Goal: Task Accomplishment & Management: Manage account settings

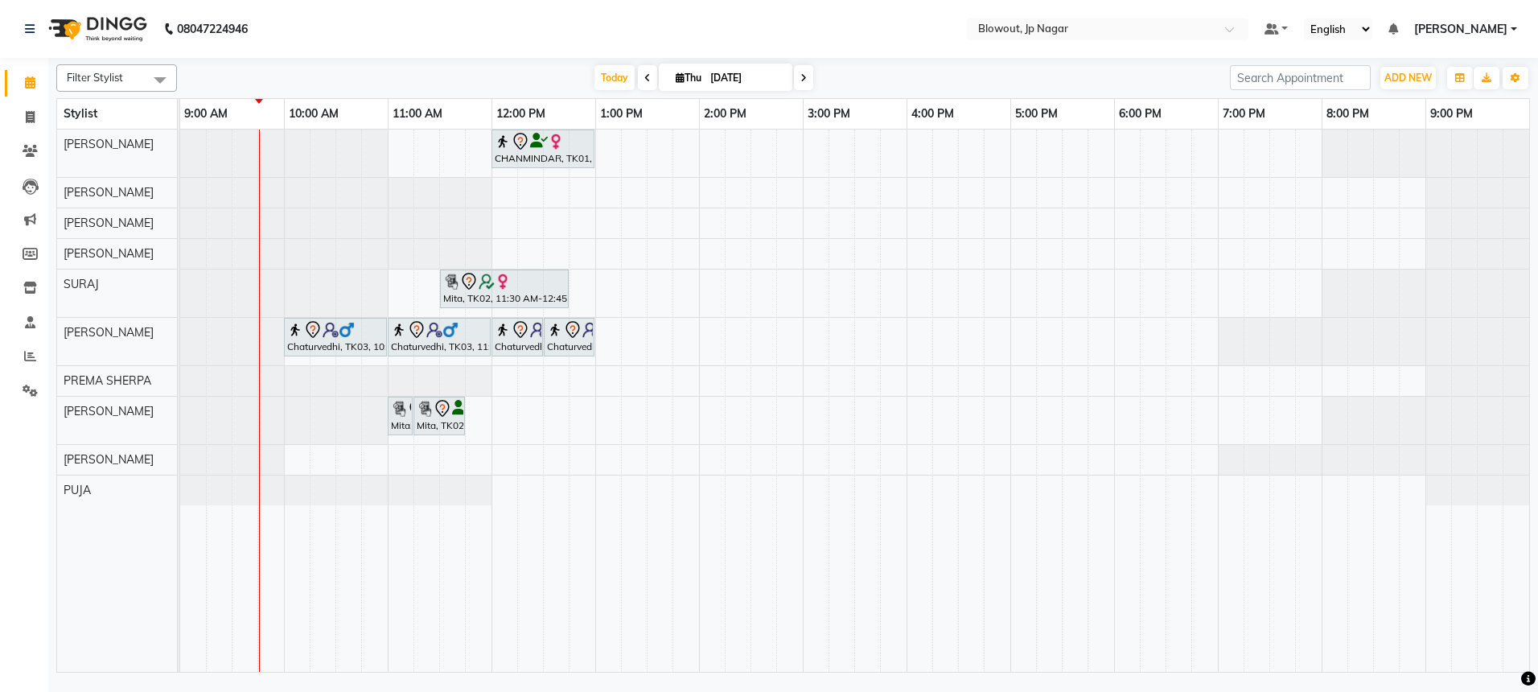
click at [646, 76] on icon at bounding box center [647, 78] width 6 height 10
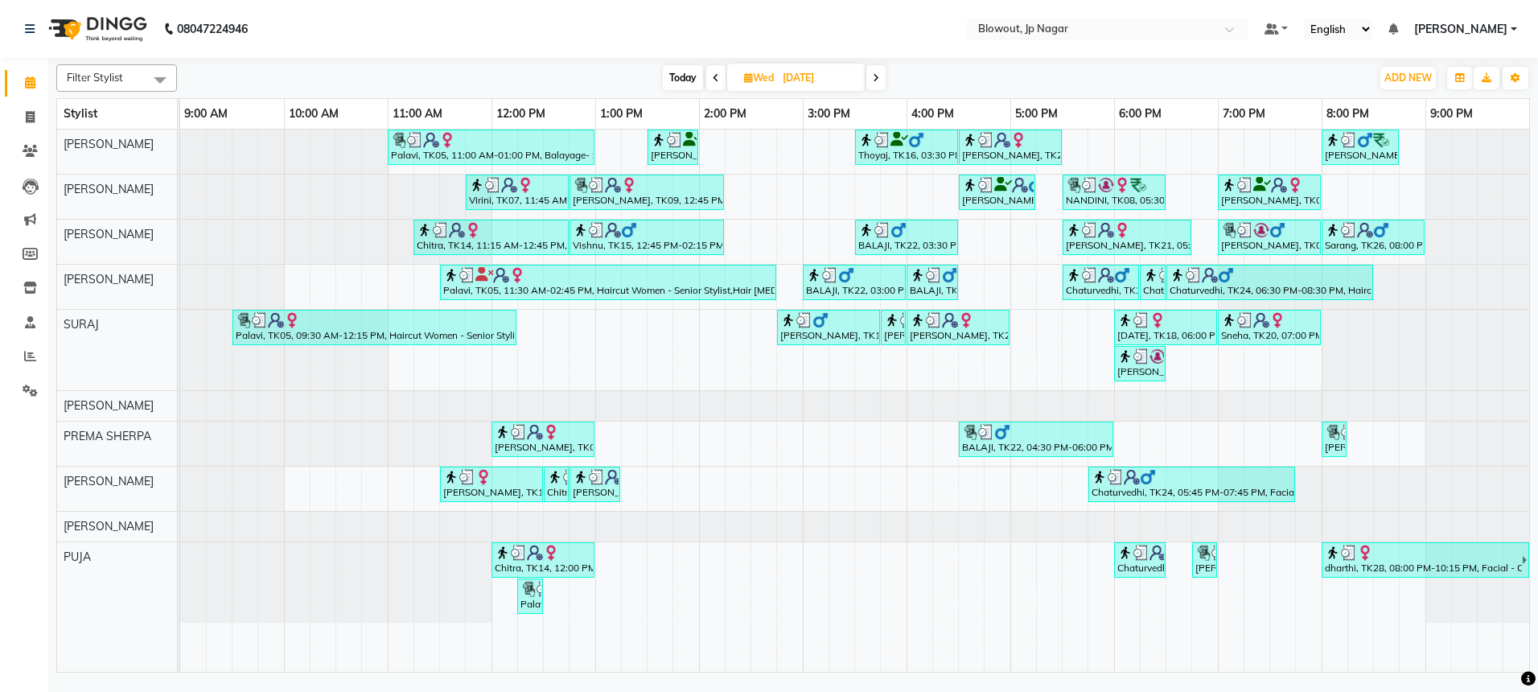
click at [673, 77] on span "Today" at bounding box center [683, 77] width 40 height 25
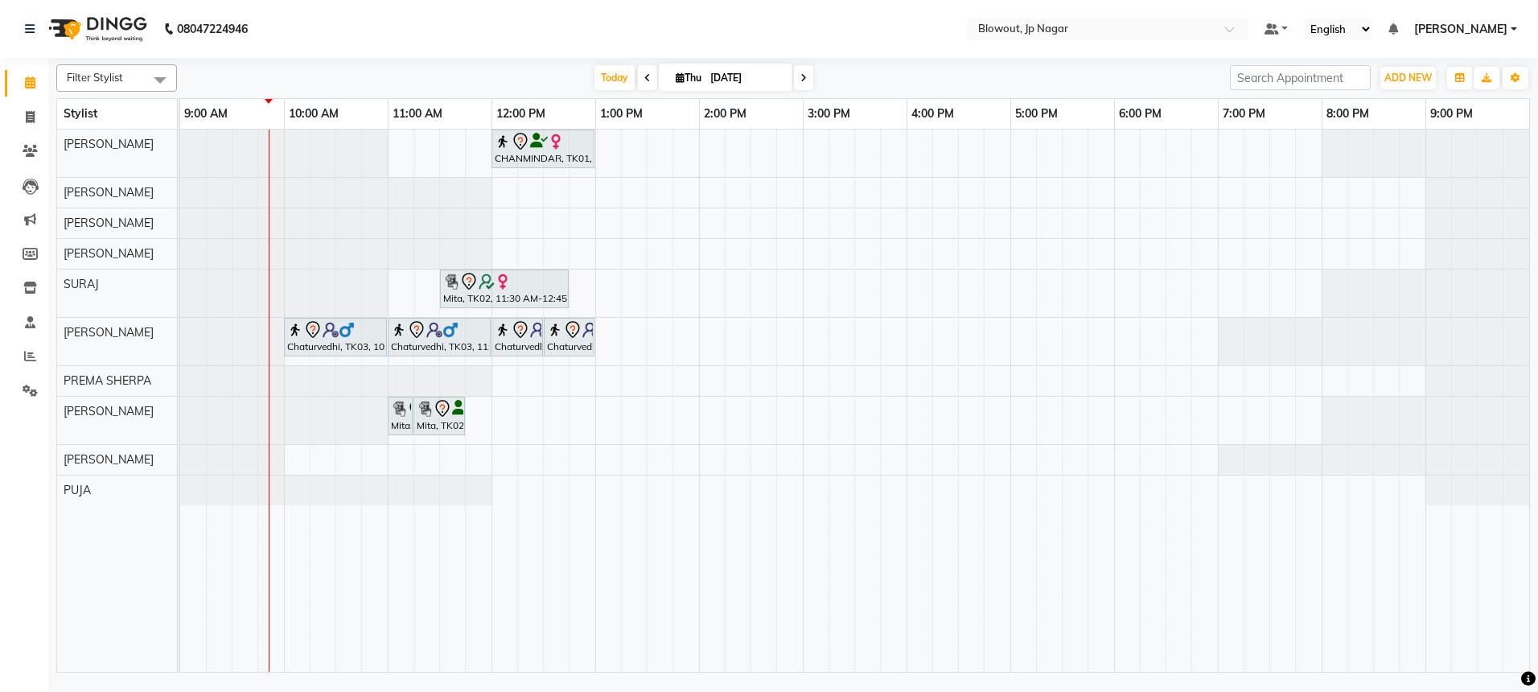
click at [643, 83] on span at bounding box center [647, 77] width 19 height 25
type input "[DATE]"
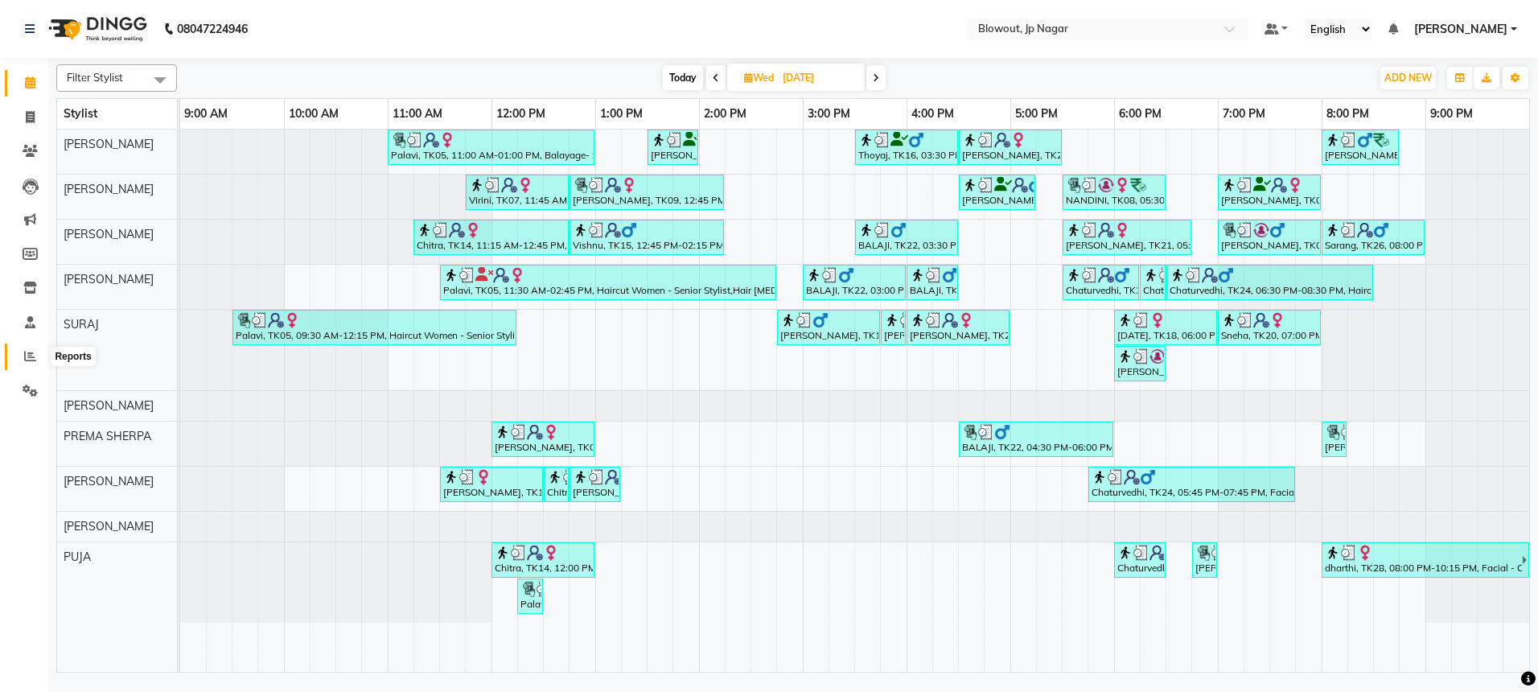
click at [30, 354] on icon at bounding box center [30, 356] width 12 height 12
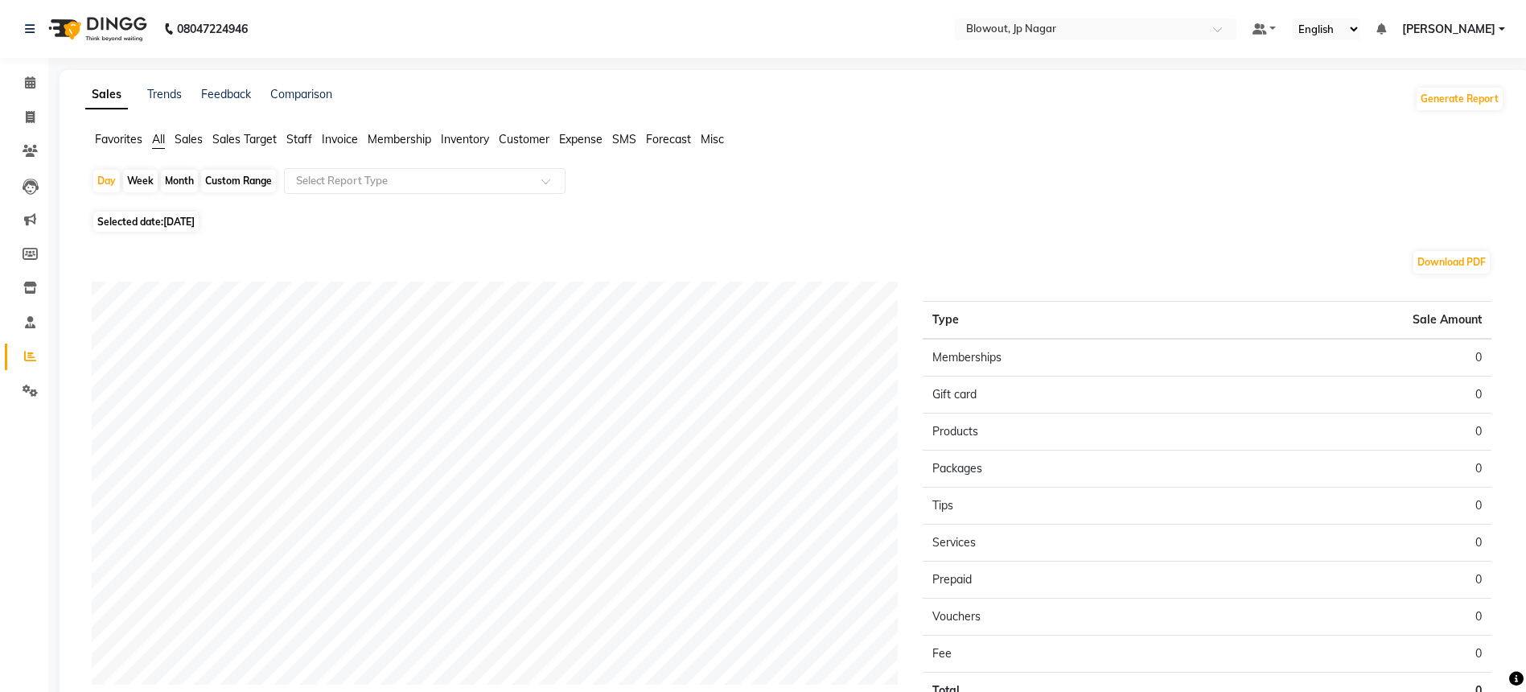
click at [125, 138] on span "Favorites" at bounding box center [118, 139] width 47 height 14
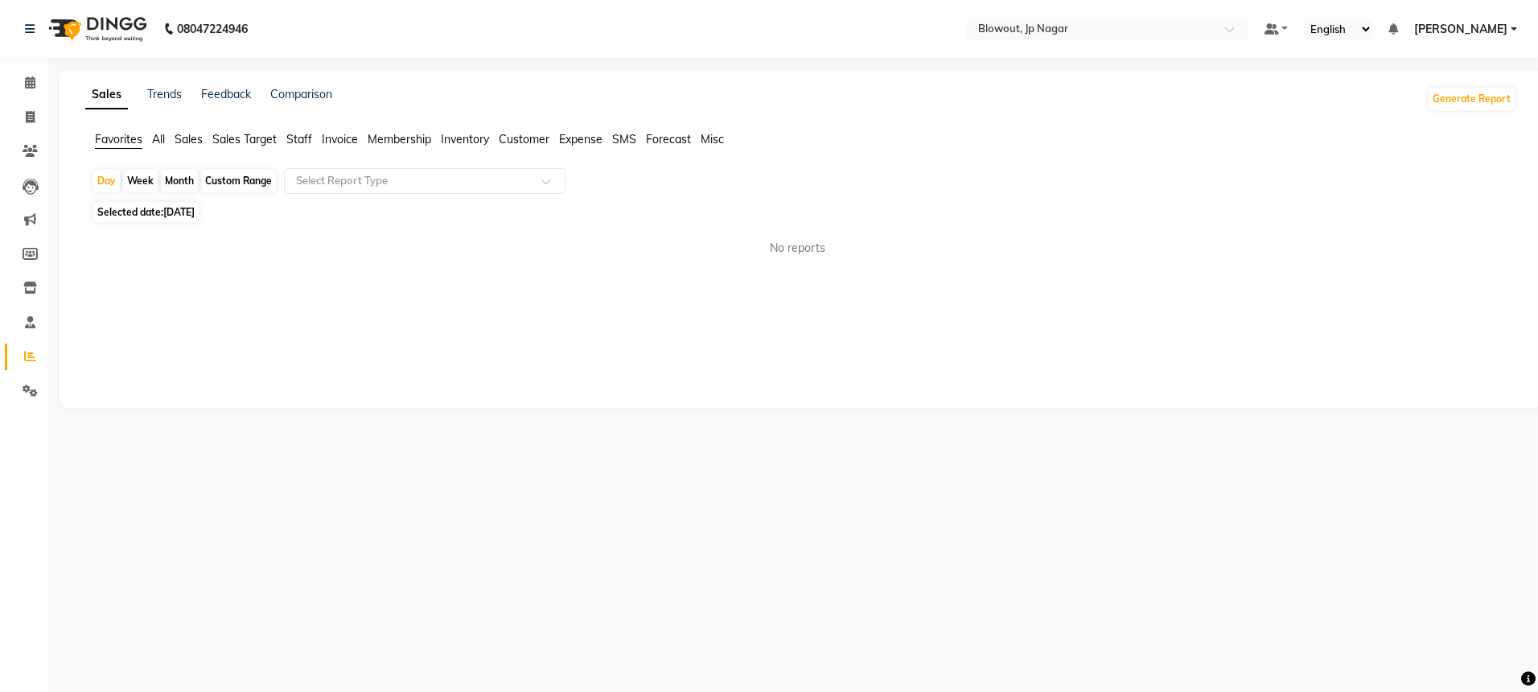
click at [261, 142] on span "Sales Target" at bounding box center [244, 139] width 64 height 14
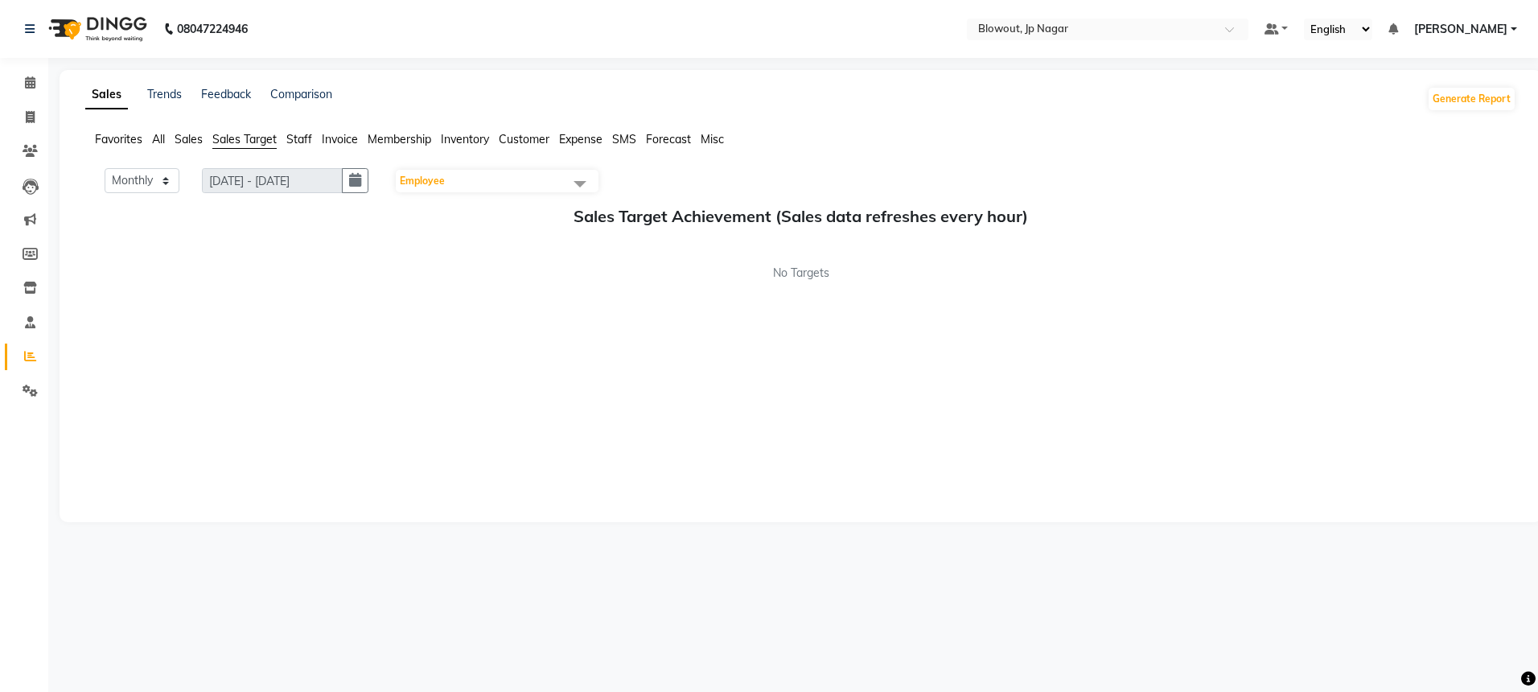
click at [309, 134] on span "Staff" at bounding box center [299, 139] width 26 height 14
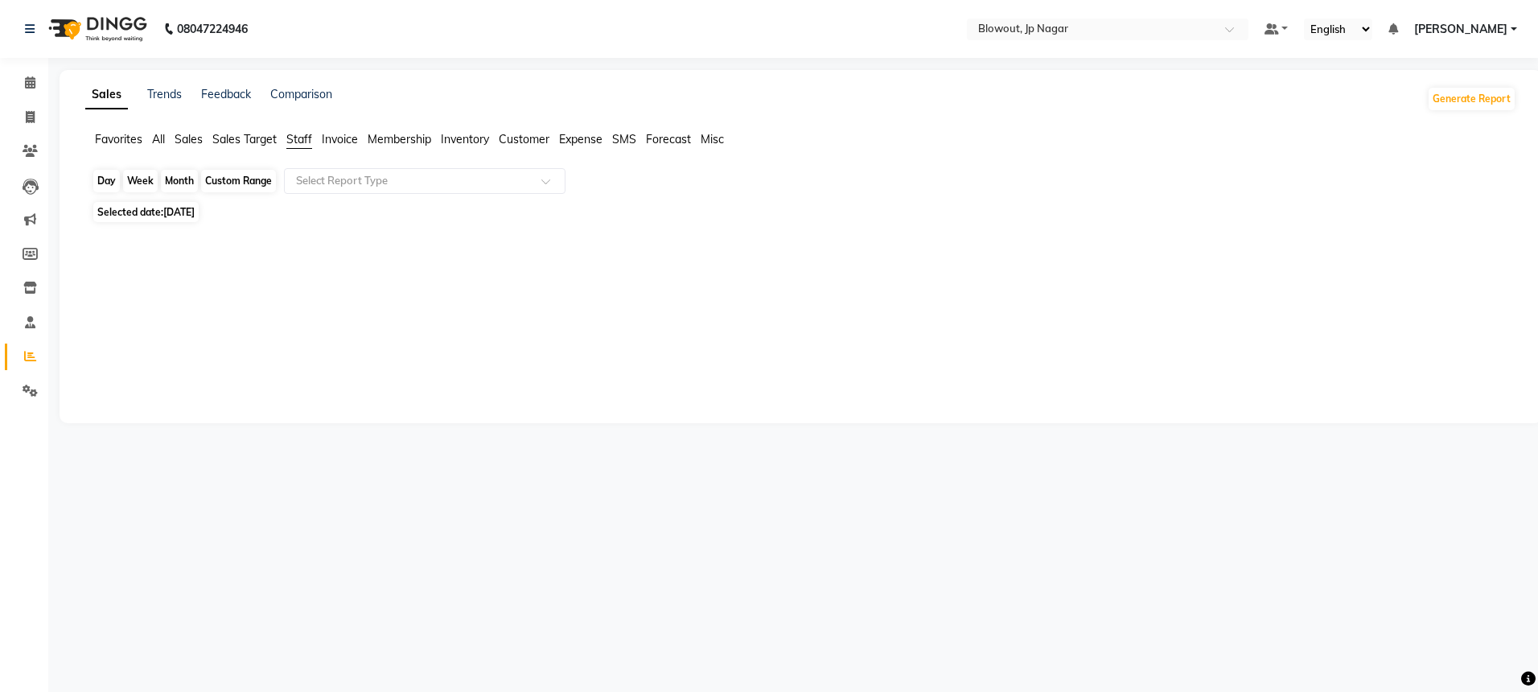
click at [114, 178] on div "Day" at bounding box center [106, 181] width 27 height 23
select select "9"
select select "2025"
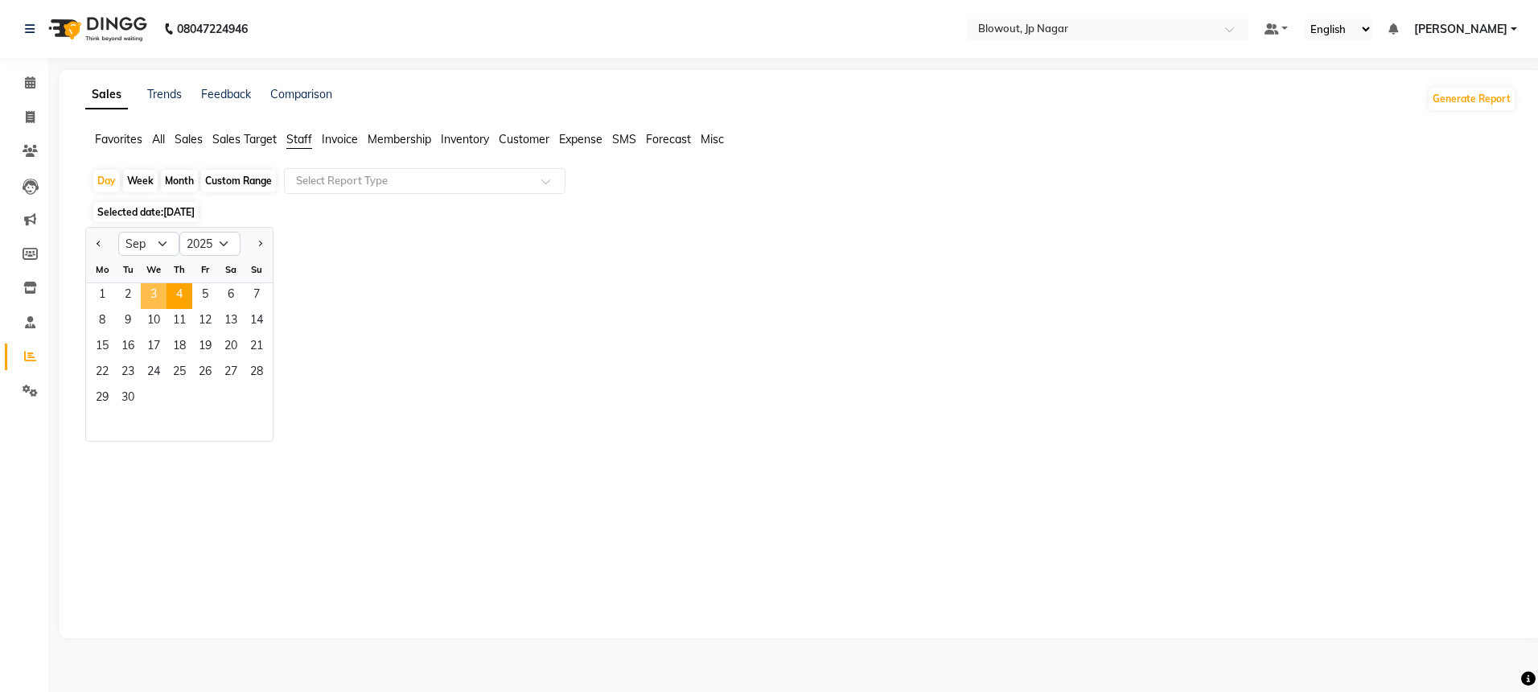
click at [150, 294] on span "3" at bounding box center [154, 296] width 26 height 26
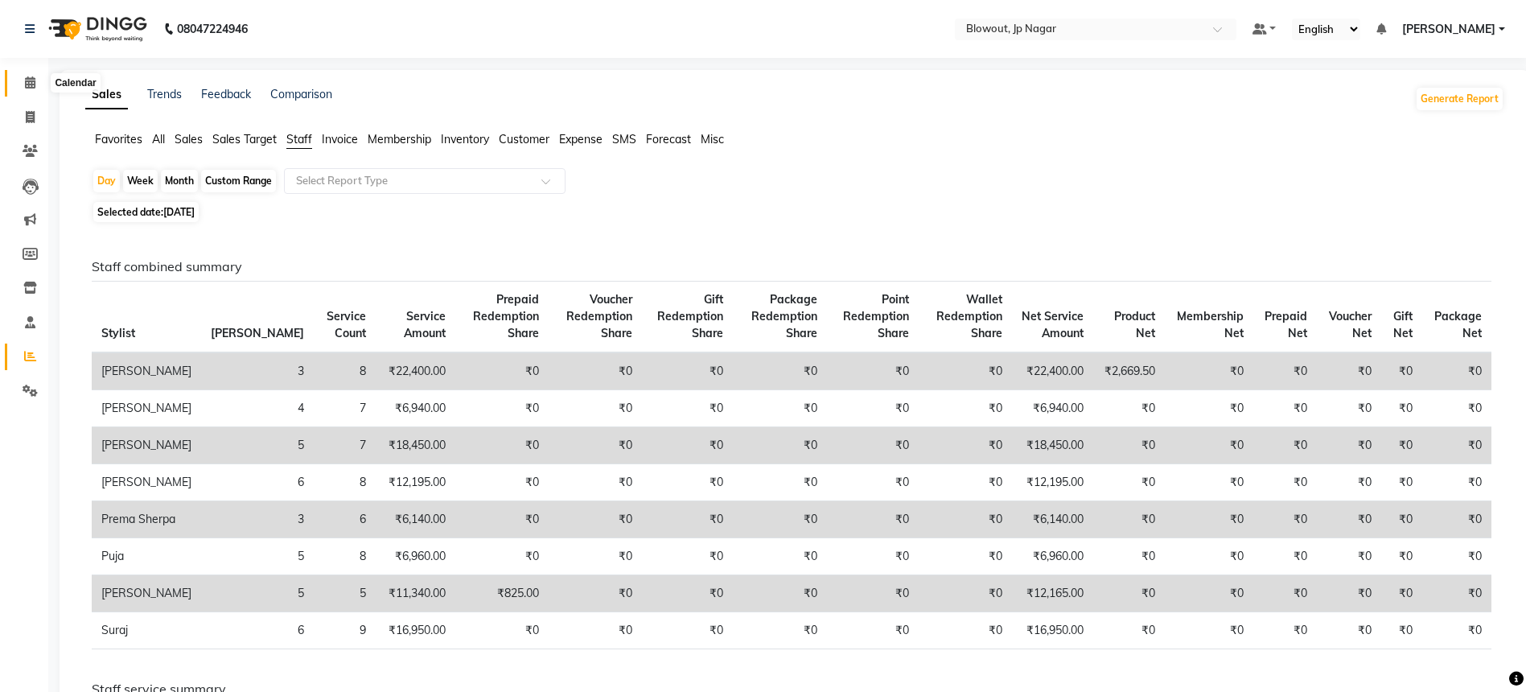
click at [27, 77] on icon at bounding box center [30, 82] width 10 height 12
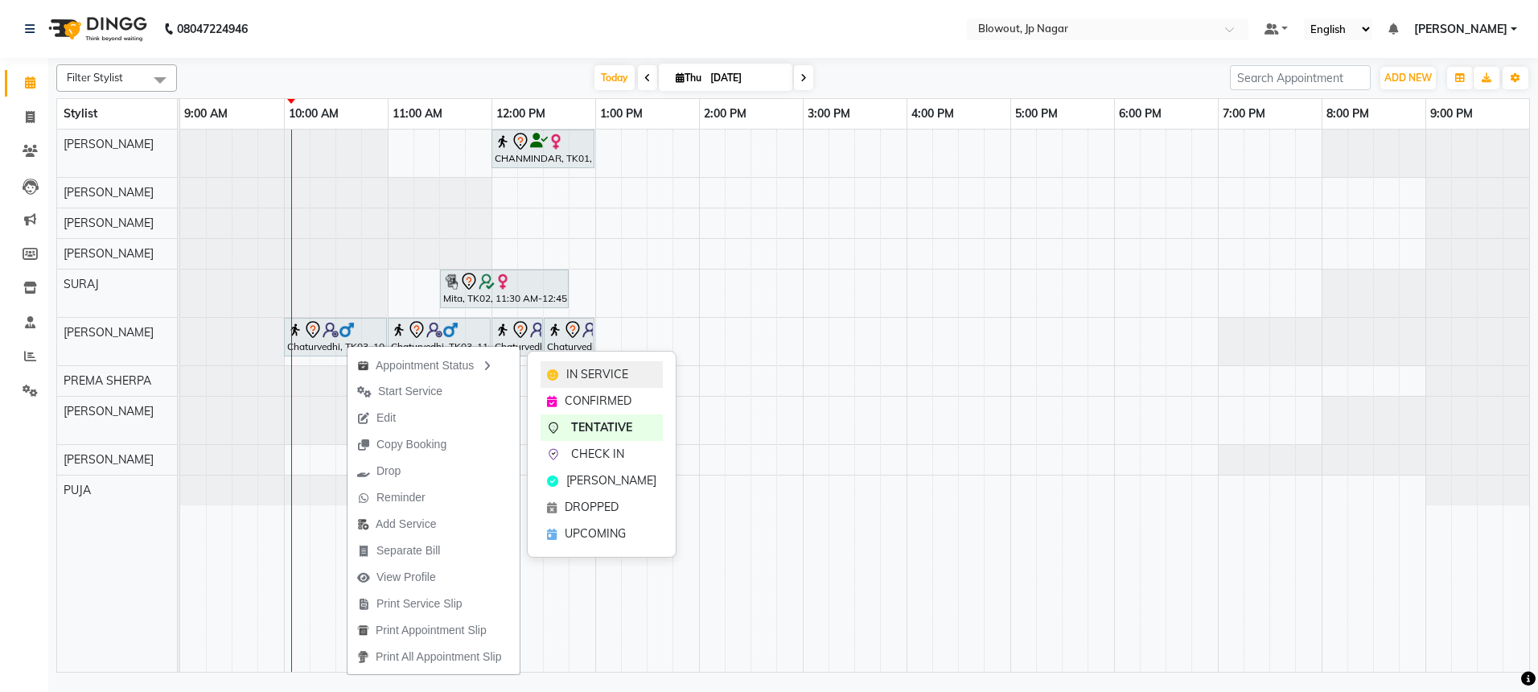
click at [592, 376] on span "IN SERVICE" at bounding box center [597, 374] width 62 height 17
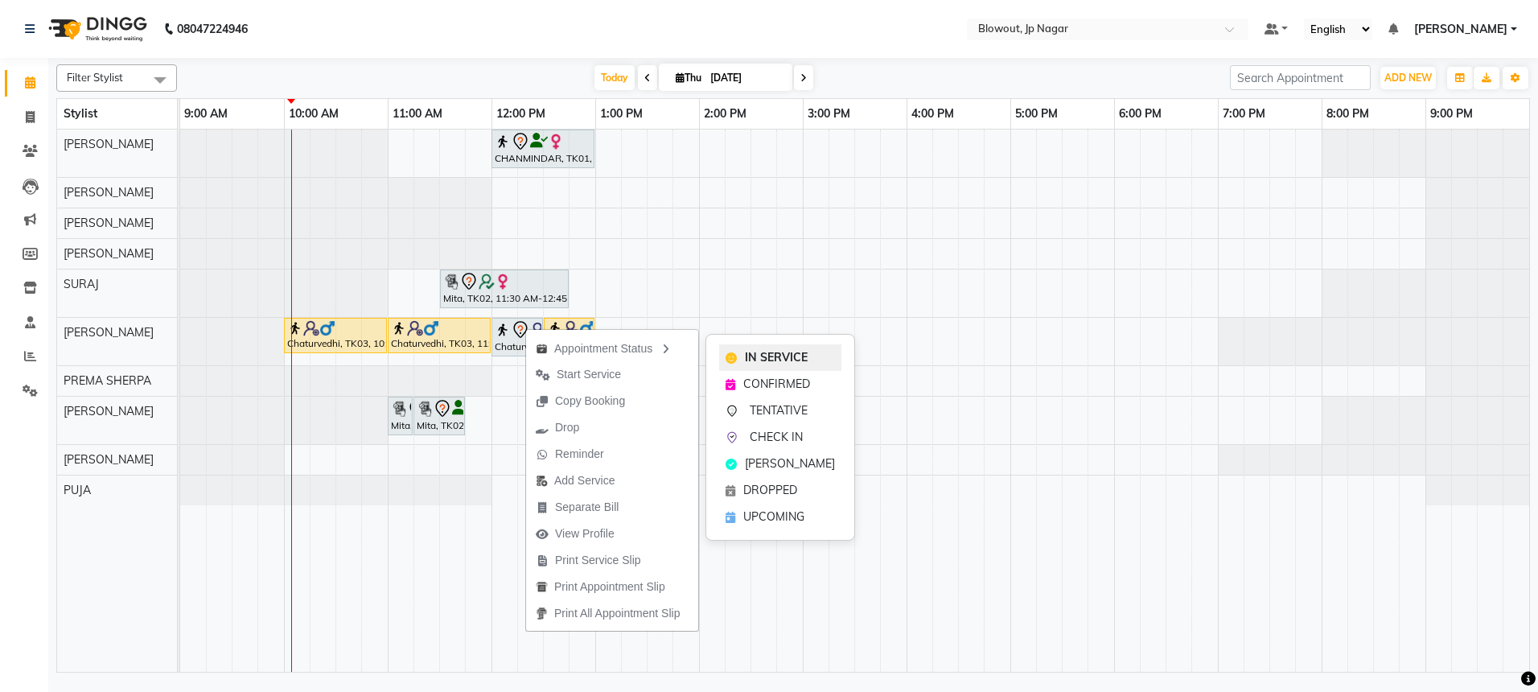
click at [754, 352] on span "IN SERVICE" at bounding box center [776, 357] width 63 height 17
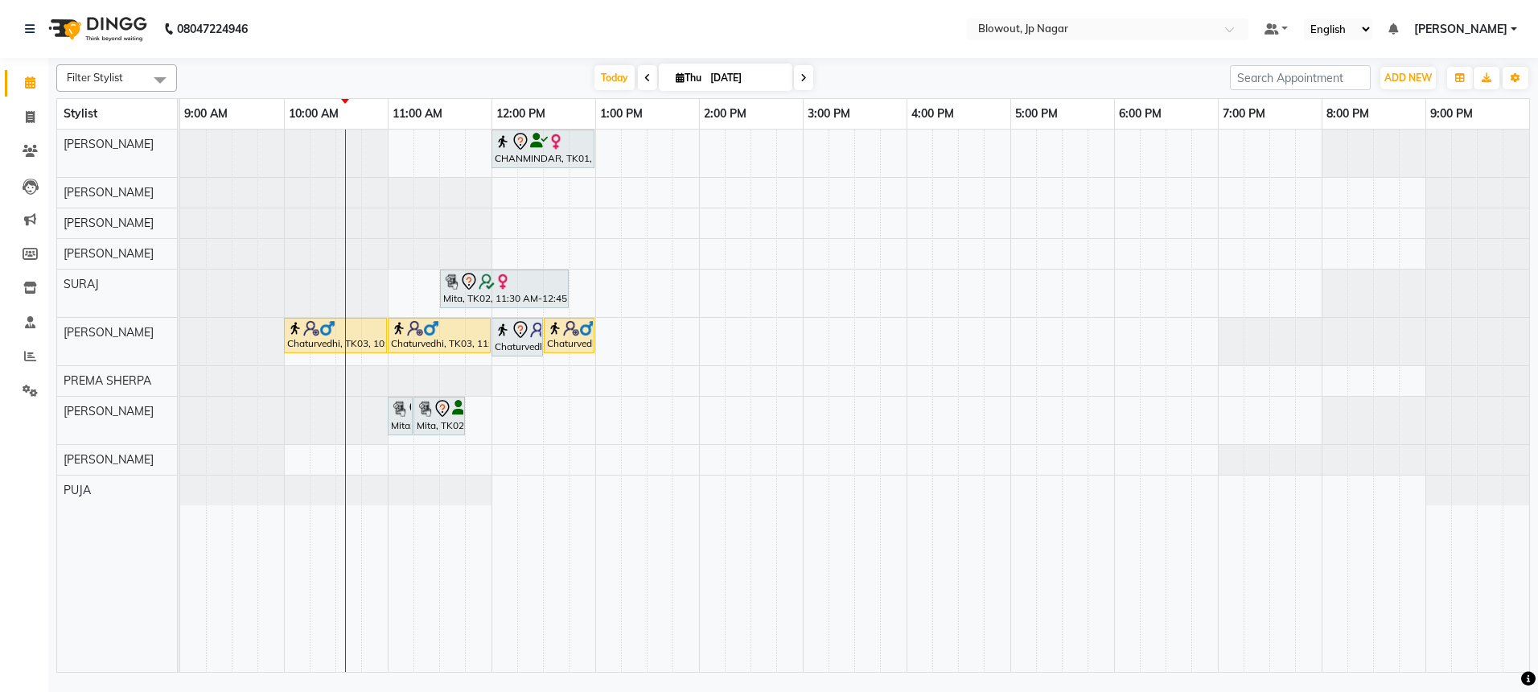
click at [649, 82] on span at bounding box center [647, 77] width 19 height 25
type input "[DATE]"
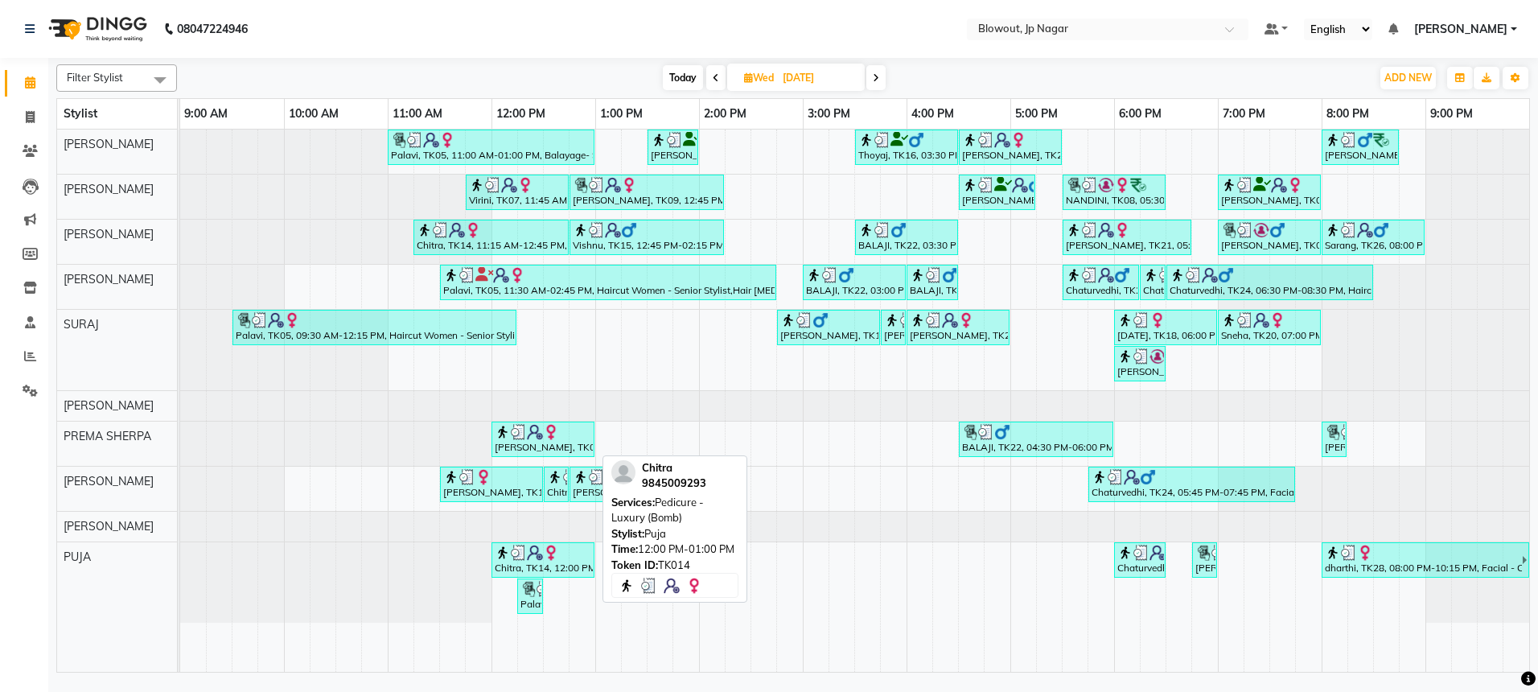
click at [532, 567] on div "Chitra, TK14, 12:00 PM-01:00 PM, Pedicure - Luxury (Bomb)" at bounding box center [543, 560] width 100 height 31
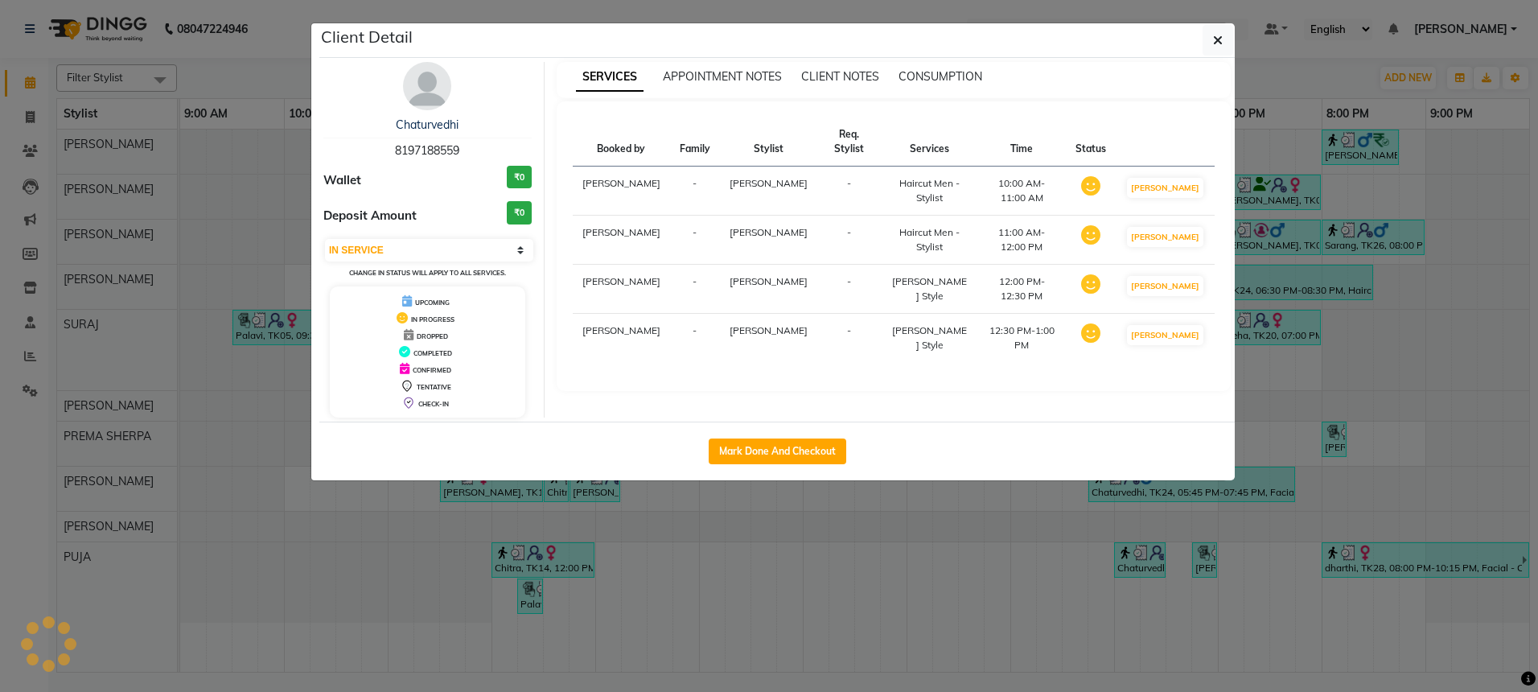
select select "3"
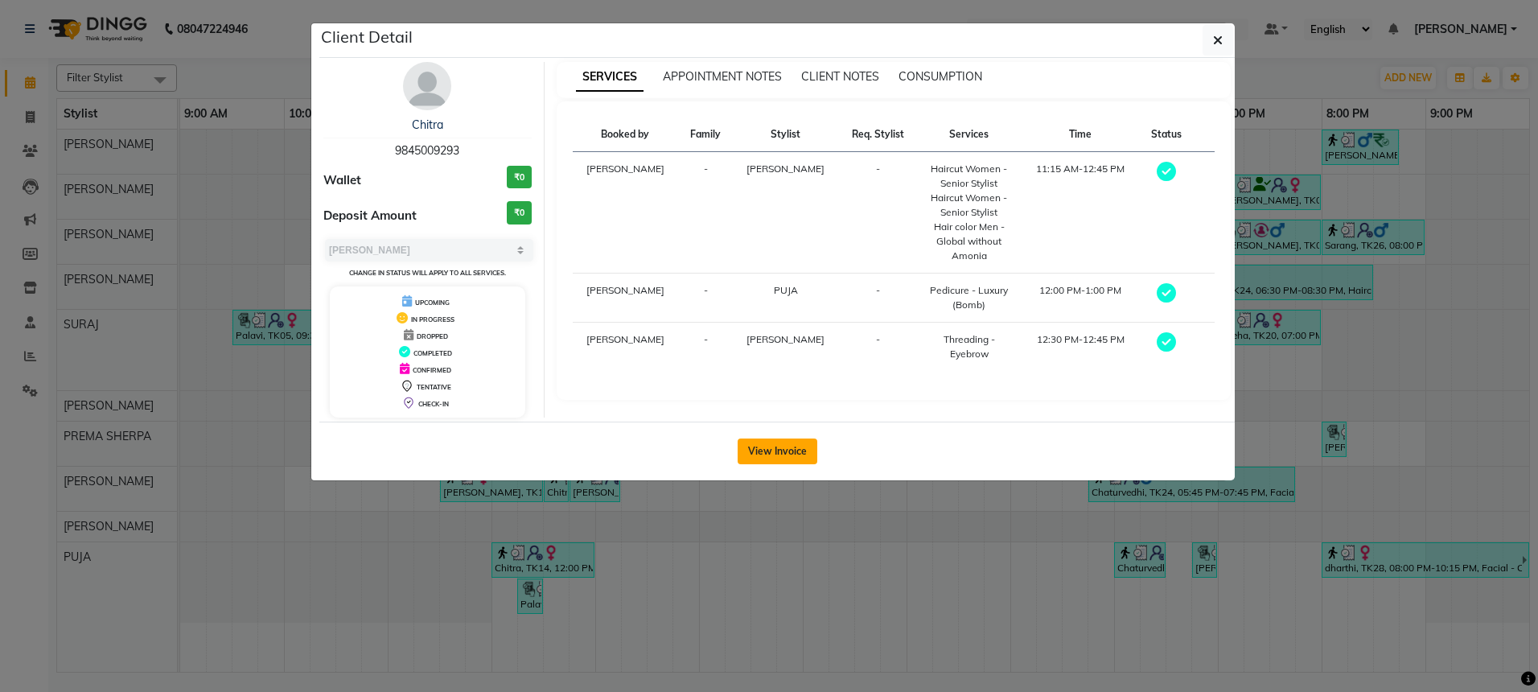
click at [795, 453] on button "View Invoice" at bounding box center [778, 451] width 80 height 26
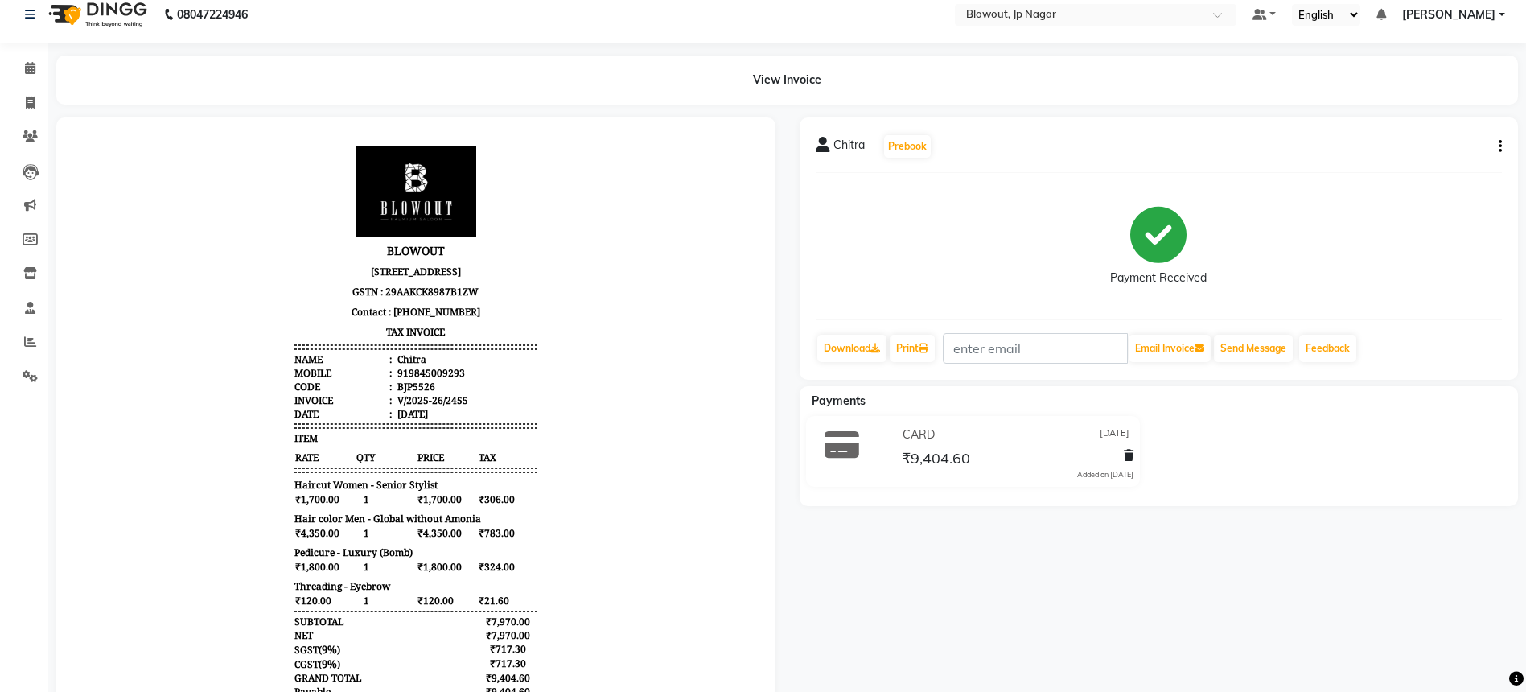
scroll to position [53, 0]
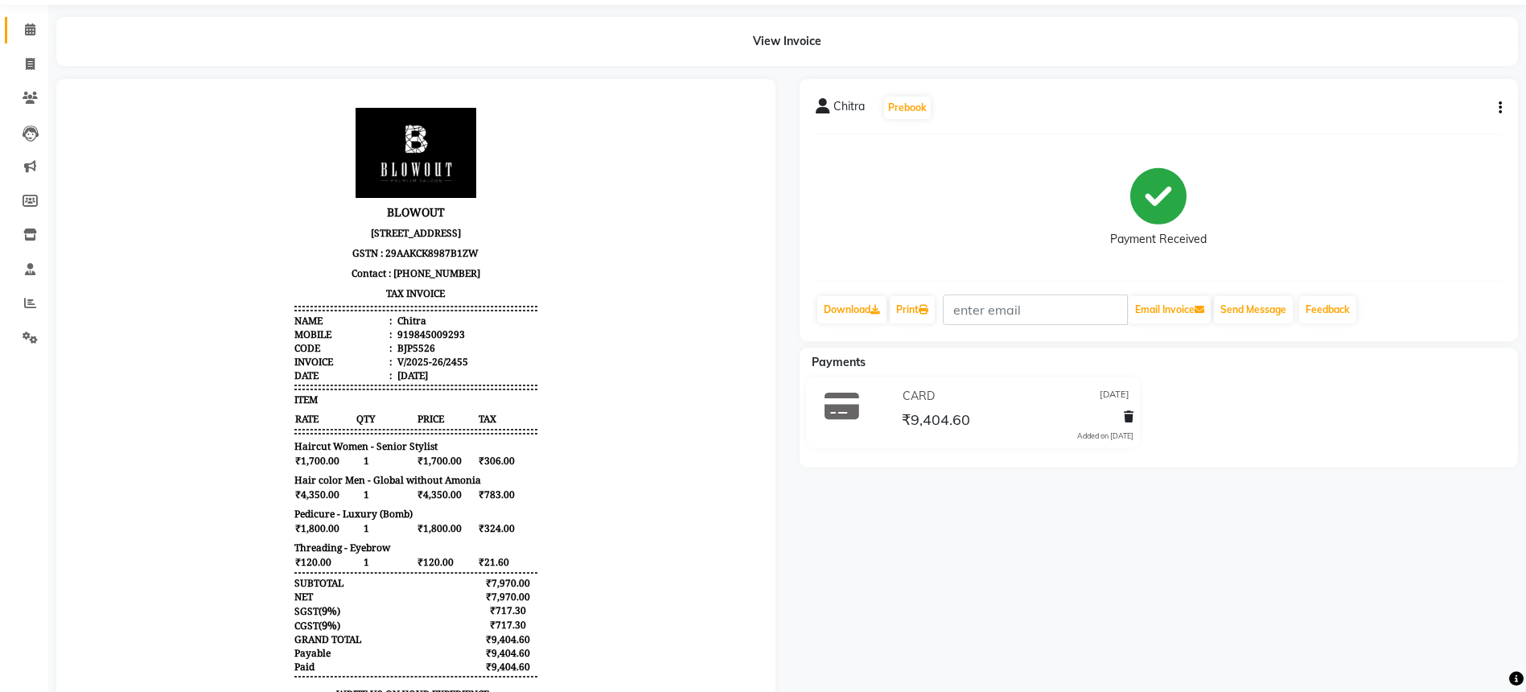
click at [29, 27] on icon at bounding box center [30, 29] width 10 height 12
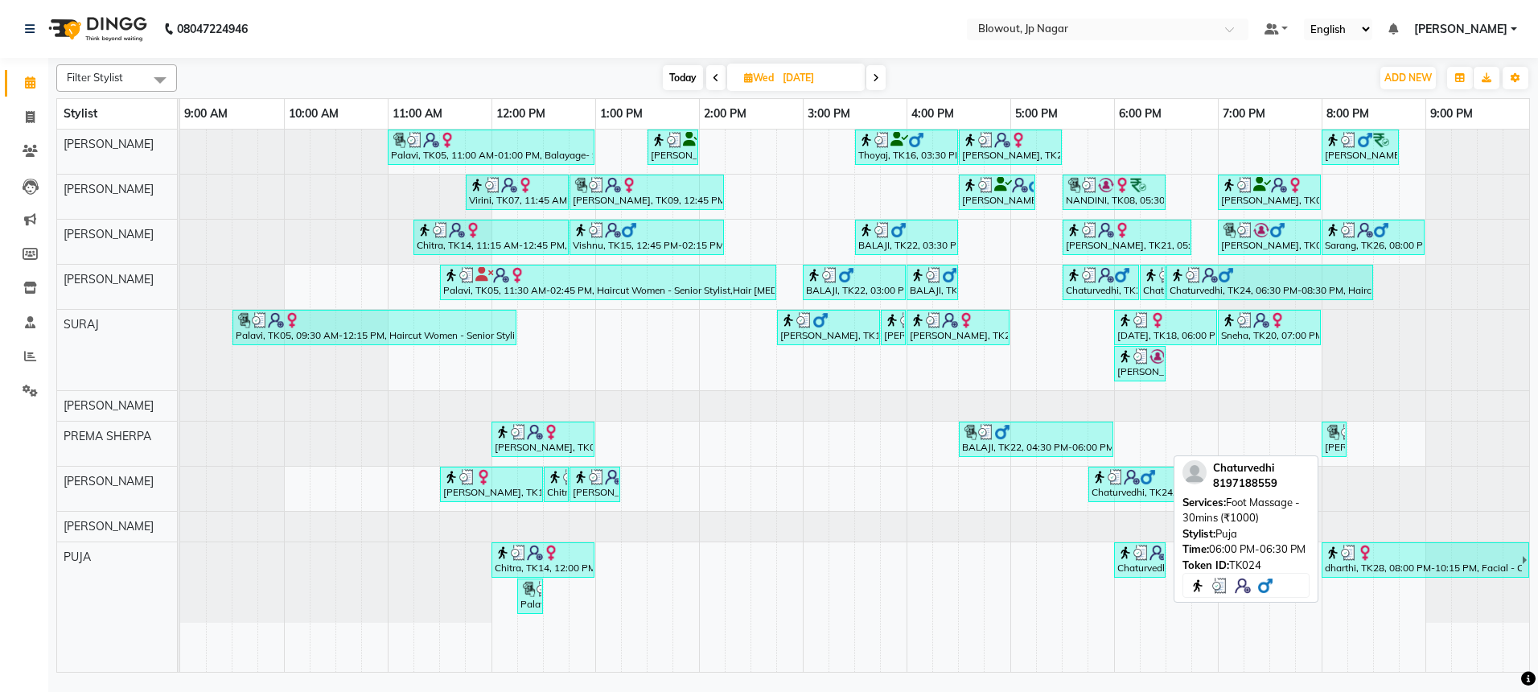
click at [1133, 569] on div "Chaturvedhi, TK24, 06:00 PM-06:30 PM, Foot Massage - 30mins (₹1000)" at bounding box center [1140, 560] width 48 height 31
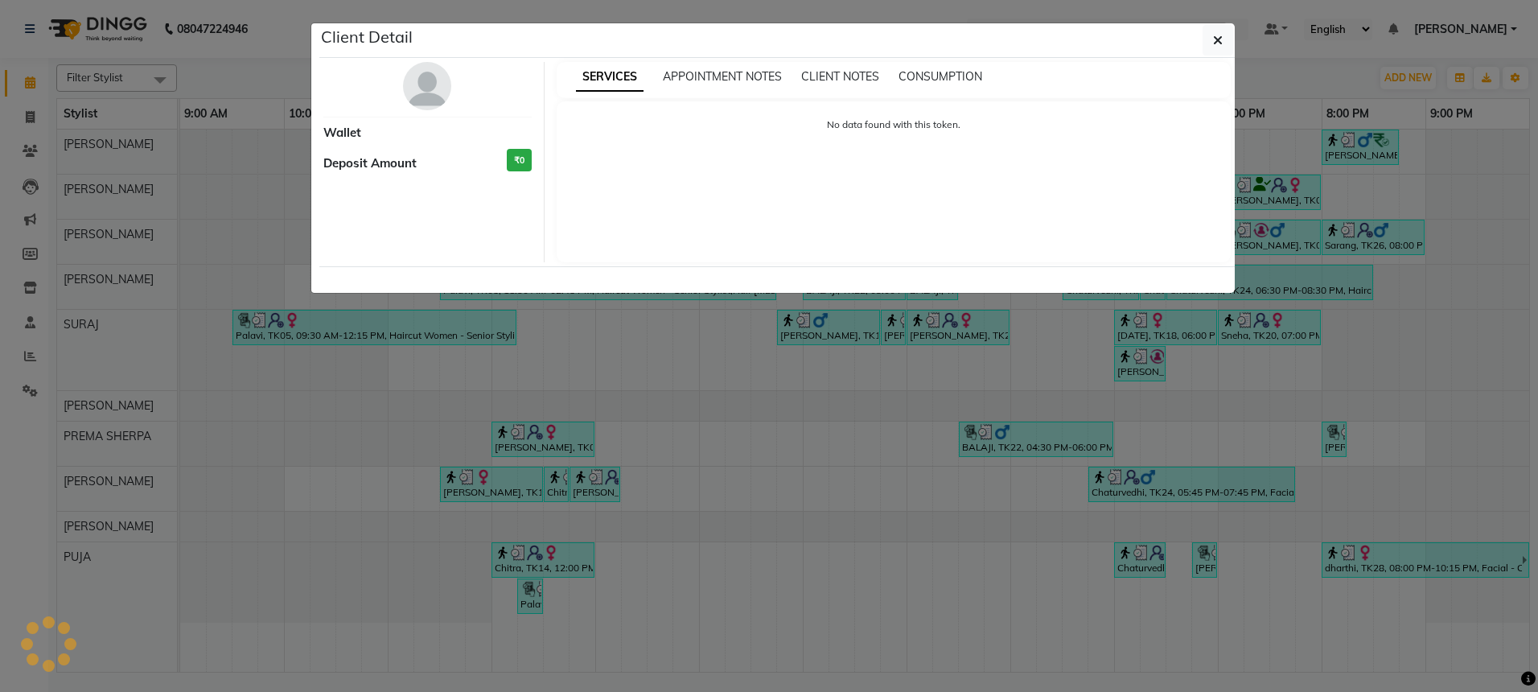
select select "3"
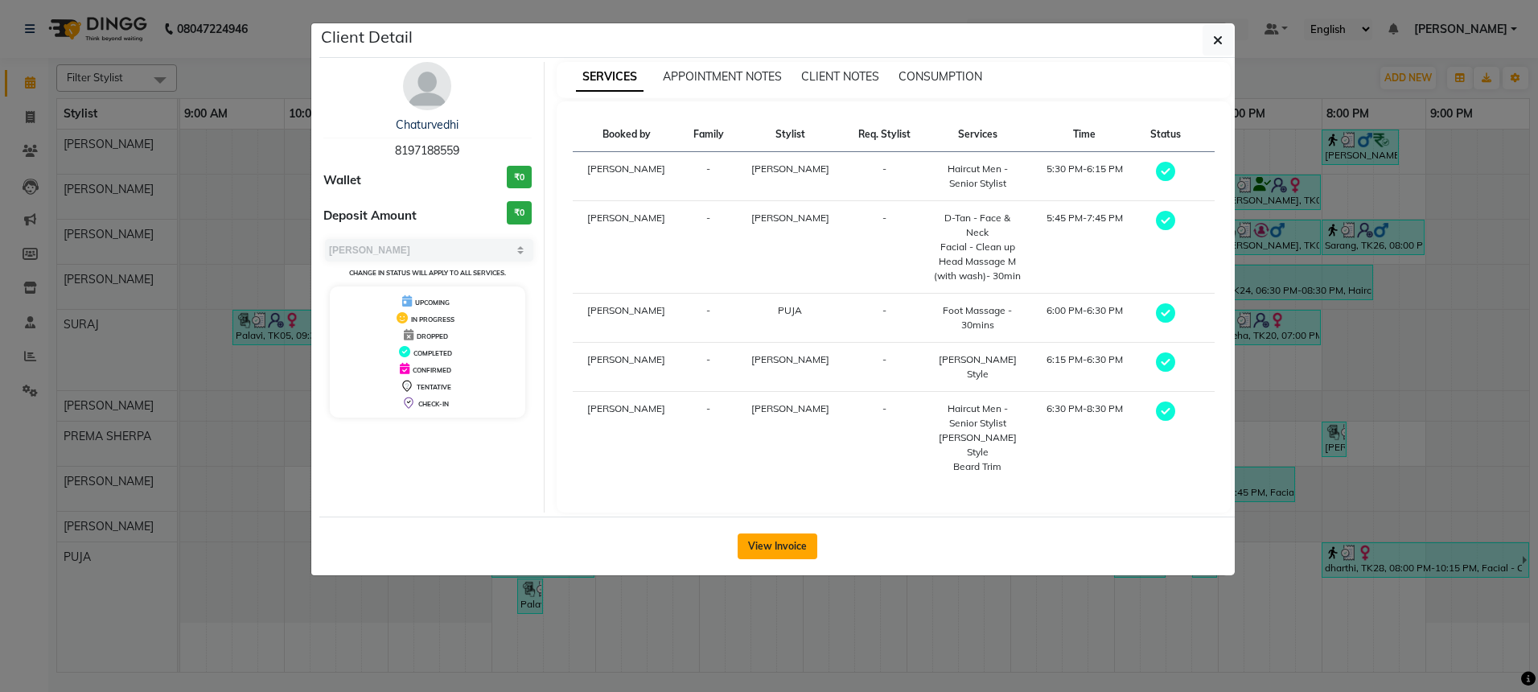
click at [754, 533] on button "View Invoice" at bounding box center [778, 546] width 80 height 26
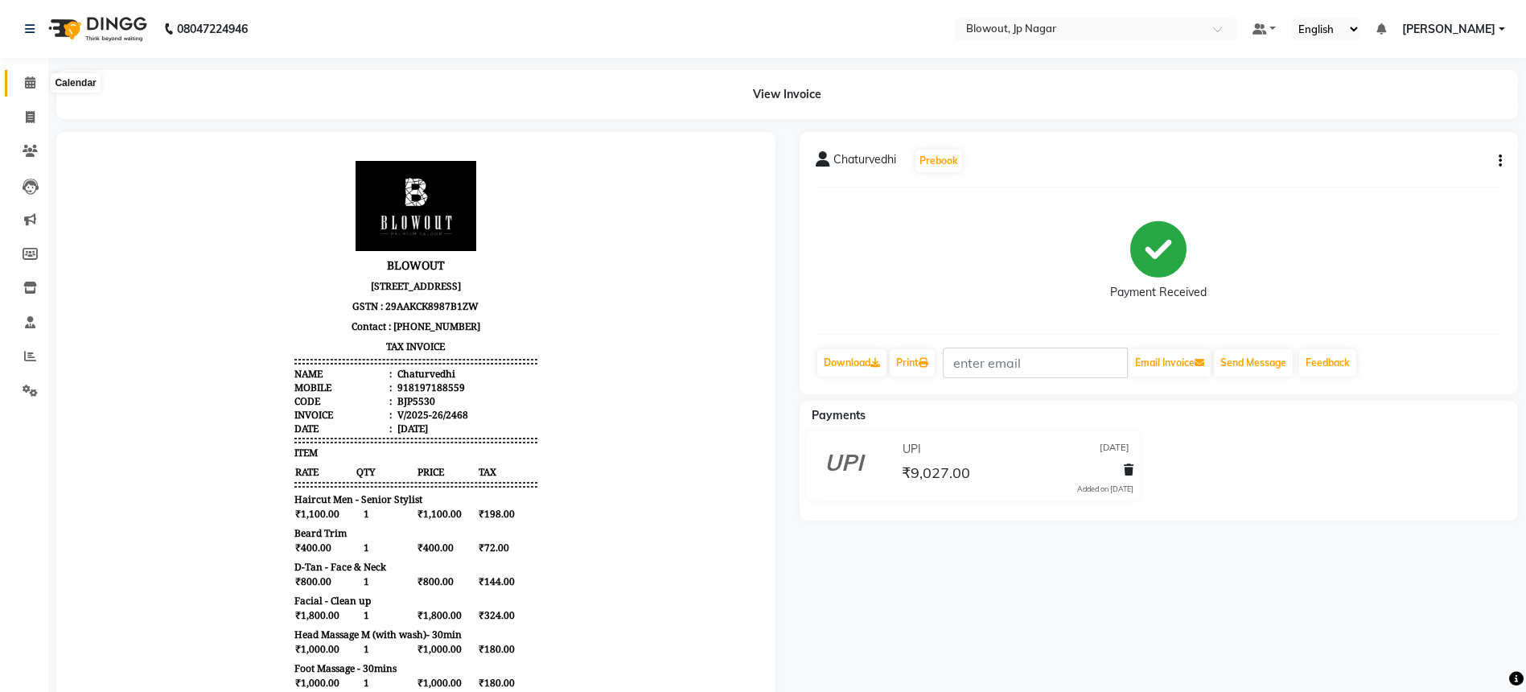
click at [32, 80] on icon at bounding box center [30, 82] width 10 height 12
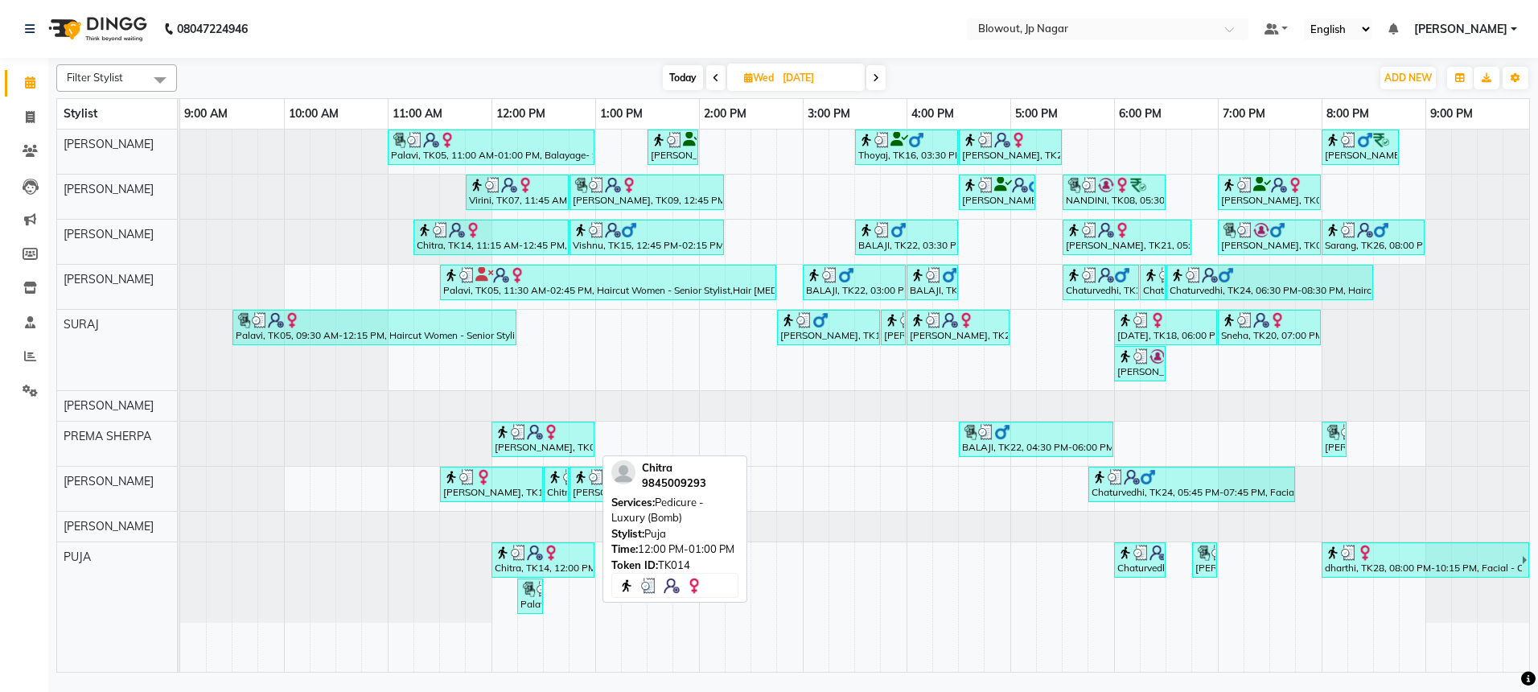
click at [530, 558] on img at bounding box center [535, 553] width 16 height 16
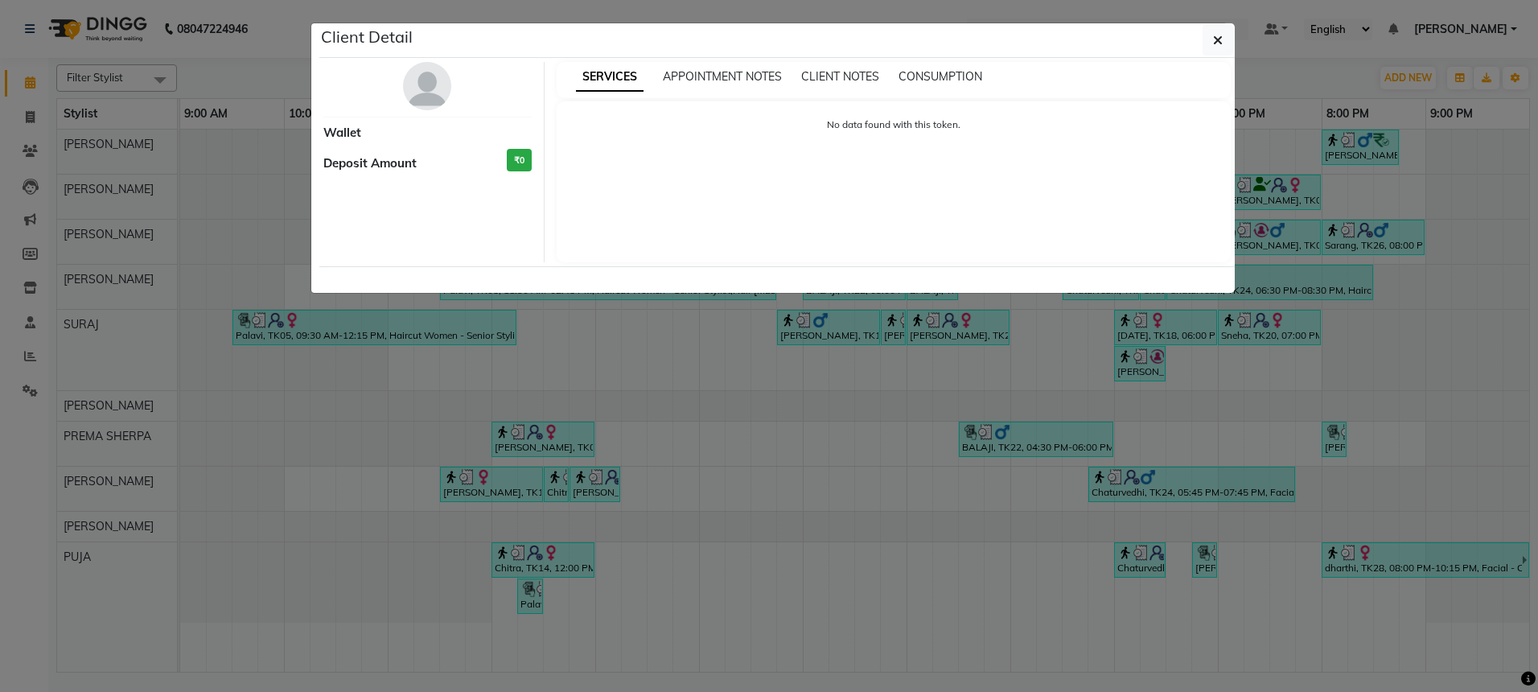
select select "3"
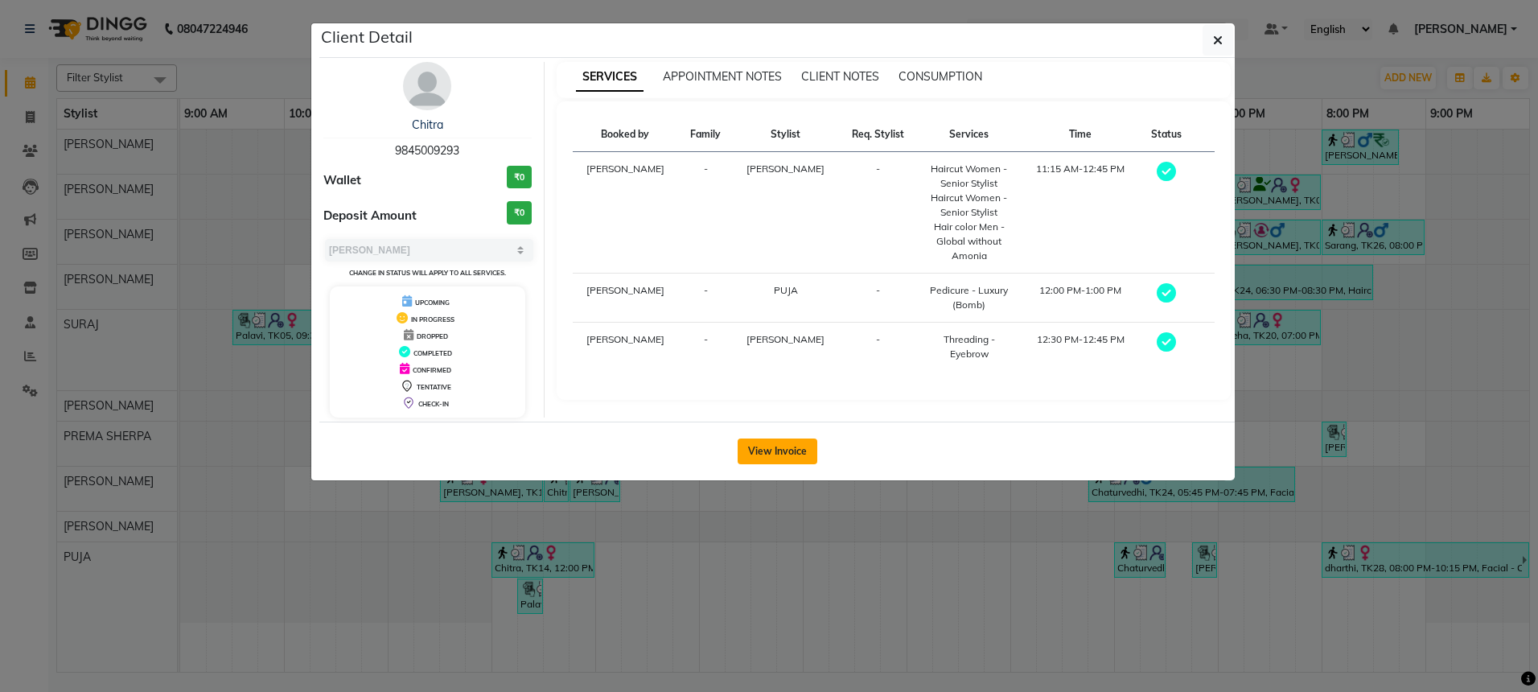
click at [761, 452] on button "View Invoice" at bounding box center [778, 451] width 80 height 26
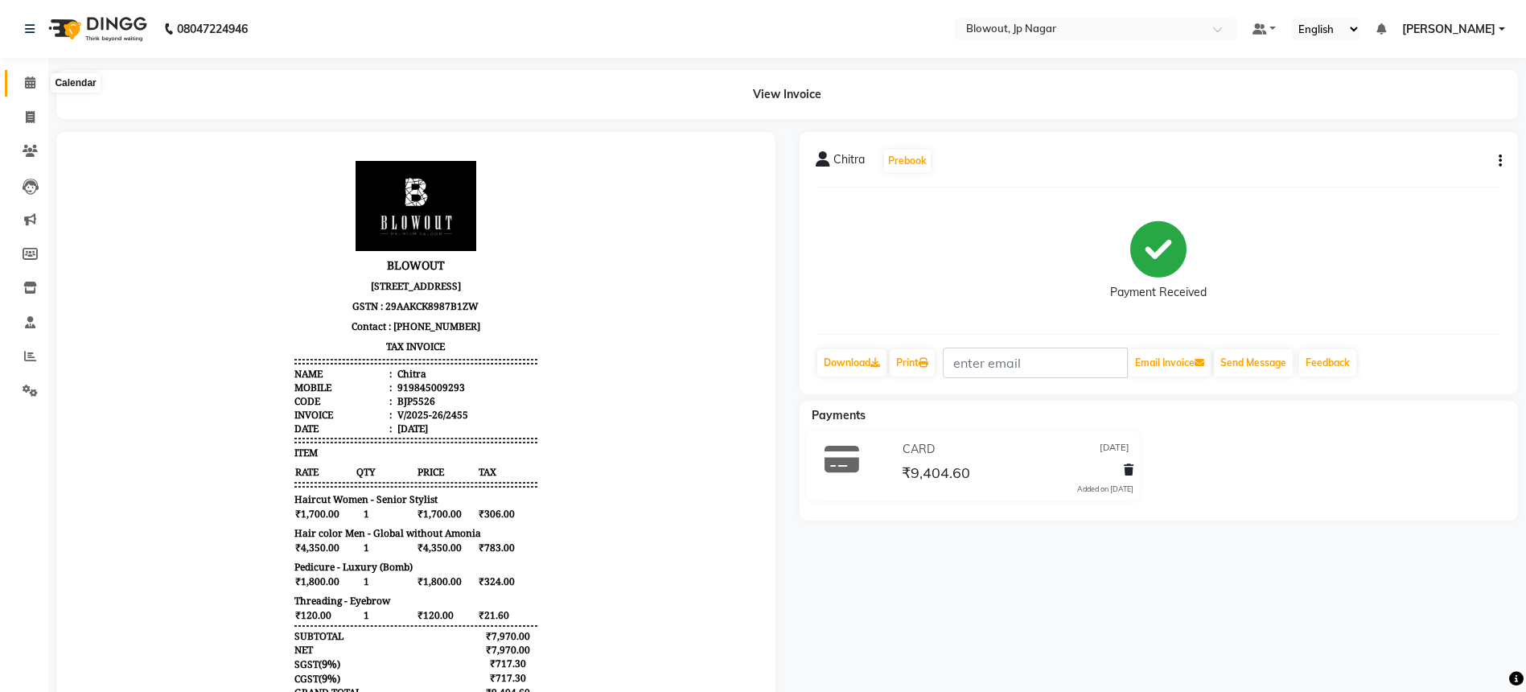
click at [28, 84] on icon at bounding box center [30, 82] width 10 height 12
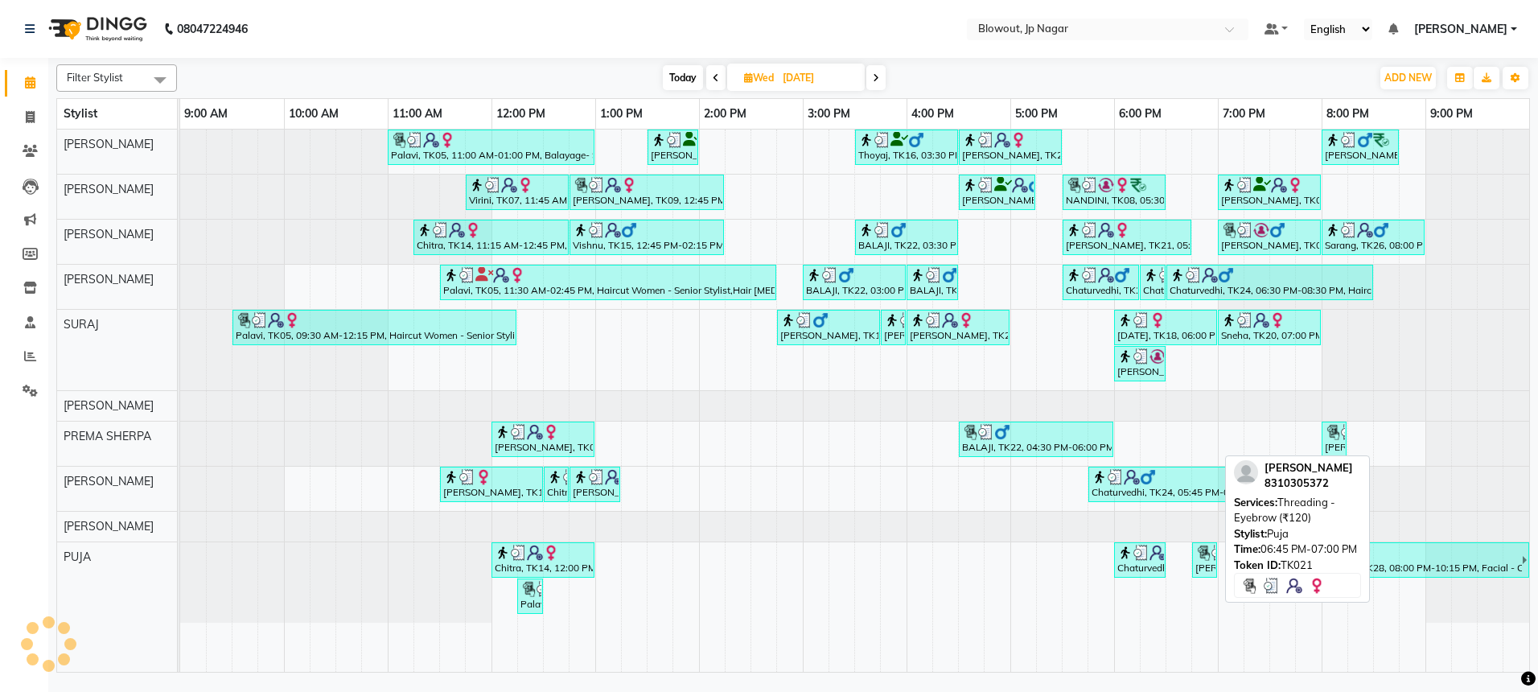
click at [1209, 564] on div "Mahitha, TK21, 06:45 PM-07:00 PM, Threading - Eyebrow (₹120)" at bounding box center [1205, 560] width 22 height 31
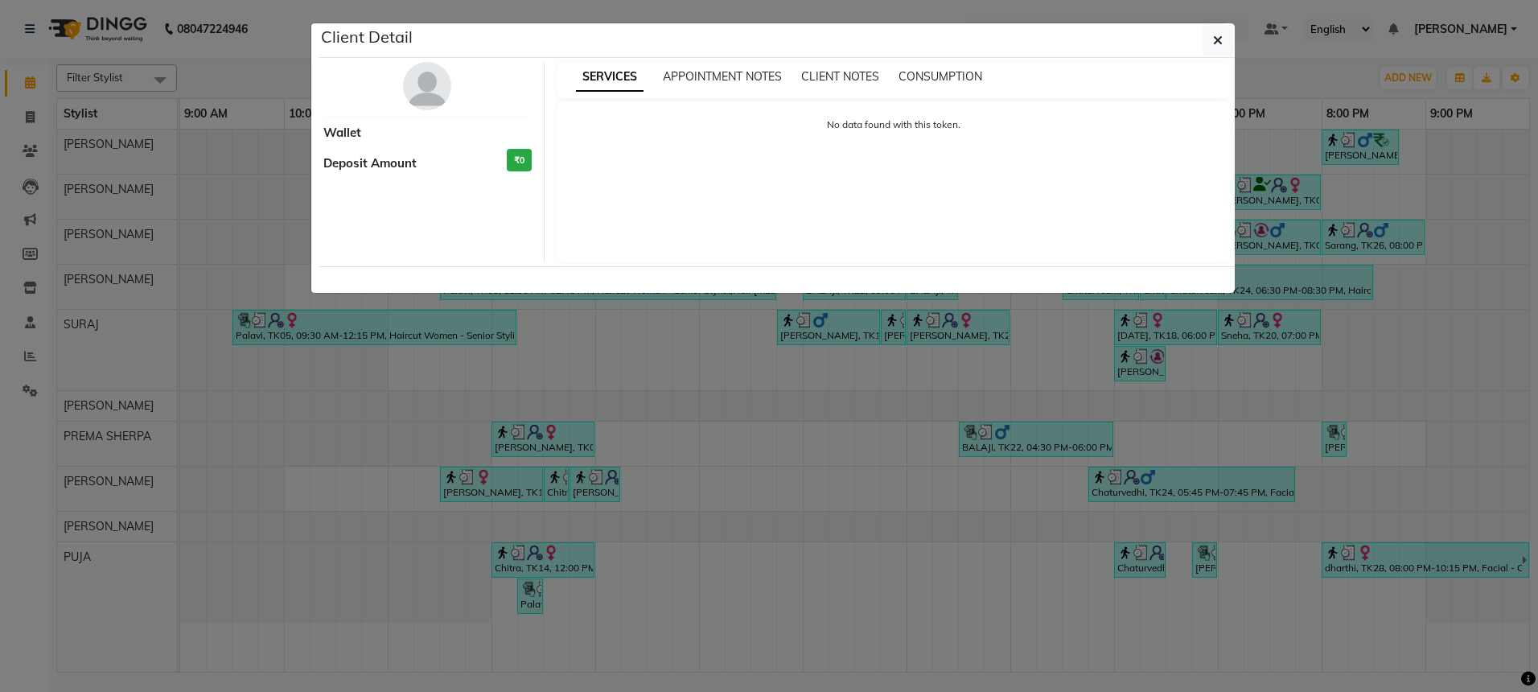
select select "3"
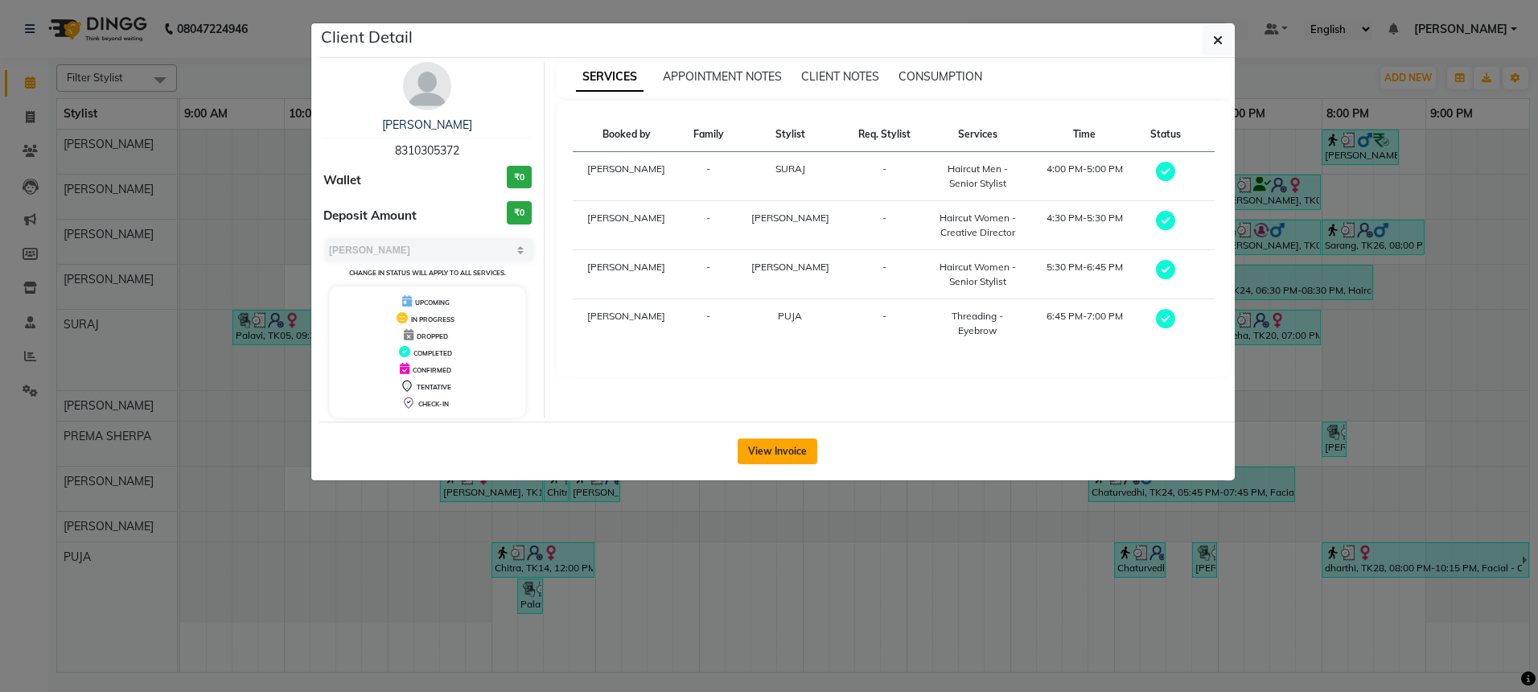
click at [797, 460] on button "View Invoice" at bounding box center [778, 451] width 80 height 26
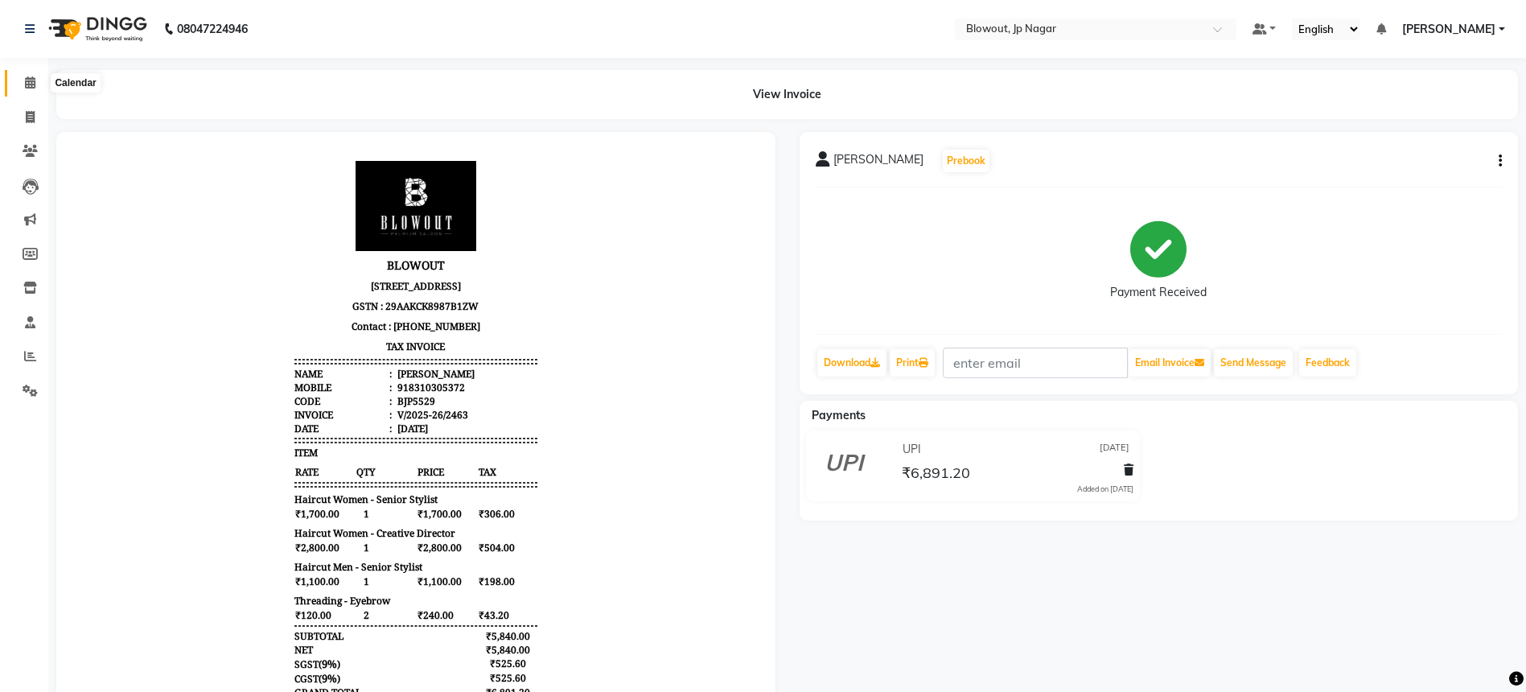
click at [28, 78] on icon at bounding box center [30, 82] width 10 height 12
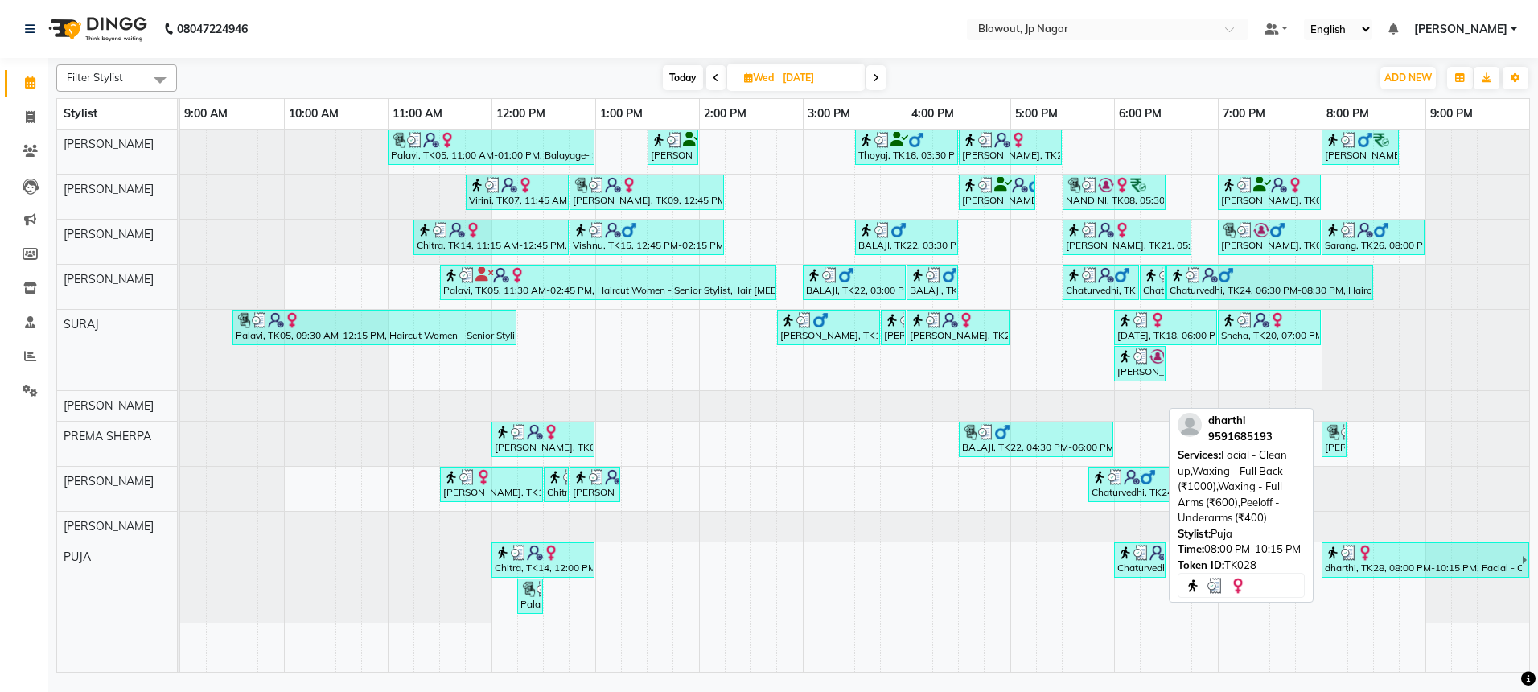
click at [1343, 557] on img at bounding box center [1349, 553] width 16 height 16
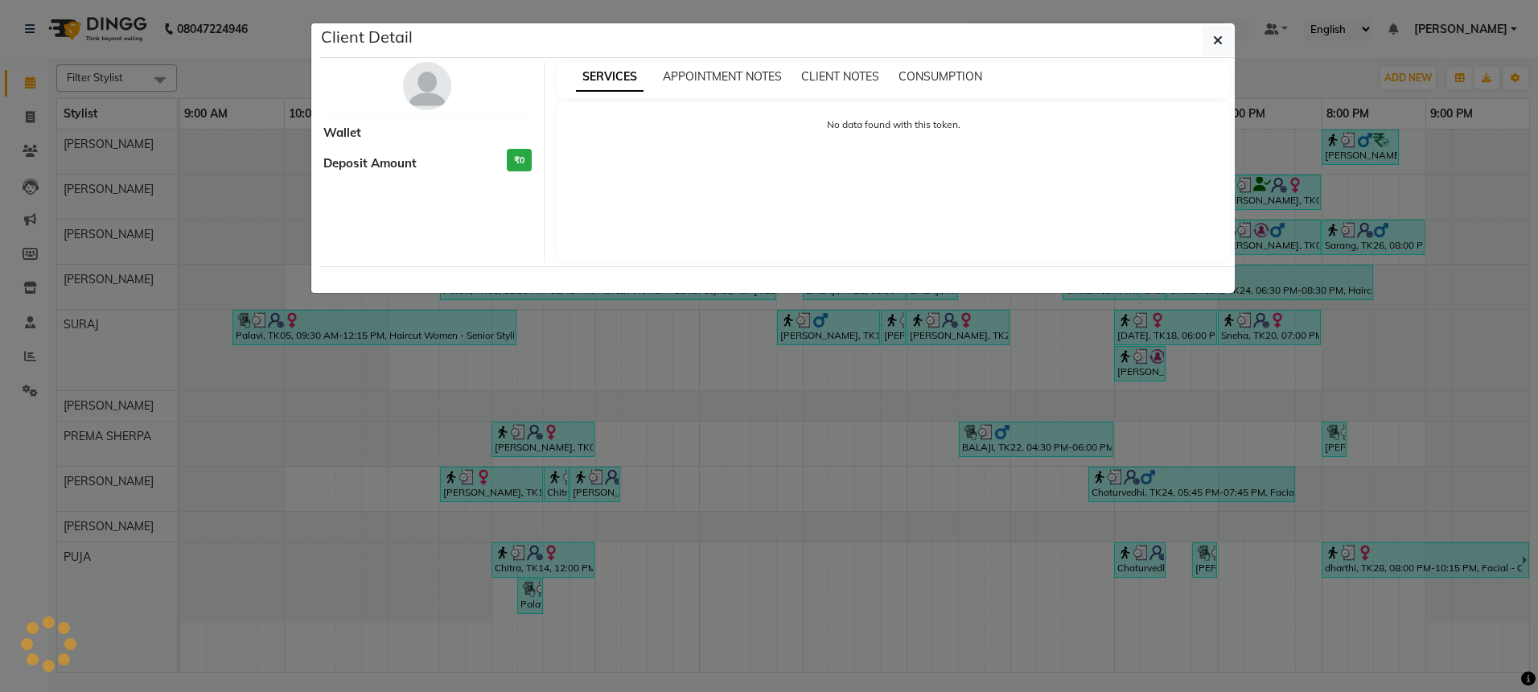
select select "3"
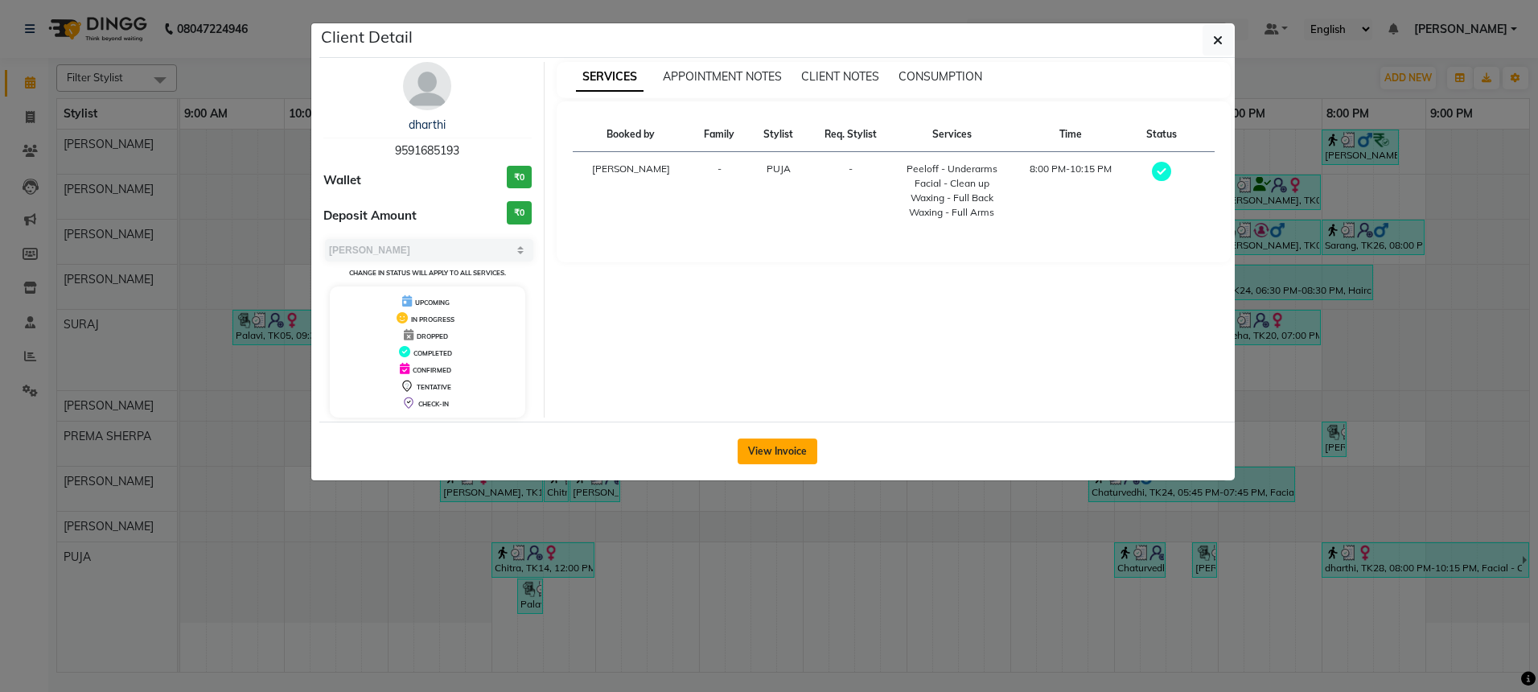
click at [780, 455] on button "View Invoice" at bounding box center [778, 451] width 80 height 26
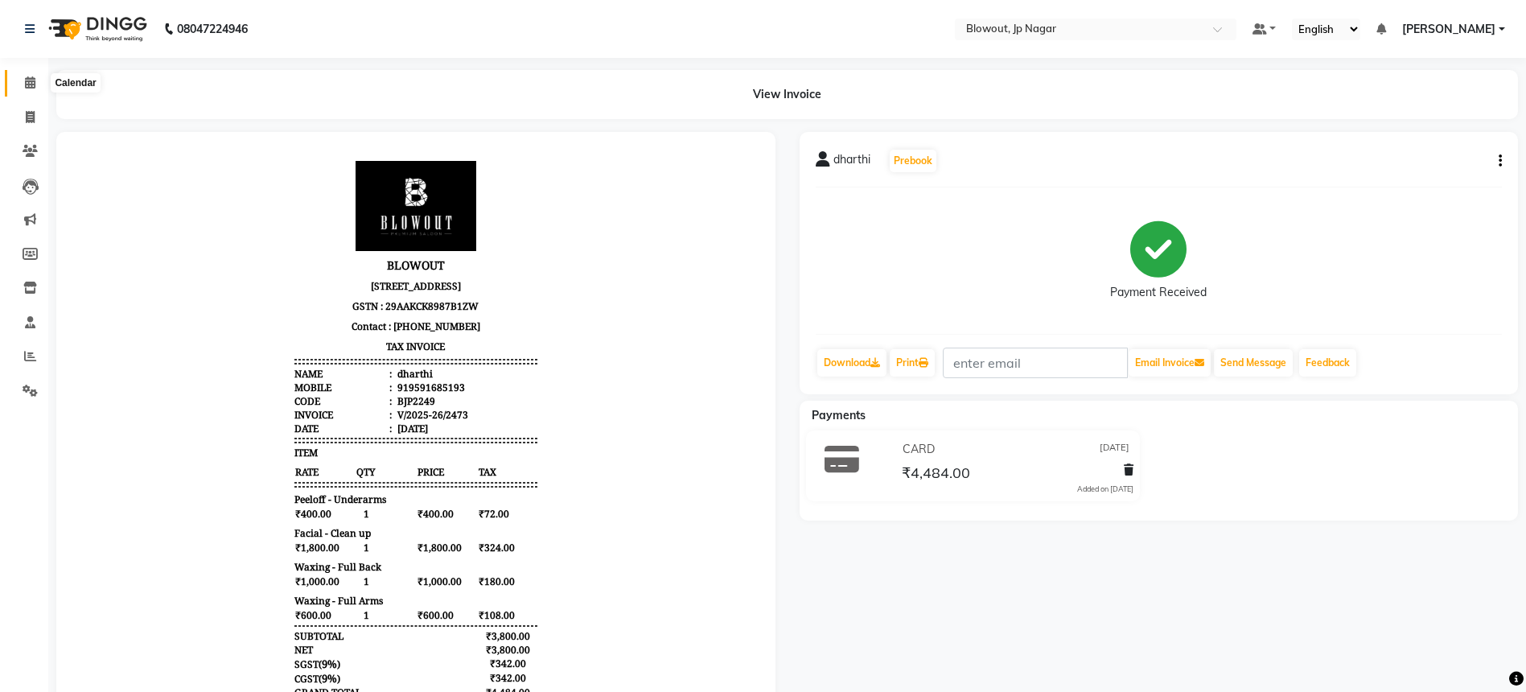
click at [31, 82] on icon at bounding box center [30, 82] width 10 height 12
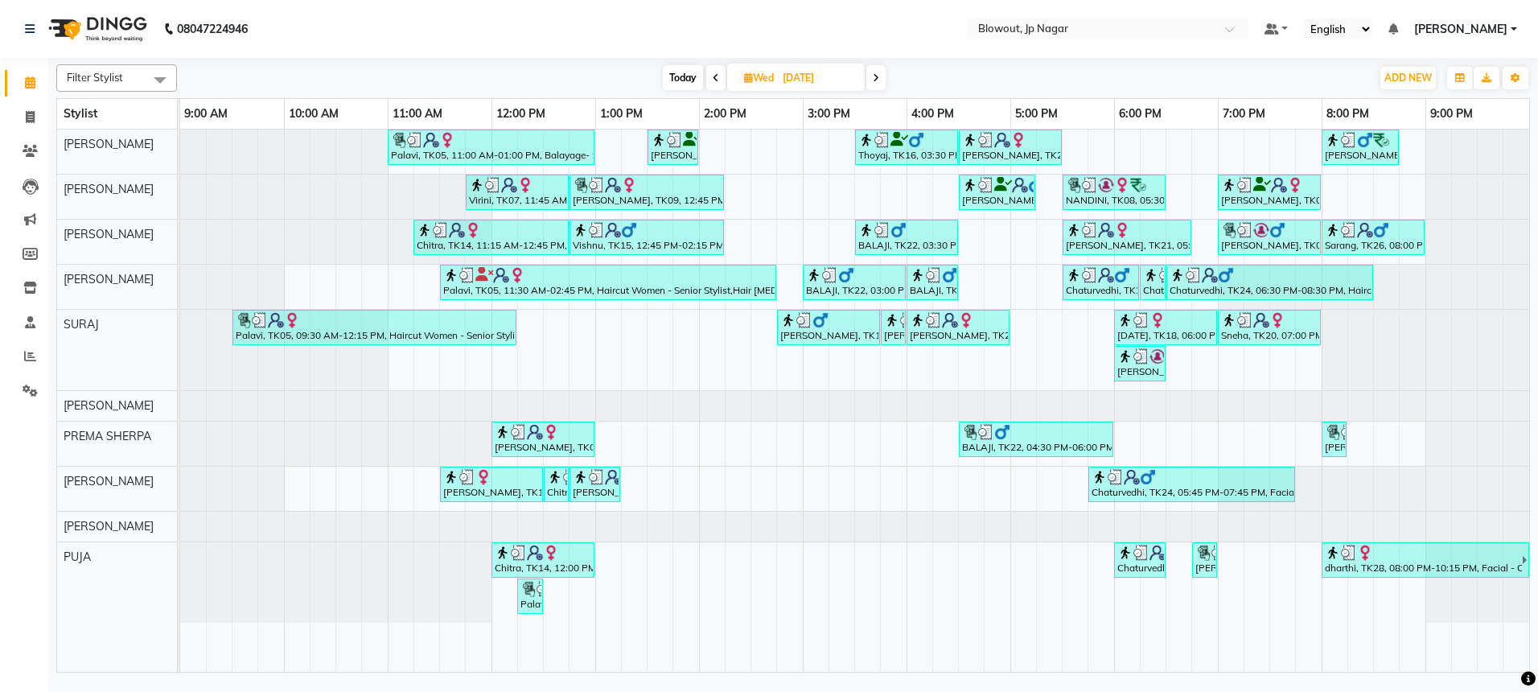
click at [717, 76] on span at bounding box center [715, 77] width 19 height 25
type input "02-09-2025"
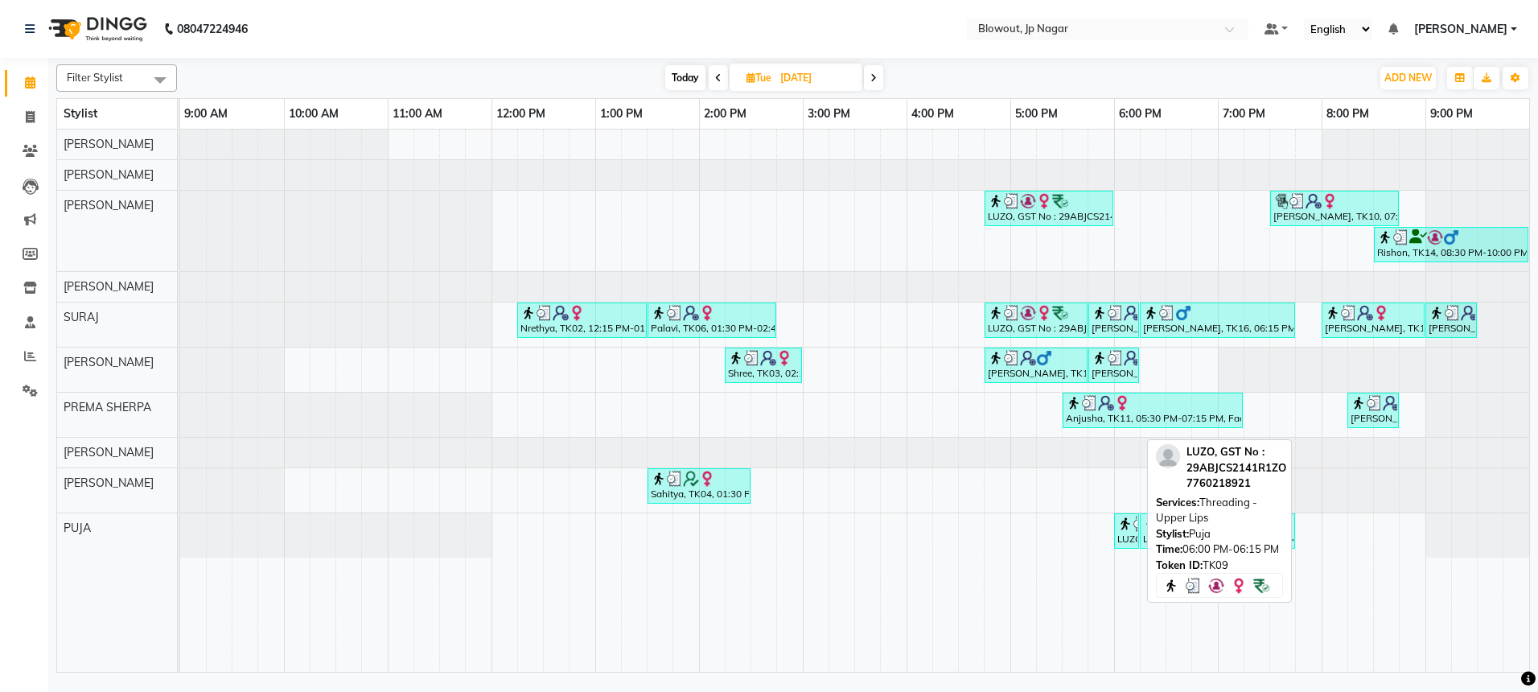
click at [1127, 534] on div "LUZO, GST No : 29ABJCS2141R1ZO, TK09, 06:00 PM-06:15 PM, Threading - Upper Lips" at bounding box center [1127, 531] width 22 height 31
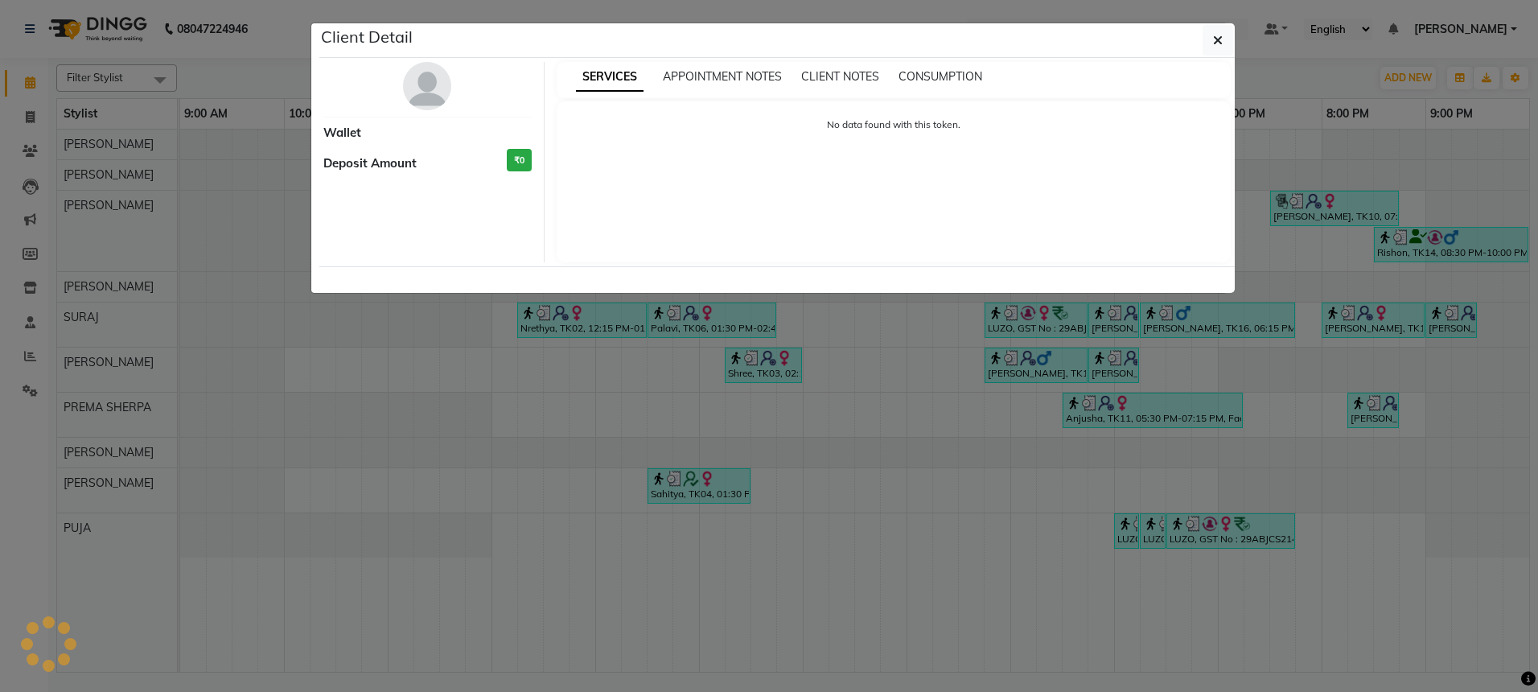
select select "3"
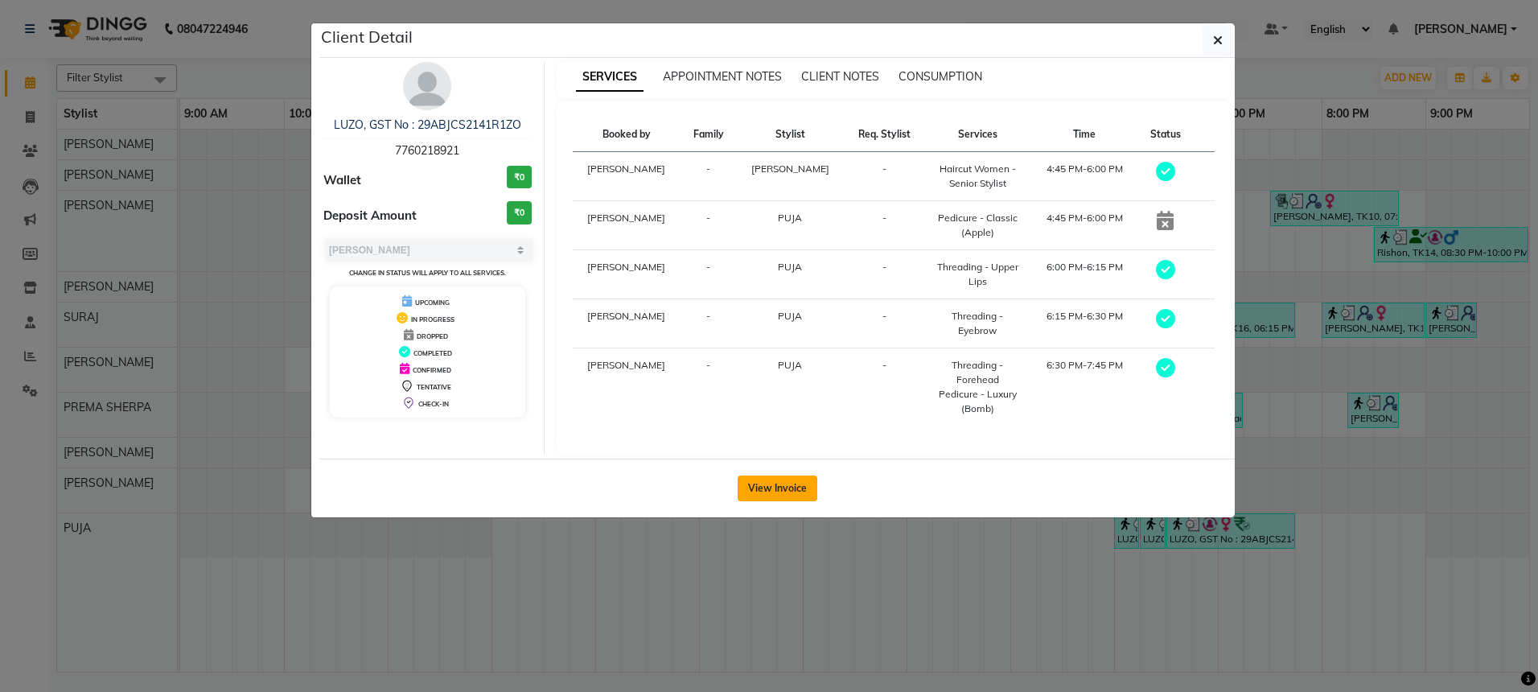
click at [791, 475] on button "View Invoice" at bounding box center [778, 488] width 80 height 26
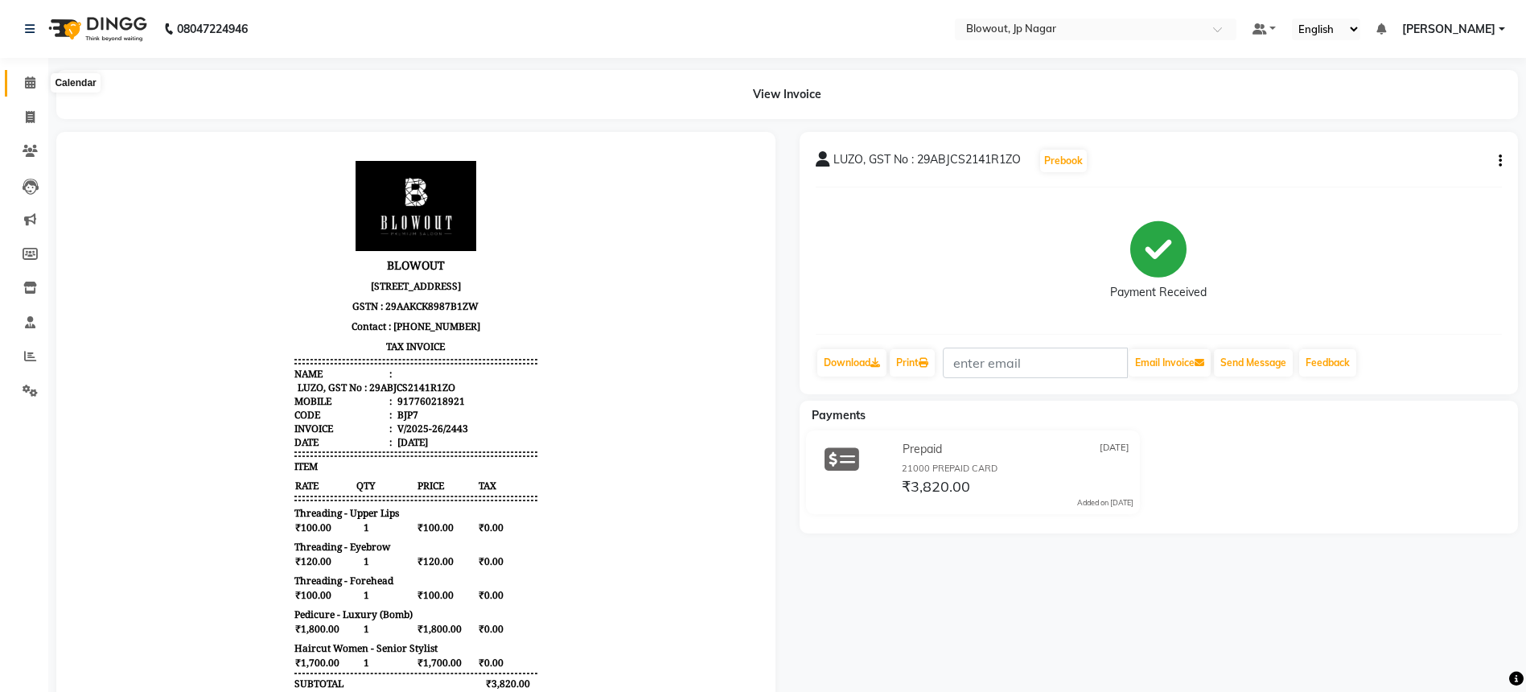
click at [30, 84] on icon at bounding box center [30, 82] width 10 height 12
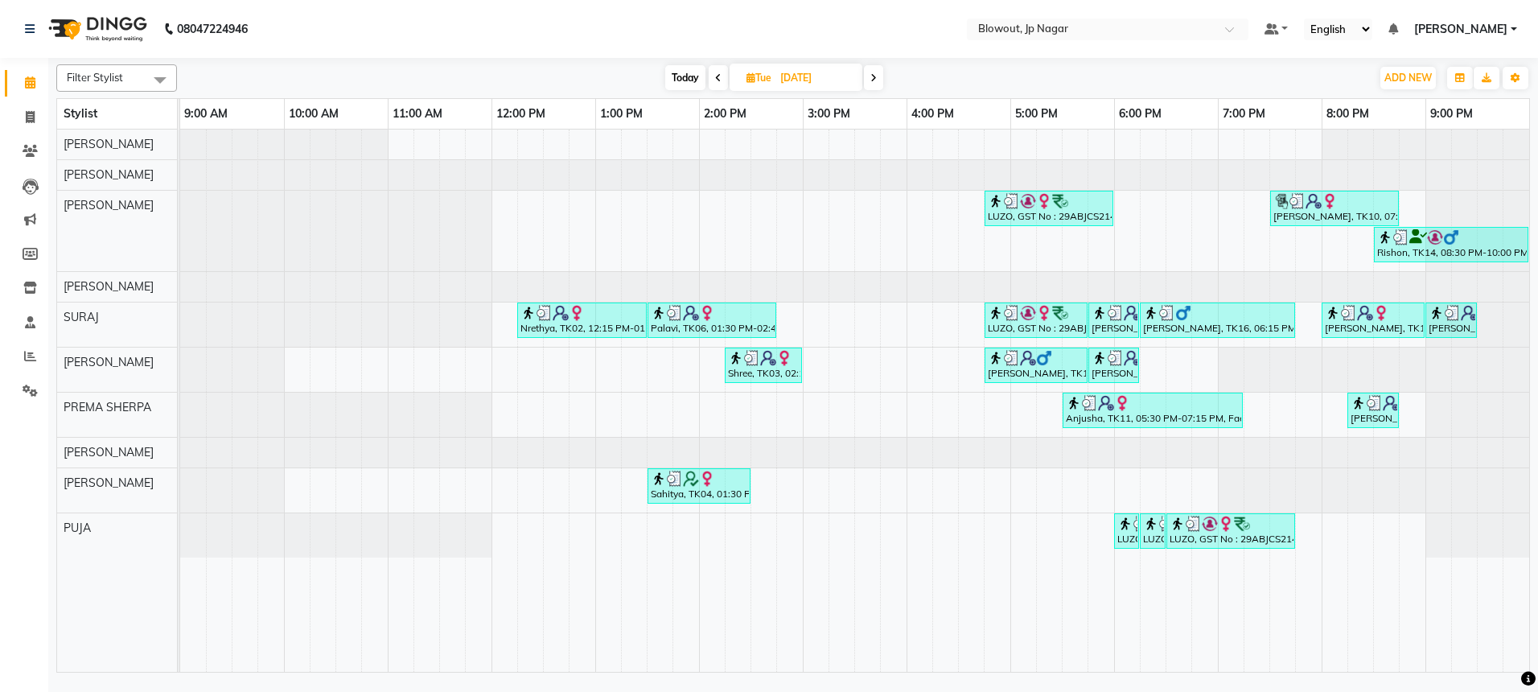
click at [878, 82] on span at bounding box center [873, 77] width 19 height 25
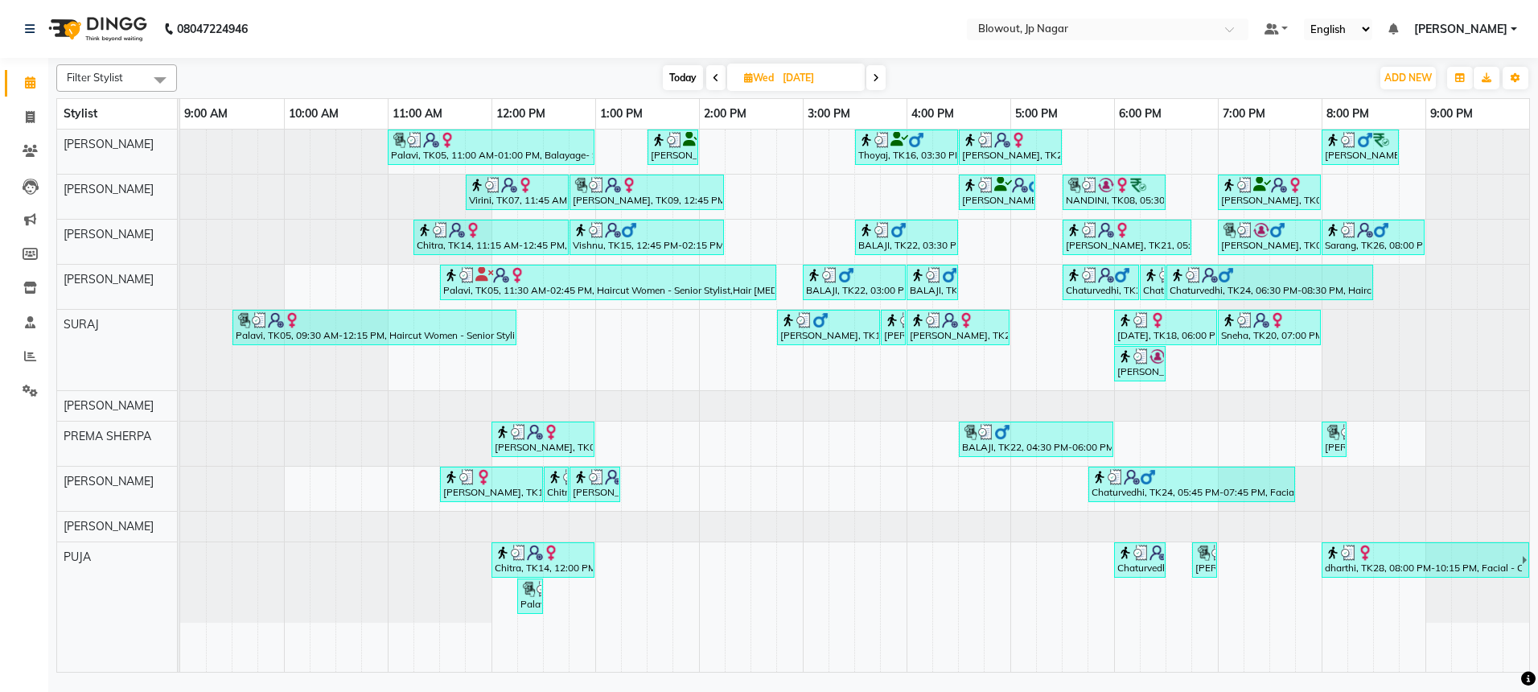
click at [874, 77] on icon at bounding box center [876, 78] width 6 height 10
type input "[DATE]"
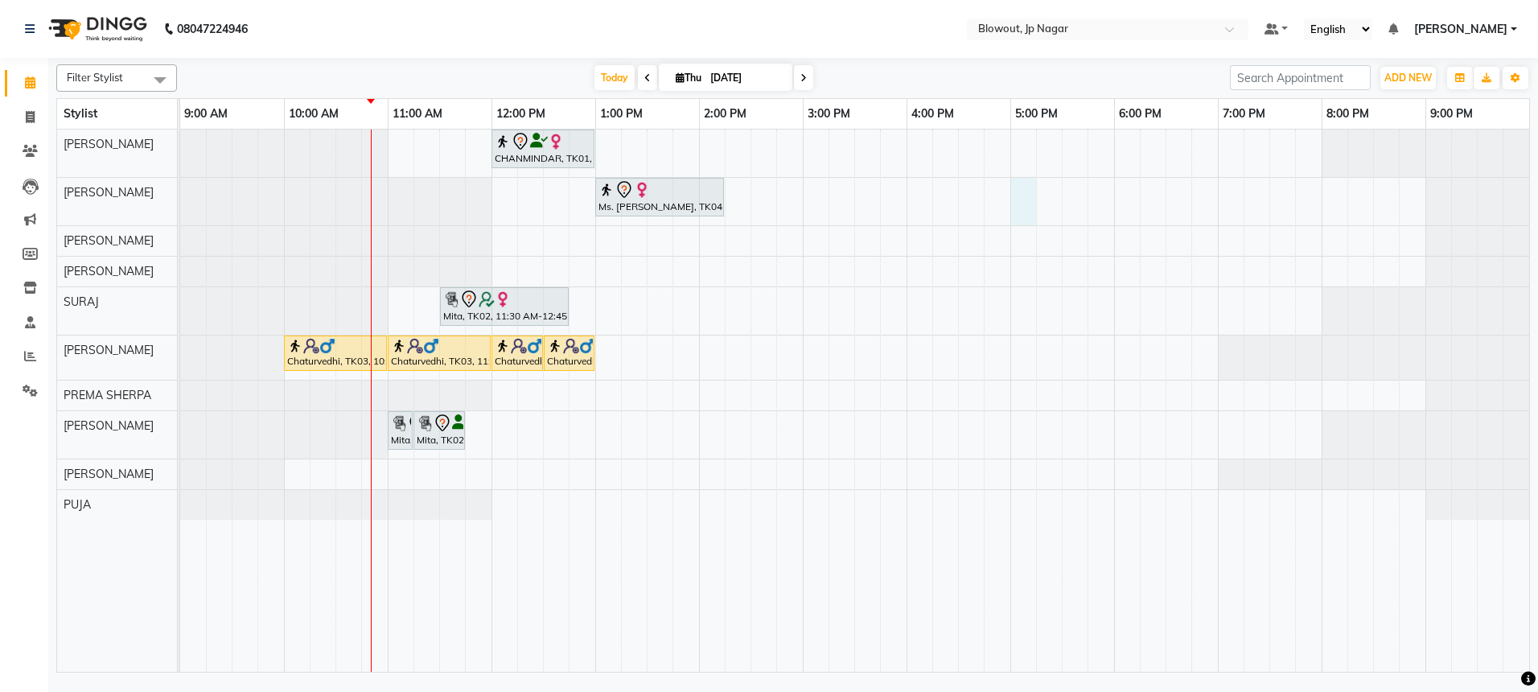
click at [1021, 211] on div "CHANMINDAR, TK01, 12:00 PM-01:00 PM, Haircut Women - Creative Director Ms. krit…" at bounding box center [854, 401] width 1349 height 542
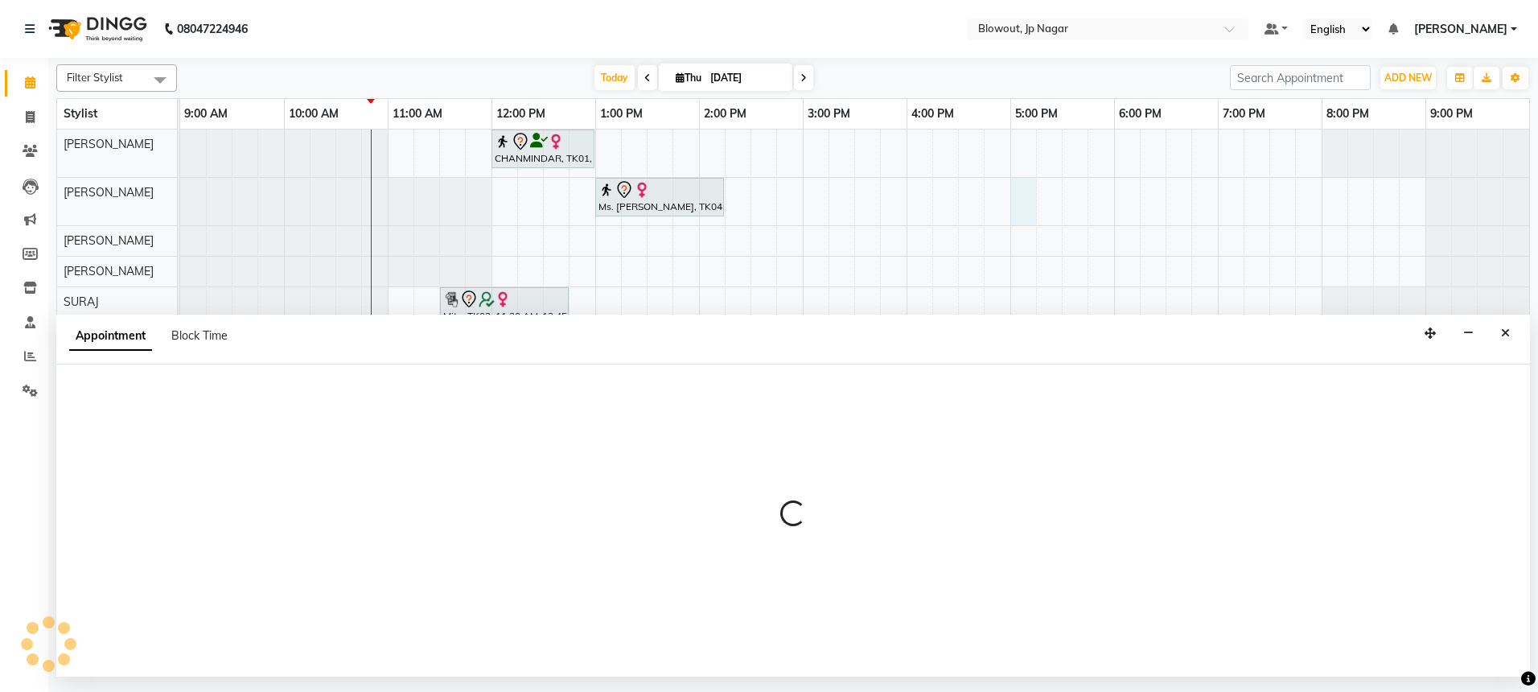
select select "46972"
select select "1020"
select select "tentative"
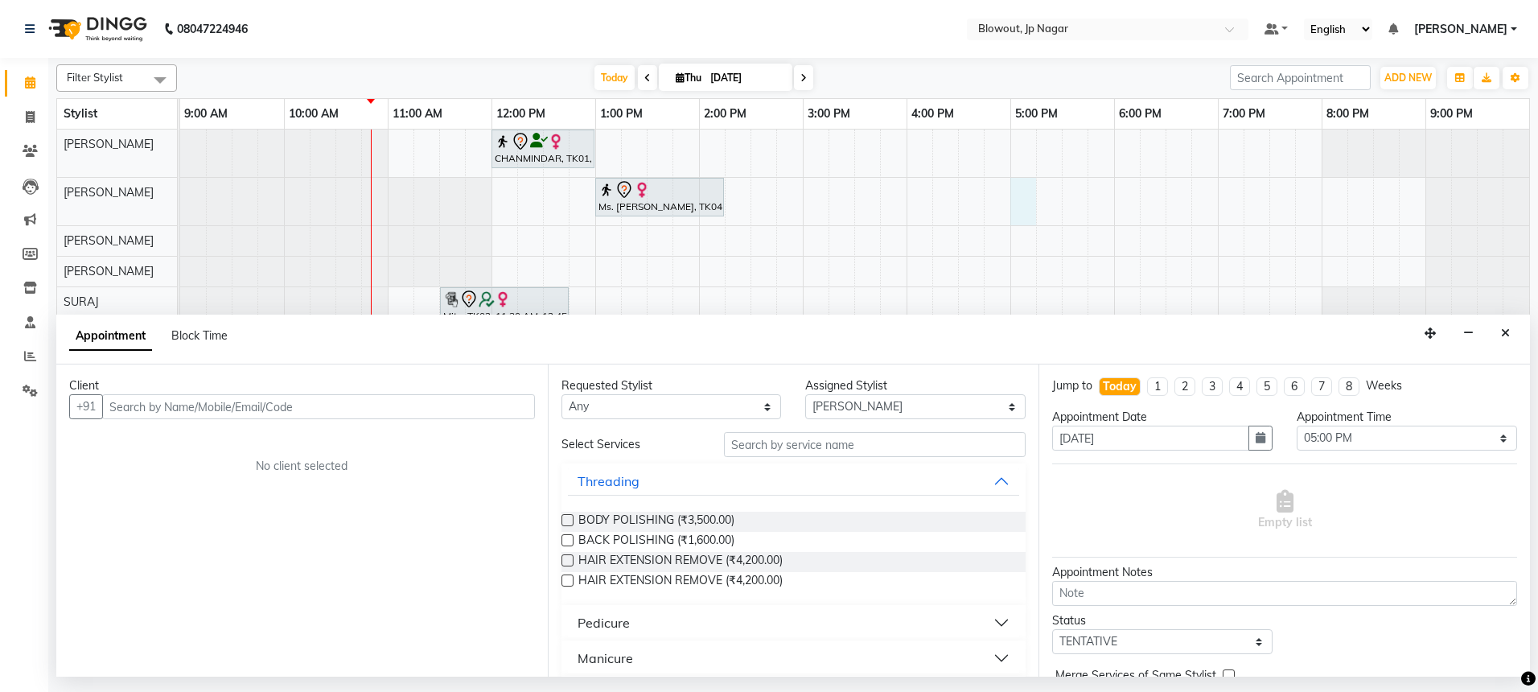
click at [348, 410] on input "text" at bounding box center [318, 406] width 433 height 25
click at [432, 410] on input "text" at bounding box center [318, 406] width 433 height 25
click at [1510, 341] on button "Close" at bounding box center [1505, 333] width 23 height 25
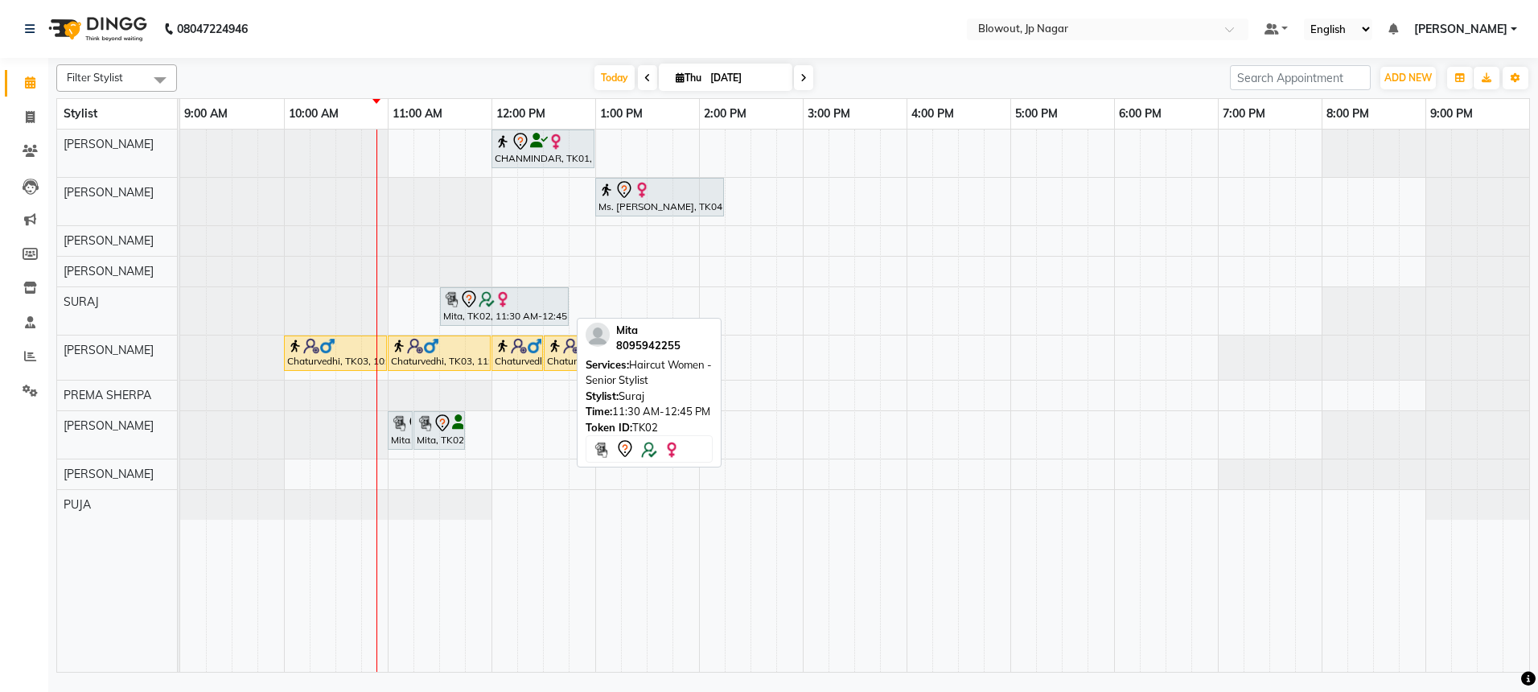
click at [449, 308] on div "Mita, TK02, 11:30 AM-12:45 PM, Haircut Women - Senior Stylist" at bounding box center [504, 307] width 125 height 34
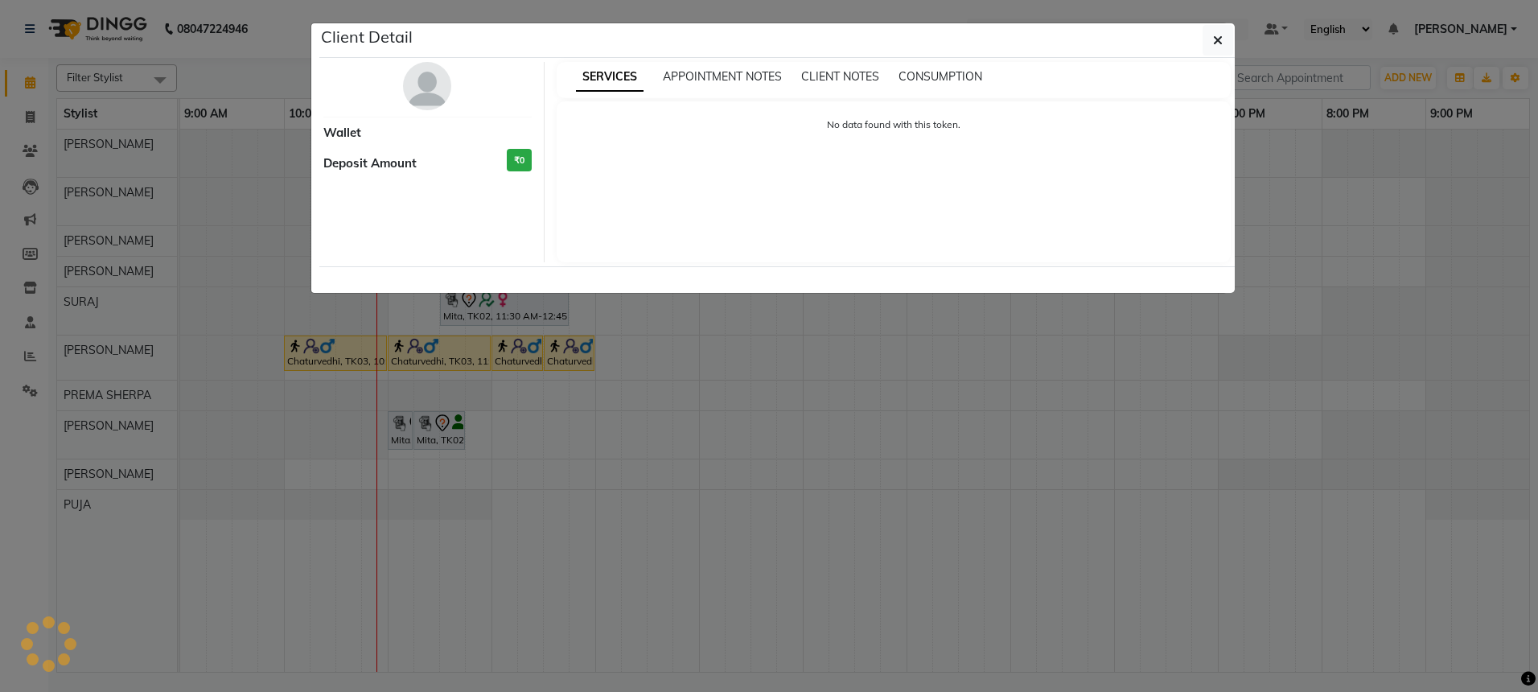
select select "7"
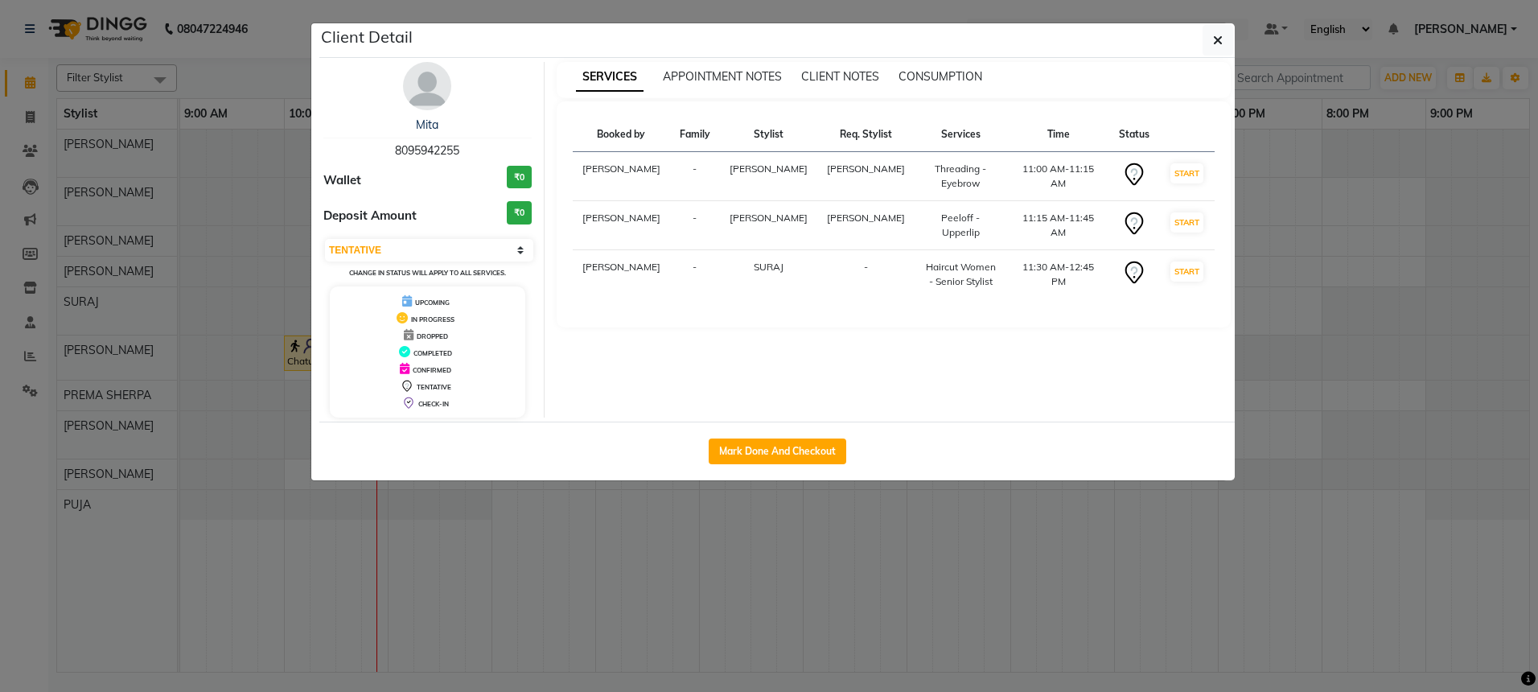
click at [438, 107] on img at bounding box center [427, 86] width 48 height 48
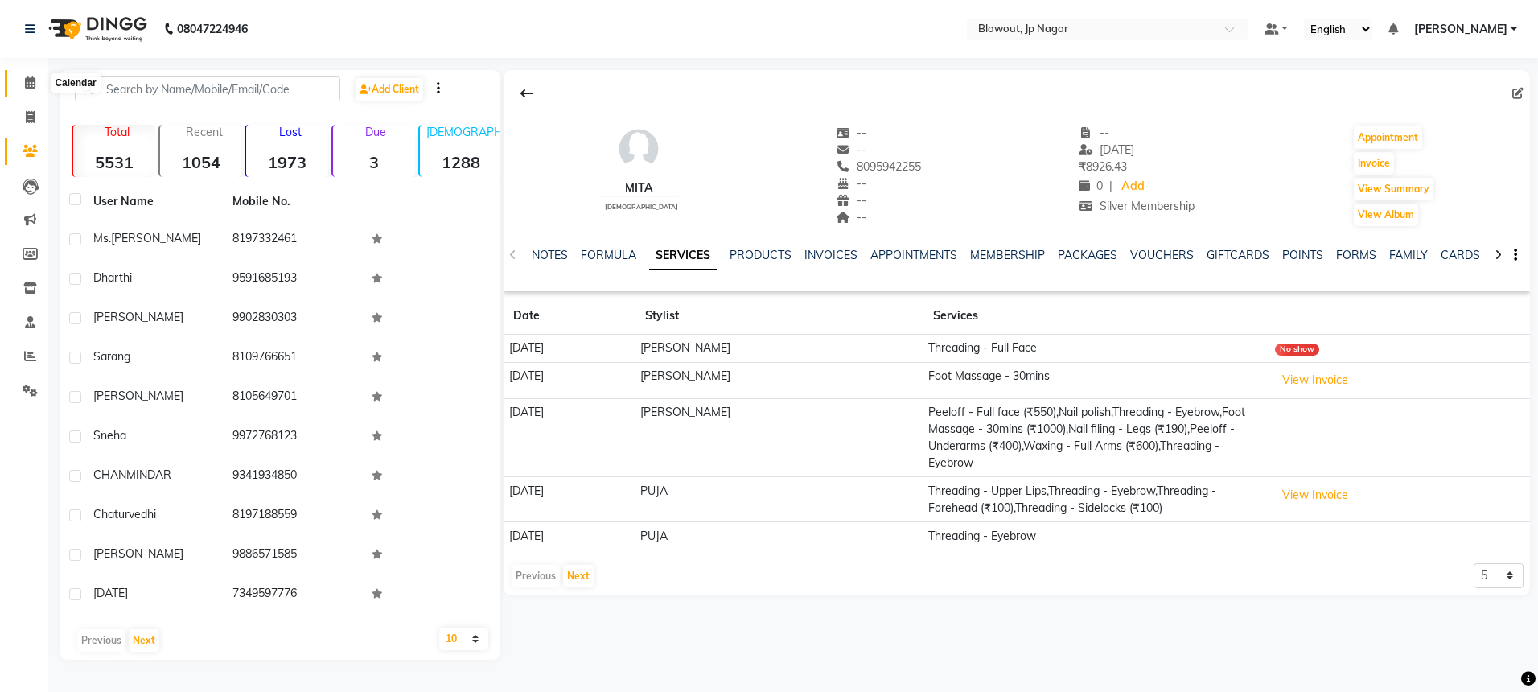
click at [25, 88] on span at bounding box center [30, 83] width 28 height 19
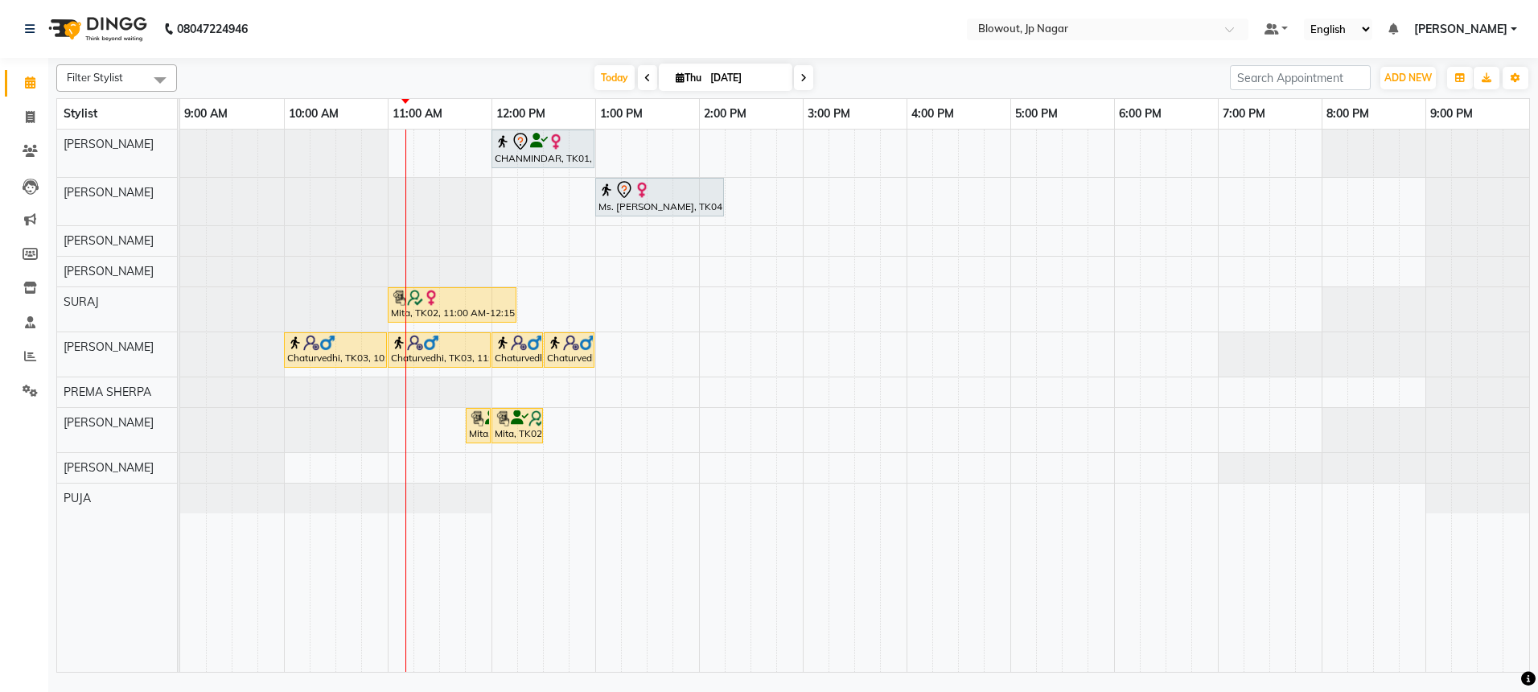
click at [644, 68] on span at bounding box center [647, 77] width 19 height 25
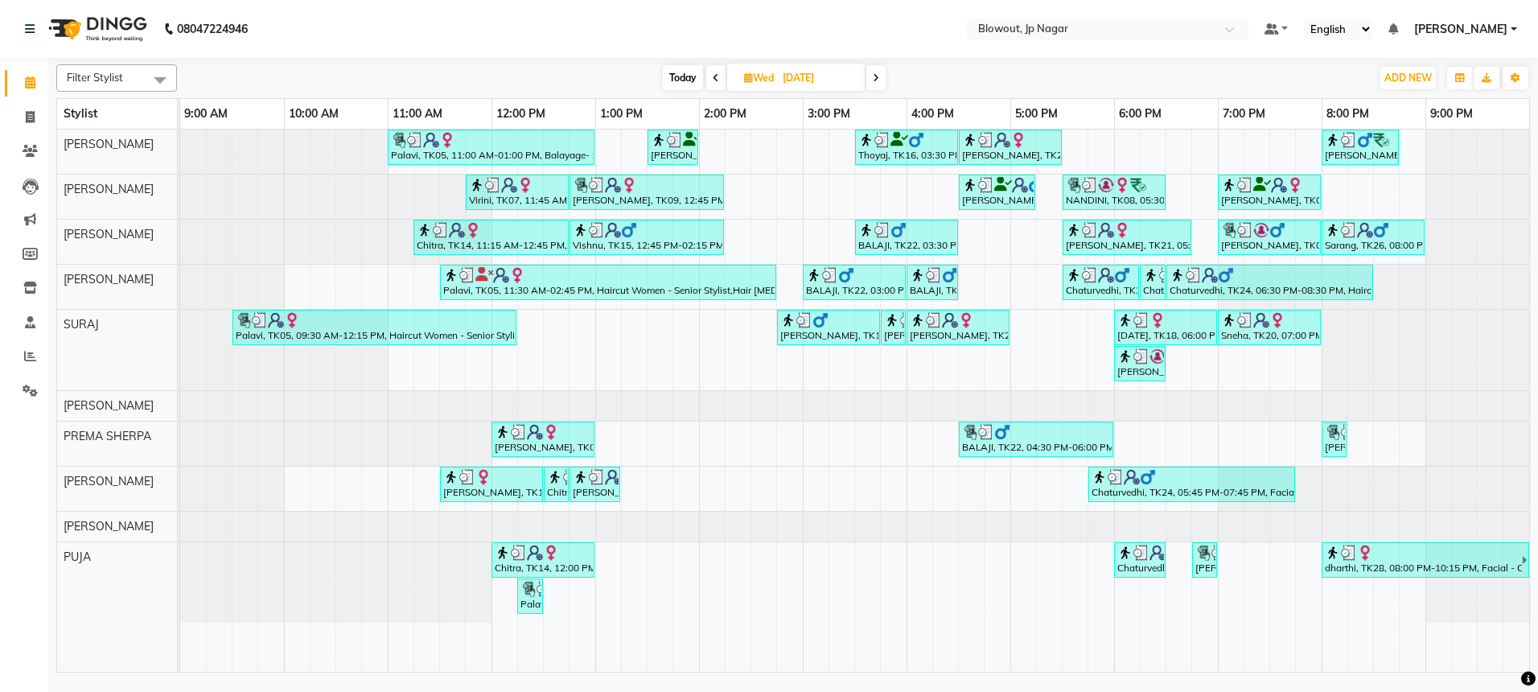
click at [870, 78] on span at bounding box center [875, 77] width 19 height 25
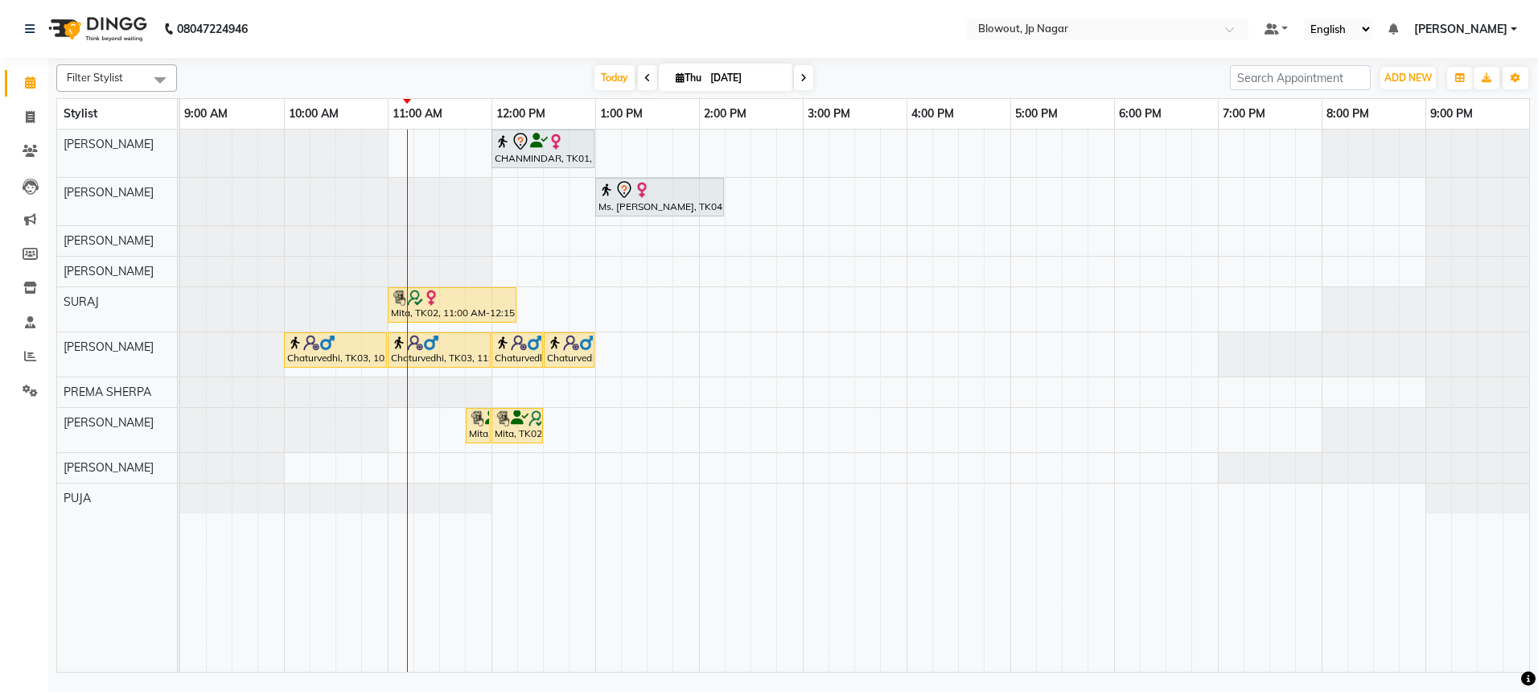
click at [798, 68] on span at bounding box center [803, 77] width 19 height 25
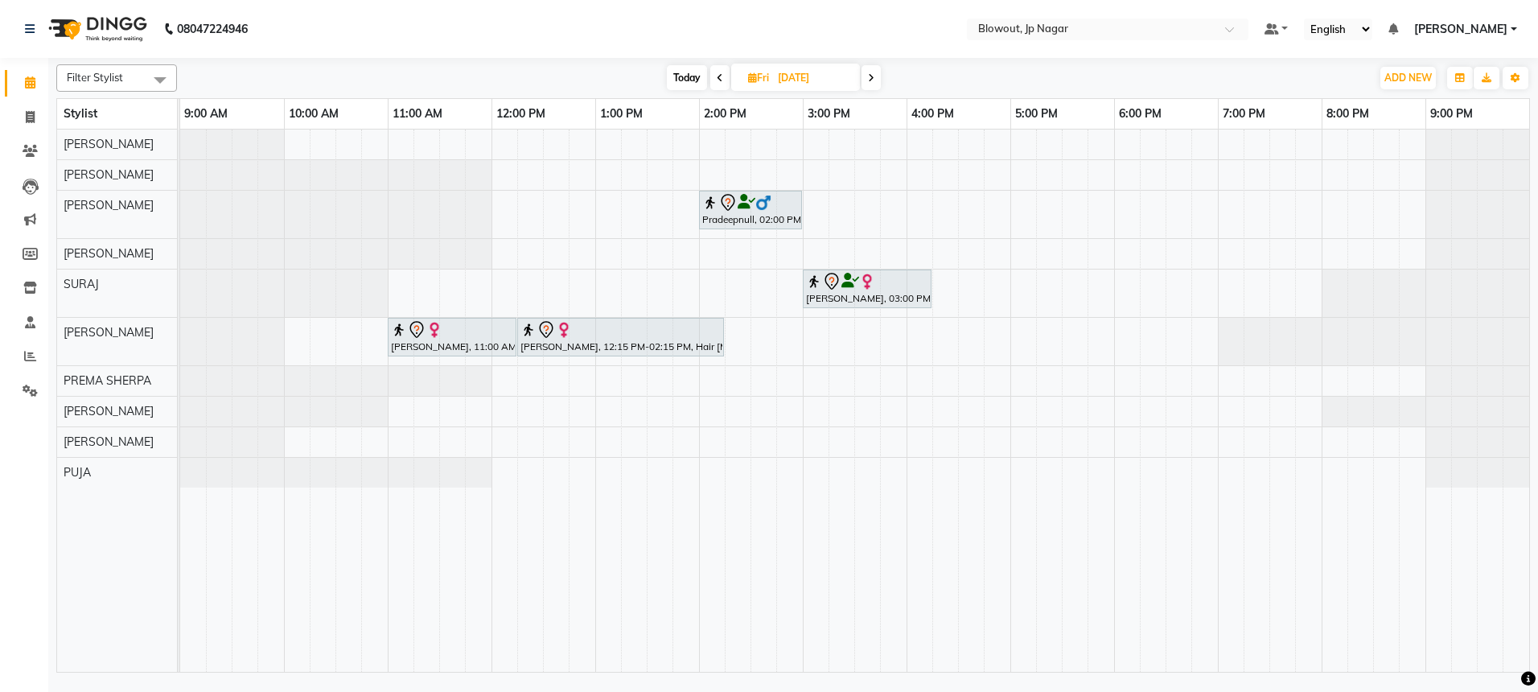
click at [721, 83] on span at bounding box center [719, 77] width 19 height 25
type input "[DATE]"
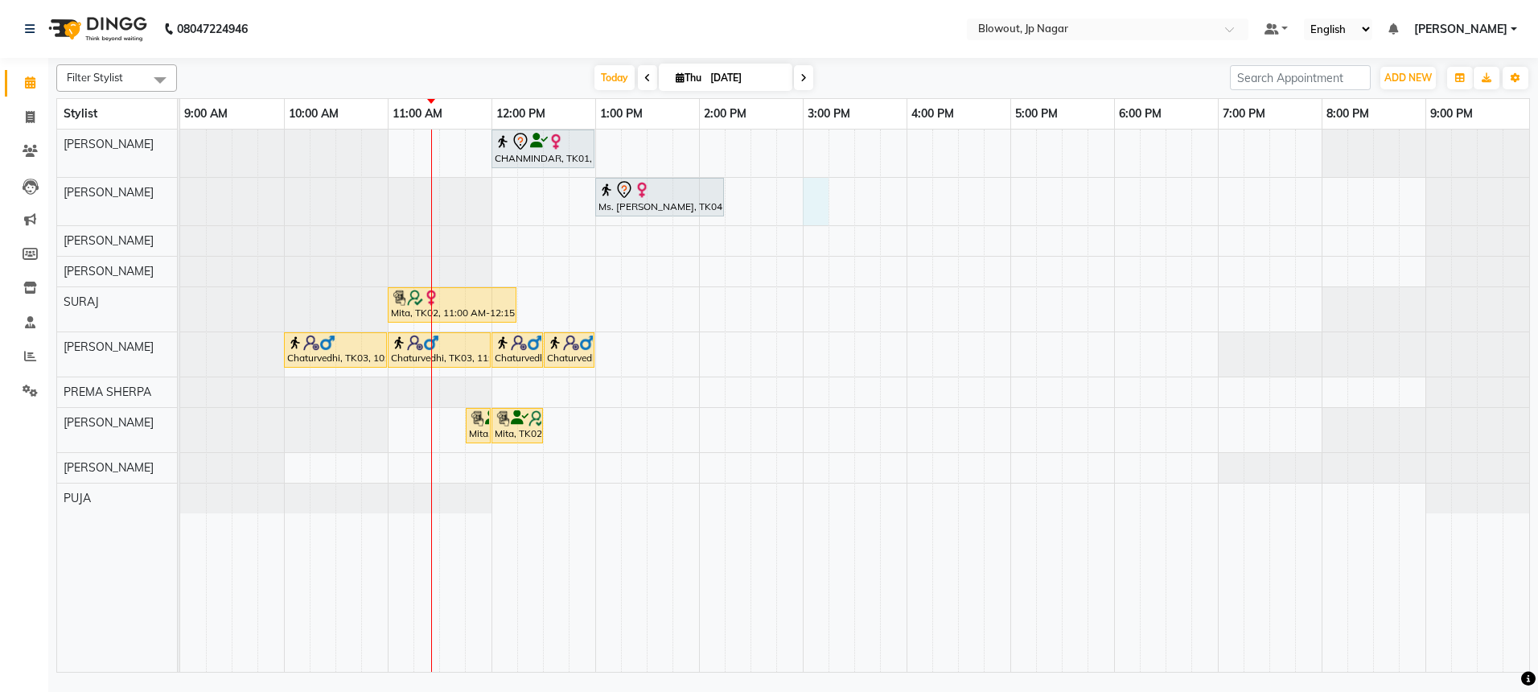
click at [810, 204] on div "CHANMINDAR, TK01, 12:00 PM-01:00 PM, Haircut Women - Creative Director Ms. krit…" at bounding box center [854, 401] width 1349 height 542
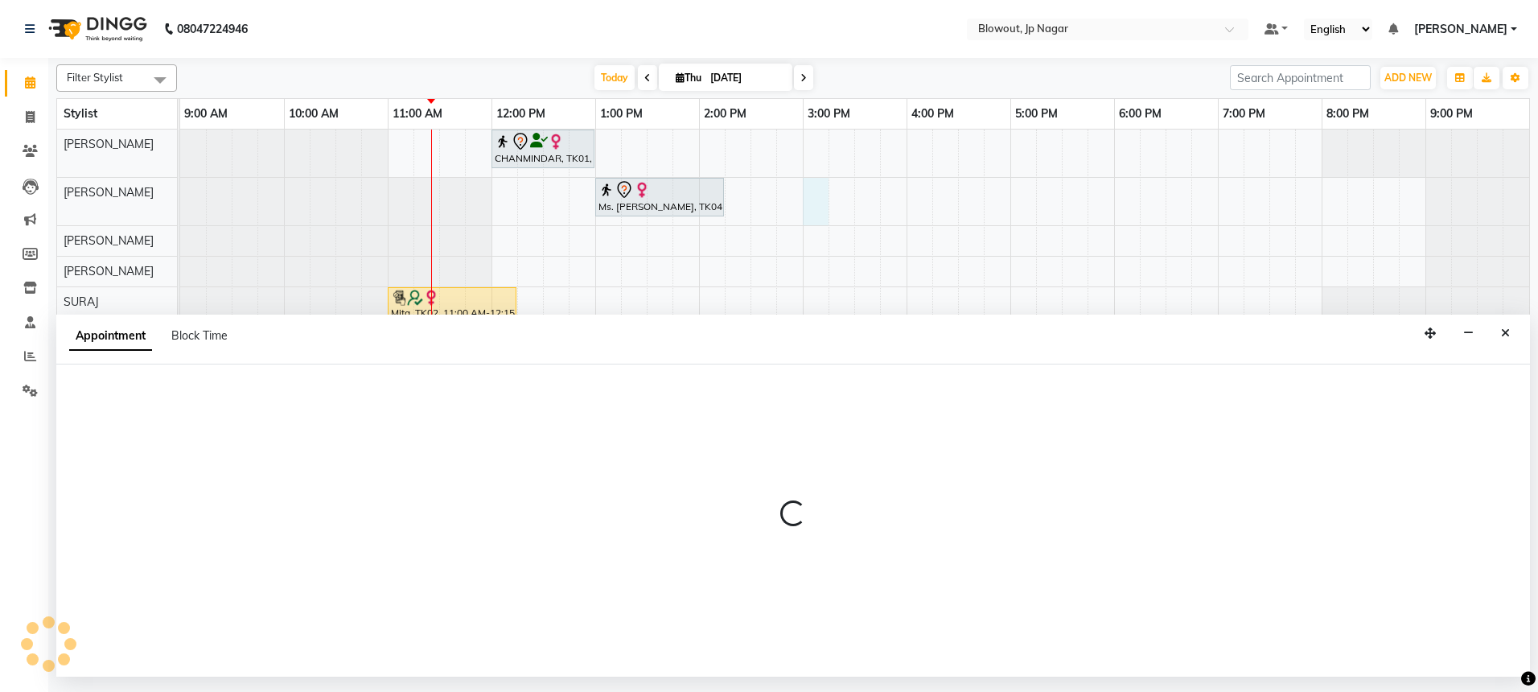
select select "46972"
select select "900"
select select "tentative"
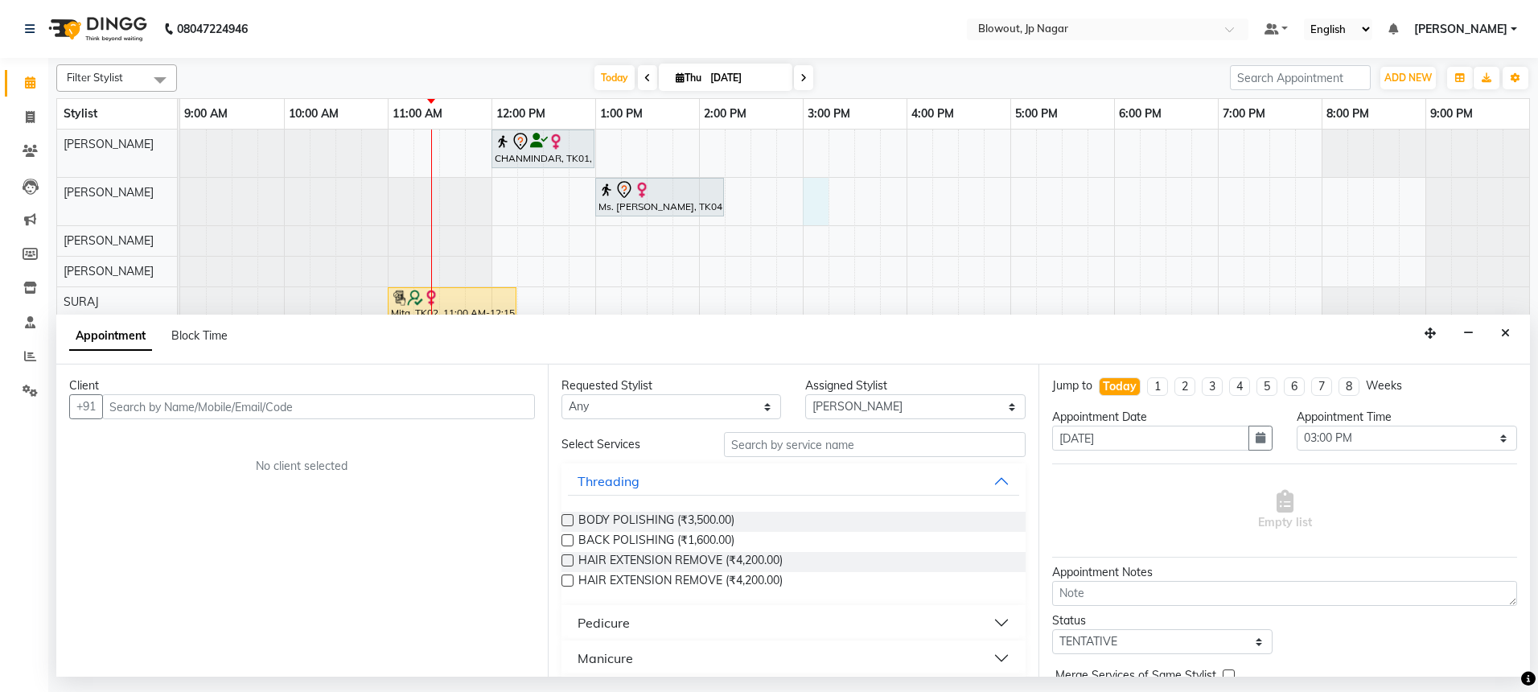
click at [274, 409] on input "text" at bounding box center [318, 406] width 433 height 25
click at [298, 412] on input "text" at bounding box center [318, 406] width 433 height 25
click at [1516, 339] on button "Close" at bounding box center [1505, 333] width 23 height 25
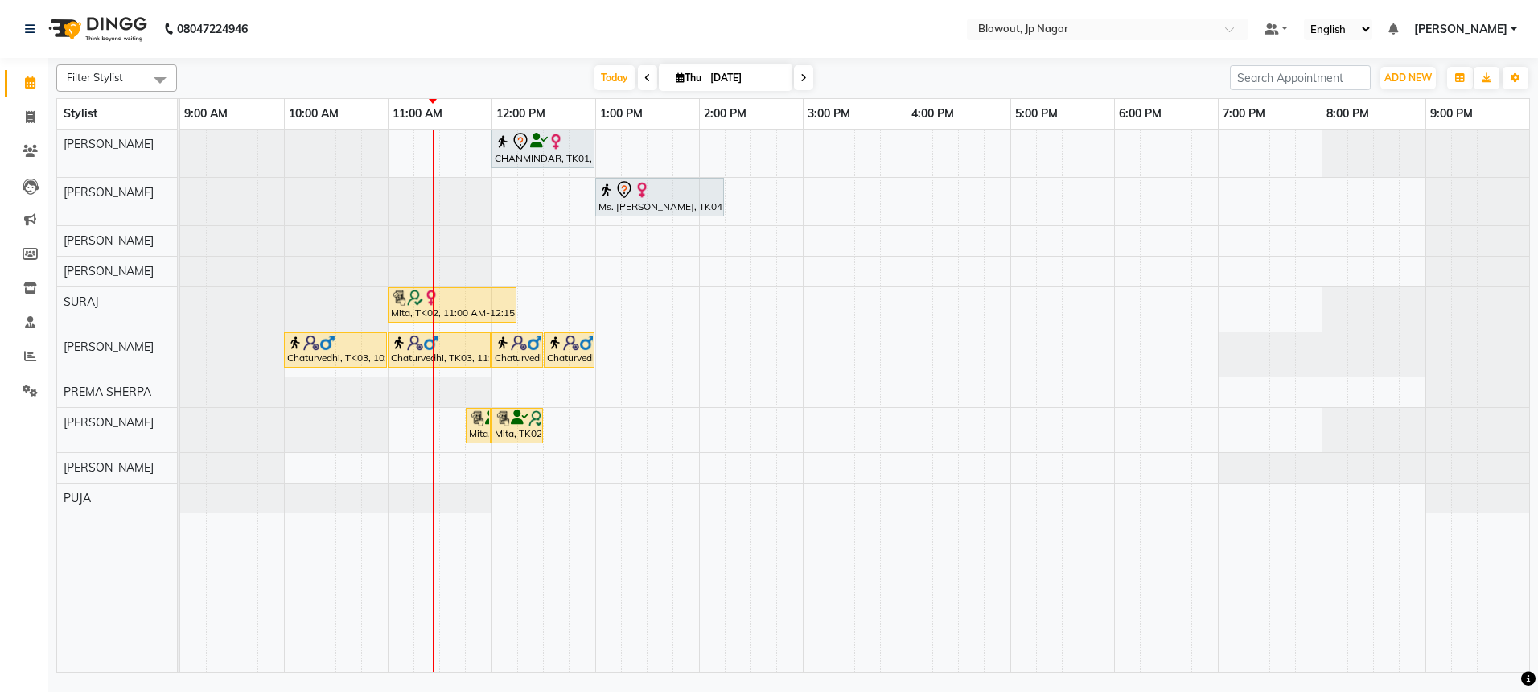
click at [606, 236] on div "CHANMINDAR, TK01, 12:00 PM-01:00 PM, Haircut Women - Creative Director Ms. krit…" at bounding box center [854, 401] width 1349 height 542
select select "68137"
select select "780"
select select "tentative"
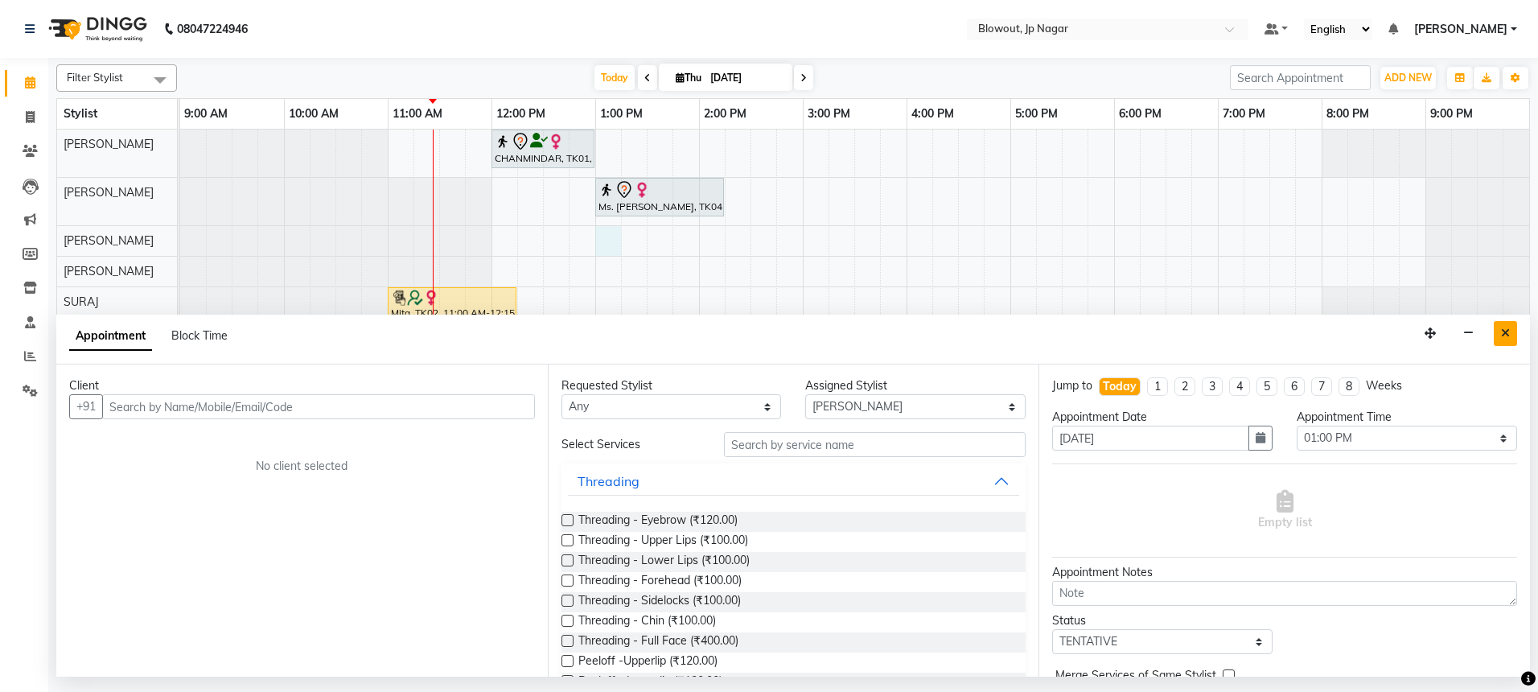
click at [1504, 325] on button "Close" at bounding box center [1505, 333] width 23 height 25
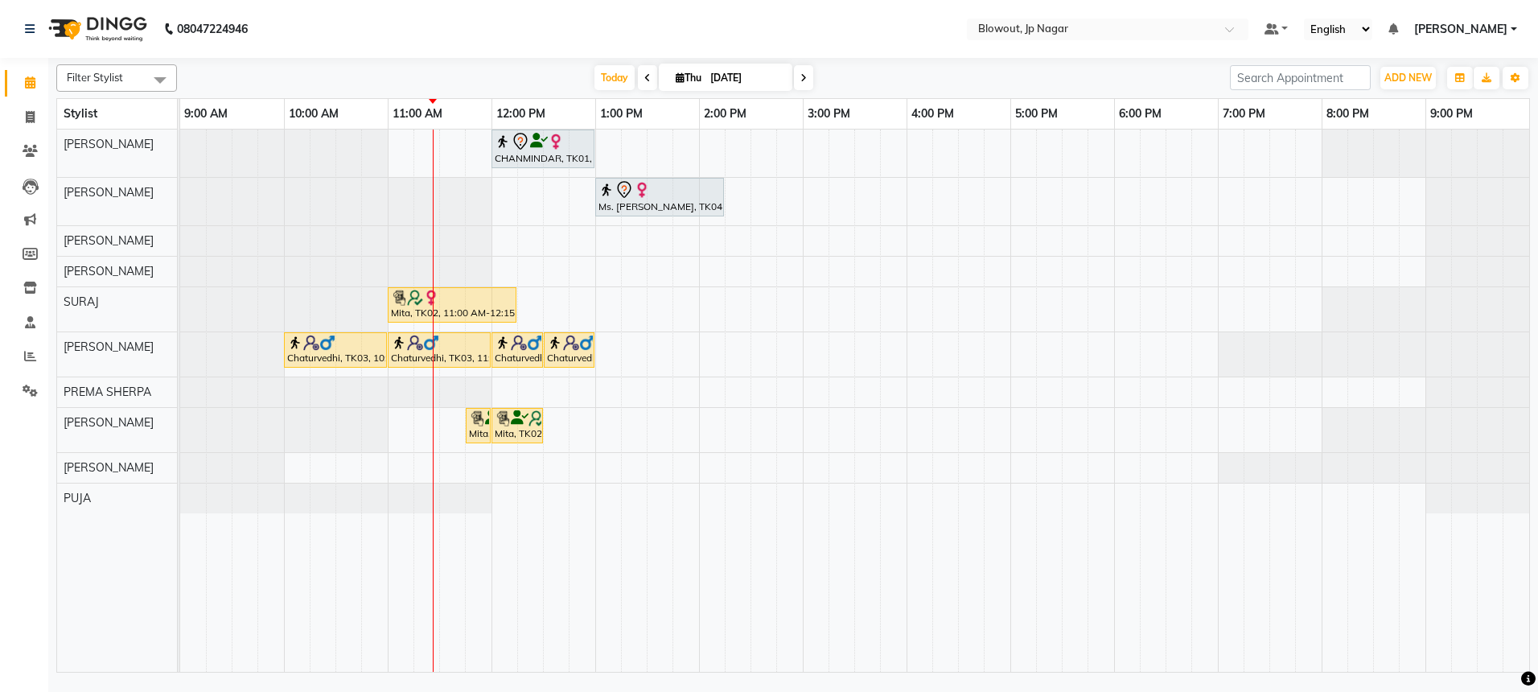
click at [614, 234] on div "CHANMINDAR, TK01, 12:00 PM-01:00 PM, Haircut Women - Creative Director Ms. krit…" at bounding box center [854, 401] width 1349 height 542
select select "68137"
select select "tentative"
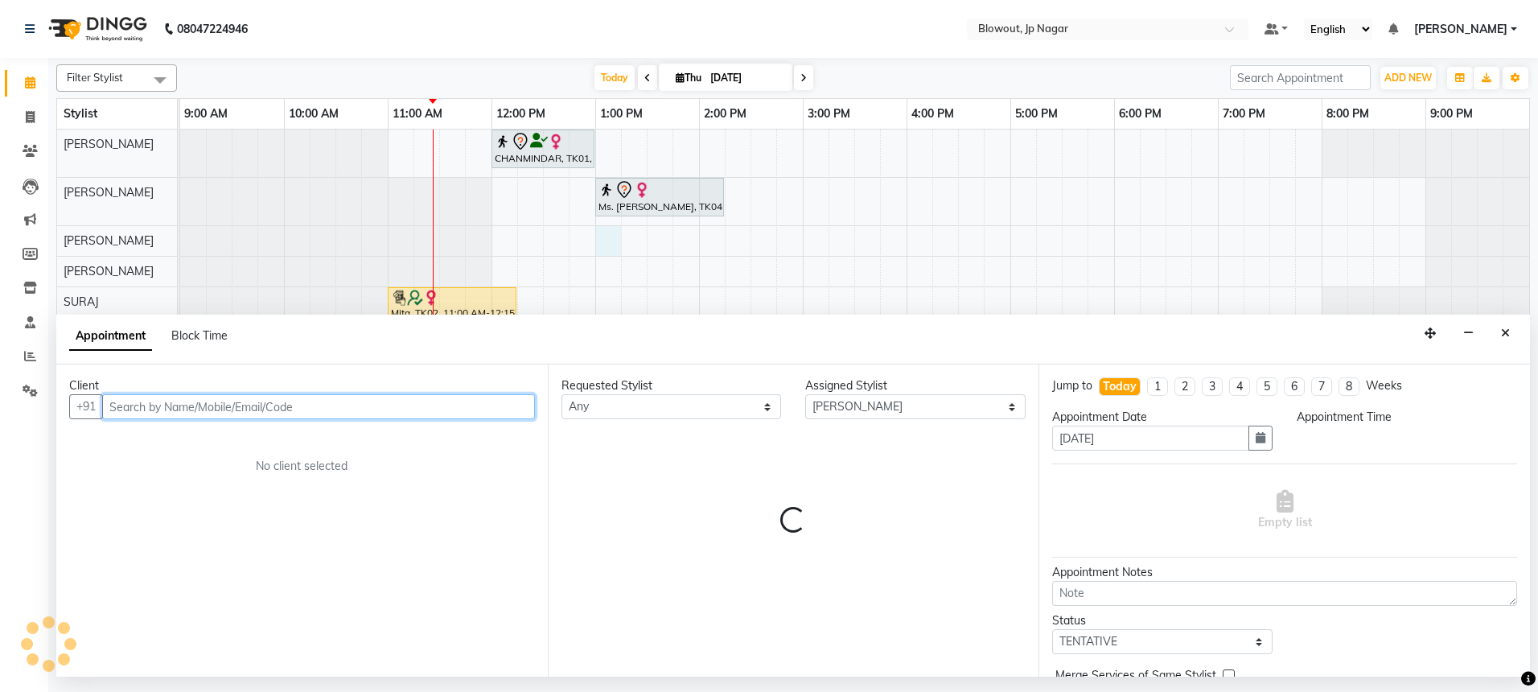
select select "780"
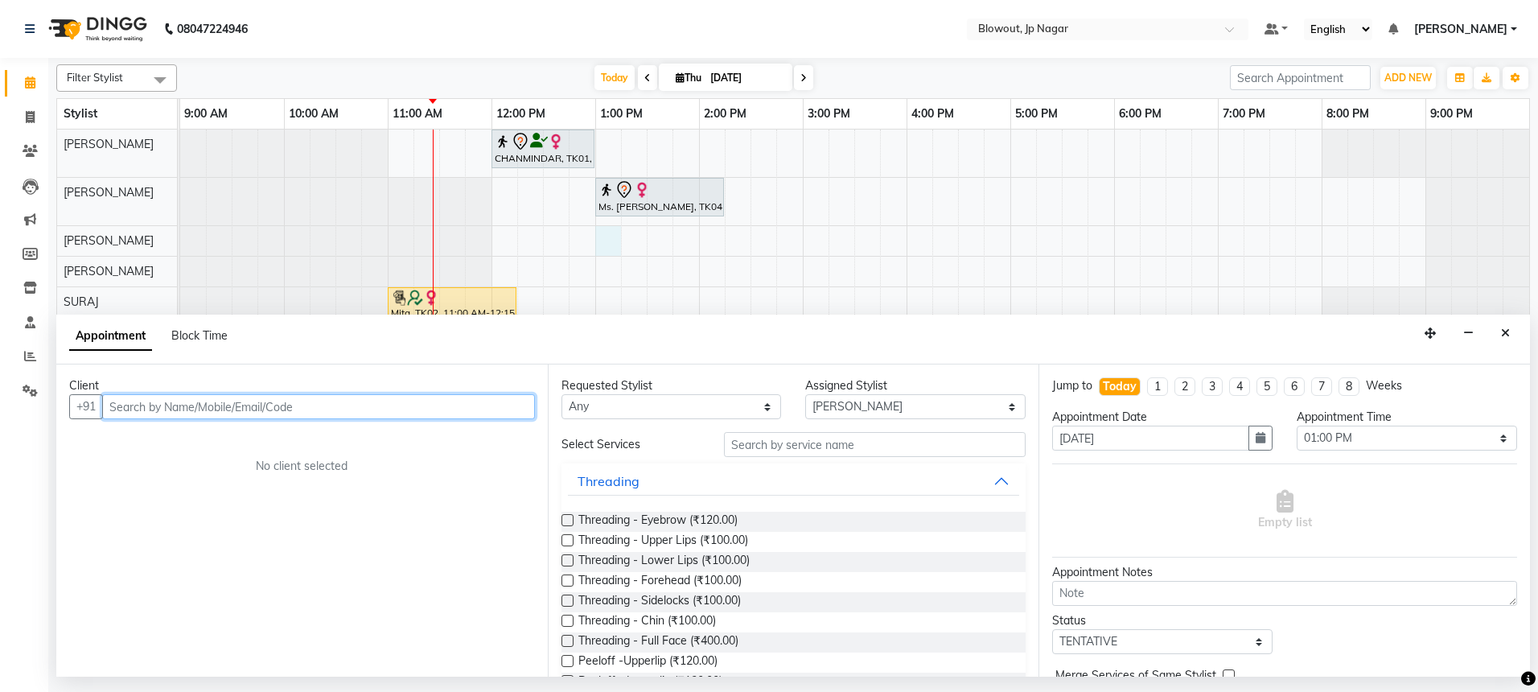
click at [426, 411] on input "text" at bounding box center [318, 406] width 433 height 25
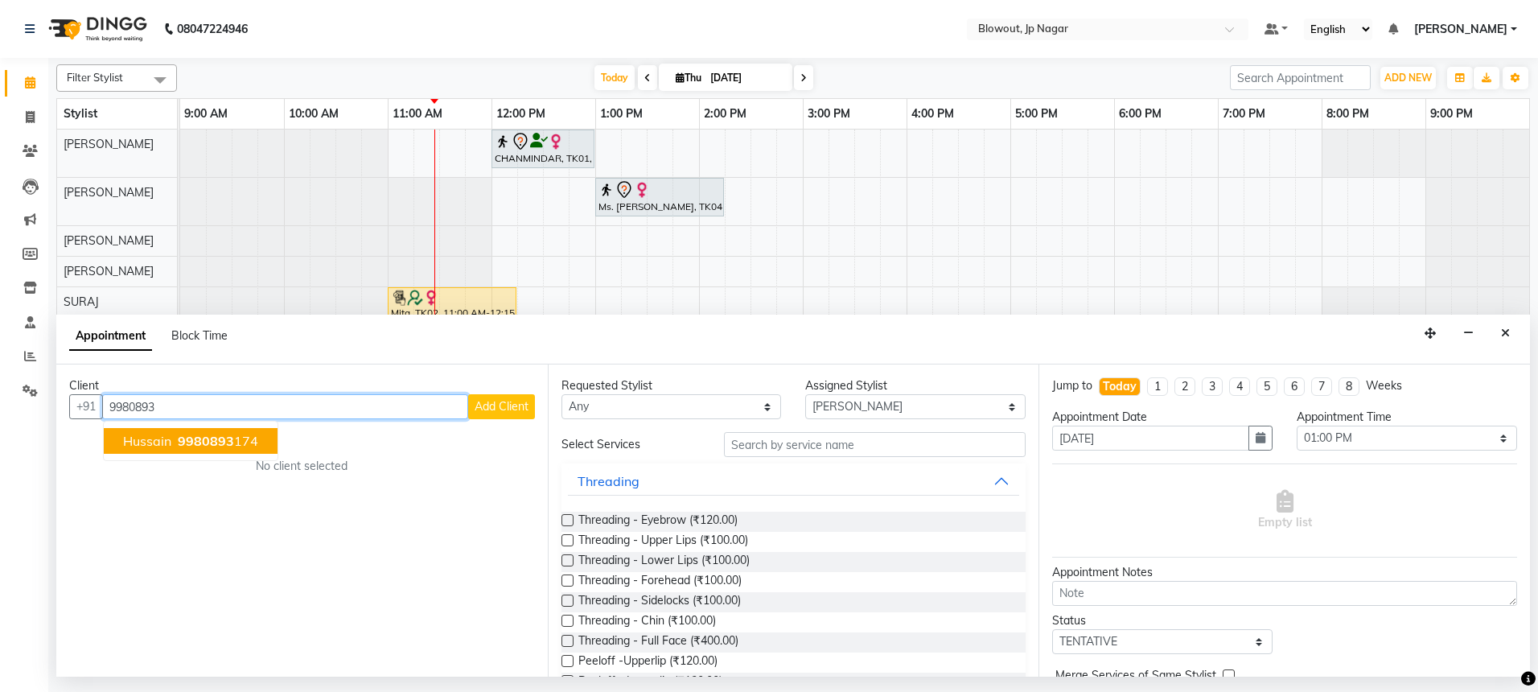
click at [223, 445] on span "9980893" at bounding box center [206, 441] width 56 height 16
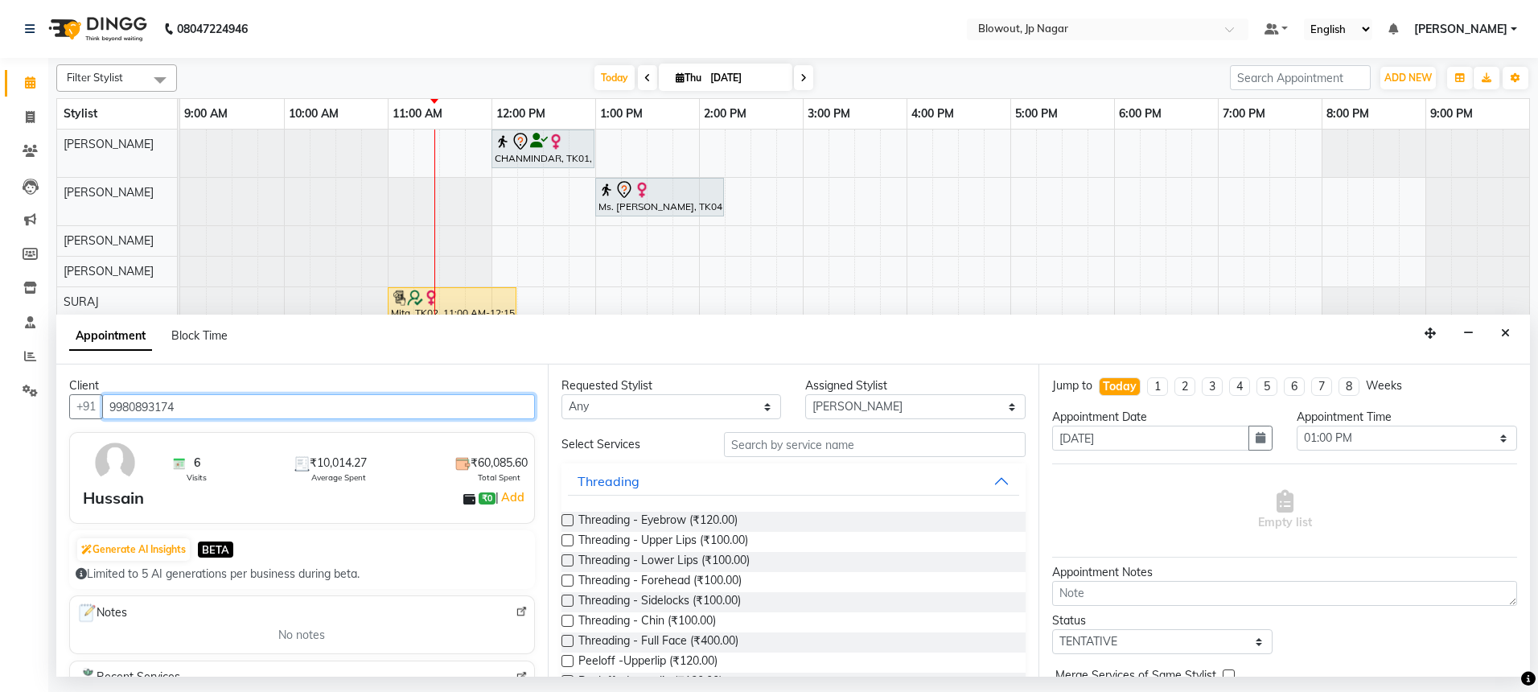
type input "9980893174"
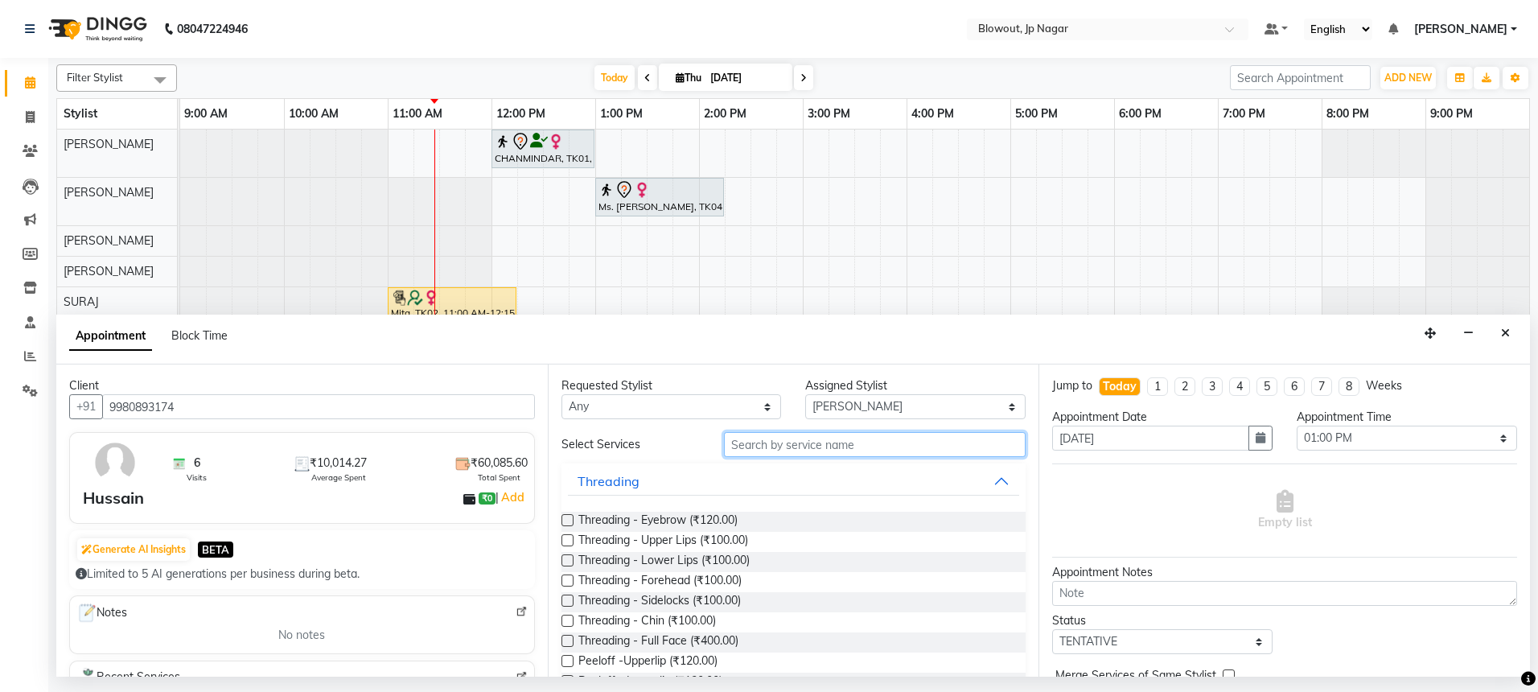
click at [827, 444] on input "text" at bounding box center [875, 444] width 302 height 25
click at [805, 401] on select "Select [PERSON_NAME] [PERSON_NAME] [PERSON_NAME] [PERSON_NAME] PUJA [PERSON_NAM…" at bounding box center [915, 406] width 220 height 25
select select "46972"
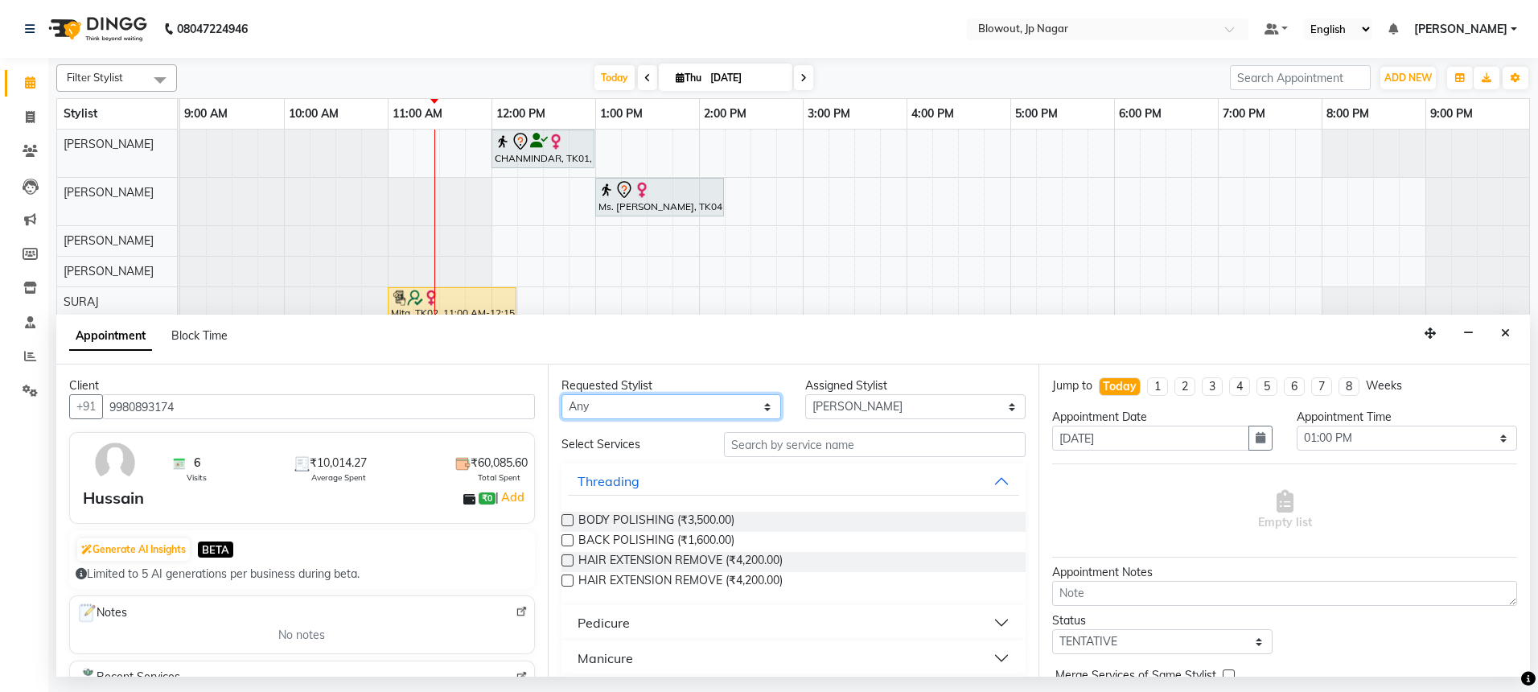
click at [654, 403] on select "Any BINOD DICKY SHERPA GIRI JITEN JOHN JULIE PREMA SHERPA PUJA ROSHAN PRADHAN S…" at bounding box center [672, 406] width 220 height 25
select select "46972"
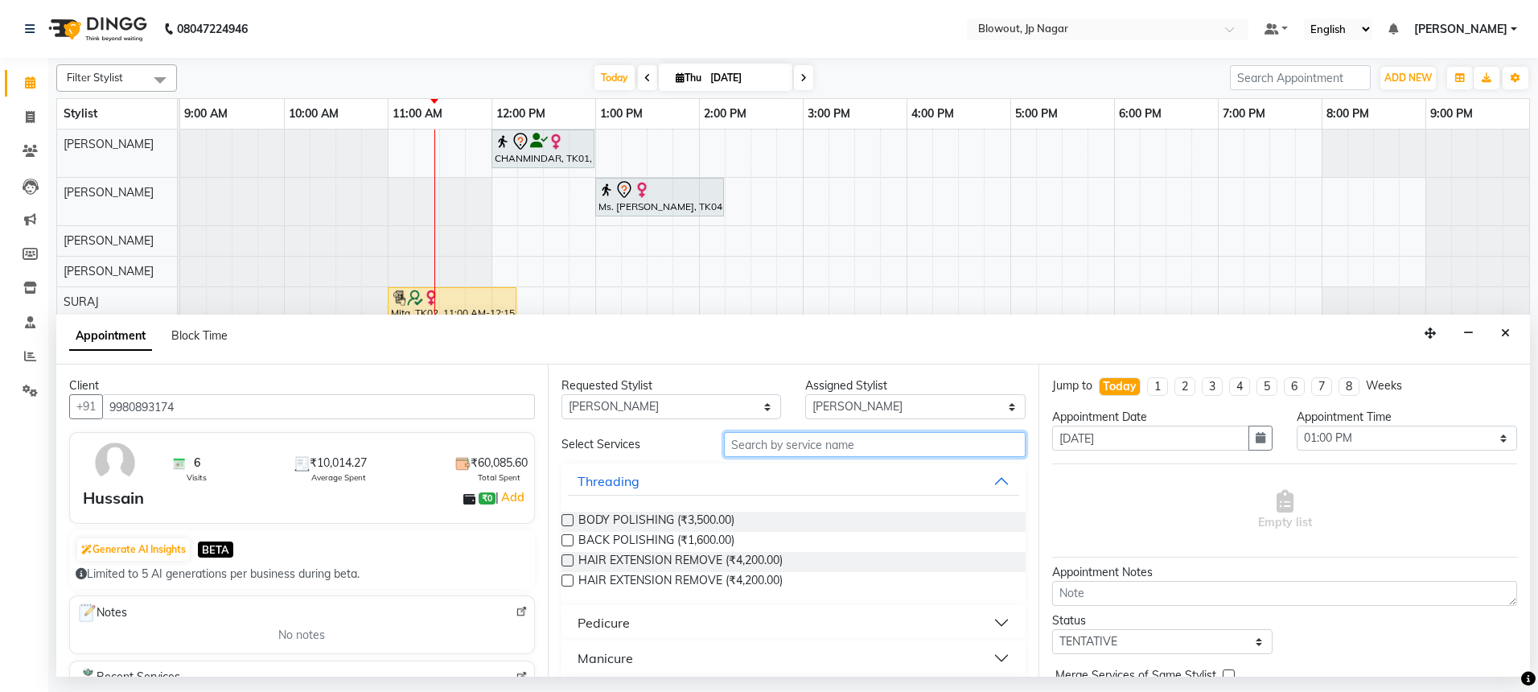
click at [786, 444] on input "text" at bounding box center [875, 444] width 302 height 25
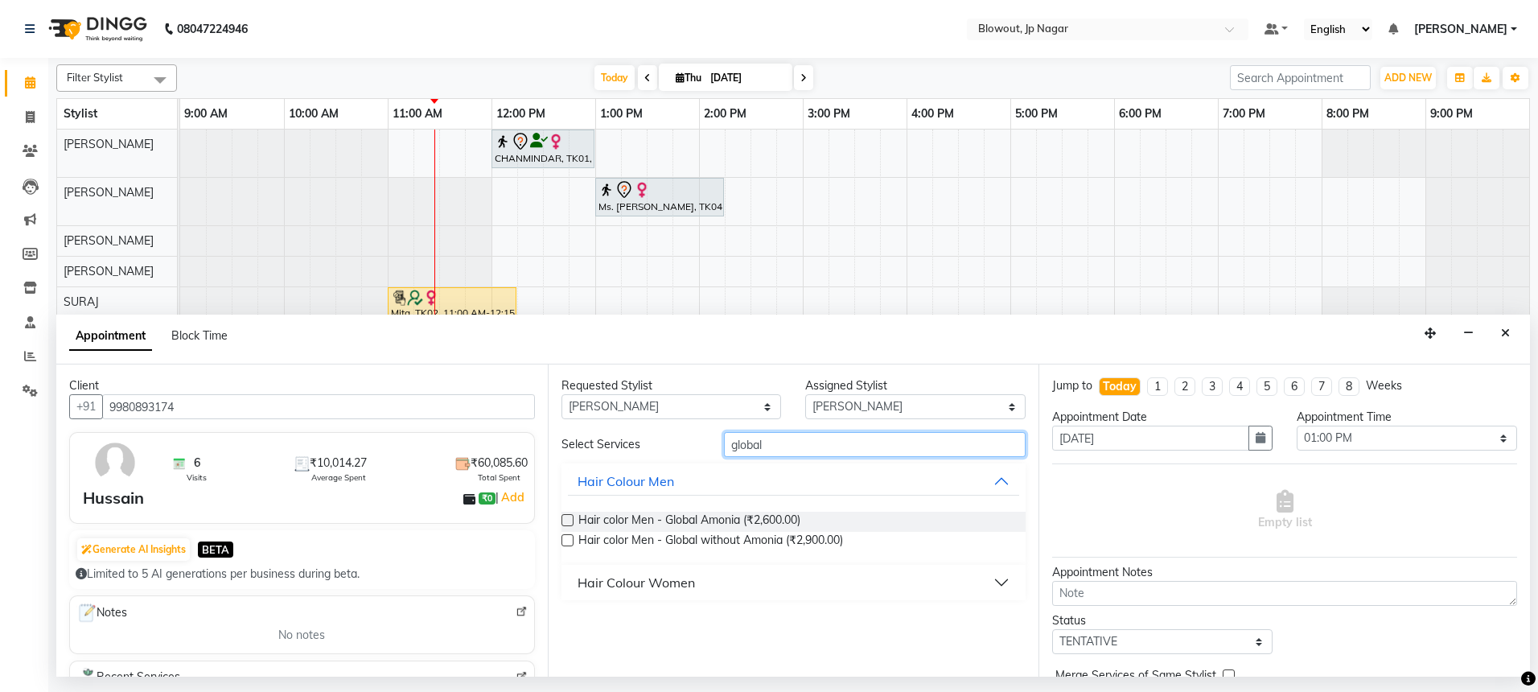
type input "global"
click at [656, 574] on div "Hair Colour Women" at bounding box center [636, 582] width 117 height 19
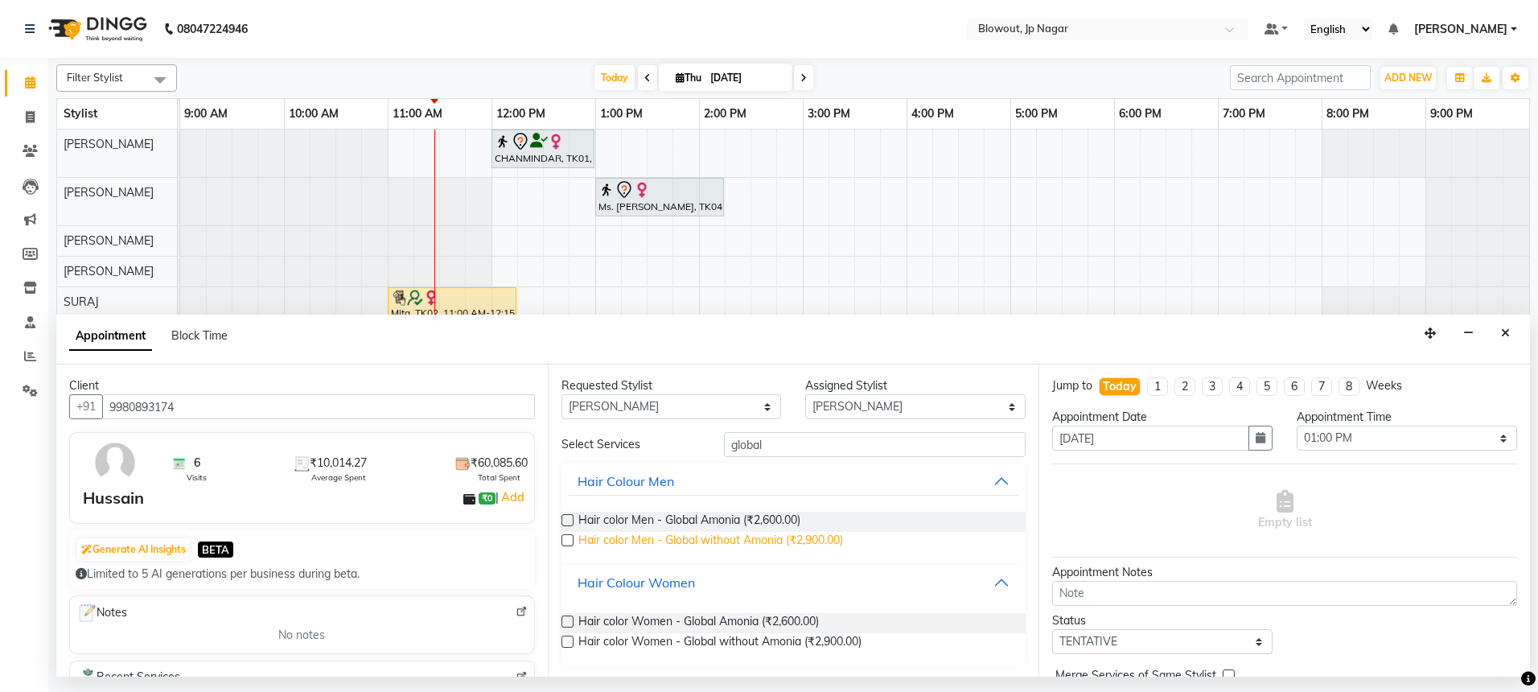
scroll to position [2, 0]
click at [566, 637] on label at bounding box center [568, 639] width 12 height 12
click at [566, 637] on input "checkbox" at bounding box center [567, 641] width 10 height 10
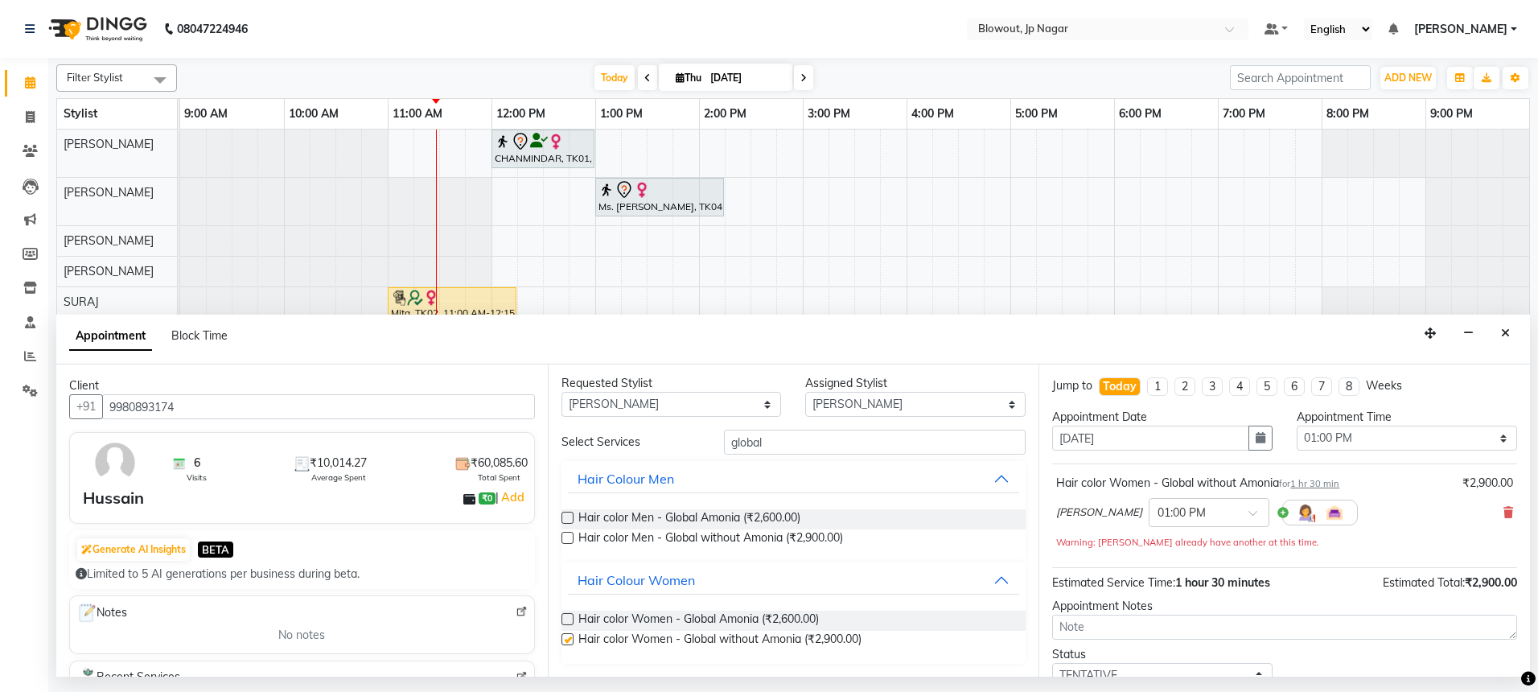
checkbox input "false"
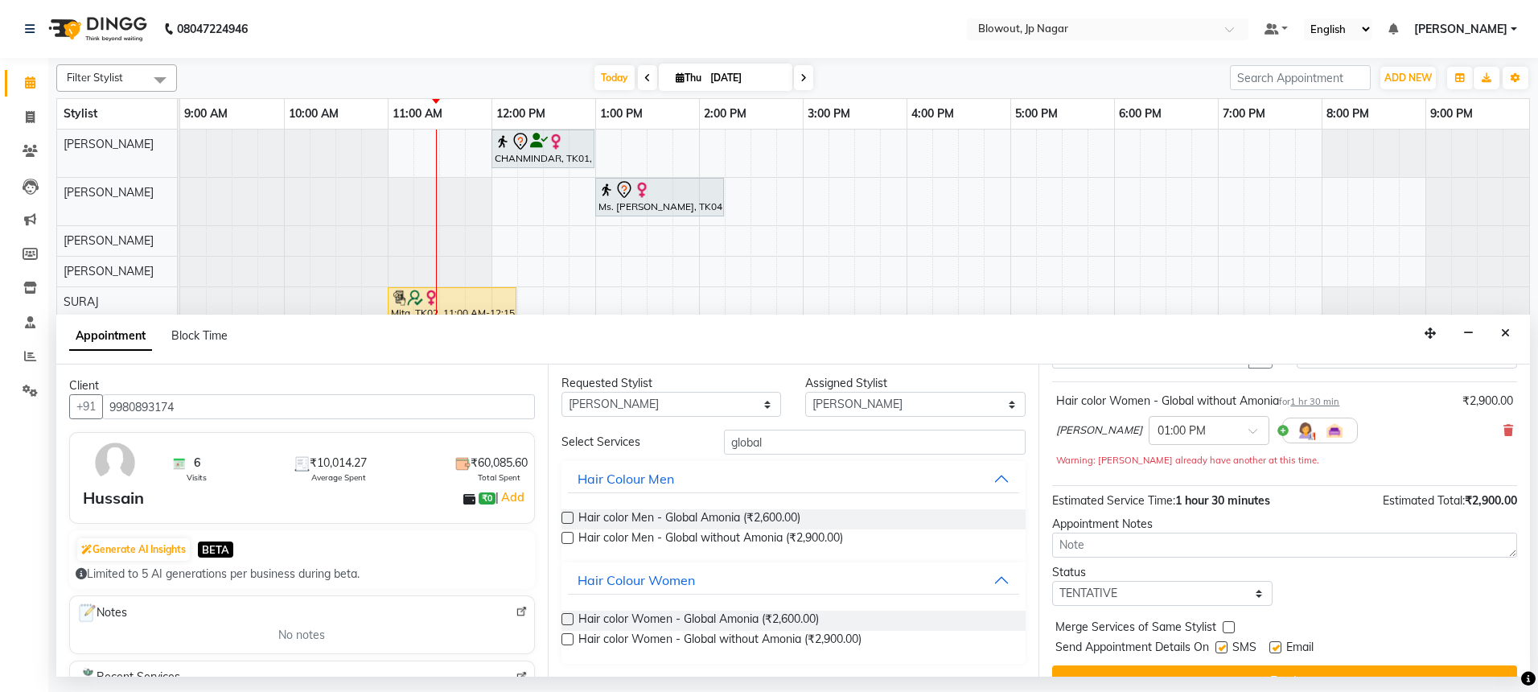
scroll to position [113, 0]
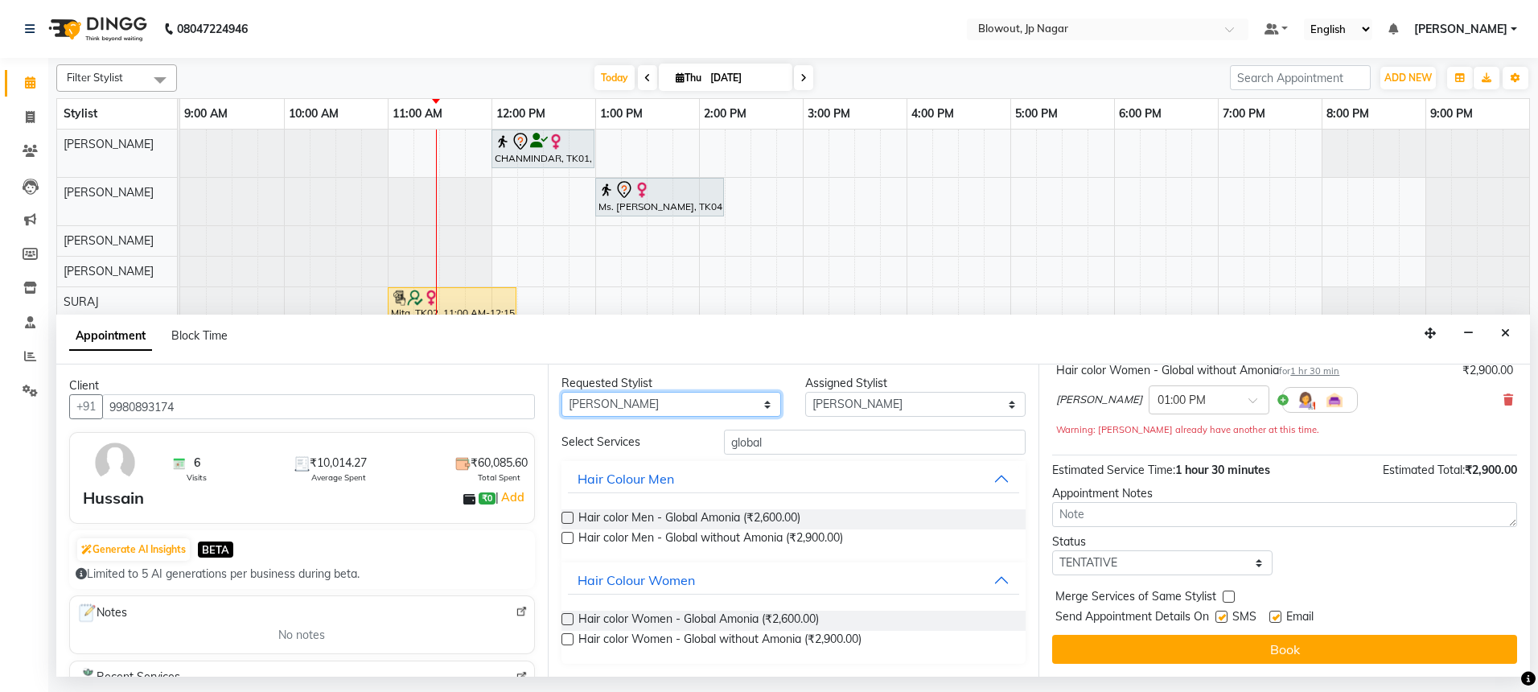
click at [711, 401] on select "Any BINOD DICKY SHERPA GIRI JITEN JOHN JULIE PREMA SHERPA PUJA ROSHAN PRADHAN S…" at bounding box center [672, 404] width 220 height 25
select select "60456"
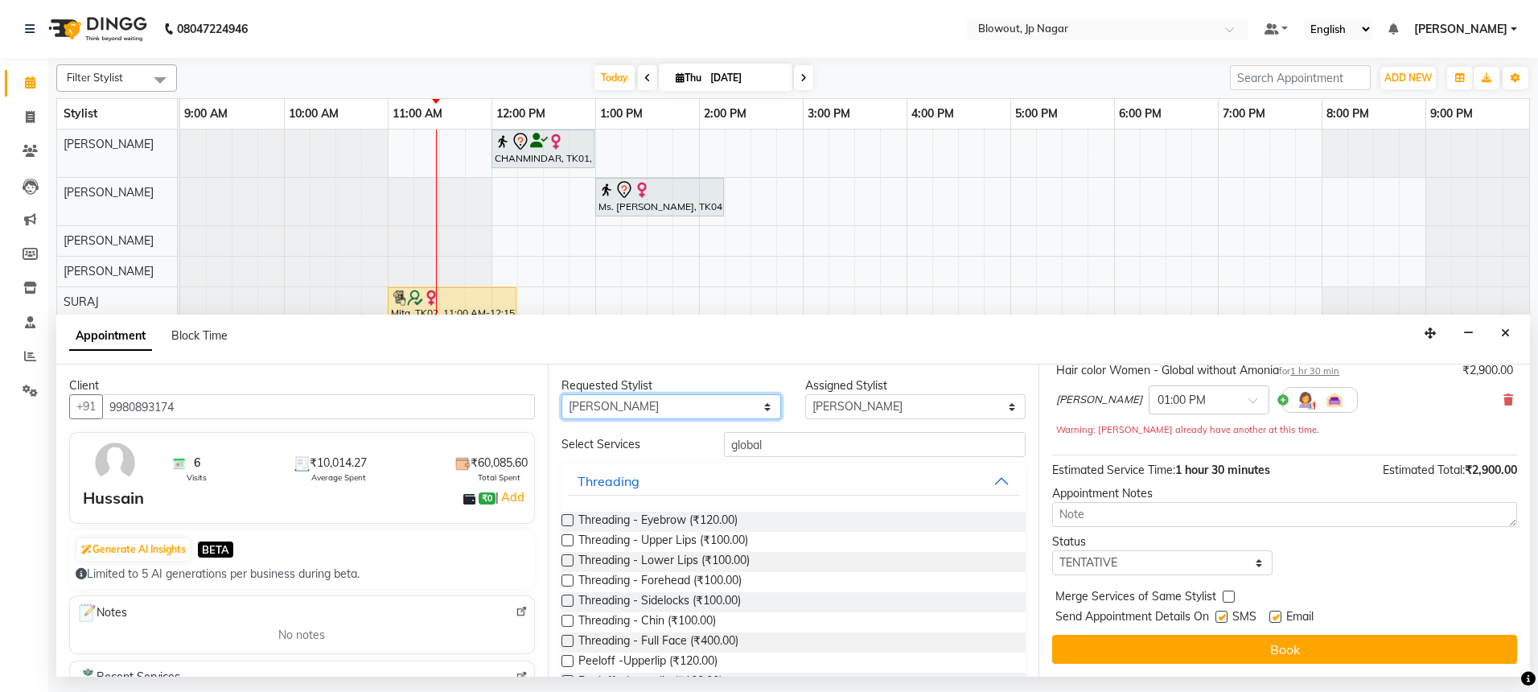
click at [647, 409] on select "Any BINOD DICKY SHERPA GIRI JITEN JOHN JULIE PREMA SHERPA PUJA ROSHAN PRADHAN S…" at bounding box center [672, 406] width 220 height 25
select select "null"
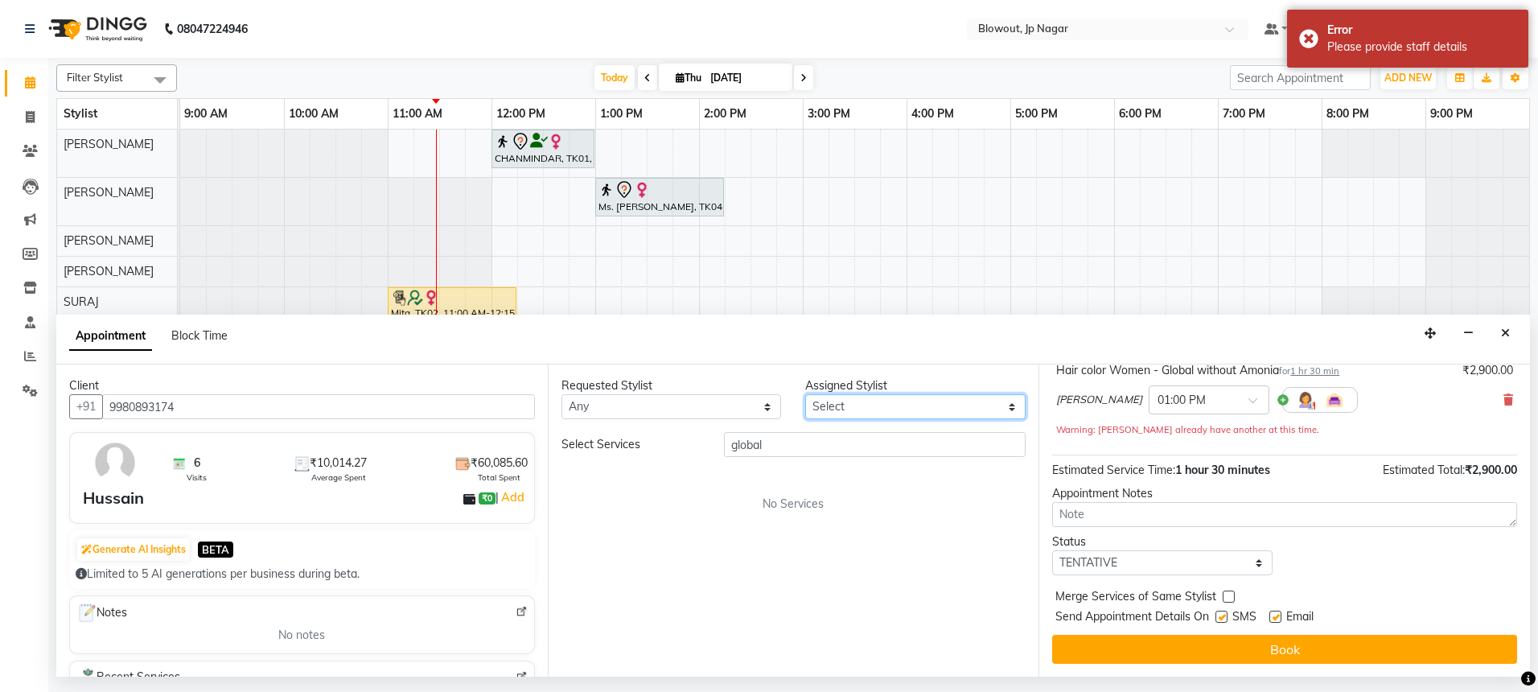
click at [871, 401] on select "Select [PERSON_NAME] [PERSON_NAME] [PERSON_NAME] [PERSON_NAME] PUJA [PERSON_NAM…" at bounding box center [915, 406] width 220 height 25
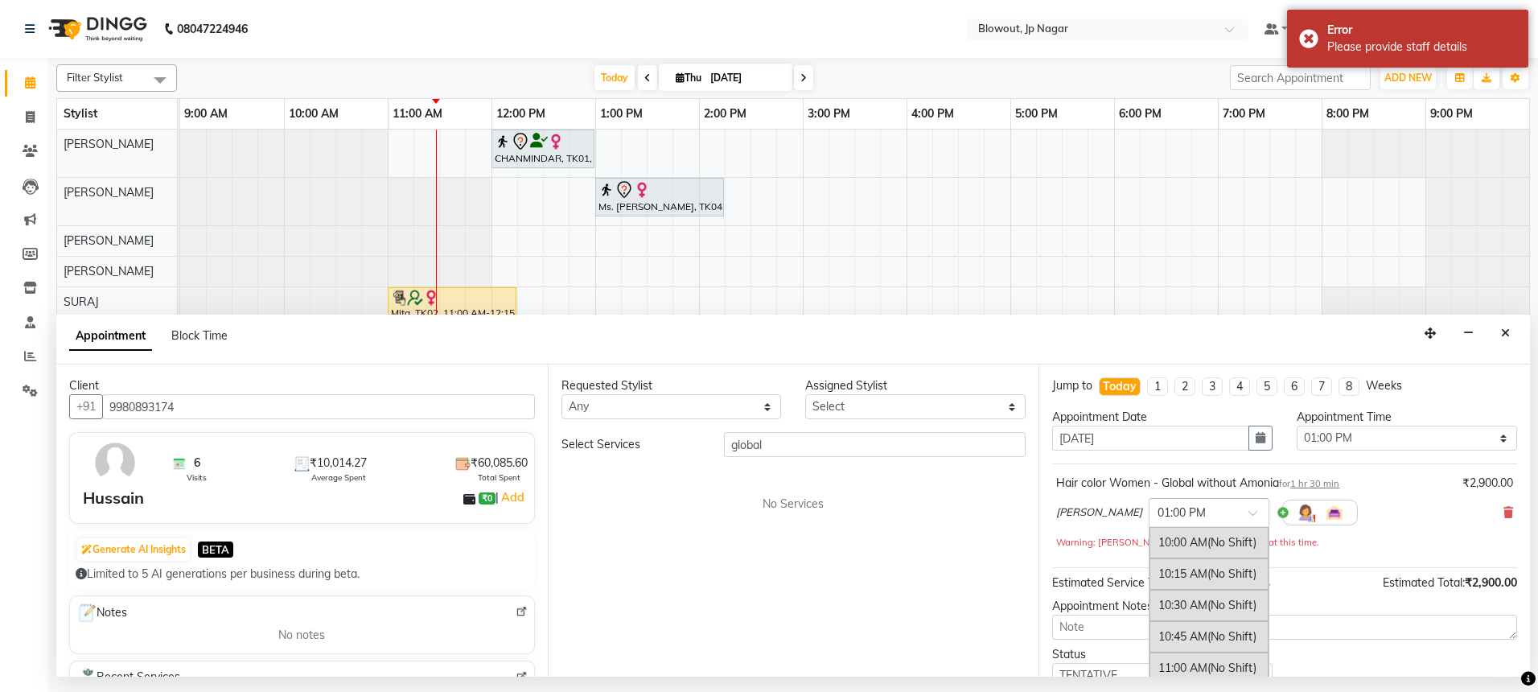
click at [1222, 508] on input "text" at bounding box center [1193, 511] width 71 height 17
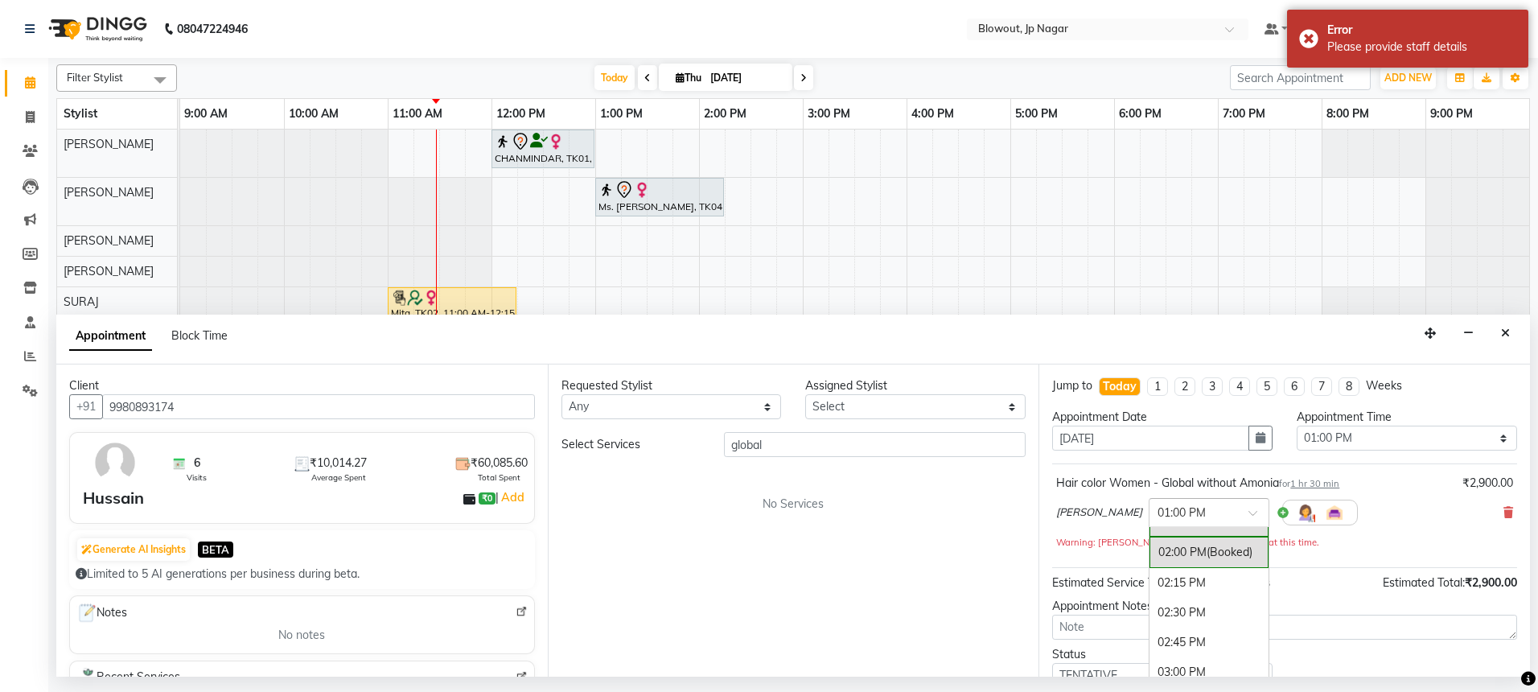
scroll to position [627, 0]
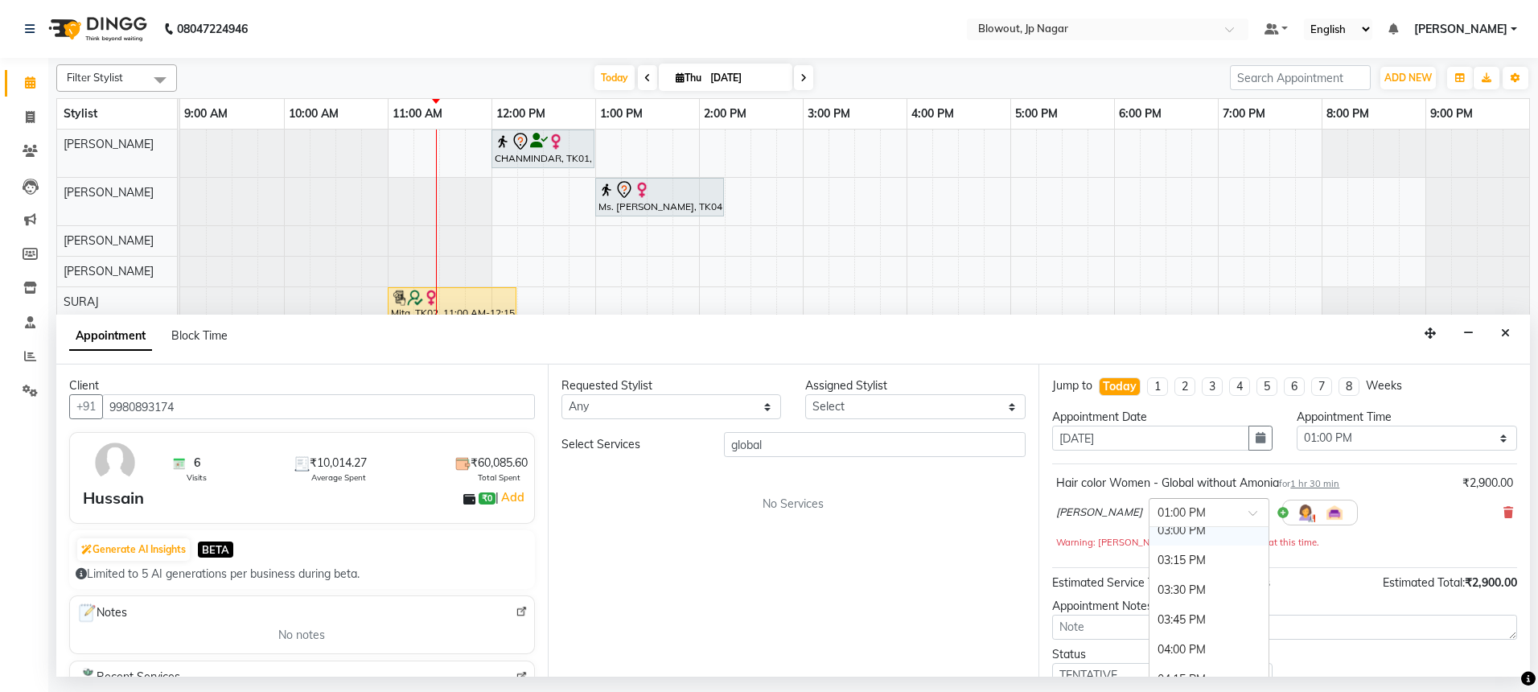
click at [1206, 533] on div "03:00 PM" at bounding box center [1209, 531] width 119 height 30
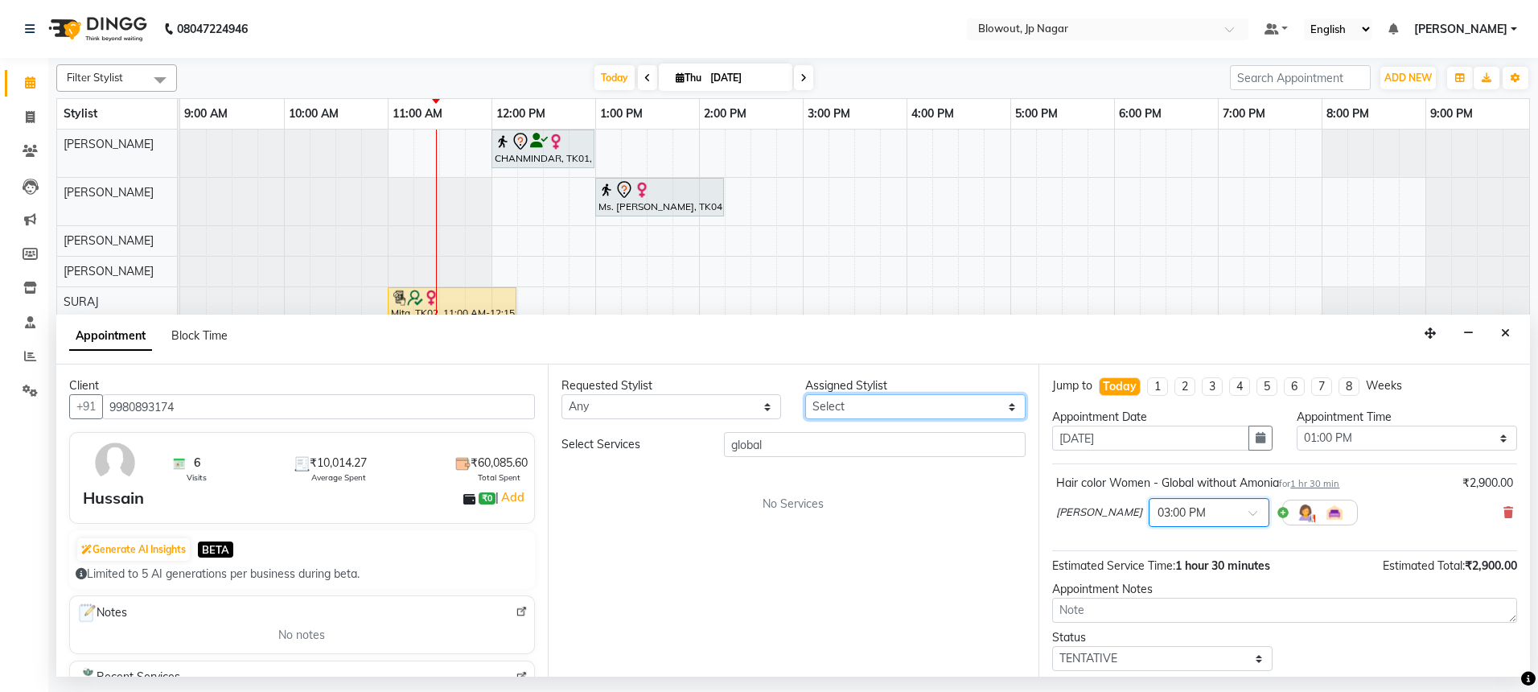
click at [855, 411] on select "Select [PERSON_NAME] [PERSON_NAME] [PERSON_NAME] [PERSON_NAME] PUJA [PERSON_NAM…" at bounding box center [915, 406] width 220 height 25
select select "46973"
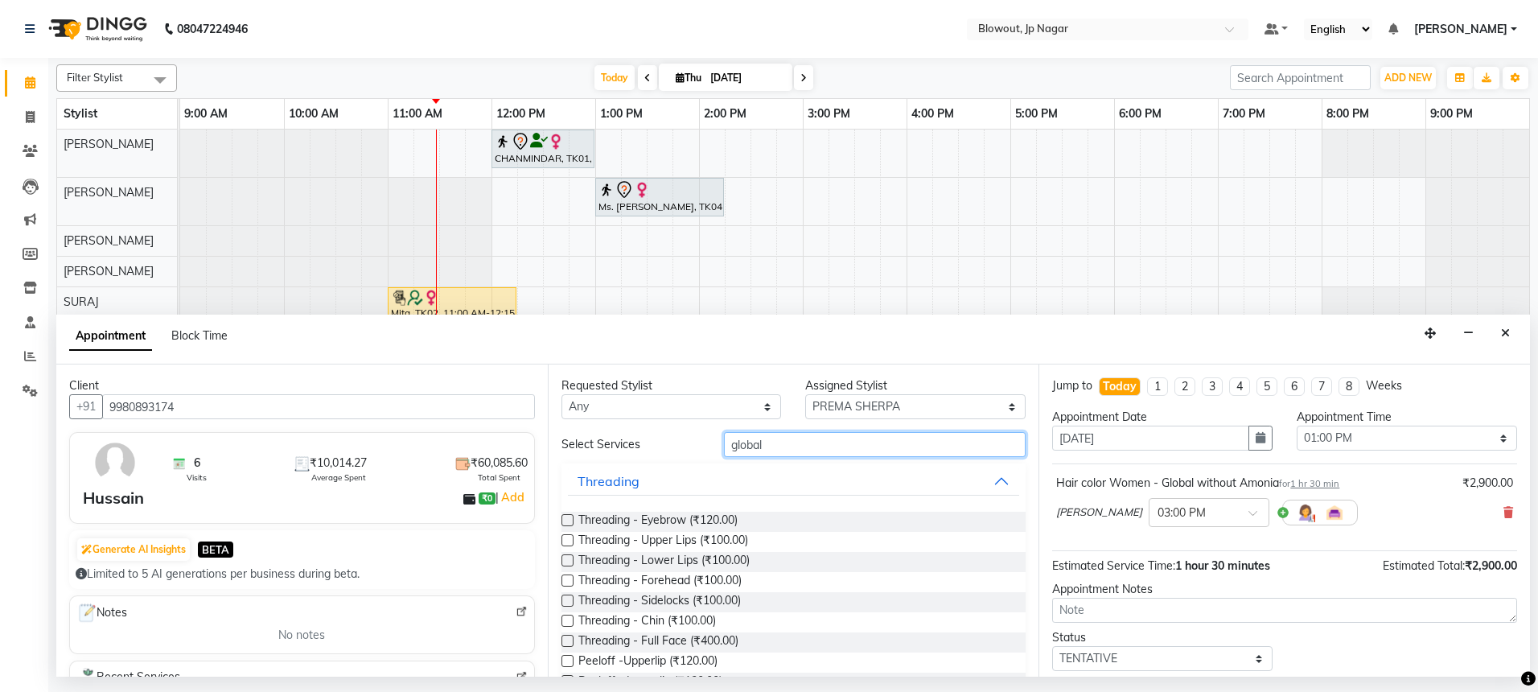
click at [808, 445] on input "global" at bounding box center [875, 444] width 302 height 25
type input "g"
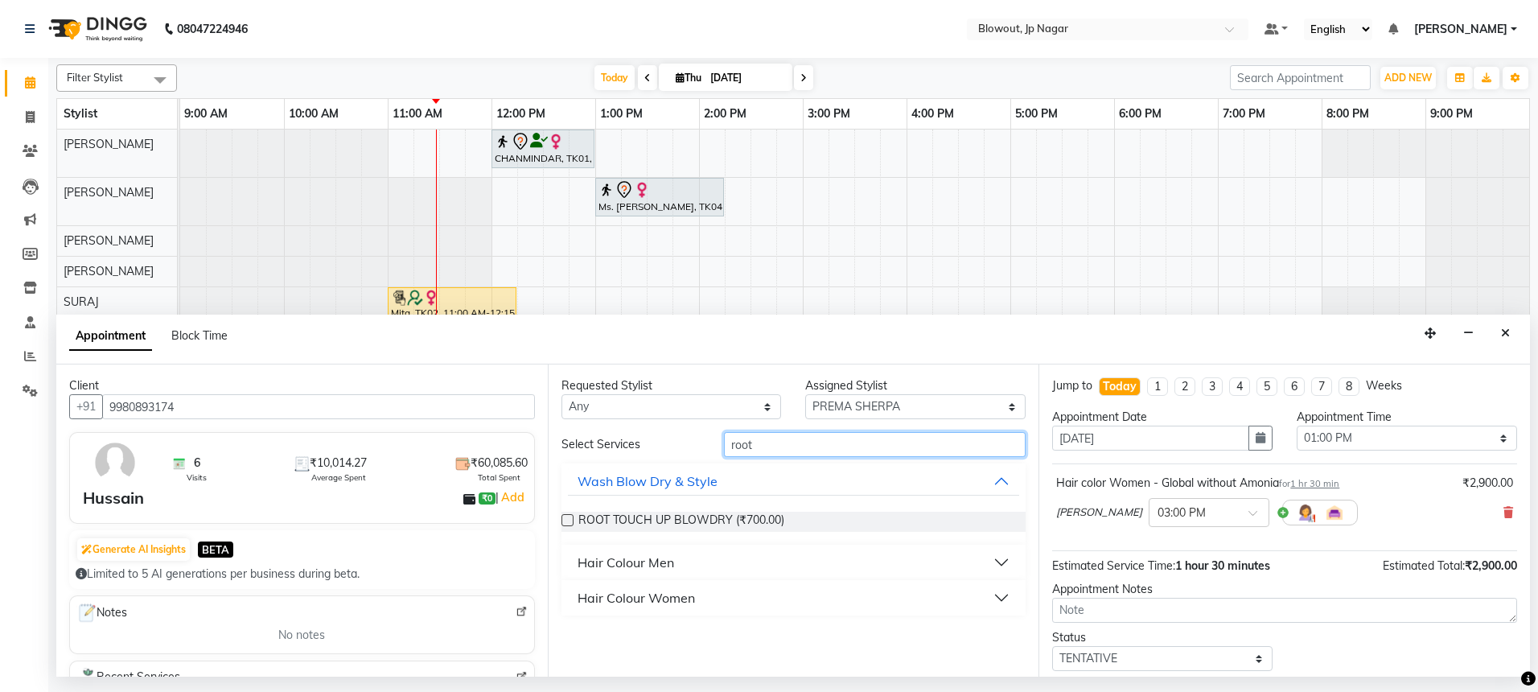
type input "root"
click at [680, 599] on div "Hair Colour Women" at bounding box center [636, 597] width 117 height 19
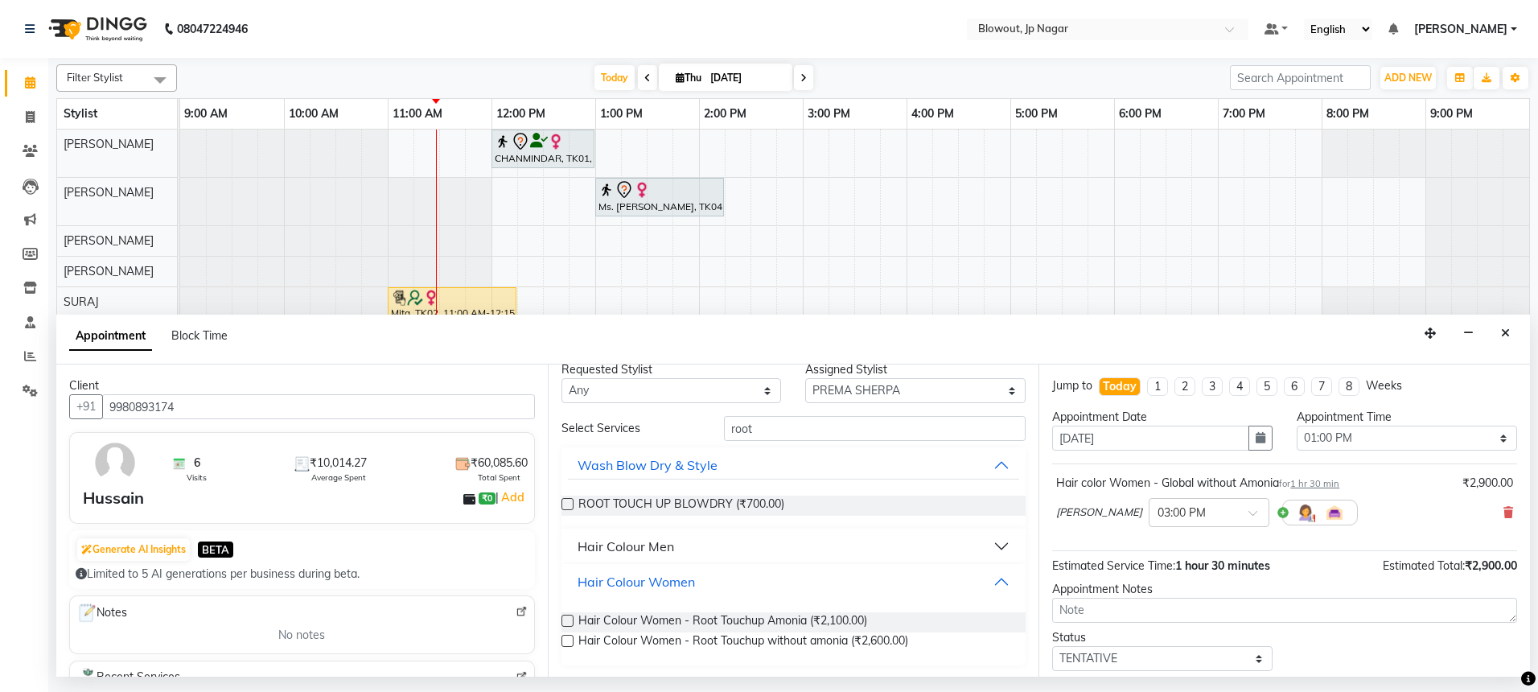
scroll to position [18, 0]
click at [567, 639] on label at bounding box center [568, 639] width 12 height 12
click at [567, 639] on input "checkbox" at bounding box center [567, 641] width 10 height 10
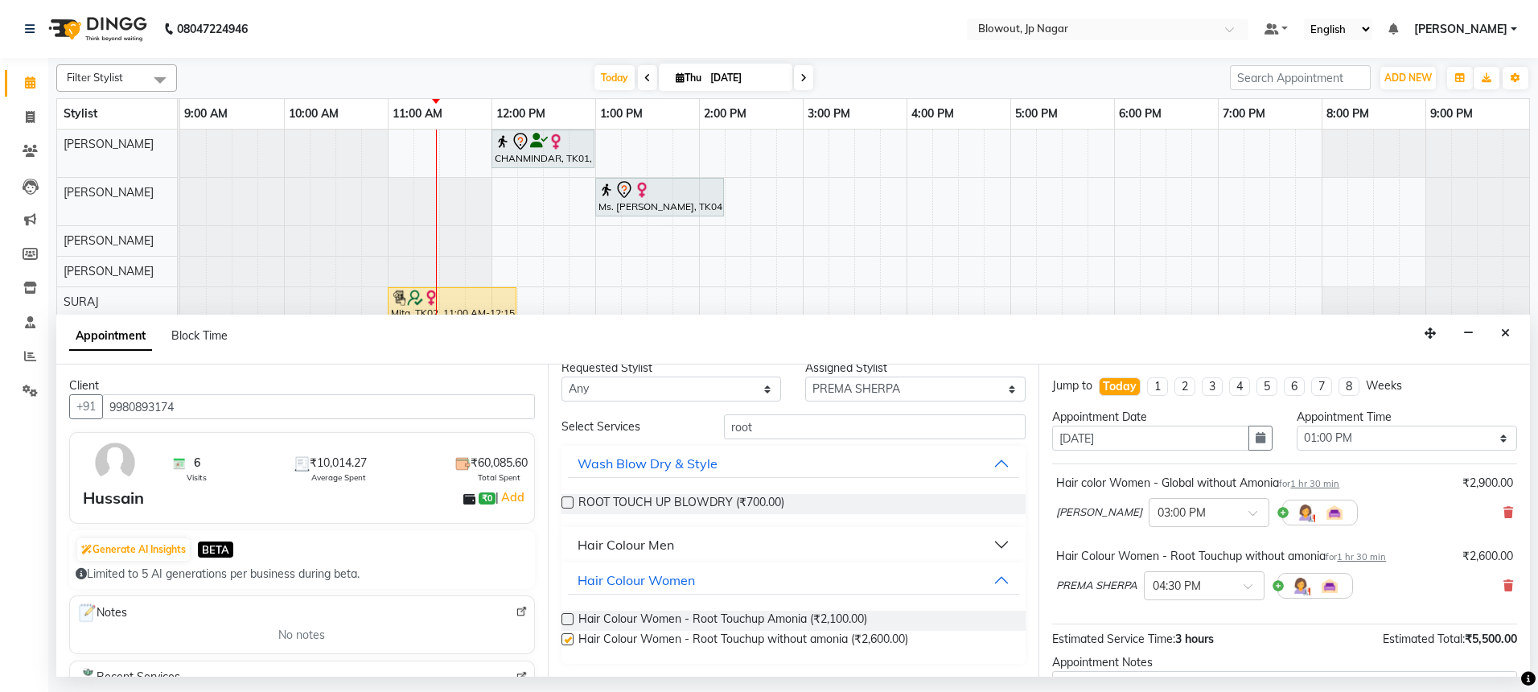
checkbox input "false"
click at [734, 392] on select "Any BINOD DICKY SHERPA GIRI JITEN JOHN JULIE PREMA SHERPA PUJA ROSHAN PRADHAN S…" at bounding box center [672, 388] width 220 height 25
select select "59438"
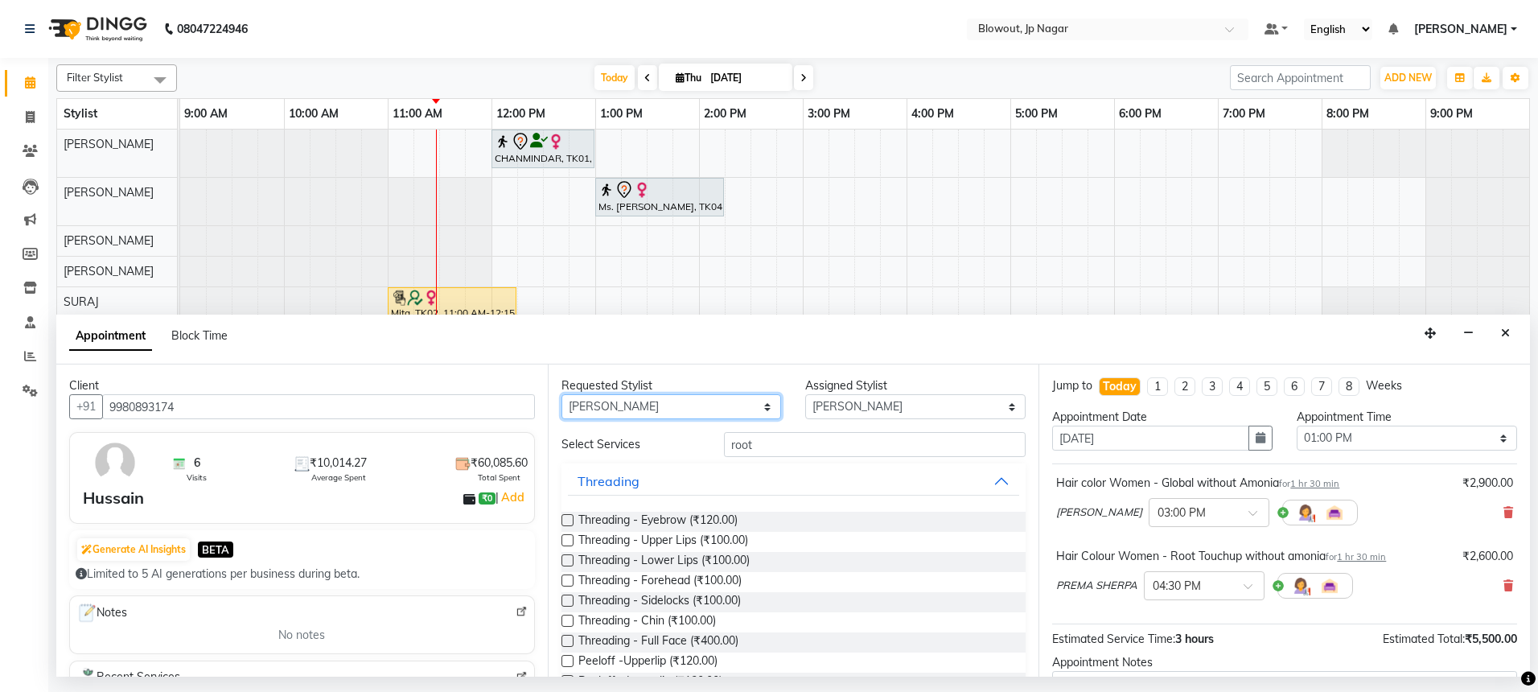
click at [714, 412] on select "Any BINOD DICKY SHERPA GIRI JITEN JOHN JULIE PREMA SHERPA PUJA ROSHAN PRADHAN S…" at bounding box center [672, 406] width 220 height 25
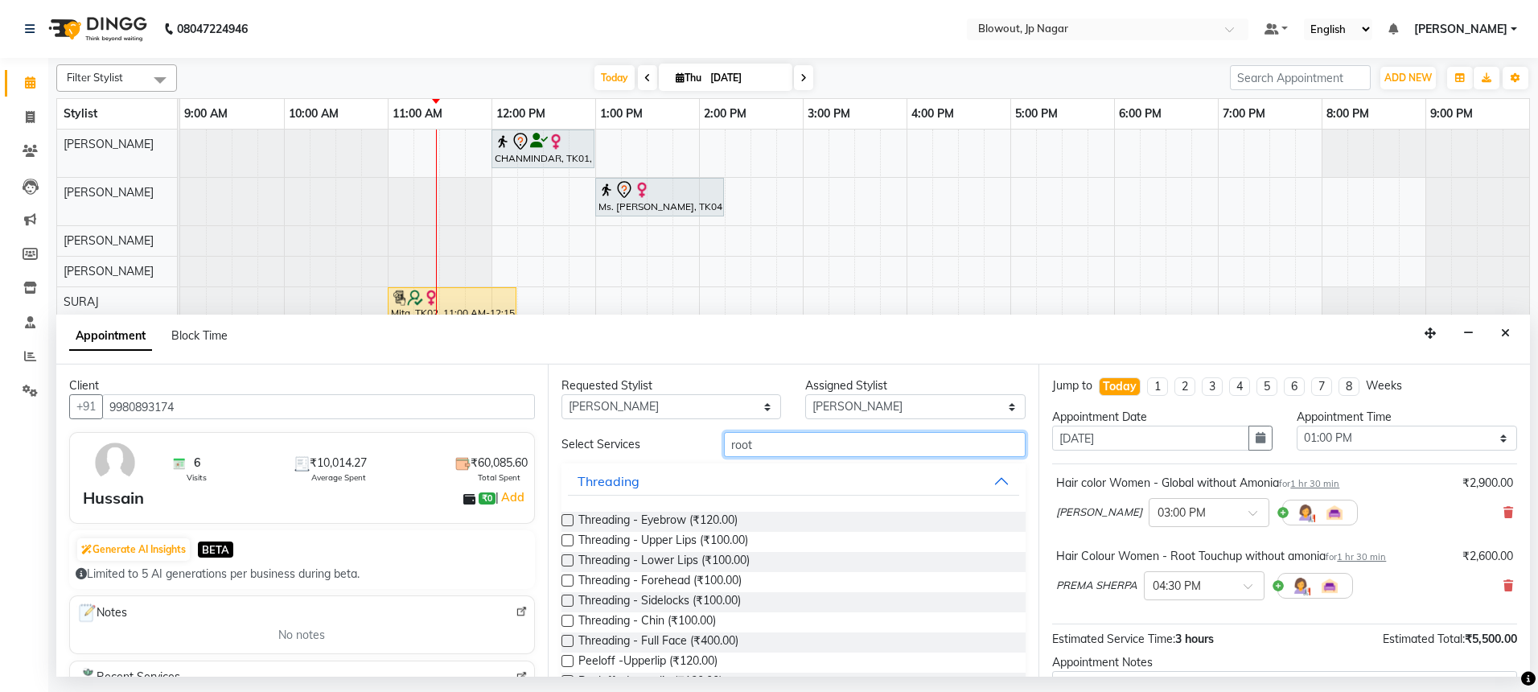
click at [887, 443] on input "root" at bounding box center [875, 444] width 302 height 25
type input "r"
type input "waxing"
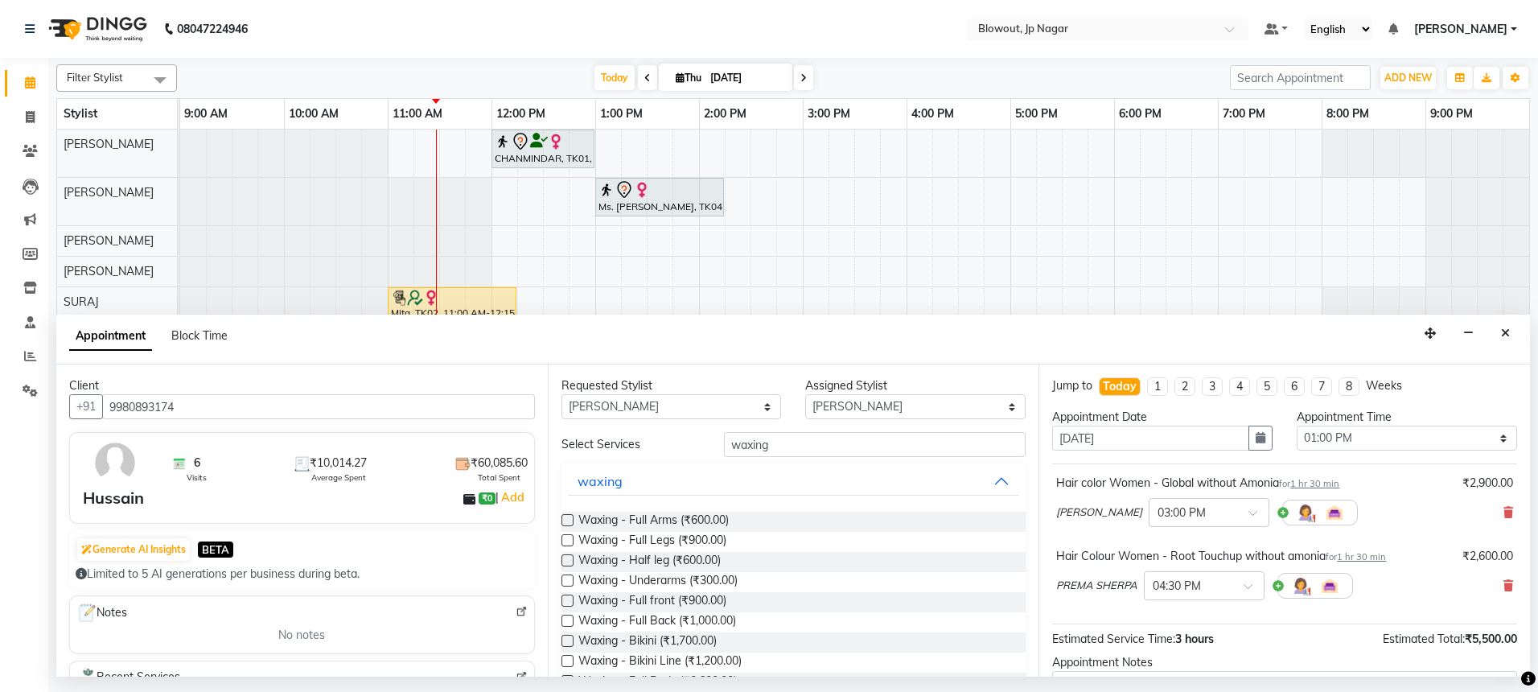
click at [566, 522] on label at bounding box center [568, 520] width 12 height 12
click at [566, 522] on input "checkbox" at bounding box center [567, 521] width 10 height 10
checkbox input "false"
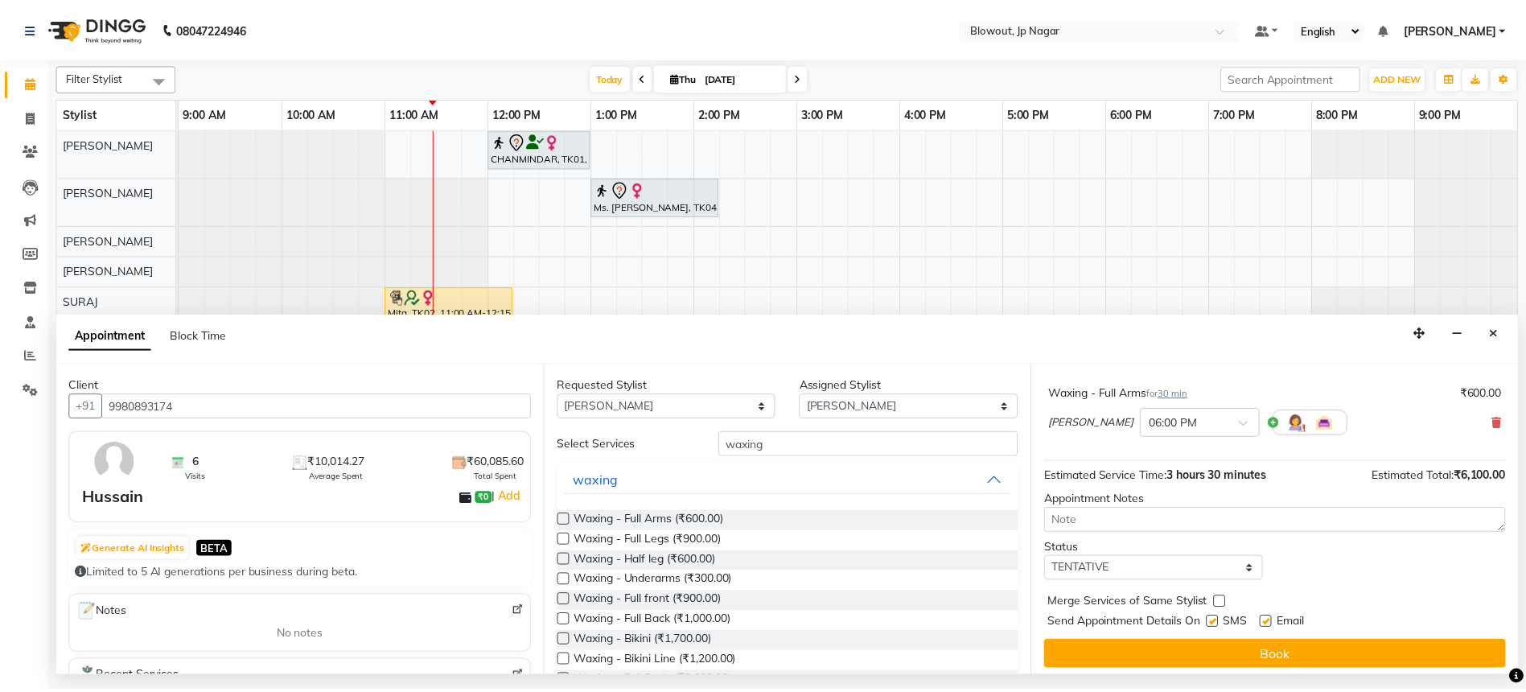
scroll to position [242, 0]
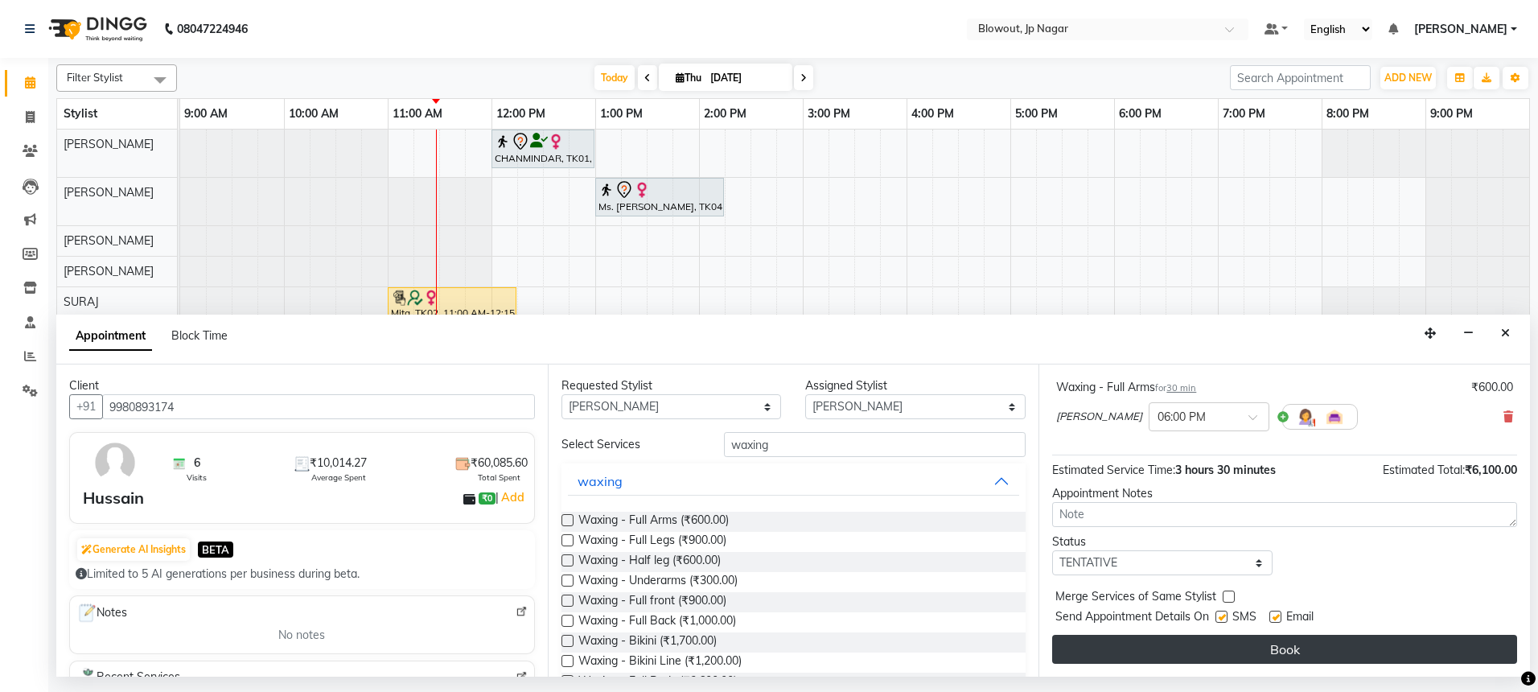
click at [1241, 646] on button "Book" at bounding box center [1284, 649] width 465 height 29
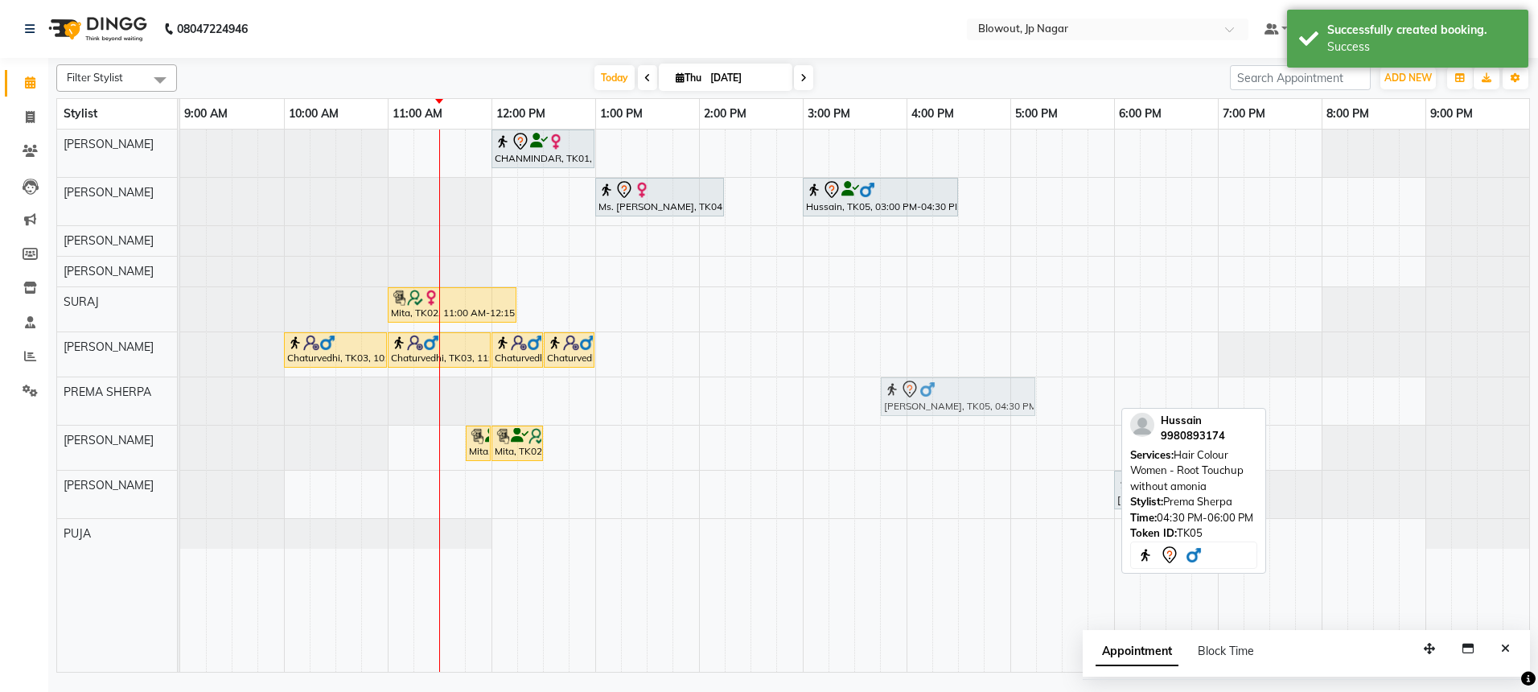
drag, startPoint x: 974, startPoint y: 392, endPoint x: 871, endPoint y: 398, distance: 103.2
click at [180, 397] on div "Hussain, TK05, 04:30 PM-06:00 PM, Hair Colour Women - Root Touchup without amon…" at bounding box center [180, 400] width 0 height 47
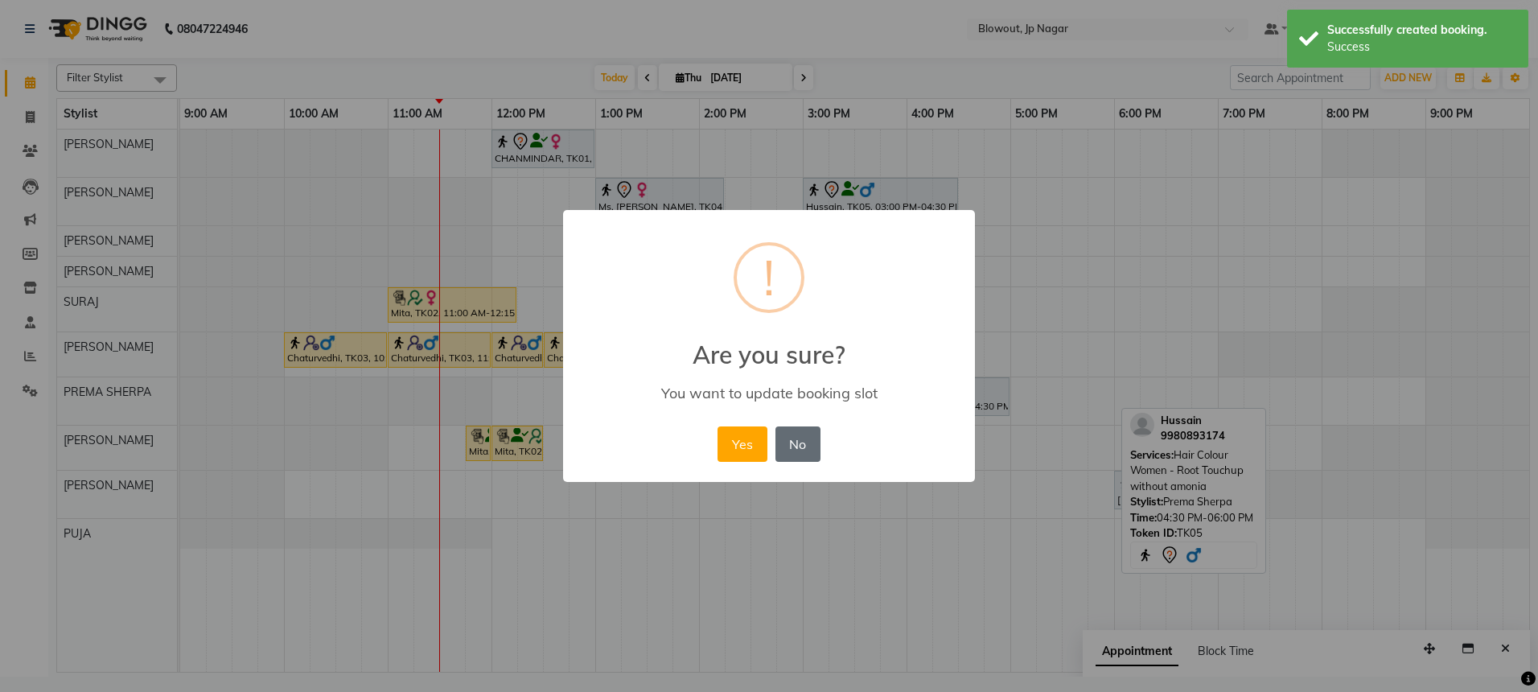
click at [801, 434] on button "No" at bounding box center [798, 443] width 45 height 35
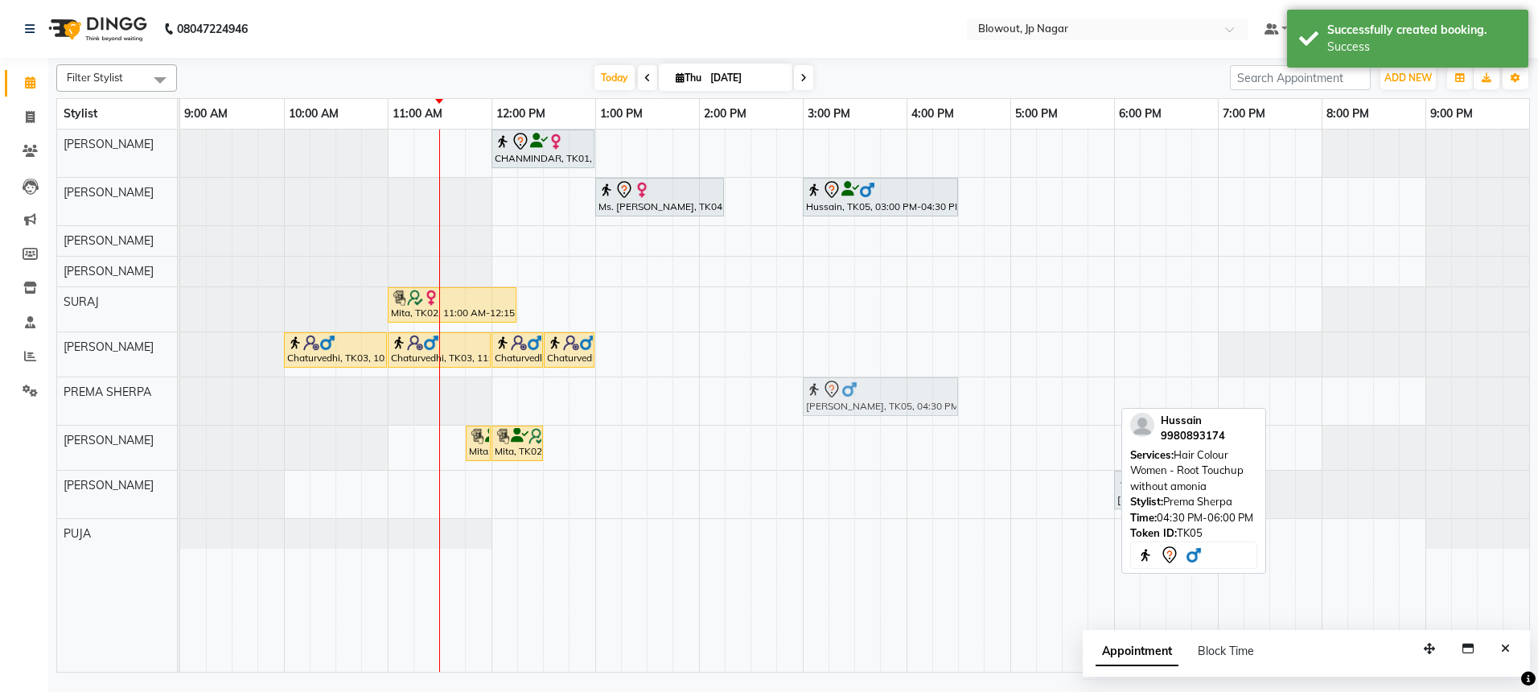
drag, startPoint x: 994, startPoint y: 396, endPoint x: 847, endPoint y: 412, distance: 148.1
click at [180, 412] on div "Hussain, TK05, 04:30 PM-06:00 PM, Hair Colour Women - Root Touchup without amon…" at bounding box center [180, 400] width 0 height 47
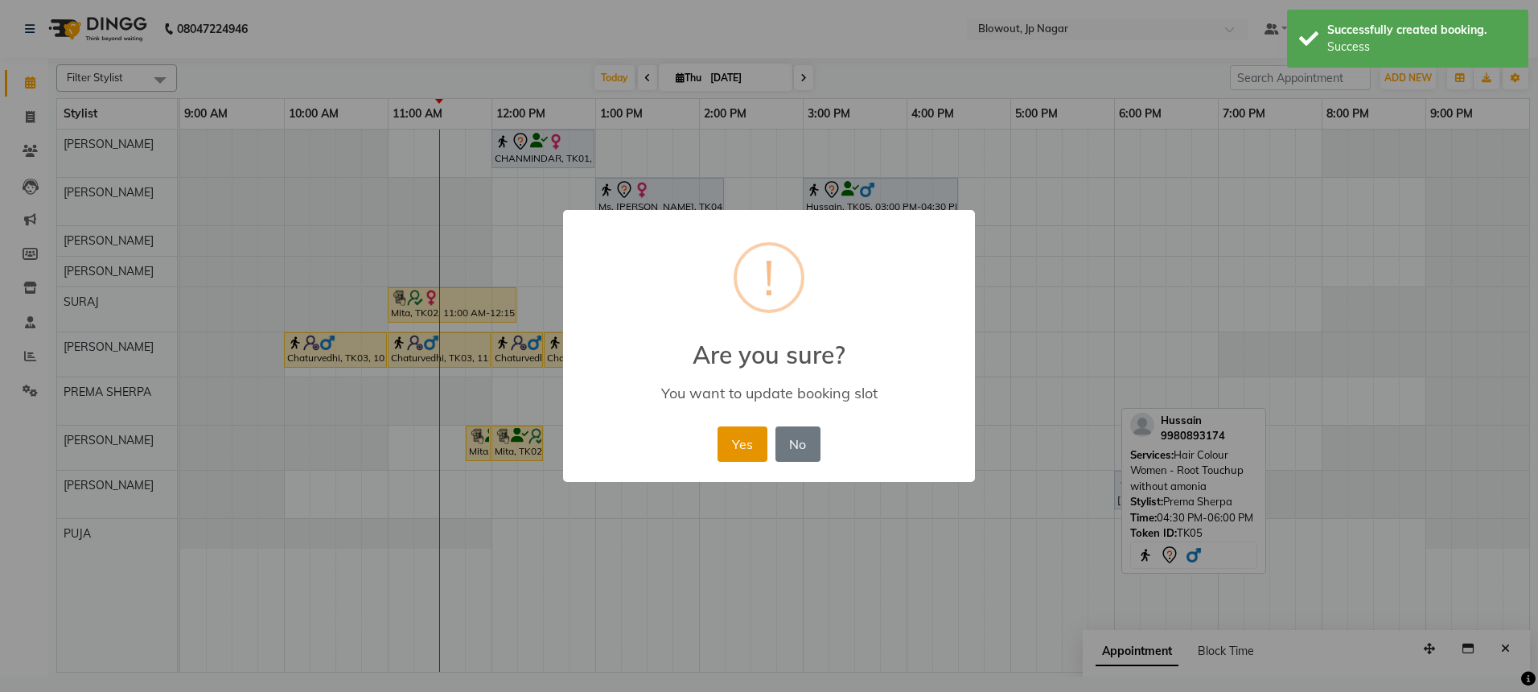
click at [729, 441] on button "Yes" at bounding box center [742, 443] width 49 height 35
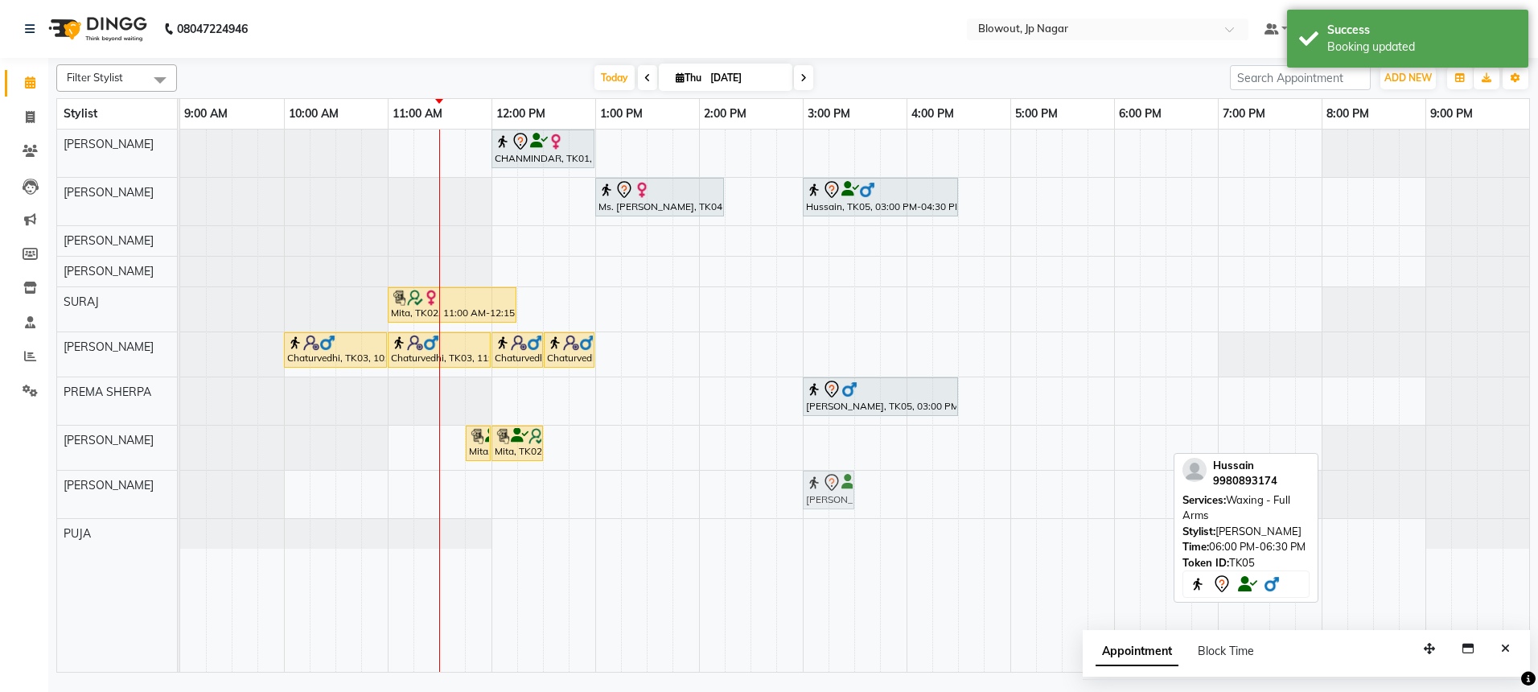
drag, startPoint x: 1128, startPoint y: 495, endPoint x: 819, endPoint y: 515, distance: 309.6
click at [819, 515] on div "CHANMINDAR, TK01, 12:00 PM-01:00 PM, Haircut Women - Creative Director Ms. krit…" at bounding box center [854, 401] width 1349 height 542
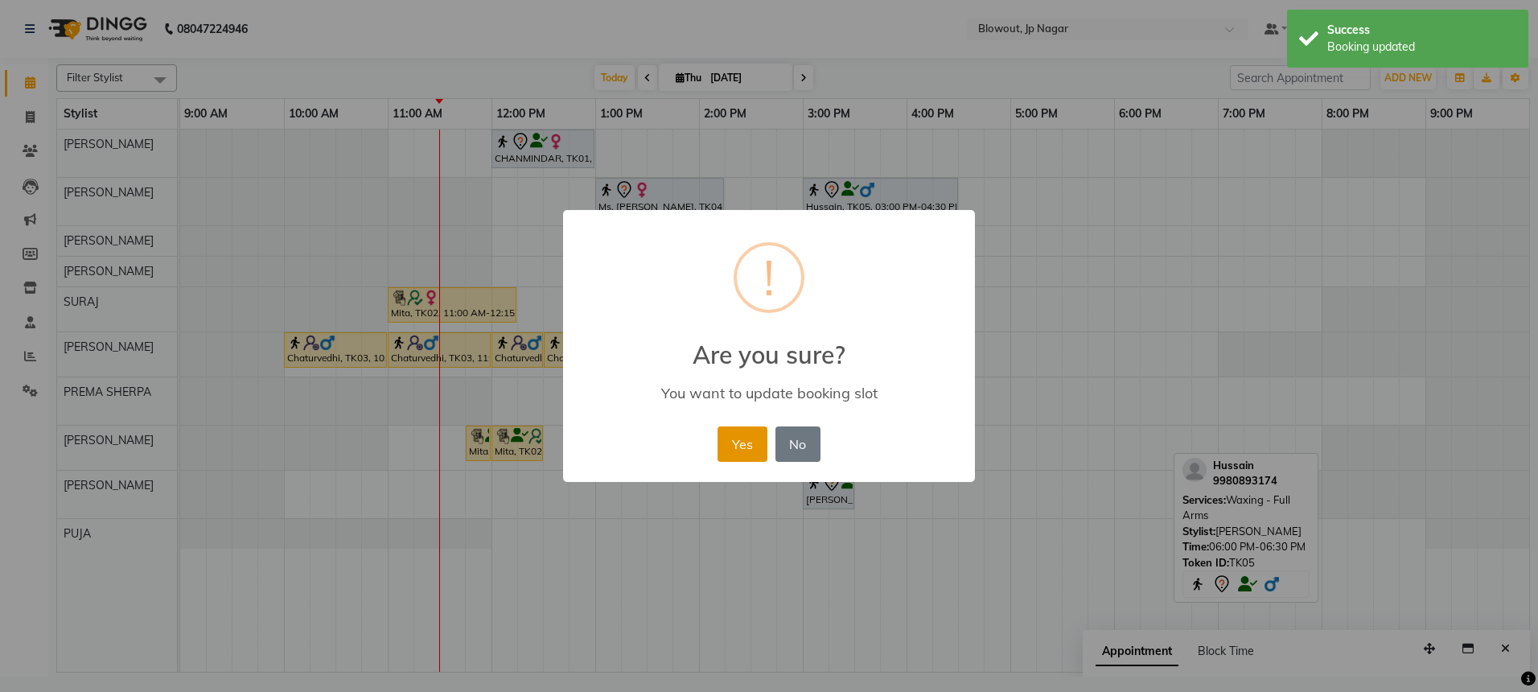
click at [751, 445] on button "Yes" at bounding box center [742, 443] width 49 height 35
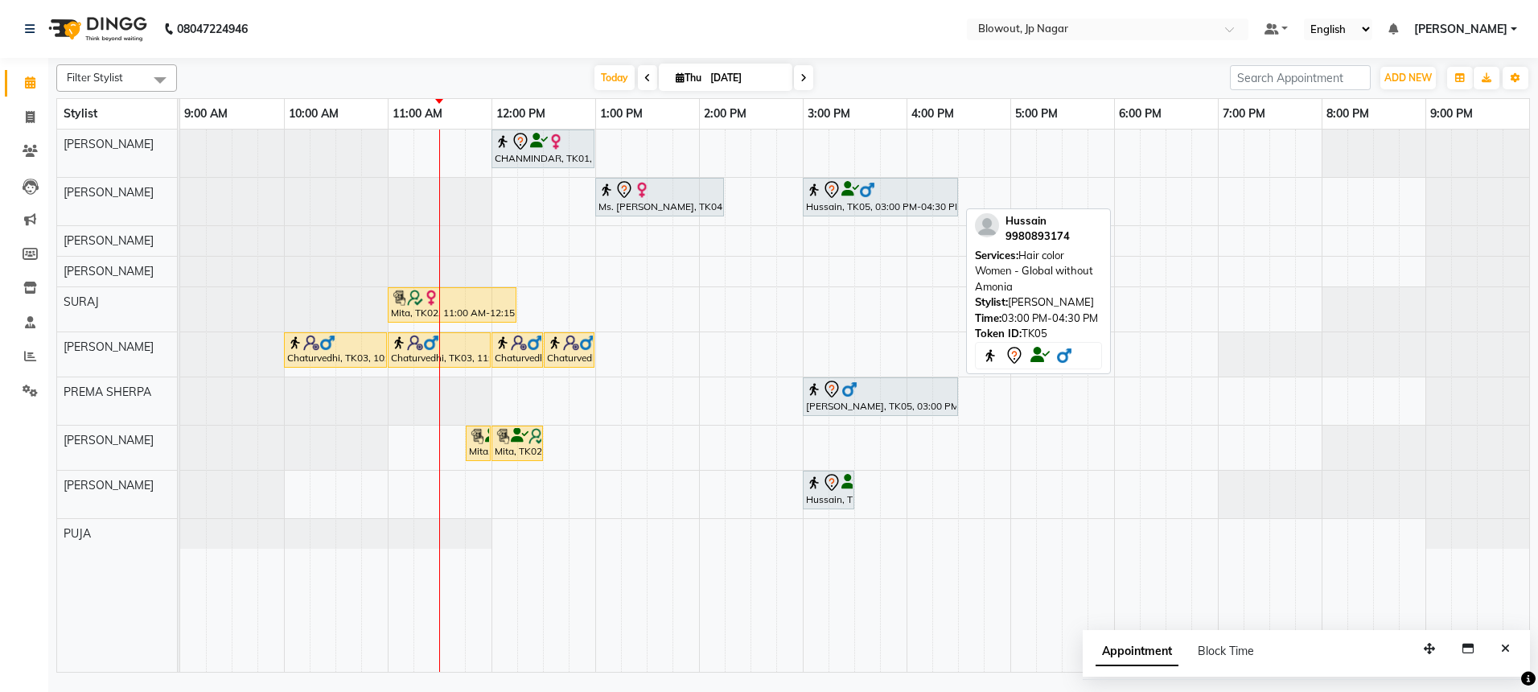
click at [921, 201] on div "Hussain, TK05, 03:00 PM-04:30 PM, Hair color Women - Global without Amonia" at bounding box center [880, 197] width 152 height 34
click at [861, 199] on div "Hussain, TK05, 03:00 PM-04:30 PM, Hair color Women - Global without Amonia" at bounding box center [880, 197] width 152 height 34
select select "7"
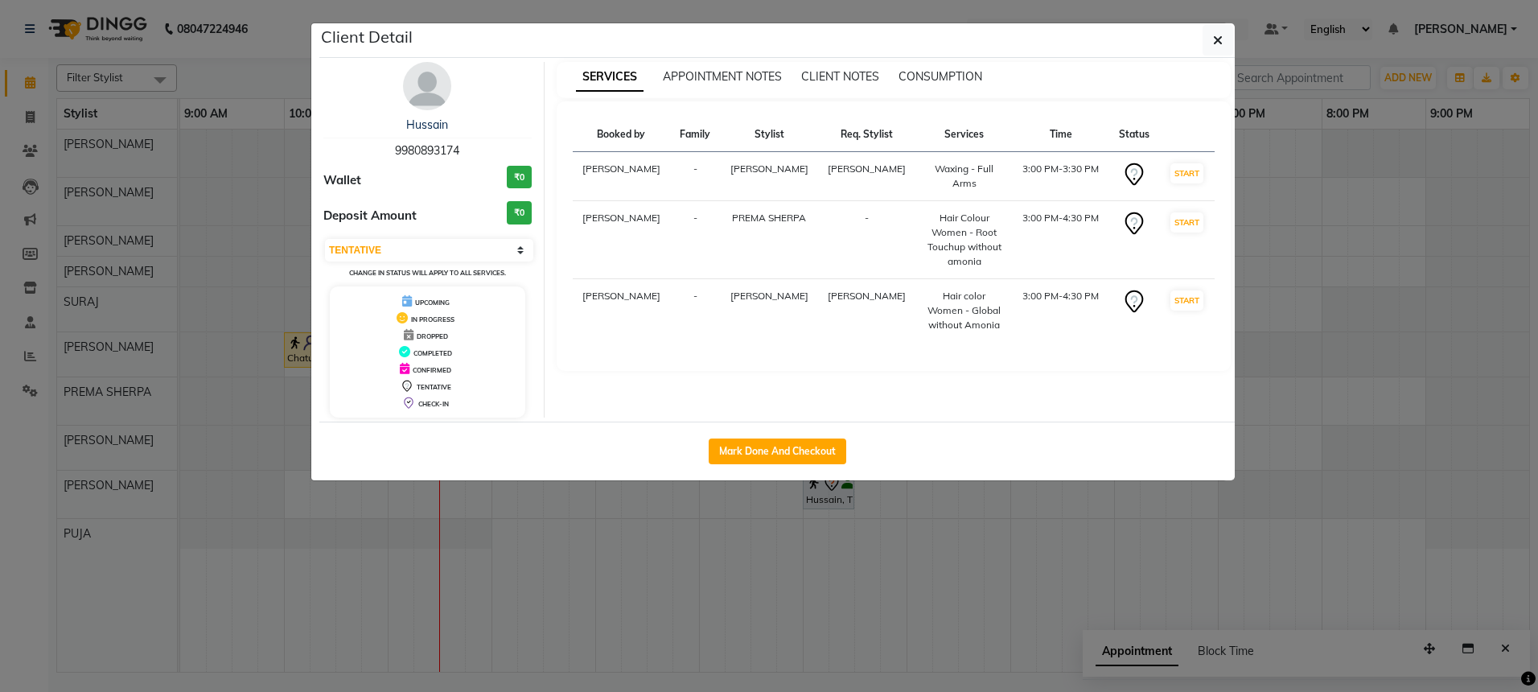
click at [416, 90] on img at bounding box center [427, 86] width 48 height 48
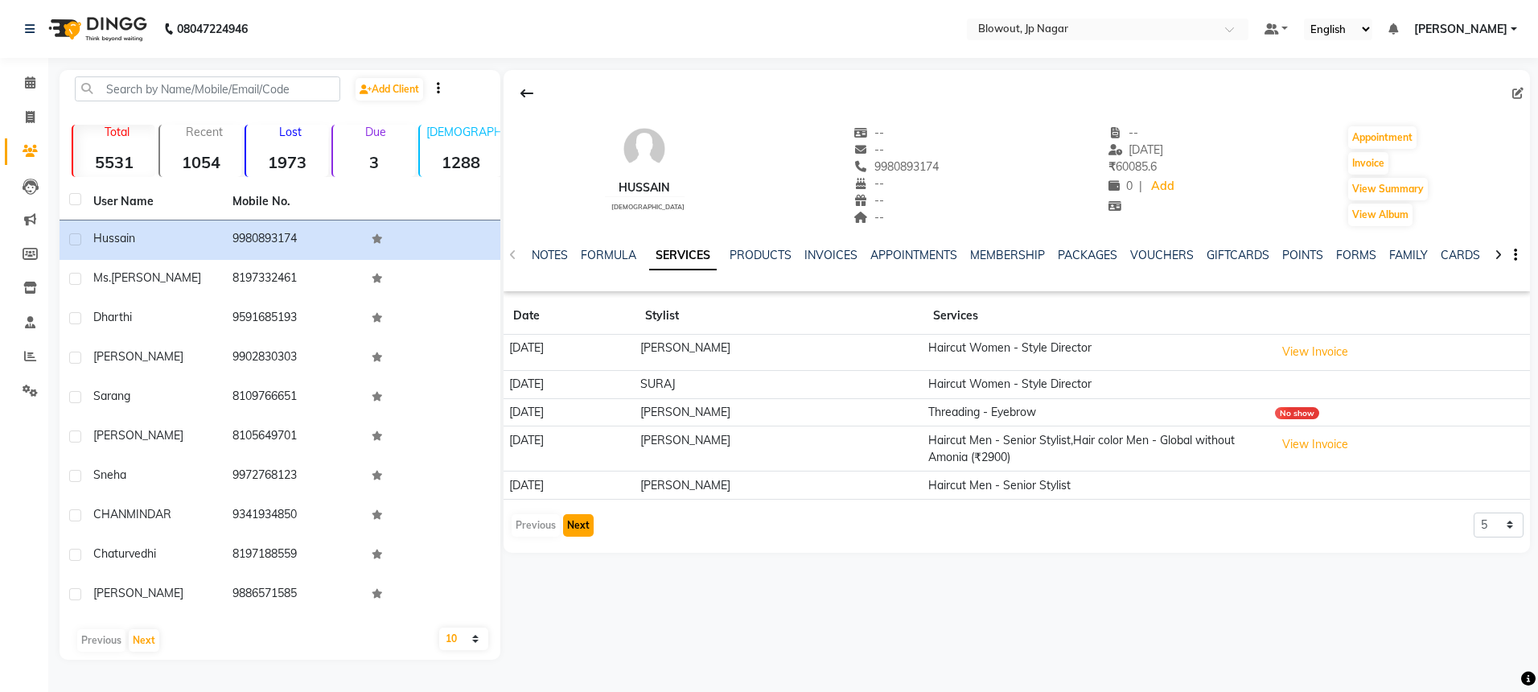
click at [589, 525] on button "Next" at bounding box center [578, 525] width 31 height 23
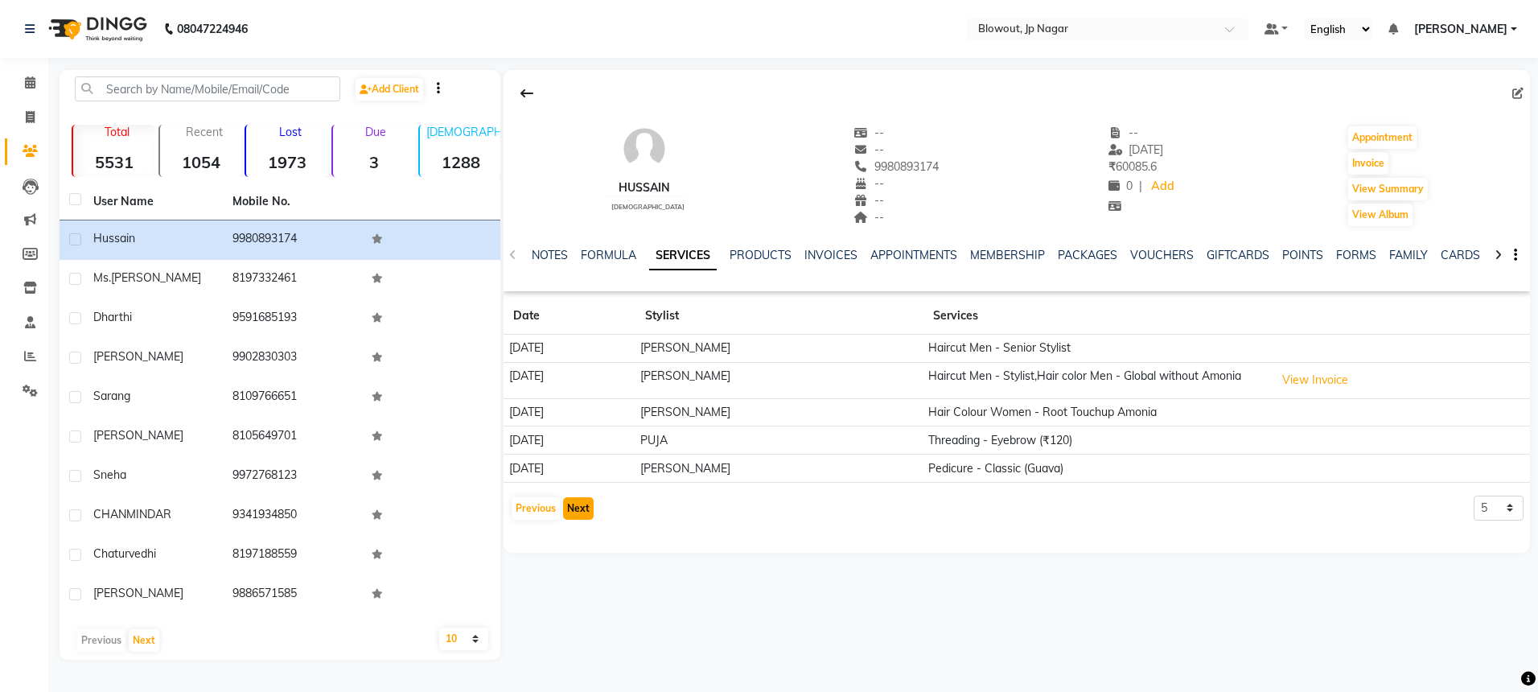
click at [586, 516] on button "Next" at bounding box center [578, 508] width 31 height 23
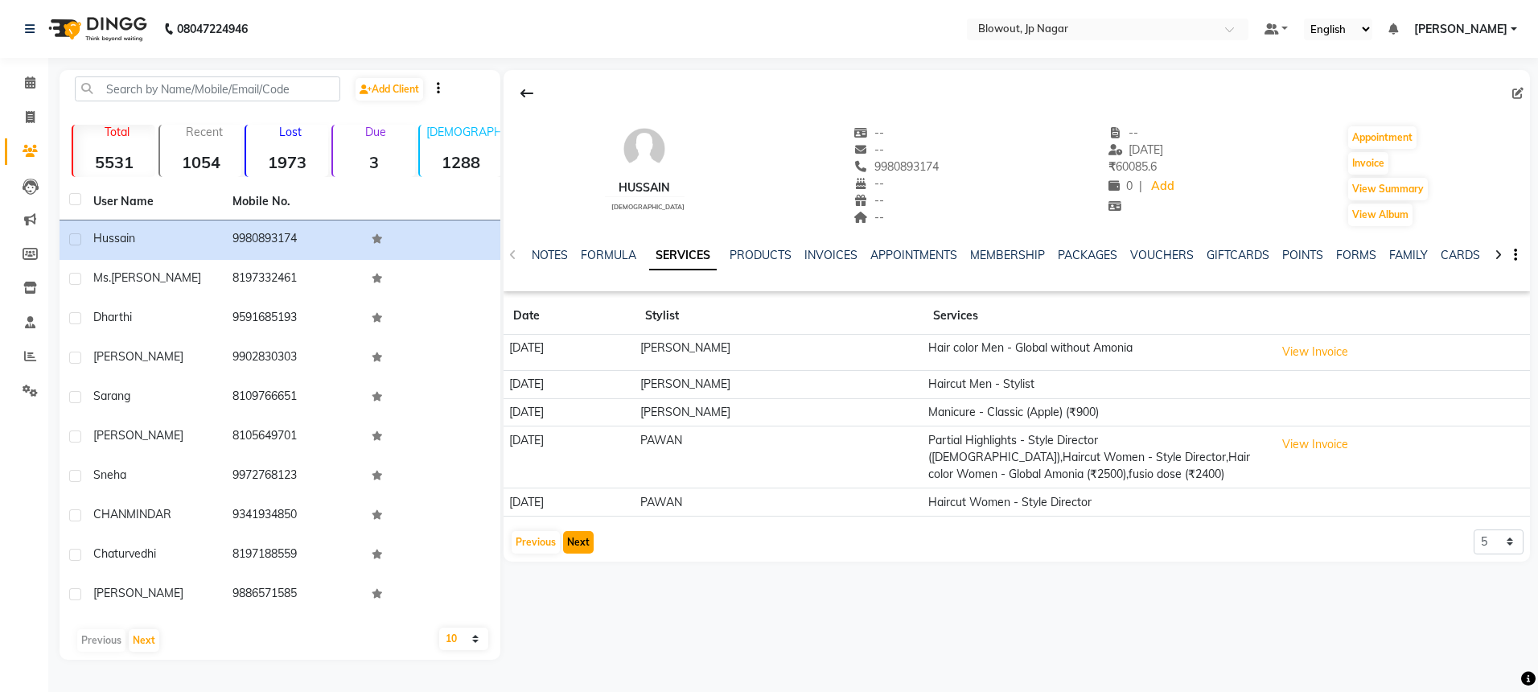
click at [582, 542] on button "Next" at bounding box center [578, 542] width 31 height 23
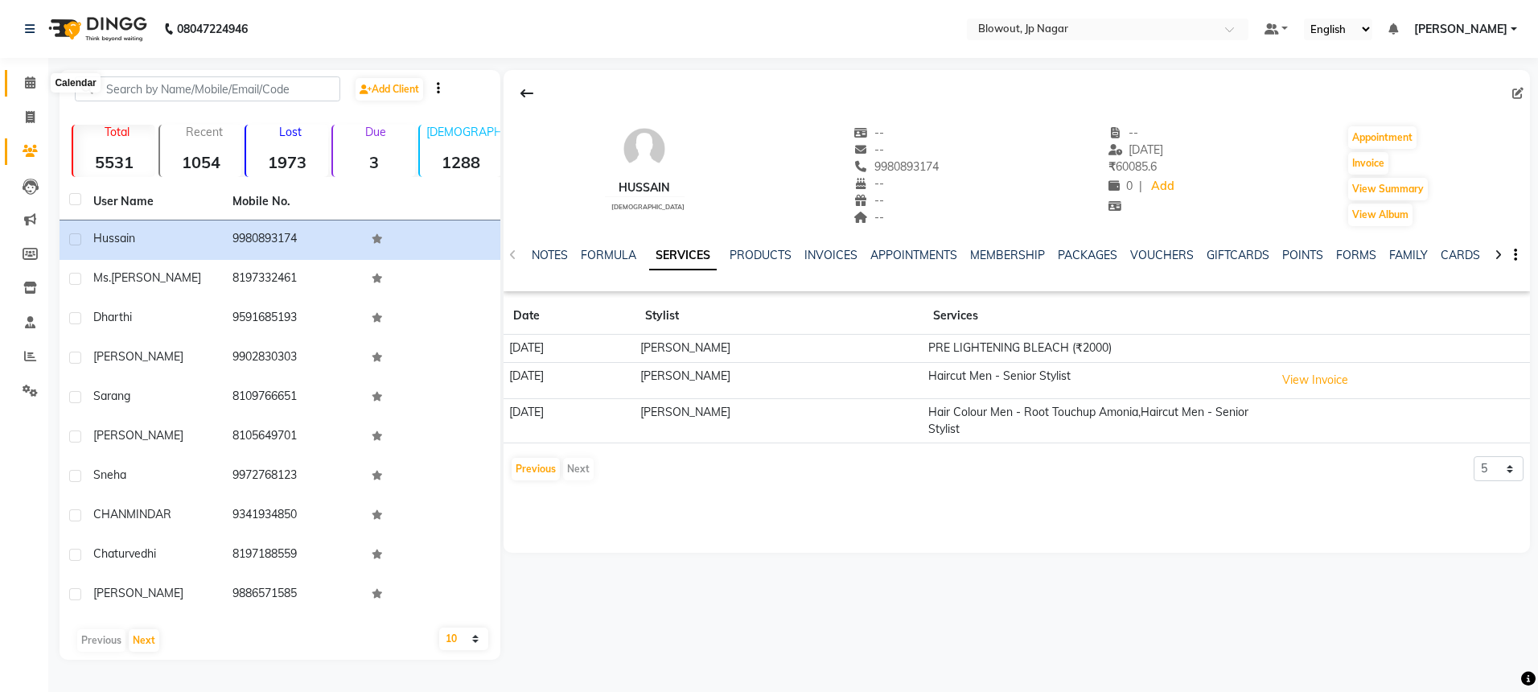
click at [23, 84] on span at bounding box center [30, 83] width 28 height 19
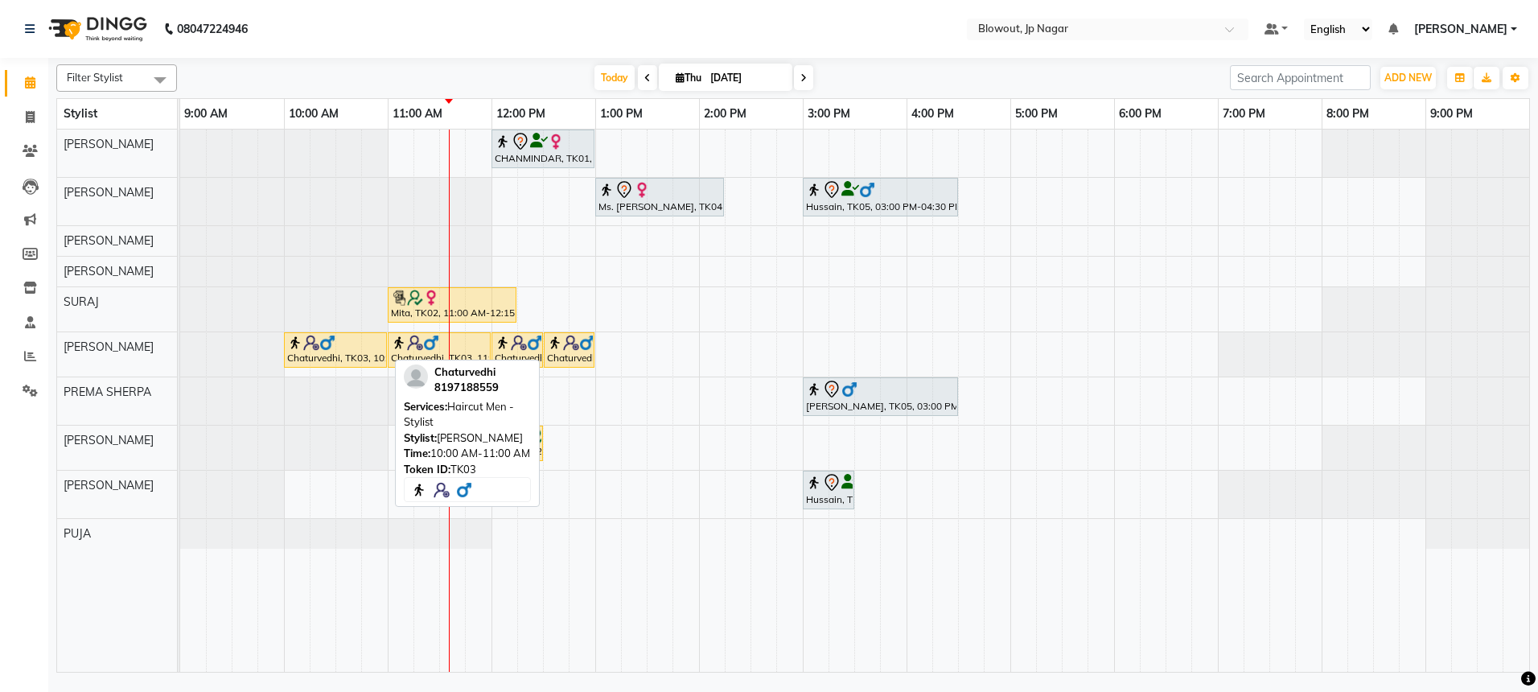
click at [348, 344] on div at bounding box center [335, 343] width 97 height 16
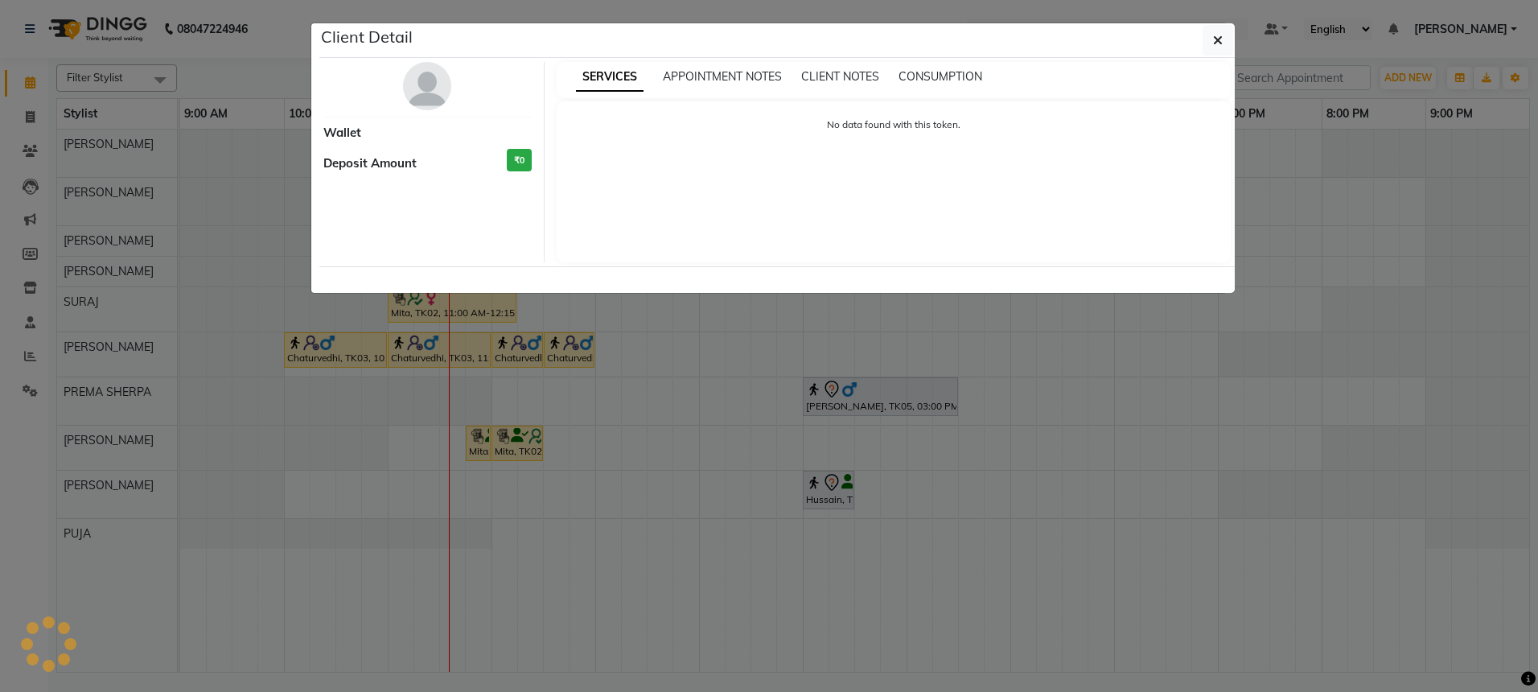
select select "1"
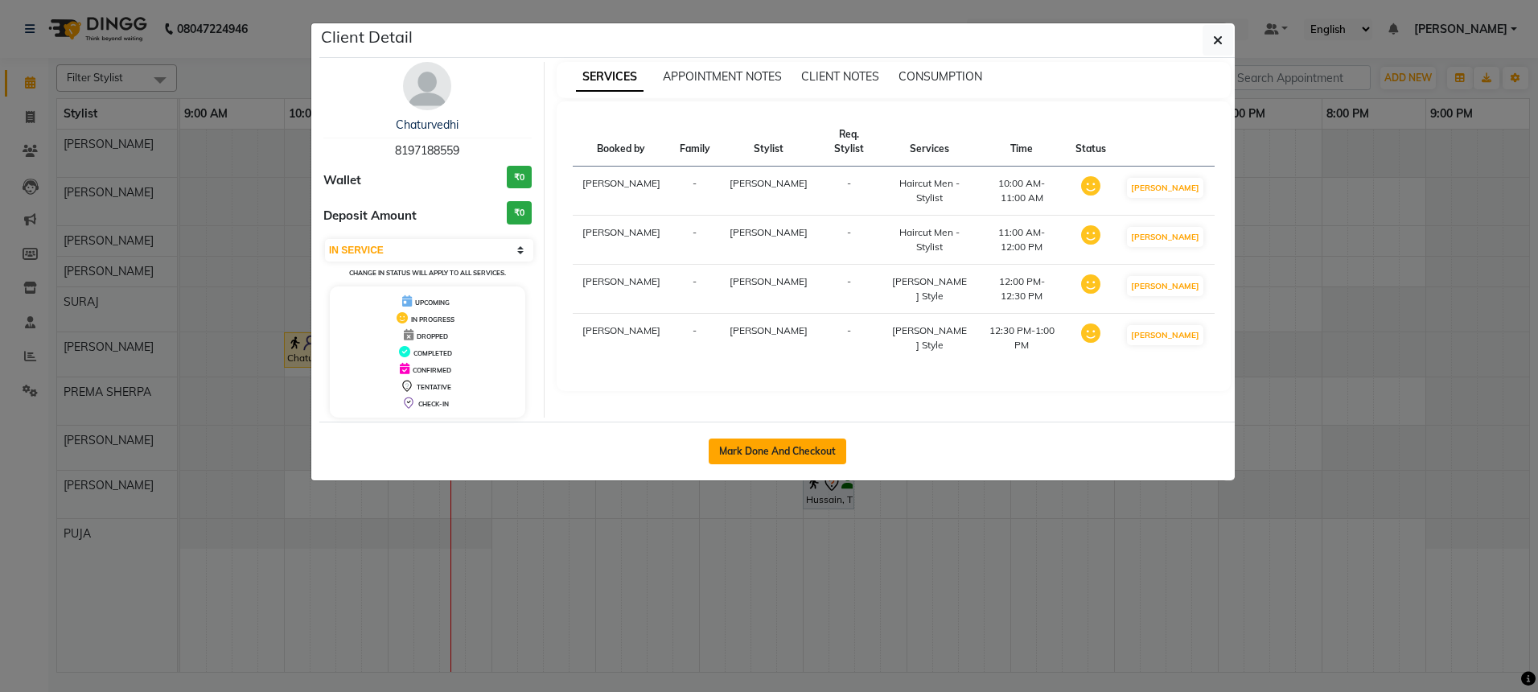
click at [759, 463] on button "Mark Done And Checkout" at bounding box center [778, 451] width 138 height 26
select select "service"
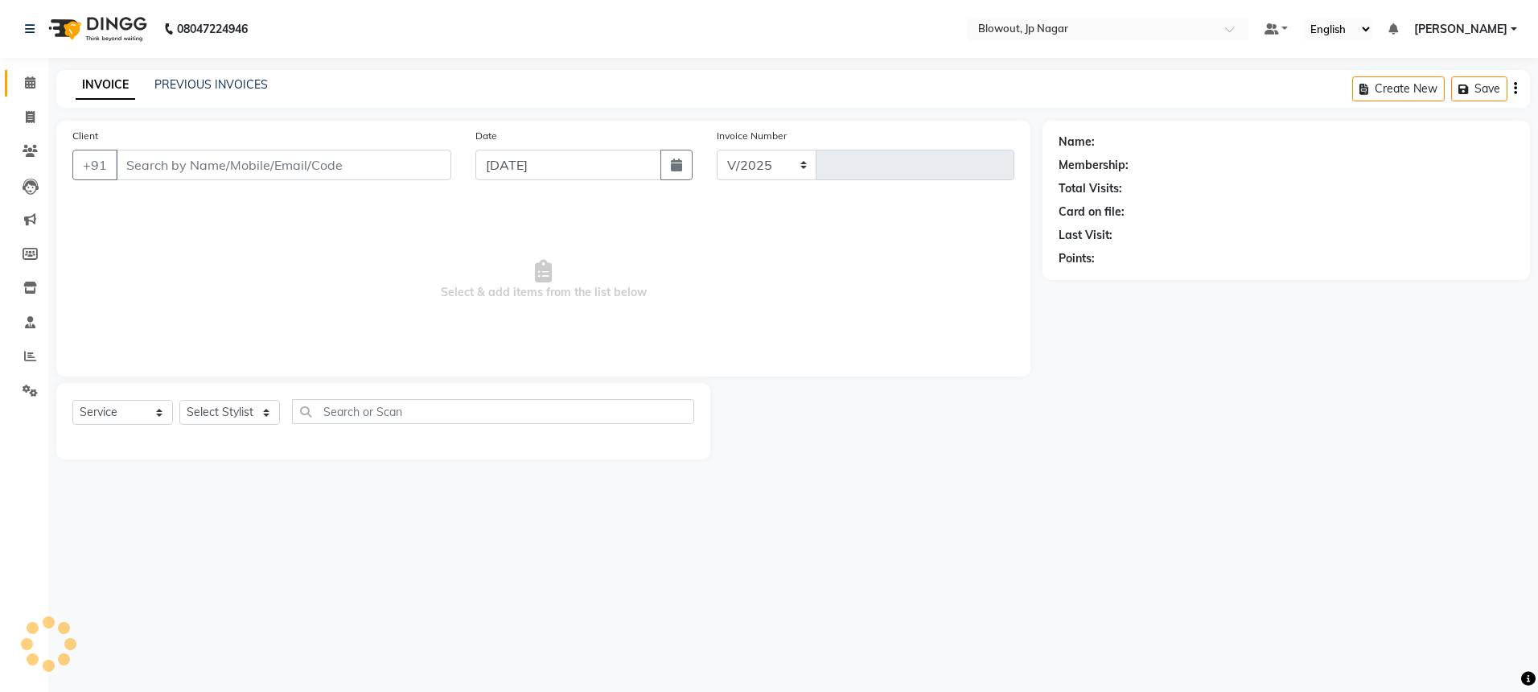
select select "6261"
type input "2474"
type input "8197188559"
select select "60456"
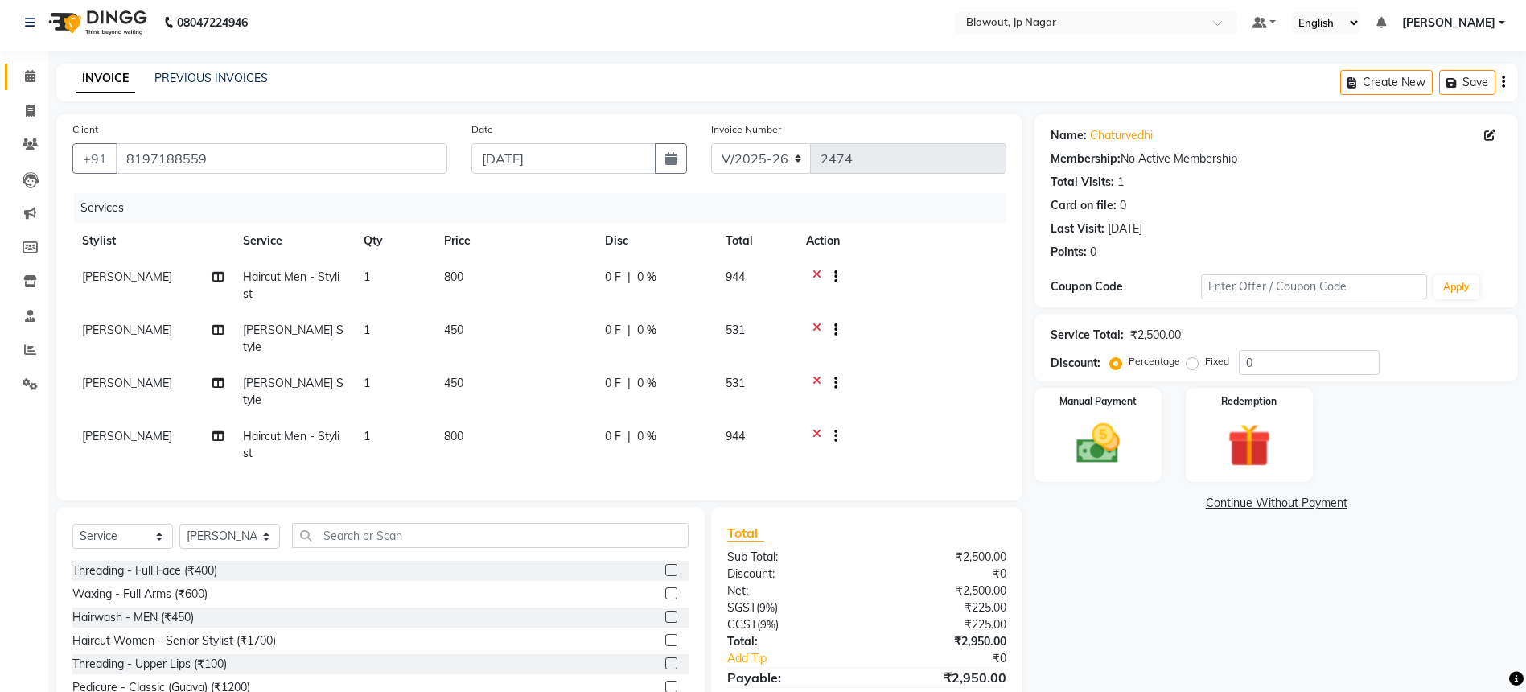
scroll to position [10, 0]
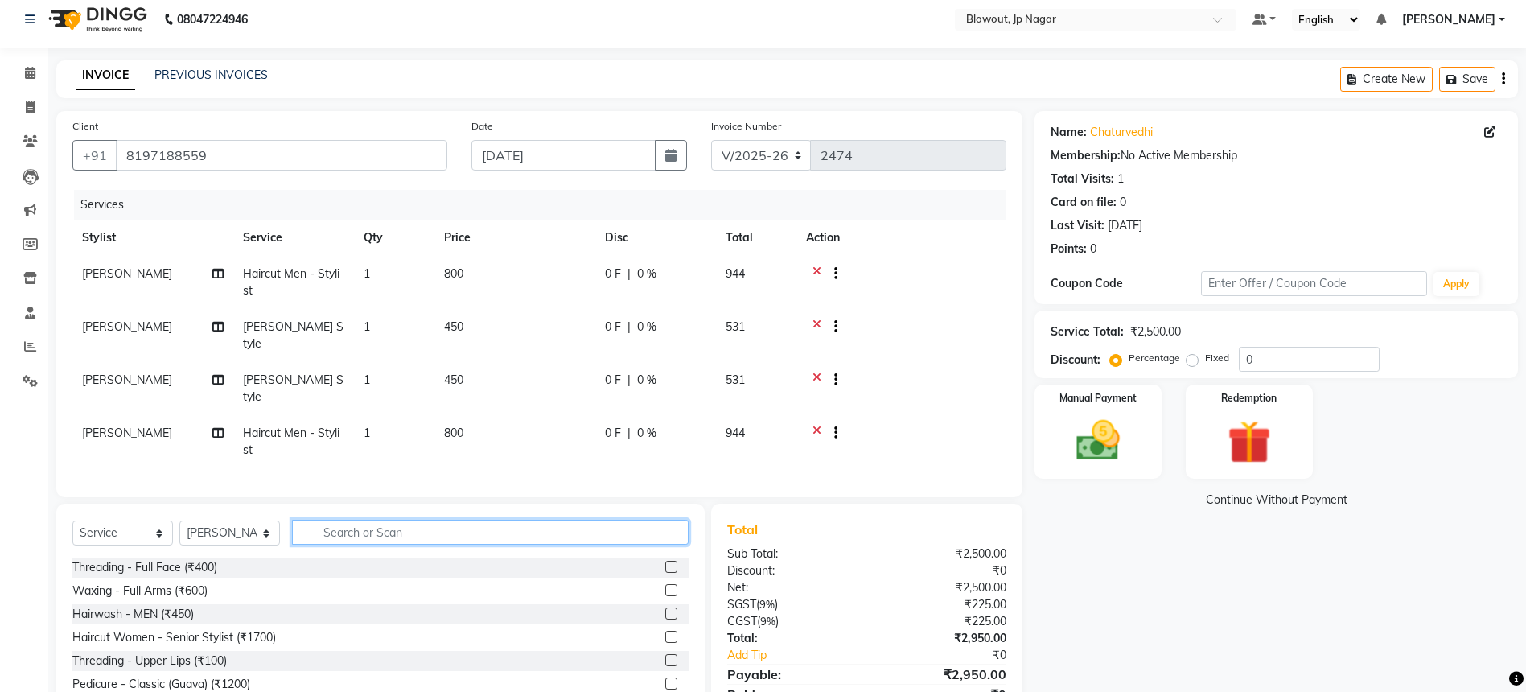
click at [327, 520] on input "text" at bounding box center [490, 532] width 397 height 25
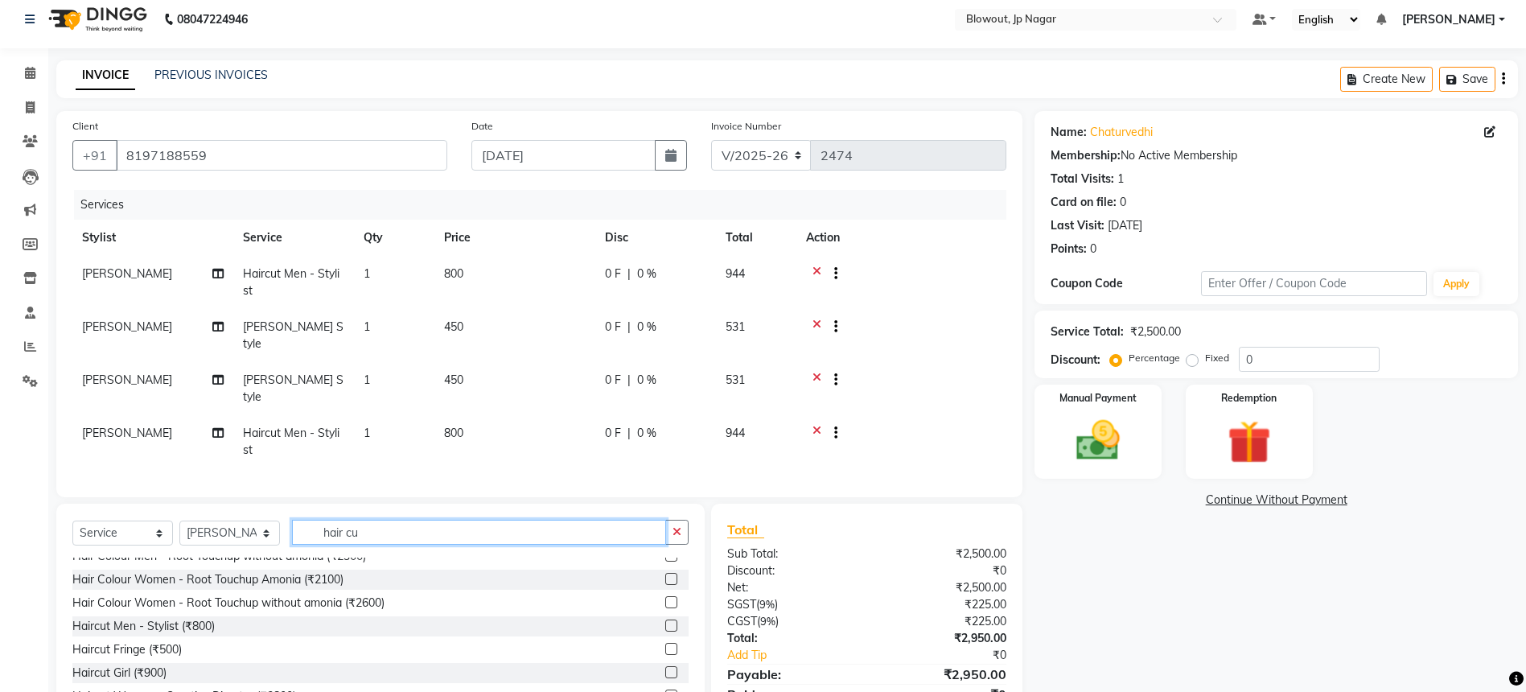
scroll to position [11, 0]
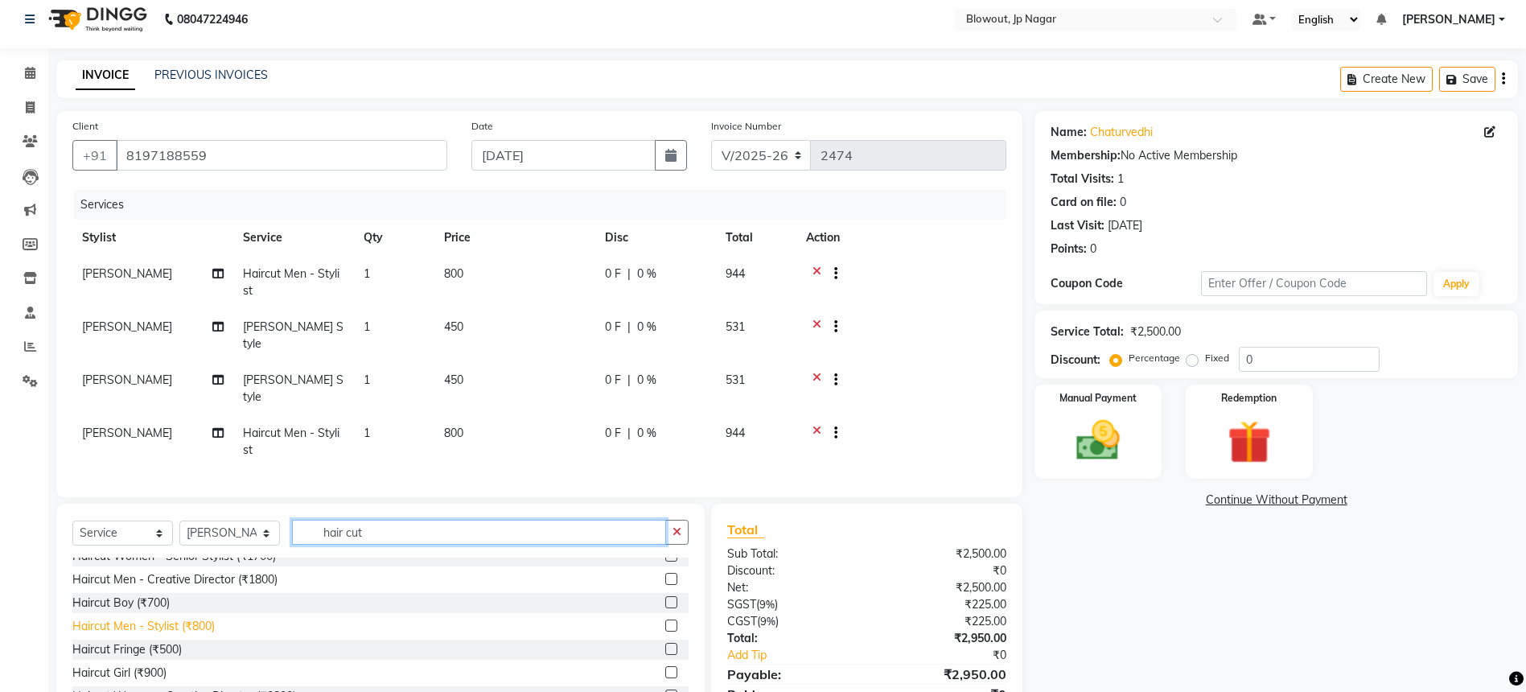
type input "hair cut"
click at [201, 618] on div "Haircut Men - Stylist (₹800)" at bounding box center [143, 626] width 142 height 17
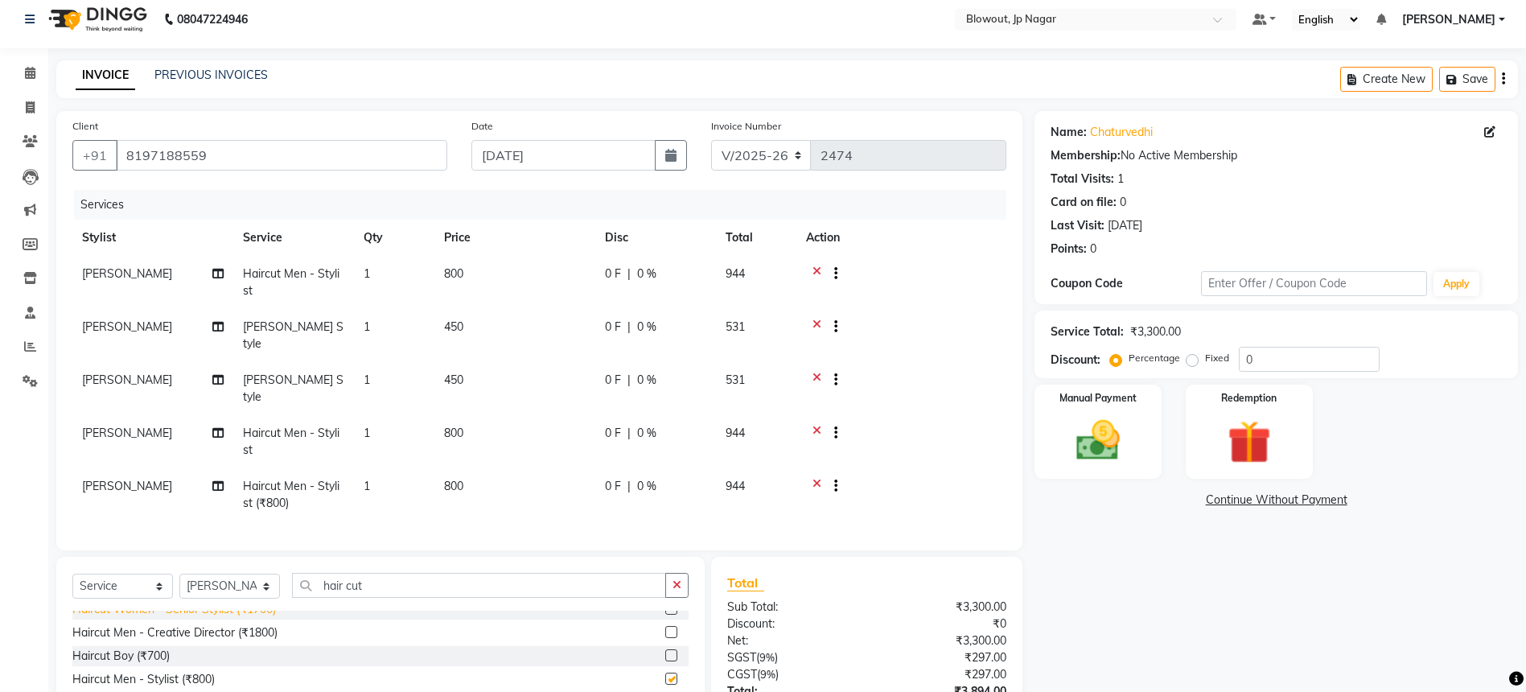
checkbox input "false"
click at [386, 573] on input "hair cut" at bounding box center [479, 585] width 374 height 25
type input "h"
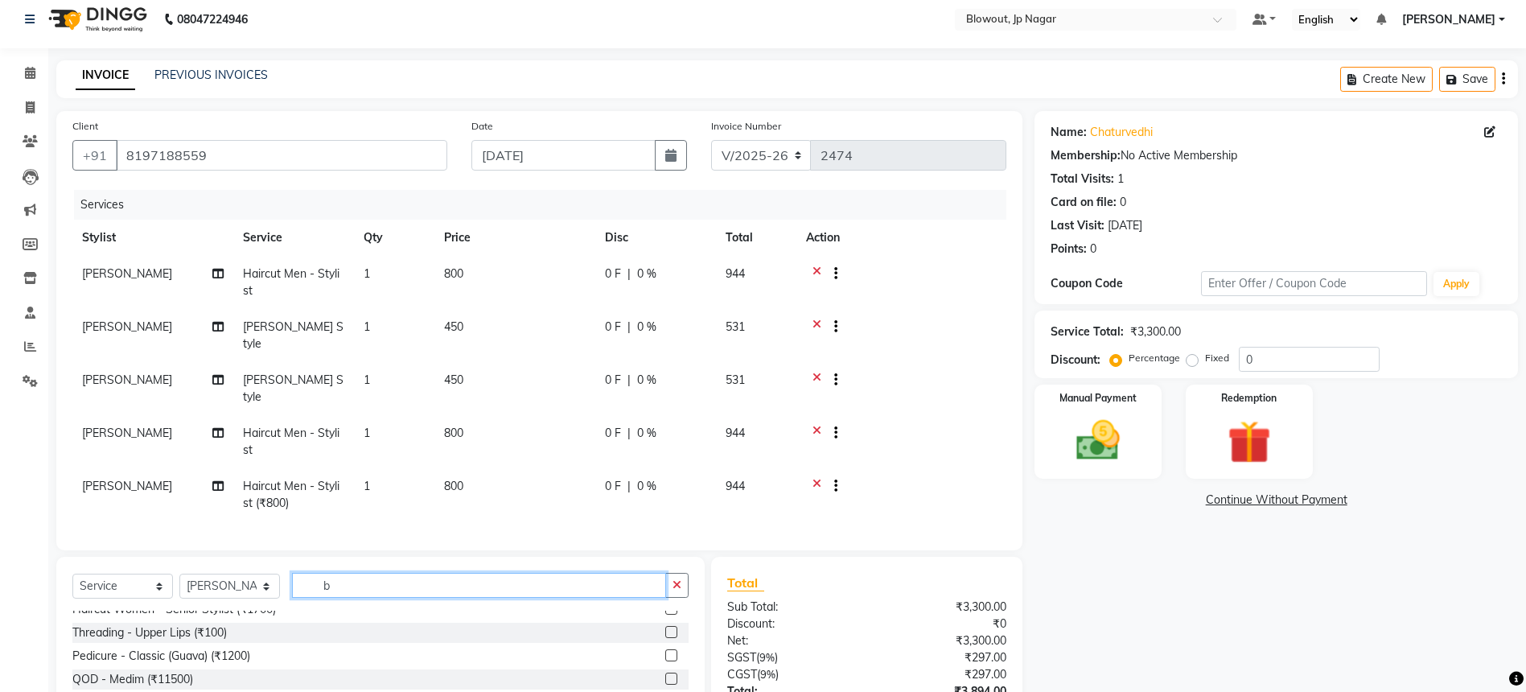
scroll to position [0, 0]
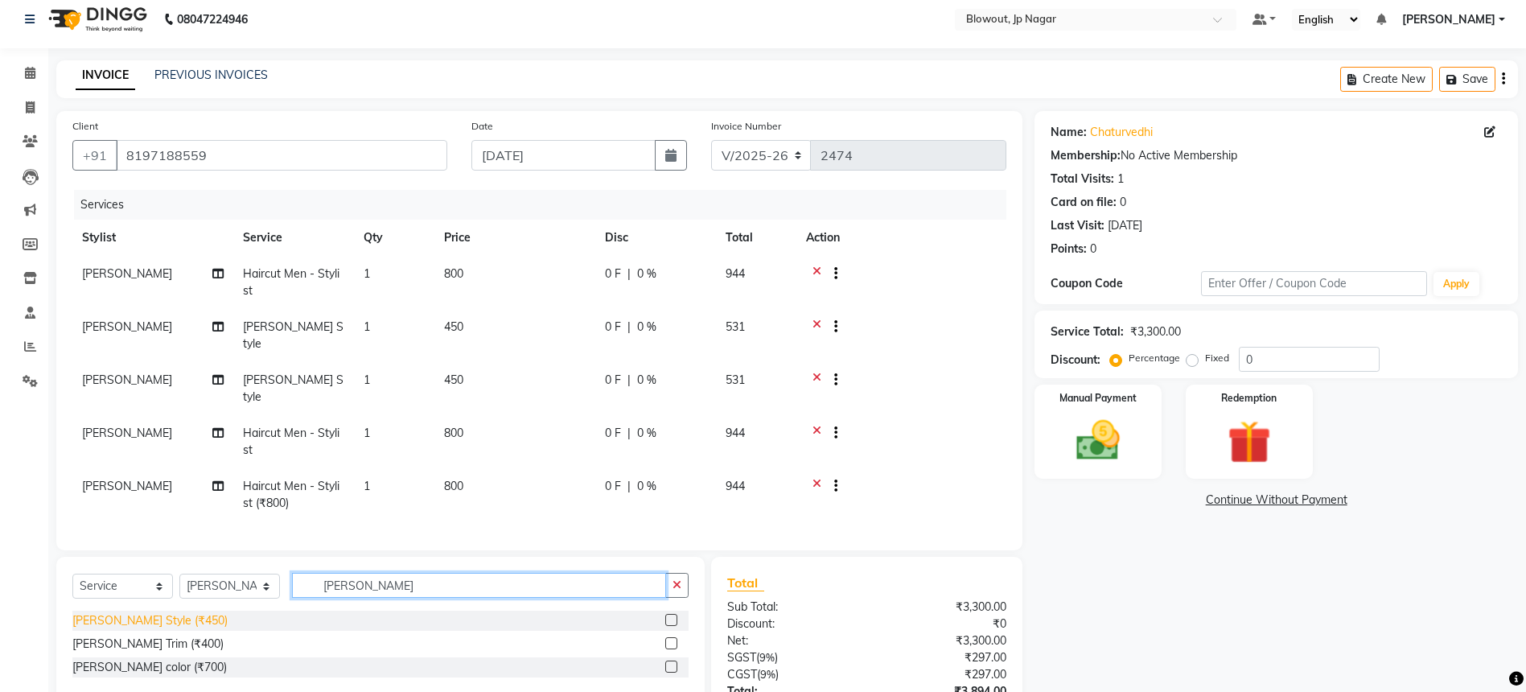
type input "beard"
click at [128, 612] on div "[PERSON_NAME] Style (₹450)" at bounding box center [149, 620] width 155 height 17
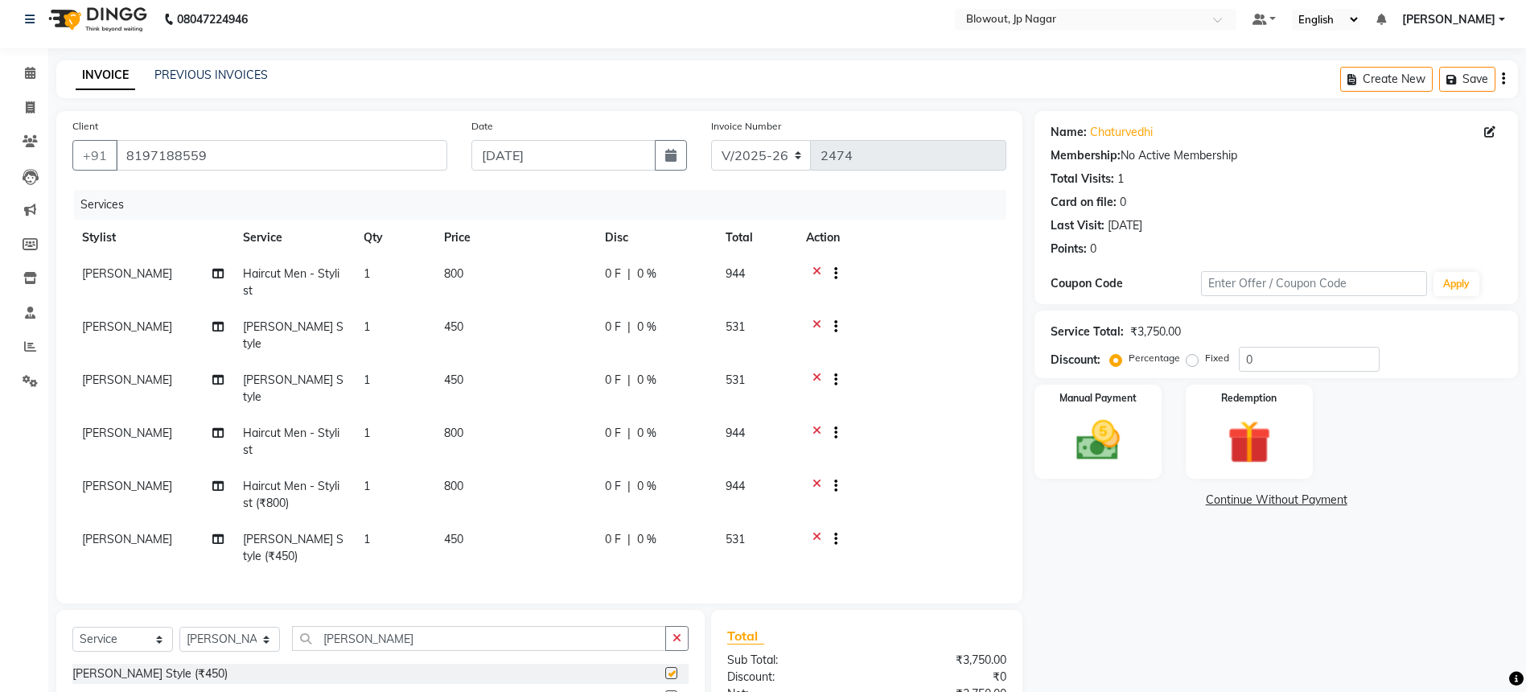
checkbox input "false"
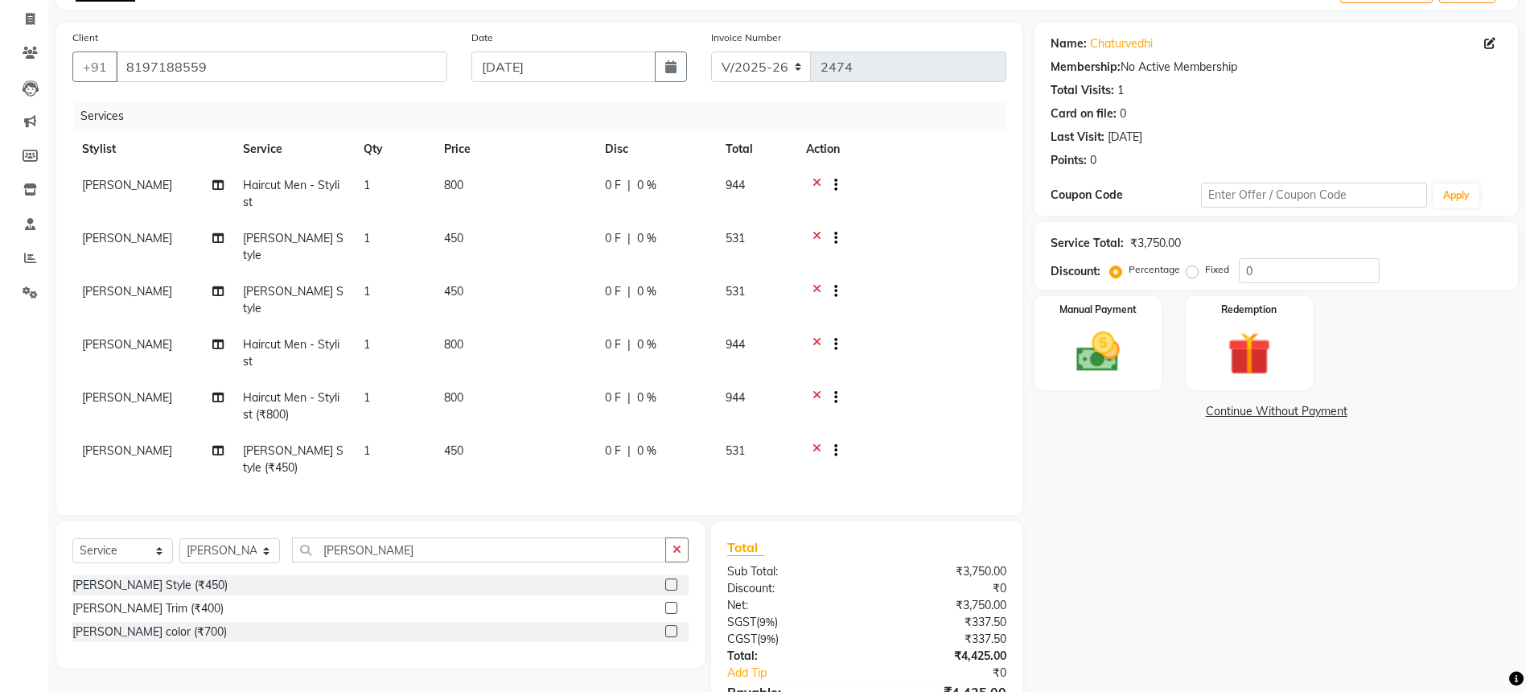
scroll to position [159, 0]
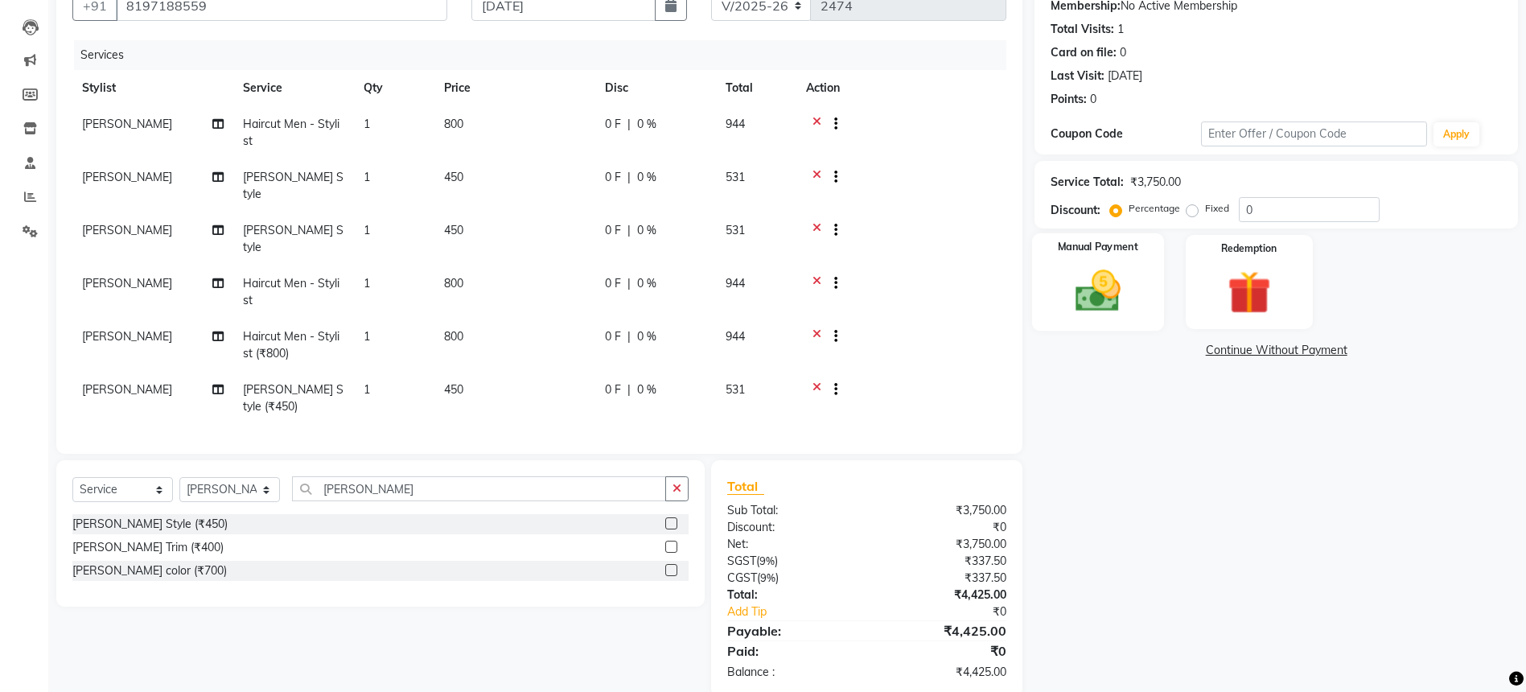
click at [1117, 308] on img at bounding box center [1098, 291] width 74 height 52
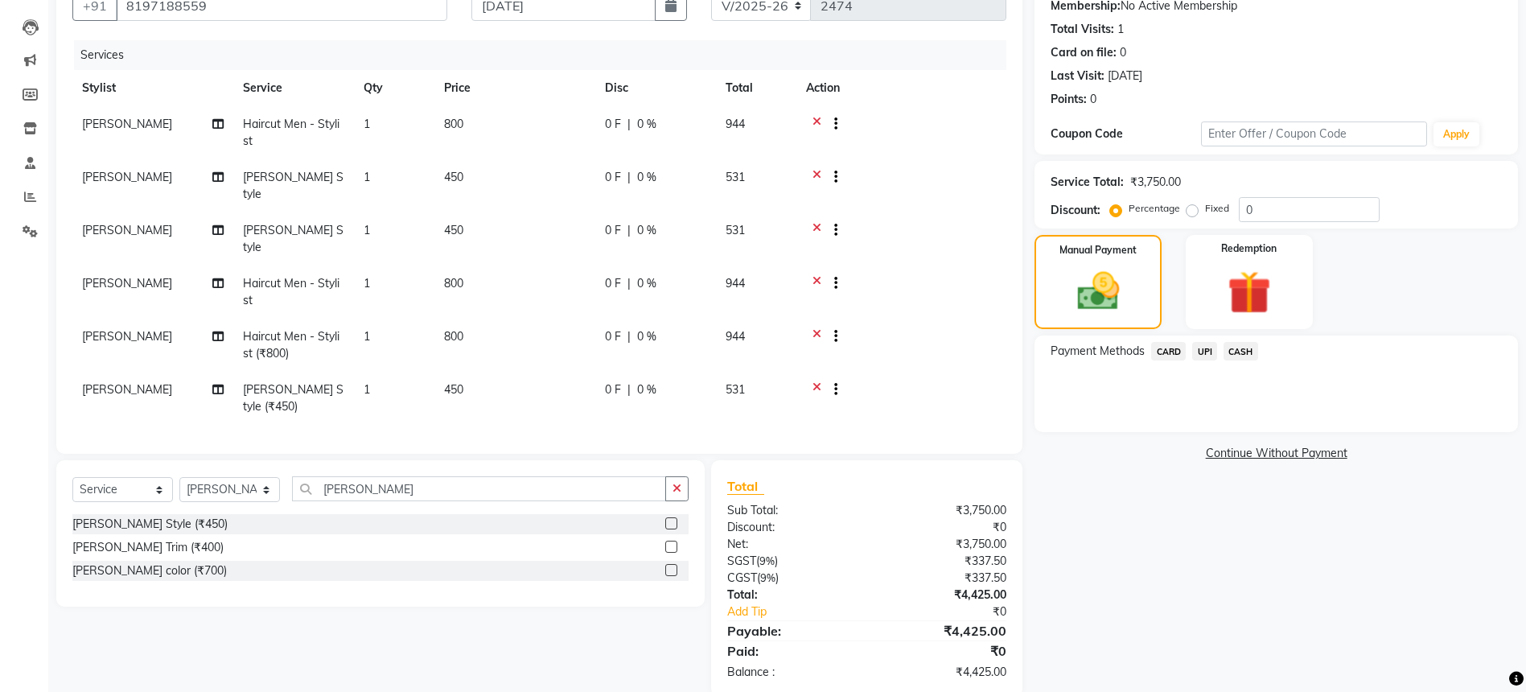
click at [1165, 350] on span "CARD" at bounding box center [1168, 351] width 35 height 19
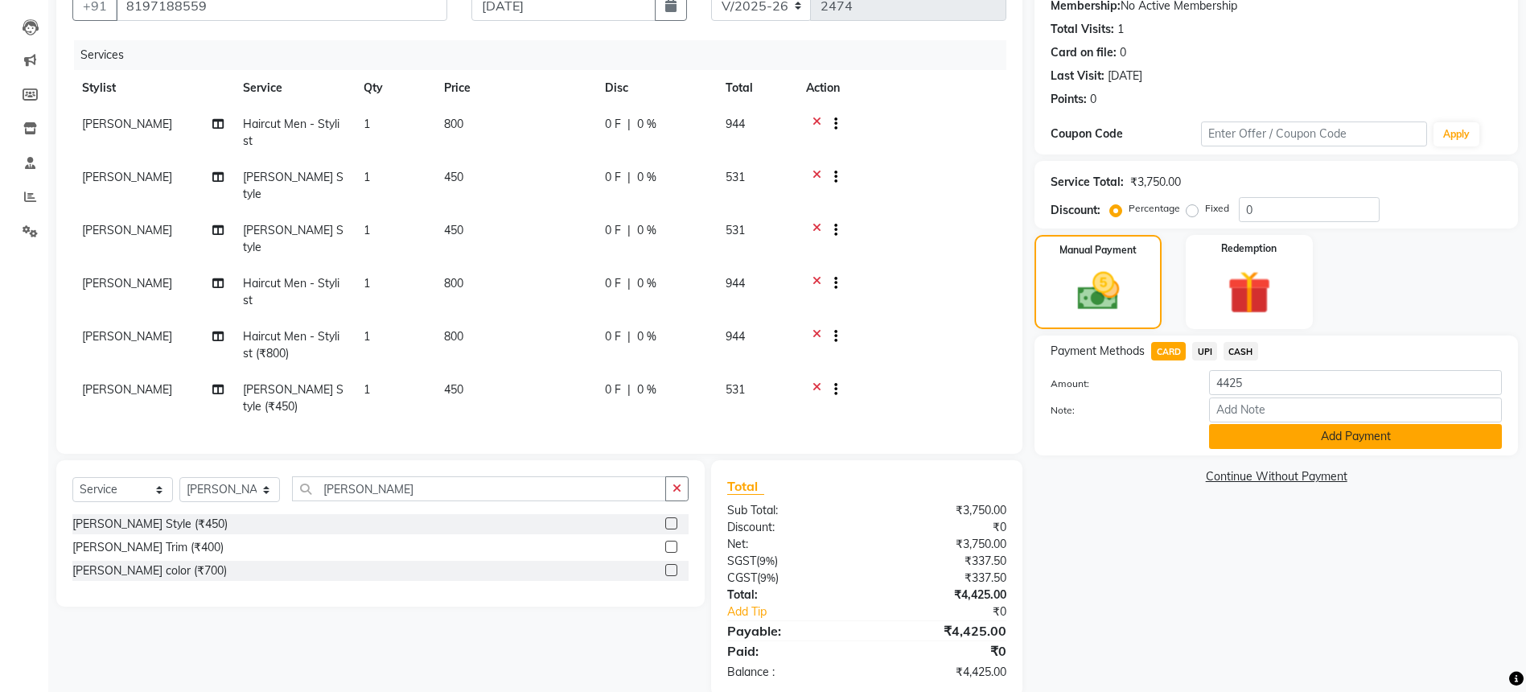
click at [1228, 431] on button "Add Payment" at bounding box center [1355, 436] width 293 height 25
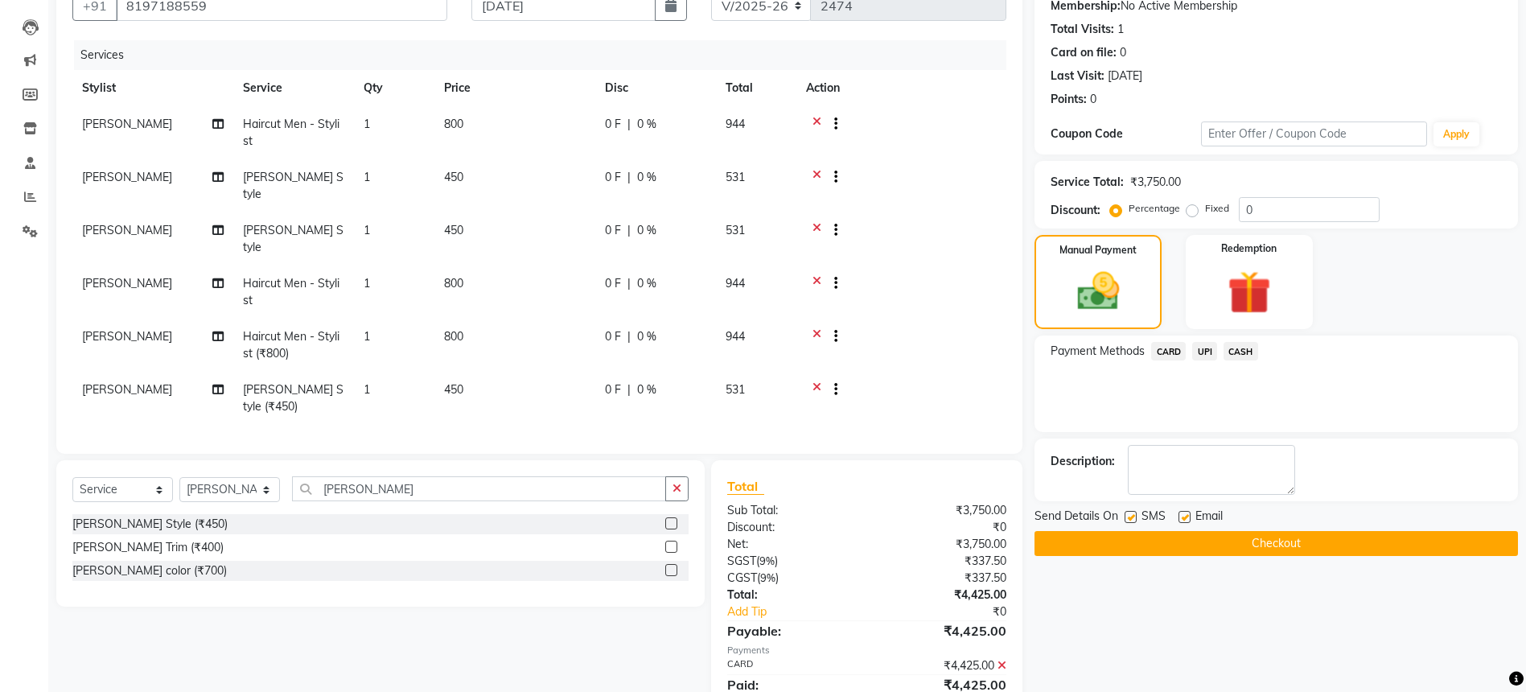
click at [1281, 544] on button "Checkout" at bounding box center [1276, 543] width 483 height 25
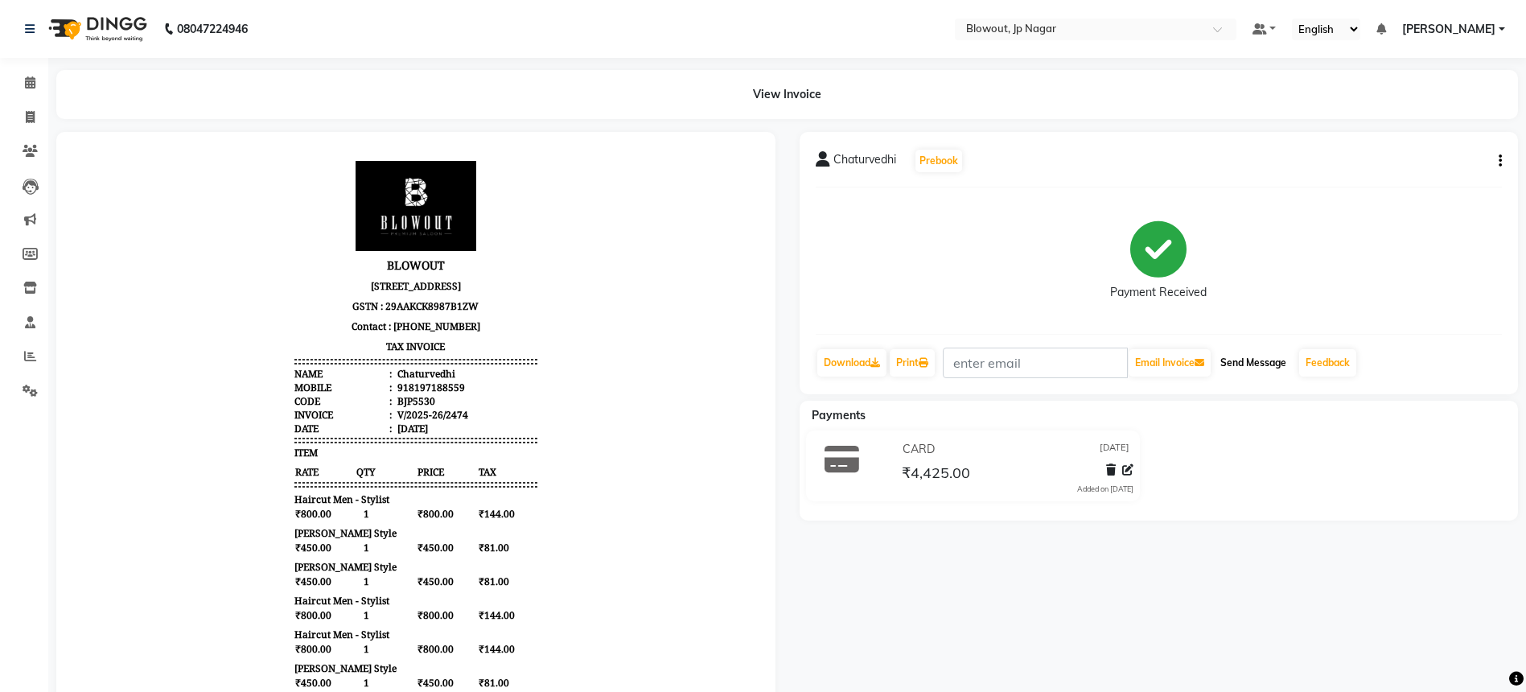
click at [1269, 364] on button "Send Message" at bounding box center [1253, 362] width 79 height 27
click at [20, 79] on span at bounding box center [30, 83] width 28 height 19
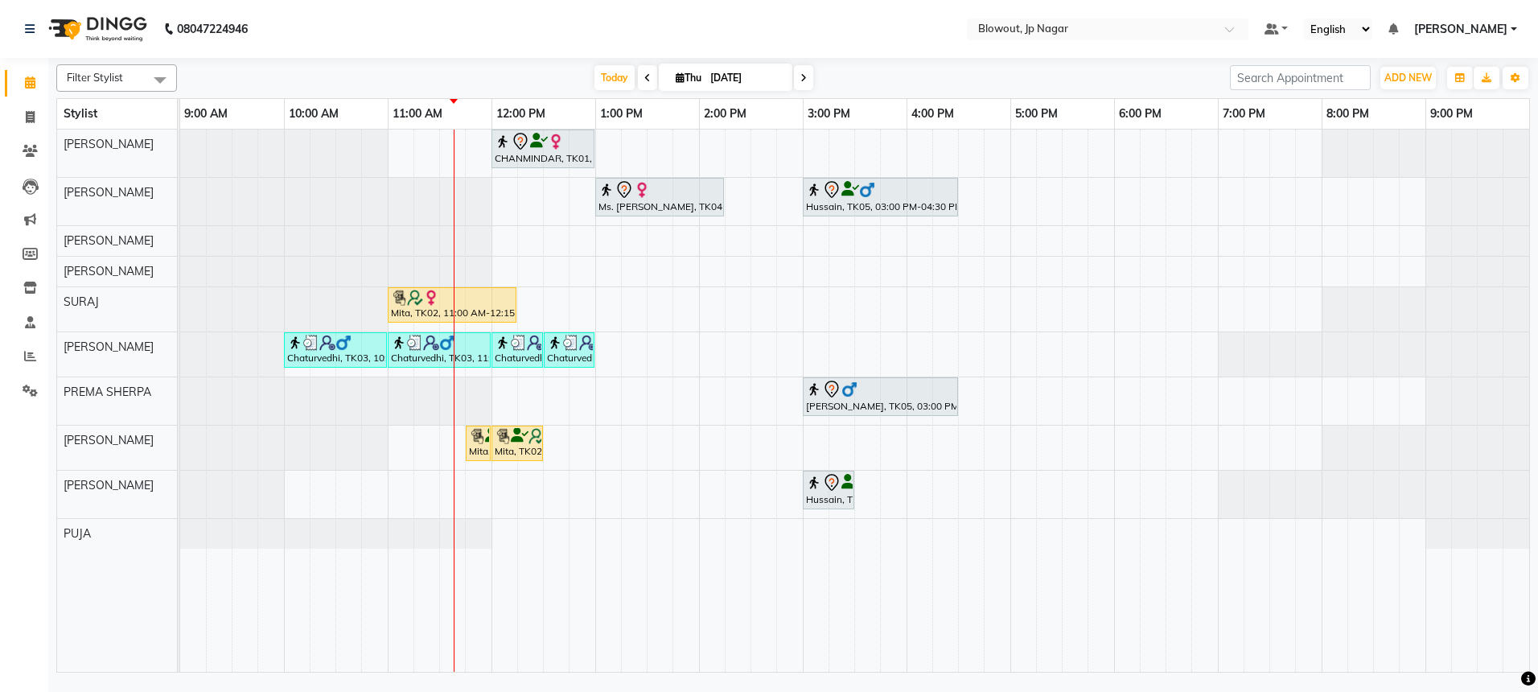
click at [645, 79] on icon at bounding box center [647, 78] width 6 height 10
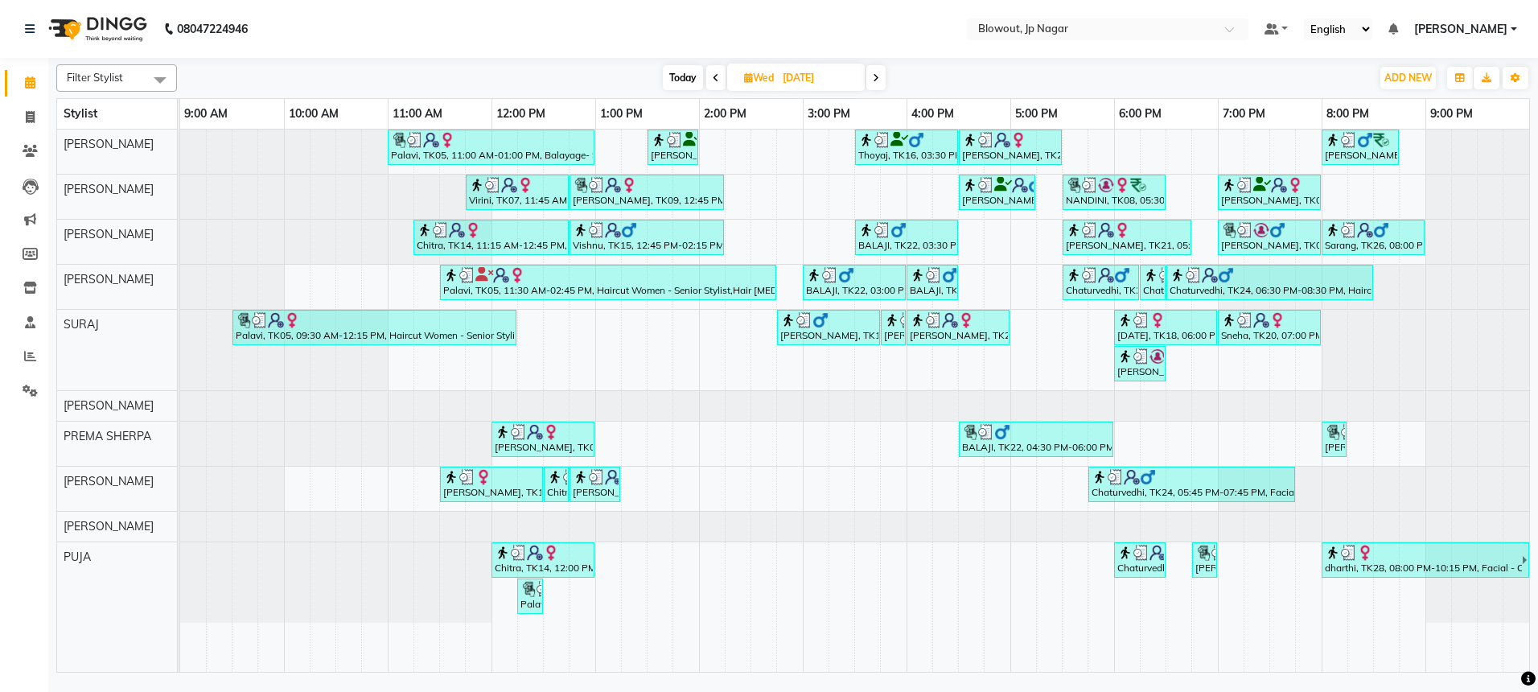
click at [874, 82] on icon at bounding box center [876, 78] width 6 height 10
type input "[DATE]"
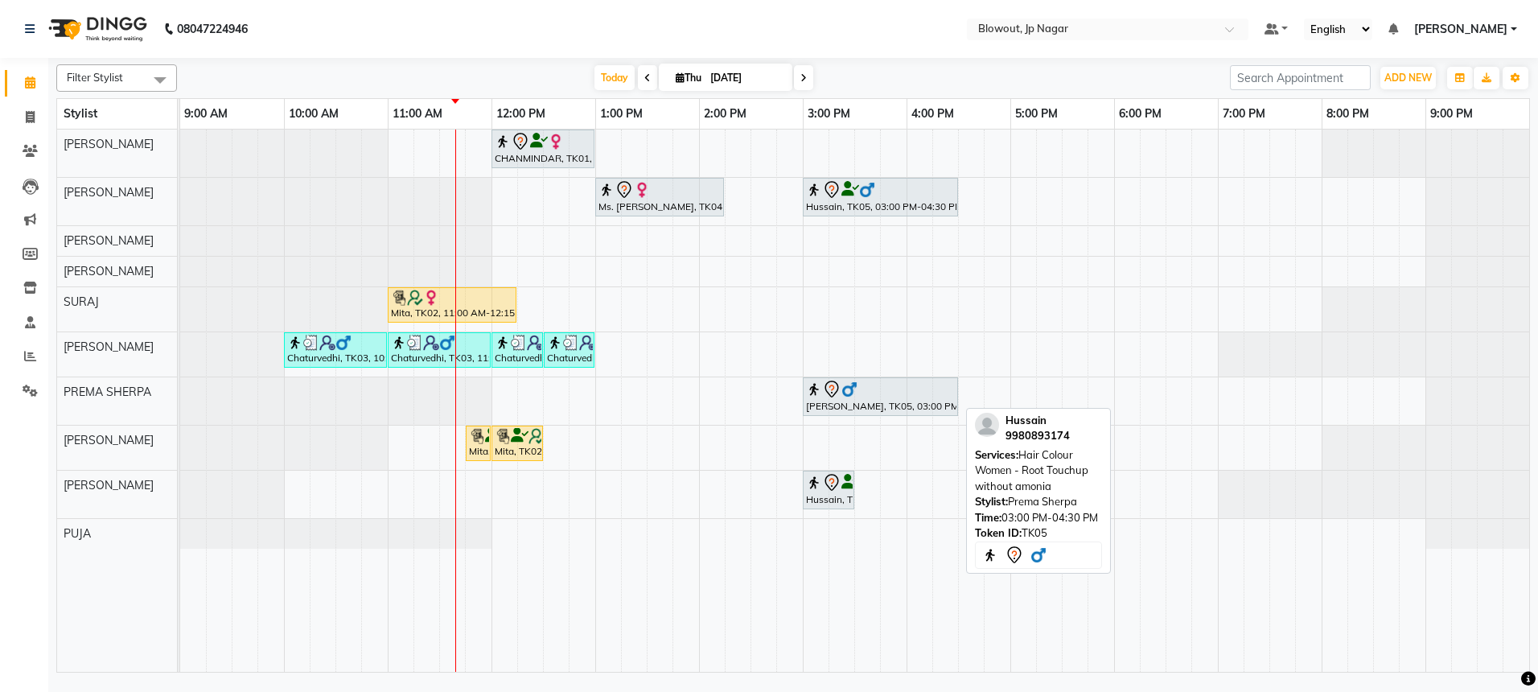
click at [858, 401] on div "Hussain, TK05, 03:00 PM-04:30 PM, Hair Colour Women - Root Touchup without amon…" at bounding box center [880, 397] width 152 height 34
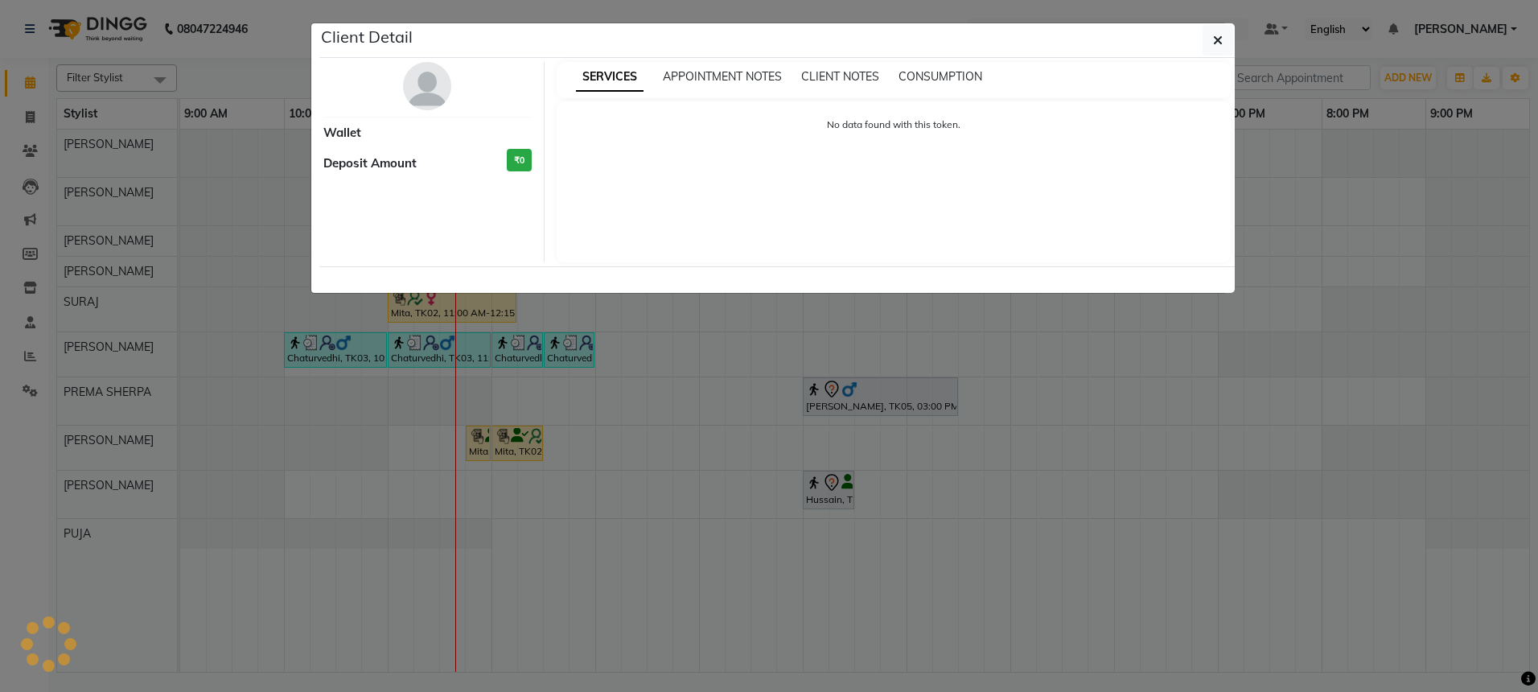
select select "7"
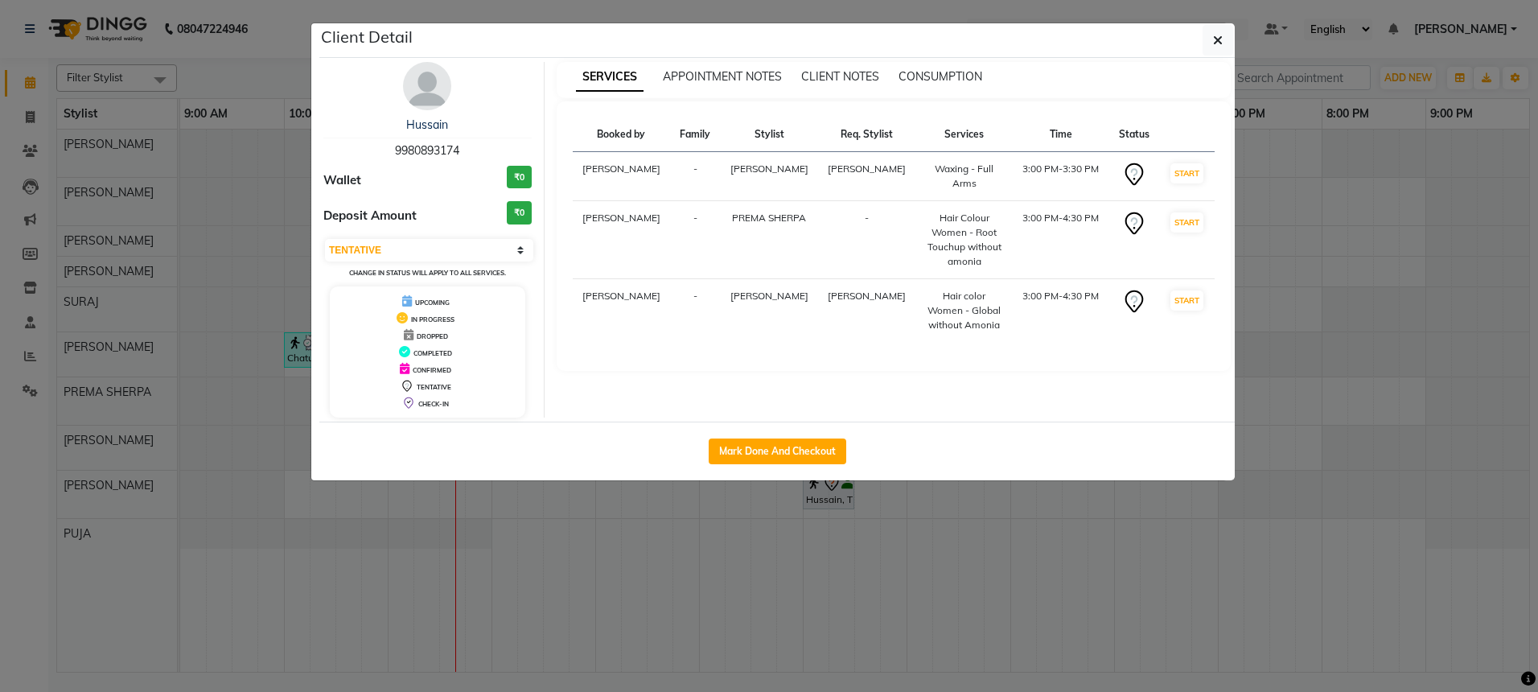
click at [405, 76] on img at bounding box center [427, 86] width 48 height 48
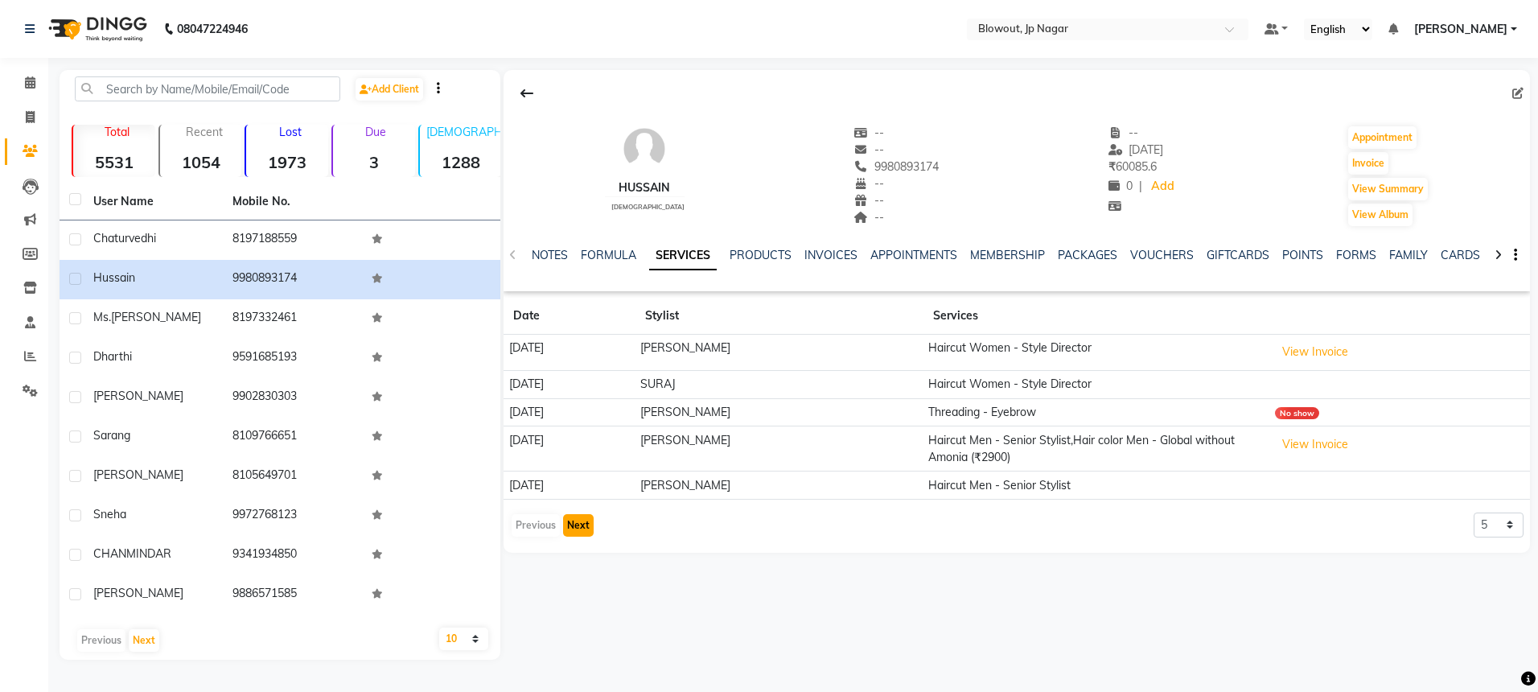
click at [578, 522] on button "Next" at bounding box center [578, 525] width 31 height 23
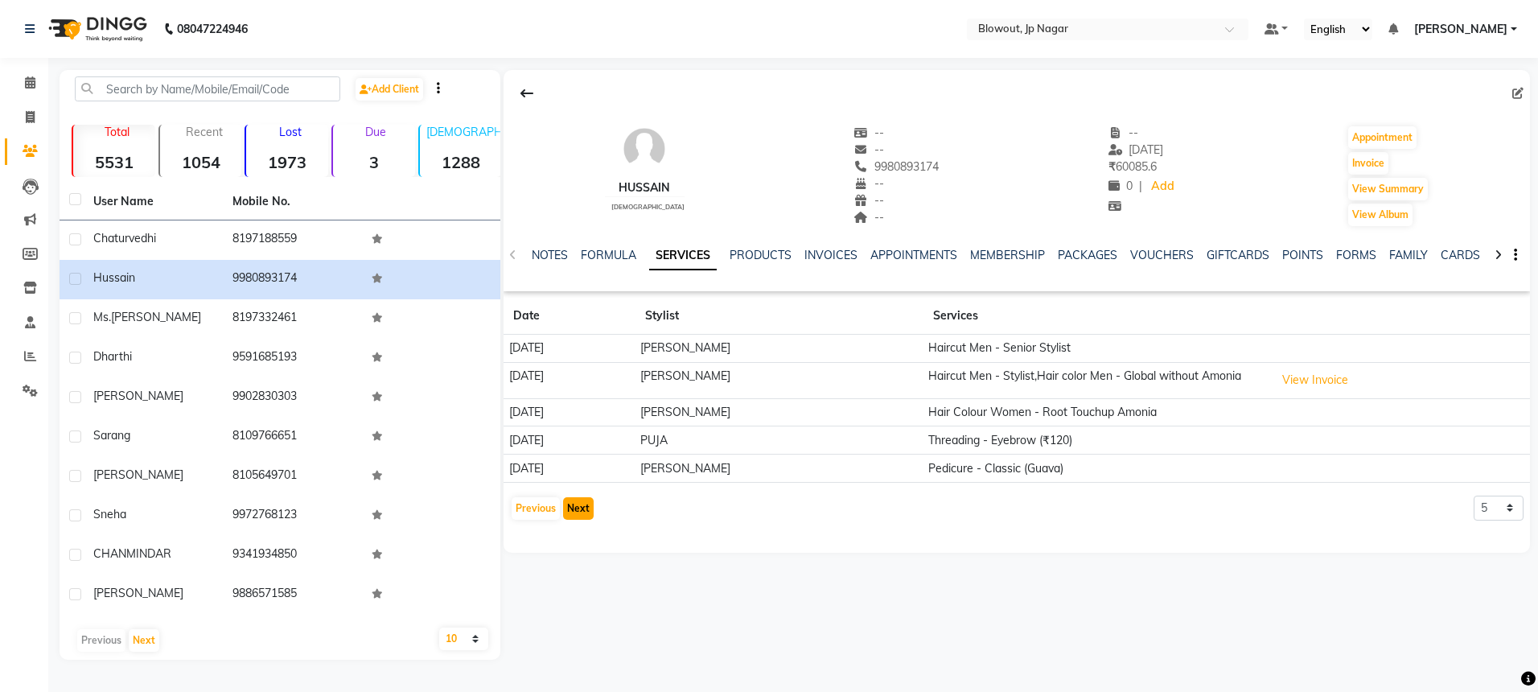
click at [578, 520] on button "Next" at bounding box center [578, 508] width 31 height 23
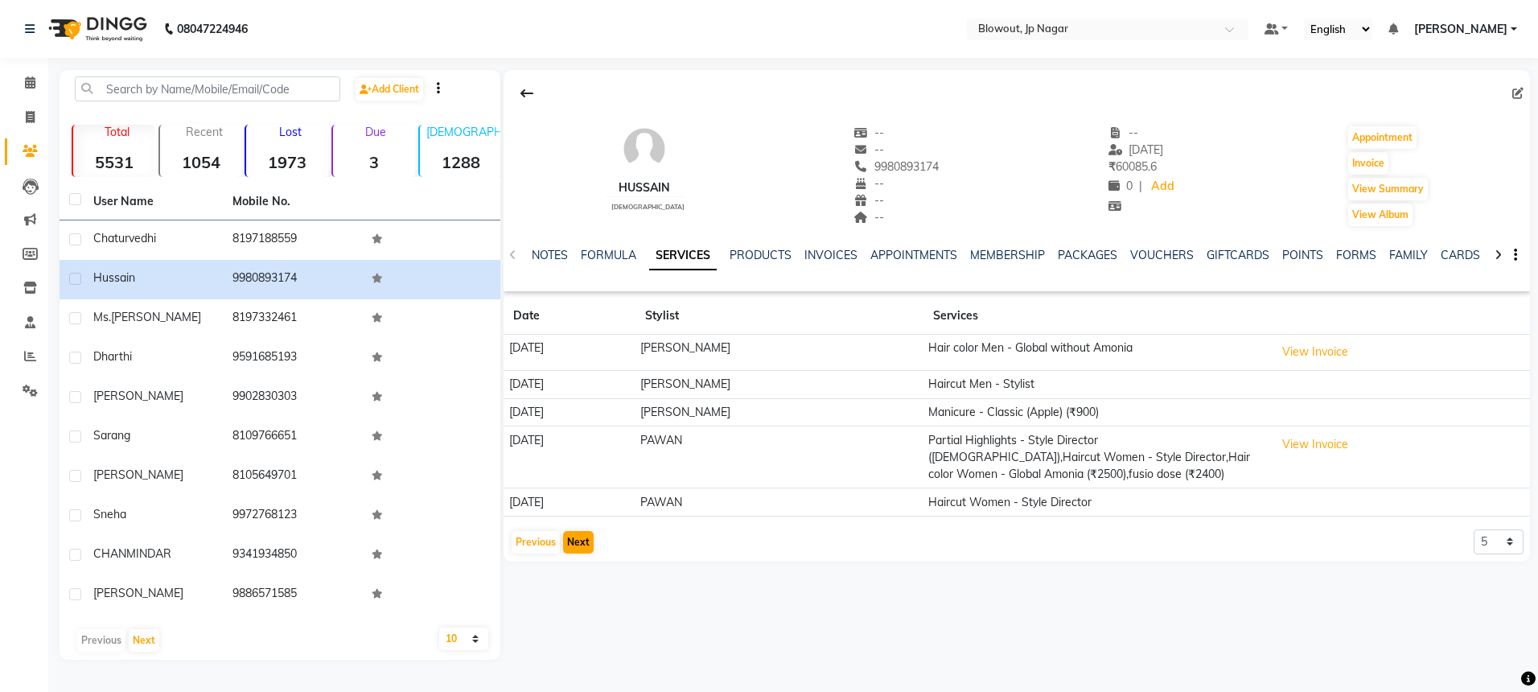
click at [578, 522] on app-client-history "Date Stylist Services 22-04-2025 JOHN Hair color Men - Global without Amonia Vi…" at bounding box center [1017, 426] width 1027 height 257
click at [576, 547] on button "Next" at bounding box center [578, 542] width 31 height 23
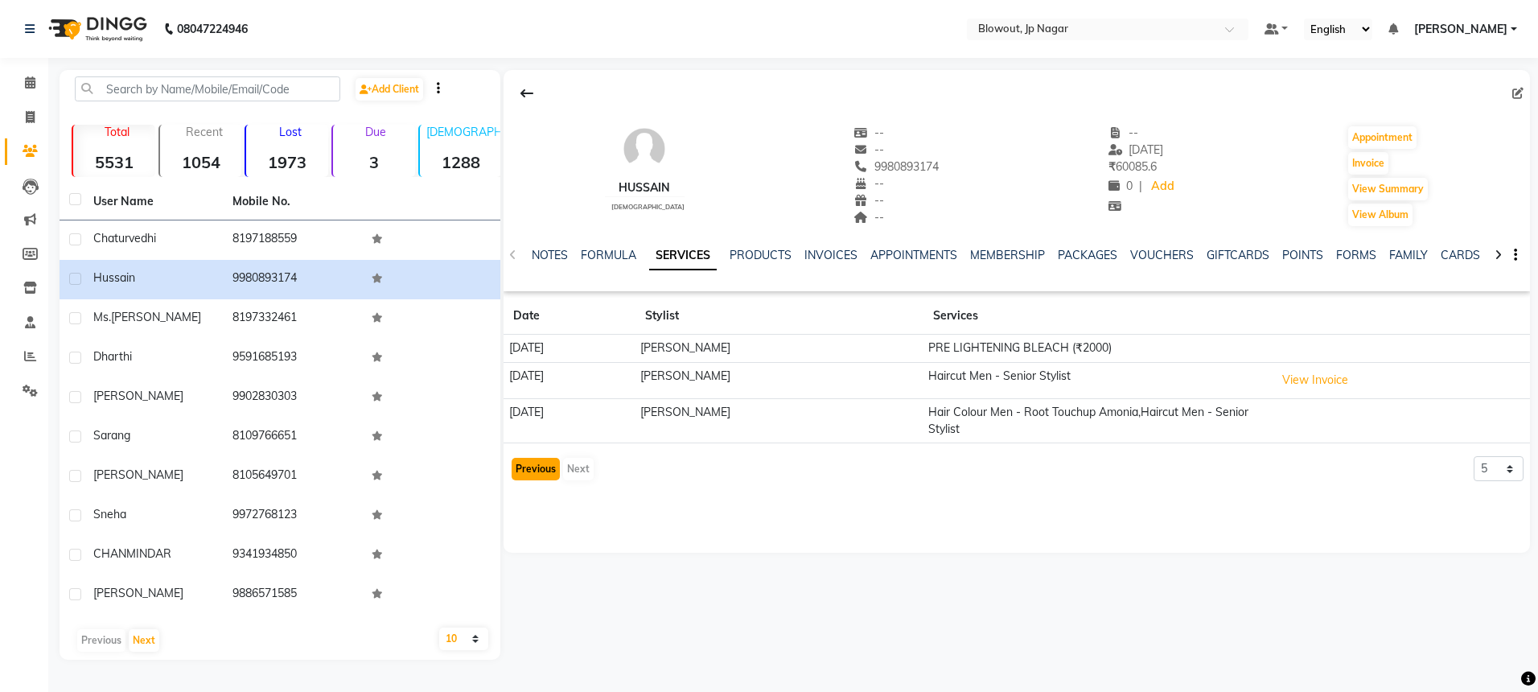
click at [548, 466] on button "Previous" at bounding box center [536, 469] width 48 height 23
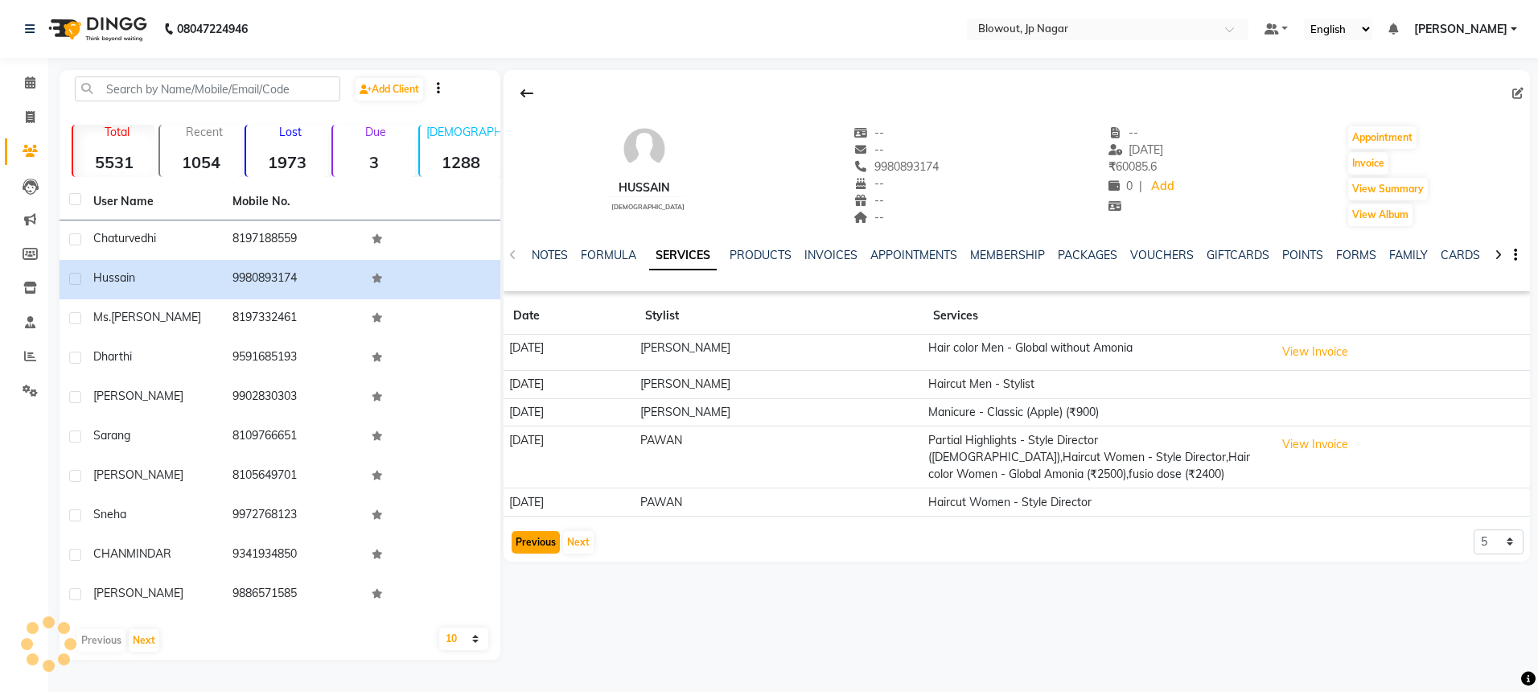
click at [525, 538] on button "Previous" at bounding box center [536, 542] width 48 height 23
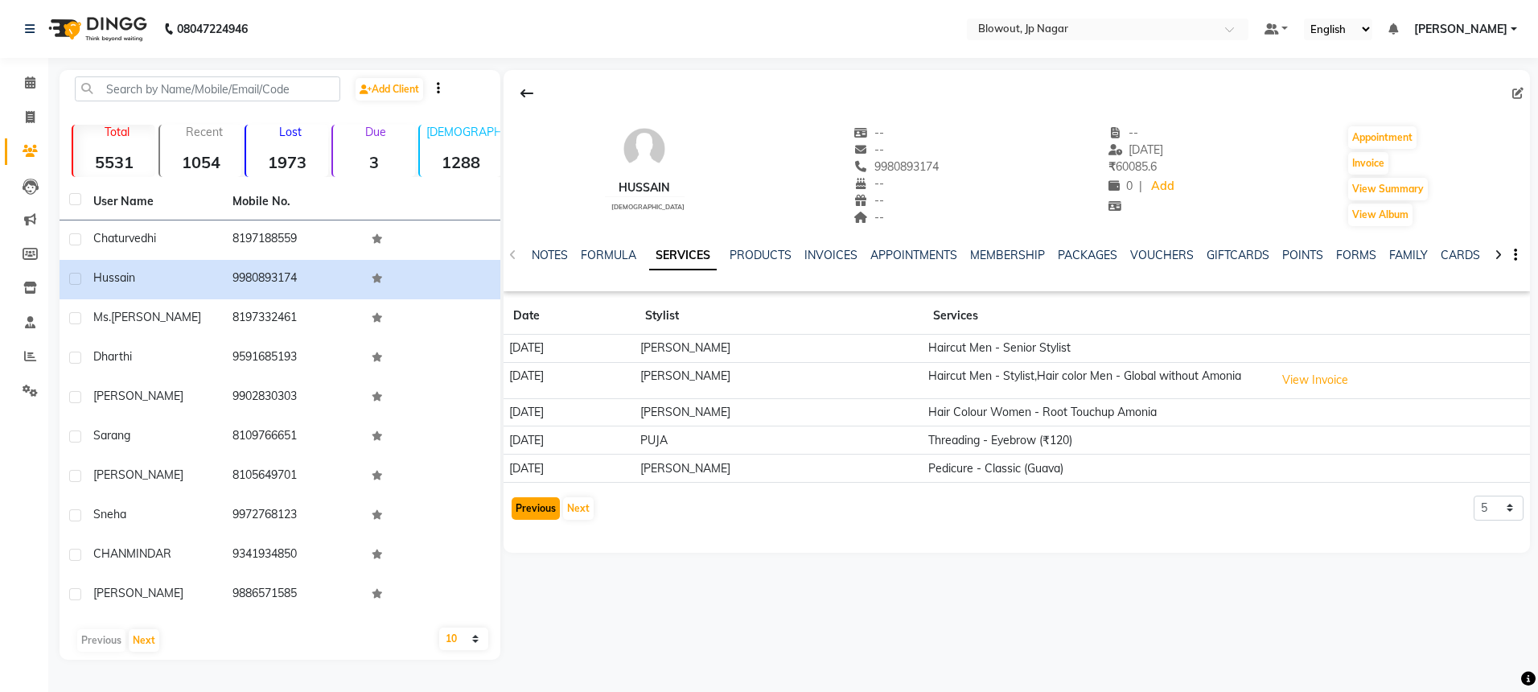
click at [535, 514] on button "Previous" at bounding box center [536, 508] width 48 height 23
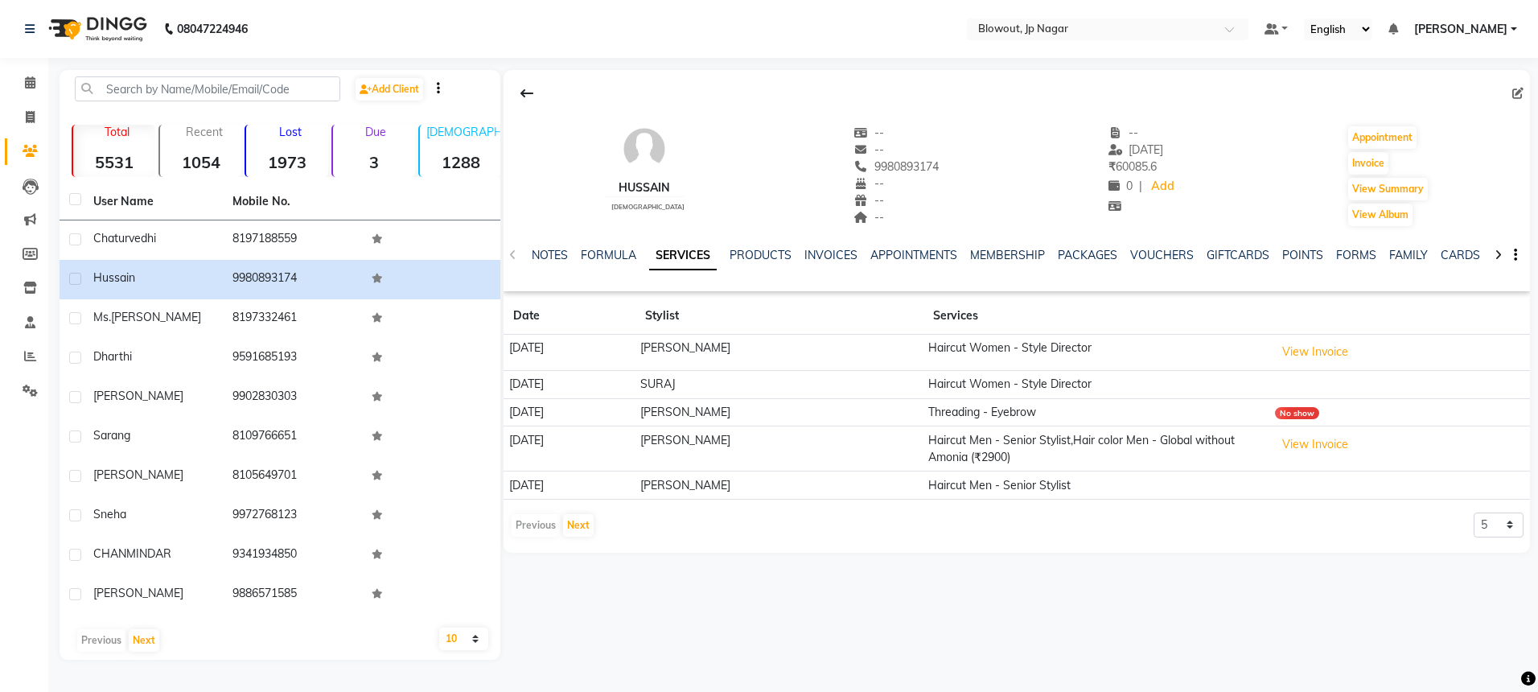
click at [536, 523] on div "Previous Next" at bounding box center [552, 525] width 85 height 26
click at [23, 31] on div "08047224946" at bounding box center [136, 28] width 247 height 45
click at [31, 79] on icon at bounding box center [30, 82] width 10 height 12
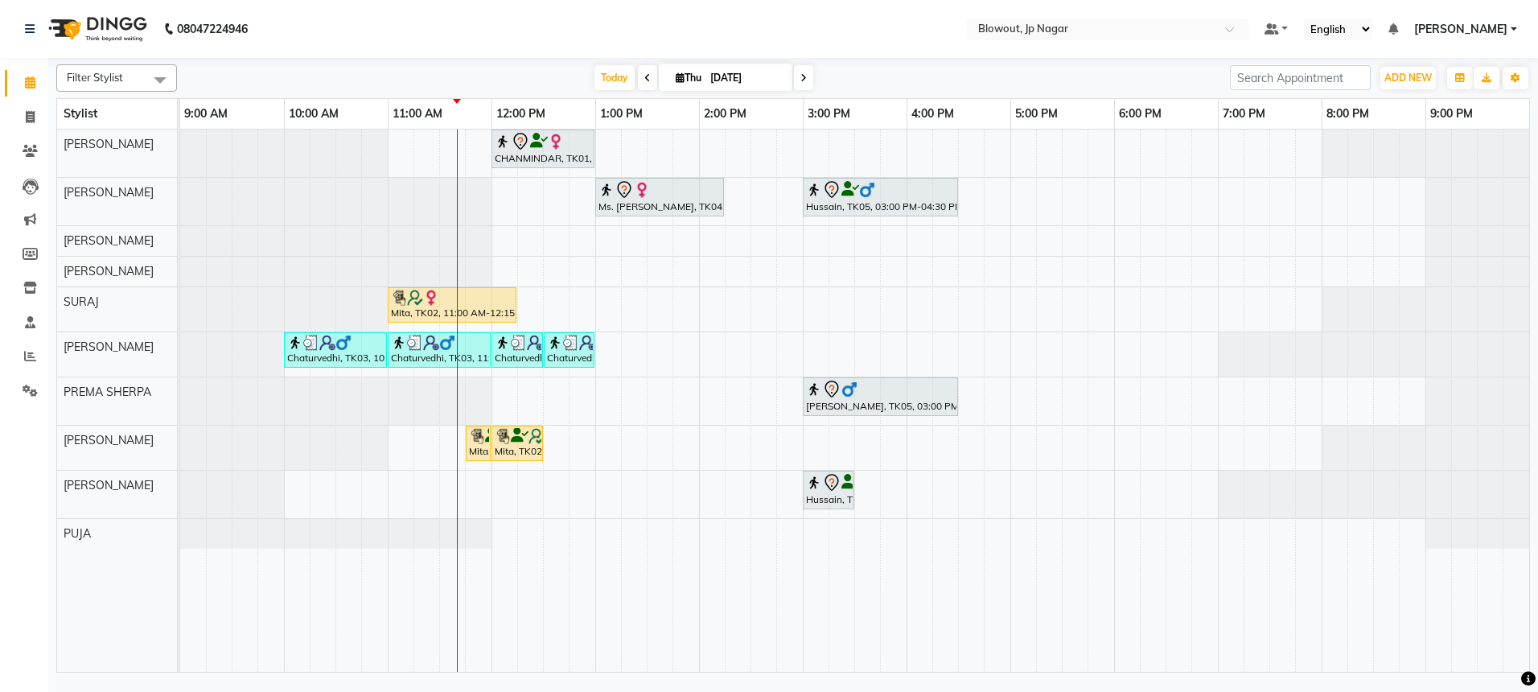
click at [804, 77] on icon at bounding box center [803, 78] width 6 height 10
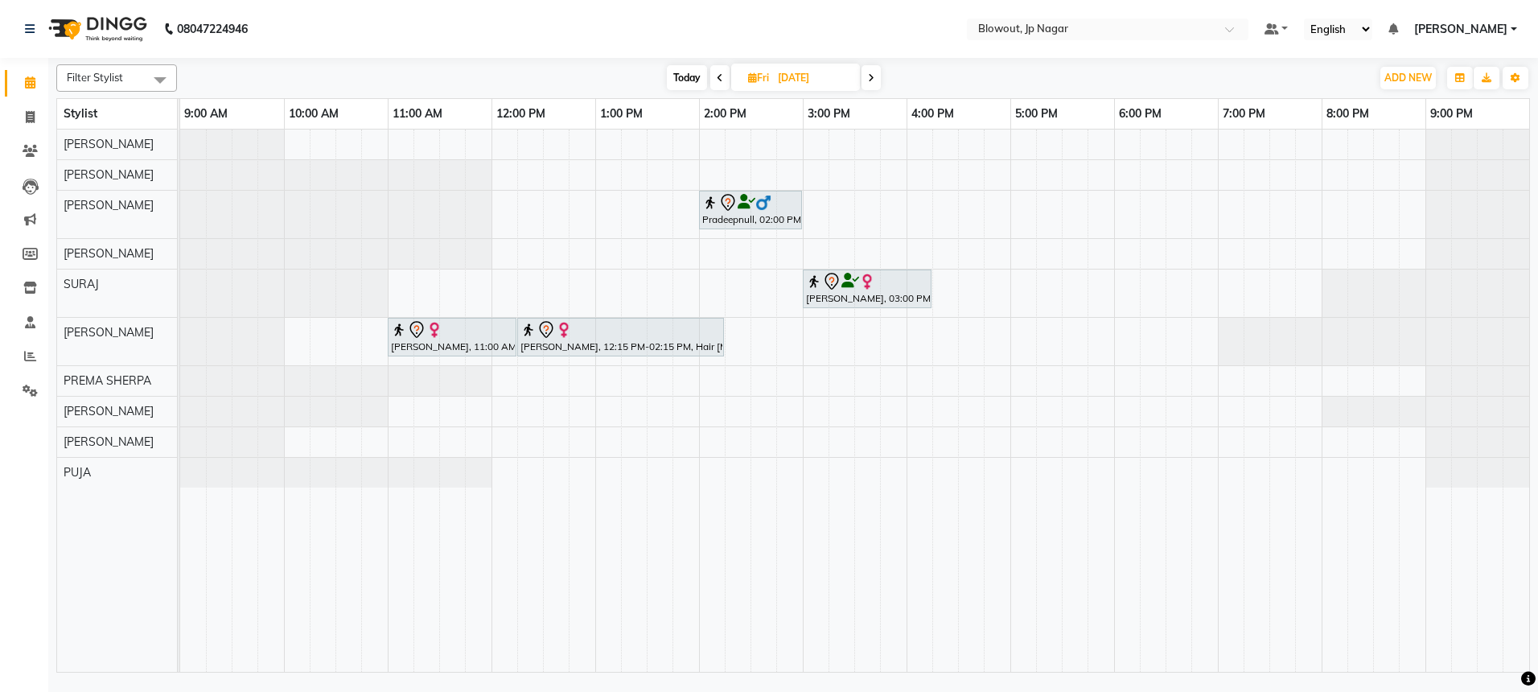
click at [871, 80] on icon at bounding box center [871, 78] width 6 height 10
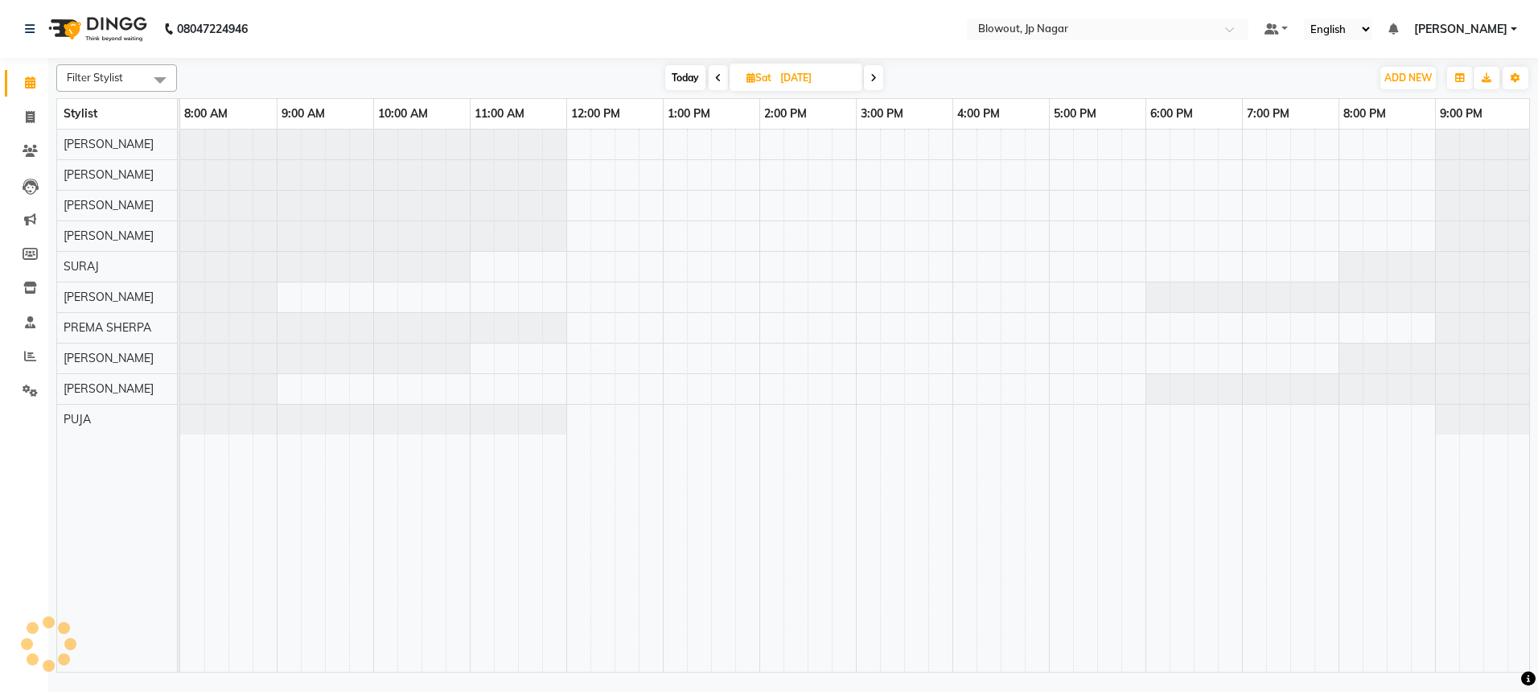
scroll to position [0, 2]
click at [871, 80] on icon at bounding box center [873, 78] width 6 height 10
click at [681, 79] on span "Today" at bounding box center [685, 77] width 40 height 25
type input "[DATE]"
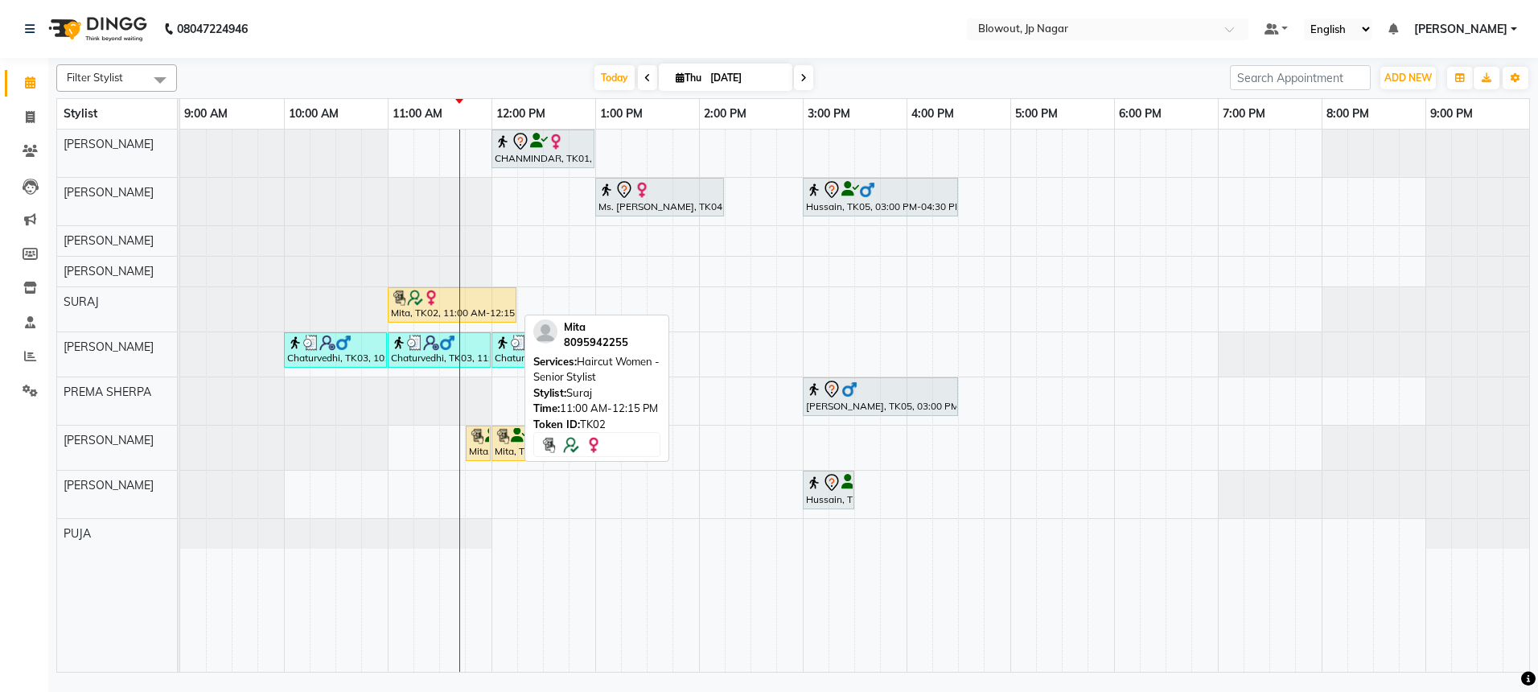
click at [409, 298] on img at bounding box center [415, 298] width 16 height 16
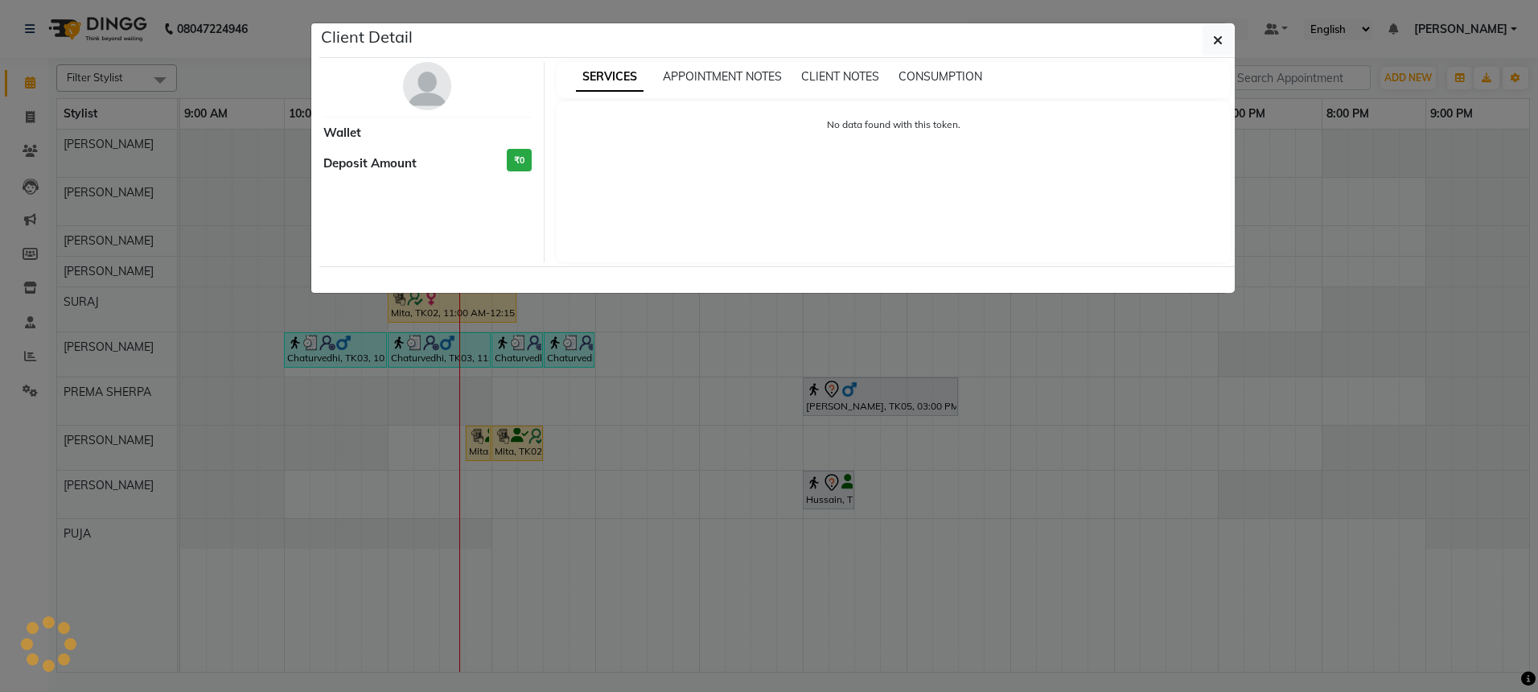
select select "1"
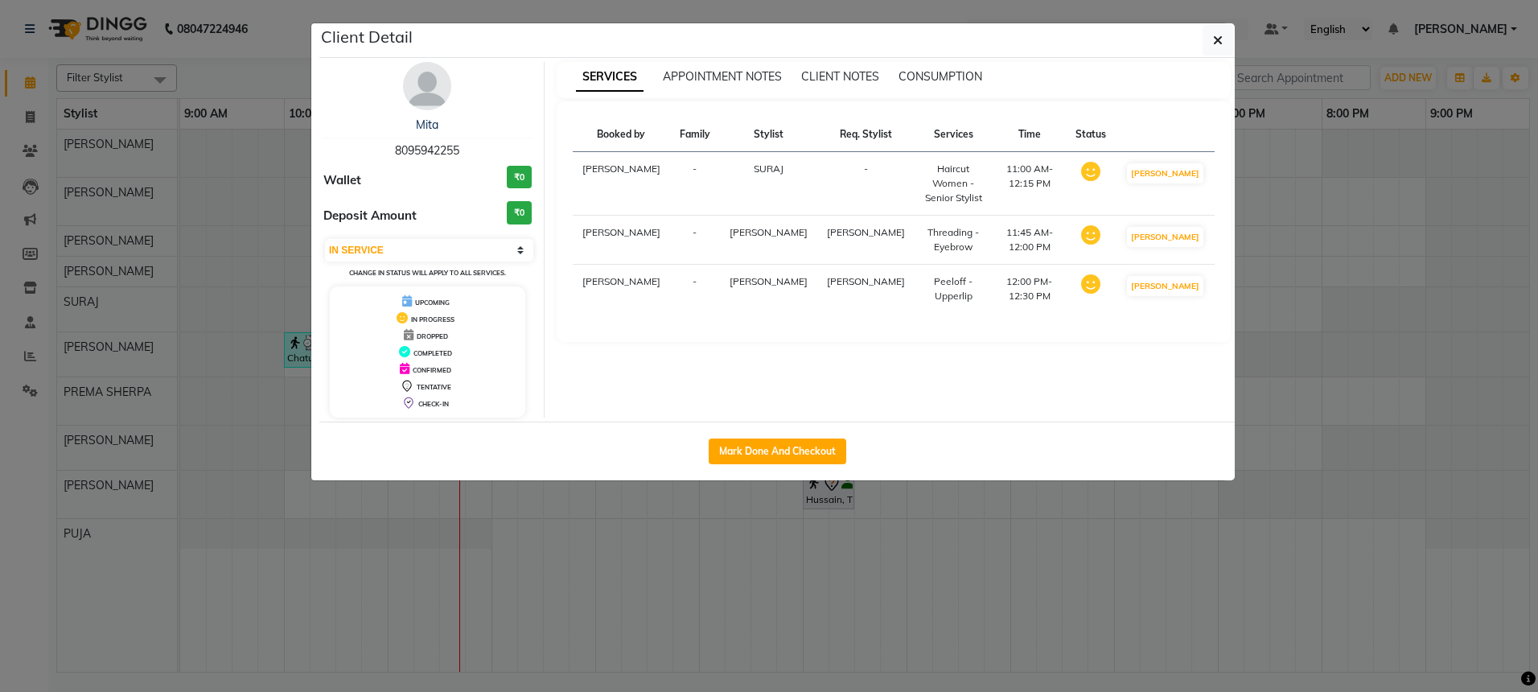
click at [418, 60] on div "Mita 8095942255 Wallet ₹0 Deposit Amount ₹0 Select IN SERVICE CONFIRMED TENTATI…" at bounding box center [777, 240] width 916 height 364
click at [440, 109] on div "Mita 8095942255 Wallet ₹0 Deposit Amount ₹0 Select IN SERVICE CONFIRMED TENTATI…" at bounding box center [427, 240] width 233 height 356
click at [429, 78] on img at bounding box center [427, 86] width 48 height 48
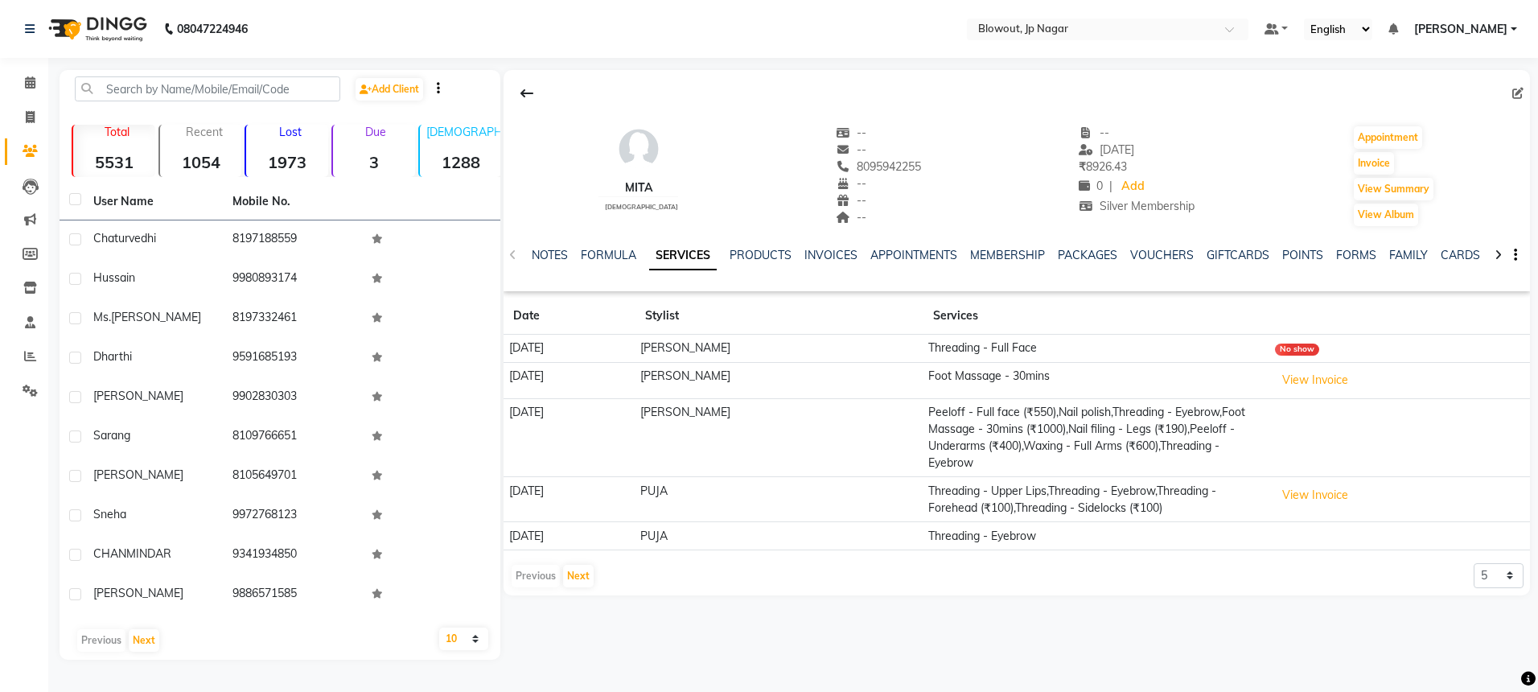
click at [543, 568] on div "Previous Next" at bounding box center [552, 576] width 85 height 26
click at [542, 572] on div "Previous Next" at bounding box center [552, 576] width 85 height 26
click at [543, 578] on div "Previous Next" at bounding box center [552, 576] width 85 height 26
click at [575, 577] on button "Next" at bounding box center [578, 576] width 31 height 23
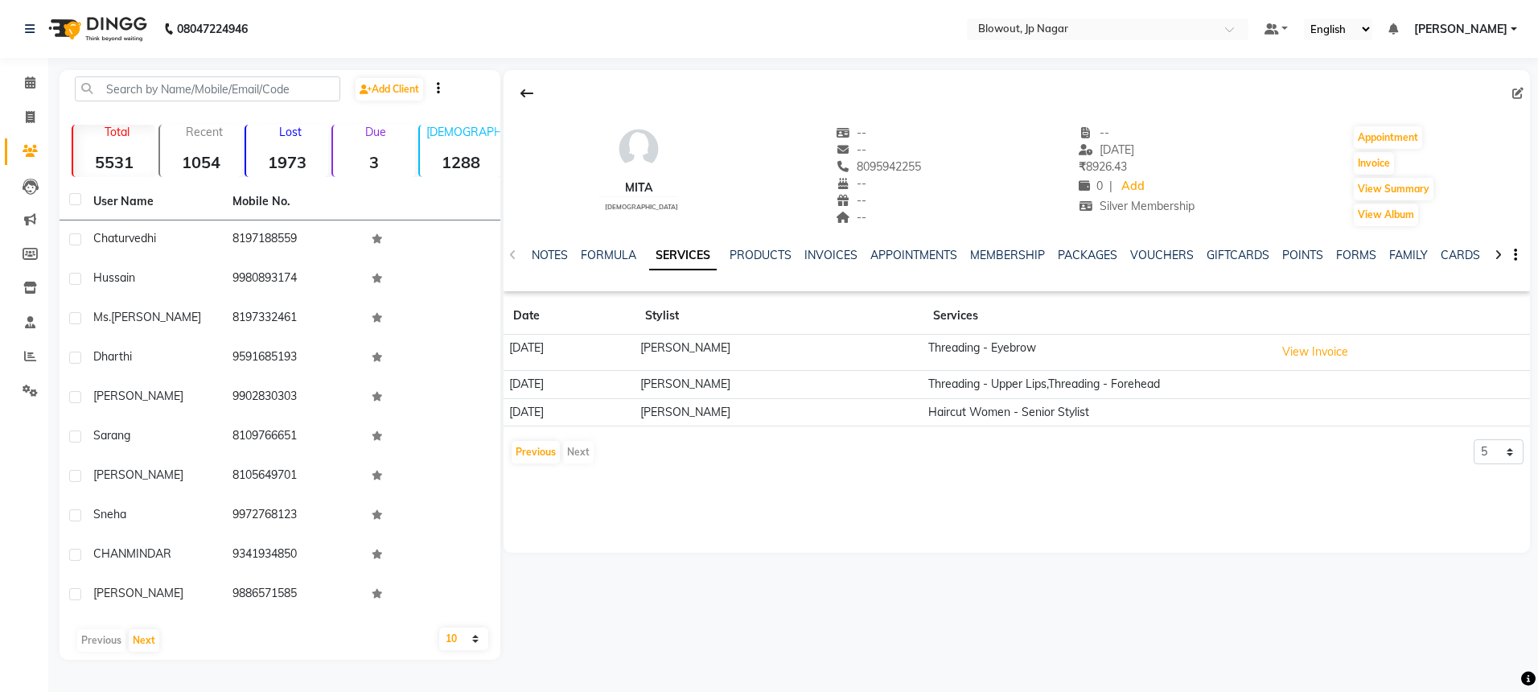
click at [574, 454] on div "Previous Next" at bounding box center [552, 452] width 85 height 26
click at [540, 458] on button "Previous" at bounding box center [536, 452] width 48 height 23
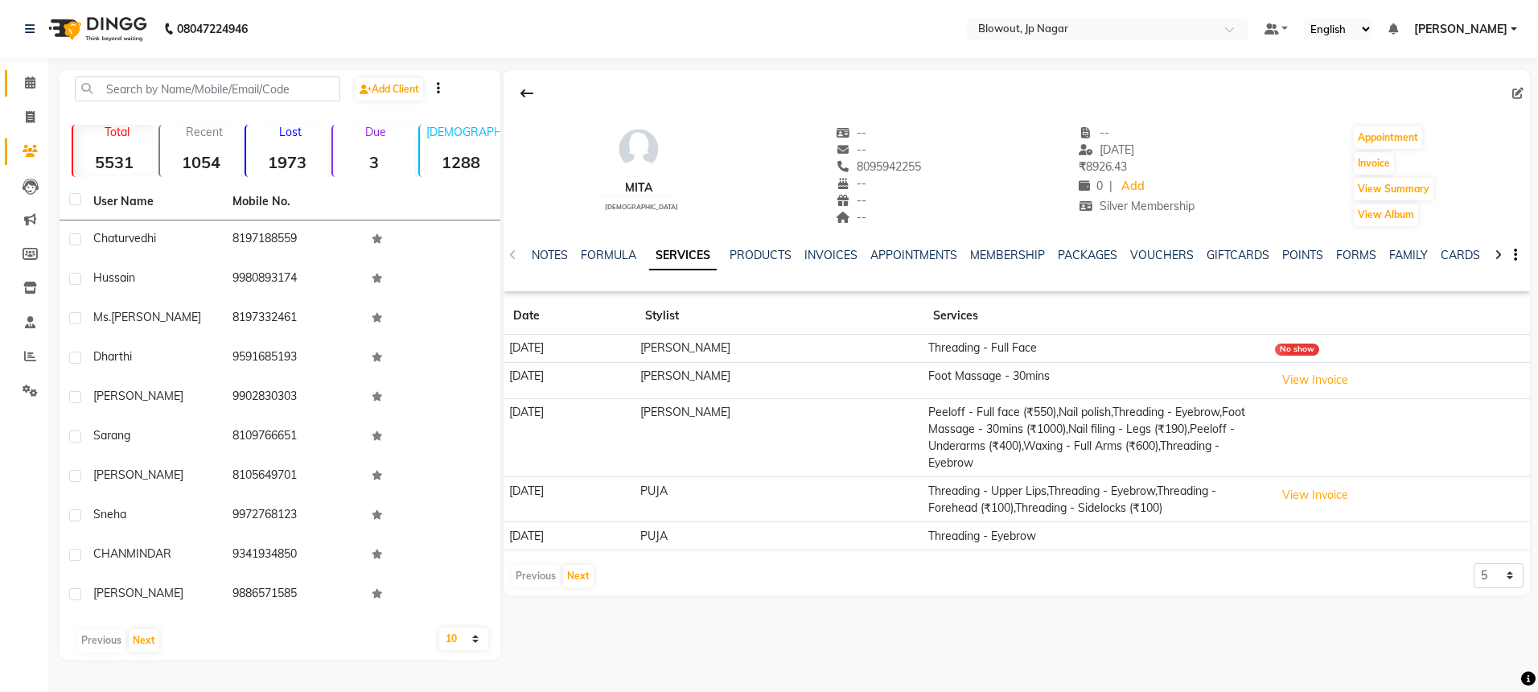
click at [27, 80] on icon at bounding box center [30, 82] width 10 height 12
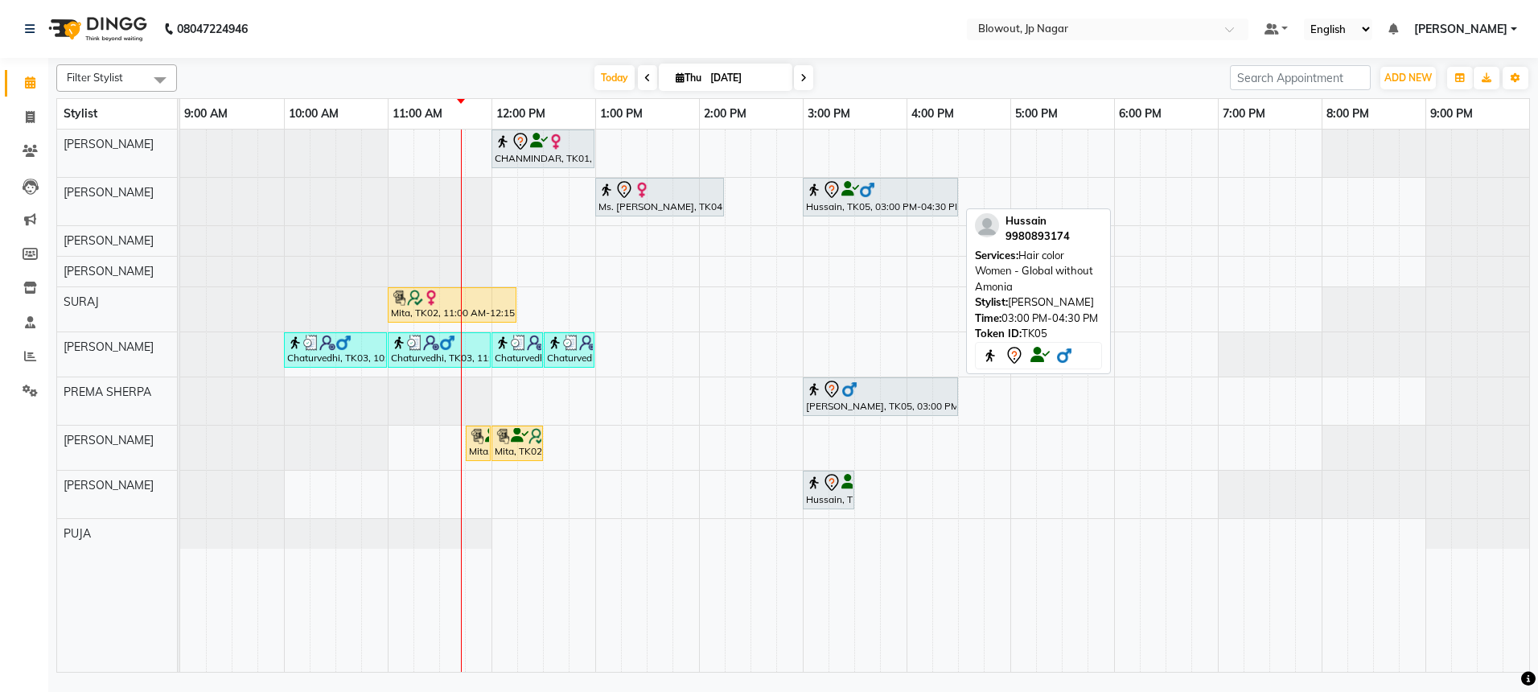
click at [816, 201] on div "Hussain, TK05, 03:00 PM-04:30 PM, Hair color Women - Global without Amonia" at bounding box center [880, 197] width 152 height 34
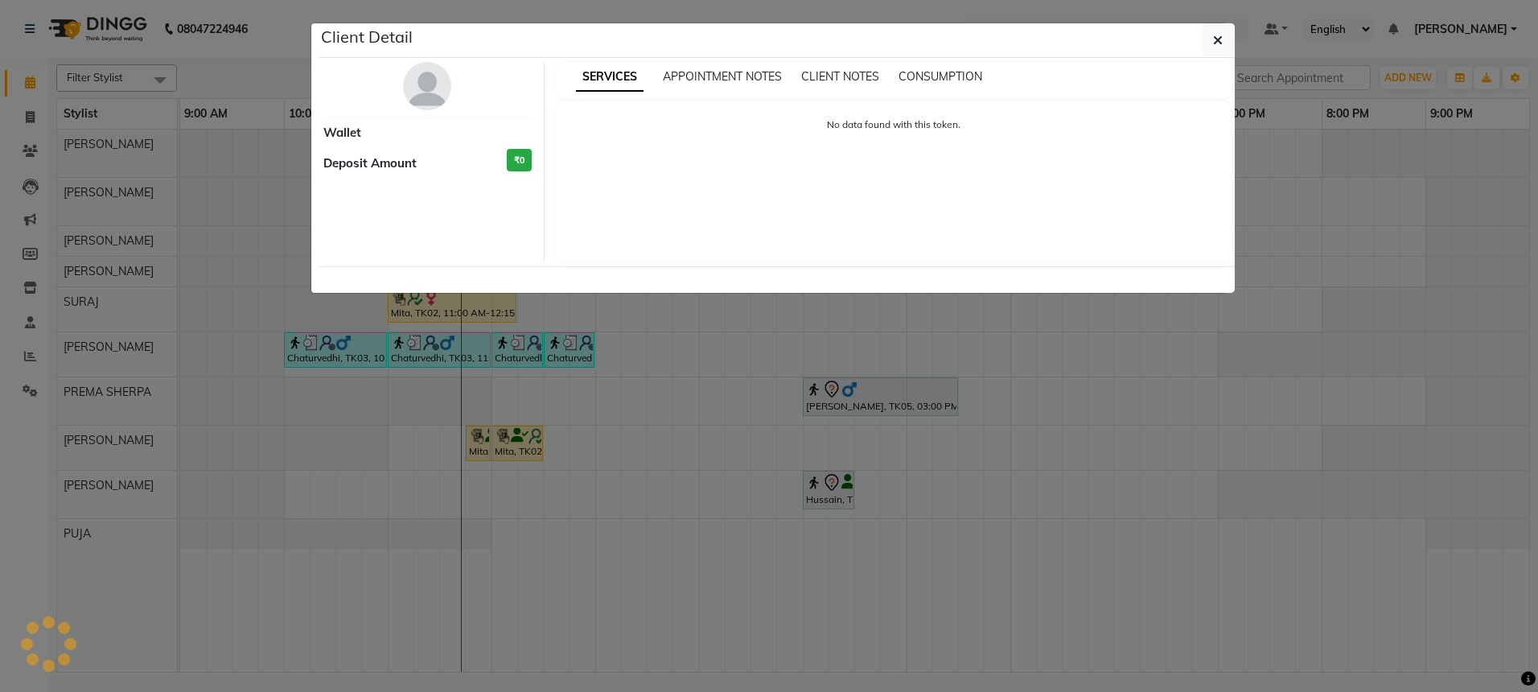
select select "7"
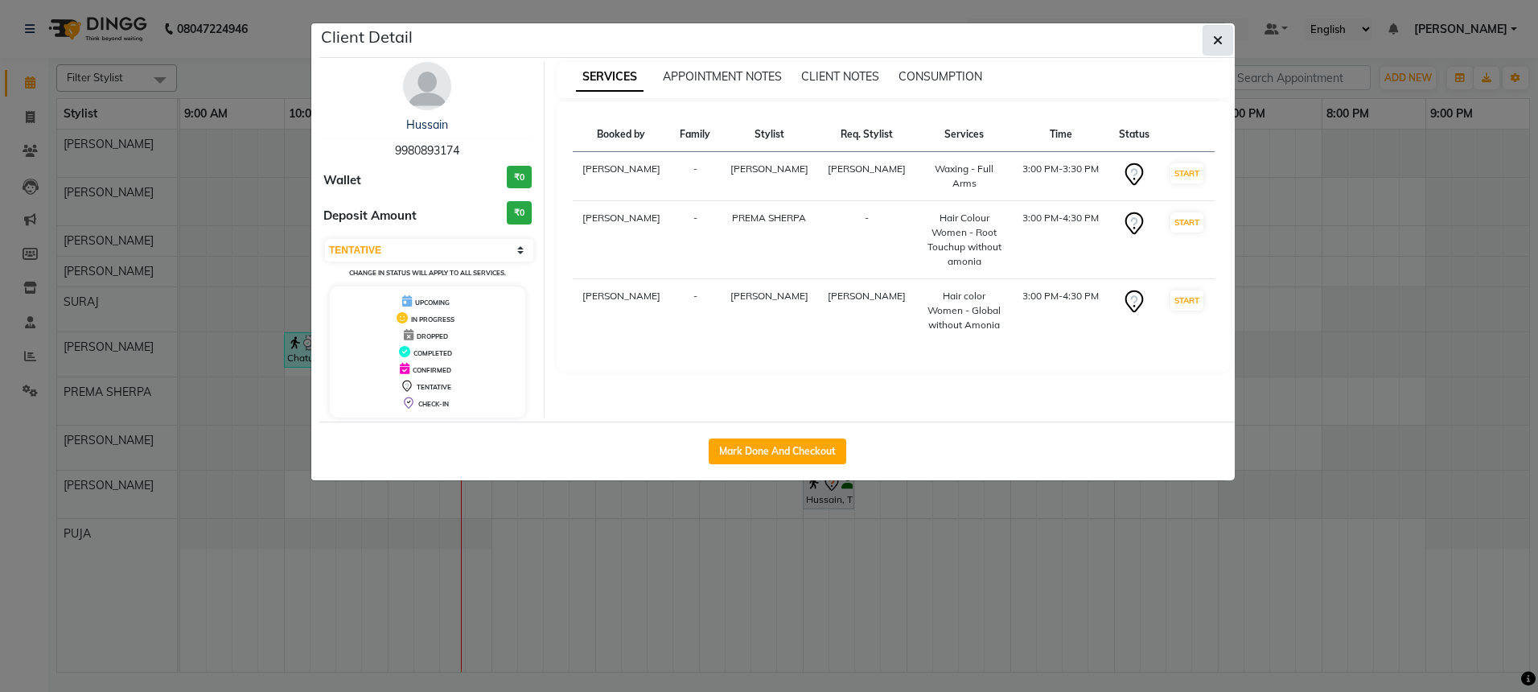
click at [1213, 46] on icon "button" at bounding box center [1218, 40] width 10 height 13
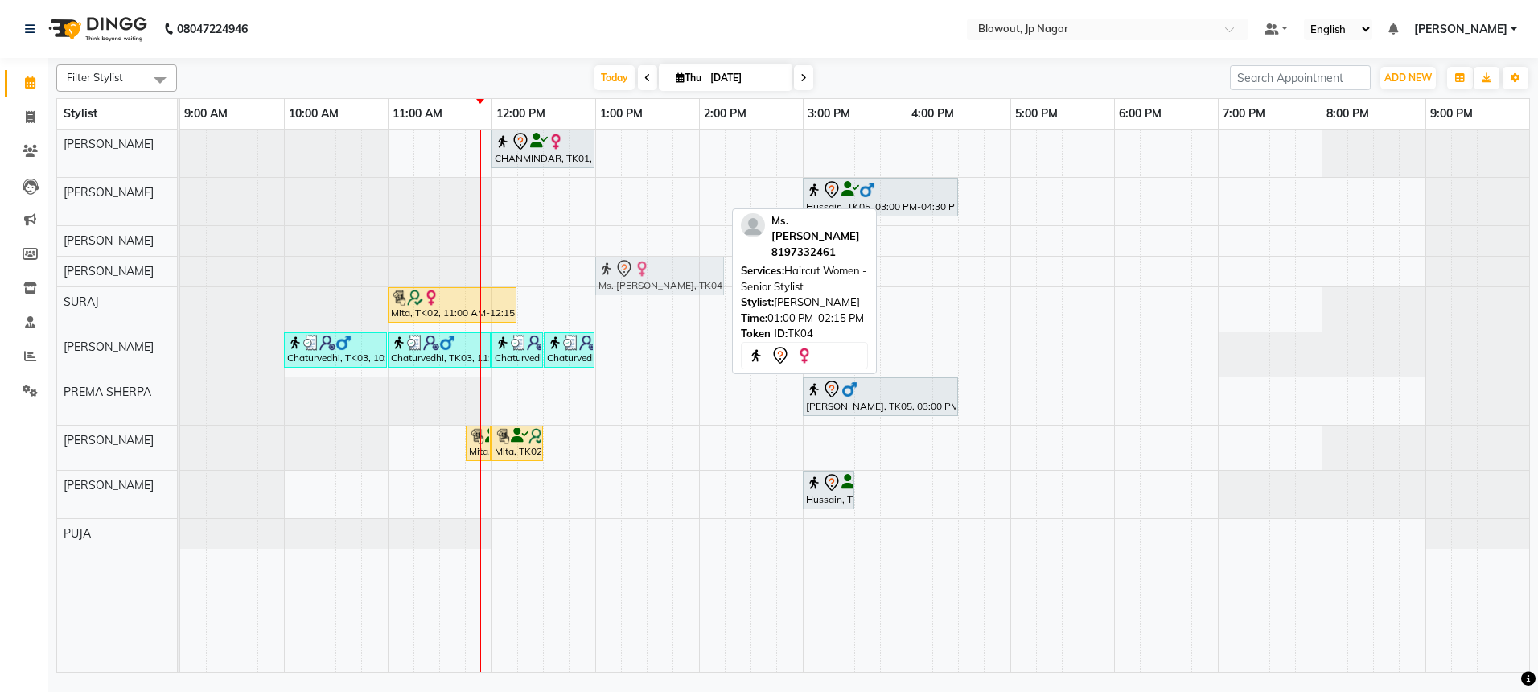
drag, startPoint x: 622, startPoint y: 197, endPoint x: 618, endPoint y: 257, distance: 59.7
click at [618, 257] on tbody "CHANMINDAR, TK01, 12:00 PM-01:00 PM, Haircut Women - Creative Director Ms. krit…" at bounding box center [854, 339] width 1349 height 419
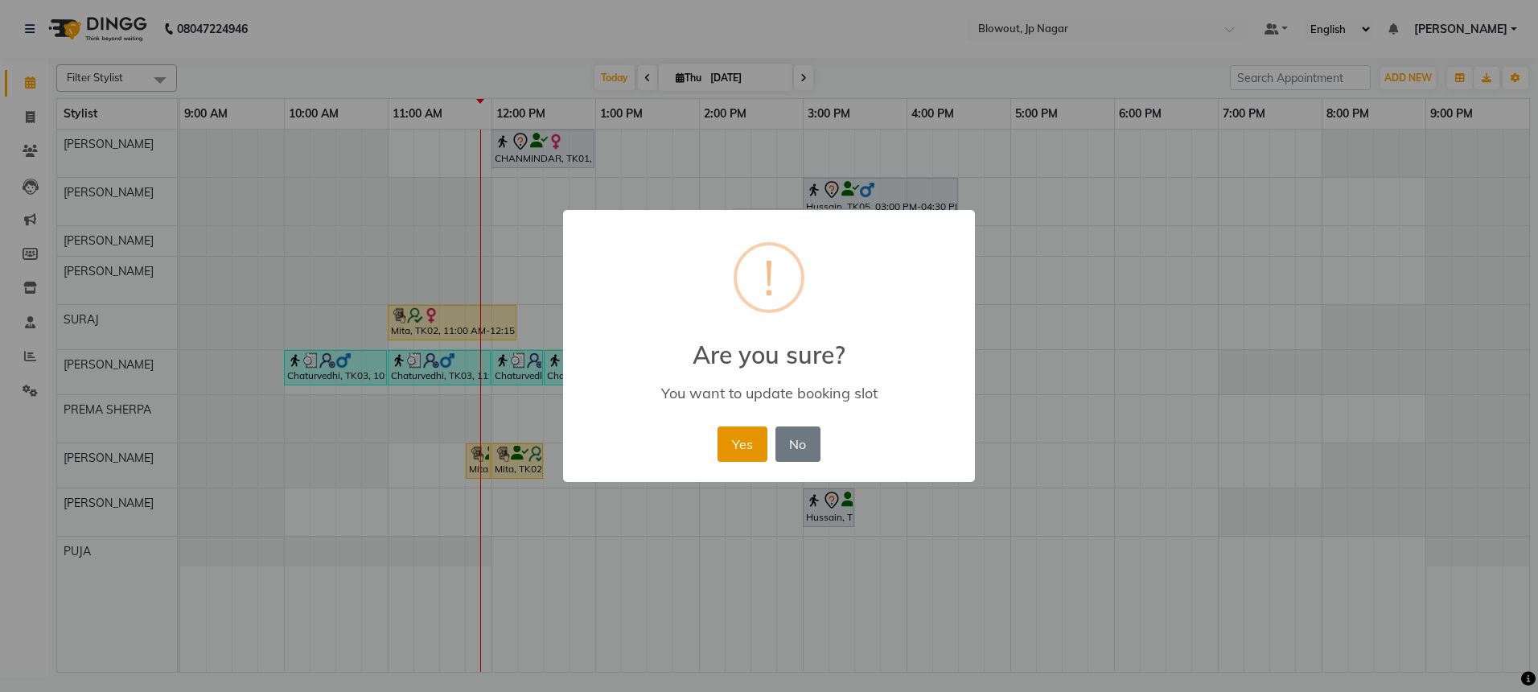
click at [740, 446] on button "Yes" at bounding box center [742, 443] width 49 height 35
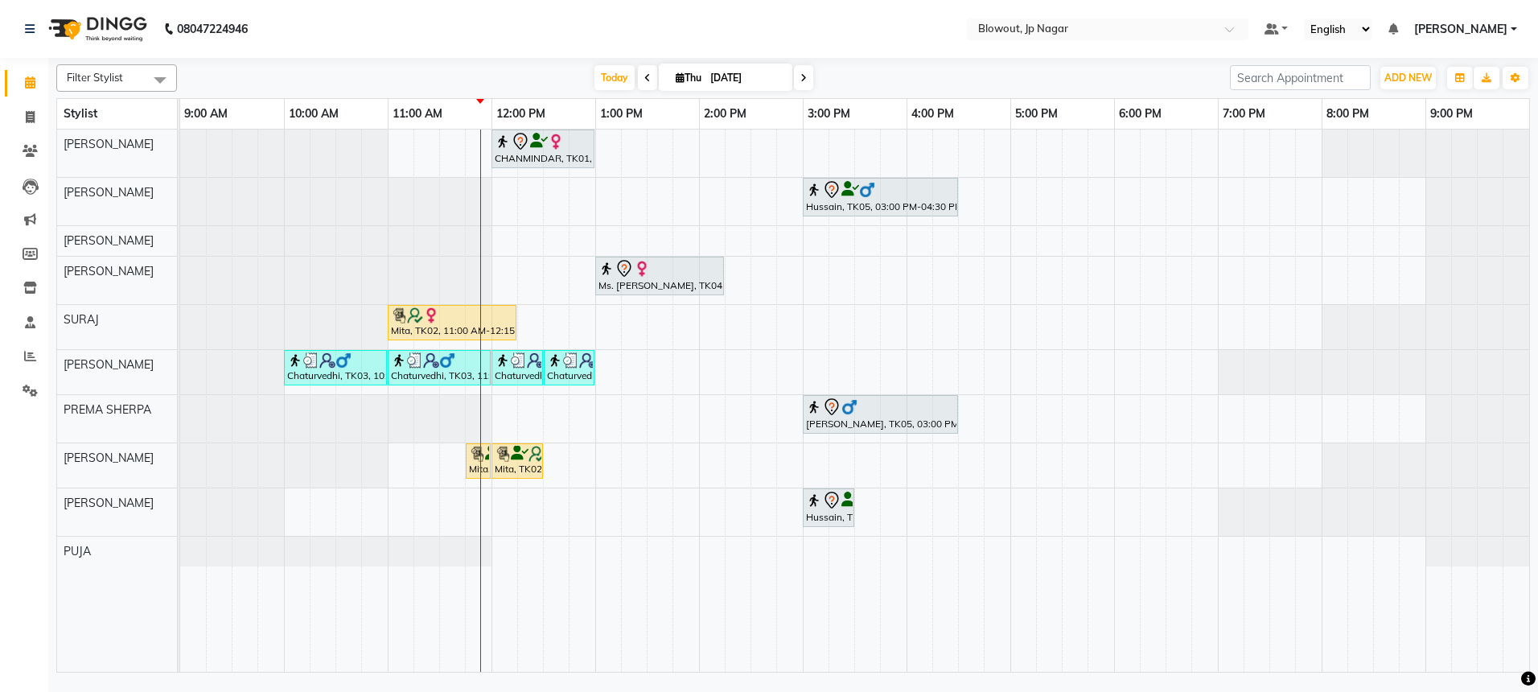
click at [180, 293] on div at bounding box center [180, 280] width 0 height 47
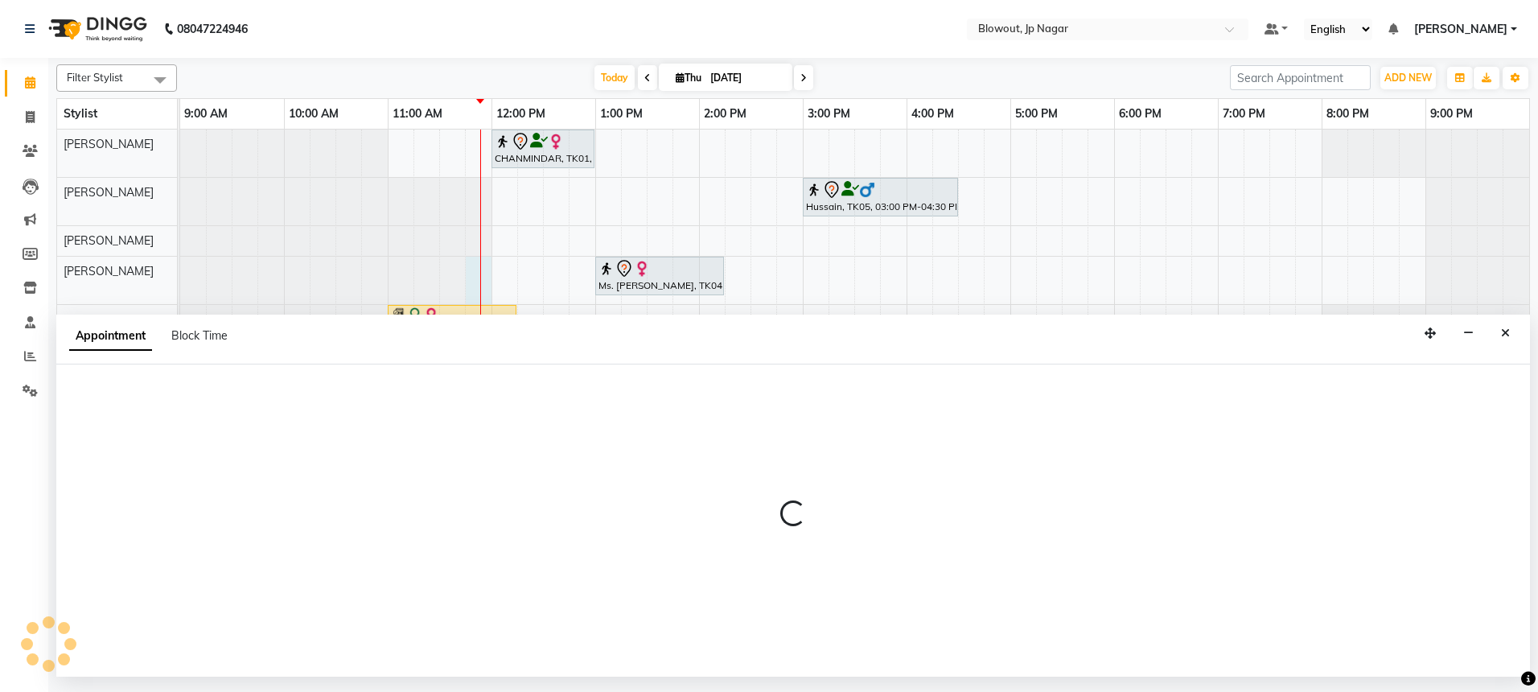
select select "85470"
select select "705"
select select "tentative"
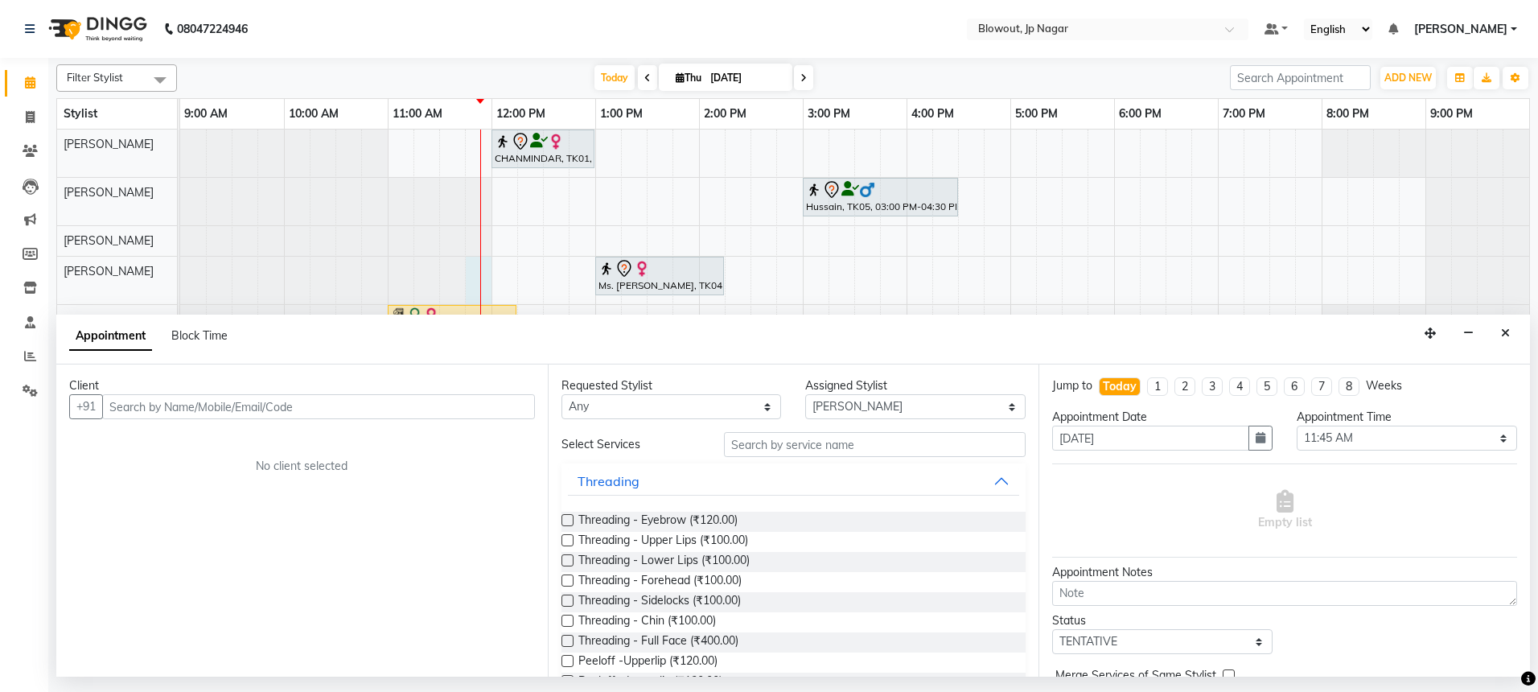
click at [434, 415] on input "text" at bounding box center [318, 406] width 433 height 25
type input "9573089669"
click at [483, 402] on span "Add Client" at bounding box center [502, 406] width 54 height 14
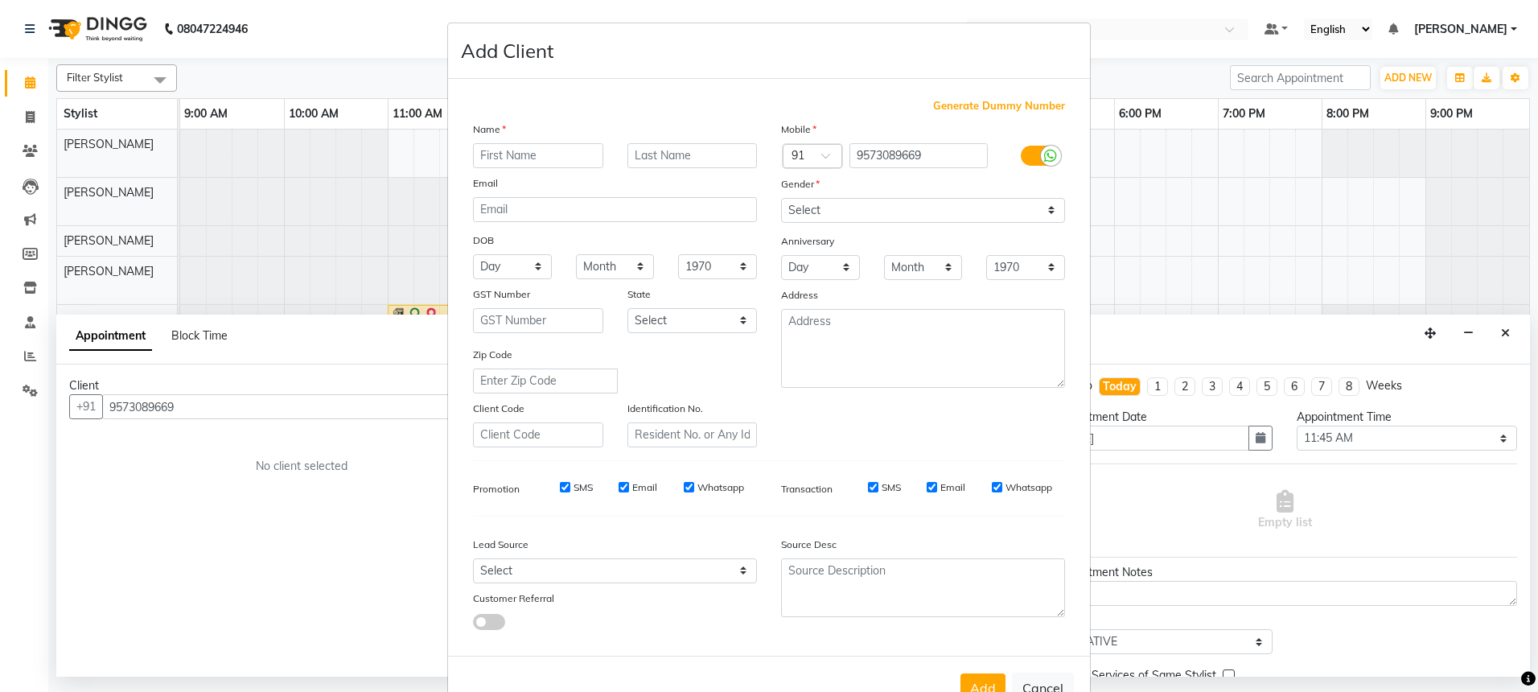
click at [496, 158] on input "text" at bounding box center [538, 155] width 130 height 25
type input "[PERSON_NAME]"
click at [1044, 152] on icon at bounding box center [1050, 156] width 13 height 14
click at [0, 0] on input "checkbox" at bounding box center [0, 0] width 0 height 0
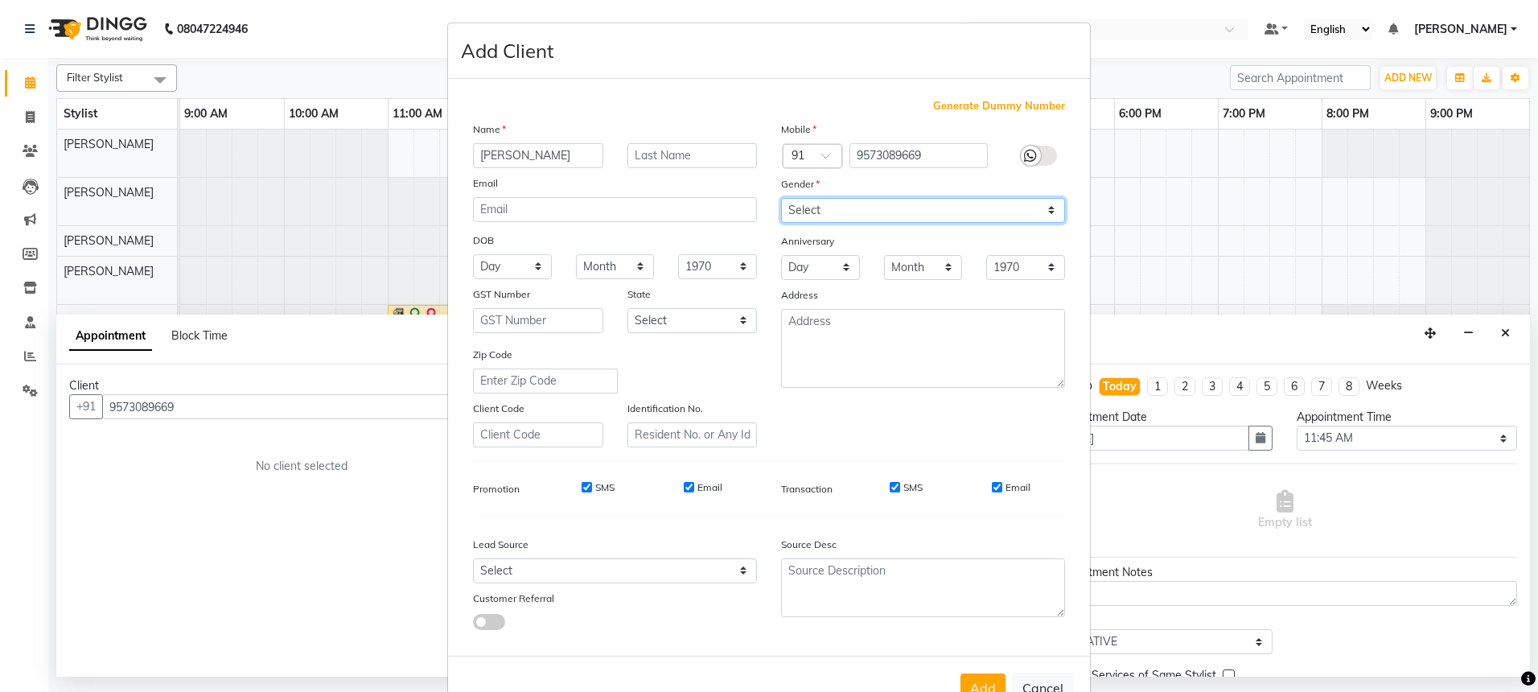
click at [824, 213] on select "Select [DEMOGRAPHIC_DATA] [DEMOGRAPHIC_DATA] Other Prefer Not To Say" at bounding box center [923, 210] width 284 height 25
select select "male"
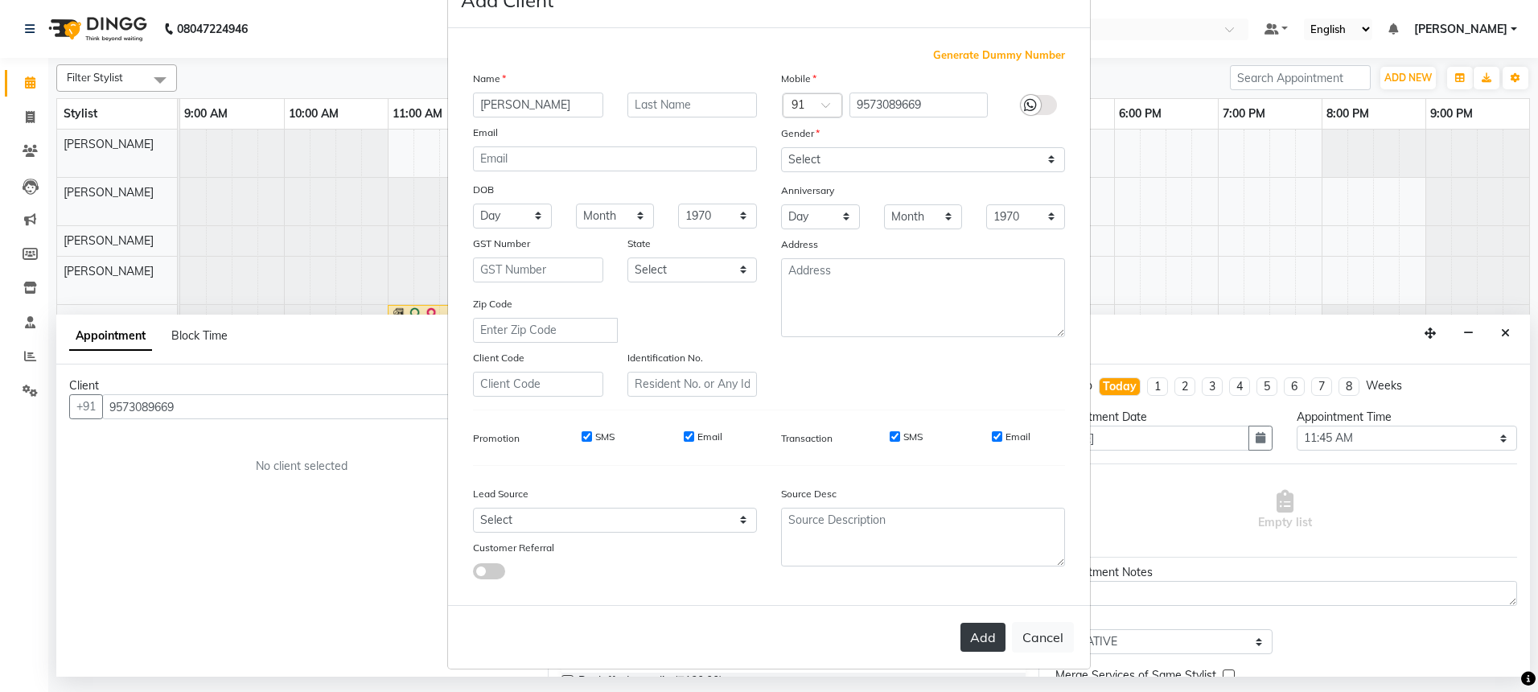
click at [974, 633] on button "Add" at bounding box center [983, 637] width 45 height 29
select select
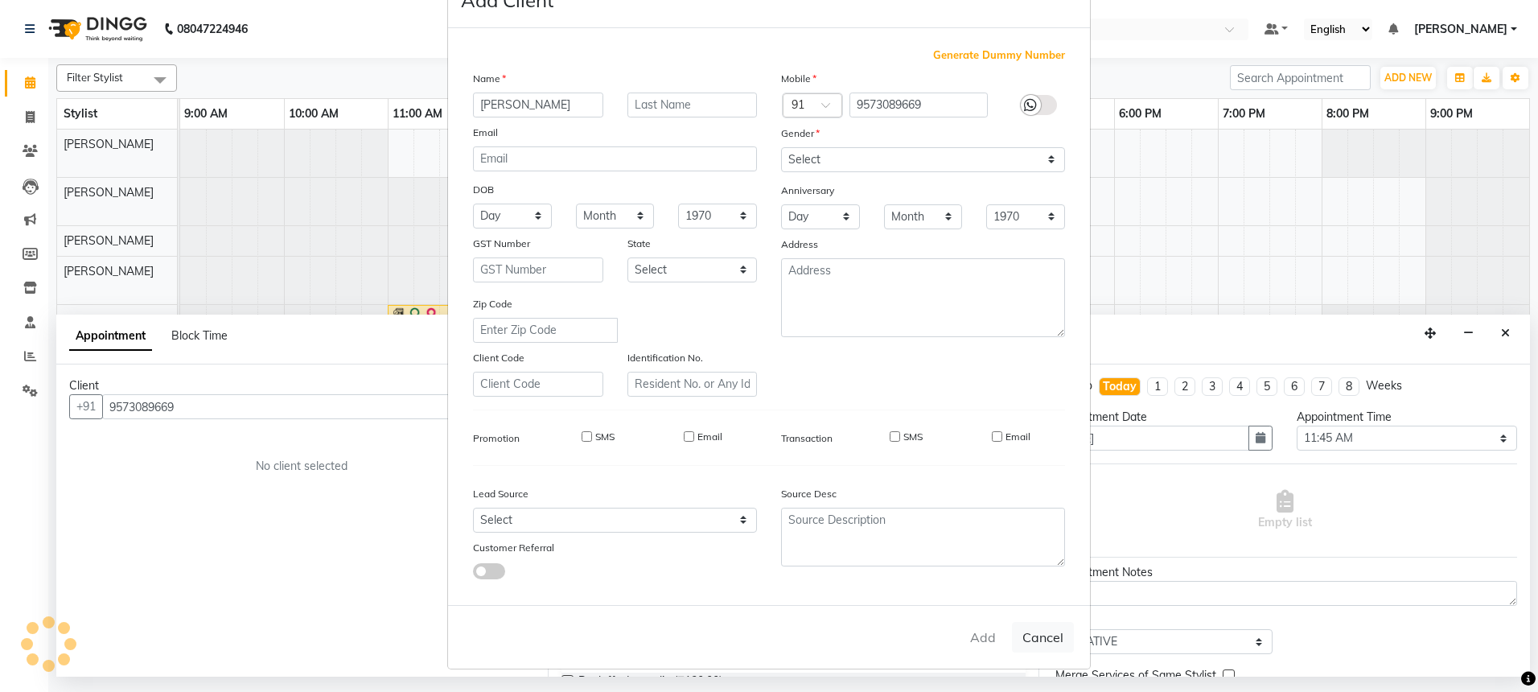
select select
checkbox input "false"
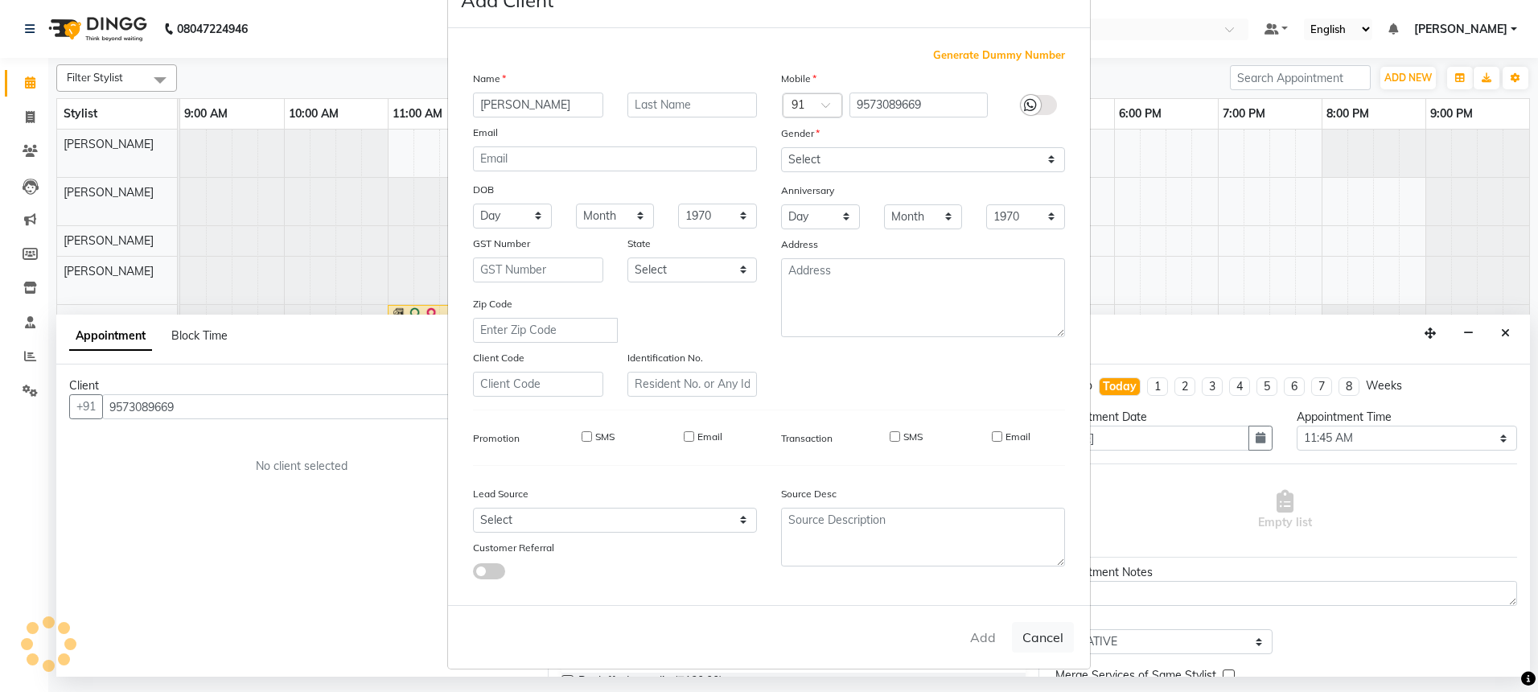
checkbox input "false"
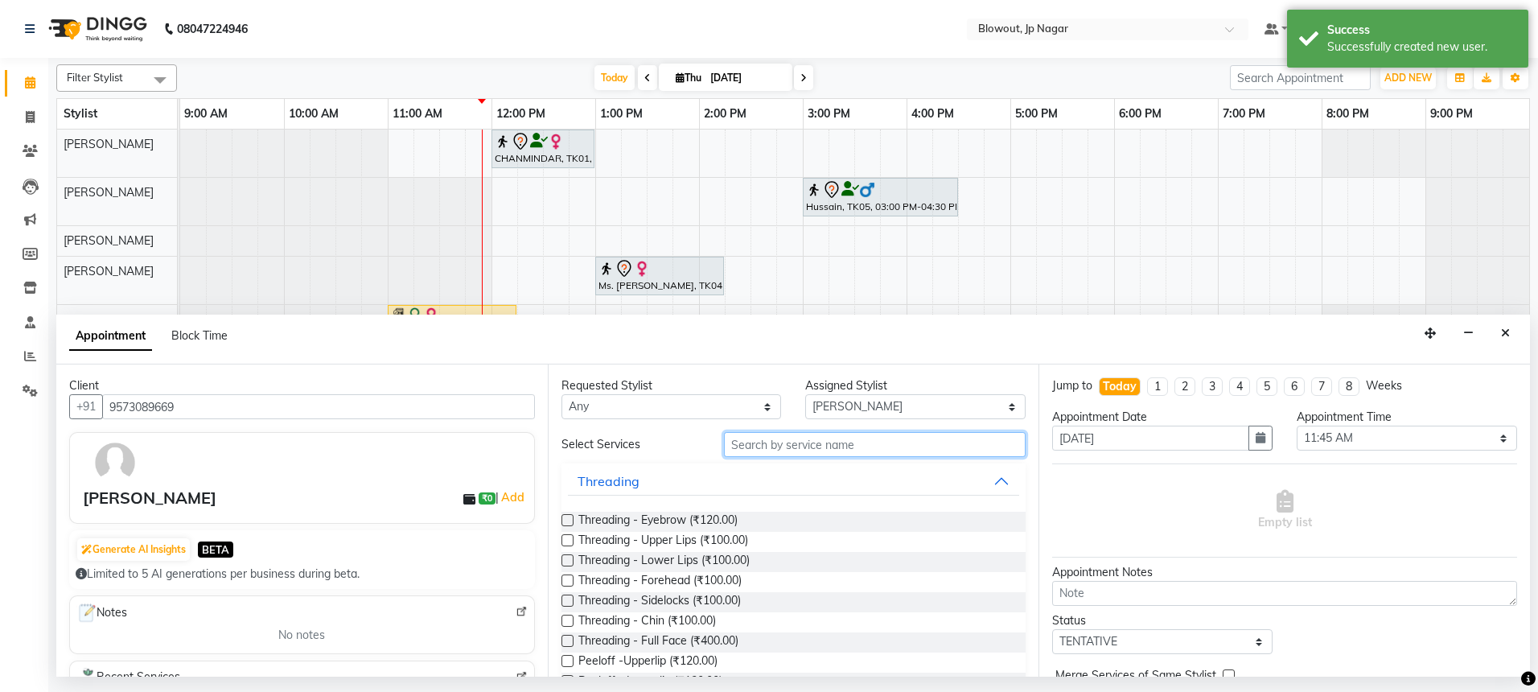
click at [796, 442] on input "text" at bounding box center [875, 444] width 302 height 25
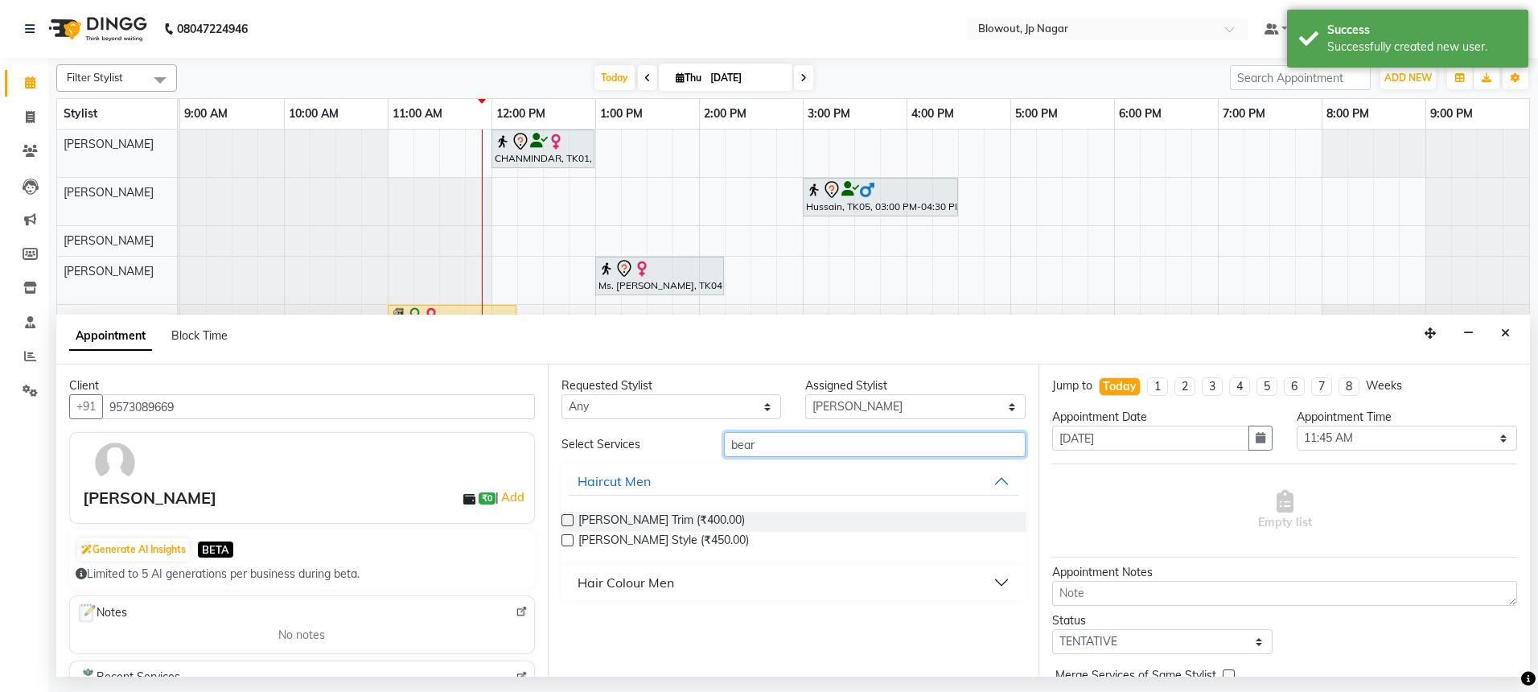
type input "bear"
click at [567, 543] on label at bounding box center [568, 540] width 12 height 12
click at [567, 543] on input "checkbox" at bounding box center [567, 542] width 10 height 10
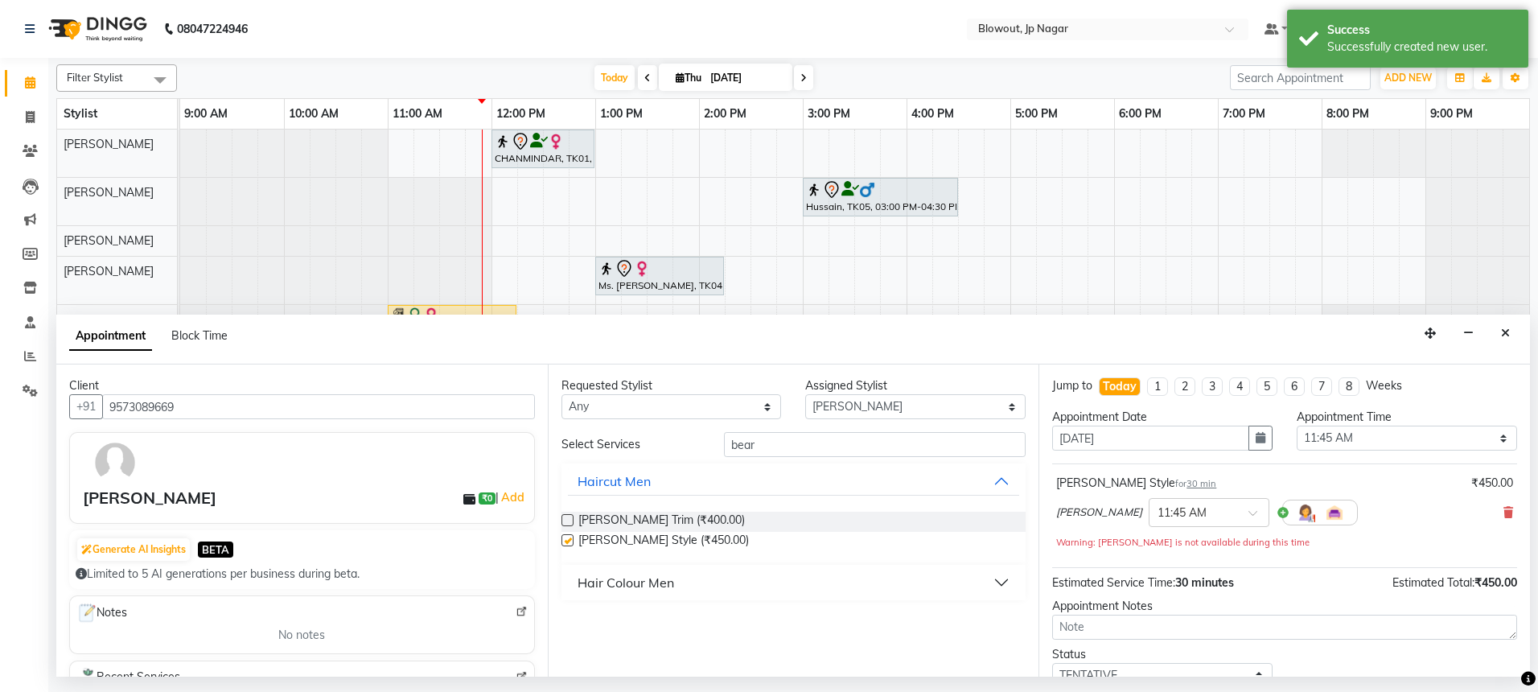
checkbox input "false"
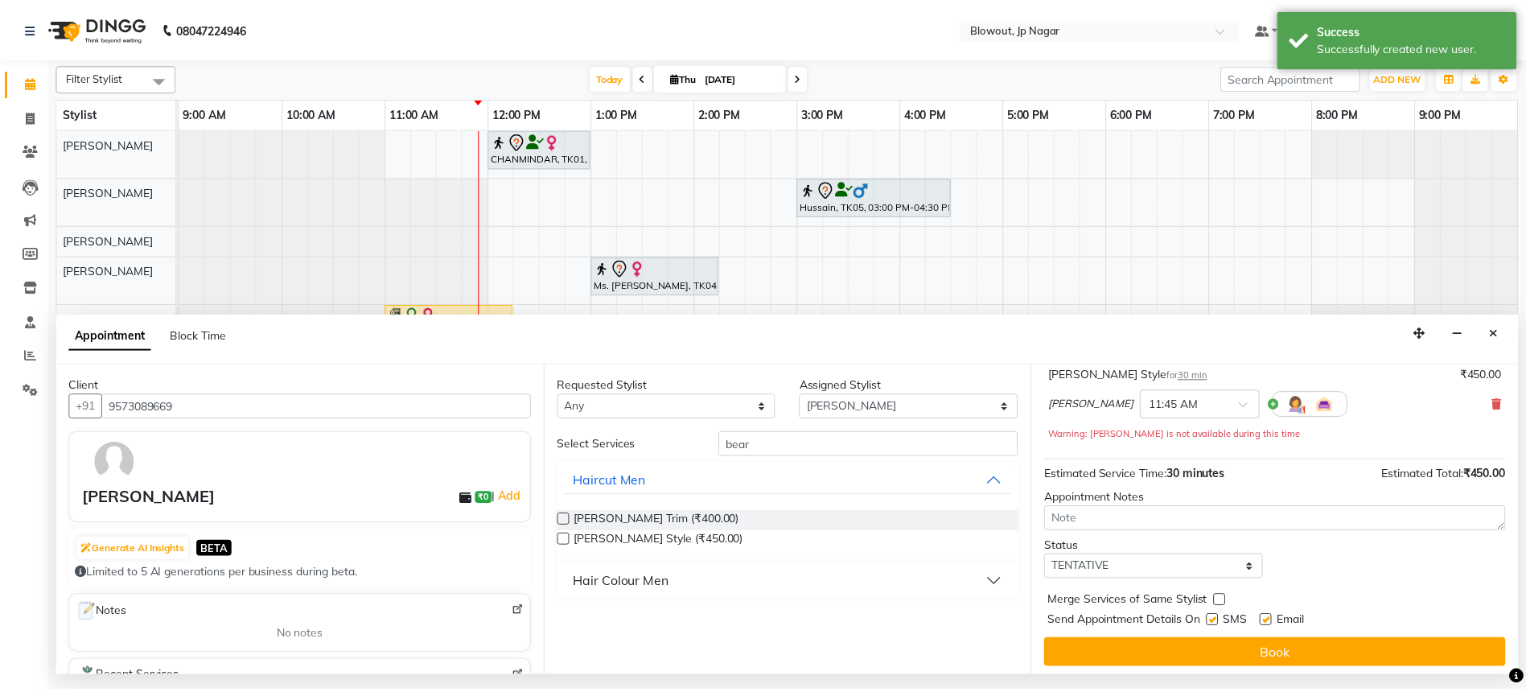
scroll to position [113, 0]
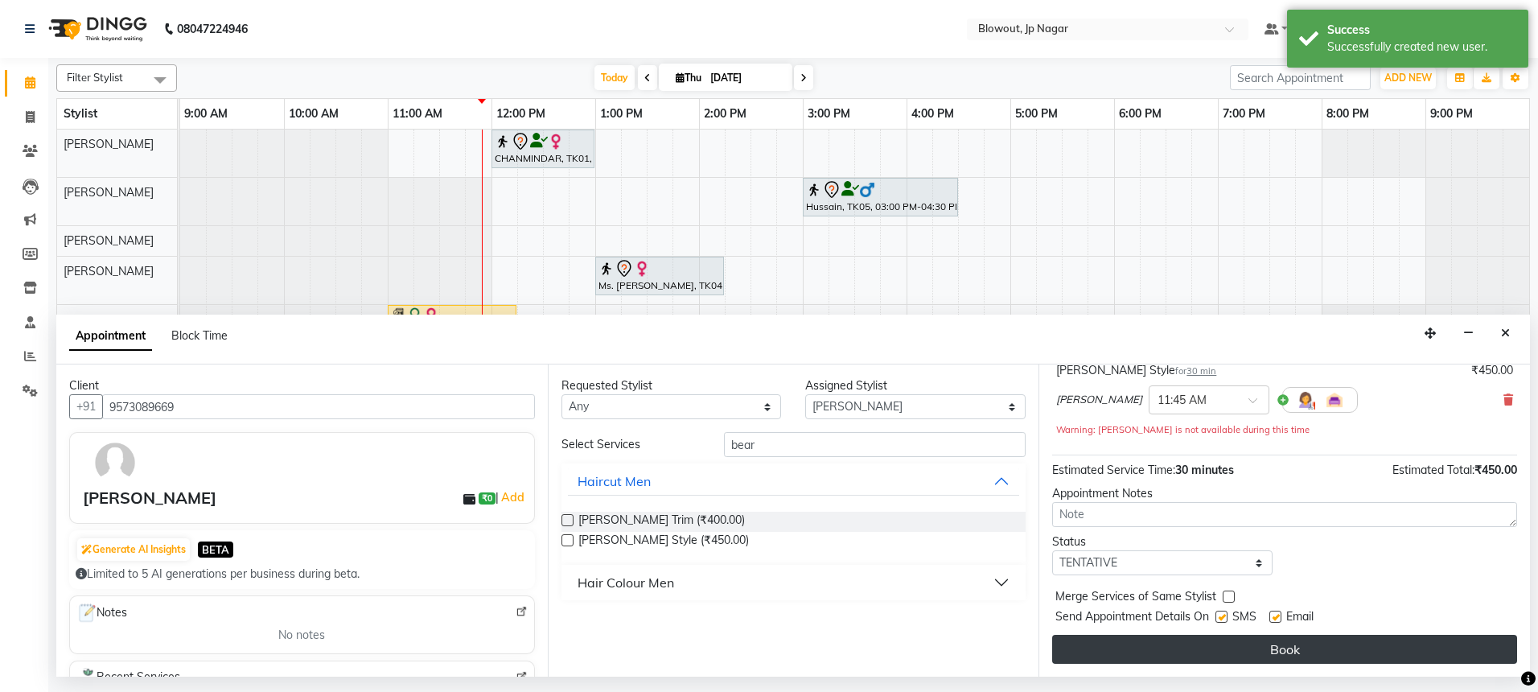
click at [1249, 656] on button "Book" at bounding box center [1284, 649] width 465 height 29
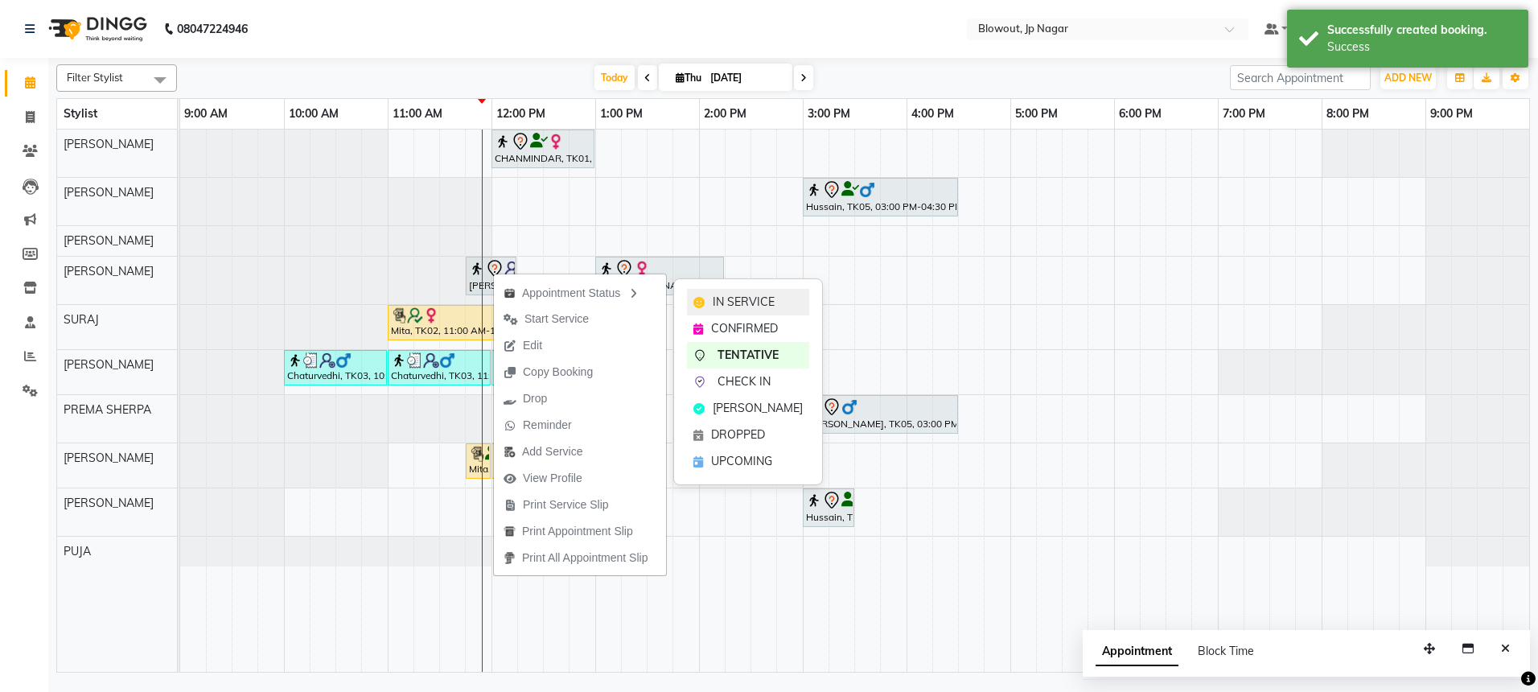
click at [743, 297] on span "IN SERVICE" at bounding box center [744, 302] width 62 height 17
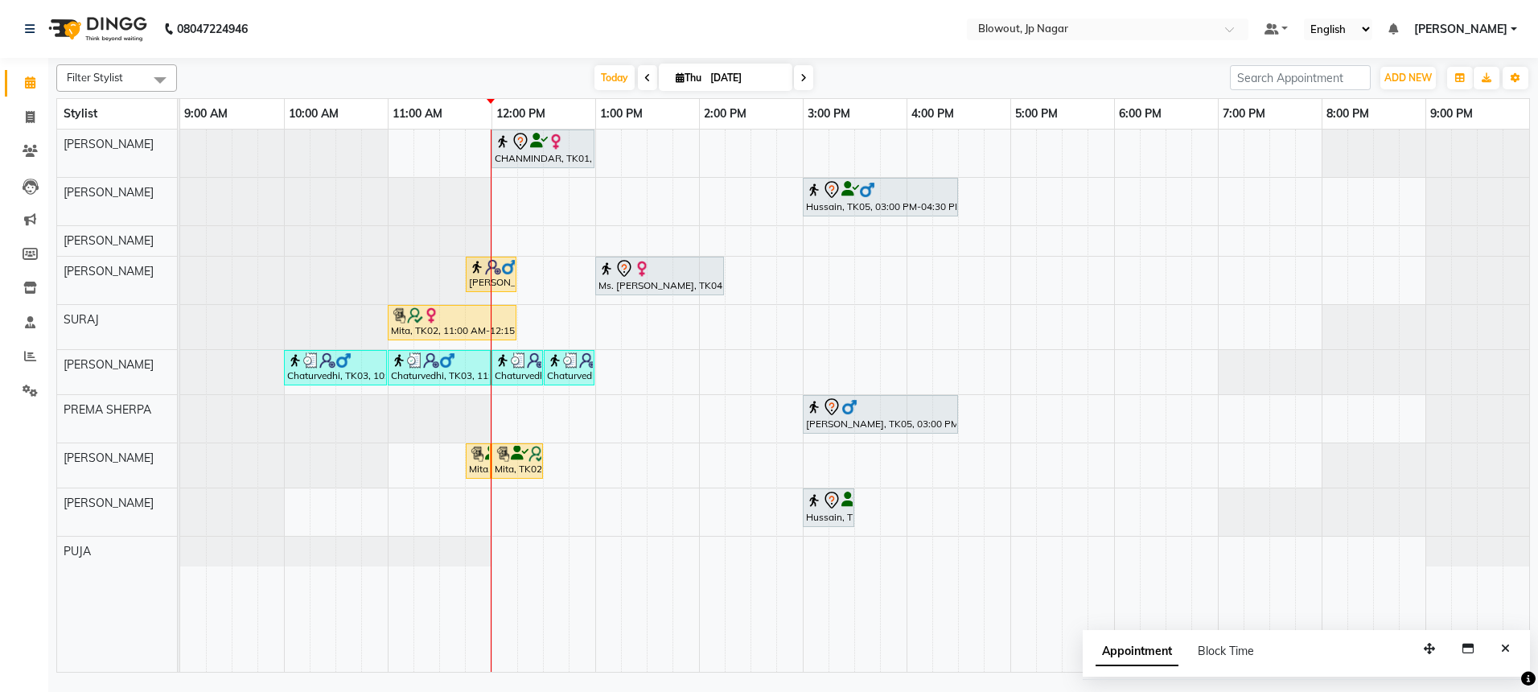
click at [638, 79] on span at bounding box center [647, 77] width 19 height 25
type input "[DATE]"
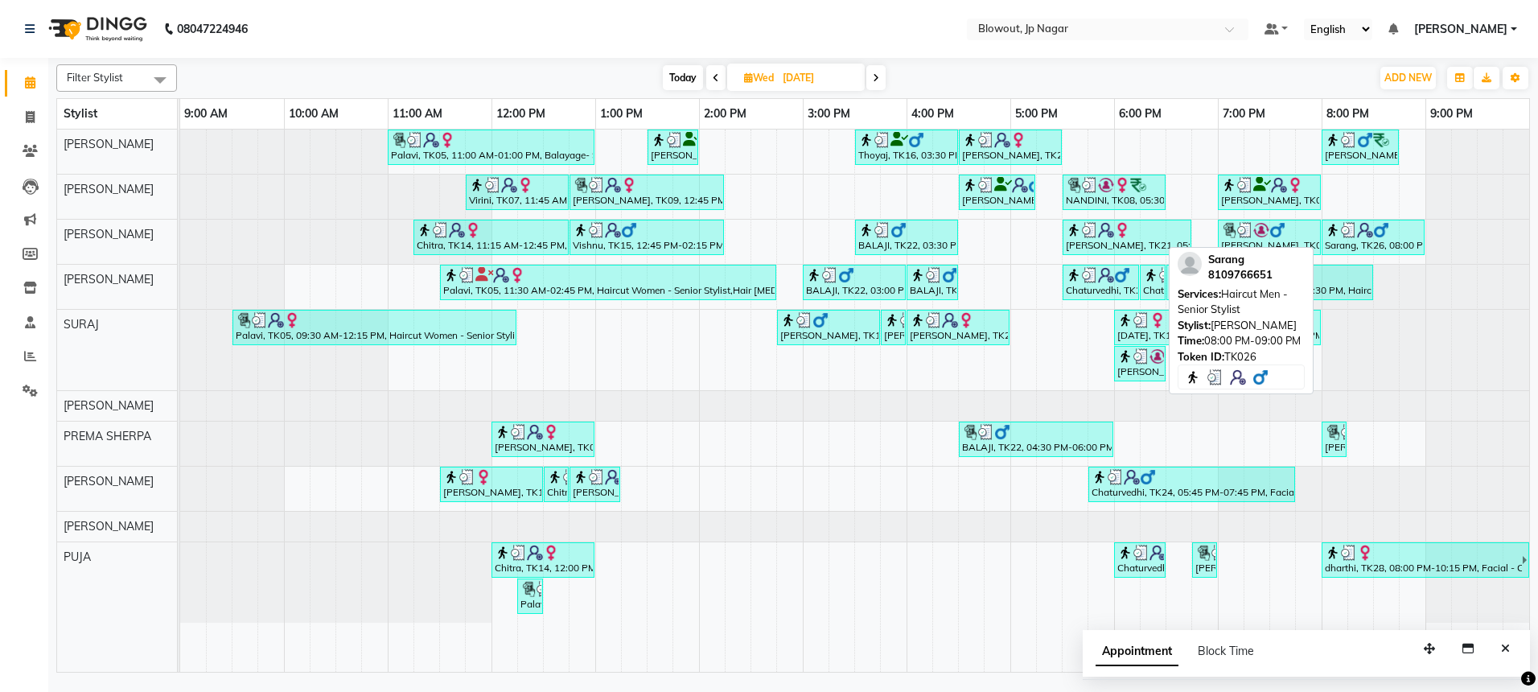
click at [1383, 245] on div "Sarang, TK26, 08:00 PM-09:00 PM, Haircut Men - Senior Stylist" at bounding box center [1373, 237] width 100 height 31
click at [1389, 242] on div "Sarang, TK26, 08:00 PM-09:00 PM, Haircut Men - Senior Stylist" at bounding box center [1373, 237] width 100 height 31
select select "3"
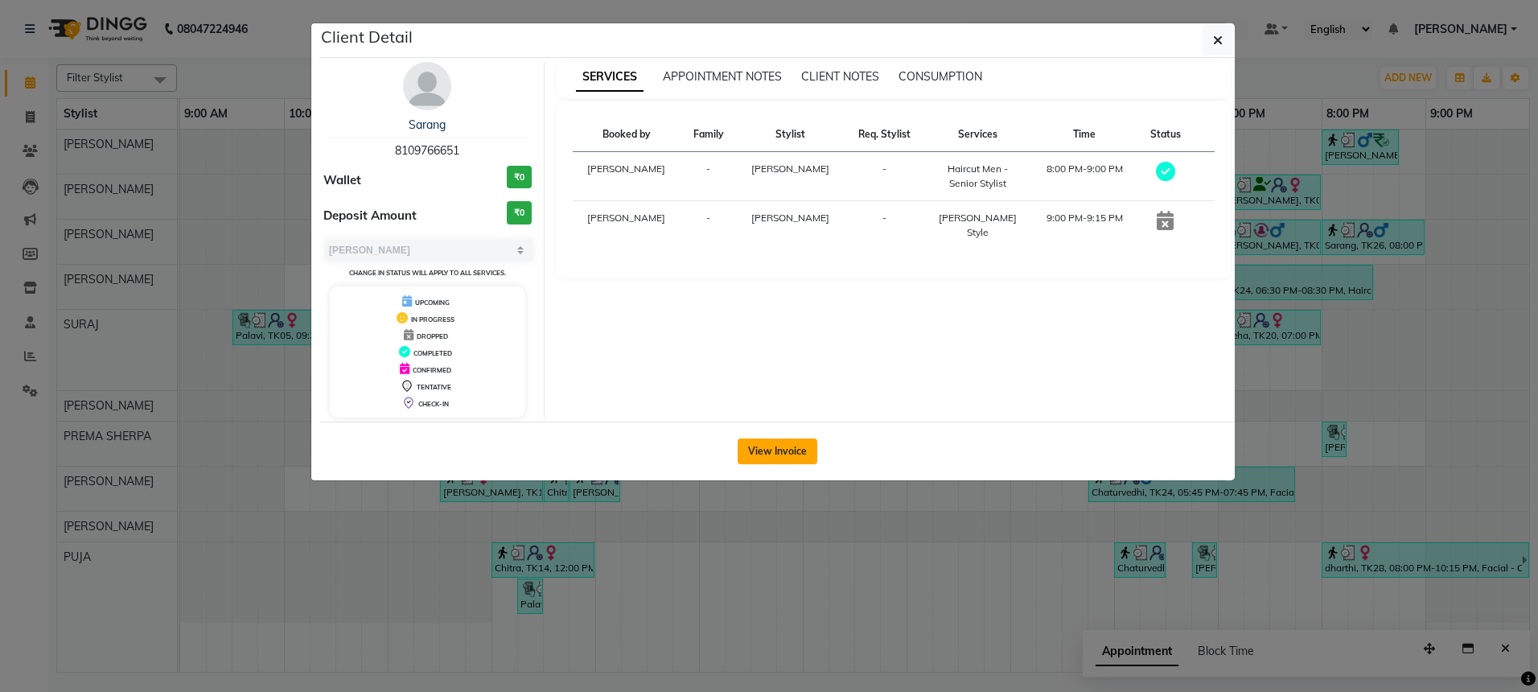
click at [806, 454] on button "View Invoice" at bounding box center [778, 451] width 80 height 26
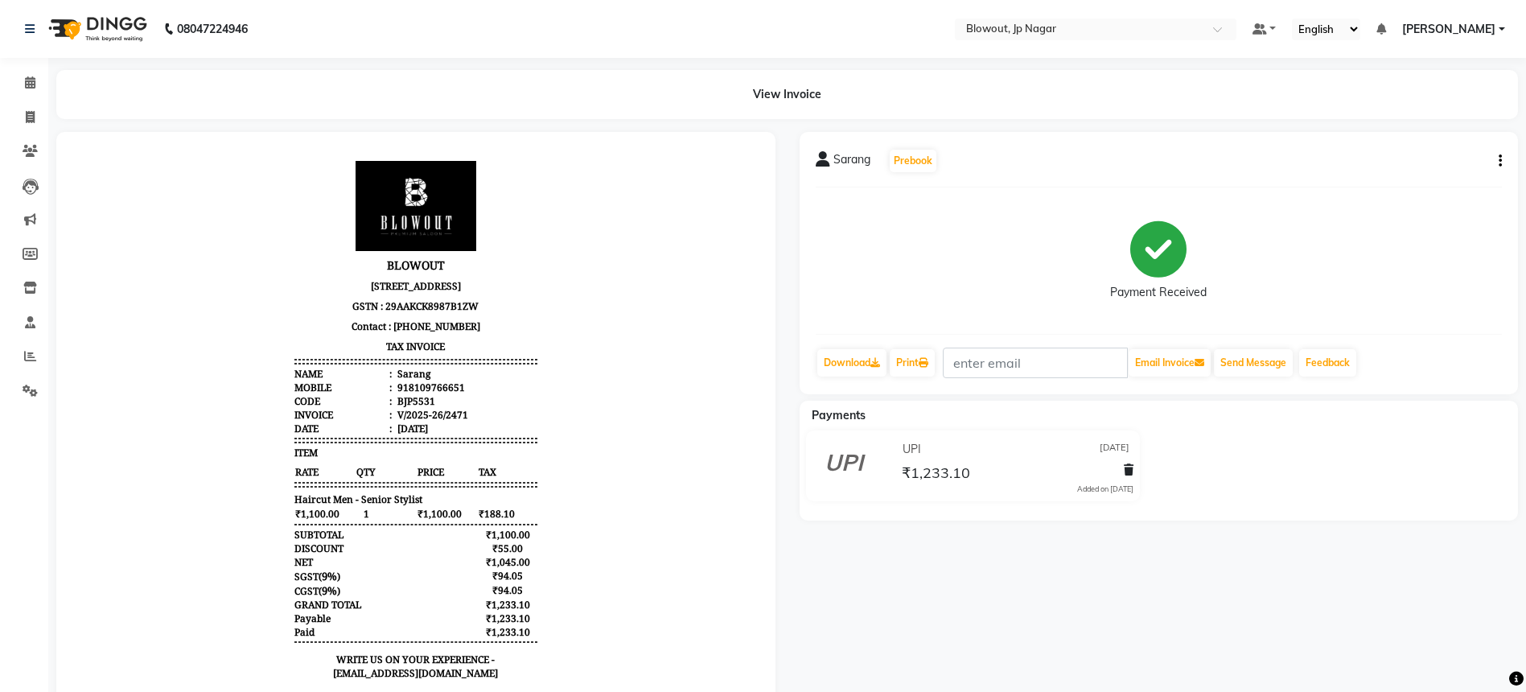
scroll to position [13, 0]
click at [1499, 161] on icon "button" at bounding box center [1500, 161] width 3 height 1
click at [1436, 130] on div "Split Service Amount" at bounding box center [1420, 131] width 110 height 20
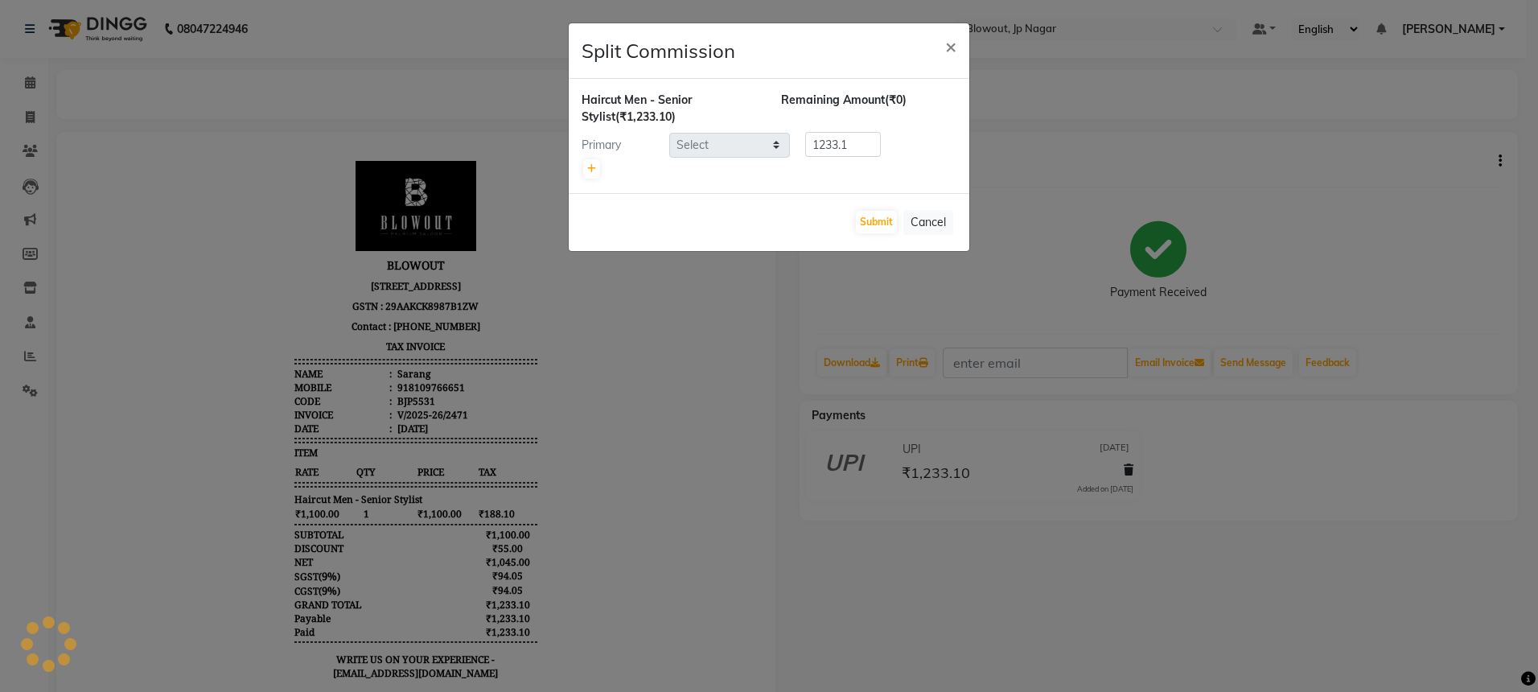
select select "68137"
click at [957, 44] on button "×" at bounding box center [950, 45] width 37 height 45
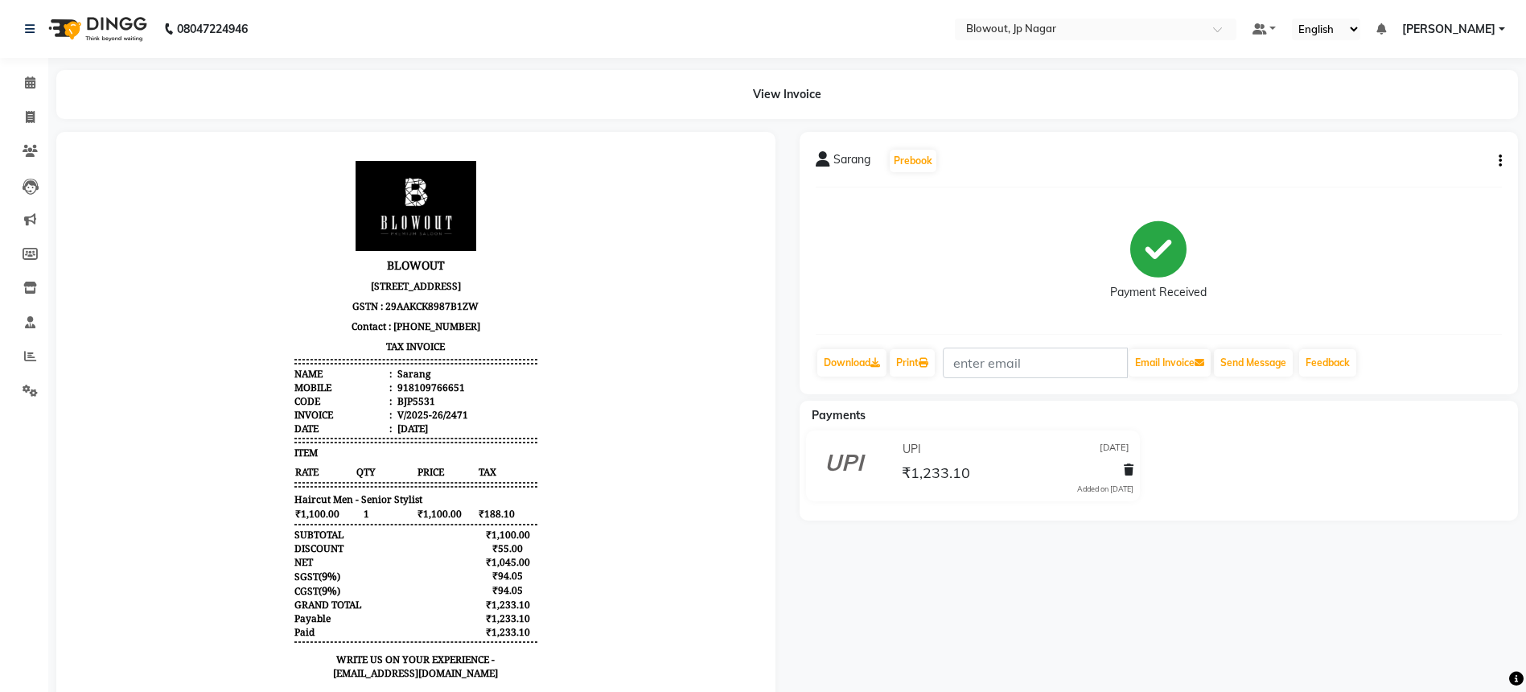
click at [1500, 162] on icon "button" at bounding box center [1500, 161] width 3 height 1
click at [1399, 146] on div "Edit Item Staff" at bounding box center [1420, 151] width 110 height 20
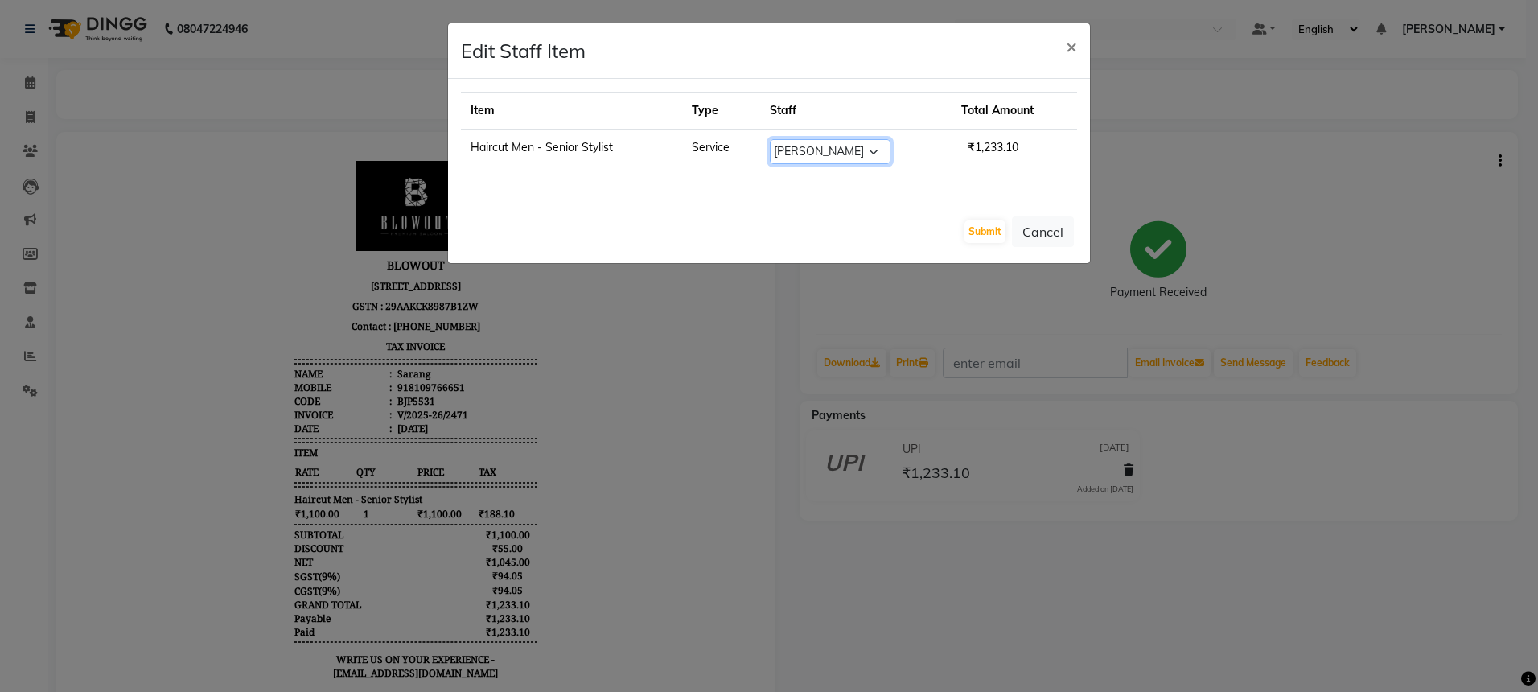
click at [798, 153] on select "Select BINOD DICKY SHERPA GIRI JITEN JOHN JULIE MALSAWMTLUANGI Malsawmtluanngi …" at bounding box center [830, 151] width 121 height 25
select select "46972"
click at [984, 237] on button "Submit" at bounding box center [985, 231] width 41 height 23
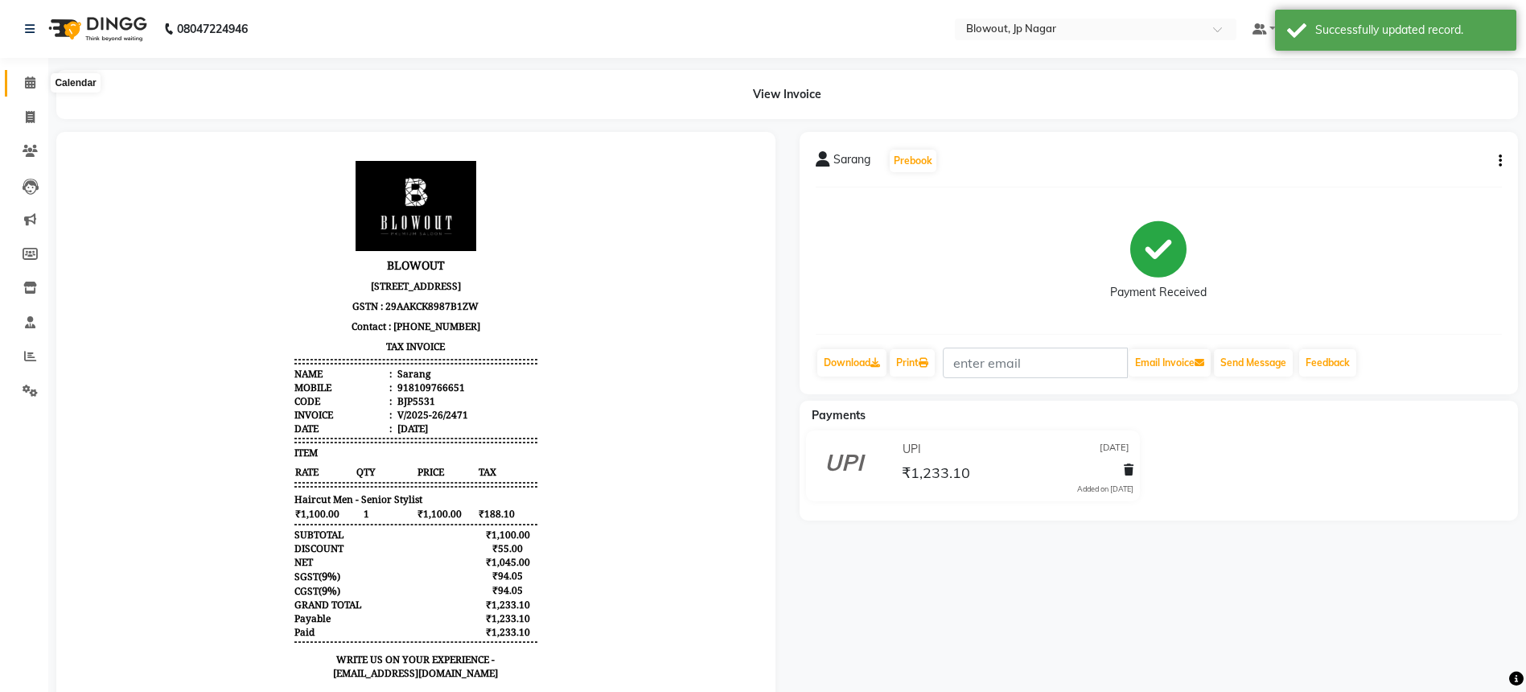
click at [31, 88] on icon at bounding box center [30, 82] width 10 height 12
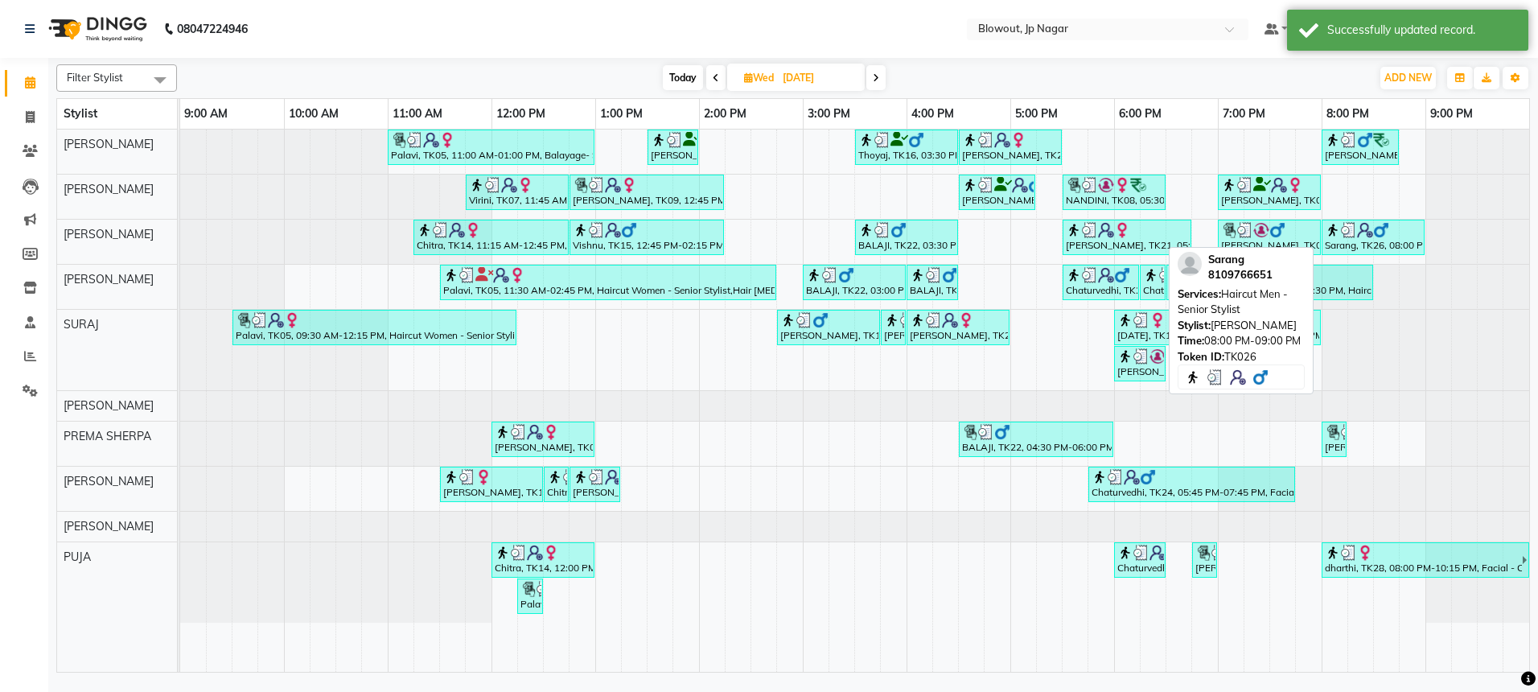
drag, startPoint x: 1362, startPoint y: 245, endPoint x: 1362, endPoint y: 233, distance: 11.3
click at [1362, 233] on div "Sarang, TK26, 08:00 PM-09:00 PM, Haircut Men - Senior Stylist" at bounding box center [1373, 237] width 100 height 31
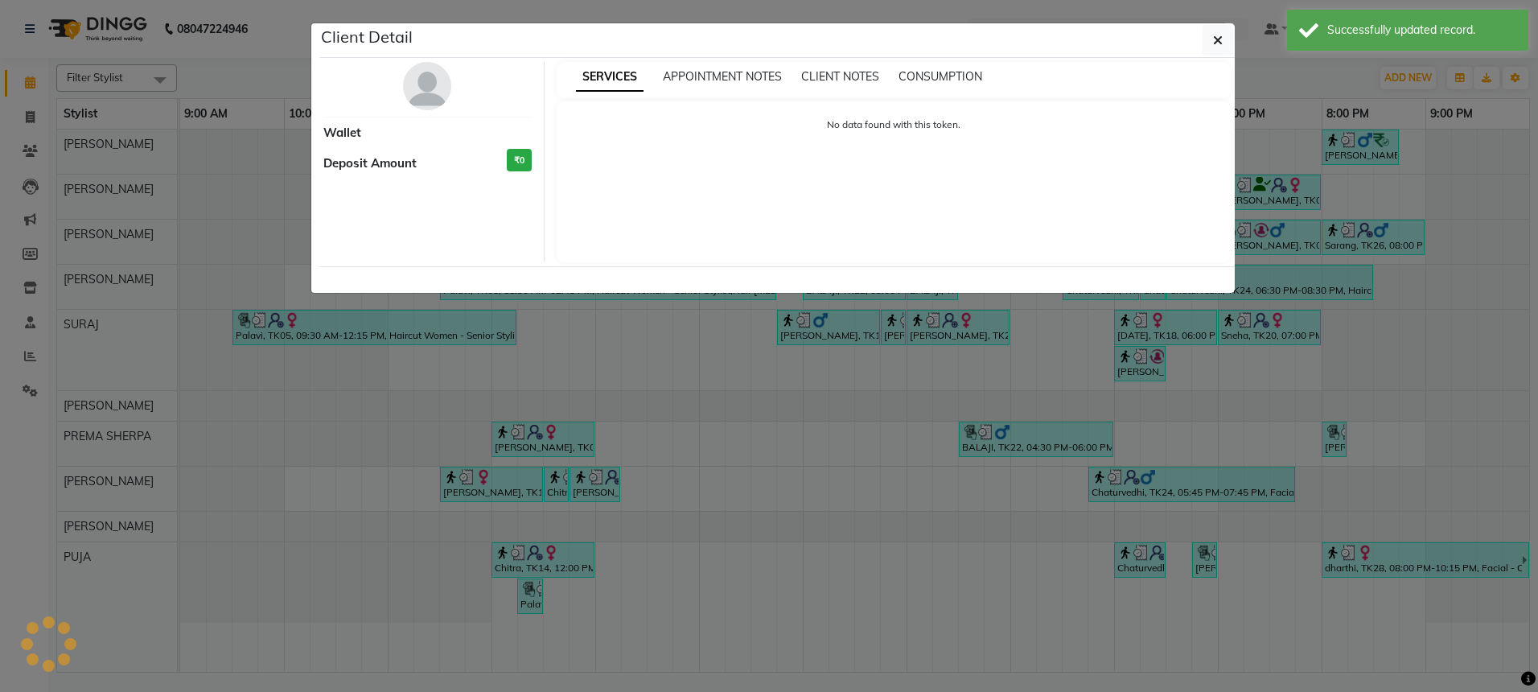
select select "3"
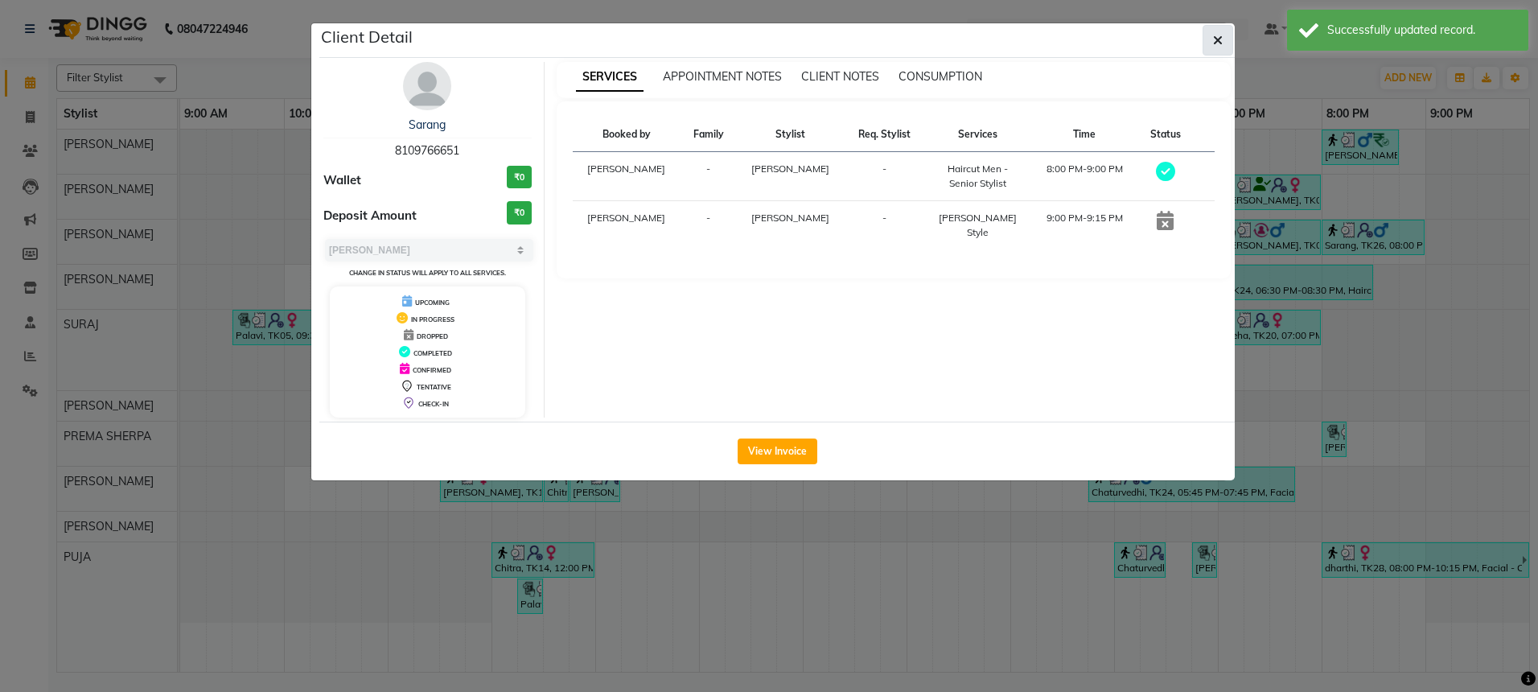
click at [1216, 37] on icon "button" at bounding box center [1218, 40] width 10 height 13
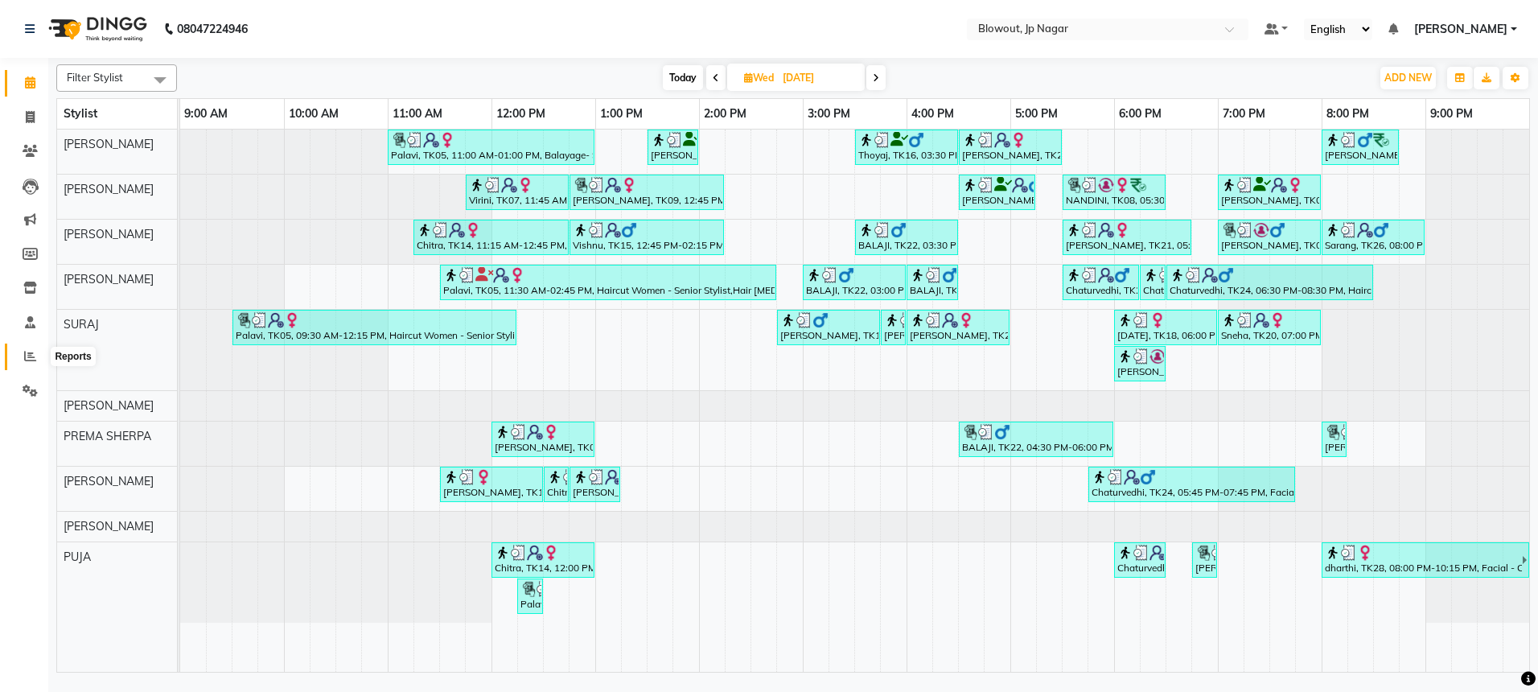
click at [34, 359] on icon at bounding box center [30, 356] width 12 height 12
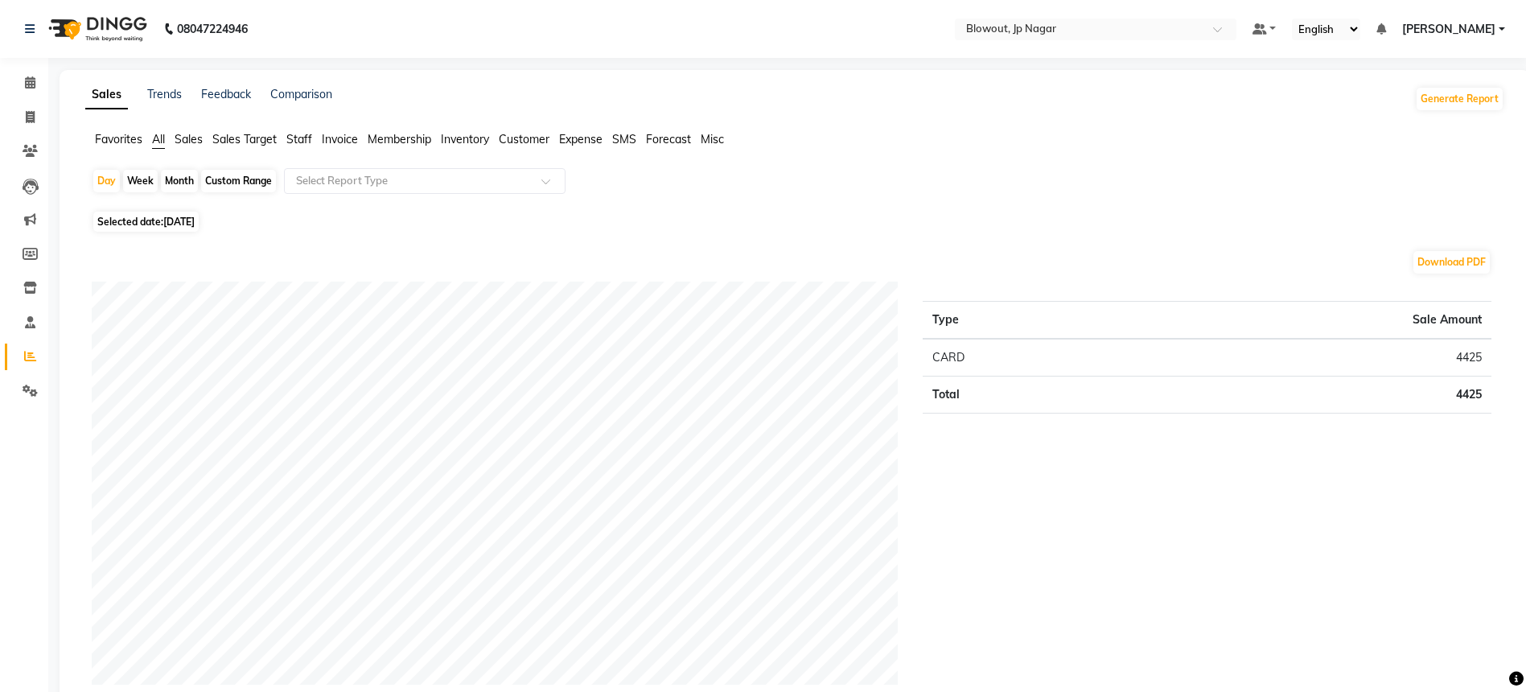
click at [131, 137] on span "Favorites" at bounding box center [118, 139] width 47 height 14
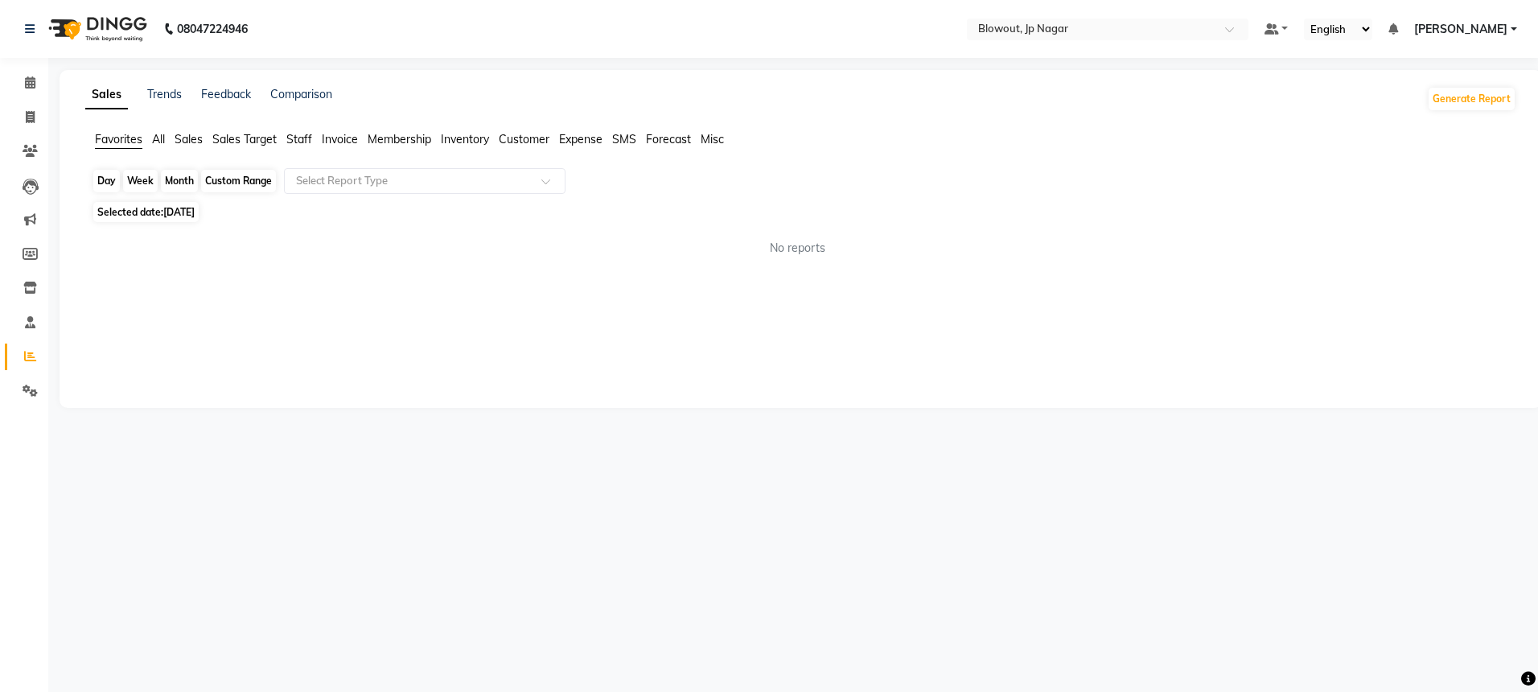
click at [105, 179] on div "Day" at bounding box center [106, 181] width 27 height 23
select select "9"
select select "2025"
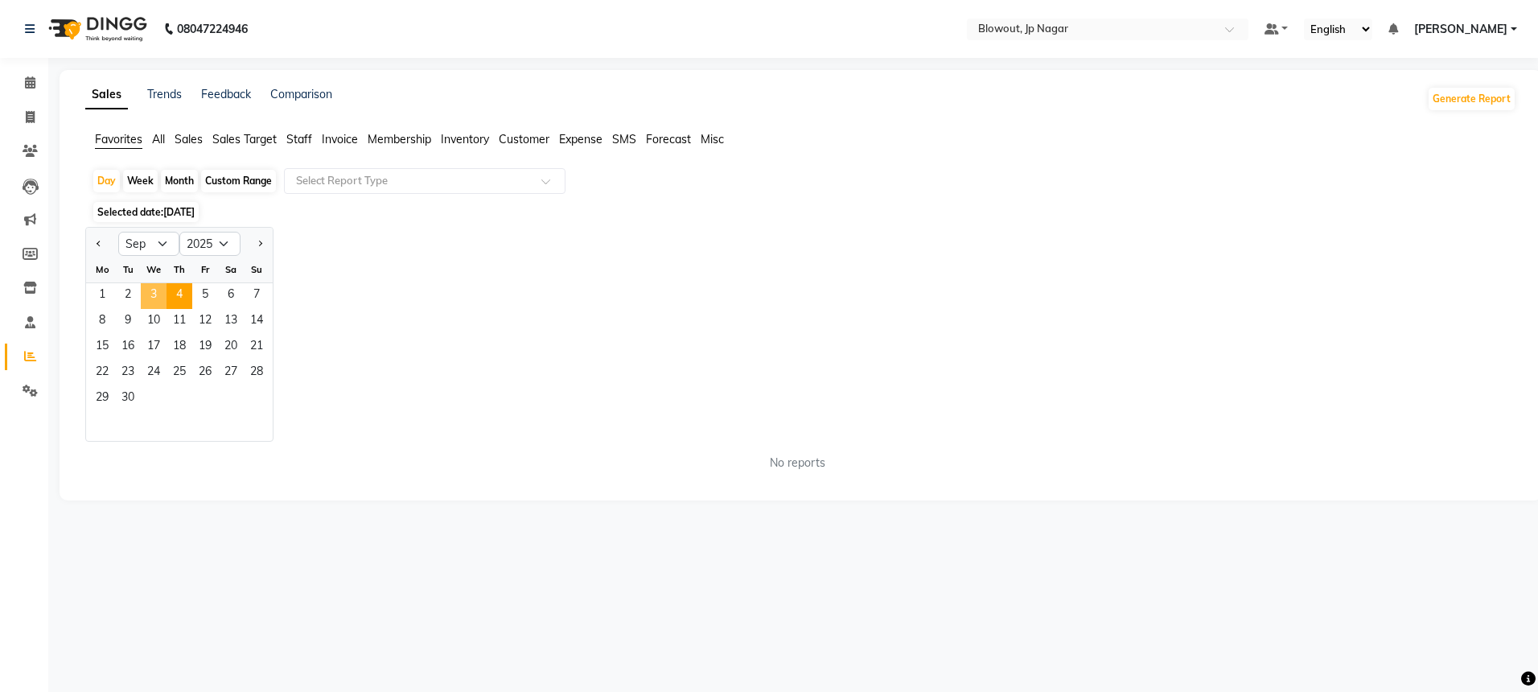
click at [151, 296] on span "3" at bounding box center [154, 296] width 26 height 26
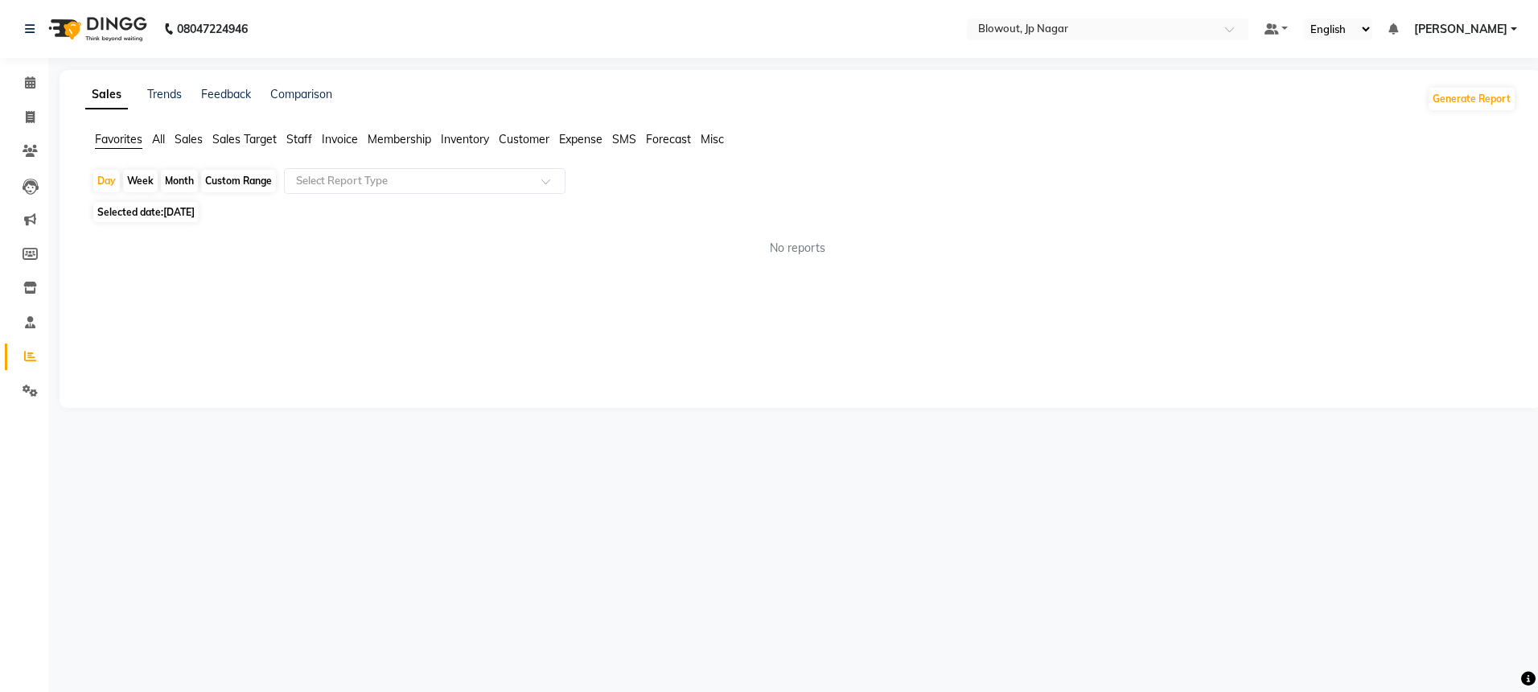
click at [307, 139] on span "Staff" at bounding box center [299, 139] width 26 height 14
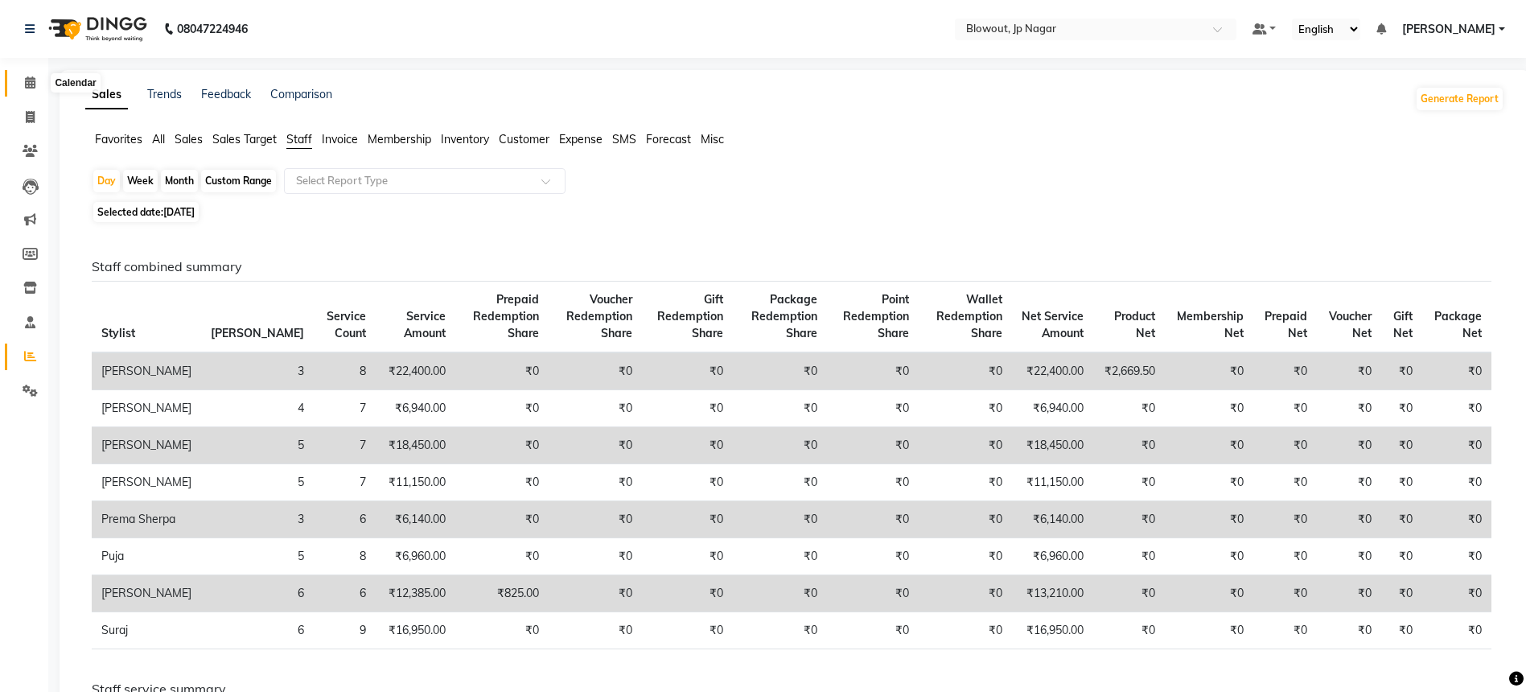
click at [32, 85] on icon at bounding box center [30, 82] width 10 height 12
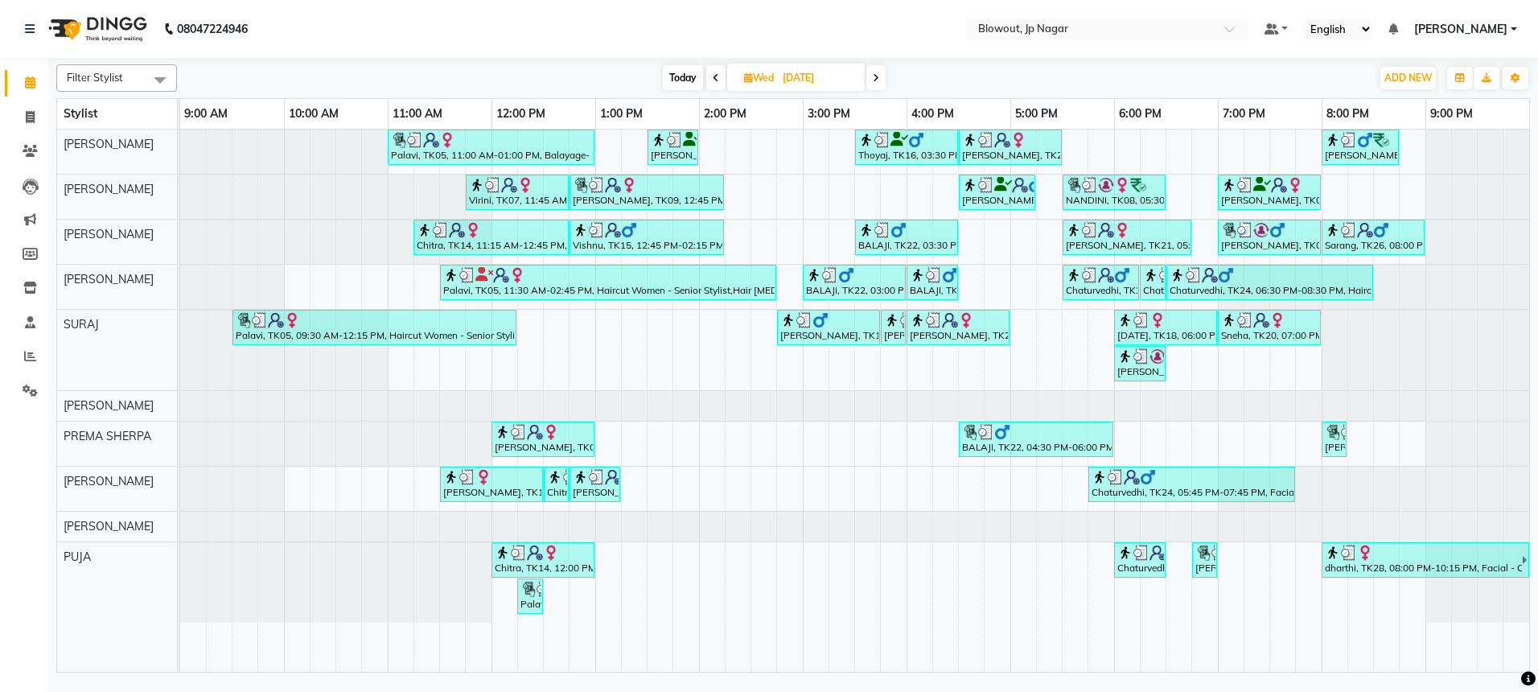
click at [883, 75] on span at bounding box center [875, 77] width 19 height 25
type input "[DATE]"
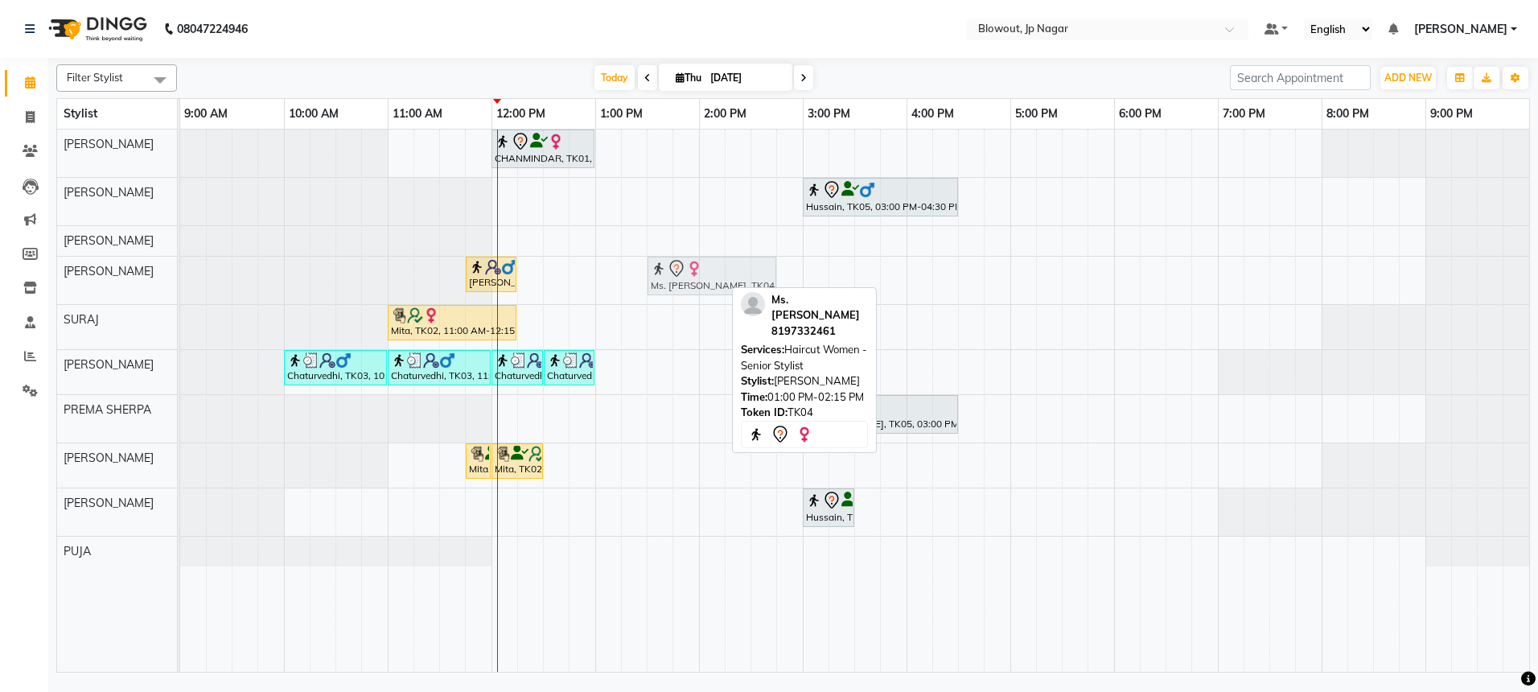
drag, startPoint x: 620, startPoint y: 280, endPoint x: 669, endPoint y: 283, distance: 48.4
click at [180, 283] on div "Kalia, TK06, 11:45 AM-12:15 PM, Beard Style Ms. kritika, TK04, 01:00 PM-02:15 P…" at bounding box center [180, 280] width 0 height 47
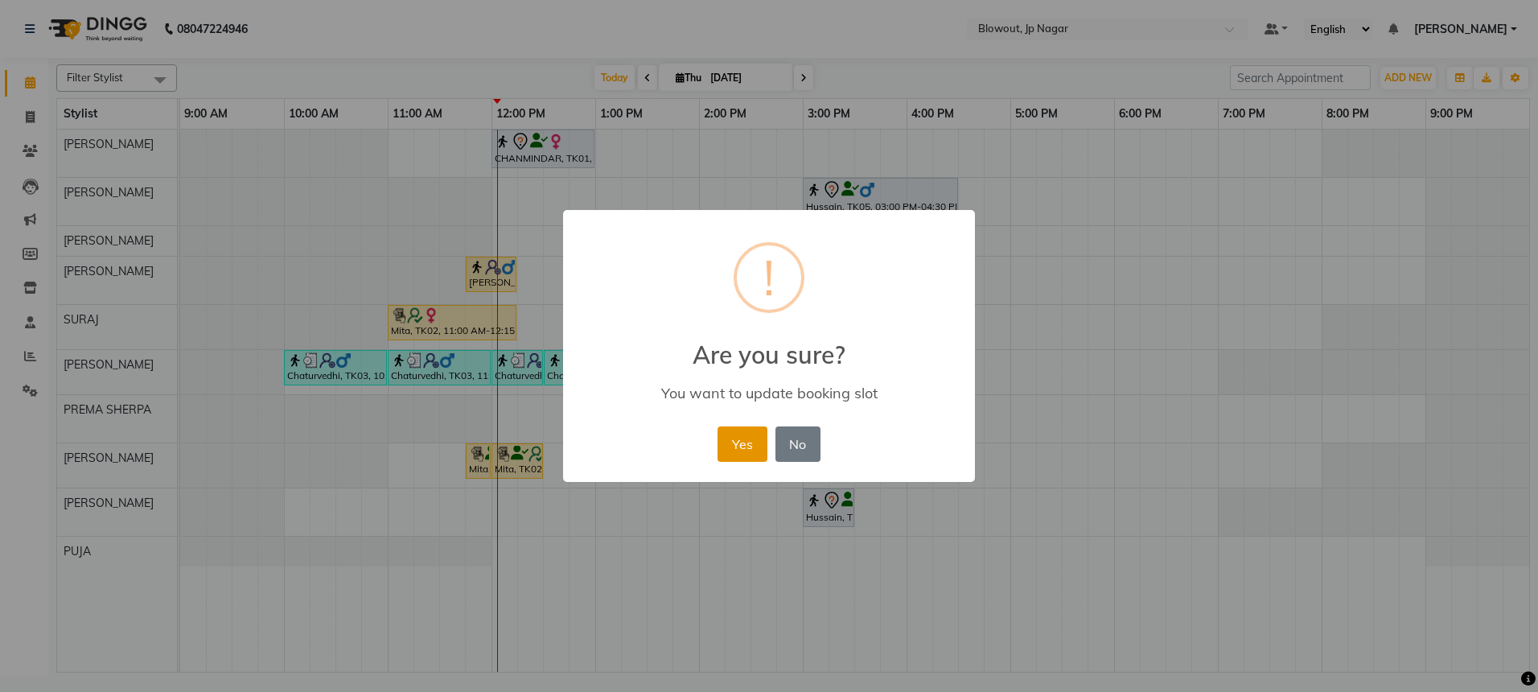
click at [747, 430] on button "Yes" at bounding box center [742, 443] width 49 height 35
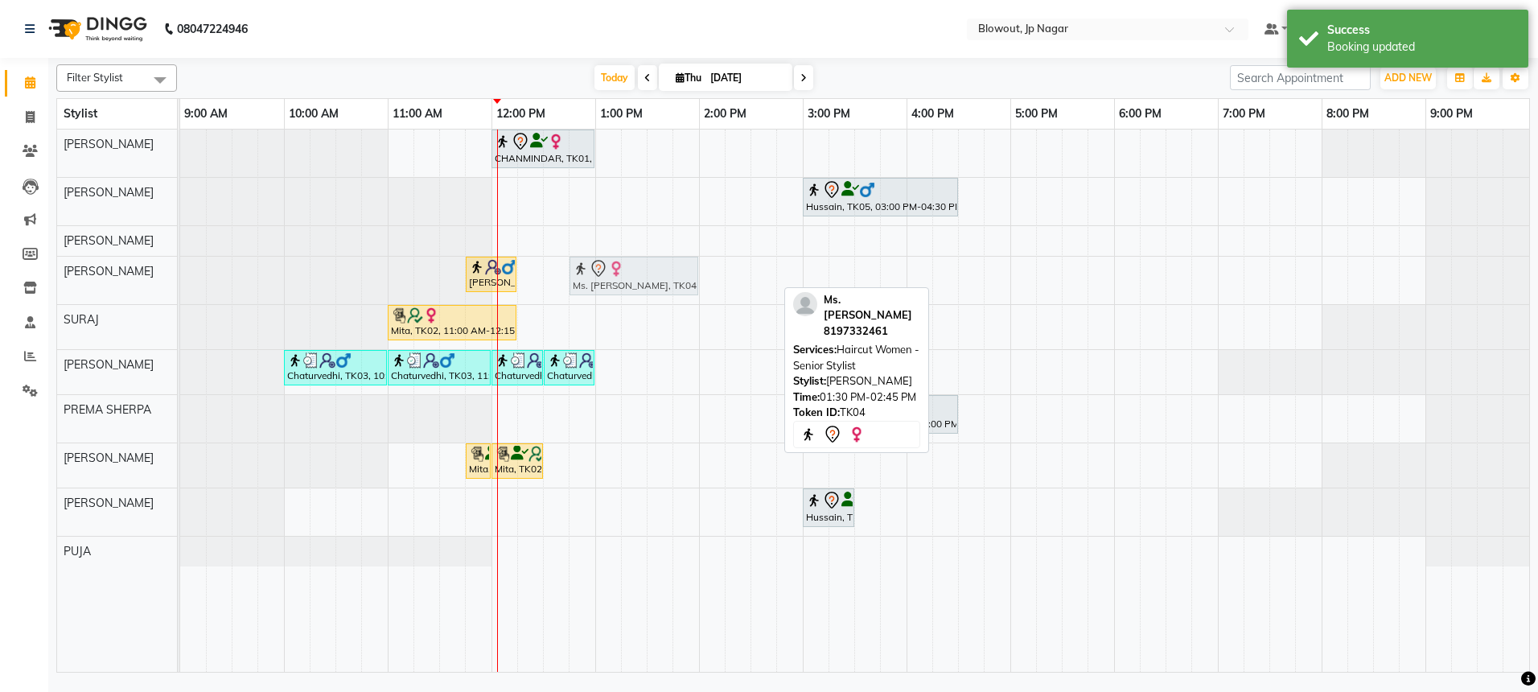
drag, startPoint x: 665, startPoint y: 274, endPoint x: 580, endPoint y: 291, distance: 86.9
click at [180, 291] on div "Kalia, TK06, 11:45 AM-12:15 PM, Beard Style Ms. kritika, TK04, 01:30 PM-02:45 P…" at bounding box center [180, 280] width 0 height 47
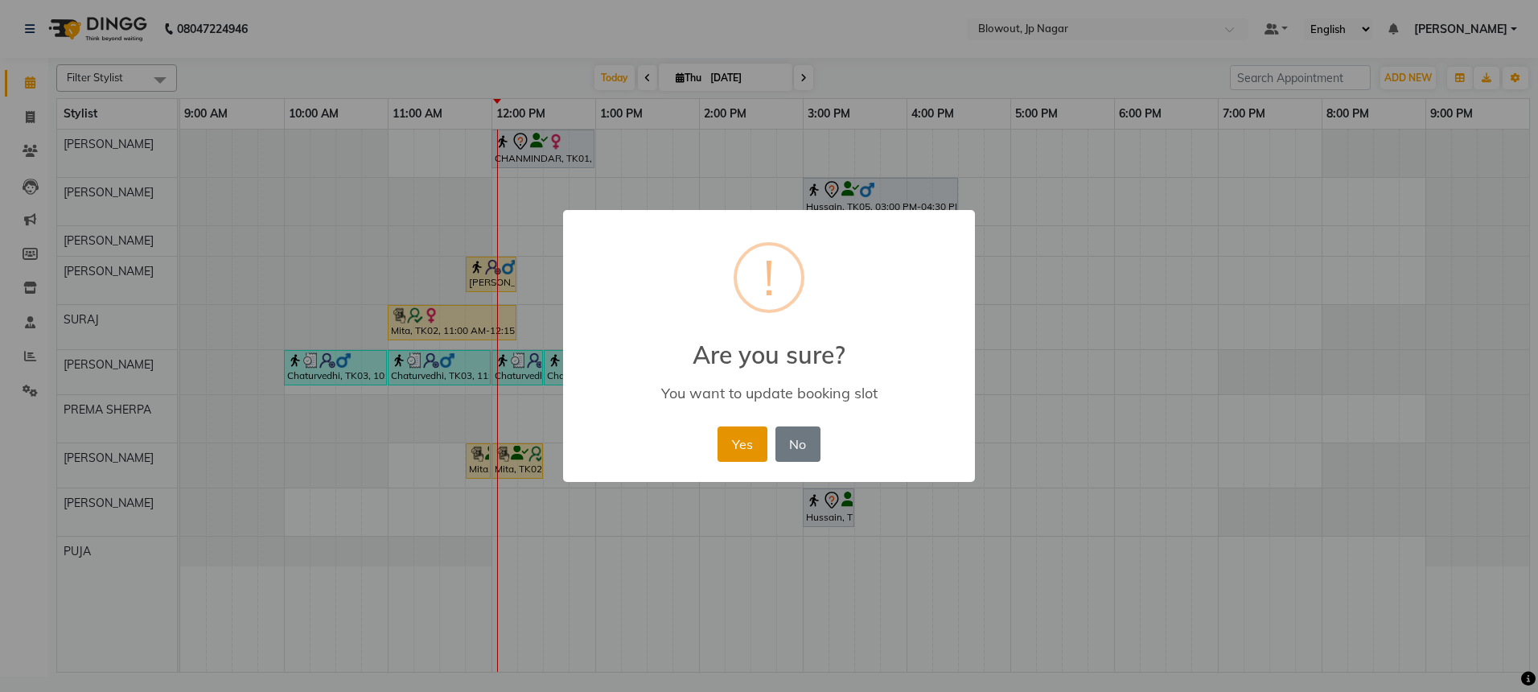
click at [742, 434] on button "Yes" at bounding box center [742, 443] width 49 height 35
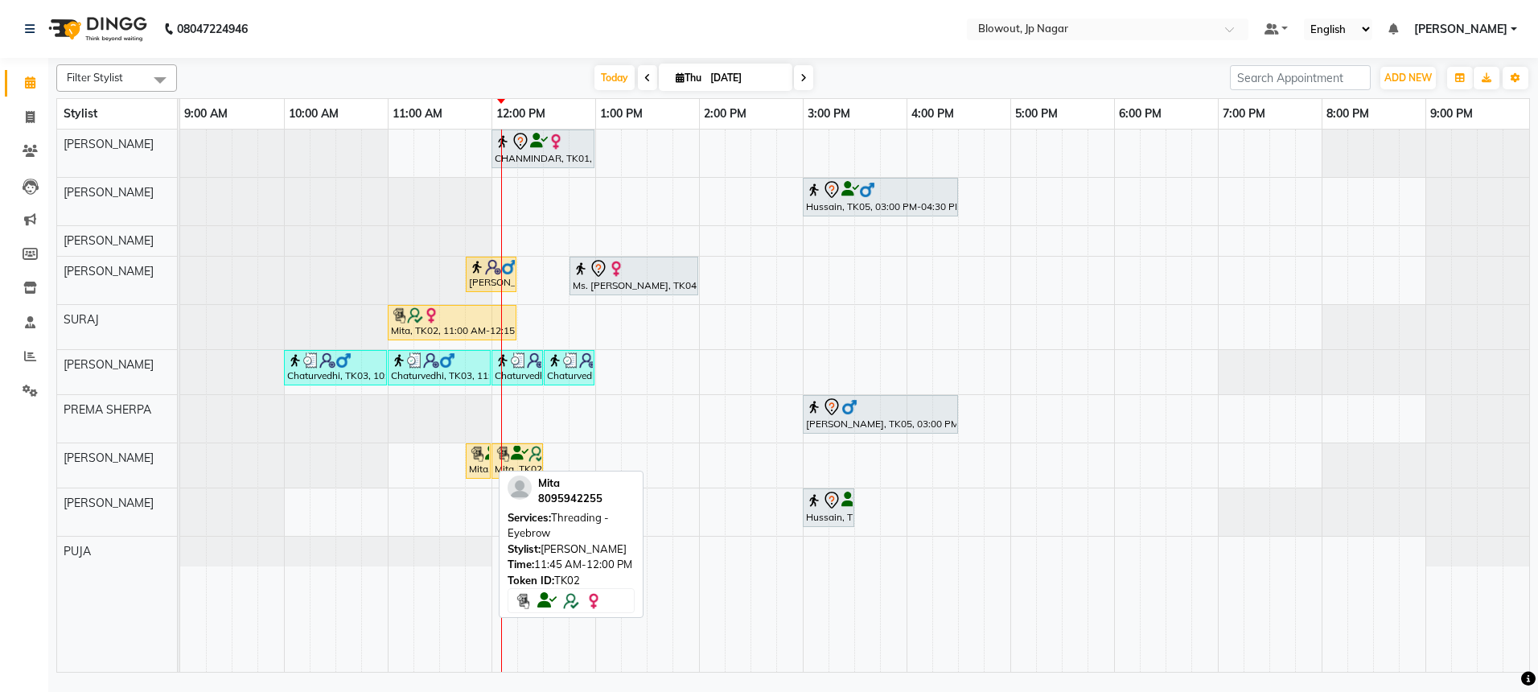
click at [483, 461] on div "Mita, TK02, 11:45 AM-12:00 PM, Threading - Eyebrow" at bounding box center [478, 461] width 22 height 31
select select "1"
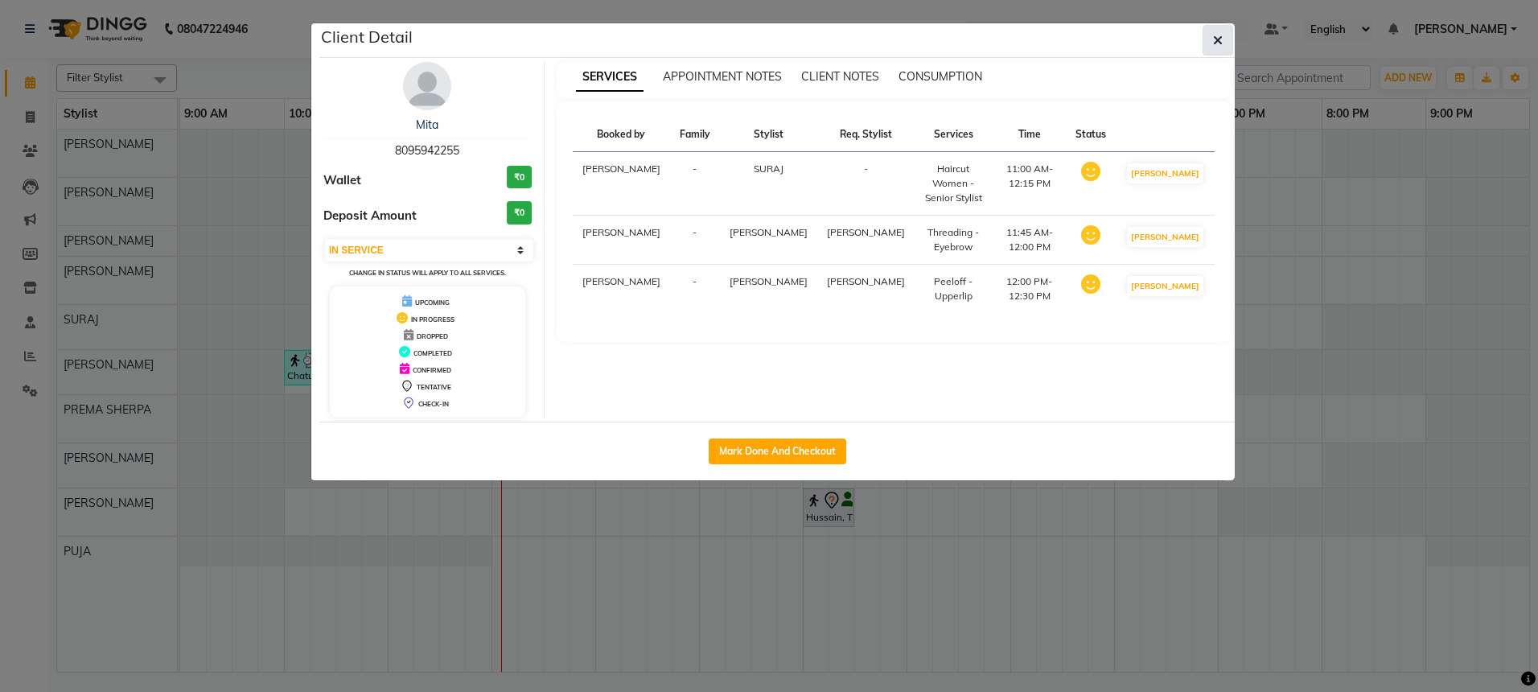
click at [1218, 42] on icon "button" at bounding box center [1218, 40] width 10 height 13
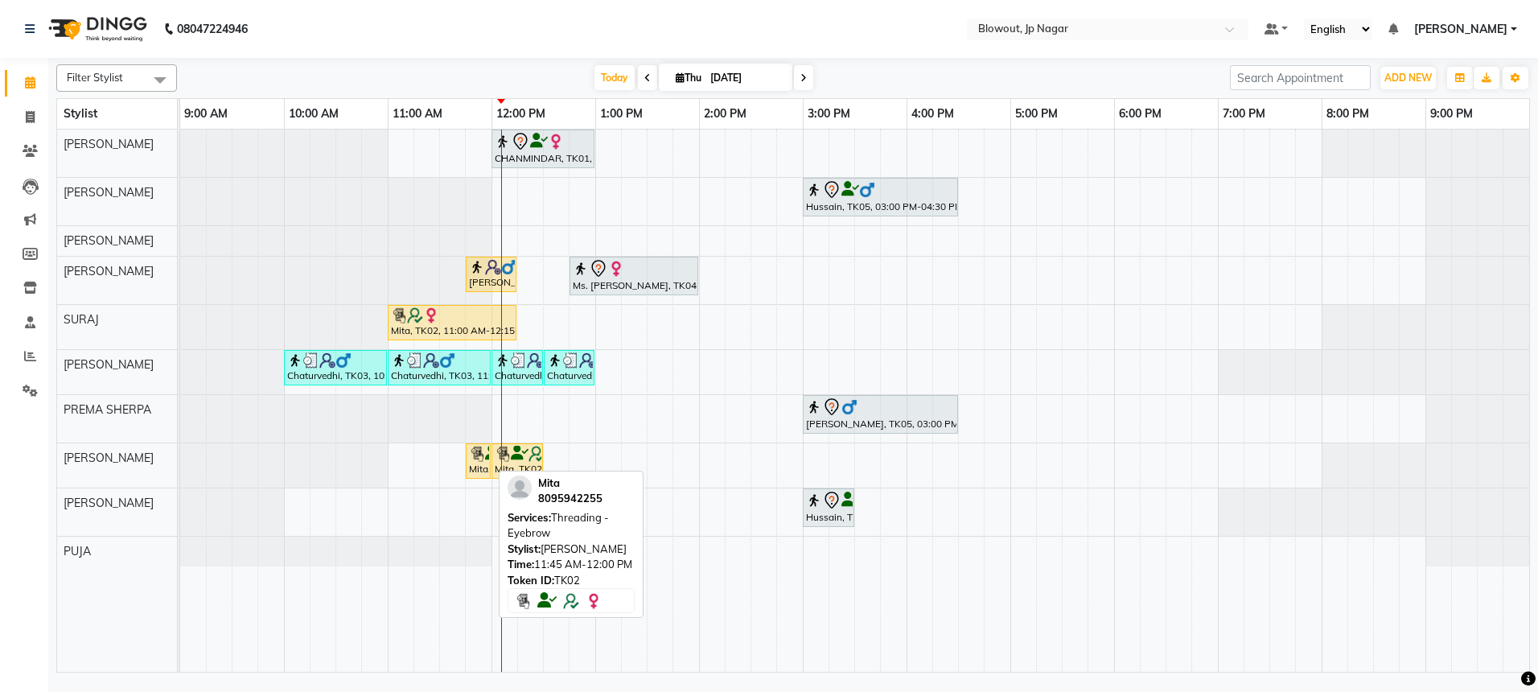
click at [474, 459] on img at bounding box center [477, 454] width 16 height 16
select select "1"
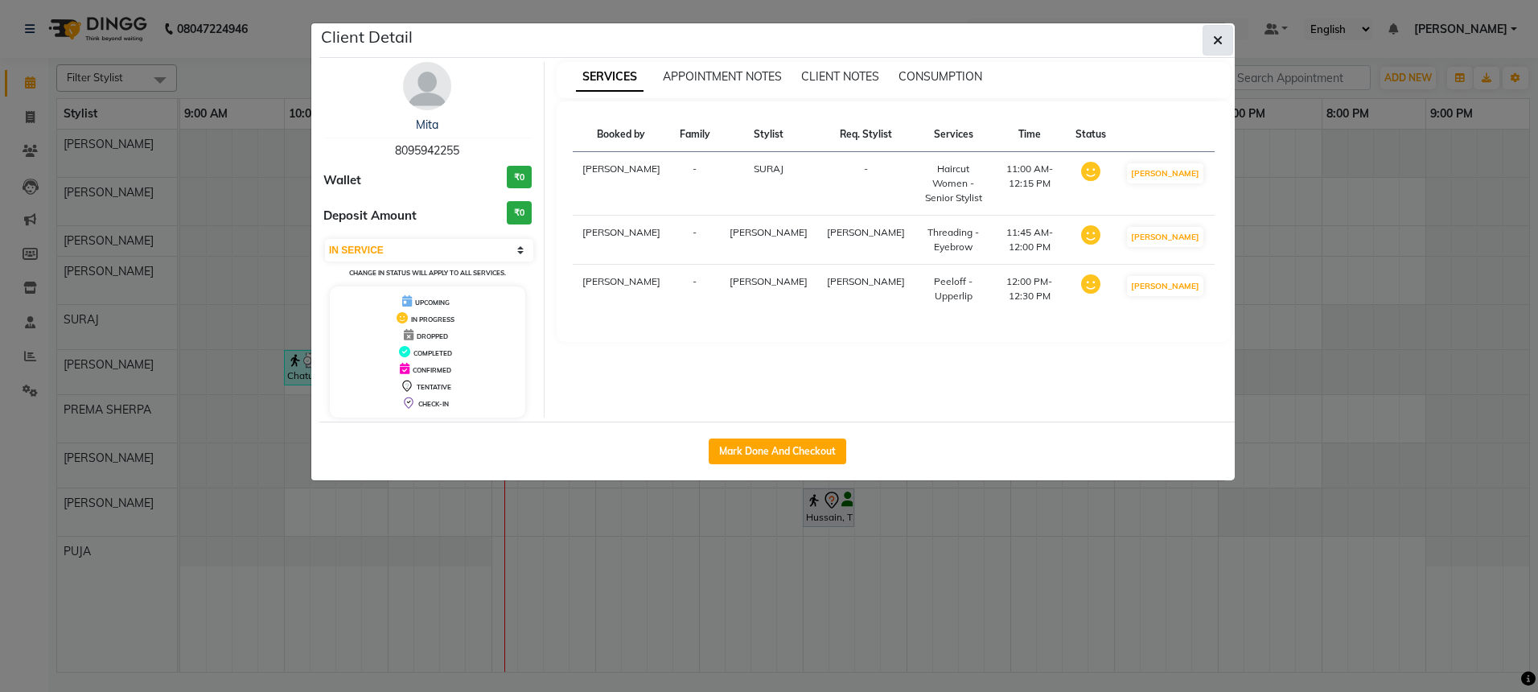
click at [1222, 39] on icon "button" at bounding box center [1218, 40] width 10 height 13
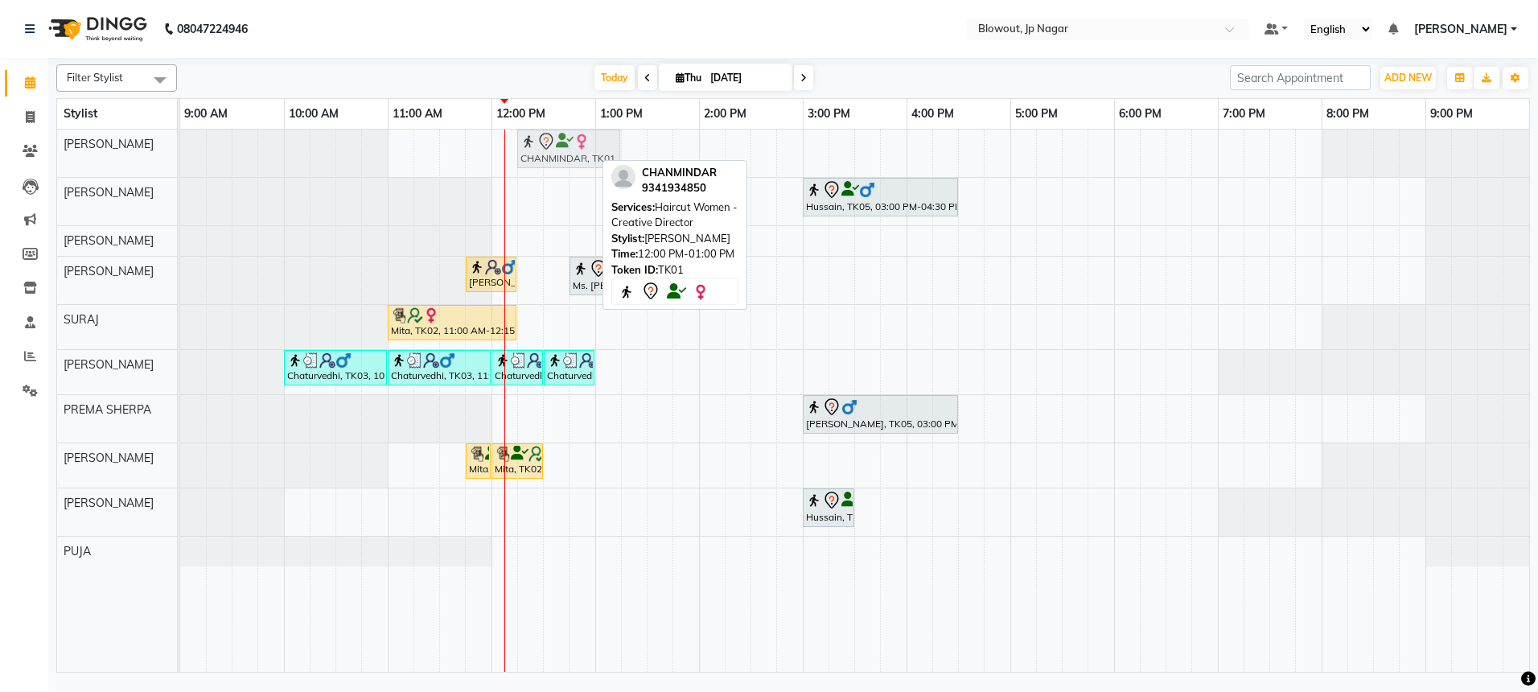
drag, startPoint x: 535, startPoint y: 148, endPoint x: 552, endPoint y: 148, distance: 16.9
click at [180, 148] on div "CHANMINDAR, TK01, 12:00 PM-01:00 PM, Haircut Women - Creative Director CHANMIND…" at bounding box center [180, 153] width 0 height 47
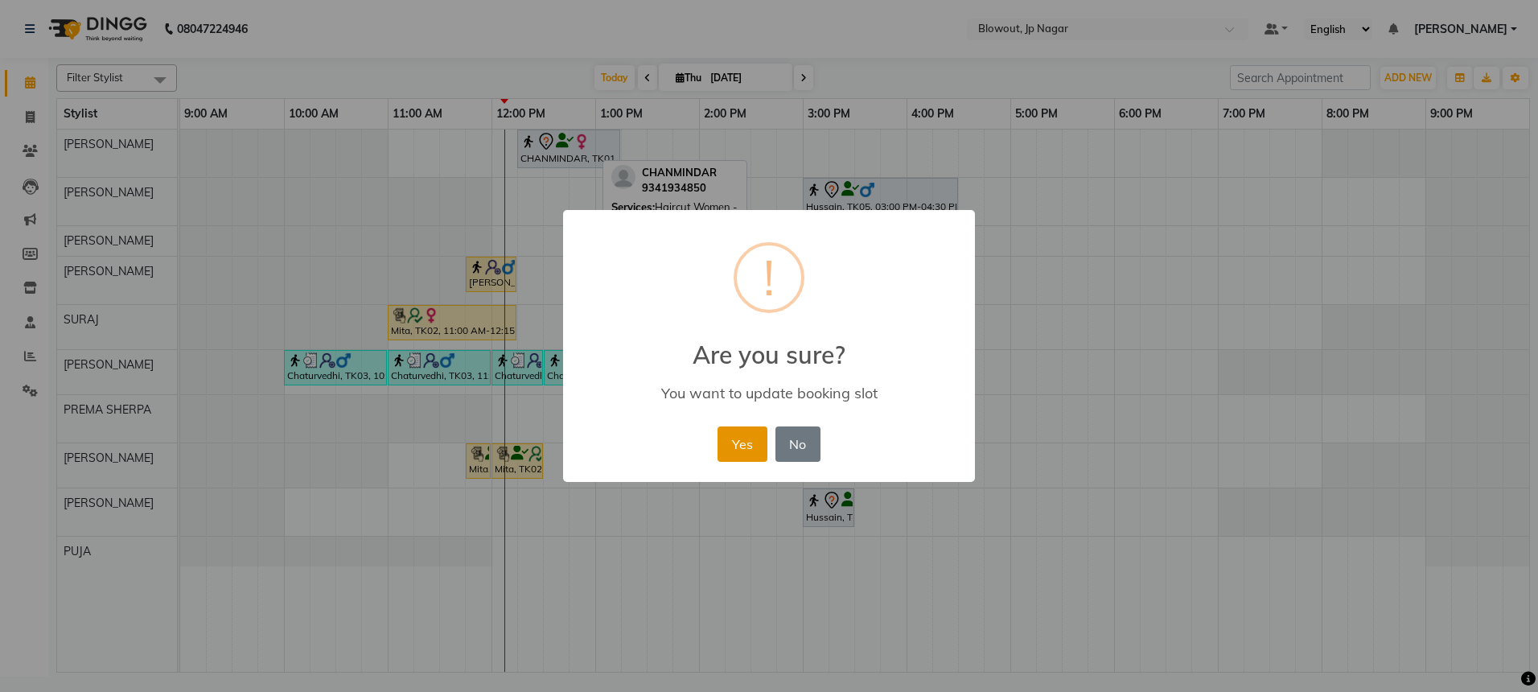
click at [721, 450] on button "Yes" at bounding box center [742, 443] width 49 height 35
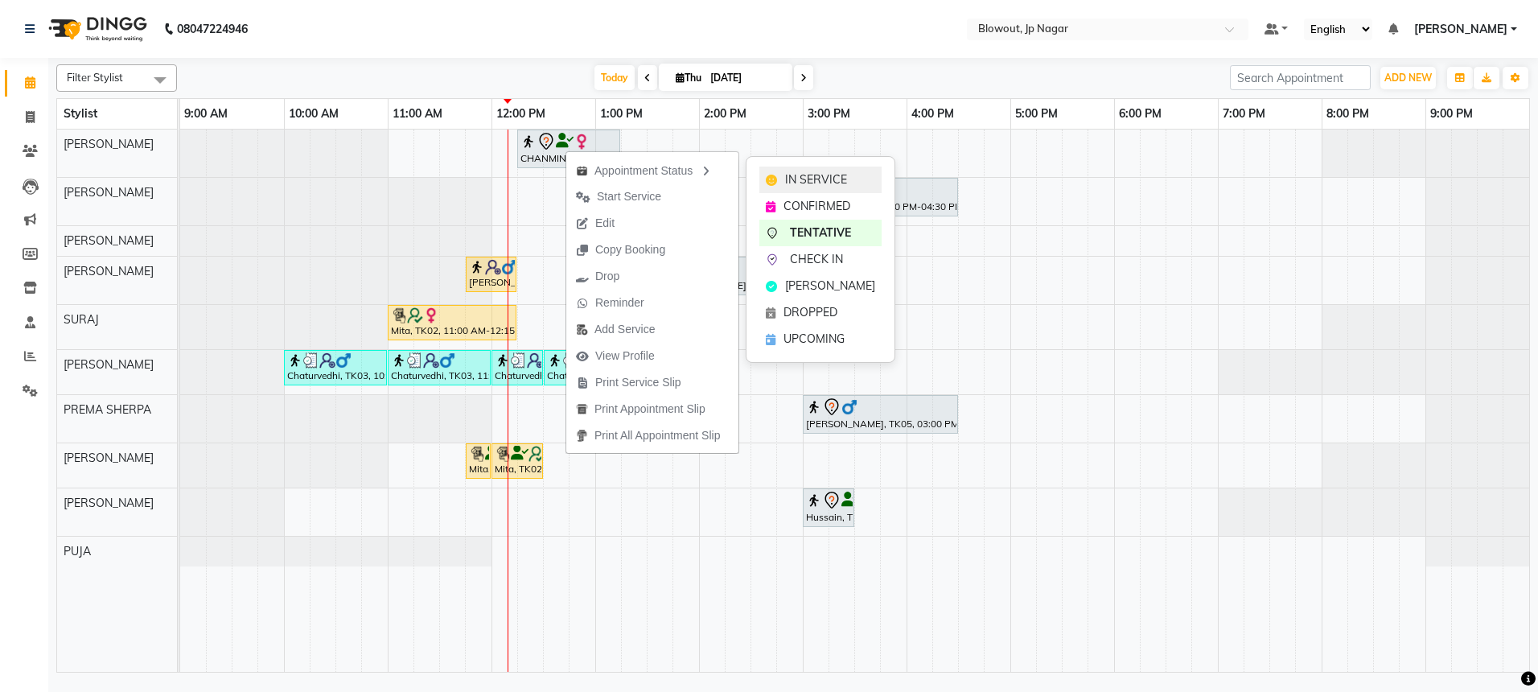
click at [779, 179] on div "IN SERVICE" at bounding box center [820, 180] width 122 height 27
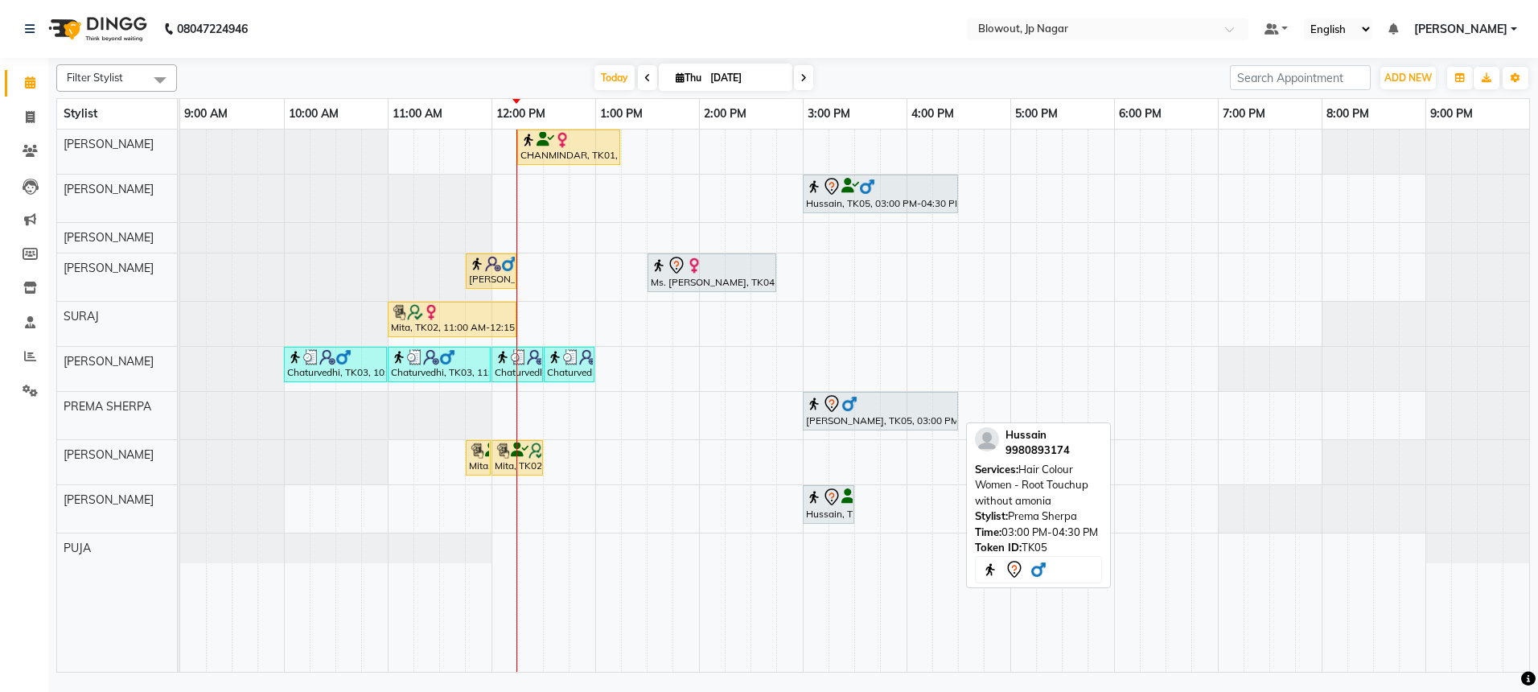
click at [852, 416] on div "Hussain, TK05, 03:00 PM-04:30 PM, Hair Colour Women - Root Touchup without amon…" at bounding box center [880, 411] width 152 height 34
click at [883, 418] on div "Hussain, TK05, 03:00 PM-04:30 PM, Hair Colour Women - Root Touchup without amon…" at bounding box center [880, 411] width 152 height 34
select select "7"
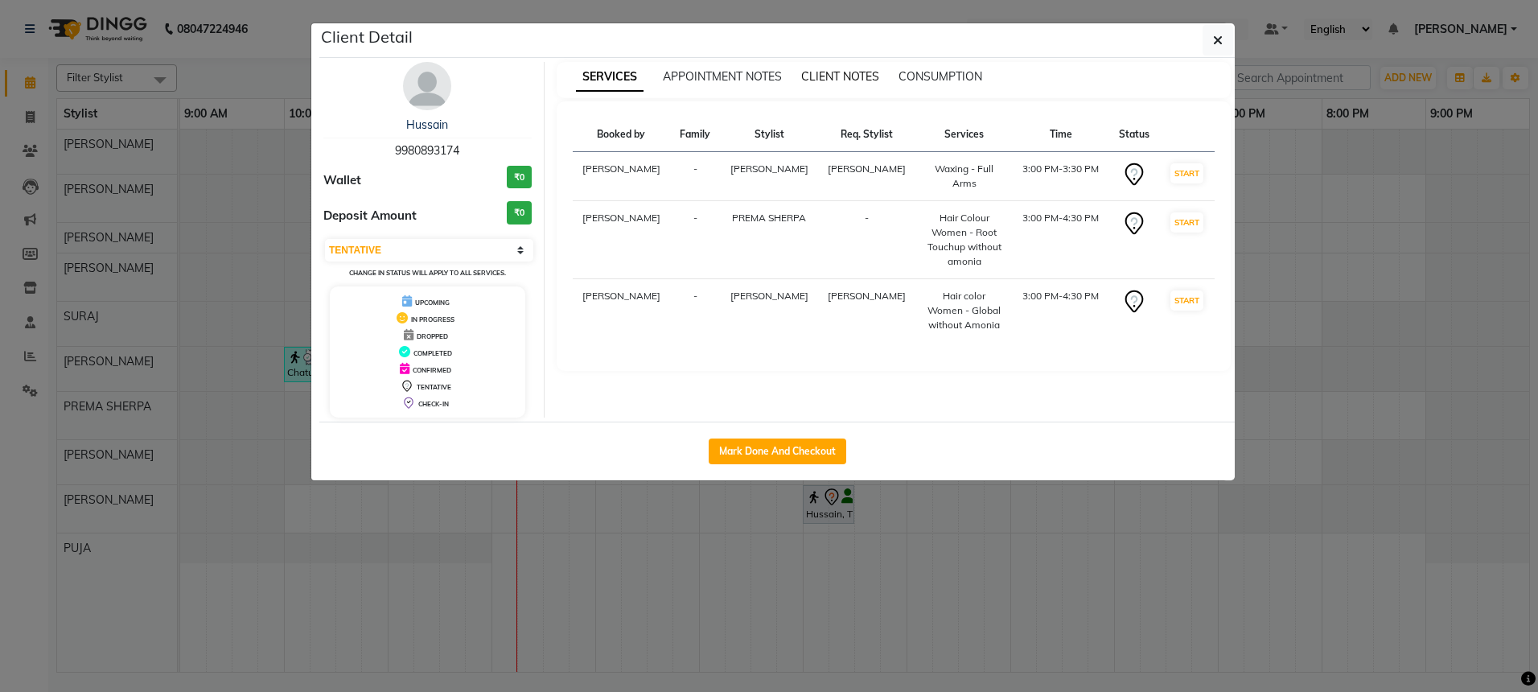
click at [818, 78] on span "CLIENT NOTES" at bounding box center [840, 76] width 78 height 14
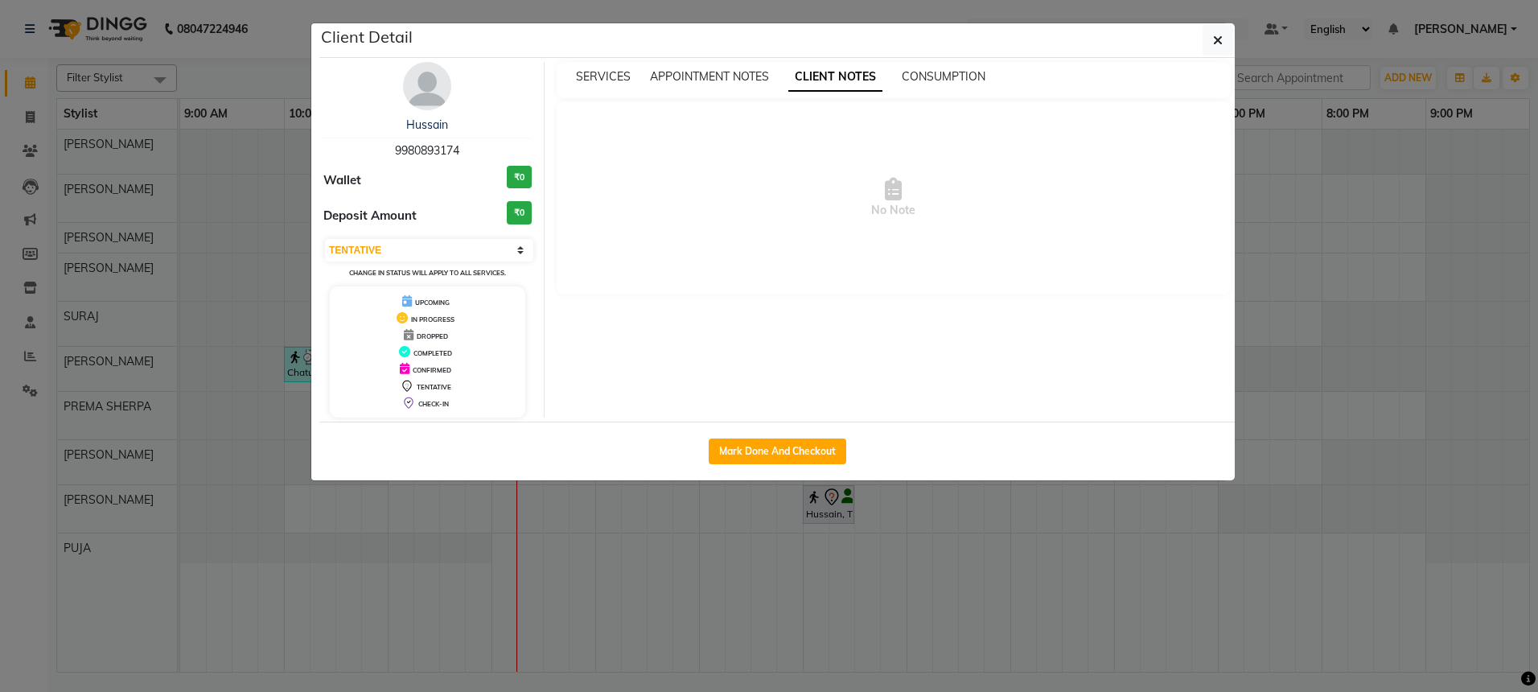
click at [942, 66] on div "SERVICES APPOINTMENT NOTES CLIENT NOTES CONSUMPTION" at bounding box center [894, 80] width 675 height 36
click at [733, 70] on span "APPOINTMENT NOTES" at bounding box center [709, 76] width 119 height 14
click at [438, 100] on img at bounding box center [427, 86] width 48 height 48
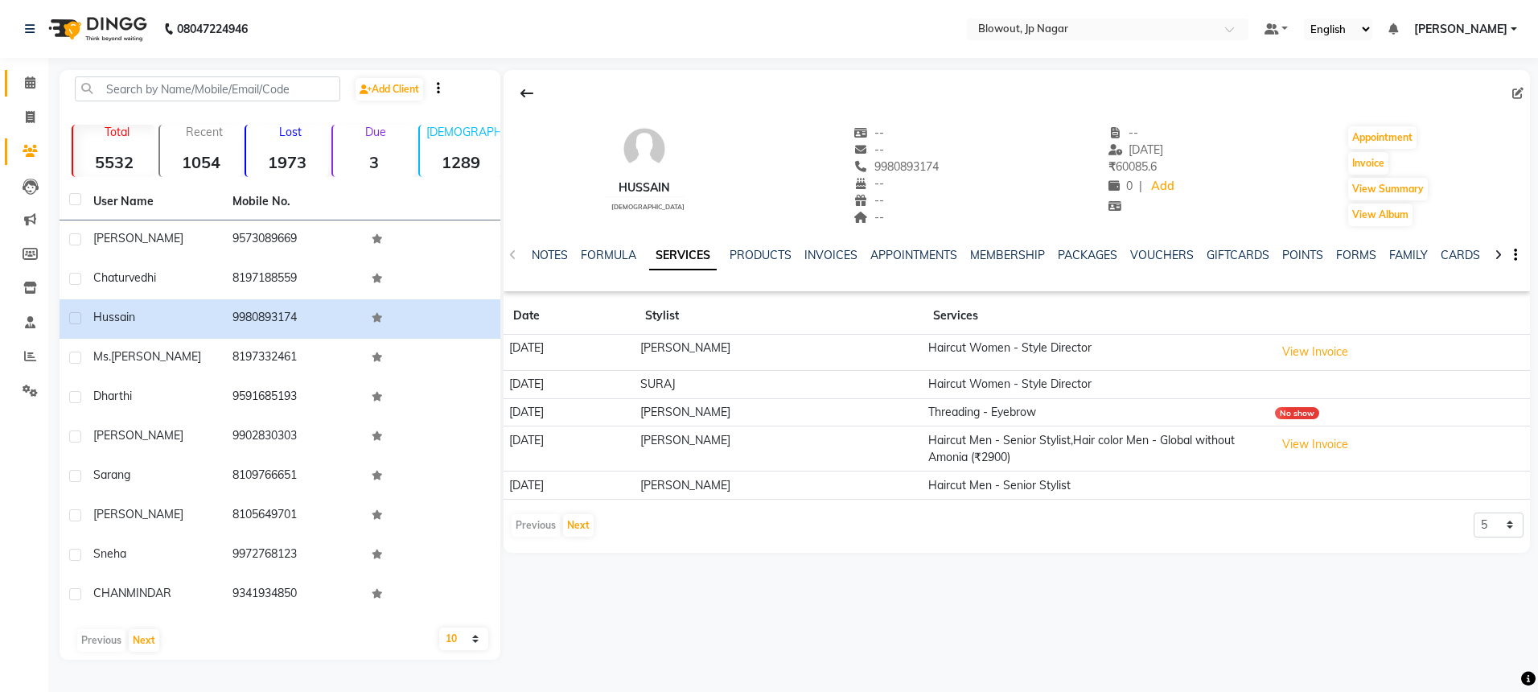
click at [32, 81] on icon at bounding box center [30, 82] width 10 height 12
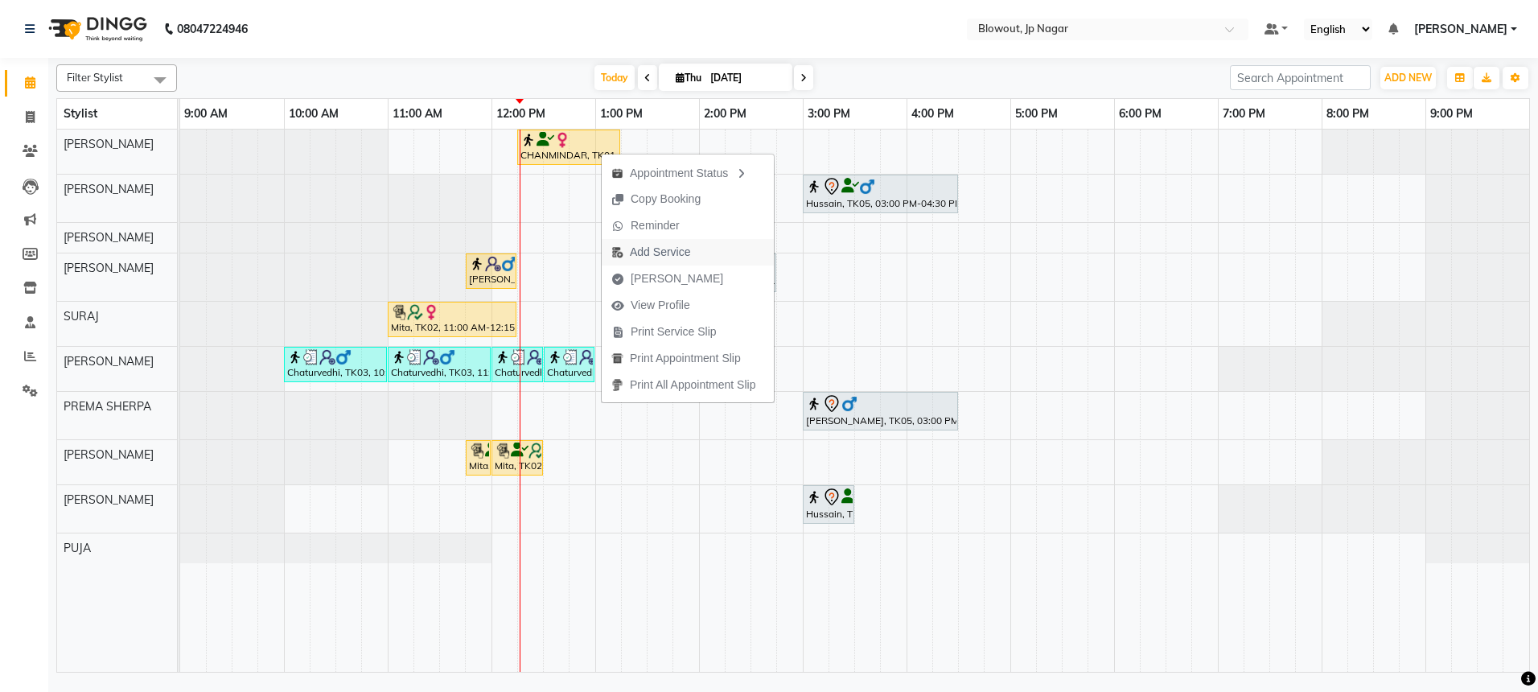
click at [666, 245] on span "Add Service" at bounding box center [660, 252] width 60 height 17
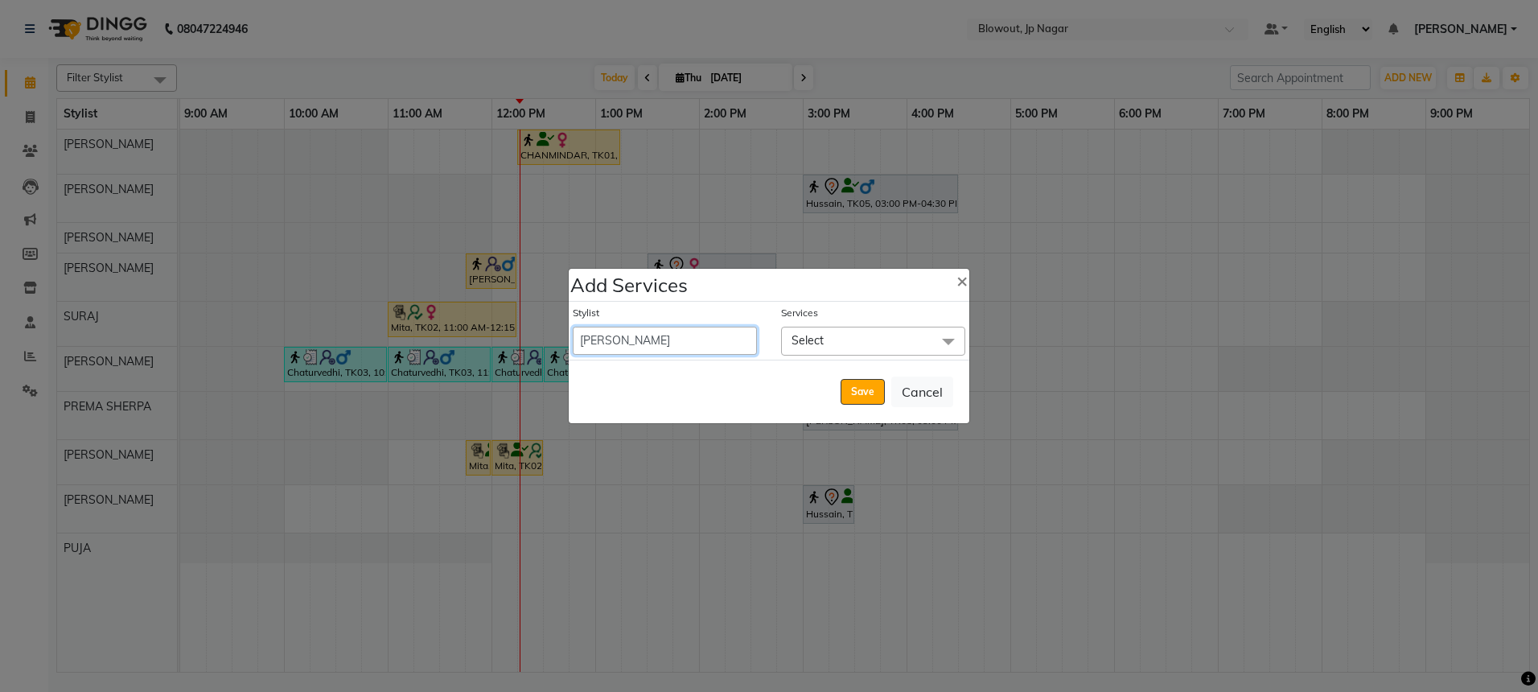
click at [658, 339] on select "BINOD DICKY SHERPA GIRI JITEN JOHN JULIE MALSAWMTLUANGI Malsawmtluanngi MANJUNA…" at bounding box center [665, 341] width 184 height 28
select select "46972"
select select "795"
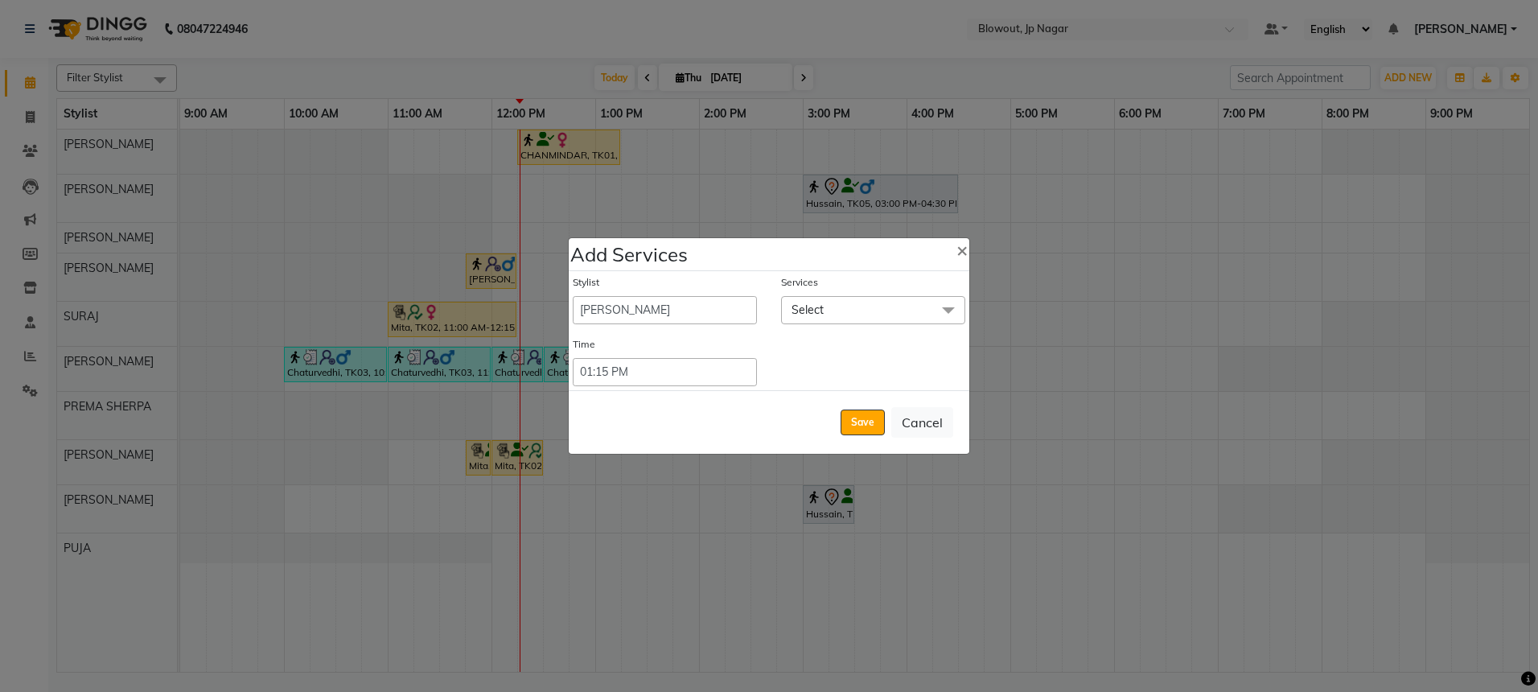
click at [863, 313] on span "Select" at bounding box center [873, 310] width 184 height 28
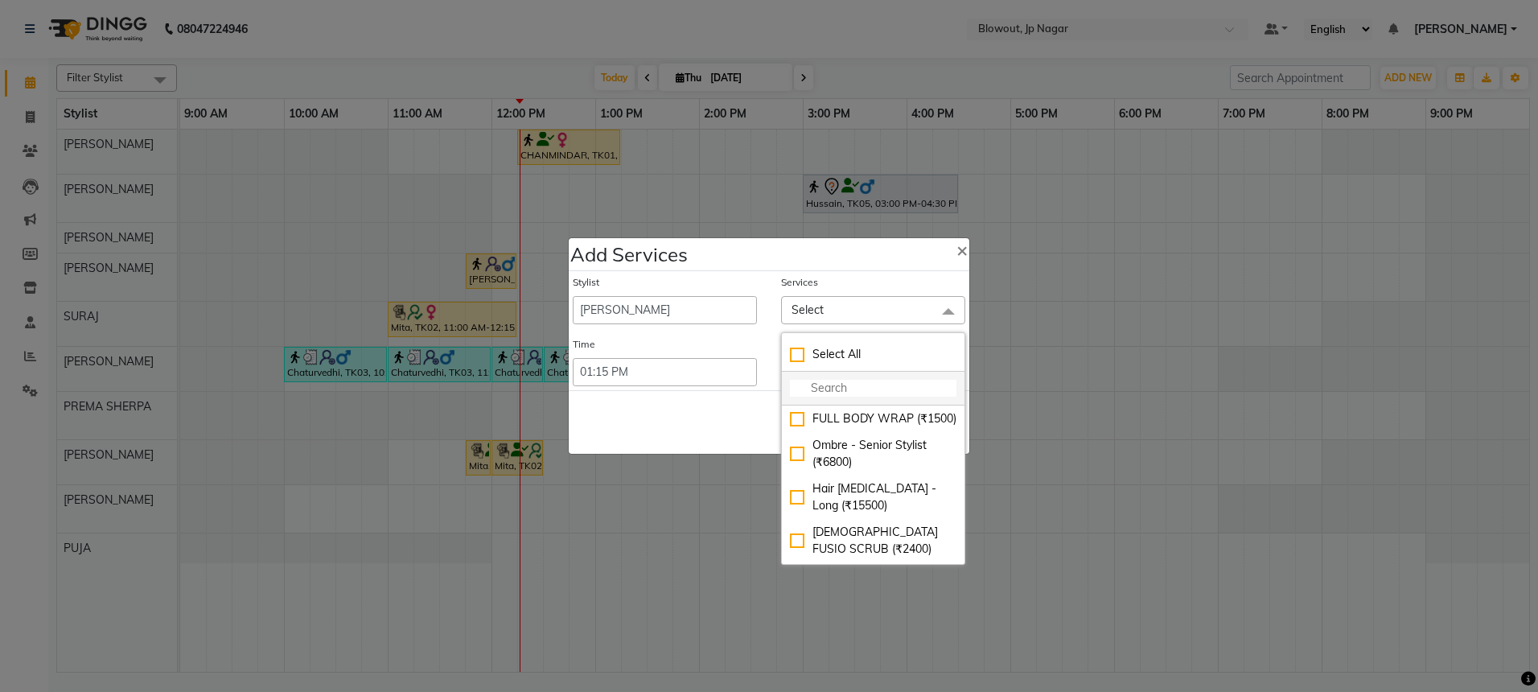
click at [808, 392] on input "multiselect-search" at bounding box center [873, 388] width 167 height 17
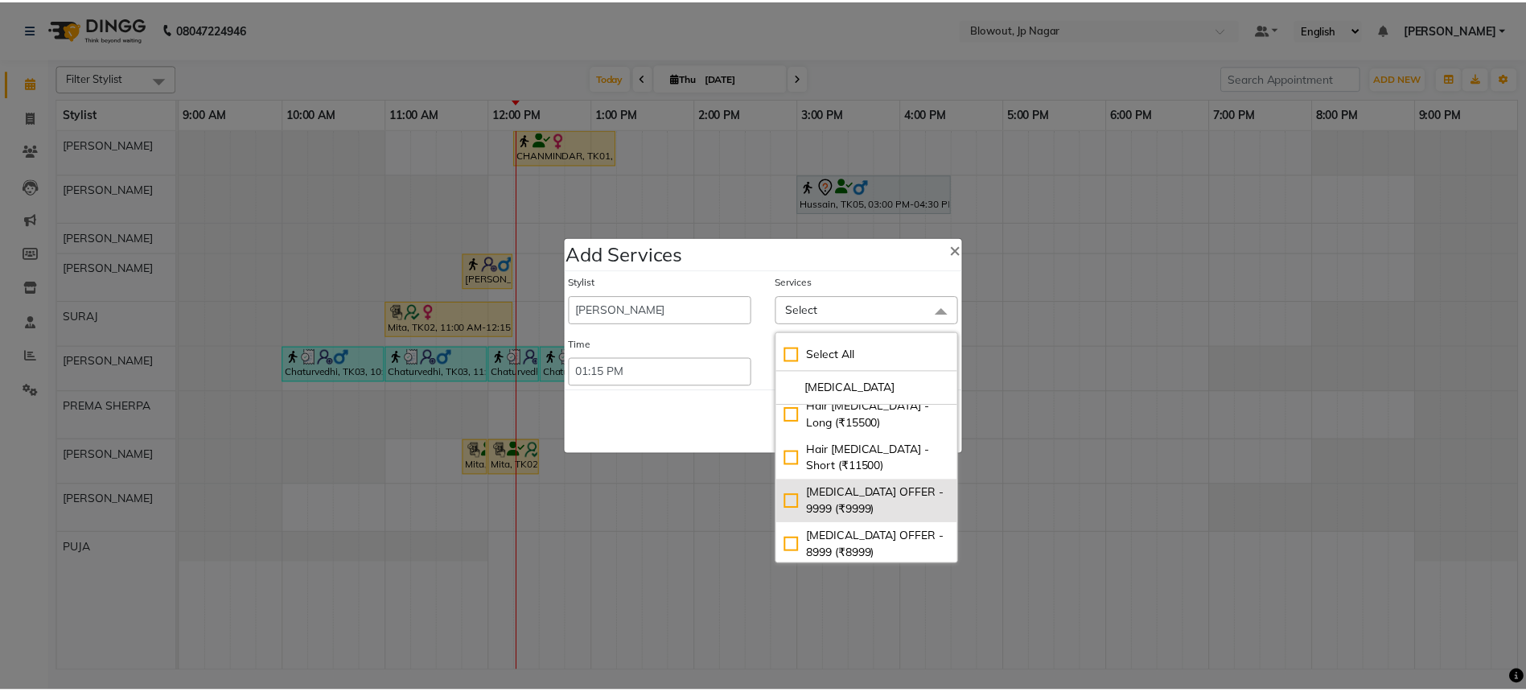
scroll to position [13, 0]
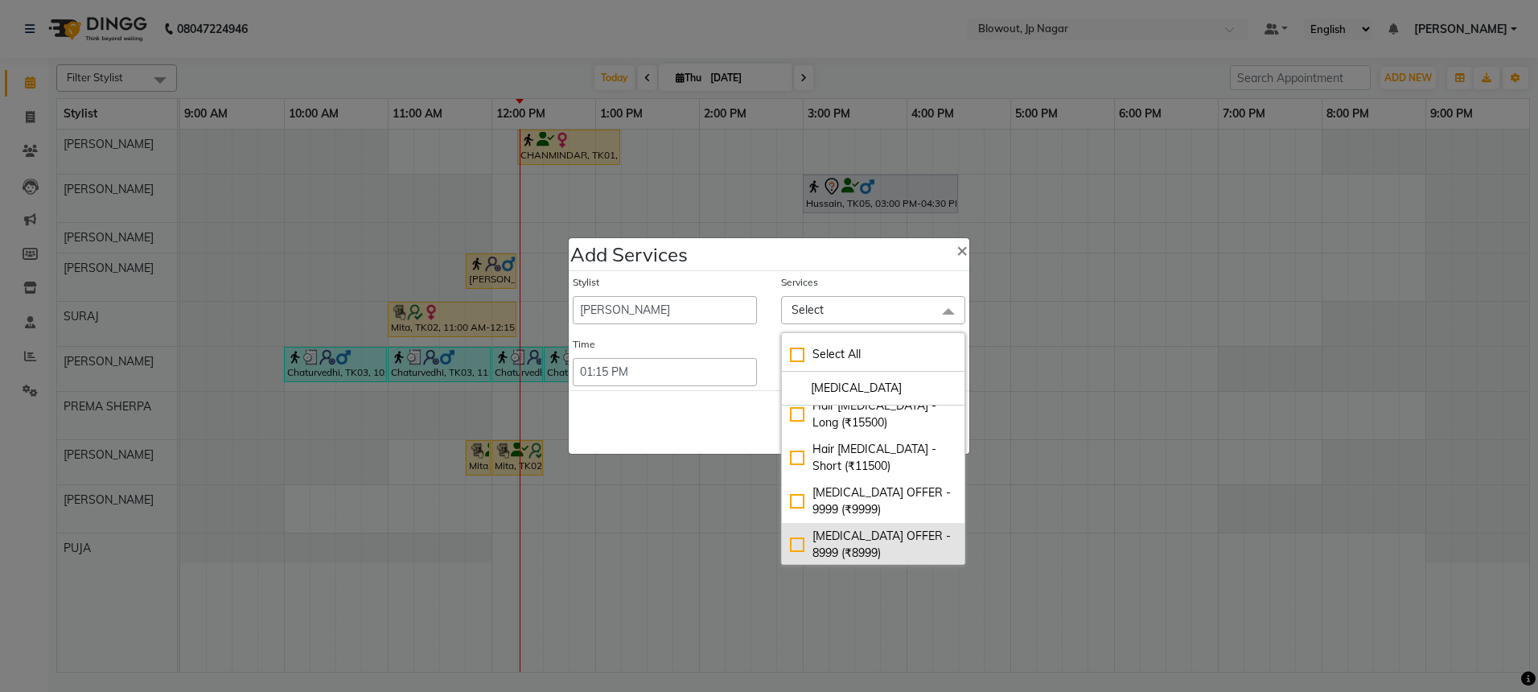
type input "botox"
click at [798, 546] on div "[MEDICAL_DATA] OFFER - 8999 (₹8999)" at bounding box center [873, 545] width 167 height 34
checkbox input "true"
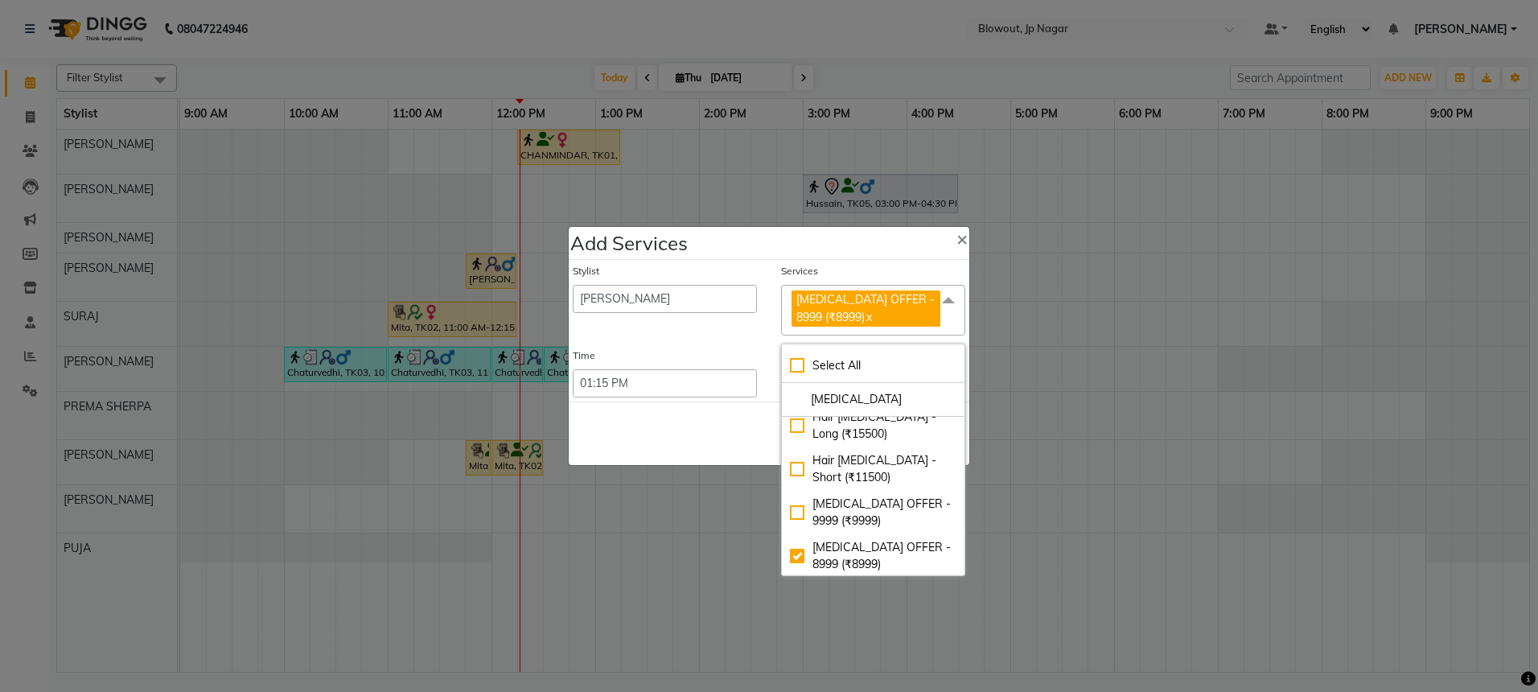
click at [687, 446] on div "Save Cancel" at bounding box center [769, 433] width 401 height 64
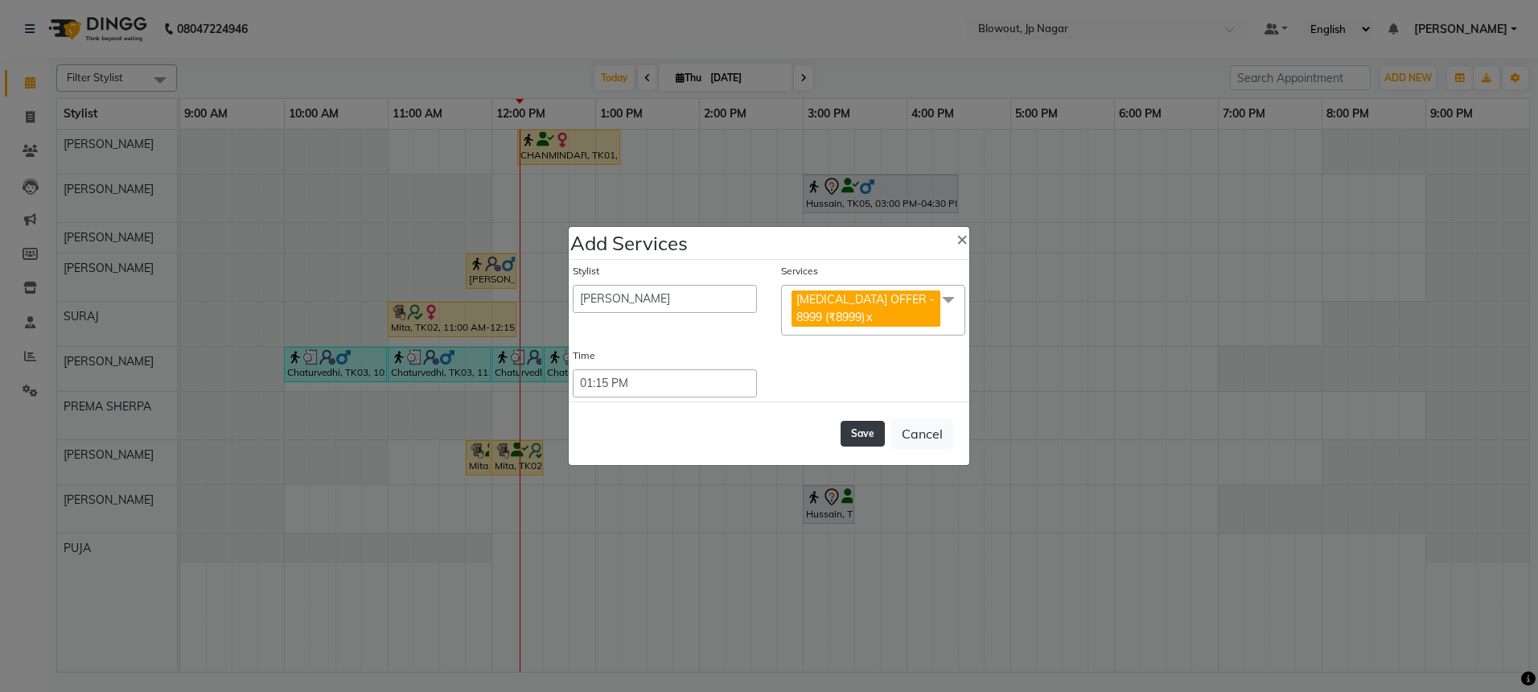
click at [868, 426] on button "Save" at bounding box center [863, 434] width 44 height 26
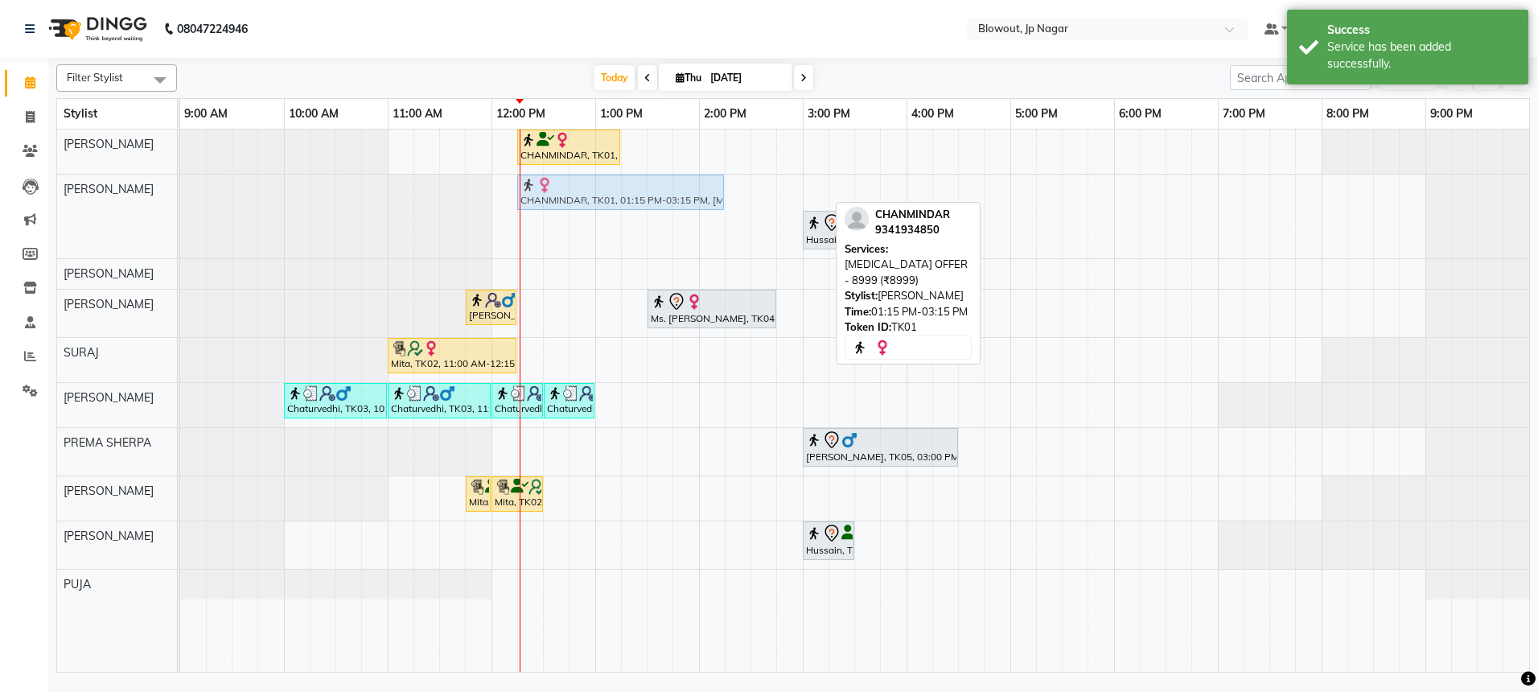
drag, startPoint x: 669, startPoint y: 197, endPoint x: 575, endPoint y: 200, distance: 94.2
click at [180, 200] on div "CHANMINDAR, TK01, 01:15 PM-03:15 PM, BOTOX OFFER - 8999 (₹8999) Hussain, TK05, …" at bounding box center [180, 217] width 0 height 84
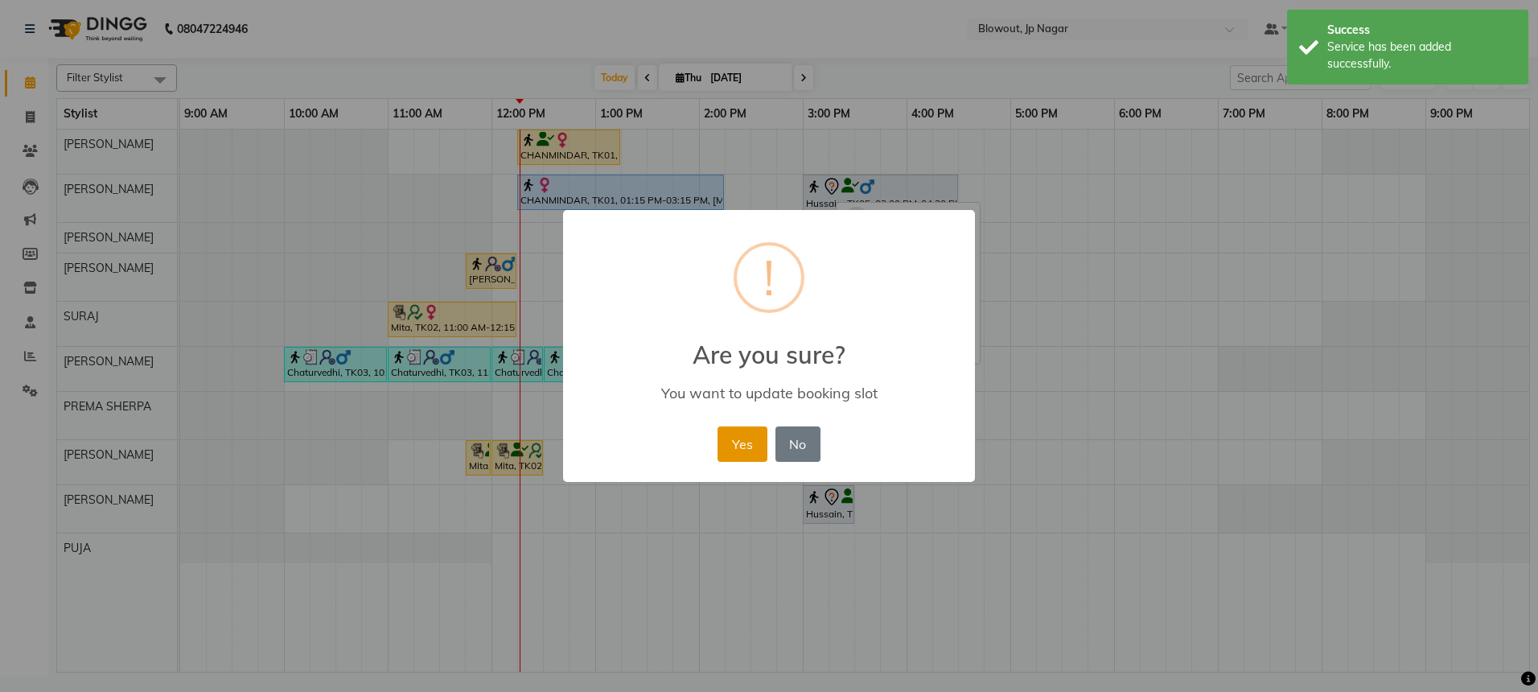
click at [742, 450] on button "Yes" at bounding box center [742, 443] width 49 height 35
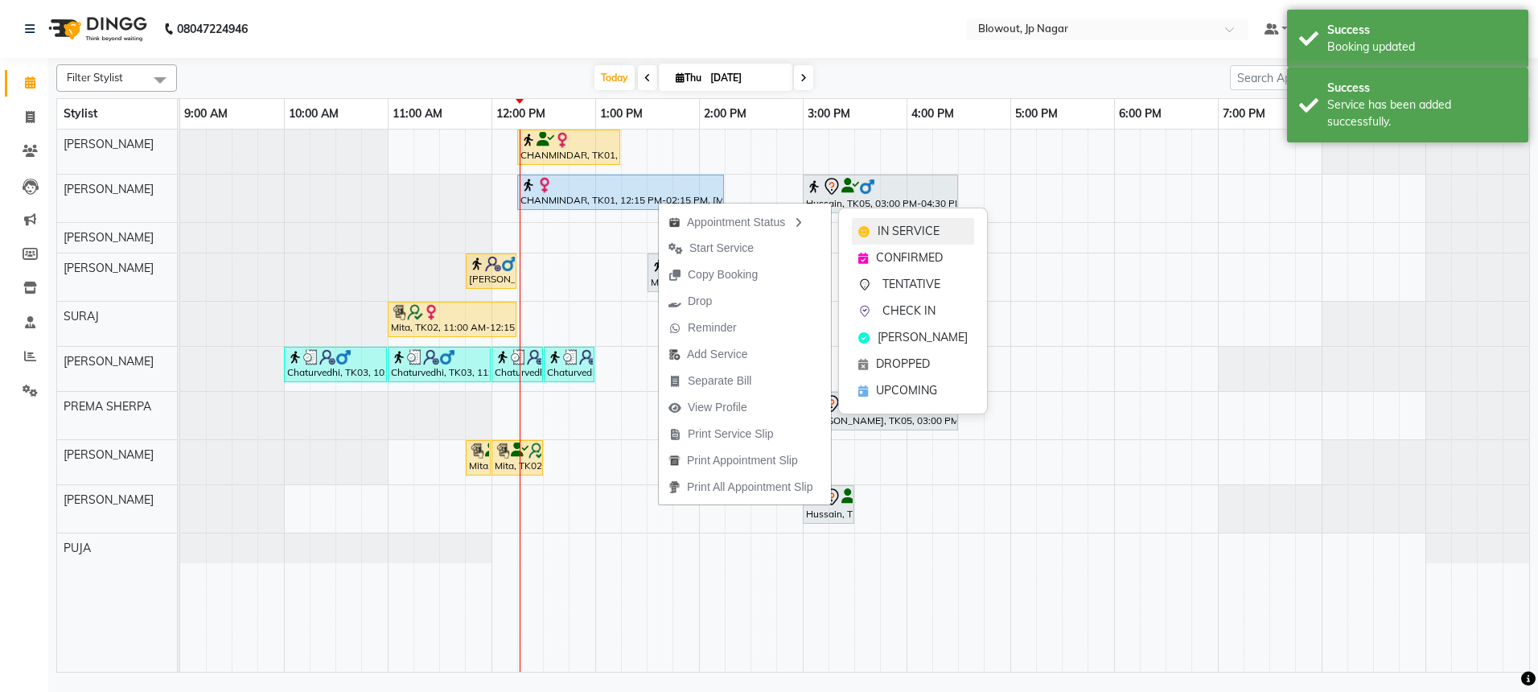
click at [862, 223] on div "IN SERVICE" at bounding box center [913, 231] width 122 height 27
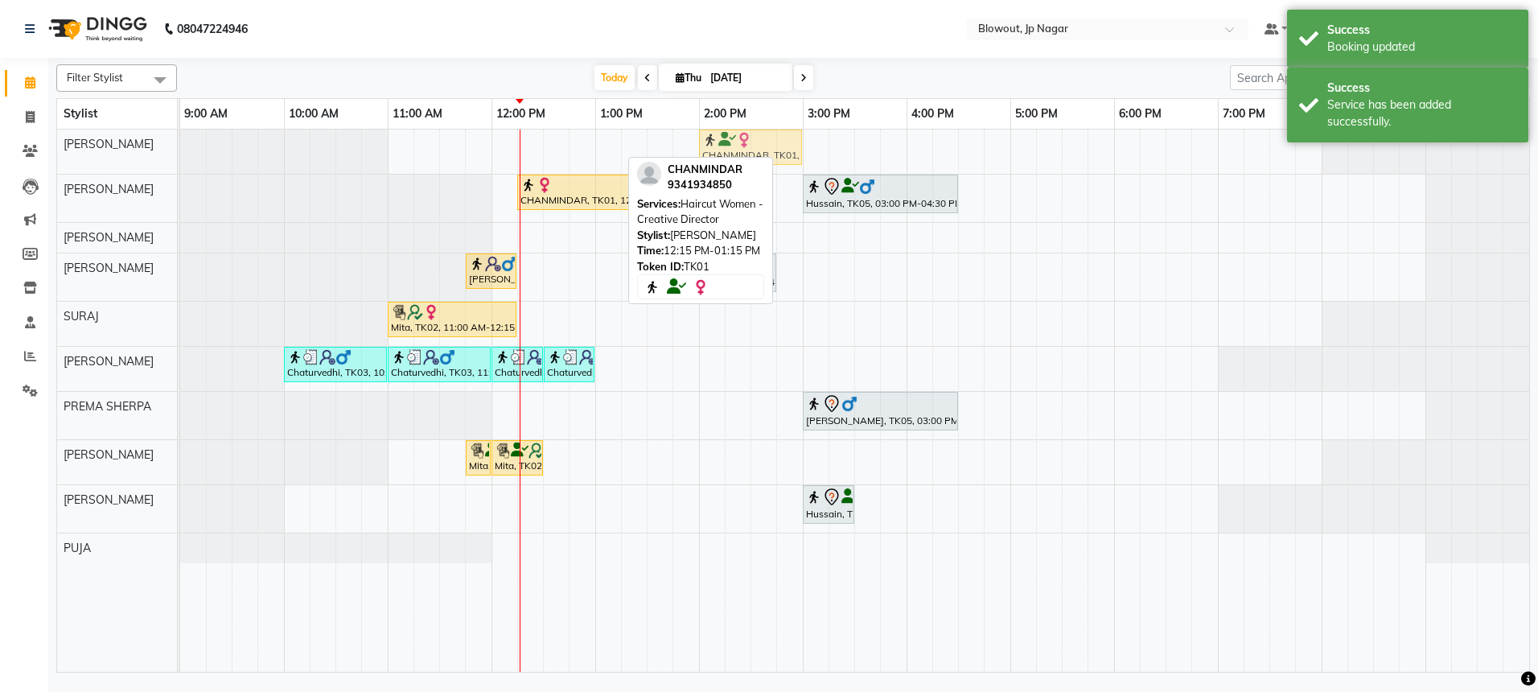
drag, startPoint x: 602, startPoint y: 138, endPoint x: 775, endPoint y: 154, distance: 173.7
click at [180, 154] on div "CHANMINDAR, TK01, 12:15 PM-01:15 PM, Haircut Women - Creative Director CHANMIND…" at bounding box center [180, 152] width 0 height 44
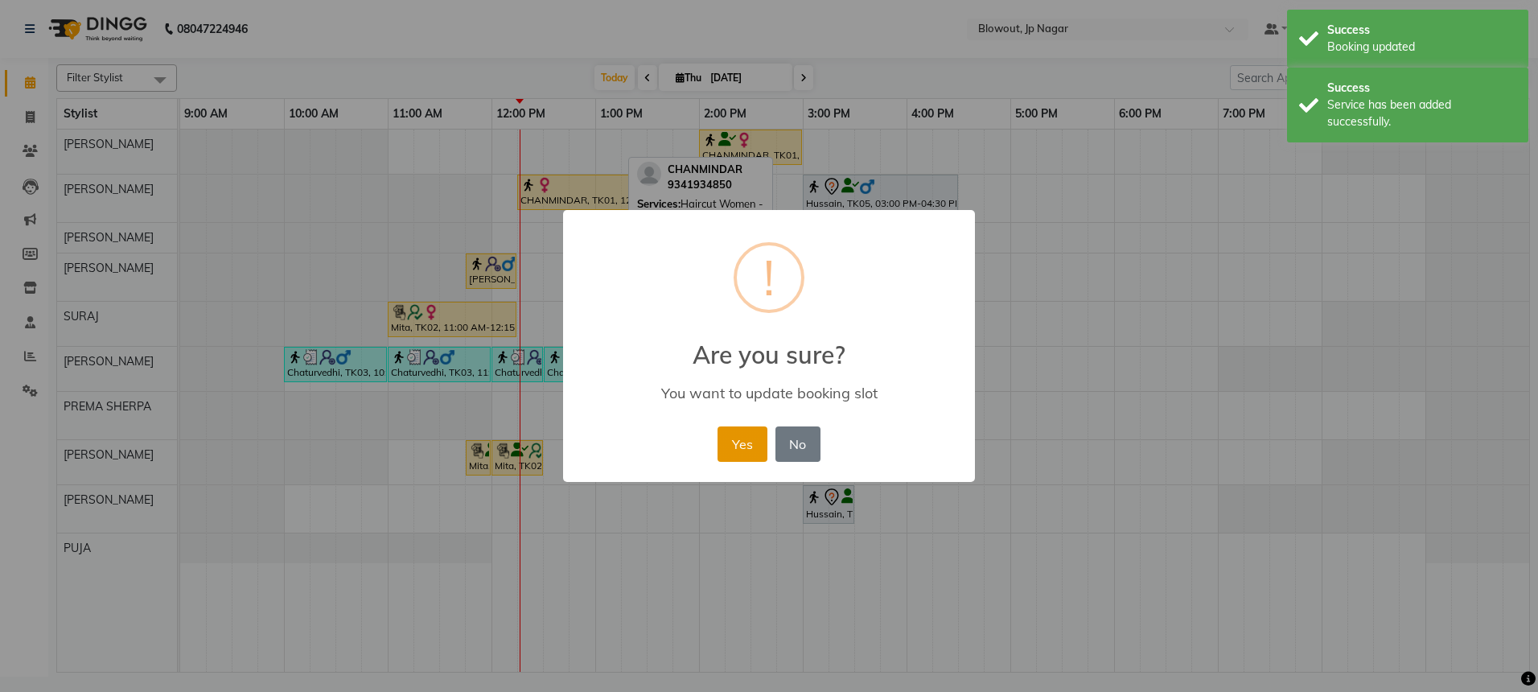
click at [738, 444] on button "Yes" at bounding box center [742, 443] width 49 height 35
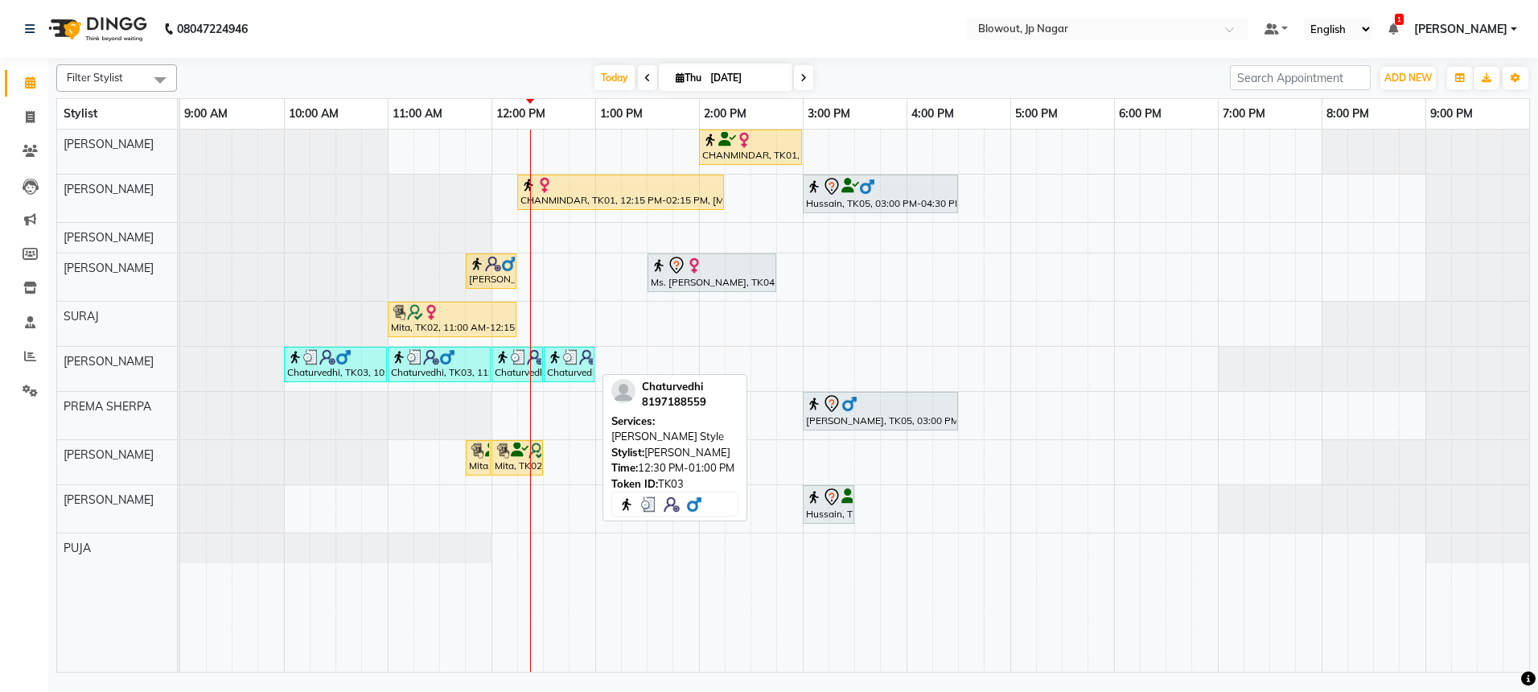
click at [558, 376] on div "Chaturvedhi, TK03, 12:30 PM-01:00 PM, [PERSON_NAME] Style" at bounding box center [568, 364] width 47 height 31
click at [558, 372] on div "Chaturvedhi, TK03, 12:30 PM-01:00 PM, [PERSON_NAME] Style" at bounding box center [568, 364] width 47 height 31
select select "3"
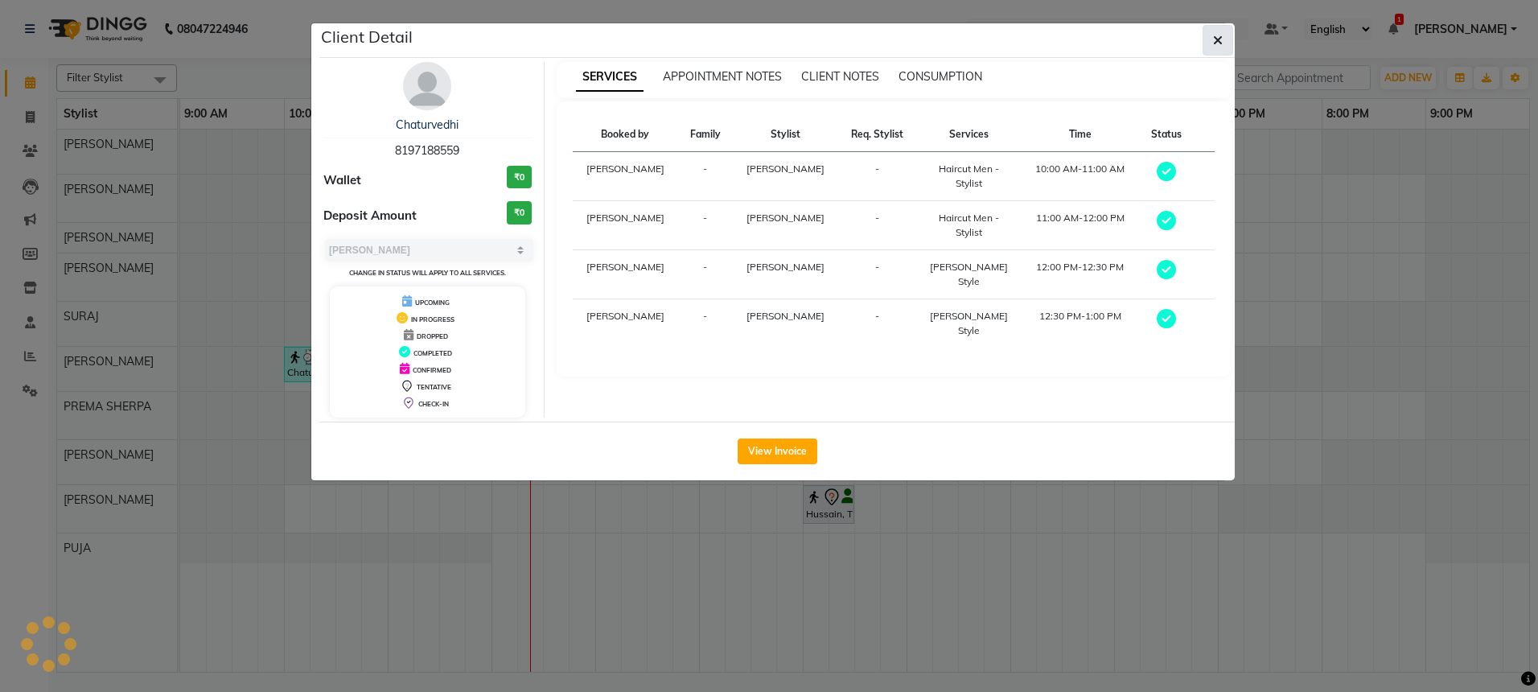
click at [1221, 47] on span "button" at bounding box center [1218, 40] width 10 height 16
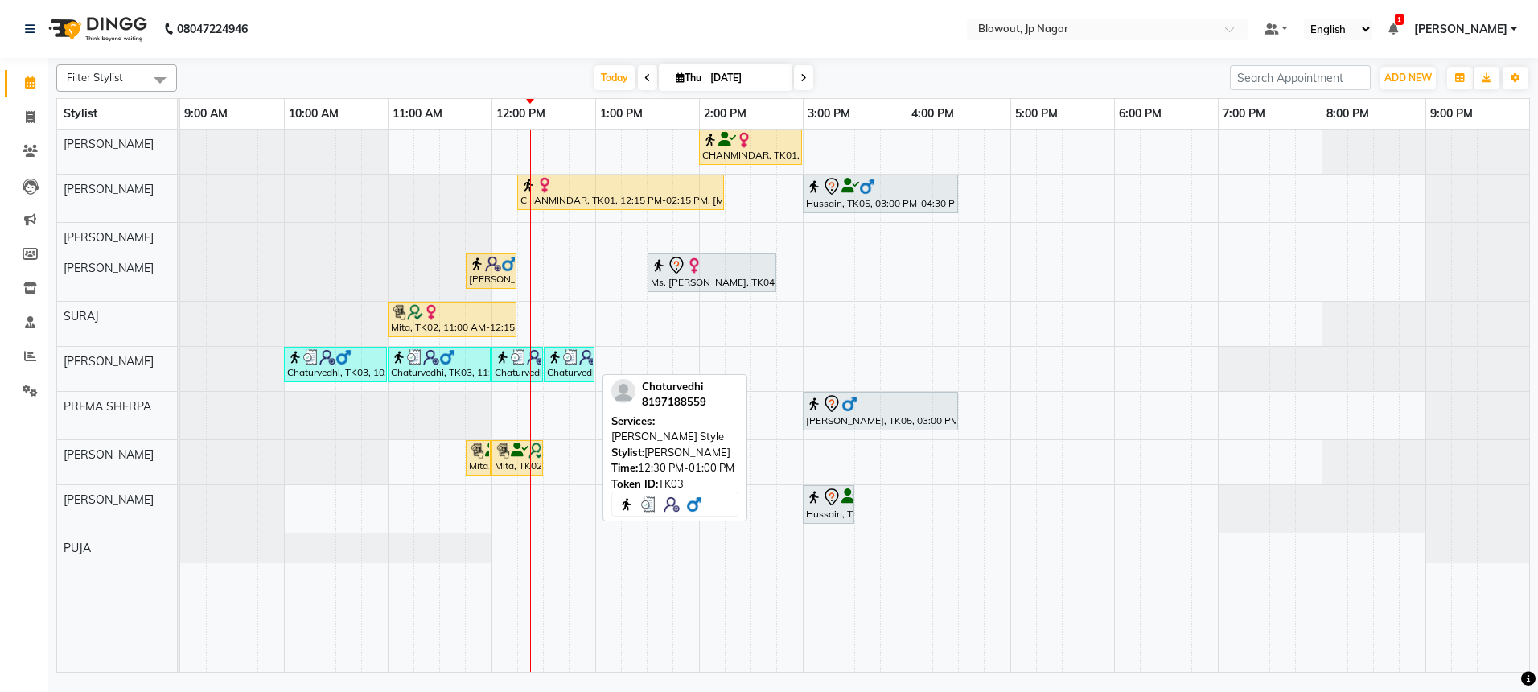
click at [553, 370] on div "Chaturvedhi, TK03, 12:30 PM-01:00 PM, [PERSON_NAME] Style" at bounding box center [568, 364] width 47 height 31
select select "3"
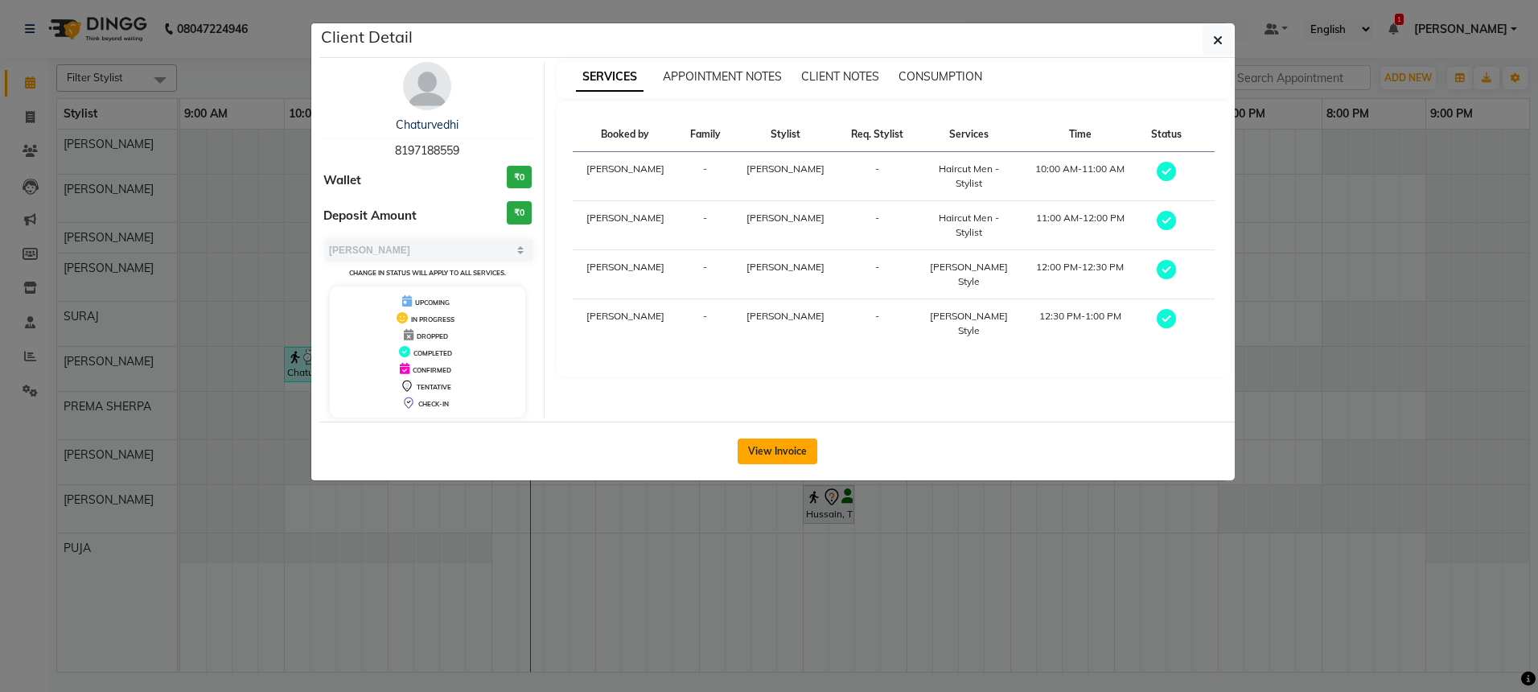
click at [784, 440] on button "View Invoice" at bounding box center [778, 451] width 80 height 26
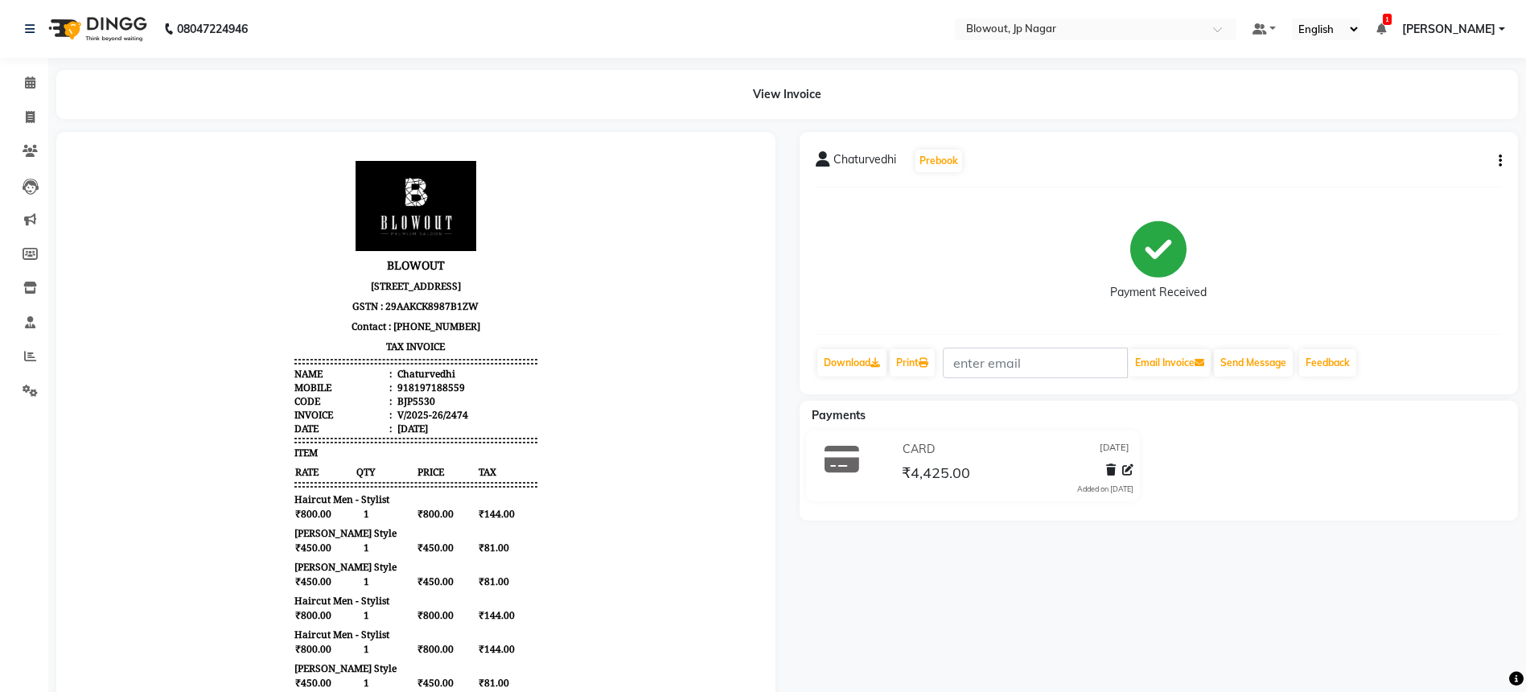
click at [1500, 162] on icon "button" at bounding box center [1500, 161] width 3 height 1
click at [1411, 150] on div "Edit Item Staff" at bounding box center [1420, 151] width 110 height 20
select select
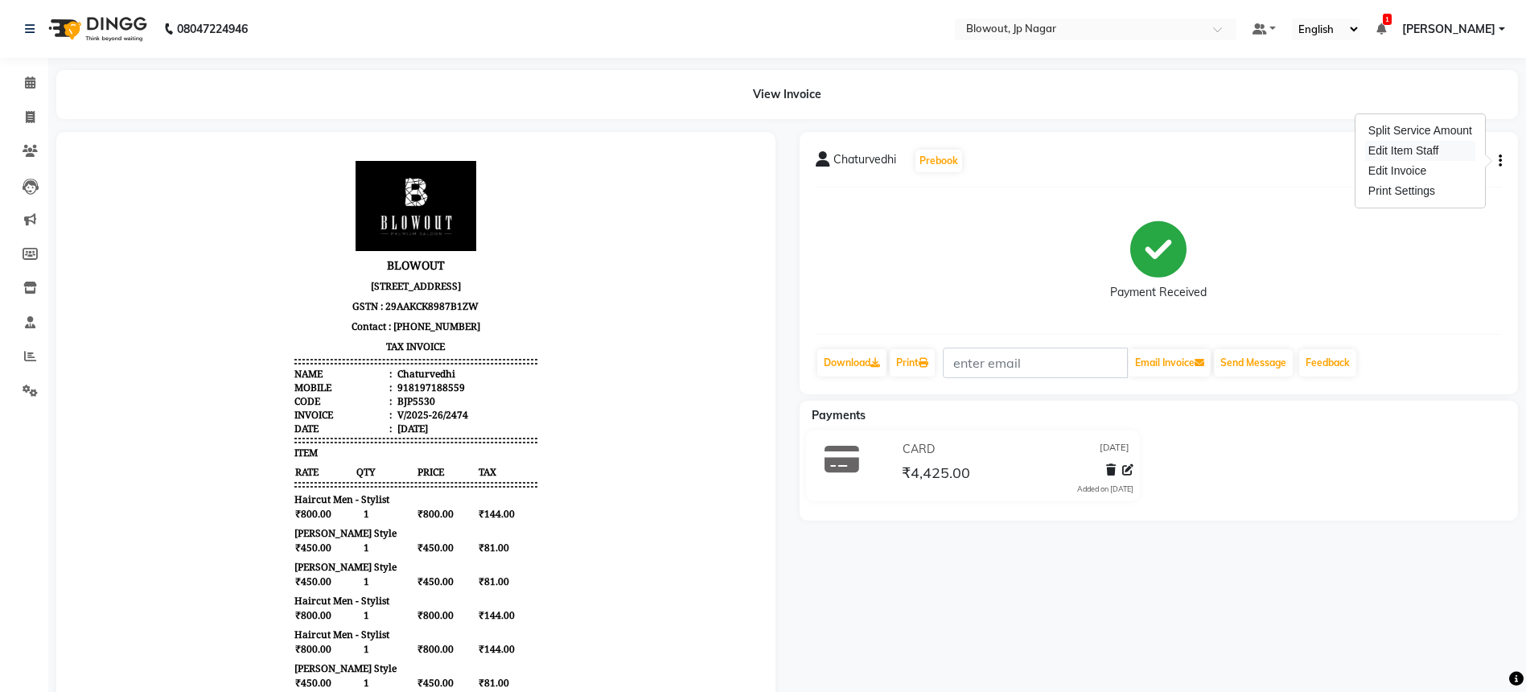
select select
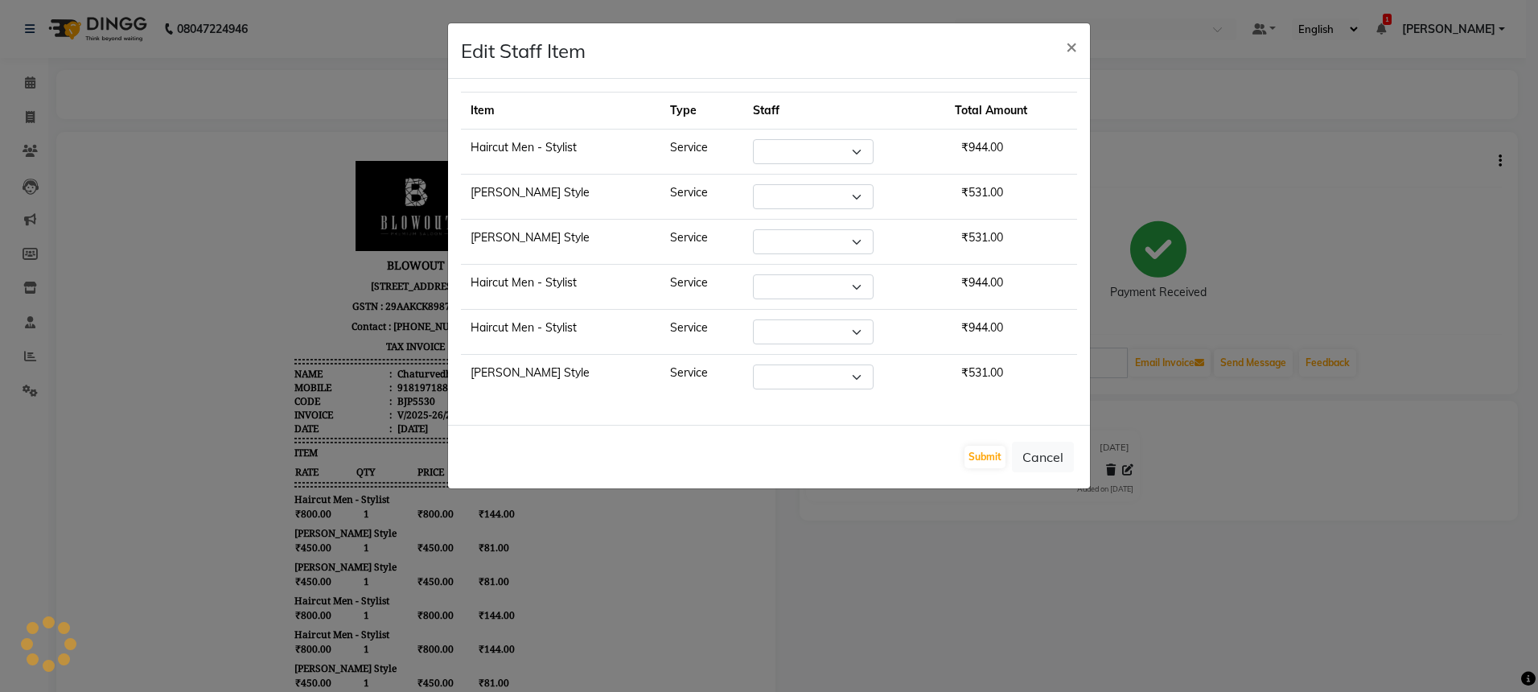
select select "60456"
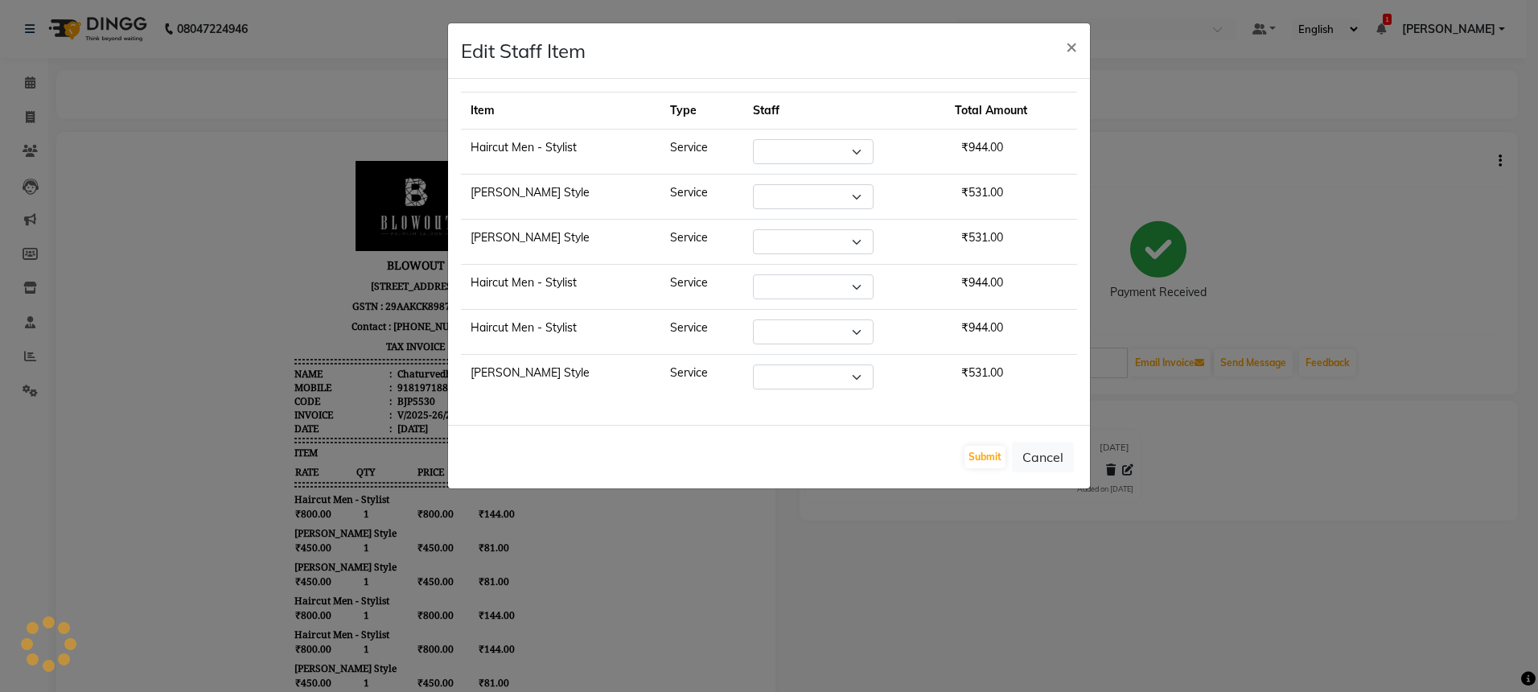
select select "60456"
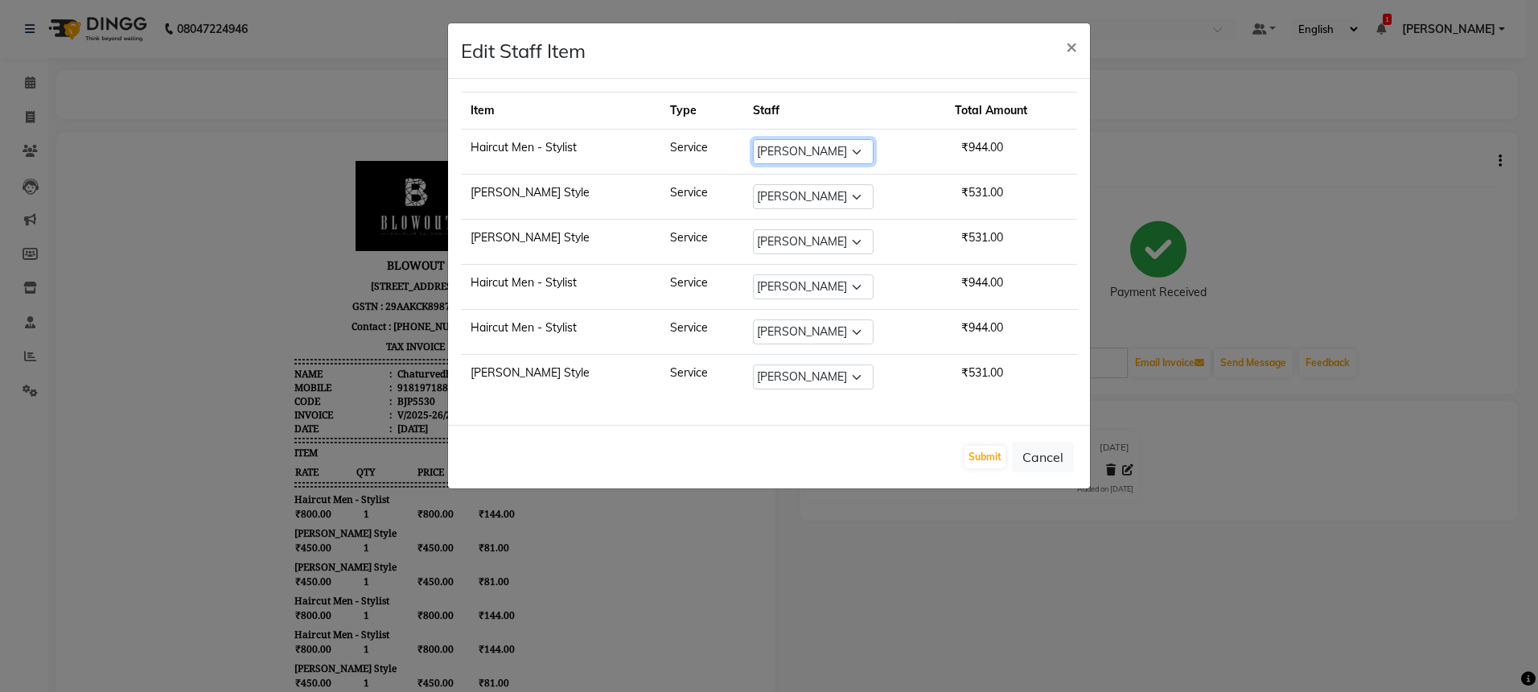
click at [796, 150] on select "Select BINOD DICKY SHERPA GIRI JITEN JOHN JULIE MALSAWMTLUANGI Malsawmtluanngi …" at bounding box center [813, 151] width 121 height 25
select select "68137"
click at [784, 191] on select "Select BINOD DICKY SHERPA GIRI JITEN JOHN JULIE MALSAWMTLUANGI Malsawmtluanngi …" at bounding box center [813, 196] width 121 height 25
select select "68137"
click at [984, 461] on button "Submit" at bounding box center [985, 457] width 41 height 23
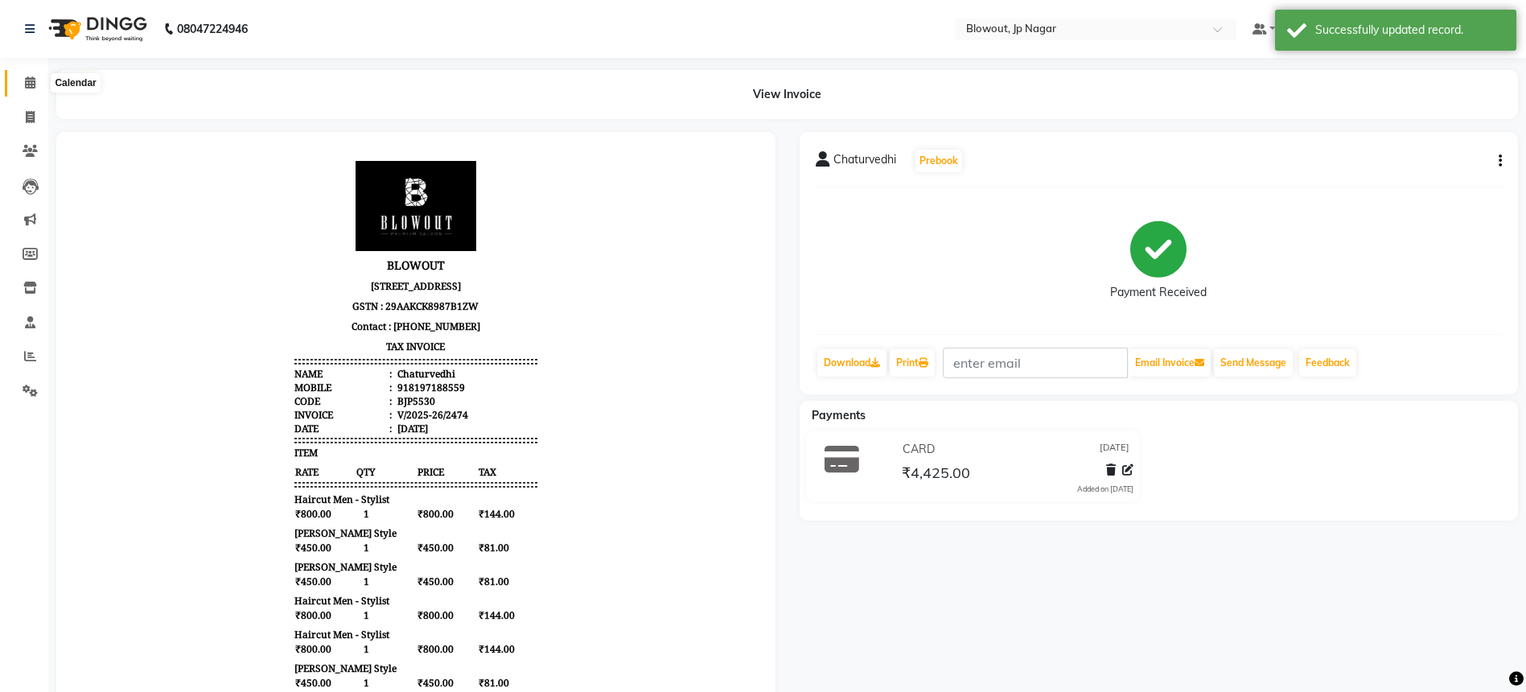
click at [31, 85] on icon at bounding box center [30, 82] width 10 height 12
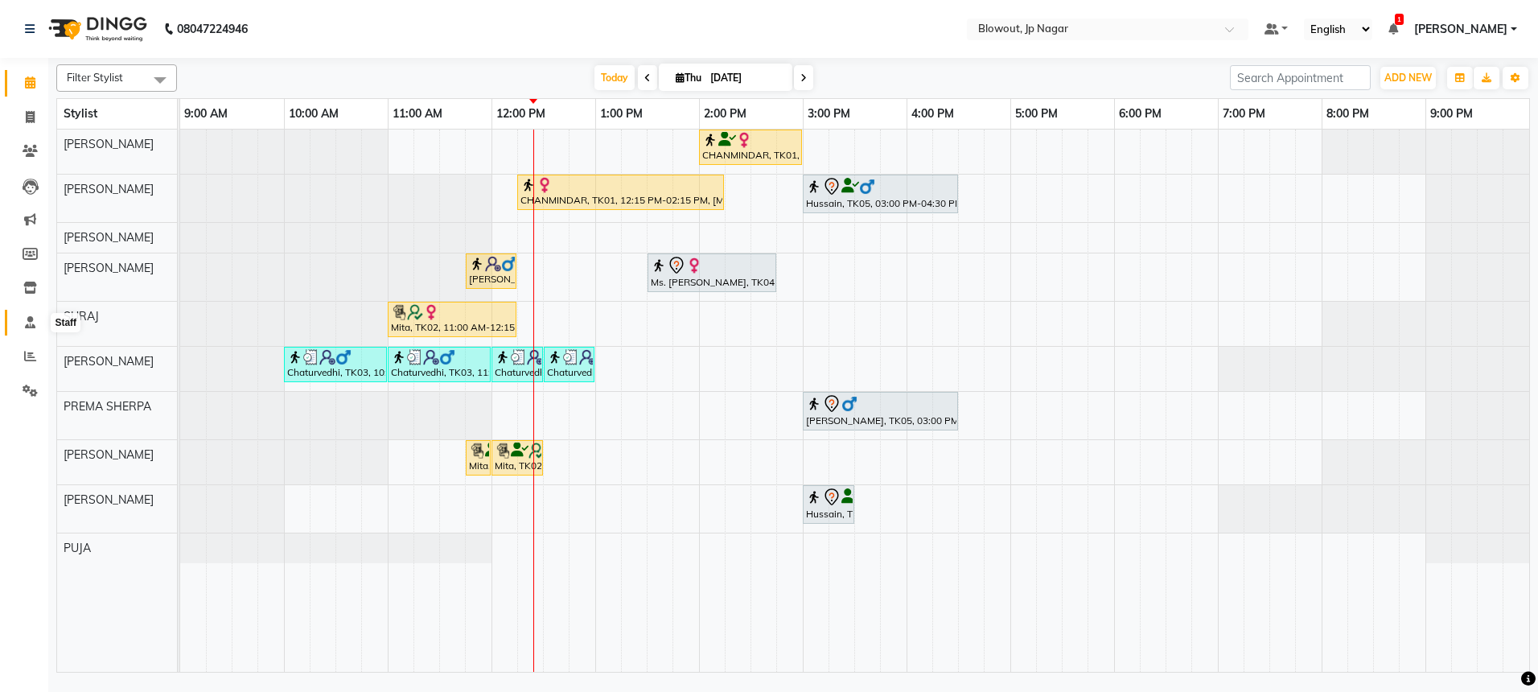
click at [27, 326] on icon at bounding box center [30, 322] width 10 height 12
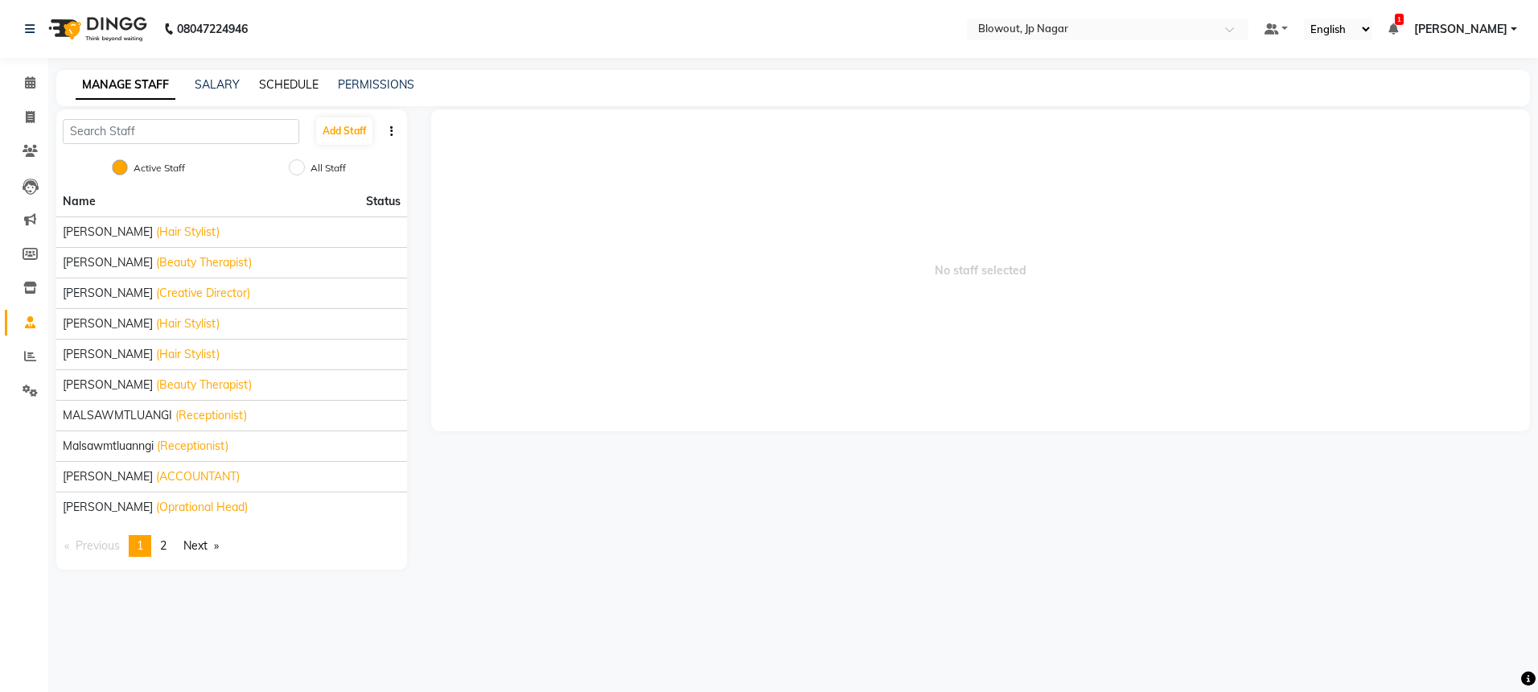
click at [294, 83] on link "SCHEDULE" at bounding box center [289, 84] width 60 height 14
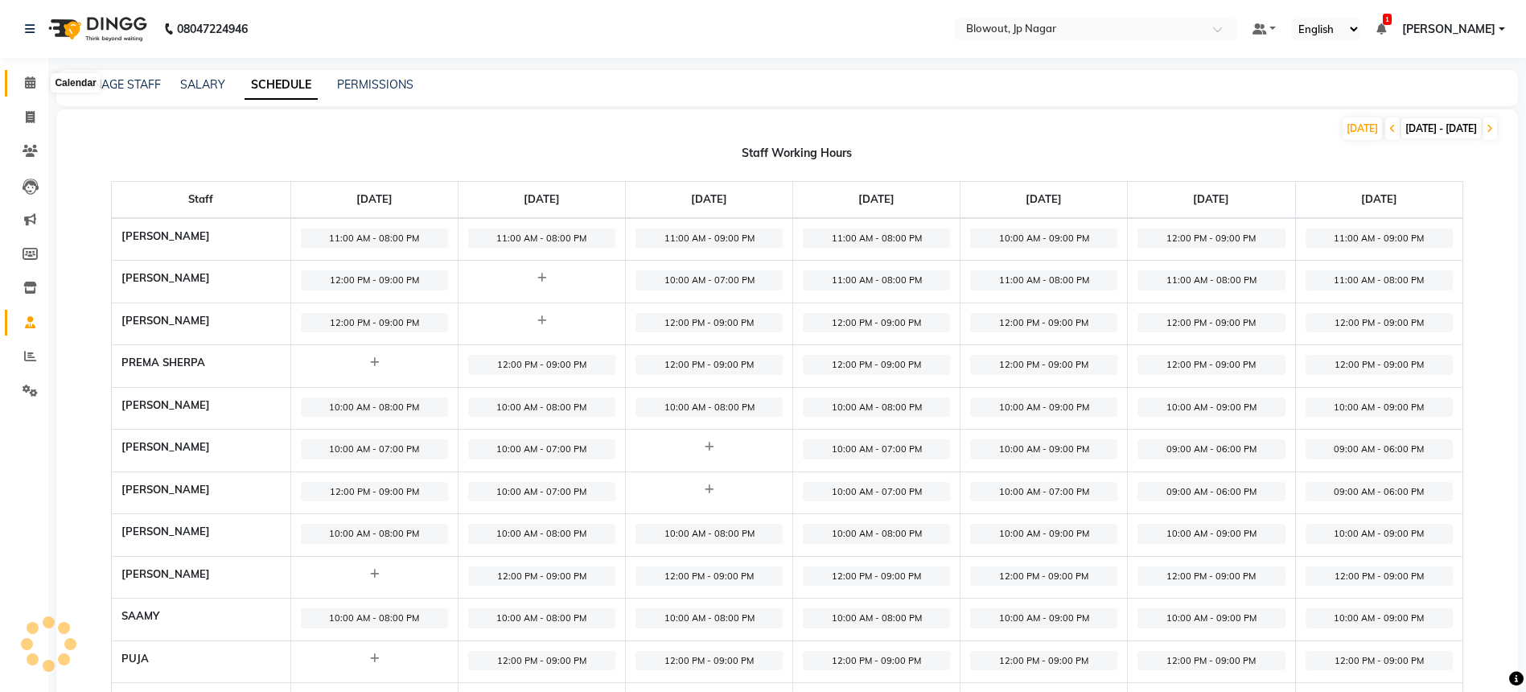
click at [27, 83] on icon at bounding box center [30, 82] width 10 height 12
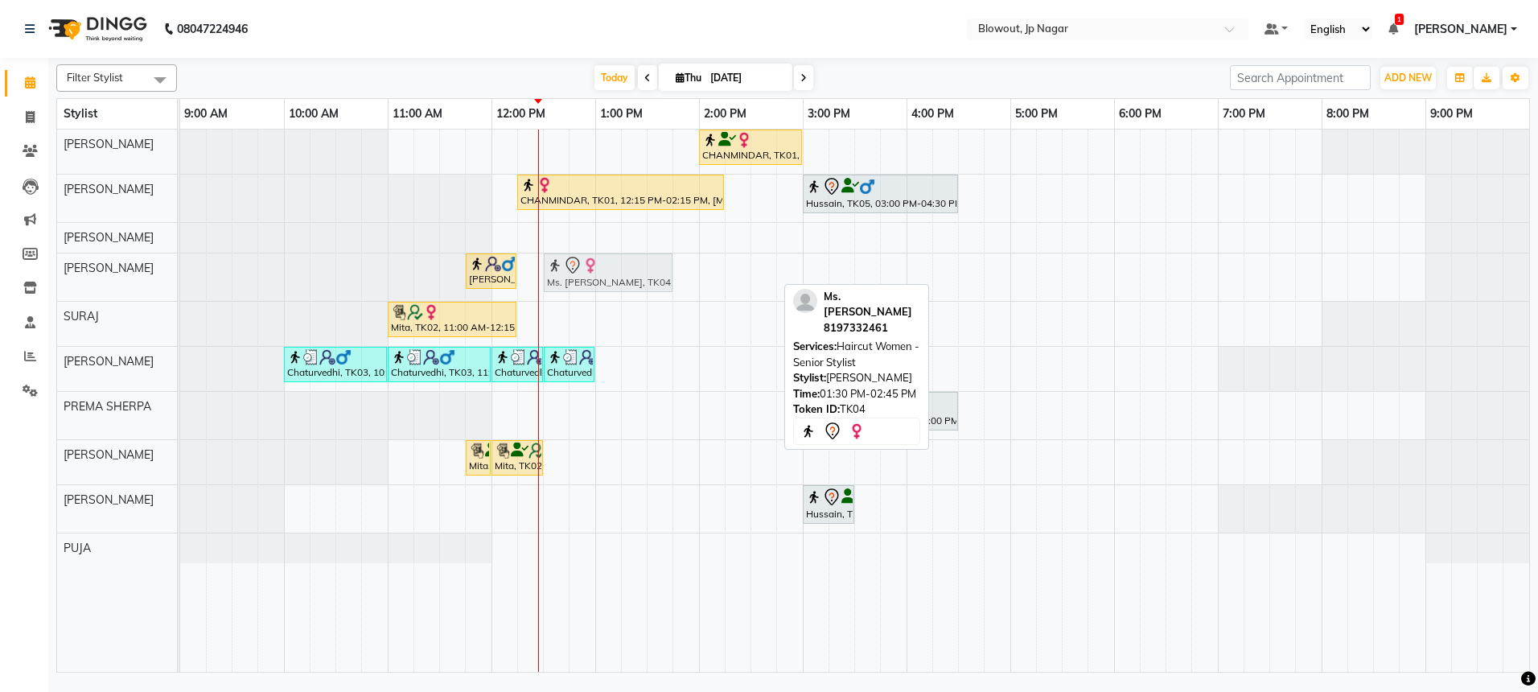
drag, startPoint x: 686, startPoint y: 270, endPoint x: 587, endPoint y: 288, distance: 100.7
click at [180, 288] on div "Kalia, TK06, 11:45 AM-12:15 PM, Beard Style Ms. kritika, TK04, 01:30 PM-02:45 P…" at bounding box center [180, 276] width 0 height 47
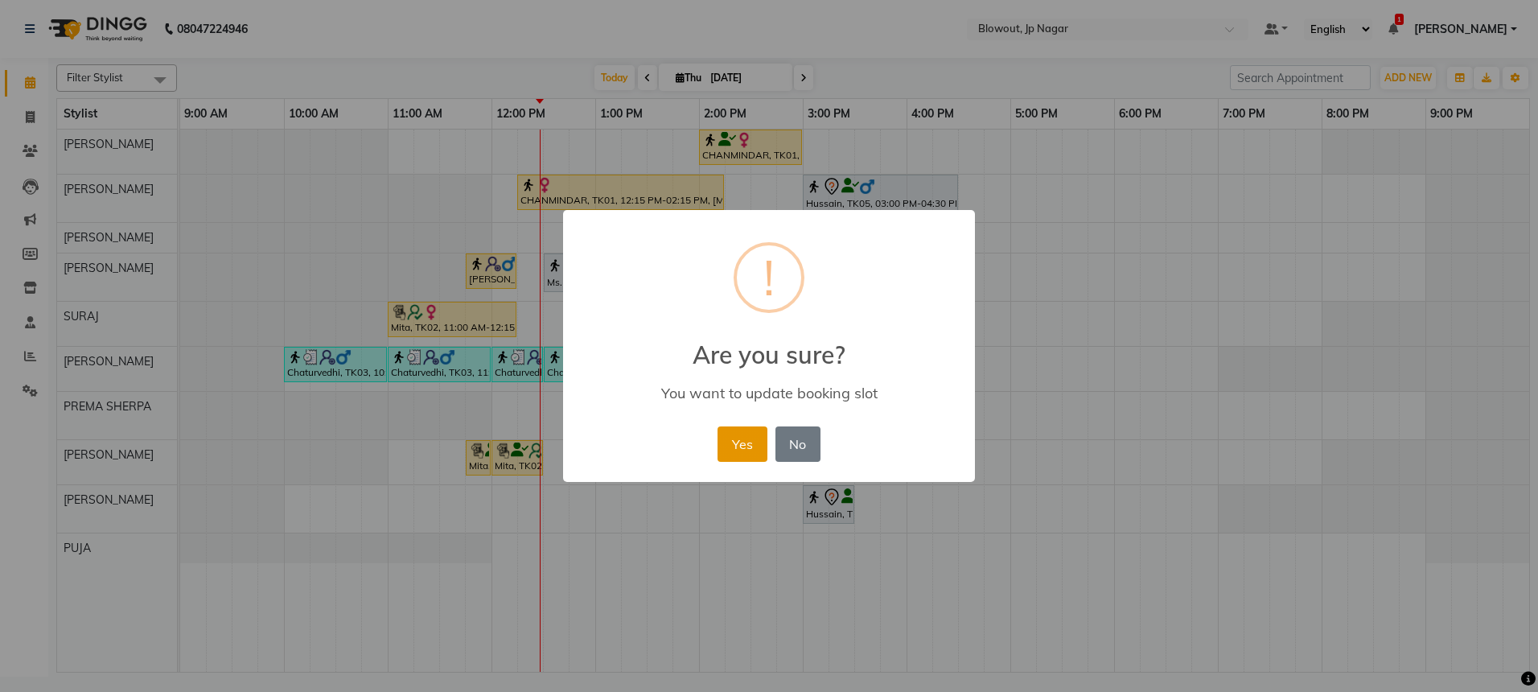
click at [727, 430] on button "Yes" at bounding box center [742, 443] width 49 height 35
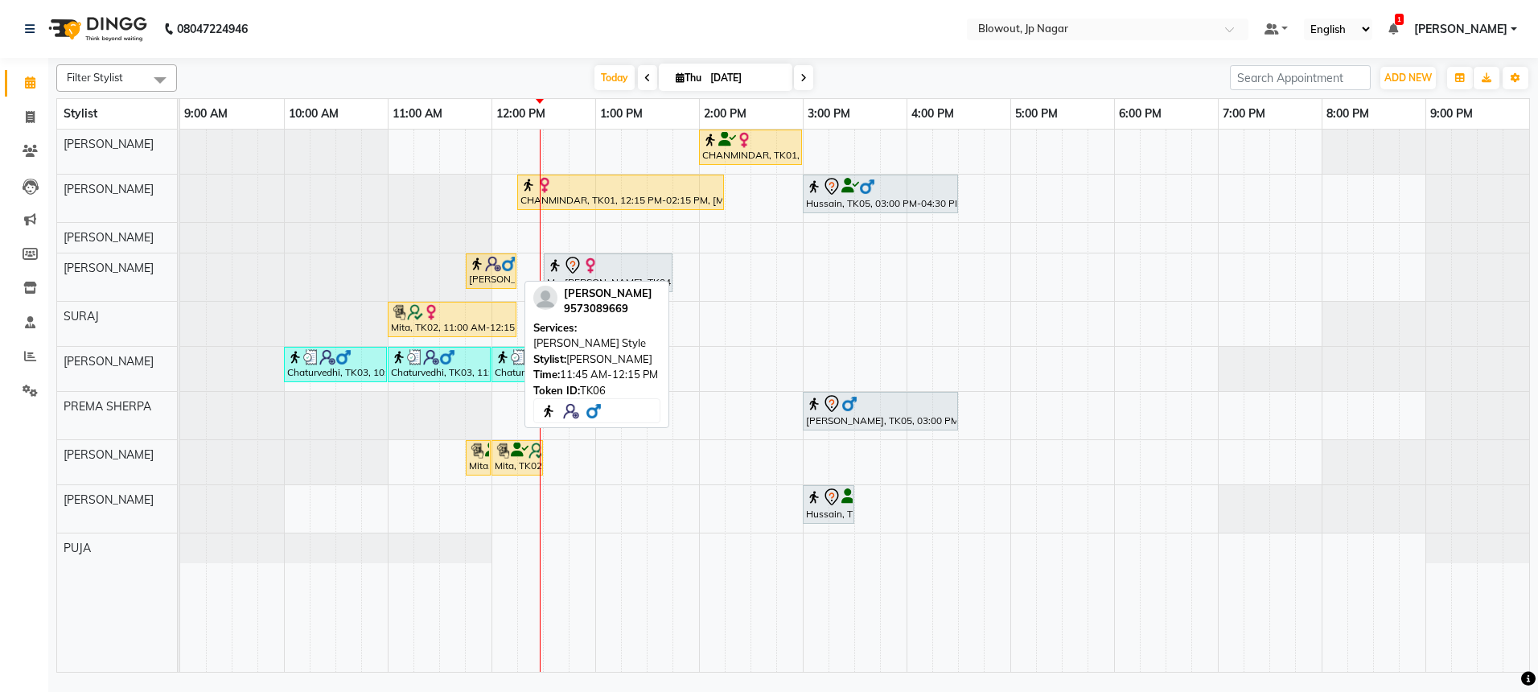
click at [492, 274] on div "Kalia, TK06, 11:45 AM-12:15 PM, Beard Style" at bounding box center [490, 271] width 47 height 31
select select "1"
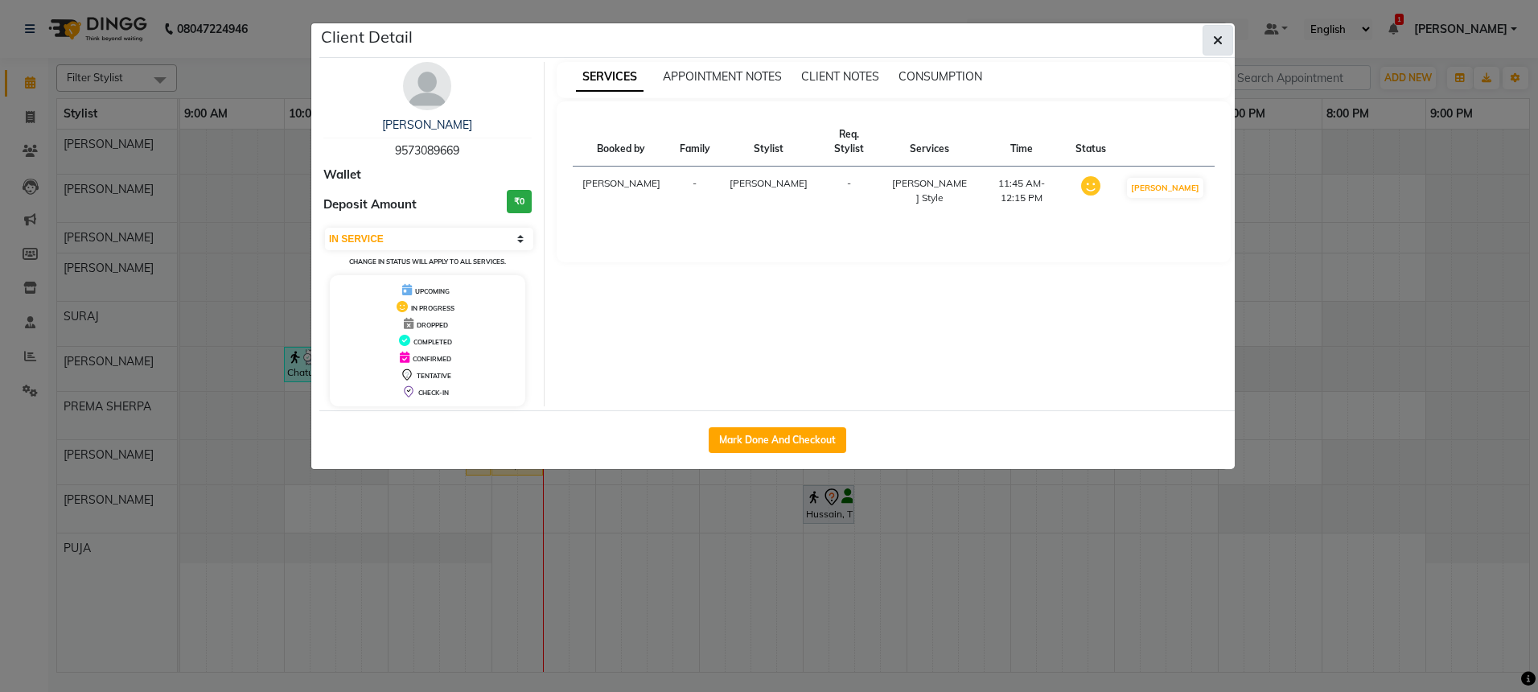
click at [1216, 34] on icon "button" at bounding box center [1218, 40] width 10 height 13
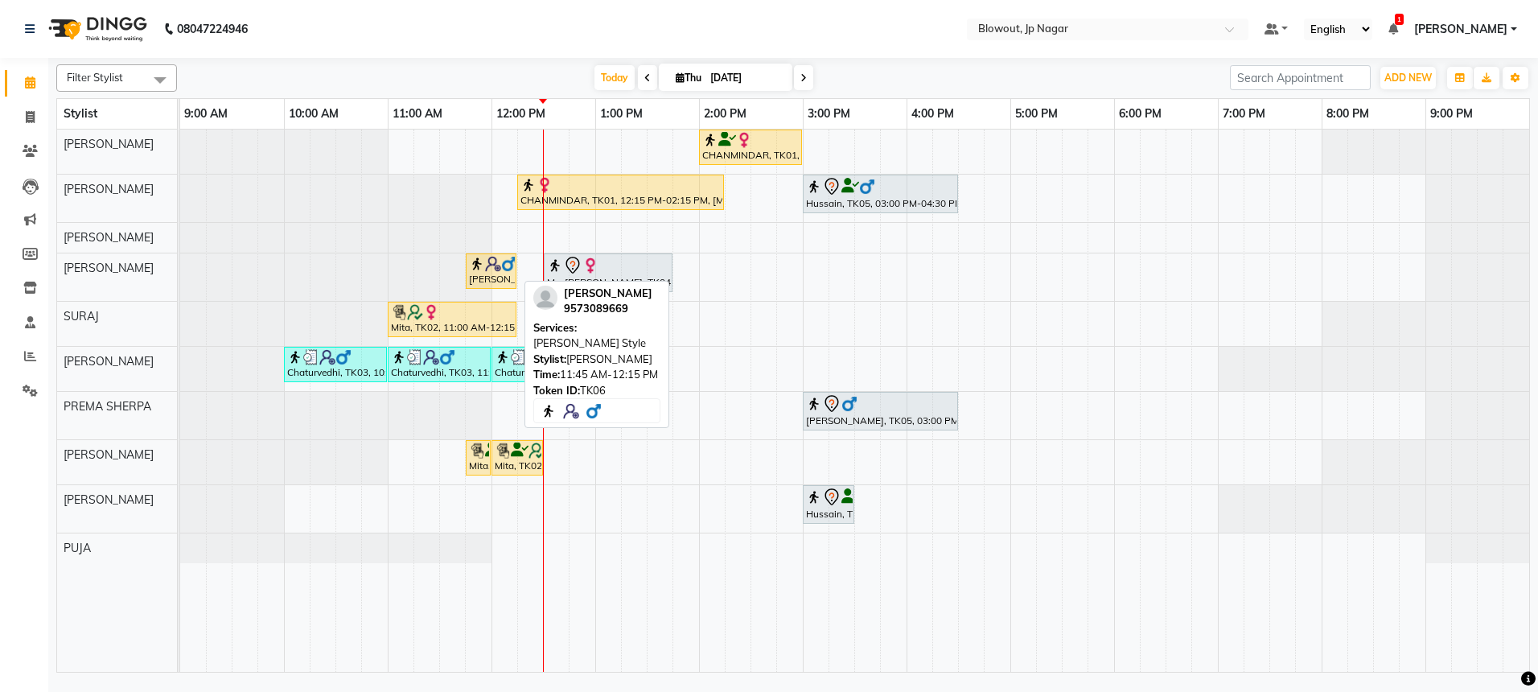
click at [492, 274] on div "Kalia, TK06, 11:45 AM-12:15 PM, Beard Style" at bounding box center [490, 271] width 47 height 31
select select "1"
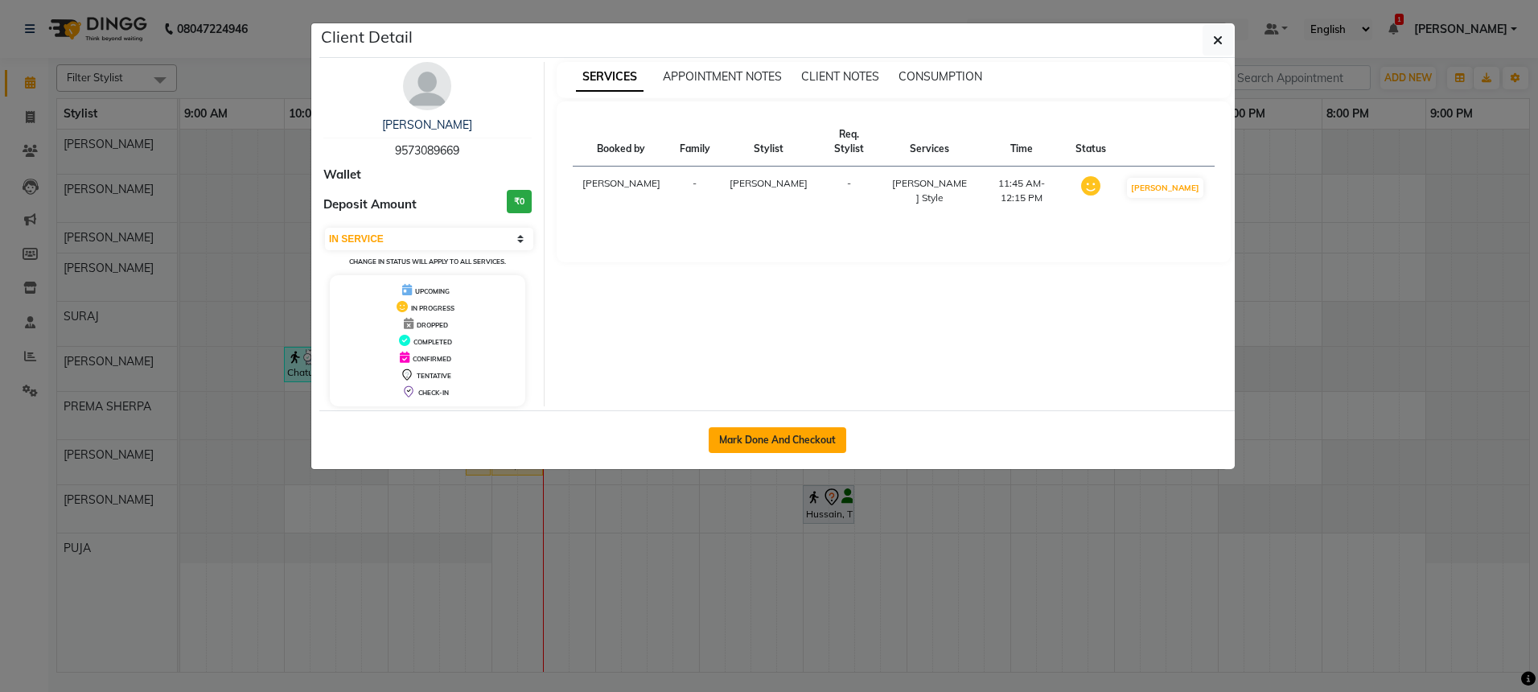
click at [764, 446] on button "Mark Done And Checkout" at bounding box center [778, 440] width 138 height 26
select select "service"
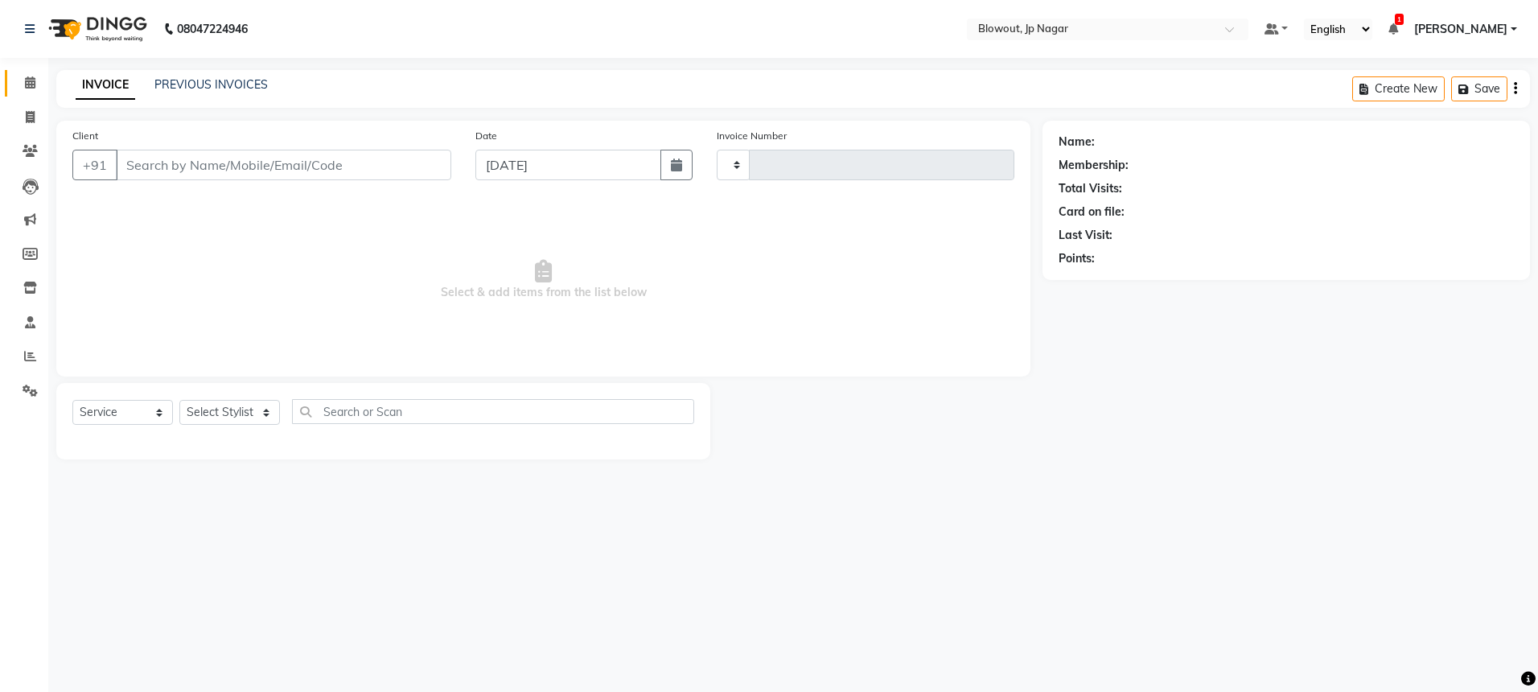
type input "2475"
select select "6261"
type input "9573089669"
select select "85470"
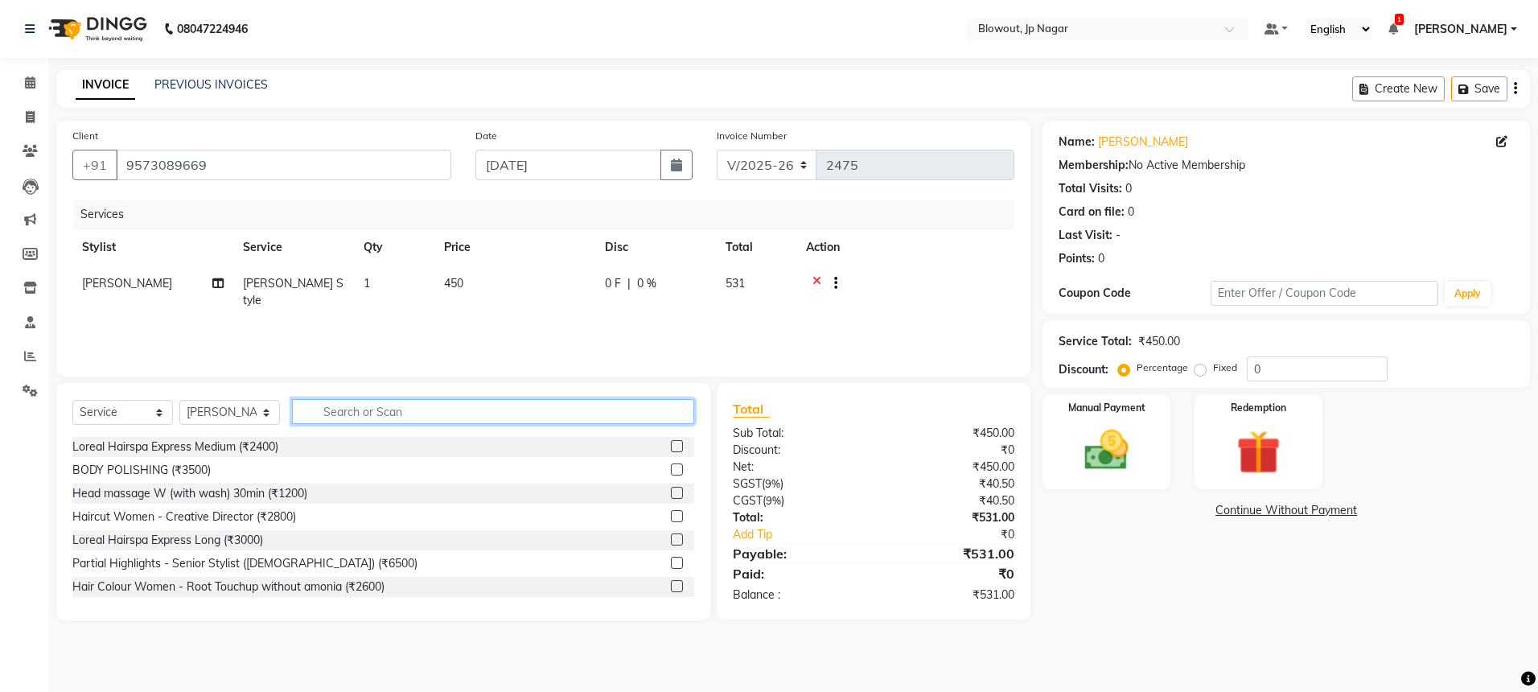
click at [348, 414] on input "text" at bounding box center [493, 411] width 402 height 25
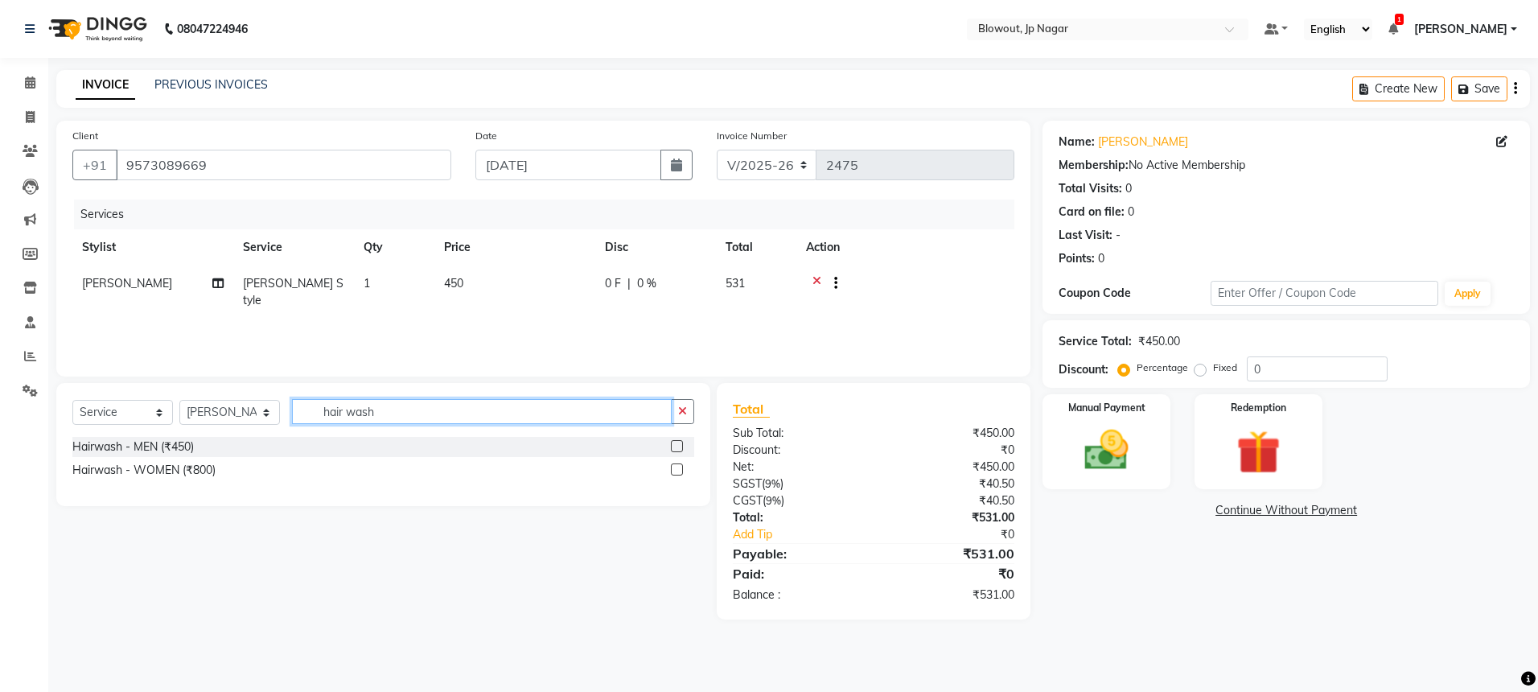
click at [411, 409] on input "hair wash" at bounding box center [482, 411] width 380 height 25
type input "hair wash"
click at [174, 440] on div "Hairwash - MEN (₹450)" at bounding box center [132, 446] width 121 height 17
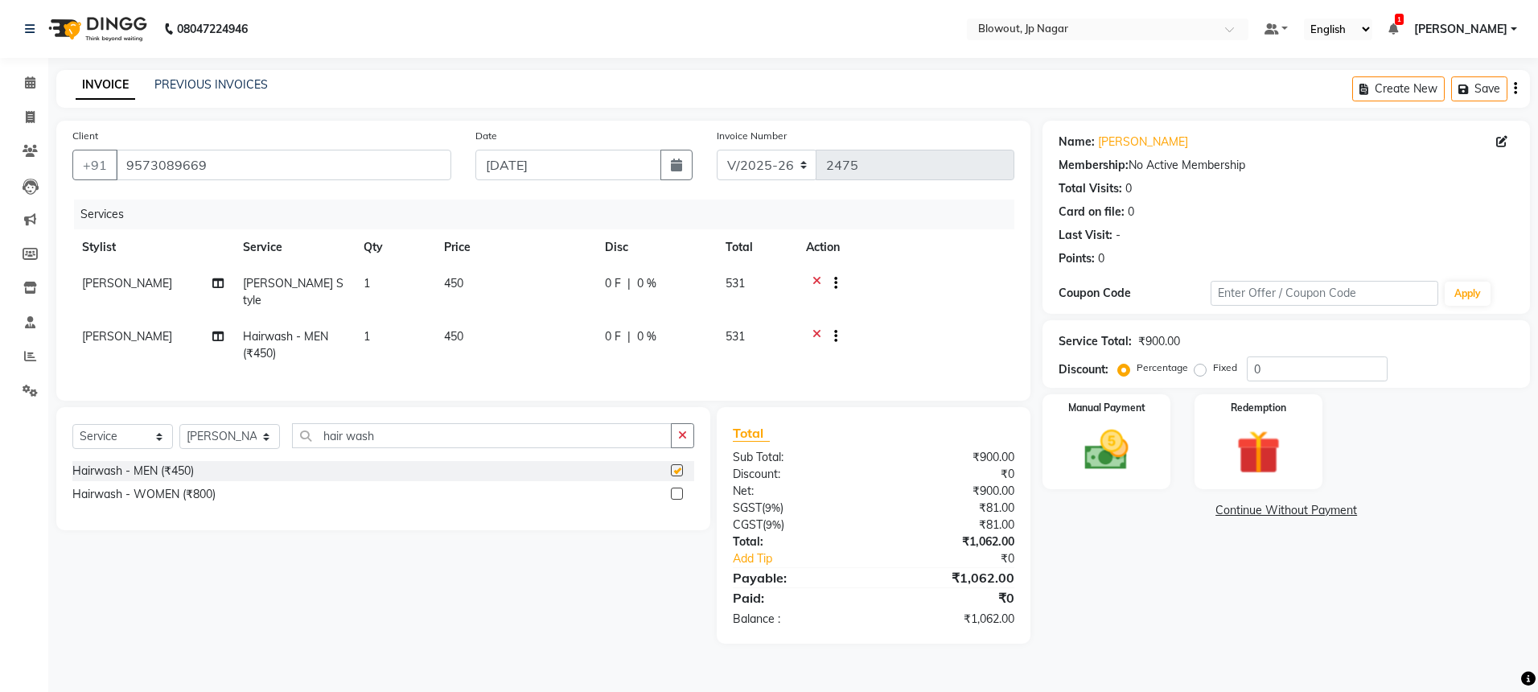
checkbox input "false"
click at [1146, 449] on div "Manual Payment" at bounding box center [1106, 442] width 133 height 99
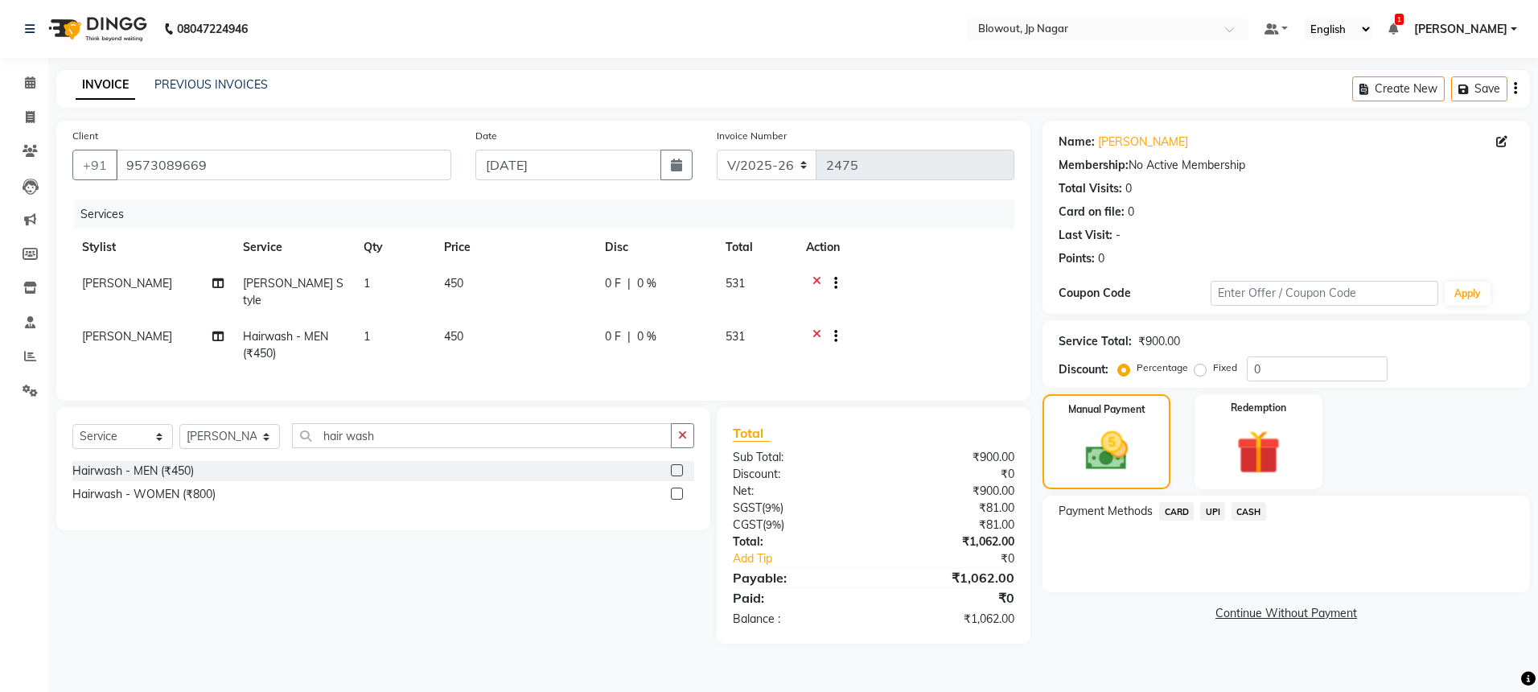
click at [1219, 500] on div "Payment Methods CARD UPI CASH" at bounding box center [1287, 544] width 488 height 97
click at [1215, 504] on span "UPI" at bounding box center [1212, 511] width 25 height 19
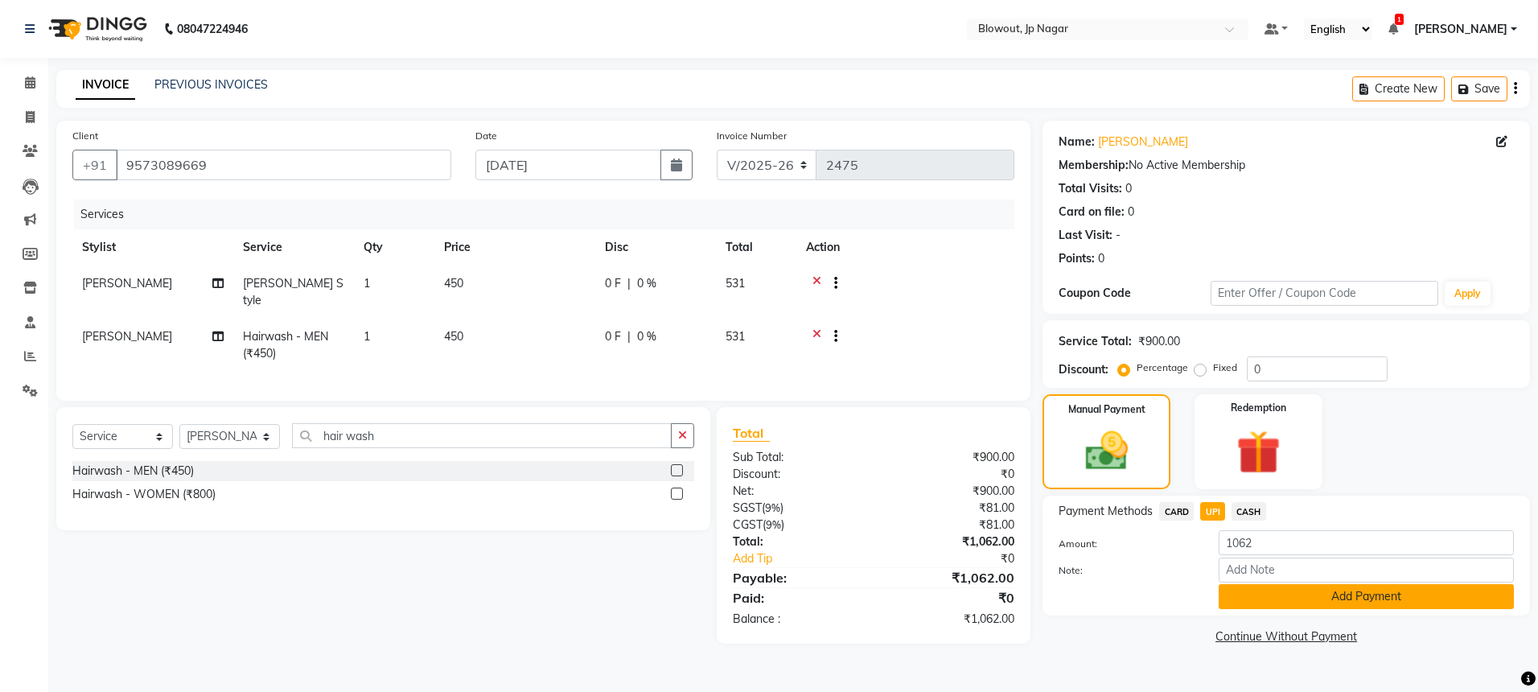
click at [1260, 599] on button "Add Payment" at bounding box center [1366, 596] width 295 height 25
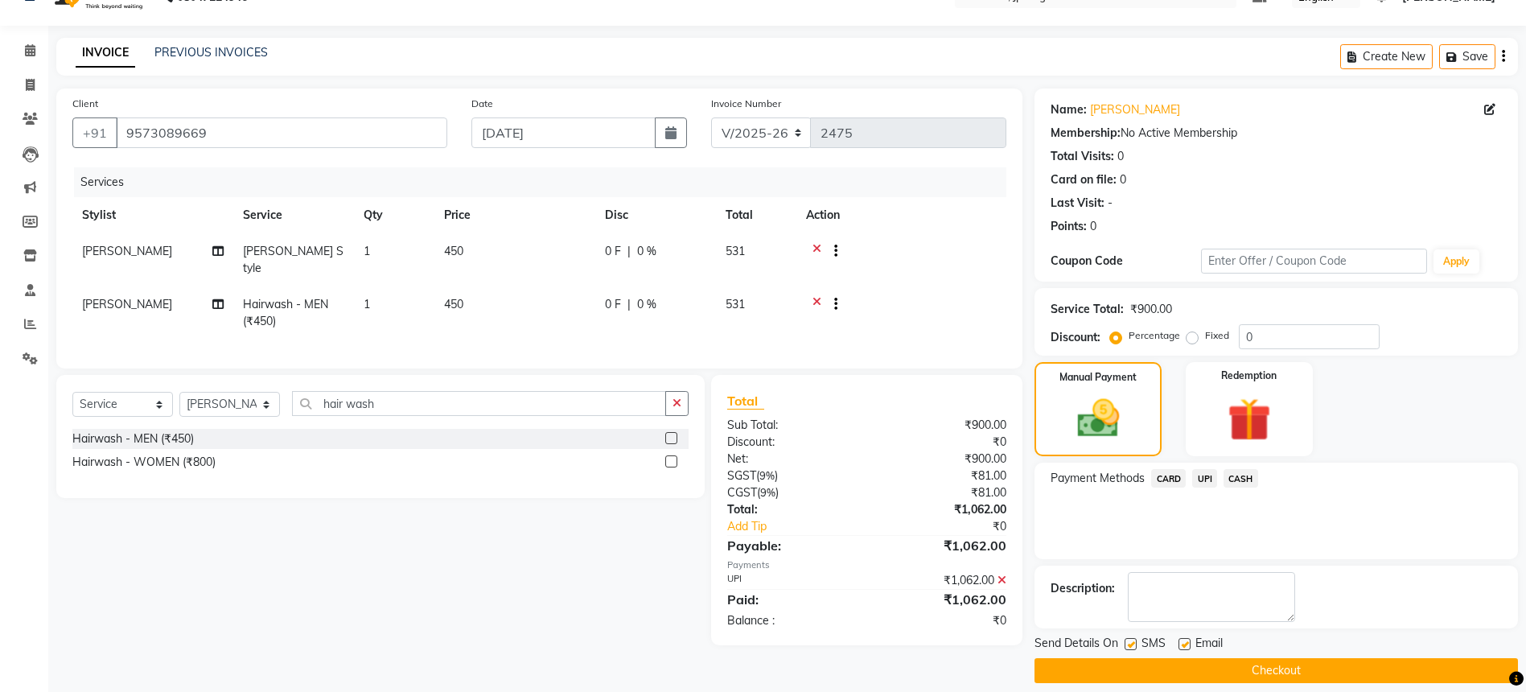
scroll to position [47, 0]
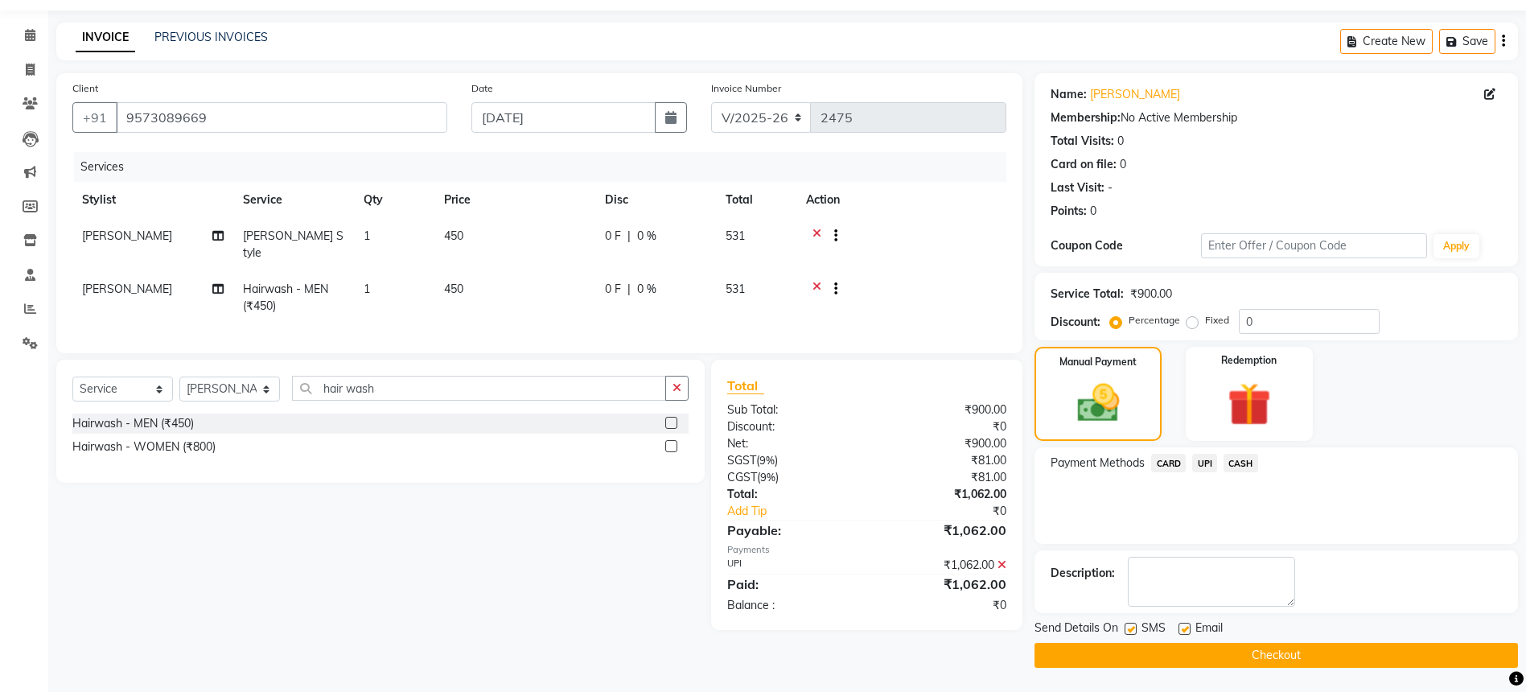
click at [1335, 649] on button "Checkout" at bounding box center [1276, 655] width 483 height 25
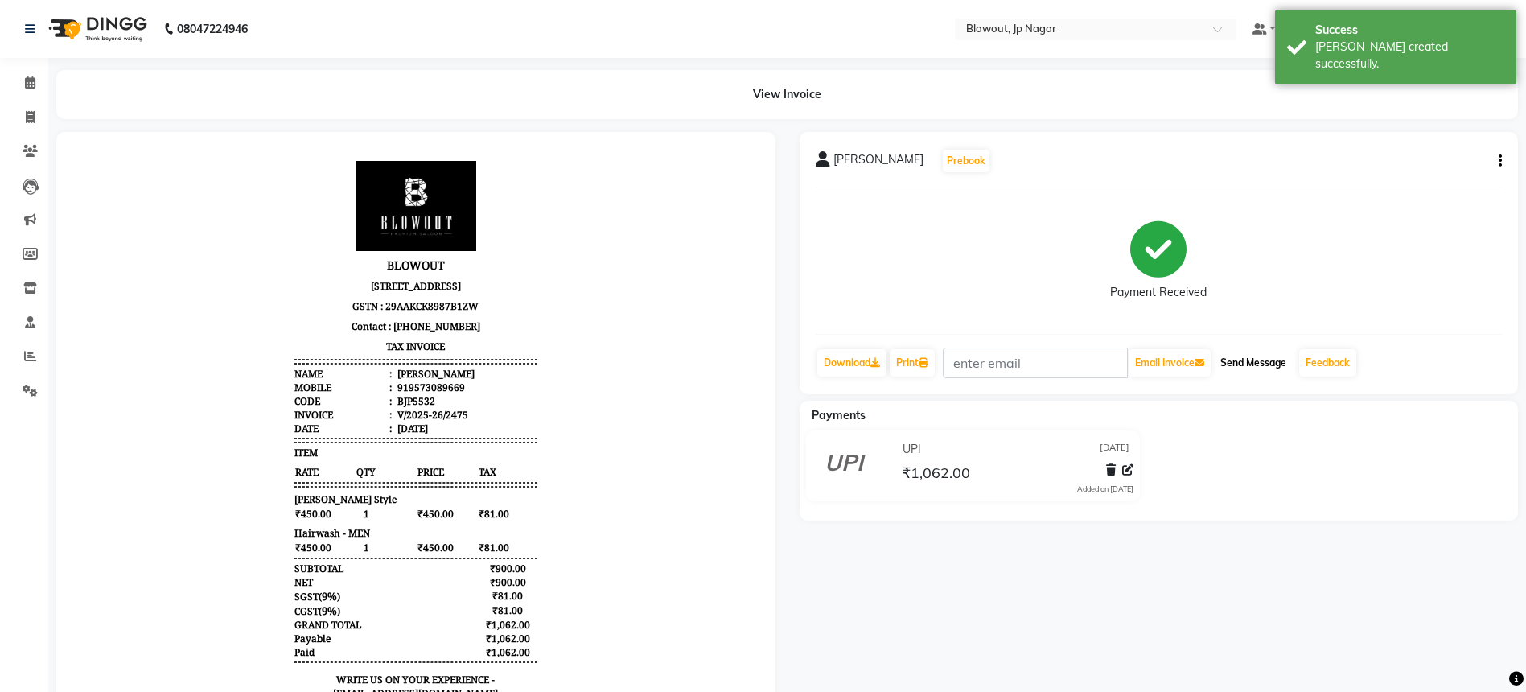
click at [1257, 354] on button "Send Message" at bounding box center [1253, 362] width 79 height 27
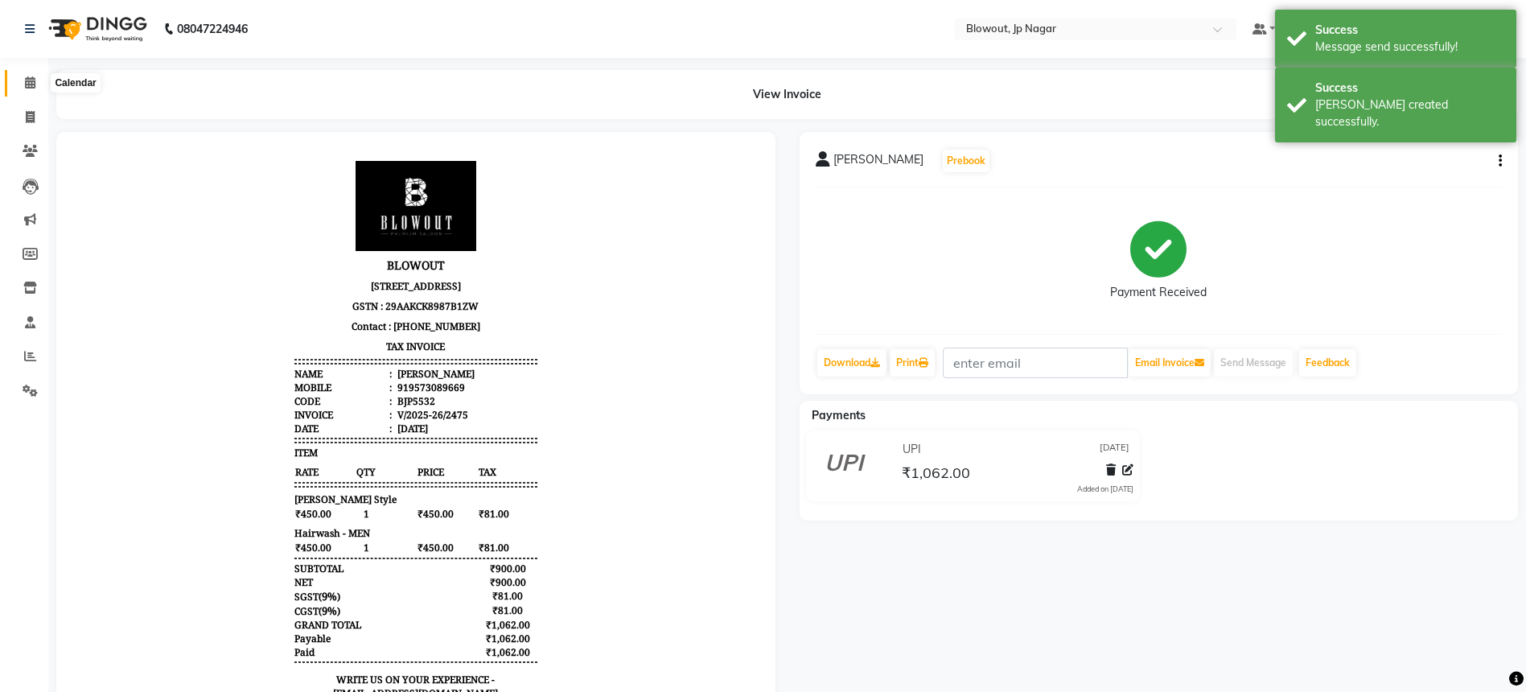
click at [38, 79] on span at bounding box center [30, 83] width 28 height 19
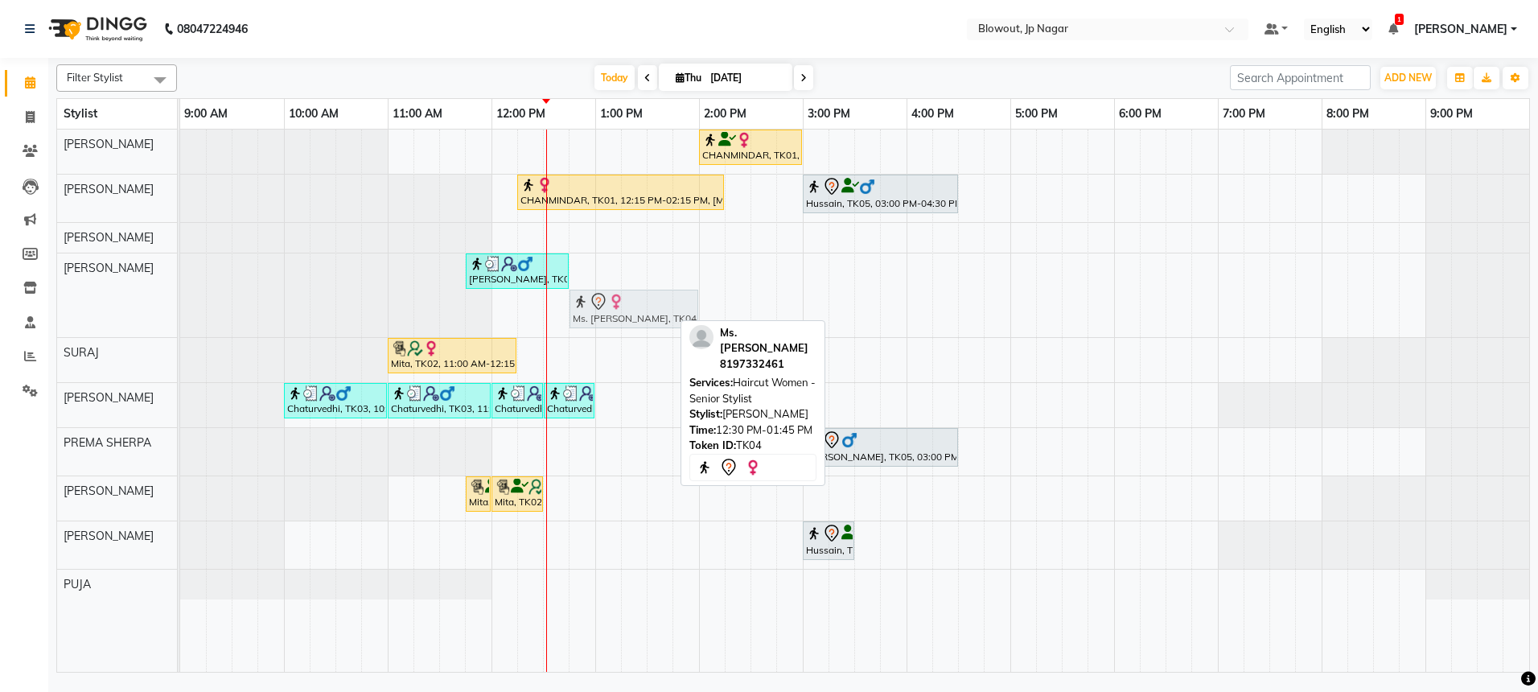
drag, startPoint x: 603, startPoint y: 310, endPoint x: 623, endPoint y: 310, distance: 20.1
click at [180, 310] on div "Kalia, TK06, 11:45 AM-12:45 PM, Beard Style,Hairwash - MEN (₹450) Ms. kritika, …" at bounding box center [180, 295] width 0 height 84
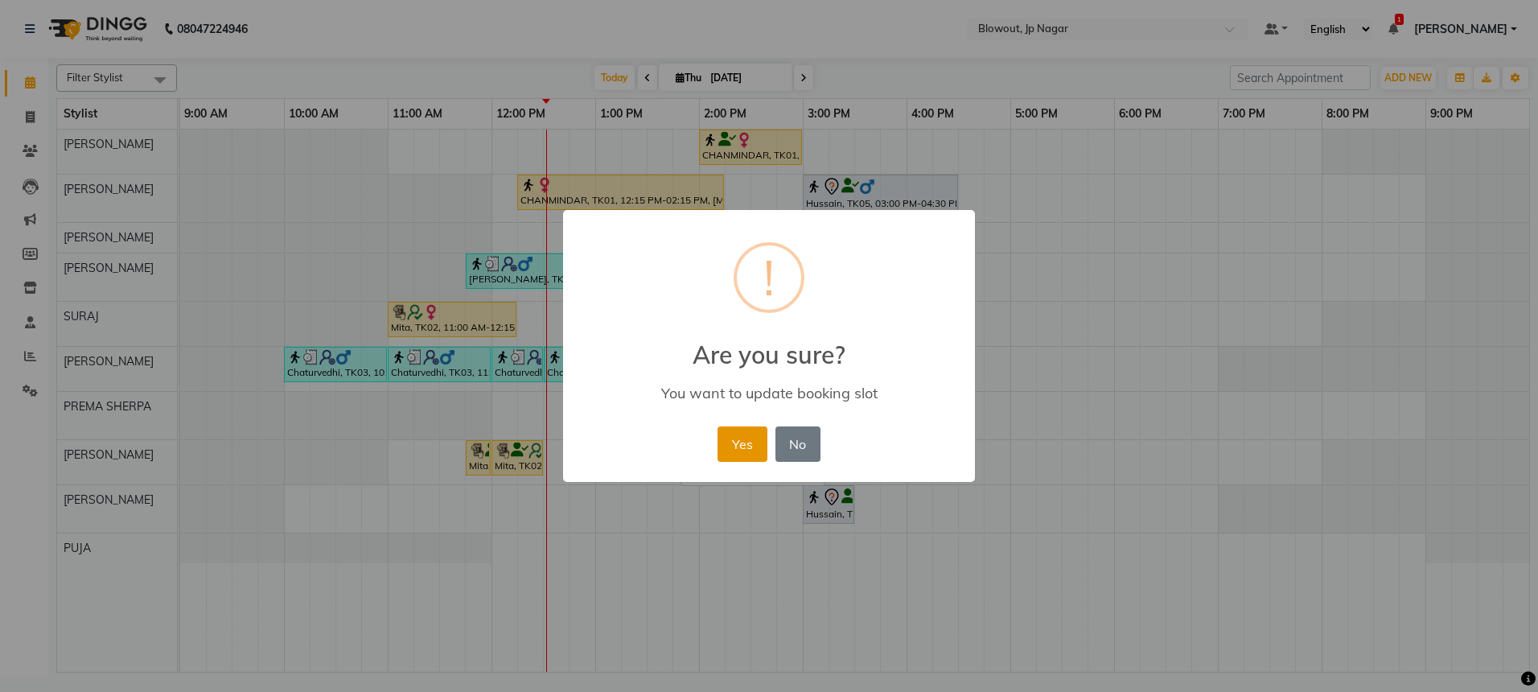
click at [749, 428] on button "Yes" at bounding box center [742, 443] width 49 height 35
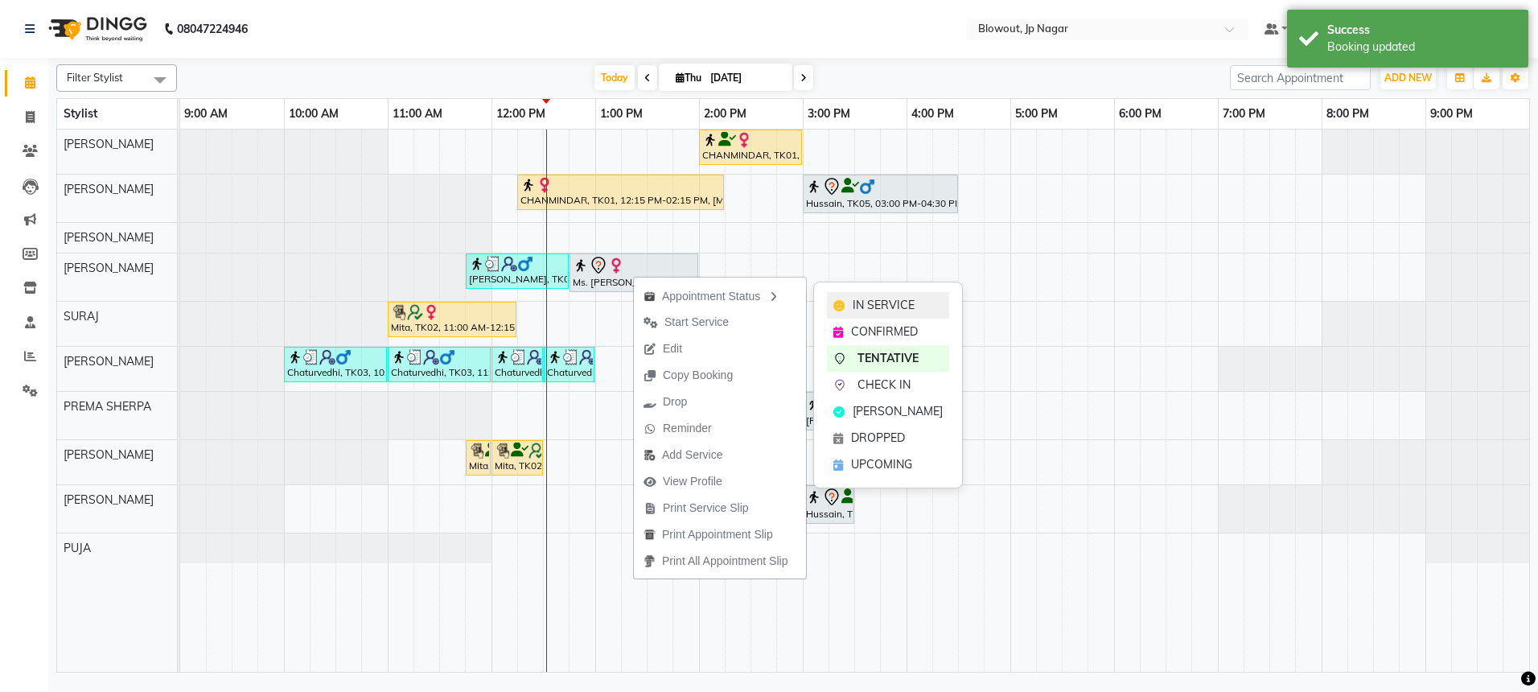
click at [850, 301] on div "IN SERVICE" at bounding box center [888, 305] width 122 height 27
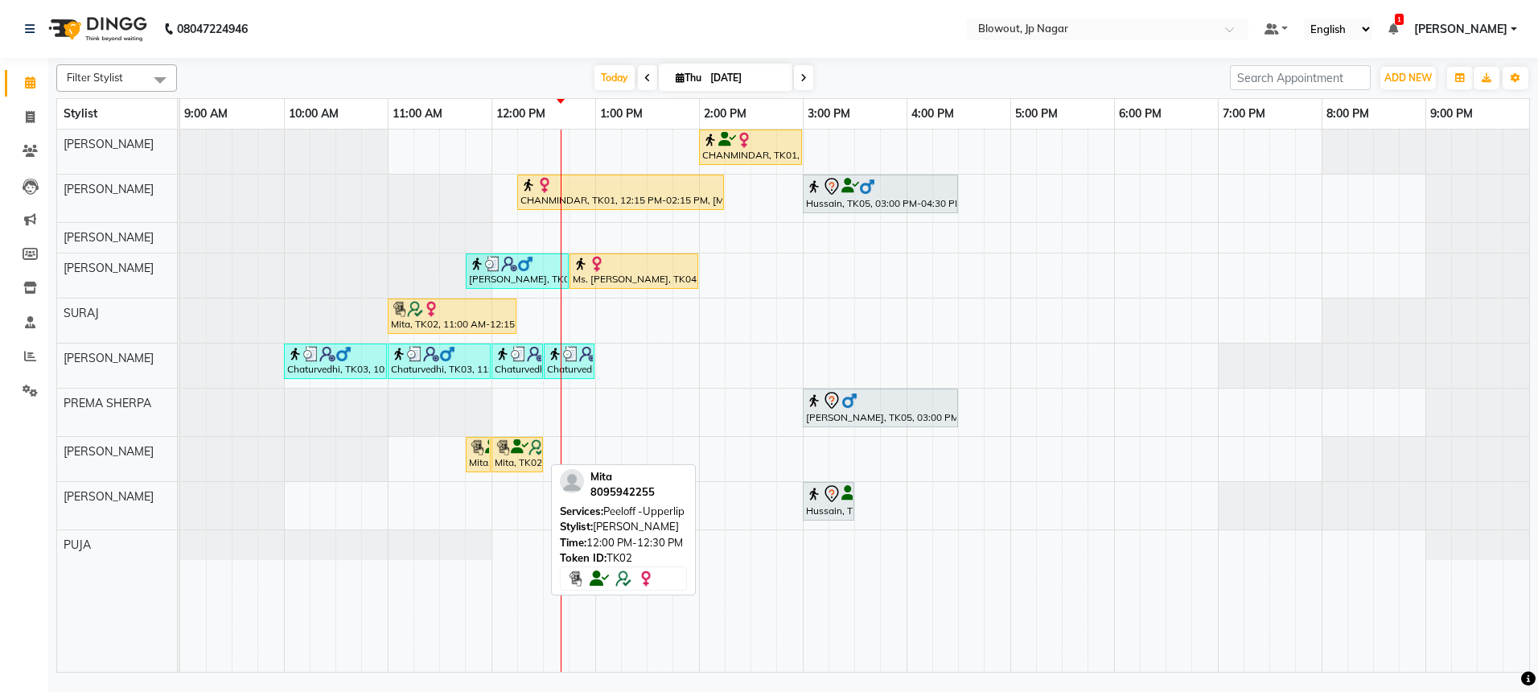
click at [511, 465] on div "Mita, TK02, 12:00 PM-12:30 PM, Peeloff -Upperlip" at bounding box center [517, 454] width 48 height 31
select select "1"
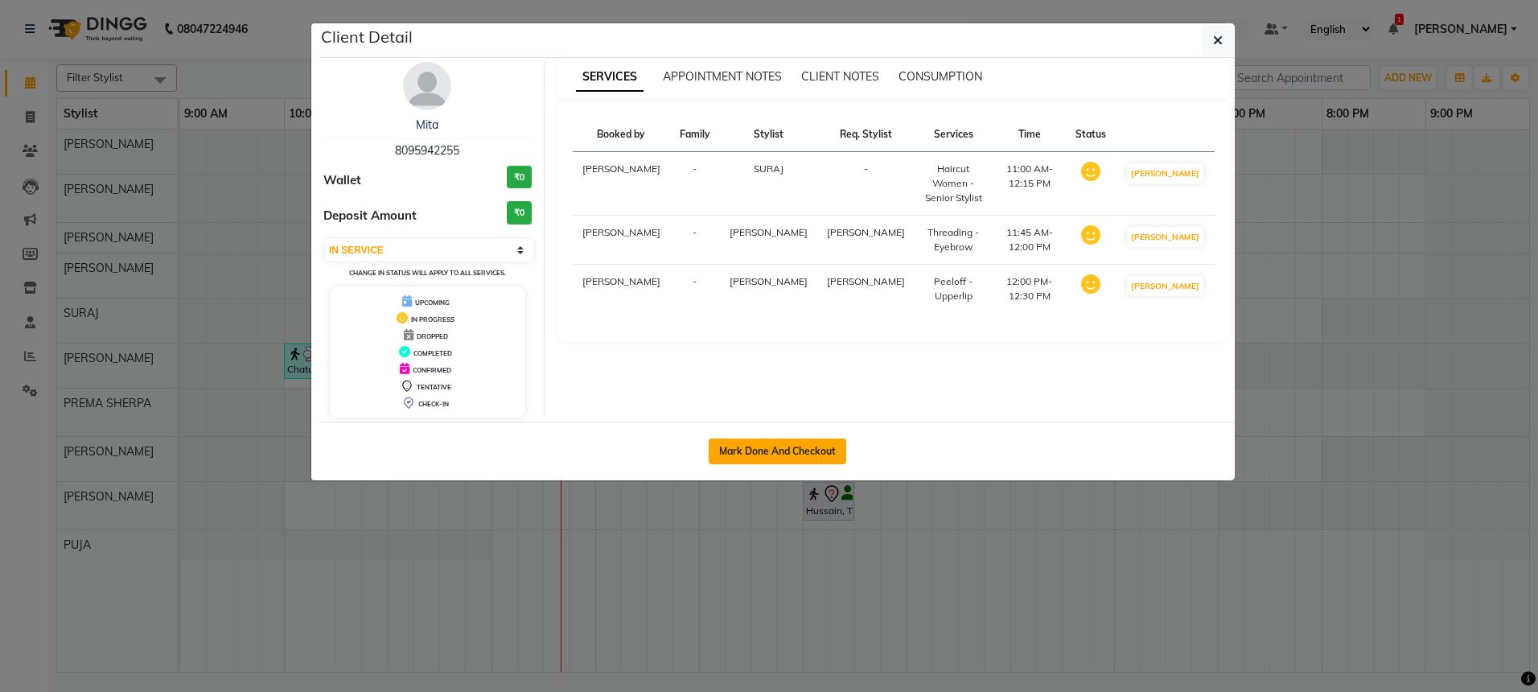
click at [746, 450] on button "Mark Done And Checkout" at bounding box center [778, 451] width 138 height 26
select select "service"
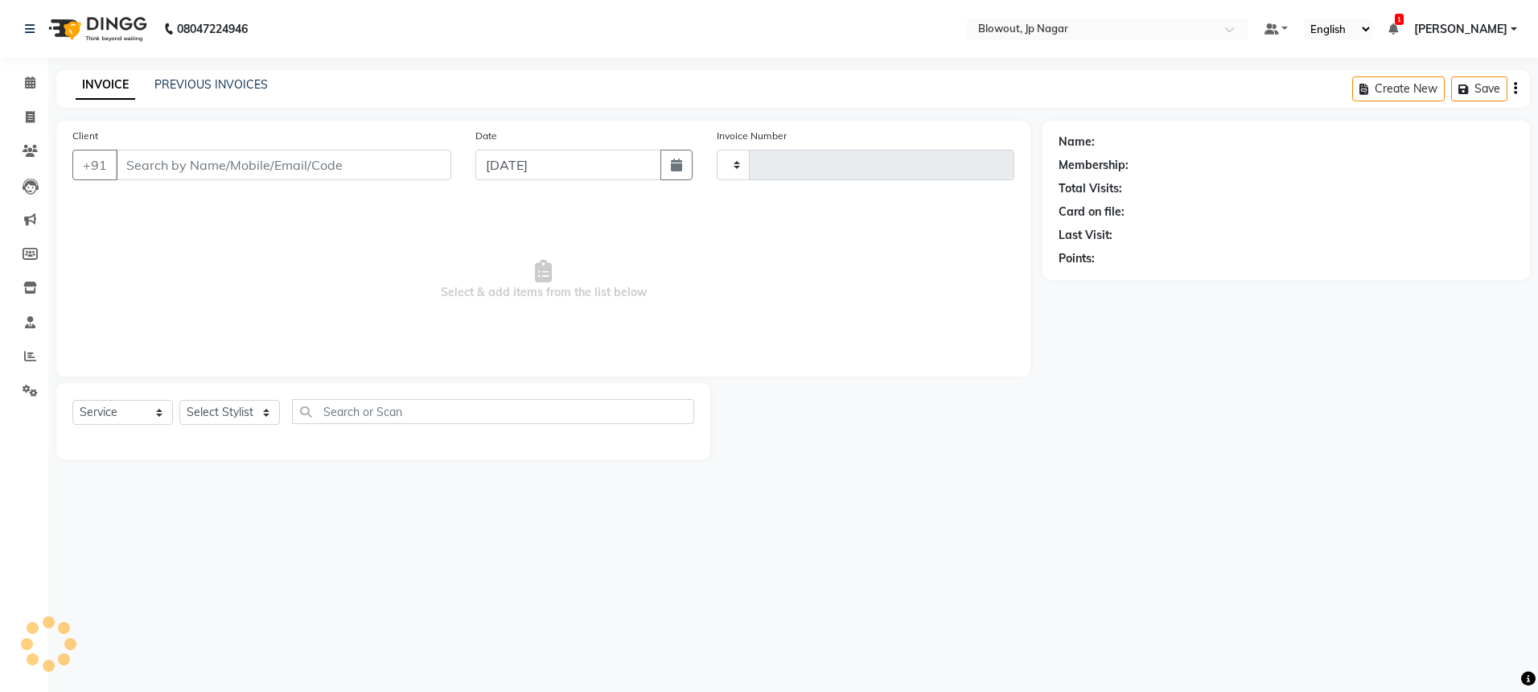
type input "2476"
select select "6261"
type input "8095942255"
select select "88802"
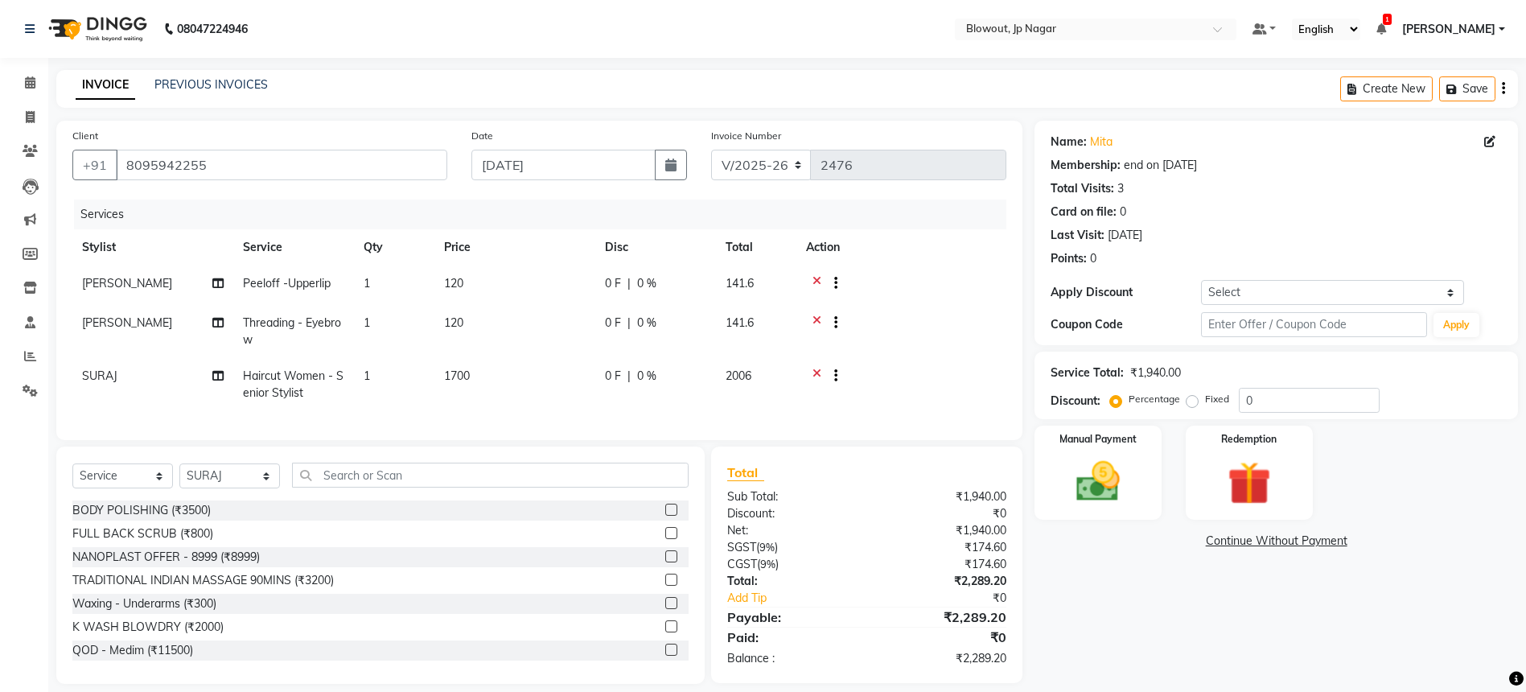
click at [280, 294] on td "Peeloff -Upperlip" at bounding box center [293, 284] width 121 height 39
select select "46971"
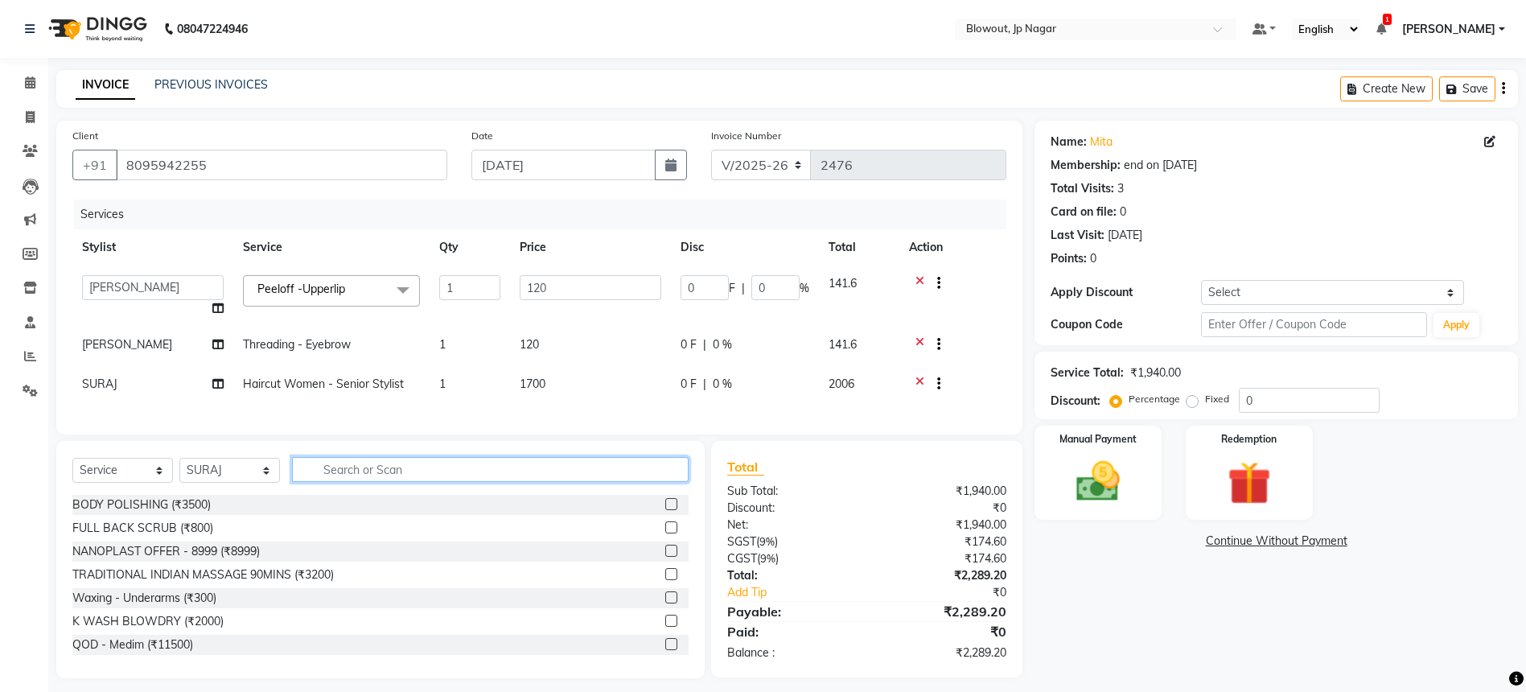
click at [329, 475] on input "text" at bounding box center [490, 469] width 397 height 25
click at [187, 483] on select "Select Stylist BINOD DICKY SHERPA GIRI JITEN JOHN JULIE MALSAWMTLUANGI Malsawmt…" at bounding box center [229, 470] width 101 height 25
select select "46971"
click at [356, 474] on input "text" at bounding box center [490, 469] width 397 height 25
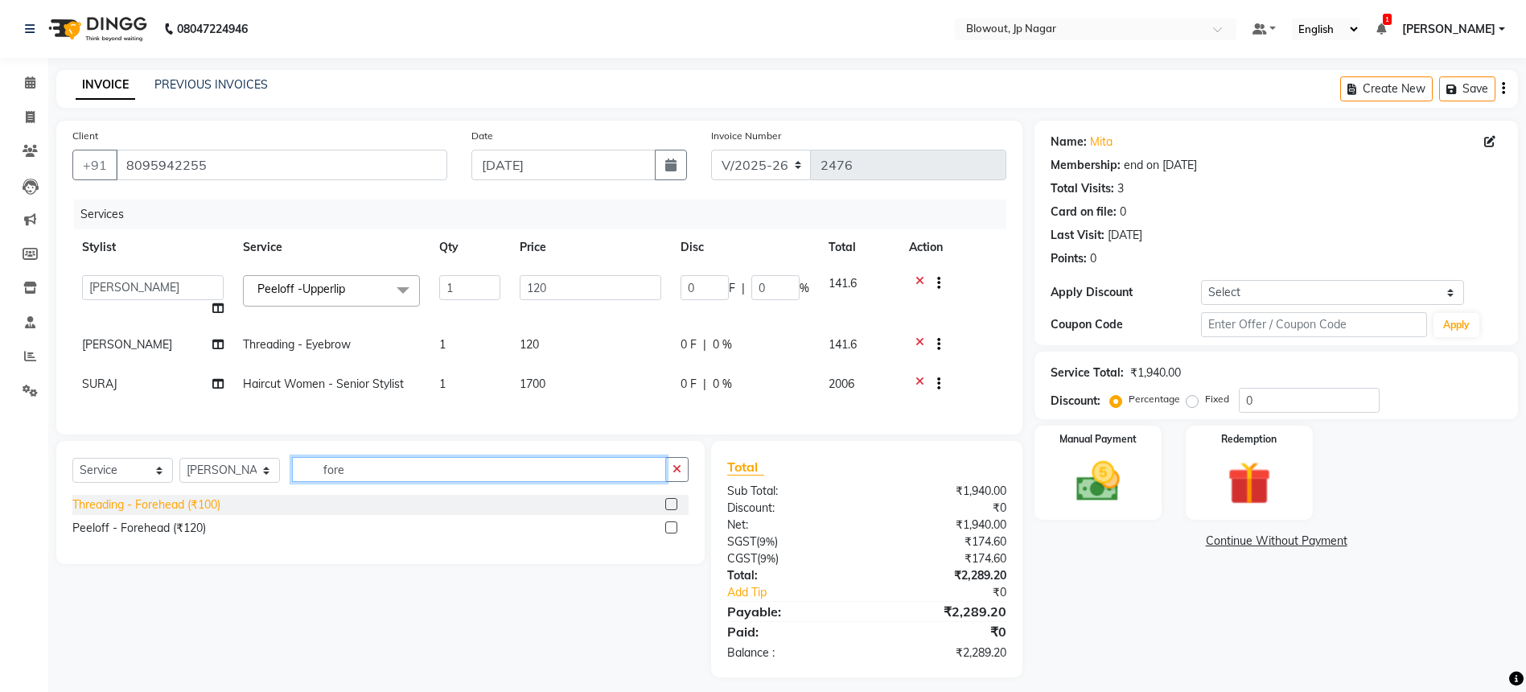
type input "fore"
click at [202, 513] on div "Threading - Forehead (₹100)" at bounding box center [146, 504] width 148 height 17
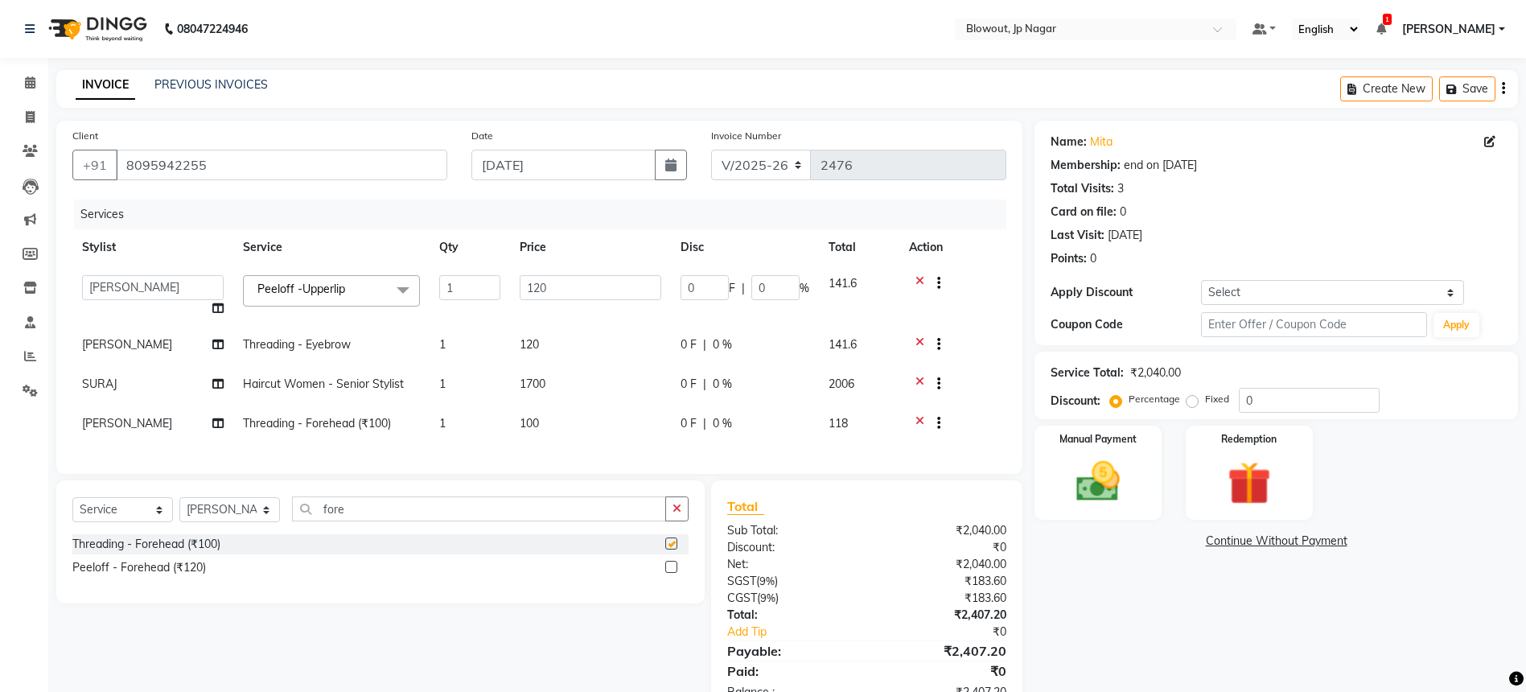
checkbox input "false"
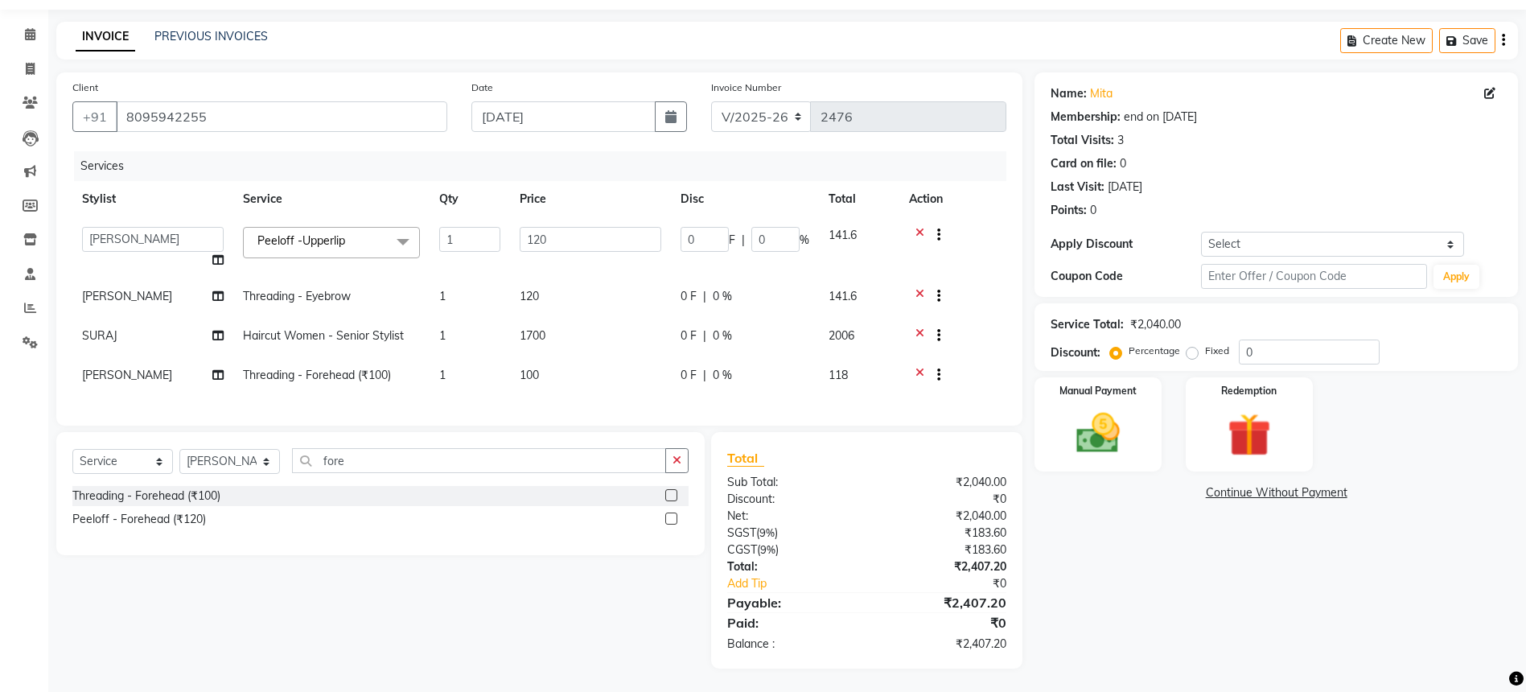
scroll to position [61, 0]
click at [1081, 406] on img at bounding box center [1098, 432] width 74 height 52
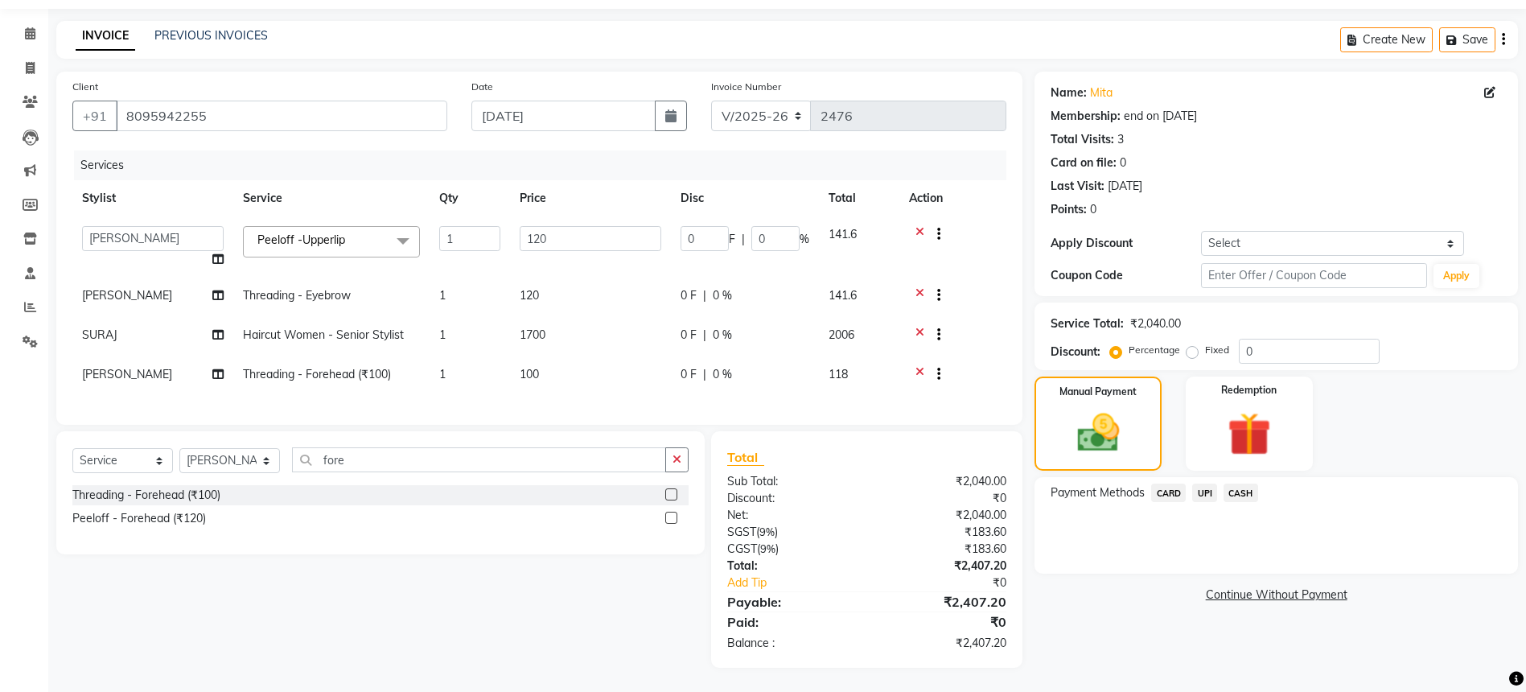
click at [1200, 483] on span "UPI" at bounding box center [1204, 492] width 25 height 19
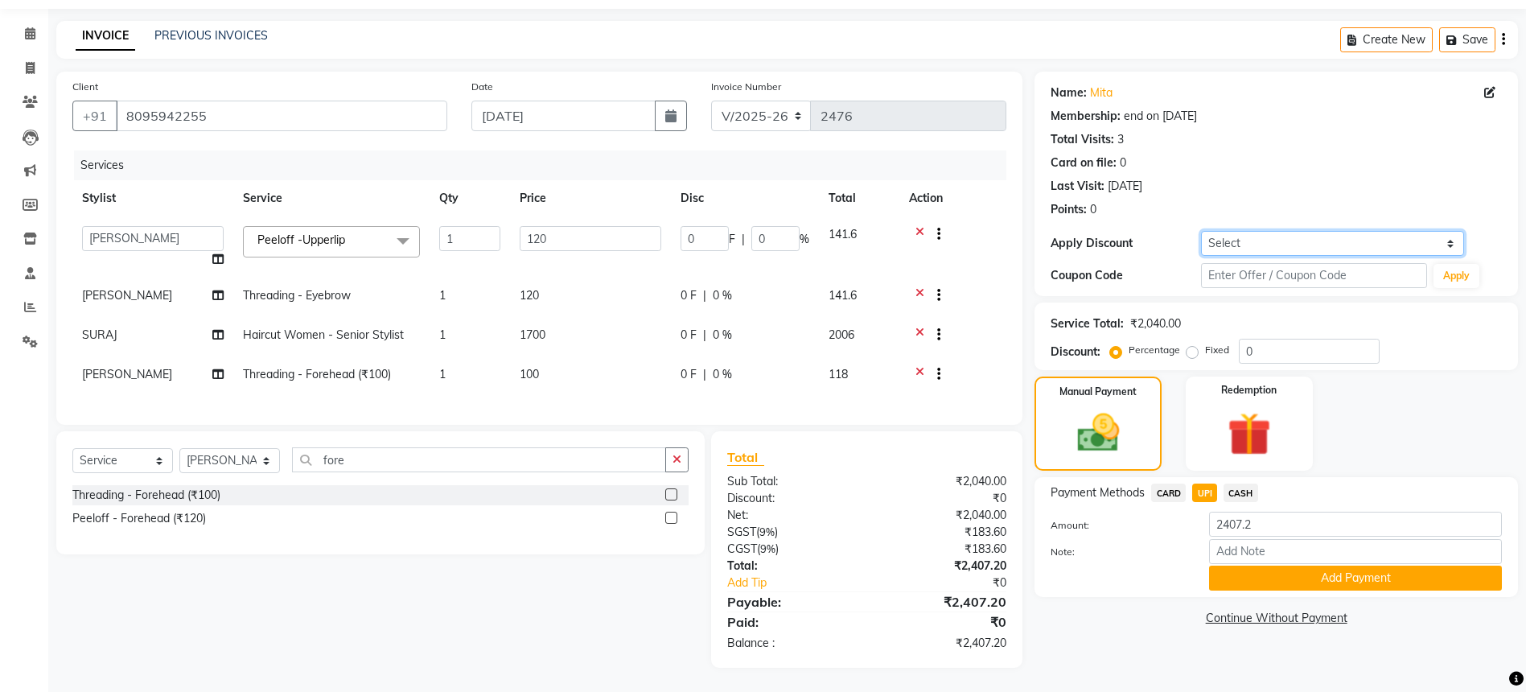
click at [1246, 239] on select "Select Membership → Silver Membership" at bounding box center [1332, 243] width 263 height 25
select select "1: Object"
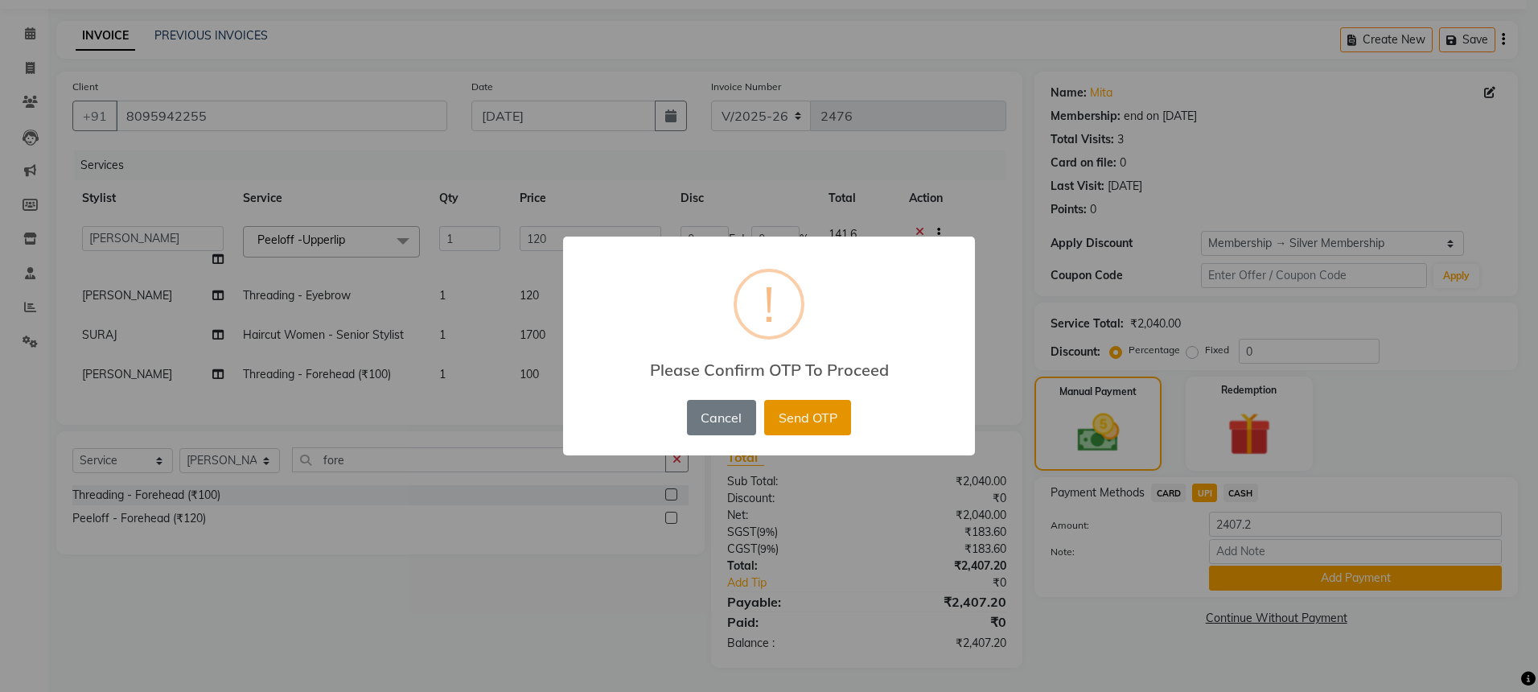
click at [792, 430] on button "Send OTP" at bounding box center [807, 417] width 87 height 35
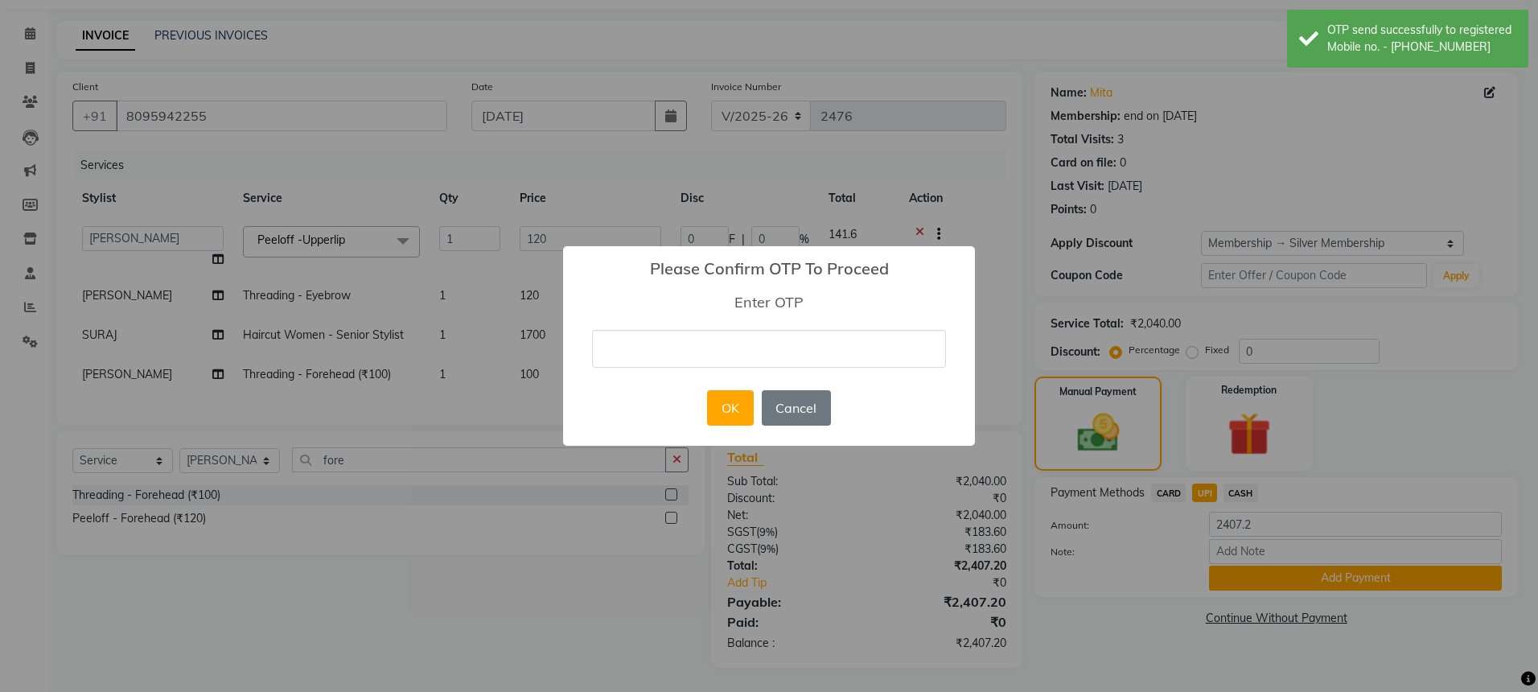
click at [785, 353] on input "text" at bounding box center [769, 349] width 354 height 38
type input "2051"
click at [742, 397] on button "OK" at bounding box center [730, 407] width 46 height 35
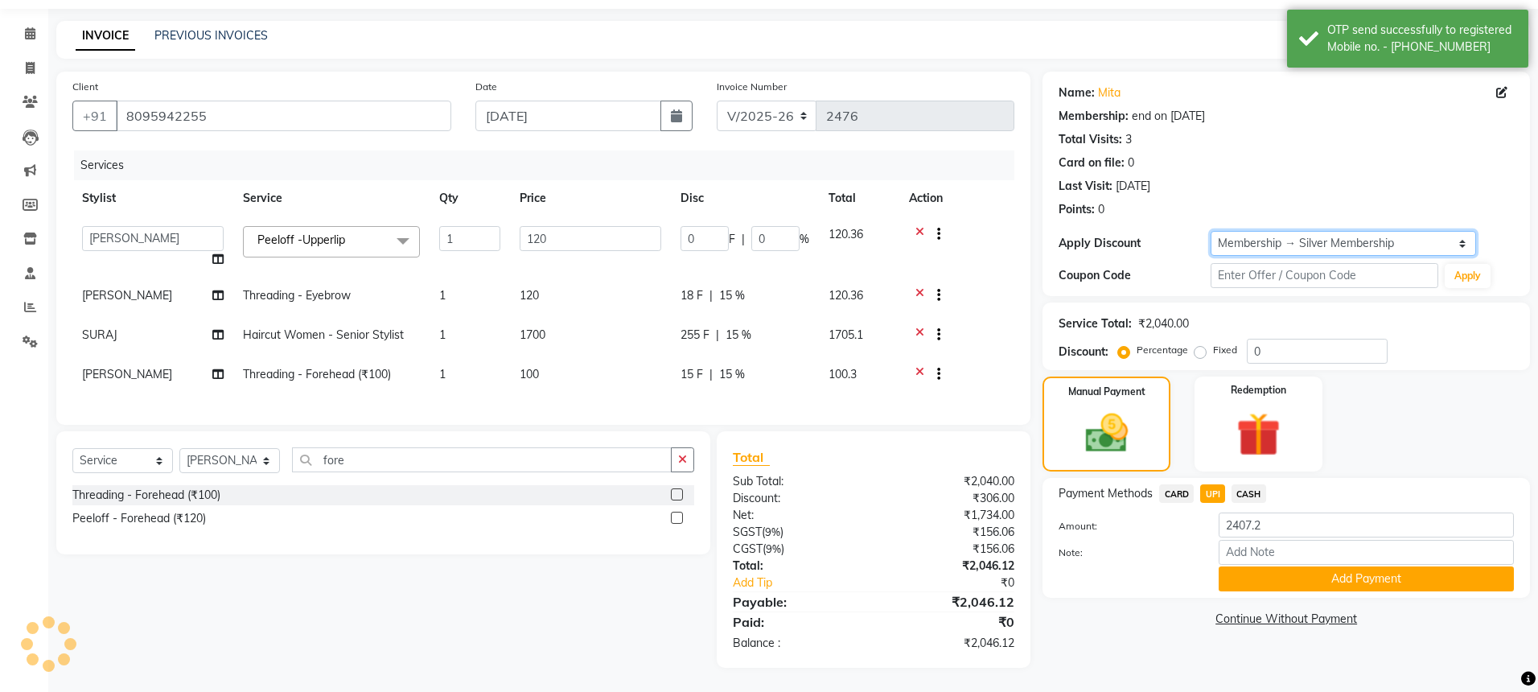
type input "18"
type input "15"
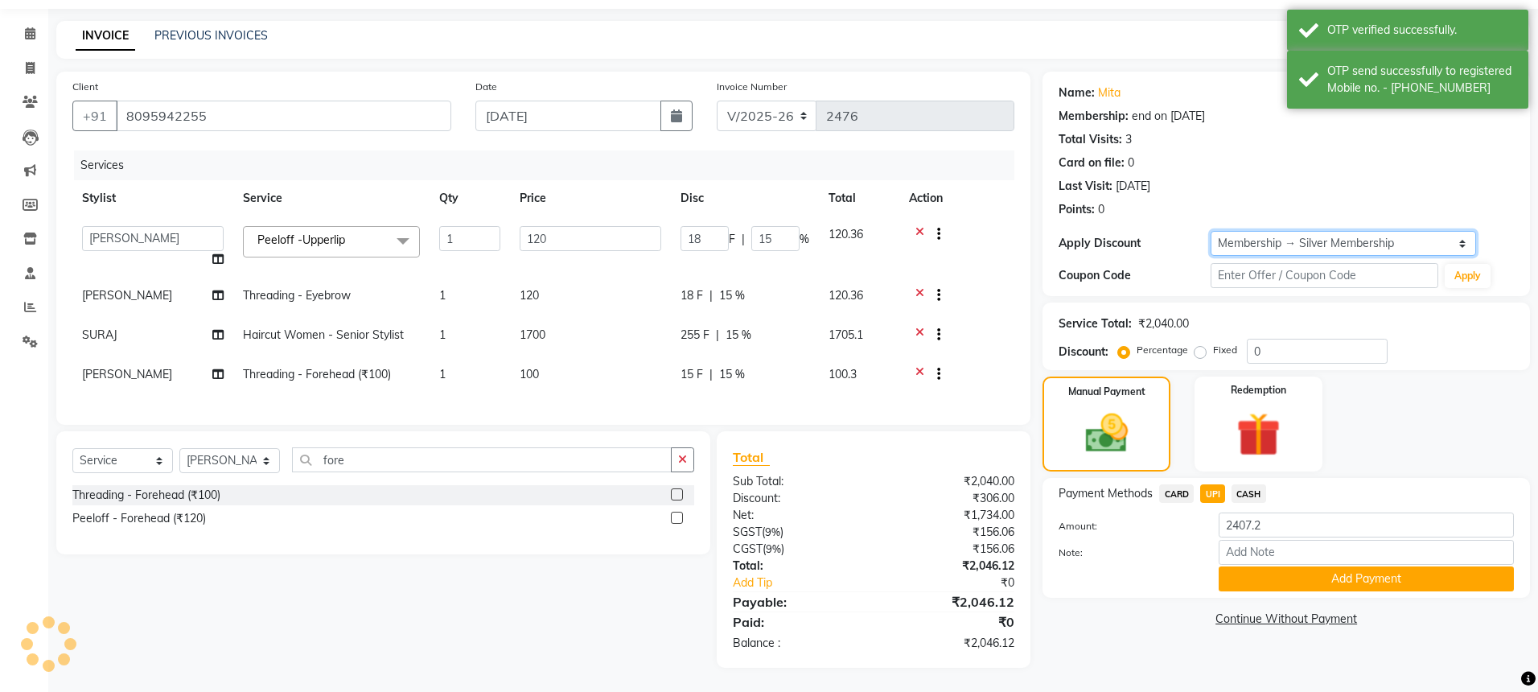
type input "15"
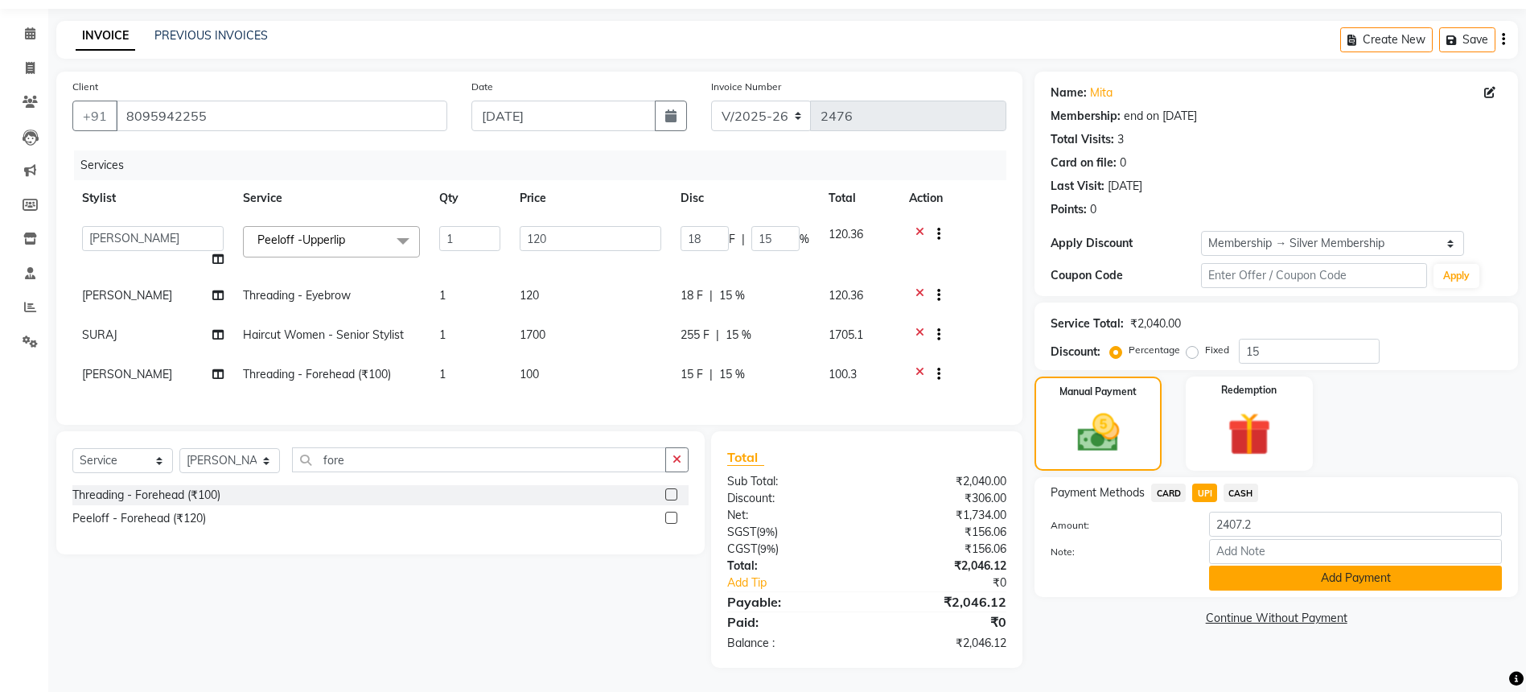
click at [1286, 573] on button "Add Payment" at bounding box center [1355, 578] width 293 height 25
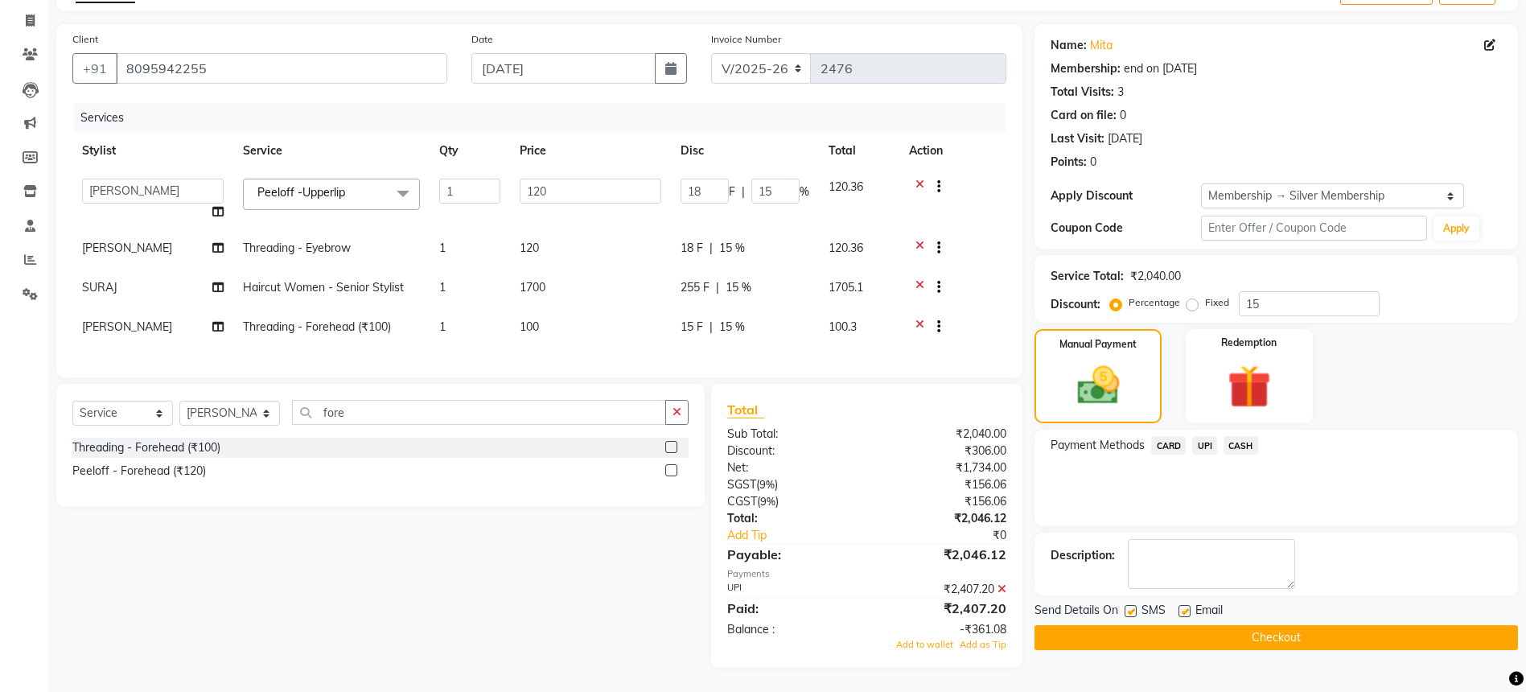
scroll to position [109, 0]
click at [1243, 638] on div "Name: Mita Membership: end on 11-07-2026 Total Visits: 3 Card on file: 0 Last V…" at bounding box center [1283, 346] width 496 height 644
drag, startPoint x: 1242, startPoint y: 620, endPoint x: 1353, endPoint y: 498, distance: 165.2
click at [1353, 498] on div "Name: Mita Membership: end on 11-07-2026 Total Visits: 3 Card on file: 0 Last V…" at bounding box center [1283, 346] width 496 height 644
click at [1002, 586] on icon at bounding box center [1002, 588] width 9 height 11
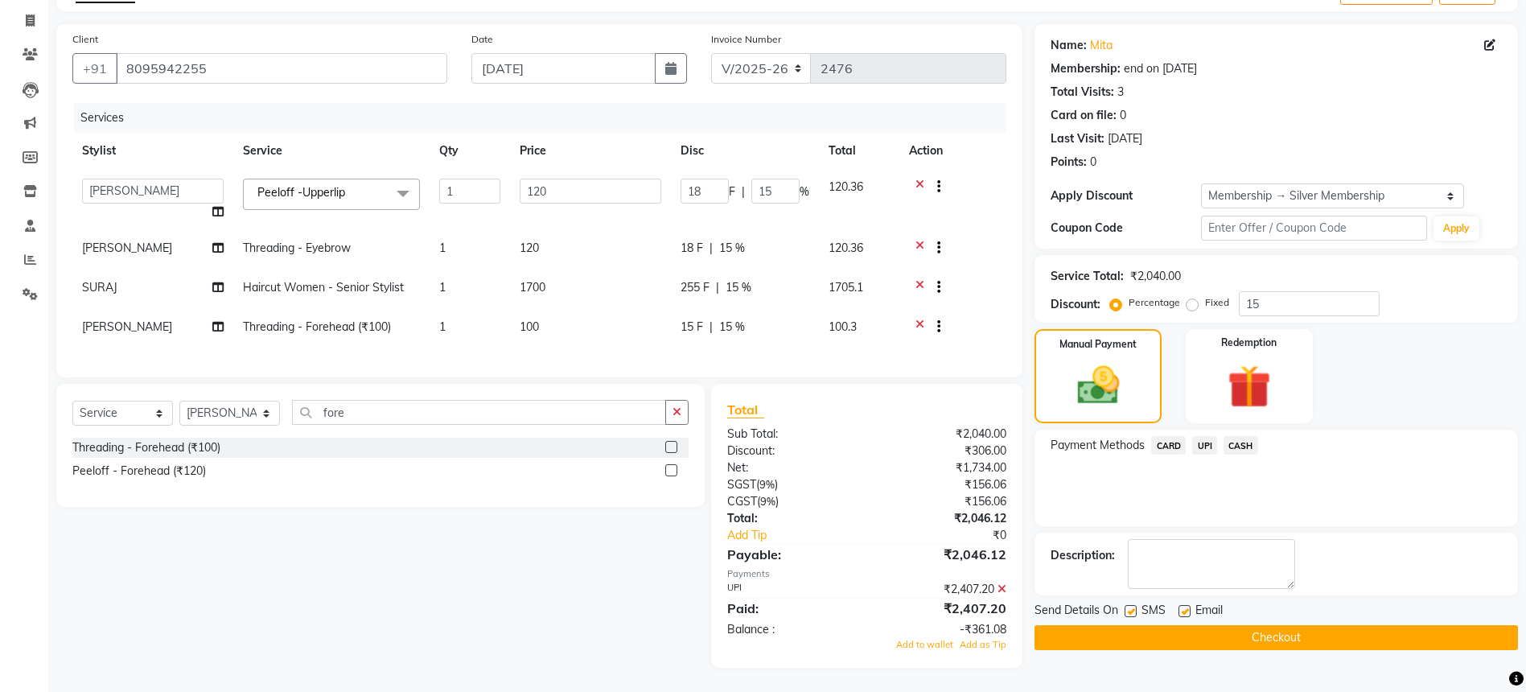
scroll to position [61, 0]
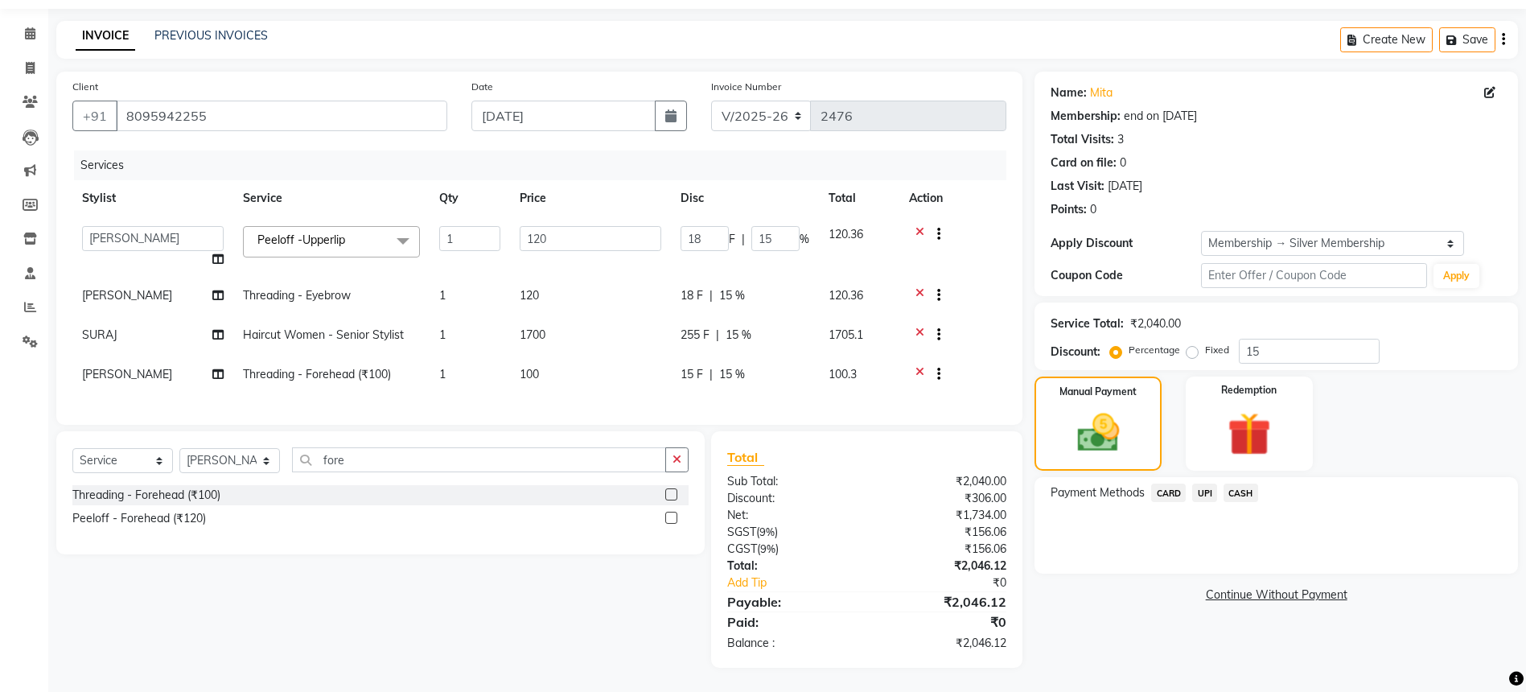
click at [1200, 483] on span "UPI" at bounding box center [1204, 492] width 25 height 19
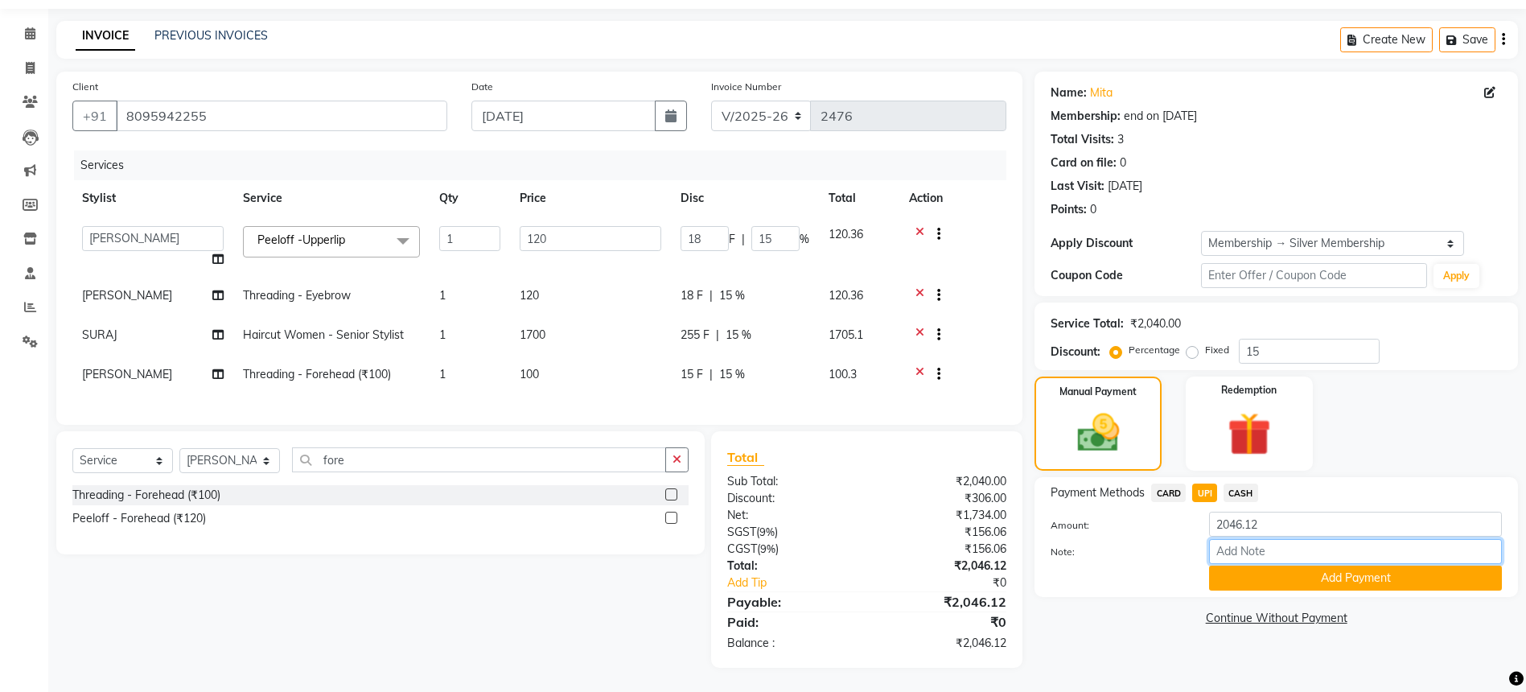
click at [1269, 549] on input "Note:" at bounding box center [1355, 551] width 293 height 25
click at [1285, 566] on button "Add Payment" at bounding box center [1355, 578] width 293 height 25
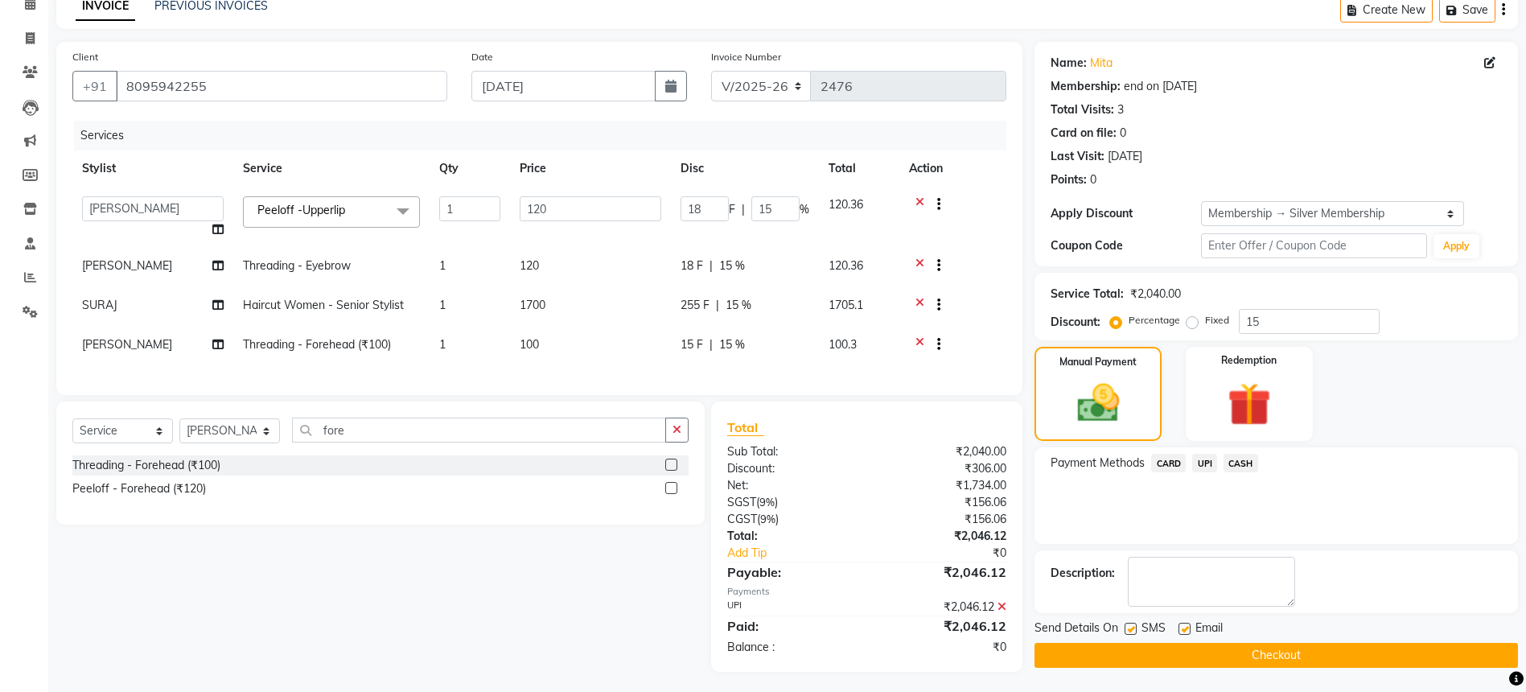
scroll to position [95, 0]
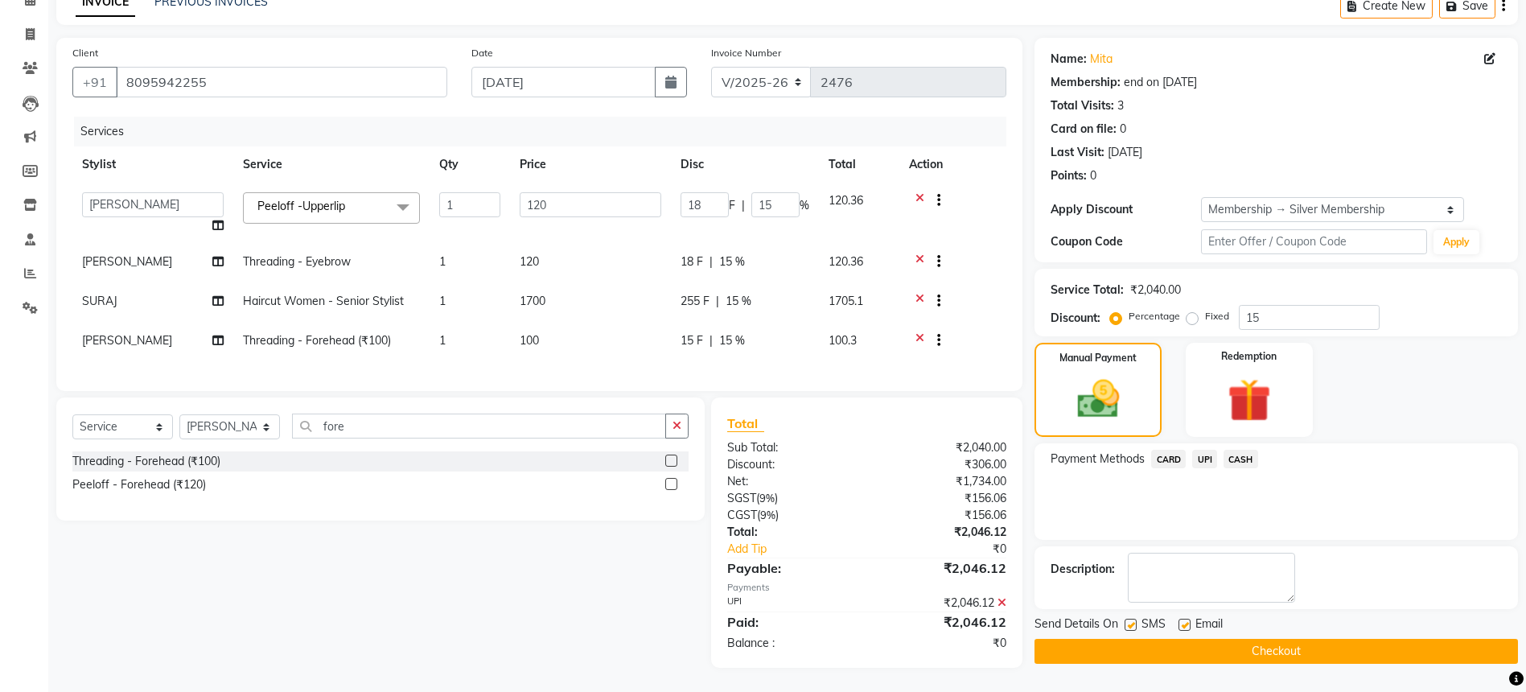
click at [1298, 639] on button "Checkout" at bounding box center [1276, 651] width 483 height 25
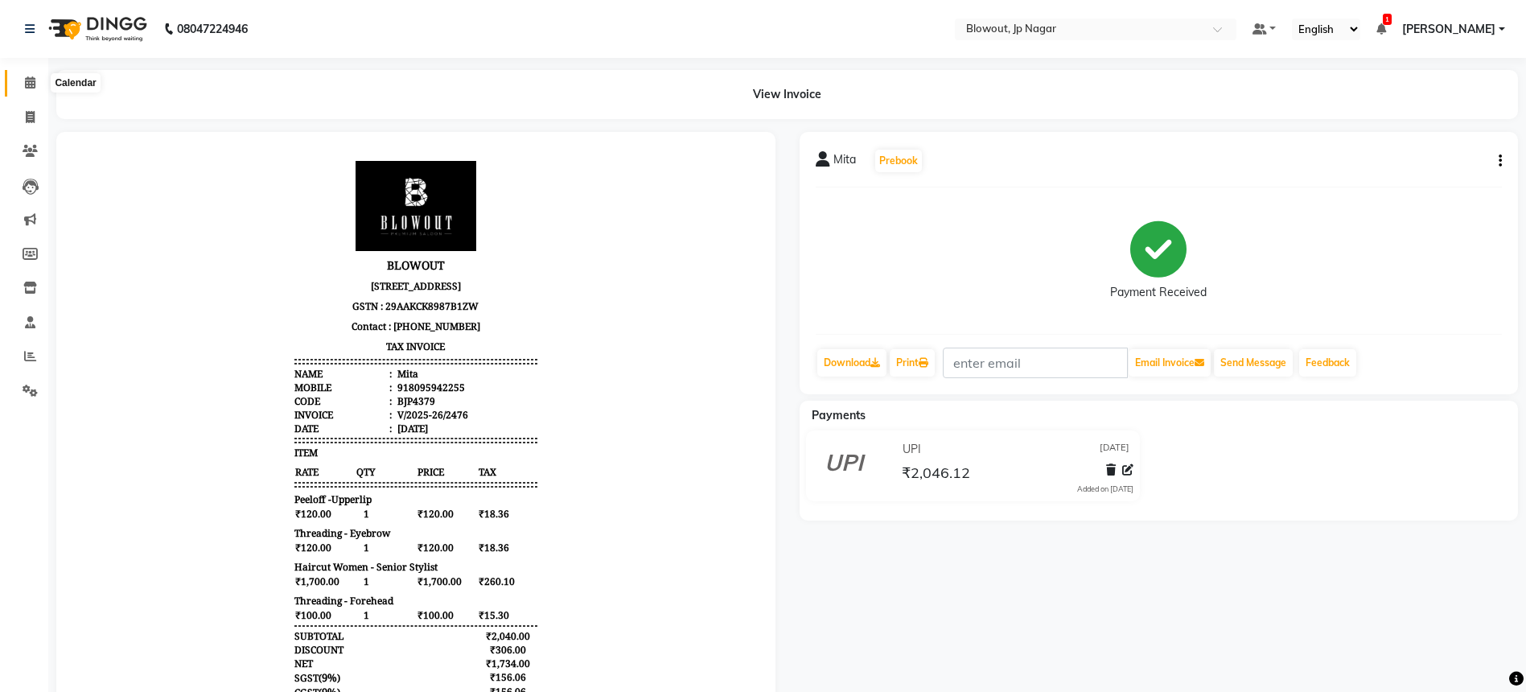
click at [28, 90] on span at bounding box center [30, 83] width 28 height 19
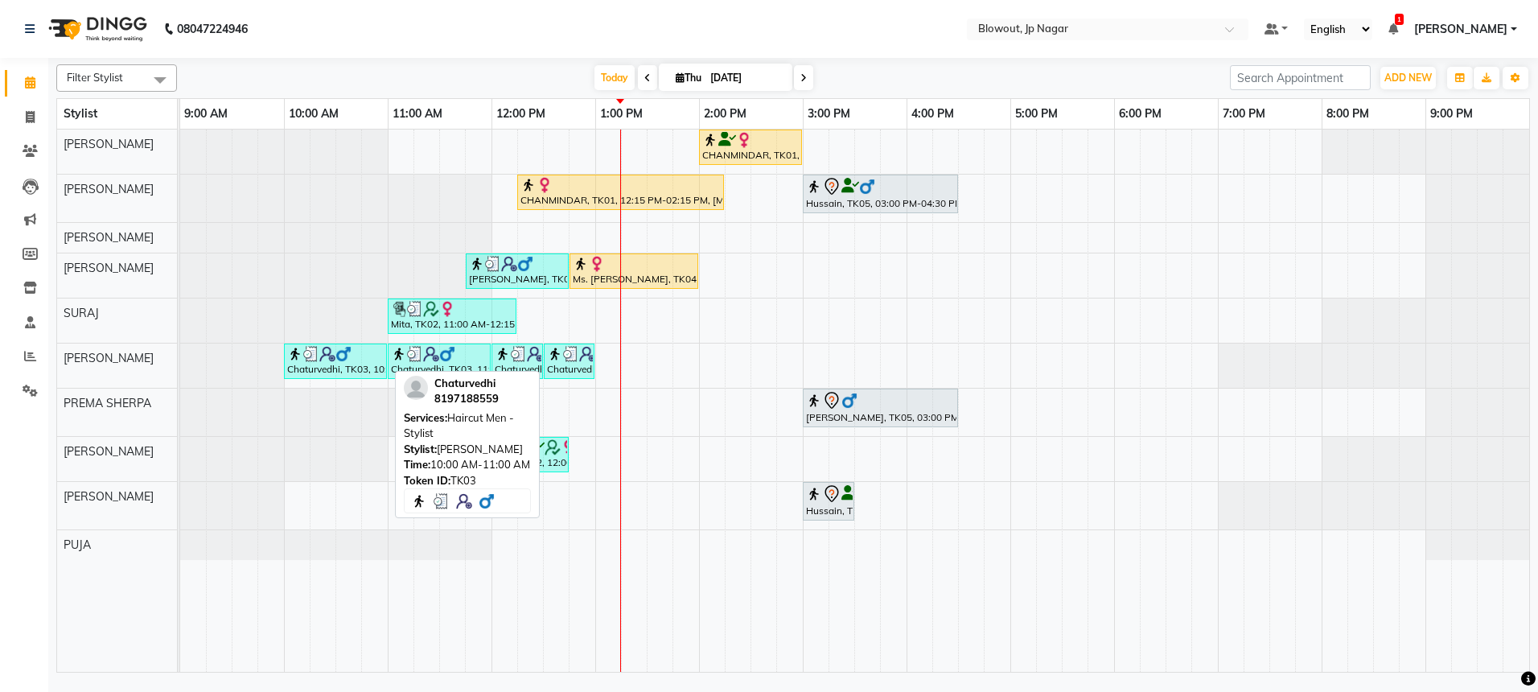
click at [366, 368] on div "Chaturvedhi, TK03, 10:00 AM-11:00 AM, Haircut Men - Stylist" at bounding box center [336, 361] width 100 height 31
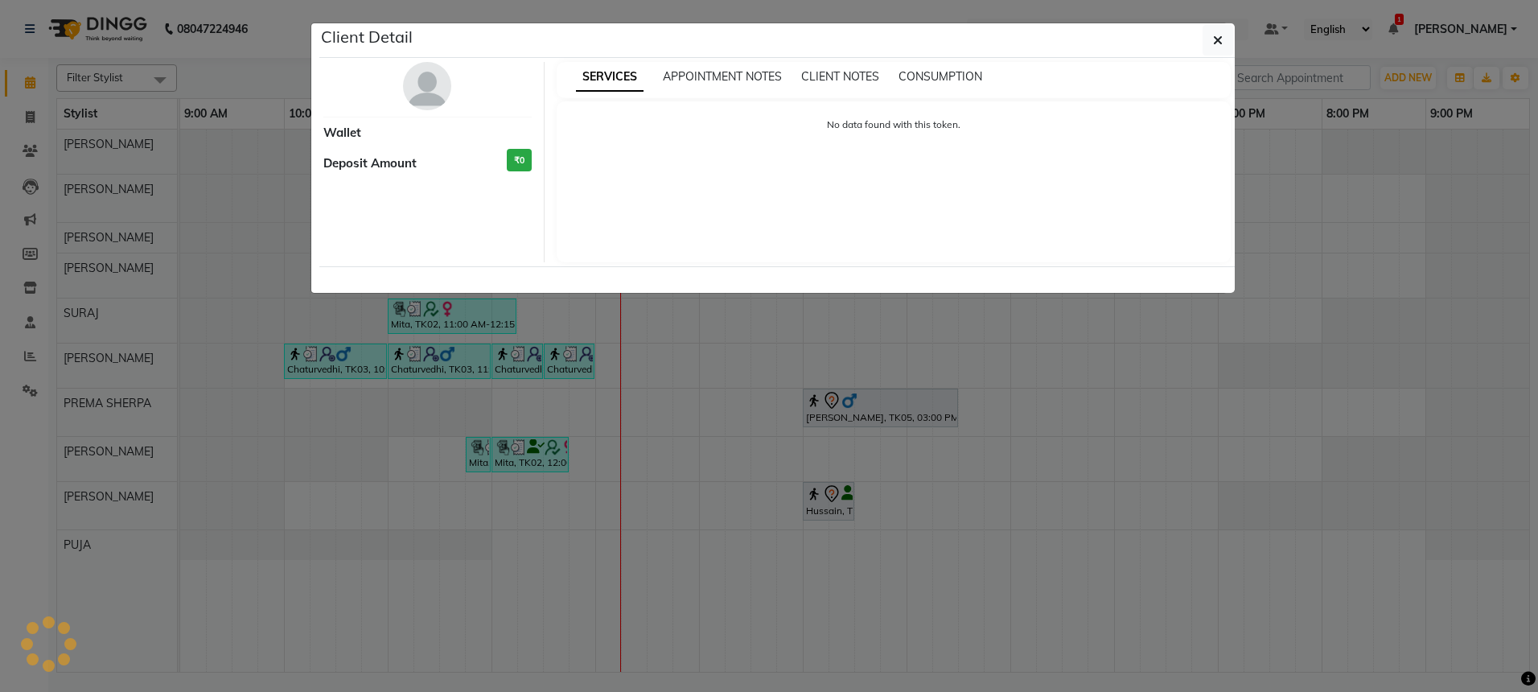
select select "3"
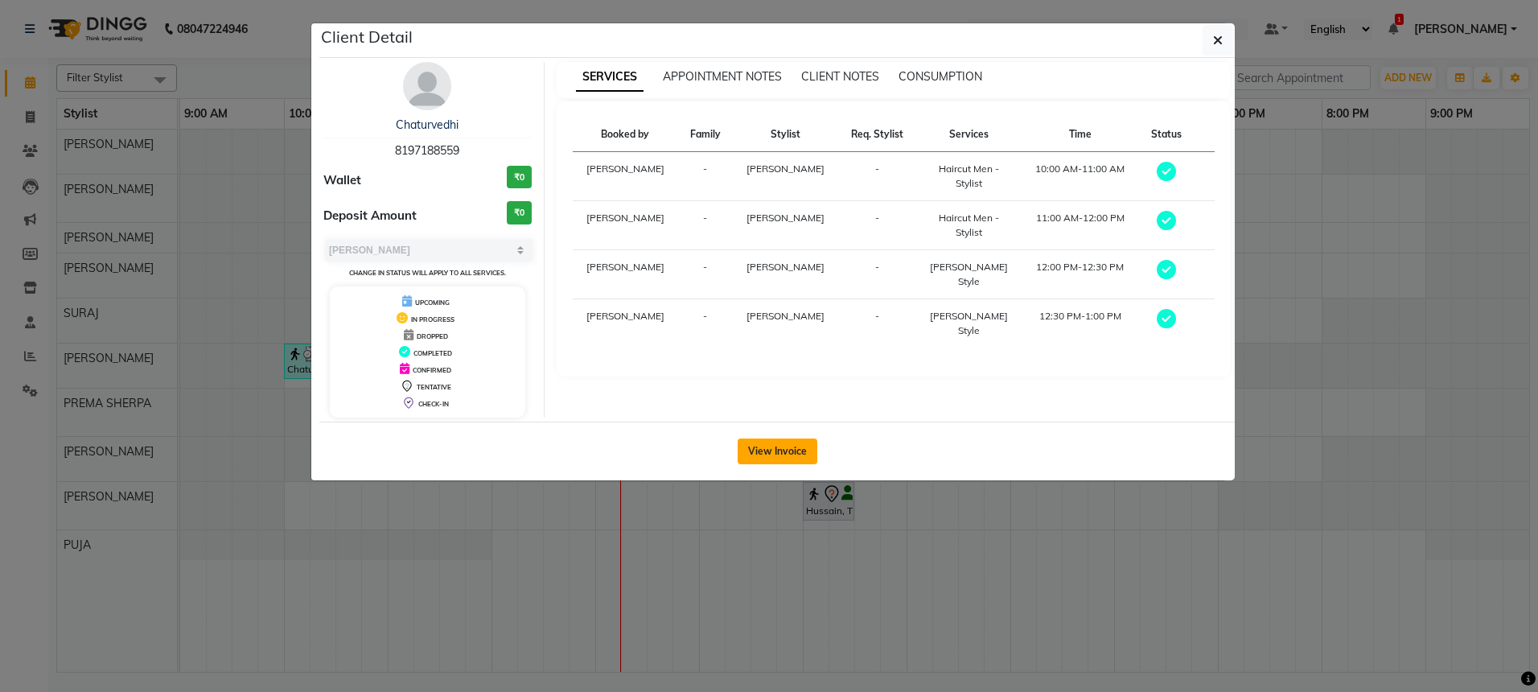
click at [765, 438] on button "View Invoice" at bounding box center [778, 451] width 80 height 26
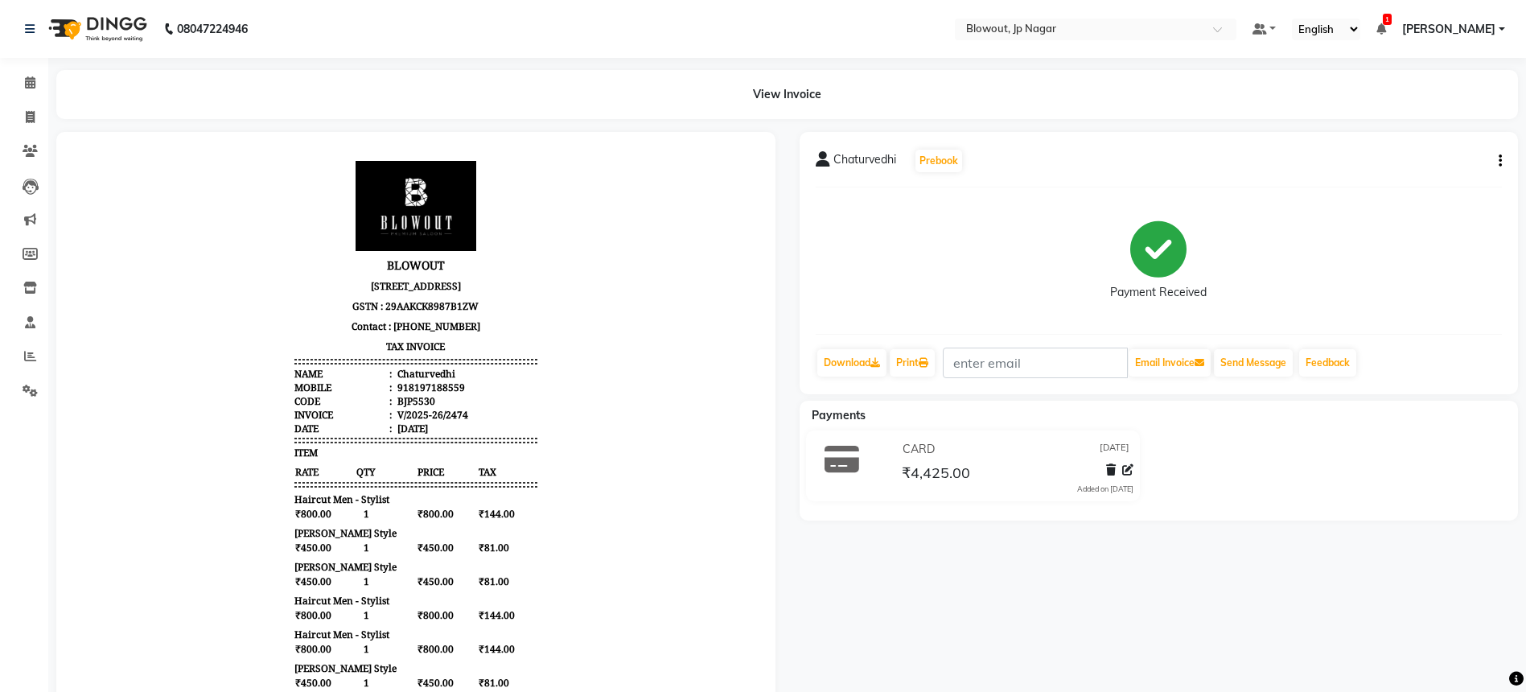
click at [1500, 162] on icon "button" at bounding box center [1500, 161] width 3 height 1
click at [1400, 148] on div "Edit Item Staff" at bounding box center [1420, 151] width 110 height 20
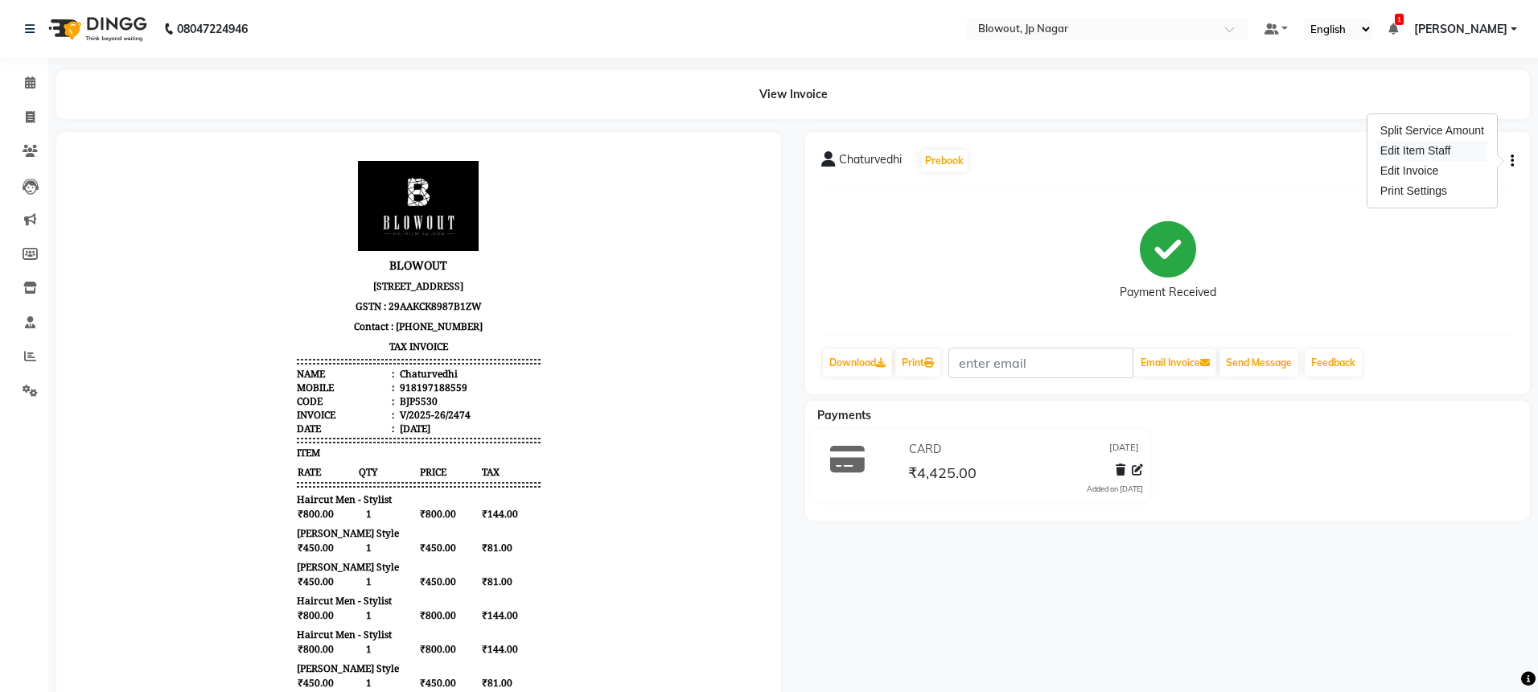
select select
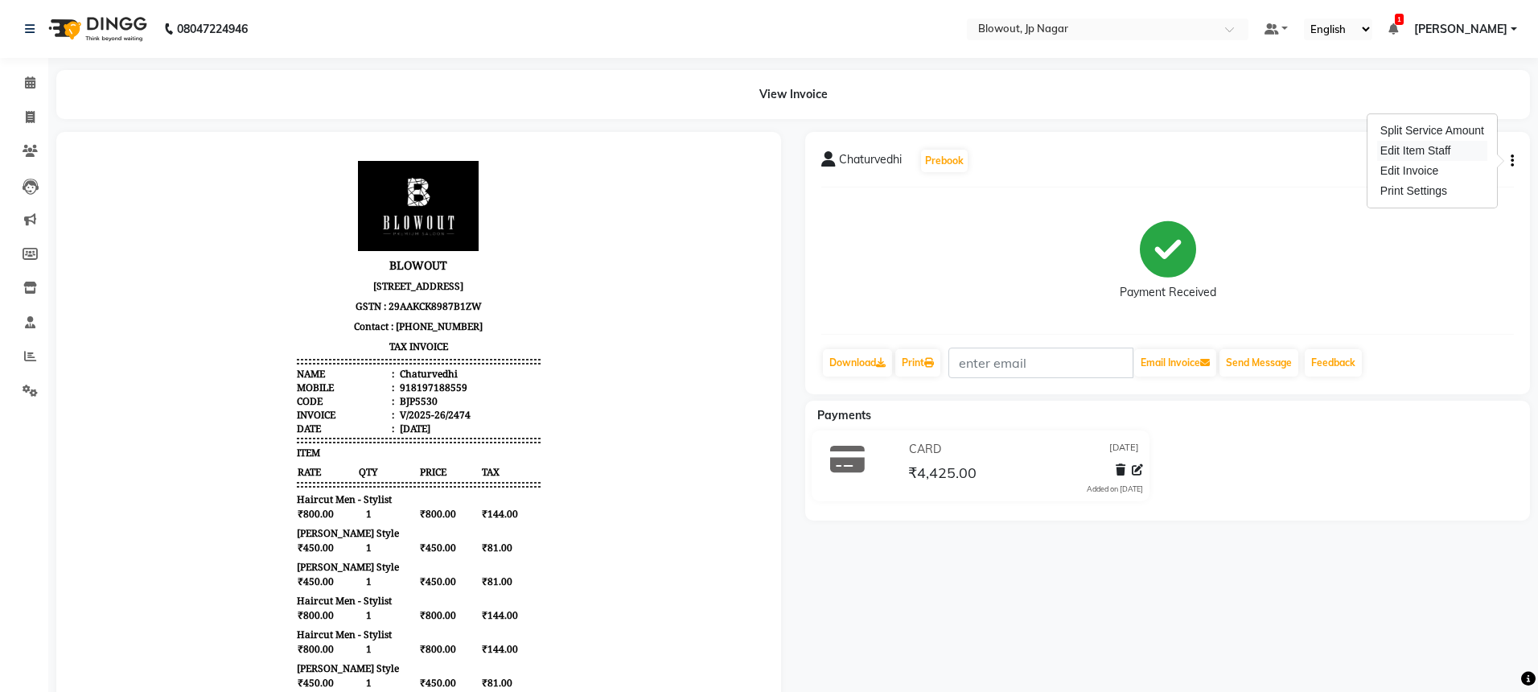
select select
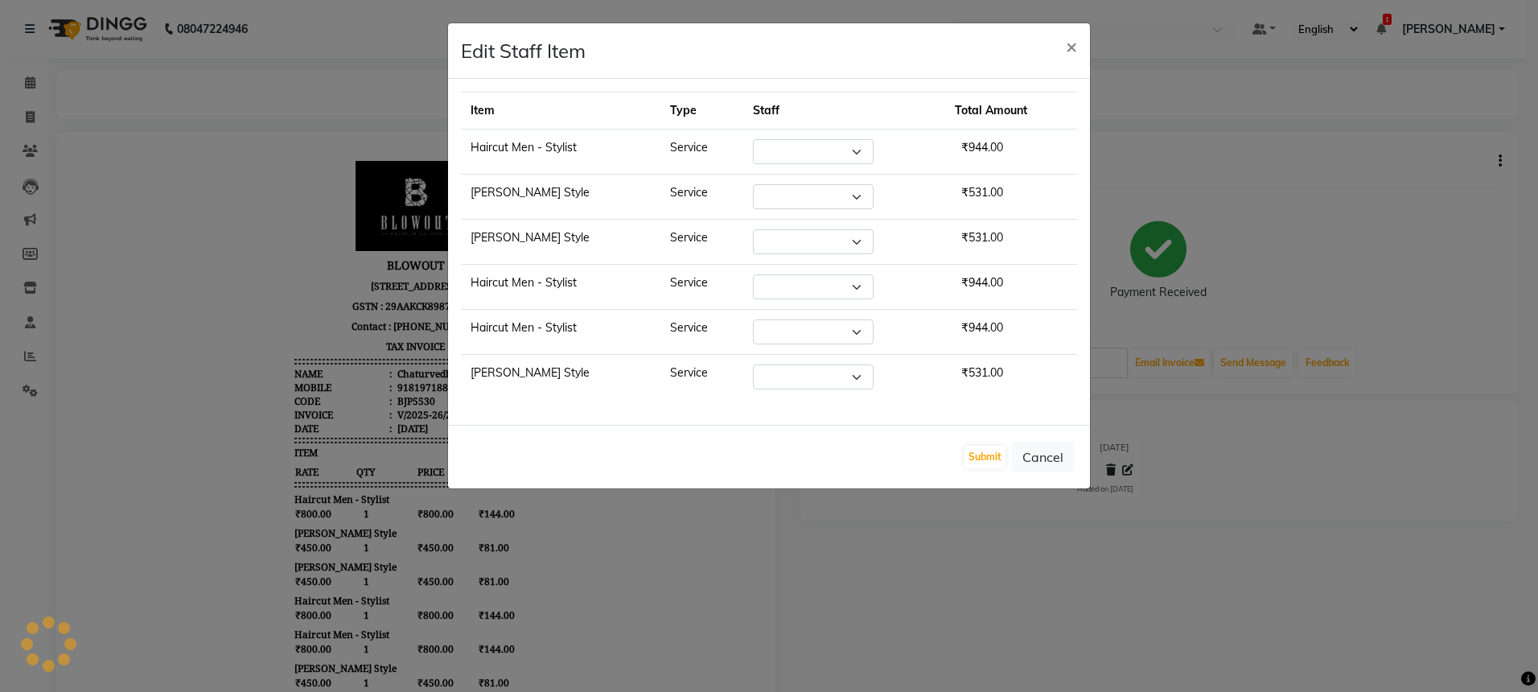
select select "68137"
select select "60456"
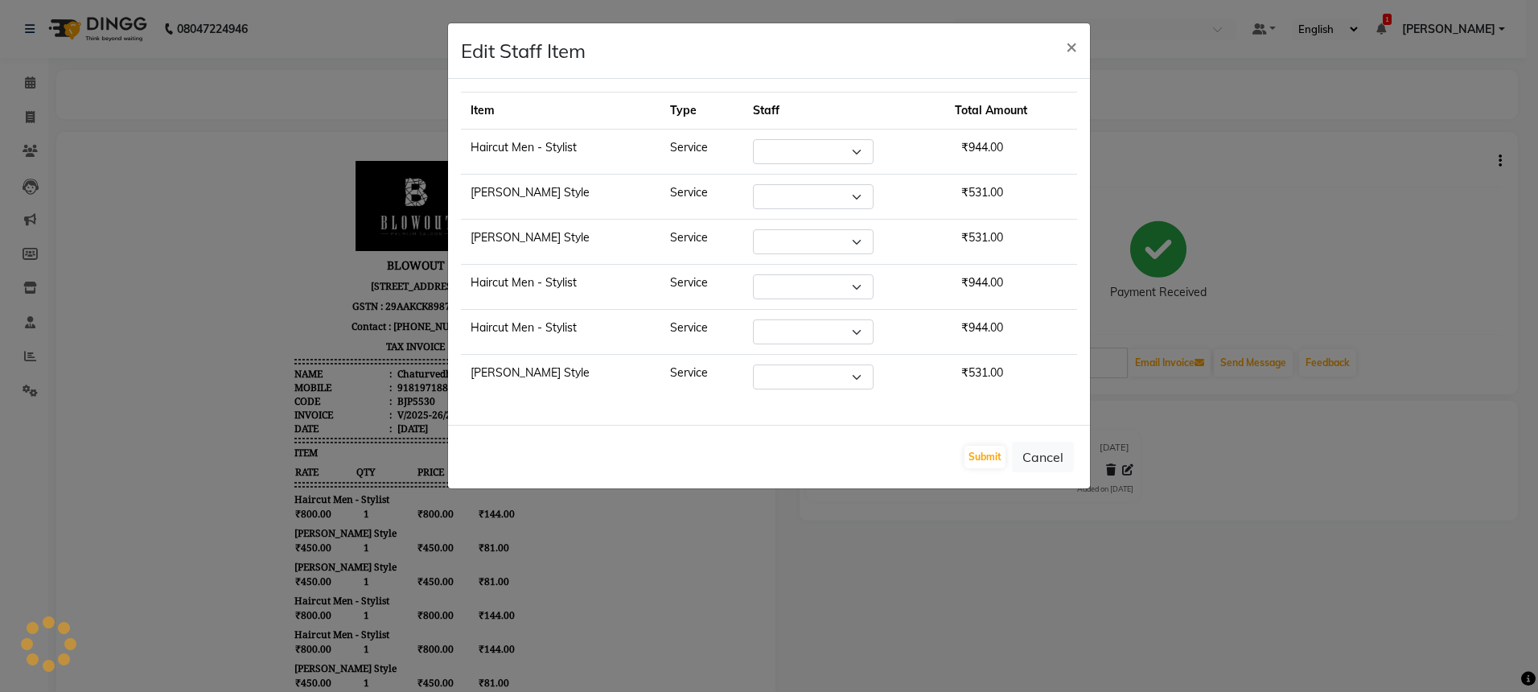
select select "60456"
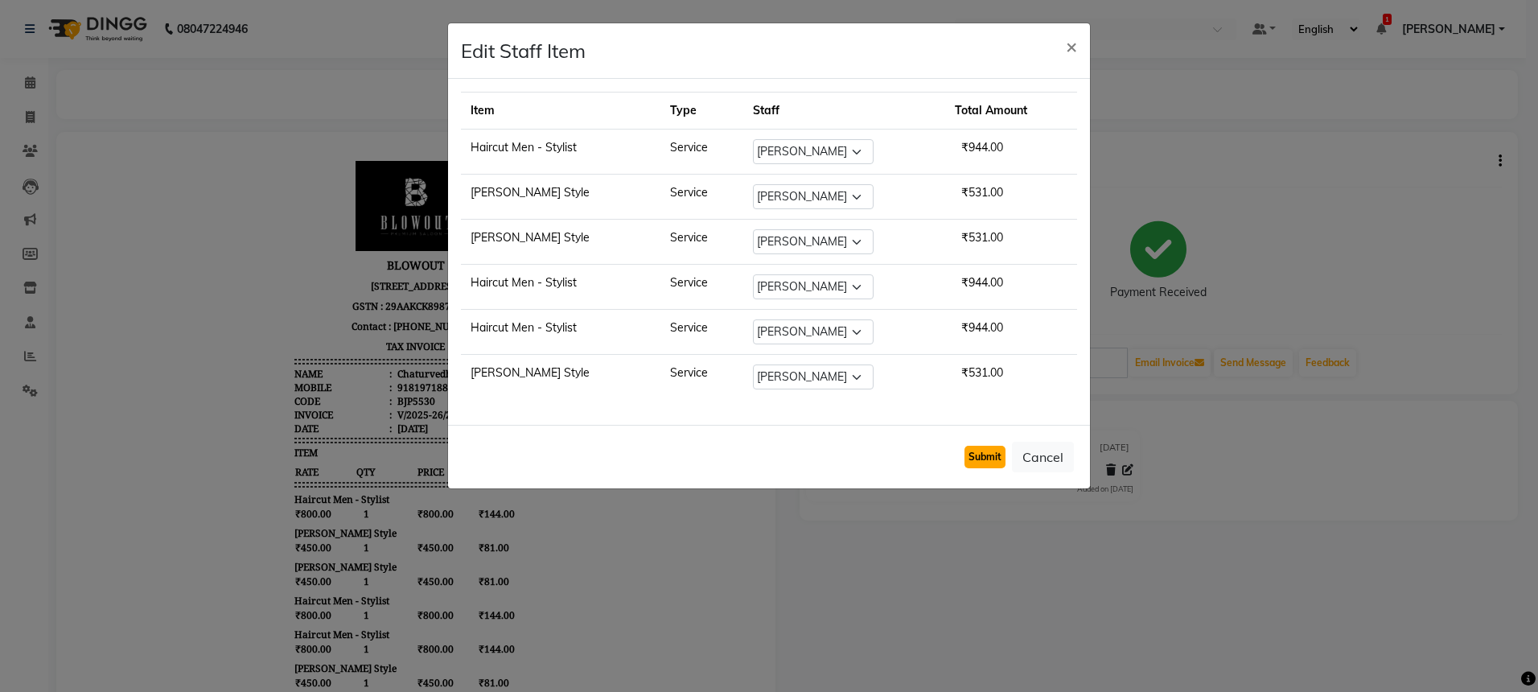
click at [987, 451] on button "Submit" at bounding box center [985, 457] width 41 height 23
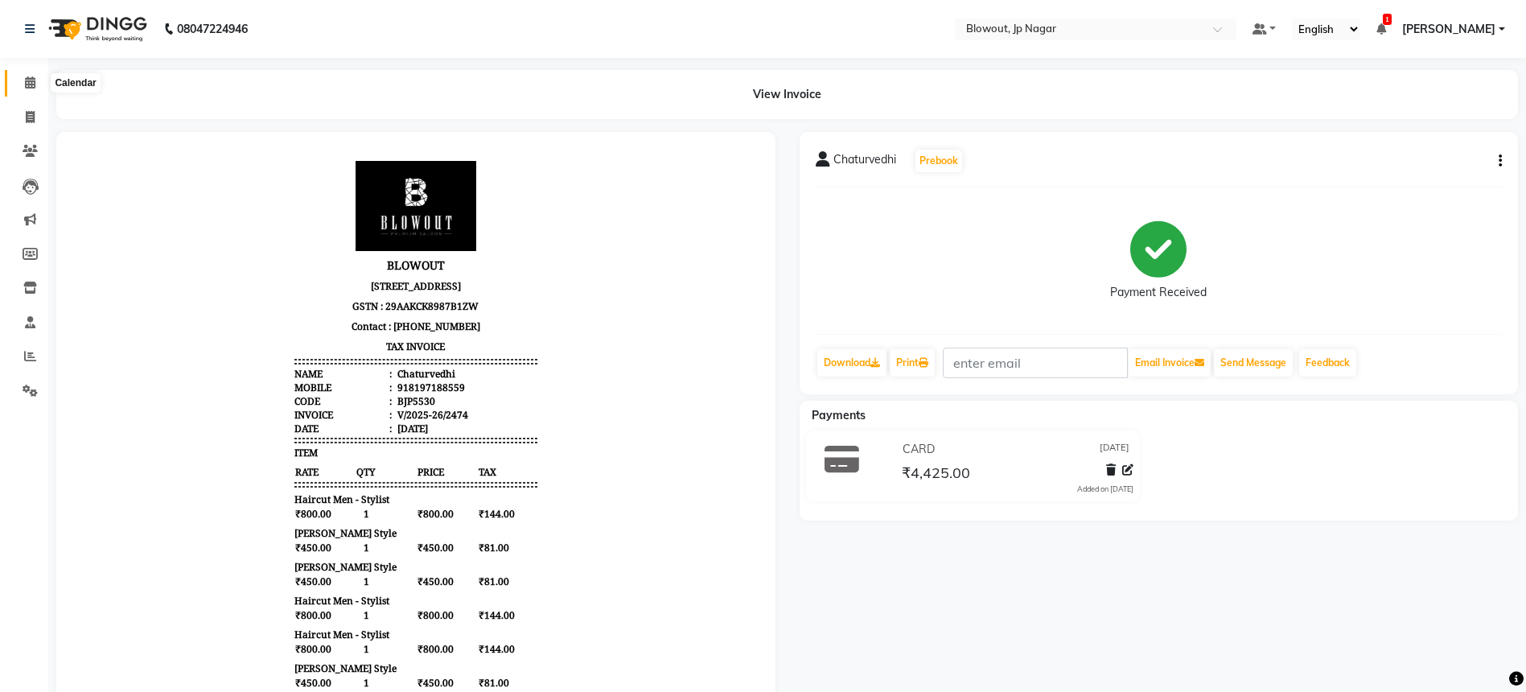
click at [37, 85] on span at bounding box center [30, 83] width 28 height 19
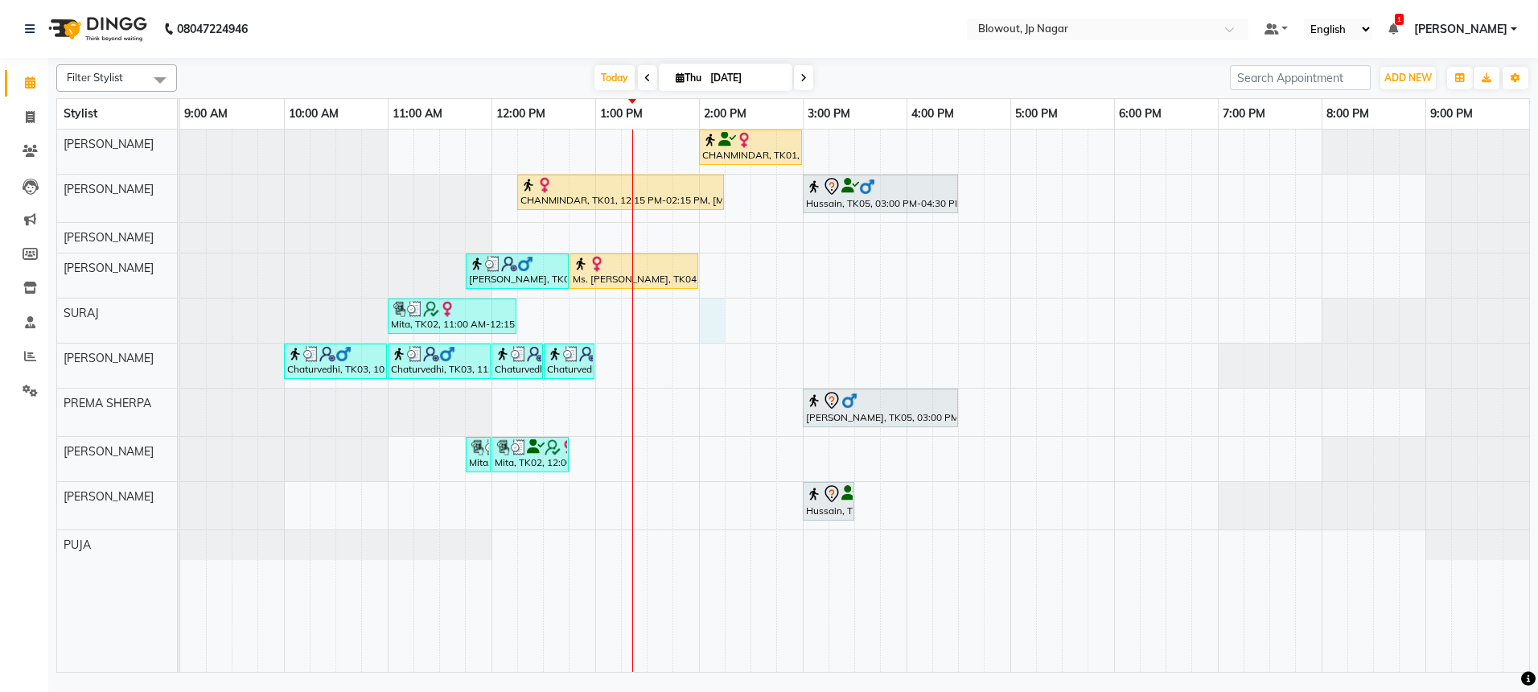
click at [711, 319] on div "CHANMINDAR, TK01, 02:00 PM-03:00 PM, Haircut Women - Creative Director CHANMIND…" at bounding box center [854, 401] width 1349 height 542
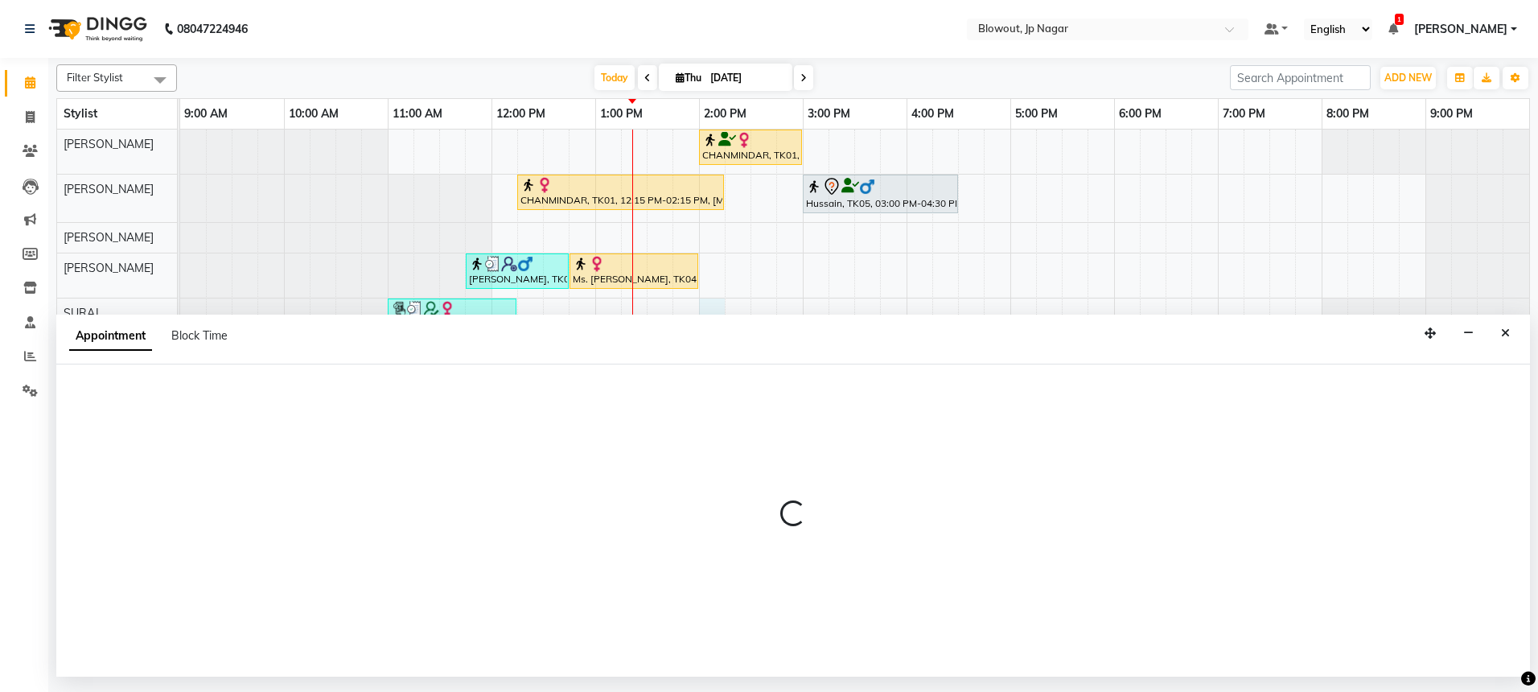
select select "88802"
select select "840"
select select "tentative"
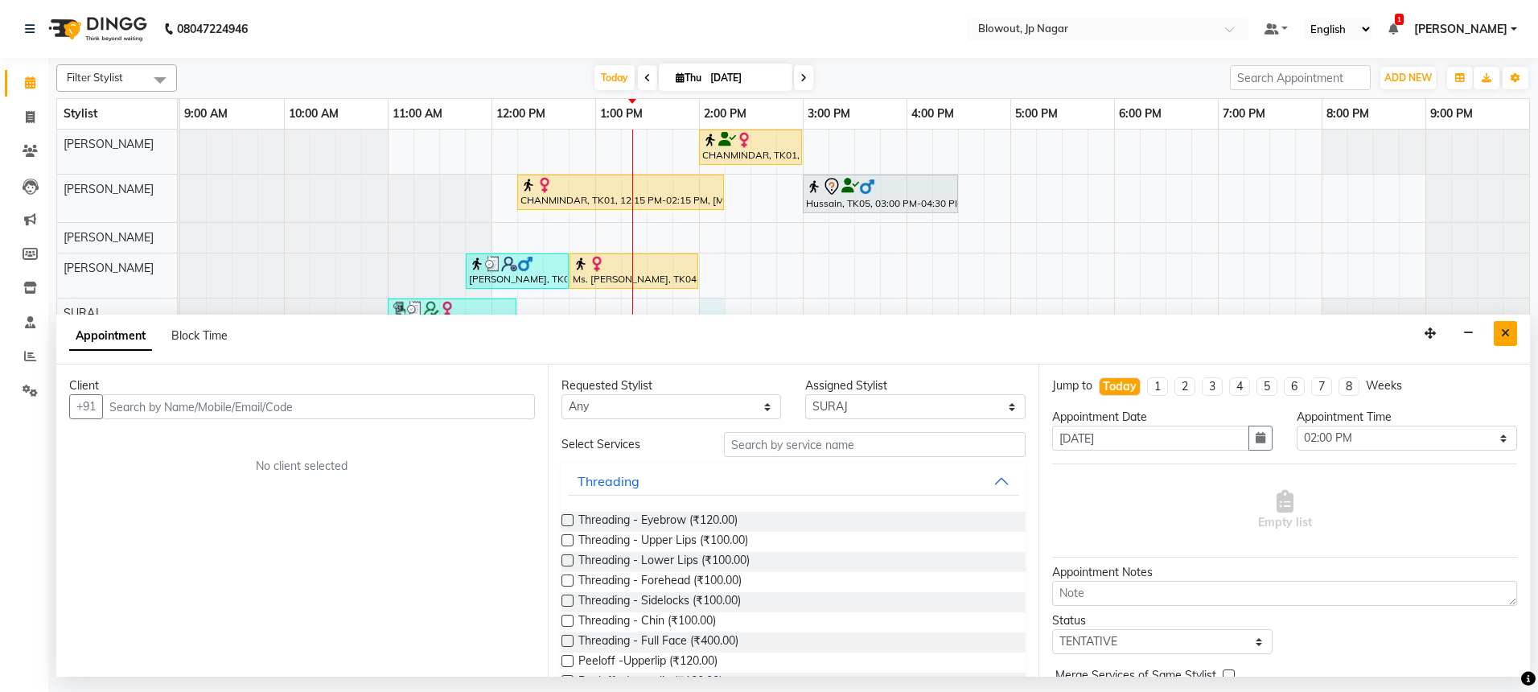
click at [1497, 330] on button "Close" at bounding box center [1505, 333] width 23 height 25
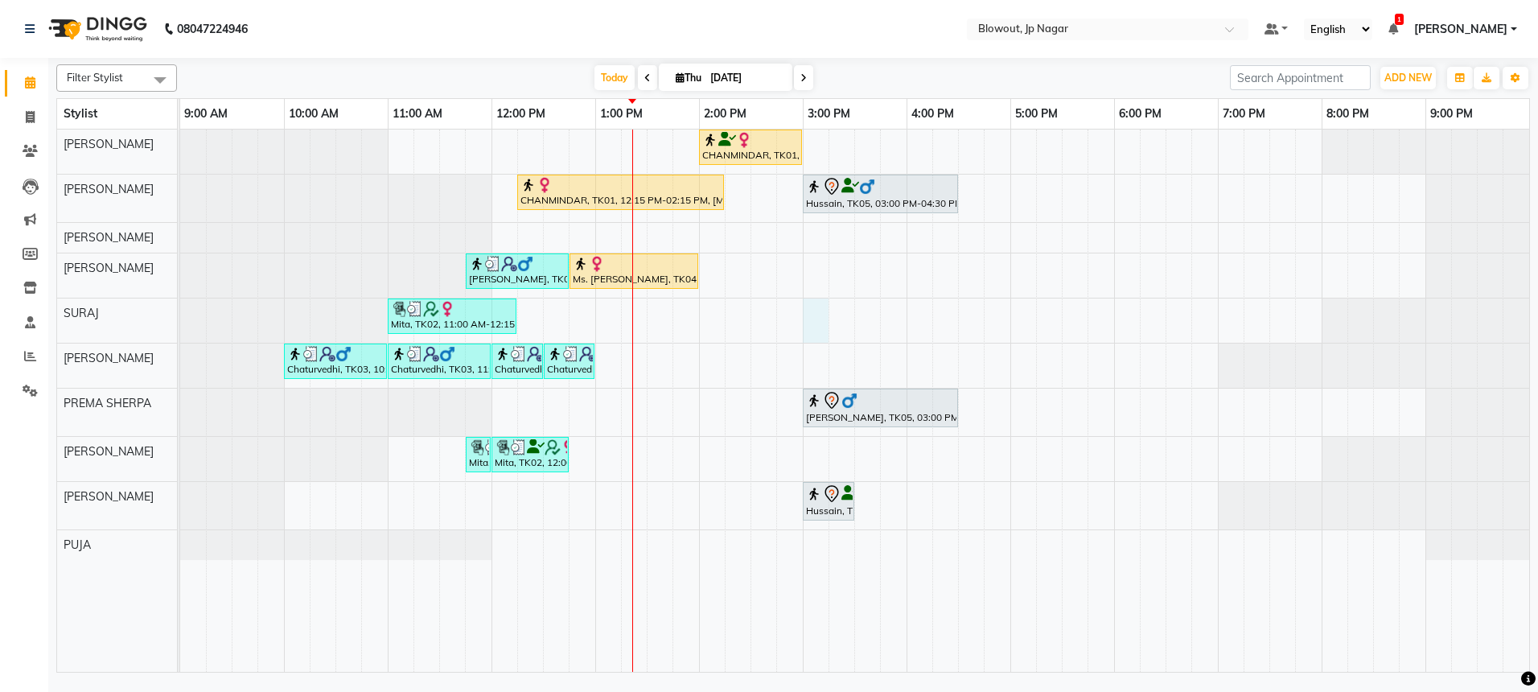
click at [813, 326] on div "CHANMINDAR, TK01, 02:00 PM-03:00 PM, Haircut Women - Creative Director CHANMIND…" at bounding box center [854, 401] width 1349 height 542
select select "88802"
select select "900"
select select "tentative"
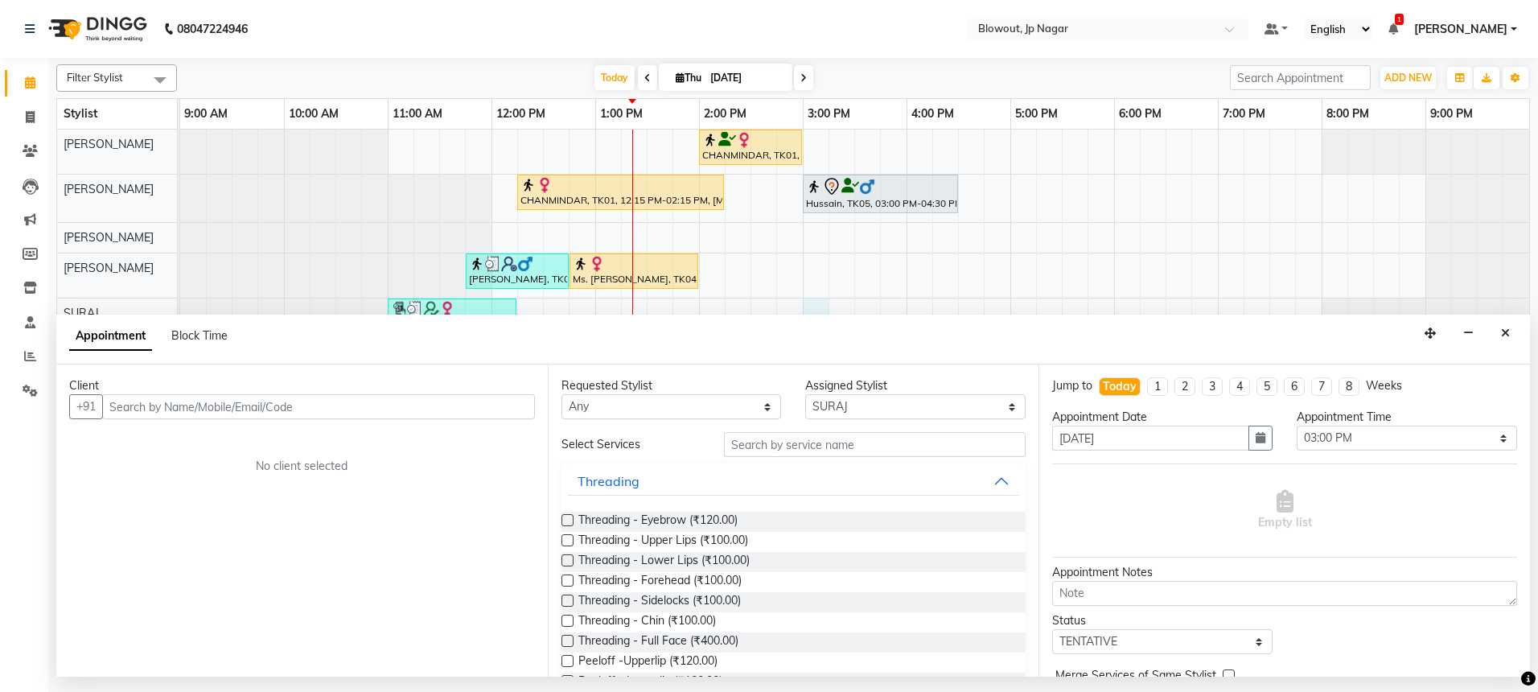
click at [259, 414] on input "text" at bounding box center [318, 406] width 433 height 25
click at [1341, 434] on select "Select 10:00 AM 10:15 AM 10:30 AM 10:45 AM 11:00 AM 11:15 AM 11:30 AM 11:45 AM …" at bounding box center [1407, 438] width 220 height 25
select select "870"
click at [295, 413] on input "text" at bounding box center [318, 406] width 433 height 25
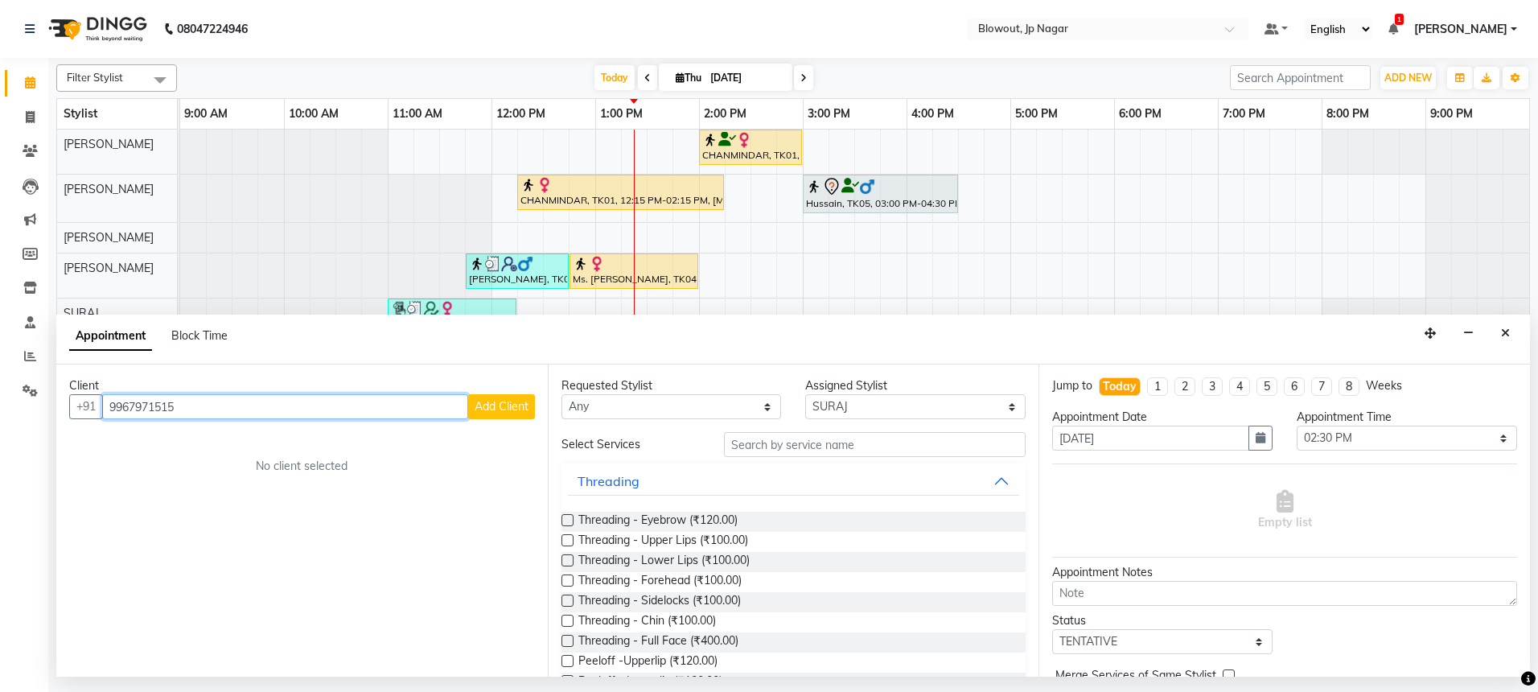
type input "9967971515"
click at [516, 407] on span "Add Client" at bounding box center [502, 406] width 54 height 14
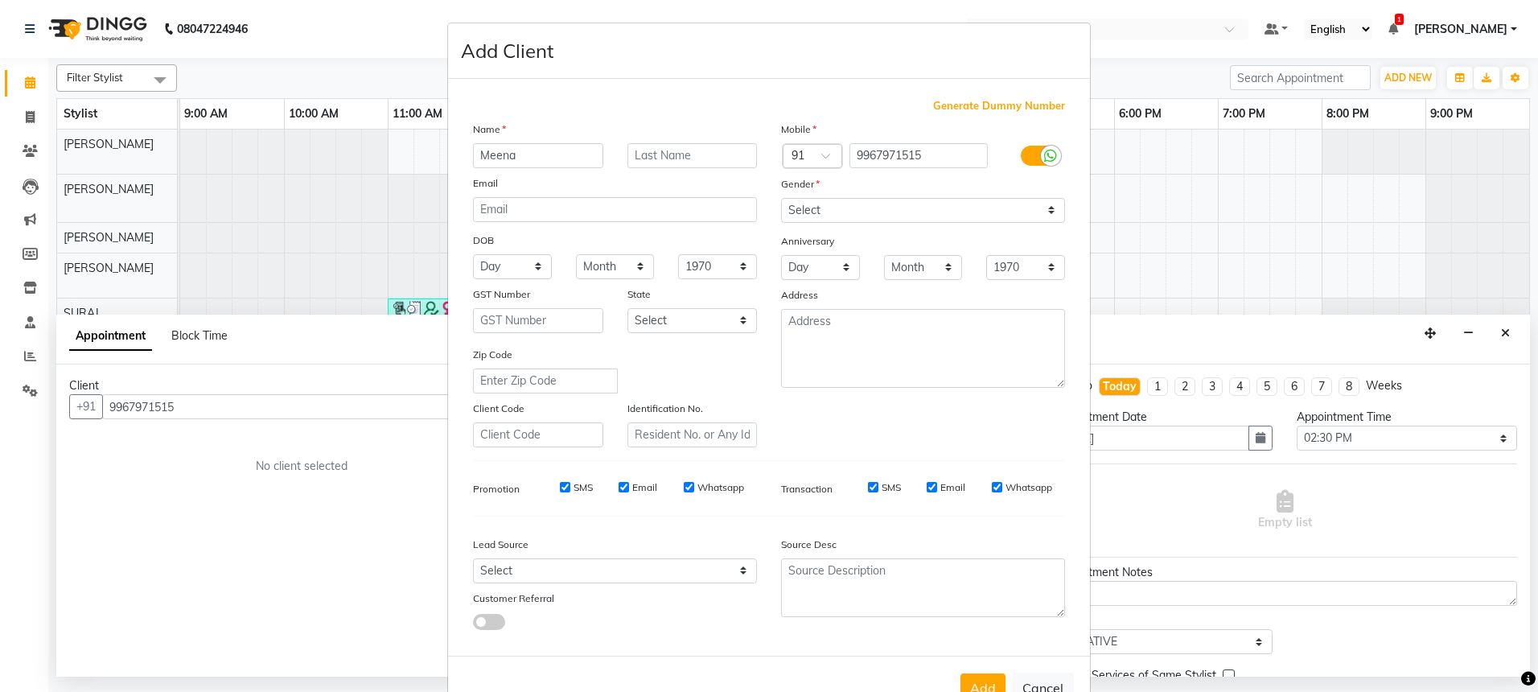
type input "Meena"
click at [1041, 158] on div at bounding box center [1051, 156] width 20 height 20
click at [0, 0] on input "checkbox" at bounding box center [0, 0] width 0 height 0
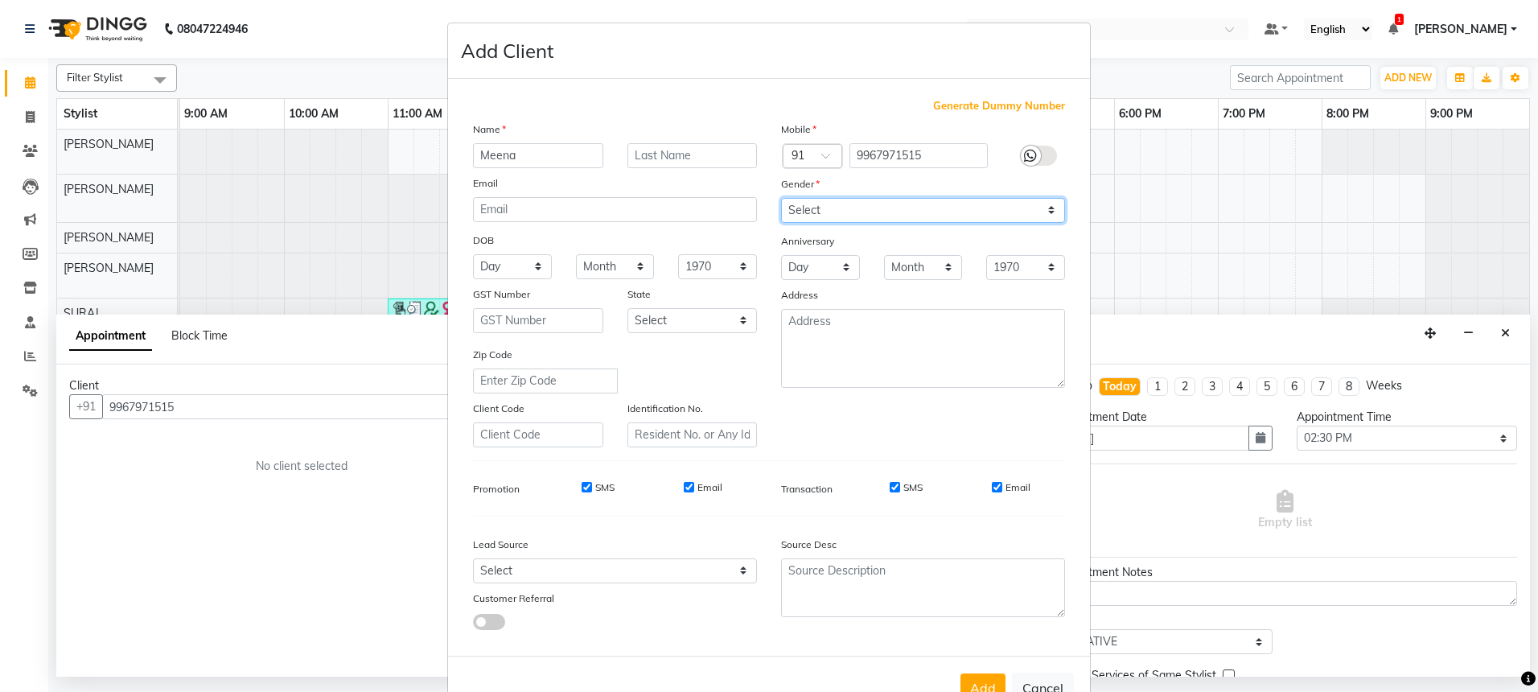
click at [988, 212] on select "Select [DEMOGRAPHIC_DATA] [DEMOGRAPHIC_DATA] Other Prefer Not To Say" at bounding box center [923, 210] width 284 height 25
select select "[DEMOGRAPHIC_DATA]"
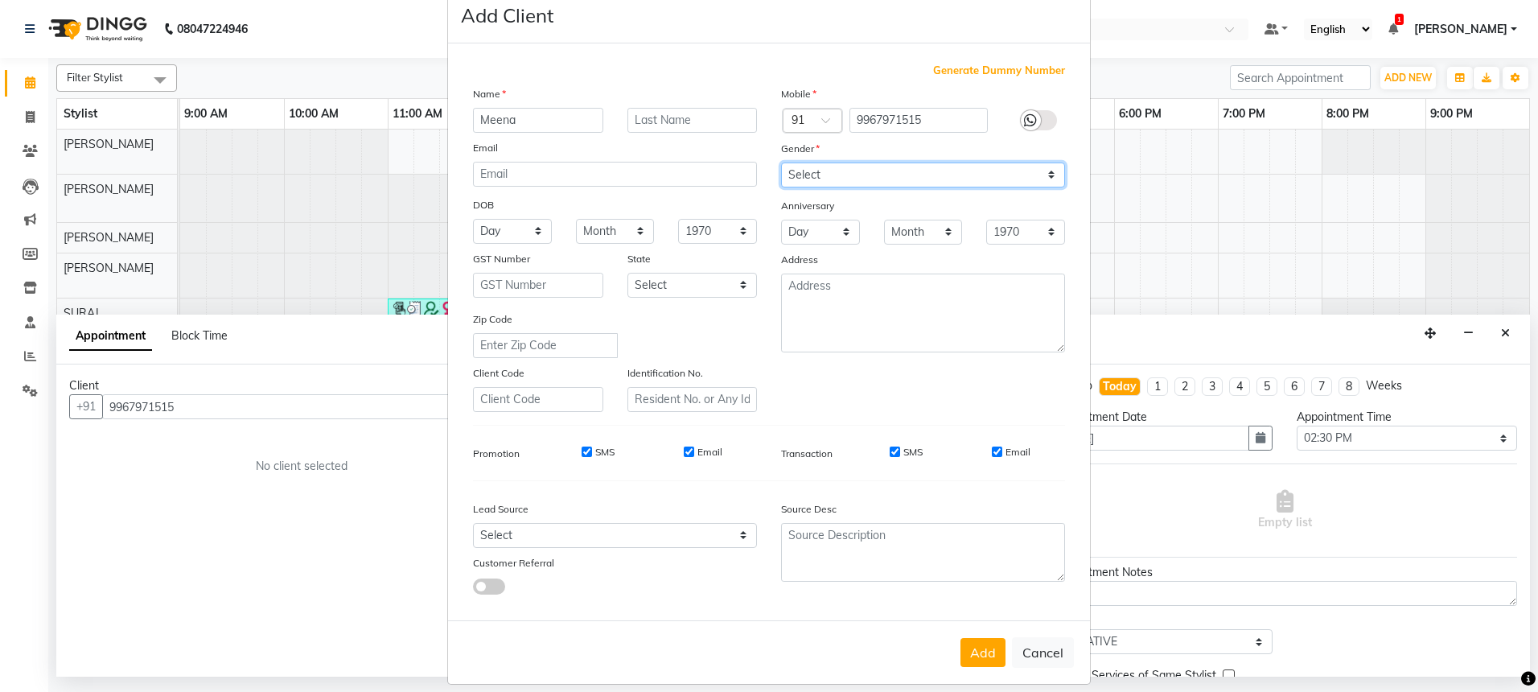
scroll to position [51, 0]
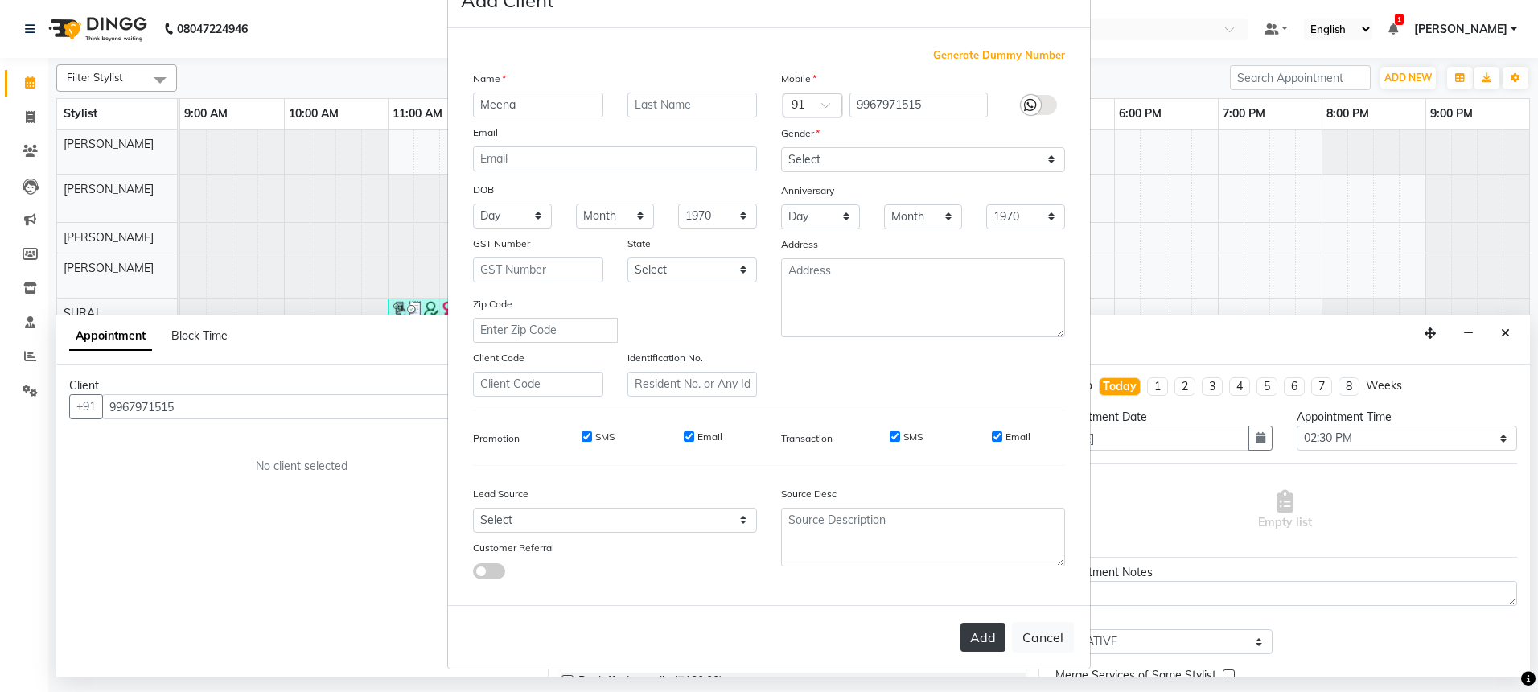
click at [981, 645] on button "Add" at bounding box center [983, 637] width 45 height 29
select select
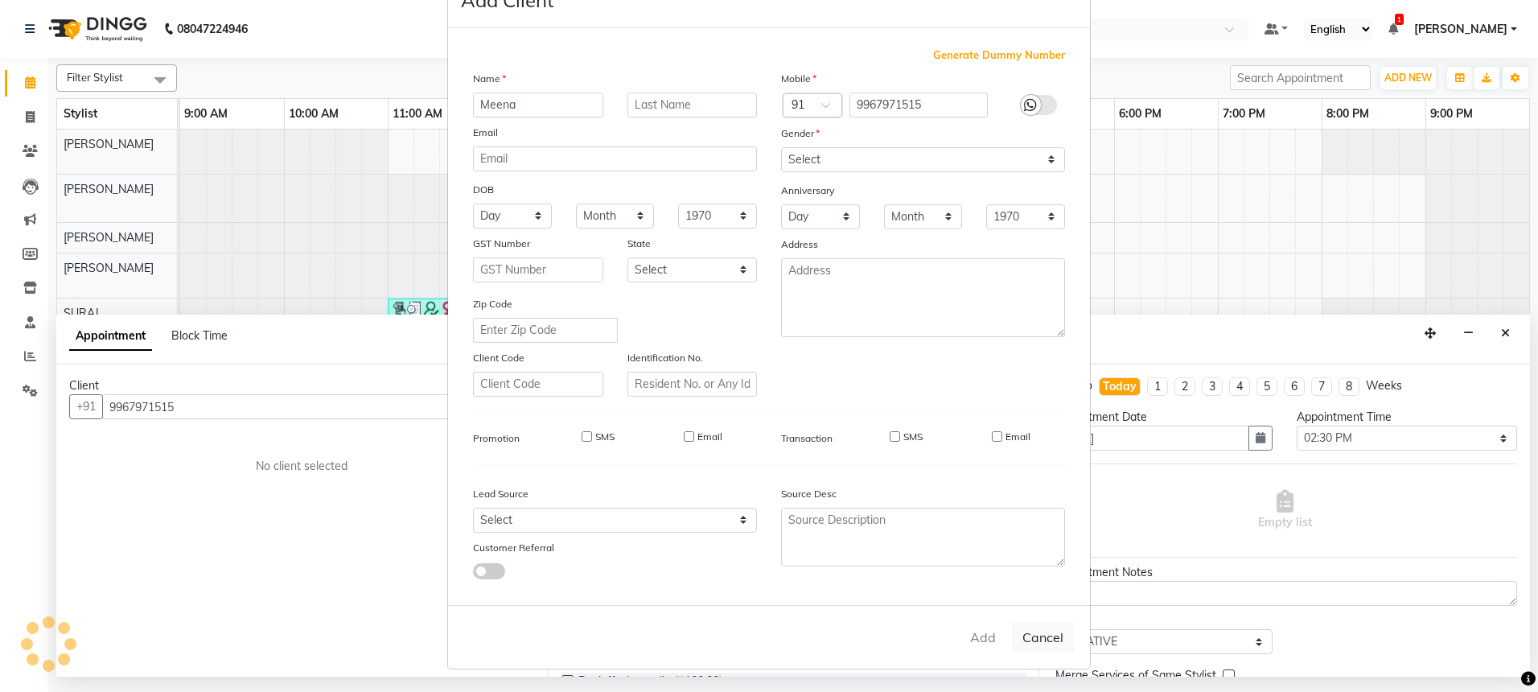
select select
checkbox input "false"
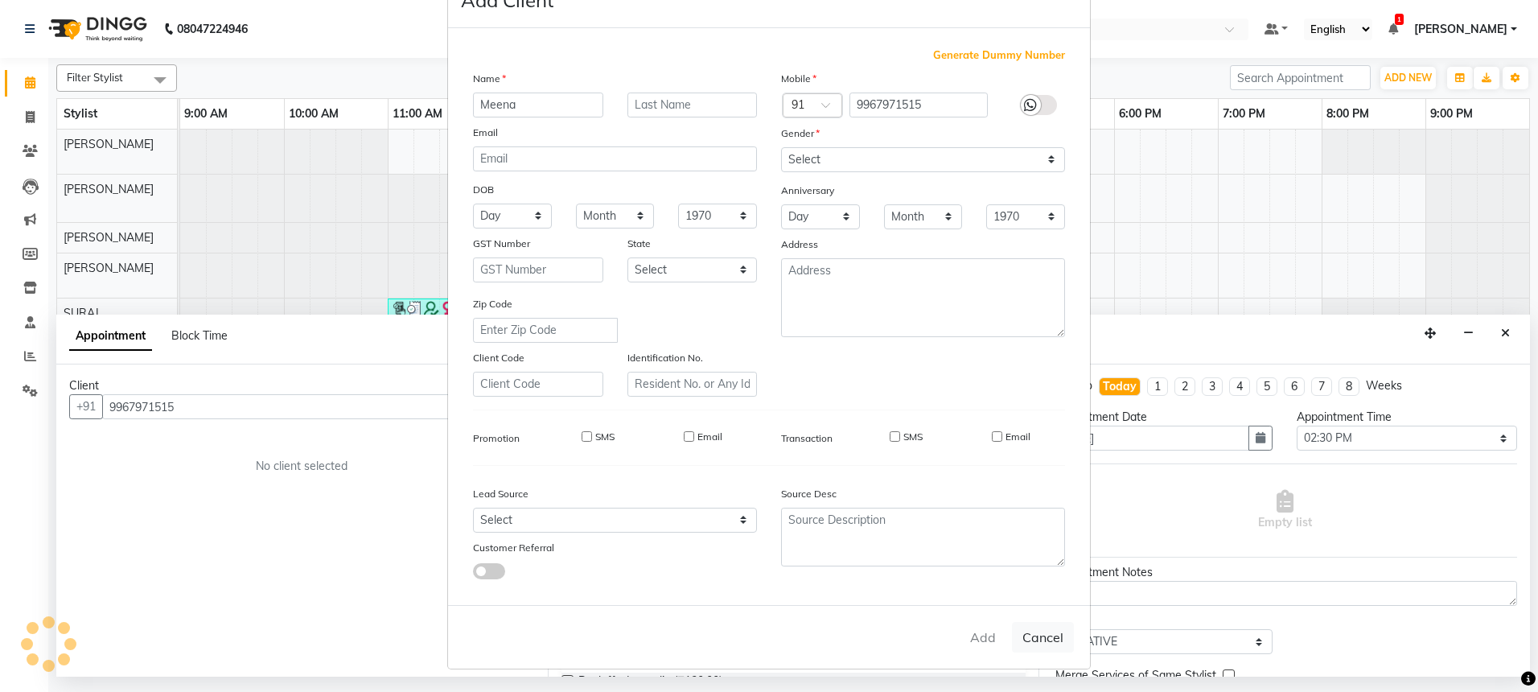
checkbox input "false"
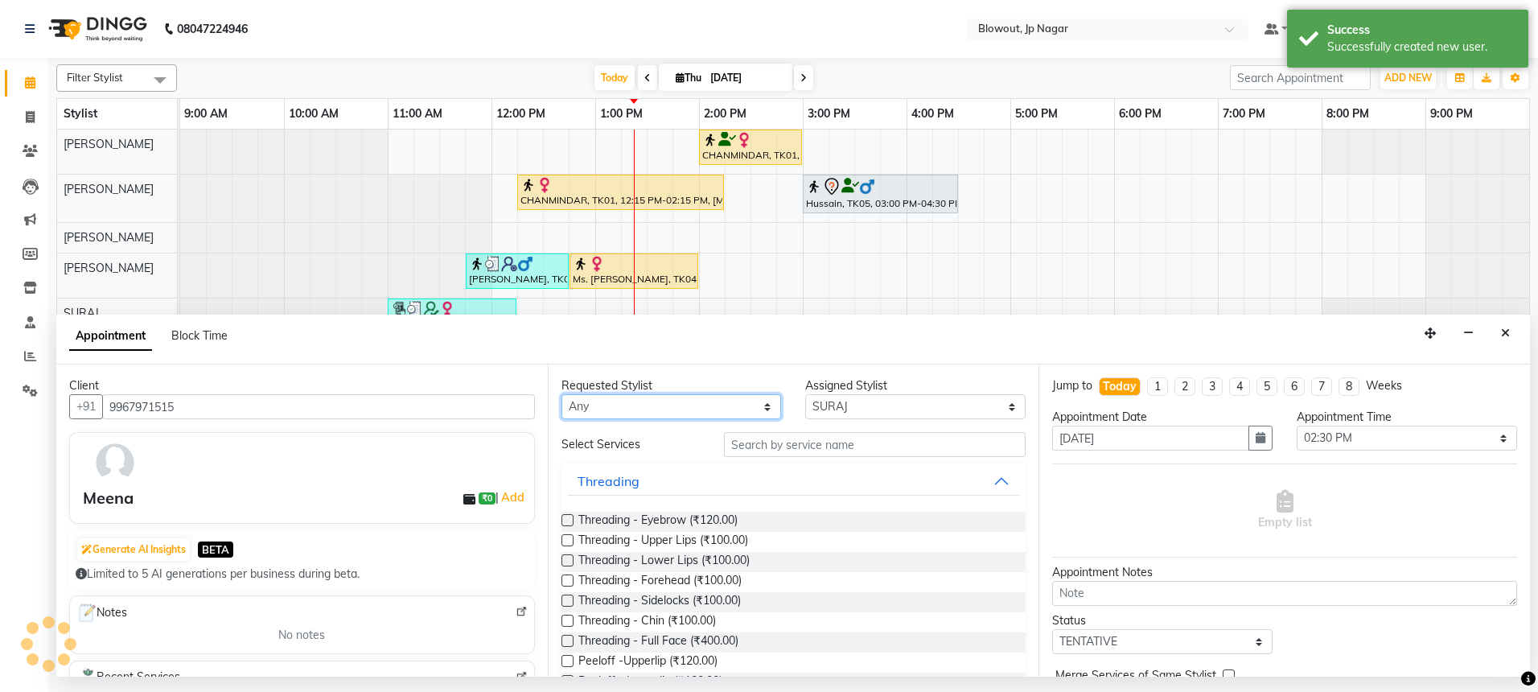
click at [666, 407] on select "Any BINOD DICKY SHERPA GIRI JITEN JOHN JULIE PREMA SHERPA PUJA ROSHAN PRADHAN S…" at bounding box center [672, 406] width 220 height 25
select select "88802"
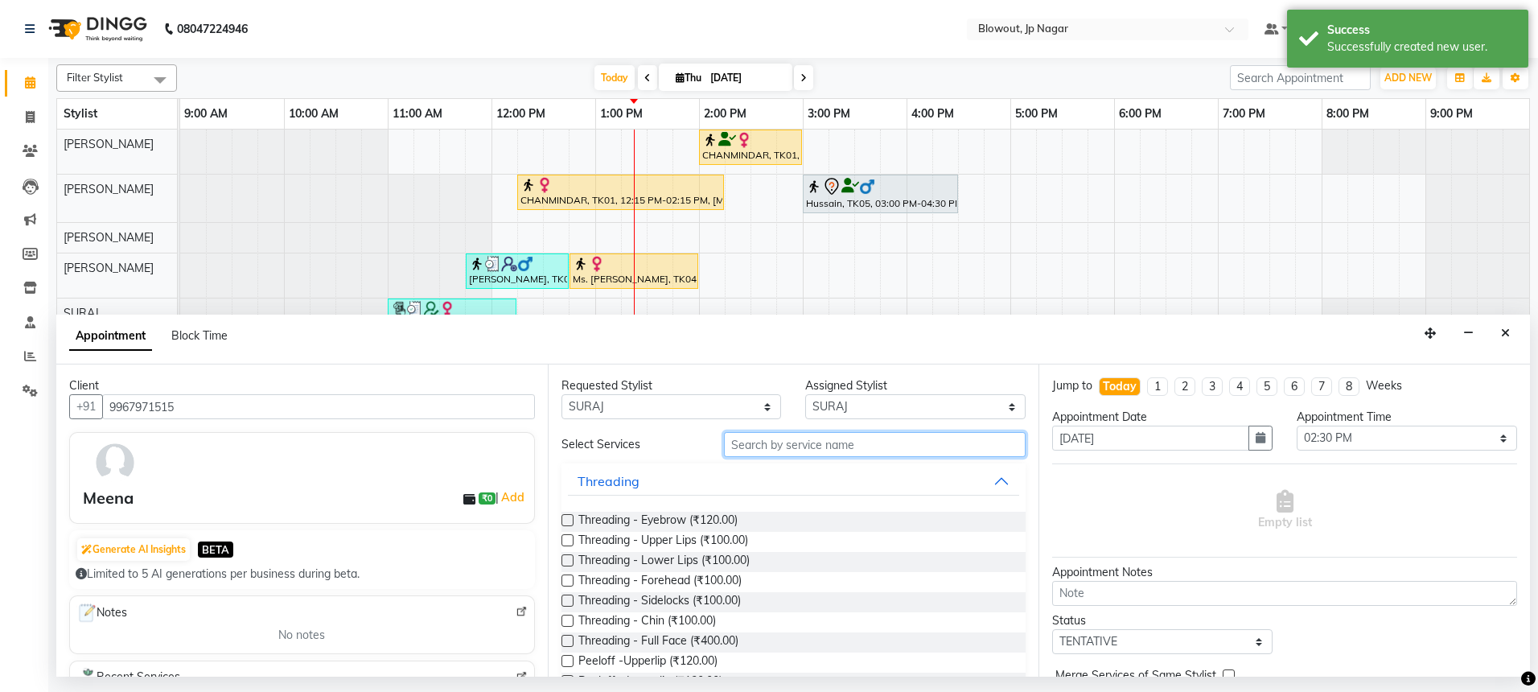
click at [820, 450] on input "text" at bounding box center [875, 444] width 302 height 25
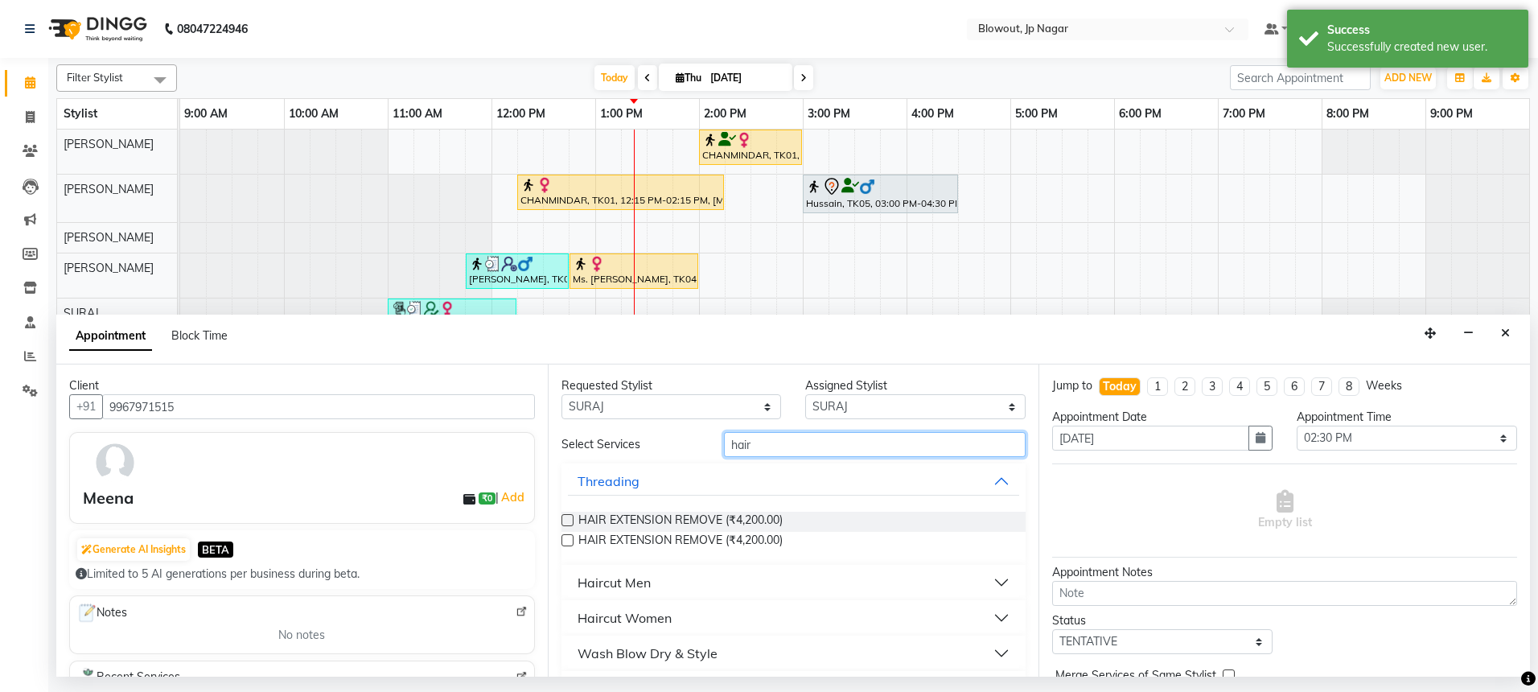
type input "hair"
click at [680, 615] on button "Haircut Women" at bounding box center [794, 617] width 452 height 29
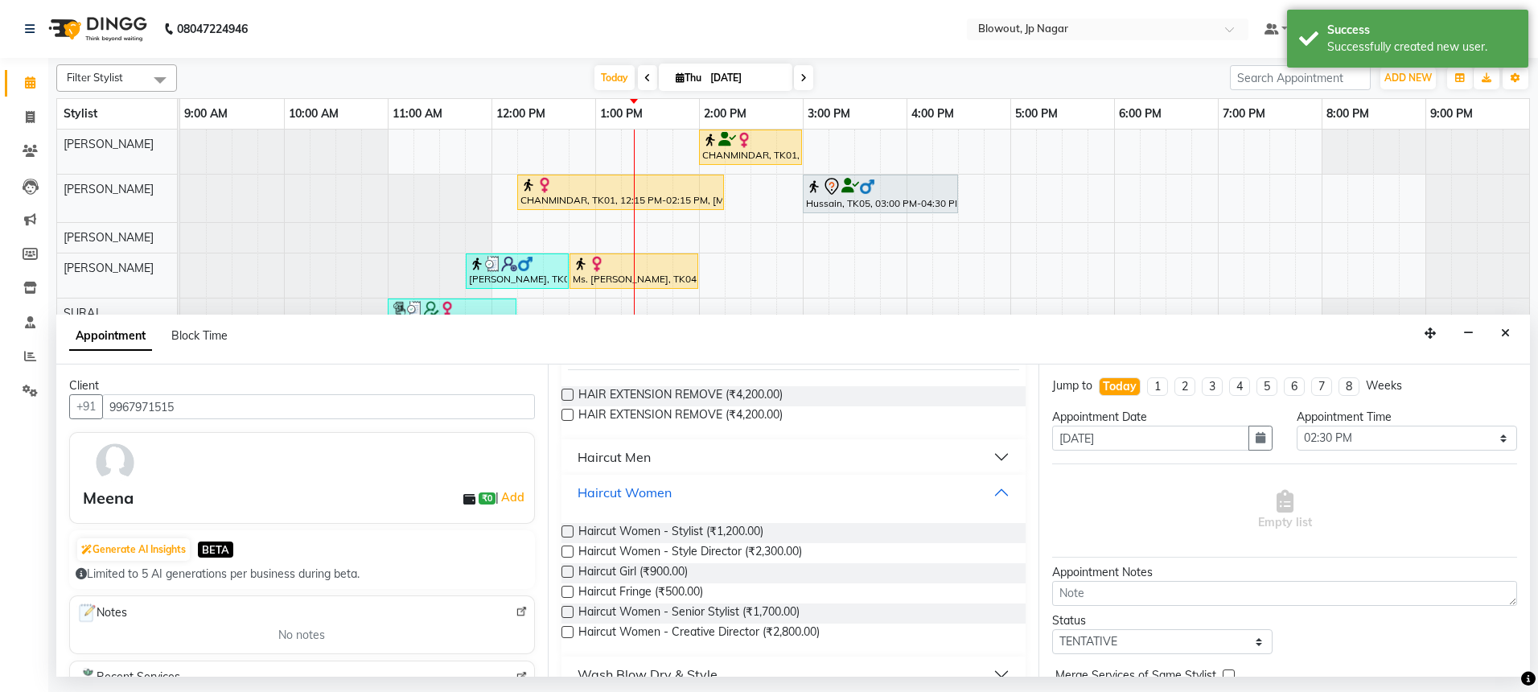
scroll to position [138, 0]
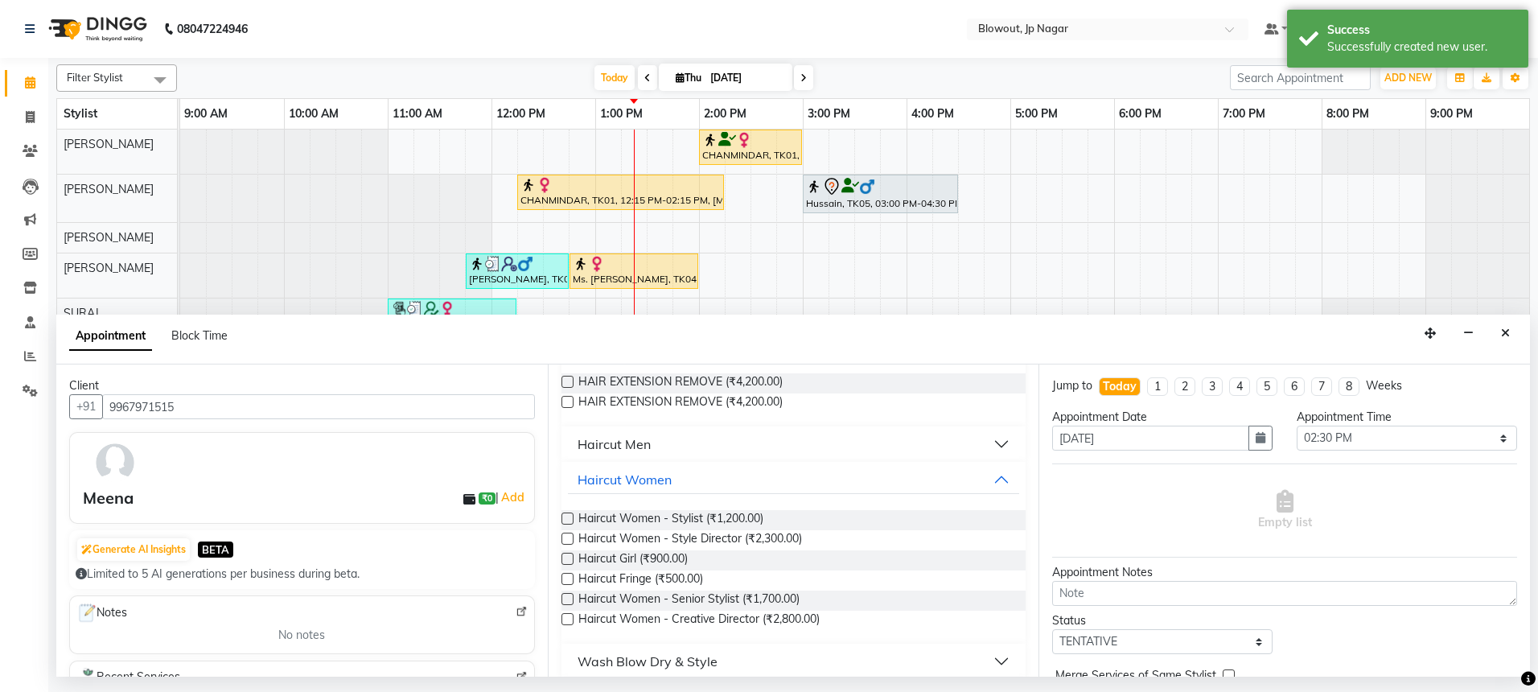
click at [568, 600] on label at bounding box center [568, 599] width 12 height 12
click at [568, 600] on input "checkbox" at bounding box center [567, 600] width 10 height 10
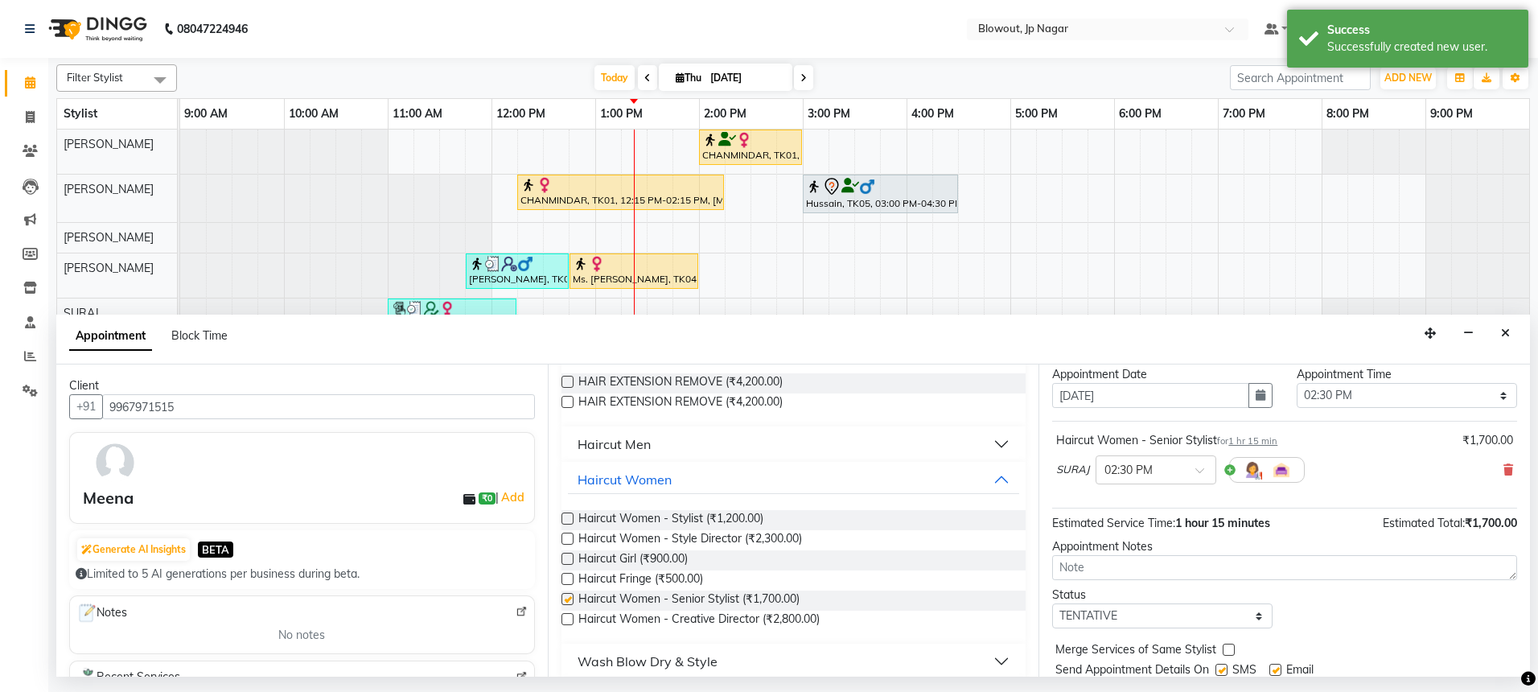
checkbox input "false"
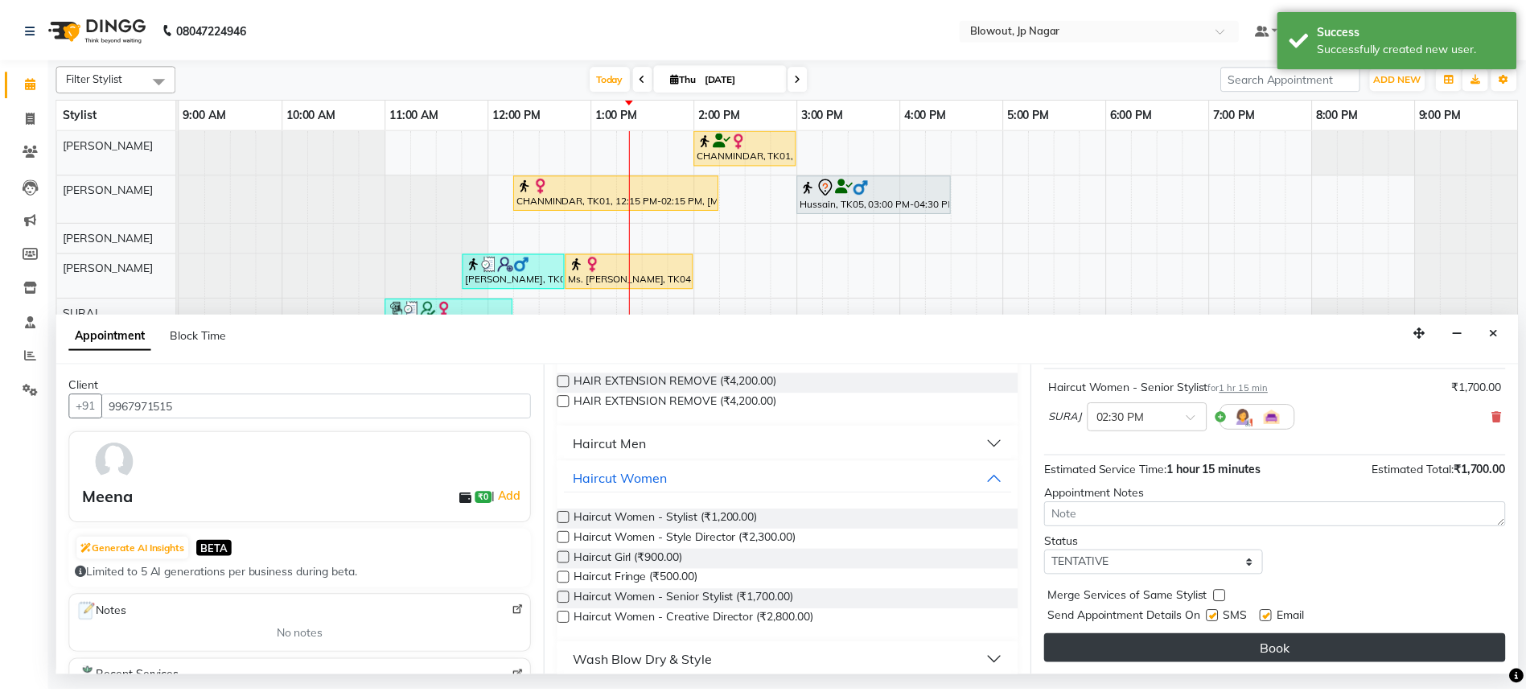
scroll to position [96, 0]
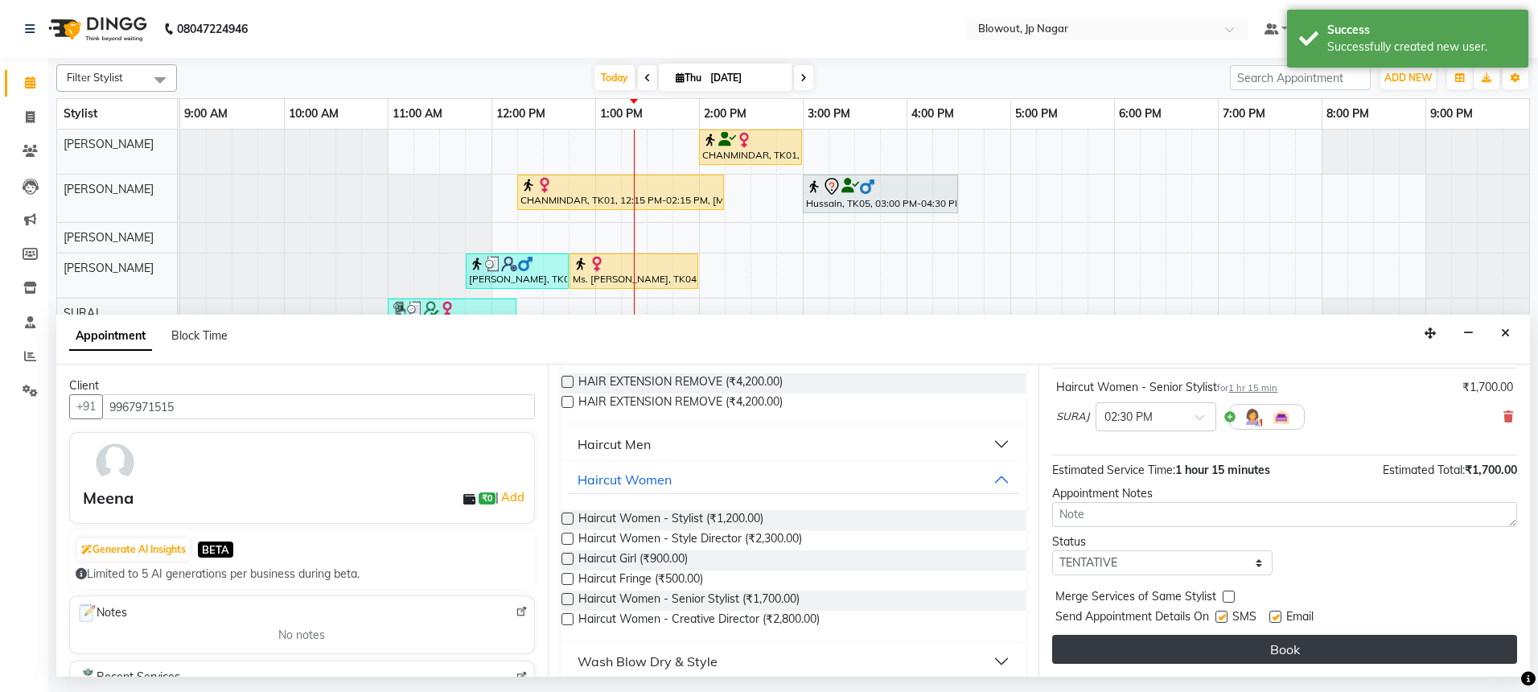
click at [1241, 652] on button "Book" at bounding box center [1284, 649] width 465 height 29
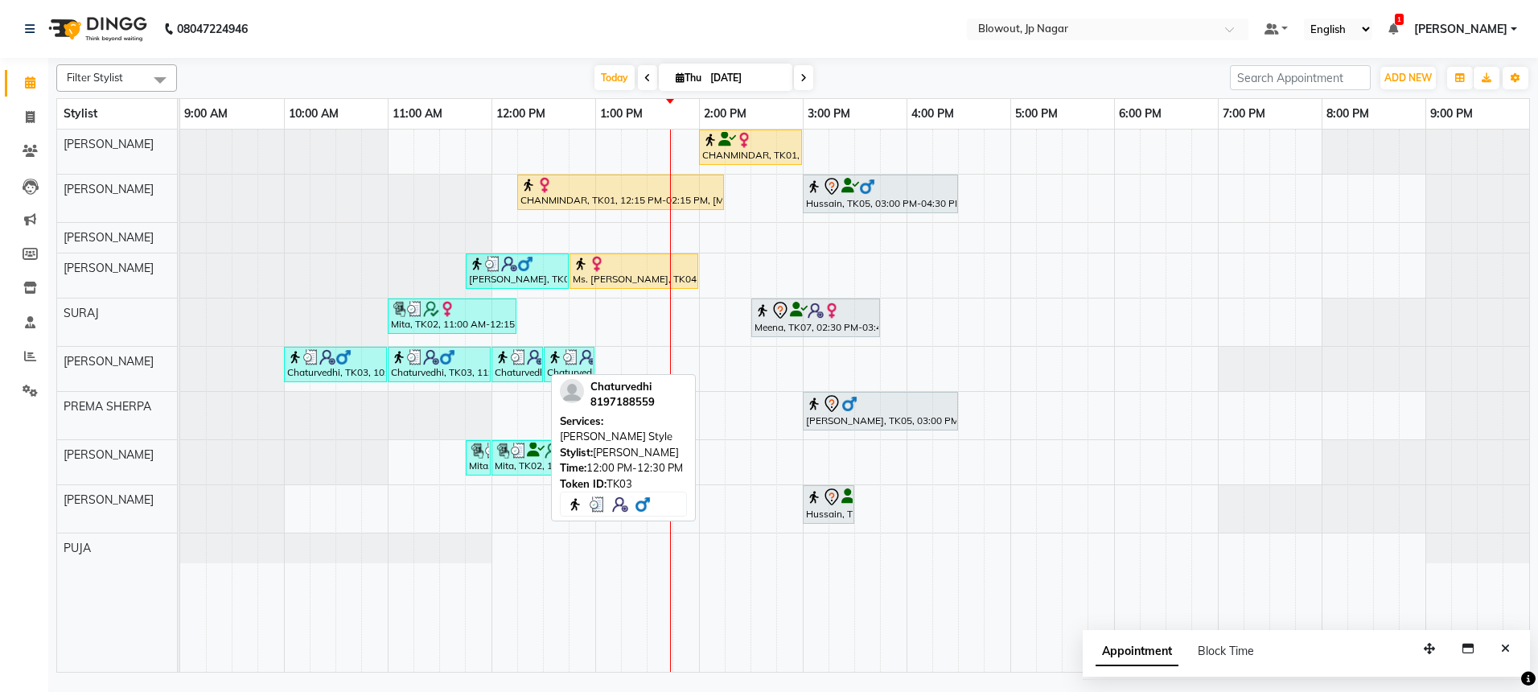
click at [516, 368] on div "Chaturvedhi, TK03, 12:00 PM-12:30 PM, [PERSON_NAME] Style" at bounding box center [517, 364] width 48 height 31
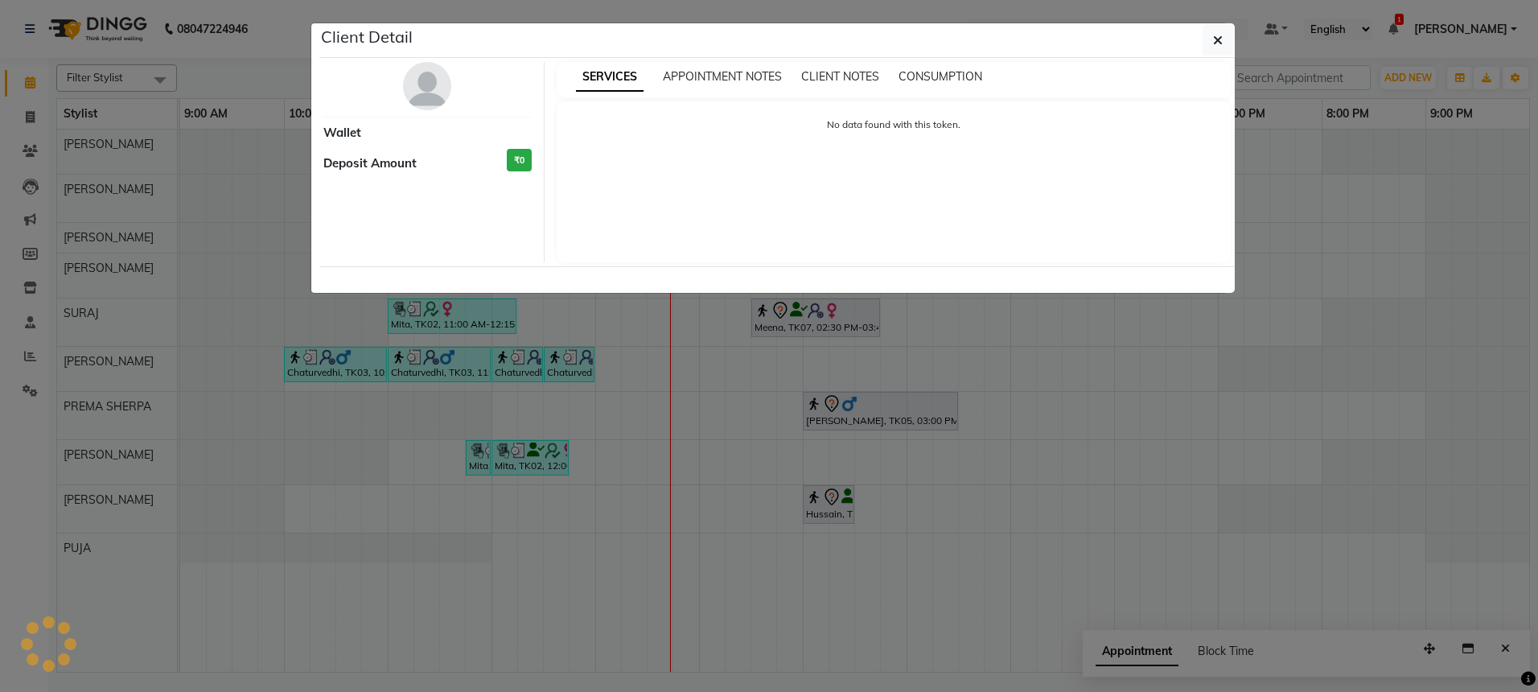
select select "3"
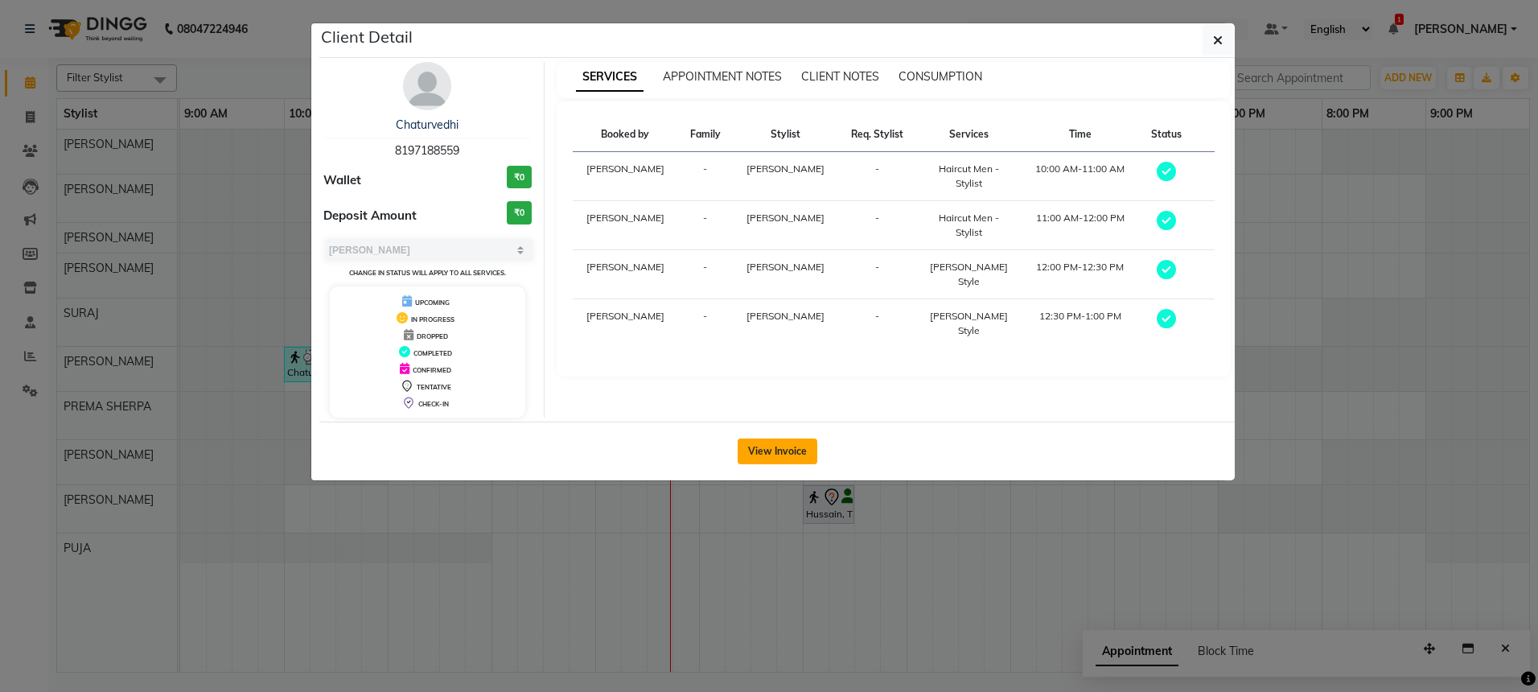
click at [770, 456] on button "View Invoice" at bounding box center [778, 451] width 80 height 26
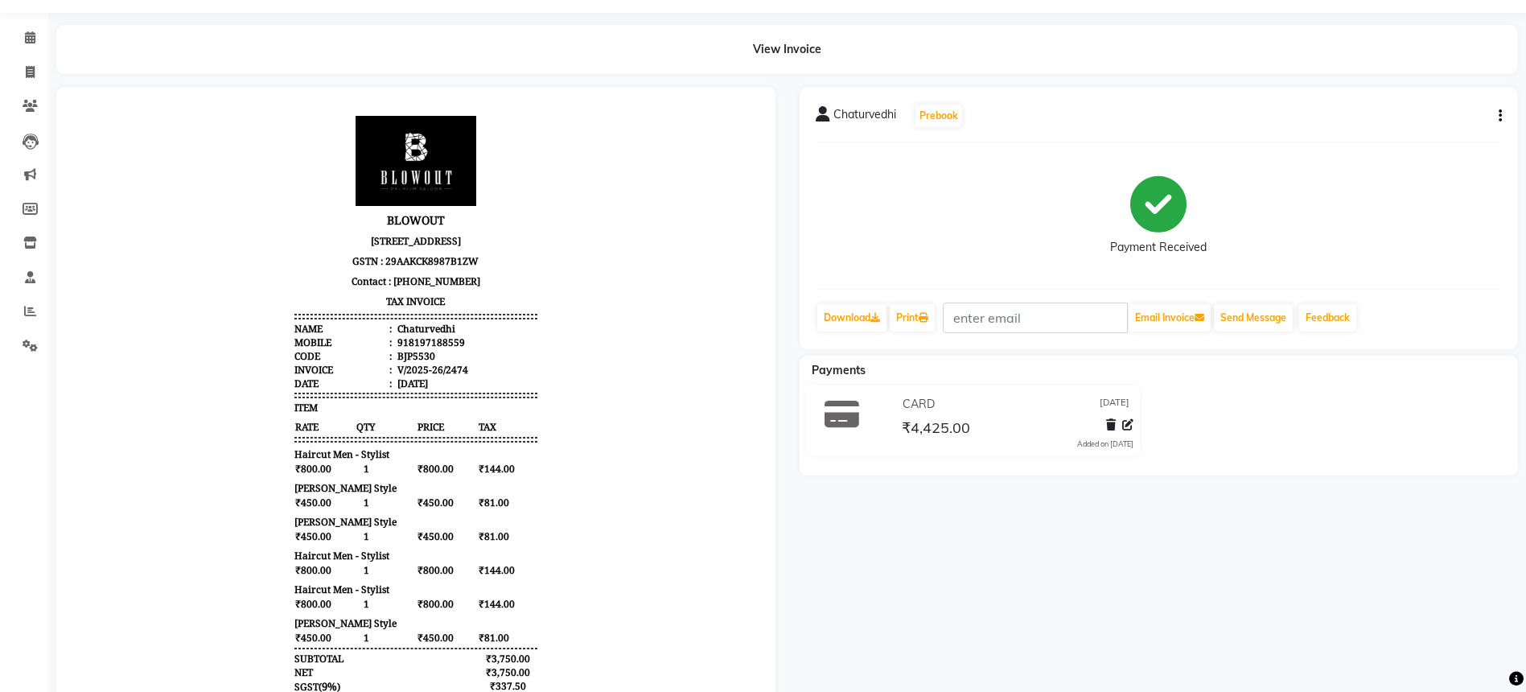
scroll to position [86, 0]
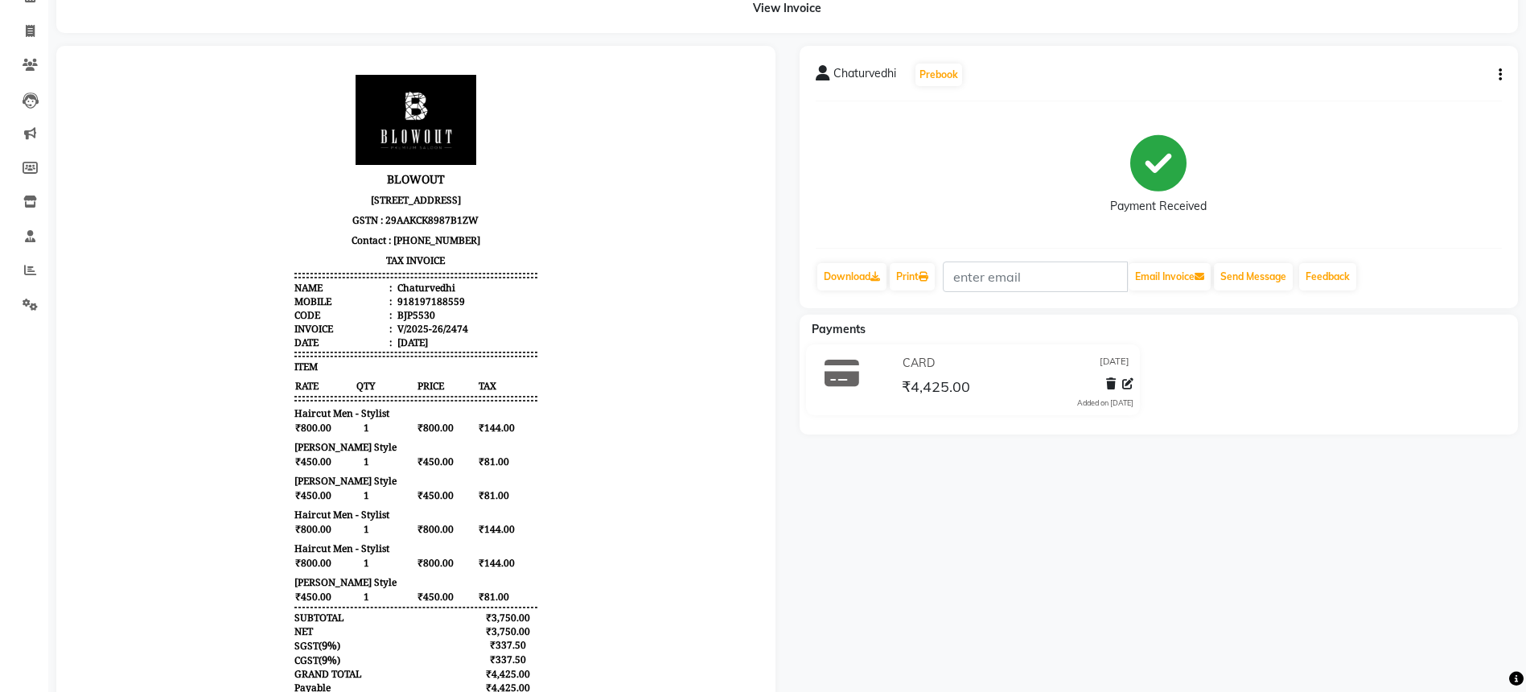
click at [1496, 72] on button "button" at bounding box center [1497, 75] width 10 height 17
click at [1372, 68] on div "Edit Item Staff" at bounding box center [1420, 65] width 110 height 20
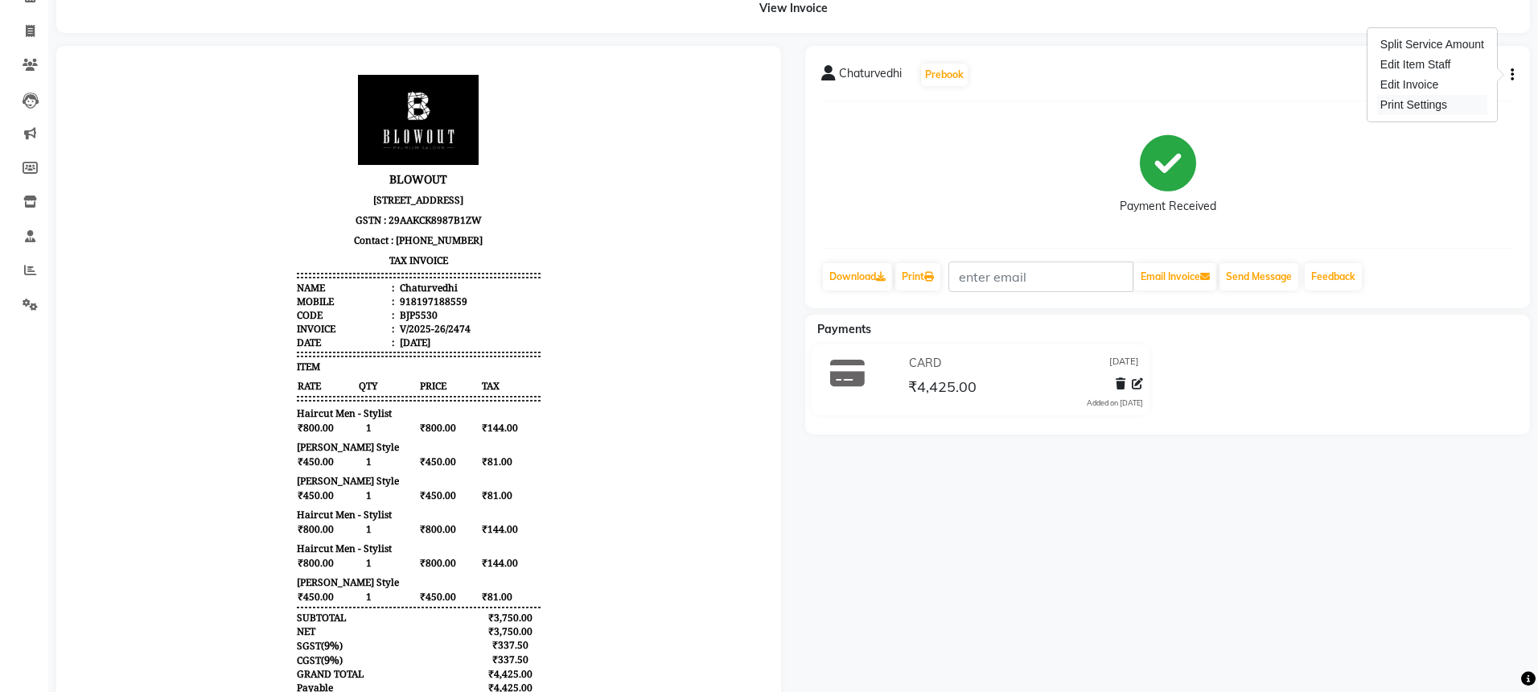
select select "68137"
select select "60456"
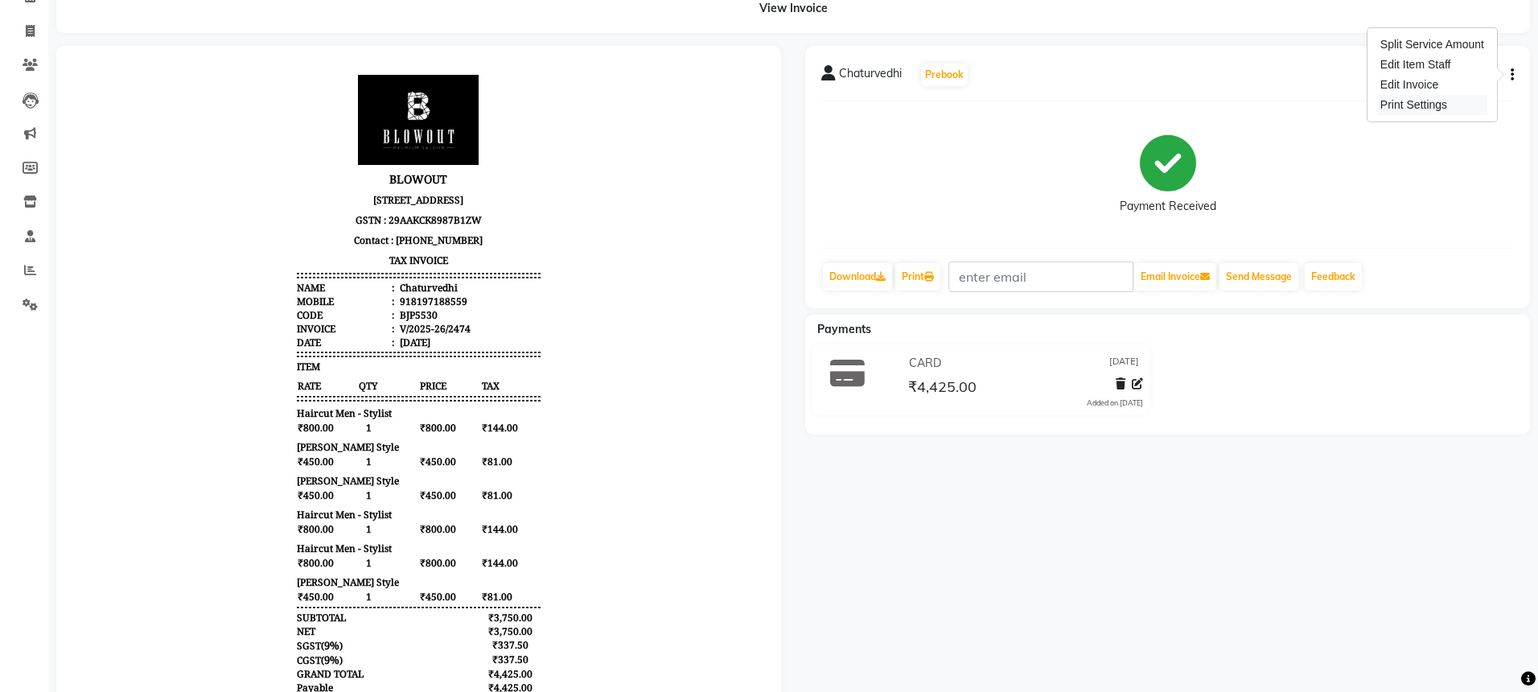
select select "60456"
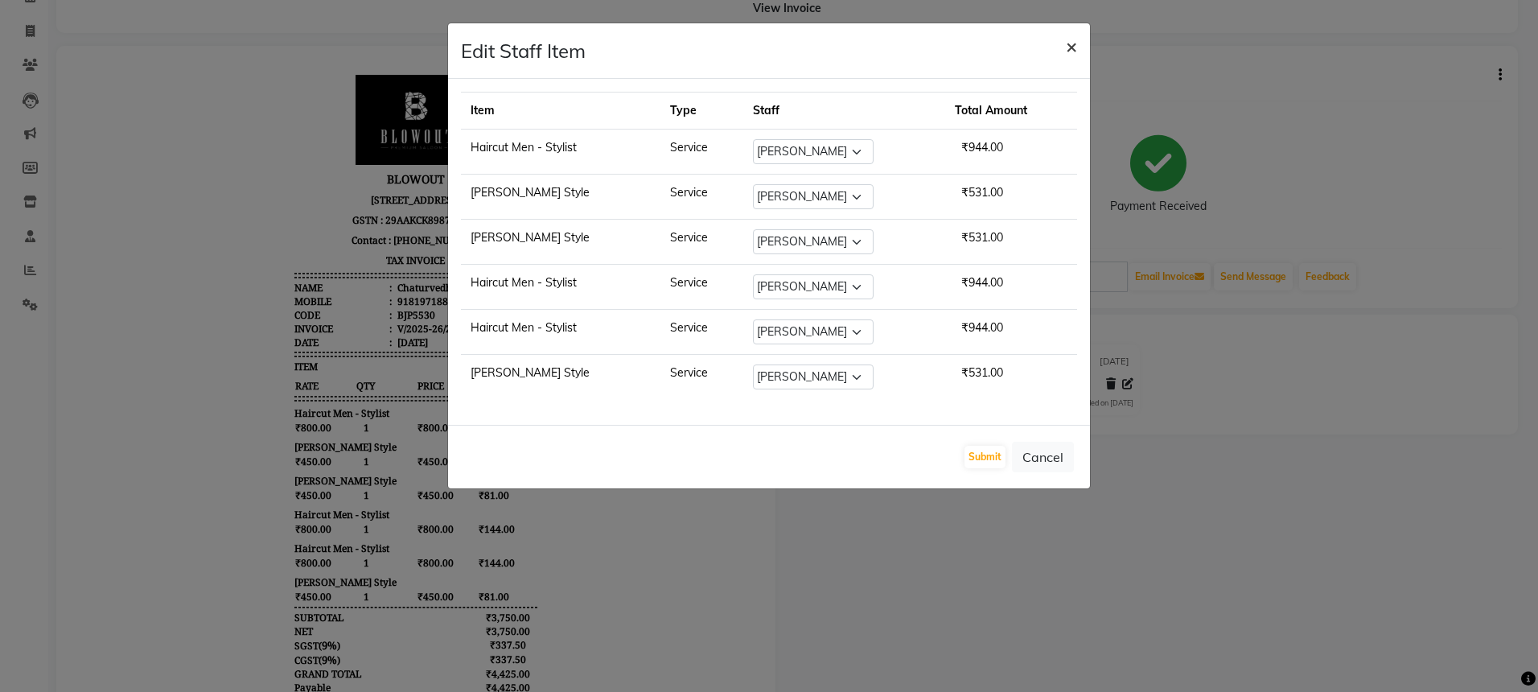
click at [1076, 49] on span "×" at bounding box center [1071, 46] width 11 height 24
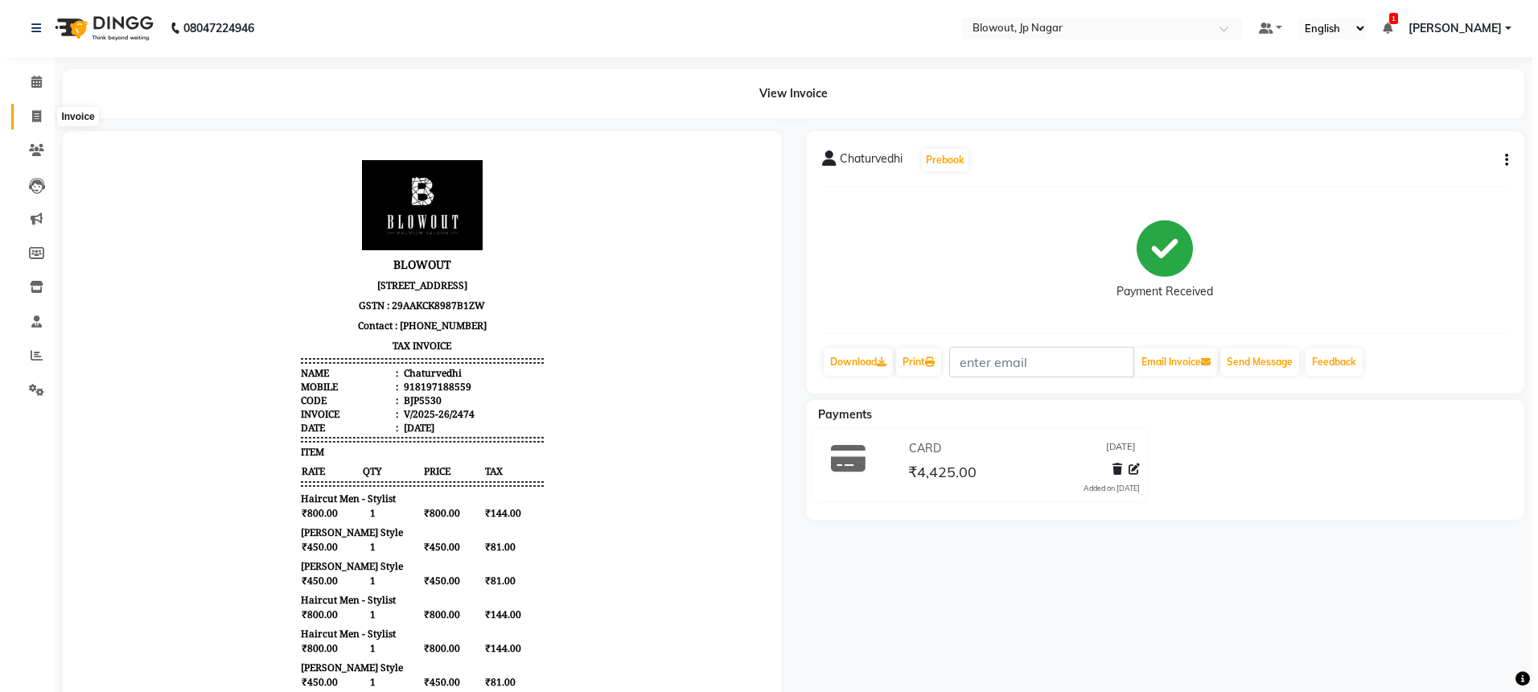
scroll to position [0, 0]
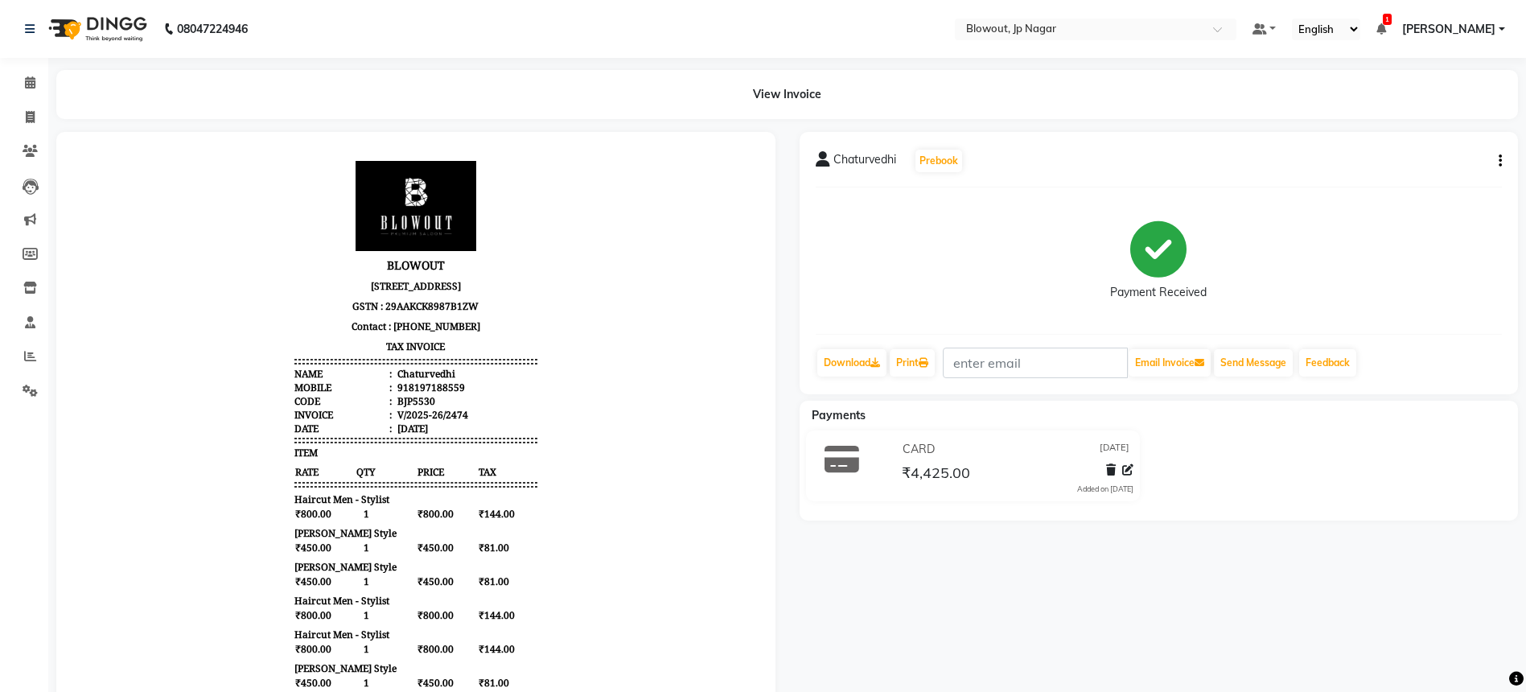
click at [29, 66] on li "Calendar" at bounding box center [24, 83] width 48 height 35
click at [31, 81] on icon at bounding box center [30, 82] width 10 height 12
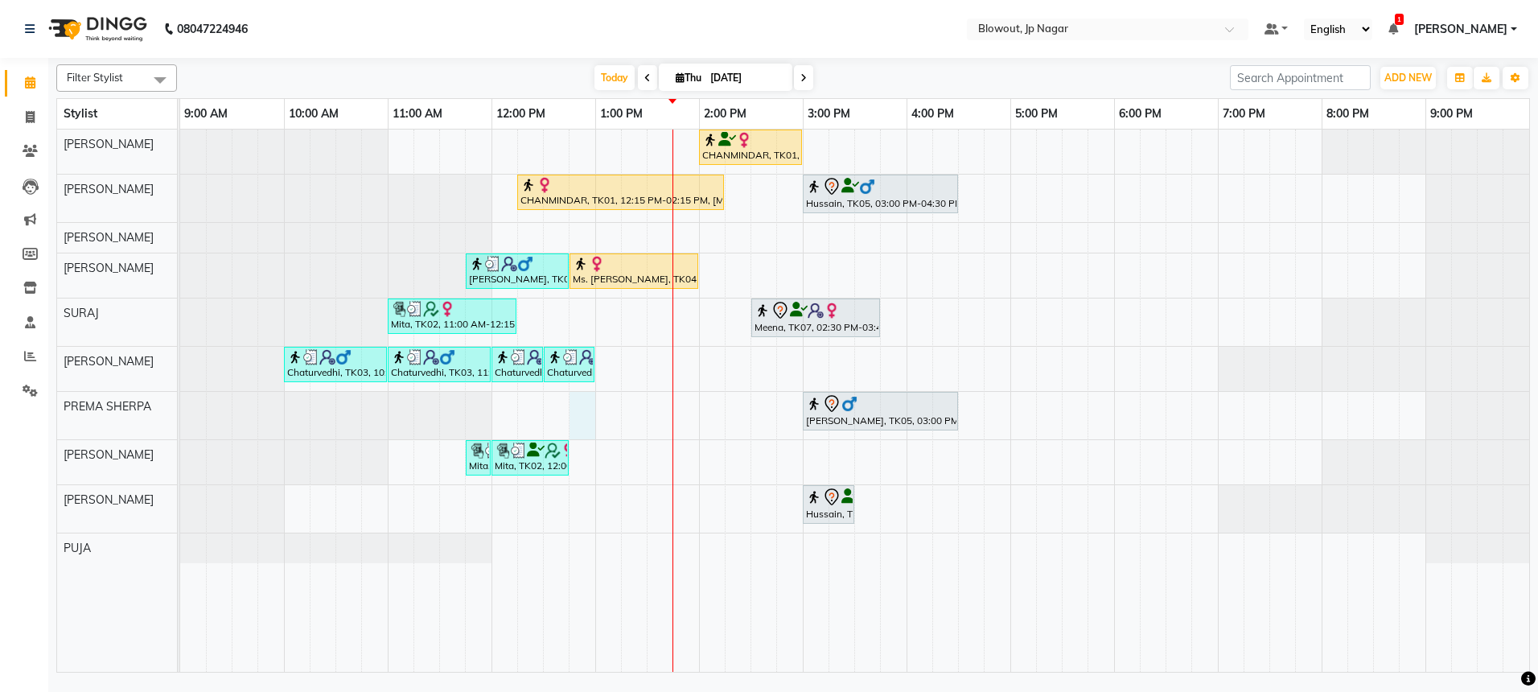
click at [575, 409] on div "CHANMINDAR, TK01, 02:00 PM-03:00 PM, Haircut Women - Creative Director CHANMIND…" at bounding box center [854, 401] width 1349 height 542
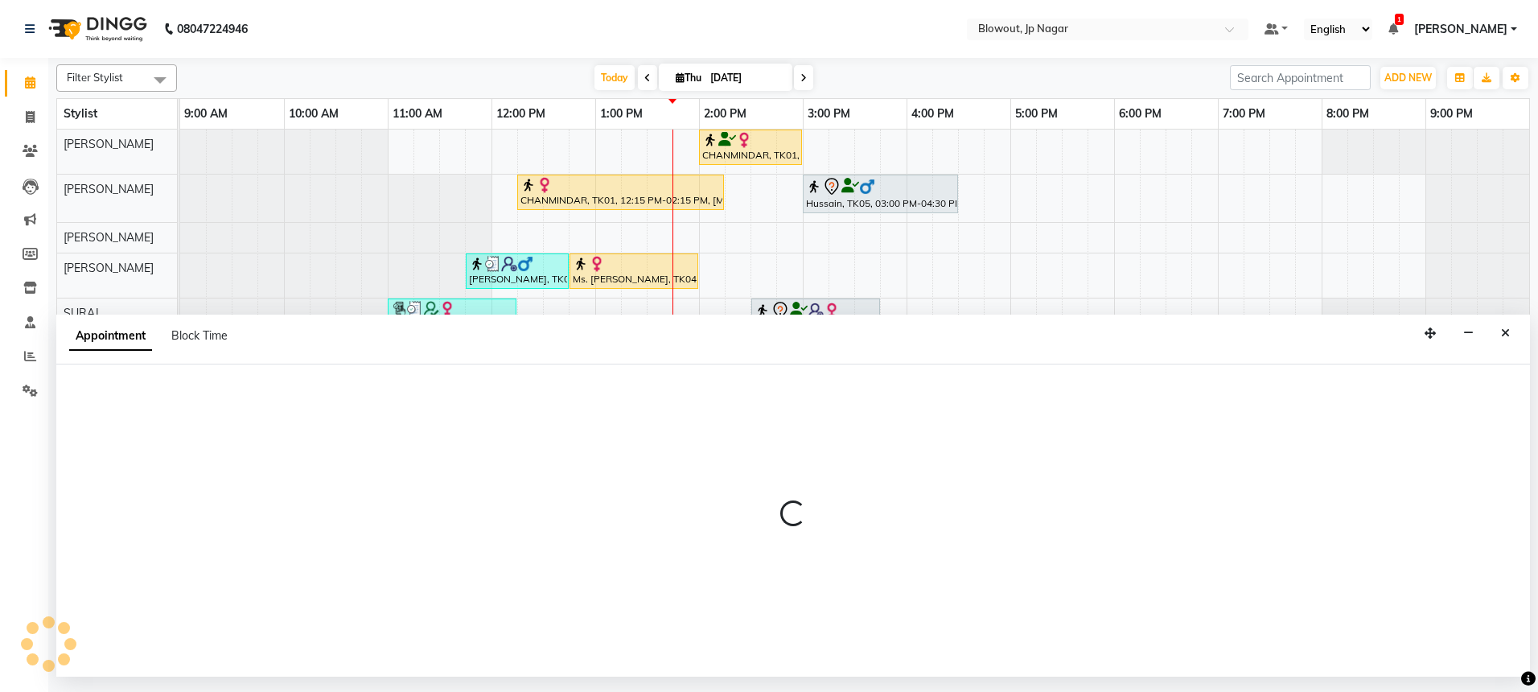
select select "46973"
select select "tentative"
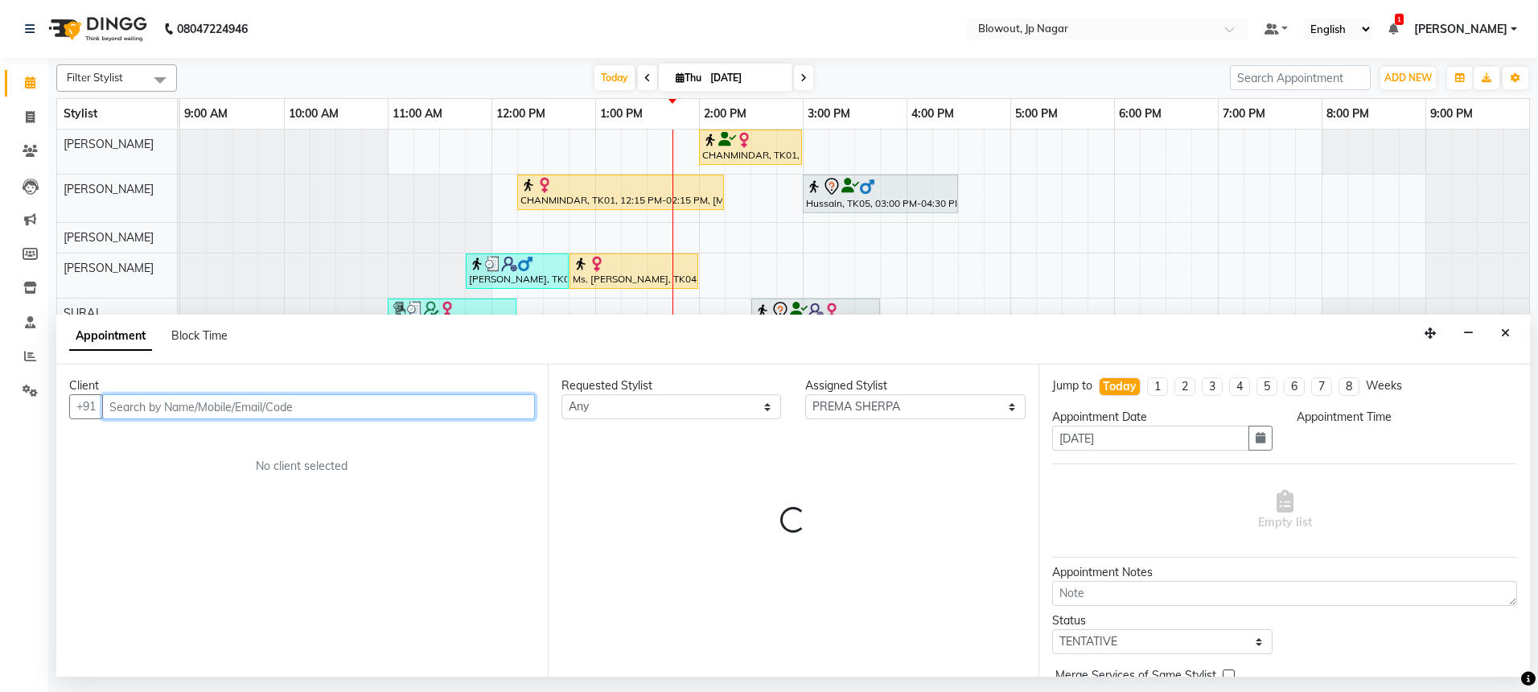
select select "765"
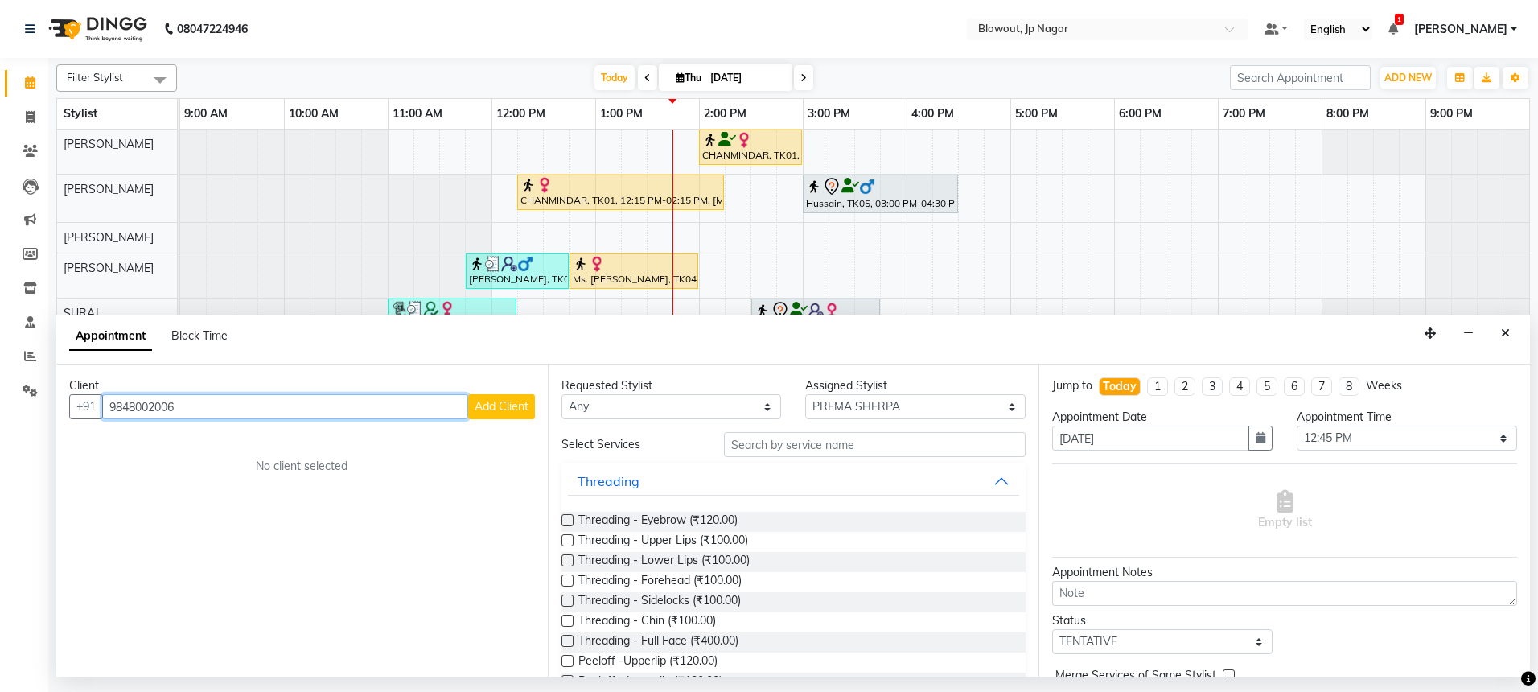
type input "9848002006"
click at [525, 401] on span "Add Client" at bounding box center [502, 406] width 54 height 14
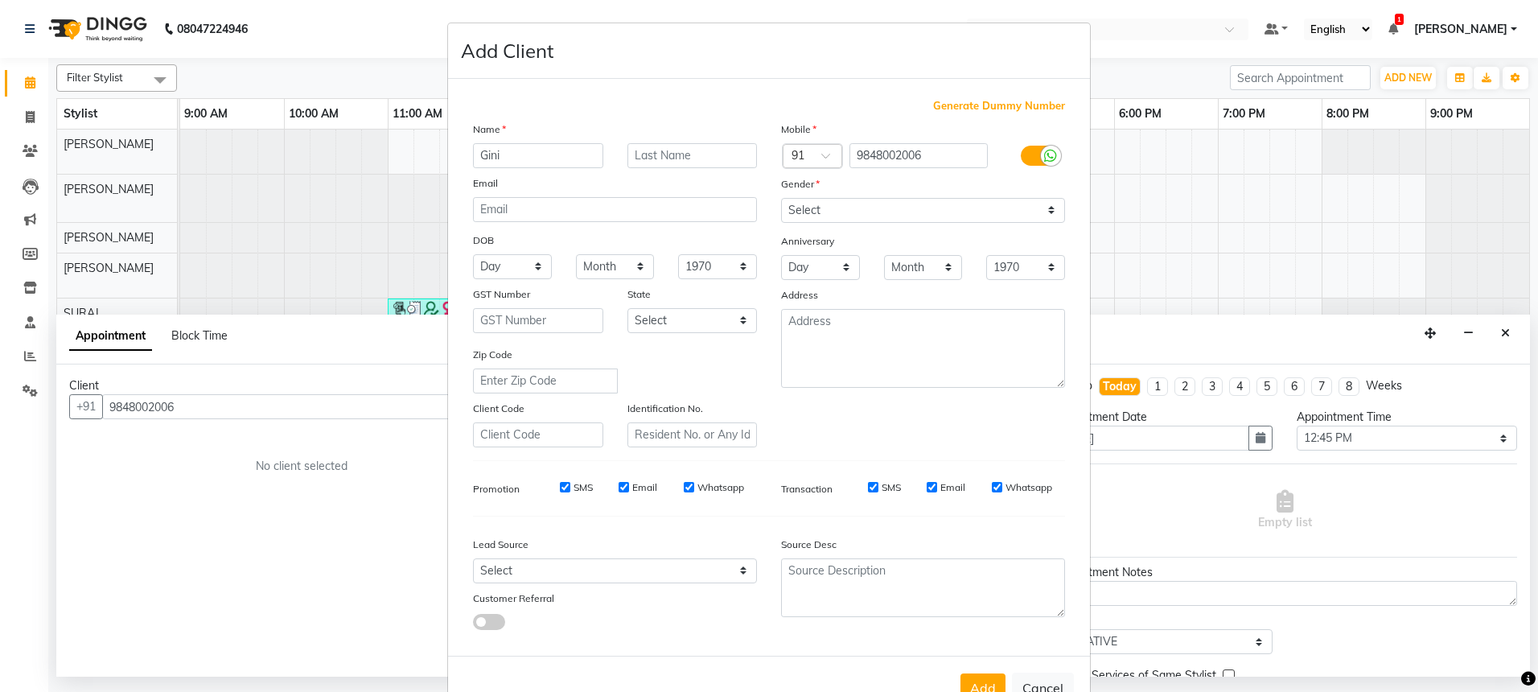
type input "Gini"
click at [1031, 158] on label at bounding box center [1039, 156] width 36 height 20
click at [0, 0] on input "checkbox" at bounding box center [0, 0] width 0 height 0
drag, startPoint x: 1005, startPoint y: 193, endPoint x: 982, endPoint y: 211, distance: 28.6
click at [1004, 194] on div "Gender" at bounding box center [923, 186] width 308 height 23
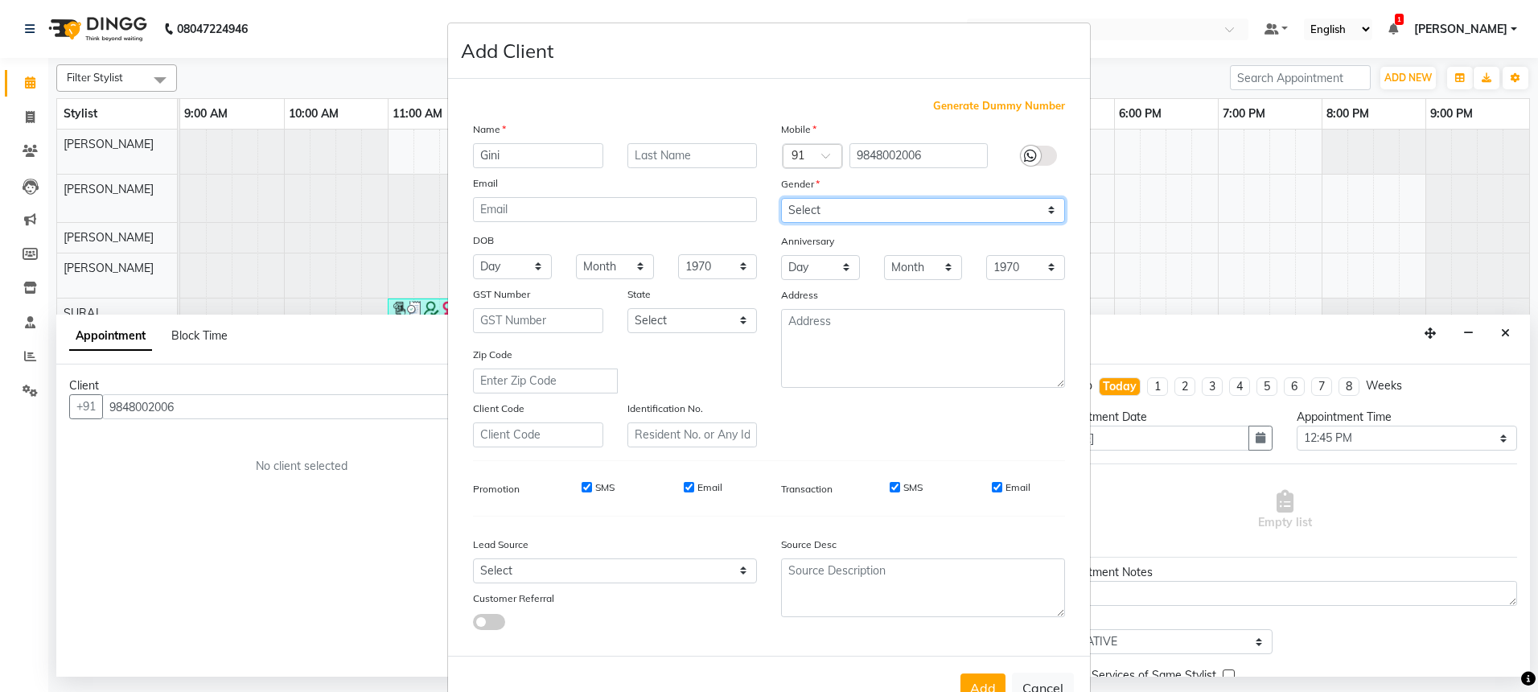
click at [982, 211] on select "Select [DEMOGRAPHIC_DATA] [DEMOGRAPHIC_DATA] Other Prefer Not To Say" at bounding box center [923, 210] width 284 height 25
select select "[DEMOGRAPHIC_DATA]"
click at [976, 686] on button "Add" at bounding box center [983, 687] width 45 height 29
select select
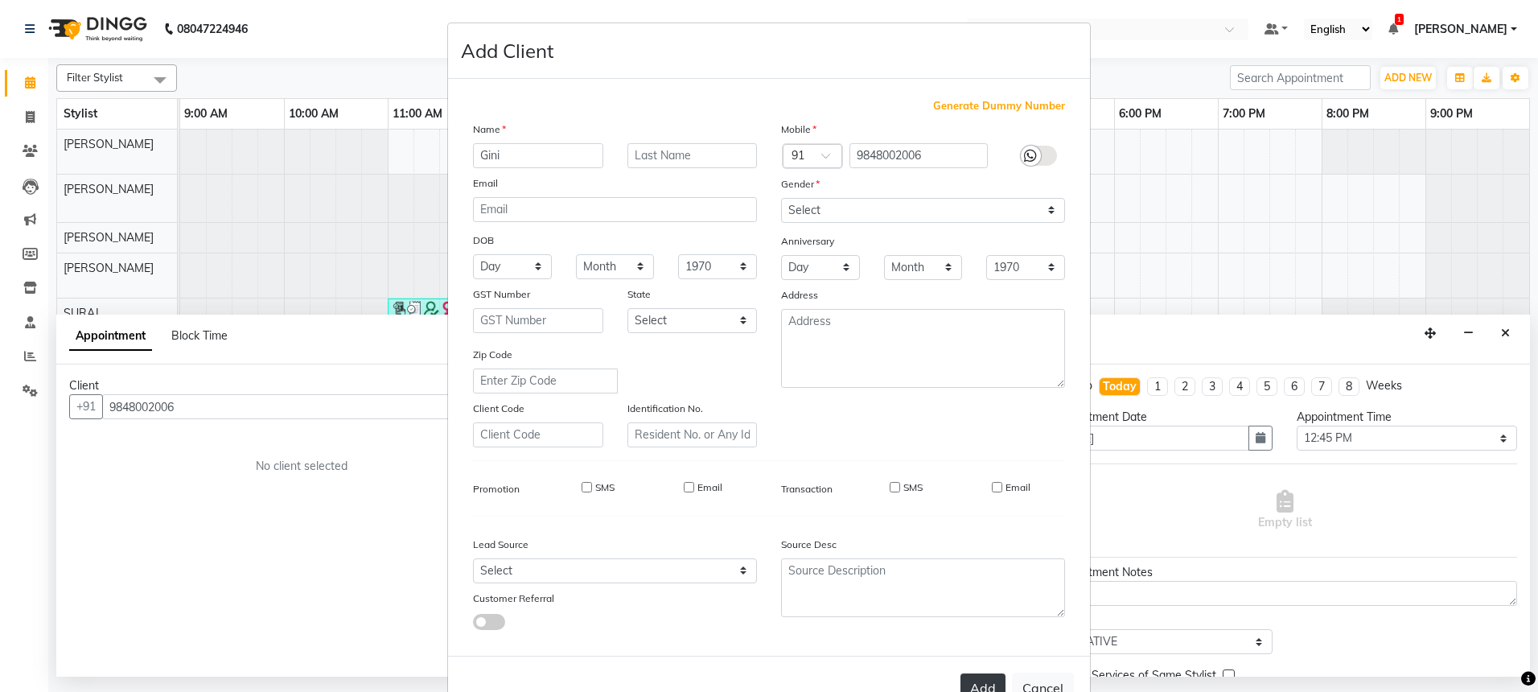
select select
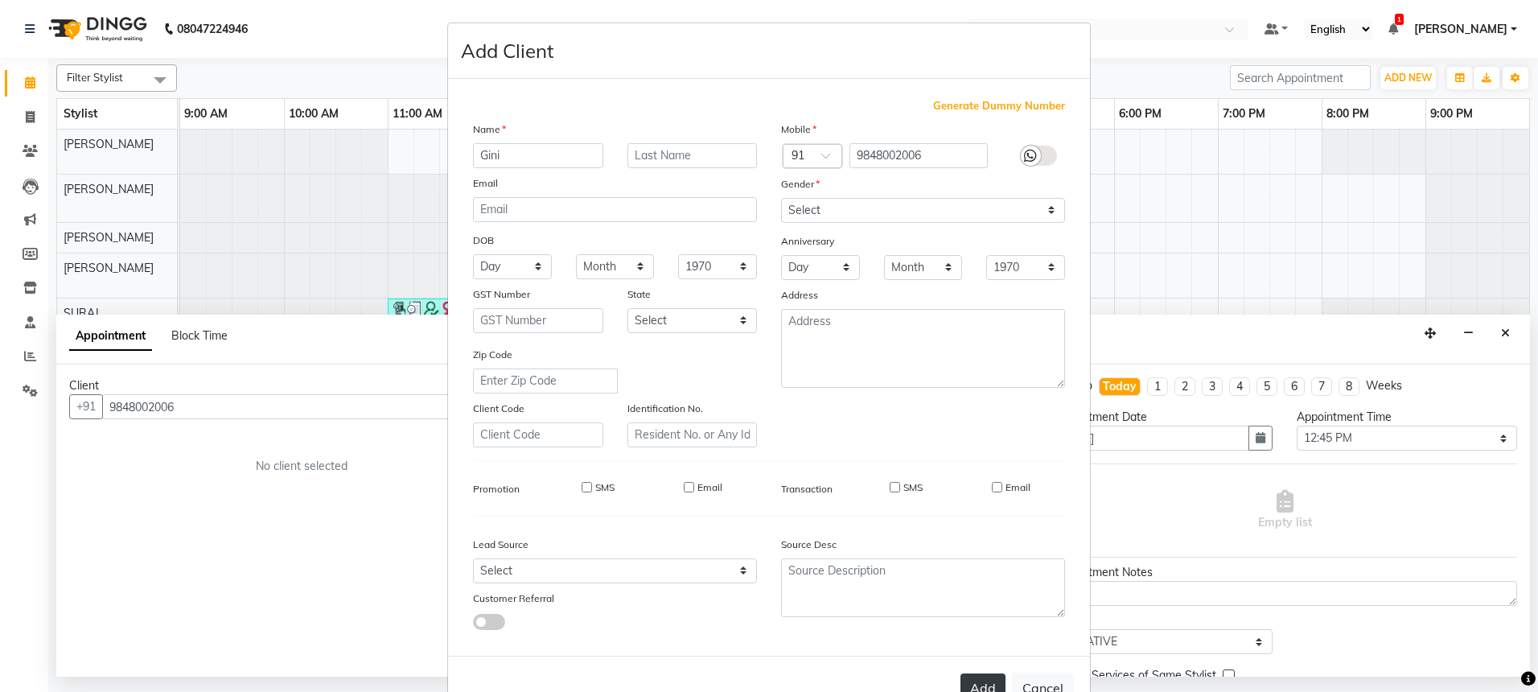
checkbox input "false"
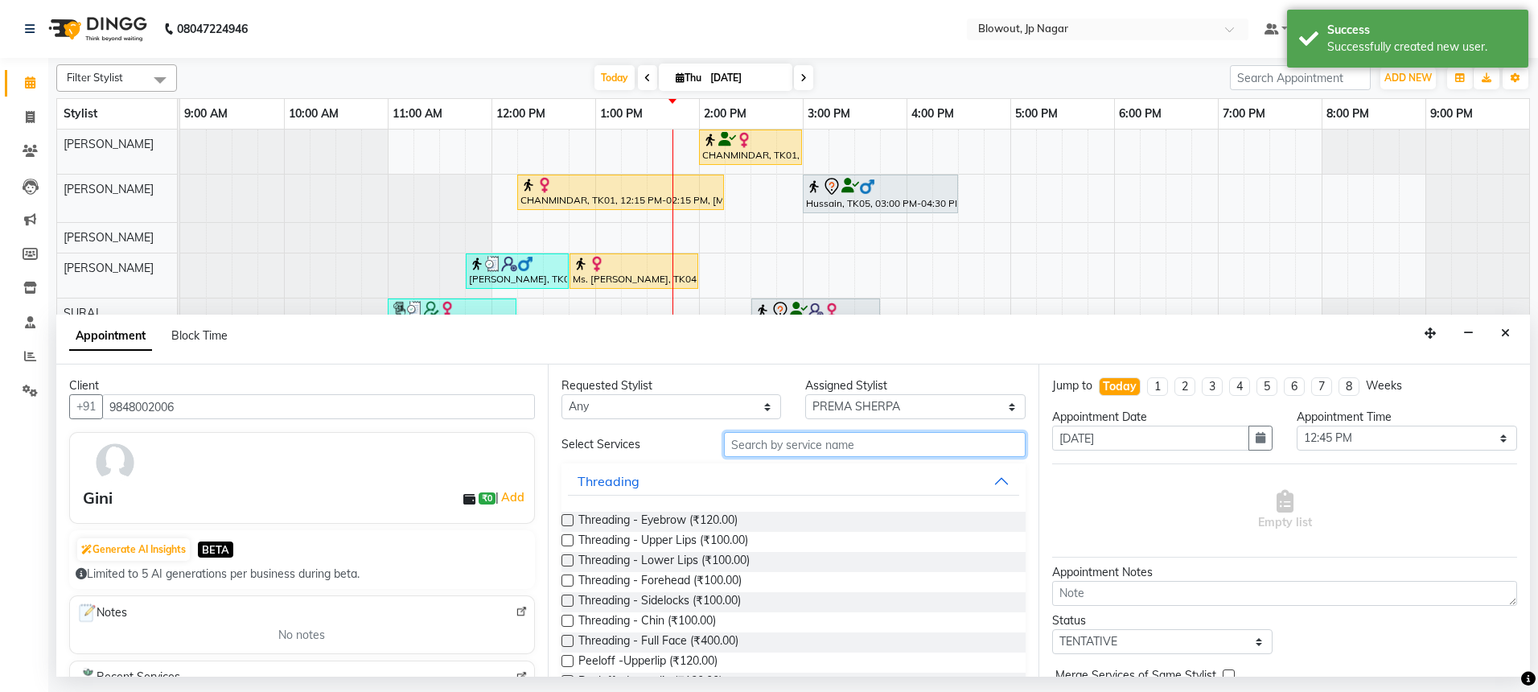
click at [756, 447] on input "text" at bounding box center [875, 444] width 302 height 25
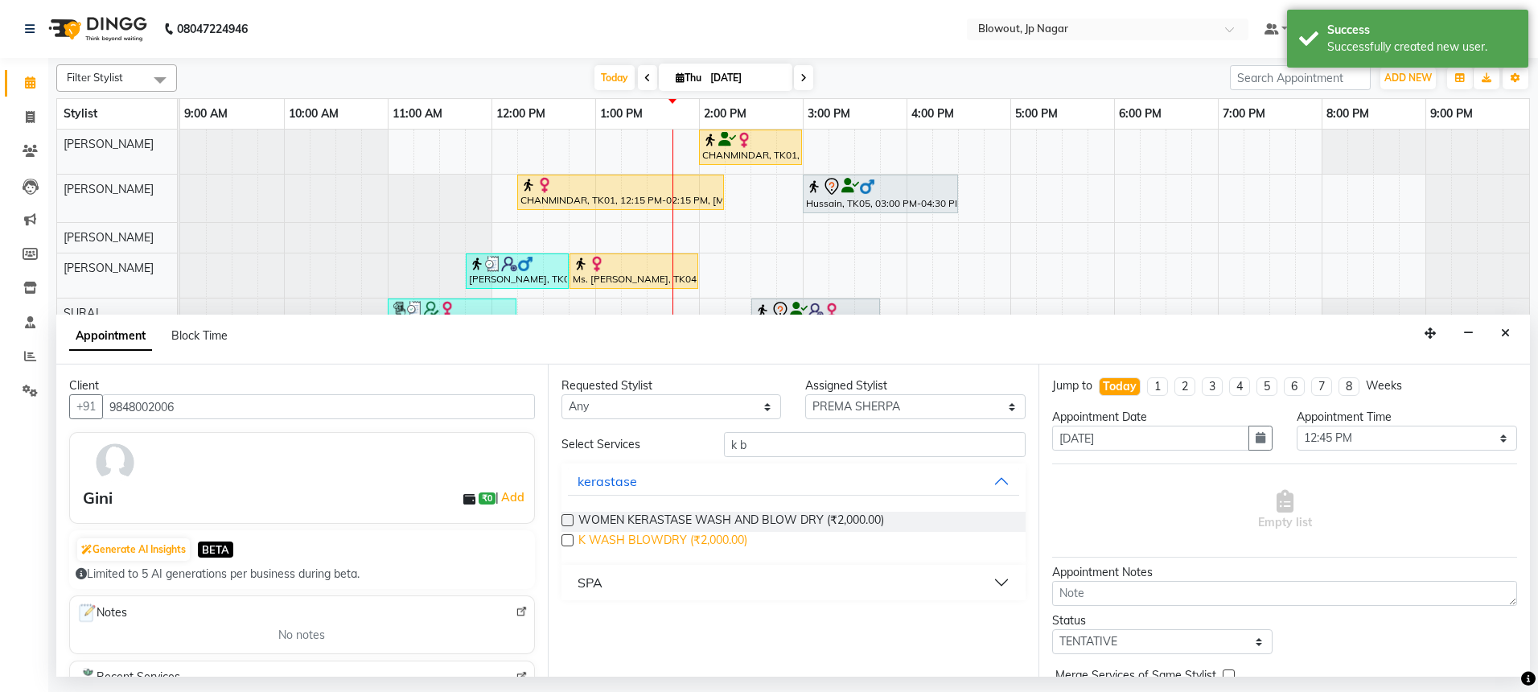
click at [716, 535] on span "K WASH BLOWDRY (₹2,000.00)" at bounding box center [662, 542] width 169 height 20
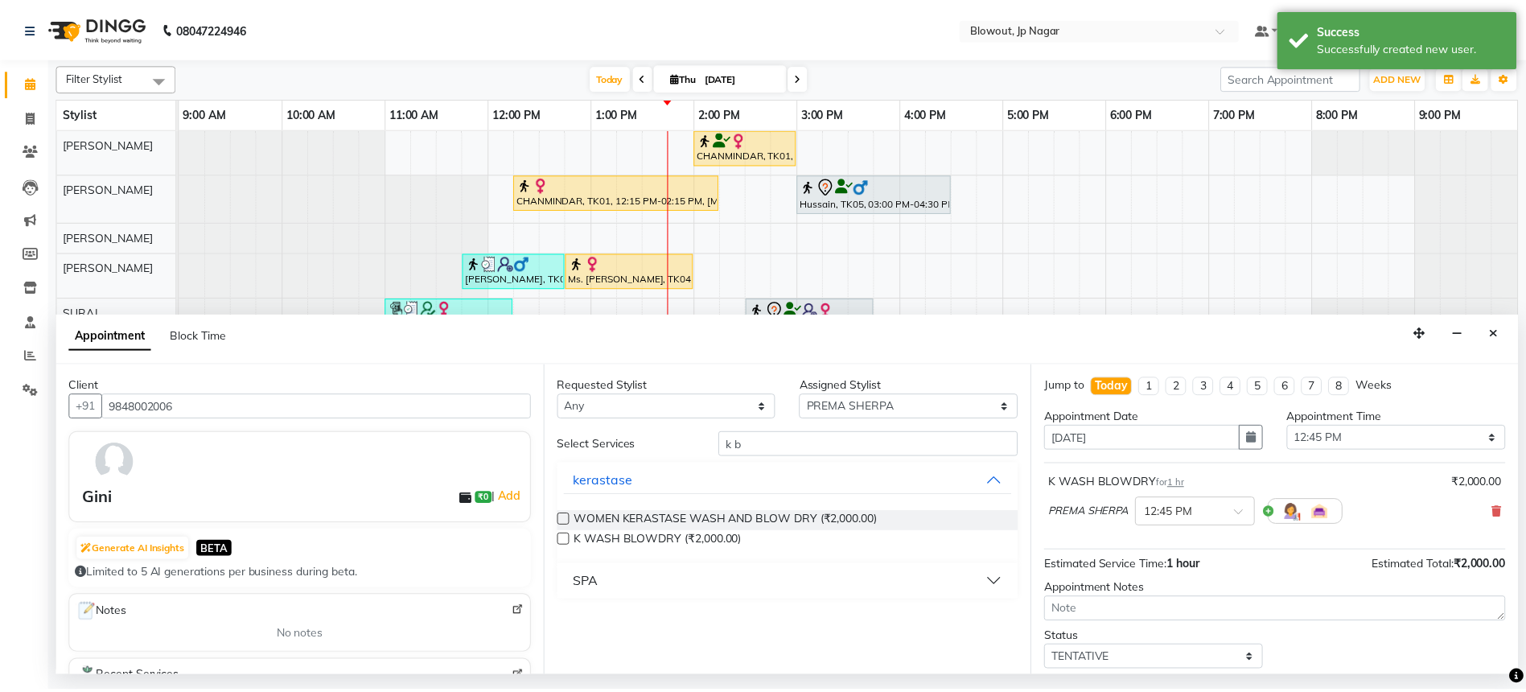
scroll to position [96, 0]
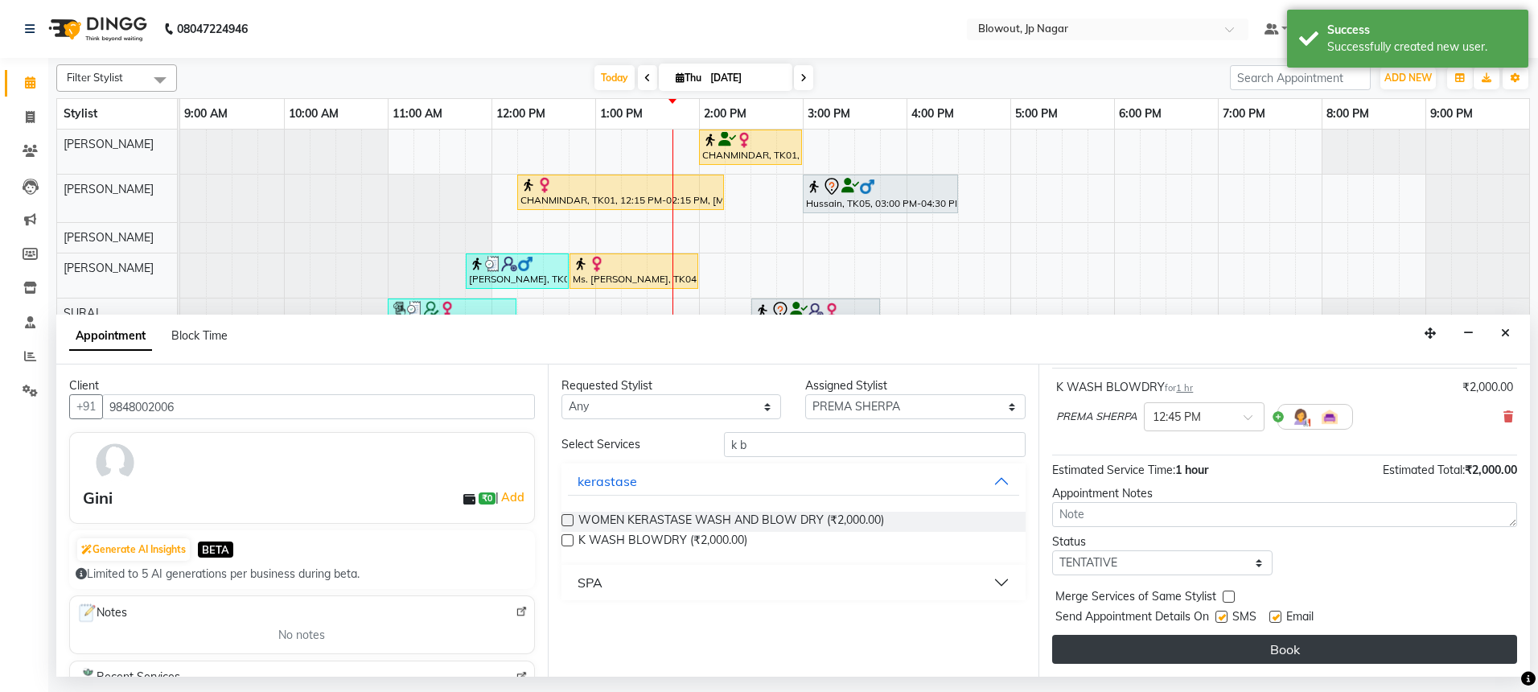
click at [1257, 640] on button "Book" at bounding box center [1284, 649] width 465 height 29
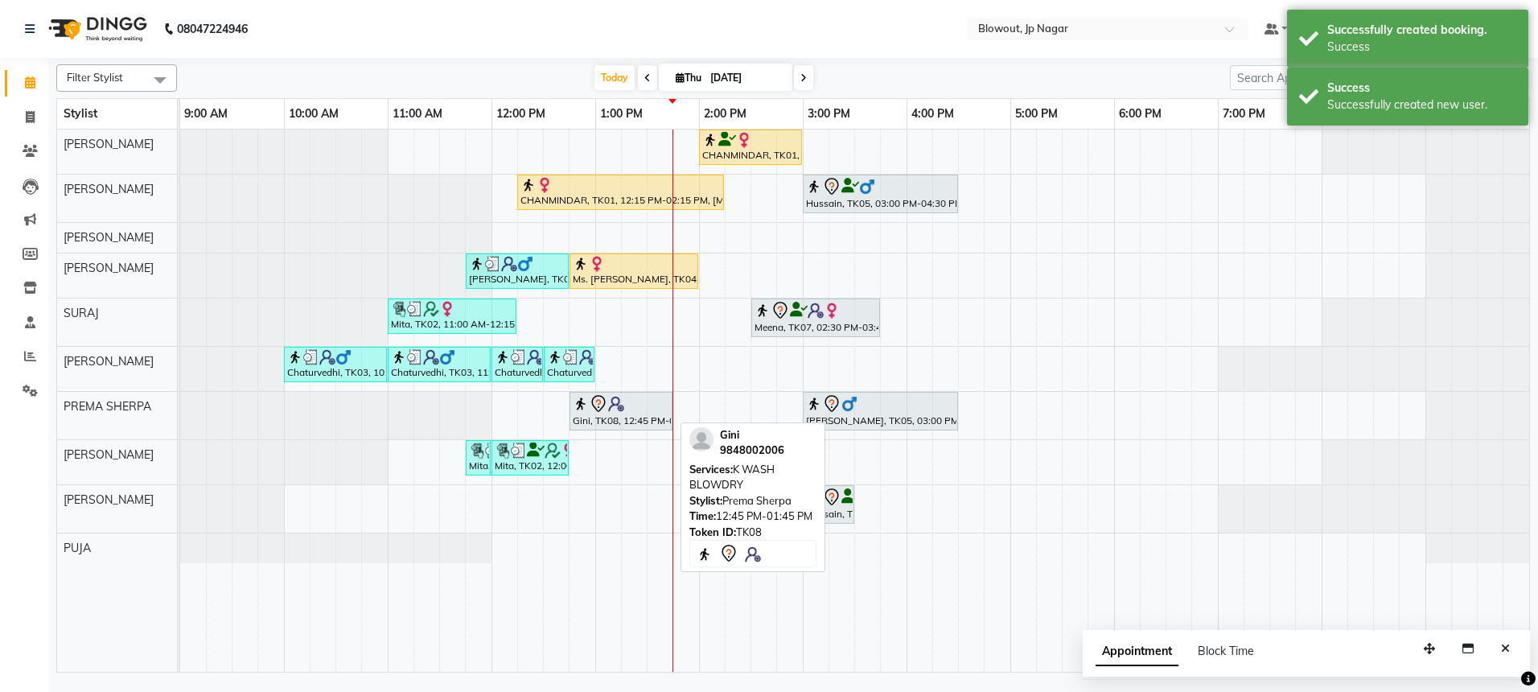
click at [648, 409] on div at bounding box center [621, 403] width 97 height 19
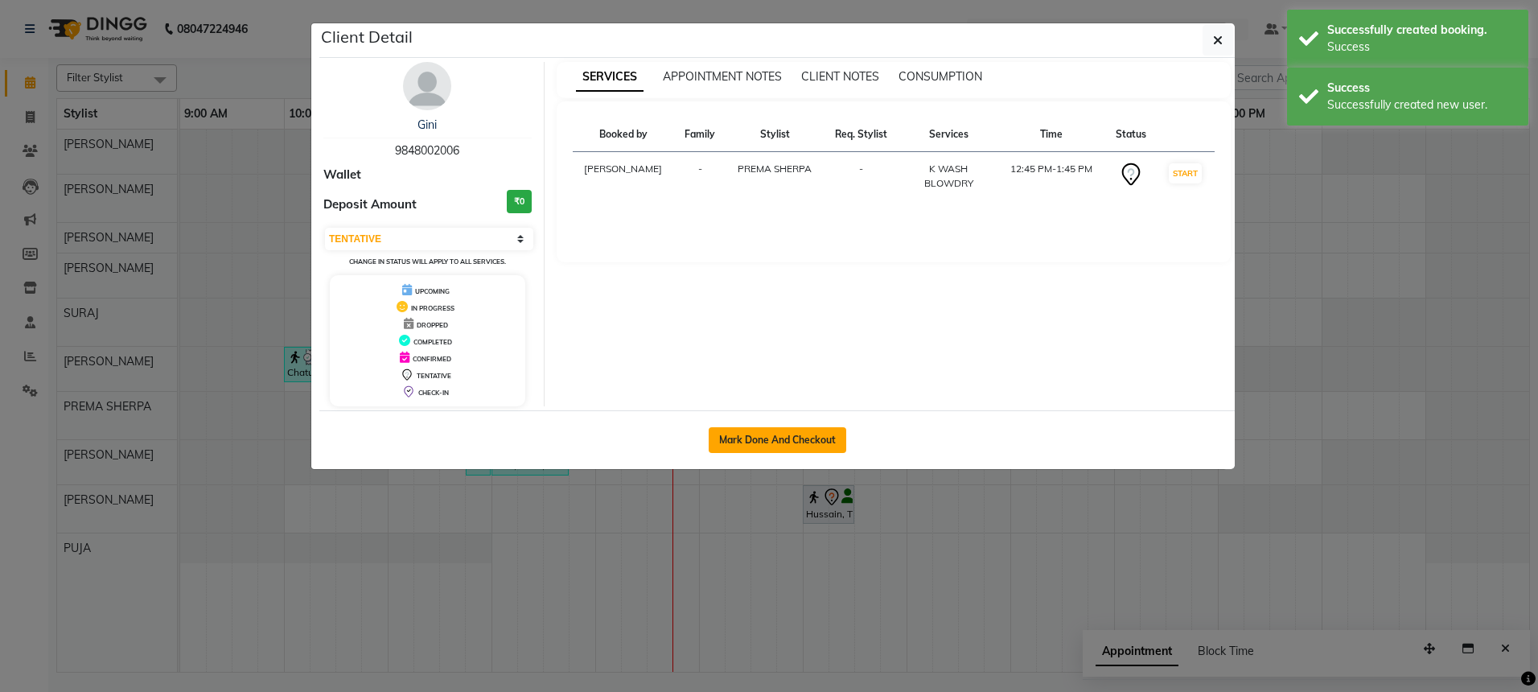
click at [741, 438] on button "Mark Done And Checkout" at bounding box center [778, 440] width 138 height 26
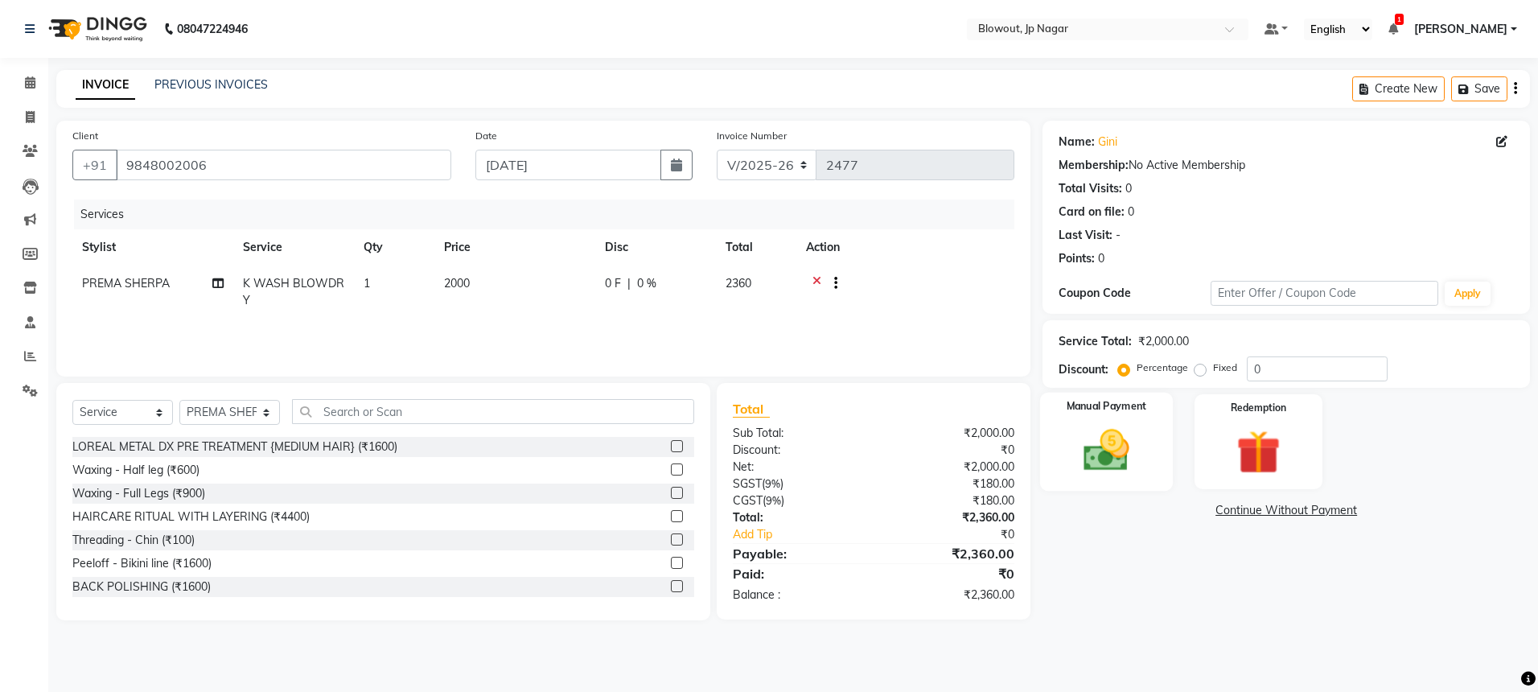
click at [1100, 461] on img at bounding box center [1106, 450] width 75 height 53
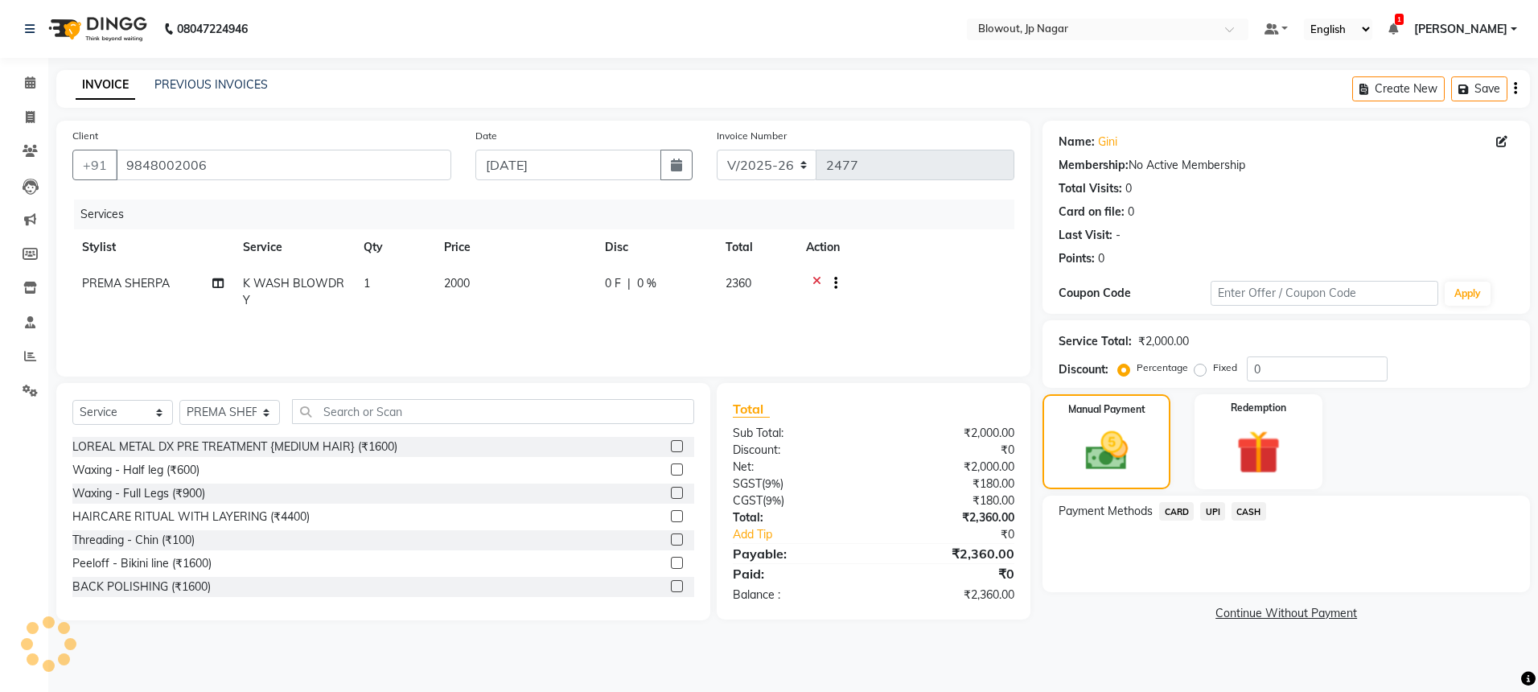
click at [1175, 514] on span "CARD" at bounding box center [1176, 511] width 35 height 19
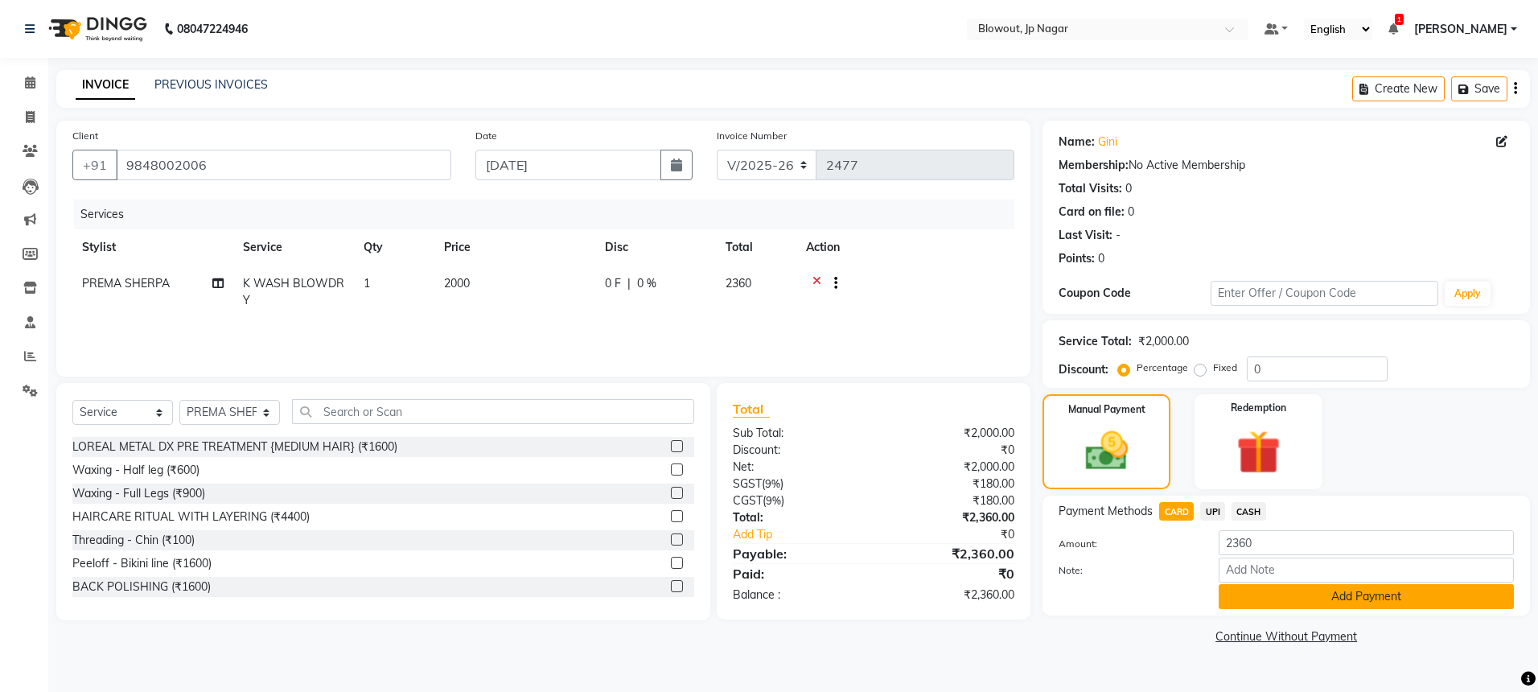
click at [1324, 602] on button "Add Payment" at bounding box center [1366, 596] width 295 height 25
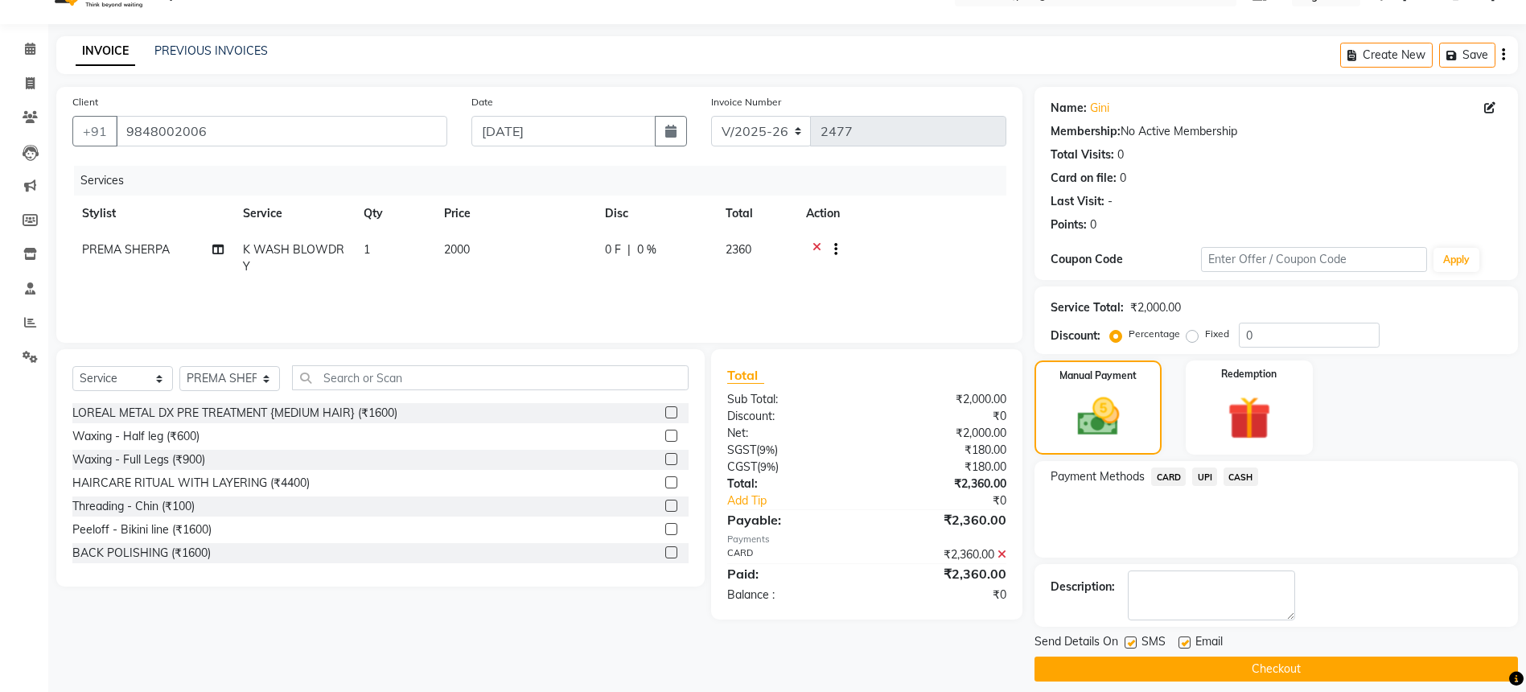
scroll to position [47, 0]
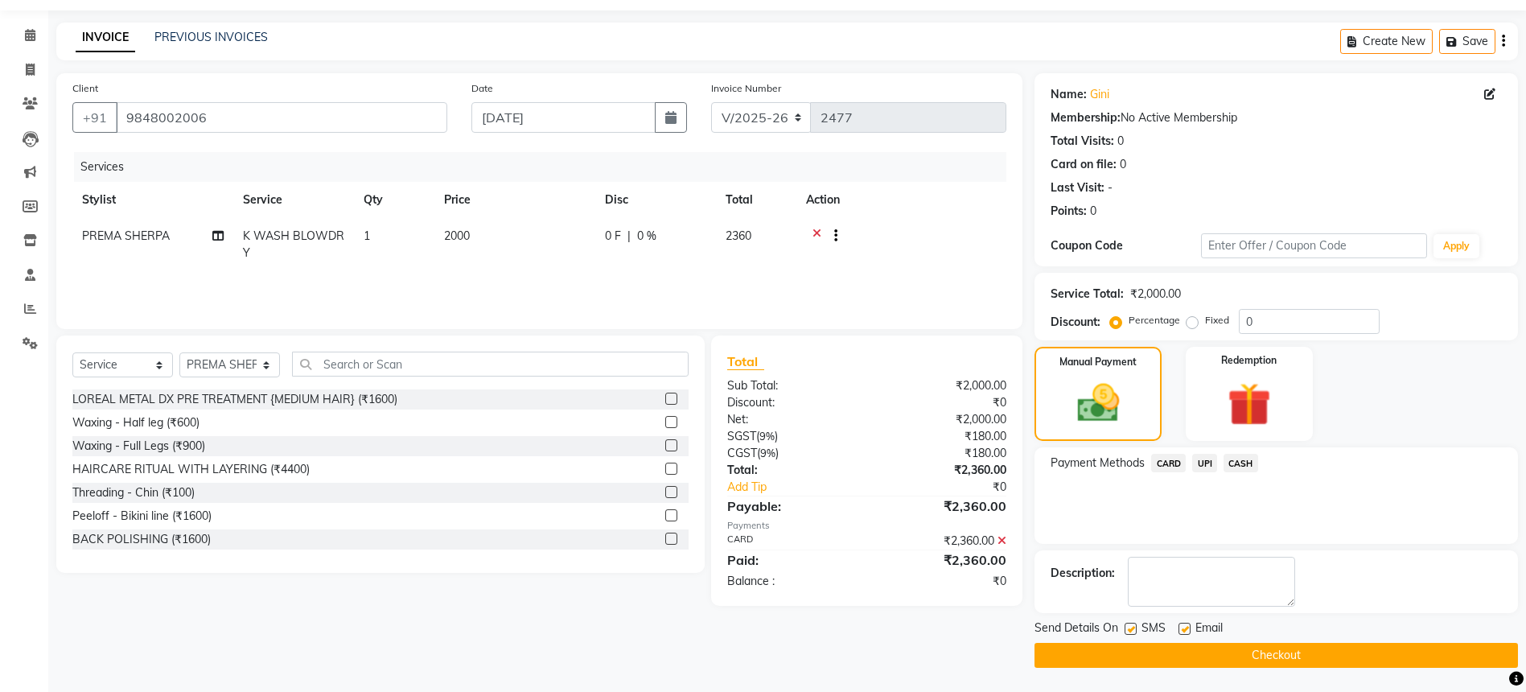
click at [1313, 654] on button "Checkout" at bounding box center [1276, 655] width 483 height 25
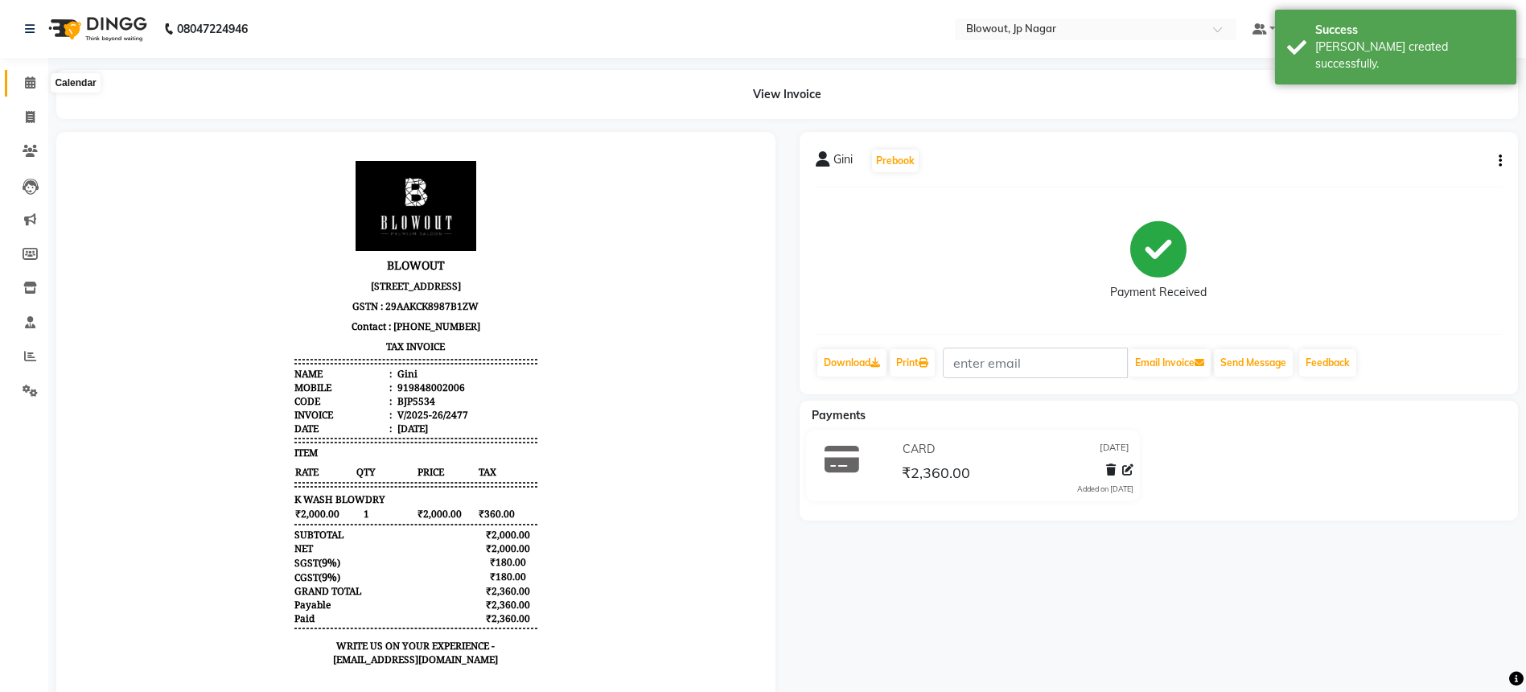
click at [32, 84] on icon at bounding box center [30, 82] width 10 height 12
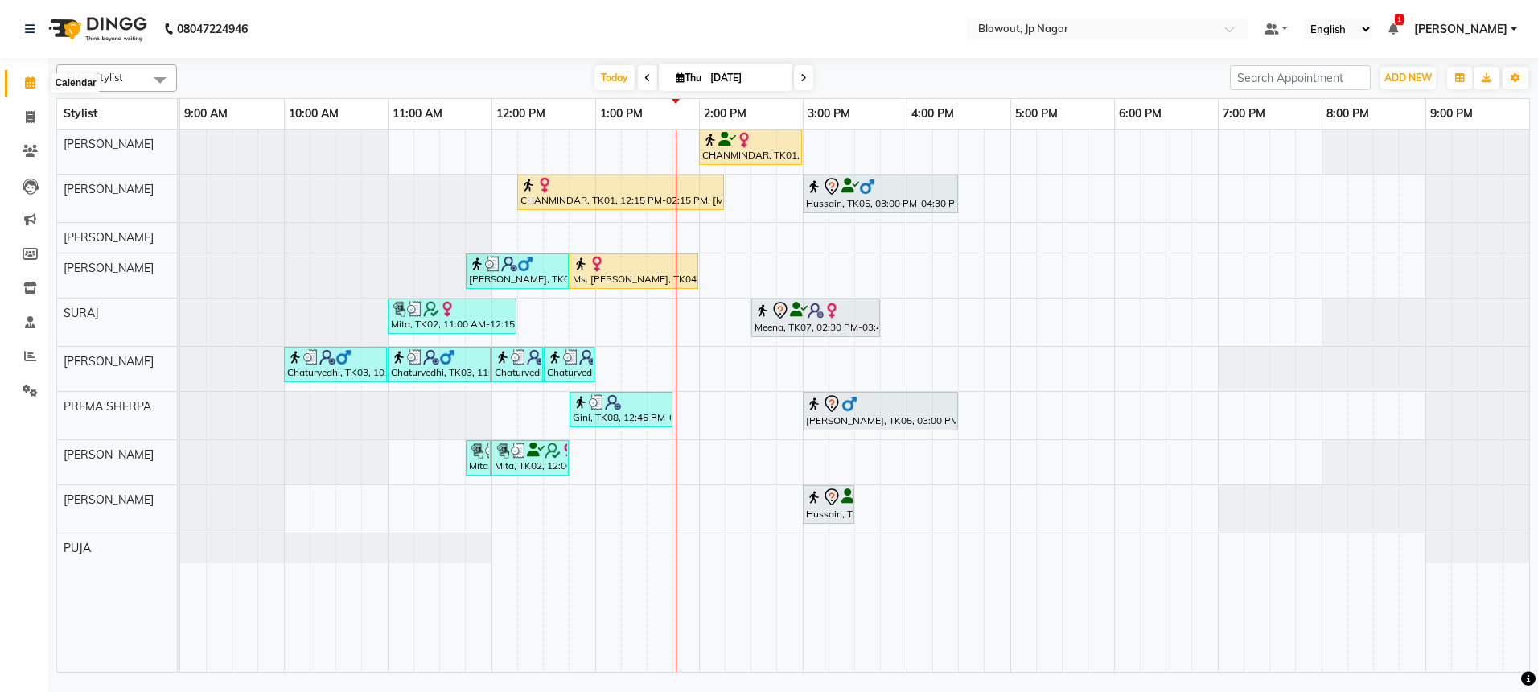
click at [25, 76] on icon at bounding box center [30, 82] width 10 height 12
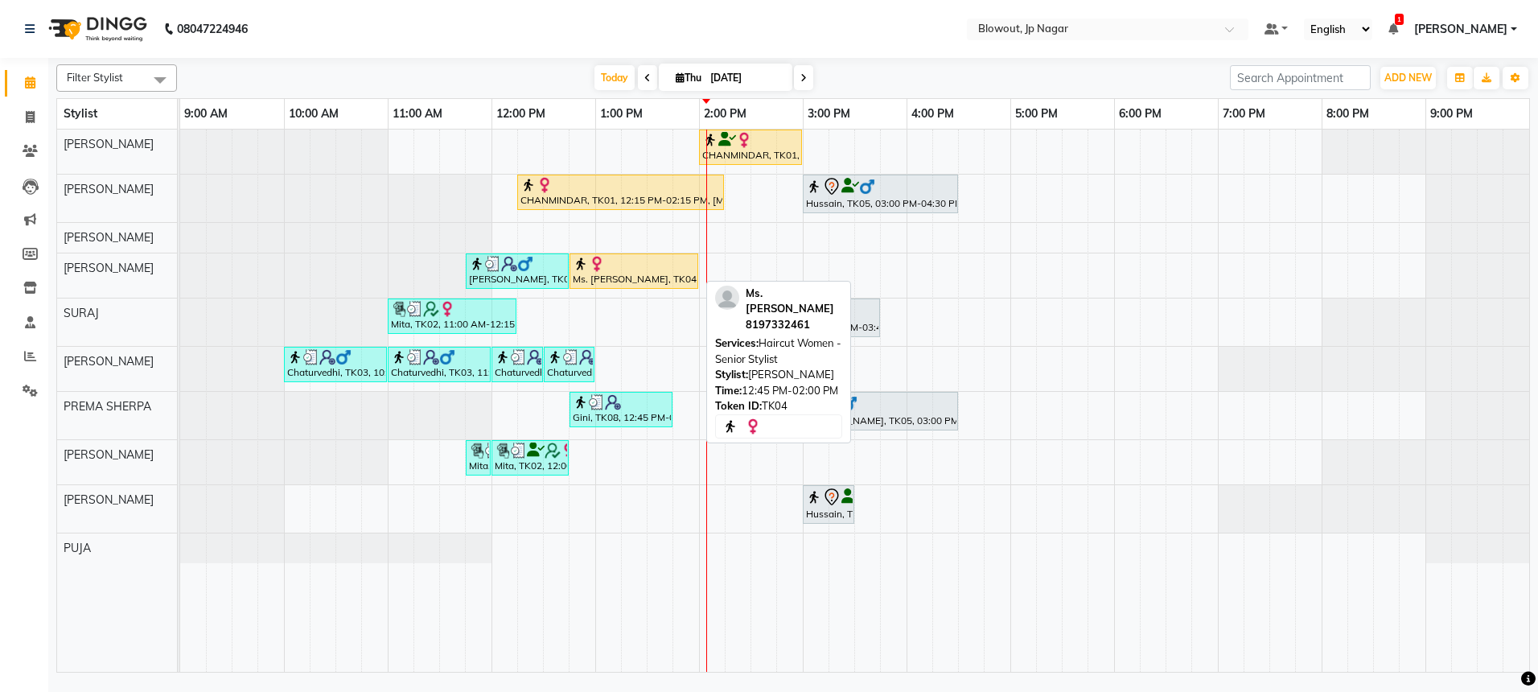
click at [630, 273] on div "Ms. [PERSON_NAME], TK04, 12:45 PM-02:00 PM, Haircut Women - Senior Stylist" at bounding box center [633, 271] width 125 height 31
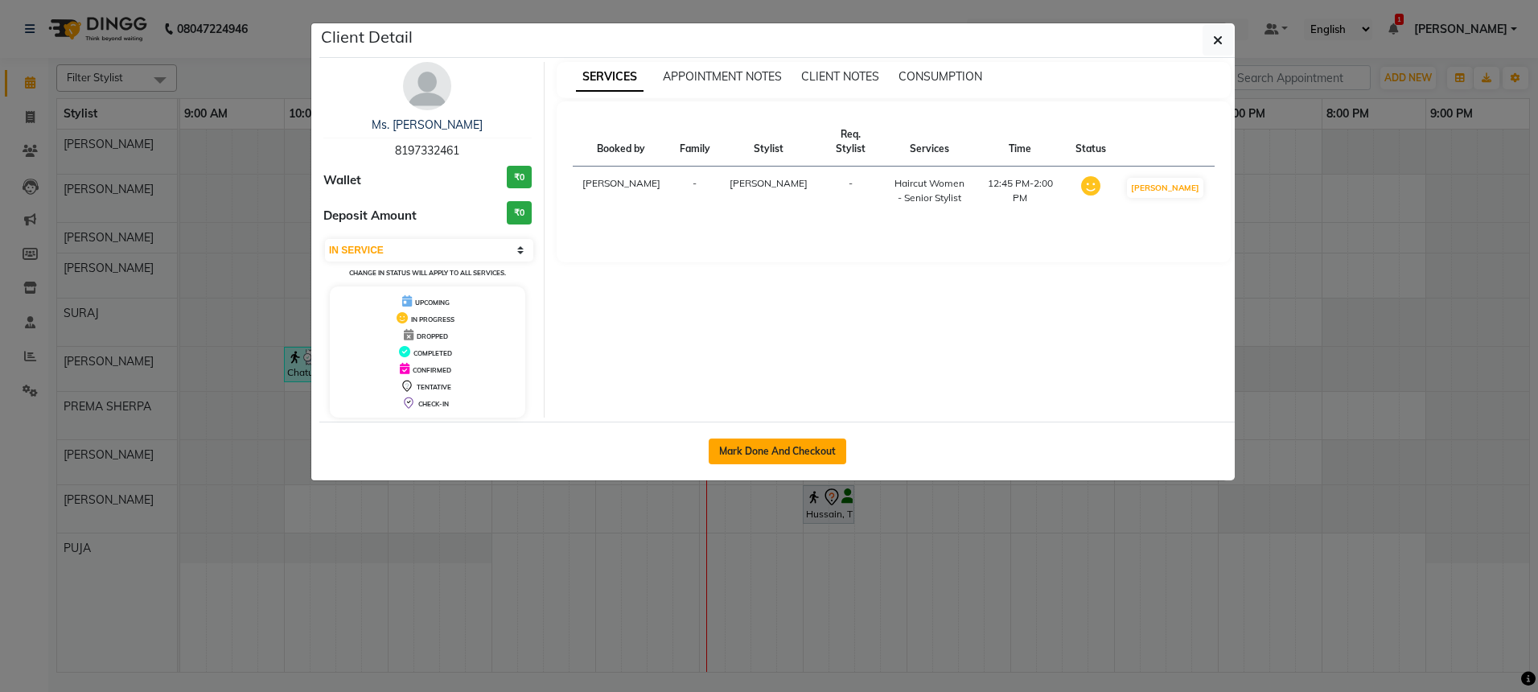
click at [816, 450] on button "Mark Done And Checkout" at bounding box center [778, 451] width 138 height 26
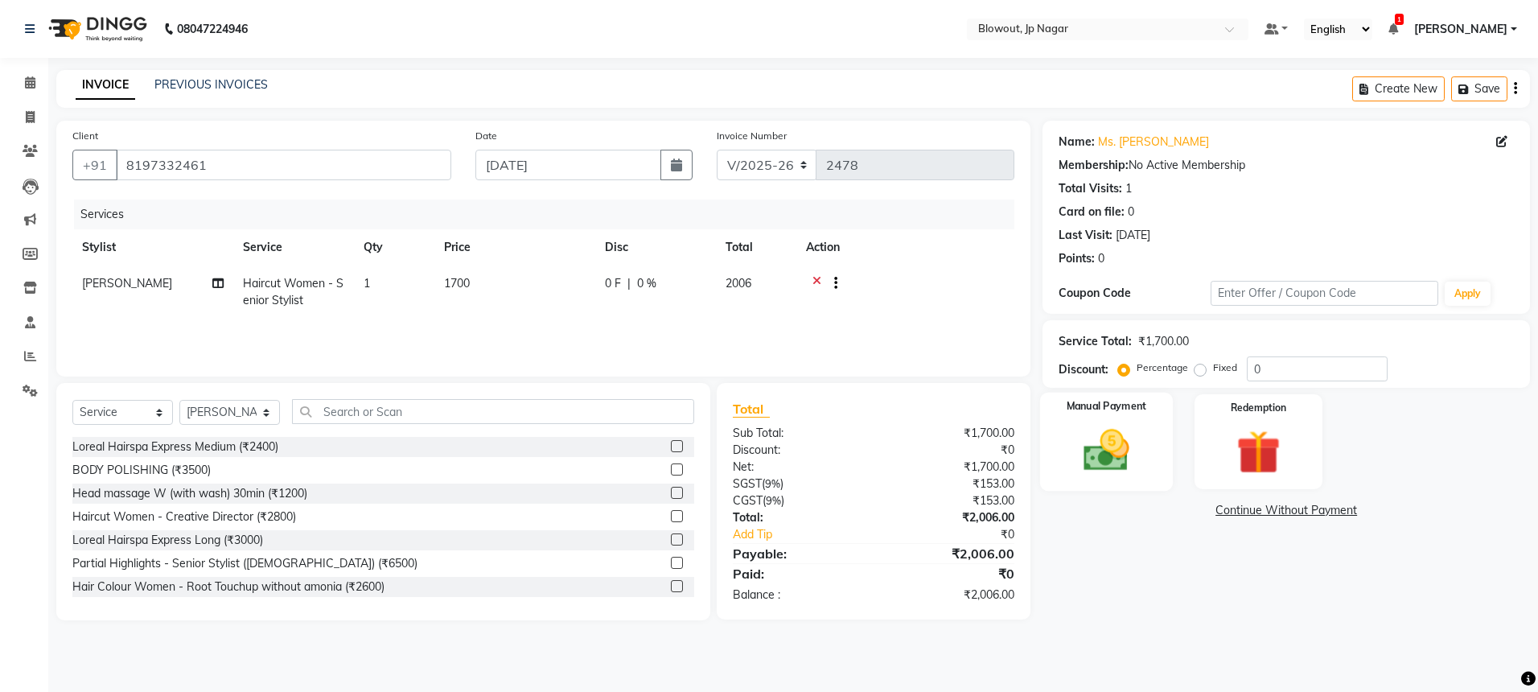
click at [1146, 451] on div "Manual Payment" at bounding box center [1106, 442] width 133 height 99
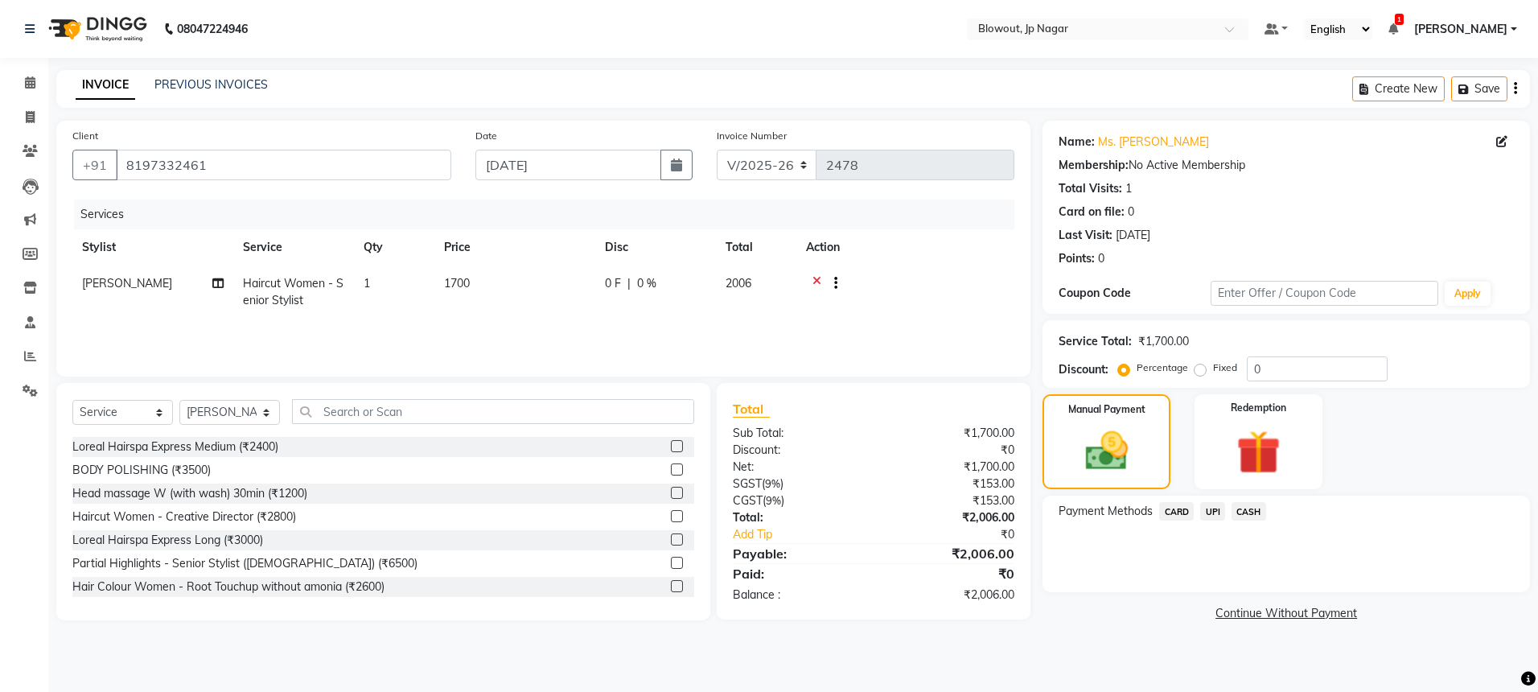
click at [1175, 506] on span "CARD" at bounding box center [1176, 511] width 35 height 19
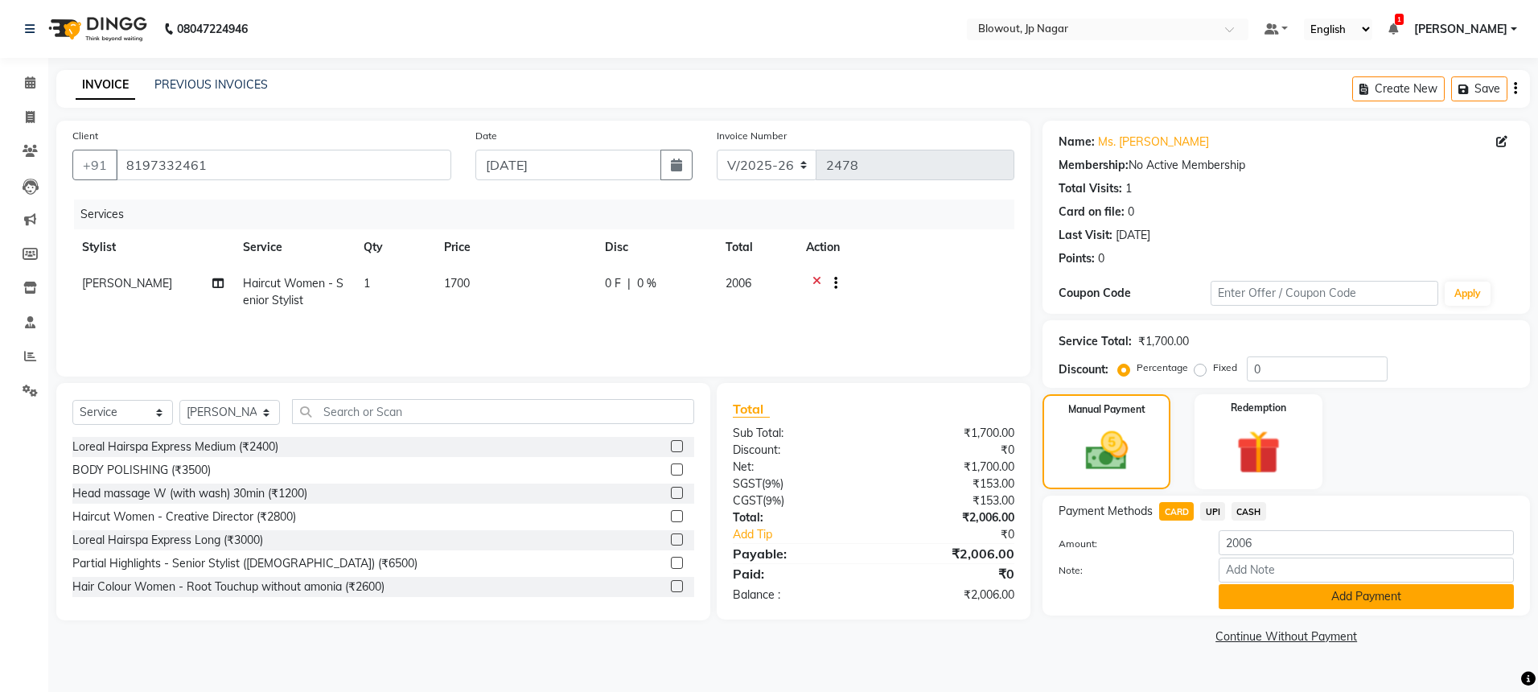
click at [1267, 590] on button "Add Payment" at bounding box center [1366, 596] width 295 height 25
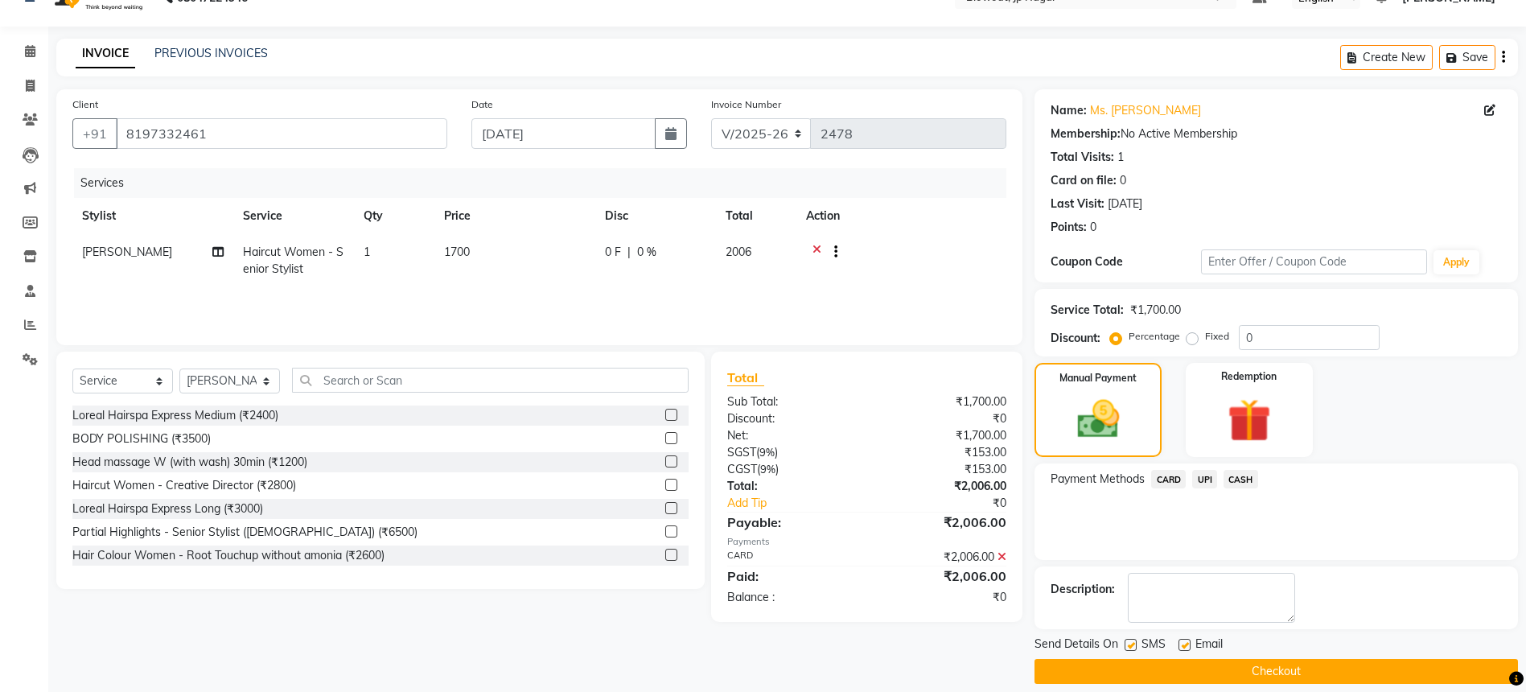
scroll to position [47, 0]
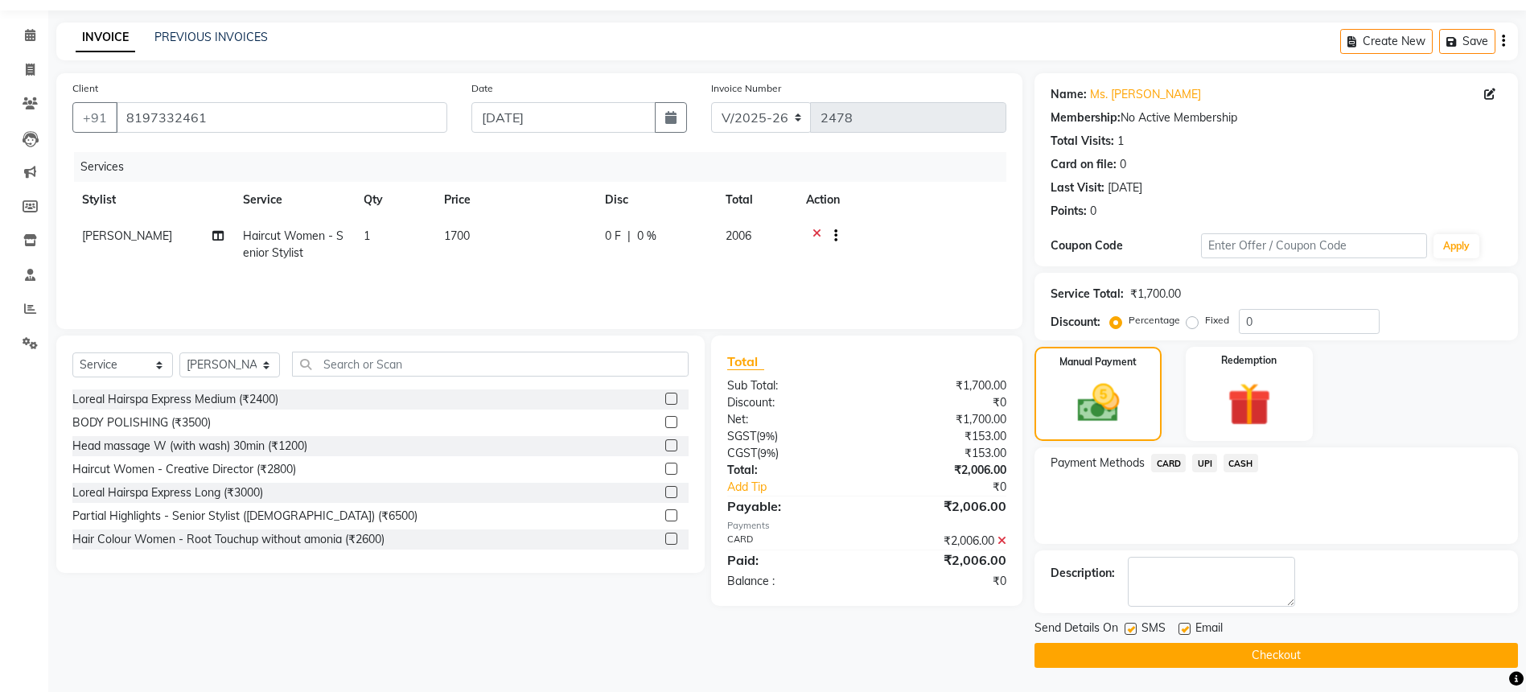
click at [1180, 459] on span "CARD" at bounding box center [1168, 463] width 35 height 19
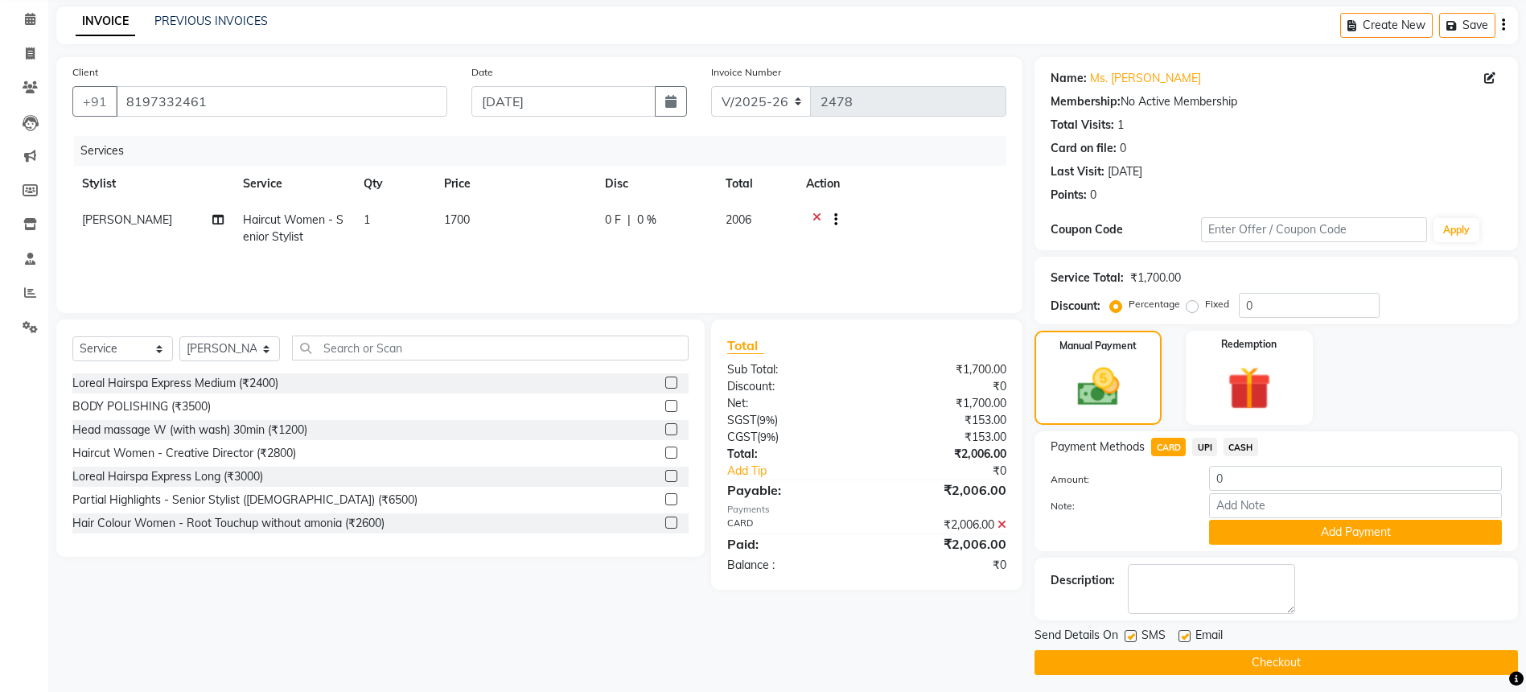
scroll to position [71, 0]
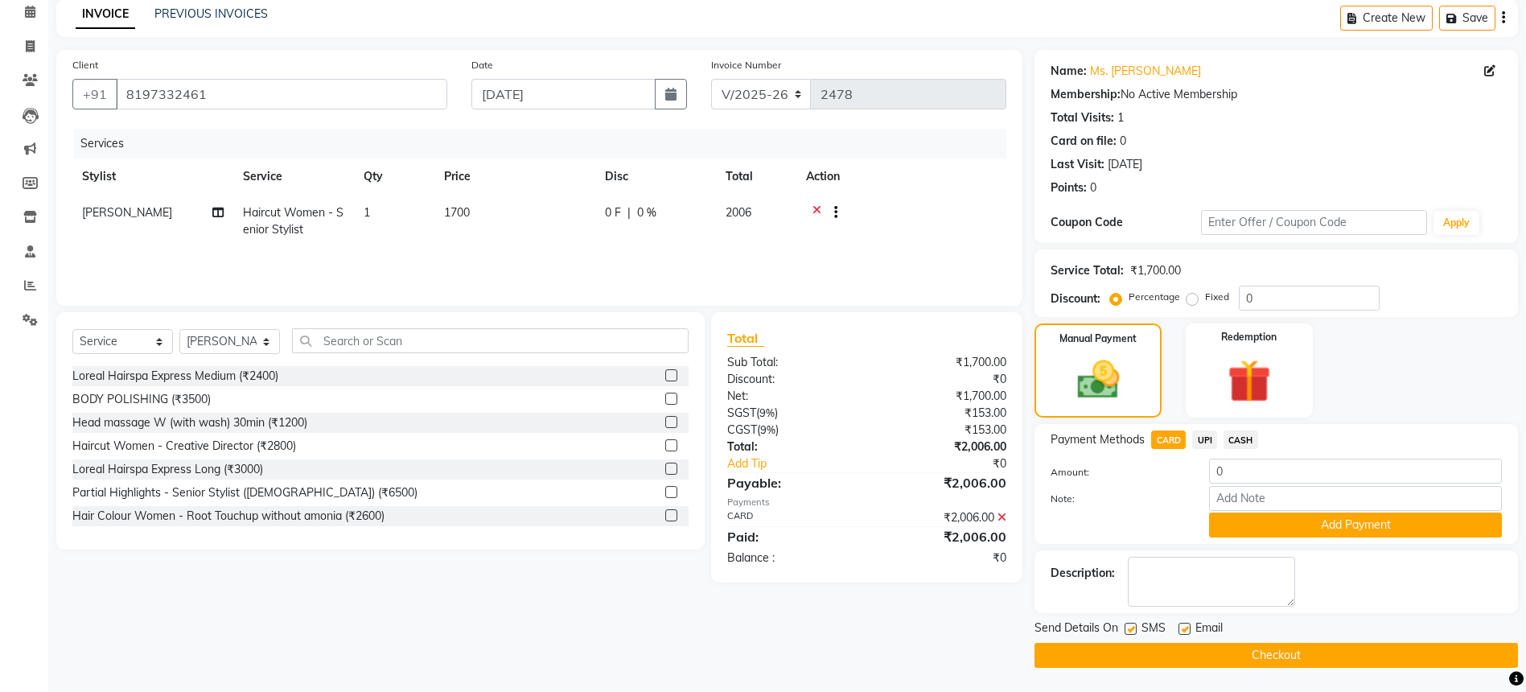
click at [1219, 658] on button "Checkout" at bounding box center [1276, 655] width 483 height 25
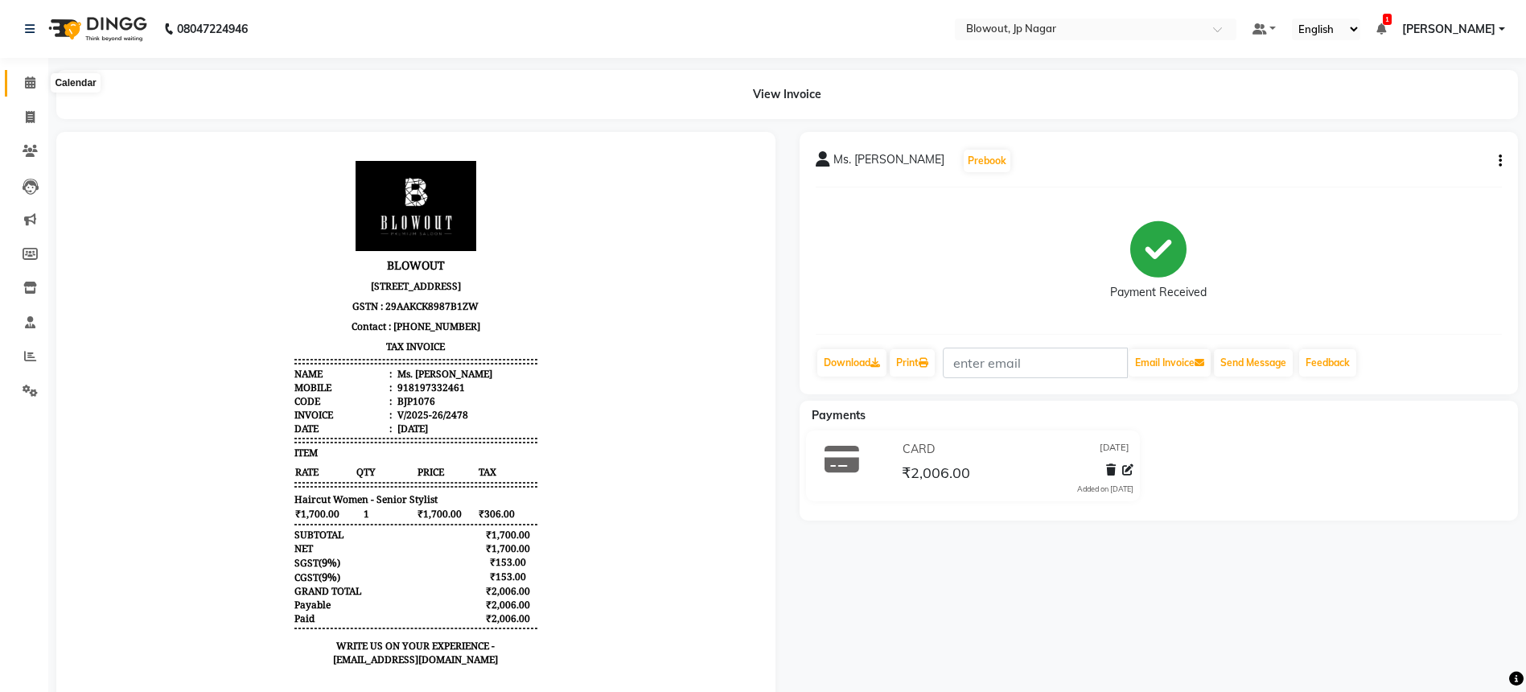
click at [23, 85] on span at bounding box center [30, 83] width 28 height 19
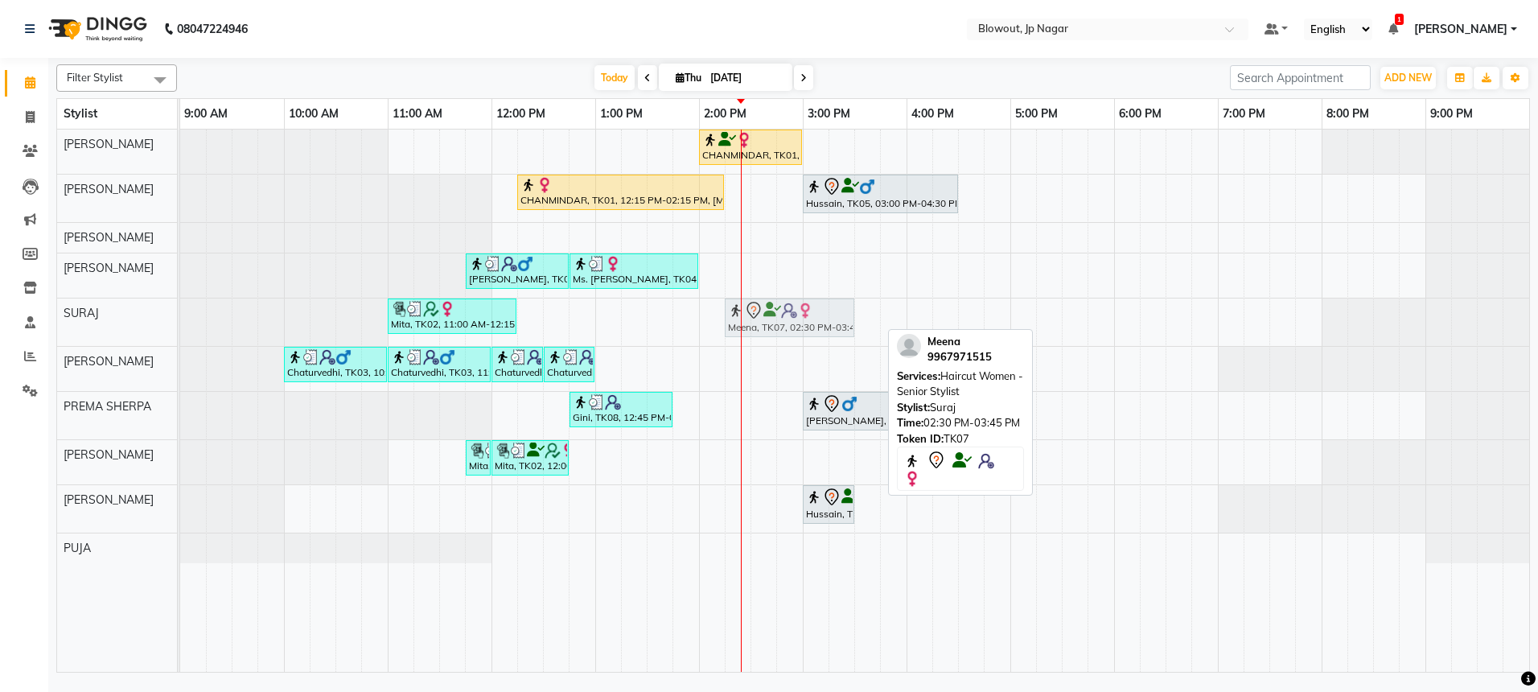
click at [180, 315] on div "Mita, TK02, 11:00 AM-12:15 PM, Haircut Women - Senior Stylist Meena, TK07, 02:3…" at bounding box center [180, 321] width 0 height 47
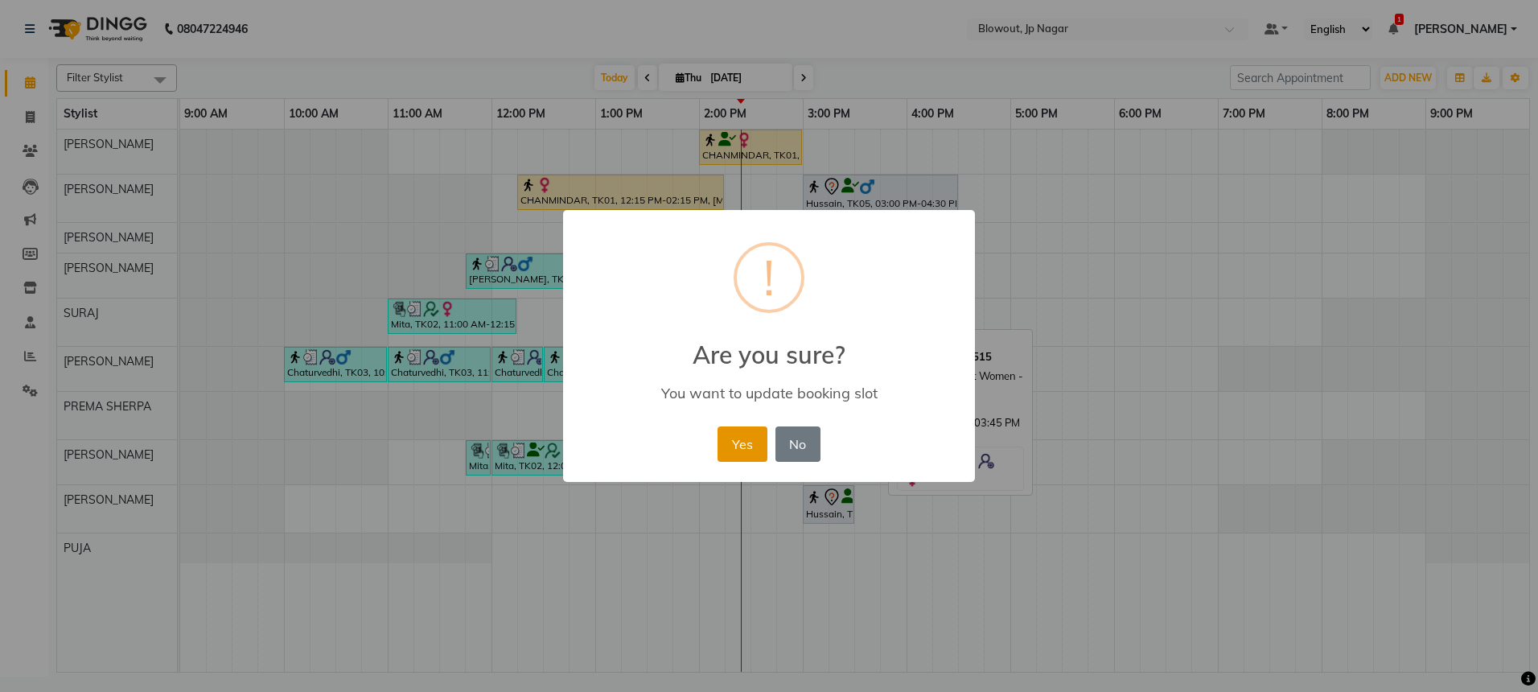
drag, startPoint x: 738, startPoint y: 451, endPoint x: 767, endPoint y: 397, distance: 60.5
click at [738, 448] on button "Yes" at bounding box center [742, 443] width 49 height 35
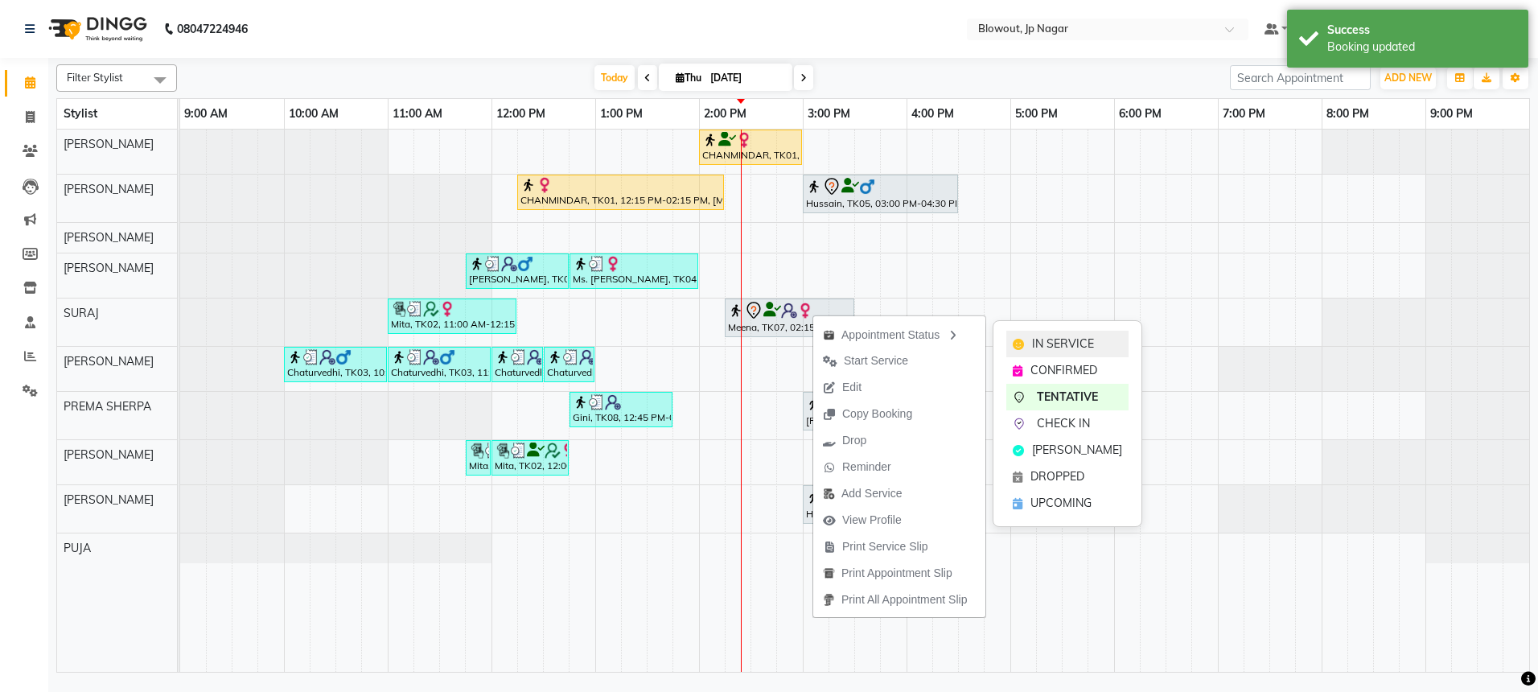
click at [1025, 333] on div "IN SERVICE" at bounding box center [1067, 344] width 122 height 27
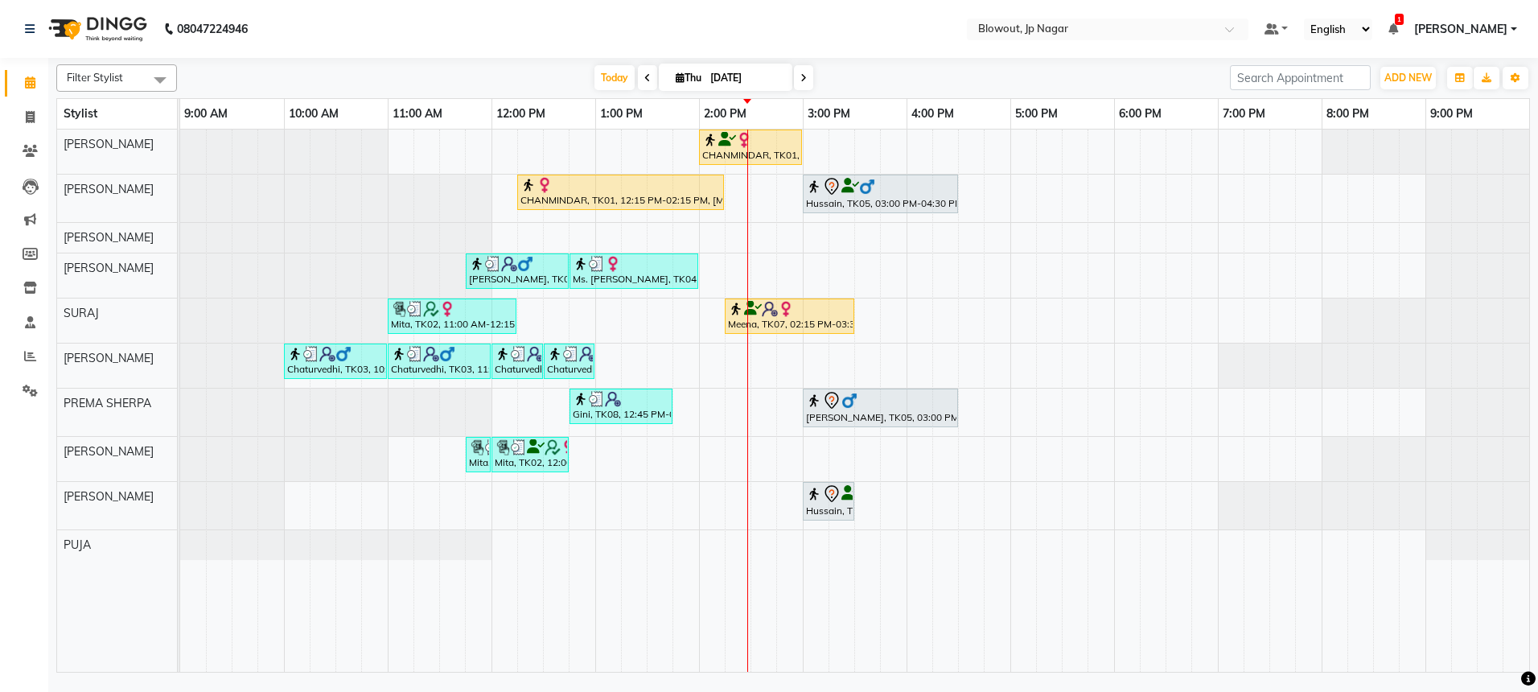
click at [969, 356] on div "CHANMINDAR, TK01, 02:00 PM-03:00 PM, Haircut Women - Creative Director CHANMIND…" at bounding box center [854, 401] width 1349 height 542
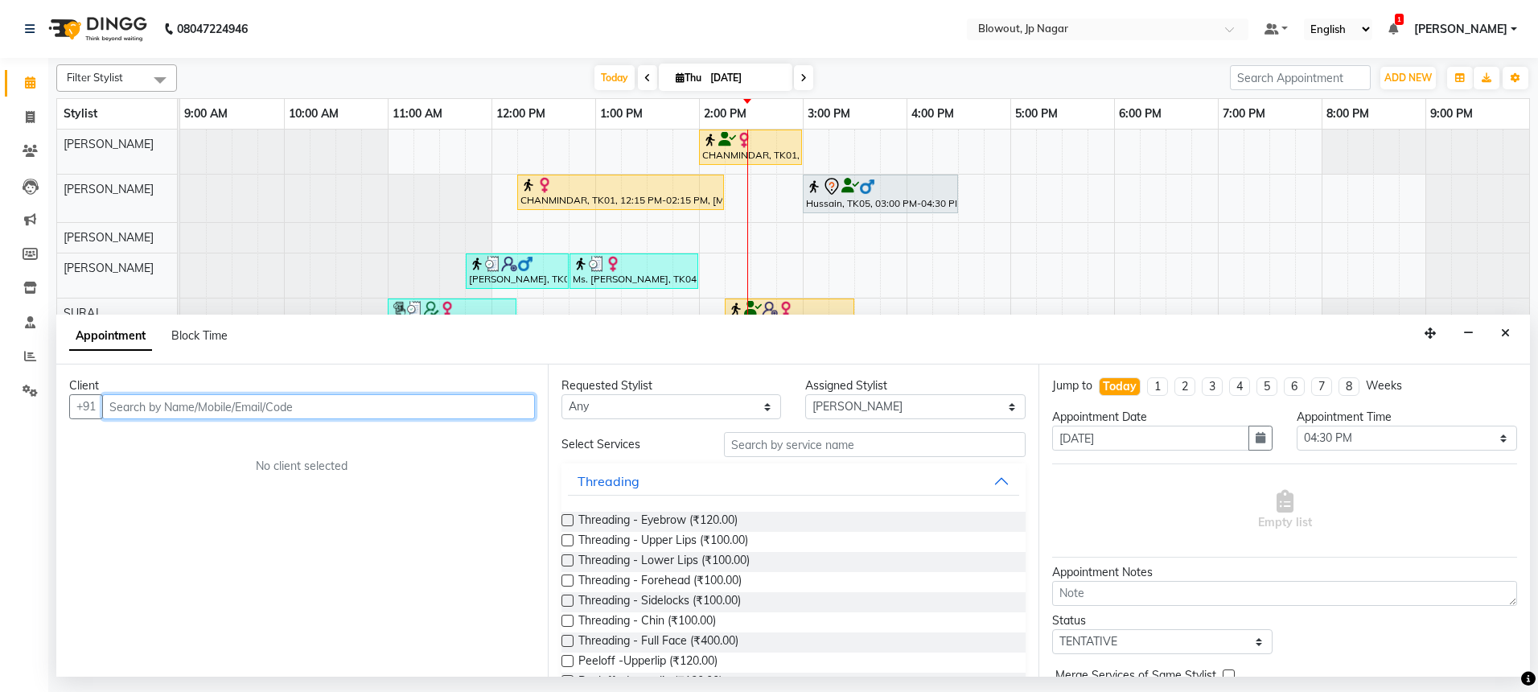
click at [348, 405] on input "text" at bounding box center [318, 406] width 433 height 25
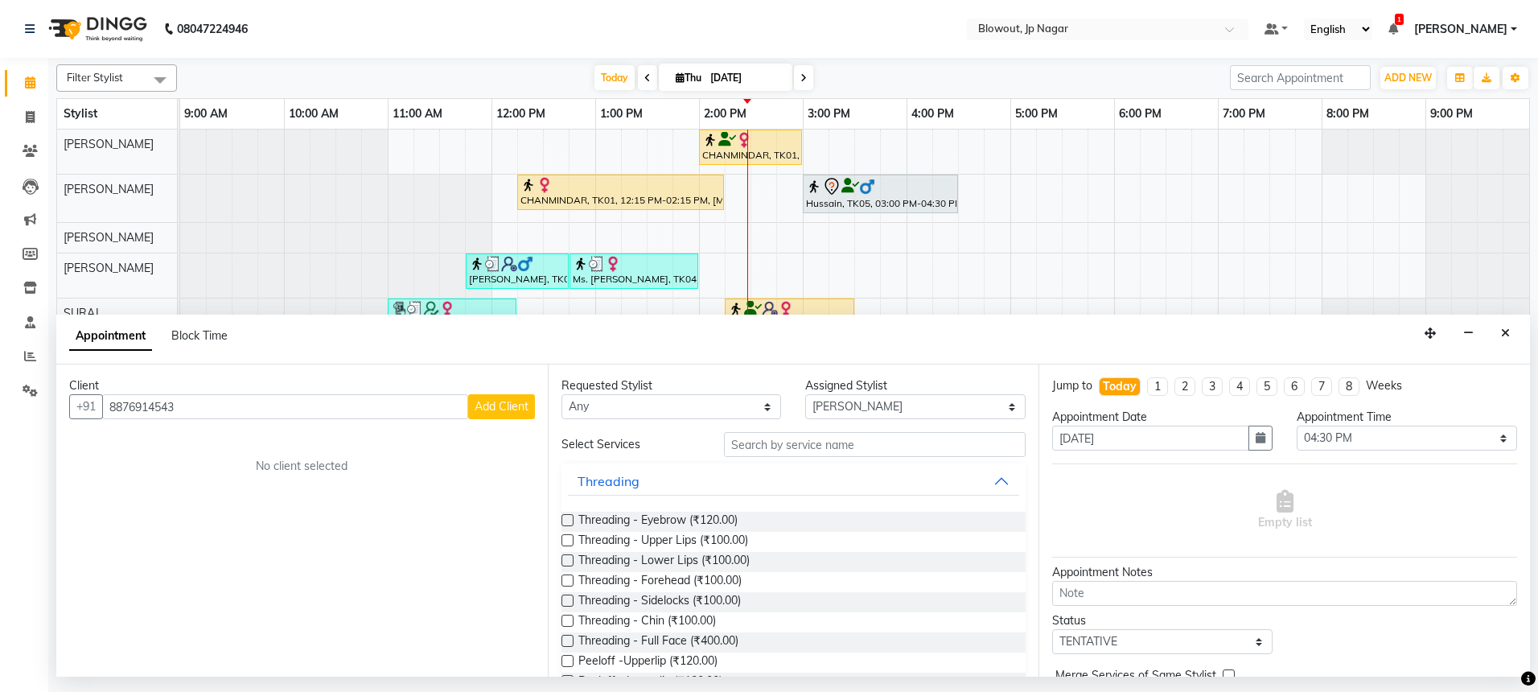
click at [487, 403] on span "Add Client" at bounding box center [502, 406] width 54 height 14
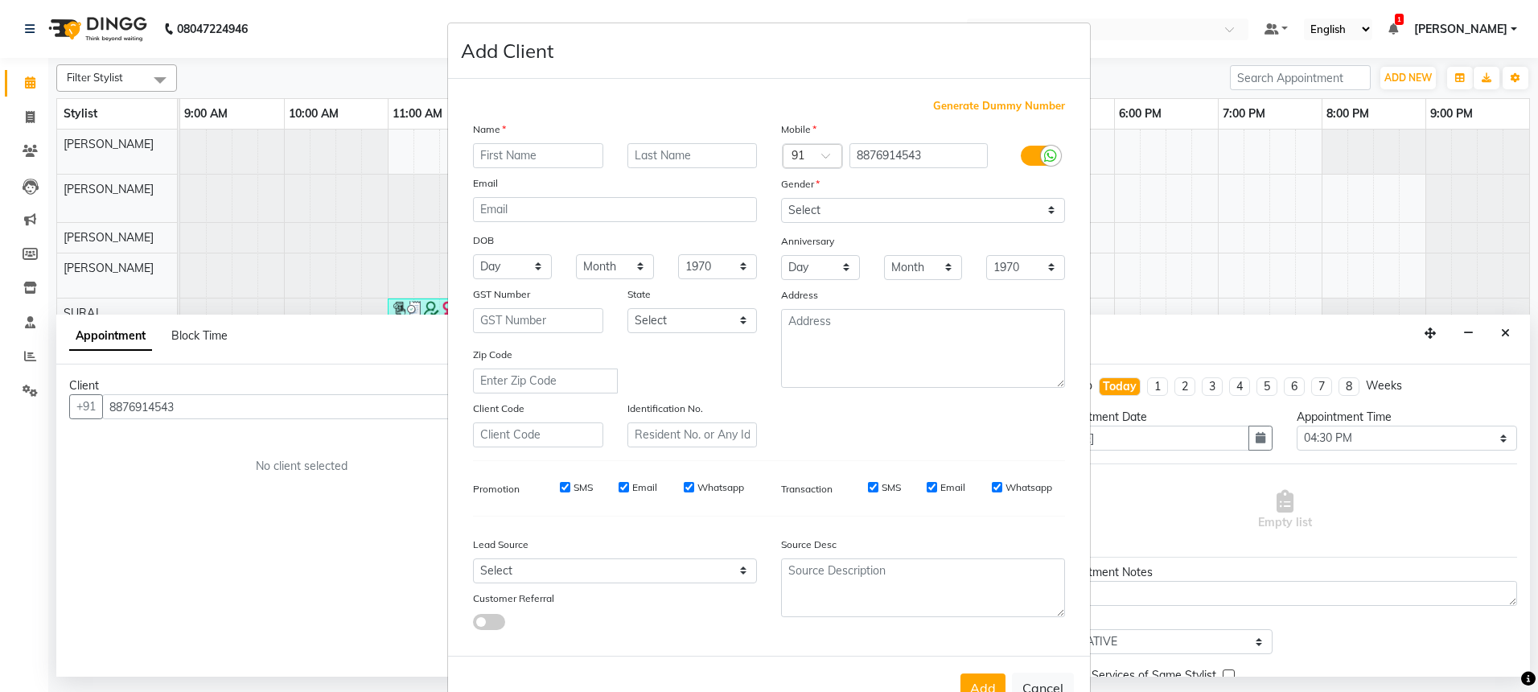
click at [536, 158] on input "text" at bounding box center [538, 155] width 130 height 25
click at [1021, 157] on label at bounding box center [1039, 156] width 36 height 20
click at [0, 0] on input "checkbox" at bounding box center [0, 0] width 0 height 0
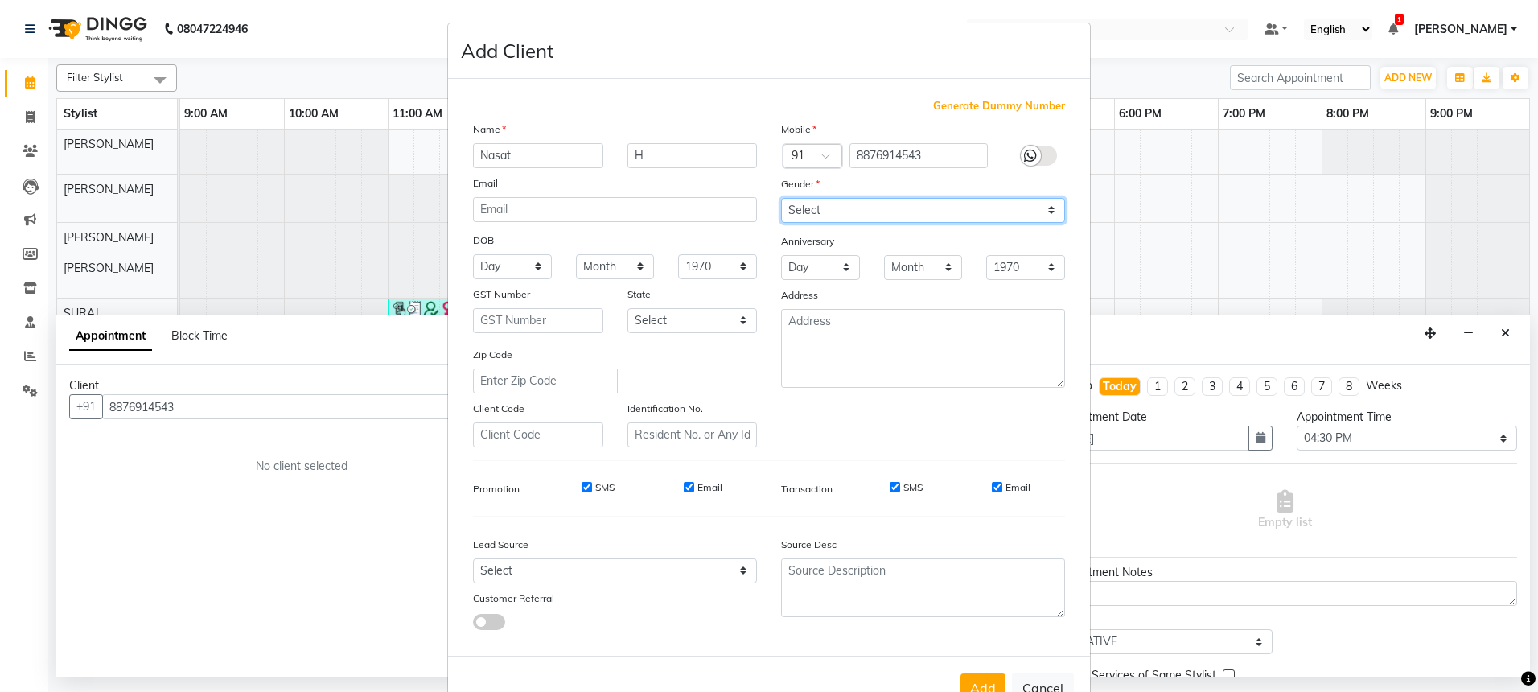
click at [1018, 211] on select "Select [DEMOGRAPHIC_DATA] [DEMOGRAPHIC_DATA] Other Prefer Not To Say" at bounding box center [923, 210] width 284 height 25
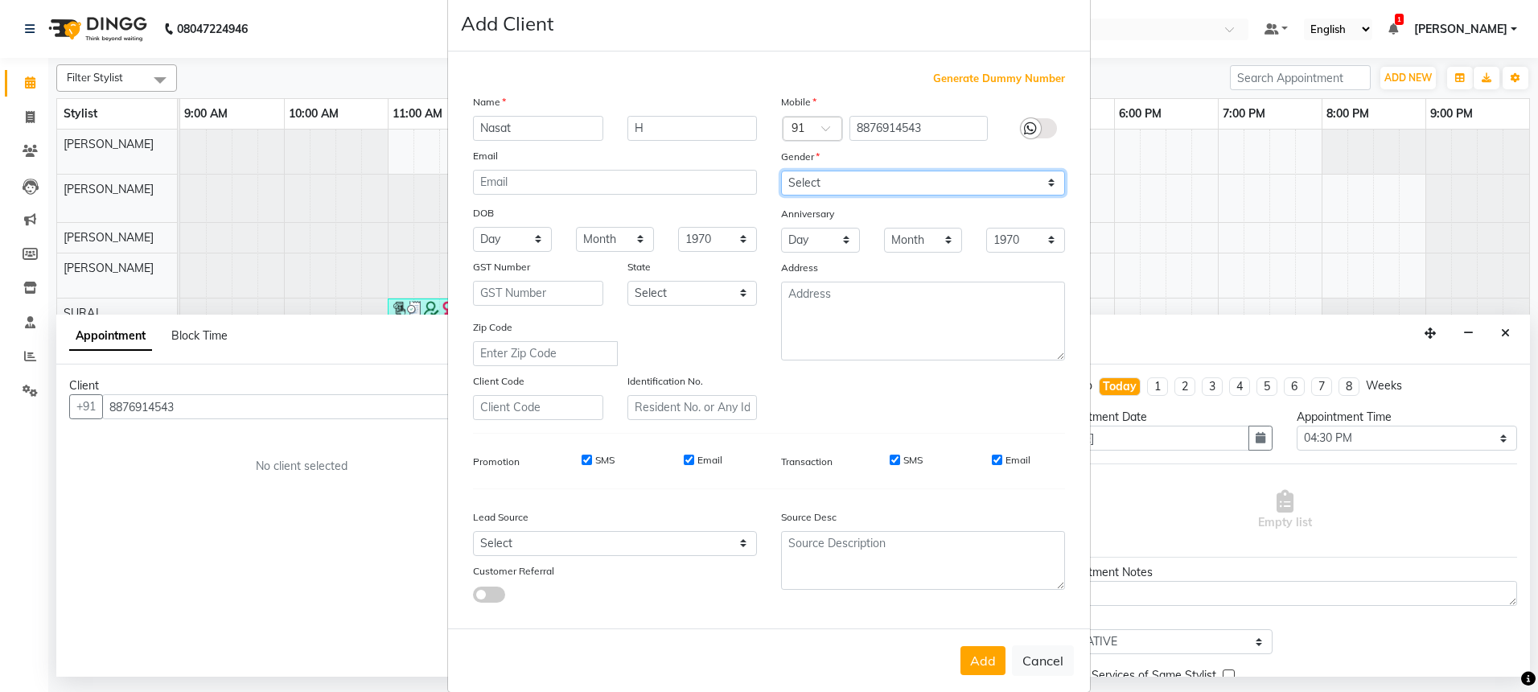
scroll to position [51, 0]
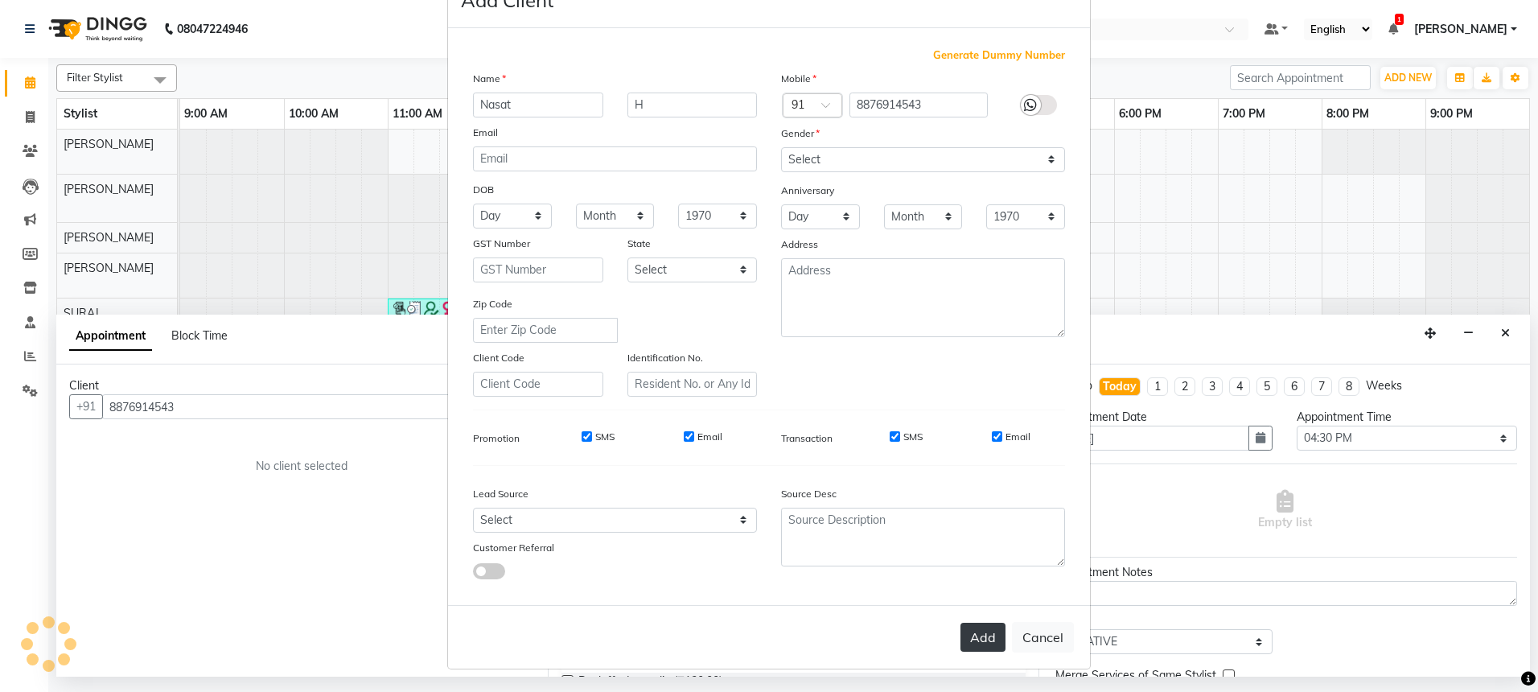
click at [977, 632] on button "Add" at bounding box center [983, 637] width 45 height 29
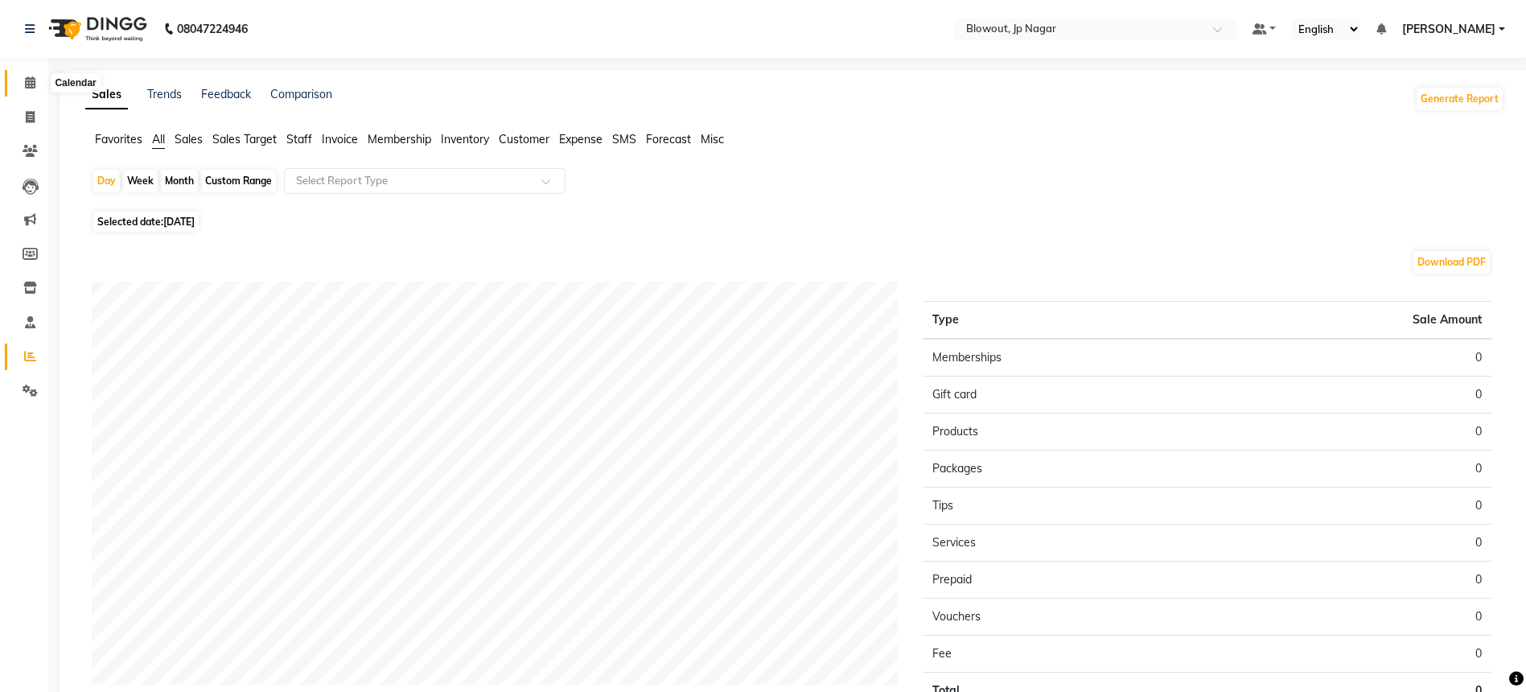
click at [33, 82] on icon at bounding box center [30, 82] width 10 height 12
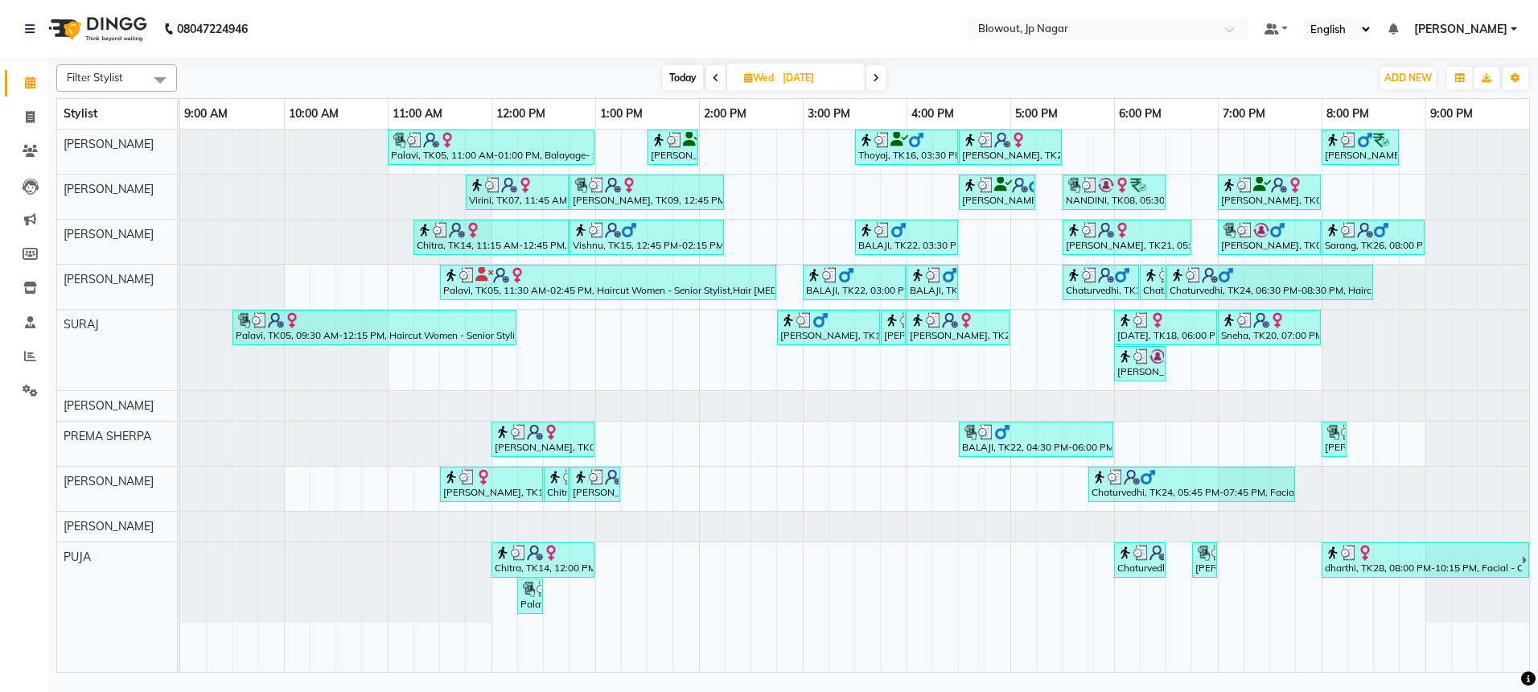
click at [881, 80] on span at bounding box center [875, 77] width 19 height 25
type input "[DATE]"
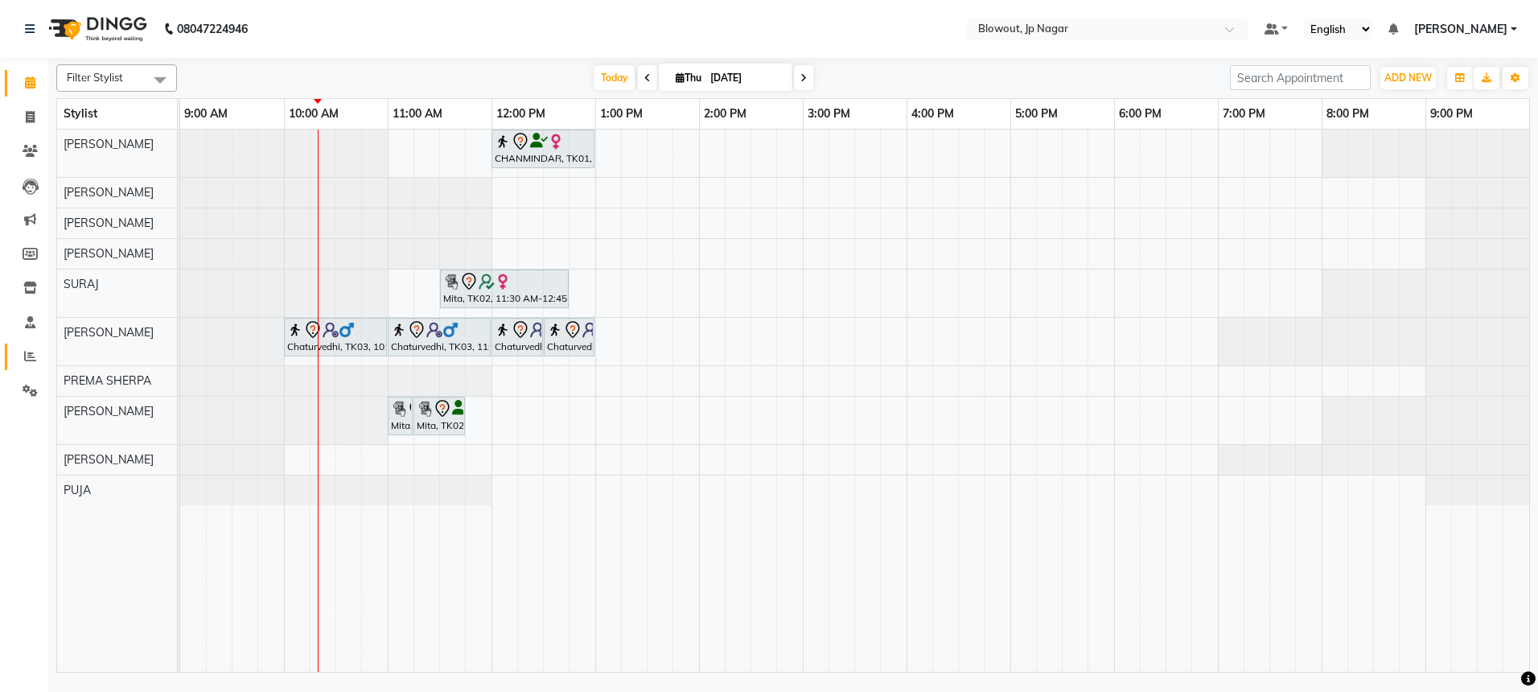
click at [22, 356] on span at bounding box center [30, 357] width 28 height 19
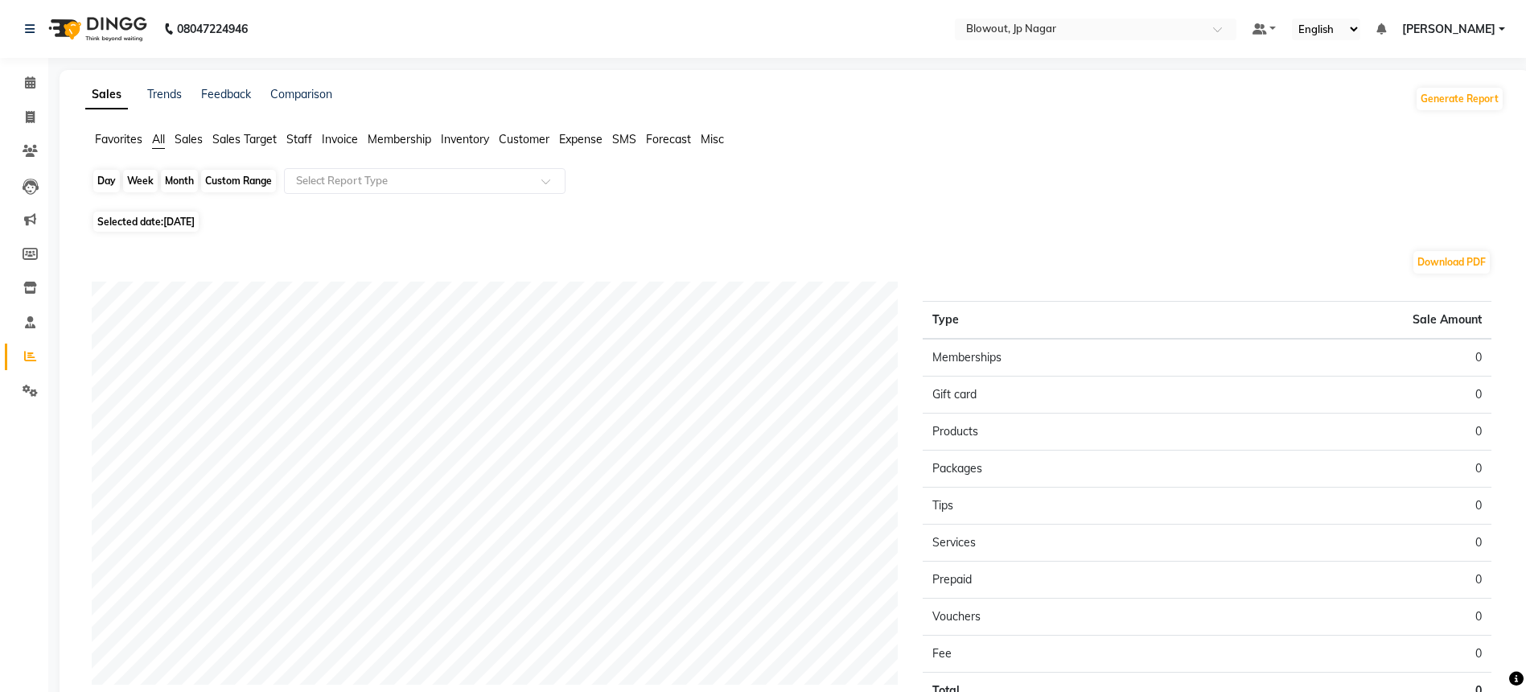
click at [112, 185] on div "Day" at bounding box center [106, 181] width 27 height 23
select select "9"
select select "2025"
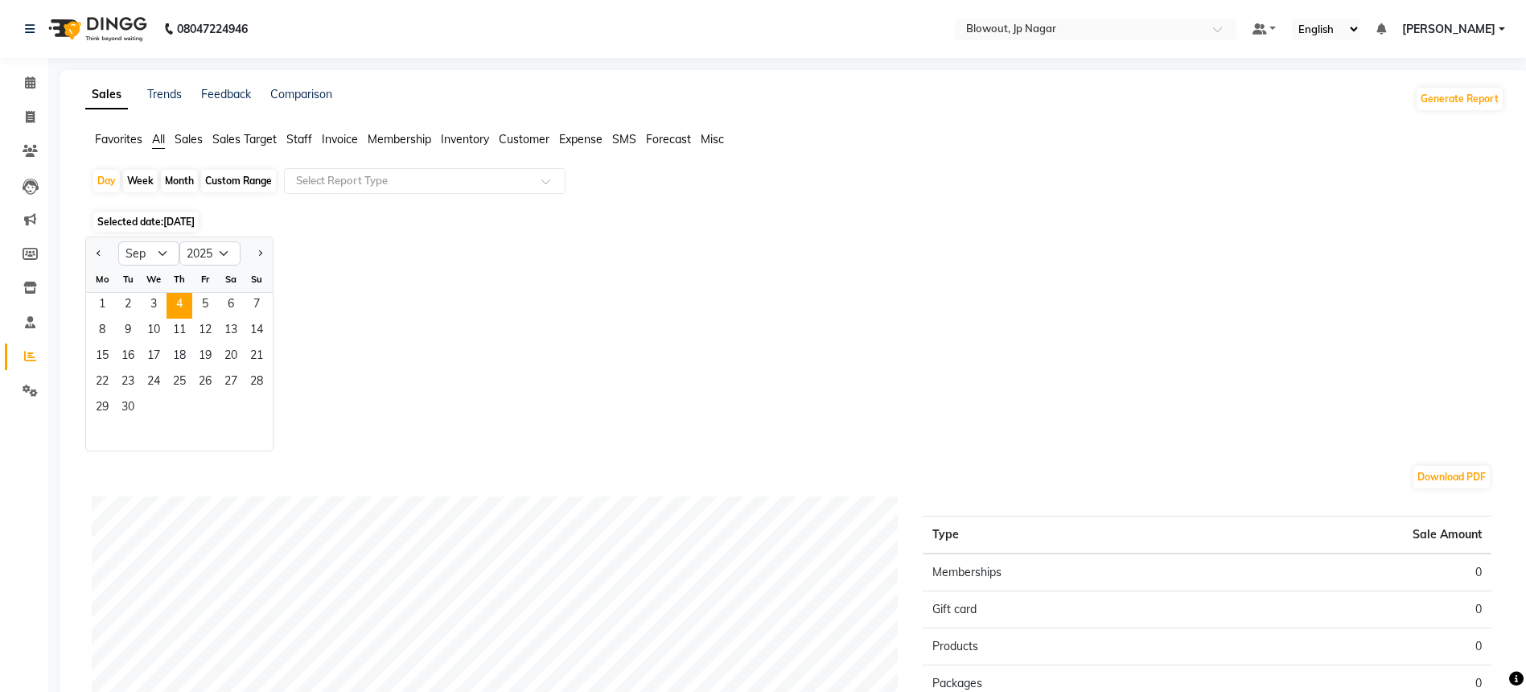
click at [249, 187] on div "Custom Range" at bounding box center [238, 181] width 75 height 23
select select "9"
select select "2025"
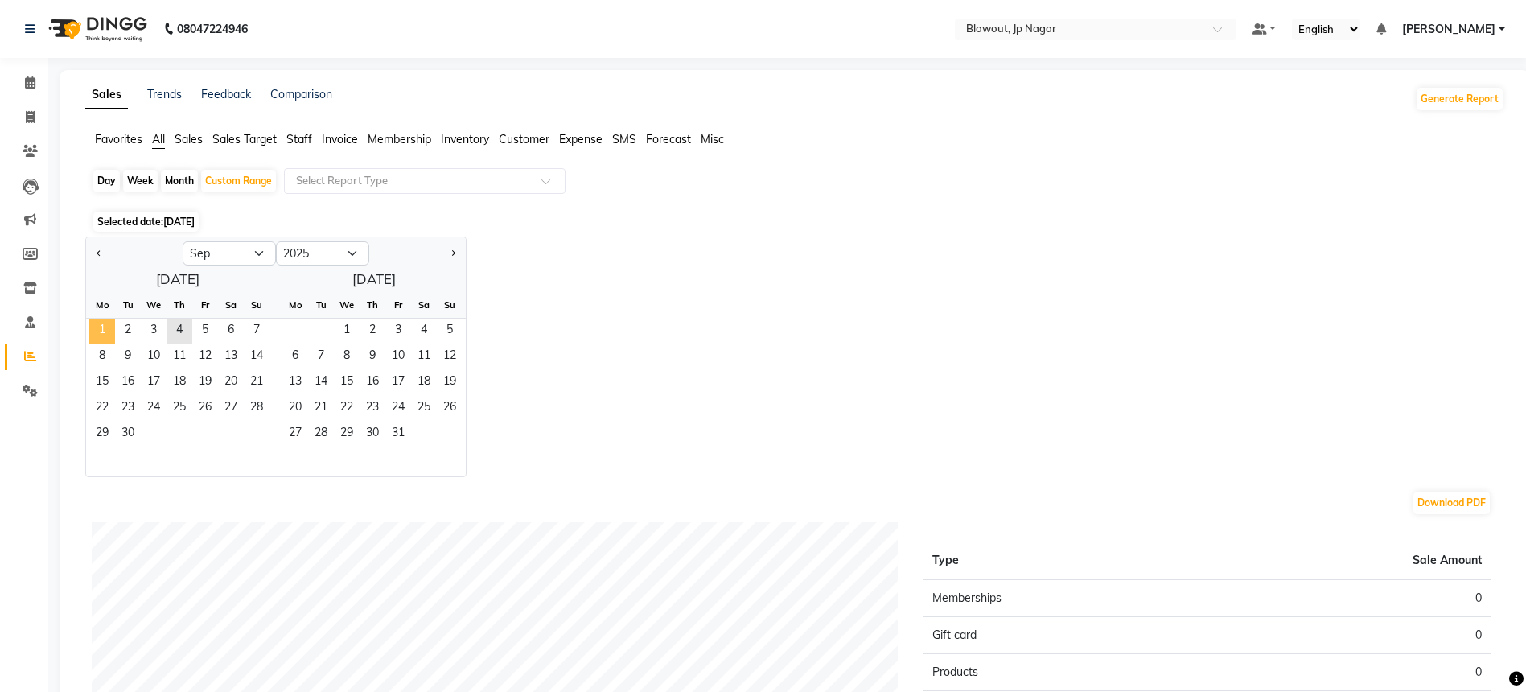
click at [106, 331] on span "1" at bounding box center [102, 332] width 26 height 26
click at [151, 329] on span "3" at bounding box center [154, 332] width 26 height 26
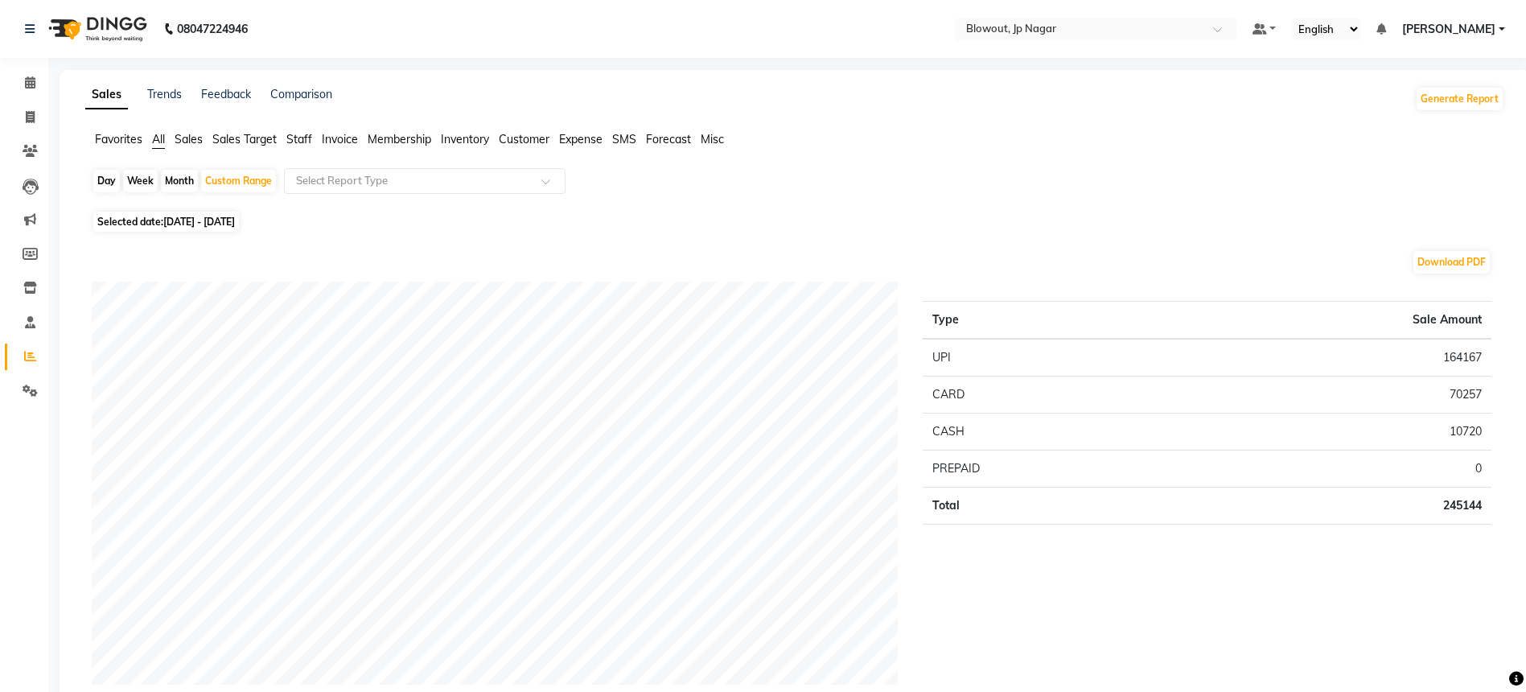
click at [298, 142] on span "Staff" at bounding box center [299, 139] width 26 height 14
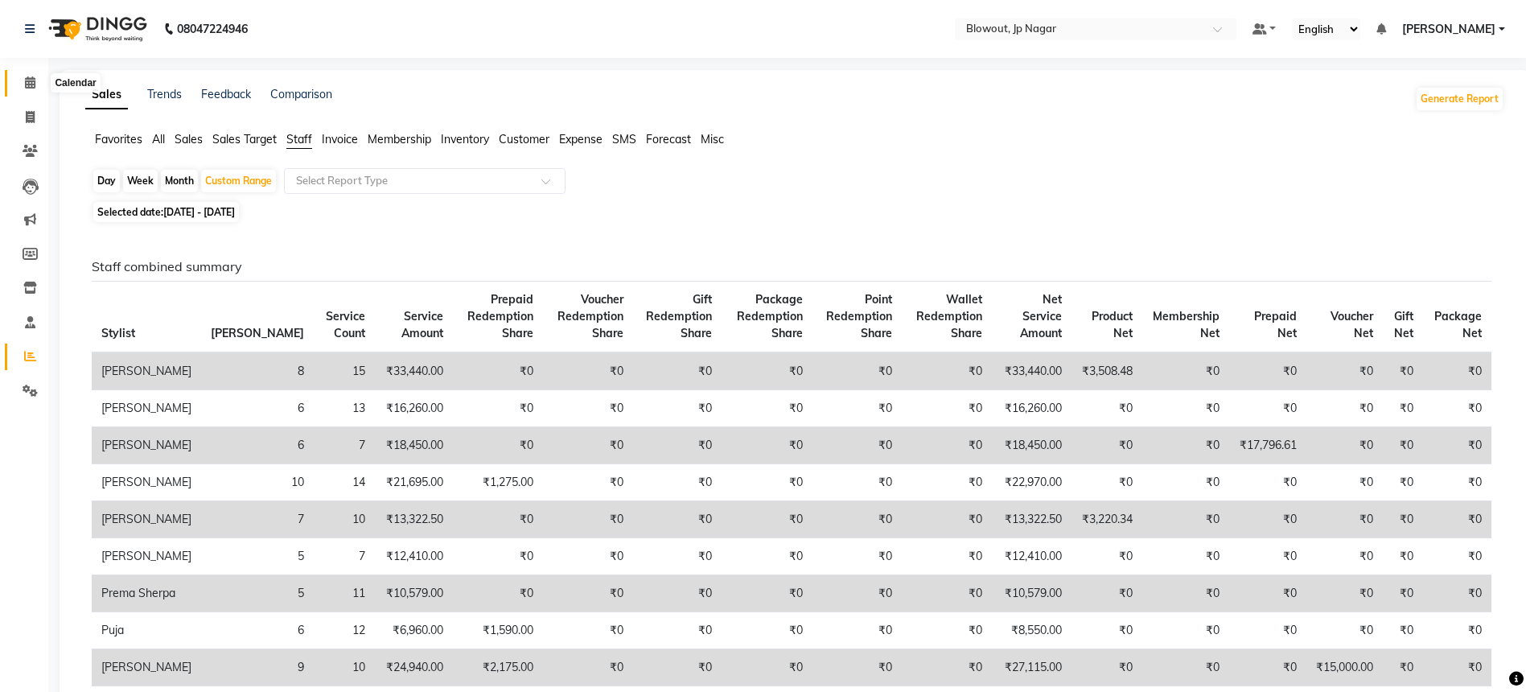
click at [27, 76] on icon at bounding box center [30, 82] width 10 height 12
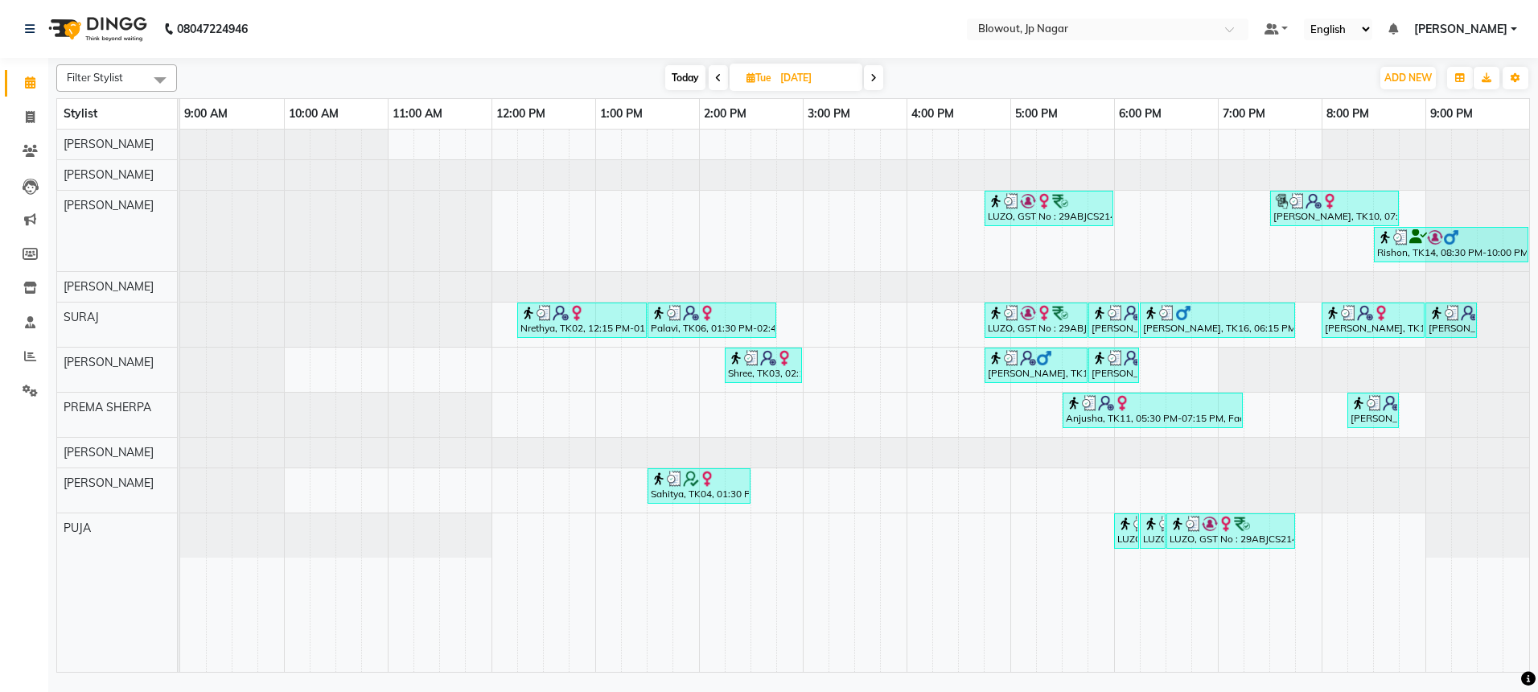
click at [871, 74] on icon at bounding box center [873, 78] width 6 height 10
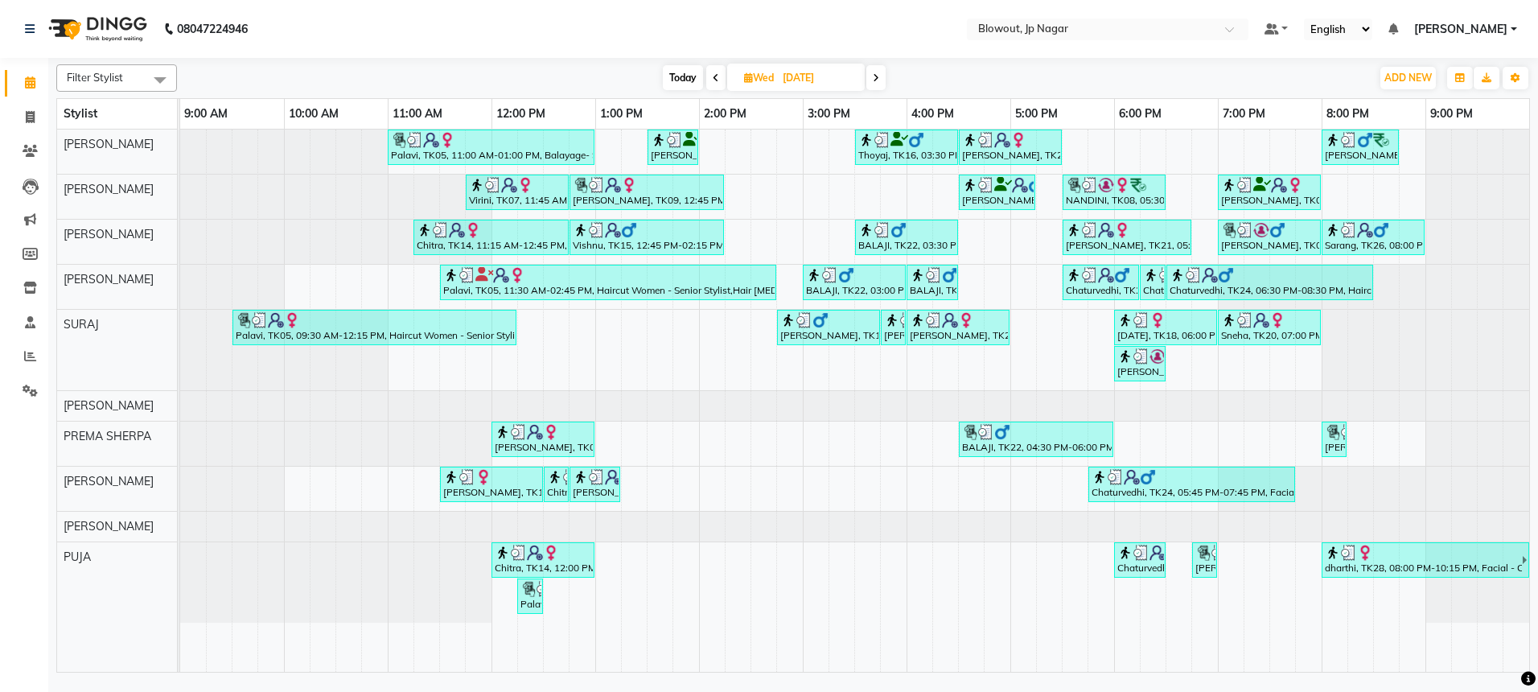
click at [678, 69] on span "Today" at bounding box center [683, 77] width 40 height 25
type input "[DATE]"
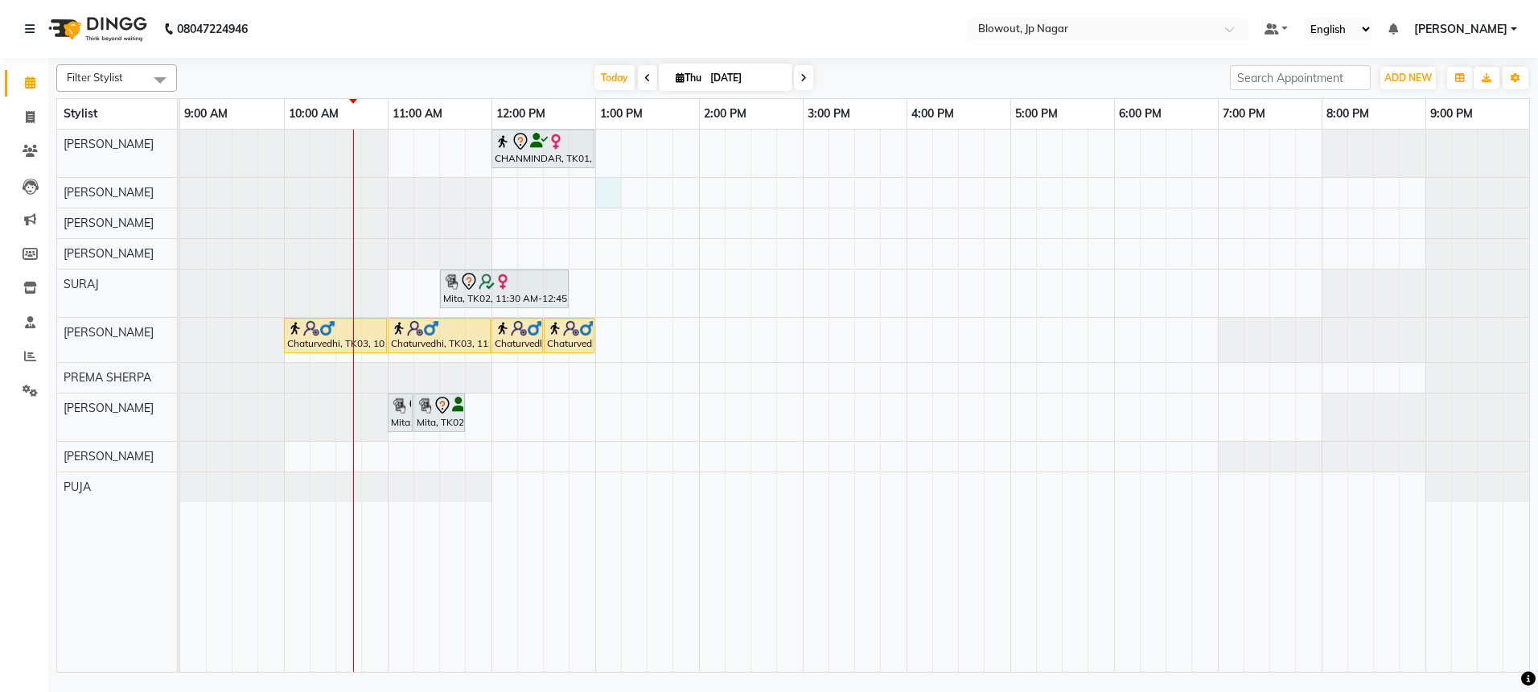
click at [606, 195] on div "CHANMINDAR, TK01, 12:00 PM-01:00 PM, Haircut Women - Creative Director Mita, TK…" at bounding box center [854, 401] width 1349 height 542
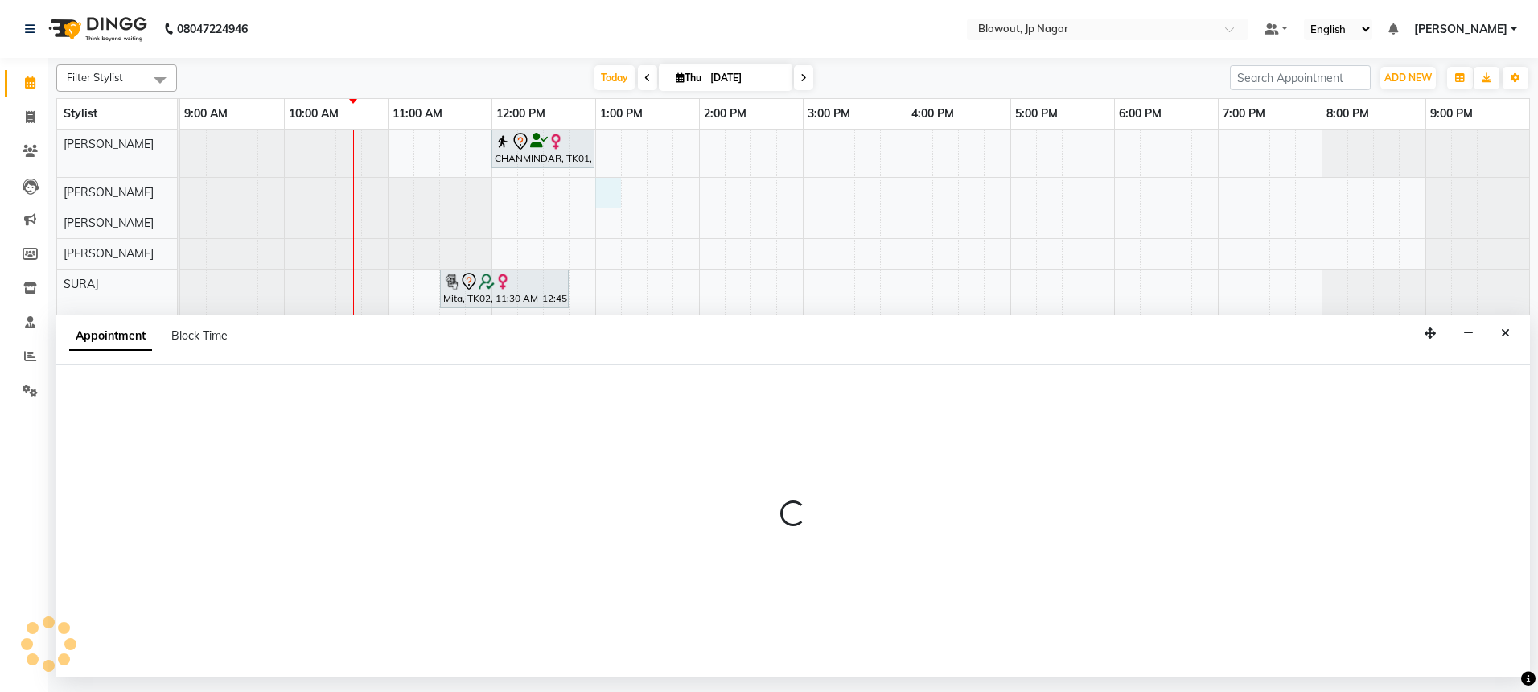
select select "46972"
select select "780"
select select "tentative"
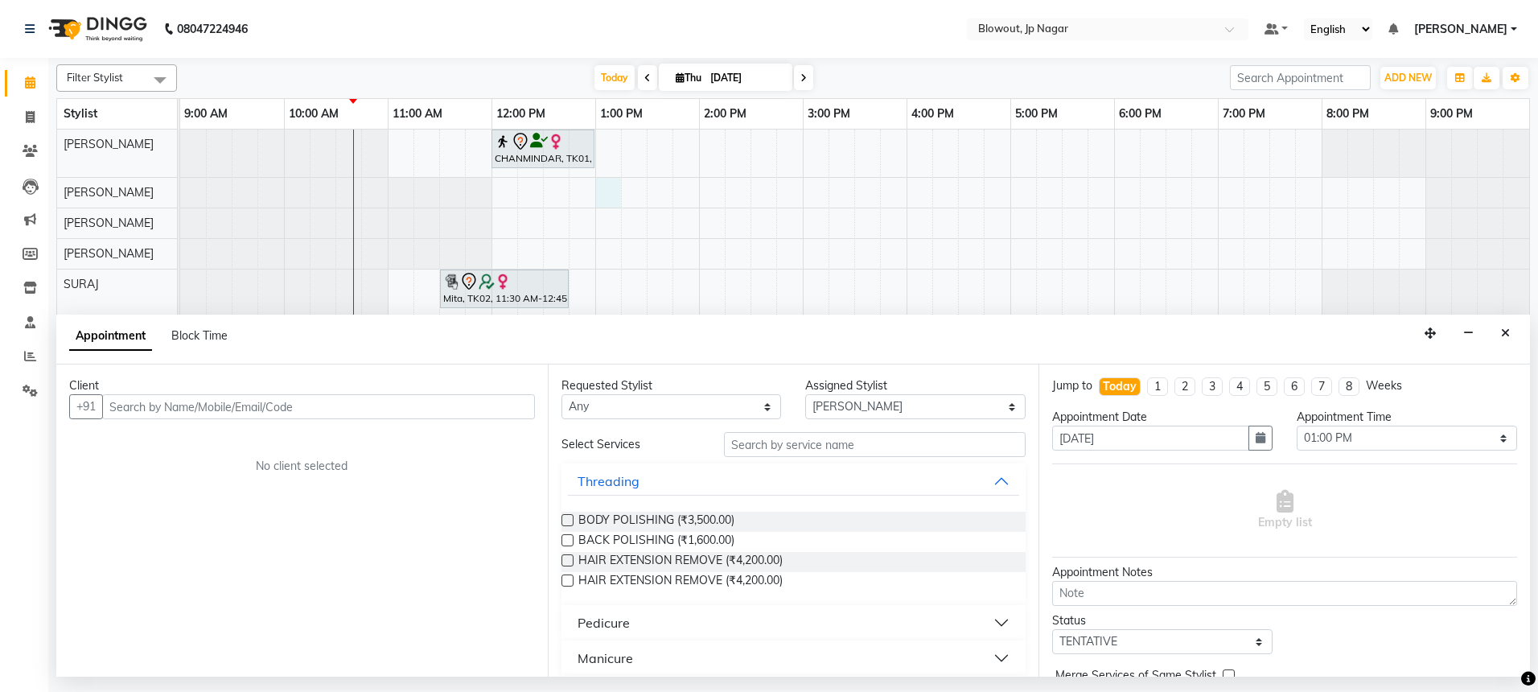
click at [369, 409] on input "text" at bounding box center [318, 406] width 433 height 25
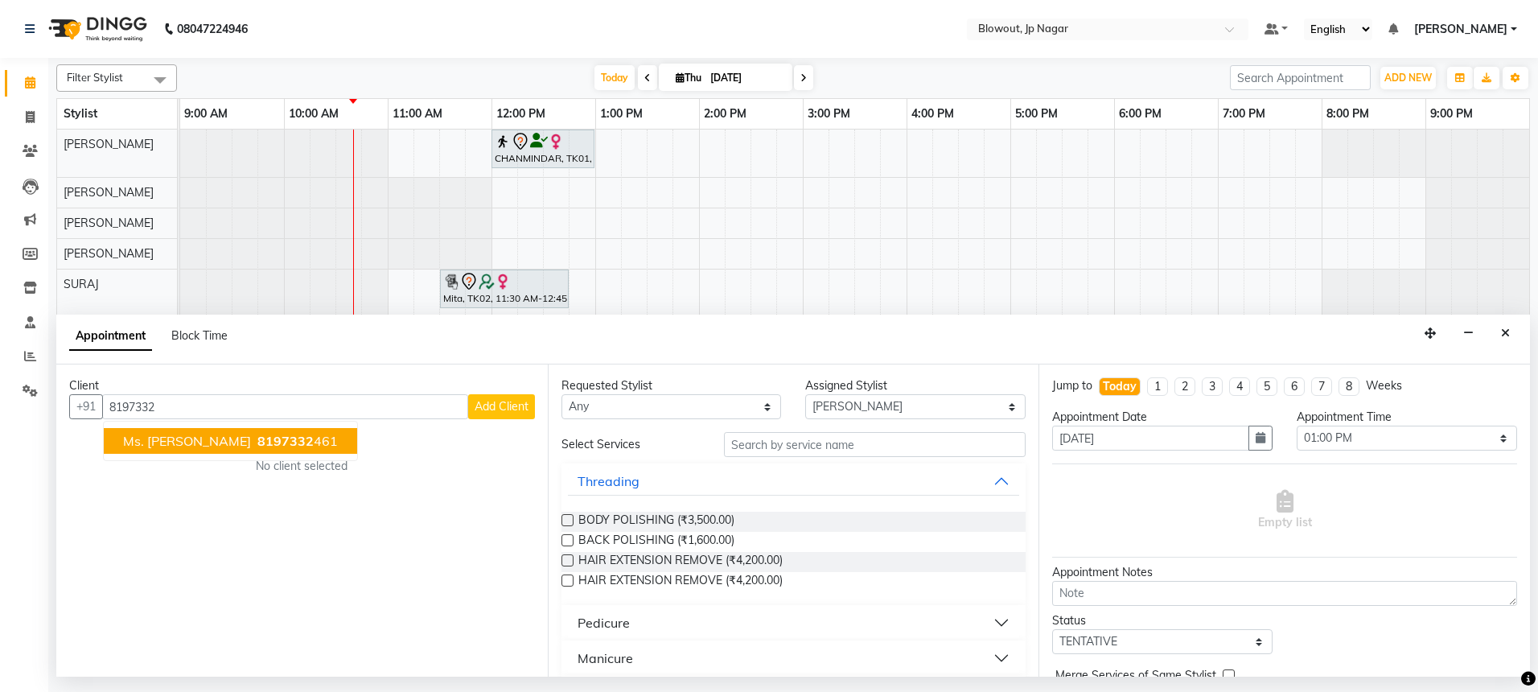
click at [257, 438] on span "8197332" at bounding box center [285, 441] width 56 height 16
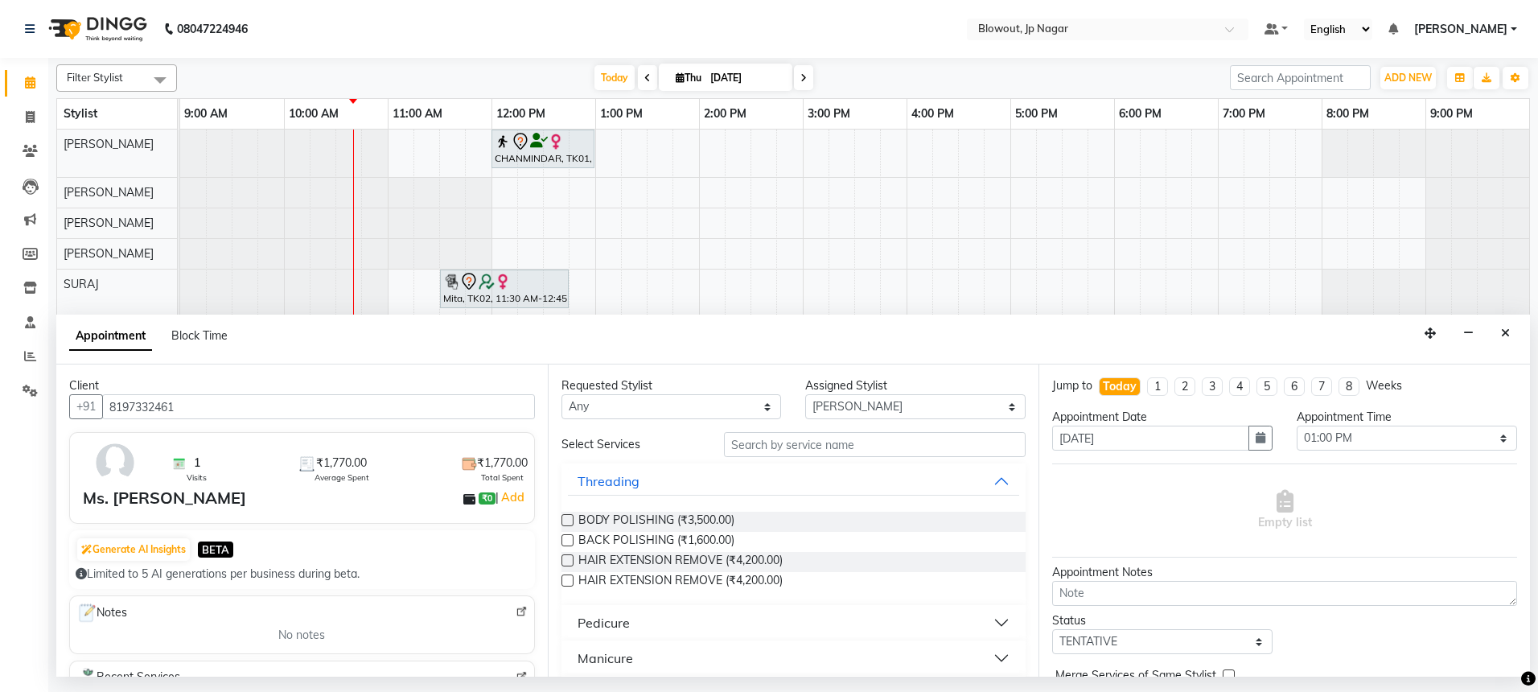
type input "8197332461"
click at [825, 455] on input "text" at bounding box center [875, 444] width 302 height 25
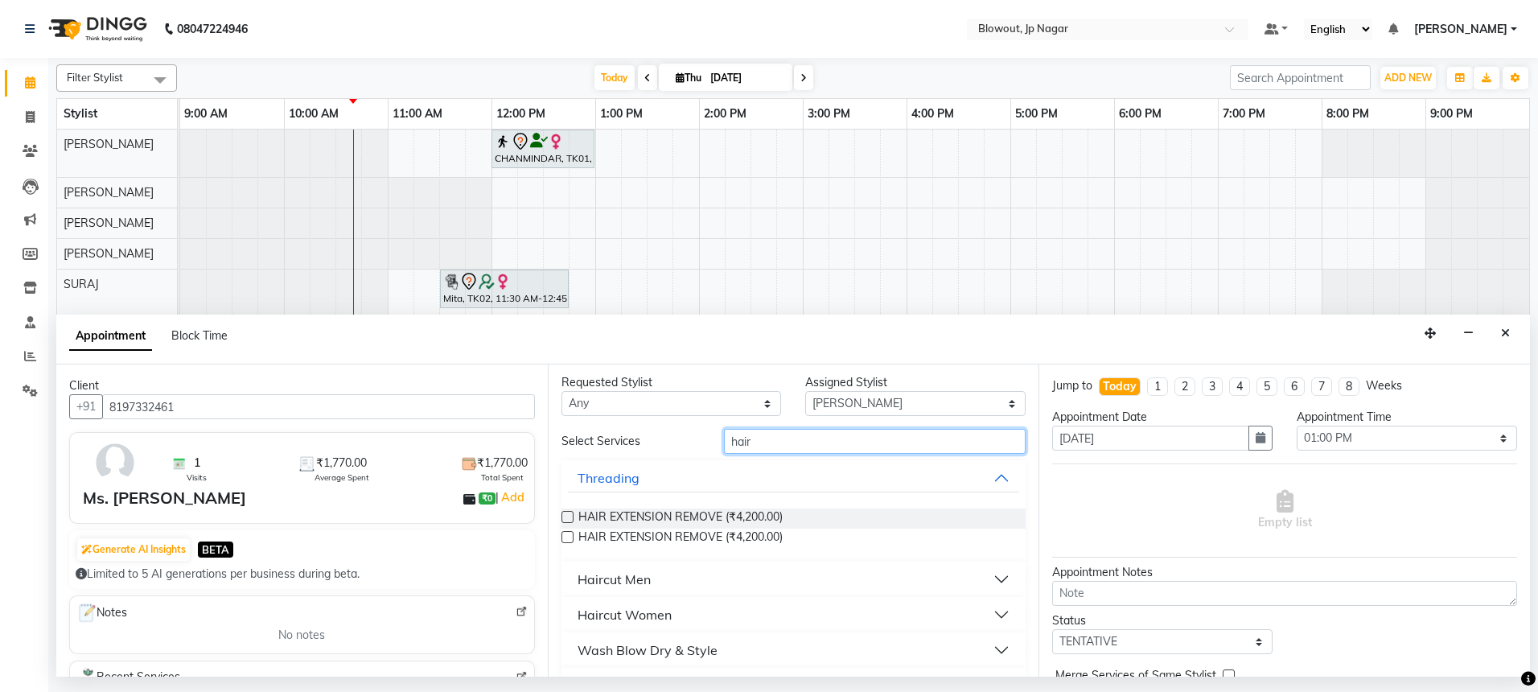
type input "hair"
click at [772, 607] on button "Haircut Women" at bounding box center [794, 614] width 452 height 29
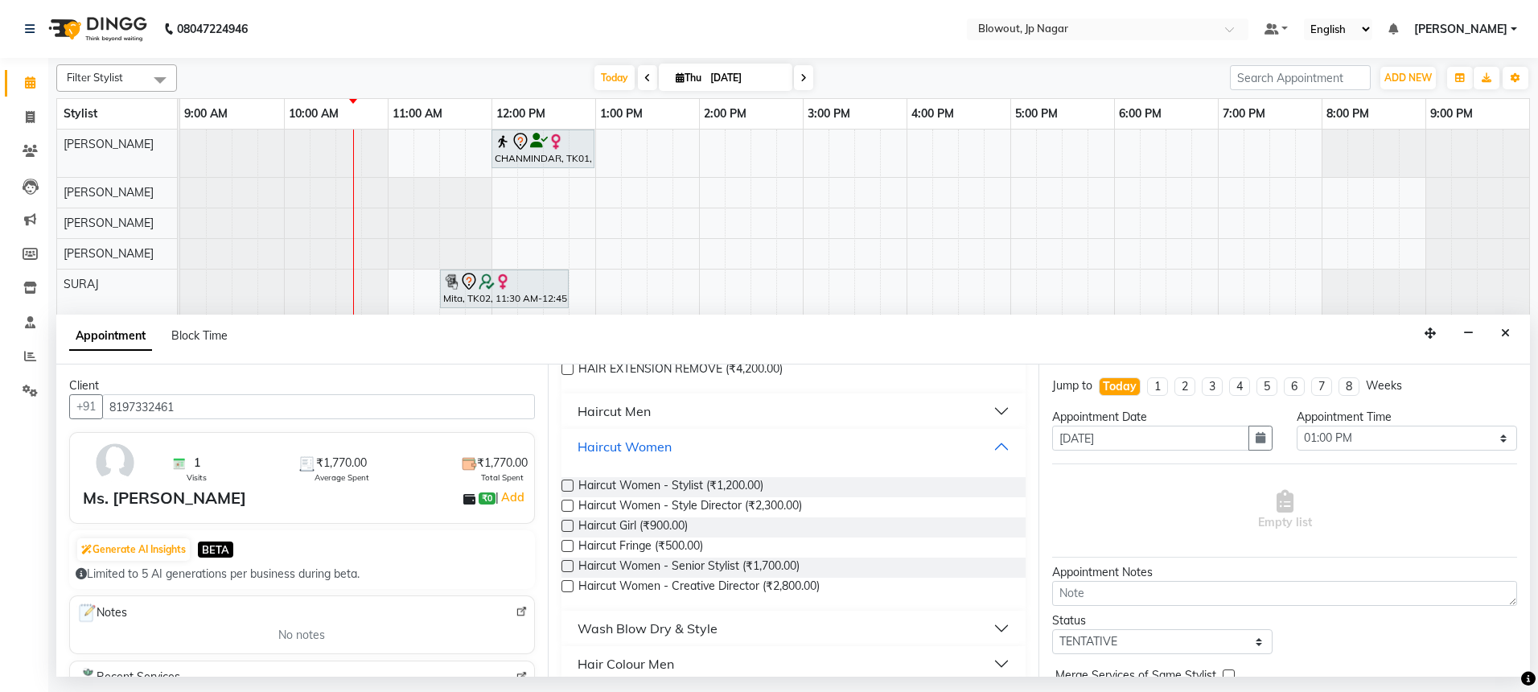
scroll to position [169, 0]
click at [568, 485] on label at bounding box center [568, 488] width 12 height 12
click at [568, 485] on input "checkbox" at bounding box center [567, 489] width 10 height 10
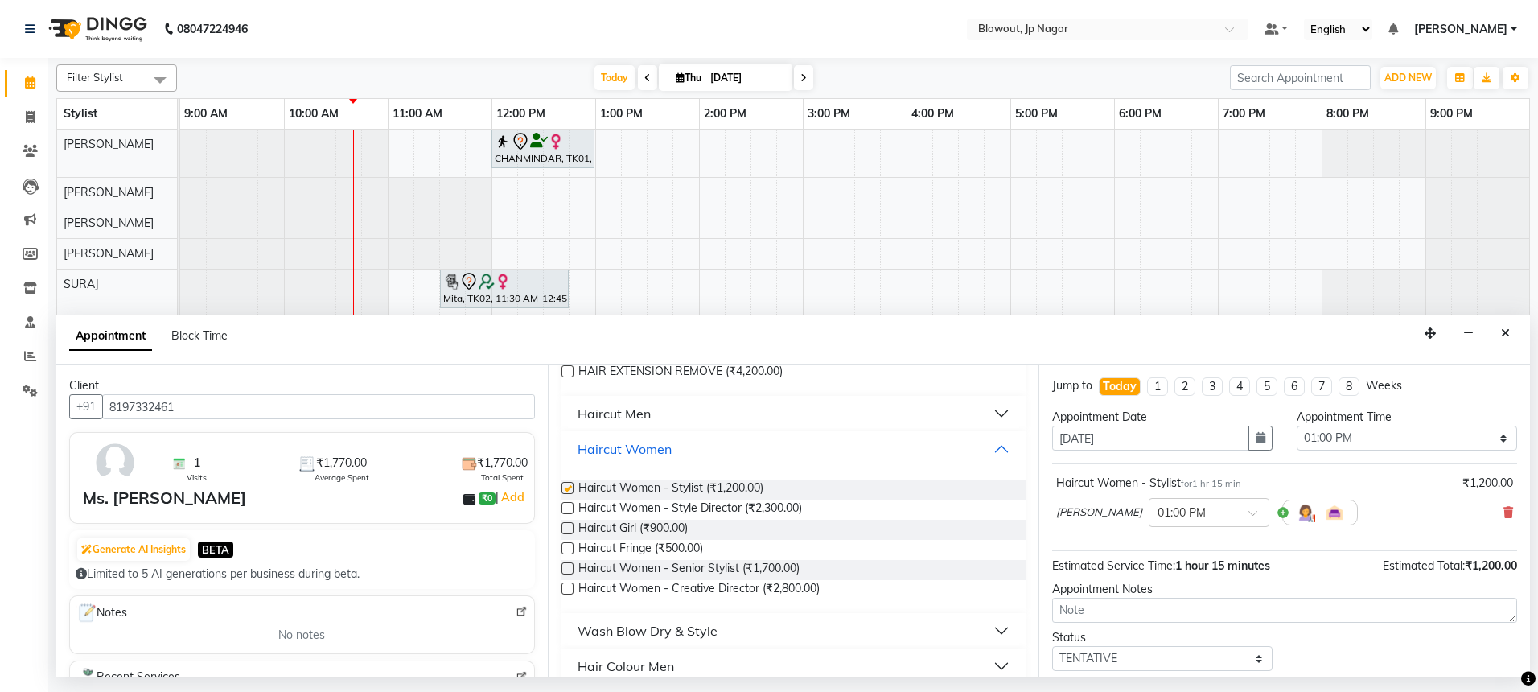
click at [568, 485] on label at bounding box center [568, 488] width 12 height 12
click at [568, 485] on input "checkbox" at bounding box center [567, 489] width 10 height 10
checkbox input "false"
click at [570, 568] on label at bounding box center [568, 568] width 12 height 12
click at [570, 568] on input "checkbox" at bounding box center [567, 570] width 10 height 10
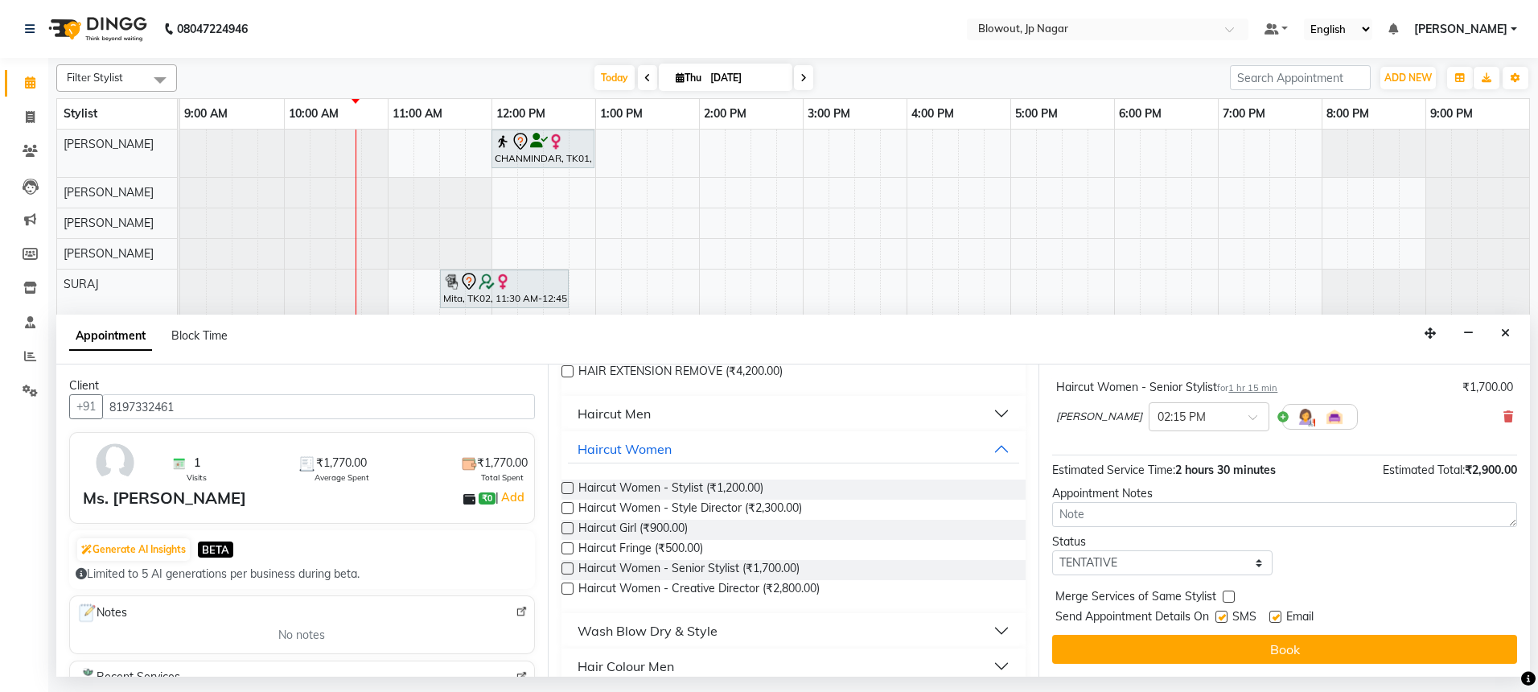
scroll to position [0, 0]
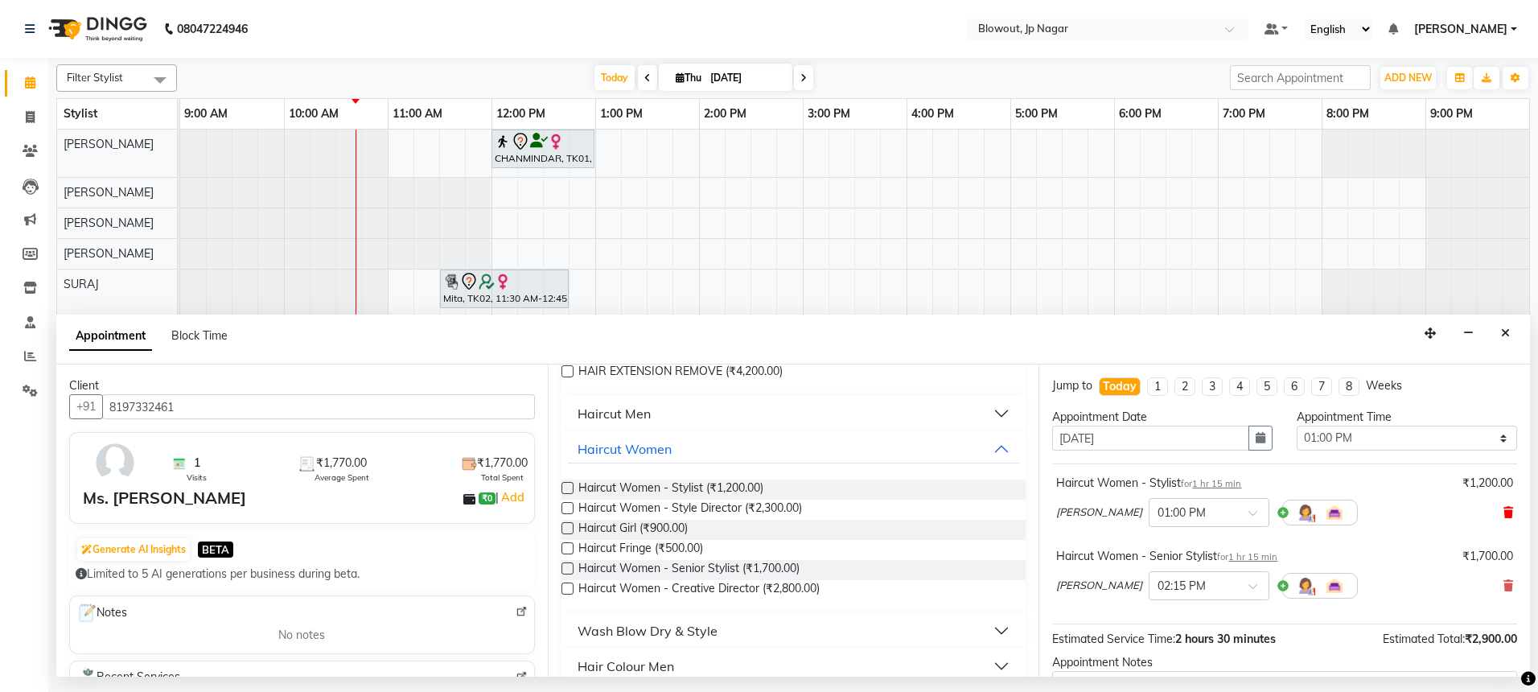
click at [1504, 513] on icon at bounding box center [1509, 512] width 10 height 11
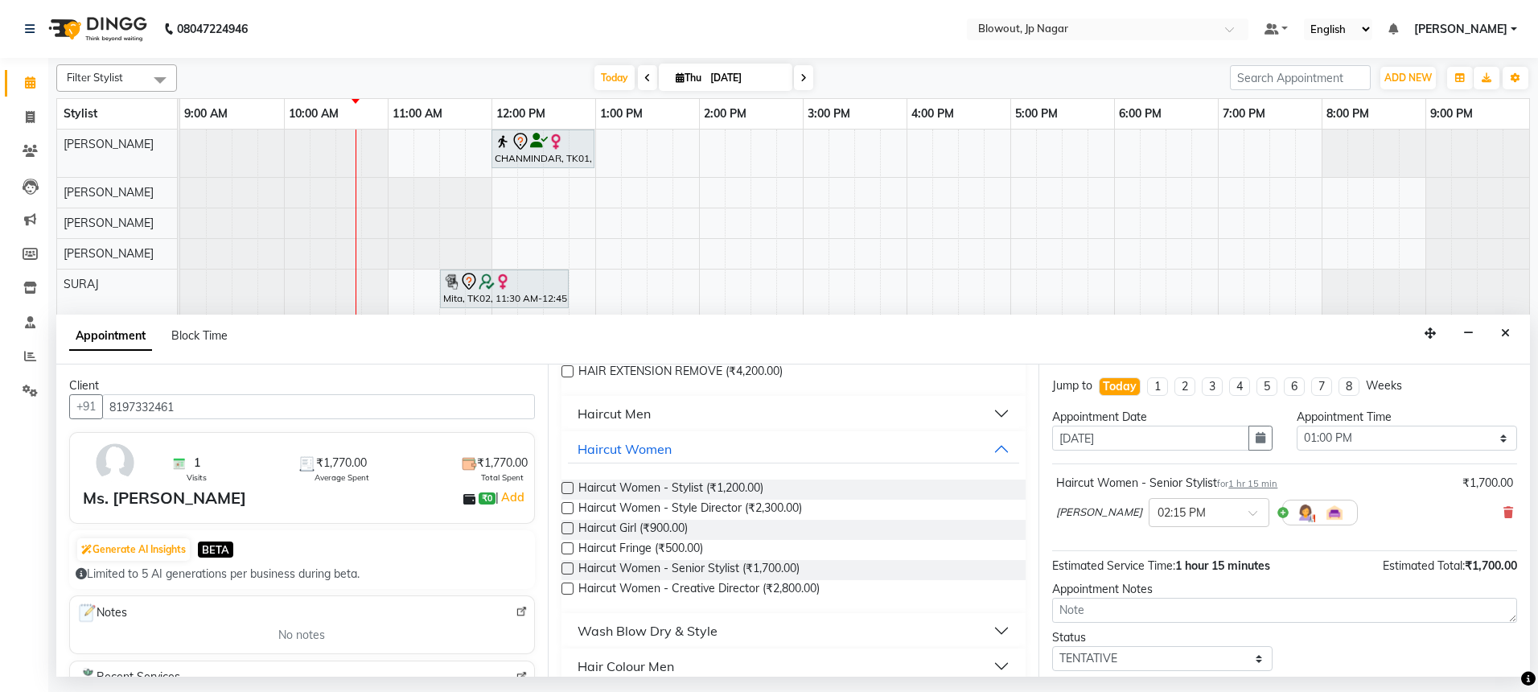
scroll to position [3, 0]
click at [1504, 512] on icon at bounding box center [1509, 509] width 10 height 11
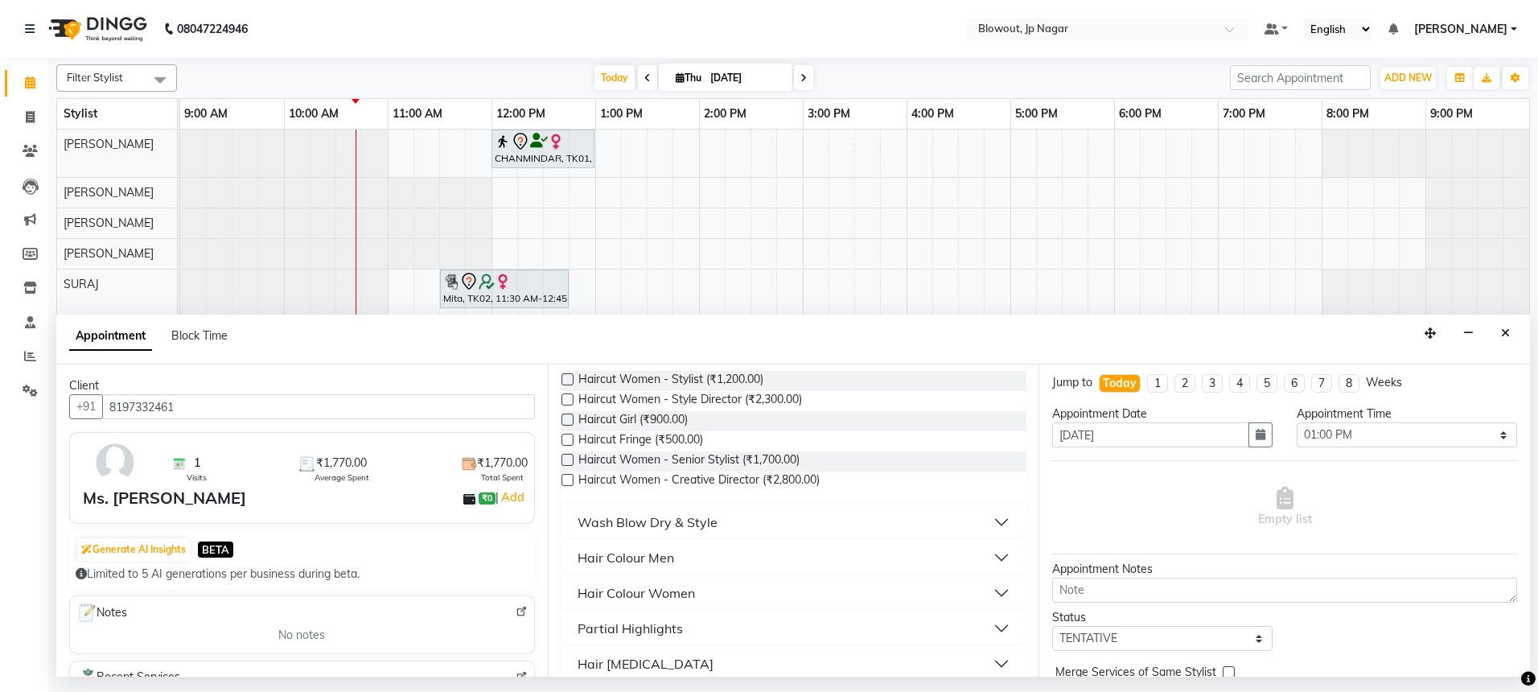
scroll to position [277, 0]
click at [566, 459] on label at bounding box center [568, 461] width 12 height 12
click at [566, 459] on input "checkbox" at bounding box center [567, 462] width 10 height 10
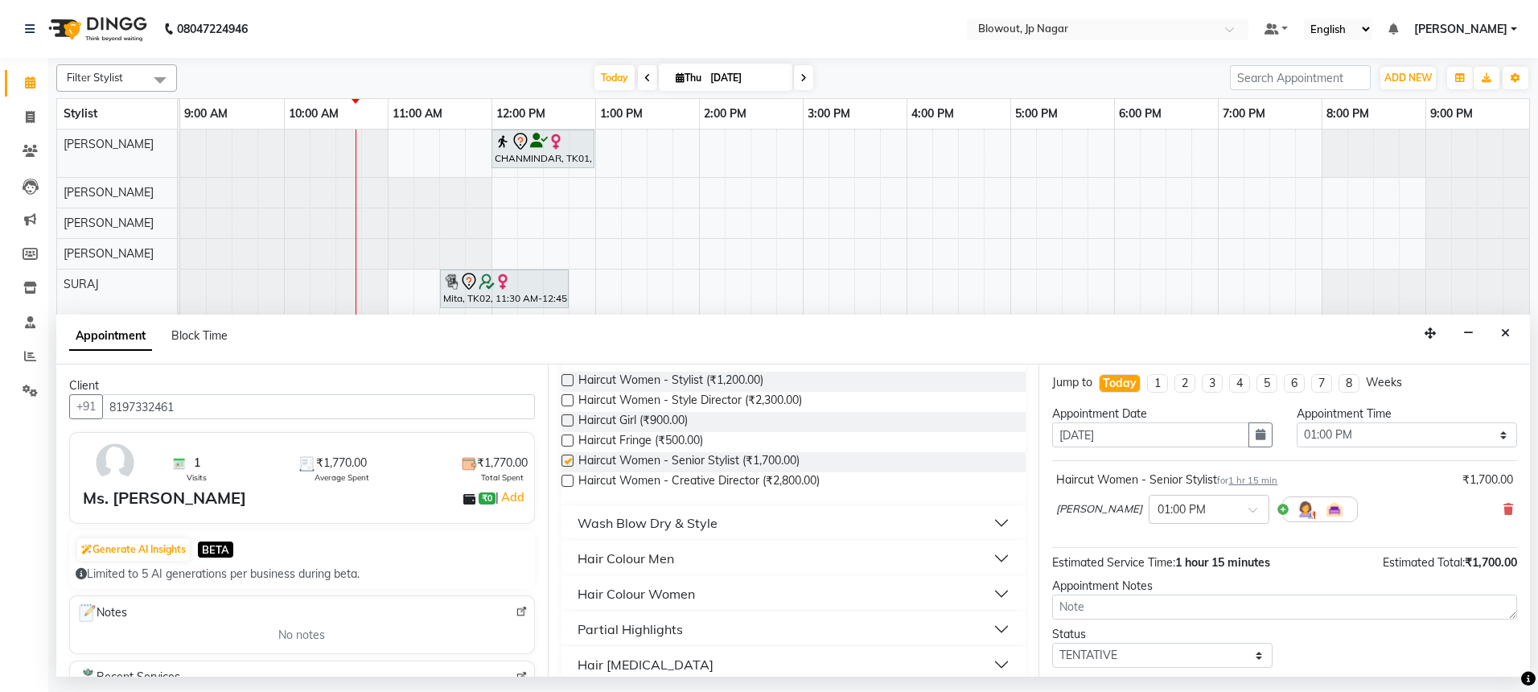
checkbox input "false"
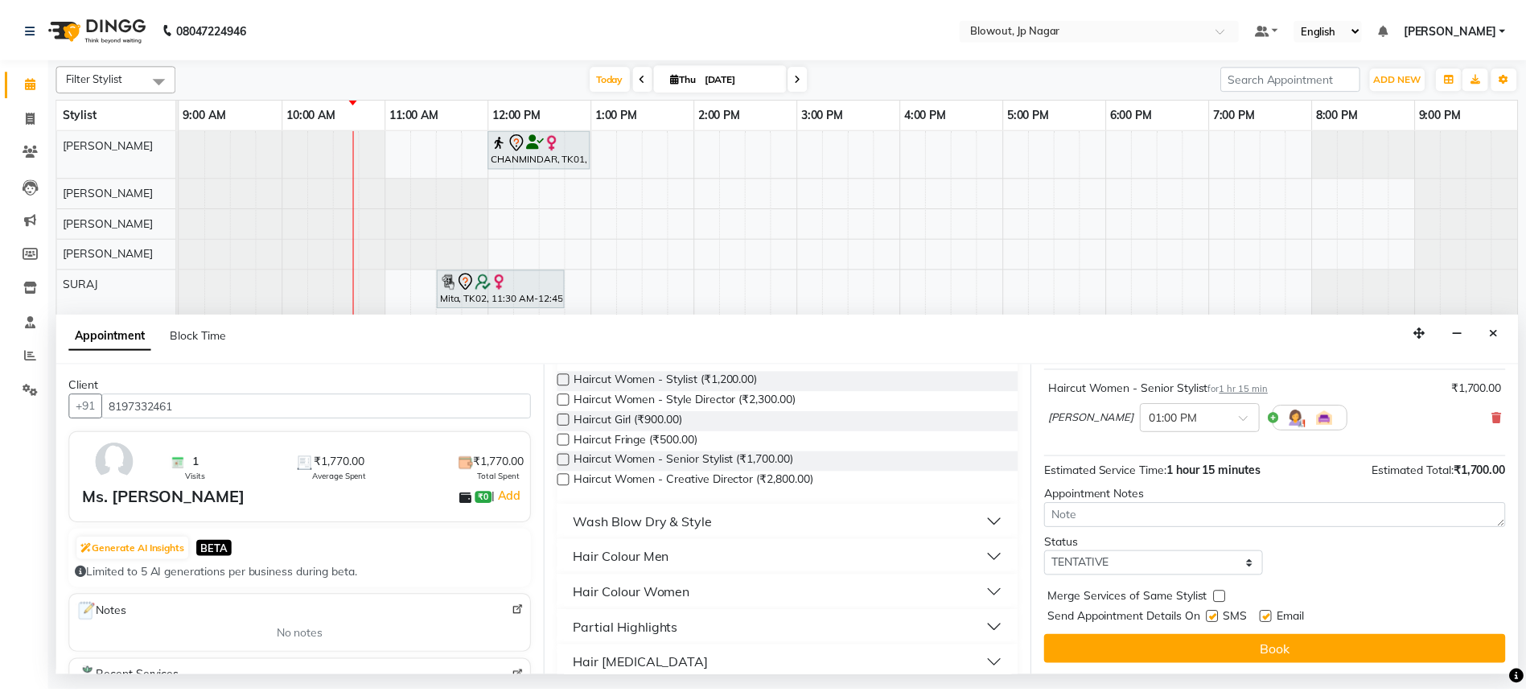
scroll to position [96, 0]
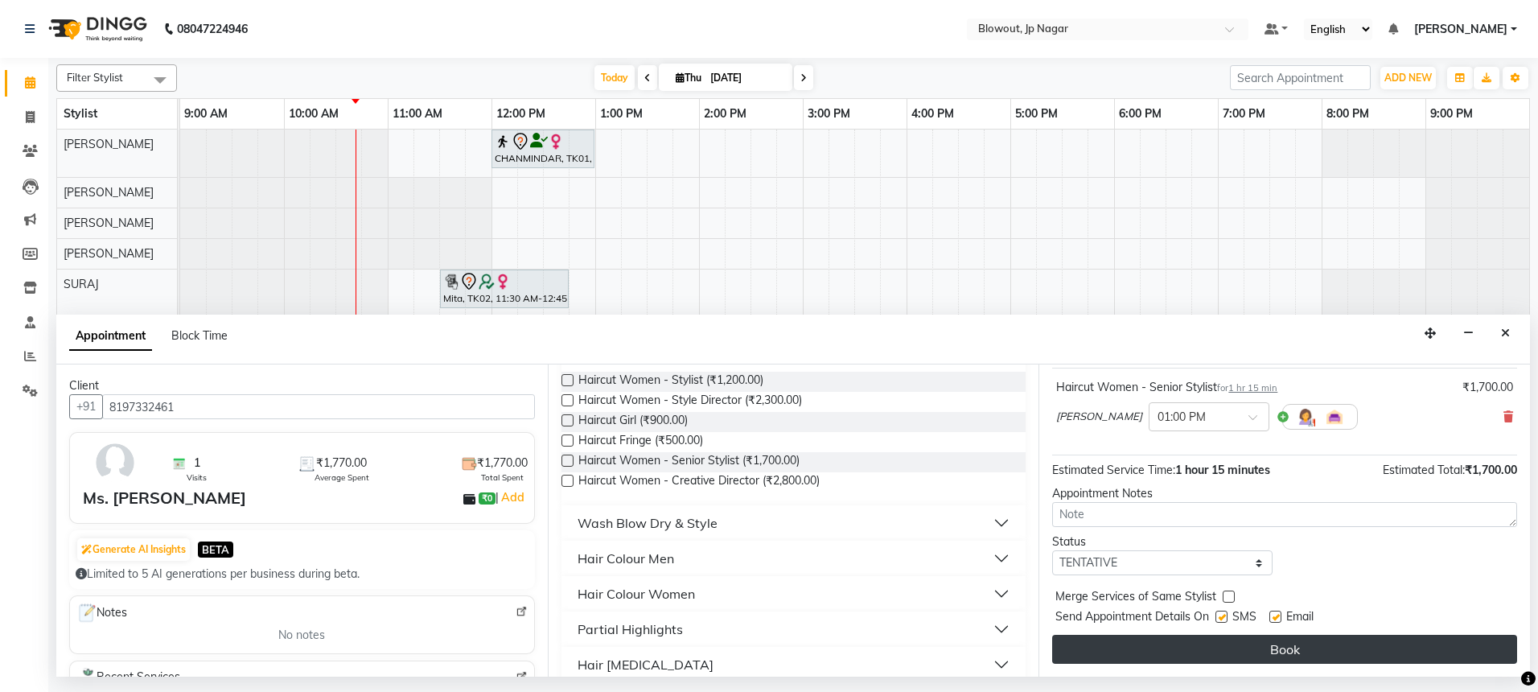
click at [1320, 647] on button "Book" at bounding box center [1284, 649] width 465 height 29
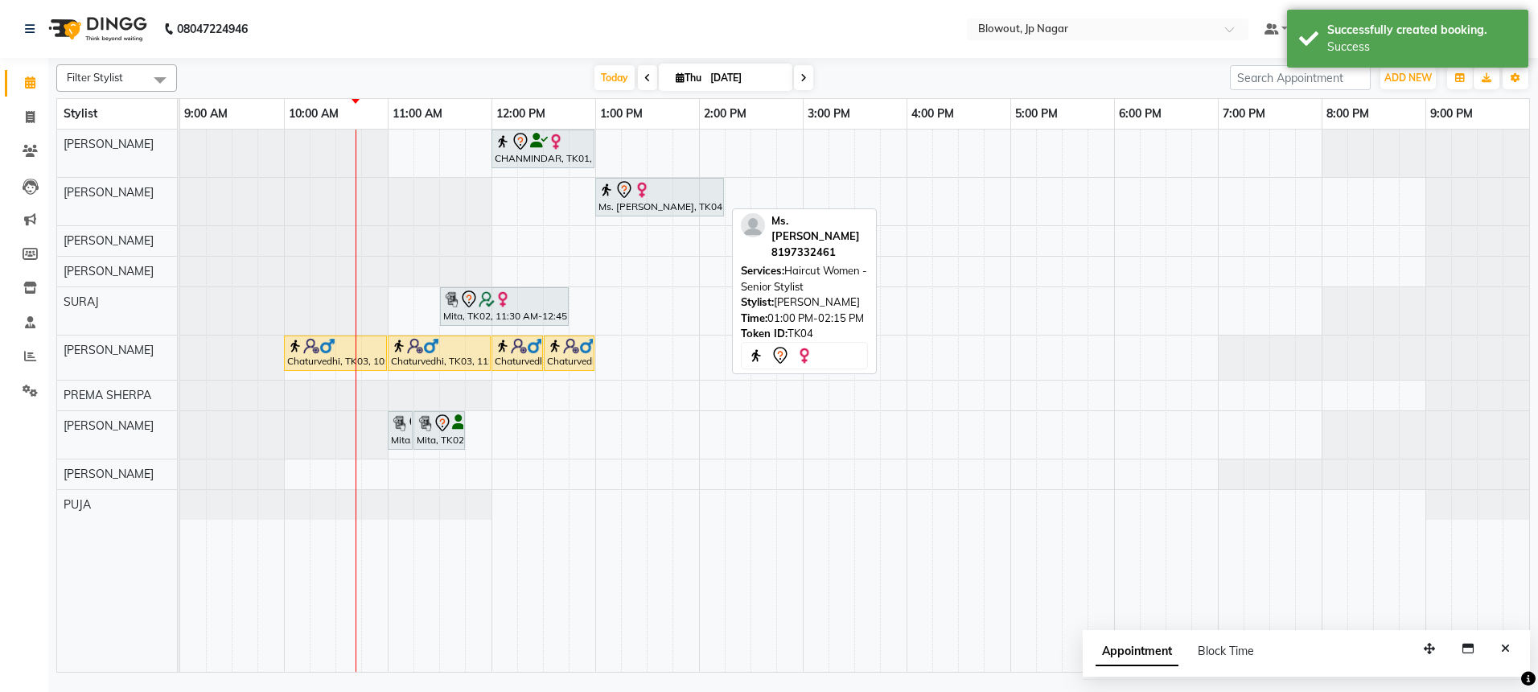
click at [629, 208] on div "Ms. kritika, TK04, 01:00 PM-02:15 PM, Haircut Women - Senior Stylist" at bounding box center [659, 197] width 125 height 34
select select "7"
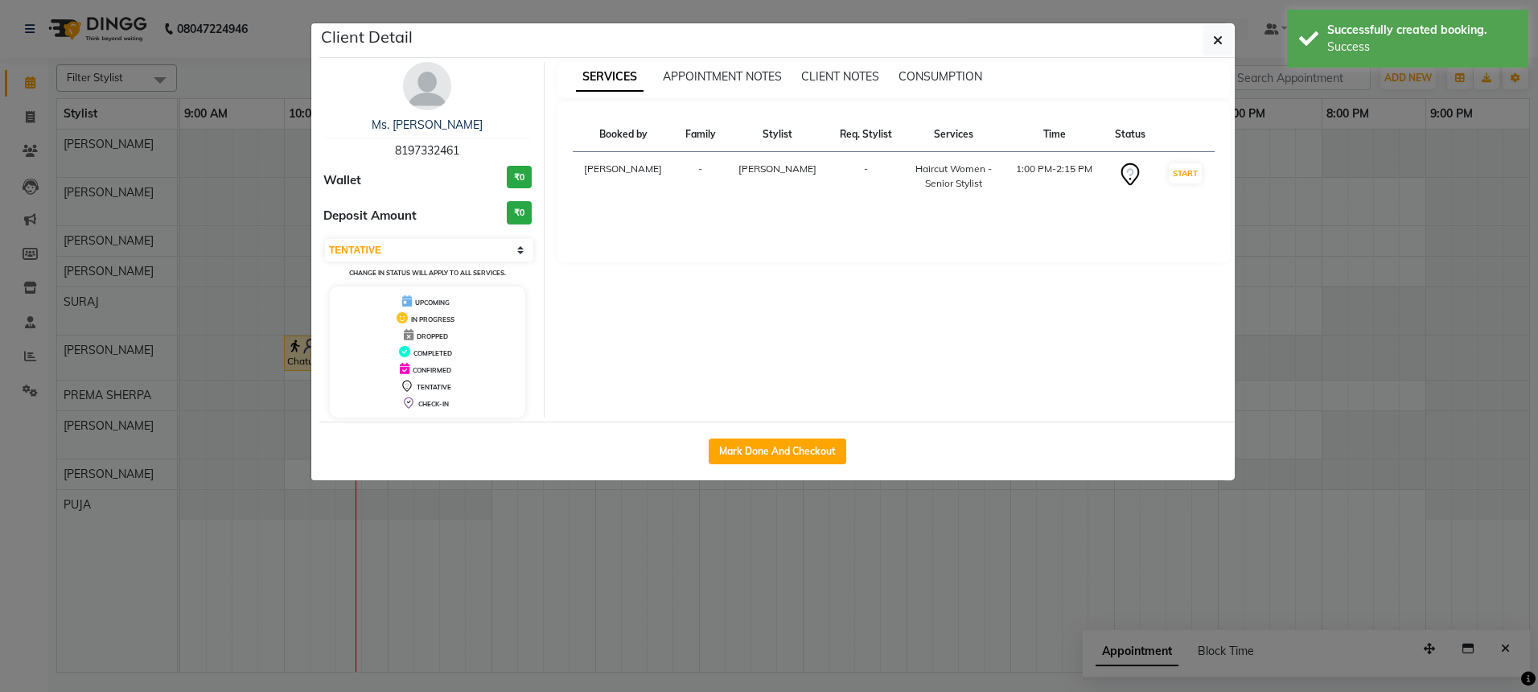
click at [440, 70] on img at bounding box center [427, 86] width 48 height 48
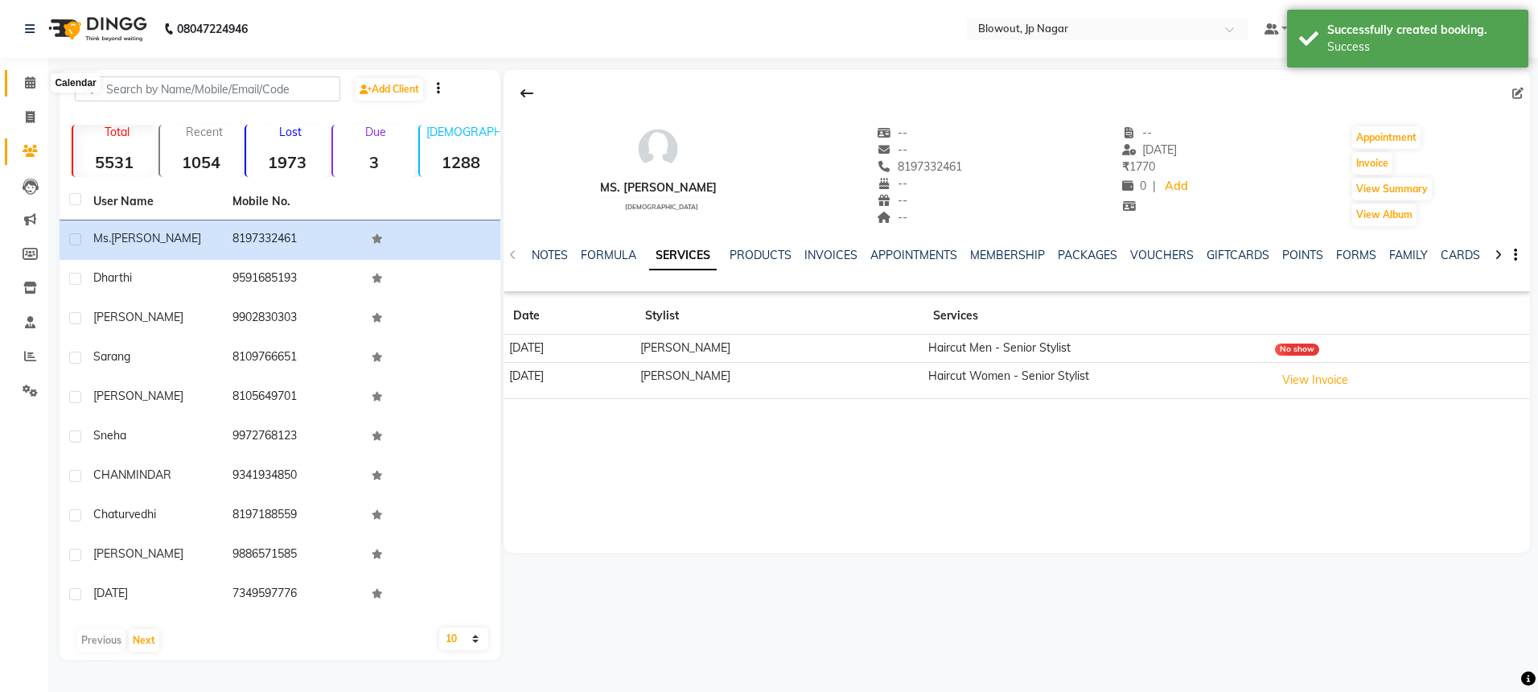
click at [27, 71] on link "Calendar" at bounding box center [24, 83] width 39 height 27
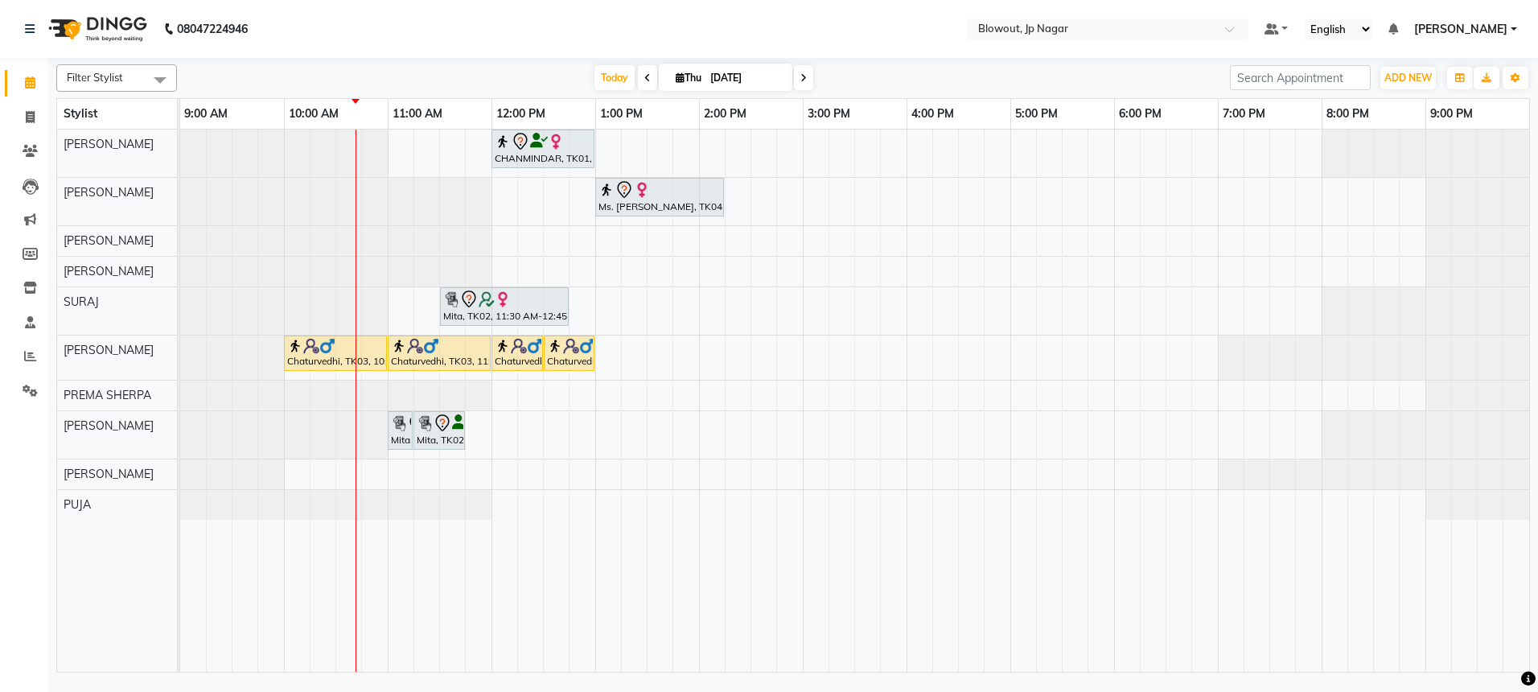
click at [691, 80] on span "Thu" at bounding box center [689, 78] width 34 height 12
select select "9"
select select "2025"
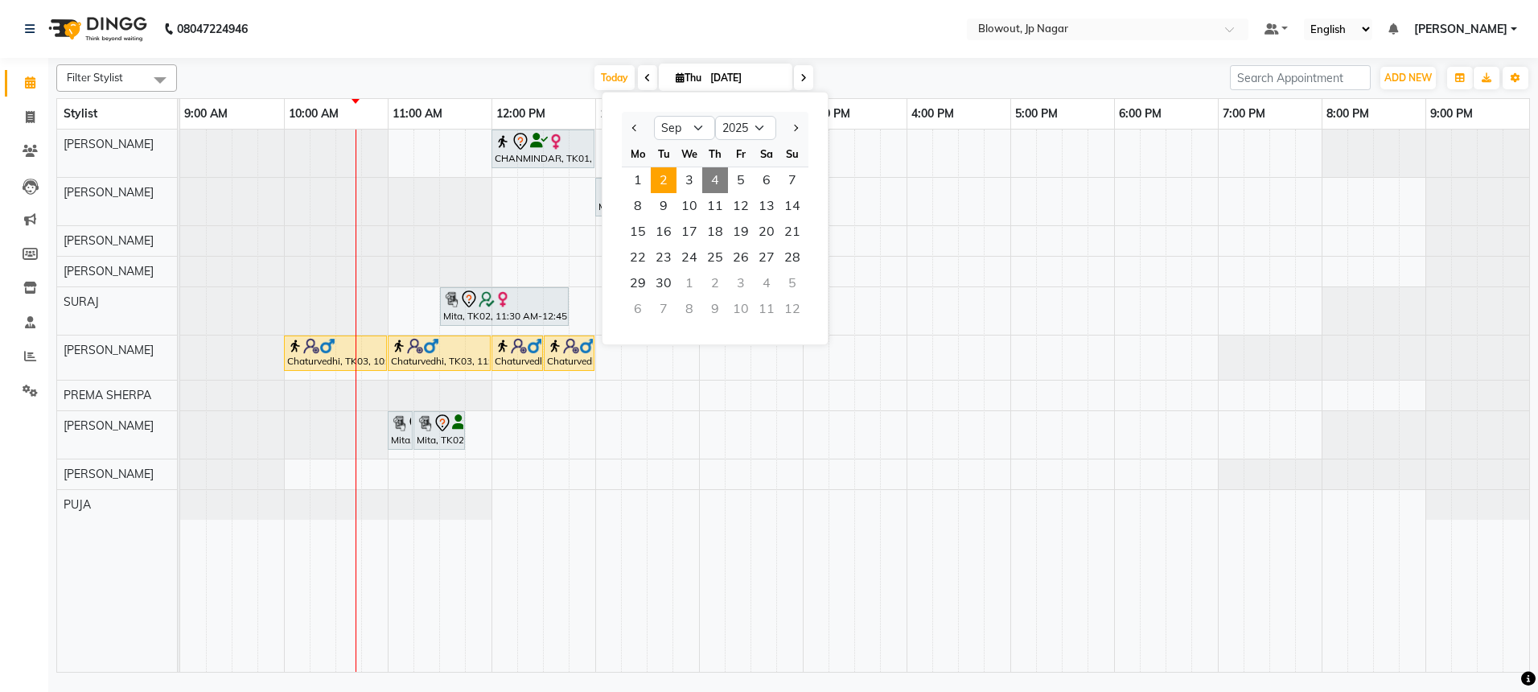
click at [664, 170] on span "2" at bounding box center [664, 180] width 26 height 26
type input "[DATE]"
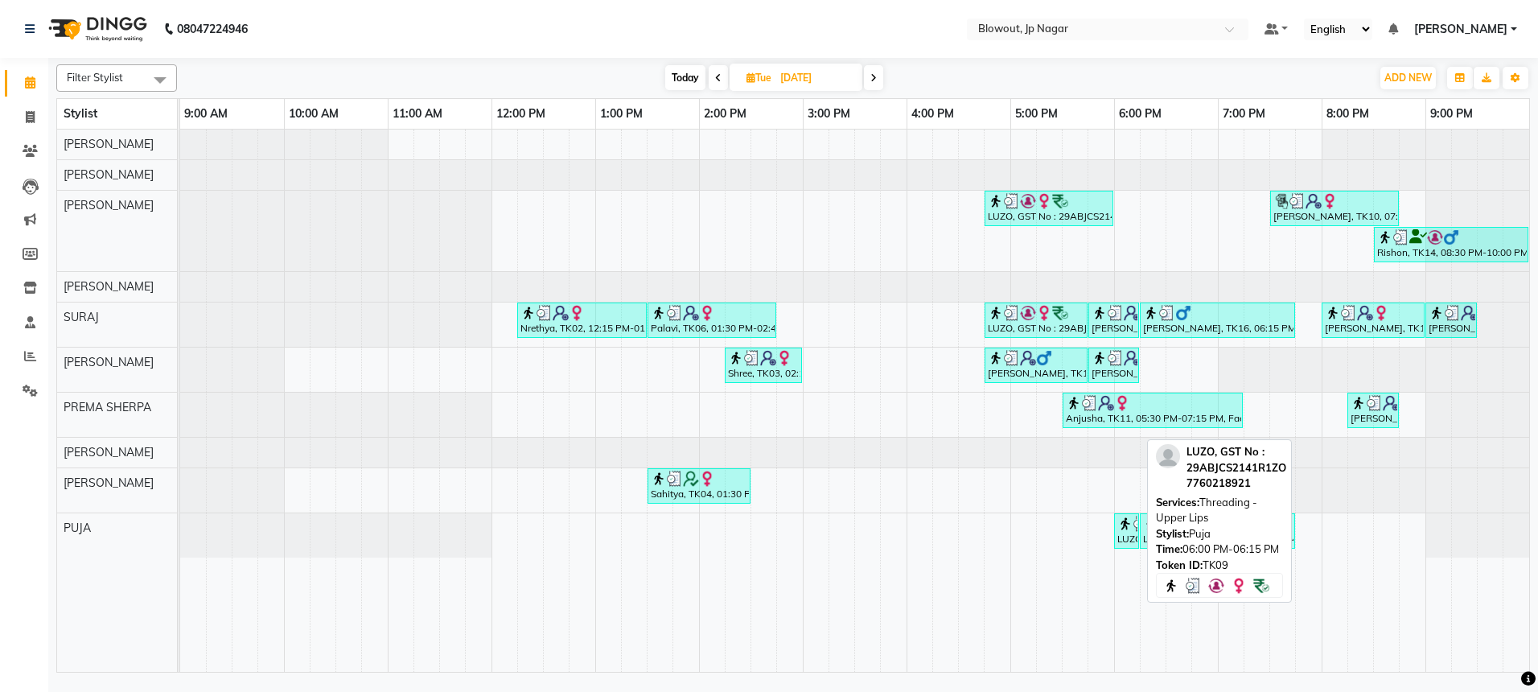
click at [1121, 533] on div "LUZO, GST No : 29ABJCS2141R1ZO, TK09, 06:00 PM-06:15 PM, Threading - Upper Lips" at bounding box center [1127, 531] width 22 height 31
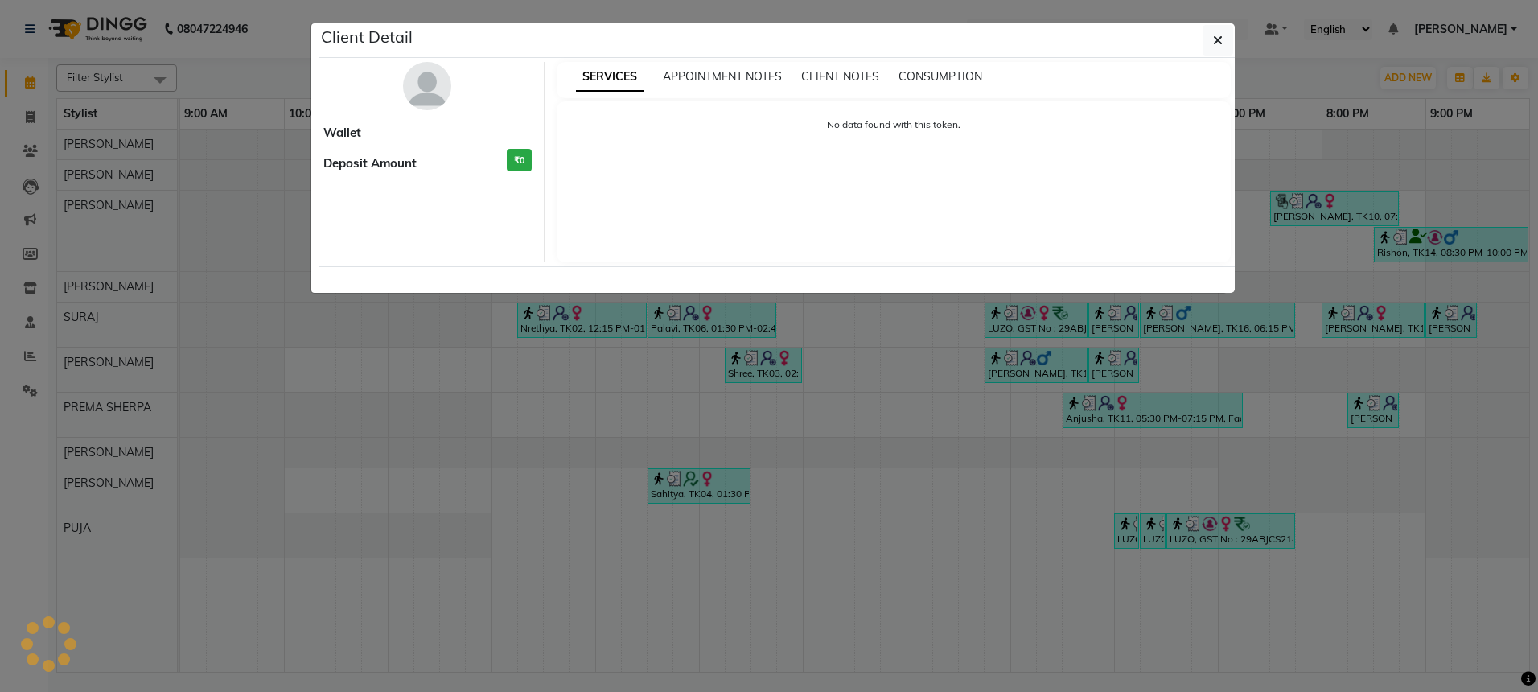
select select "3"
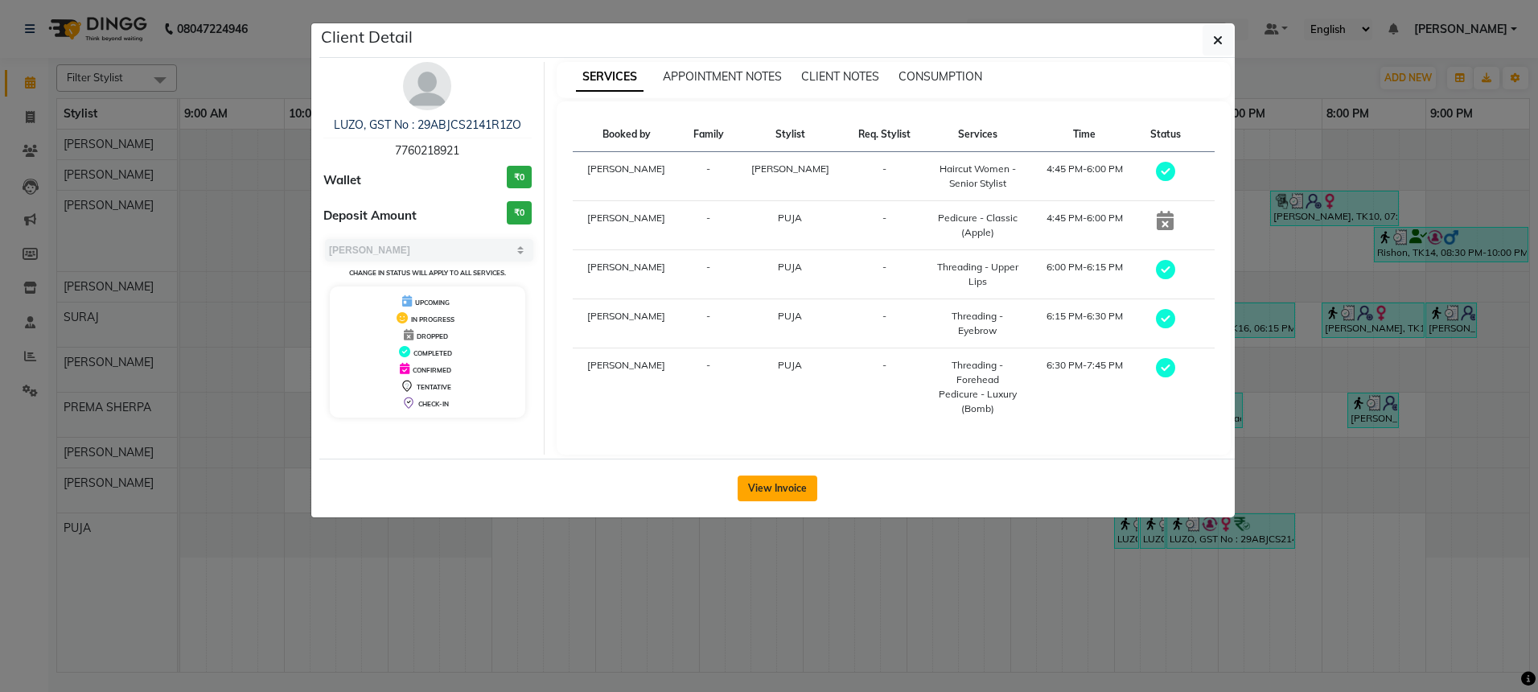
click at [808, 475] on button "View Invoice" at bounding box center [778, 488] width 80 height 26
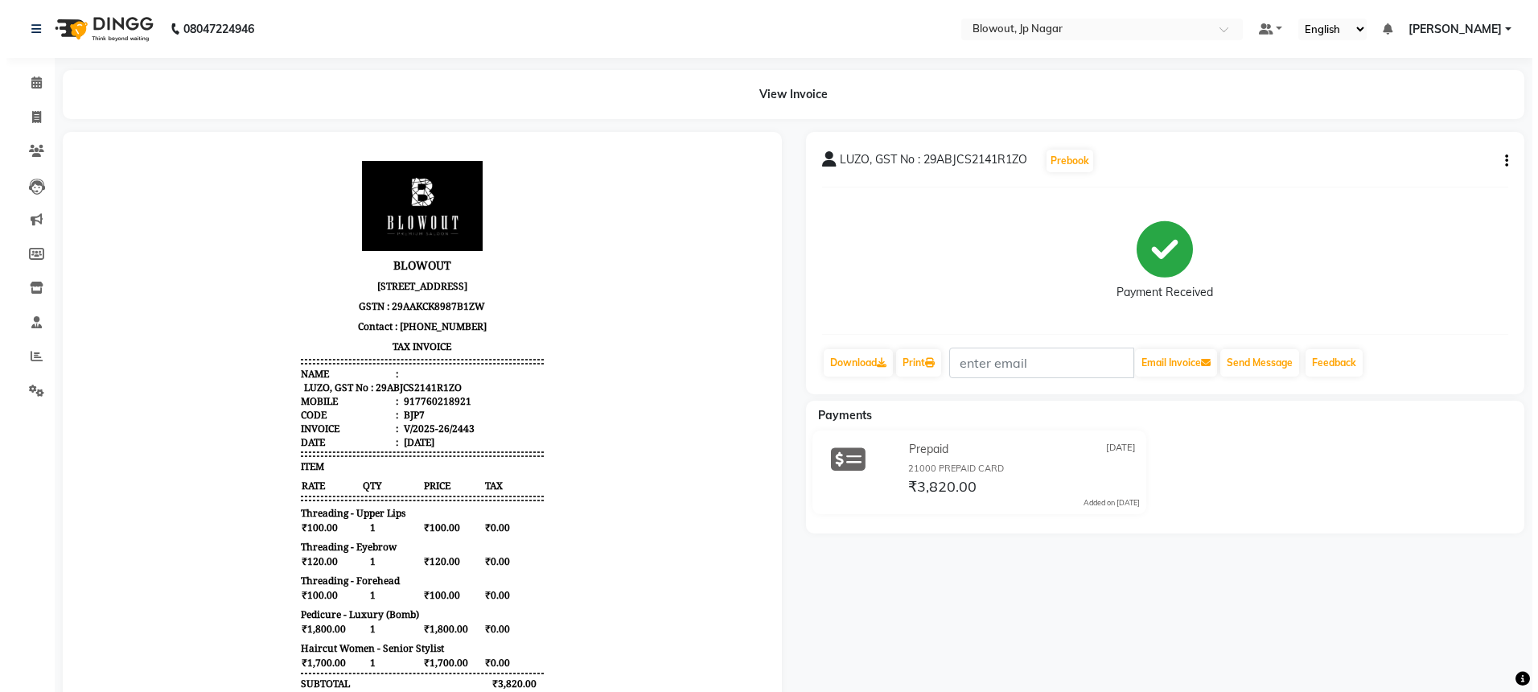
scroll to position [13, 0]
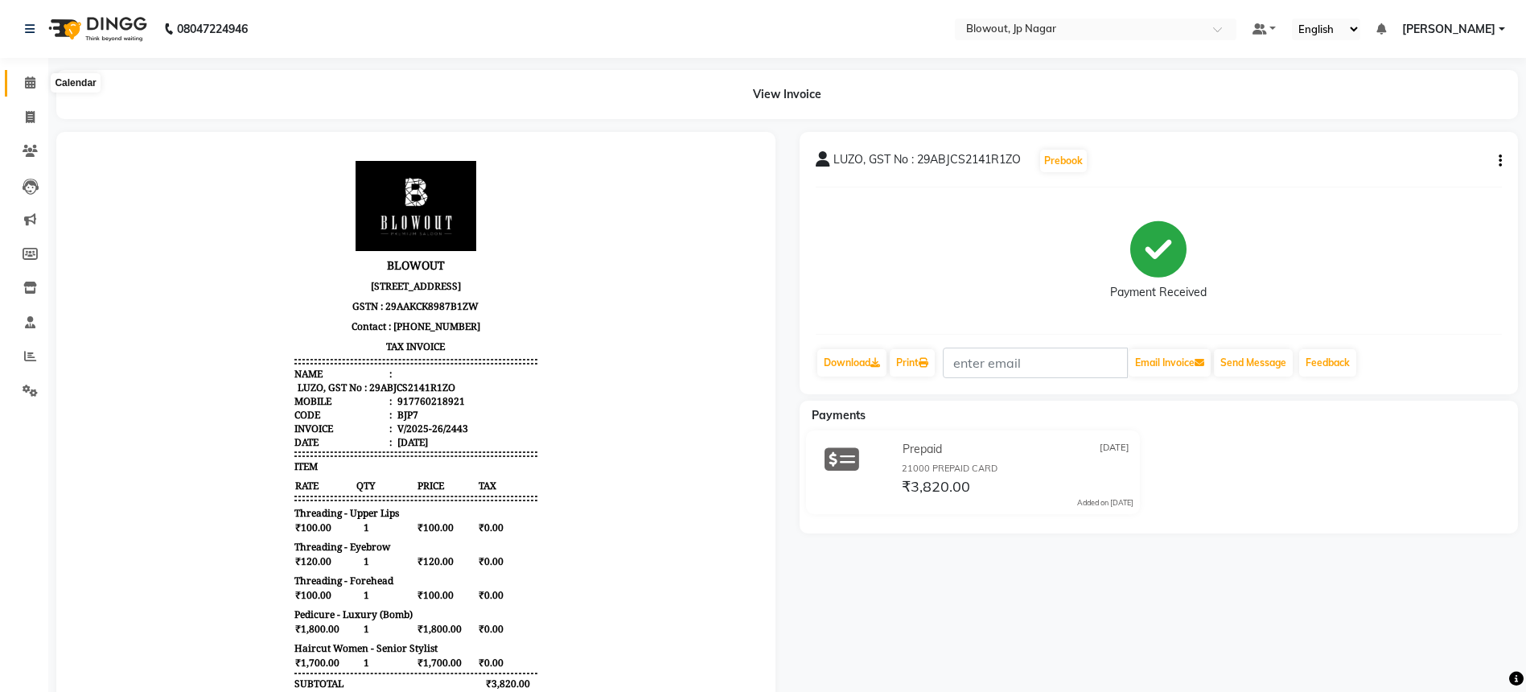
click at [26, 81] on icon at bounding box center [30, 82] width 10 height 12
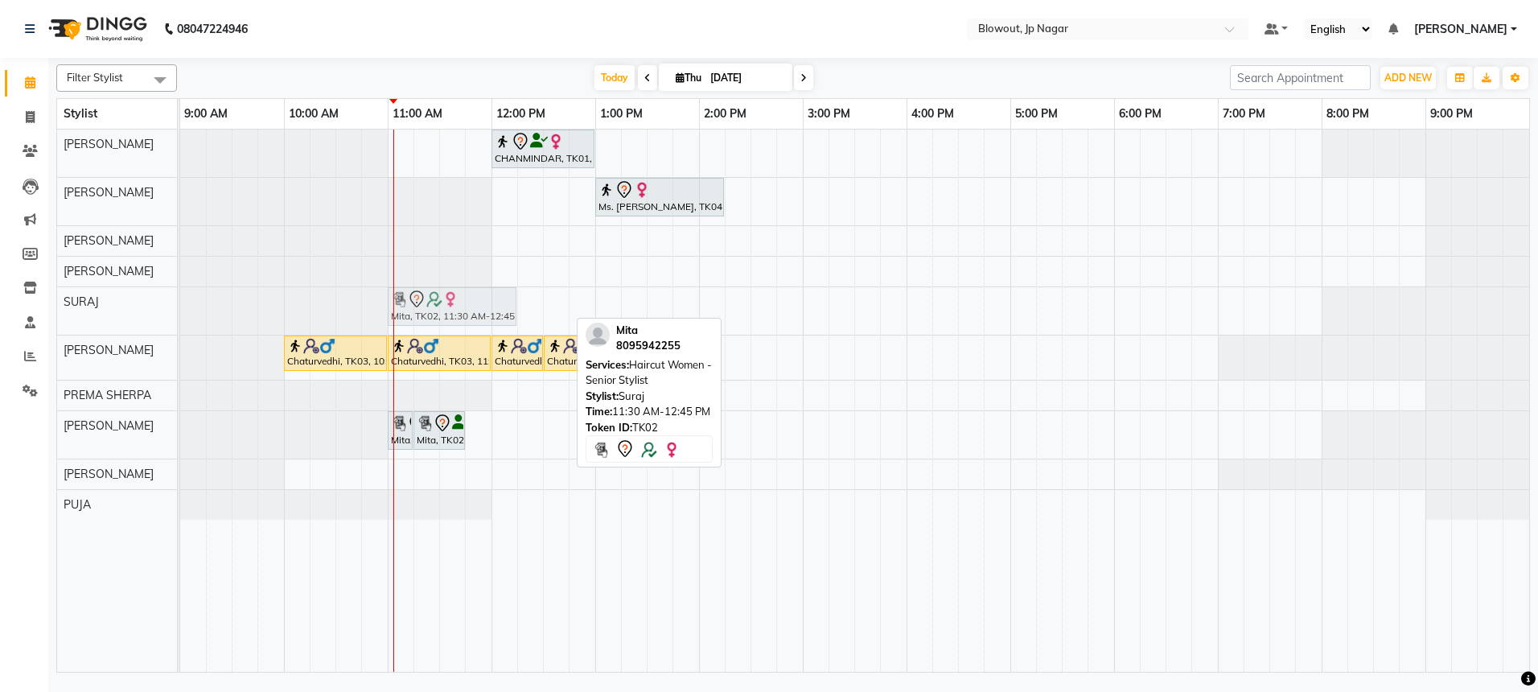
drag, startPoint x: 473, startPoint y: 299, endPoint x: 427, endPoint y: 308, distance: 46.7
click at [180, 308] on div "Mita, TK02, 11:30 AM-12:45 PM, Haircut Women - Senior Stylist Mita, TK02, 11:30…" at bounding box center [180, 310] width 0 height 47
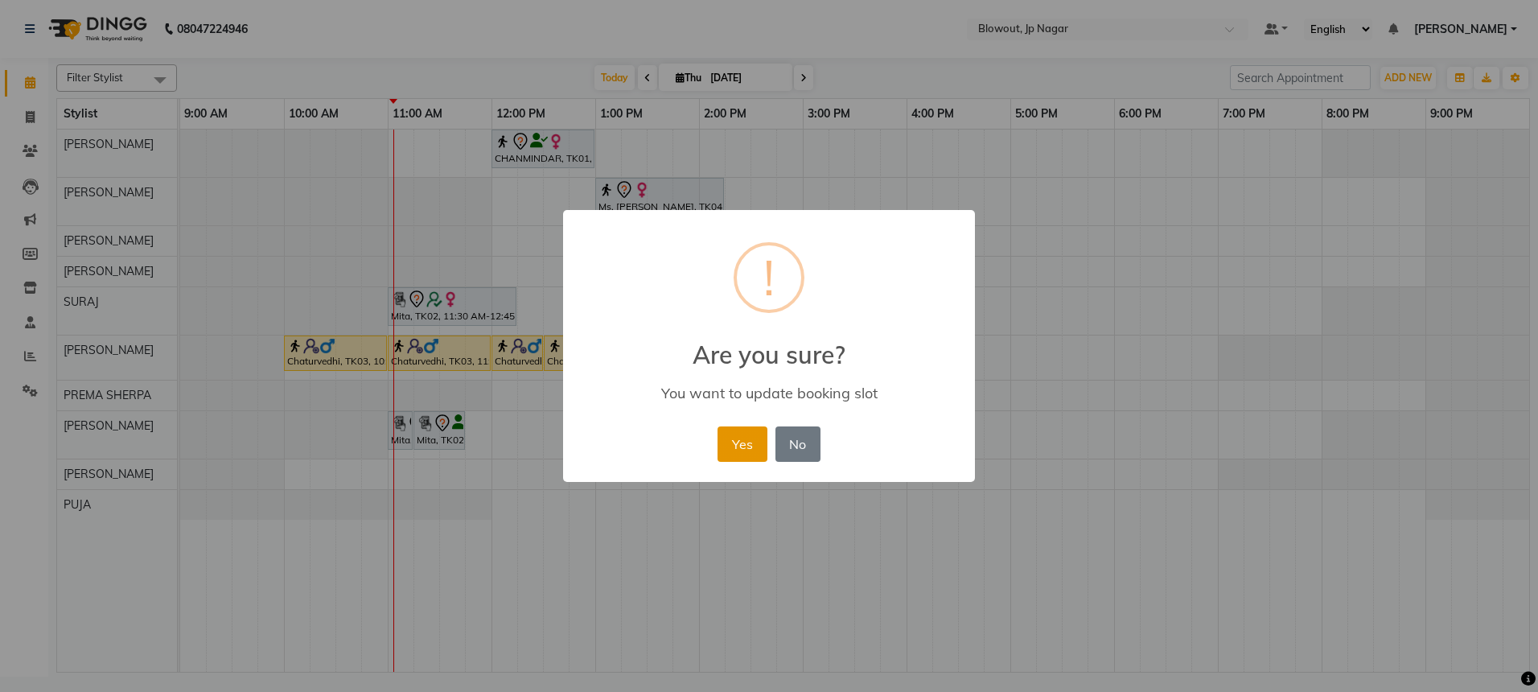
click at [754, 445] on button "Yes" at bounding box center [742, 443] width 49 height 35
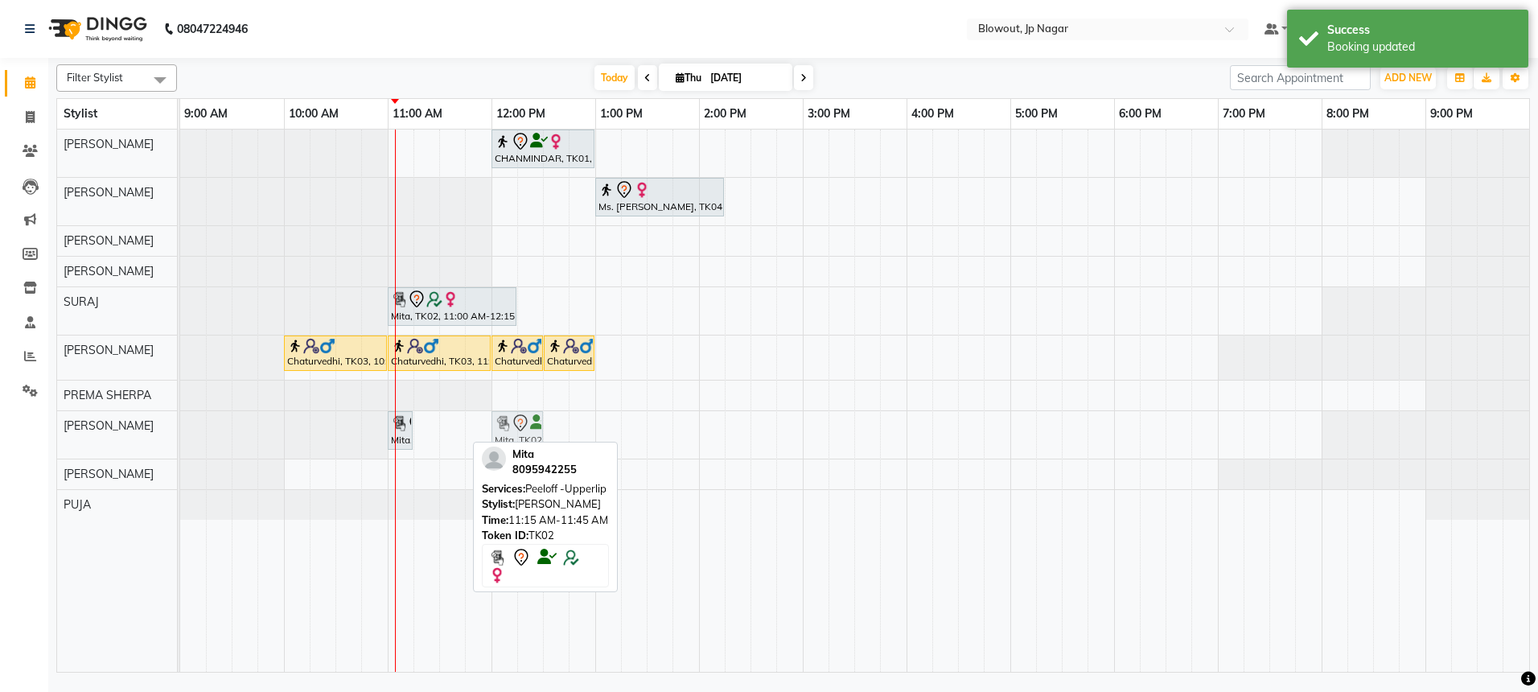
drag, startPoint x: 442, startPoint y: 438, endPoint x: 525, endPoint y: 442, distance: 83.0
click at [525, 442] on div "Filter Stylist Select All GIRI ROSHAN PRADHAN JITEN BINOD SURAJ JOHN PREMA SHER…" at bounding box center [793, 365] width 1474 height 615
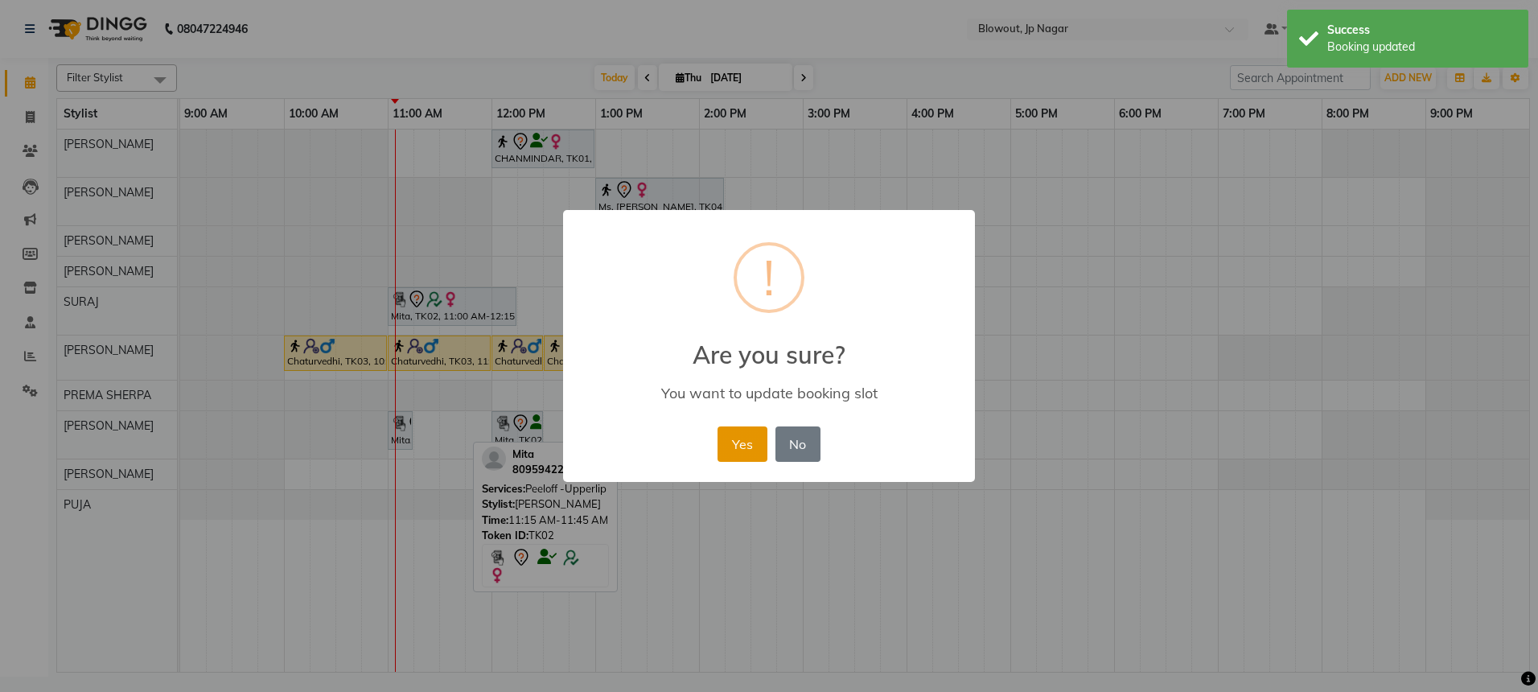
click at [747, 448] on button "Yes" at bounding box center [742, 443] width 49 height 35
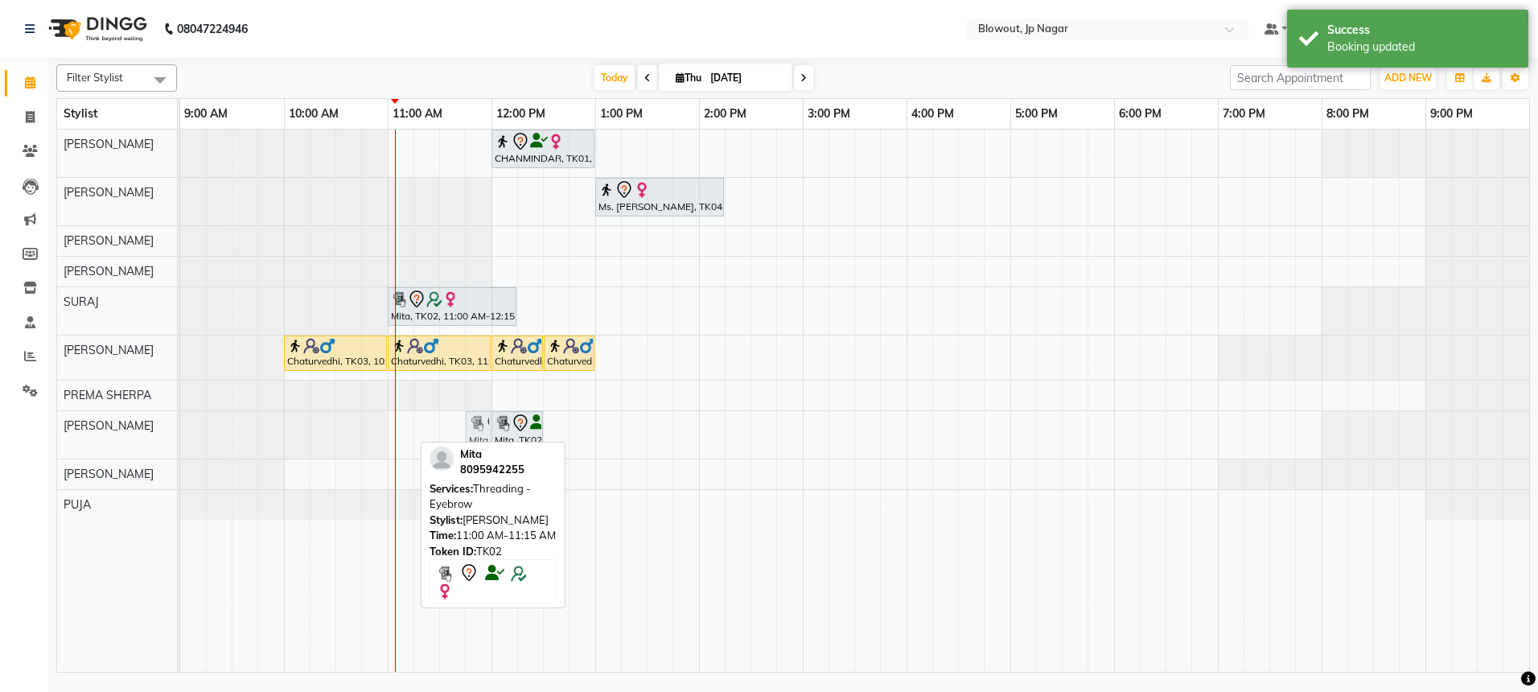
drag, startPoint x: 398, startPoint y: 434, endPoint x: 479, endPoint y: 440, distance: 80.6
click at [180, 440] on div "Mita, TK02, 11:00 AM-11:15 AM, Threading - Eyebrow Mita, TK02, 12:00 PM-12:30 P…" at bounding box center [180, 434] width 0 height 47
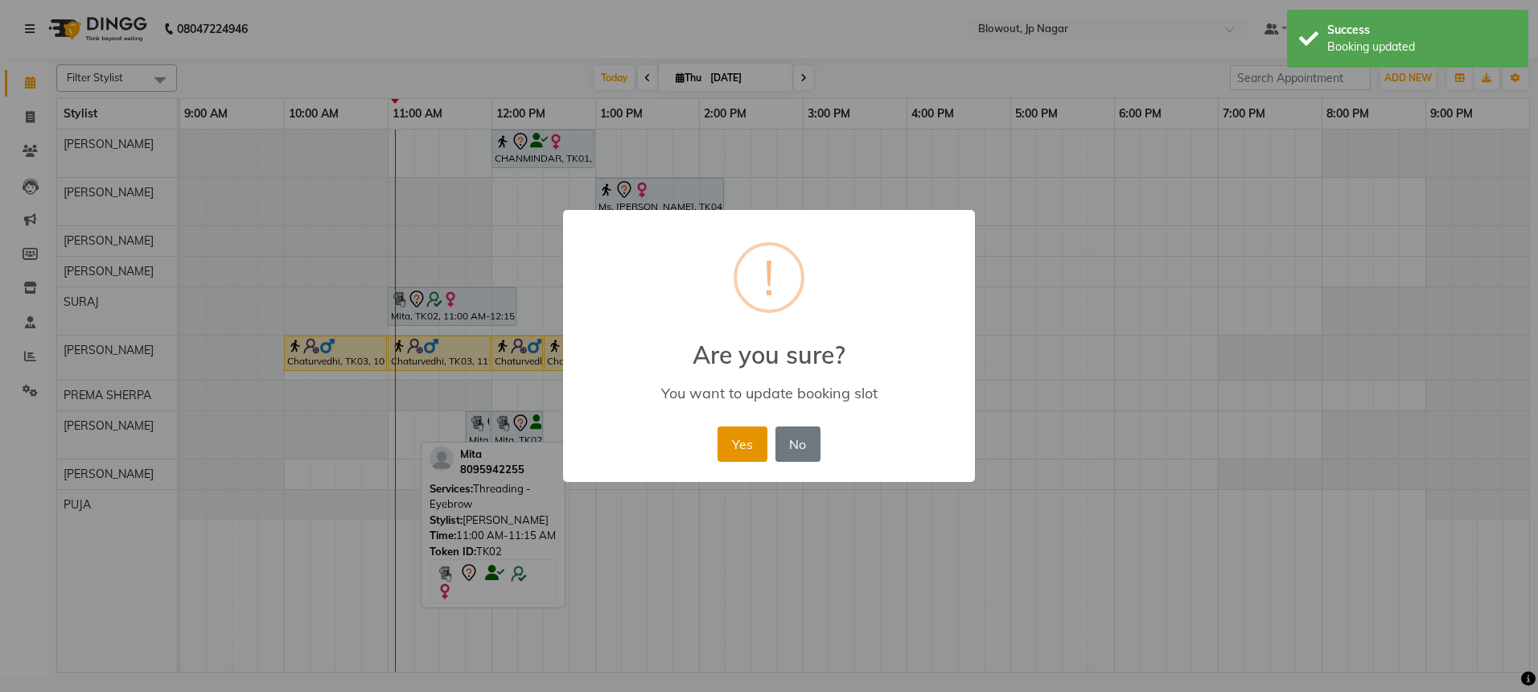
click at [726, 450] on button "Yes" at bounding box center [742, 443] width 49 height 35
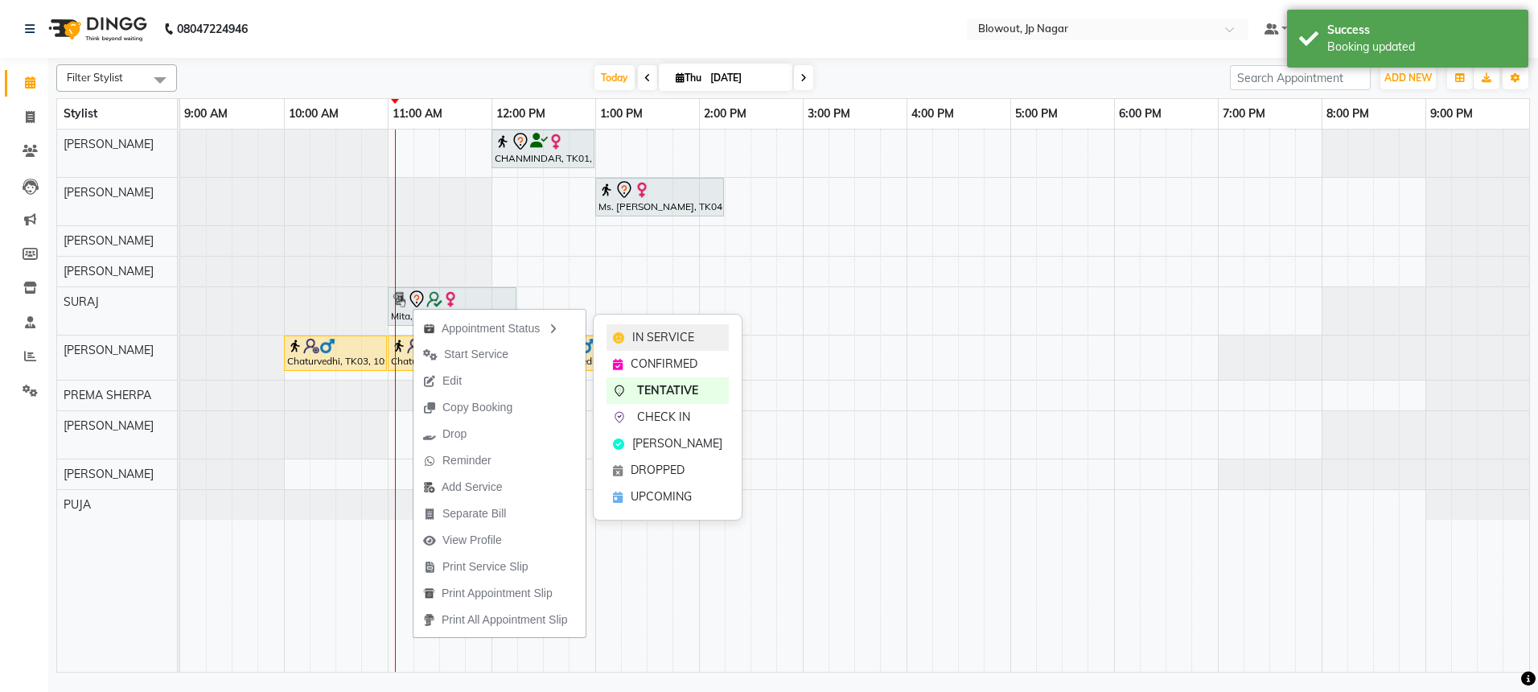
click at [616, 334] on icon at bounding box center [618, 337] width 11 height 11
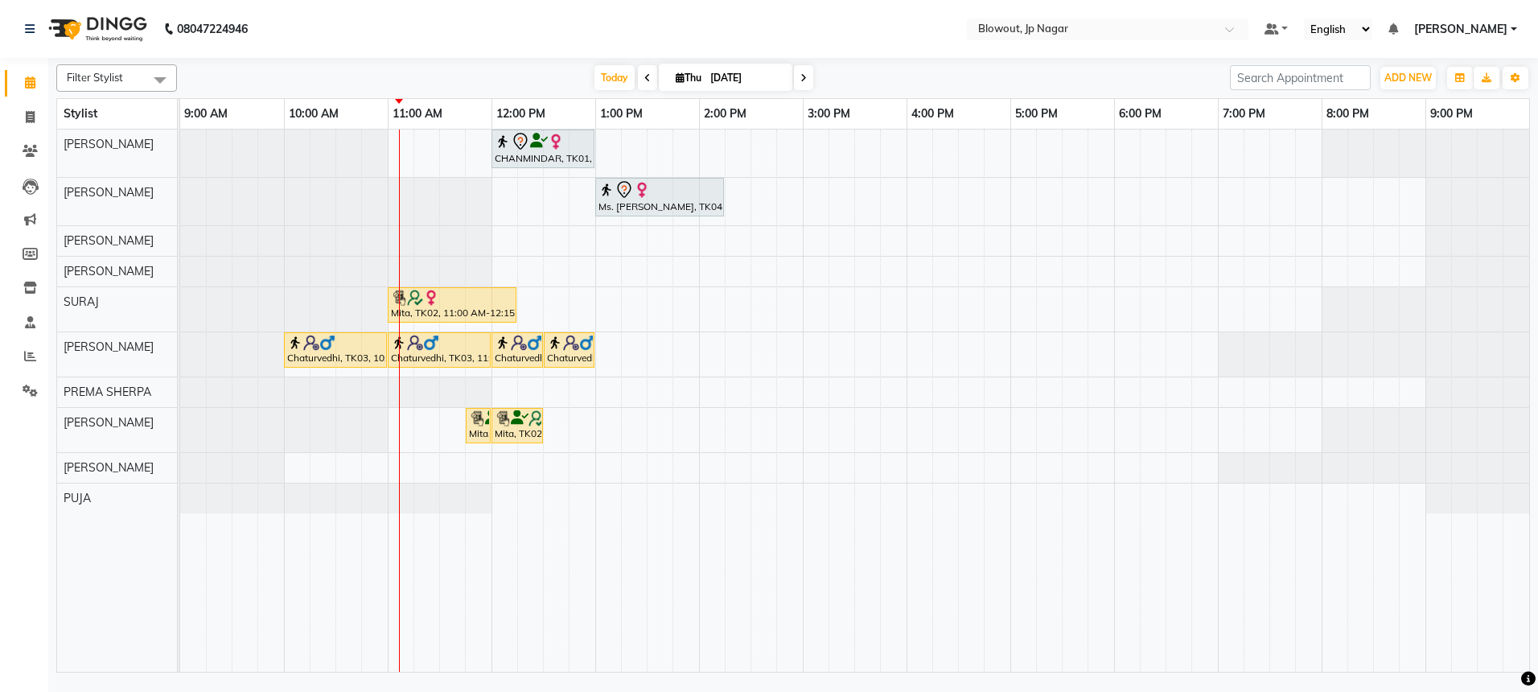
click at [644, 80] on icon at bounding box center [647, 78] width 6 height 10
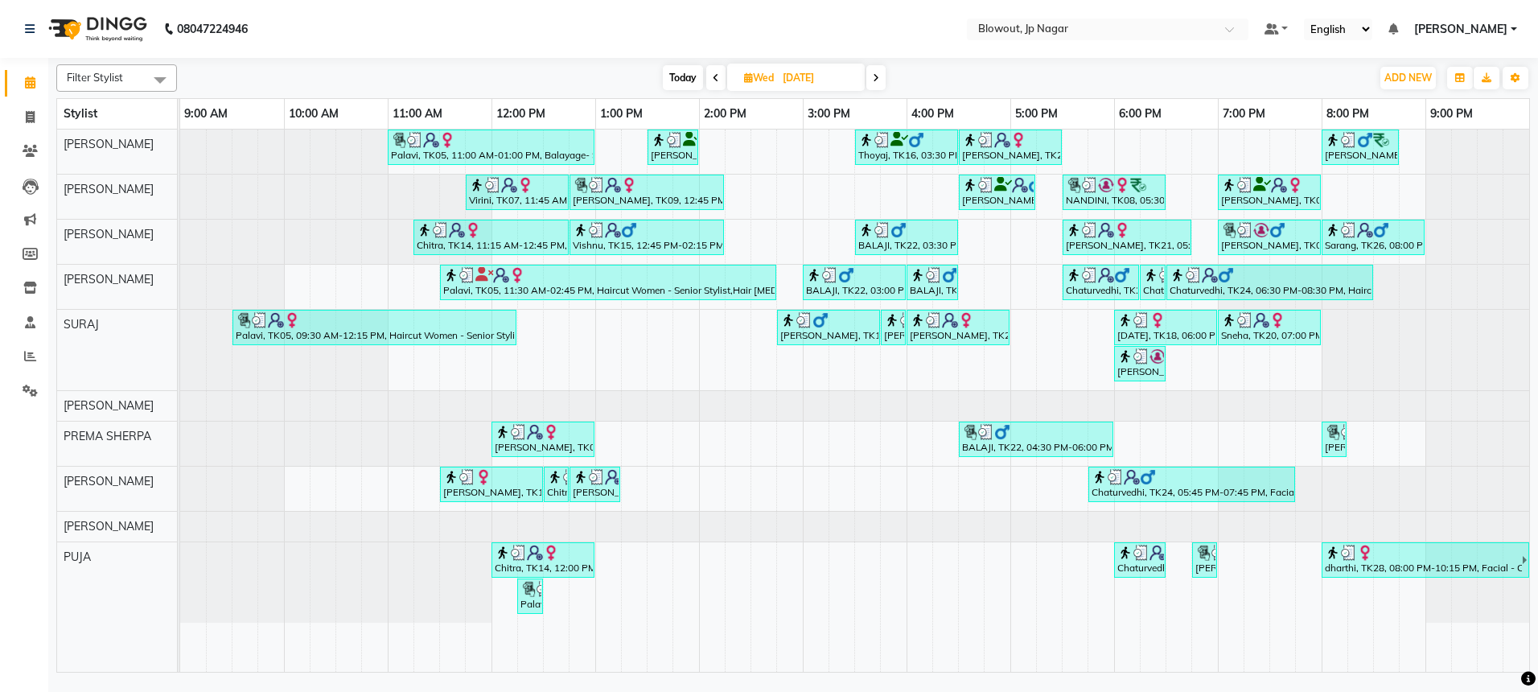
click at [874, 71] on span at bounding box center [875, 77] width 19 height 25
type input "[DATE]"
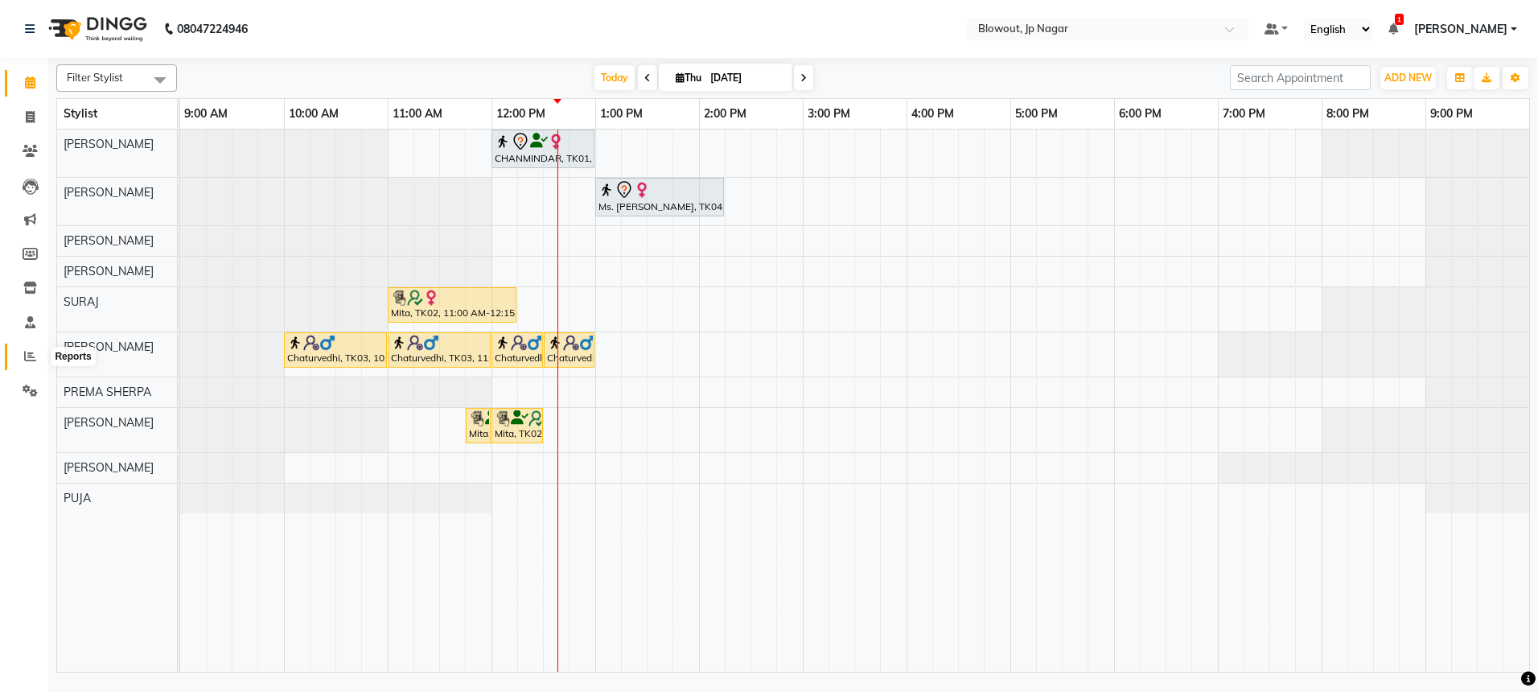
click at [30, 350] on icon at bounding box center [30, 356] width 12 height 12
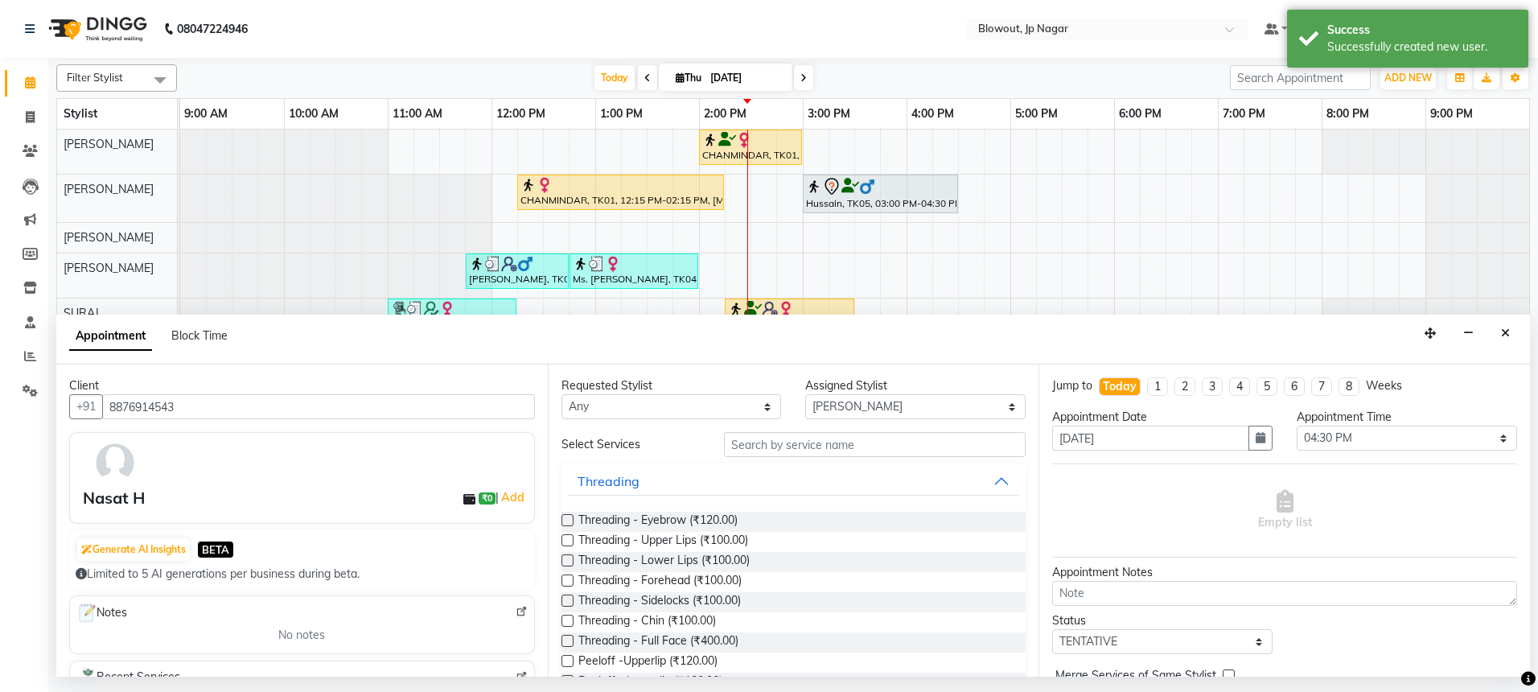
select select "60456"
select select "990"
select select "tentative"
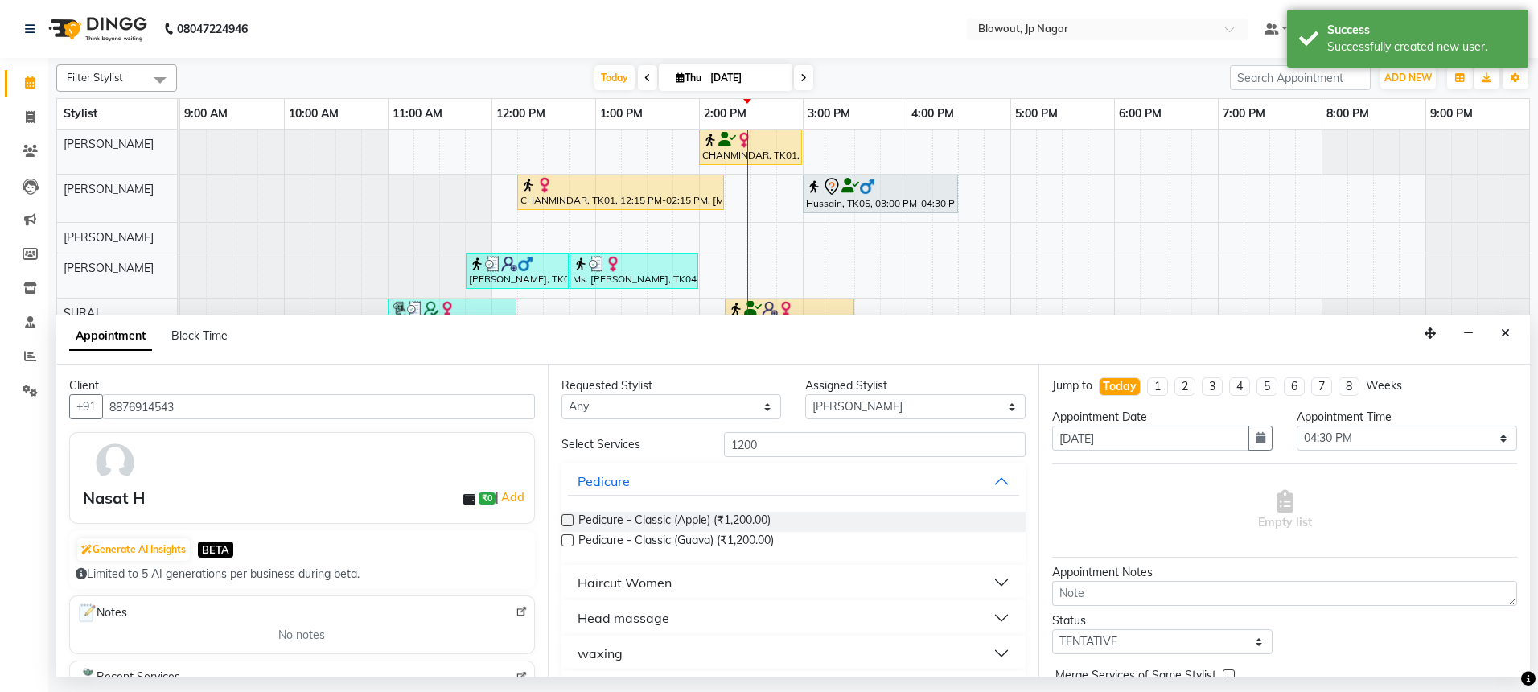
type input "1200"
click at [620, 578] on div "Haircut Women" at bounding box center [625, 582] width 94 height 19
click at [652, 614] on span "Haircut Women - Stylist (₹1,200.00)" at bounding box center [670, 623] width 185 height 20
checkbox input "false"
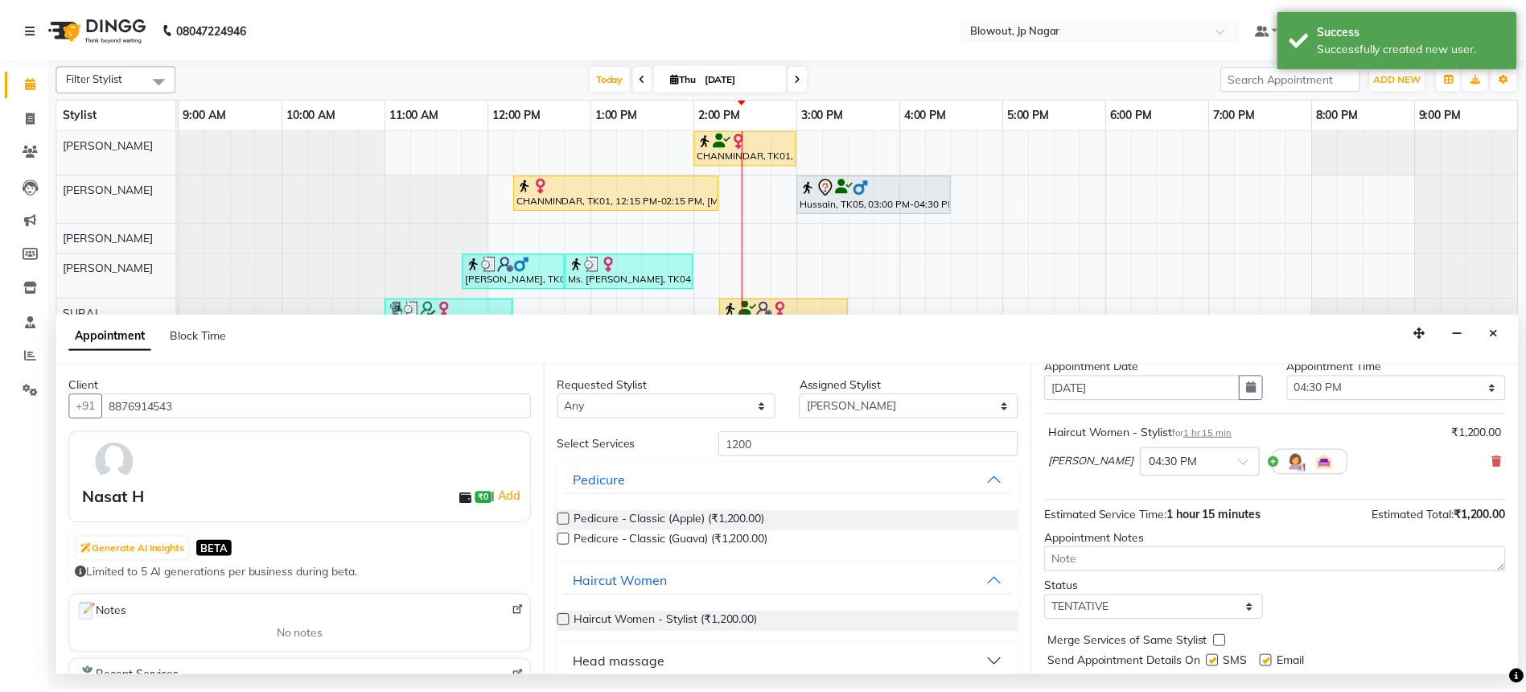
scroll to position [96, 0]
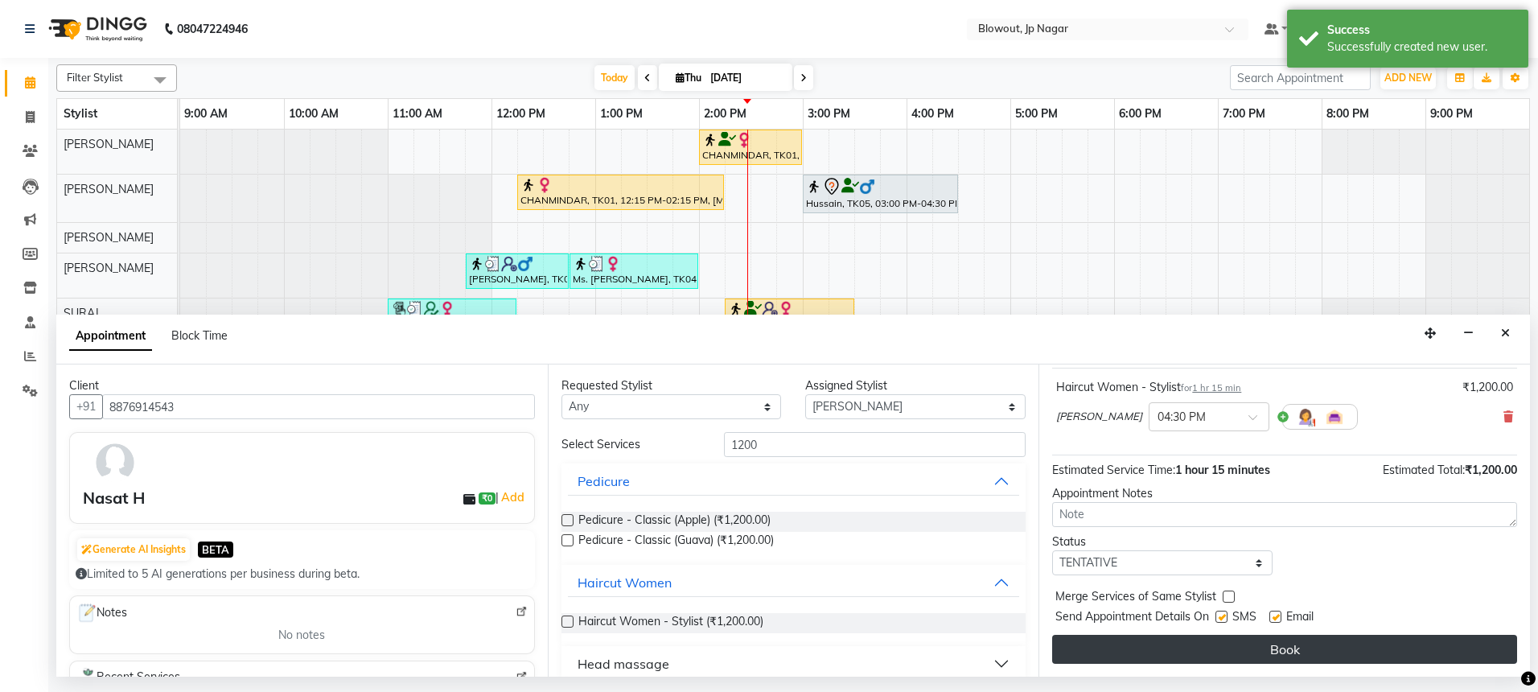
click at [1228, 652] on button "Book" at bounding box center [1284, 649] width 465 height 29
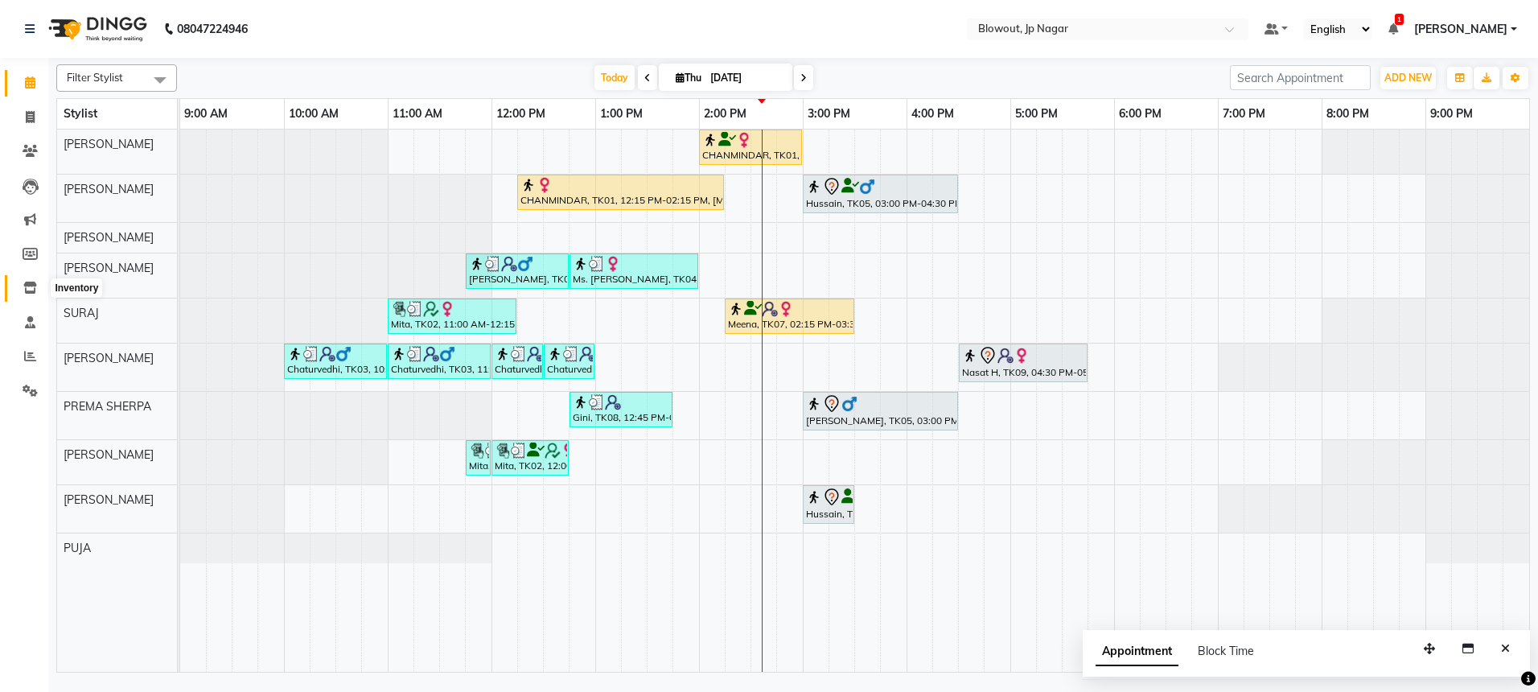
click at [36, 287] on icon at bounding box center [30, 288] width 14 height 12
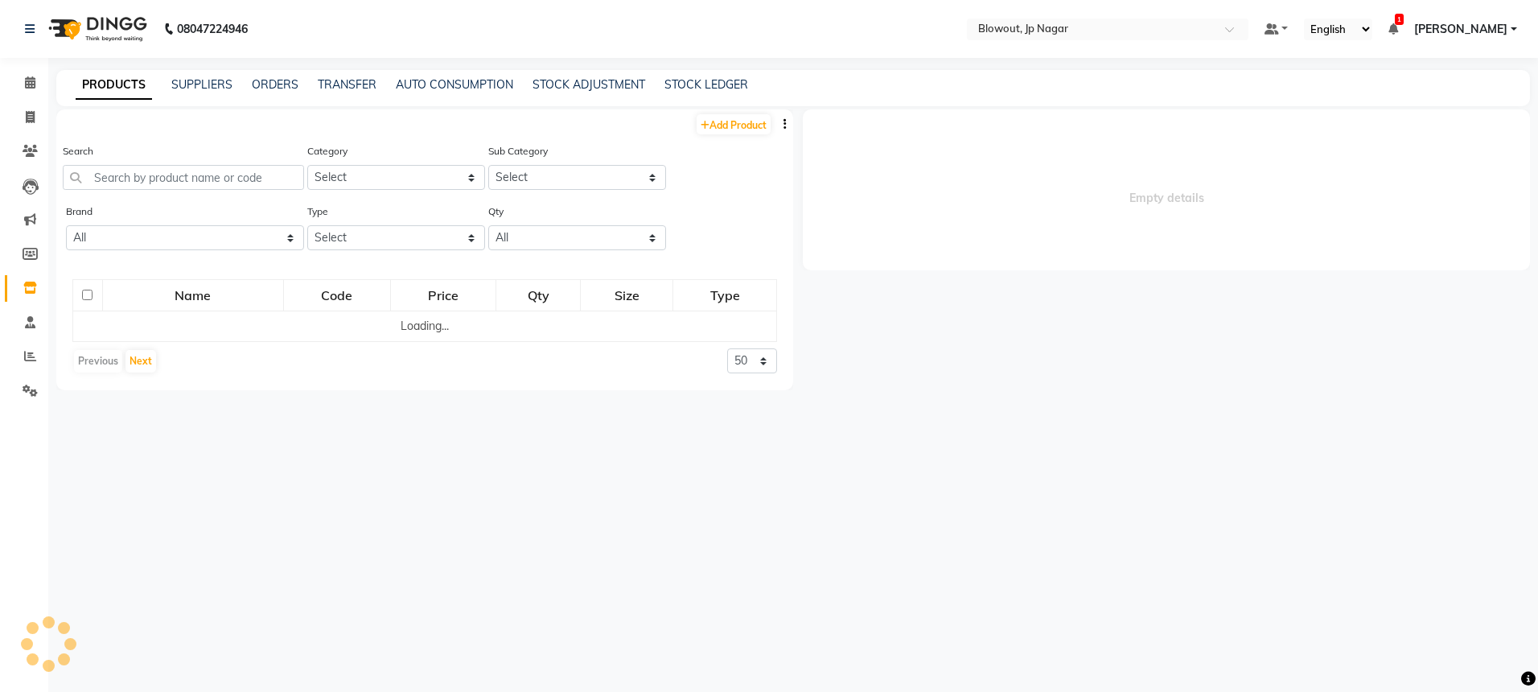
select select
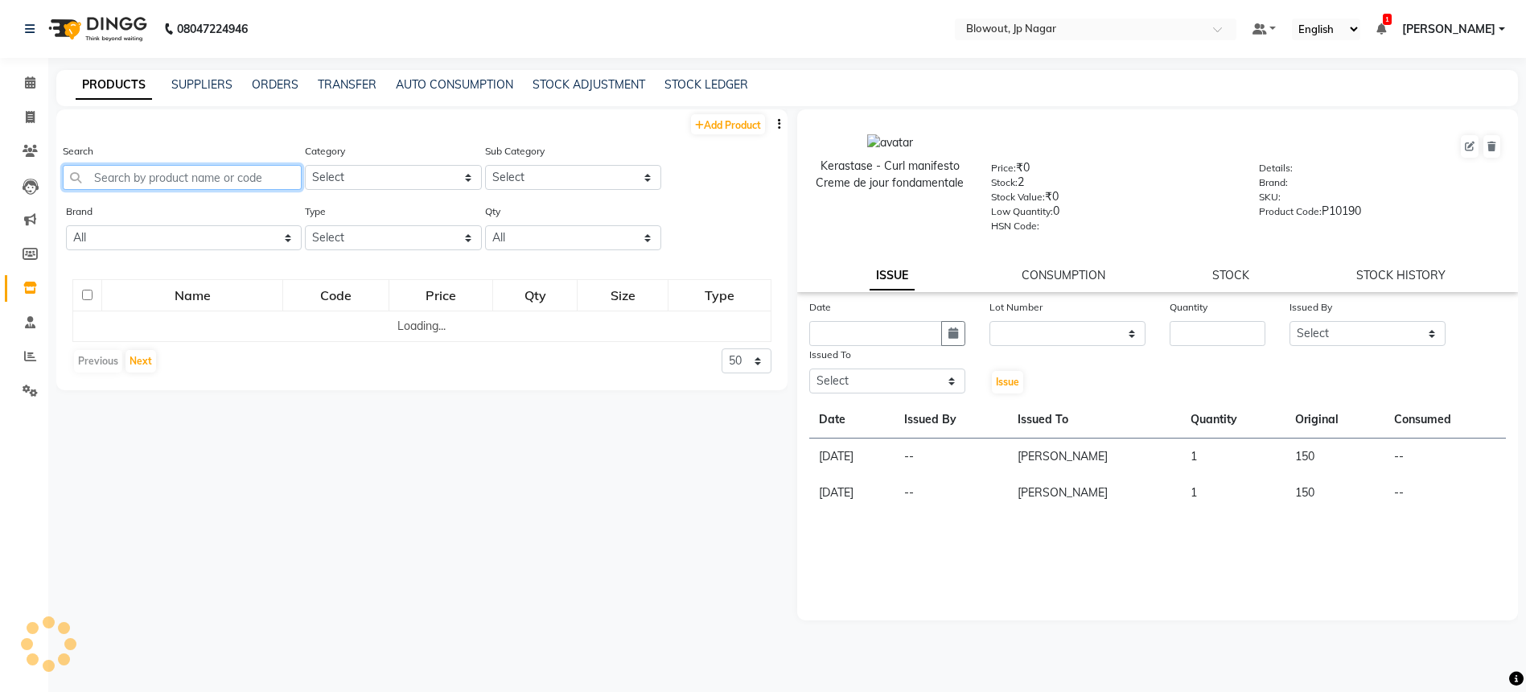
click at [218, 177] on input "text" at bounding box center [182, 177] width 239 height 25
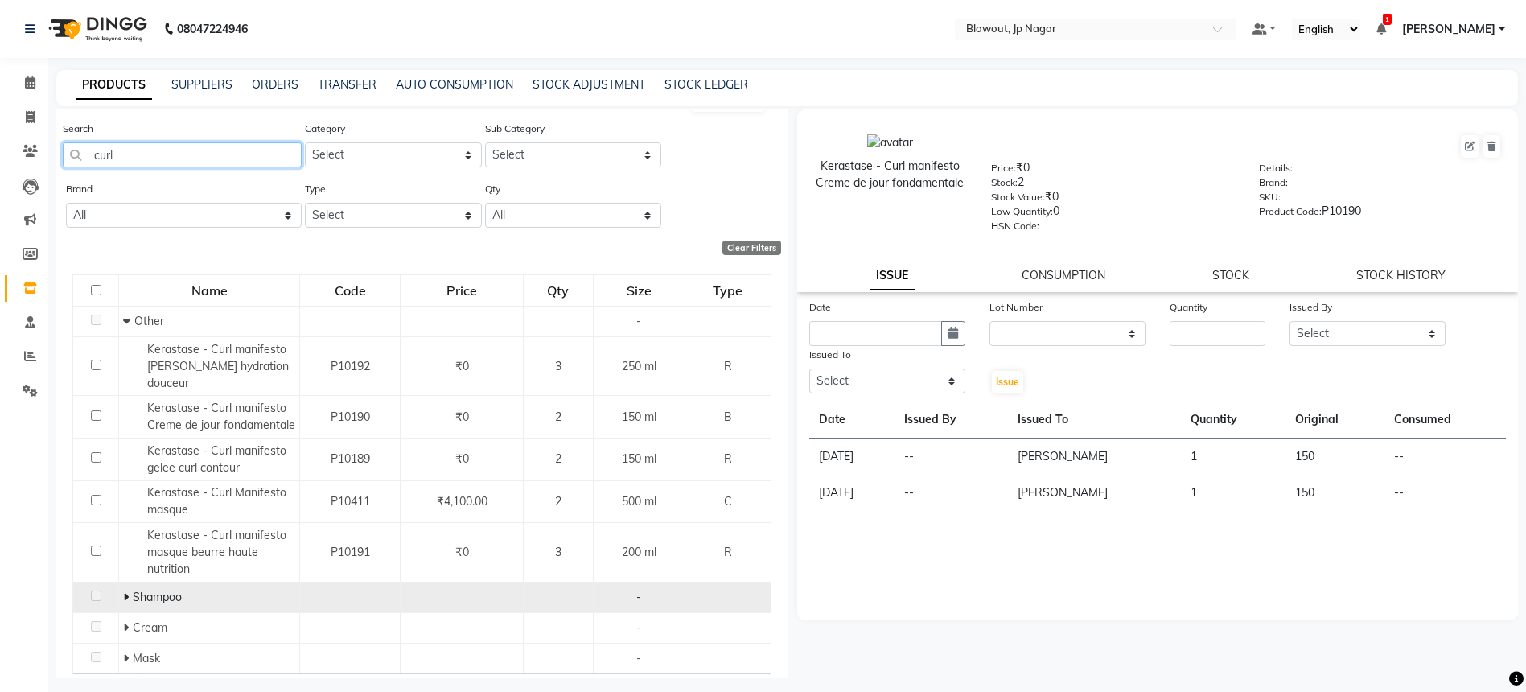
scroll to position [50, 0]
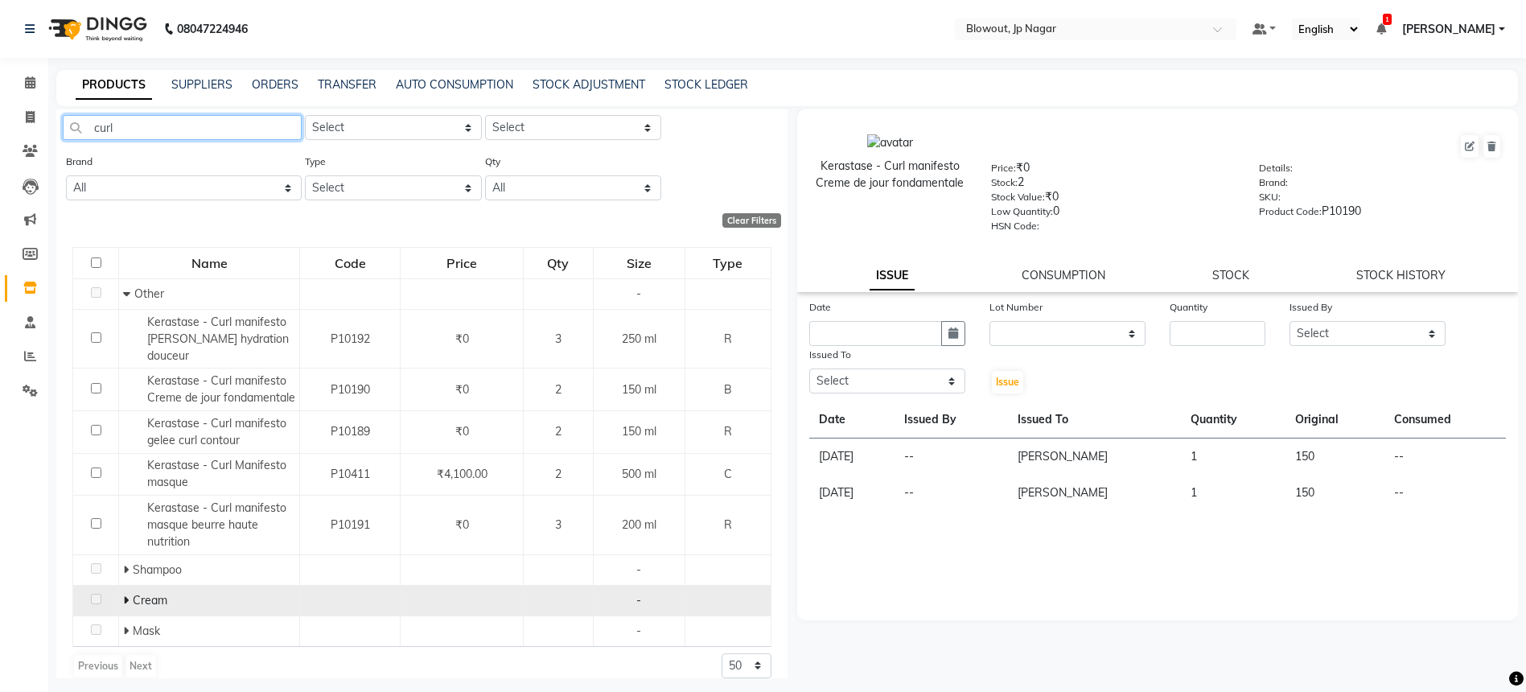
type input "curl"
click at [123, 595] on icon at bounding box center [126, 600] width 6 height 11
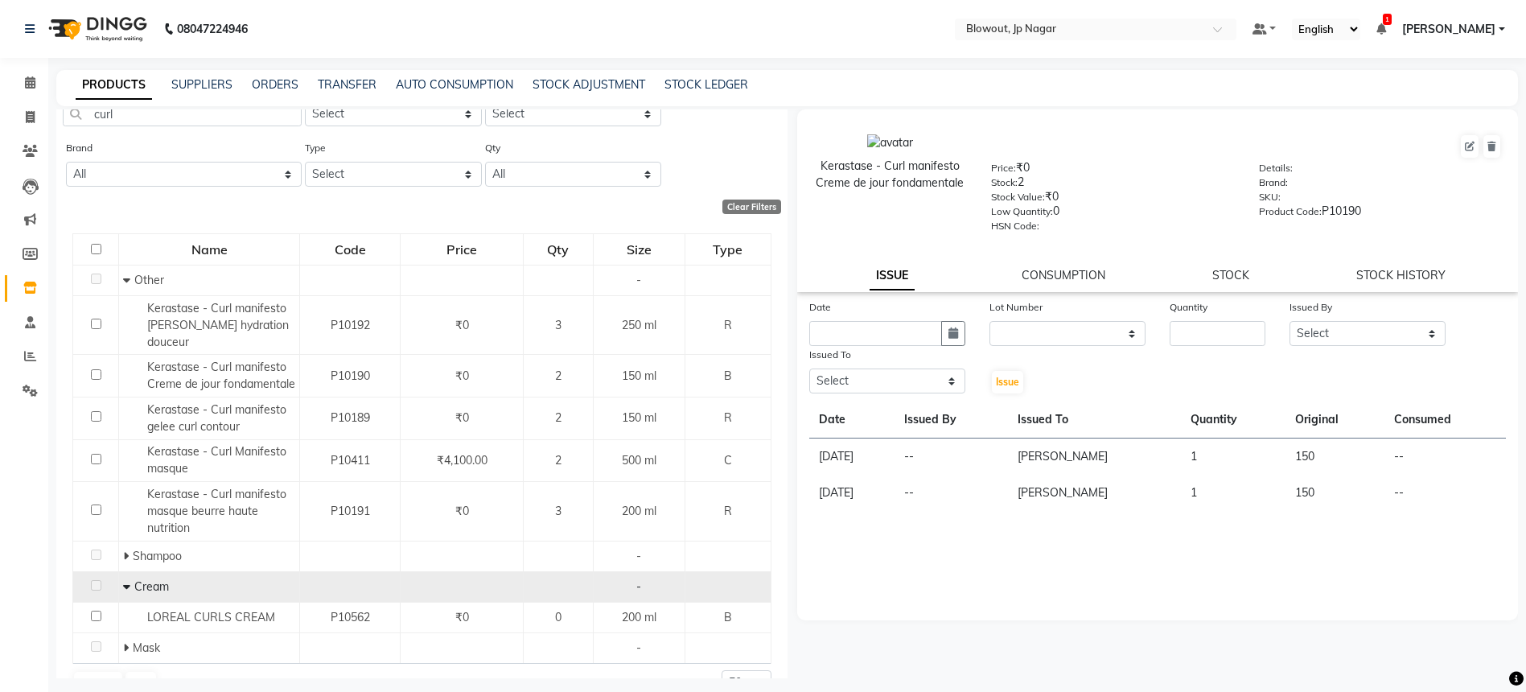
scroll to position [80, 0]
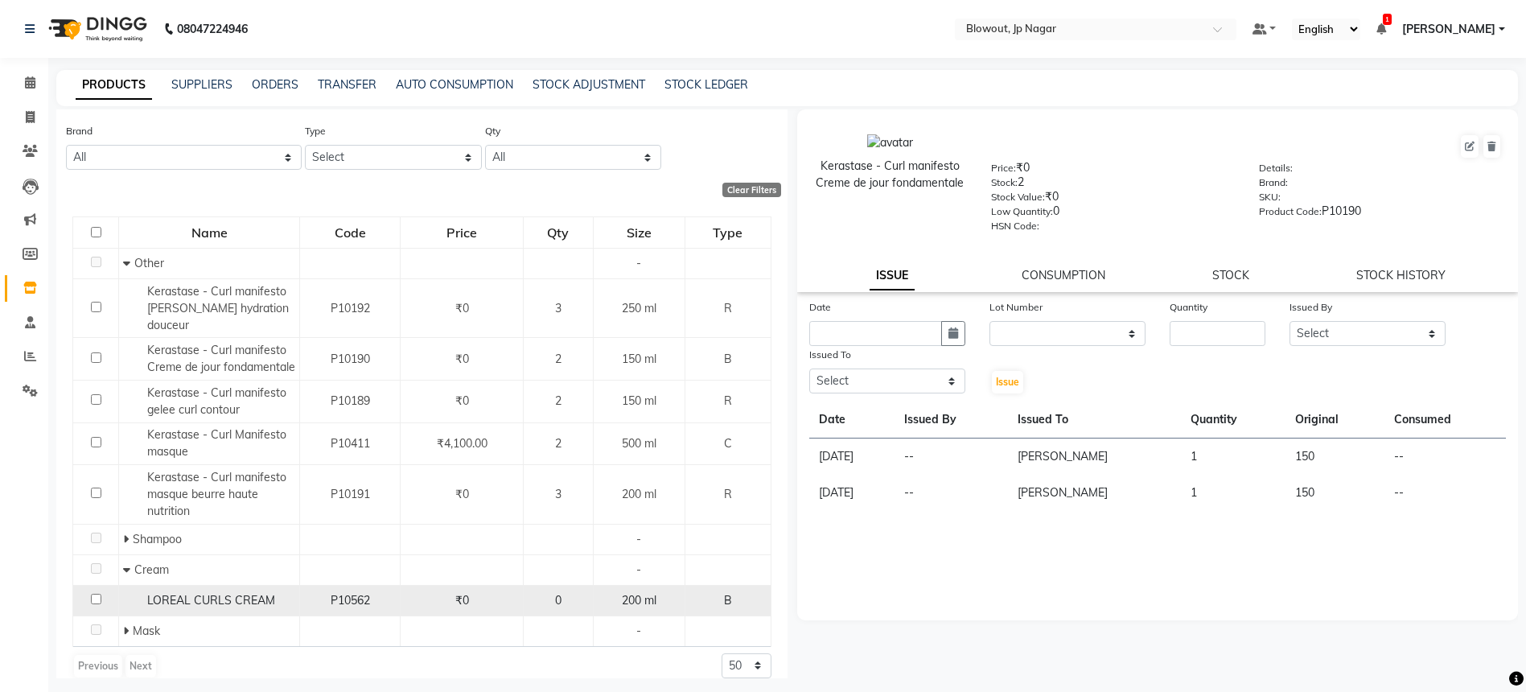
click at [245, 592] on div "LOREAL CURLS CREAM" at bounding box center [209, 600] width 172 height 17
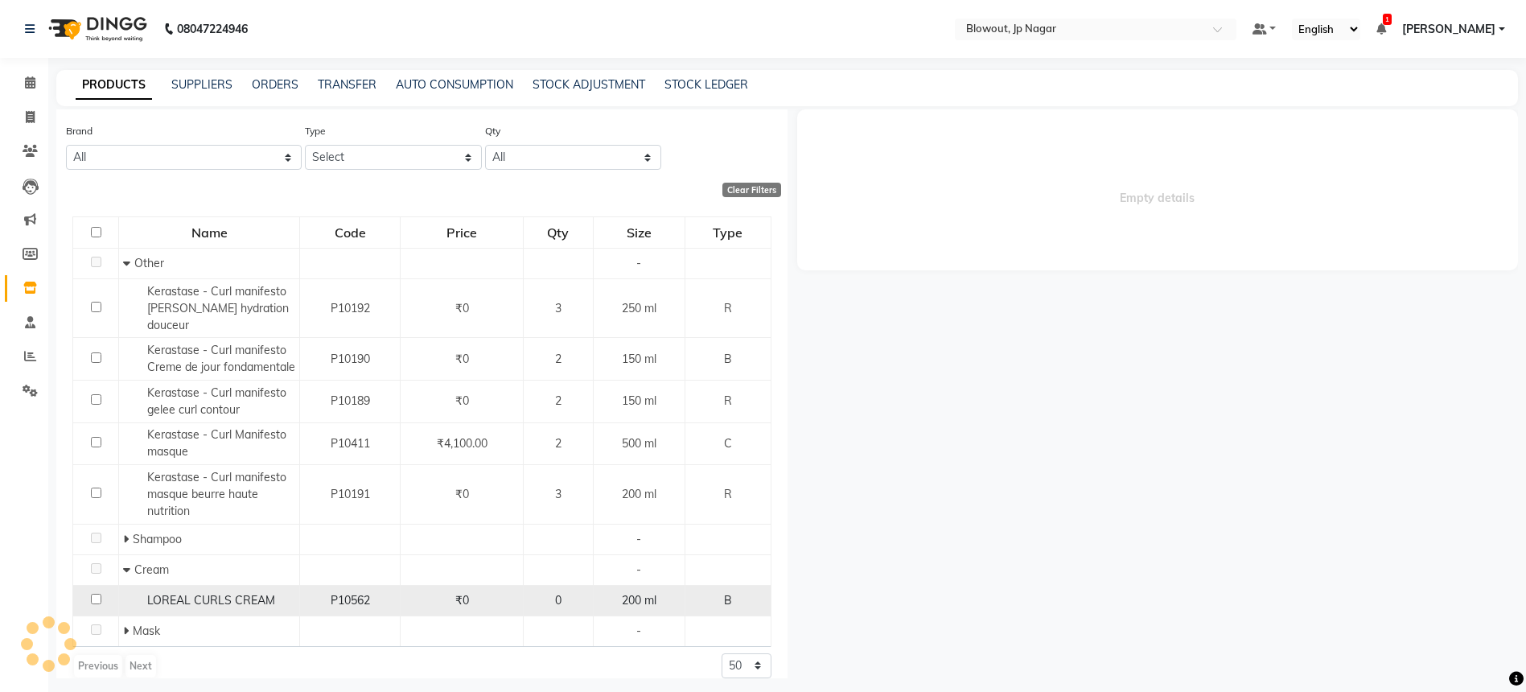
select select
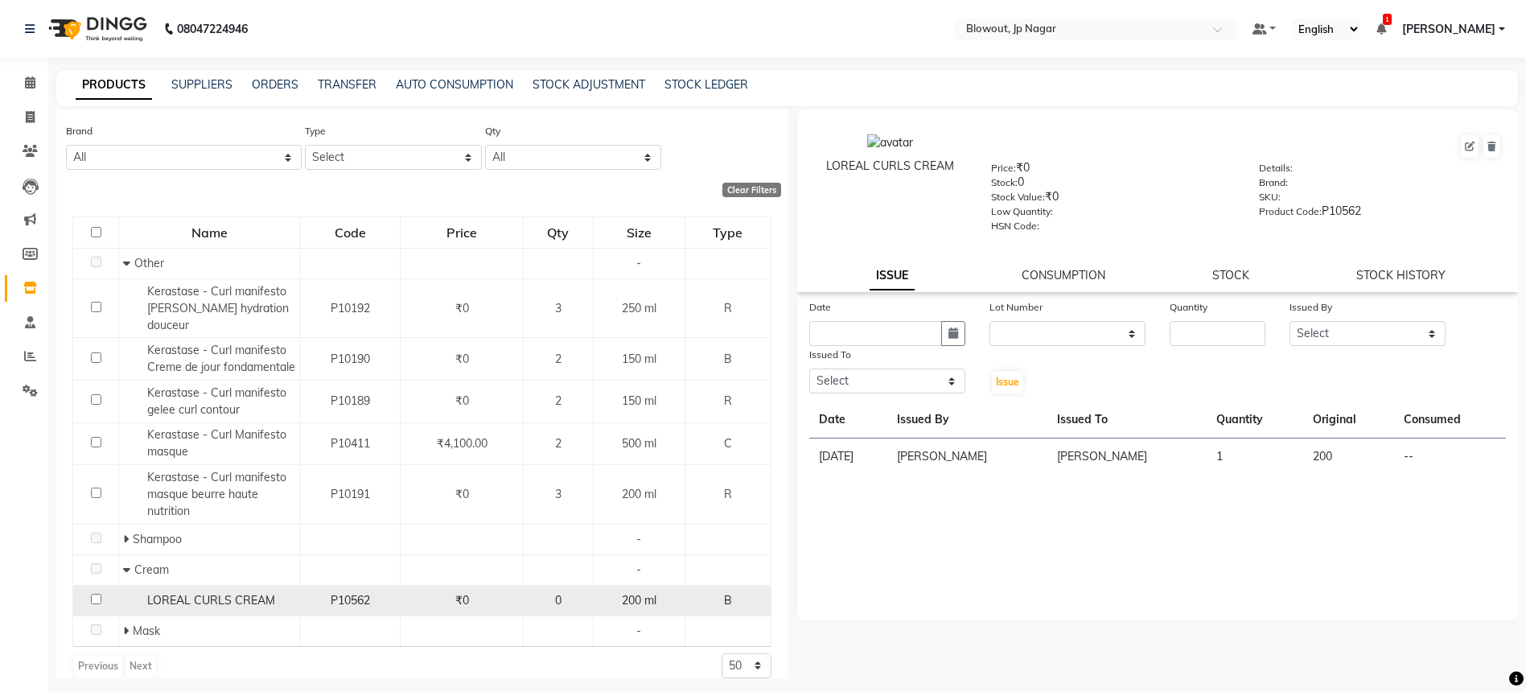
click at [241, 593] on span "LOREAL CURLS CREAM" at bounding box center [211, 600] width 128 height 14
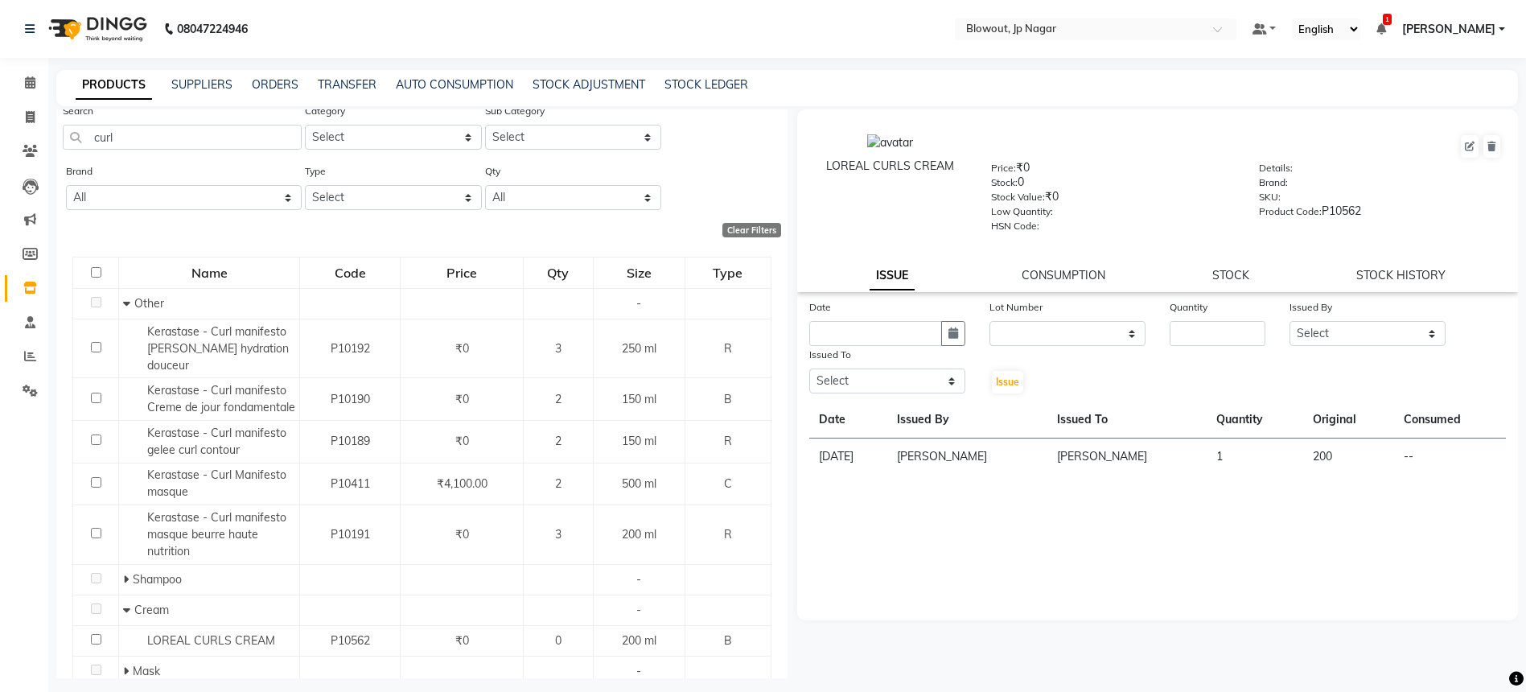
scroll to position [0, 0]
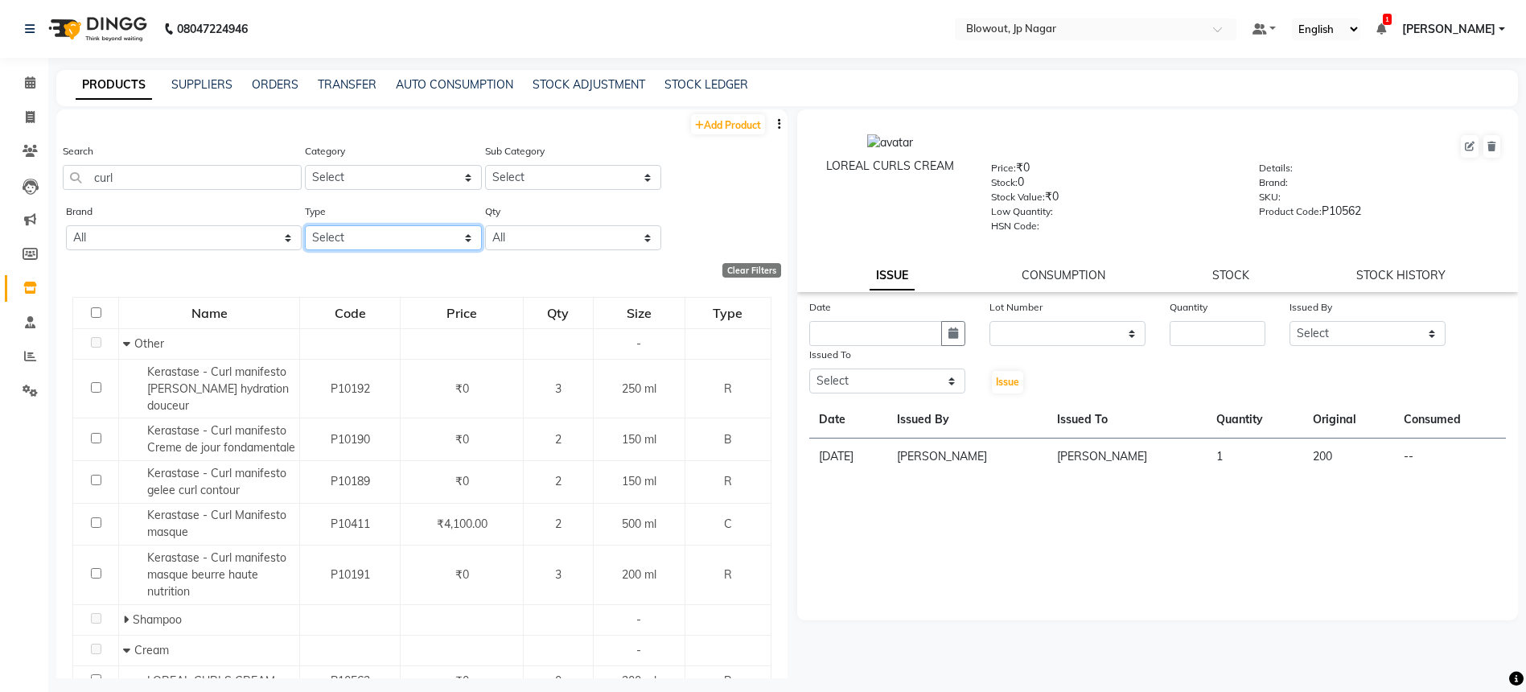
click at [372, 243] on select "Select Both Retail Consumable" at bounding box center [393, 237] width 176 height 25
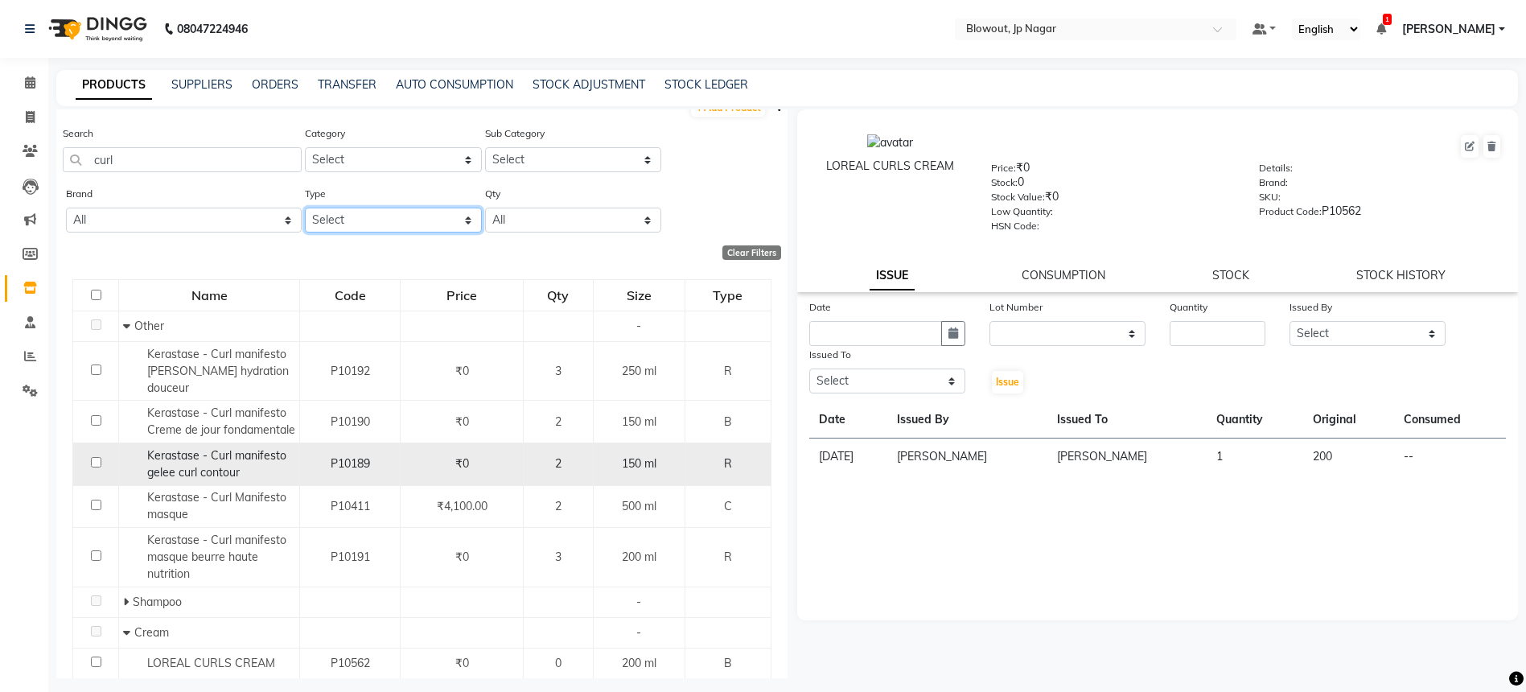
scroll to position [80, 0]
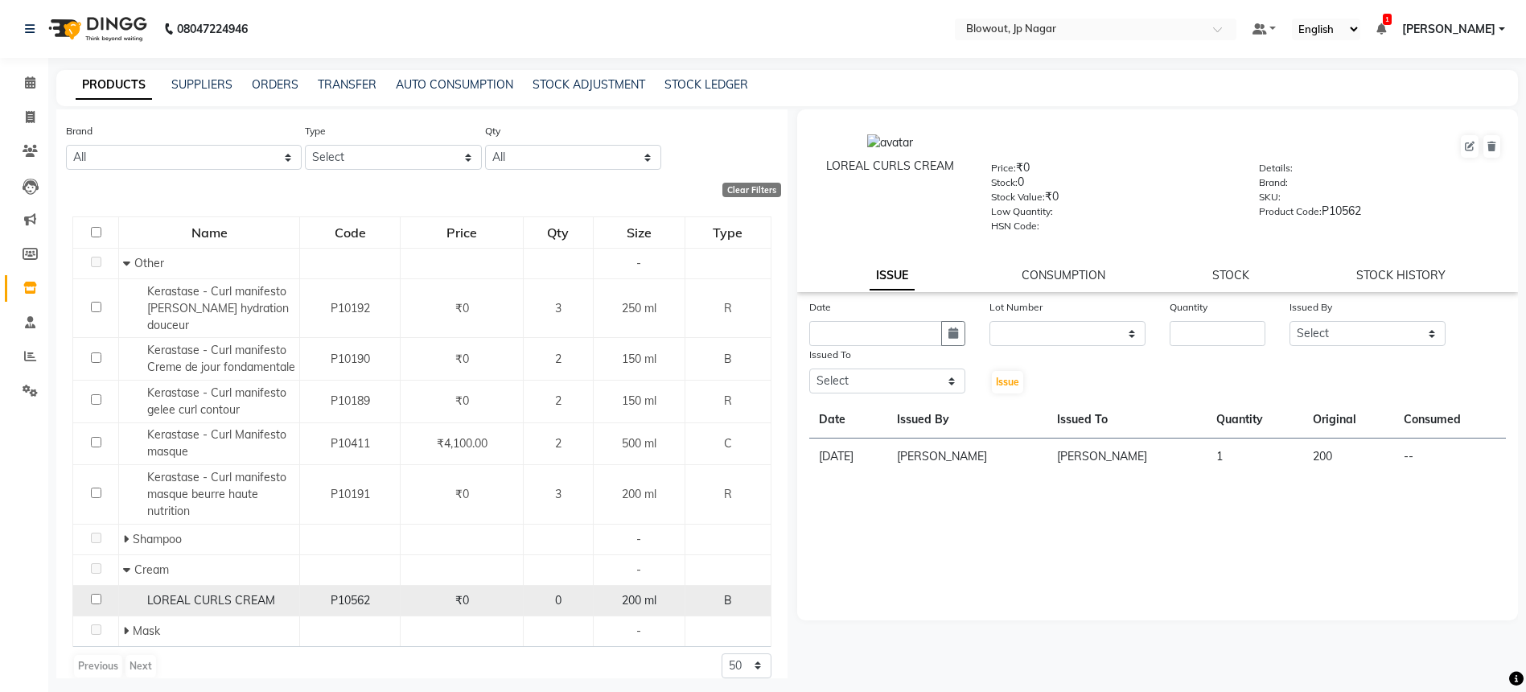
click at [227, 585] on td "LOREAL CURLS CREAM" at bounding box center [209, 600] width 181 height 31
click at [263, 593] on span "LOREAL CURLS CREAM" at bounding box center [211, 600] width 128 height 14
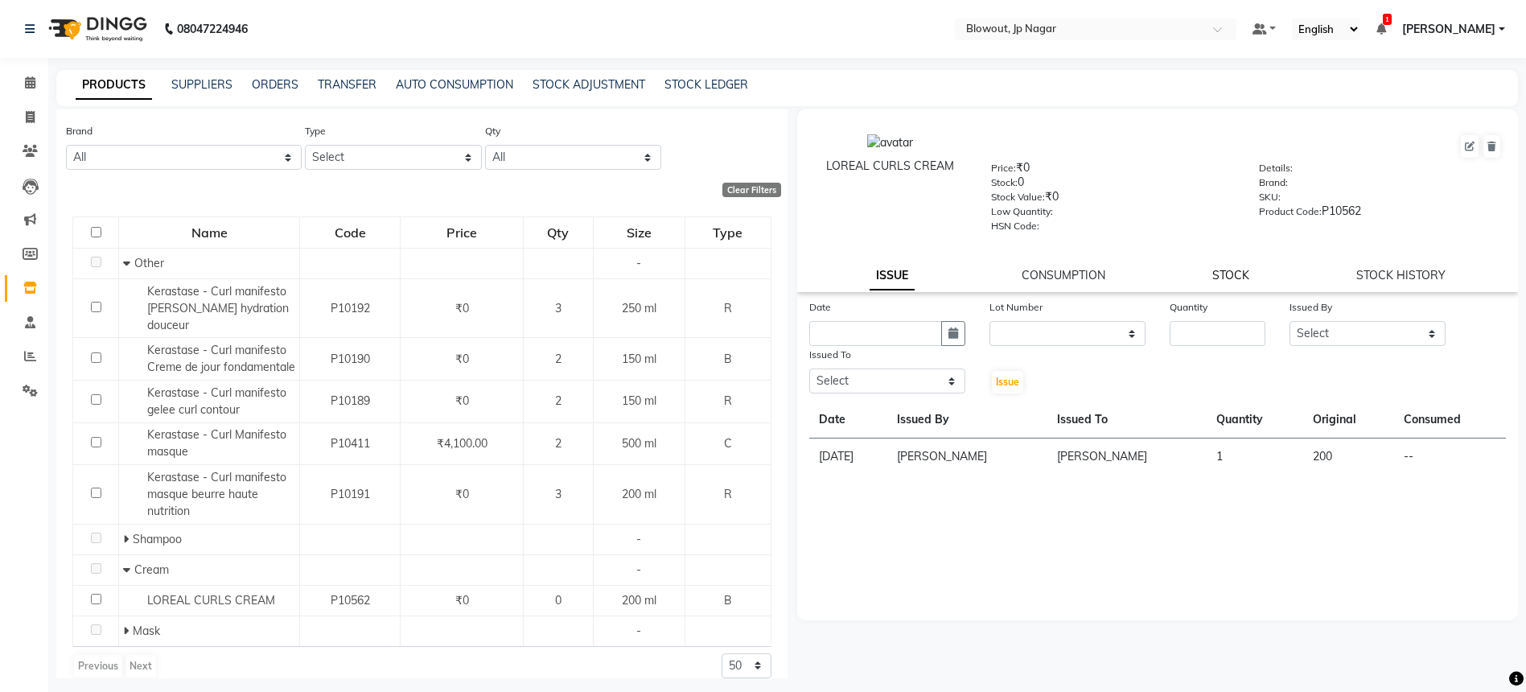
click at [1243, 270] on link "STOCK" at bounding box center [1230, 275] width 37 height 14
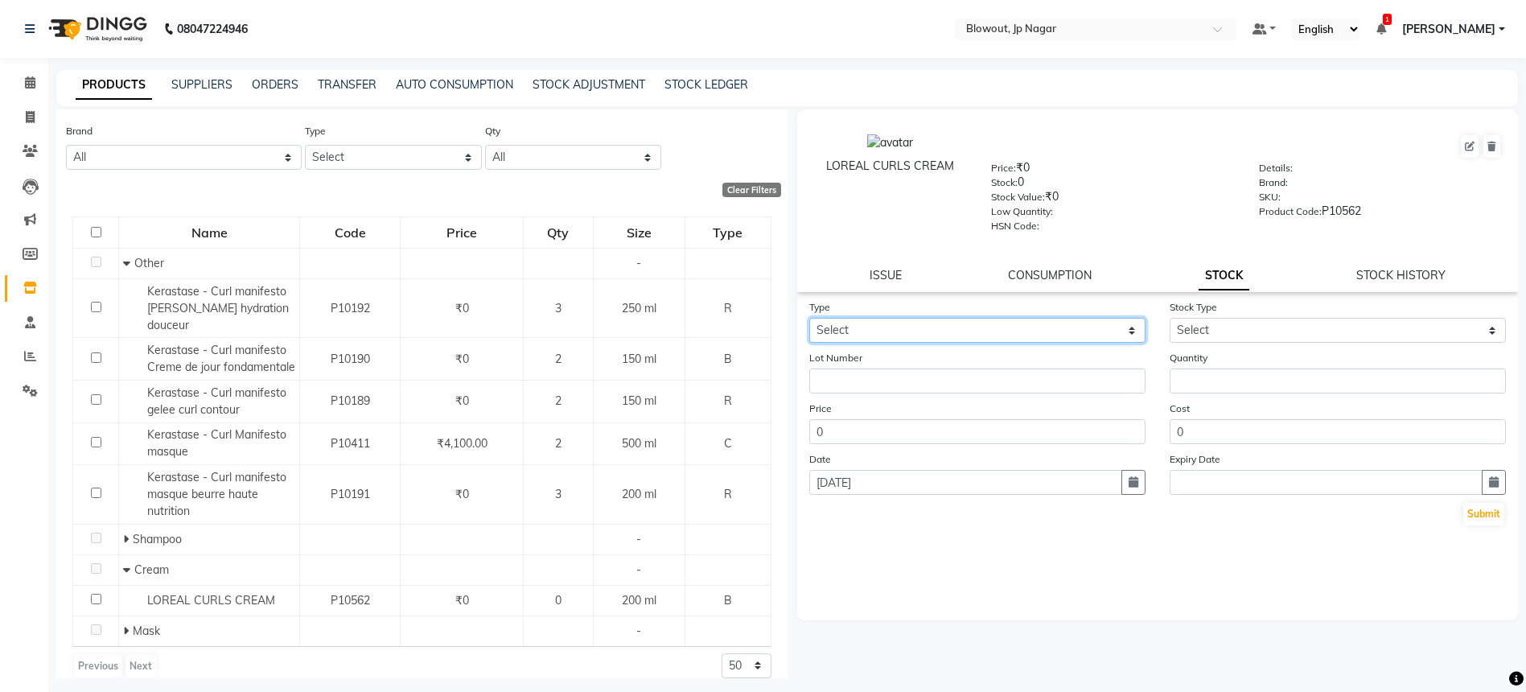
click at [953, 332] on select "Select In Out" at bounding box center [977, 330] width 336 height 25
select select "in"
click at [1233, 333] on select "Select New Stock Adjustment Return Other" at bounding box center [1338, 330] width 336 height 25
select select "new stock"
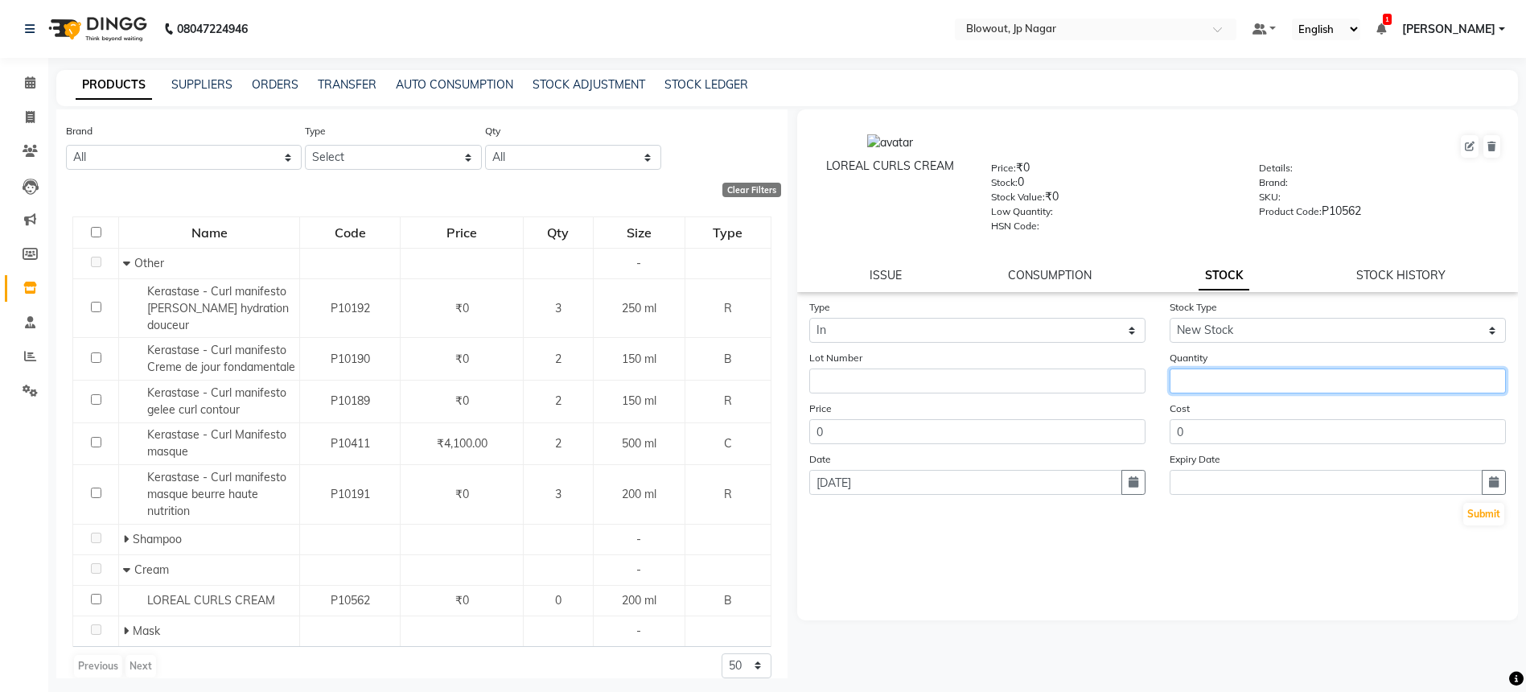
click at [1229, 392] on input "number" at bounding box center [1338, 380] width 336 height 25
type input "1"
click at [1497, 512] on button "Submit" at bounding box center [1483, 514] width 41 height 23
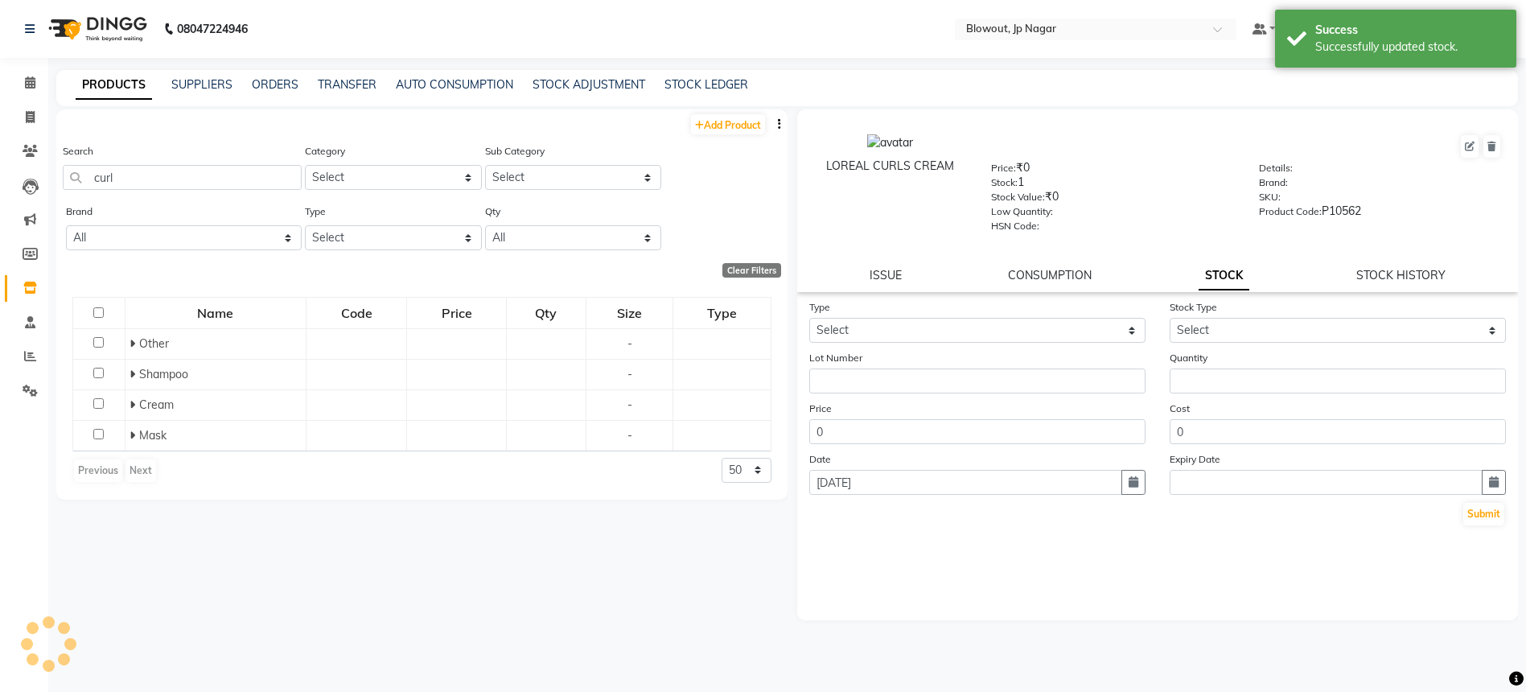
scroll to position [0, 0]
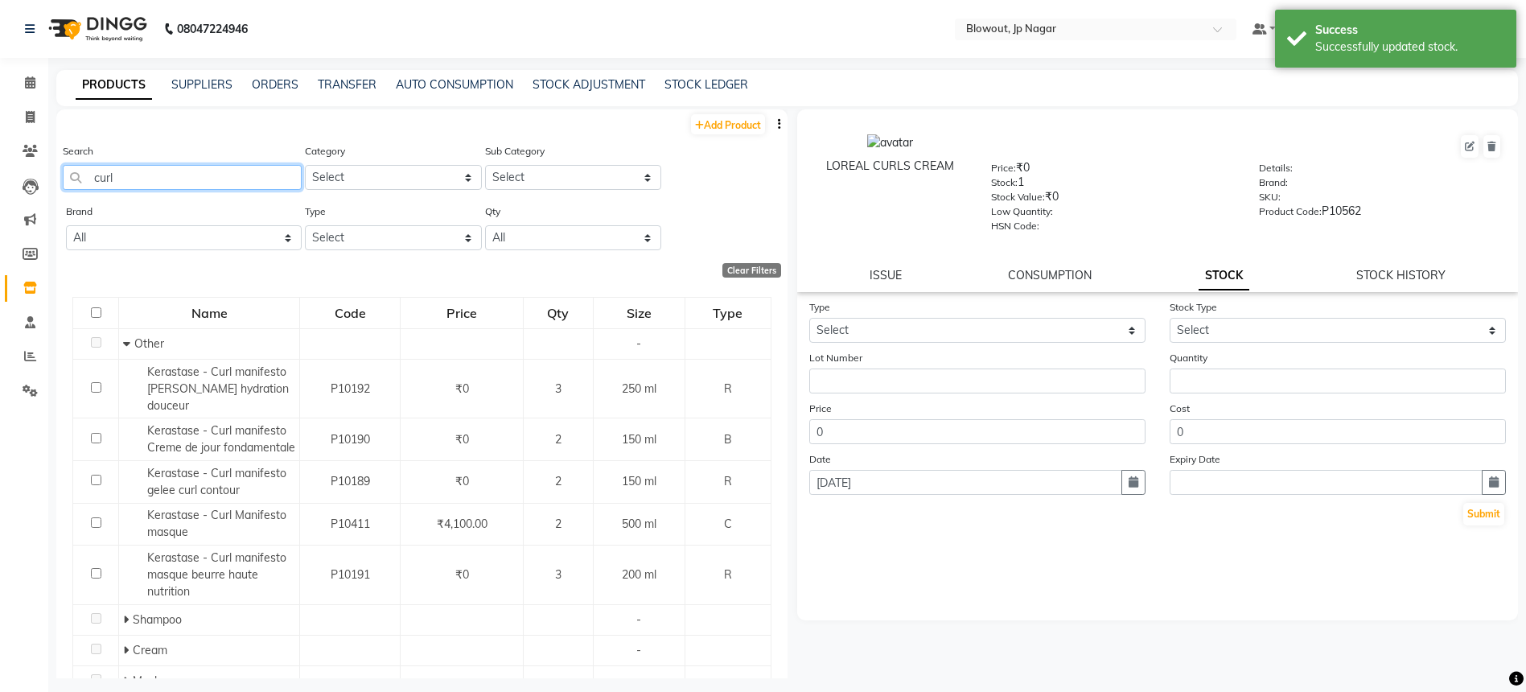
drag, startPoint x: 203, startPoint y: 178, endPoint x: 103, endPoint y: 176, distance: 99.8
click at [103, 176] on input "curl" at bounding box center [182, 177] width 239 height 25
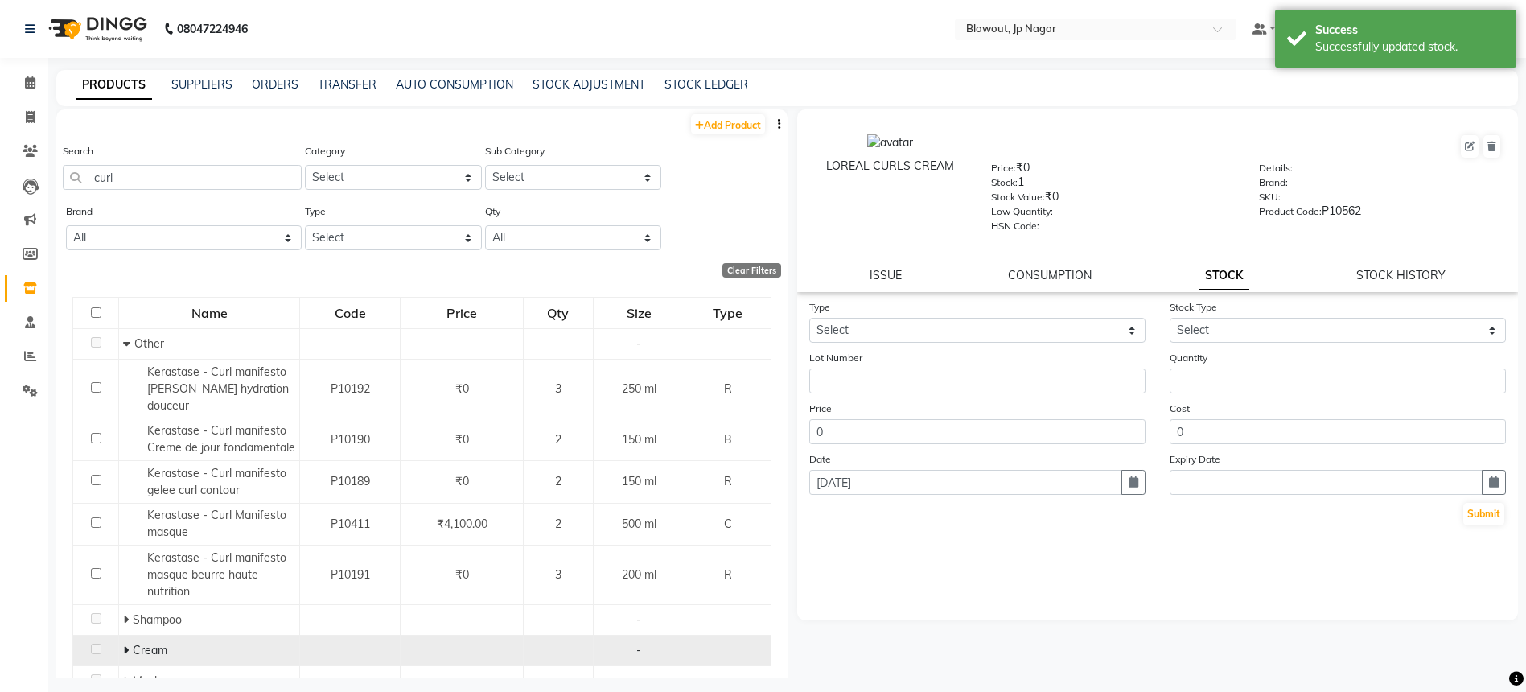
click at [128, 643] on span at bounding box center [128, 650] width 10 height 14
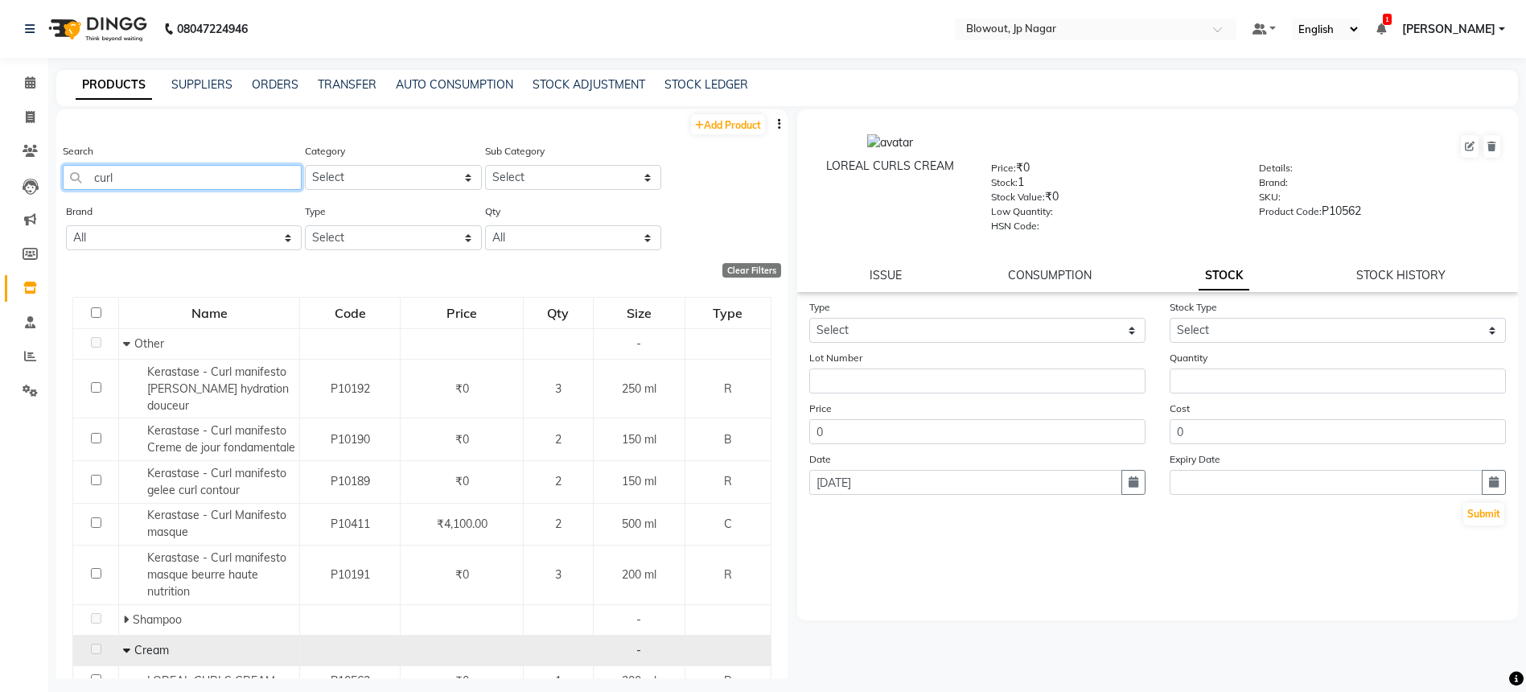
drag, startPoint x: 166, startPoint y: 177, endPoint x: 103, endPoint y: 163, distance: 64.4
click at [103, 163] on div "Search curl" at bounding box center [182, 165] width 239 height 47
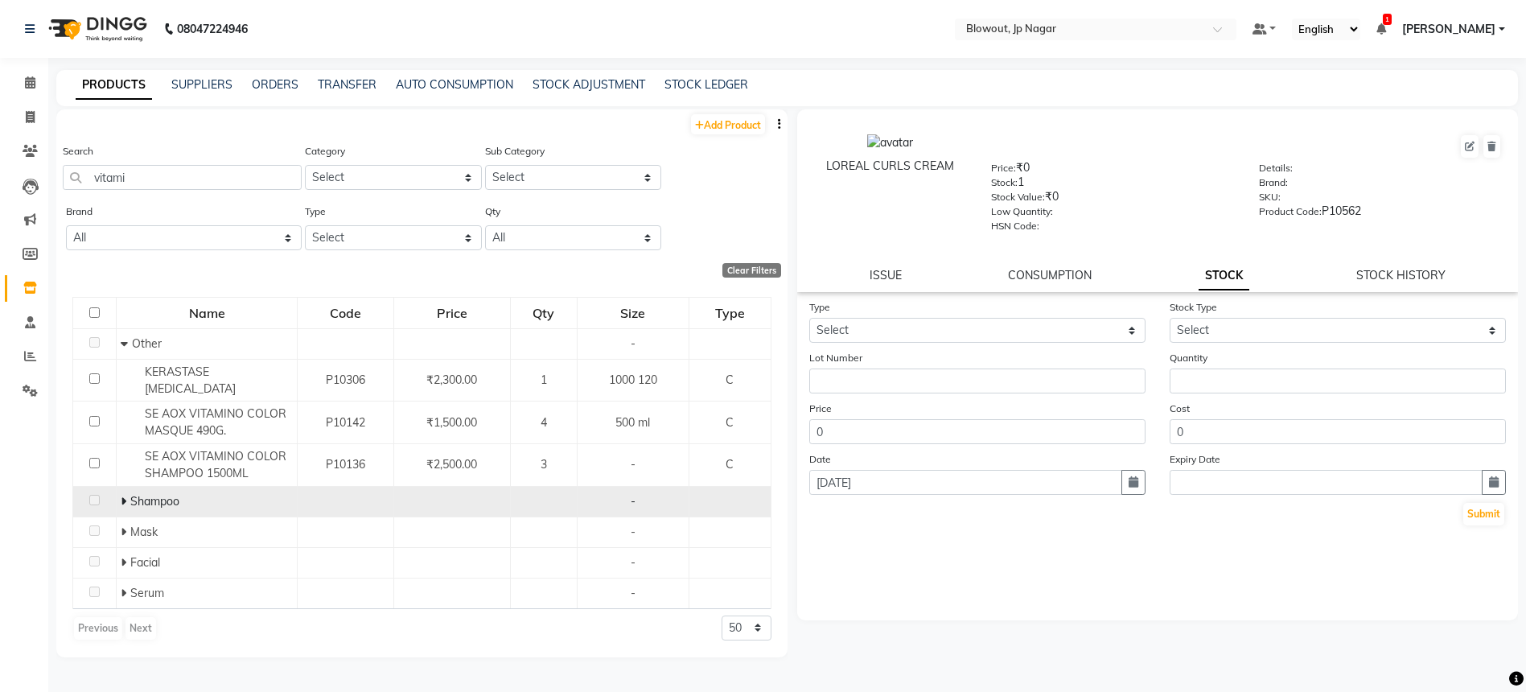
click at [121, 496] on icon at bounding box center [124, 501] width 6 height 11
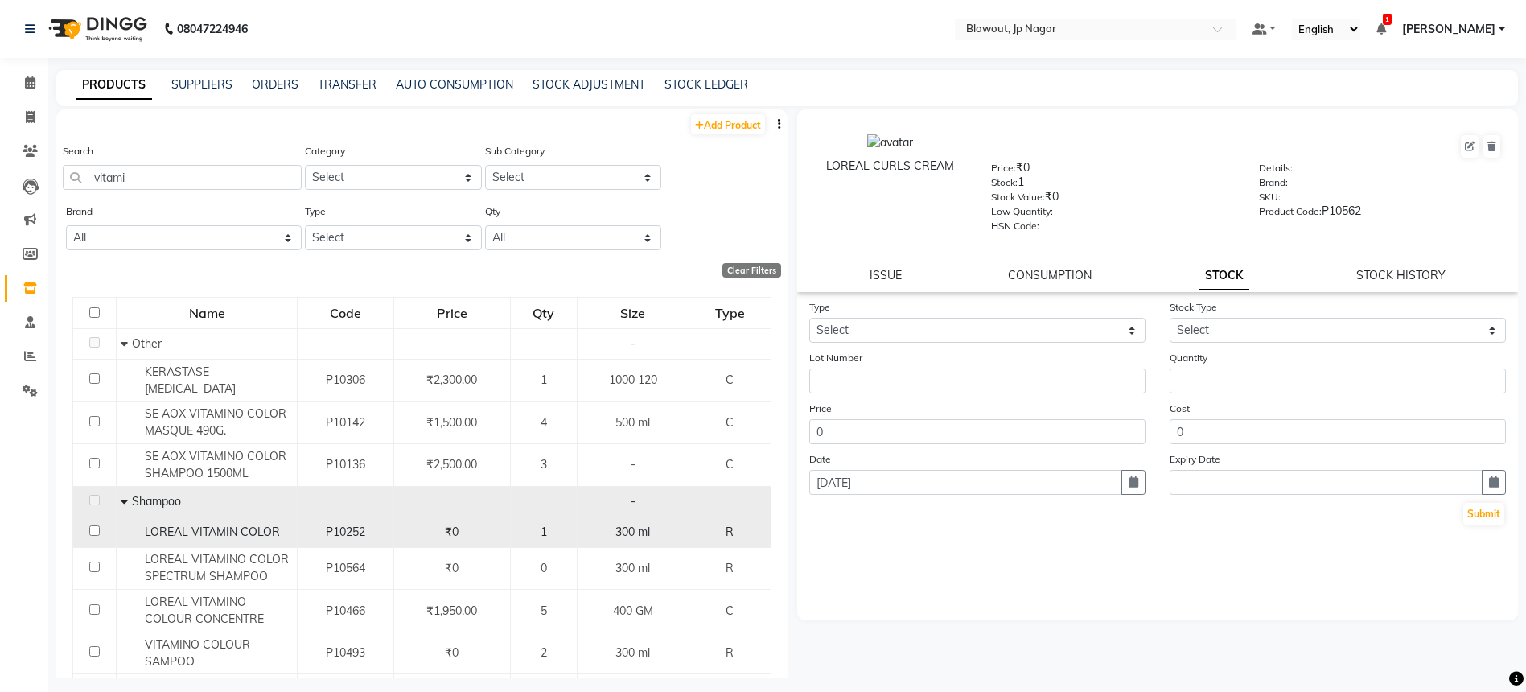
click at [317, 524] on div "P10252" at bounding box center [345, 532] width 82 height 17
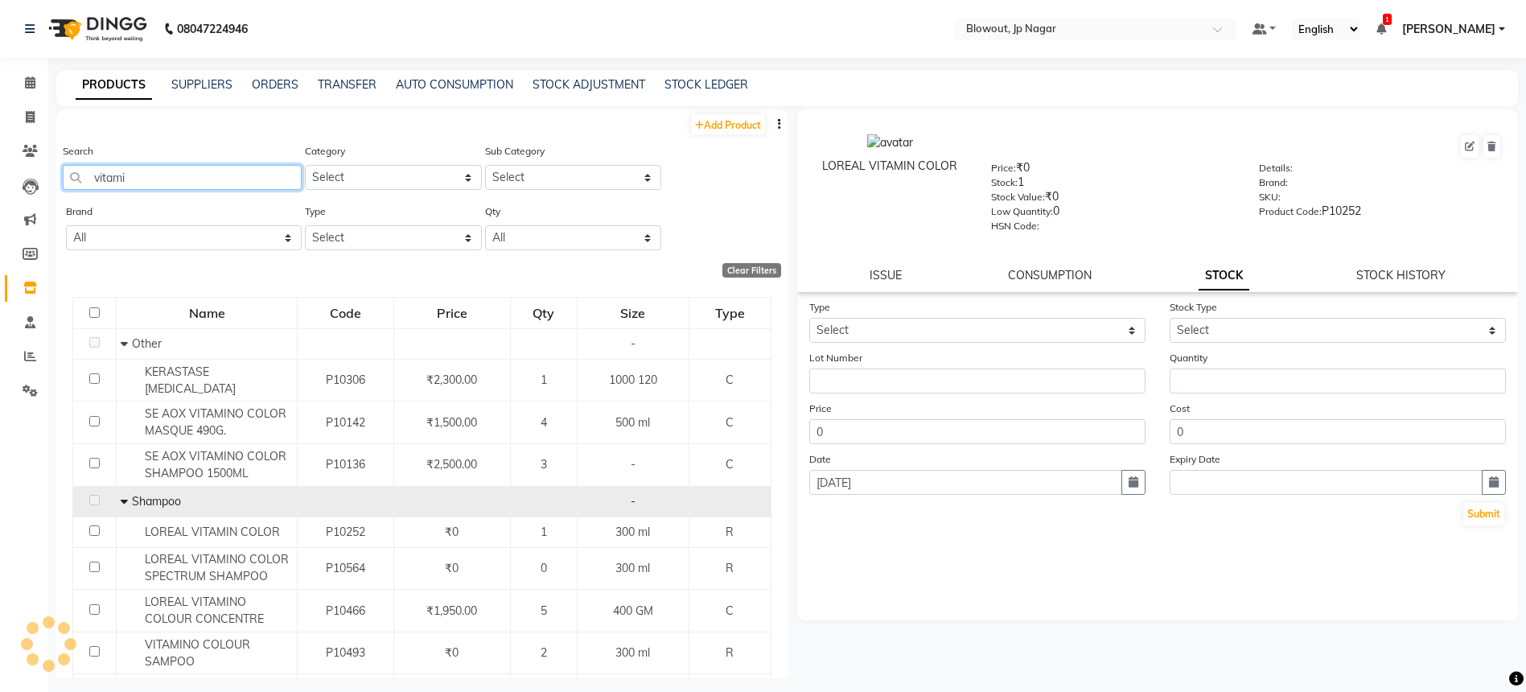
drag, startPoint x: 135, startPoint y: 180, endPoint x: 89, endPoint y: 176, distance: 46.0
click at [89, 176] on input "vitami" at bounding box center [182, 177] width 239 height 25
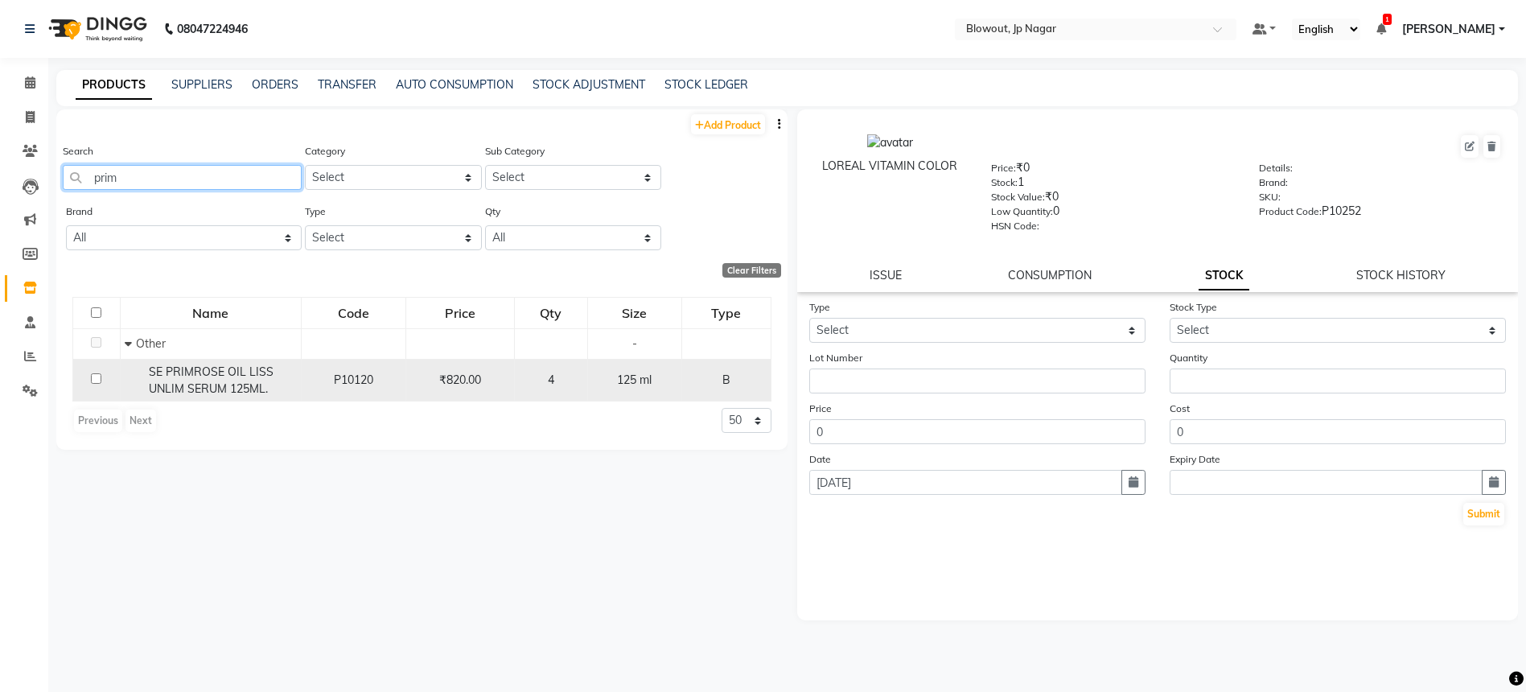
type input "prim"
click at [260, 378] on span "SE PRIMROSE OIL LISS UNLIM SERUM 125ML." at bounding box center [211, 379] width 125 height 31
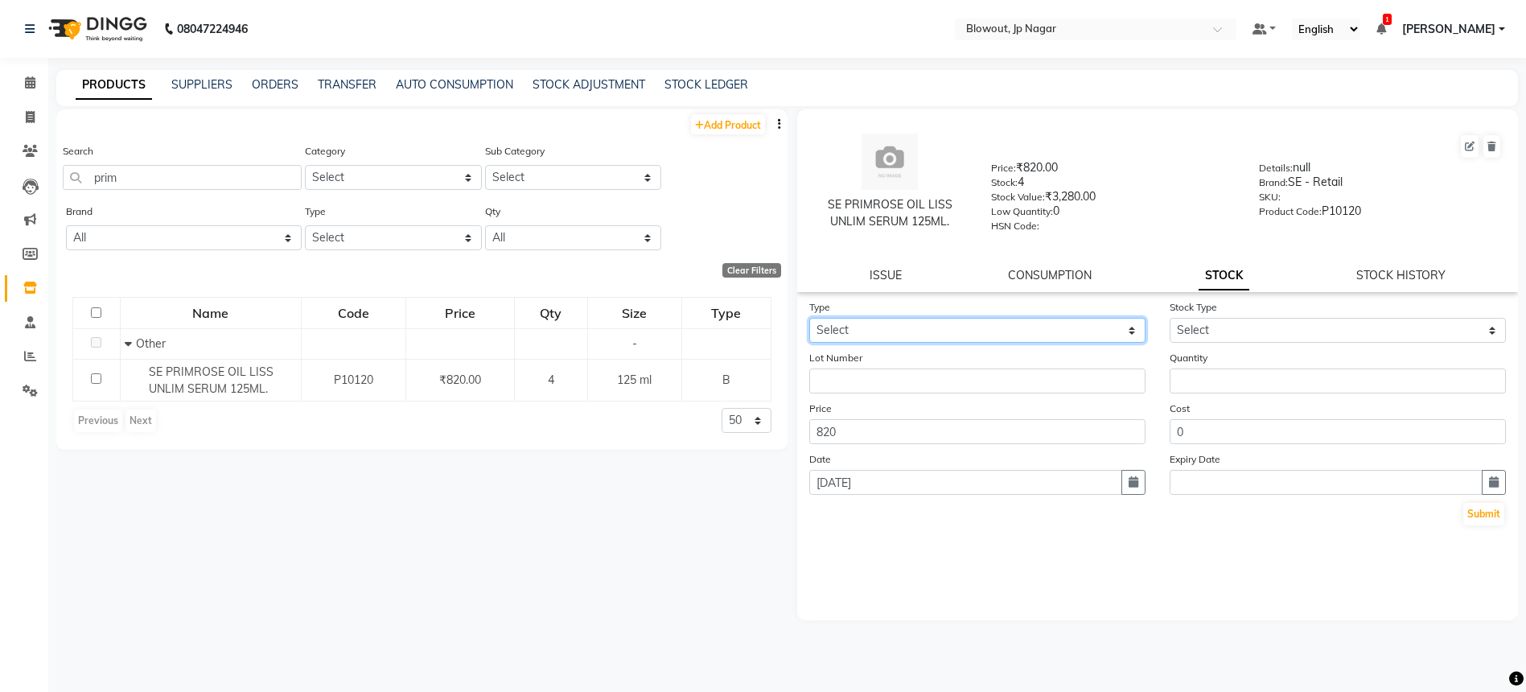
click at [891, 323] on select "Select In Out" at bounding box center [977, 330] width 336 height 25
select select "in"
click at [1204, 327] on select "Select New Stock Adjustment Return Other" at bounding box center [1338, 330] width 336 height 25
select select "new stock"
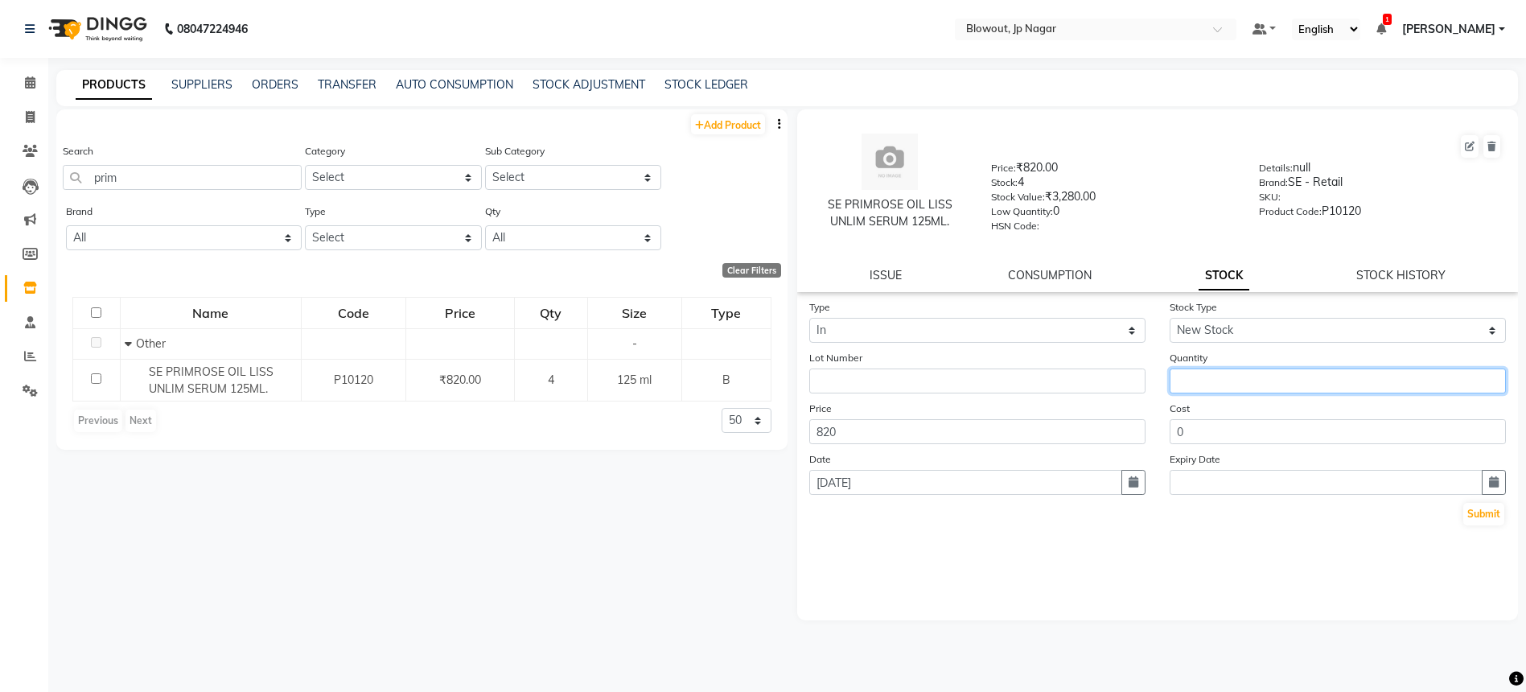
click at [1220, 368] on input "number" at bounding box center [1338, 380] width 336 height 25
type input "1"
click at [1471, 512] on button "Submit" at bounding box center [1483, 514] width 41 height 23
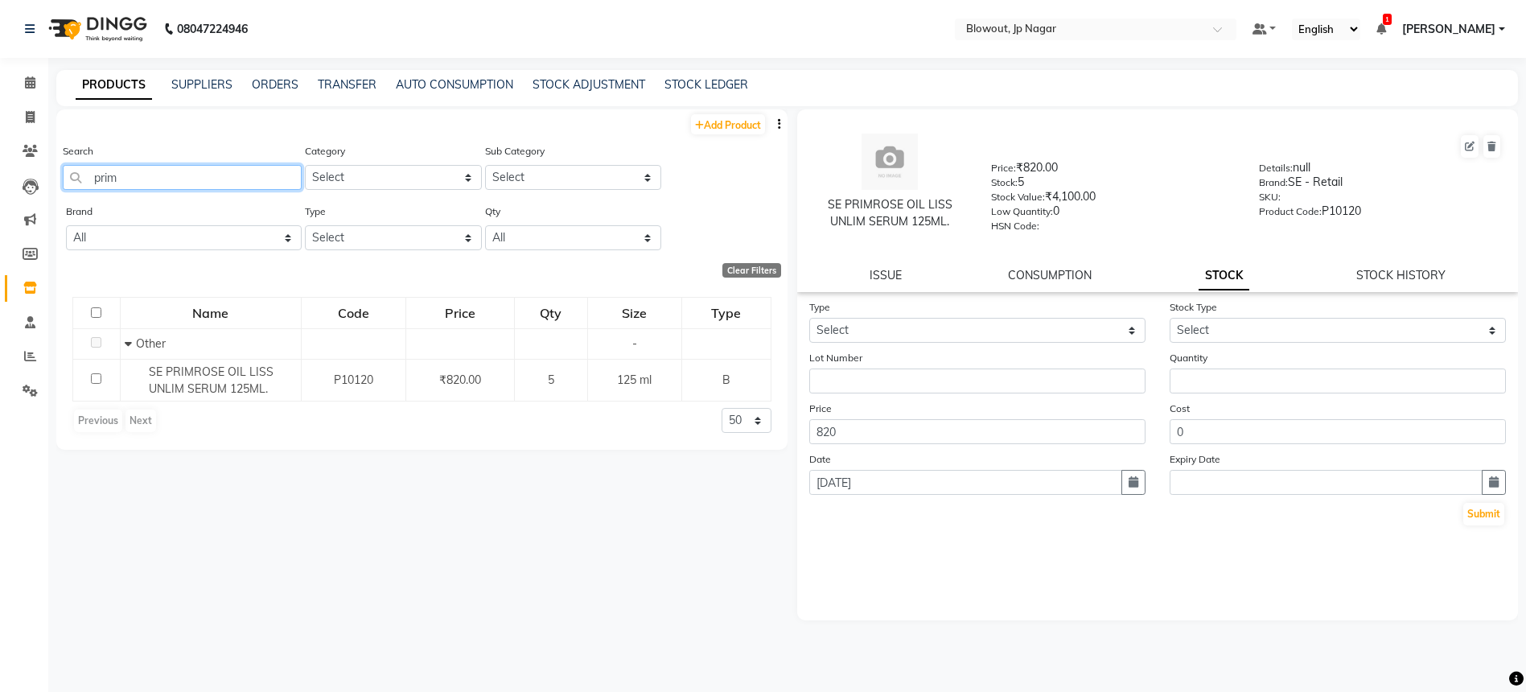
drag, startPoint x: 164, startPoint y: 173, endPoint x: 95, endPoint y: 175, distance: 69.2
click at [95, 175] on input "prim" at bounding box center [182, 177] width 239 height 25
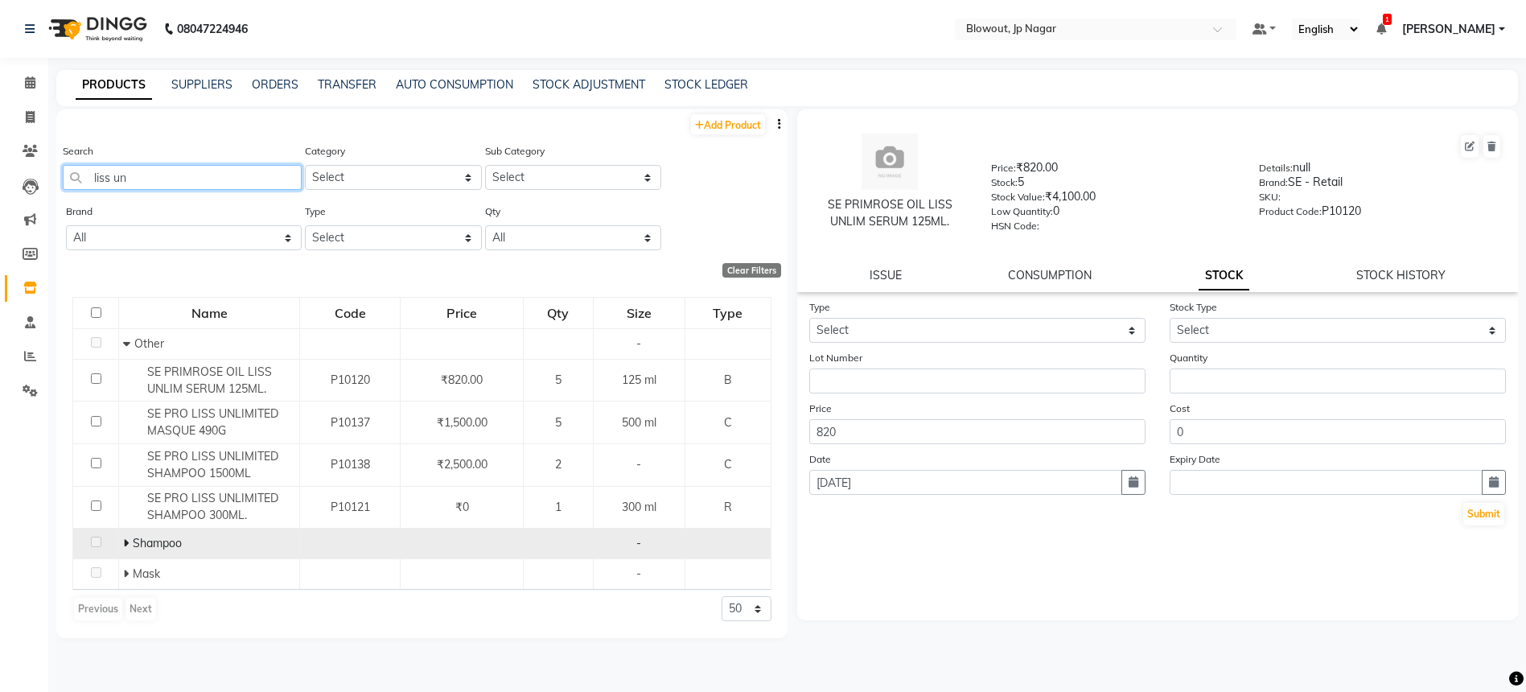
type input "liss un"
click at [127, 547] on icon at bounding box center [126, 542] width 6 height 11
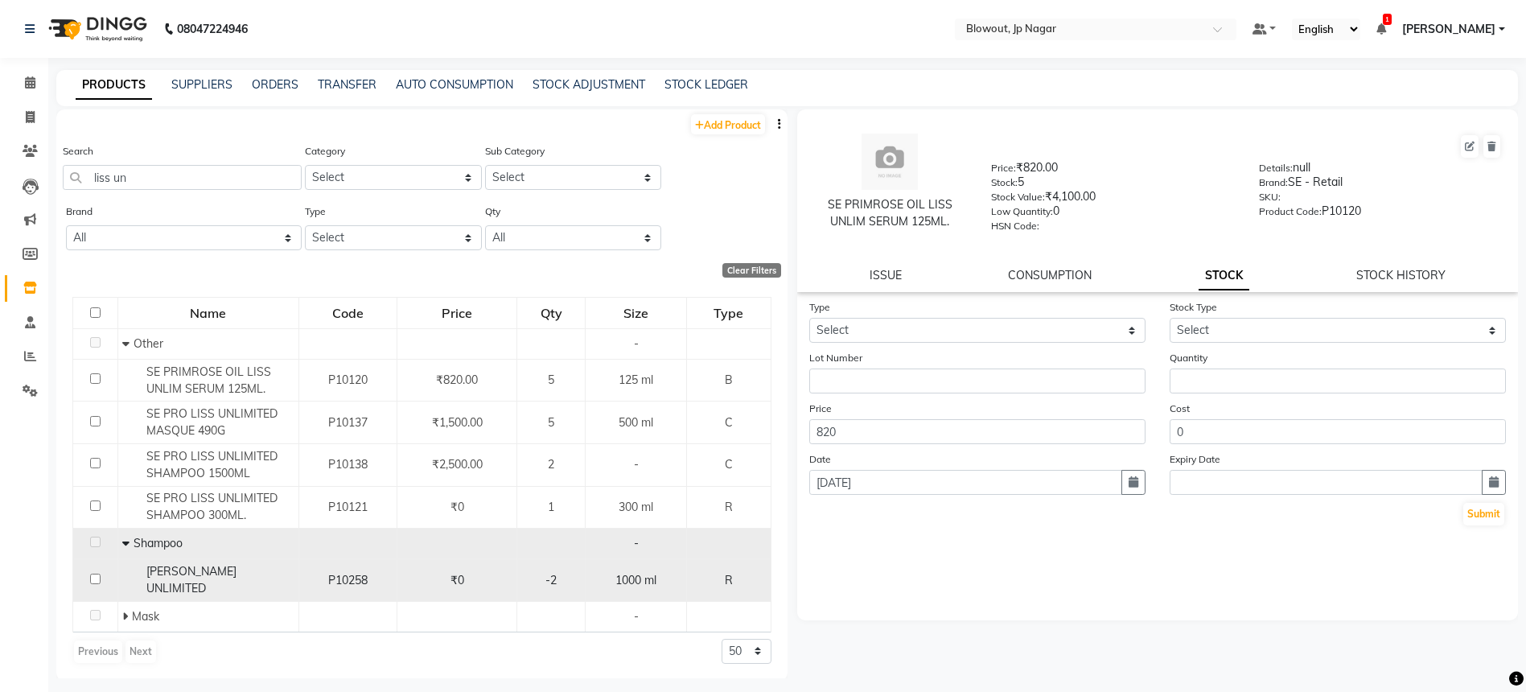
click at [237, 576] on span "LOREAL LISS UNLIMITED" at bounding box center [191, 579] width 90 height 31
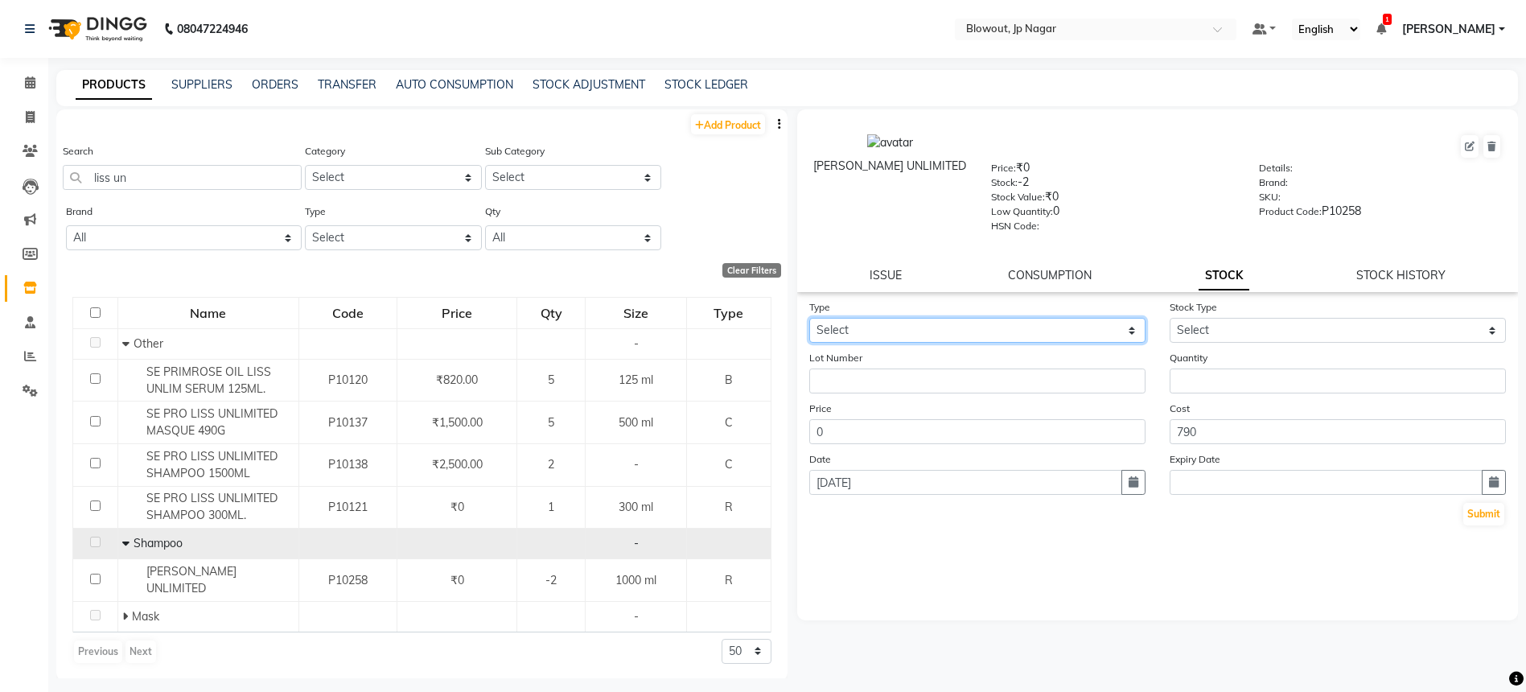
click at [973, 321] on select "Select In Out" at bounding box center [977, 330] width 336 height 25
select select "in"
click at [1309, 338] on select "Select New Stock Adjustment Return Other" at bounding box center [1338, 330] width 336 height 25
select select "new stock"
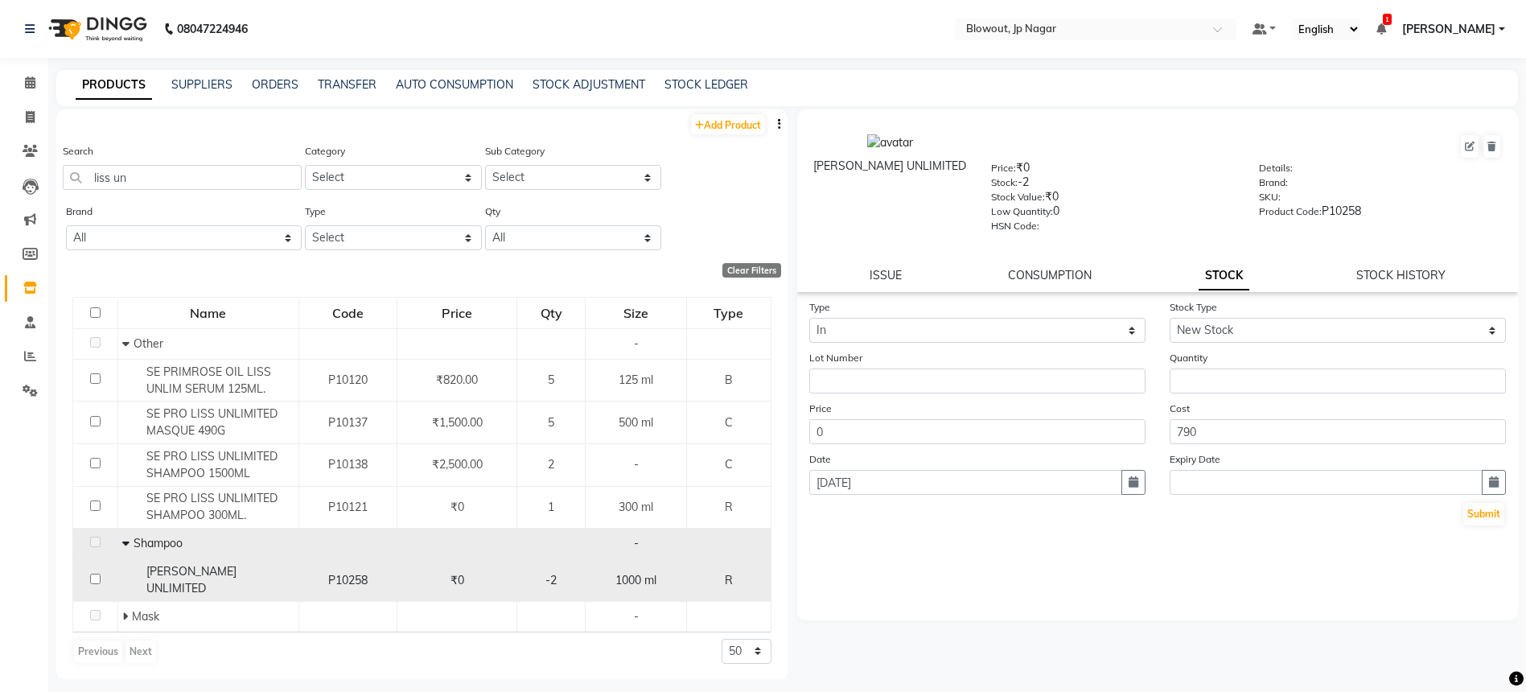
click at [328, 573] on span "P10258" at bounding box center [347, 580] width 39 height 14
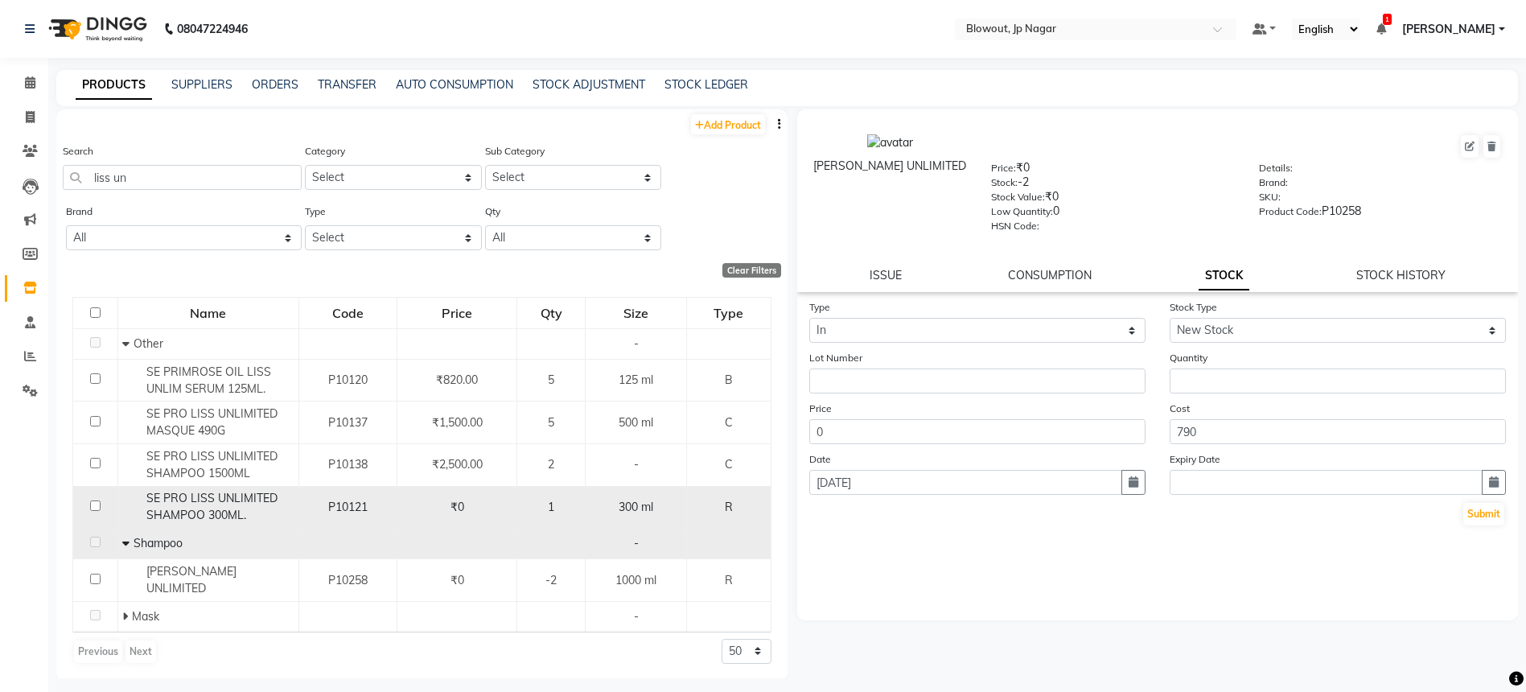
click at [245, 507] on span "SE PRO LISS UNLIMITED SHAMPOO 300ML." at bounding box center [211, 506] width 131 height 31
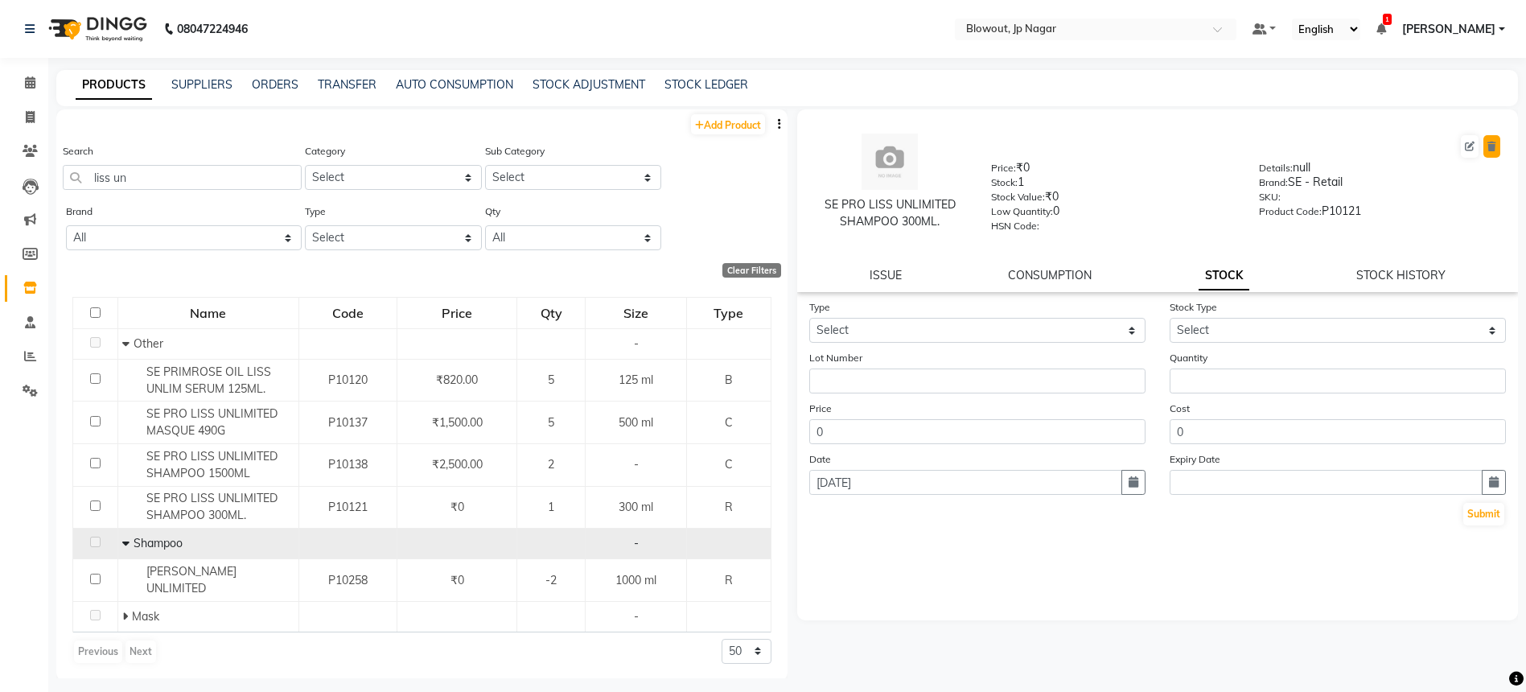
click at [1488, 144] on icon at bounding box center [1491, 147] width 9 height 10
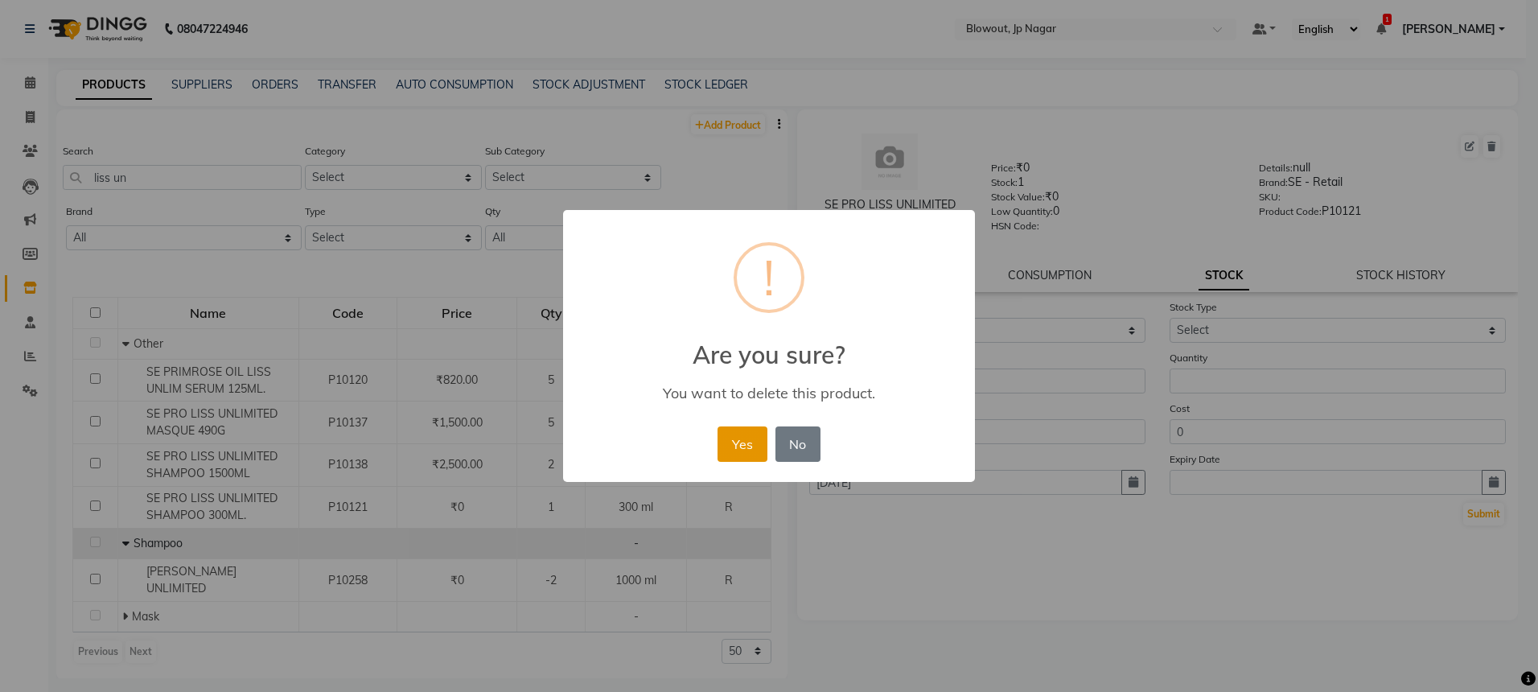
click at [759, 427] on button "Yes" at bounding box center [742, 443] width 49 height 35
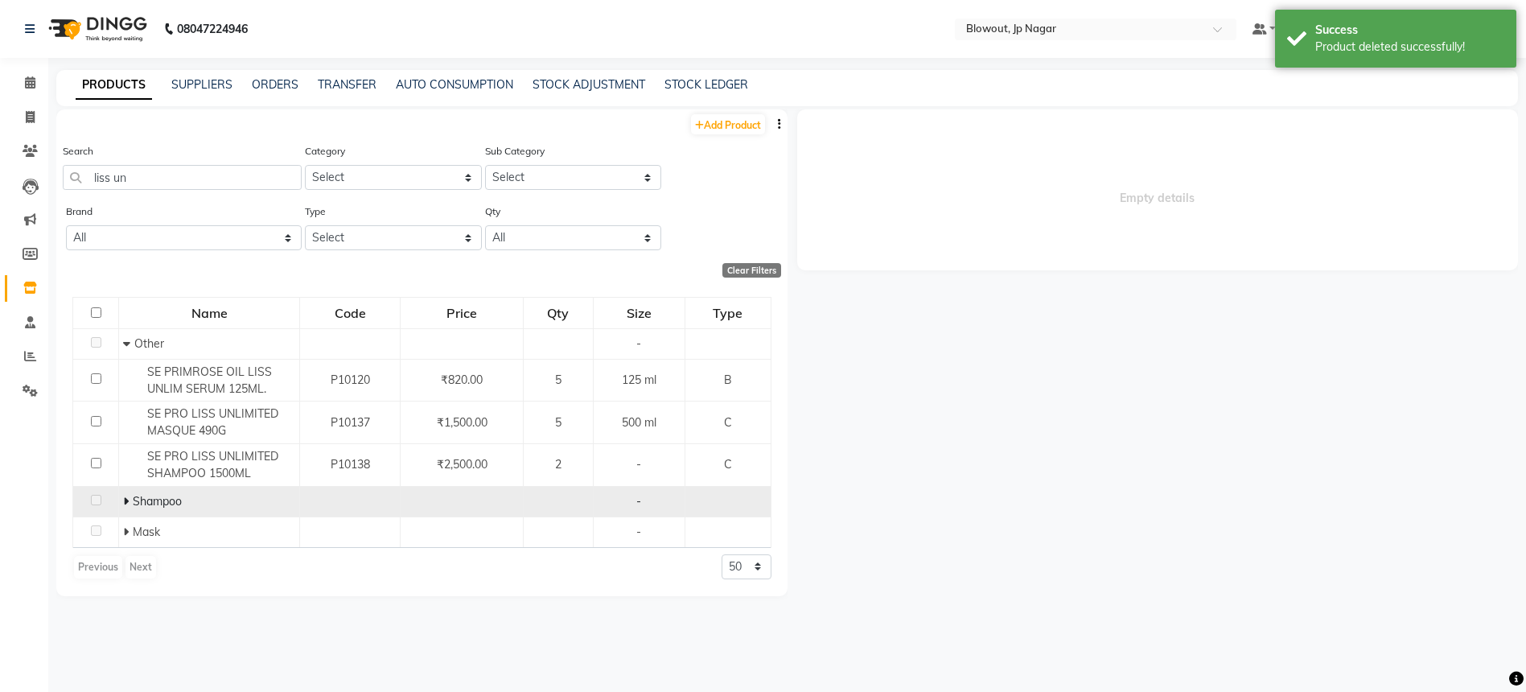
click at [125, 499] on icon at bounding box center [126, 501] width 6 height 11
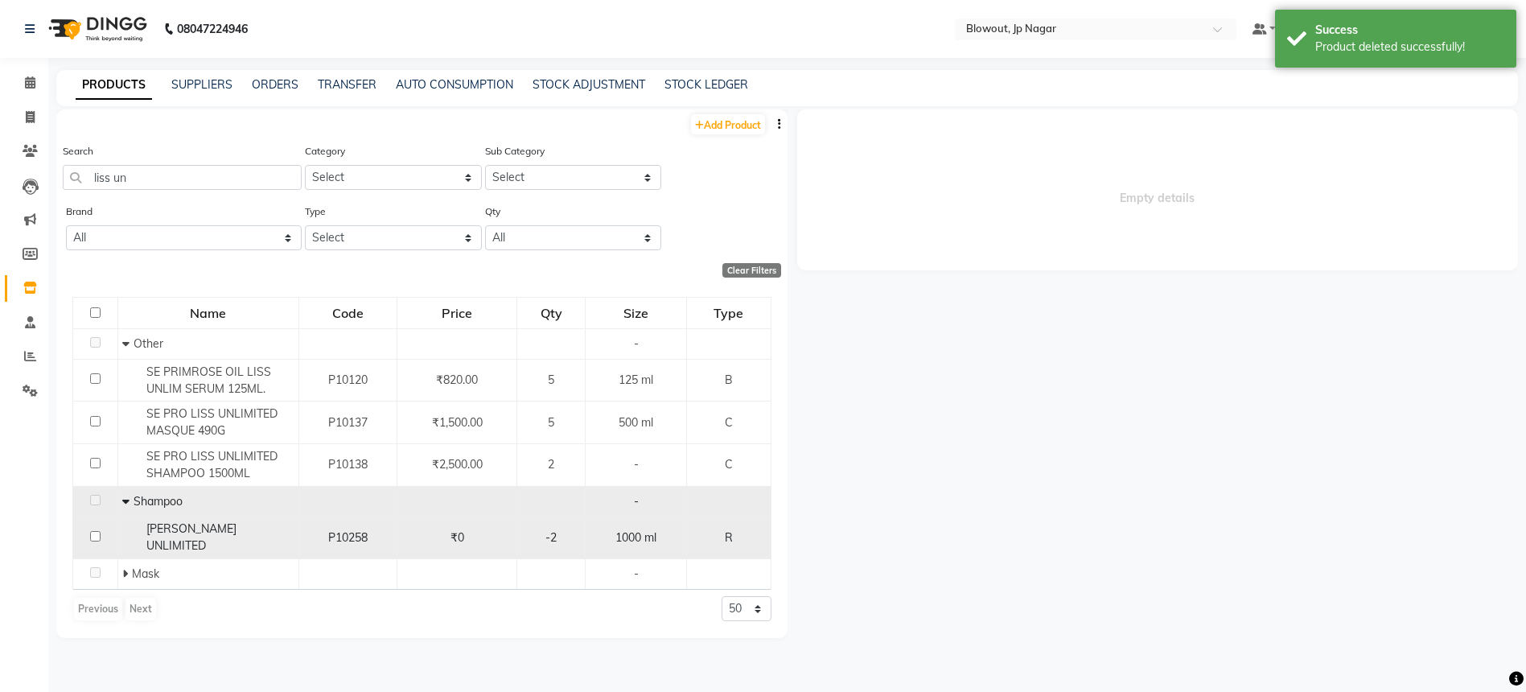
click at [302, 537] on td "P10258" at bounding box center [347, 537] width 99 height 43
click at [324, 531] on div "P10258" at bounding box center [348, 537] width 85 height 17
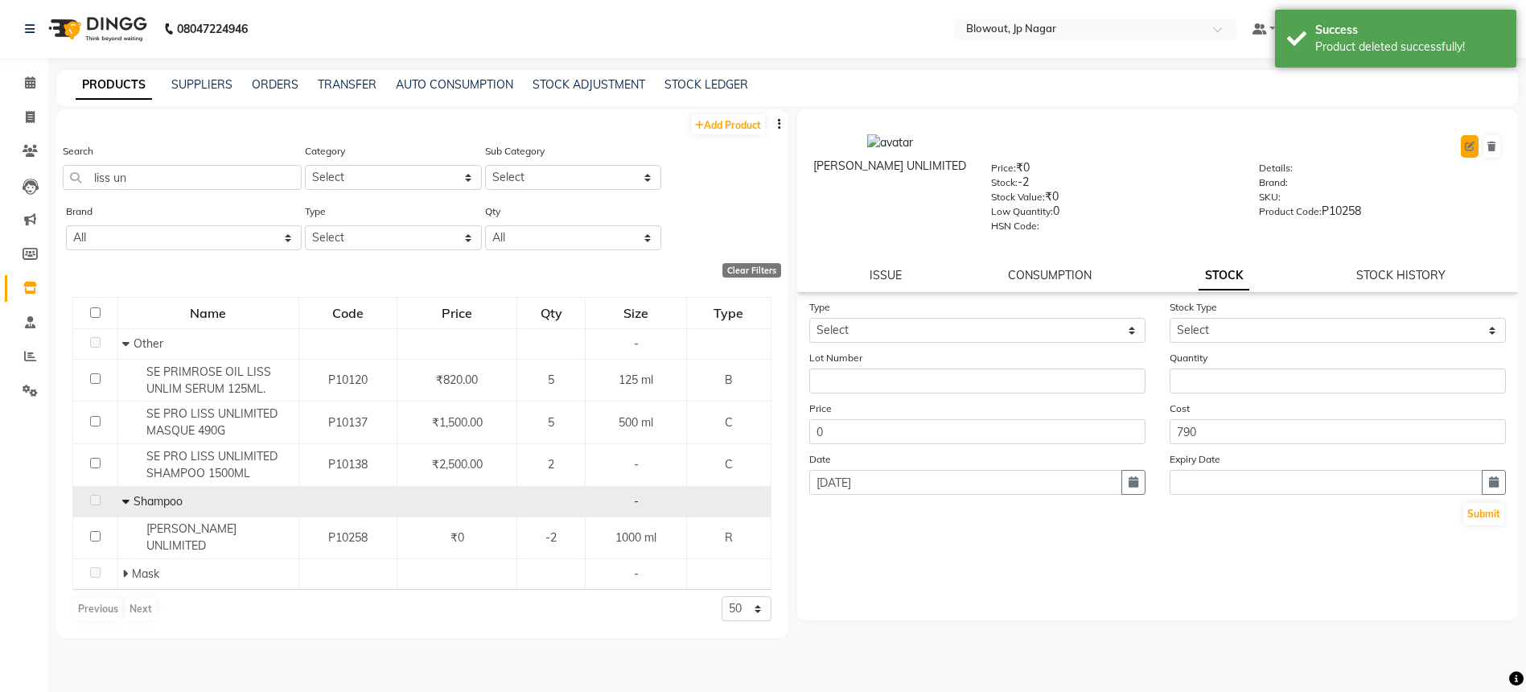
click at [1463, 146] on button at bounding box center [1470, 146] width 18 height 23
select select "true"
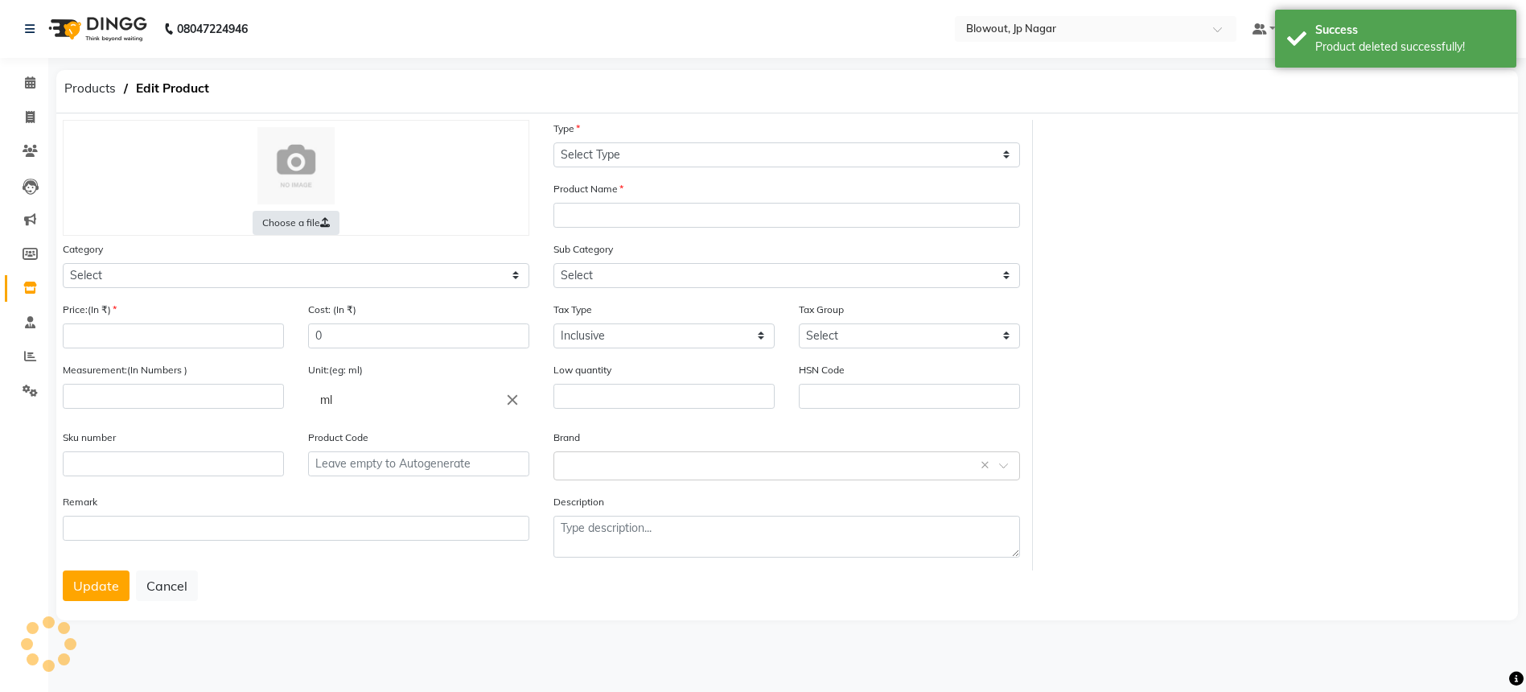
select select "R"
type input "LOREAL LISS UNLIMITED"
select select
type input "0"
type input "790"
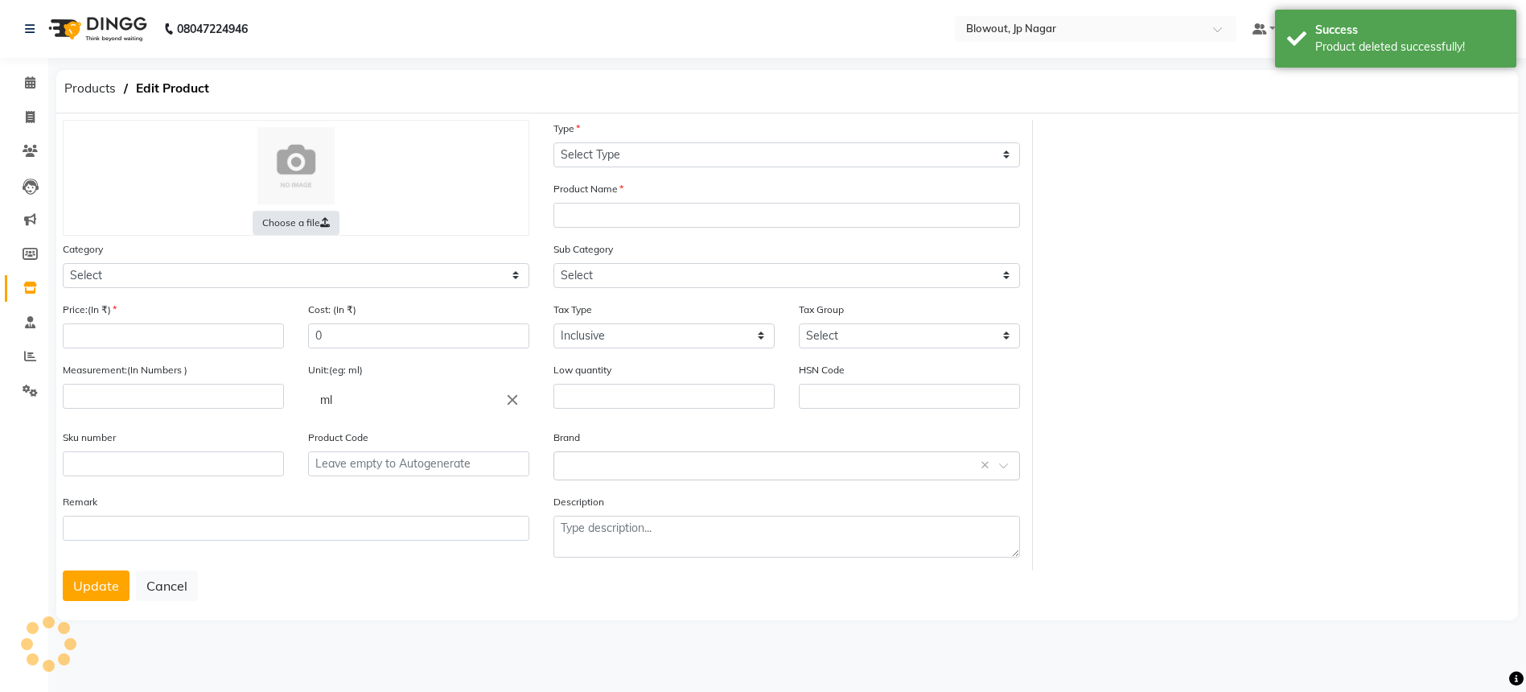
type input "1000"
type input "0"
type input "P10258"
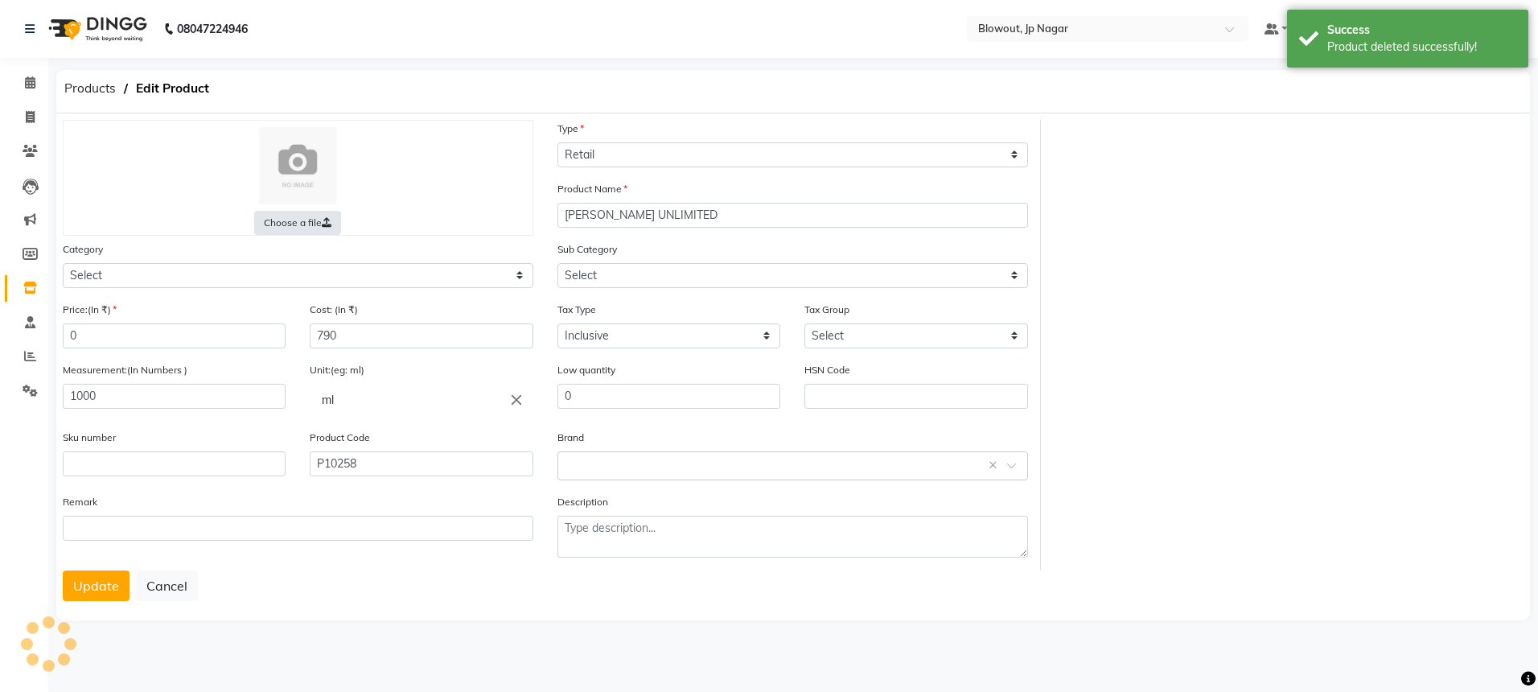
select select "1020901100"
select select "1020901101"
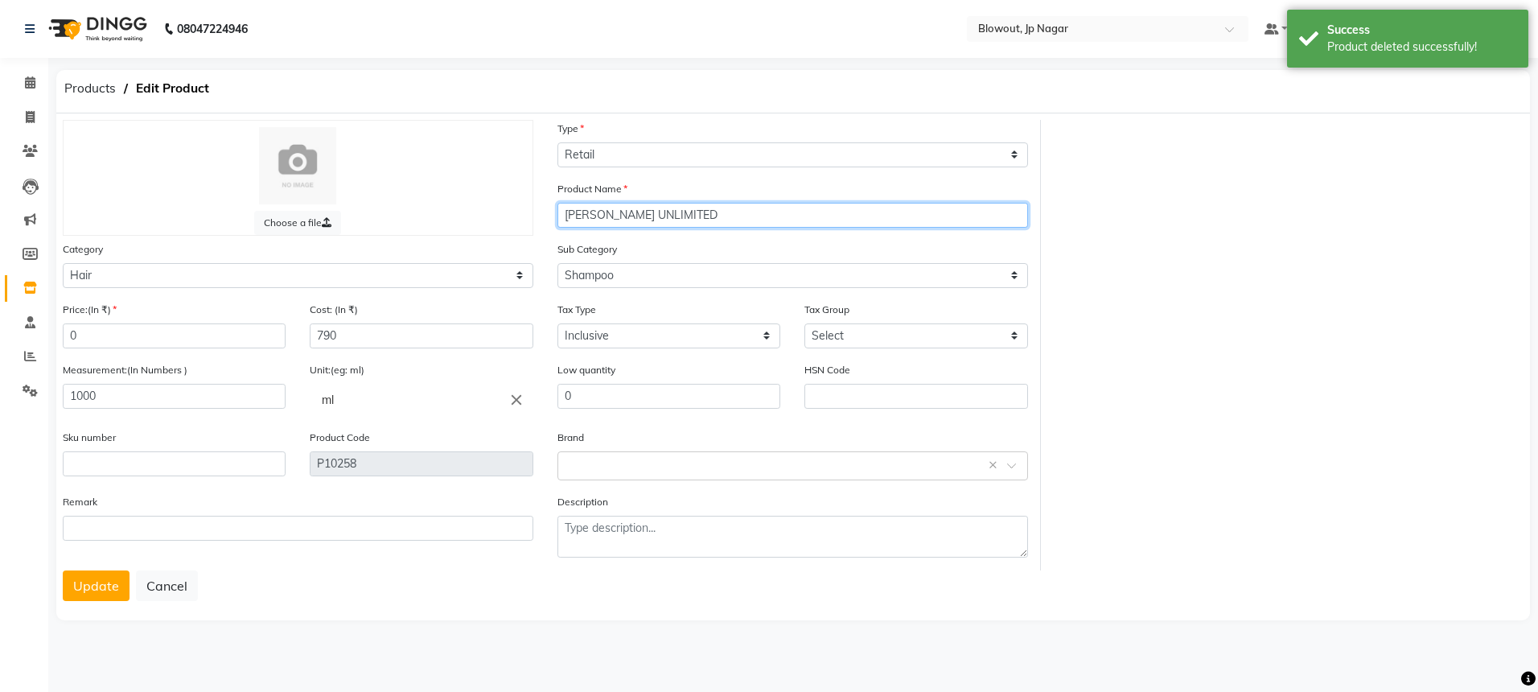
click at [744, 203] on input "LOREAL LISS UNLIMITED" at bounding box center [793, 215] width 471 height 25
click at [799, 212] on input "LOREAL LISS UNLIMITED" at bounding box center [793, 215] width 471 height 25
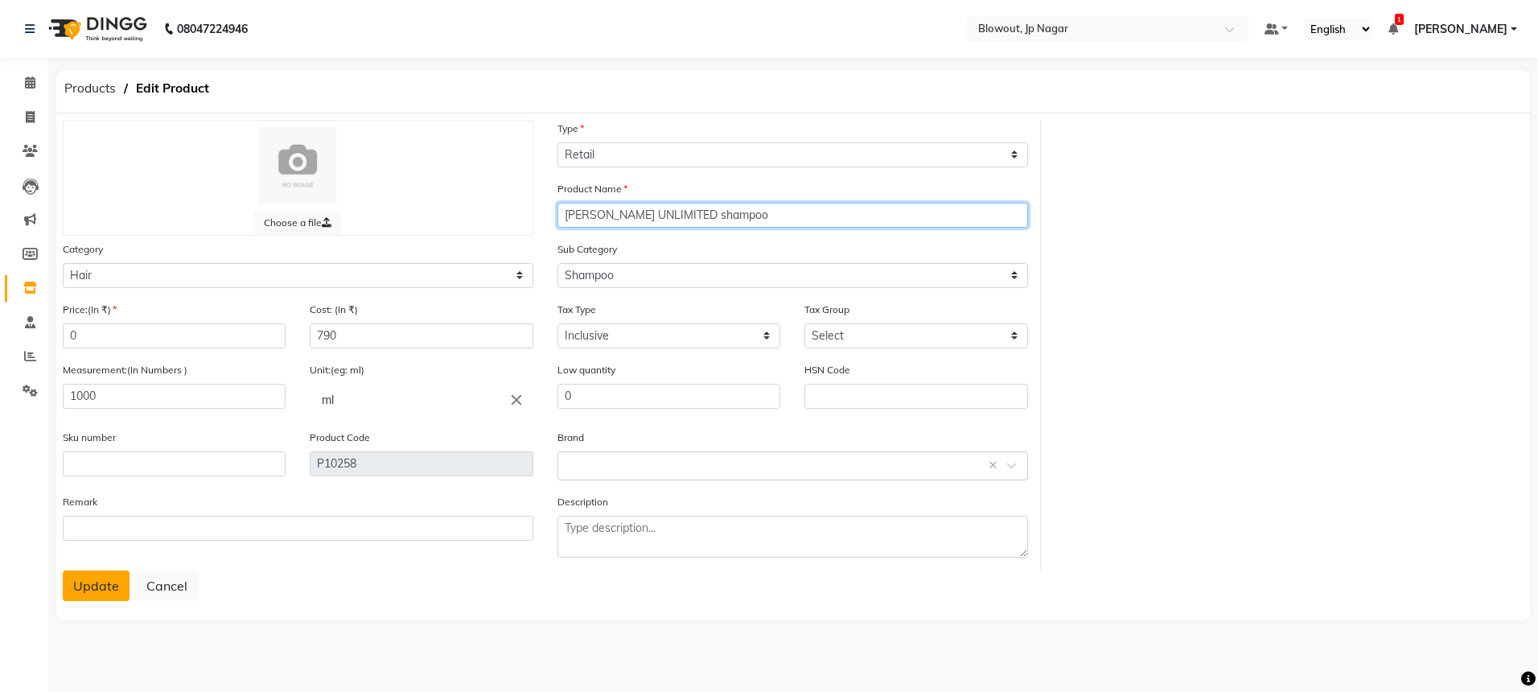
type input "LOREAL LISS UNLIMITED shampoo"
click at [105, 575] on button "Update" at bounding box center [96, 585] width 67 height 31
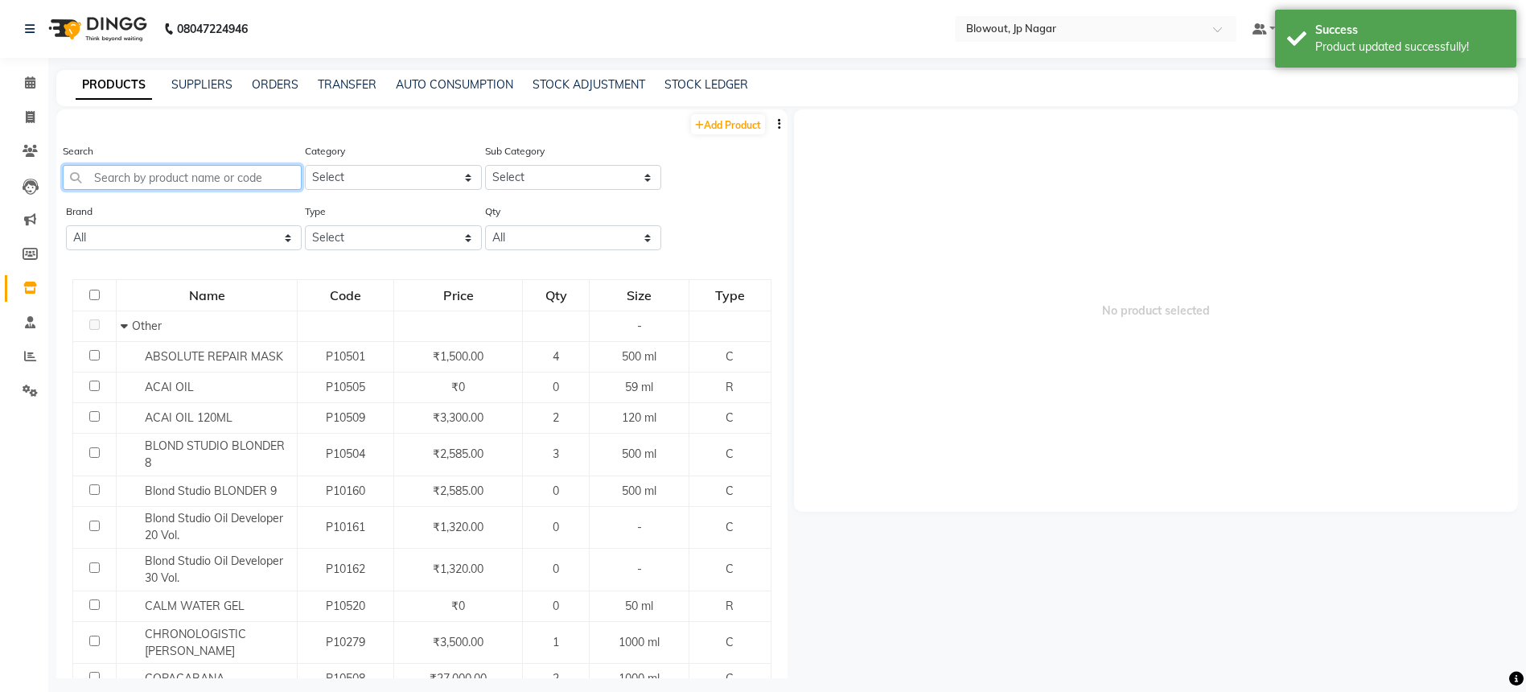
click at [208, 179] on input "text" at bounding box center [182, 177] width 239 height 25
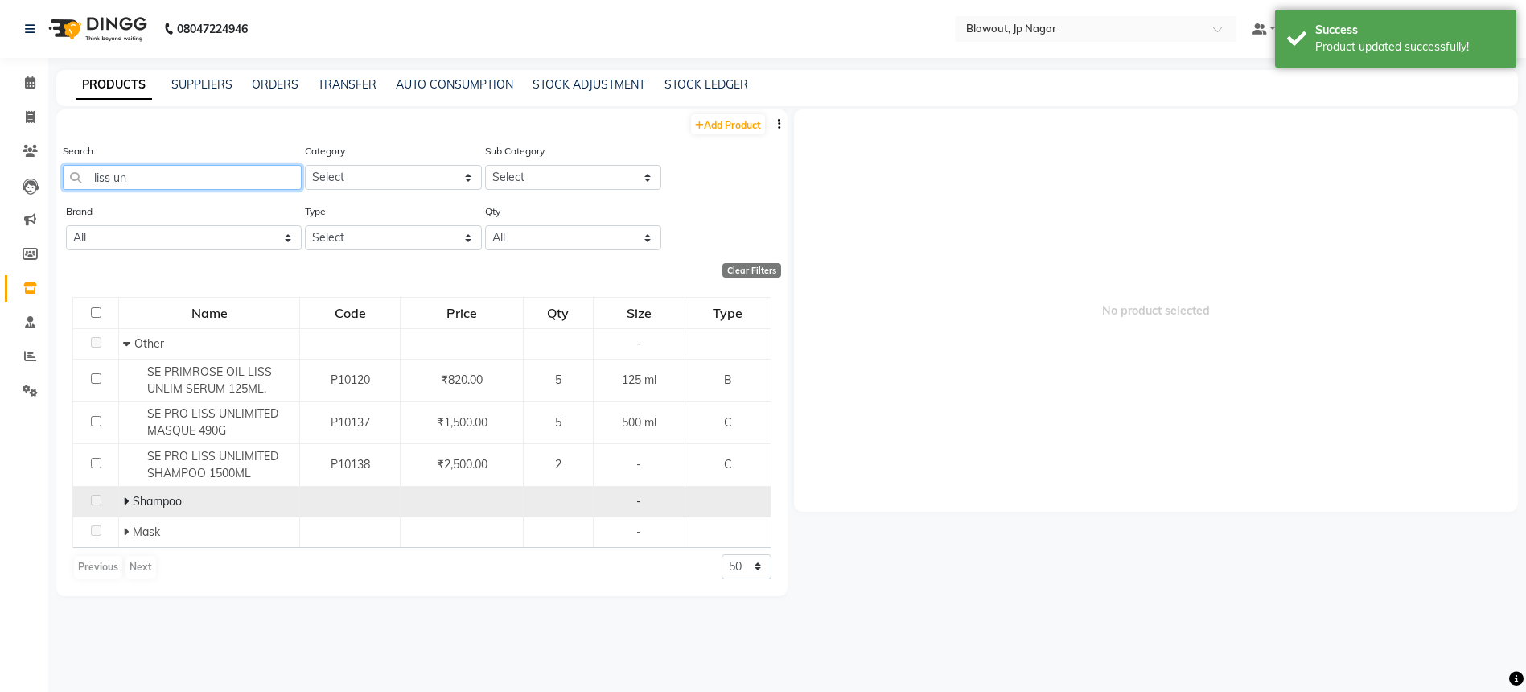
type input "liss un"
click at [123, 498] on icon at bounding box center [126, 501] width 6 height 11
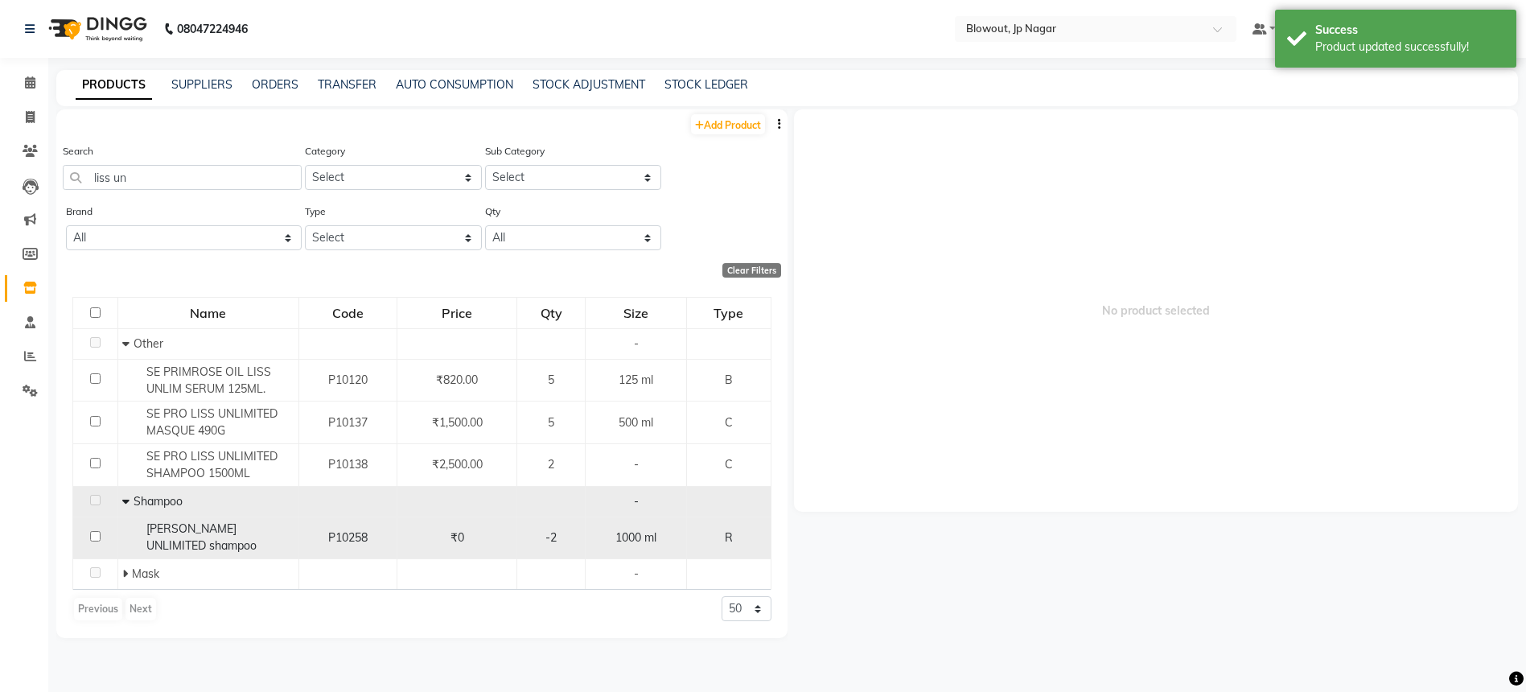
click at [197, 541] on div "LOREAL LISS UNLIMITED shampoo" at bounding box center [208, 538] width 172 height 34
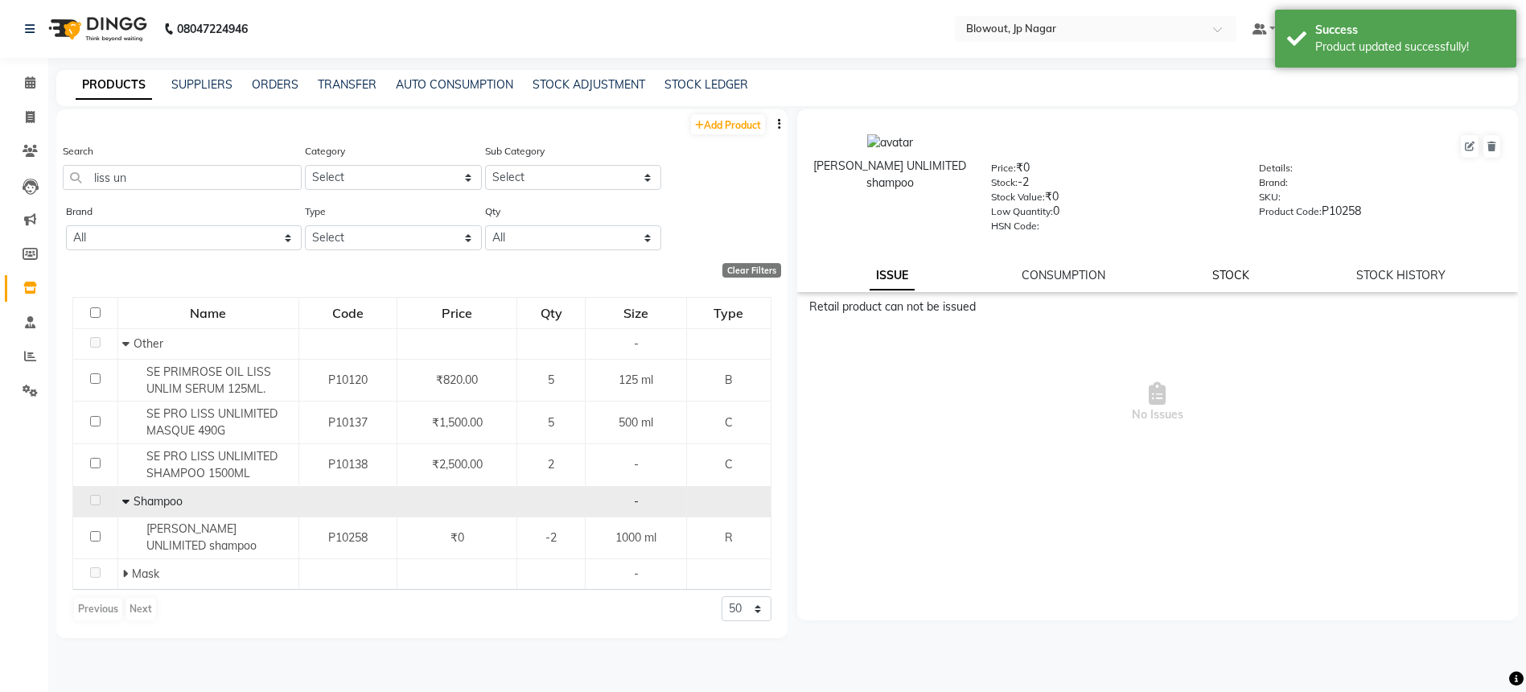
click at [1224, 280] on link "STOCK" at bounding box center [1230, 275] width 37 height 14
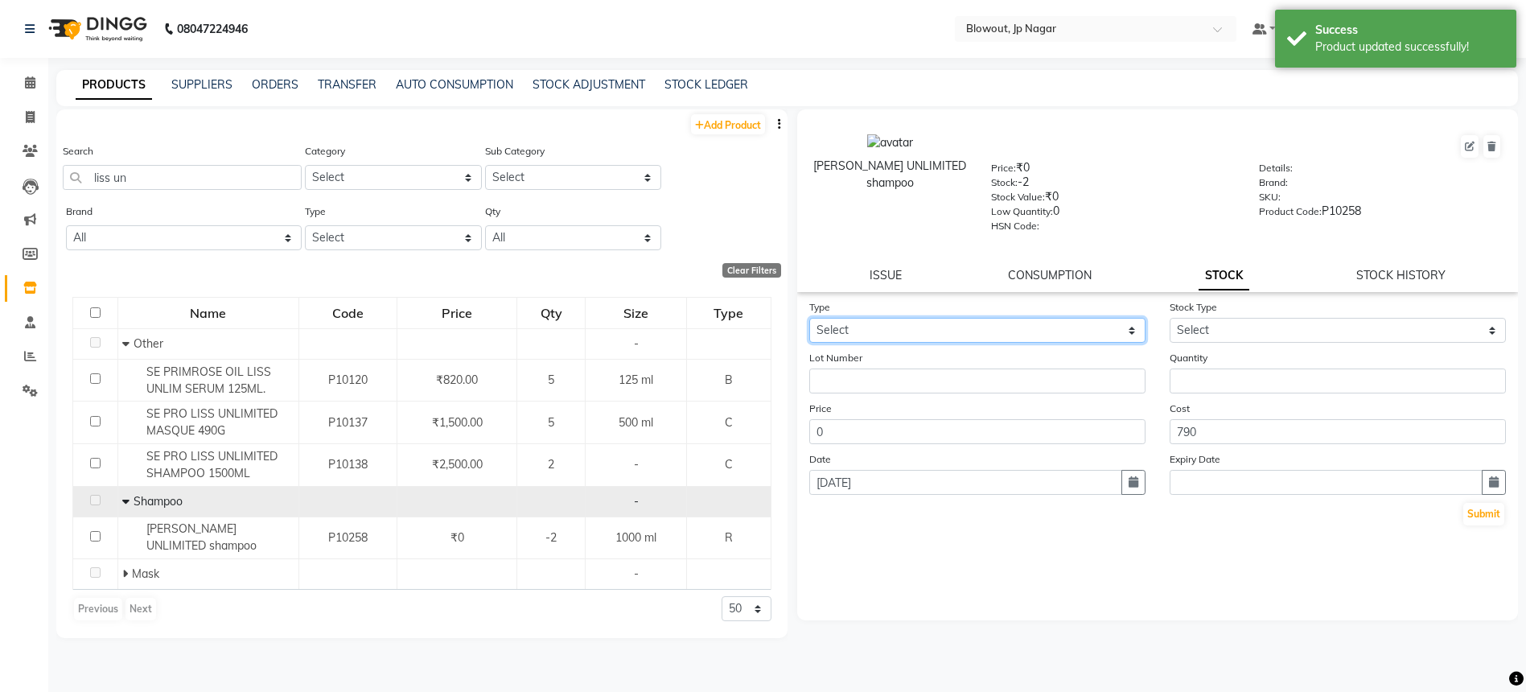
click at [1002, 326] on select "Select In Out" at bounding box center [977, 330] width 336 height 25
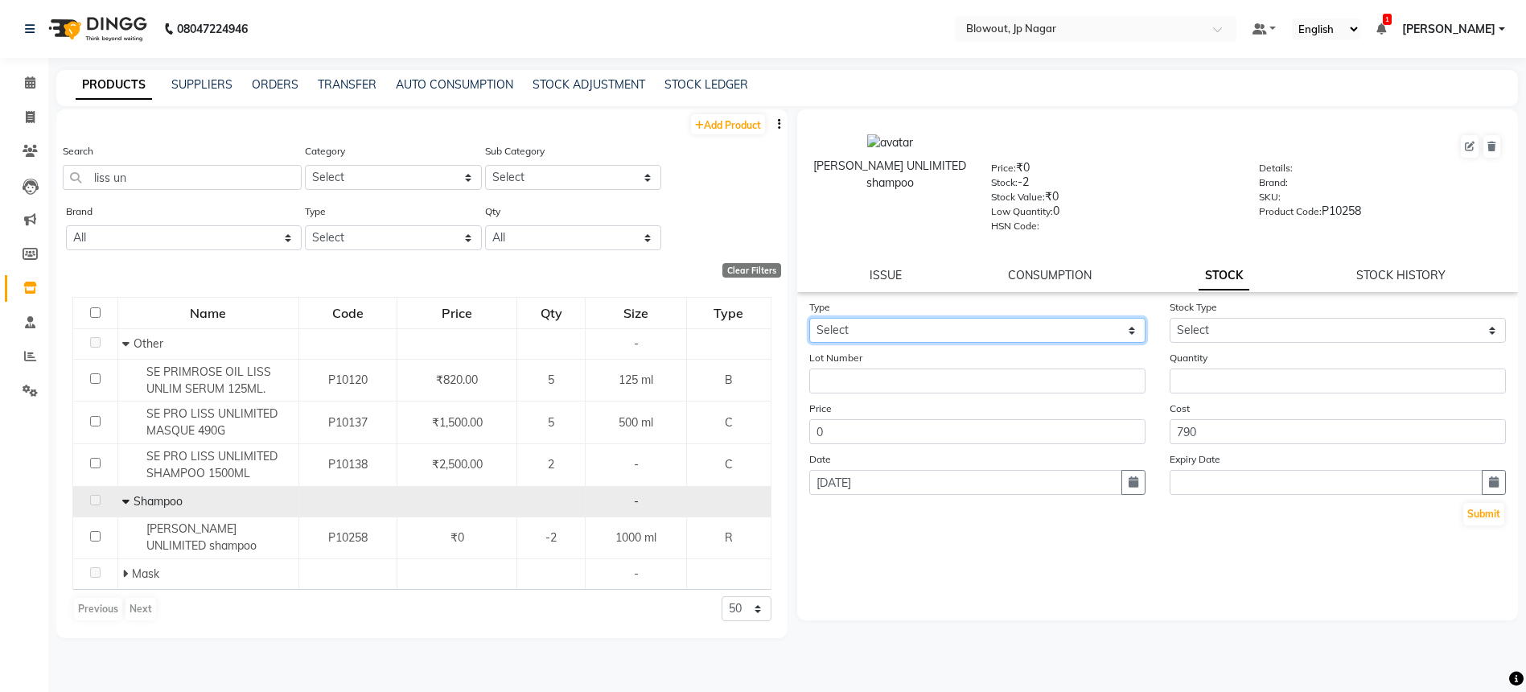
select select "in"
click at [1234, 314] on div "Stock Type Select New Stock Adjustment Return Other" at bounding box center [1338, 320] width 360 height 44
click at [1222, 329] on select "Select New Stock Adjustment Return Other" at bounding box center [1338, 330] width 336 height 25
select select "new stock"
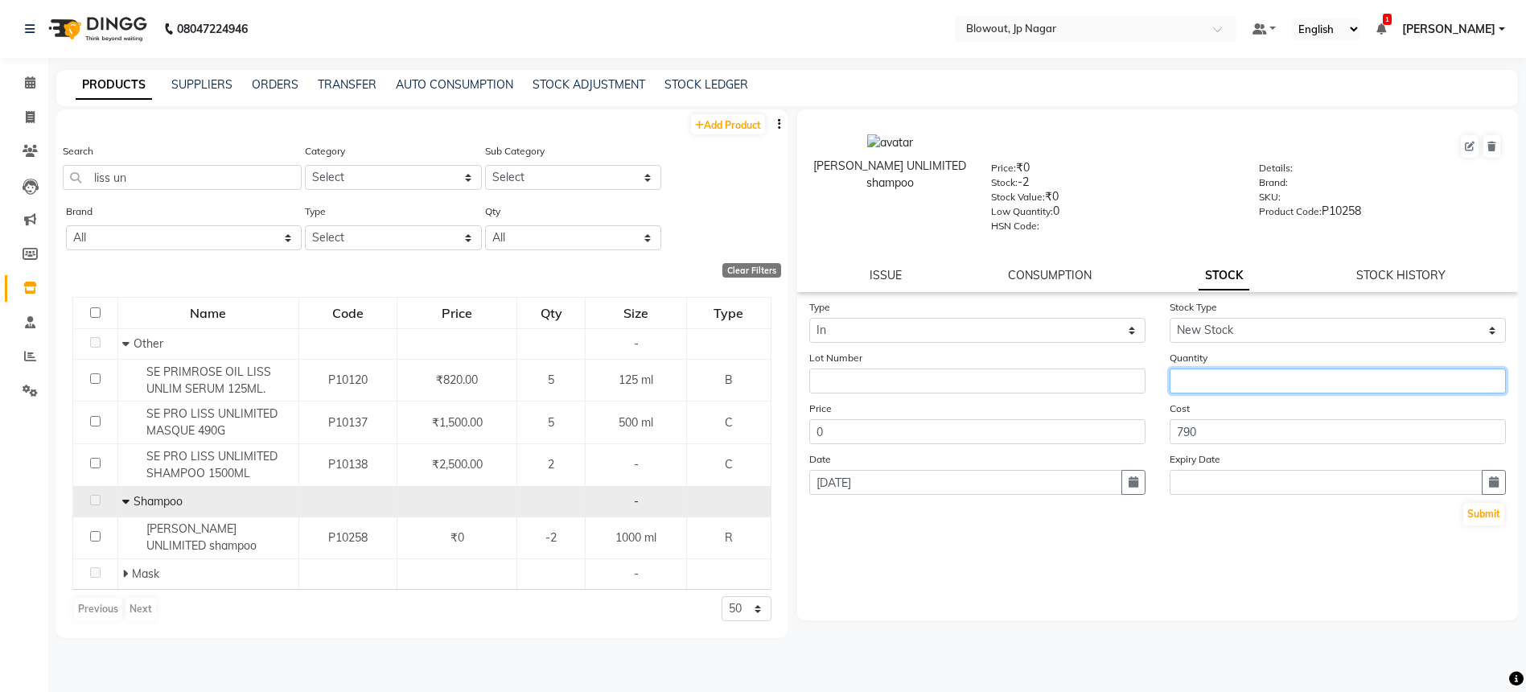
click at [1253, 382] on input "number" at bounding box center [1338, 380] width 336 height 25
type input "5"
click at [1478, 518] on button "Submit" at bounding box center [1483, 514] width 41 height 23
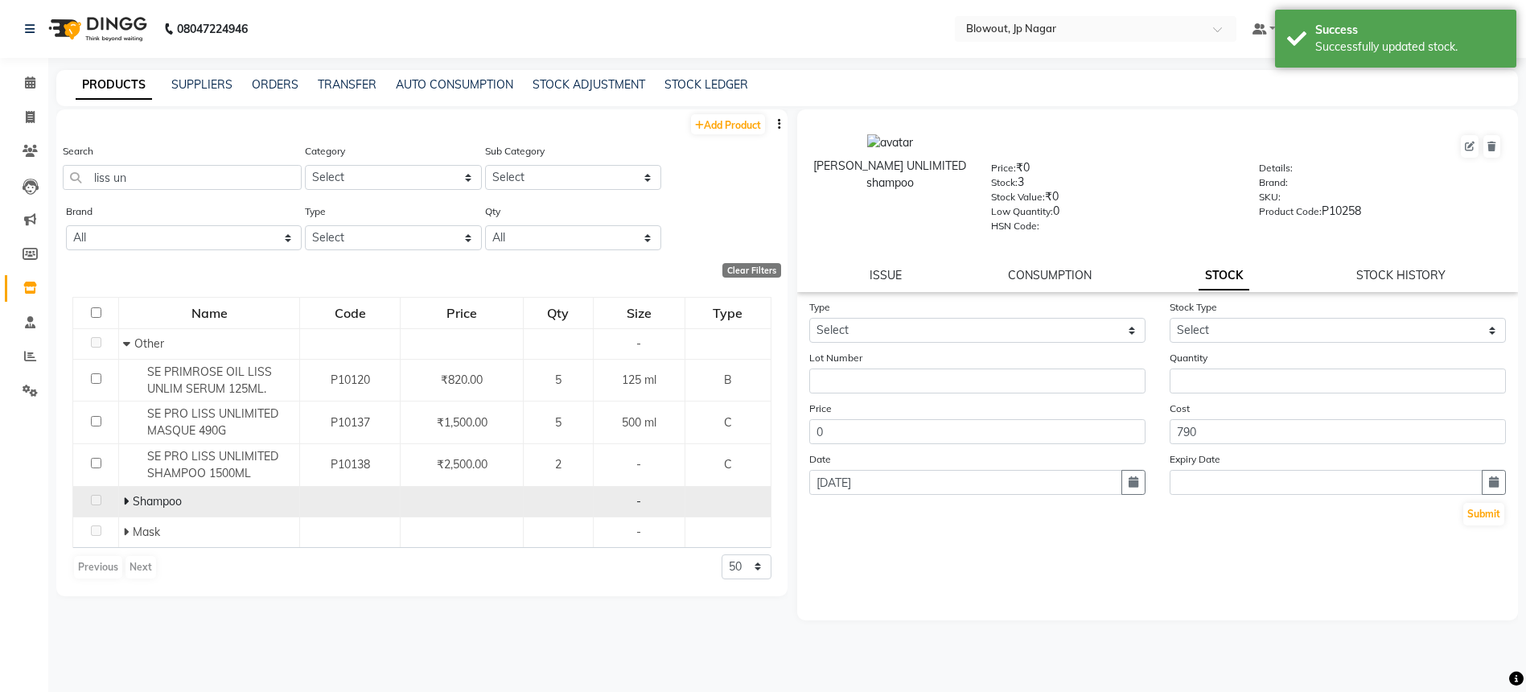
click at [125, 508] on span at bounding box center [126, 501] width 6 height 14
drag, startPoint x: 192, startPoint y: 173, endPoint x: 104, endPoint y: 158, distance: 89.8
click at [104, 158] on div "Search liss un" at bounding box center [182, 165] width 239 height 47
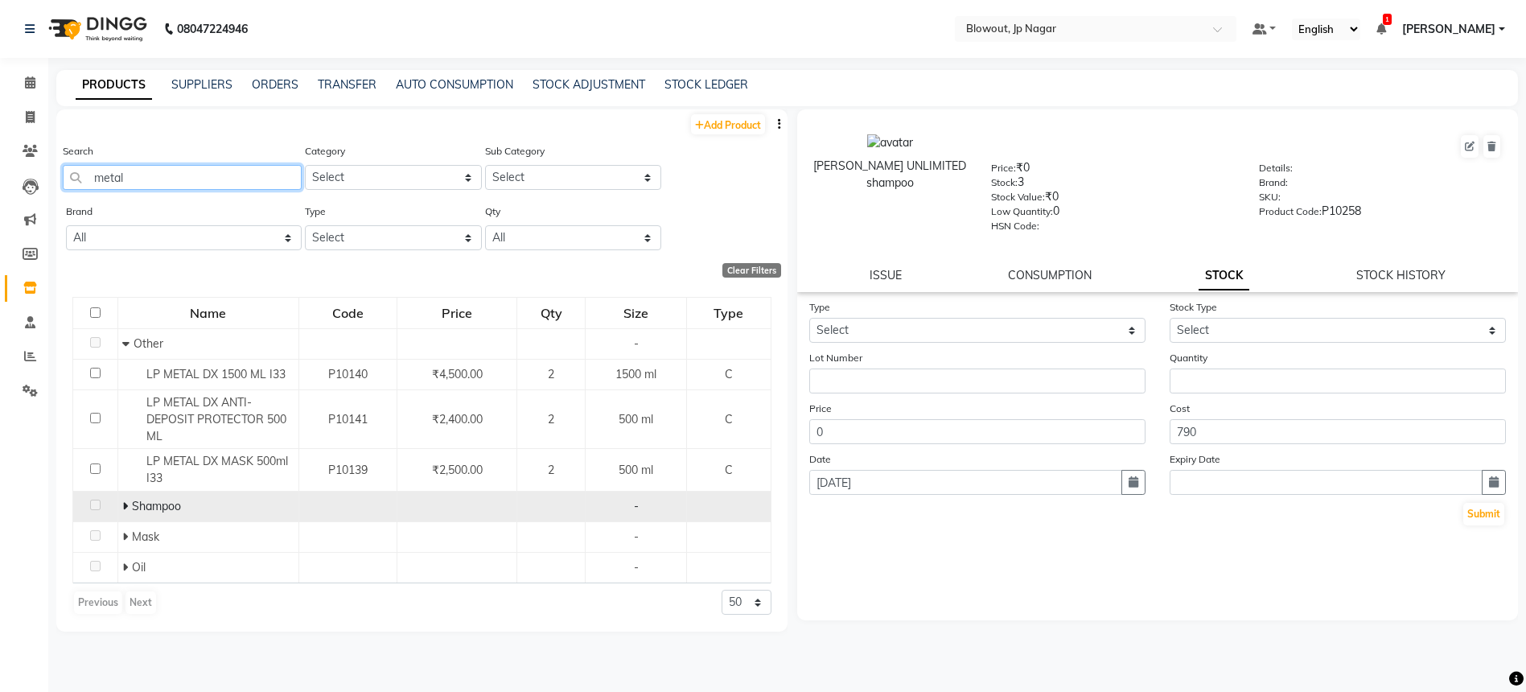
type input "metal"
click at [122, 506] on icon at bounding box center [125, 505] width 6 height 11
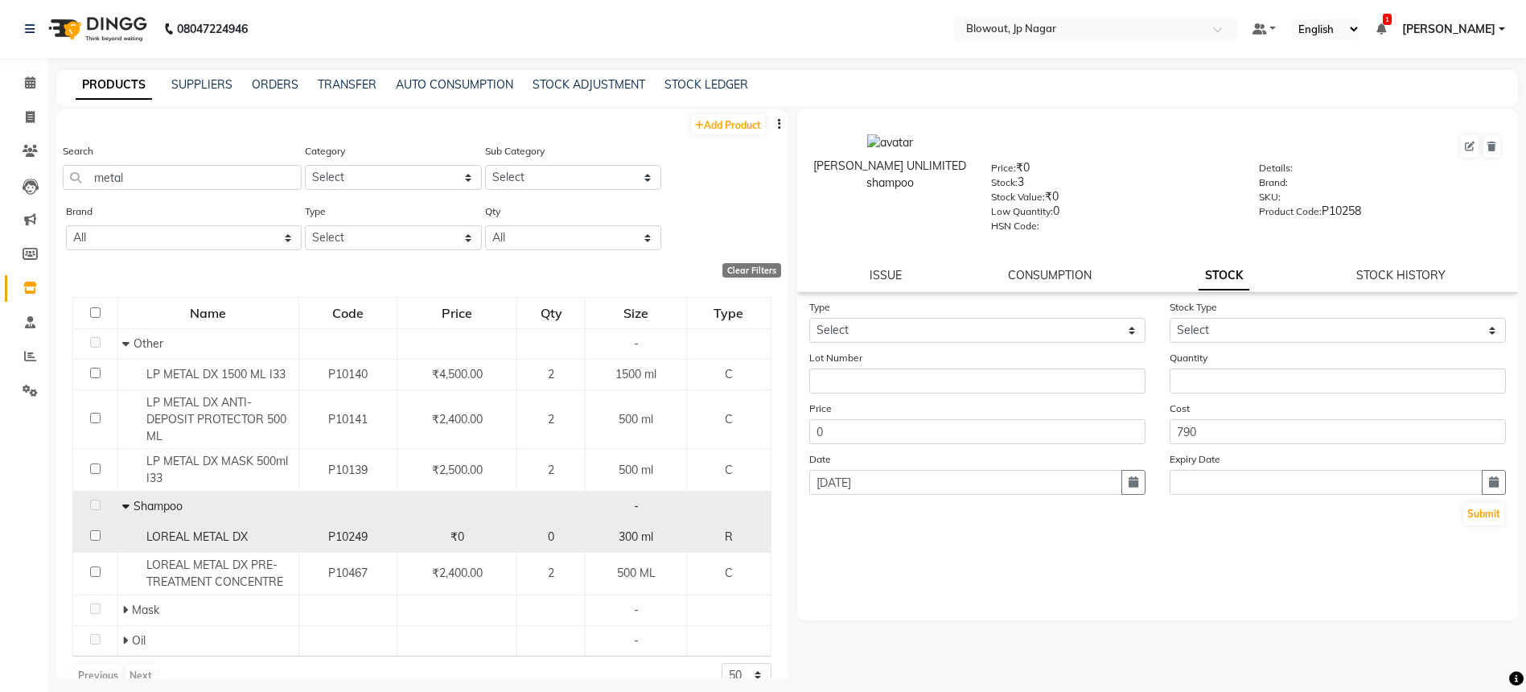
click at [257, 535] on div "LOREAL METAL DX" at bounding box center [208, 537] width 172 height 17
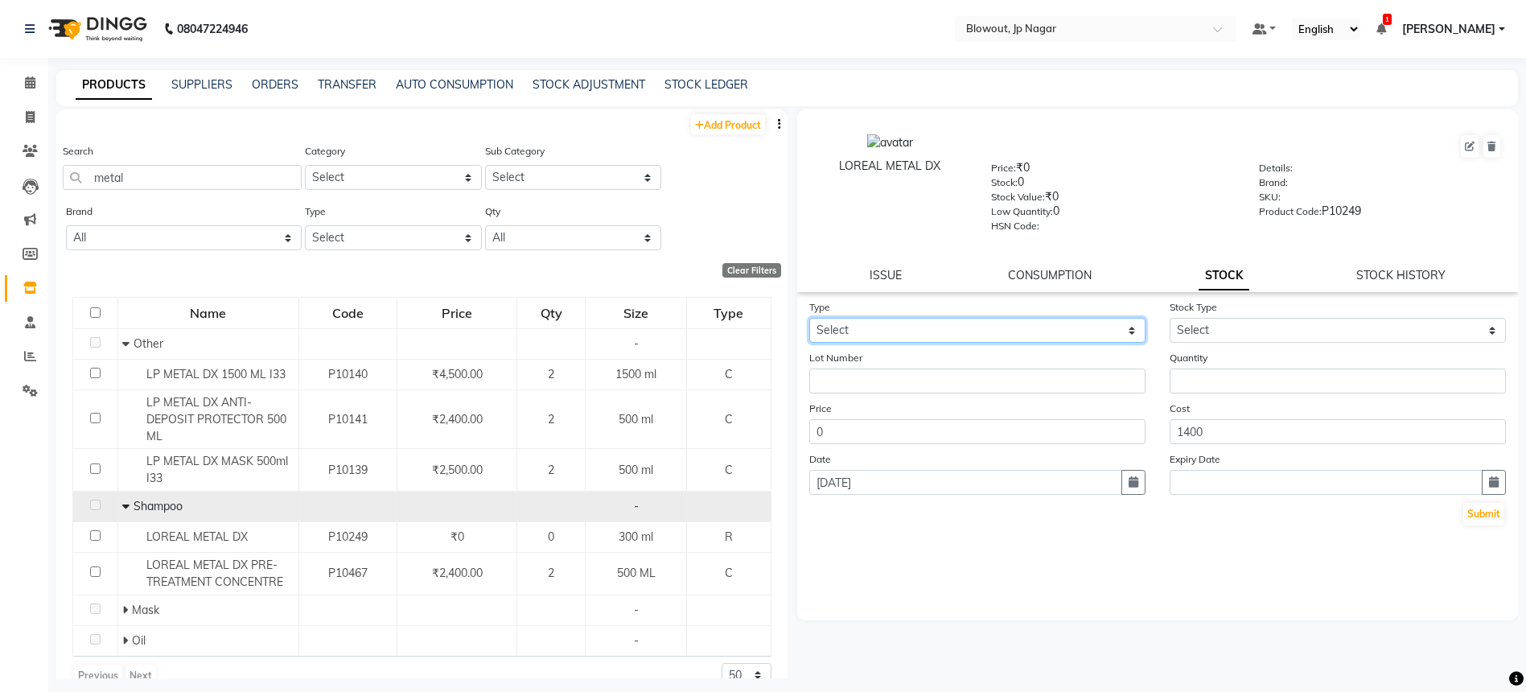
click at [880, 330] on select "Select In Out" at bounding box center [977, 330] width 336 height 25
select select "in"
click at [1232, 326] on select "Select New Stock Adjustment Return Other" at bounding box center [1338, 330] width 336 height 25
select select "new stock"
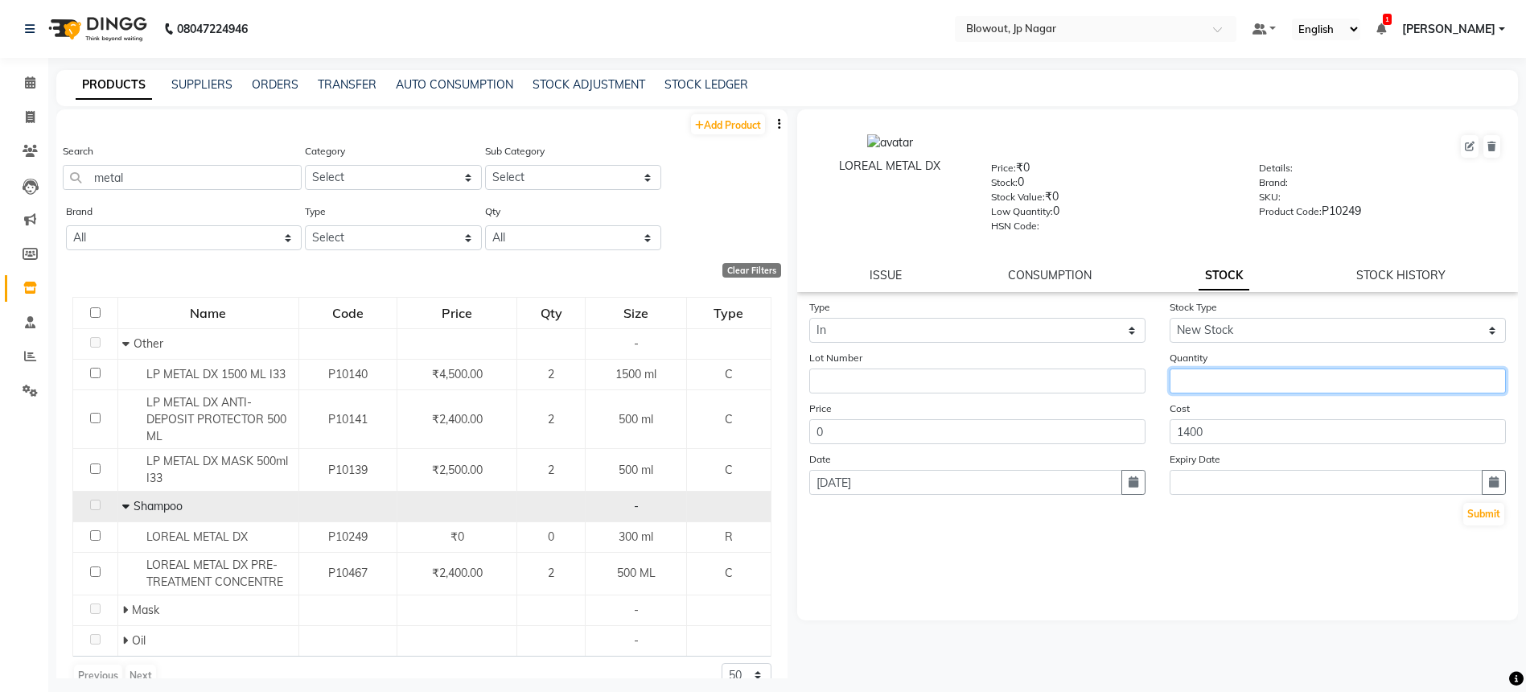
click at [1223, 369] on input "number" at bounding box center [1338, 380] width 336 height 25
type input "2"
click at [1482, 505] on button "Submit" at bounding box center [1483, 514] width 41 height 23
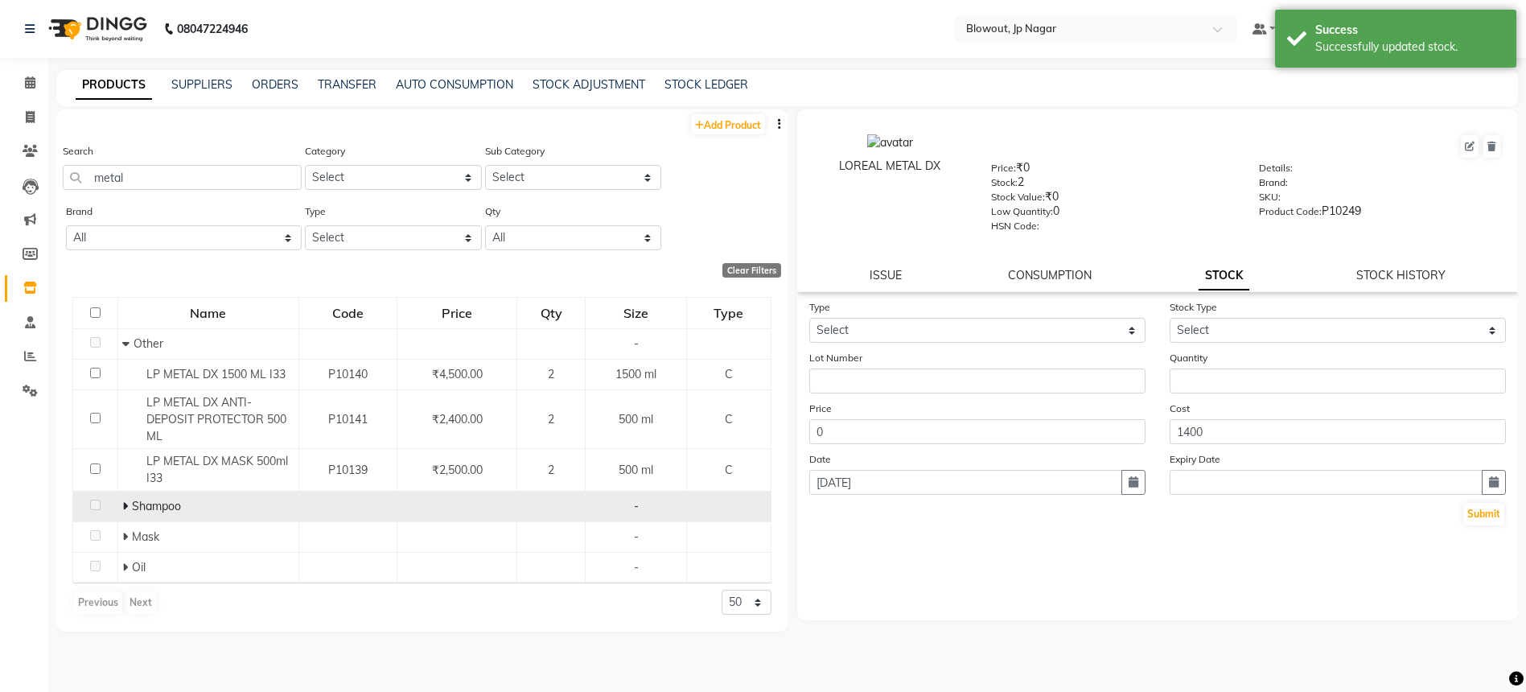
click at [125, 504] on icon at bounding box center [125, 505] width 6 height 11
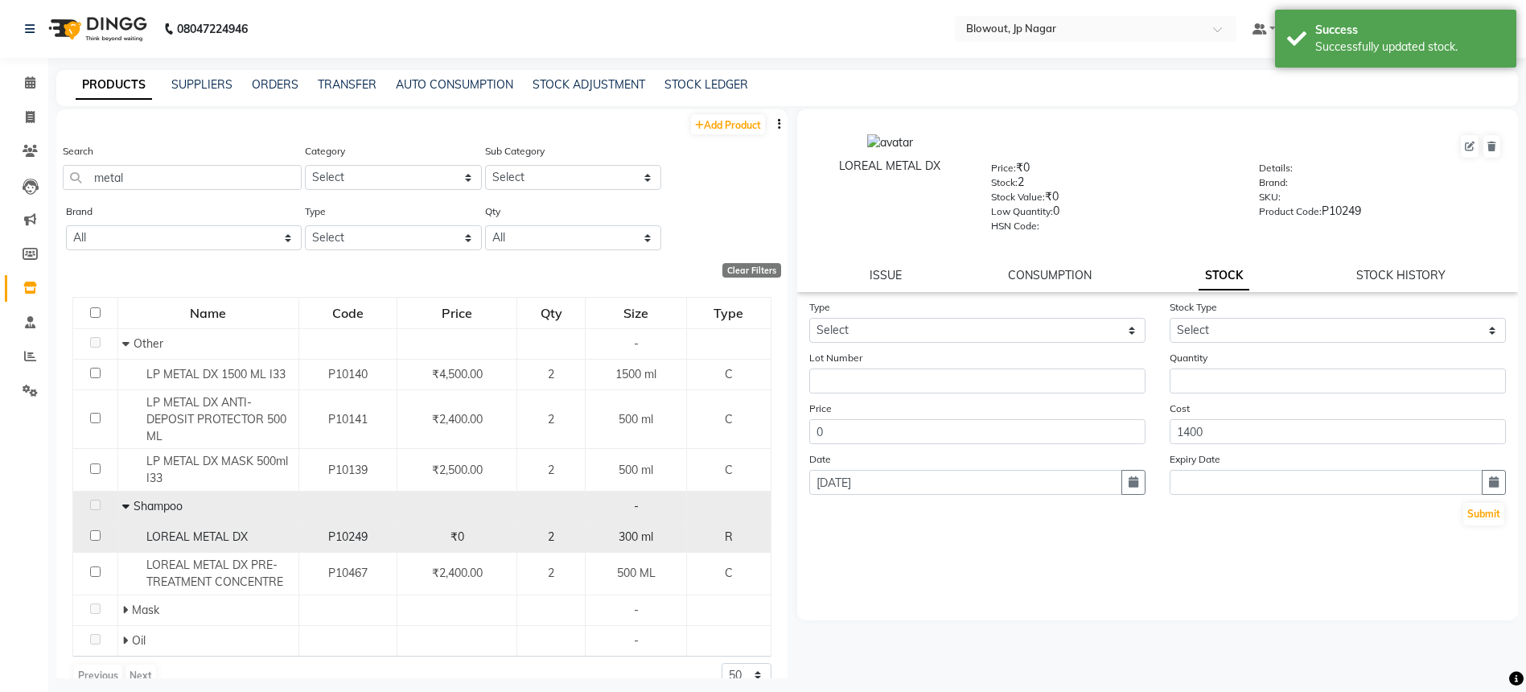
click at [258, 534] on div "LOREAL METAL DX" at bounding box center [208, 537] width 172 height 17
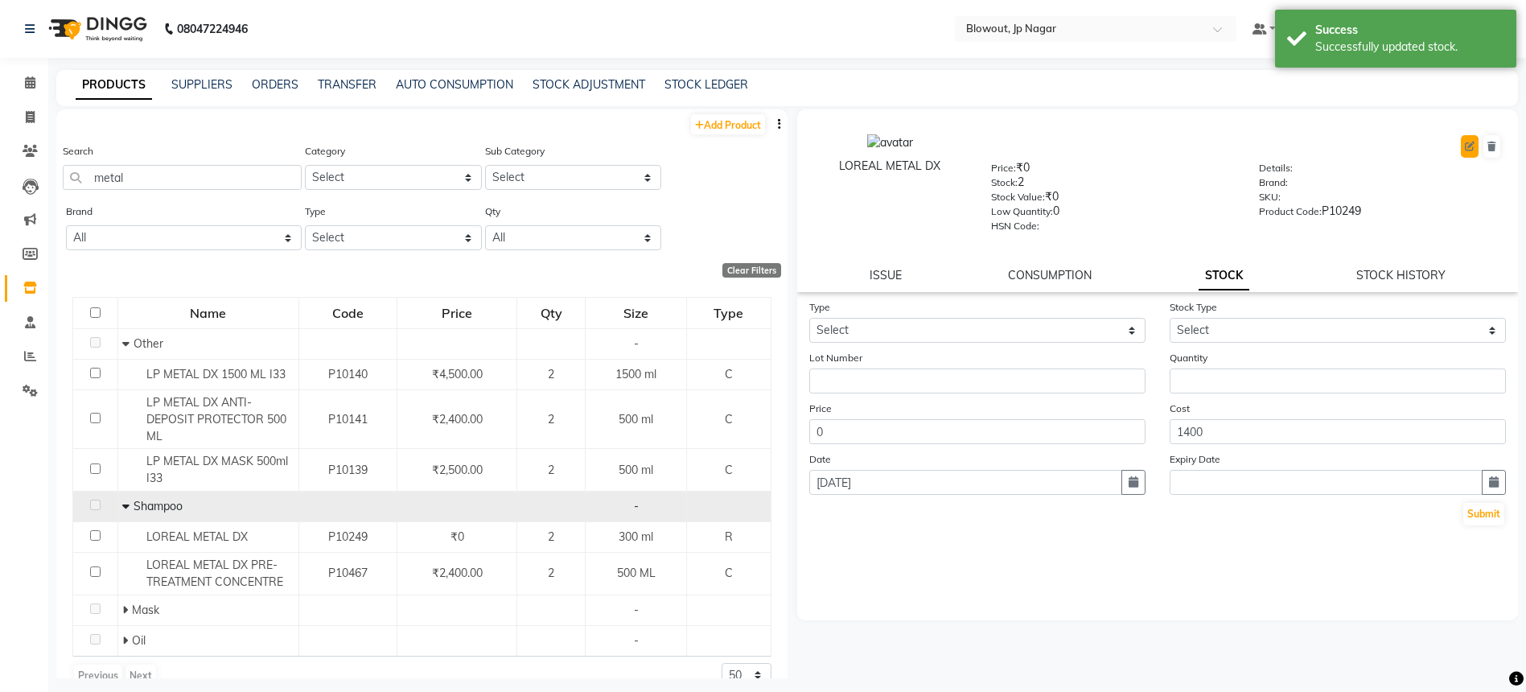
click at [1469, 150] on icon at bounding box center [1470, 147] width 10 height 10
select select "true"
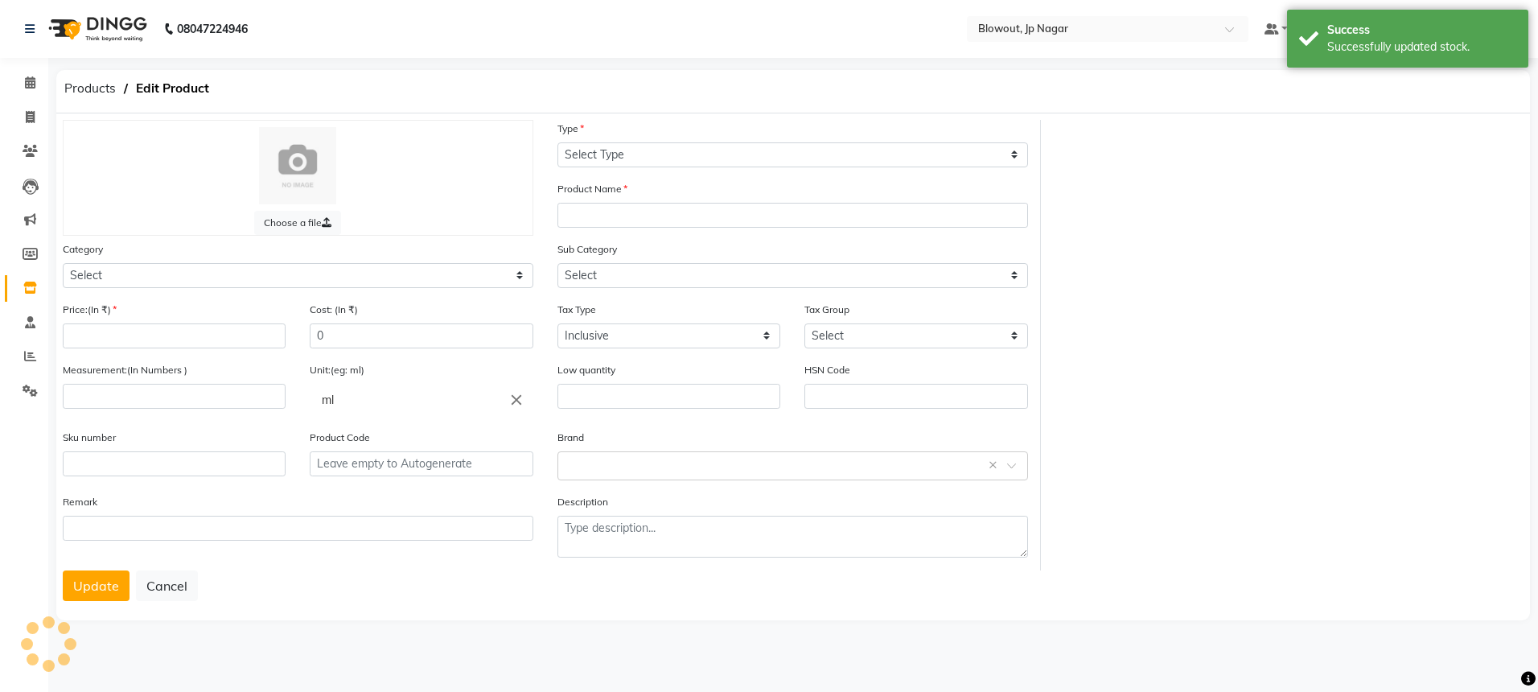
select select "R"
type input "LOREAL METAL DX"
select select
type input "0"
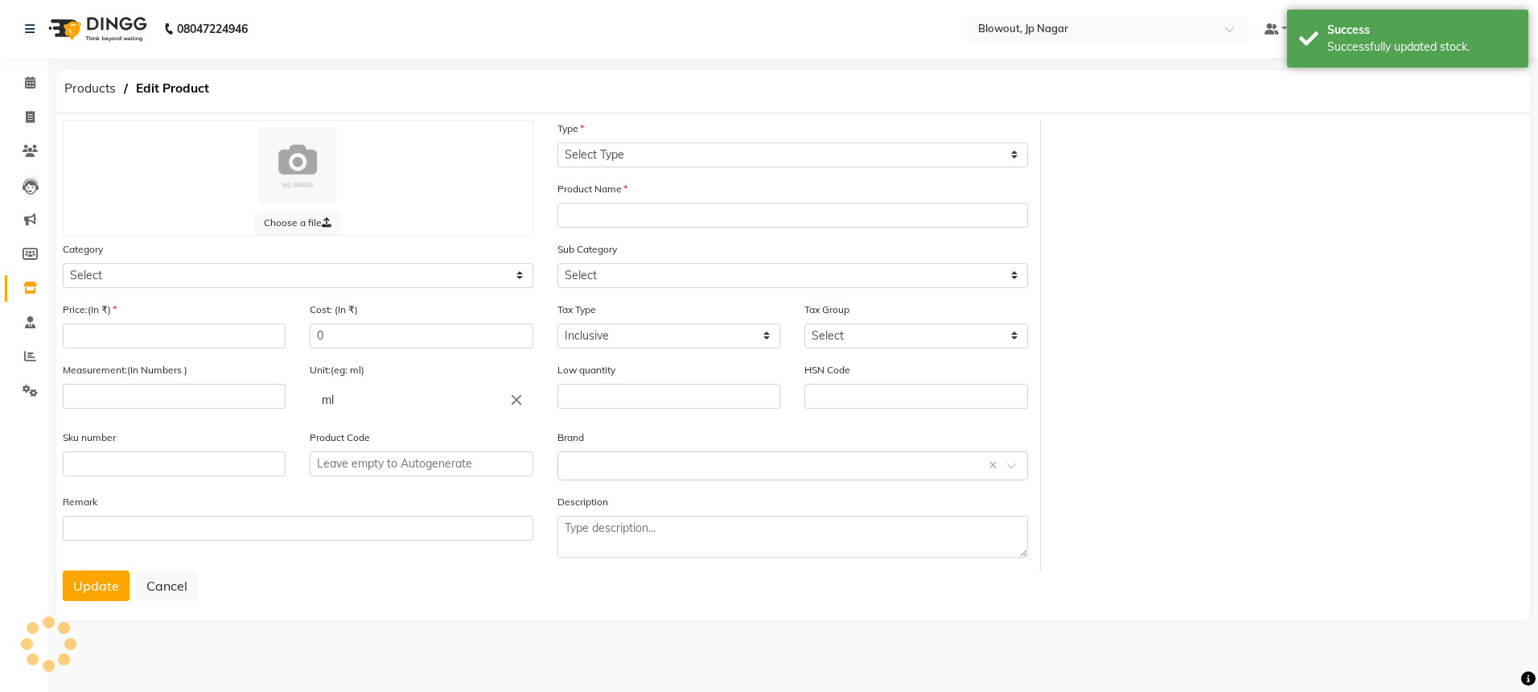
type input "1400"
type input "300"
type input "0"
type input "P10249"
select select "1020901100"
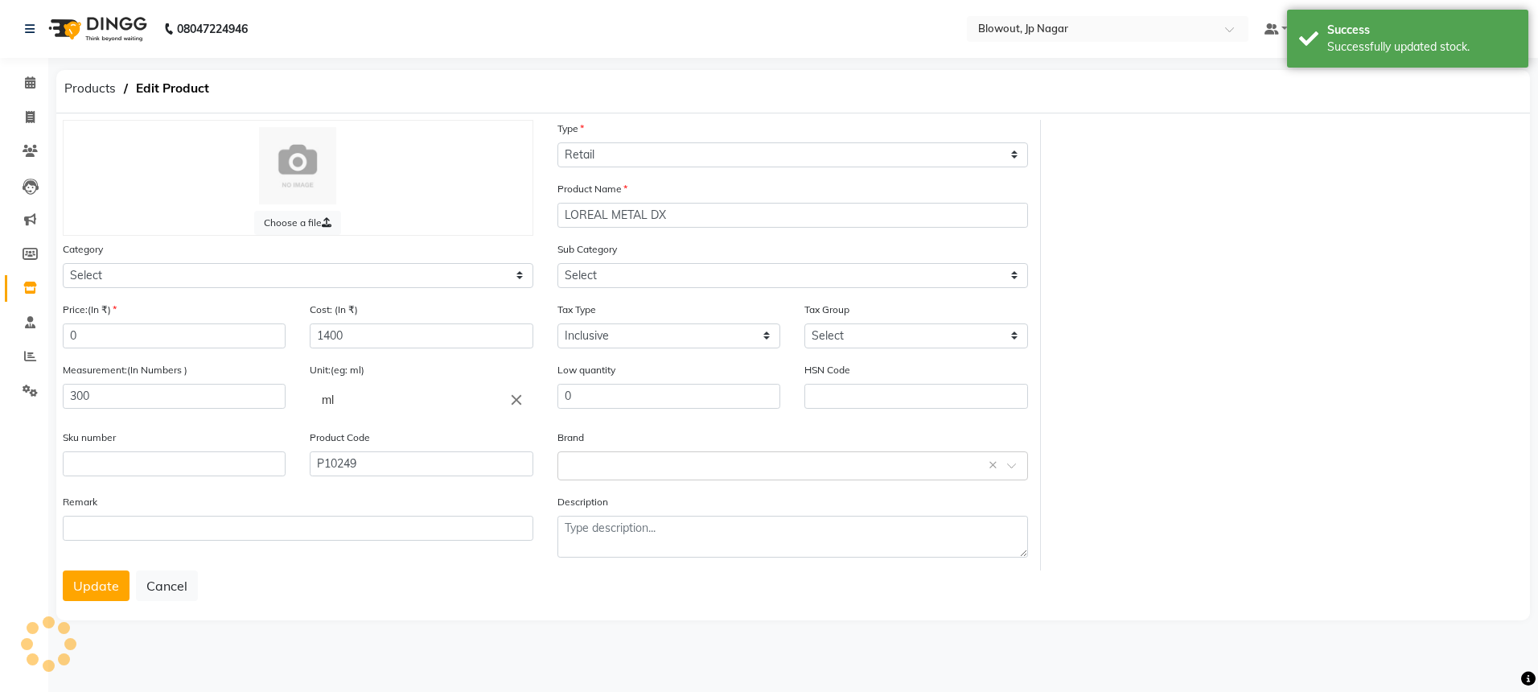
select select "1020901101"
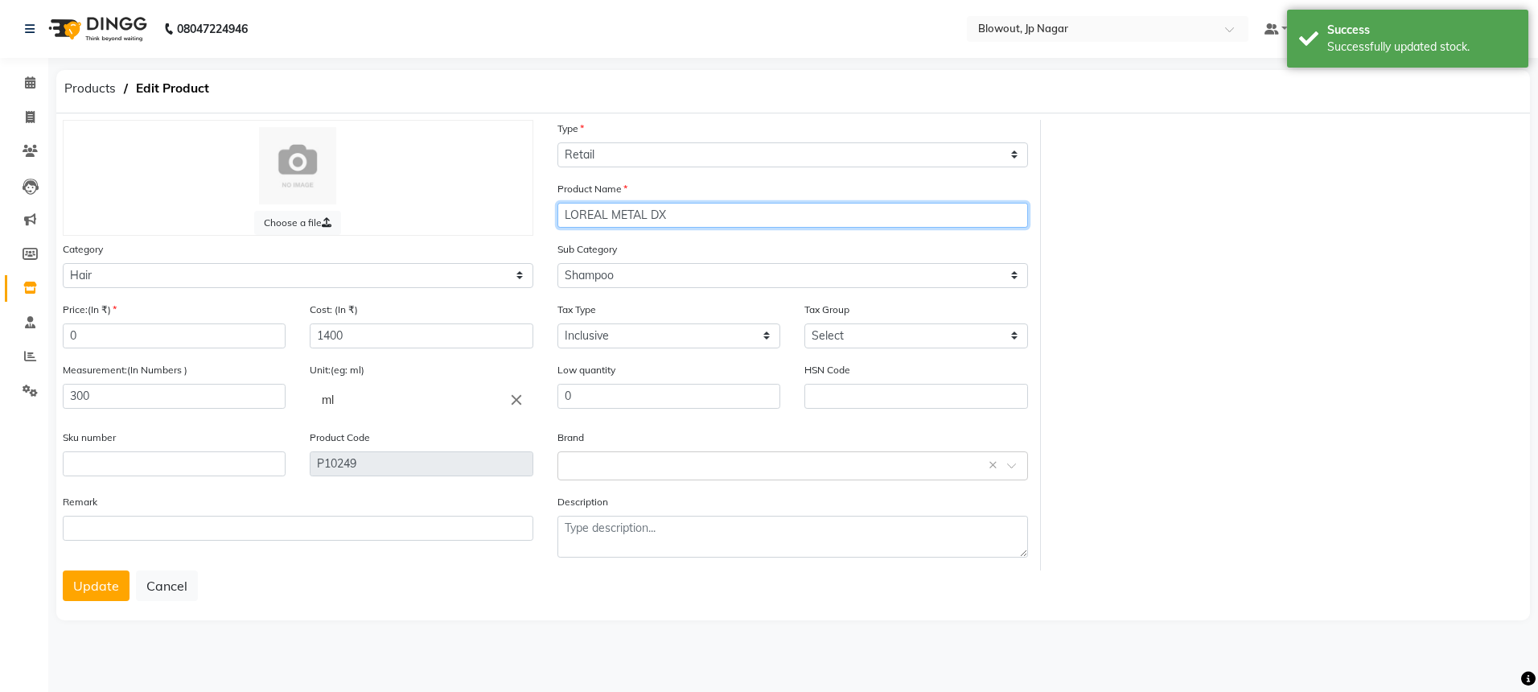
click at [784, 218] on input "LOREAL METAL DX" at bounding box center [793, 215] width 471 height 25
type input "LOREAL METAL DX shampoo"
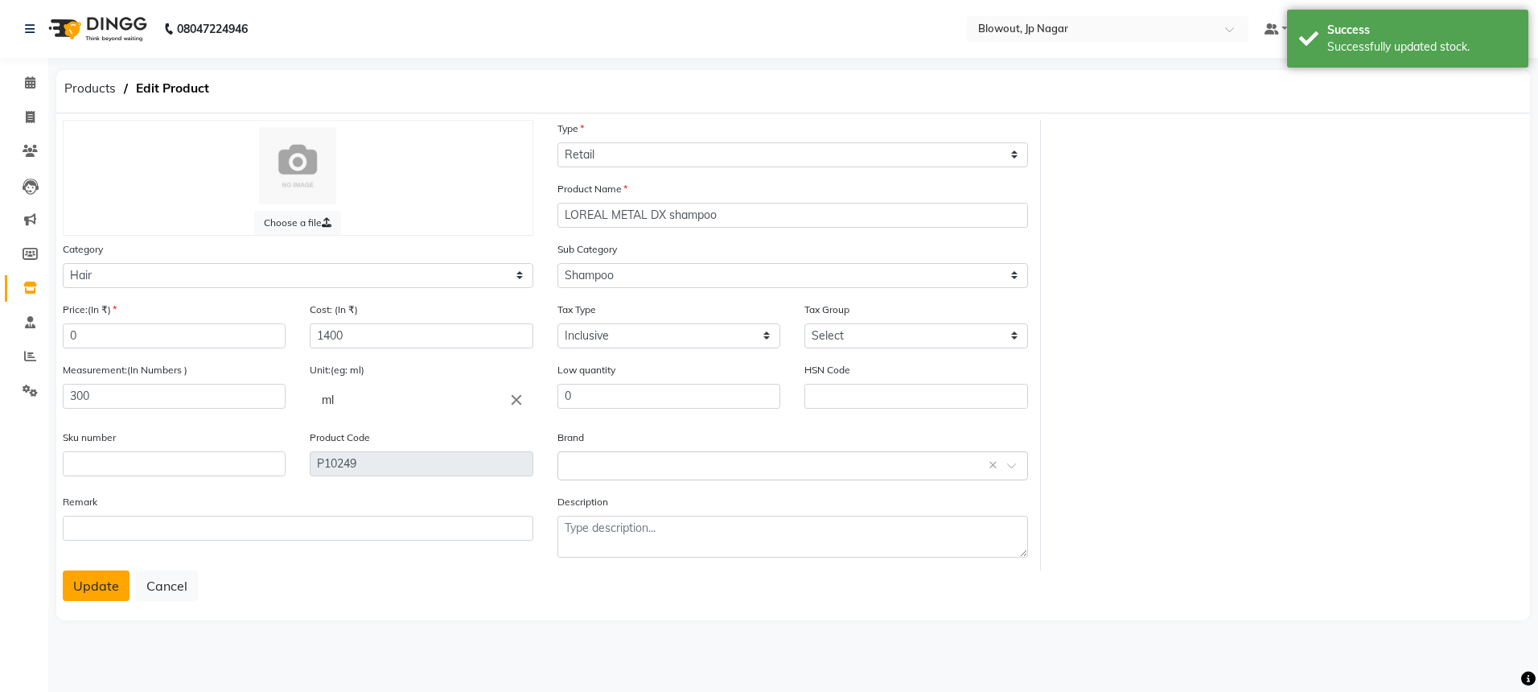
click at [85, 595] on button "Update" at bounding box center [96, 585] width 67 height 31
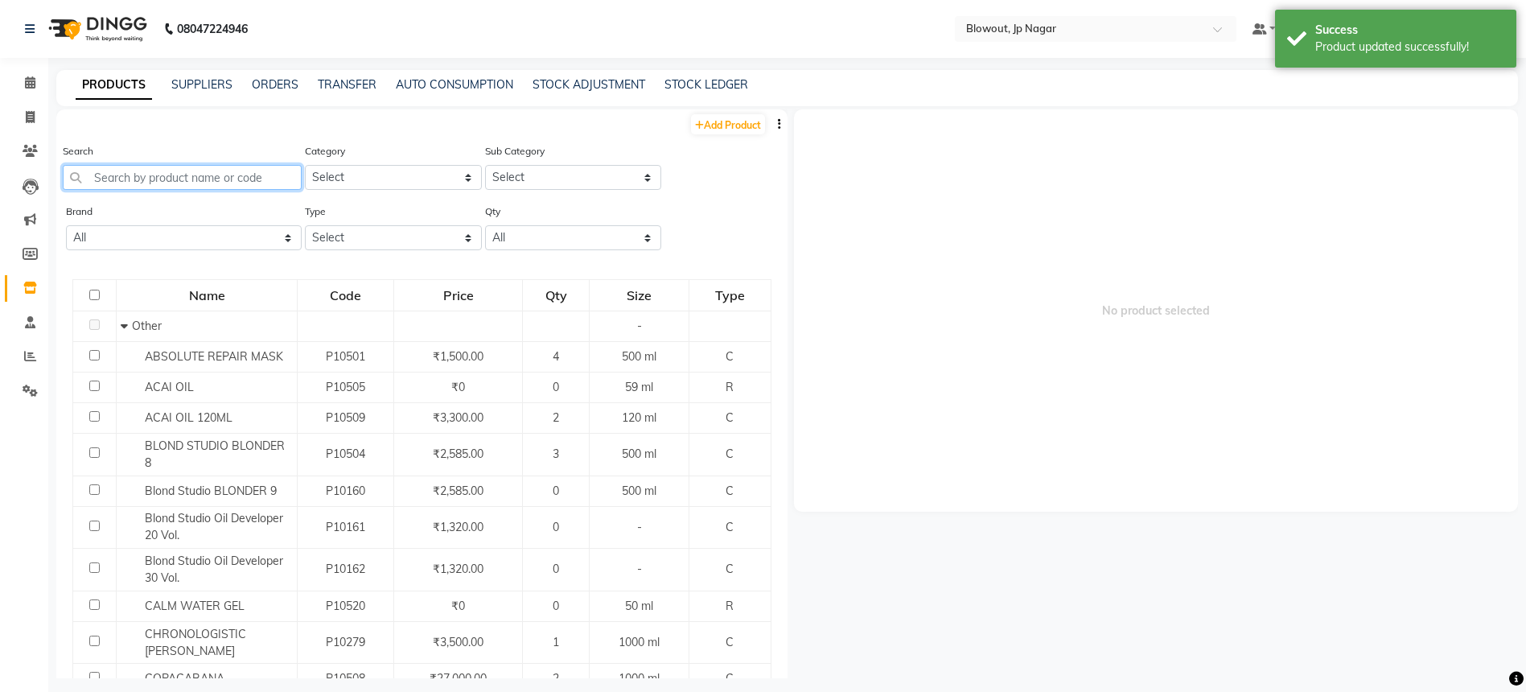
click at [209, 170] on input "text" at bounding box center [182, 177] width 239 height 25
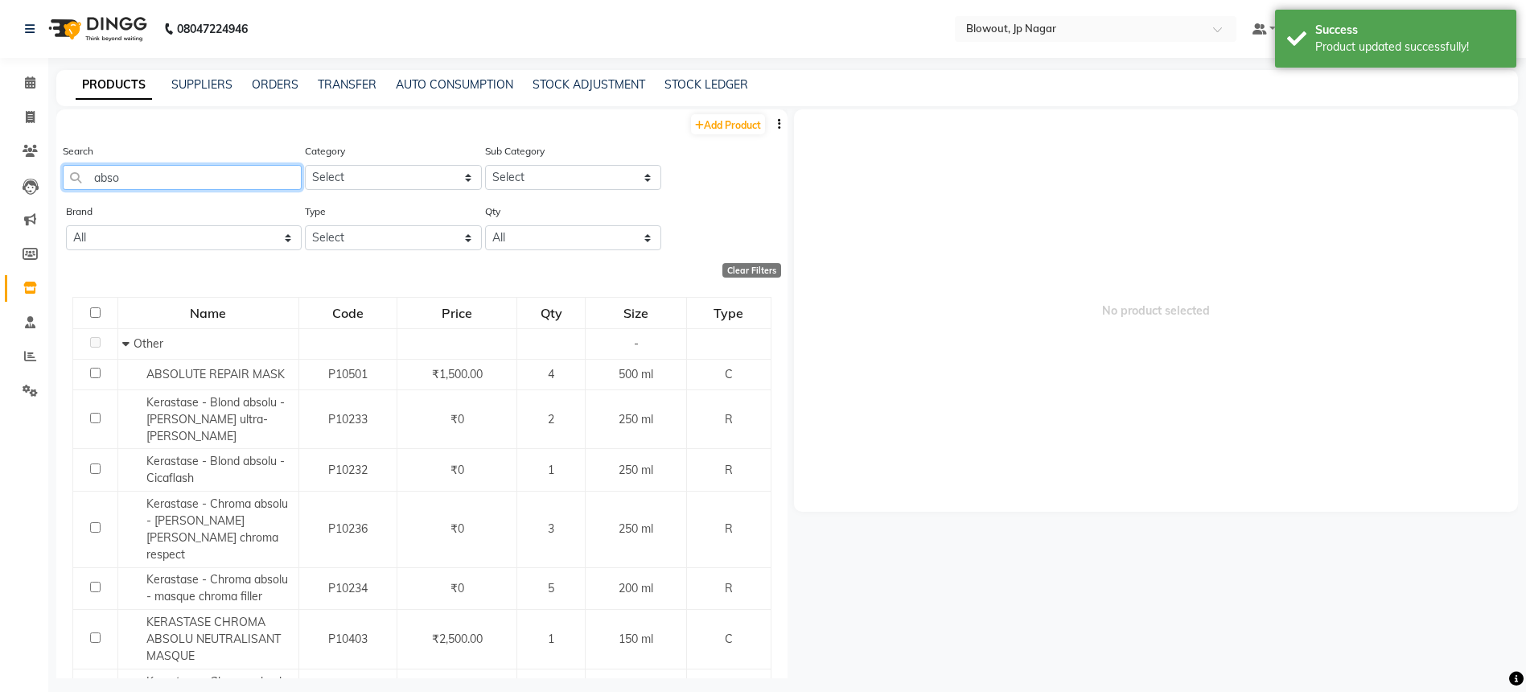
type input "abso"
click at [382, 232] on select "Select Both Retail Consumable" at bounding box center [393, 237] width 176 height 25
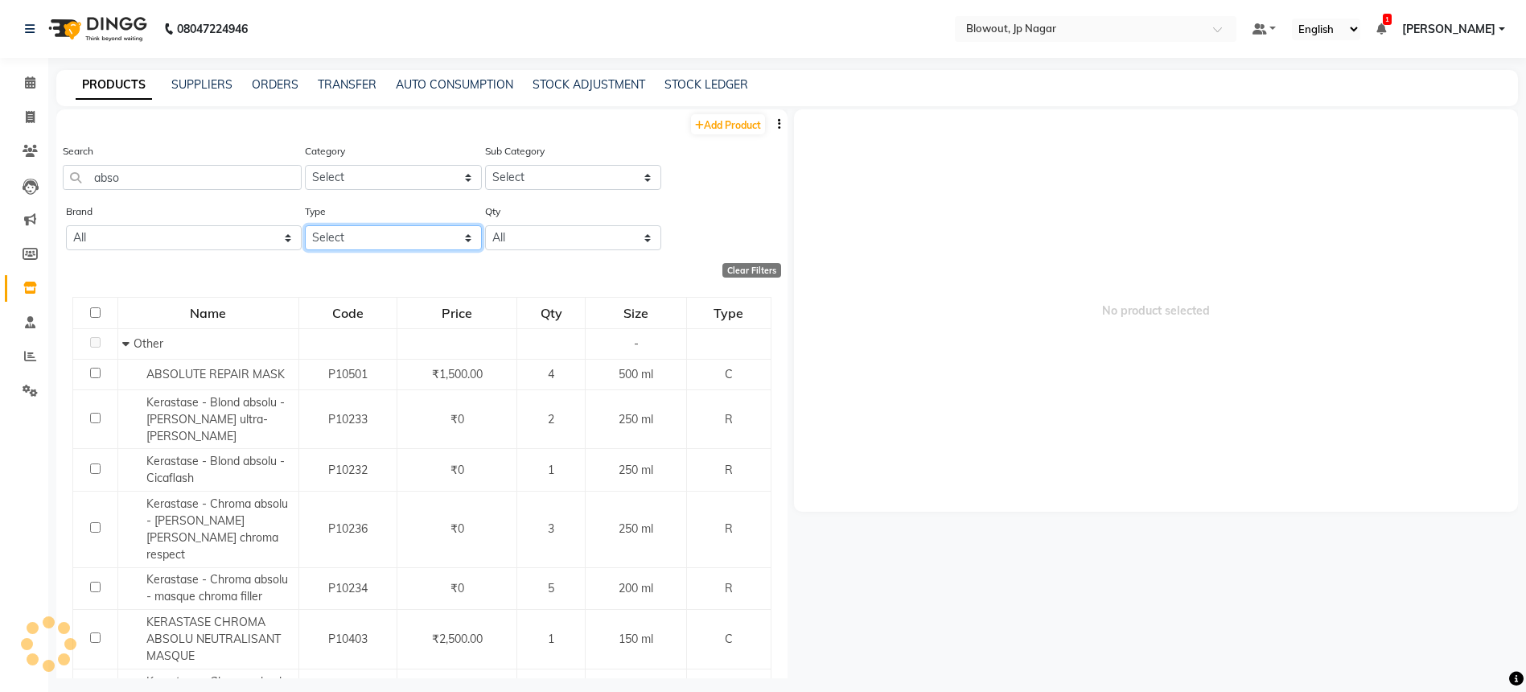
select select "R"
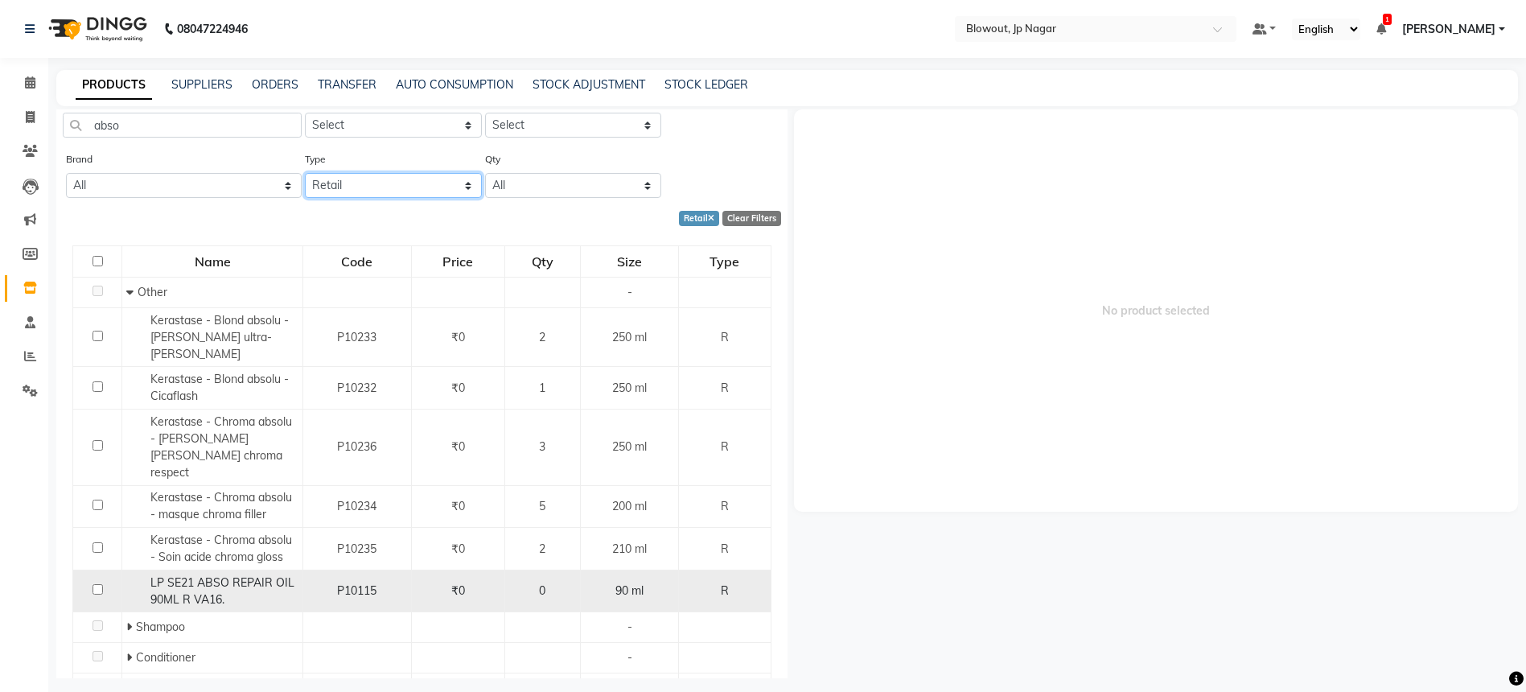
scroll to position [137, 0]
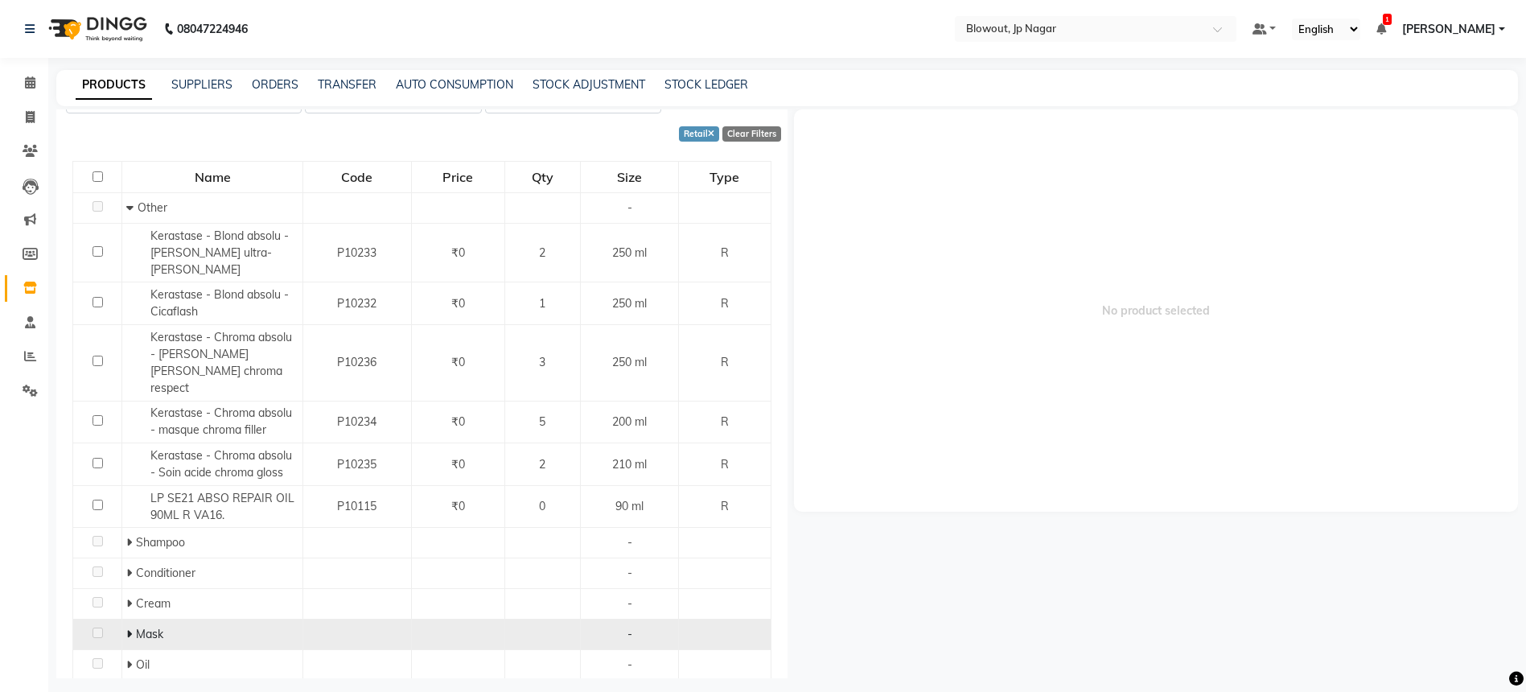
click at [133, 627] on span at bounding box center [131, 634] width 10 height 14
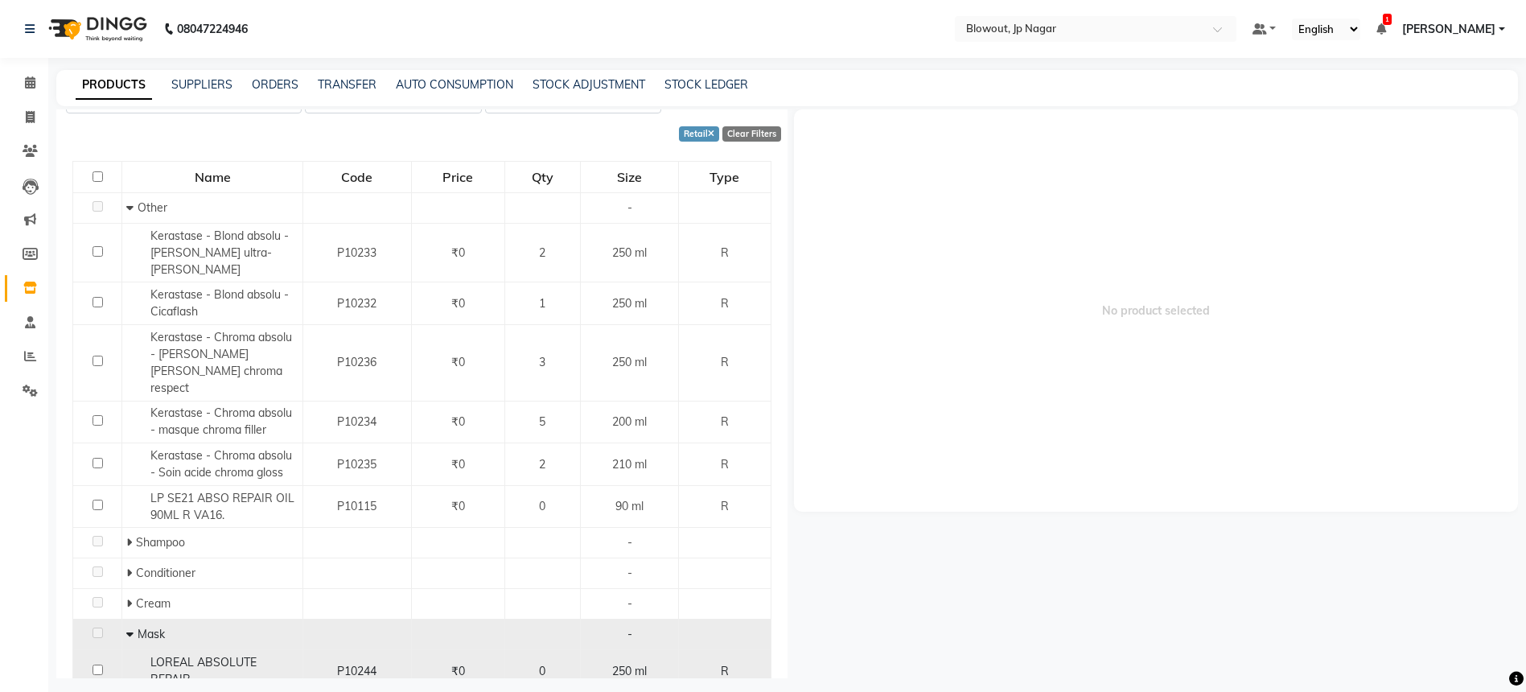
click at [238, 655] on span "LOREAL ABSOLUTE REPAIR" at bounding box center [203, 670] width 106 height 31
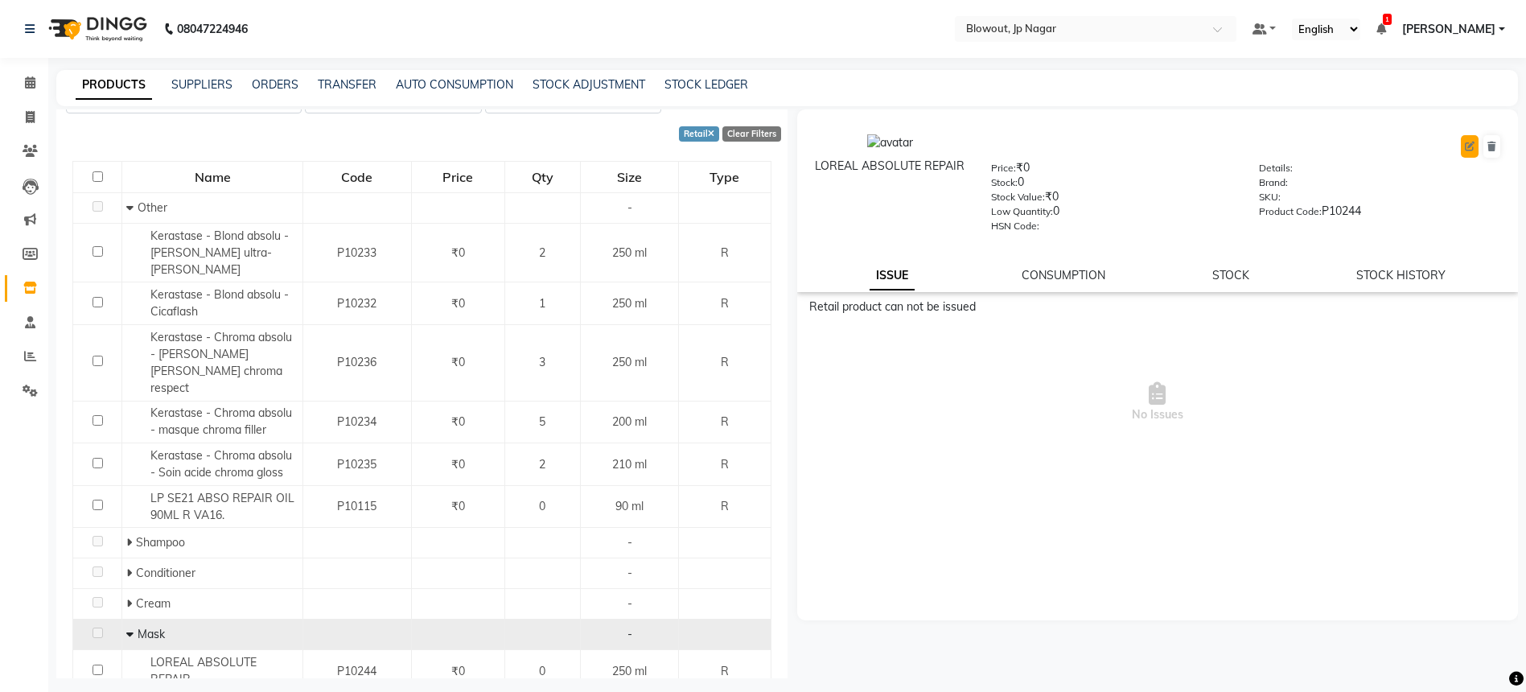
click at [1466, 146] on icon at bounding box center [1470, 147] width 10 height 10
select select "true"
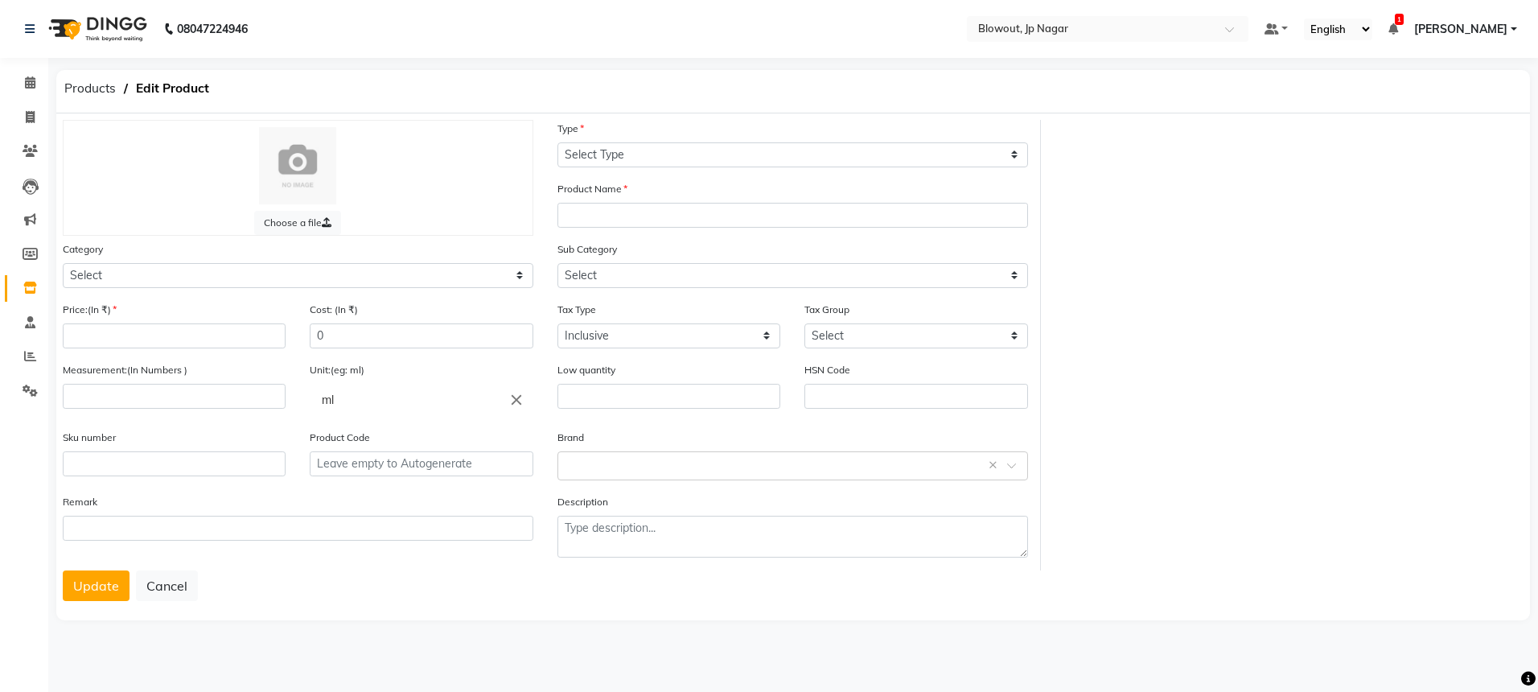
select select "R"
type input "LOREAL ABSOLUTE REPAIR"
select select
type input "0"
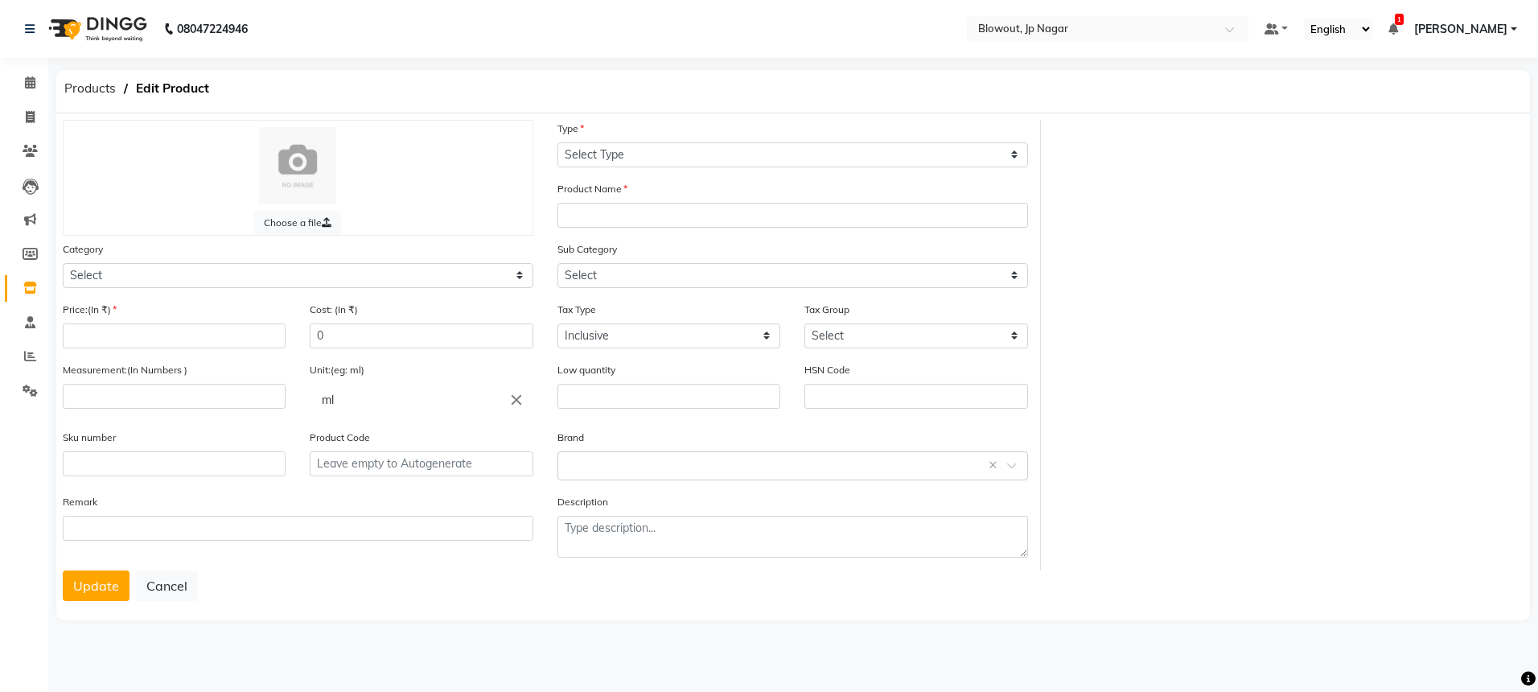
type input "975"
type input "250"
type input "0"
type input "P10244"
select select "1020901100"
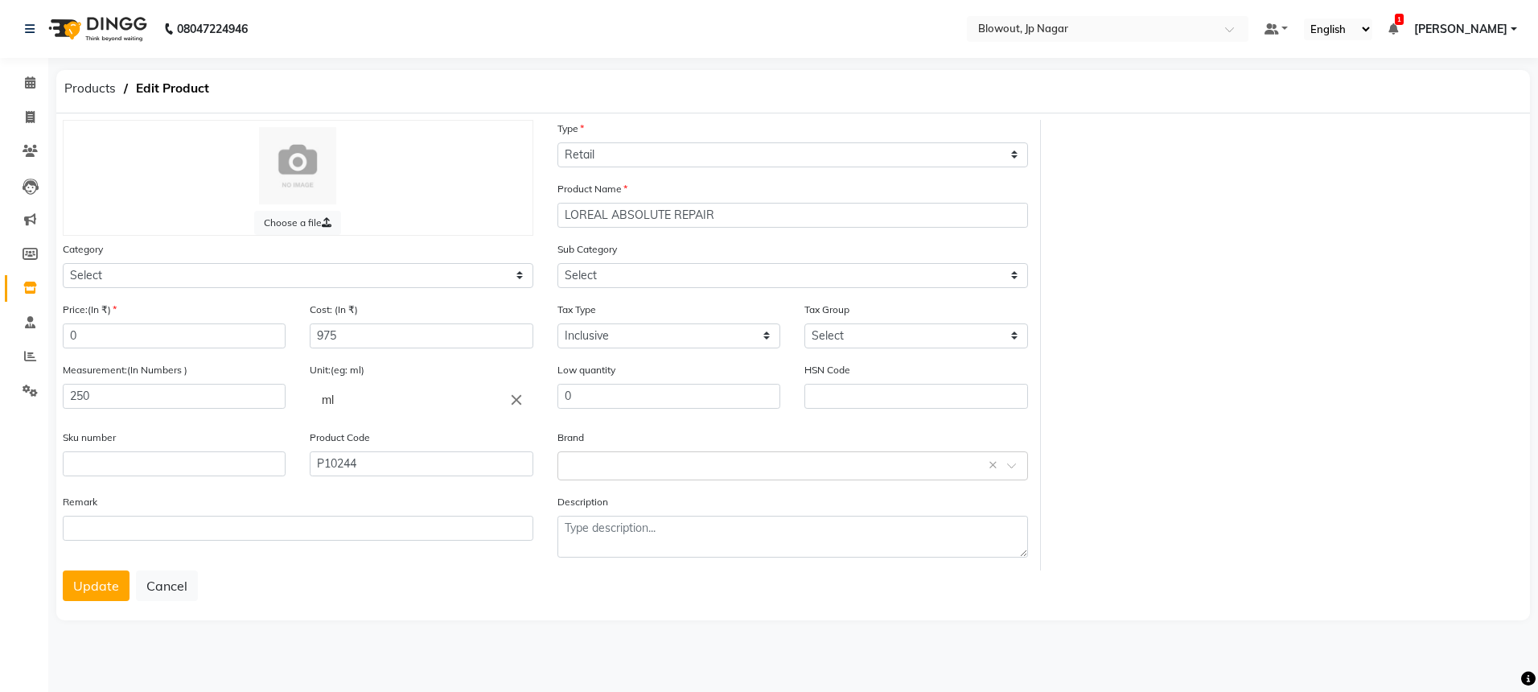
select select "1020901104"
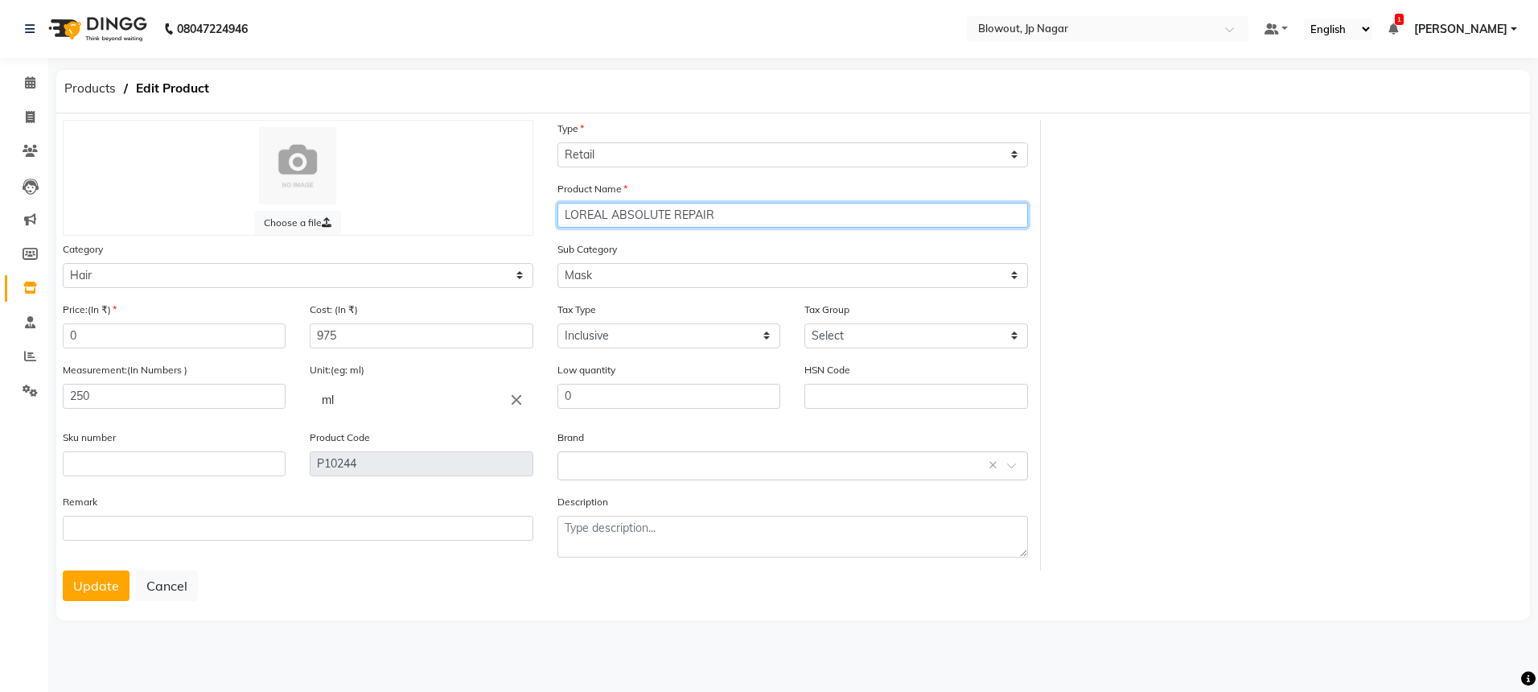
click at [800, 212] on input "LOREAL ABSOLUTE REPAIR" at bounding box center [793, 215] width 471 height 25
type input "LOREAL ABSOLUTE REPAIR mask"
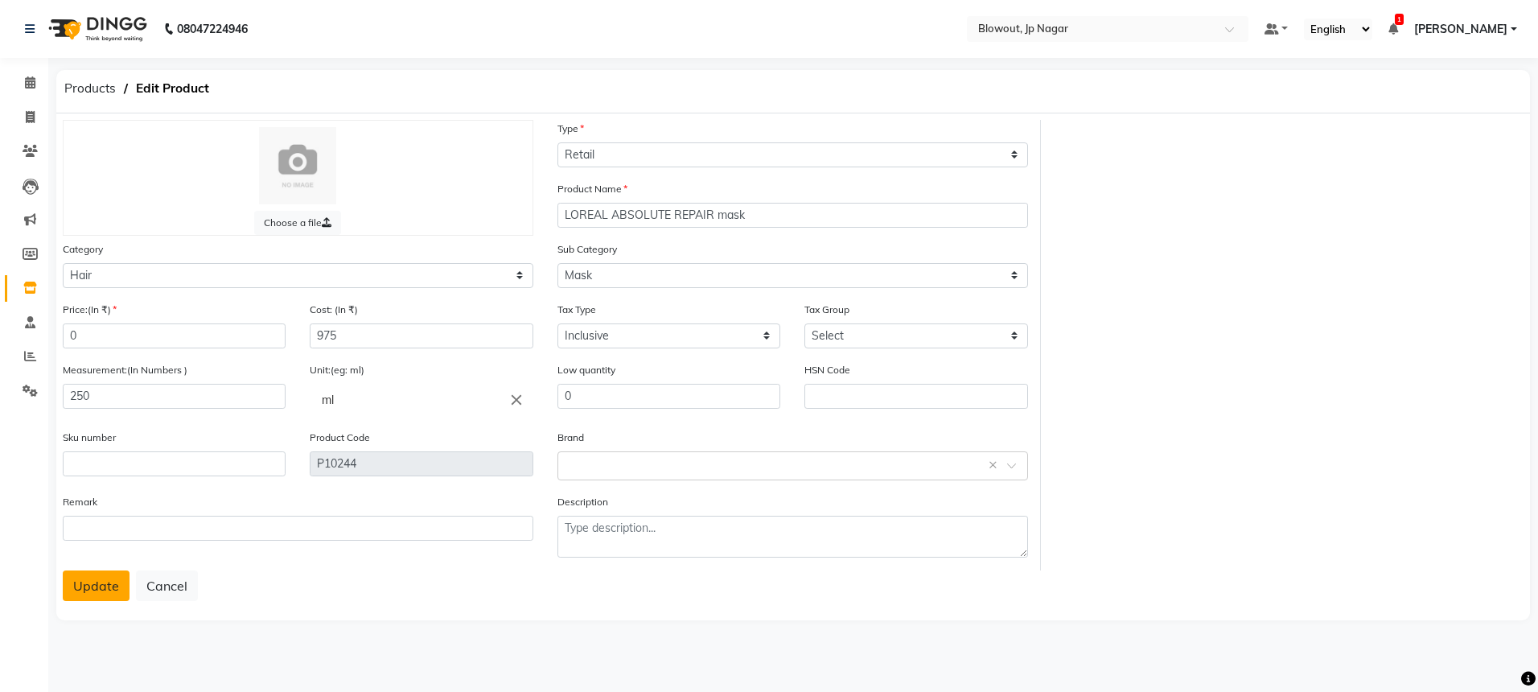
click at [90, 583] on button "Update" at bounding box center [96, 585] width 67 height 31
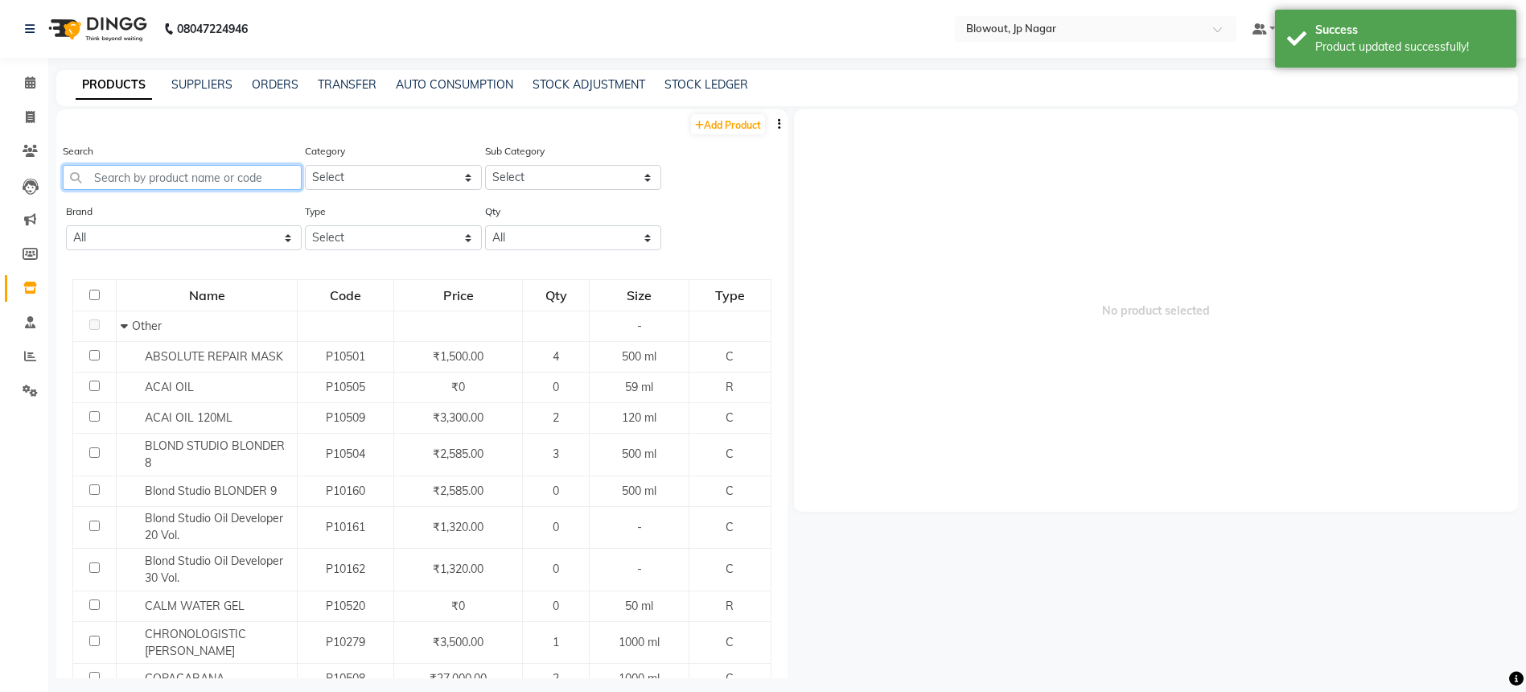
click at [204, 182] on input "text" at bounding box center [182, 177] width 239 height 25
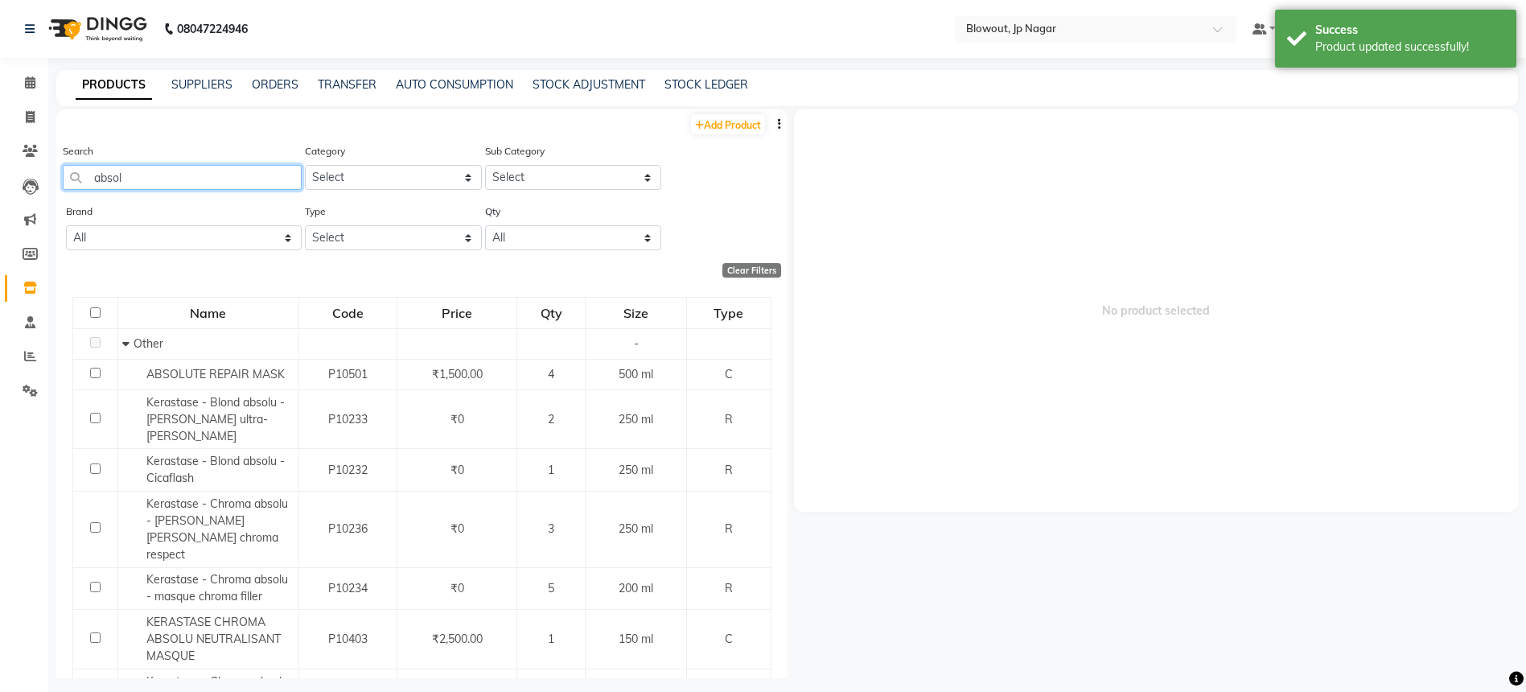
type input "absol"
click at [352, 246] on select "Select Both Retail Consumable" at bounding box center [393, 237] width 176 height 25
select select "R"
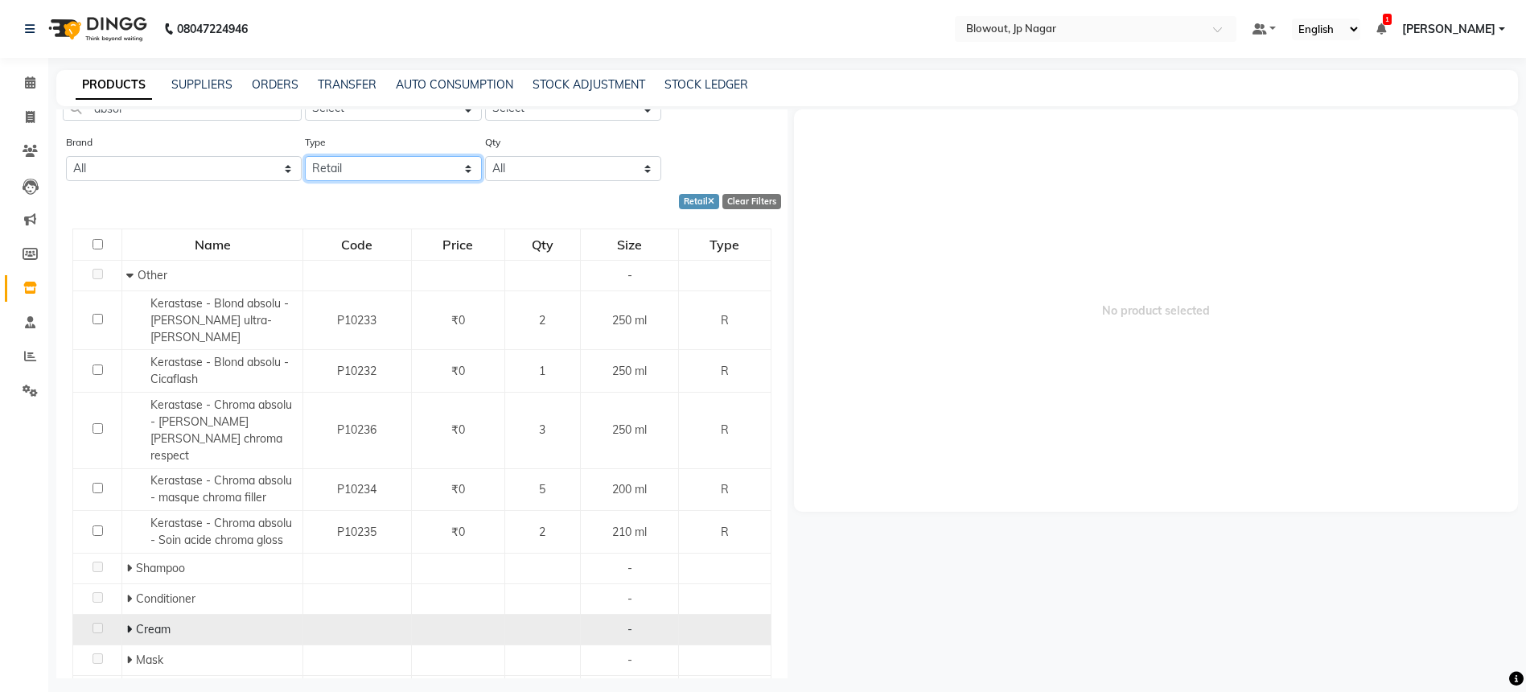
scroll to position [95, 0]
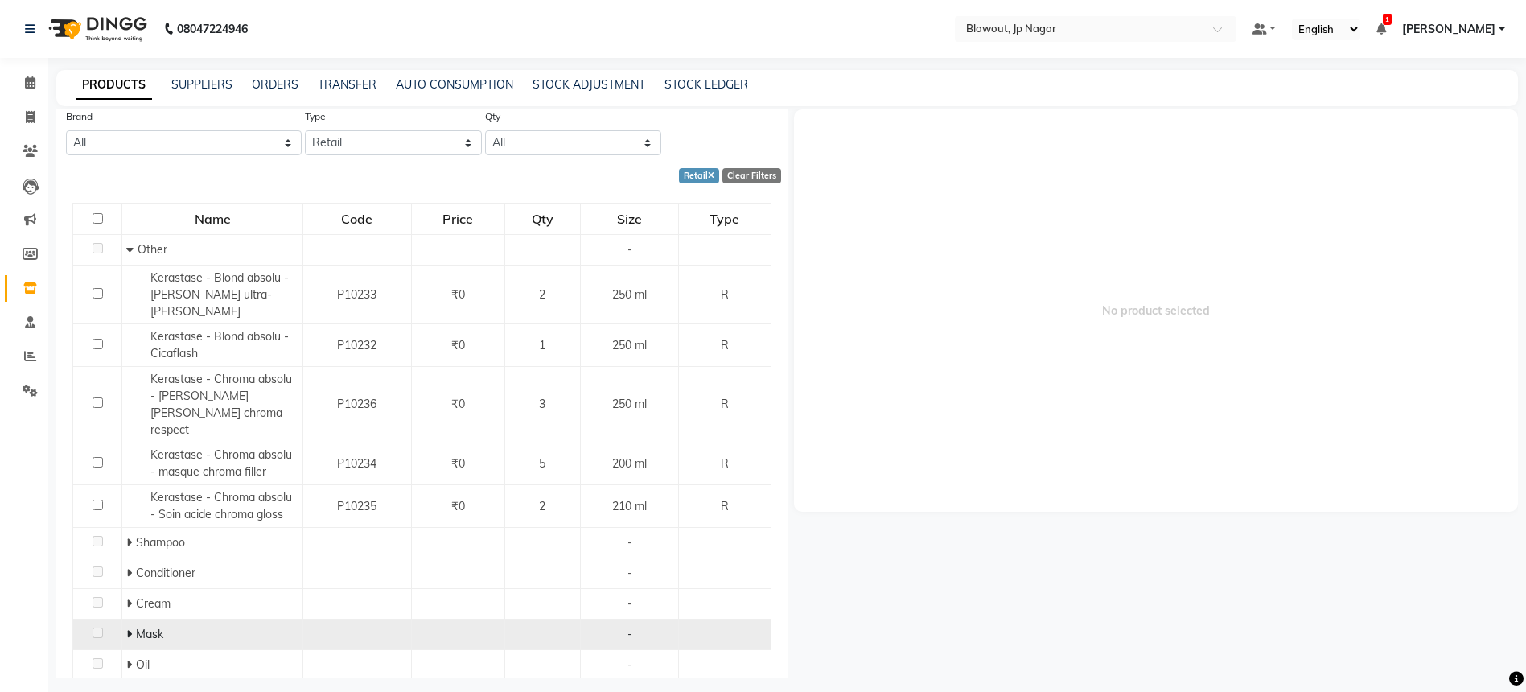
click at [128, 628] on icon at bounding box center [129, 633] width 6 height 11
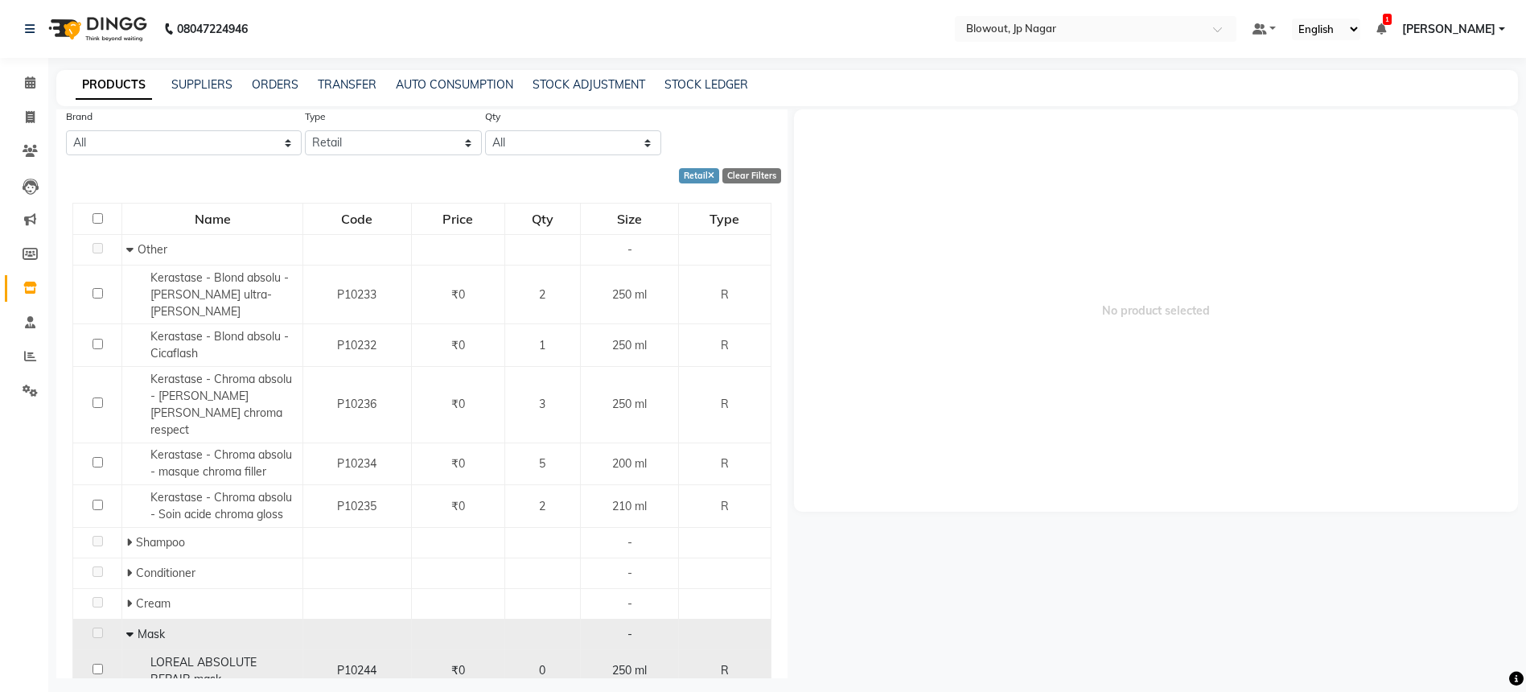
click at [248, 655] on span "LOREAL ABSOLUTE REPAIR mask" at bounding box center [203, 670] width 106 height 31
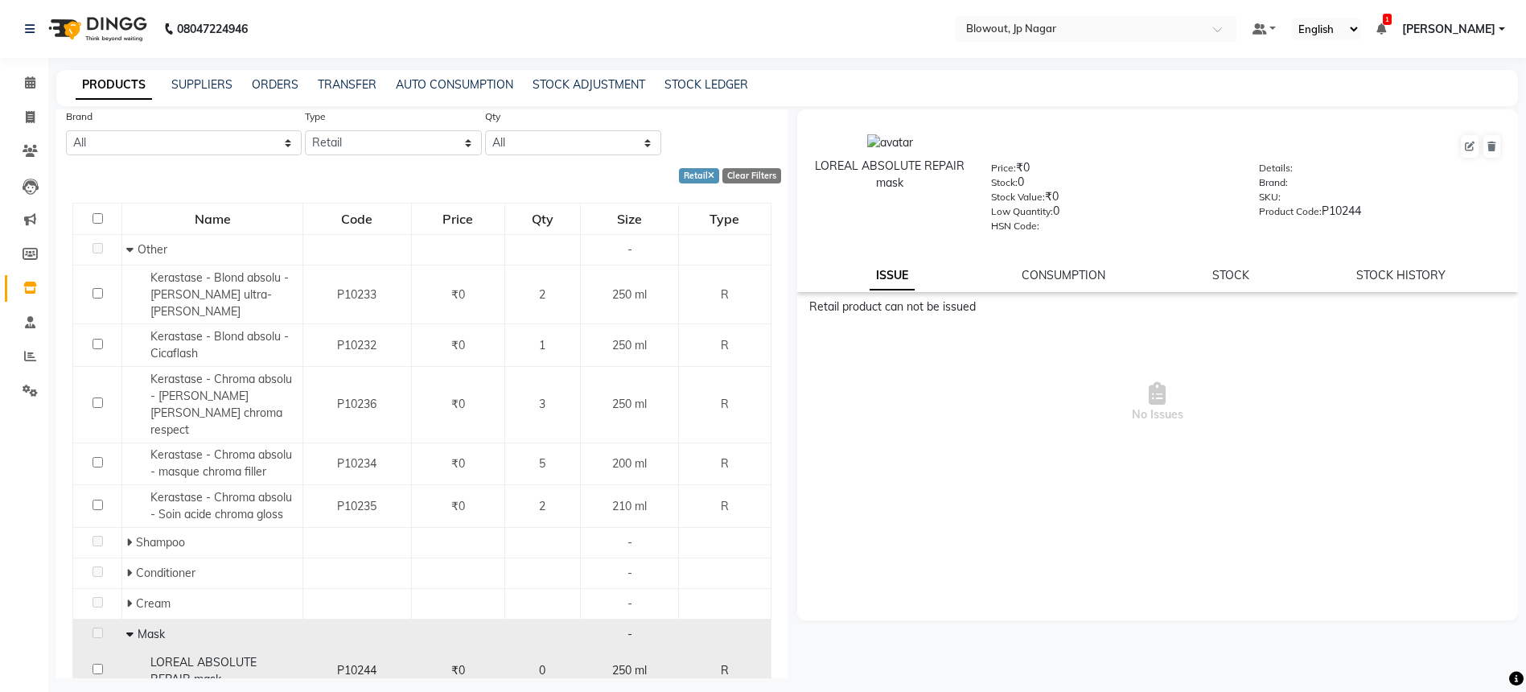
click at [248, 655] on span "LOREAL ABSOLUTE REPAIR mask" at bounding box center [203, 670] width 106 height 31
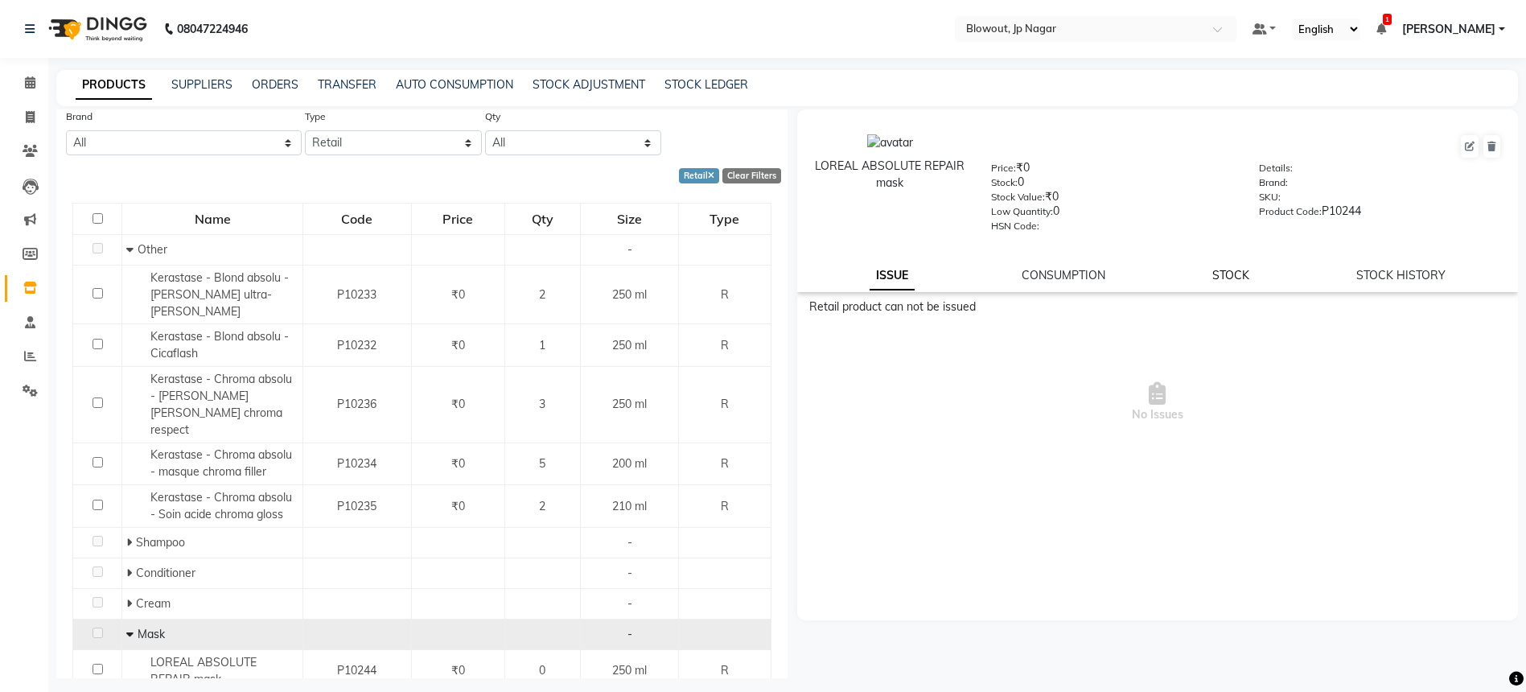
click at [1225, 274] on link "STOCK" at bounding box center [1230, 275] width 37 height 14
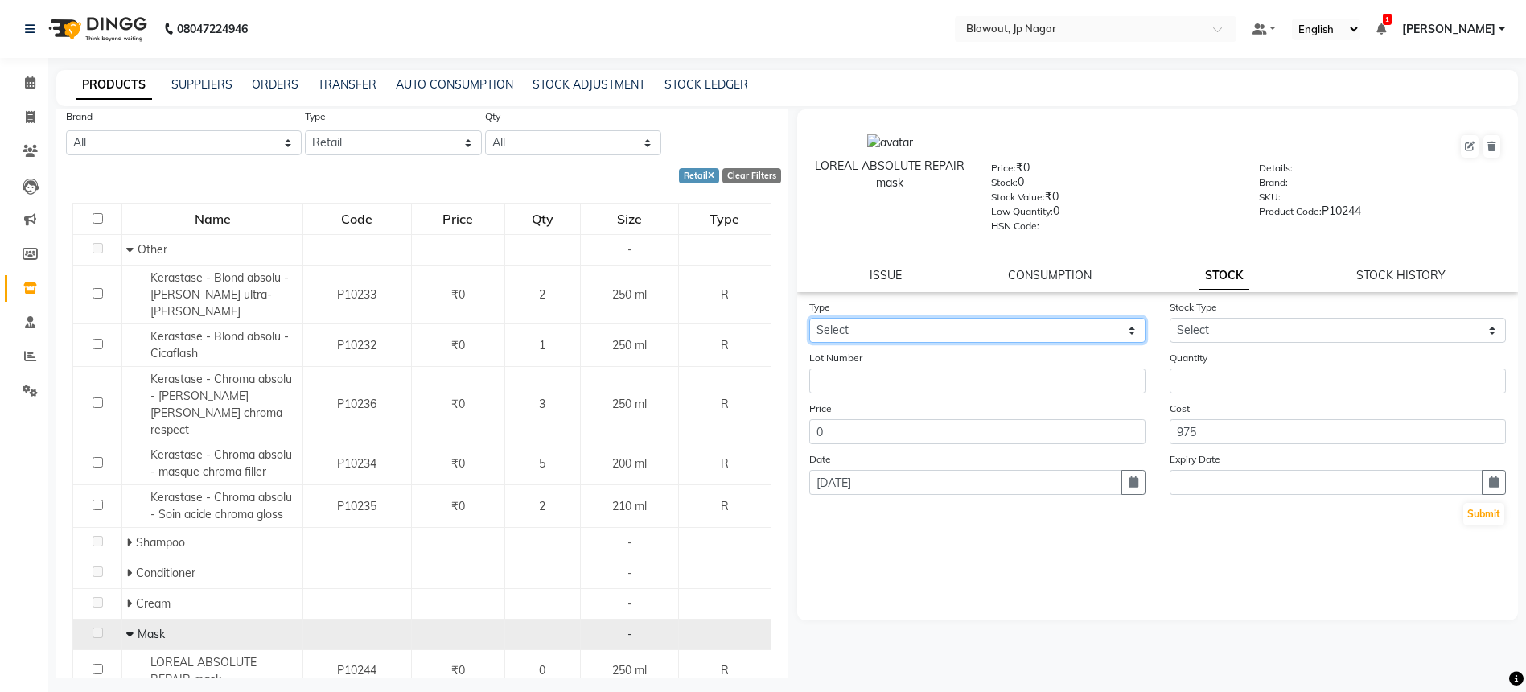
click at [1083, 325] on select "Select In Out" at bounding box center [977, 330] width 336 height 25
select select "in"
click at [1245, 327] on select "Select" at bounding box center [1338, 330] width 336 height 25
select select "new stock"
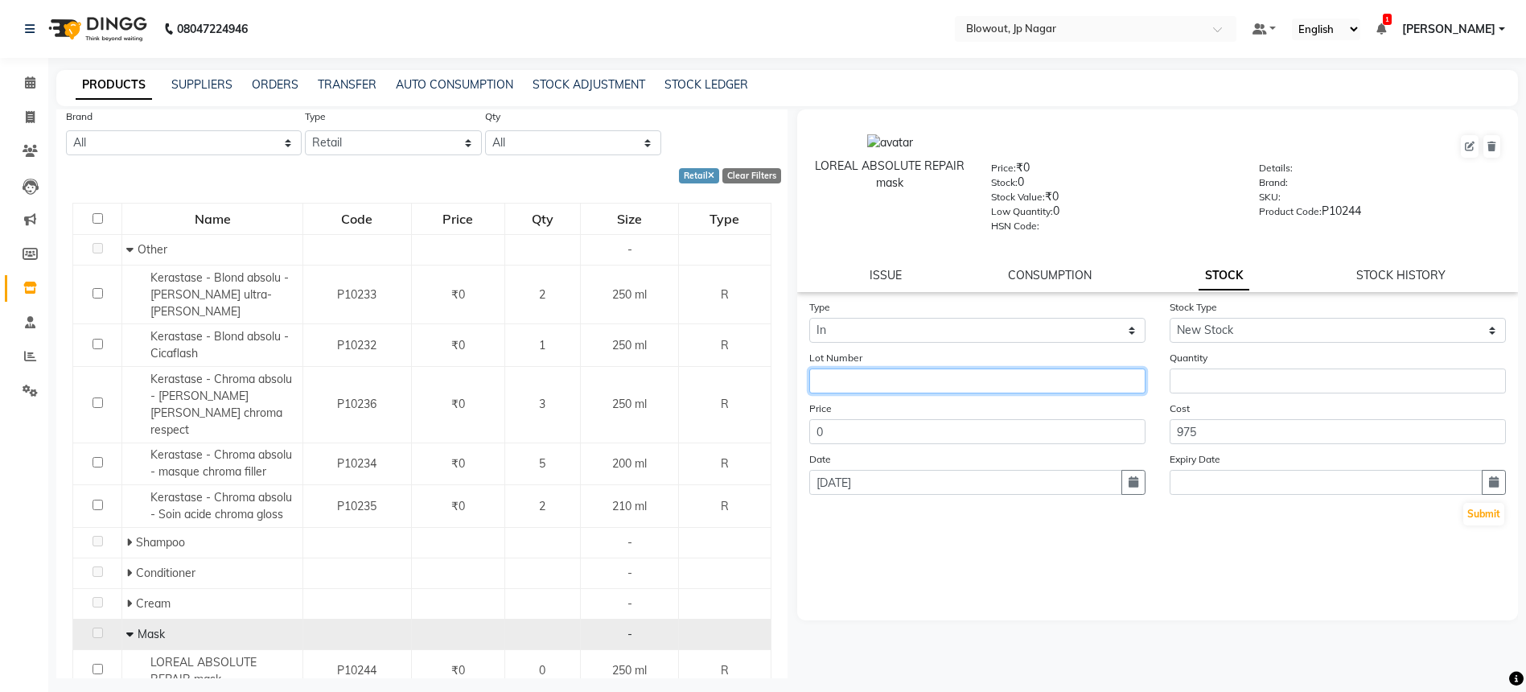
click at [1021, 381] on input "text" at bounding box center [977, 380] width 336 height 25
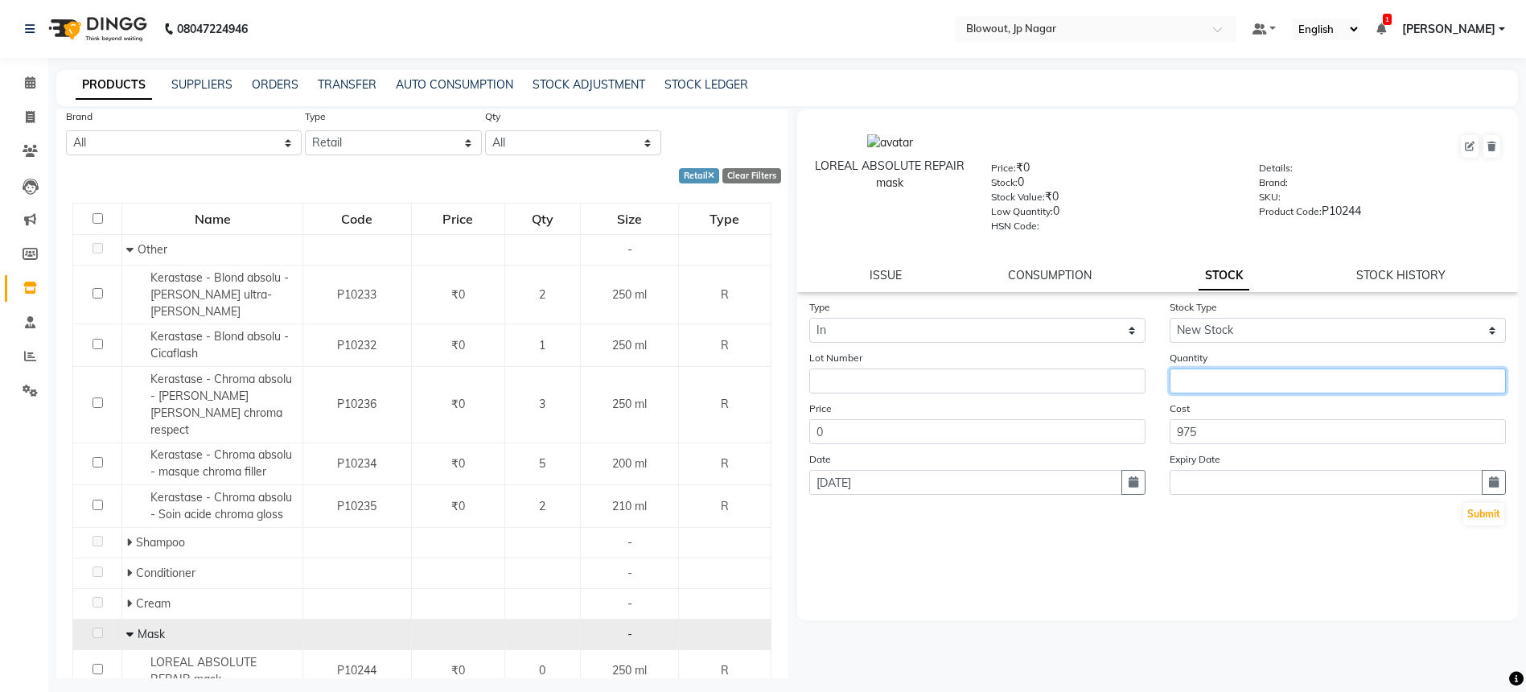
click at [1187, 380] on input "number" at bounding box center [1338, 380] width 336 height 25
type input "3"
click at [1497, 521] on button "Submit" at bounding box center [1483, 514] width 41 height 23
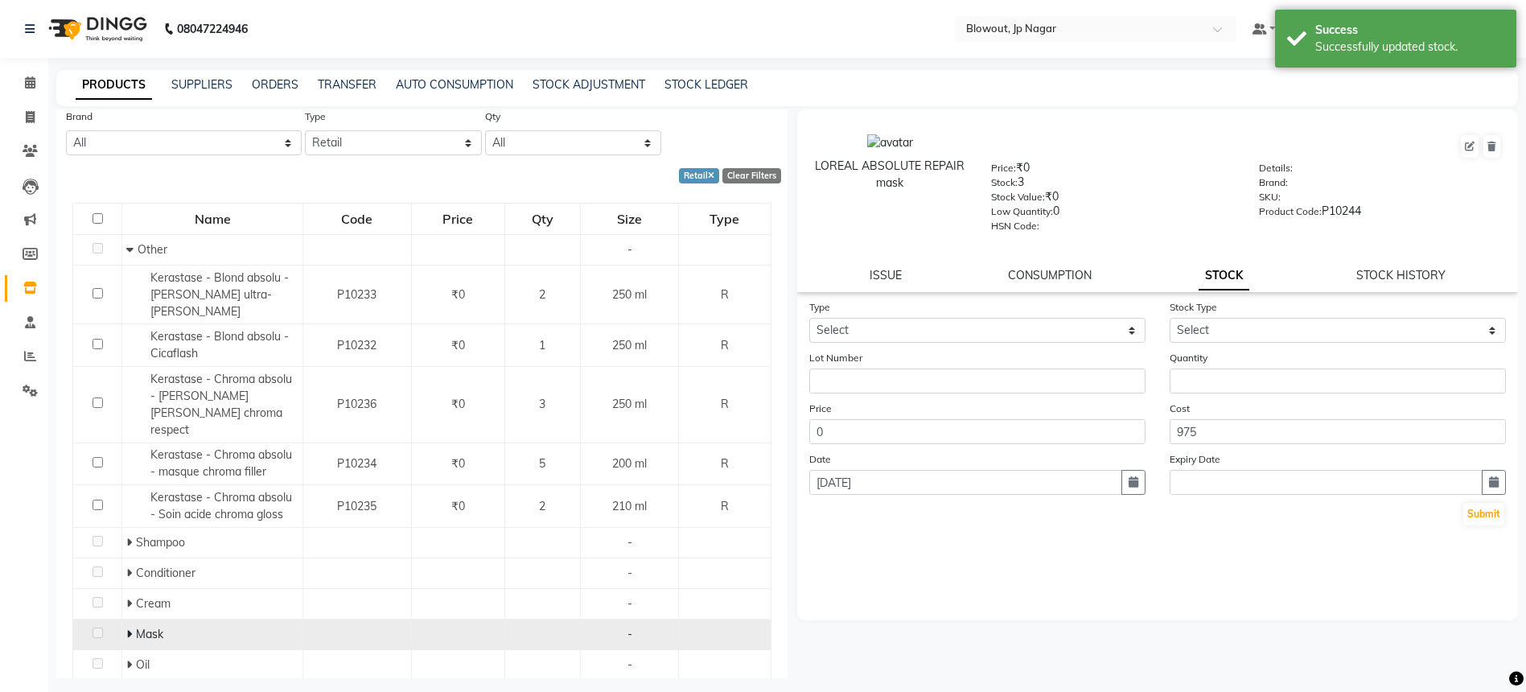
click at [132, 627] on span at bounding box center [131, 634] width 10 height 14
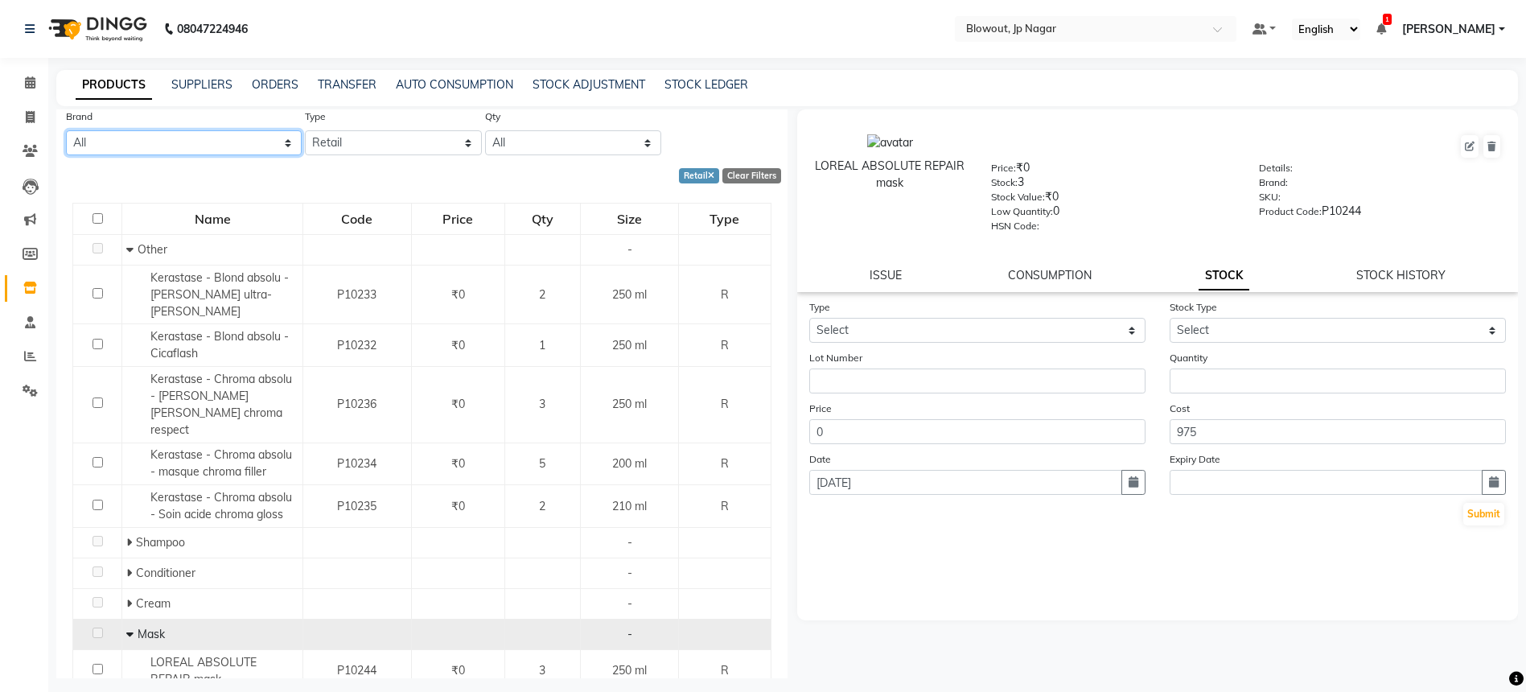
click at [183, 142] on select "All Arm Blond Studio Dia Light Diverse Decolorant Dulcia Inoa Loreal Majirel My…" at bounding box center [184, 142] width 236 height 25
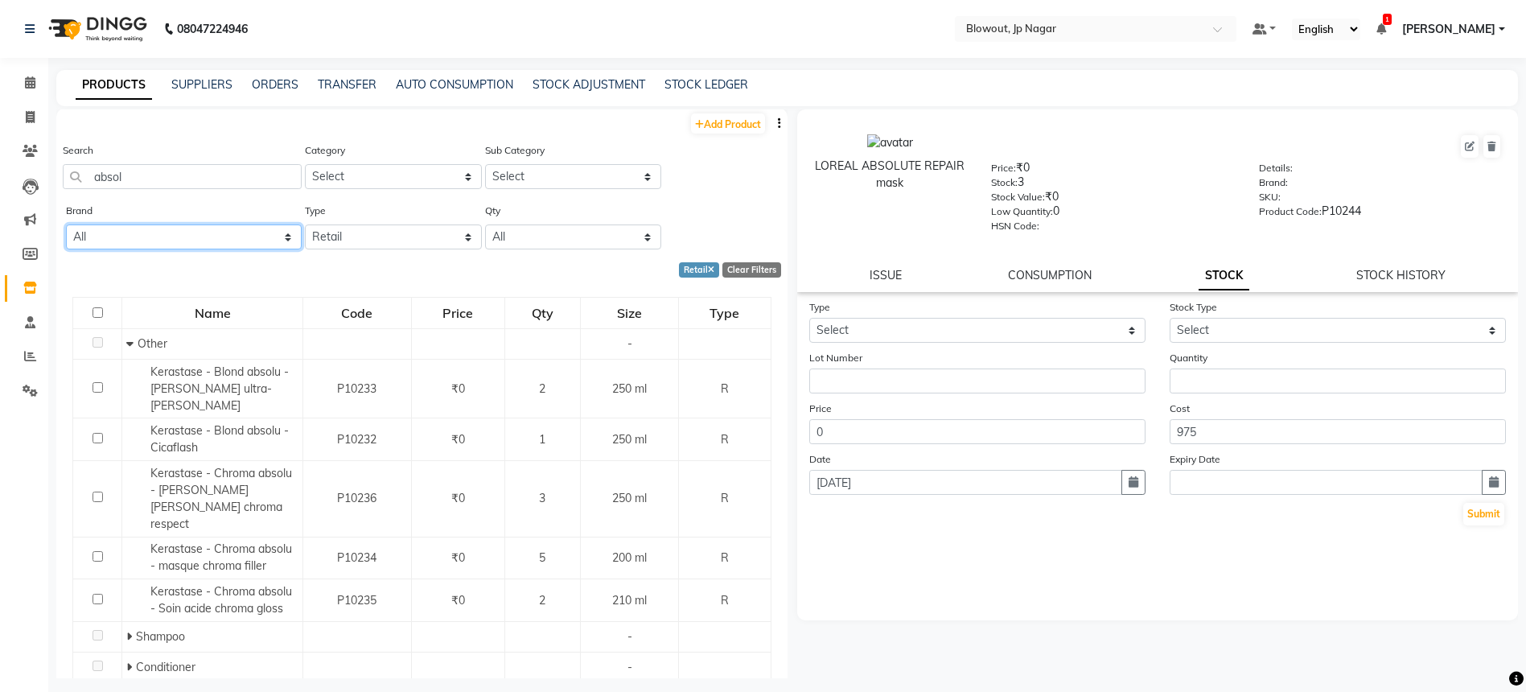
scroll to position [0, 0]
drag, startPoint x: 144, startPoint y: 186, endPoint x: 67, endPoint y: 186, distance: 77.2
click at [67, 186] on input "absol" at bounding box center [182, 177] width 239 height 25
click at [171, 183] on input "absol" at bounding box center [182, 177] width 239 height 25
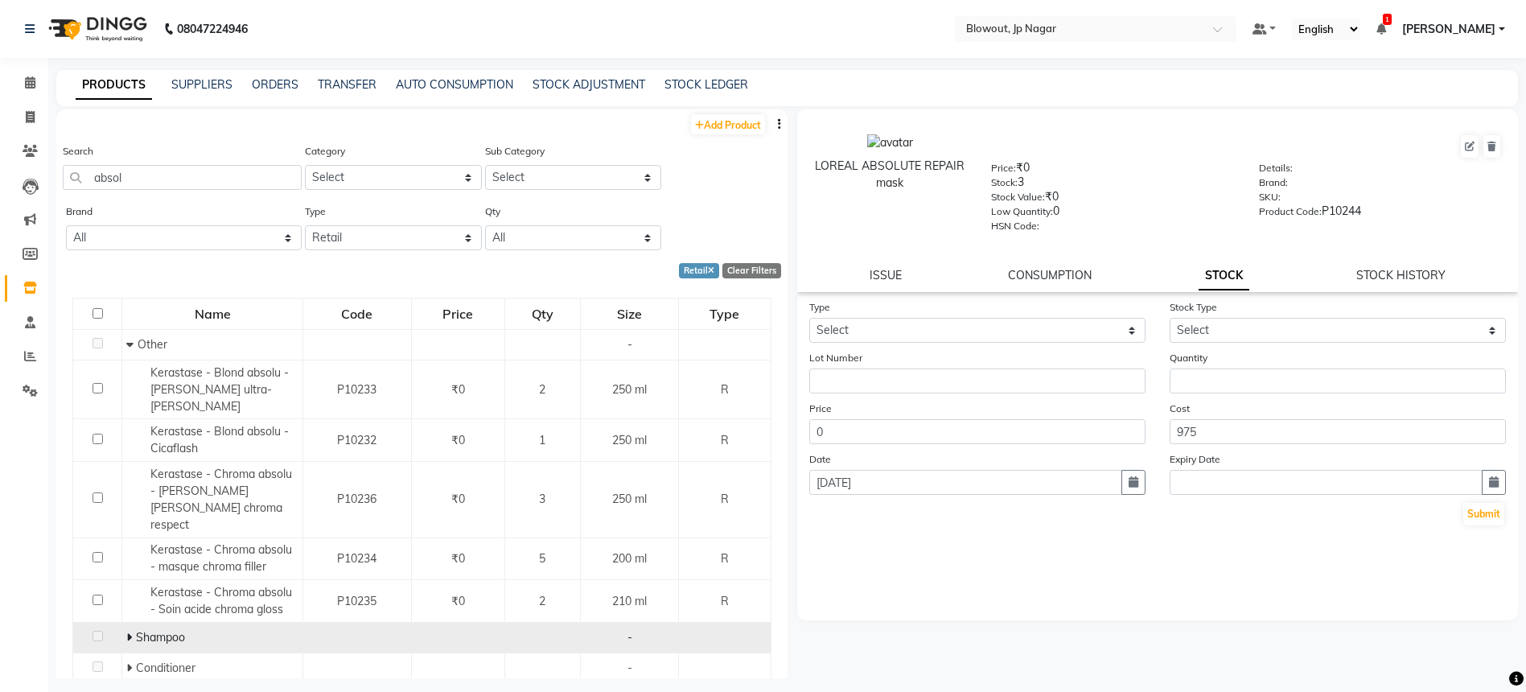
click at [126, 632] on icon at bounding box center [129, 637] width 6 height 11
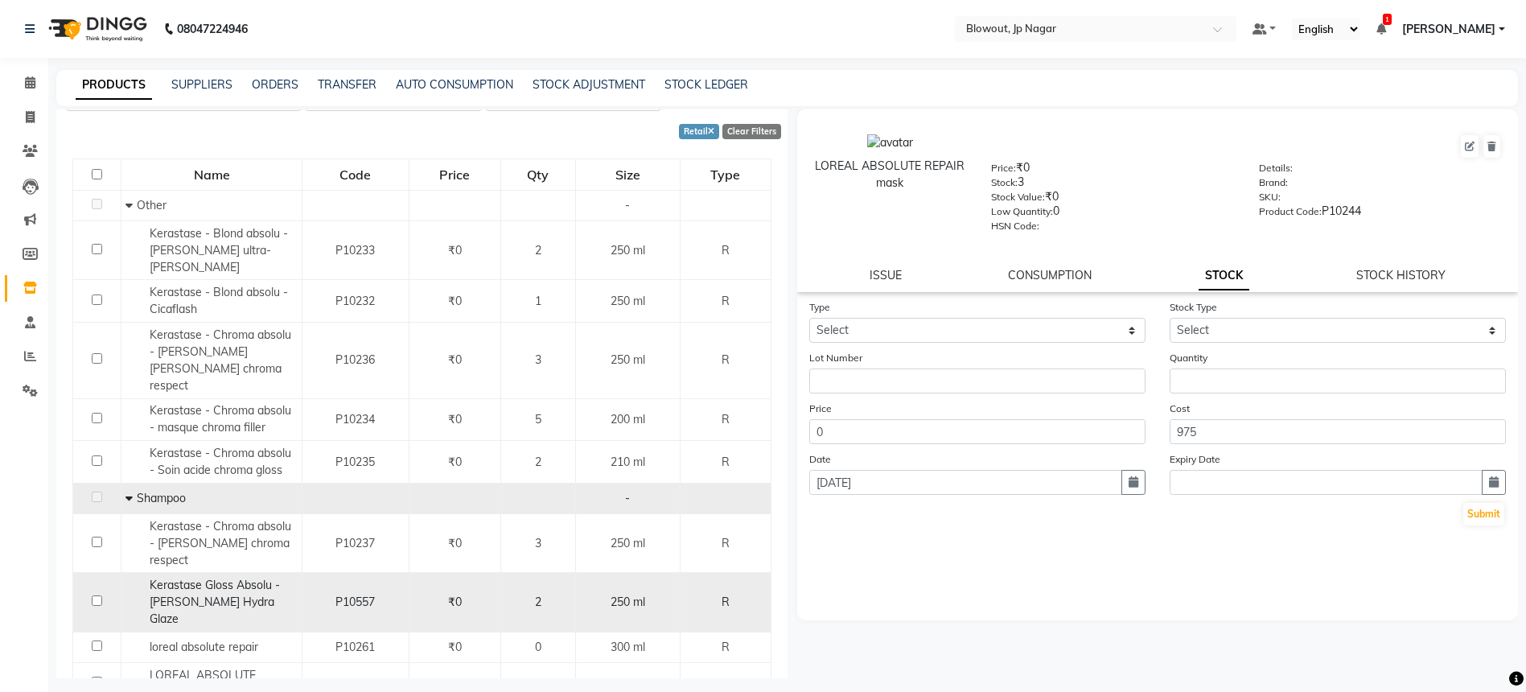
scroll to position [177, 0]
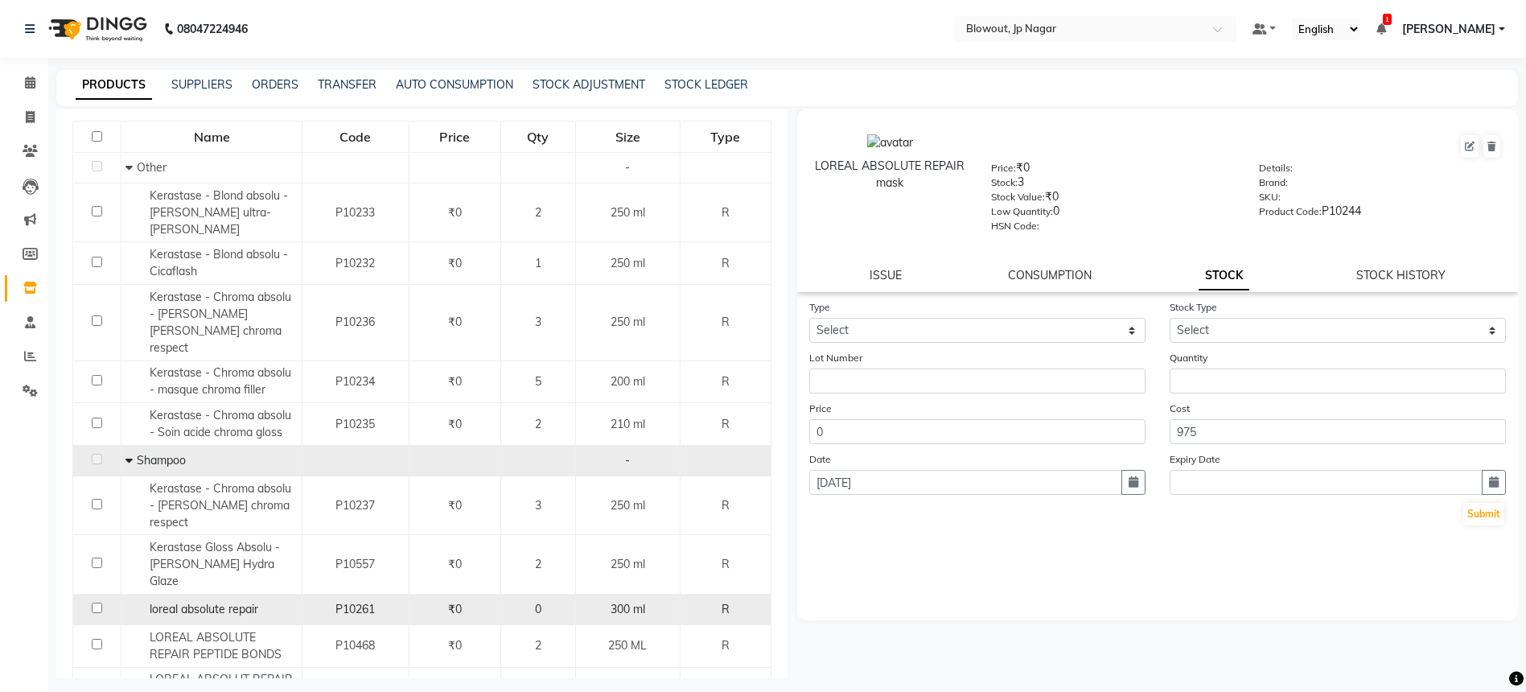
click at [265, 601] on div "loreal absolute repair" at bounding box center [211, 609] width 172 height 17
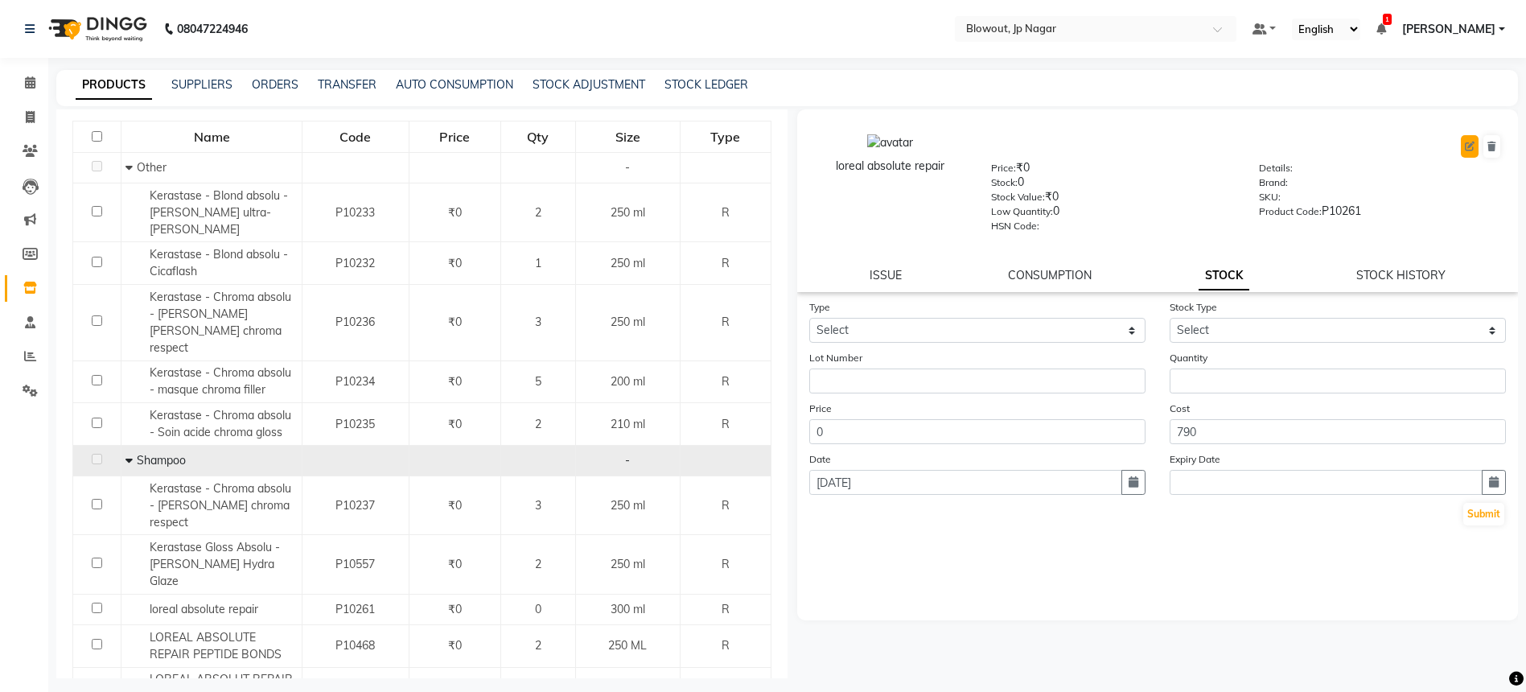
click at [1467, 142] on icon at bounding box center [1470, 147] width 10 height 10
select select "true"
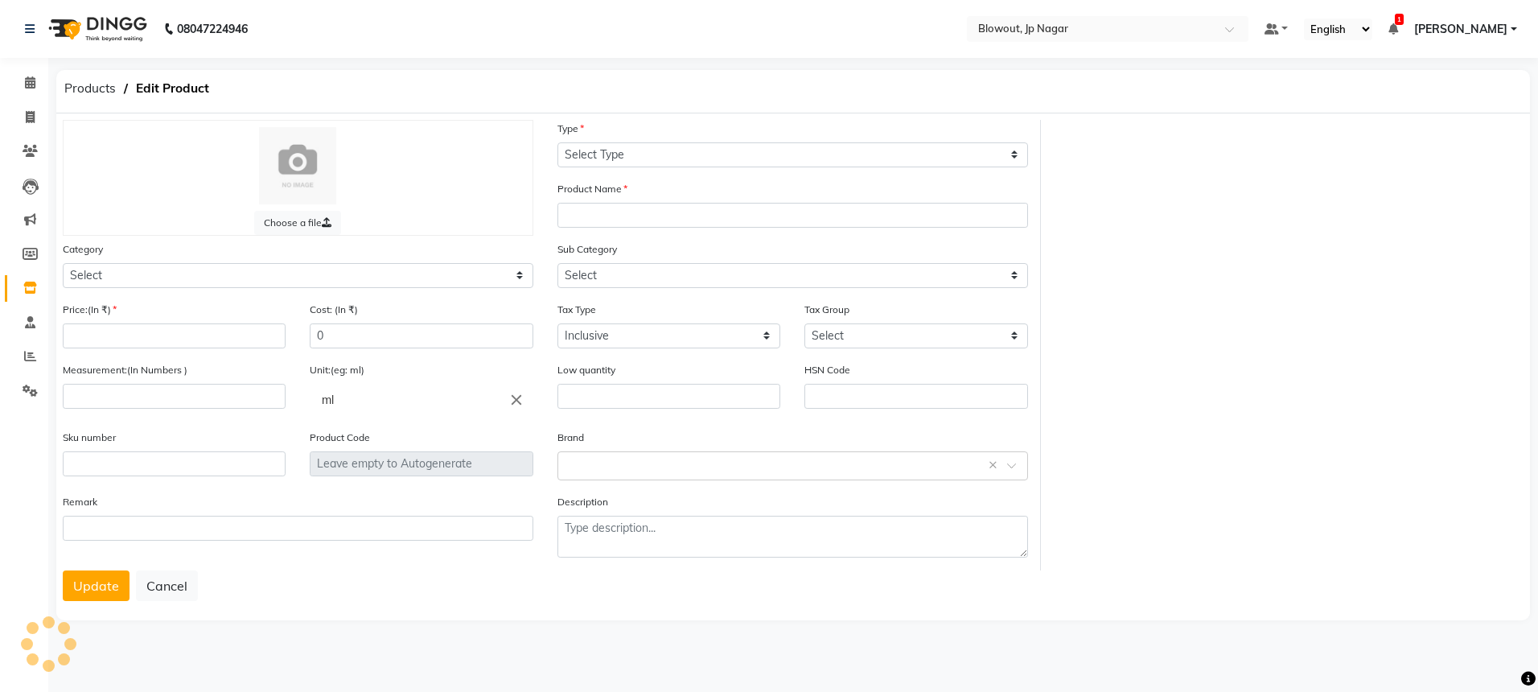
select select "R"
type input "loreal absolute repair"
select select "1020901100"
select select
type input "0"
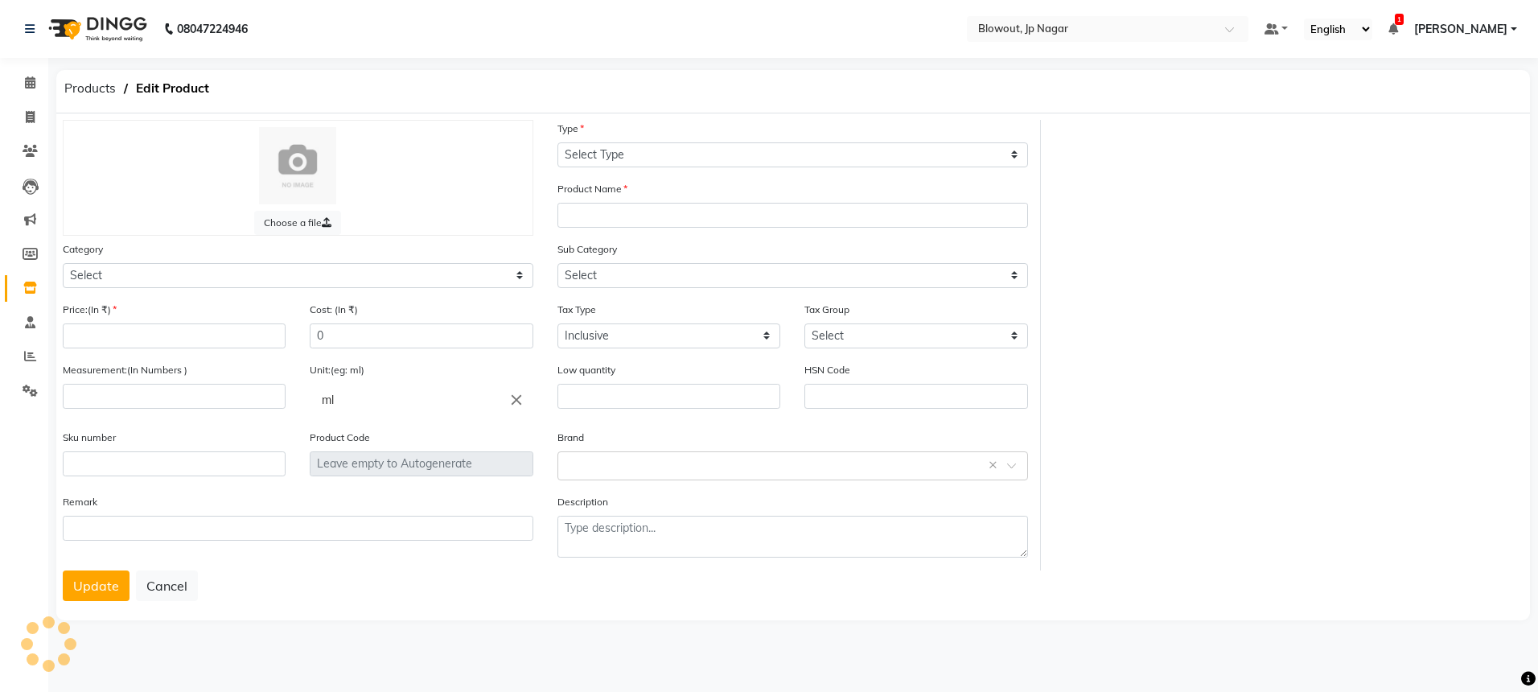
type input "790"
type input "300"
type input "0"
type input "P10261"
select select "1020901101"
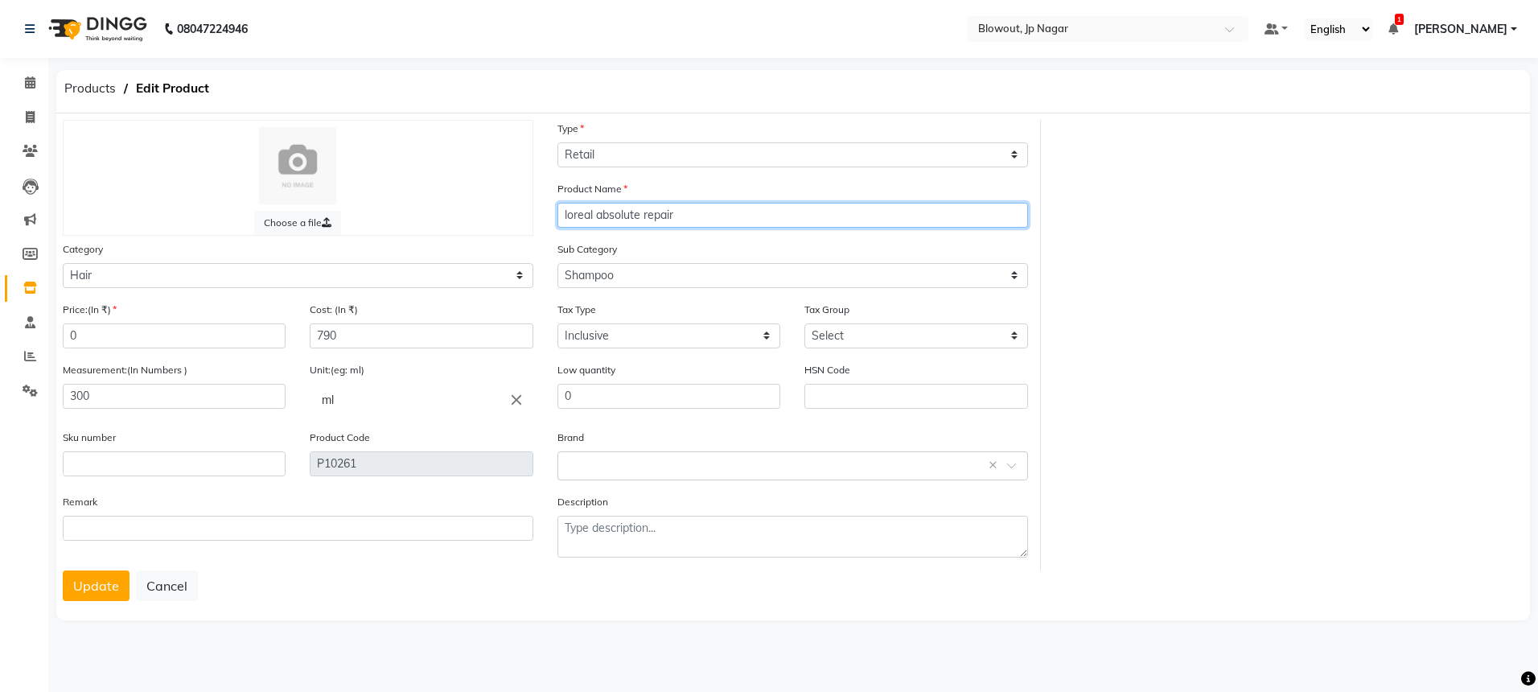
click at [856, 210] on input "loreal absolute repair" at bounding box center [793, 215] width 471 height 25
type input "loreal absolute repair shampoo"
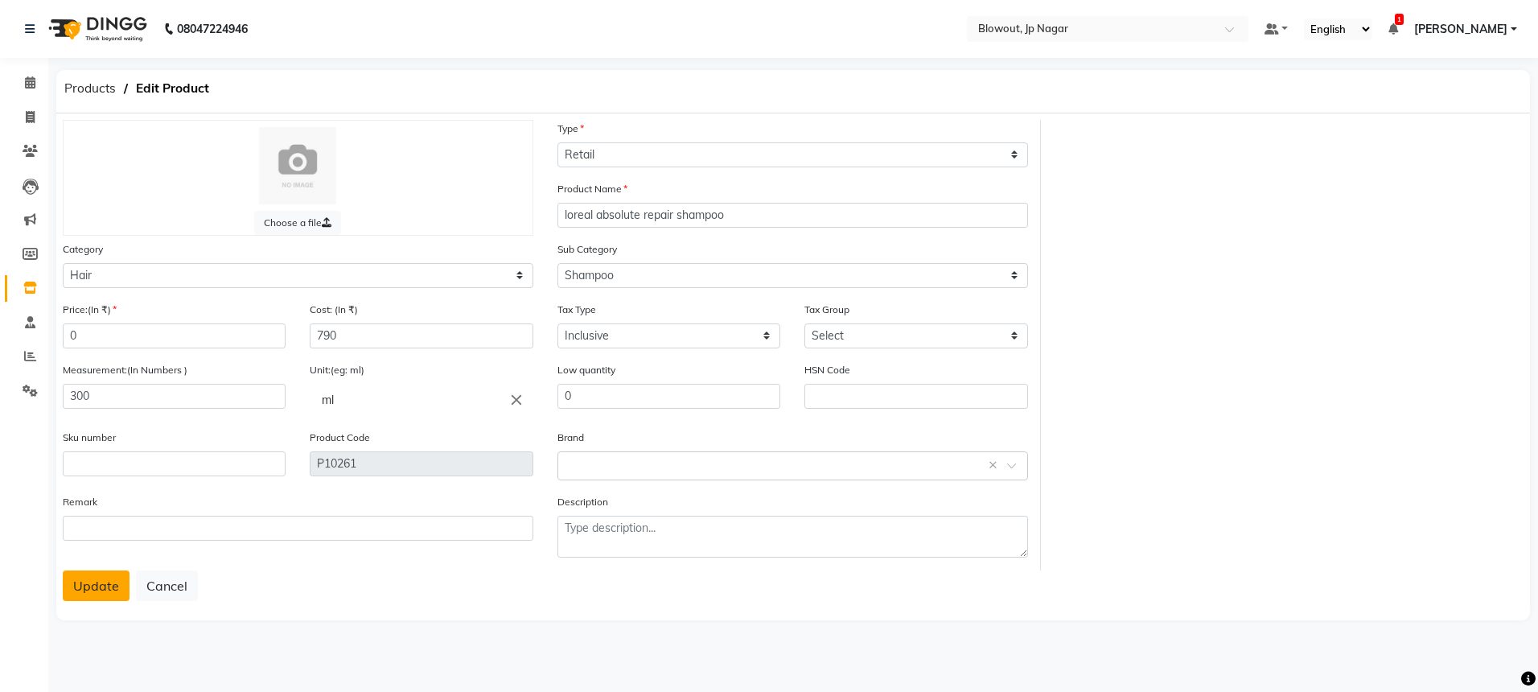
click at [82, 584] on button "Update" at bounding box center [96, 585] width 67 height 31
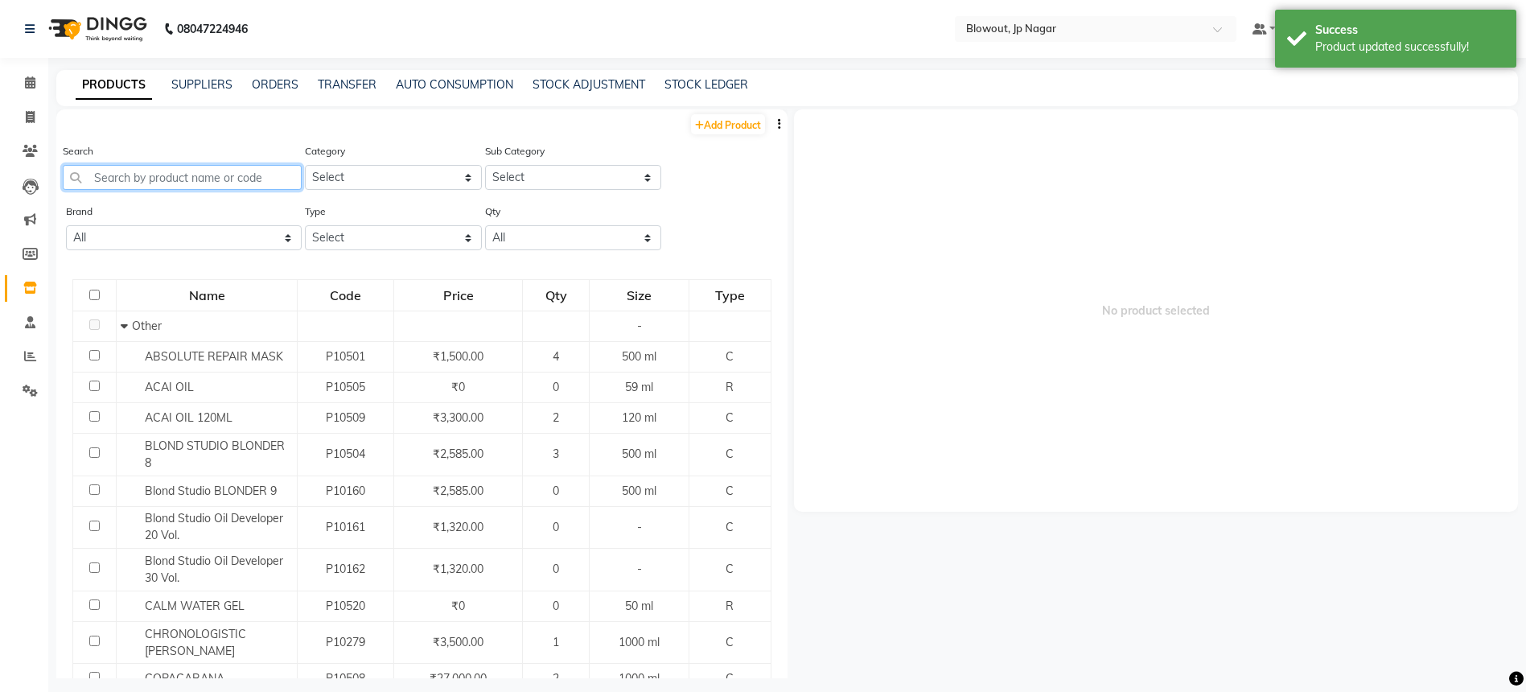
click at [193, 182] on input "text" at bounding box center [182, 177] width 239 height 25
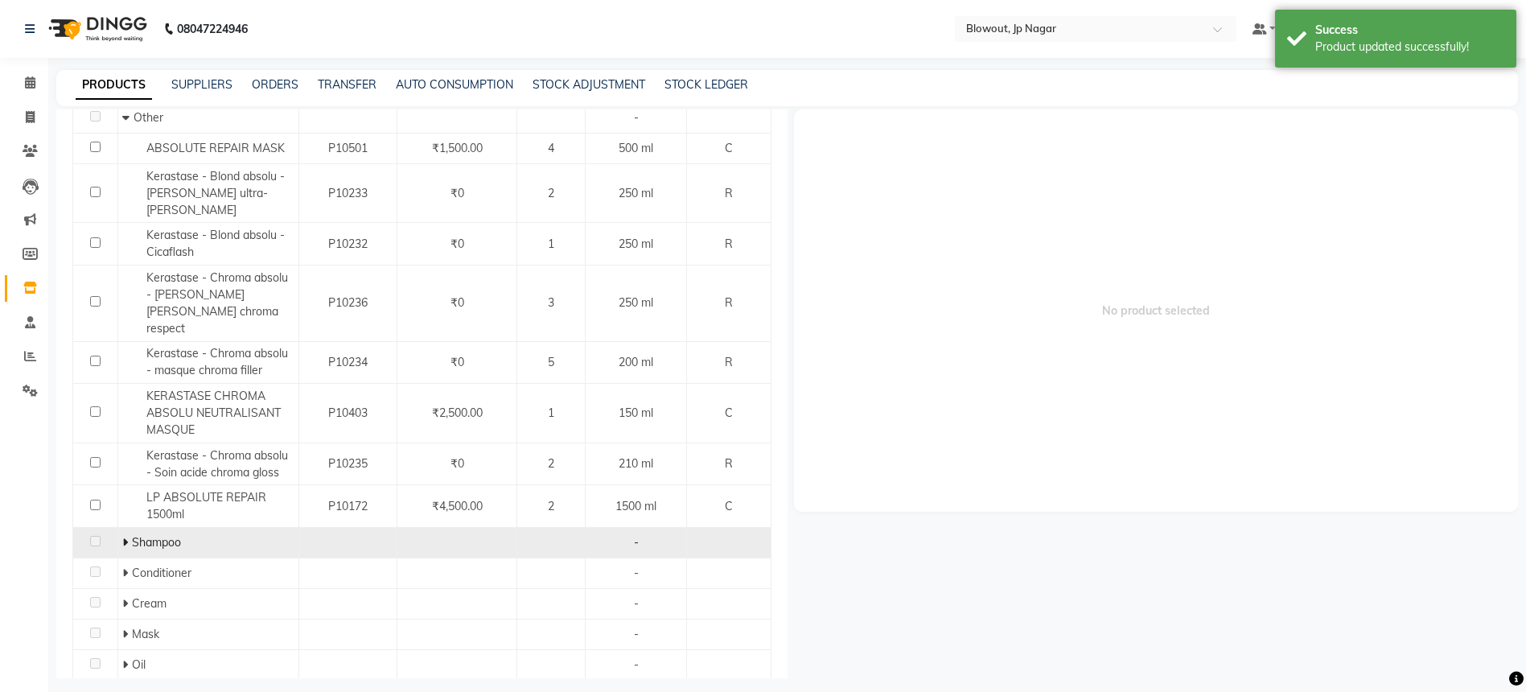
scroll to position [3, 0]
type input "absol"
click at [122, 533] on icon at bounding box center [125, 538] width 6 height 11
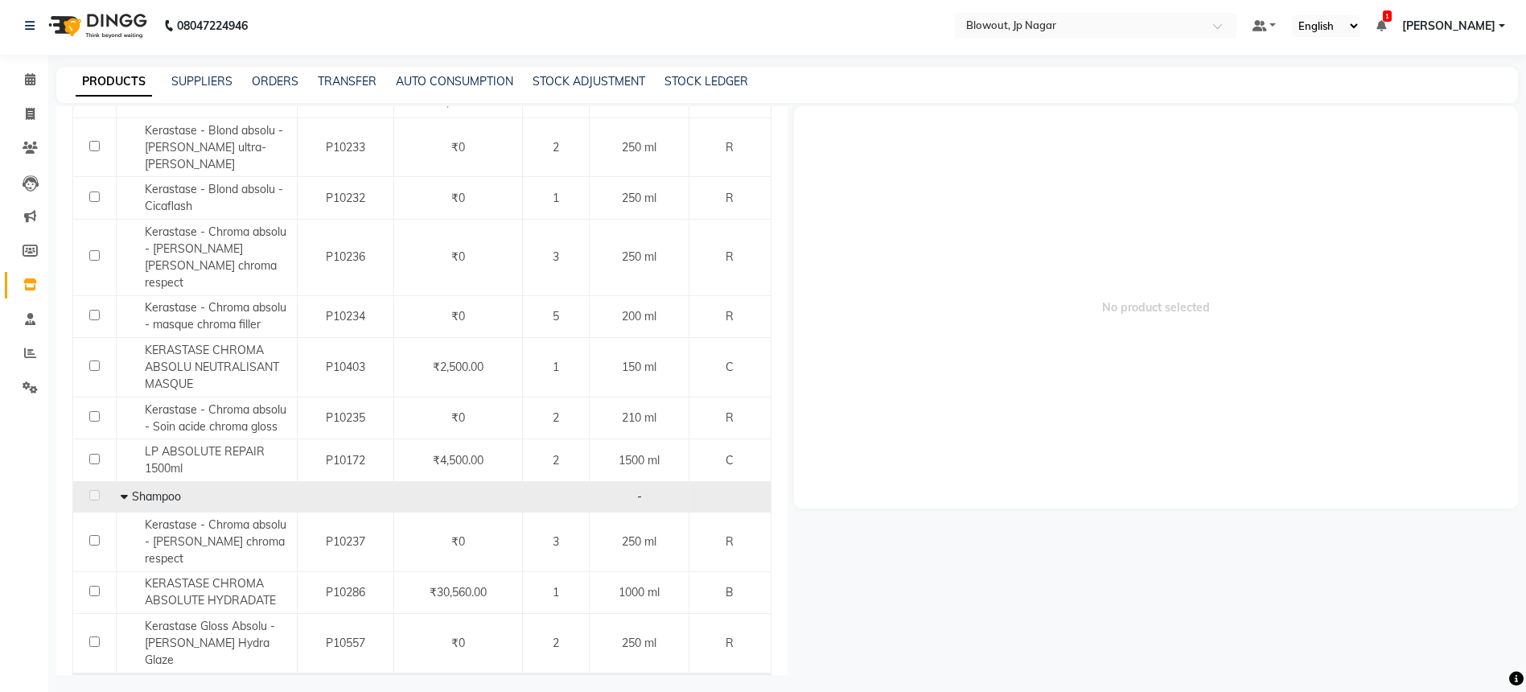
scroll to position [522, 0]
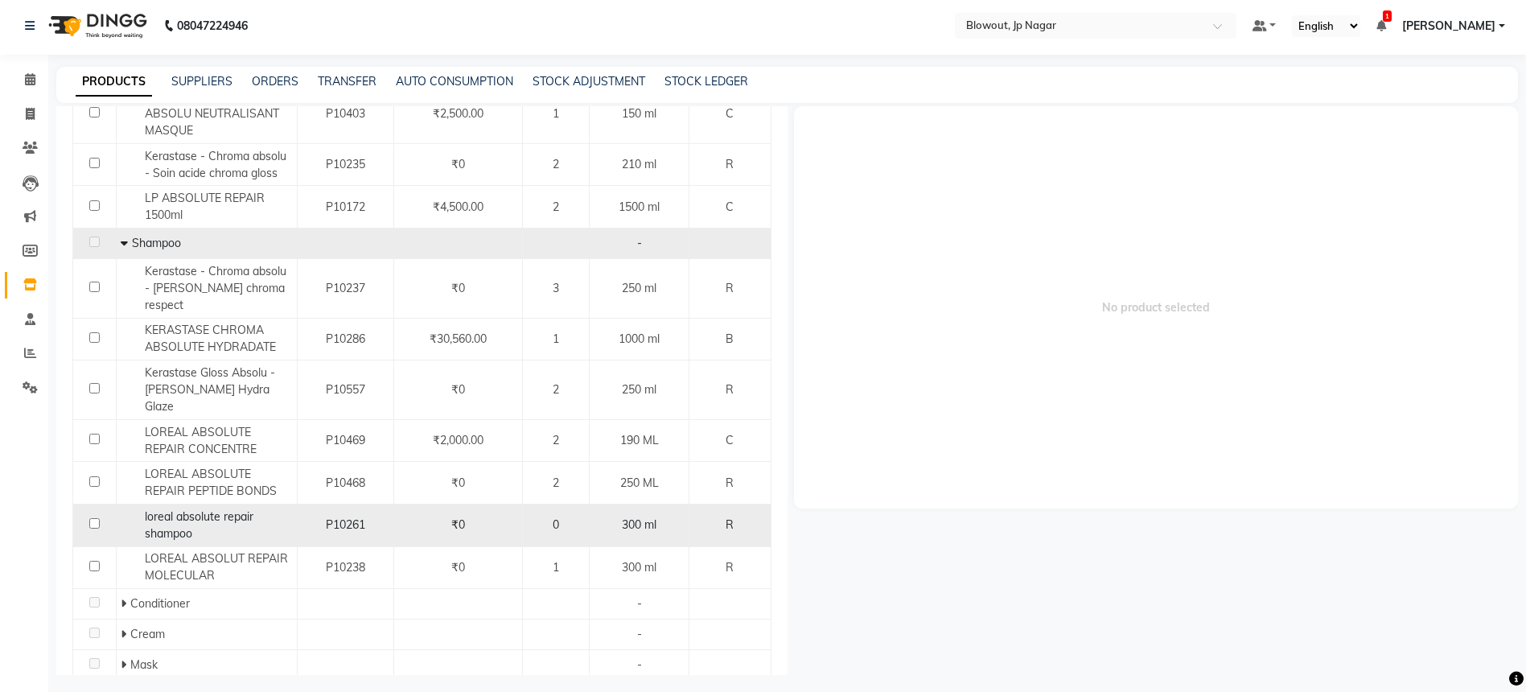
click at [269, 508] on div "loreal absolute repair shampoo" at bounding box center [207, 525] width 172 height 34
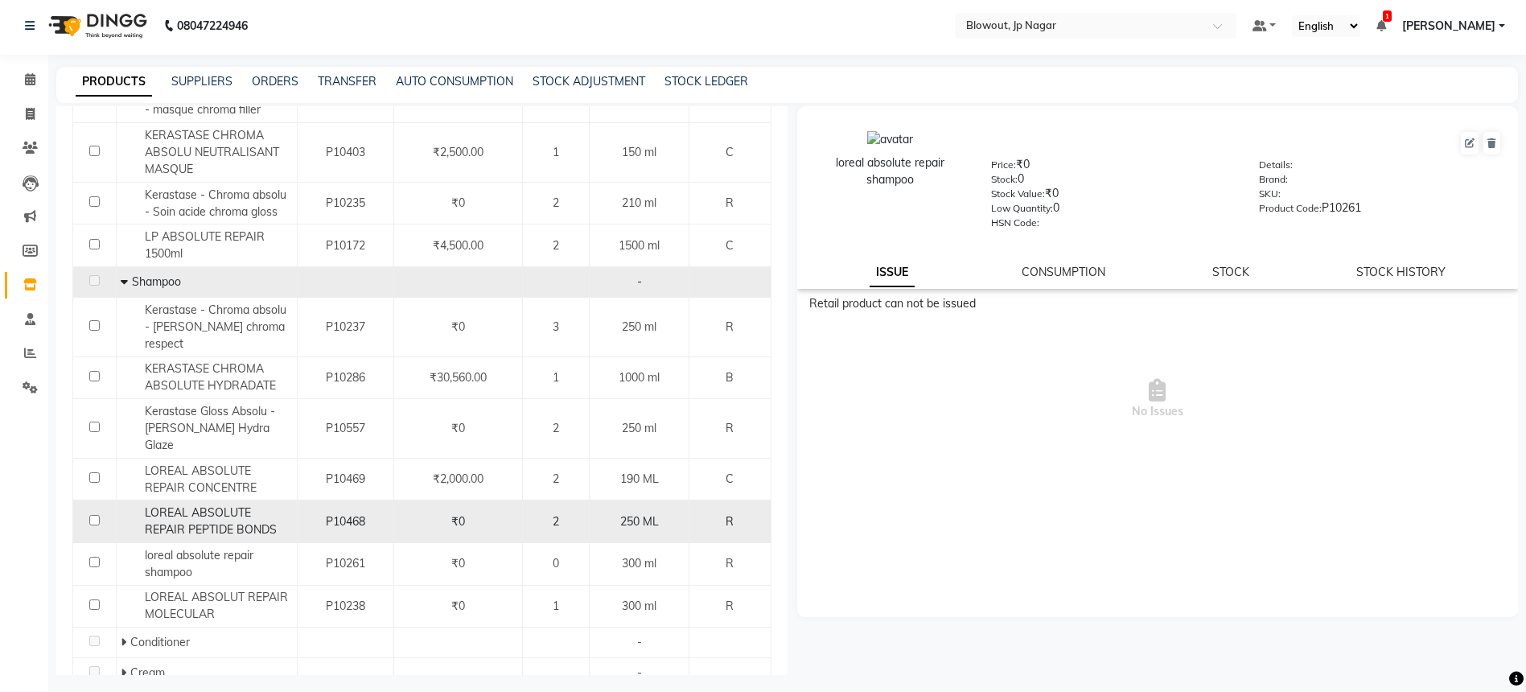
scroll to position [480, 0]
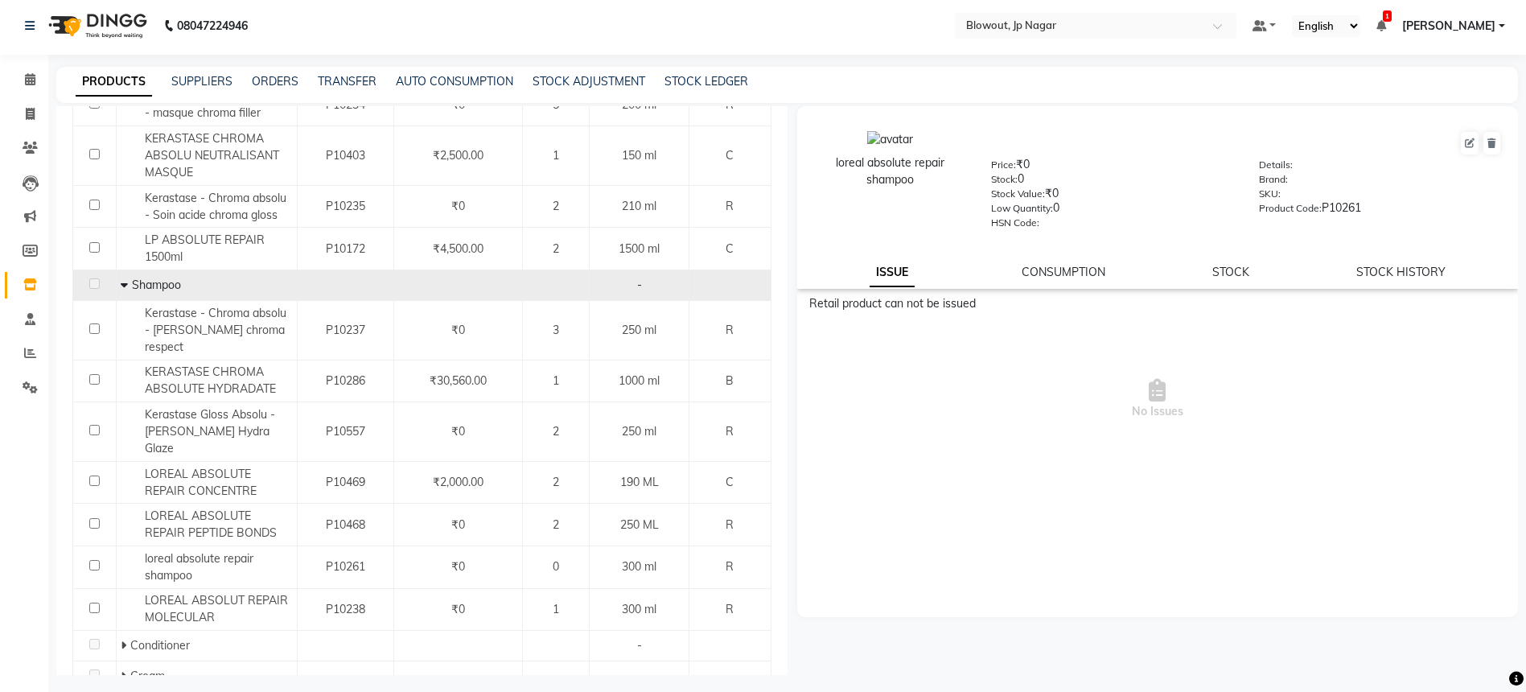
click at [1258, 273] on div "ISSUE CONSUMPTION STOCK STOCK HISTORY" at bounding box center [1158, 272] width 683 height 17
click at [1236, 271] on link "STOCK" at bounding box center [1230, 272] width 37 height 14
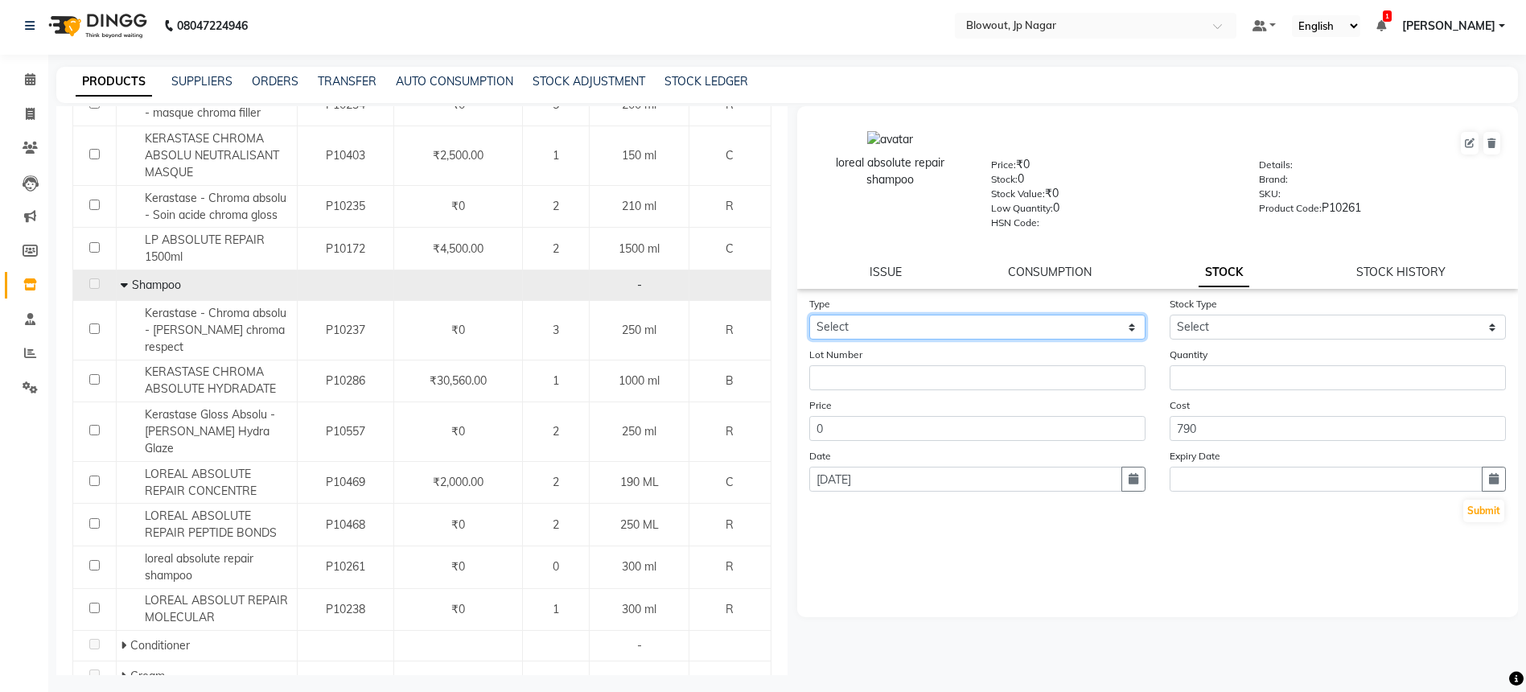
click at [990, 327] on select "Select In Out" at bounding box center [977, 327] width 336 height 25
select select "in"
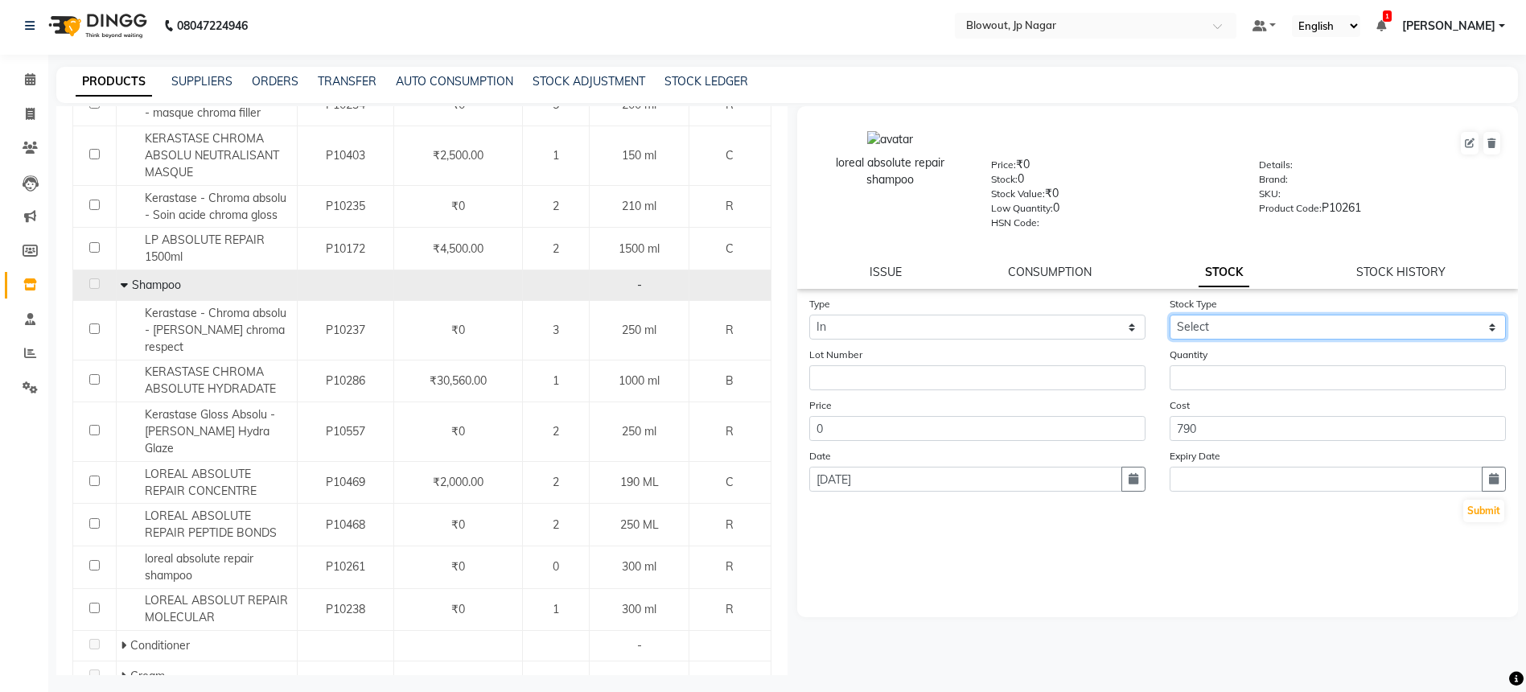
click at [1196, 327] on select "Select New Stock Adjustment Return Other" at bounding box center [1338, 327] width 336 height 25
select select "new stock"
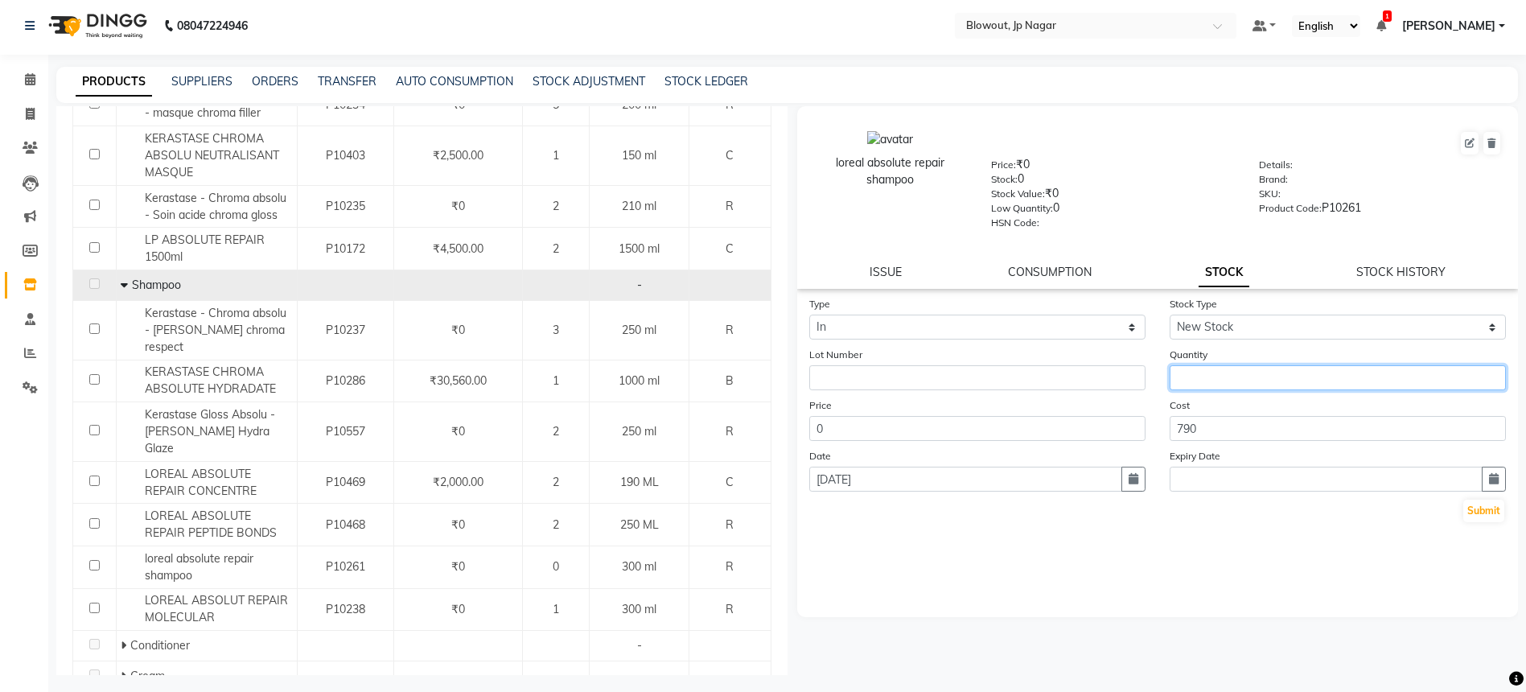
click at [1204, 378] on input "number" at bounding box center [1338, 377] width 336 height 25
type input "4"
click at [1476, 504] on button "Submit" at bounding box center [1483, 511] width 41 height 23
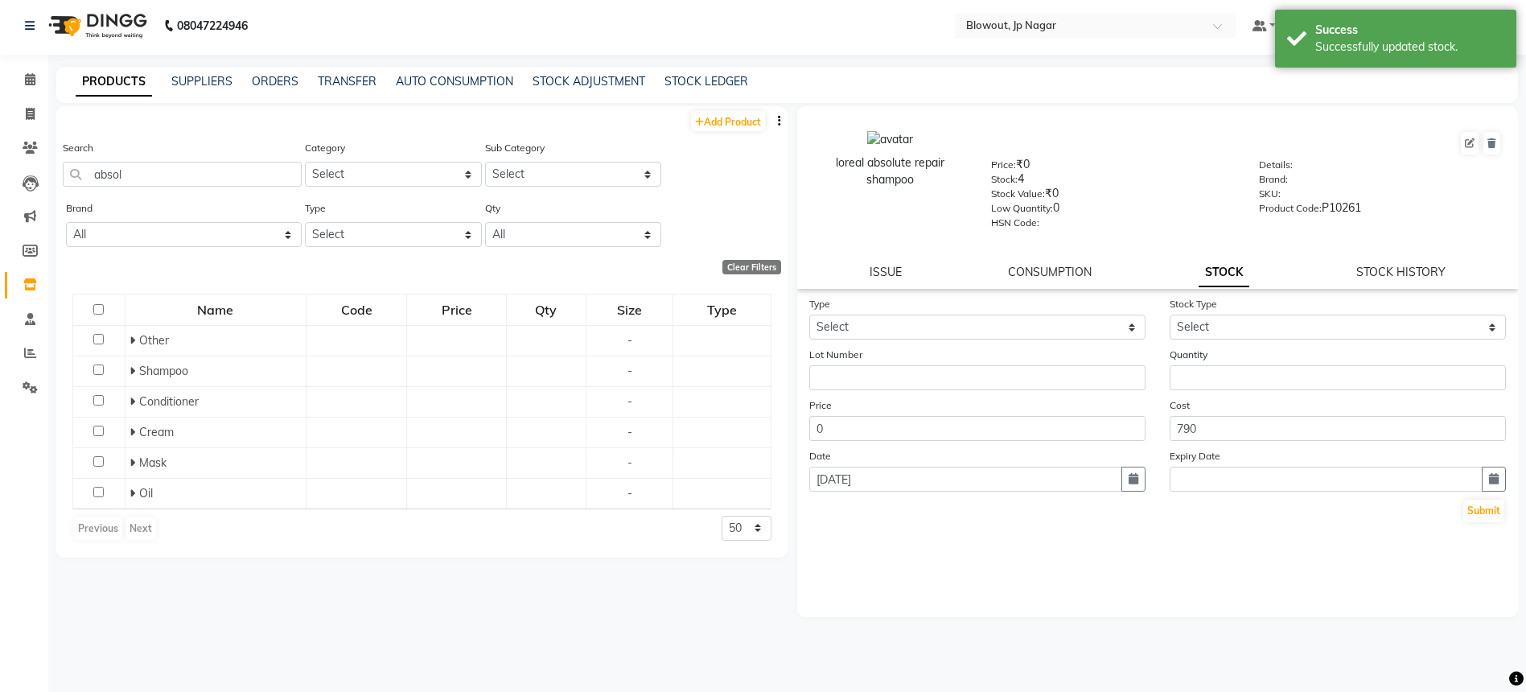
scroll to position [0, 0]
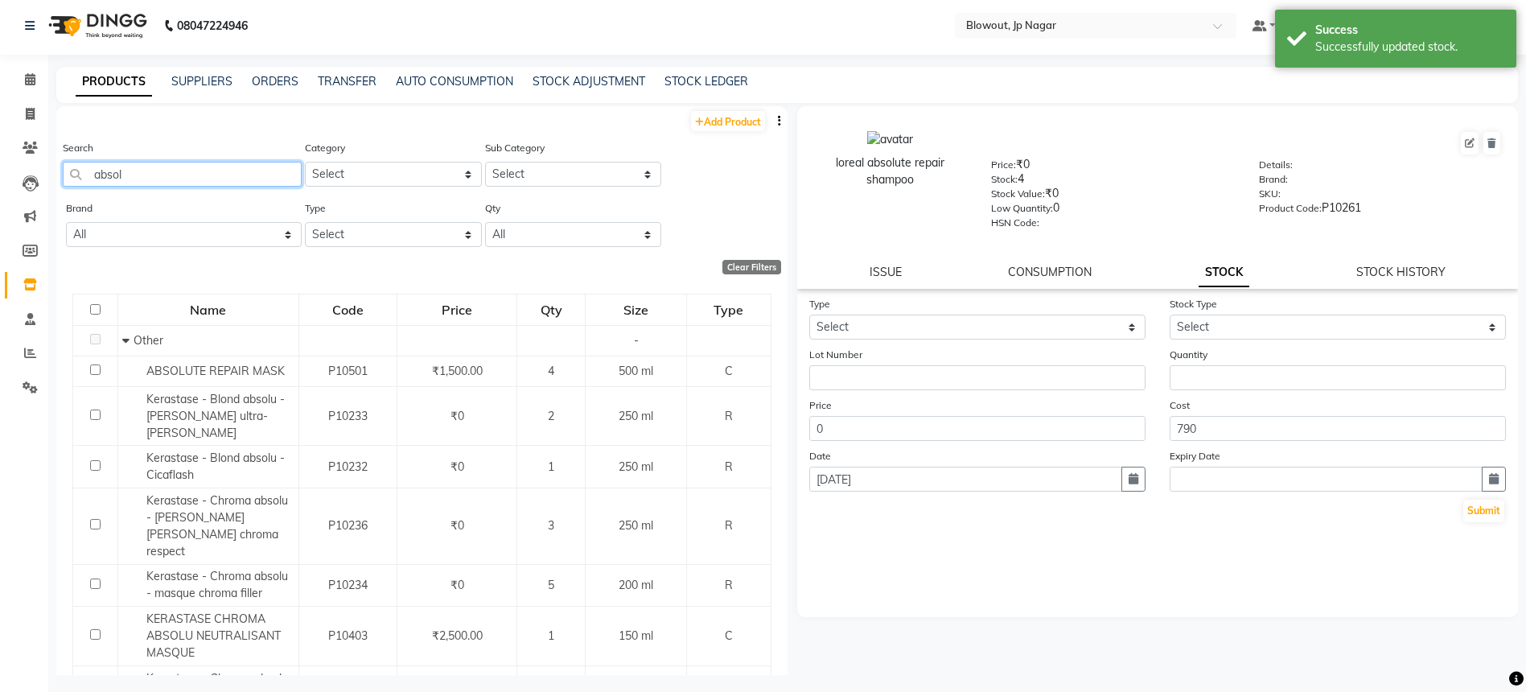
drag, startPoint x: 183, startPoint y: 180, endPoint x: 95, endPoint y: 175, distance: 88.7
click at [95, 175] on input "absol" at bounding box center [182, 174] width 239 height 25
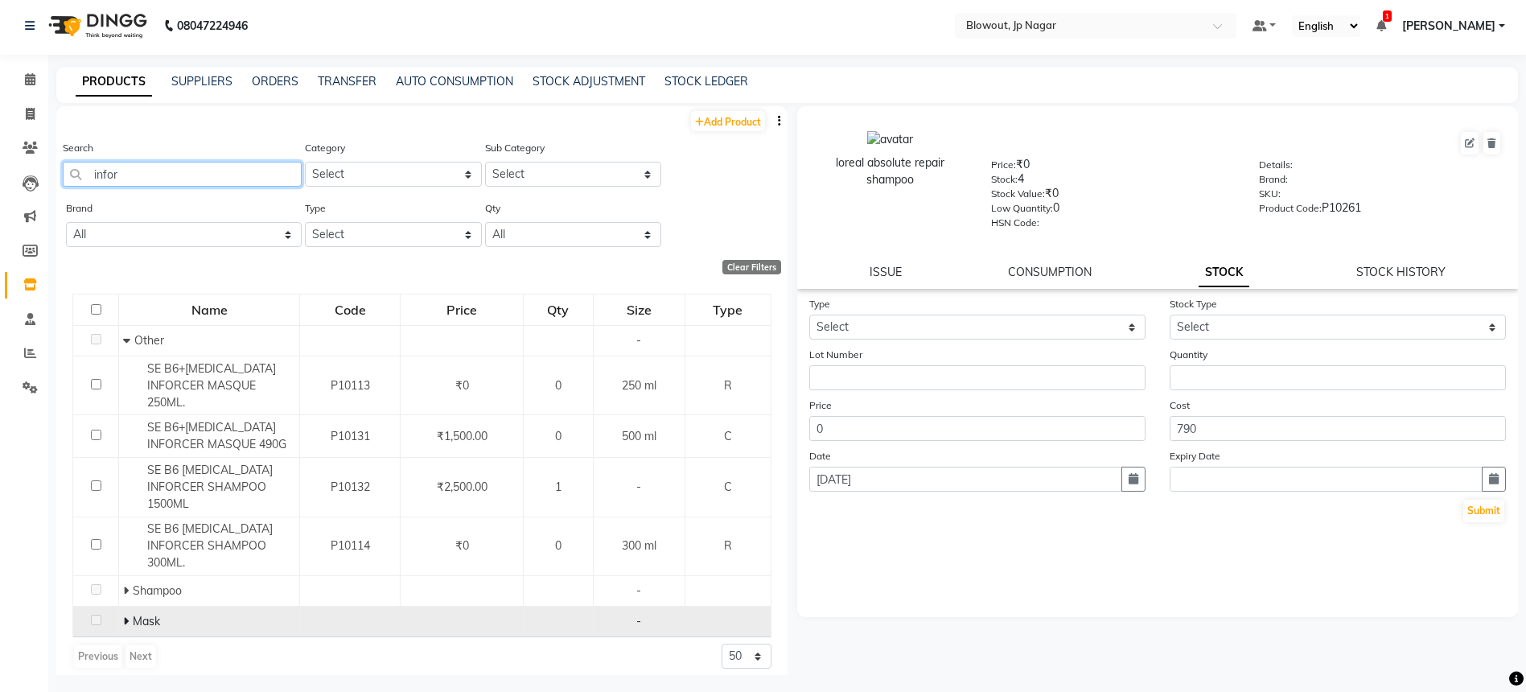
type input "infor"
click at [125, 615] on icon at bounding box center [126, 620] width 6 height 11
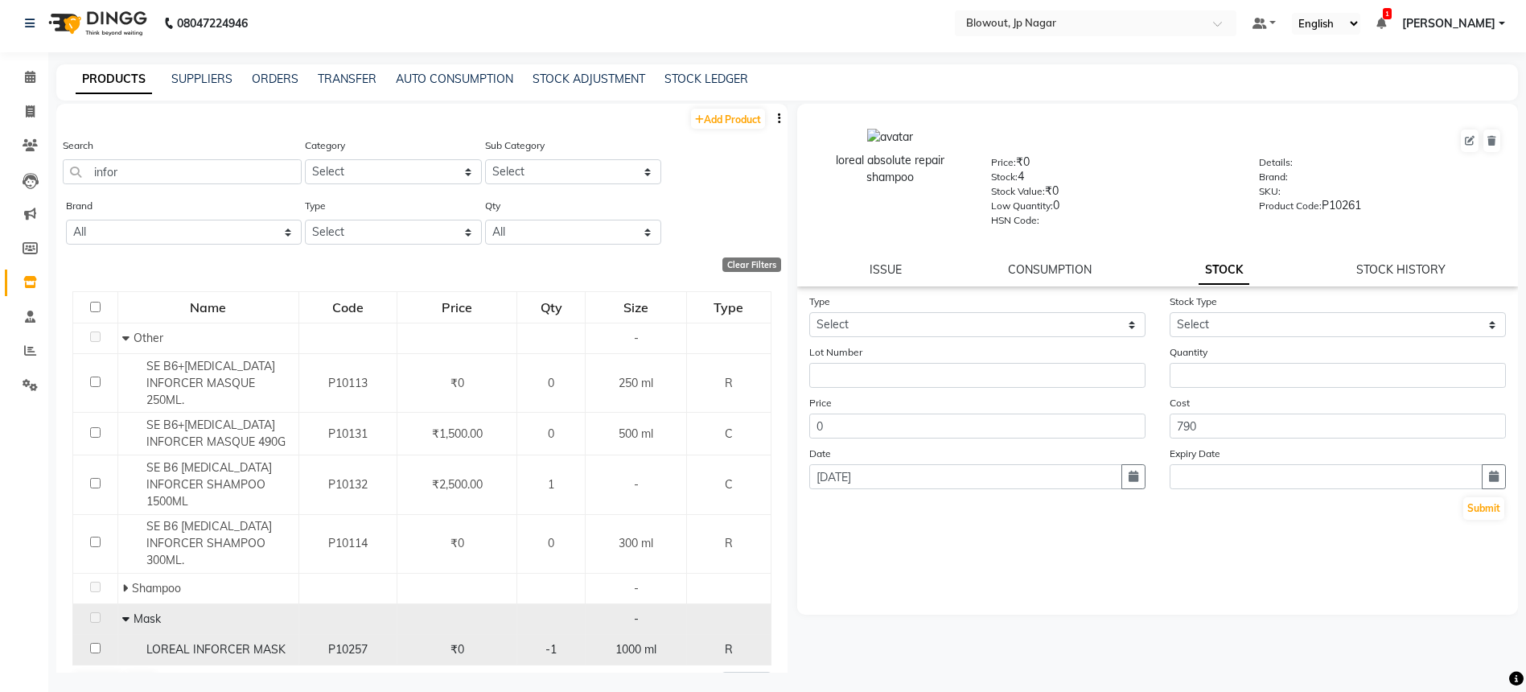
scroll to position [6, 0]
click at [331, 641] on span "P10257" at bounding box center [347, 648] width 39 height 14
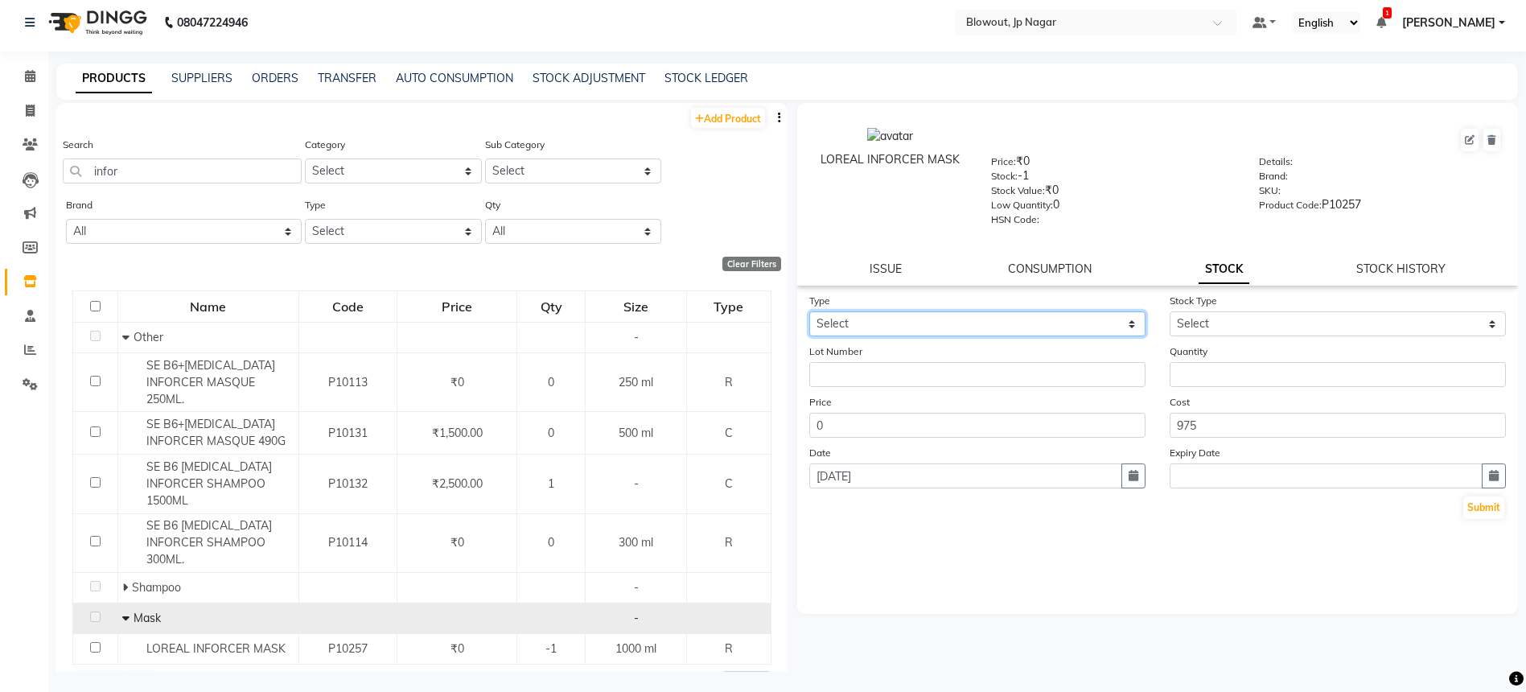
click at [886, 319] on select "Select In Out" at bounding box center [977, 323] width 336 height 25
select select "in"
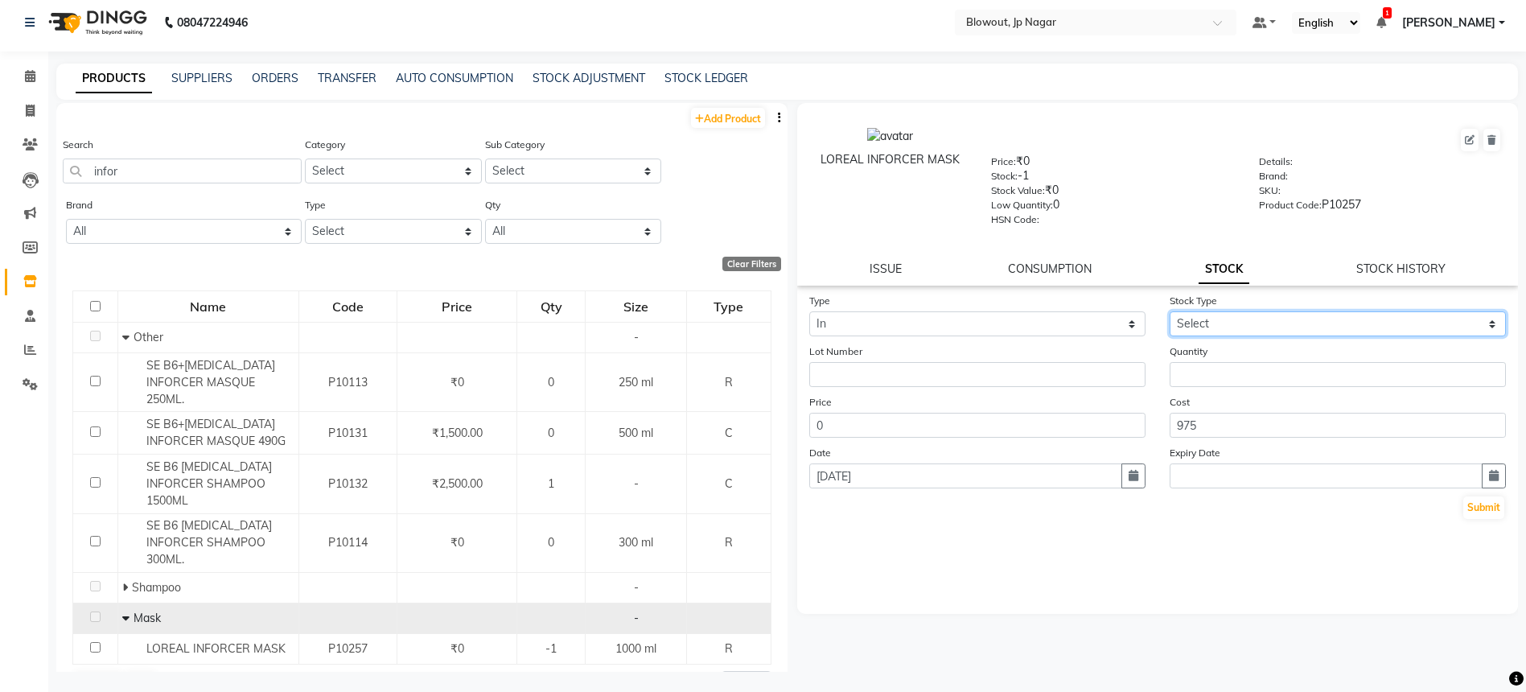
click at [1199, 315] on select "Select New Stock Adjustment Return Other" at bounding box center [1338, 323] width 336 height 25
select select "new stock"
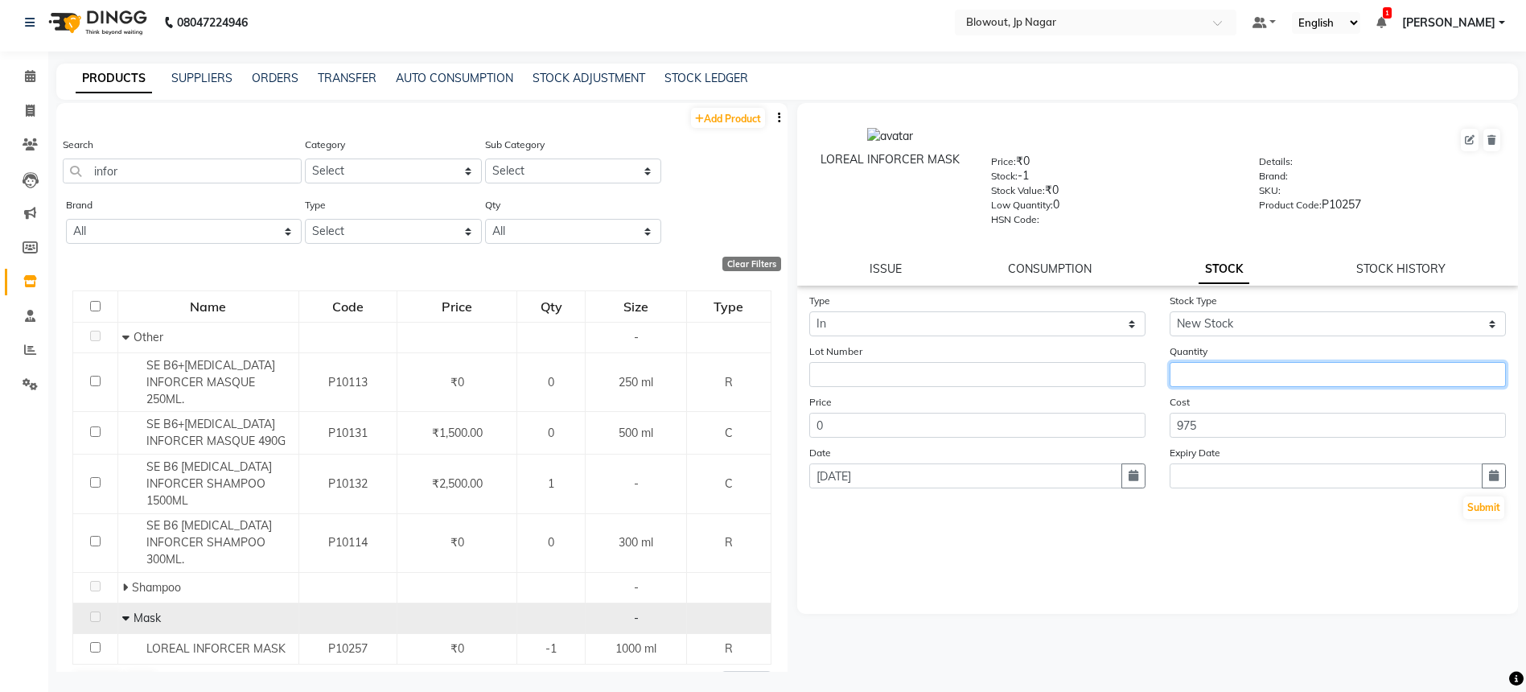
click at [1240, 376] on input "number" at bounding box center [1338, 374] width 336 height 25
type input "2"
click at [1487, 498] on button "Submit" at bounding box center [1483, 507] width 41 height 23
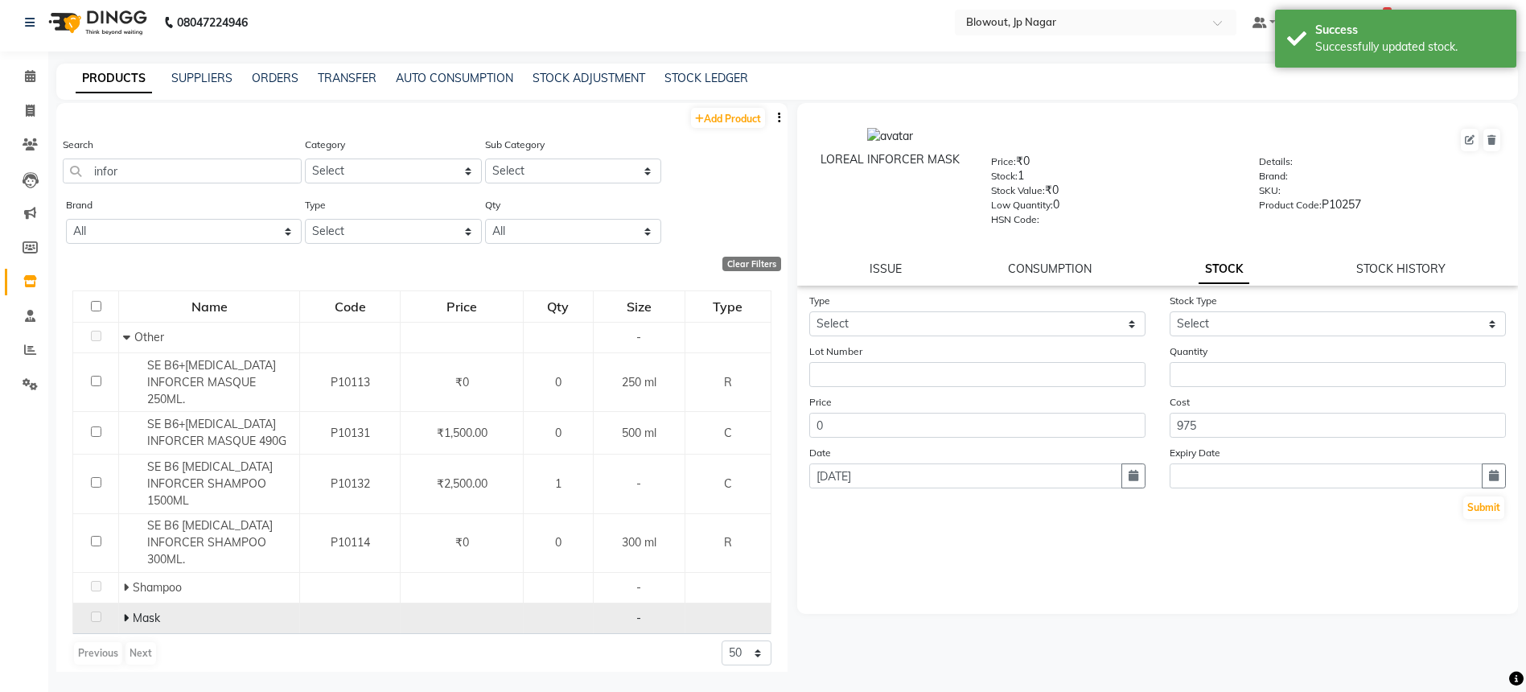
click at [133, 611] on span "Mask" at bounding box center [146, 618] width 27 height 14
click at [130, 611] on span at bounding box center [128, 618] width 10 height 14
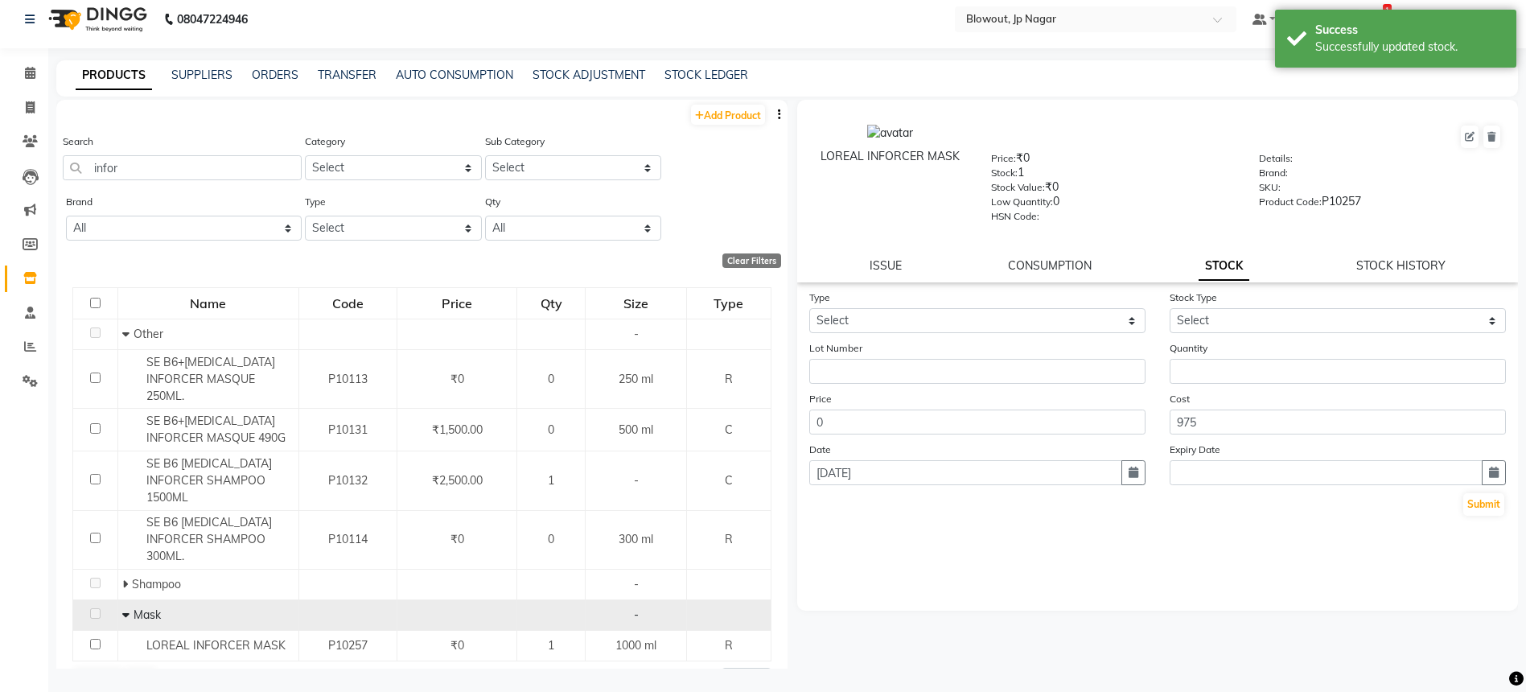
scroll to position [10, 0]
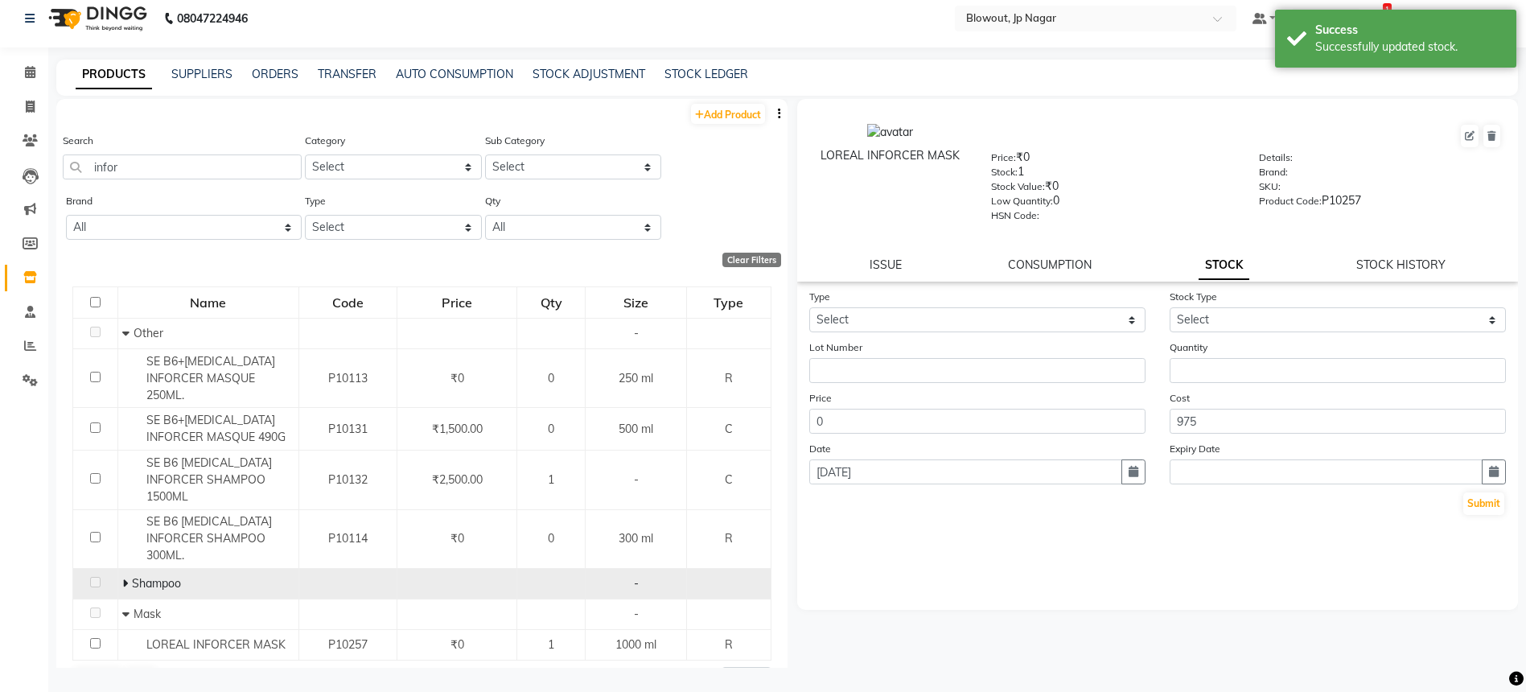
click at [125, 578] on icon at bounding box center [125, 583] width 6 height 11
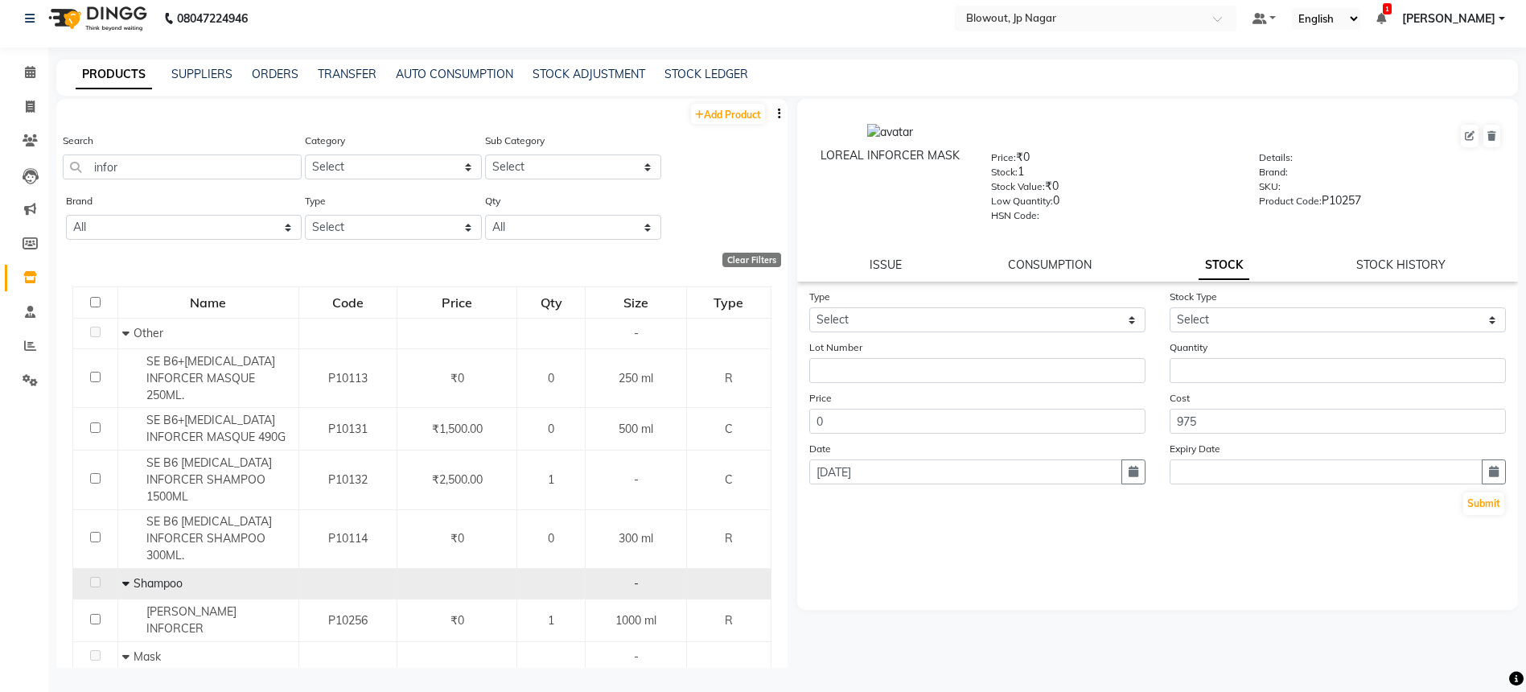
click at [125, 578] on icon at bounding box center [125, 583] width 7 height 11
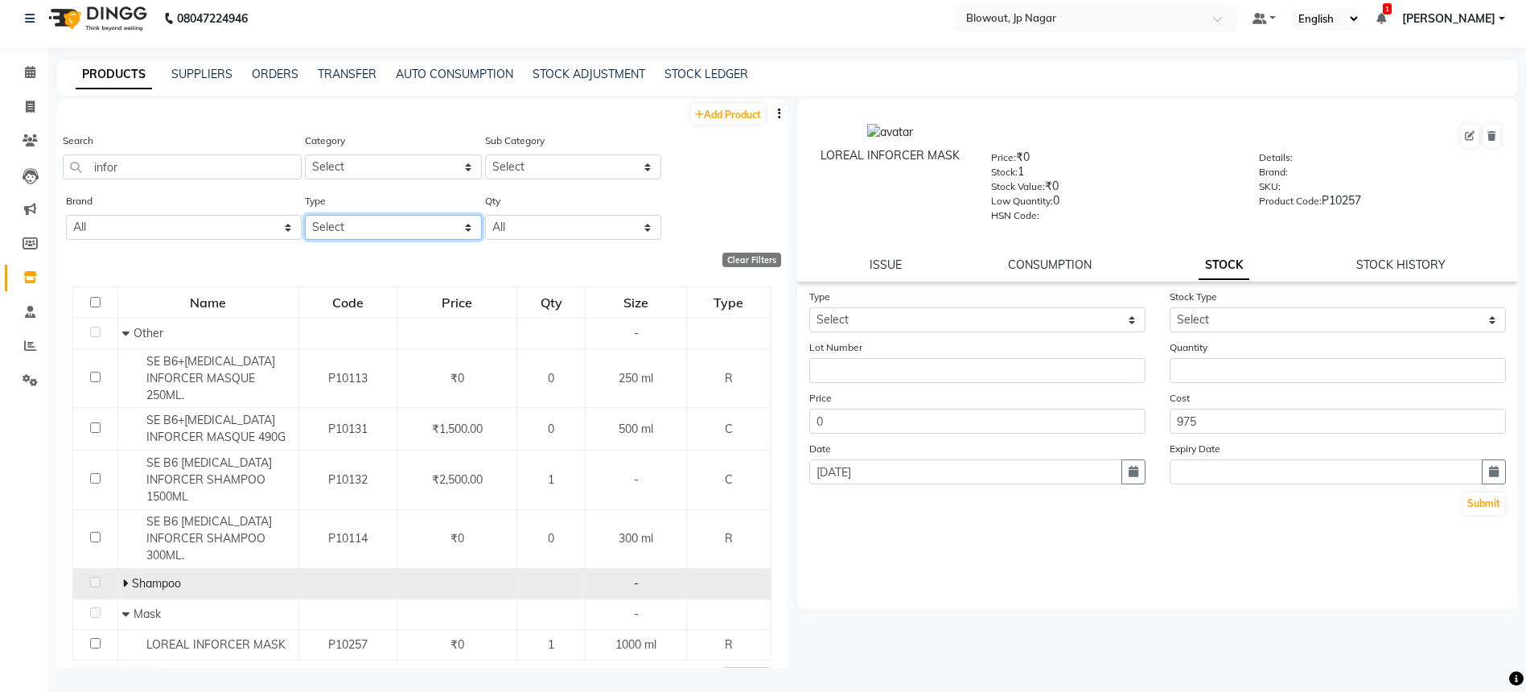
click at [384, 217] on select "Select Both Retail Consumable" at bounding box center [393, 227] width 176 height 25
select select "R"
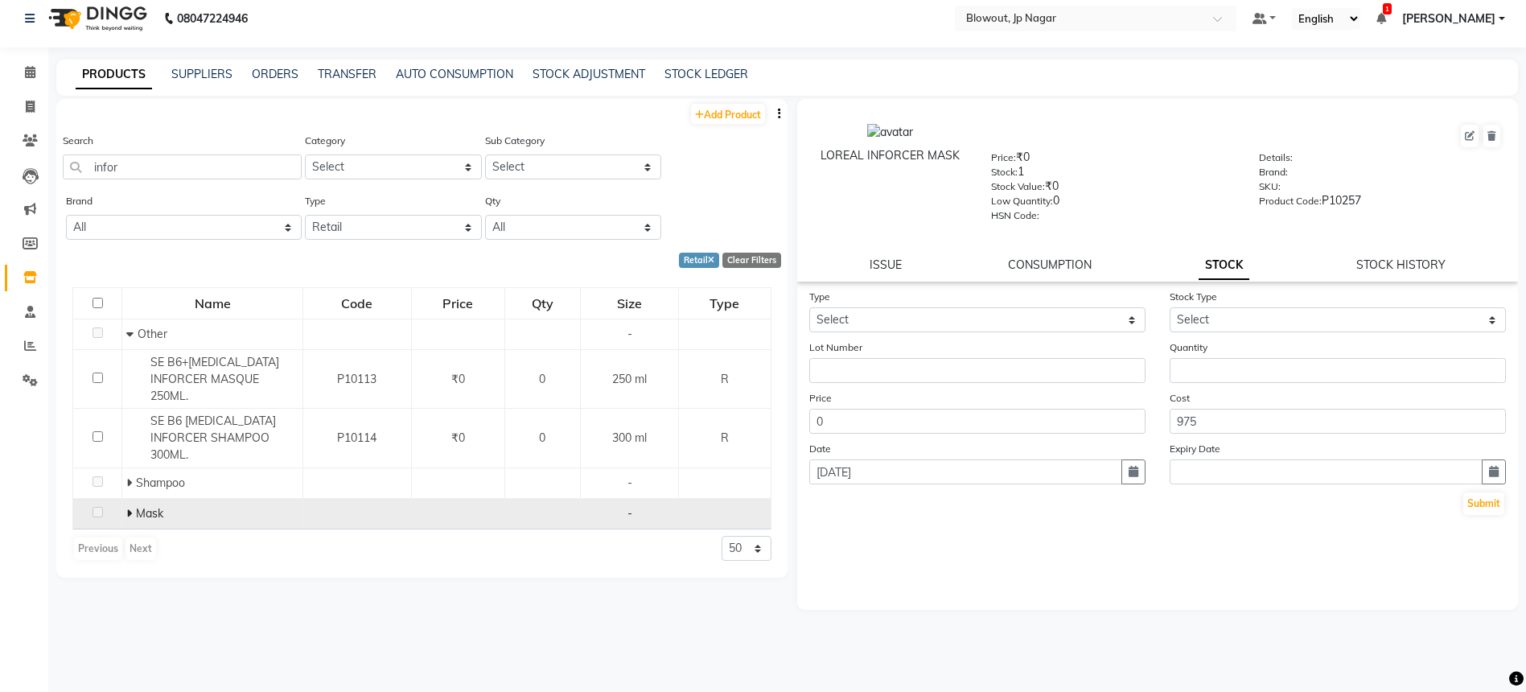
click at [130, 508] on icon at bounding box center [129, 513] width 6 height 11
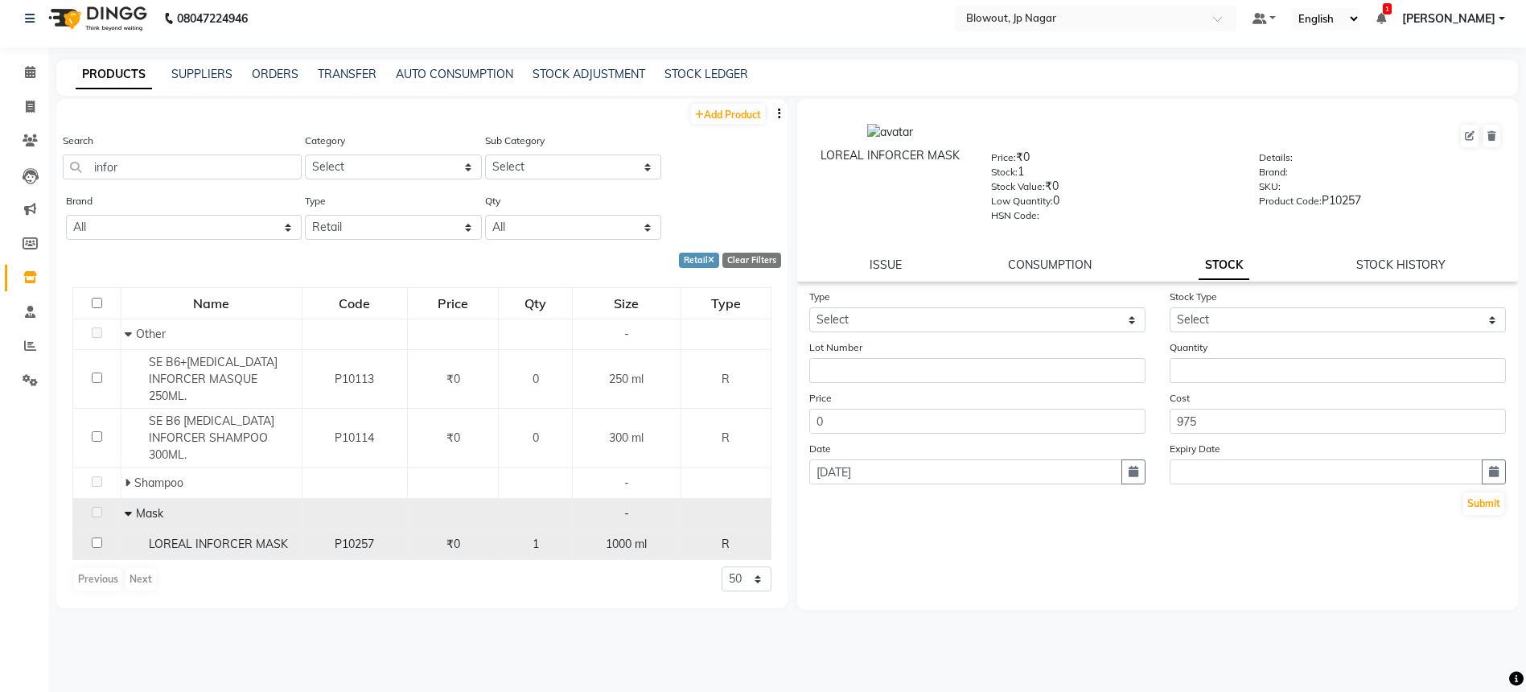
click at [646, 537] on span "1000 ml" at bounding box center [626, 544] width 41 height 14
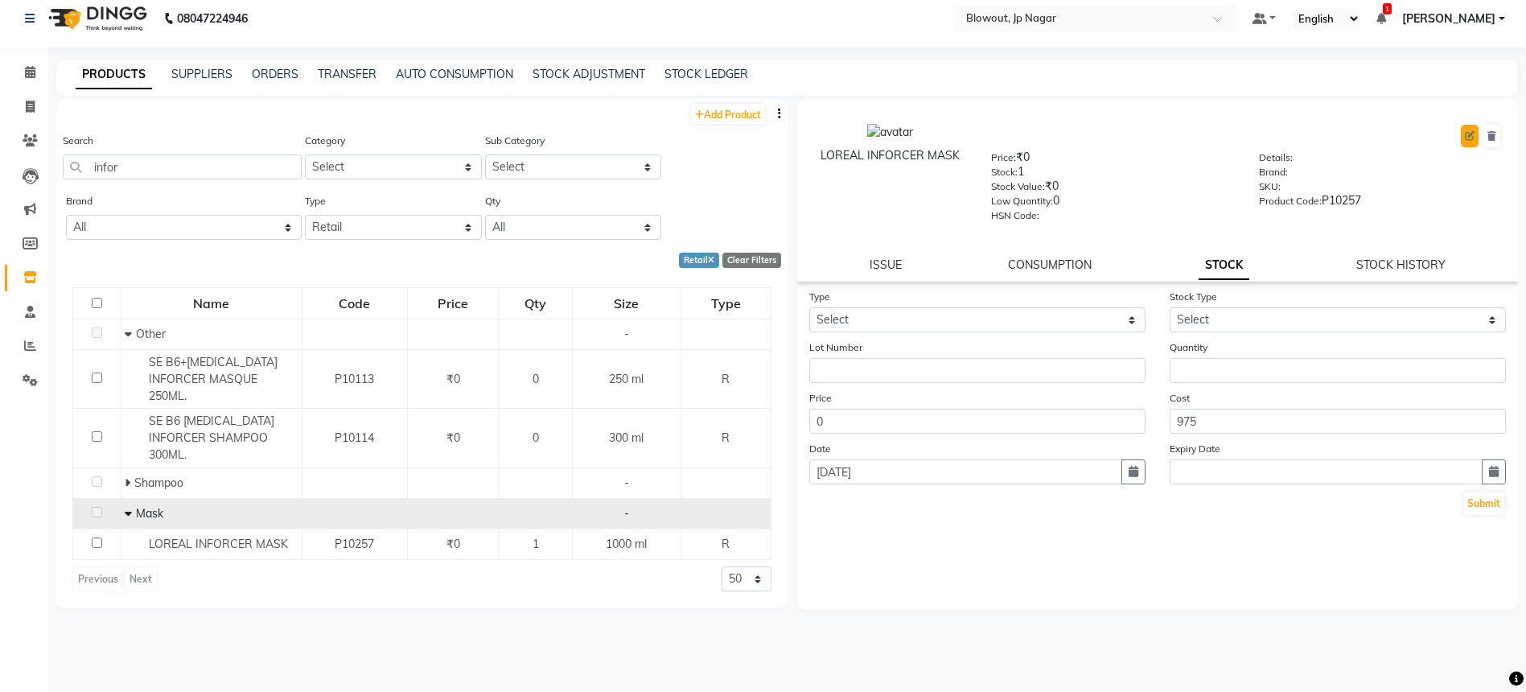
click at [1470, 135] on icon at bounding box center [1470, 136] width 10 height 10
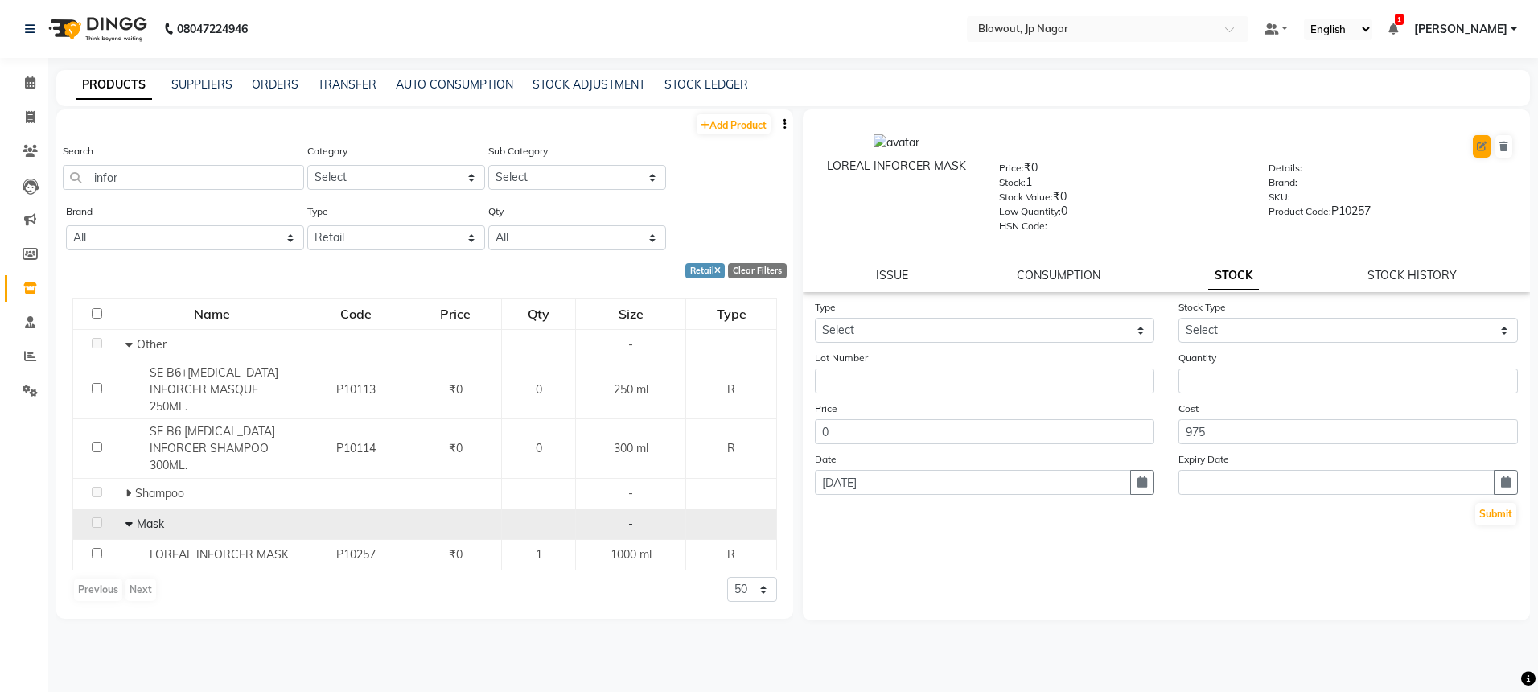
select select "R"
select select "true"
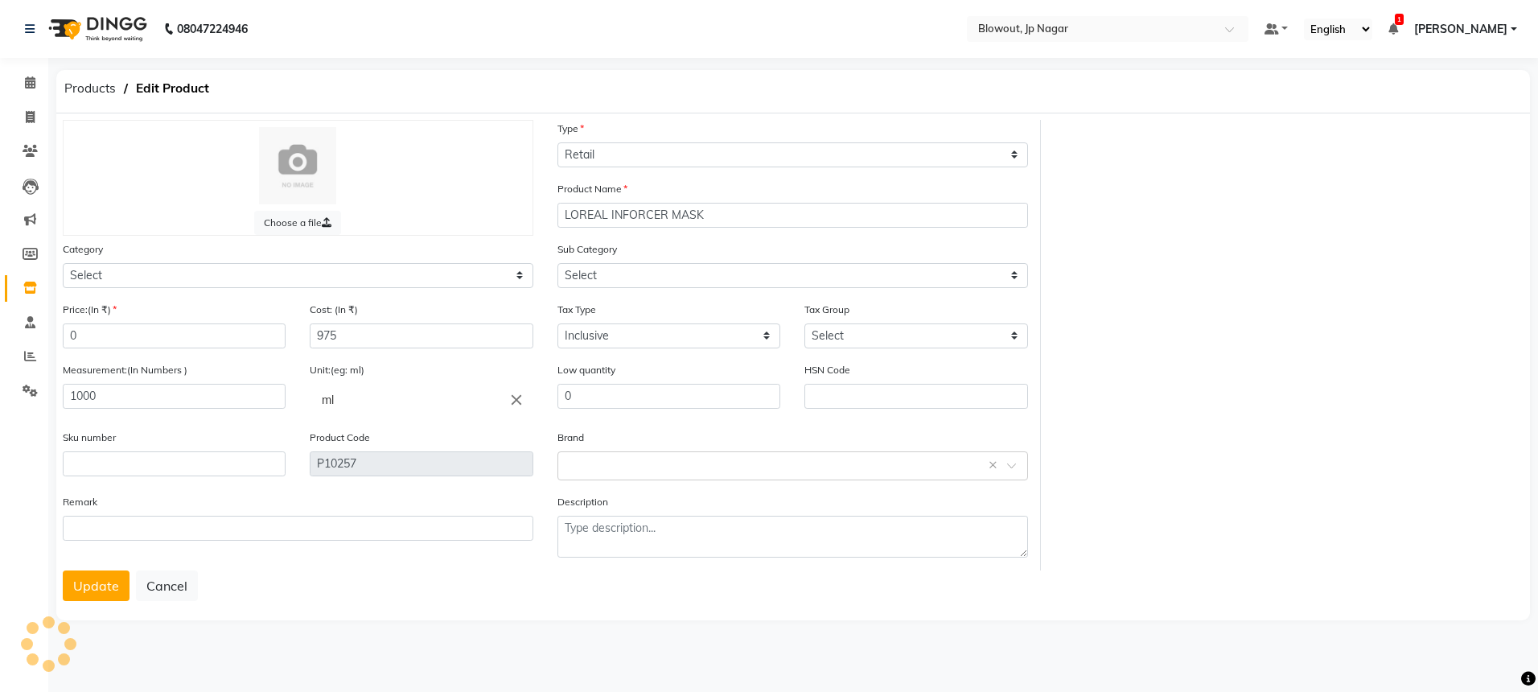
select select "1020901100"
select select "1020901104"
drag, startPoint x: 115, startPoint y: 394, endPoint x: 26, endPoint y: 396, distance: 89.3
click at [26, 396] on app-home "08047224946 Select Location × Blowout, Jp Nagar Default Panel My Panel English …" at bounding box center [769, 324] width 1538 height 648
type input "250"
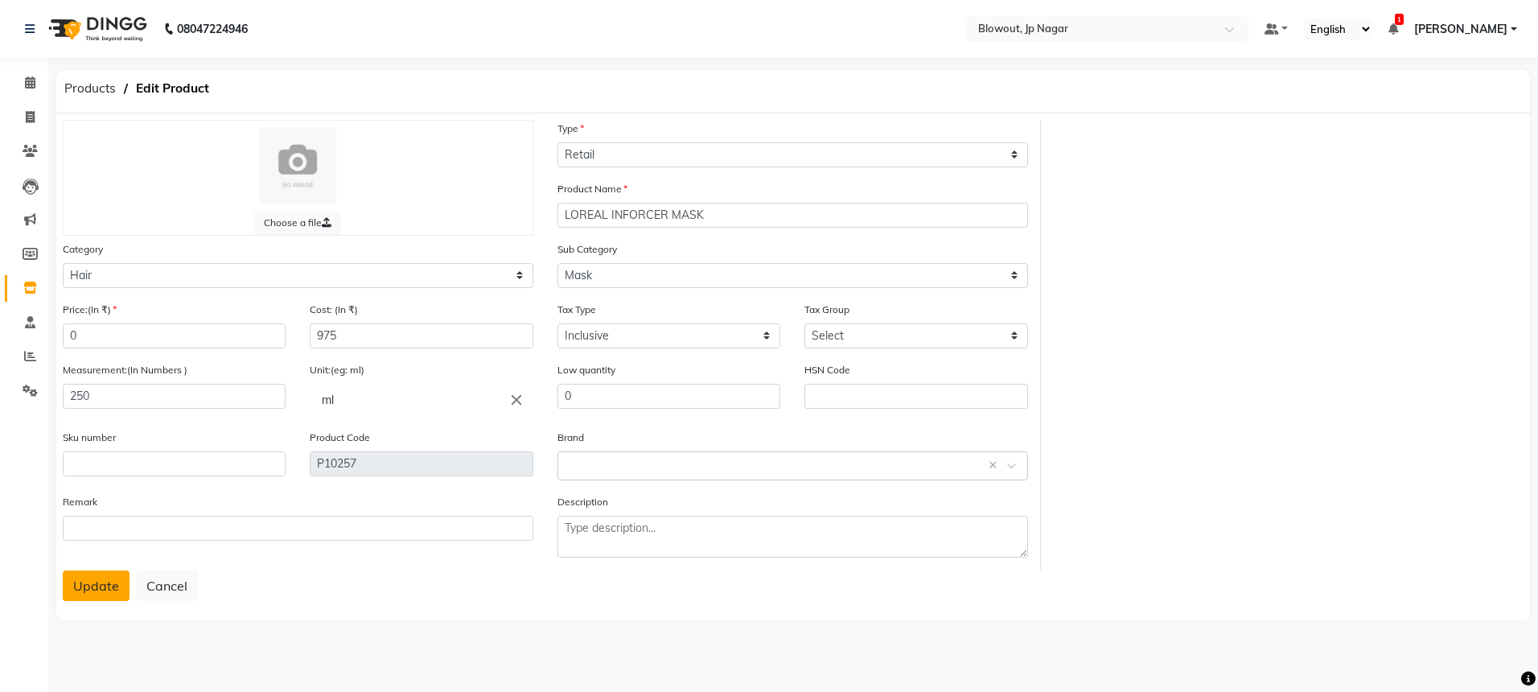
click at [89, 594] on button "Update" at bounding box center [96, 585] width 67 height 31
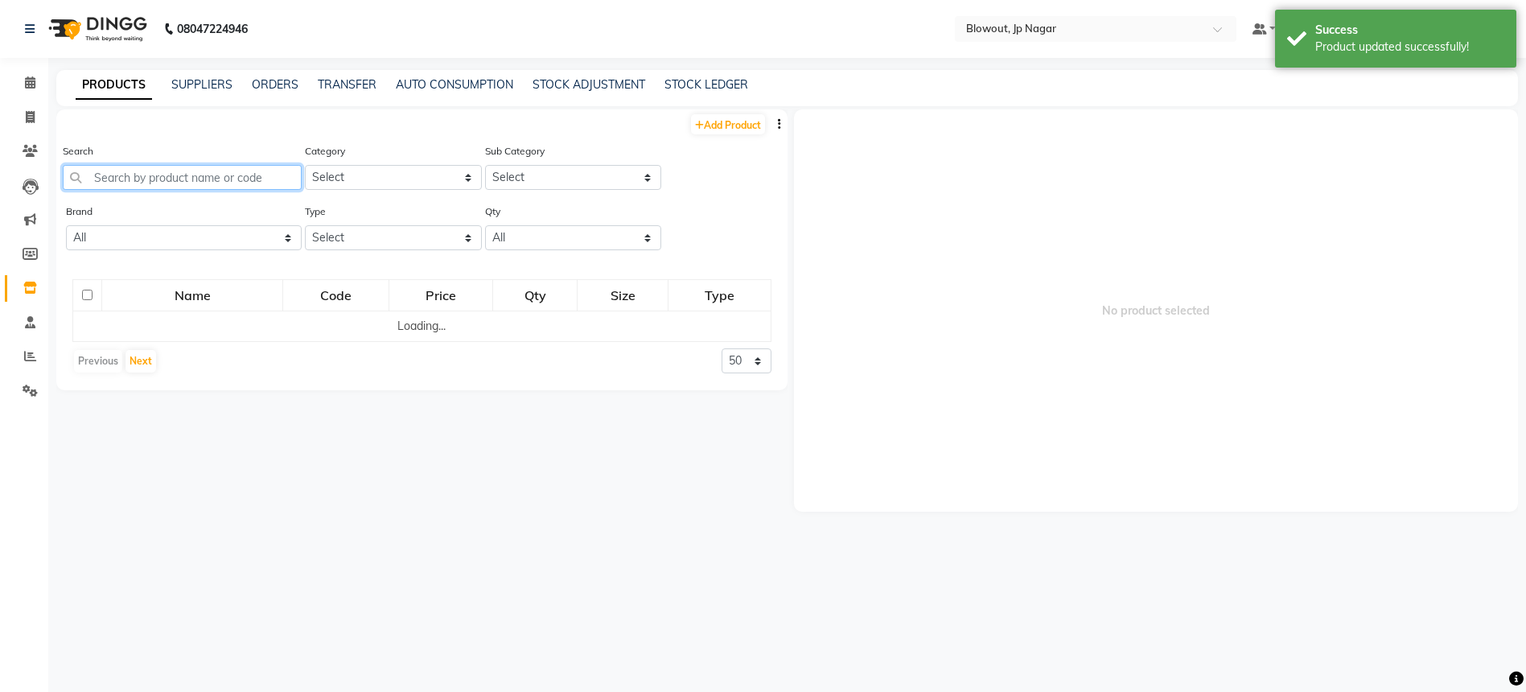
click at [138, 179] on input "text" at bounding box center [182, 177] width 239 height 25
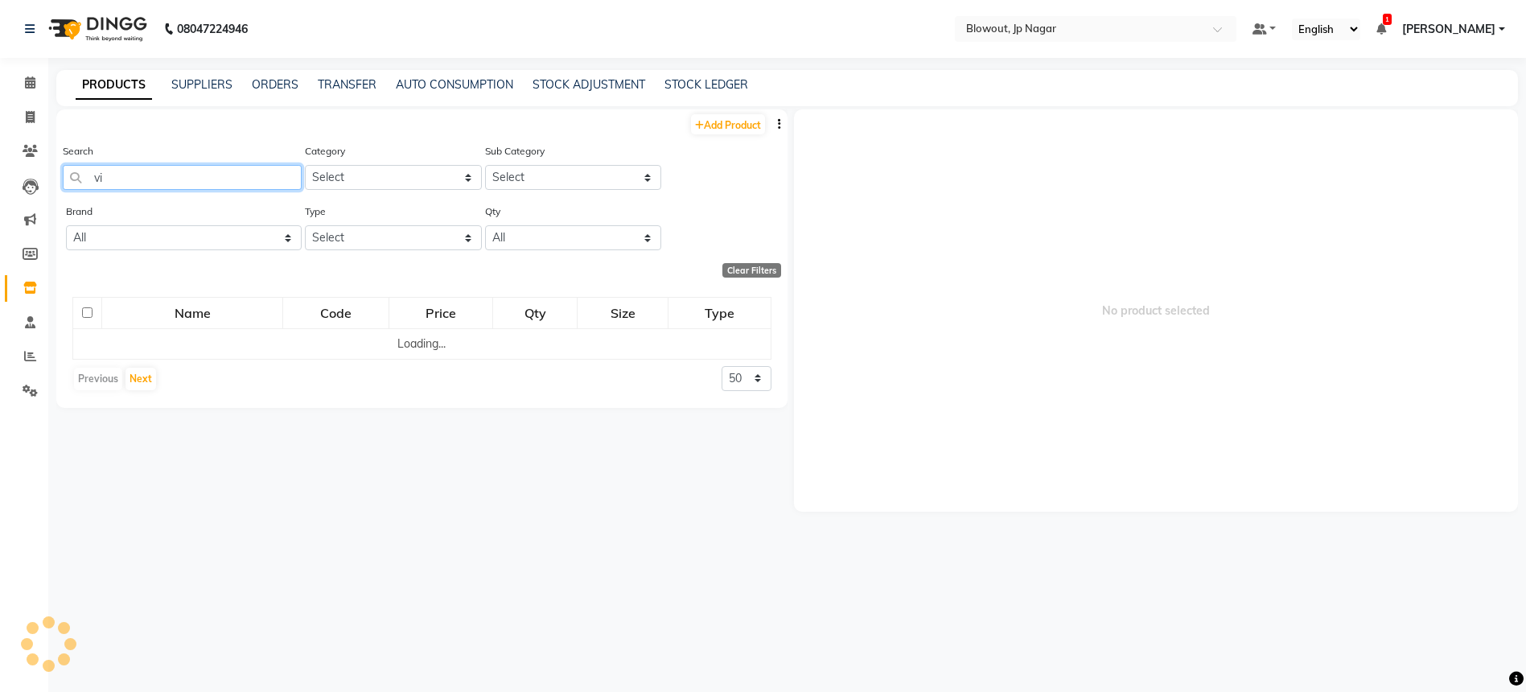
click at [257, 173] on input "vi" at bounding box center [182, 177] width 239 height 25
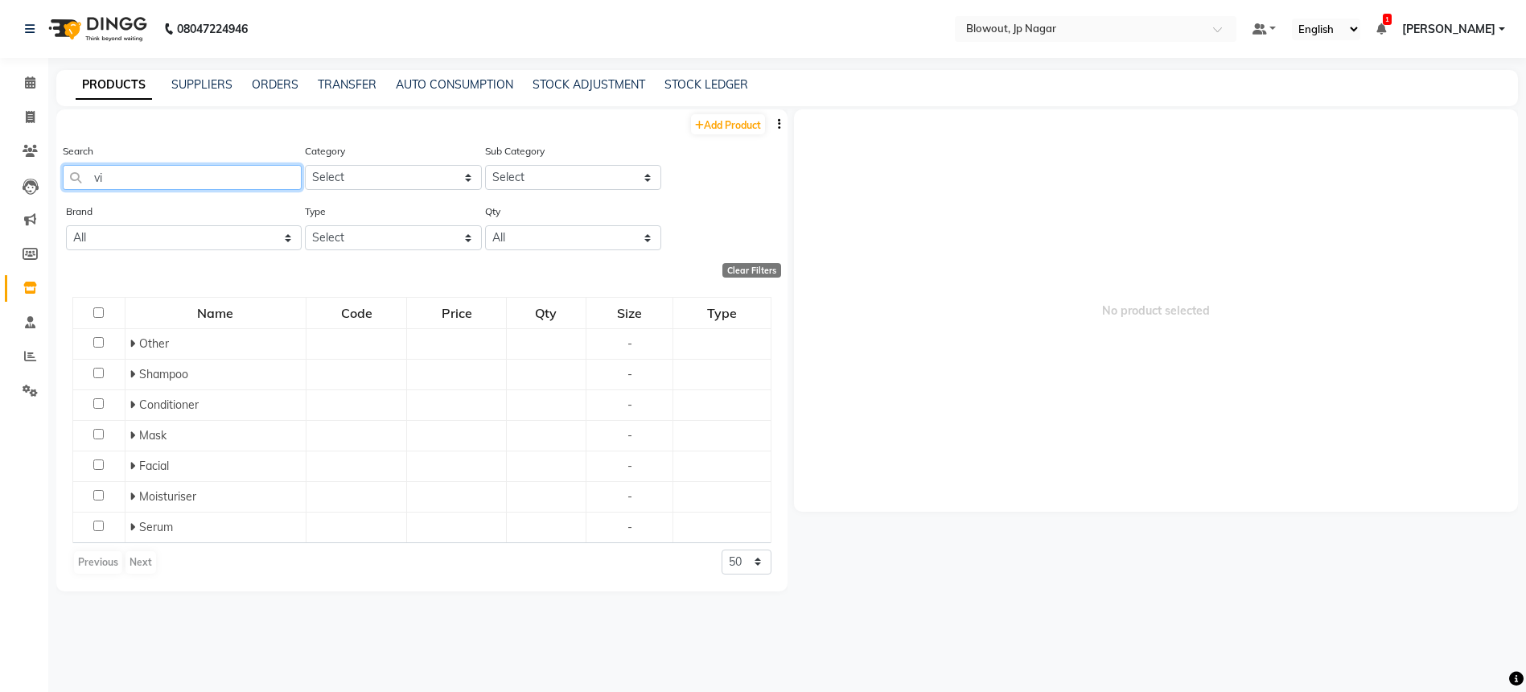
click at [244, 175] on input "vi" at bounding box center [182, 177] width 239 height 25
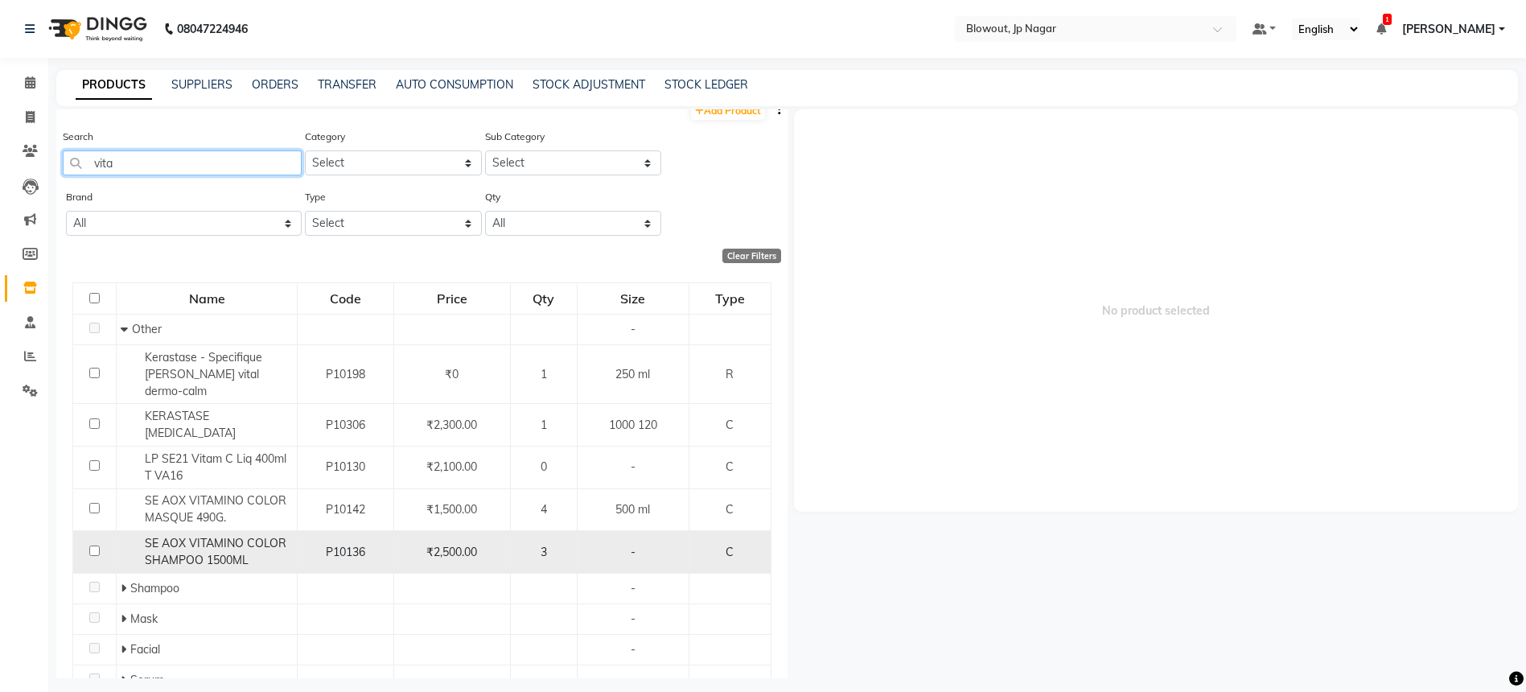
scroll to position [51, 0]
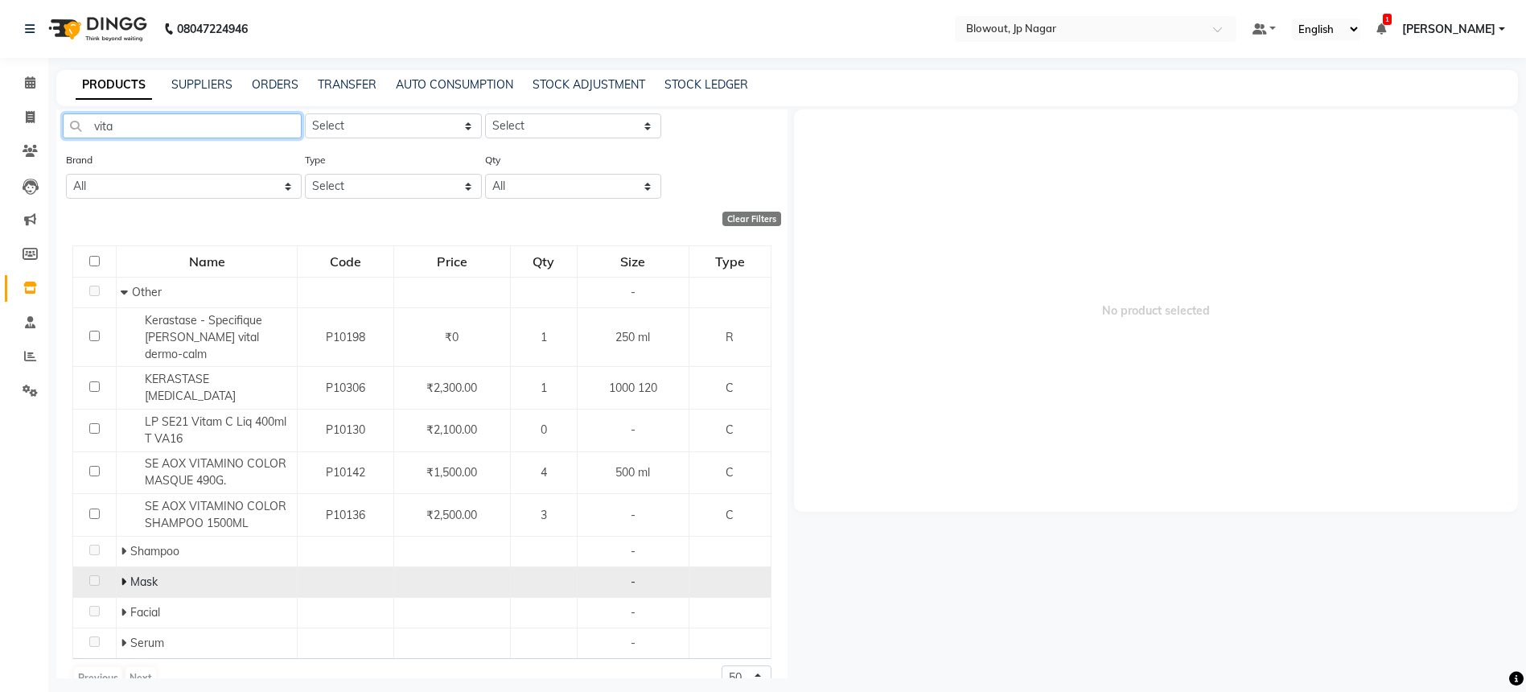
type input "vita"
click at [125, 574] on span at bounding box center [126, 581] width 10 height 14
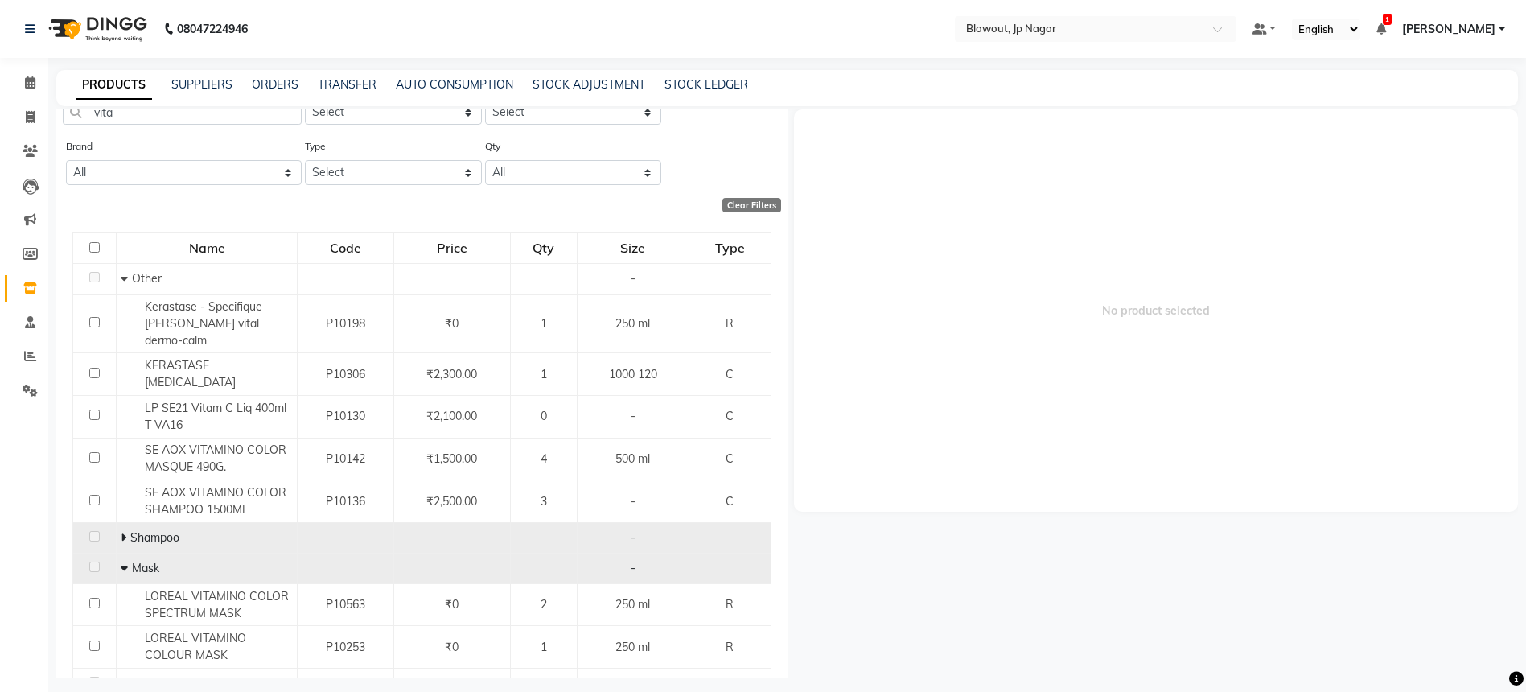
scroll to position [94, 0]
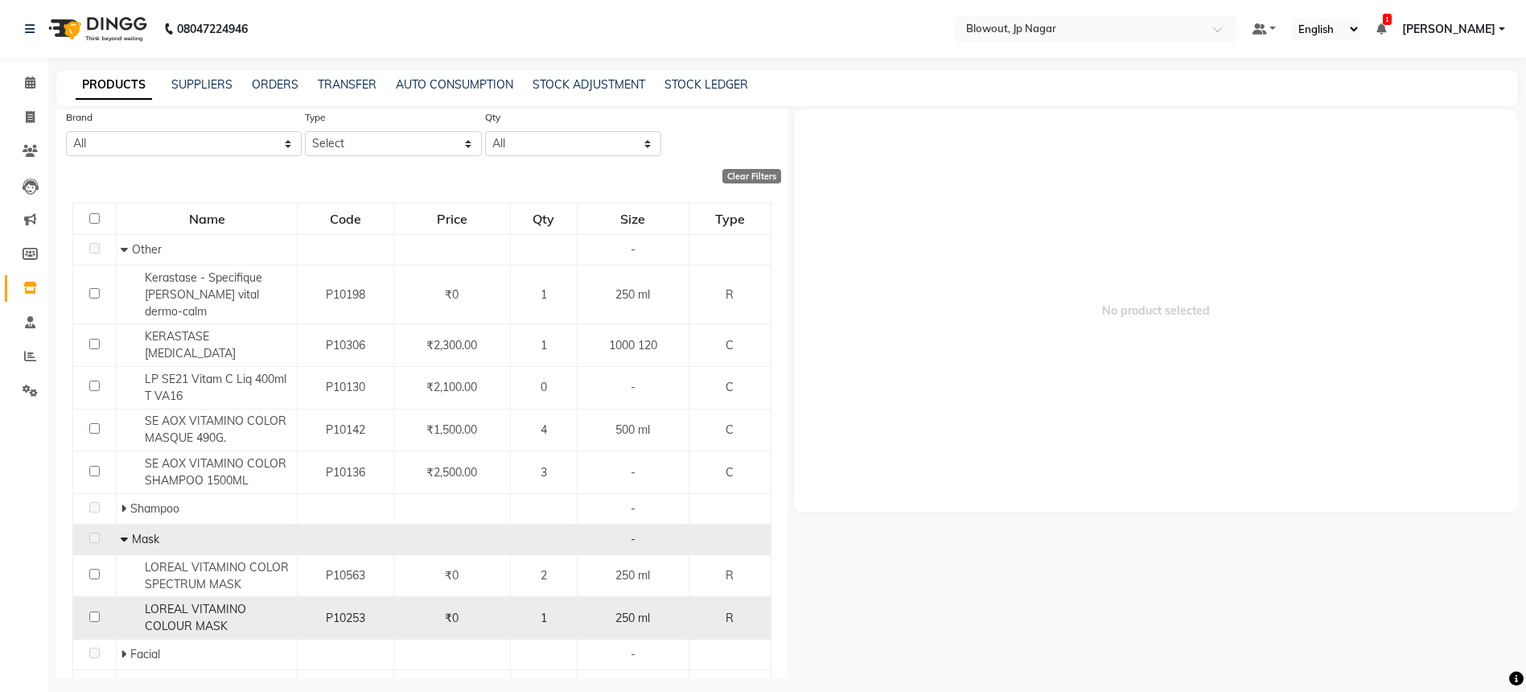
click at [270, 601] on div "LOREAL VITAMINO COLOUR MASK" at bounding box center [207, 618] width 172 height 34
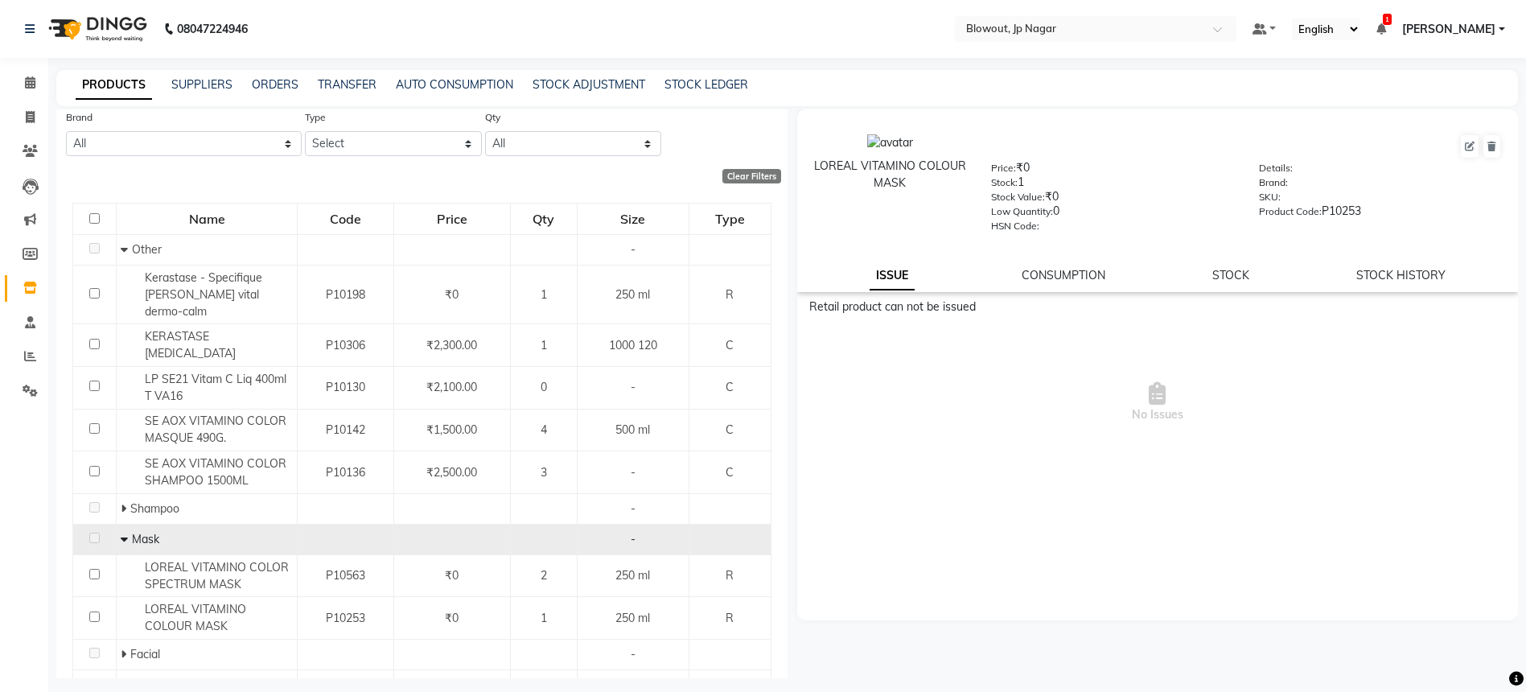
click at [1227, 265] on div "LOREAL VITAMINO COLOUR MASK Price: ₹0 Stock: 1 Stock Value: ₹0 Low Quantity: 0 …" at bounding box center [1158, 200] width 722 height 183
click at [1228, 271] on link "STOCK" at bounding box center [1230, 275] width 37 height 14
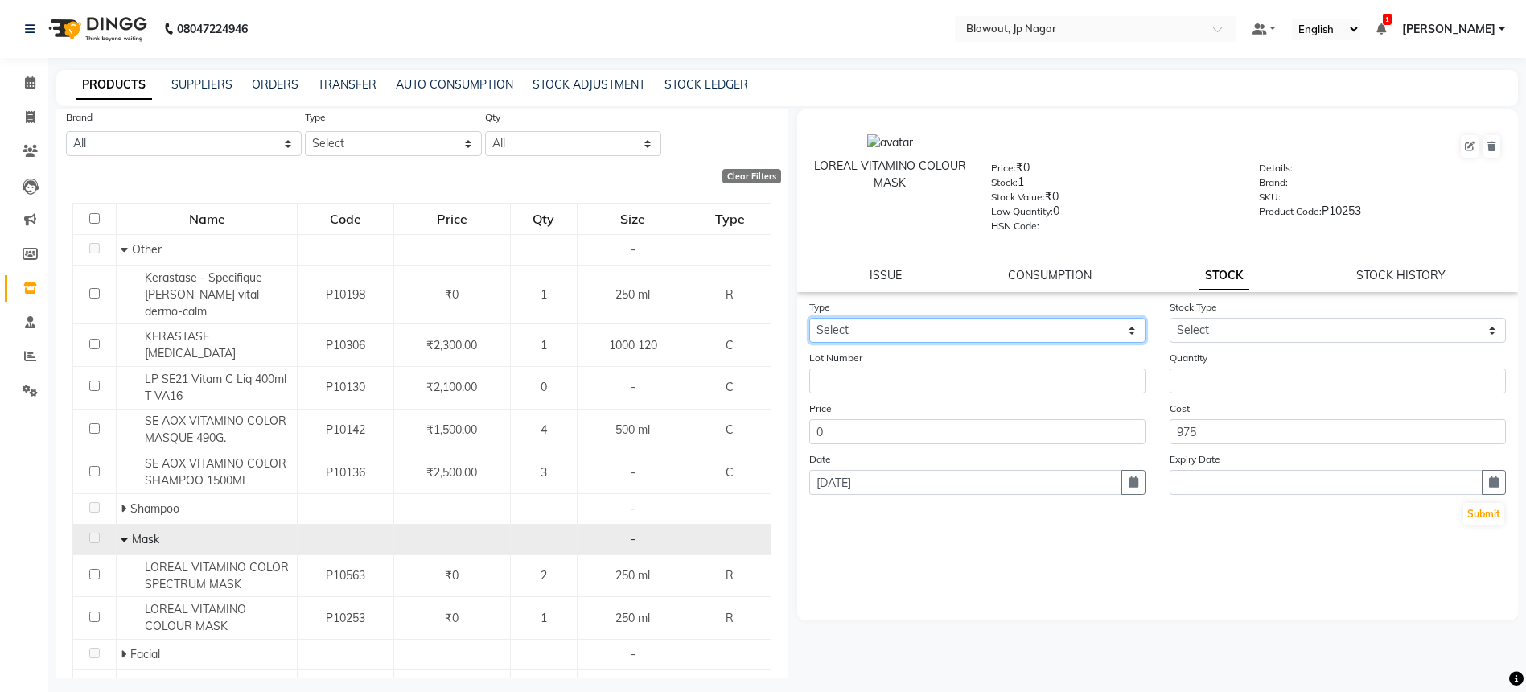
click at [1008, 331] on select "Select In Out" at bounding box center [977, 330] width 336 height 25
select select "in"
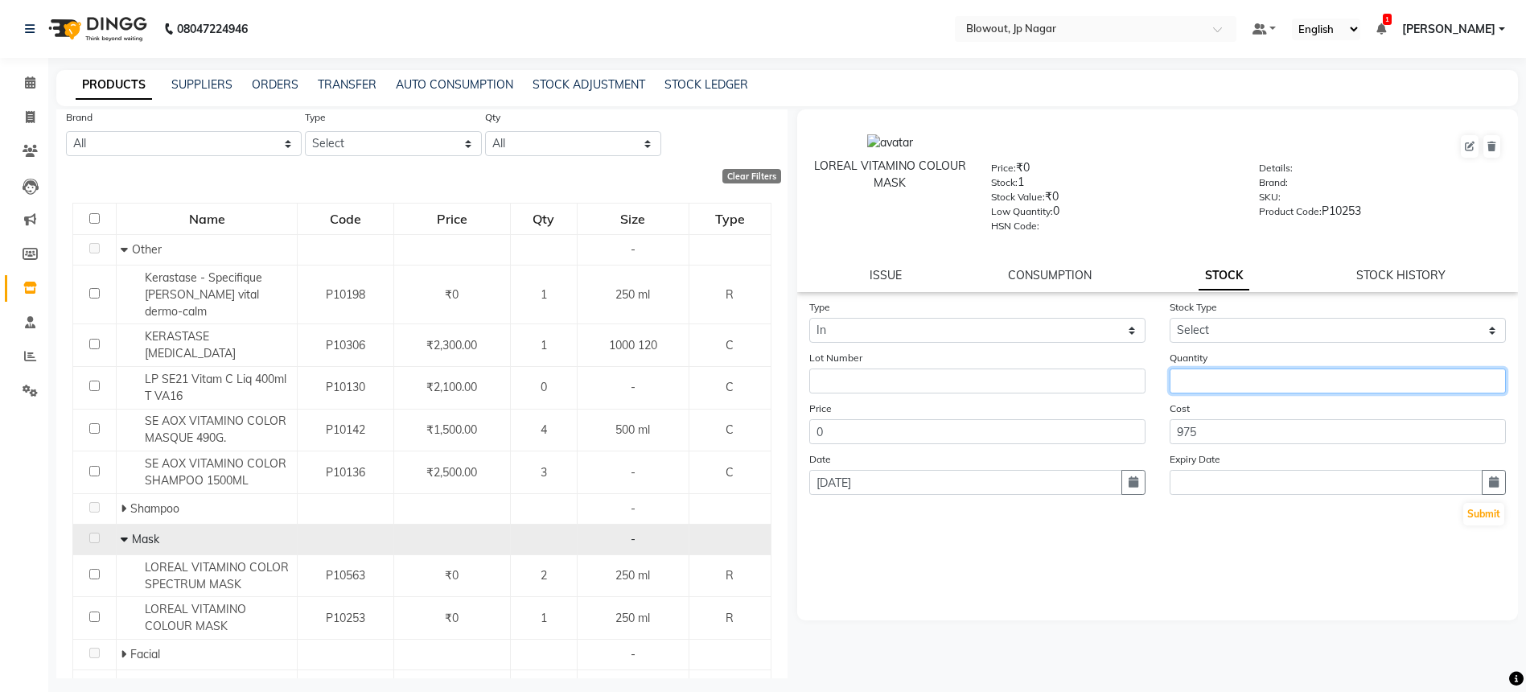
click at [1259, 372] on input "number" at bounding box center [1338, 380] width 336 height 25
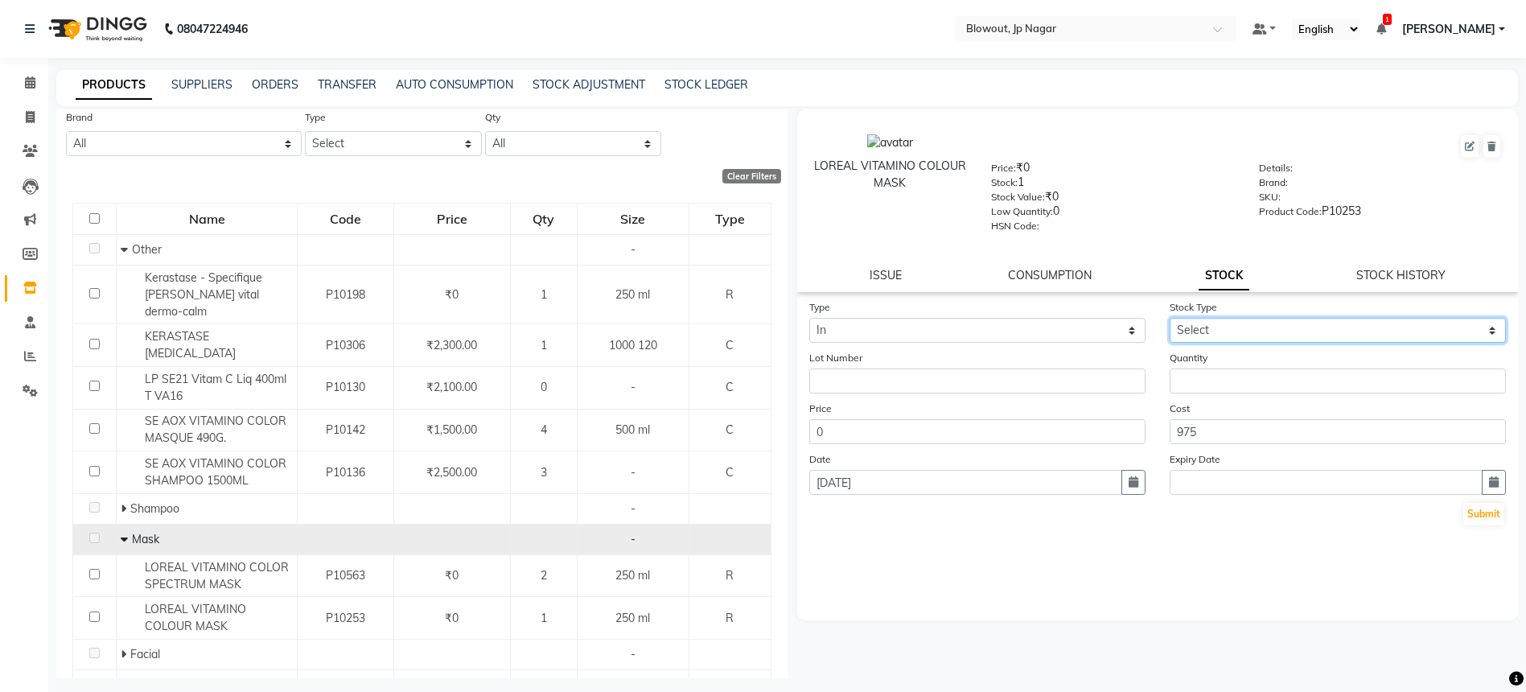
click at [1248, 322] on select "Select New Stock Adjustment Return Other" at bounding box center [1338, 330] width 336 height 25
select select "new stock"
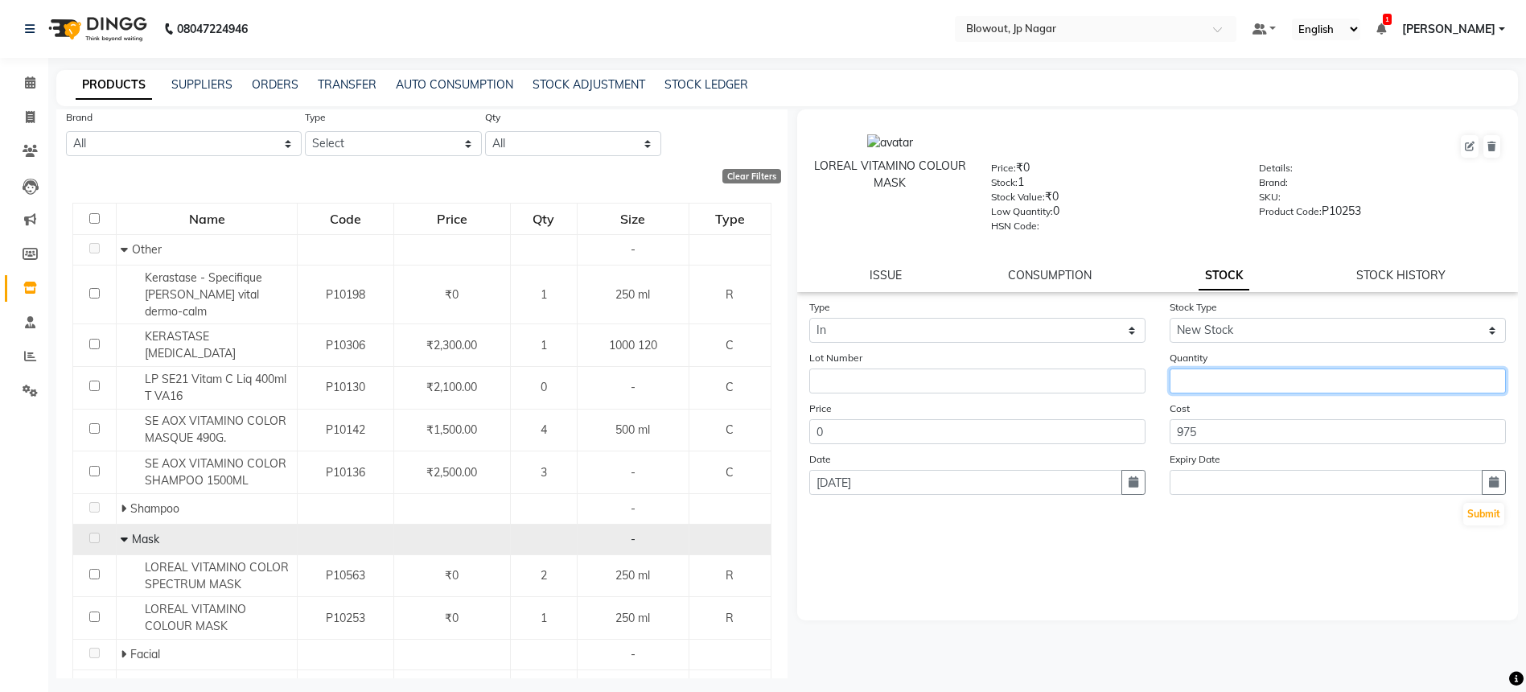
click at [1222, 376] on input "number" at bounding box center [1338, 380] width 336 height 25
type input "2"
click at [1492, 511] on button "Submit" at bounding box center [1483, 514] width 41 height 23
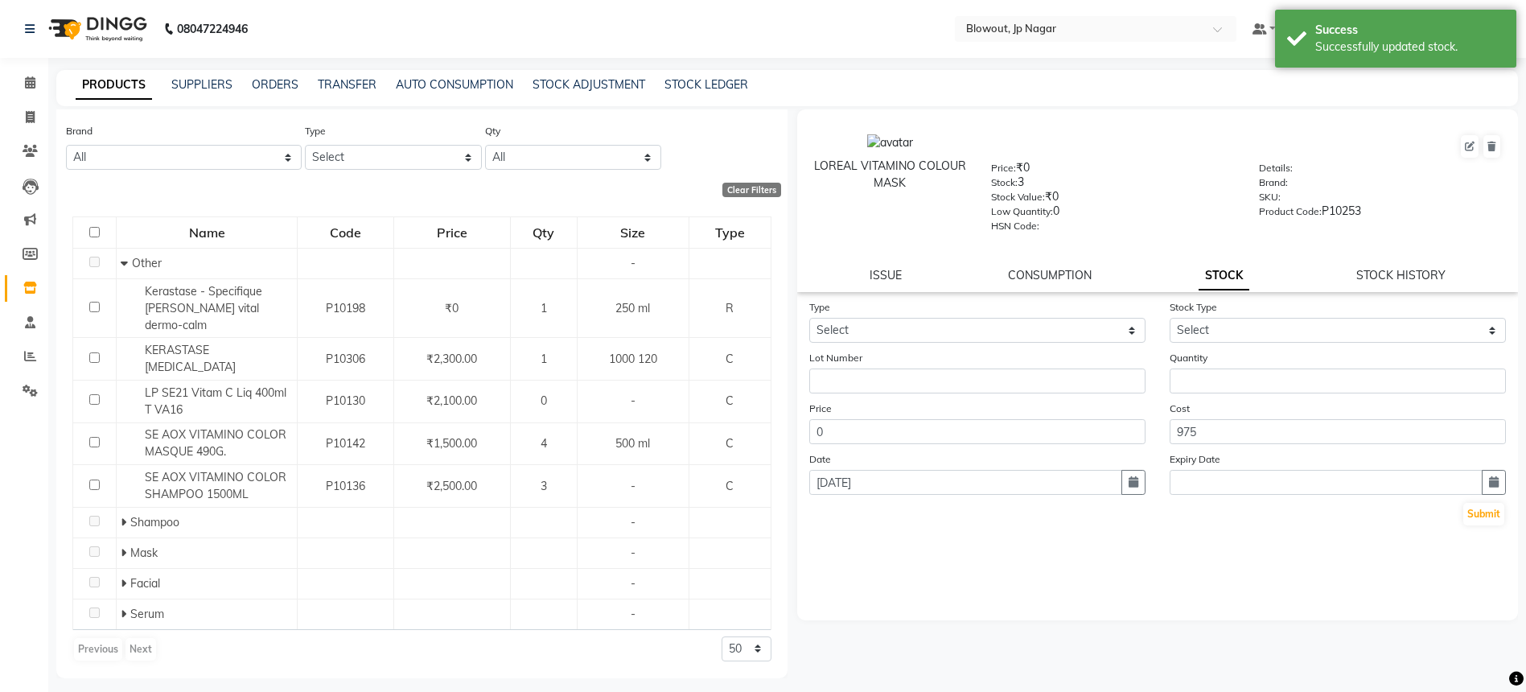
scroll to position [0, 0]
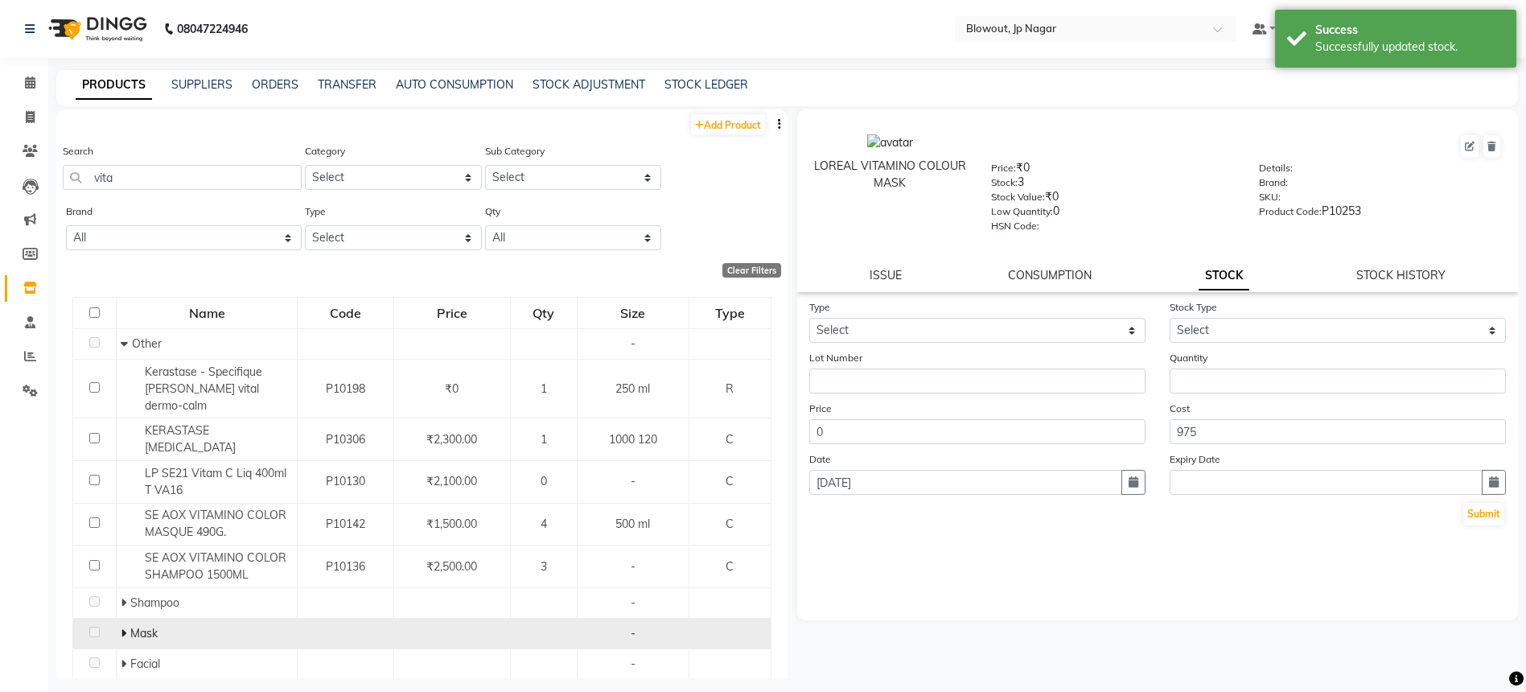
click at [126, 626] on span at bounding box center [126, 633] width 10 height 14
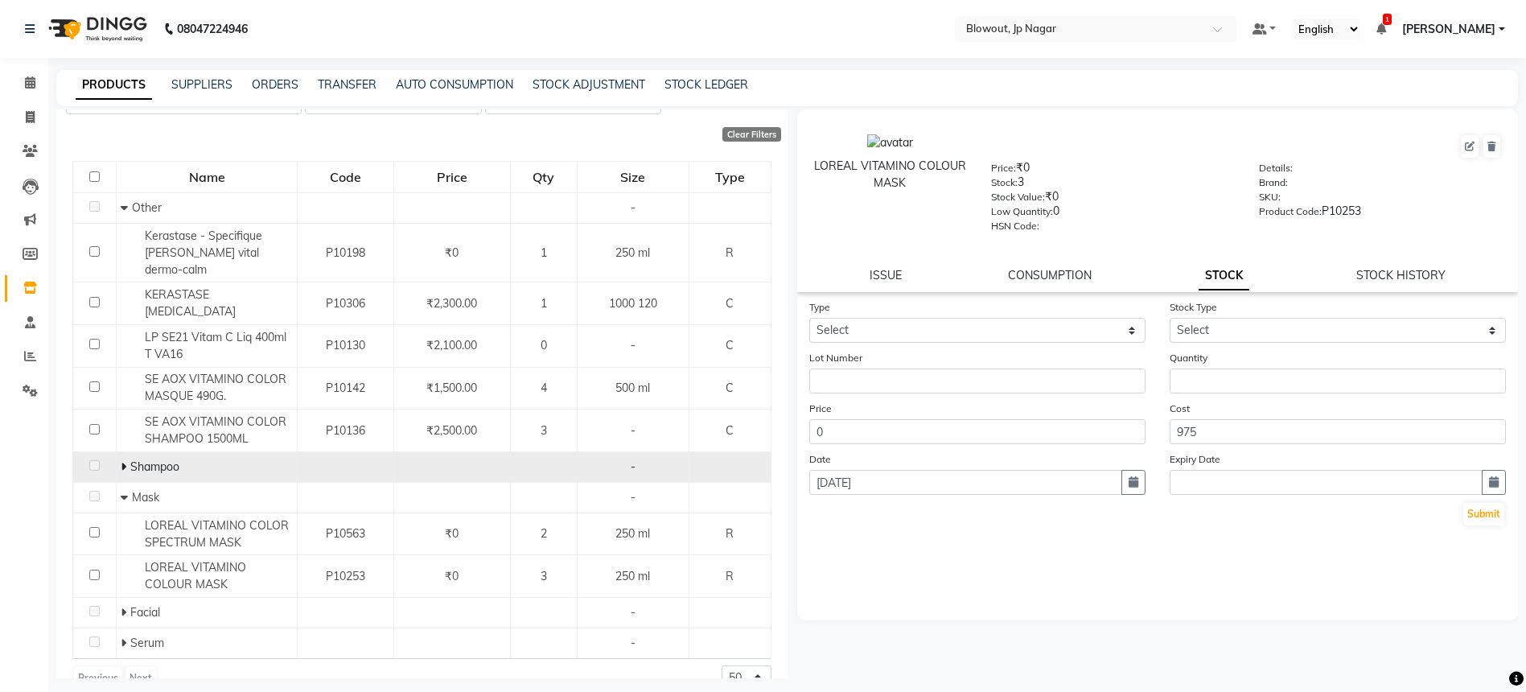
click at [123, 461] on icon at bounding box center [124, 466] width 6 height 11
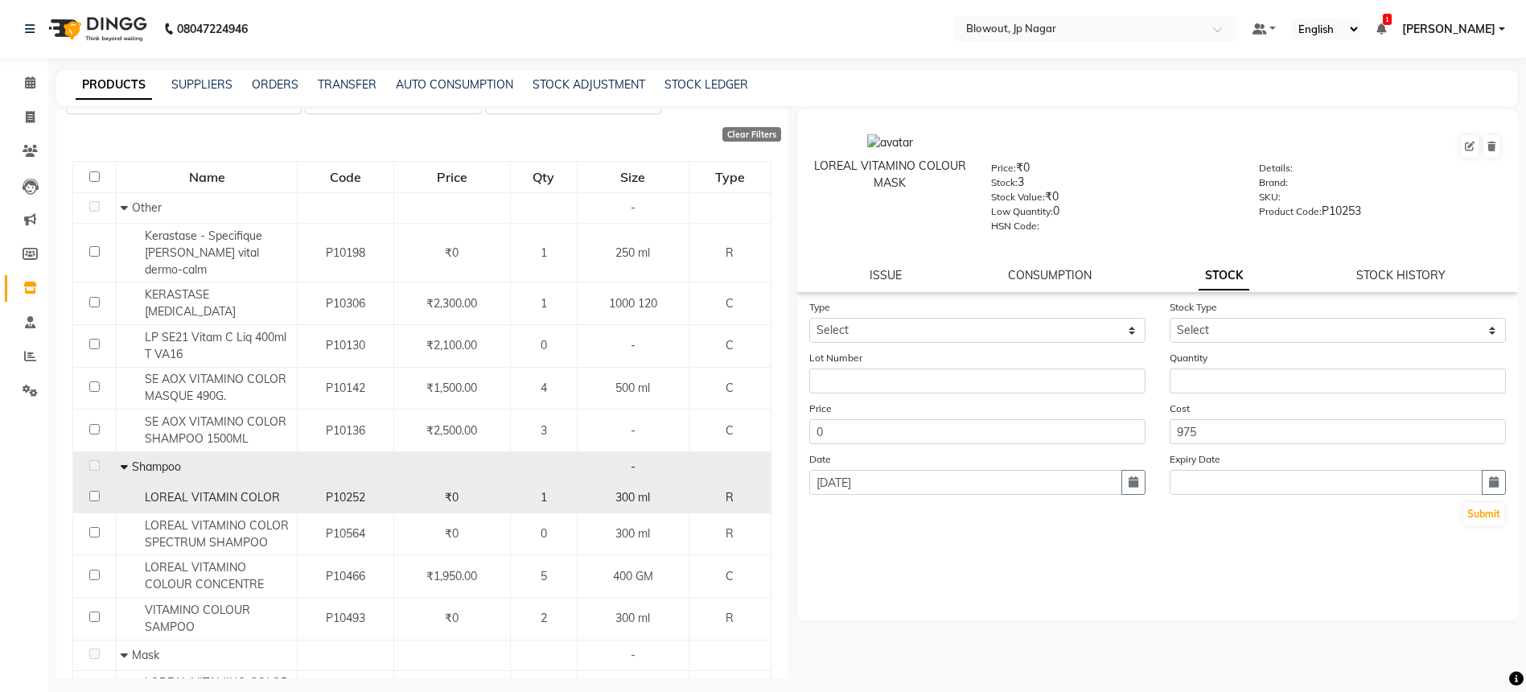
click at [293, 482] on td "LOREAL VITAMIN COLOR" at bounding box center [207, 497] width 181 height 31
click at [224, 490] on span "LOREAL VITAMIN COLOR" at bounding box center [212, 497] width 135 height 14
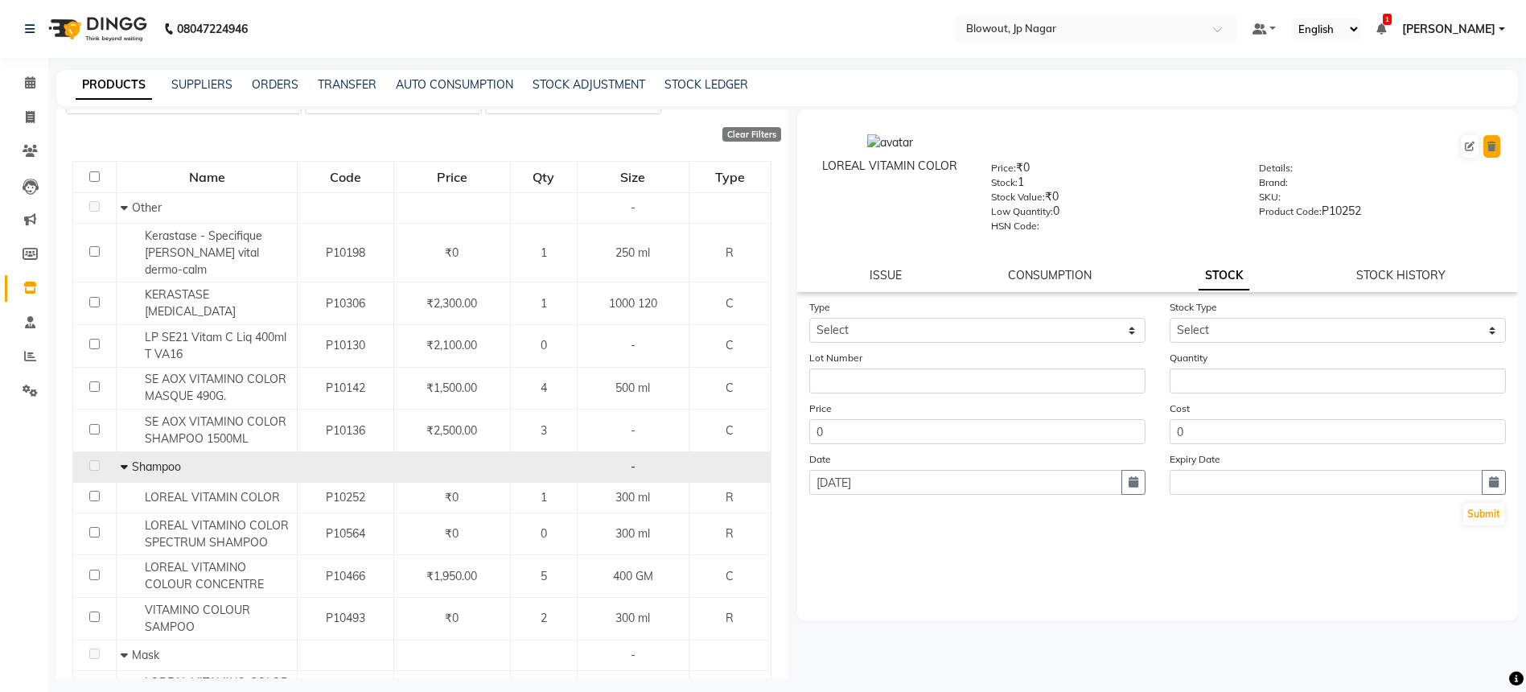
click at [1490, 144] on icon at bounding box center [1491, 147] width 9 height 10
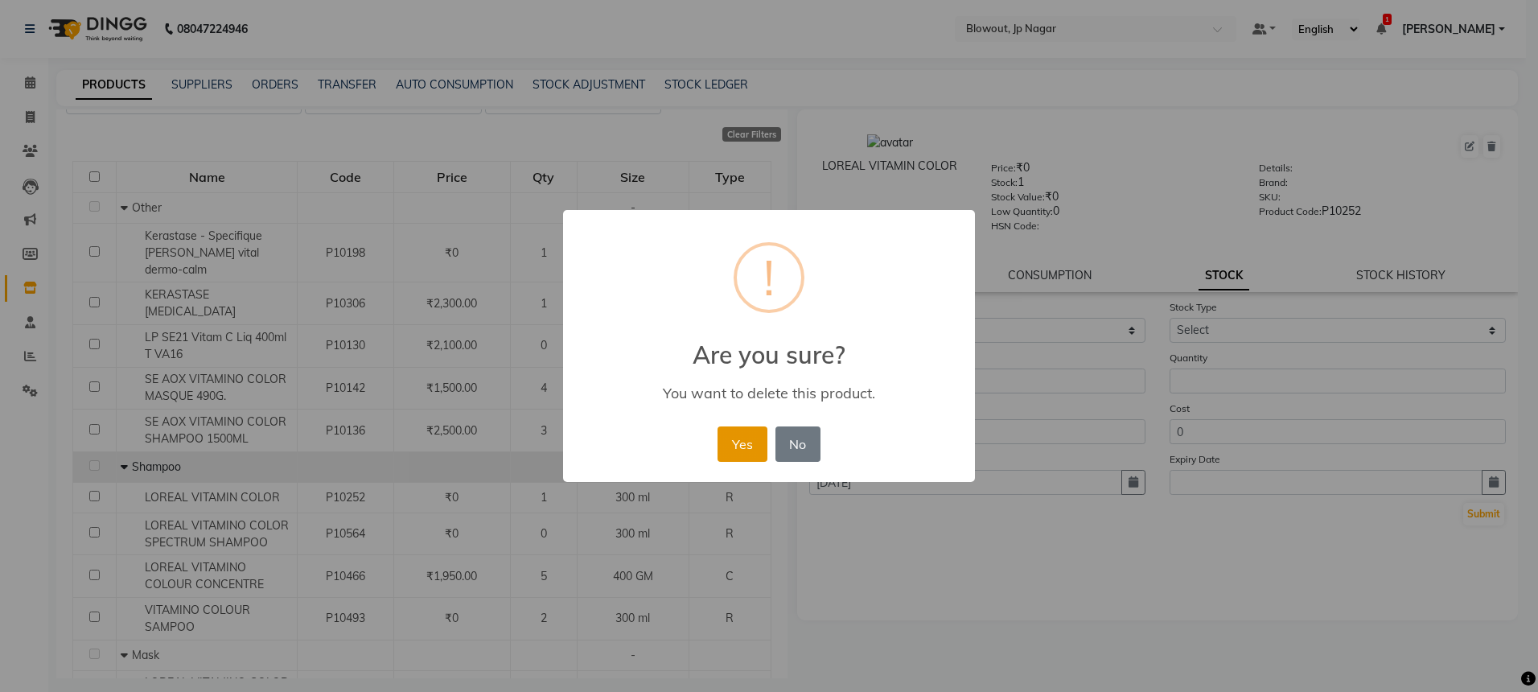
click at [737, 442] on button "Yes" at bounding box center [742, 443] width 49 height 35
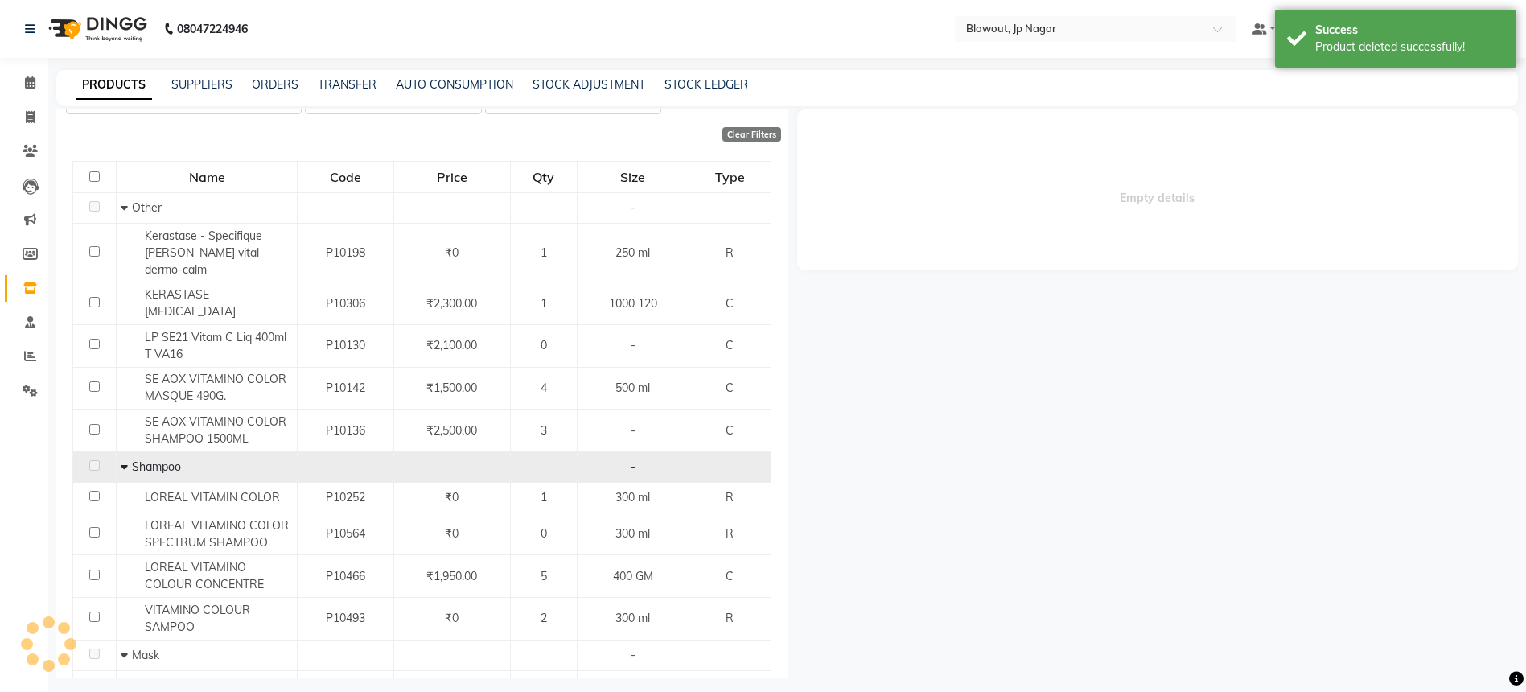
scroll to position [0, 0]
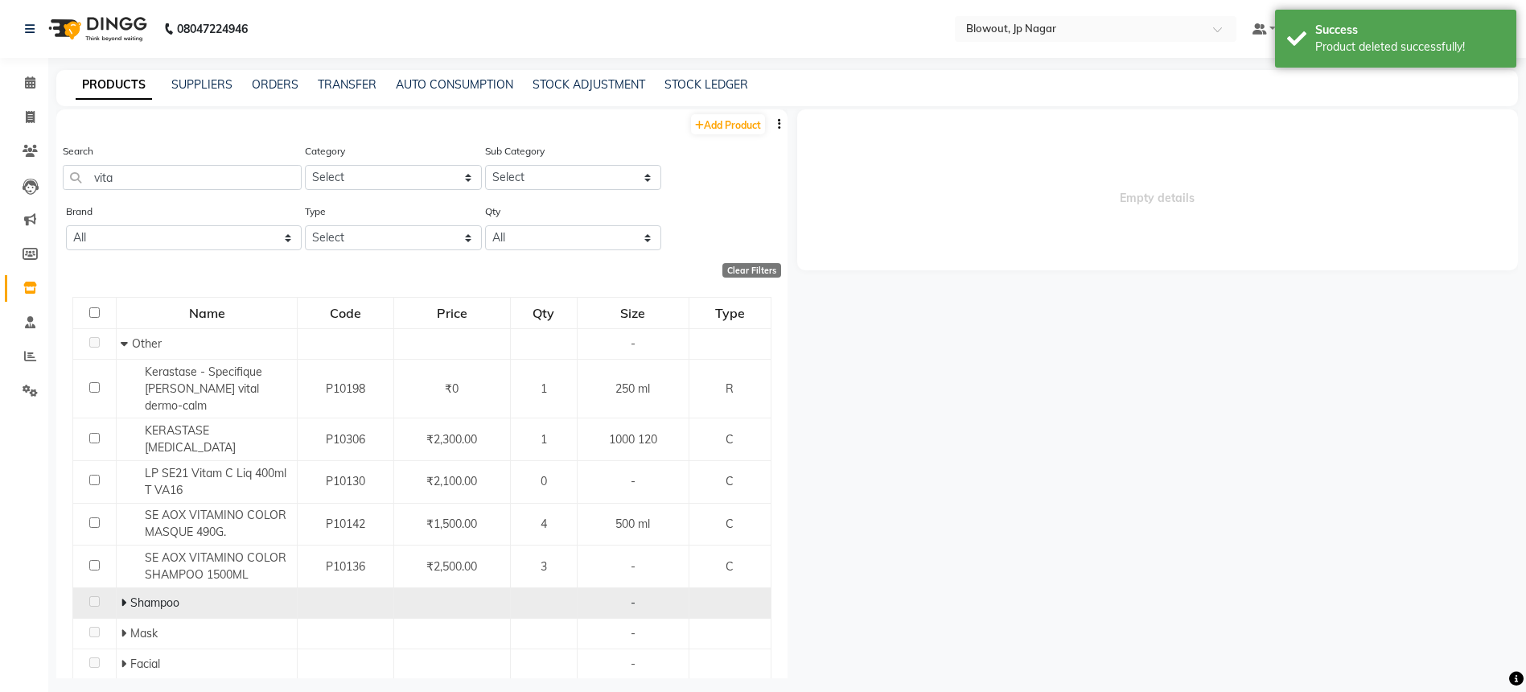
click at [121, 597] on icon at bounding box center [124, 602] width 6 height 11
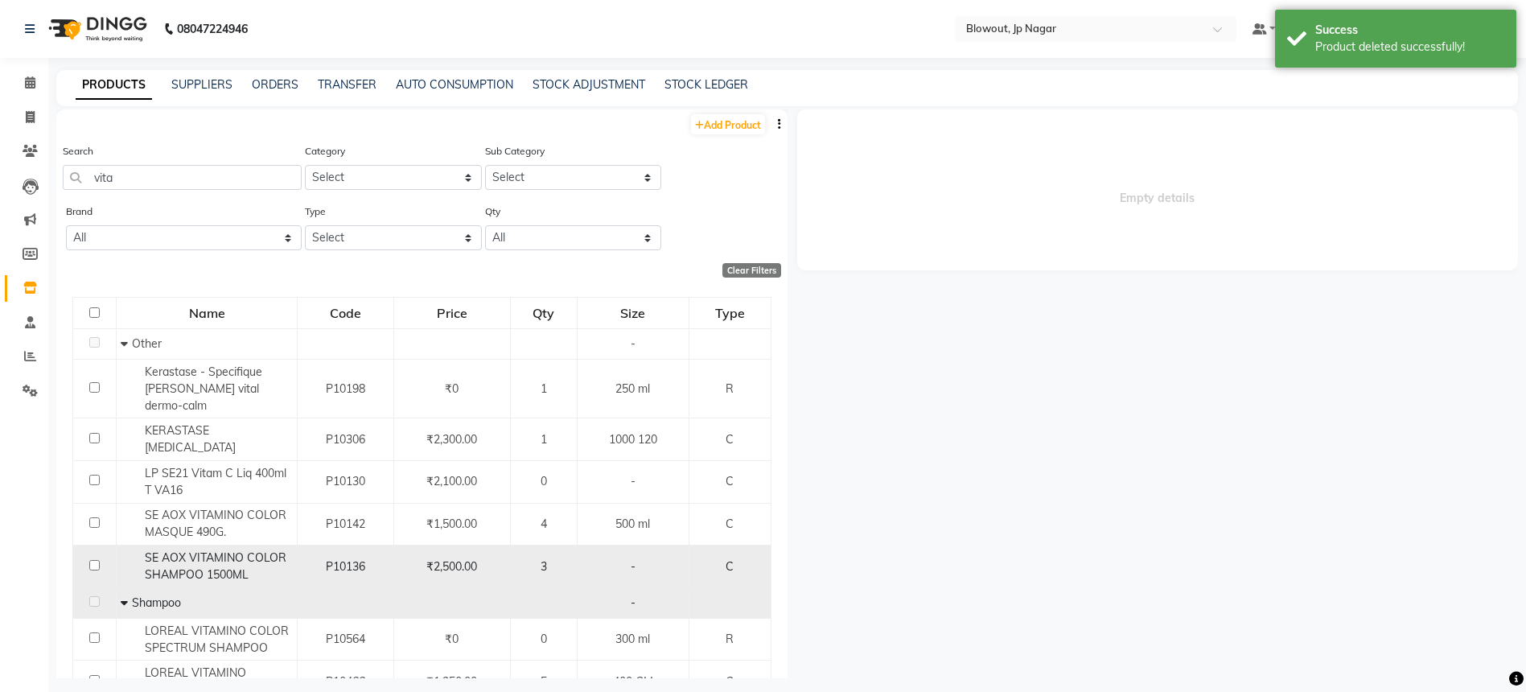
scroll to position [179, 0]
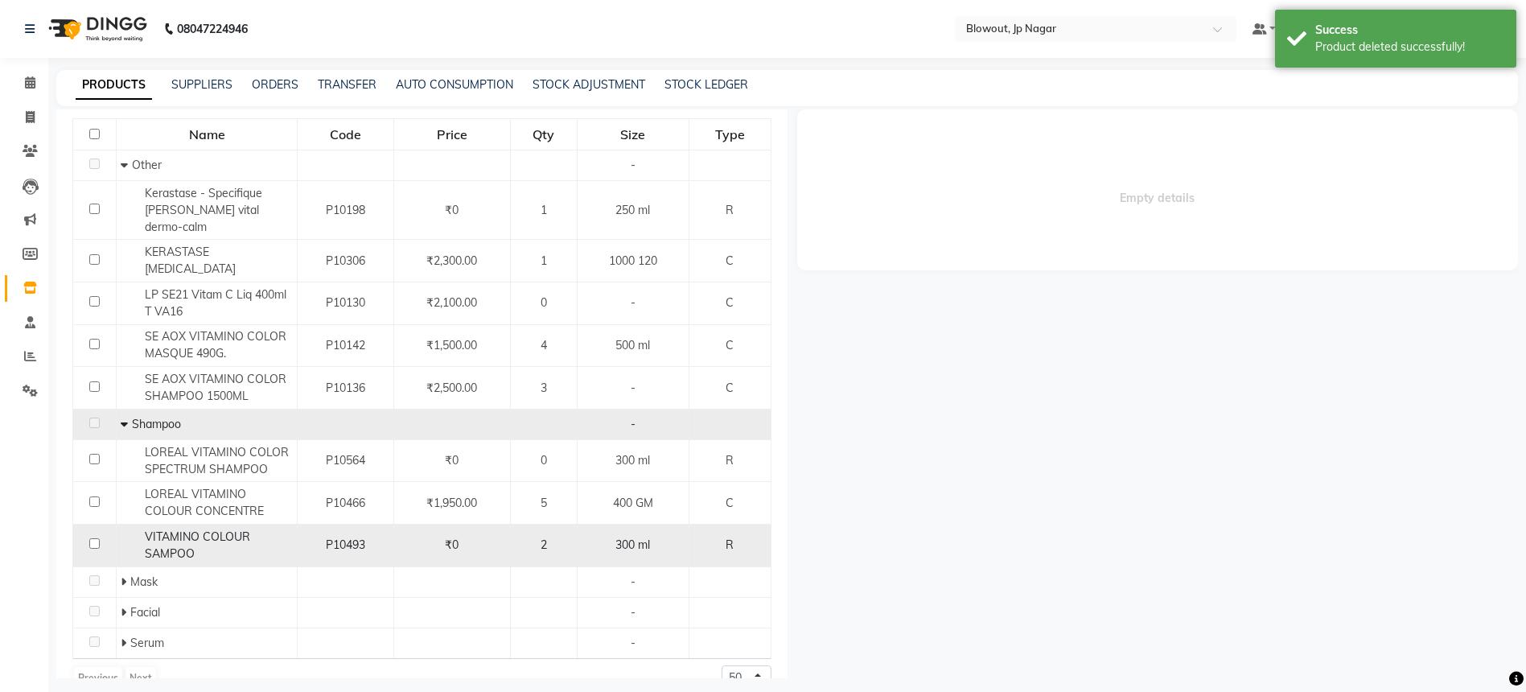
click at [247, 529] on div "VITAMINO COLOUR SAMPOO" at bounding box center [207, 546] width 172 height 34
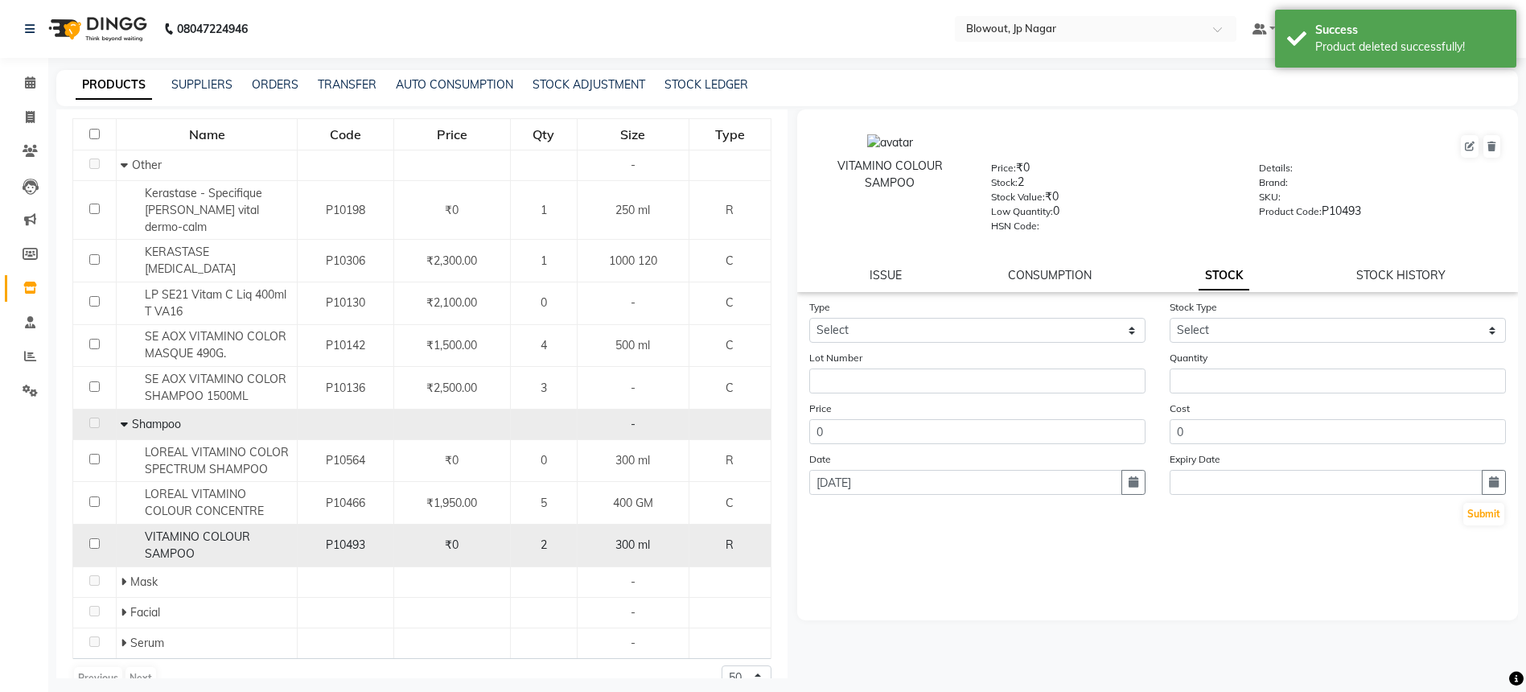
click at [272, 529] on div "VITAMINO COLOUR SAMPOO" at bounding box center [207, 546] width 172 height 34
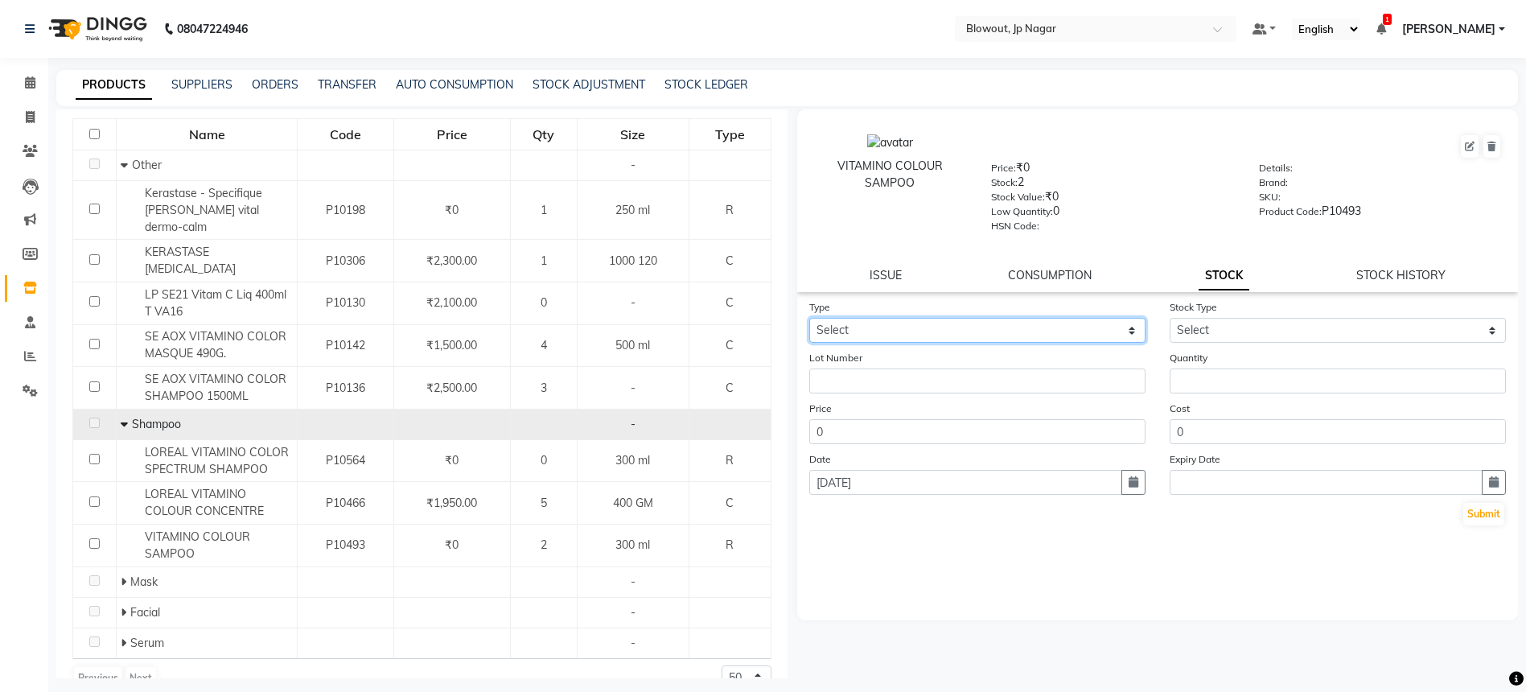
click at [1129, 333] on select "Select In Out" at bounding box center [977, 330] width 336 height 25
select select "in"
click at [1202, 339] on select "Select New Stock Adjustment Return Other" at bounding box center [1338, 330] width 336 height 25
select select "new stock"
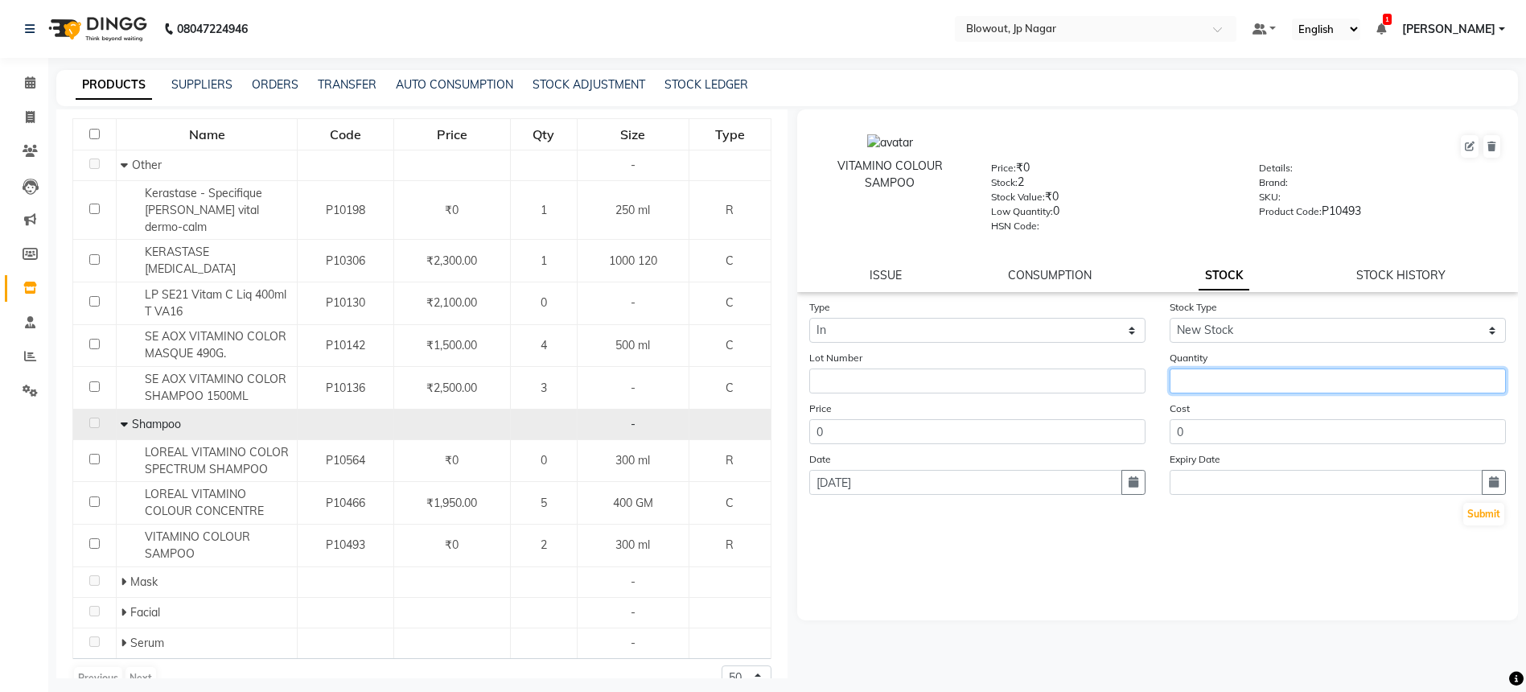
click at [1206, 388] on input "number" at bounding box center [1338, 380] width 336 height 25
click at [1206, 385] on input "number" at bounding box center [1338, 380] width 336 height 25
drag, startPoint x: 1198, startPoint y: 379, endPoint x: 1158, endPoint y: 376, distance: 40.3
click at [1158, 376] on div "Quantity 4" at bounding box center [1338, 371] width 360 height 44
type input "3"
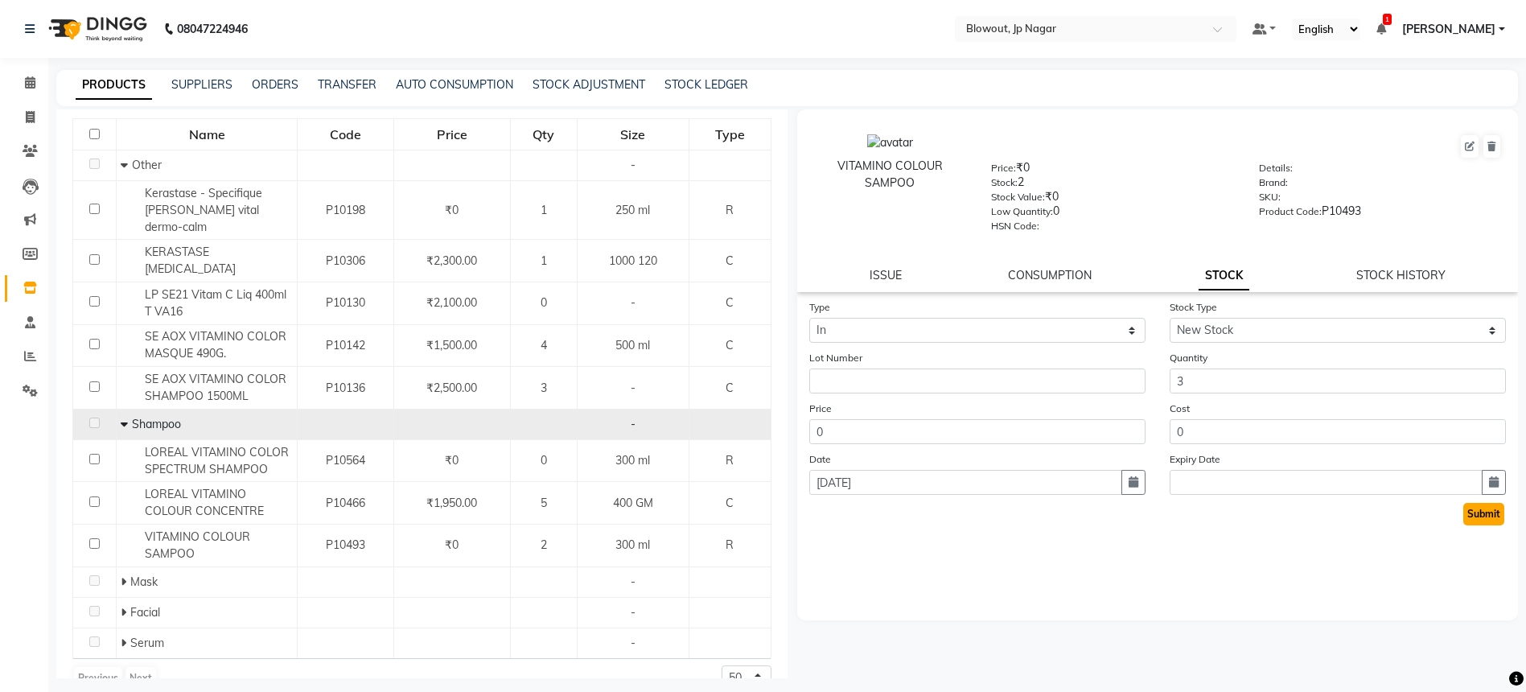
click at [1479, 512] on button "Submit" at bounding box center [1483, 514] width 41 height 23
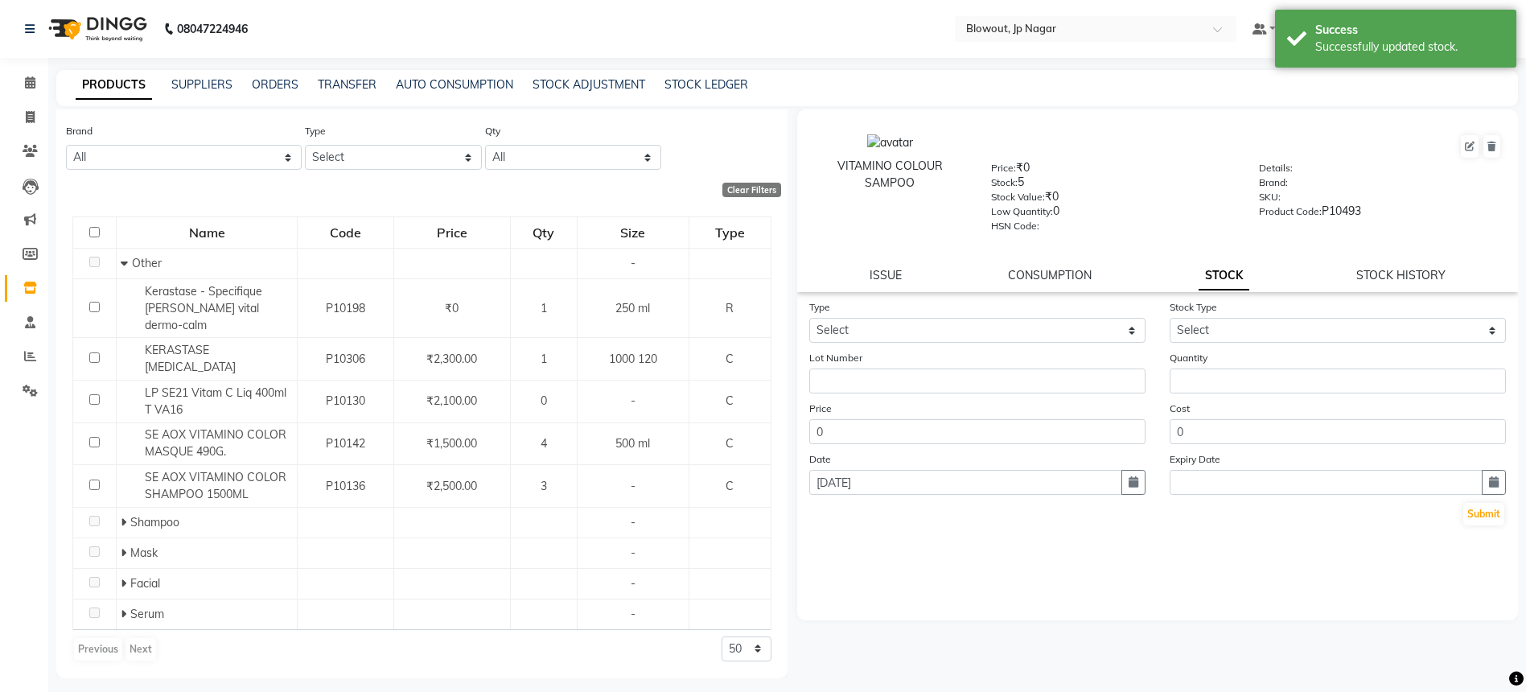
scroll to position [0, 0]
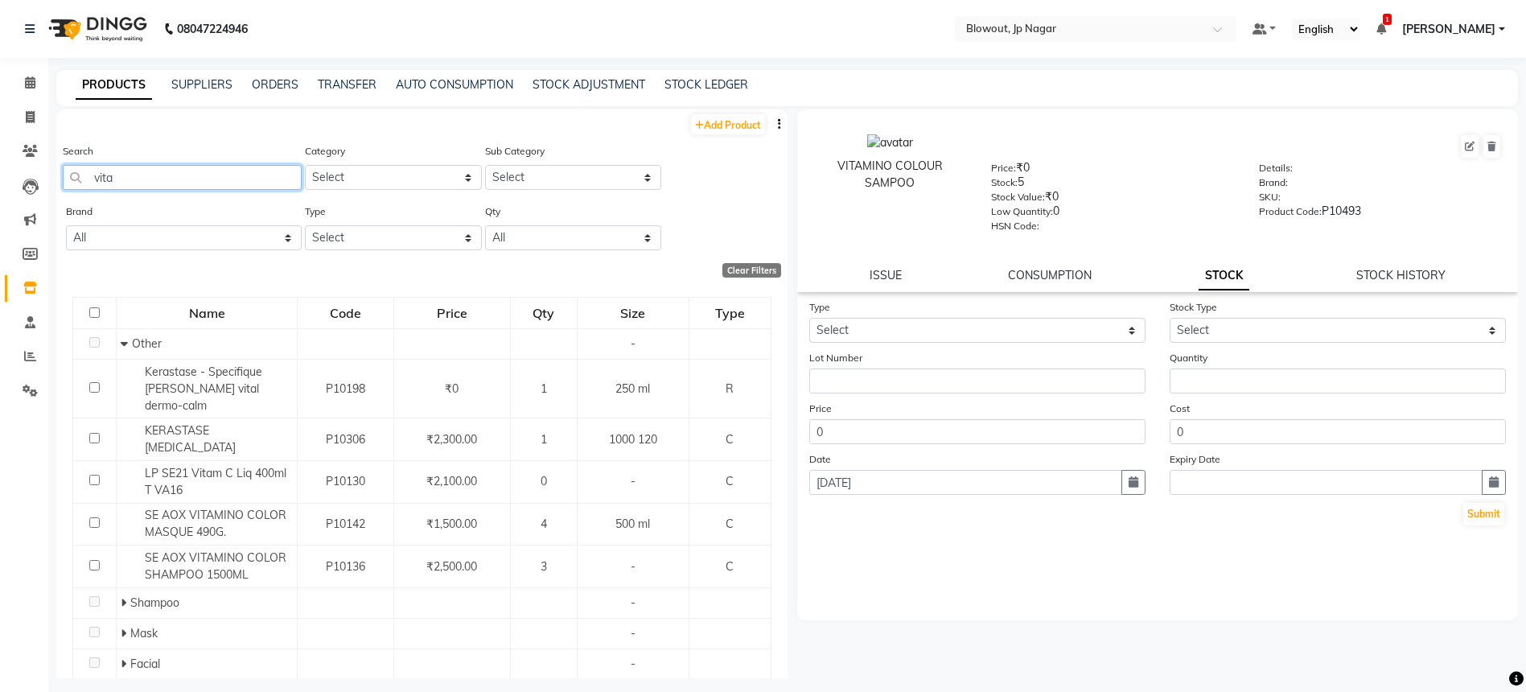
drag, startPoint x: 231, startPoint y: 183, endPoint x: 102, endPoint y: 163, distance: 130.3
click at [102, 163] on div "Search vita" at bounding box center [182, 165] width 239 height 47
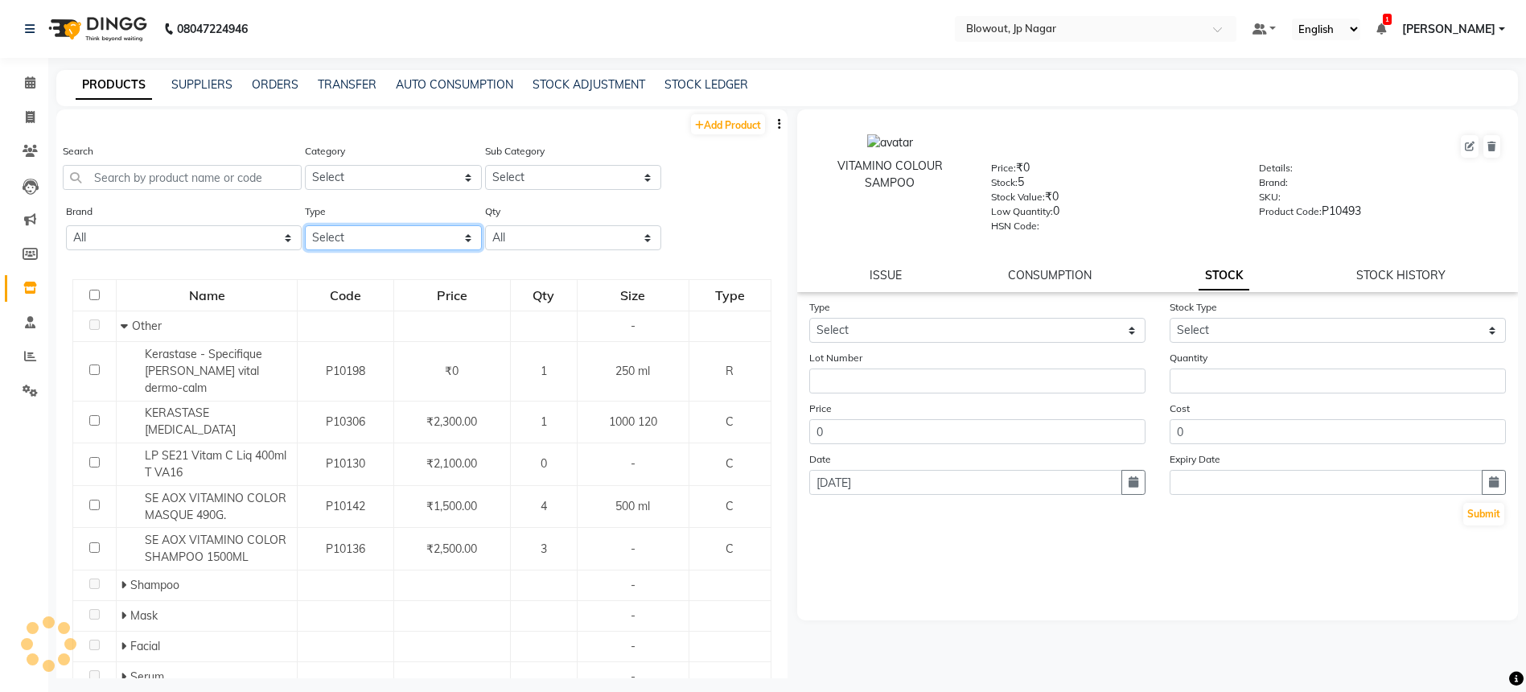
click at [422, 239] on select "Select Both Retail Consumable" at bounding box center [393, 237] width 176 height 25
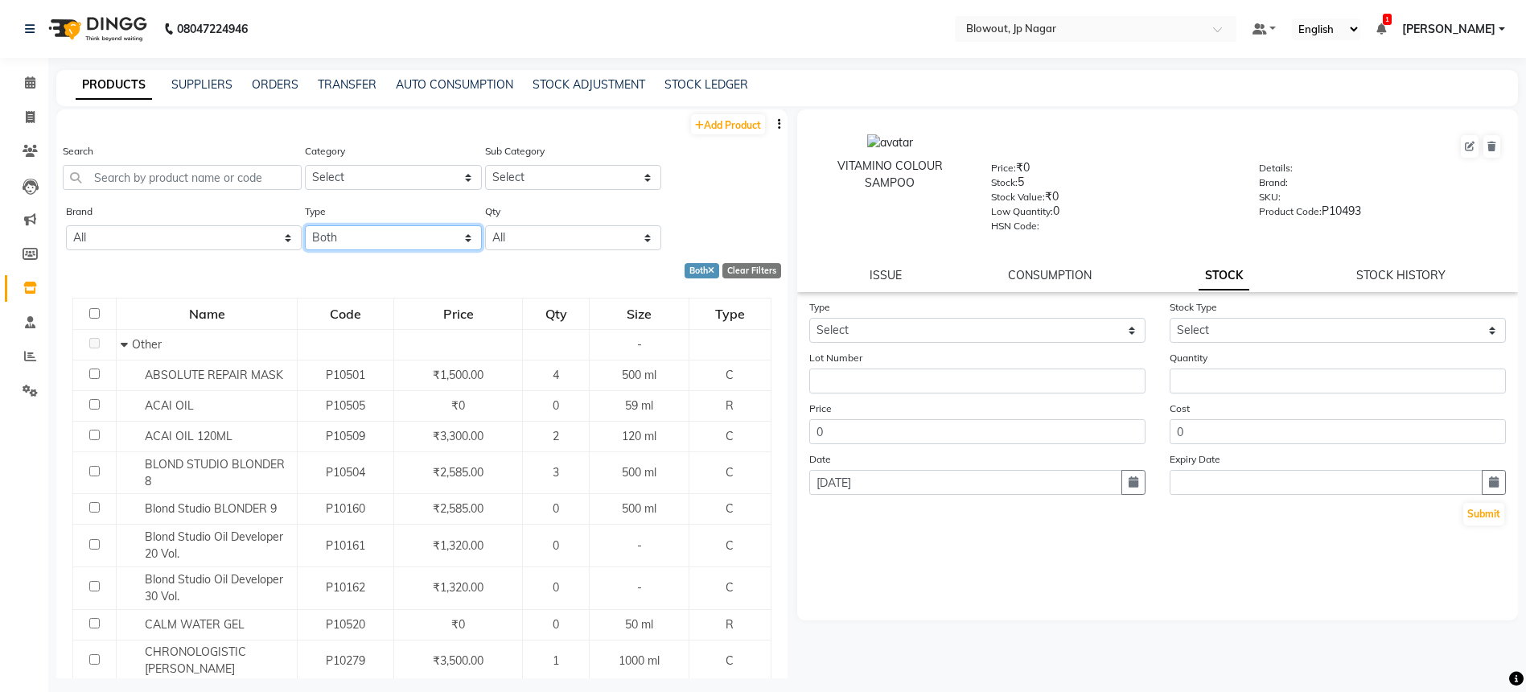
click at [377, 242] on select "Select Both Retail Consumable" at bounding box center [393, 237] width 176 height 25
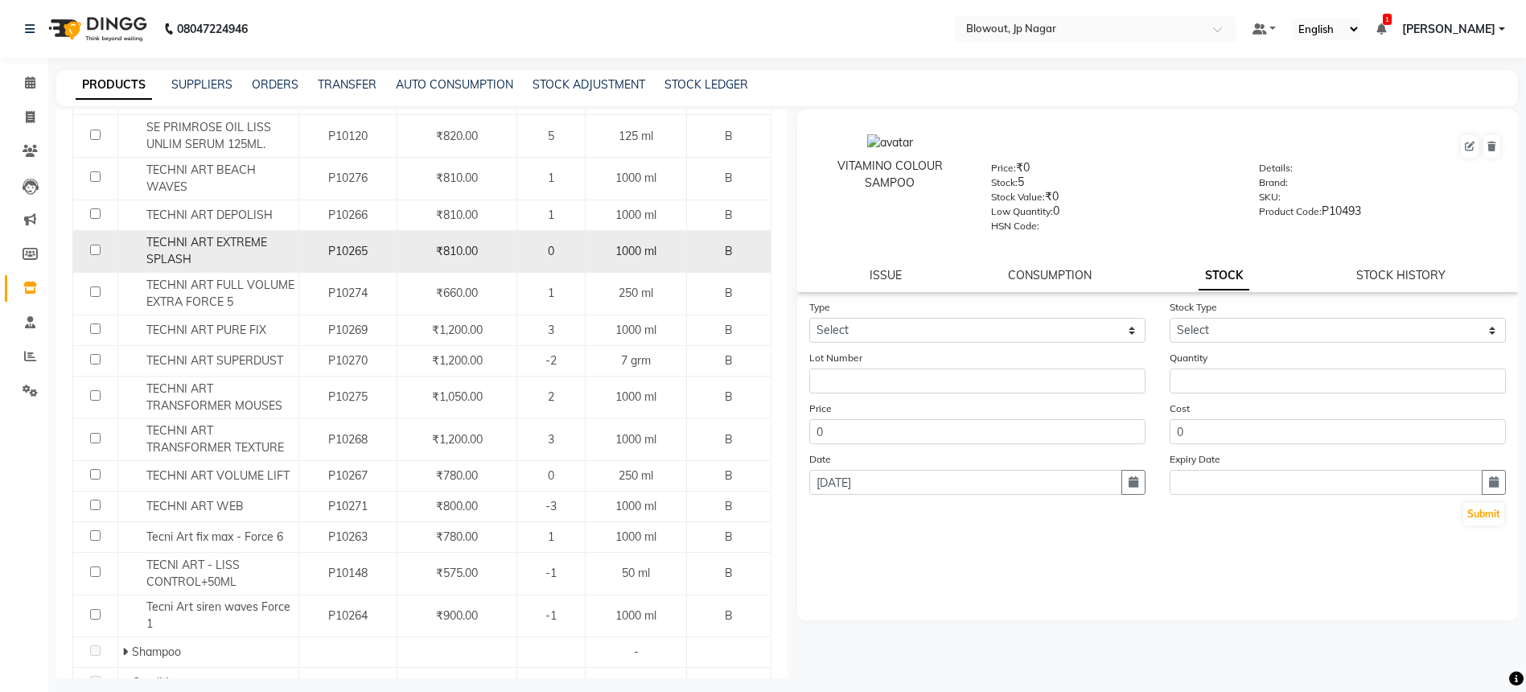
scroll to position [873, 0]
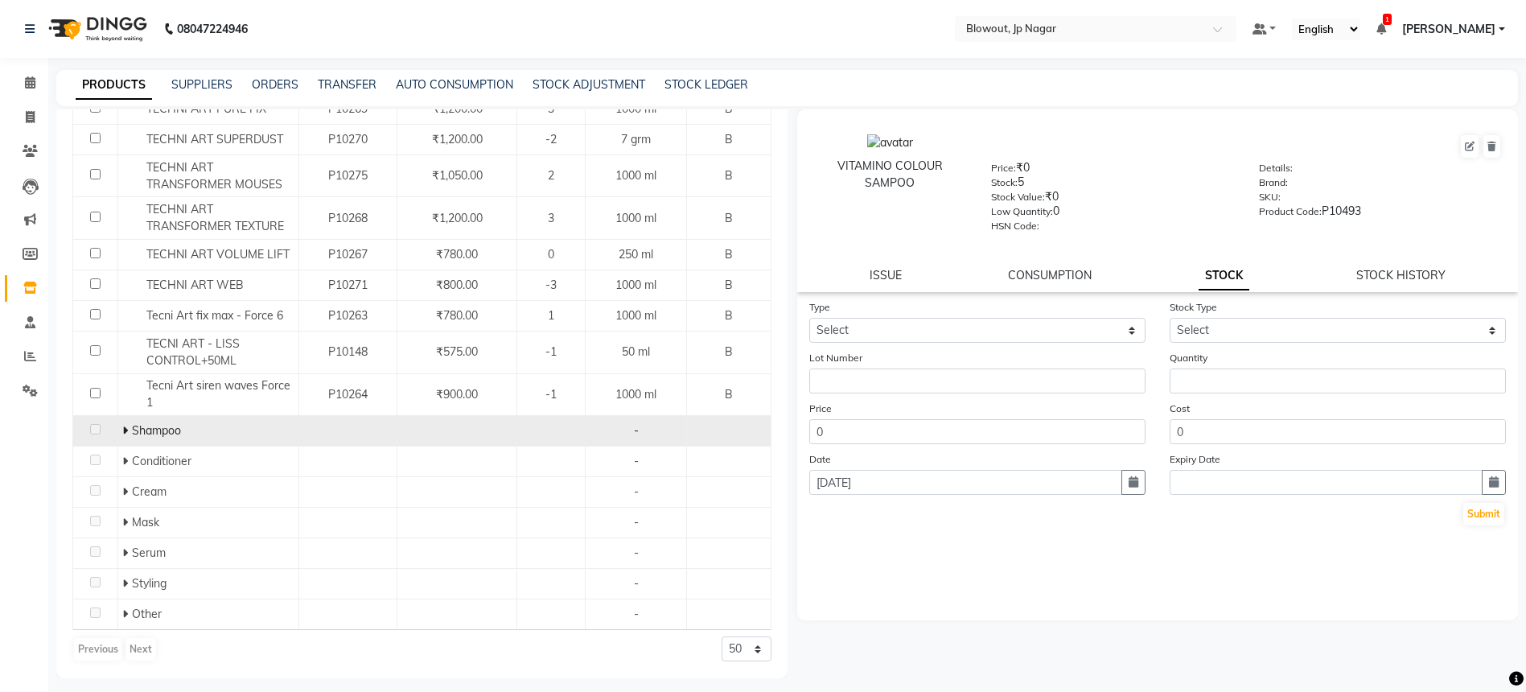
click at [123, 432] on icon at bounding box center [125, 430] width 6 height 11
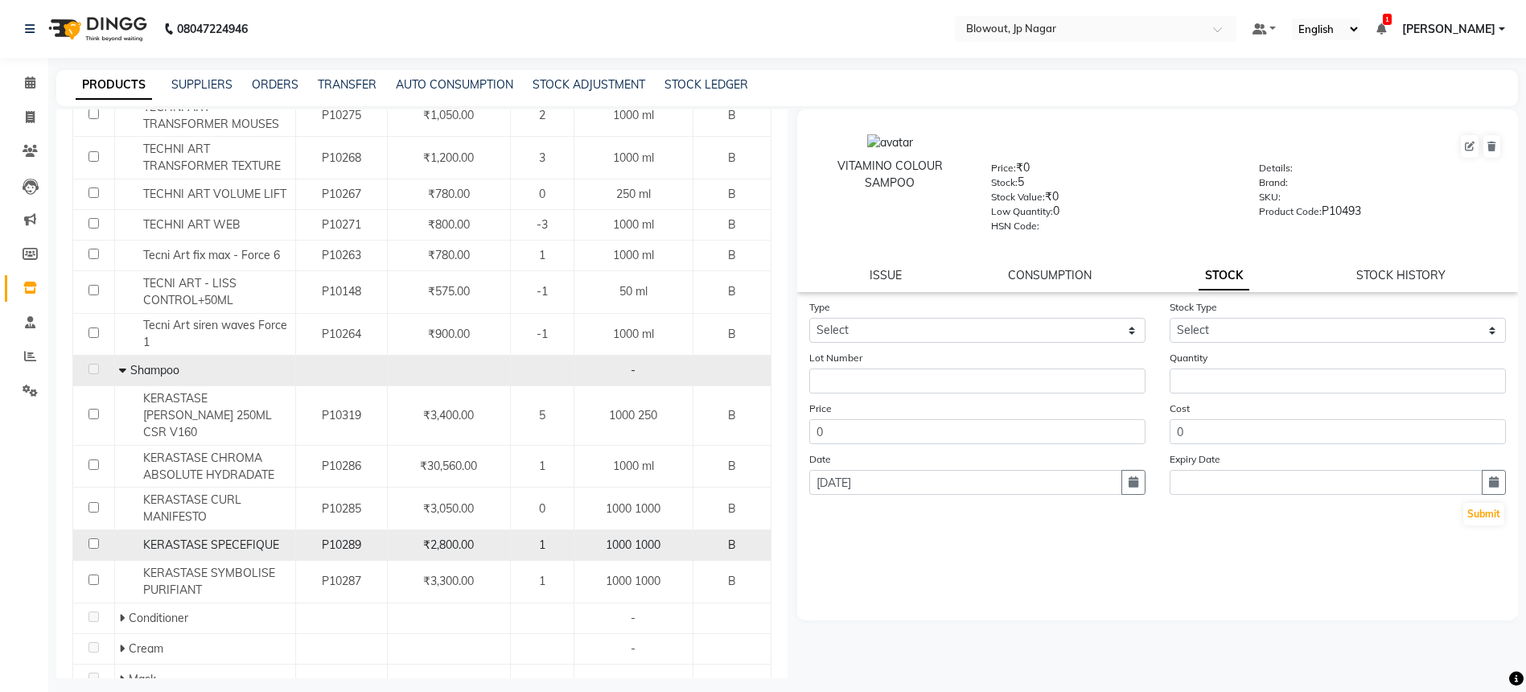
scroll to position [935, 0]
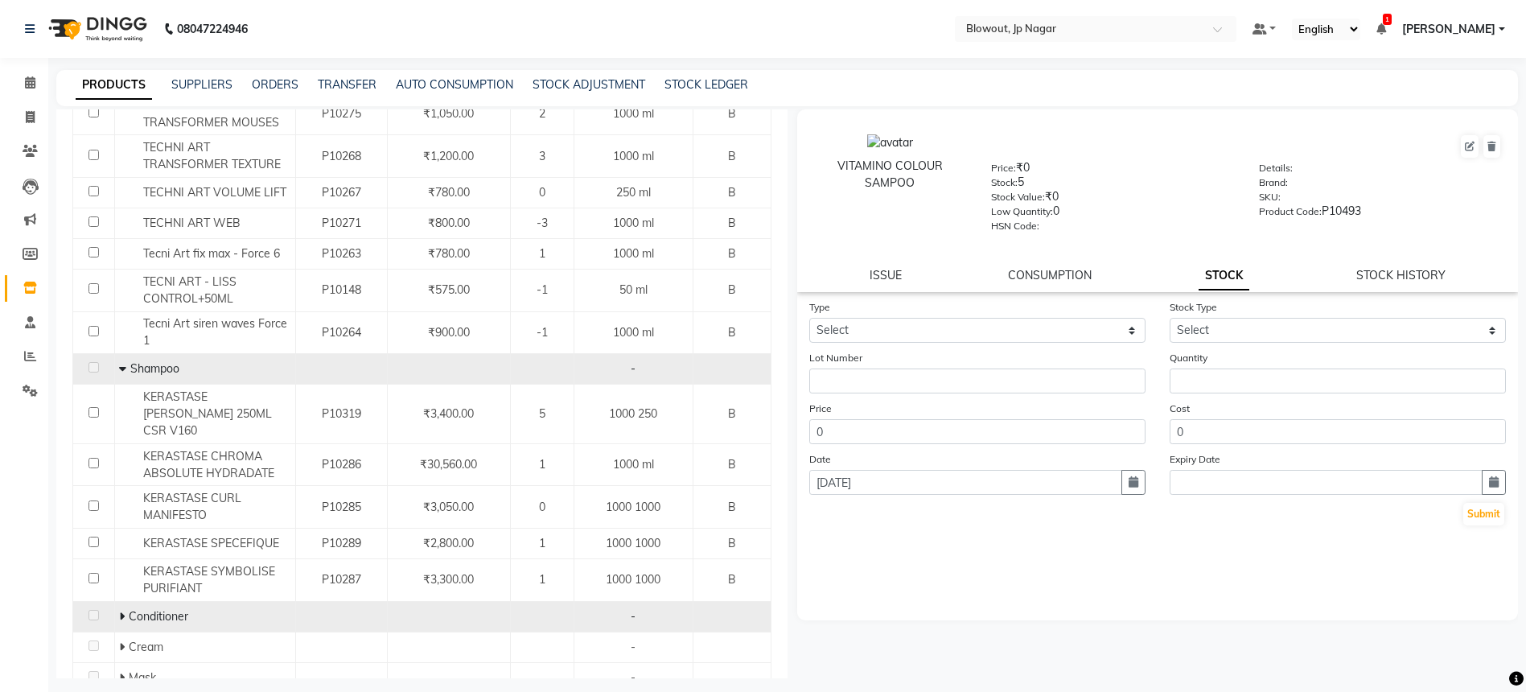
click at [119, 611] on icon at bounding box center [122, 616] width 6 height 11
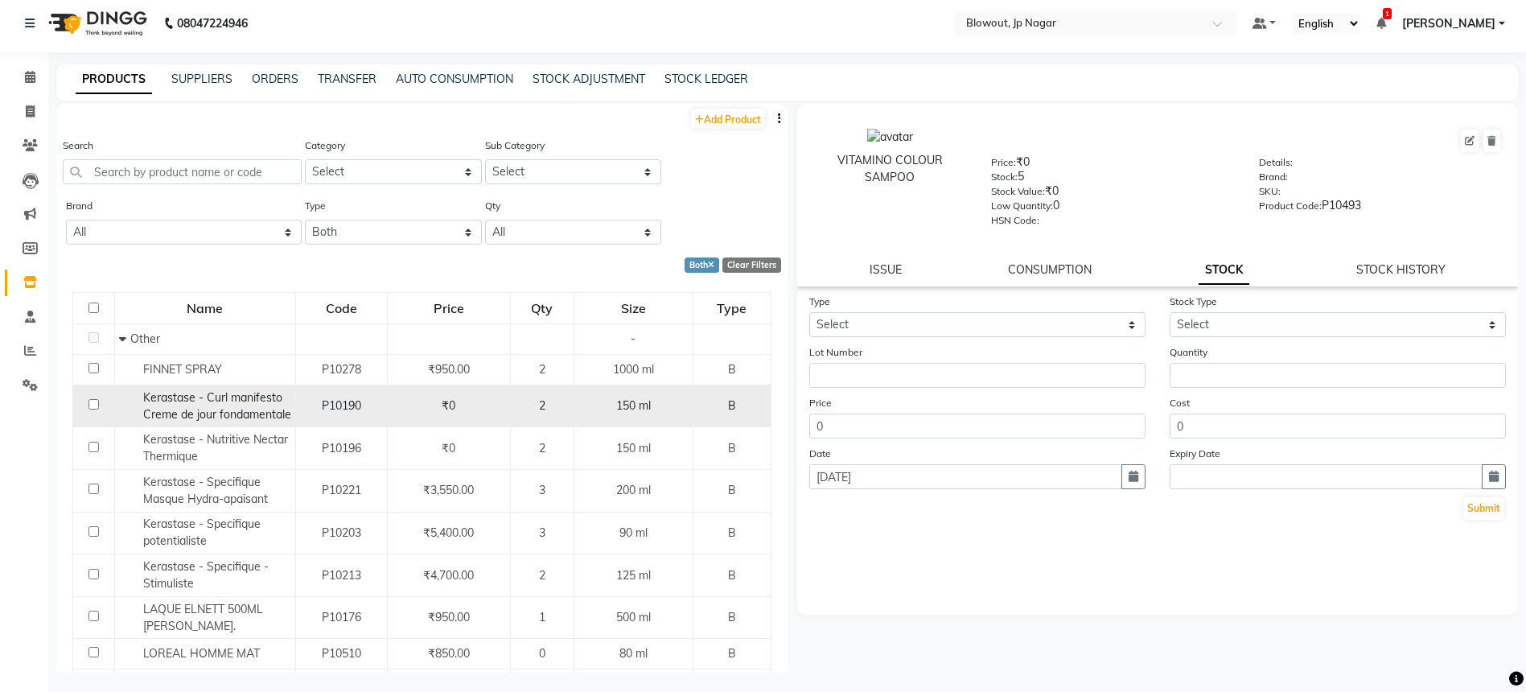
scroll to position [10, 0]
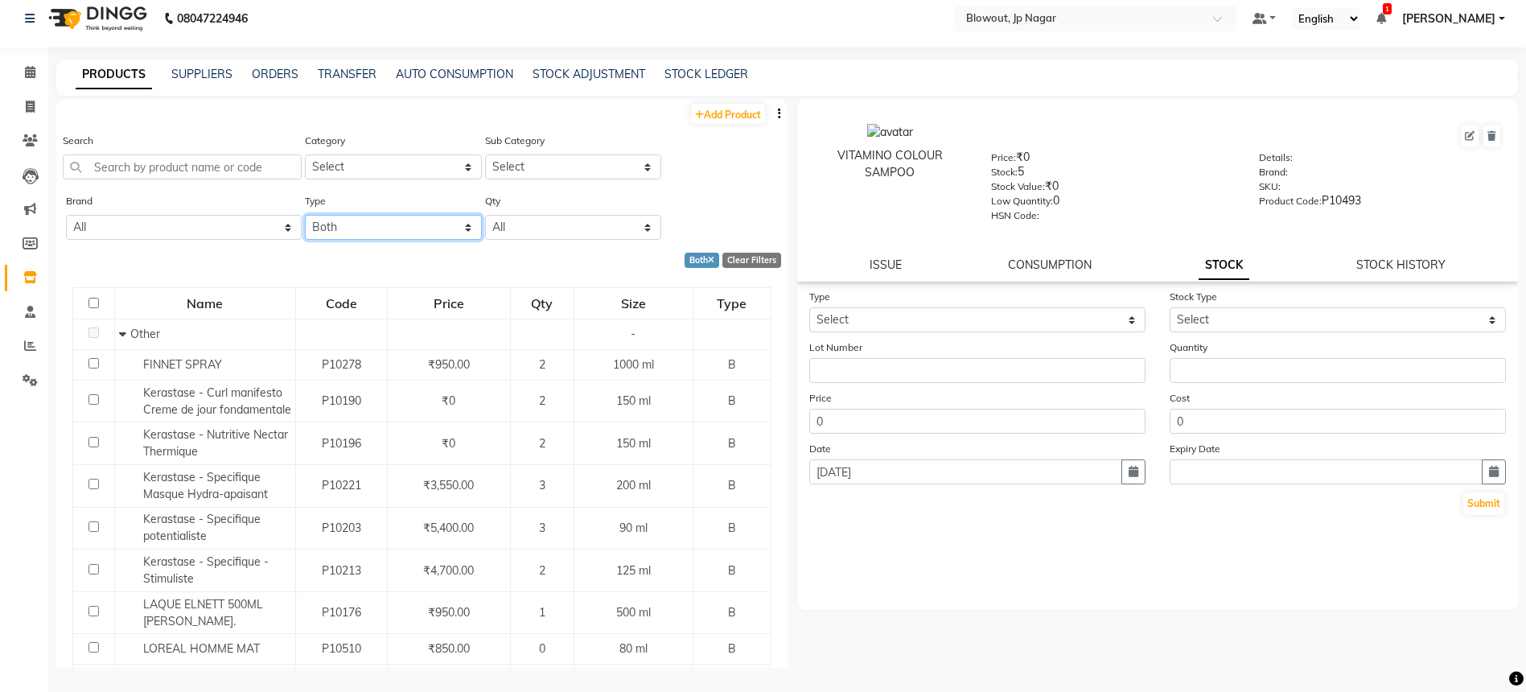
click at [305, 237] on select "Select Both Retail Consumable" at bounding box center [393, 227] width 176 height 25
select select "R"
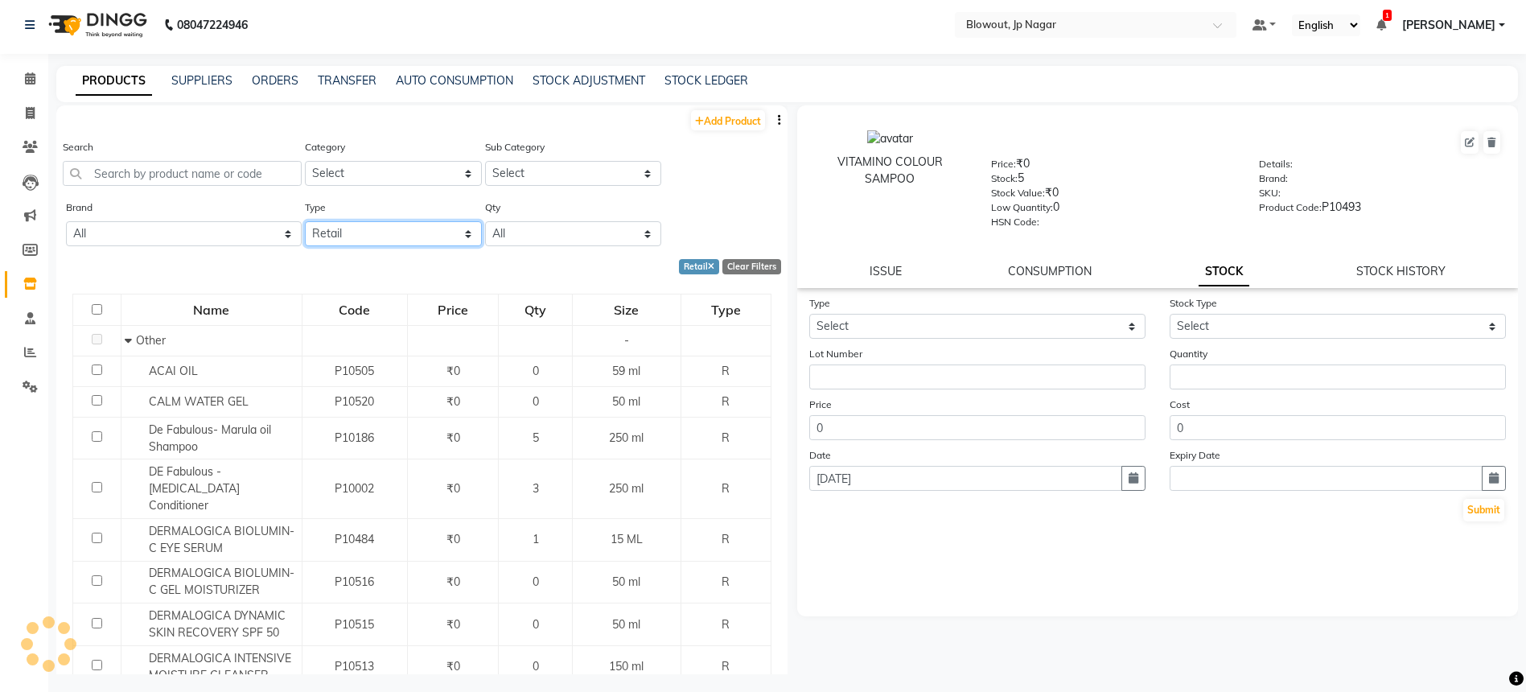
scroll to position [0, 0]
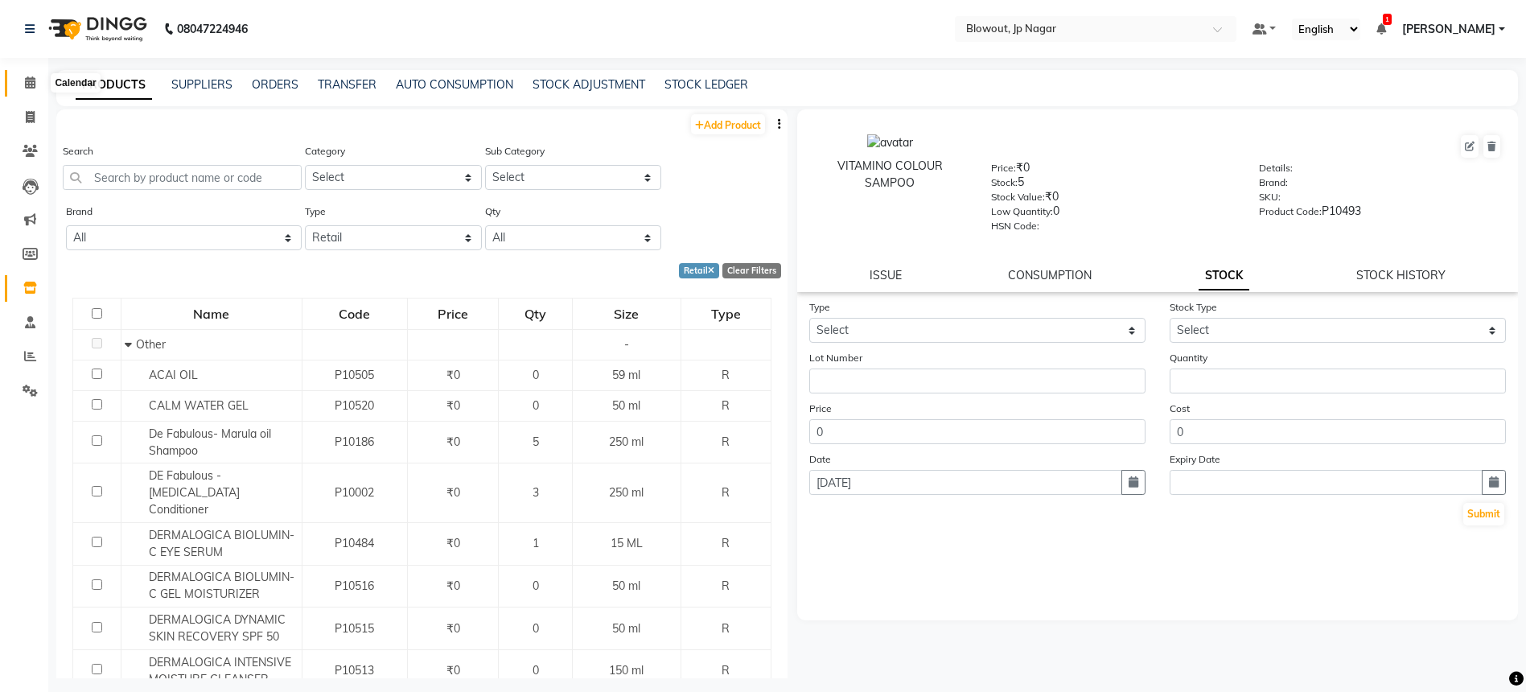
click at [39, 81] on span at bounding box center [30, 83] width 28 height 19
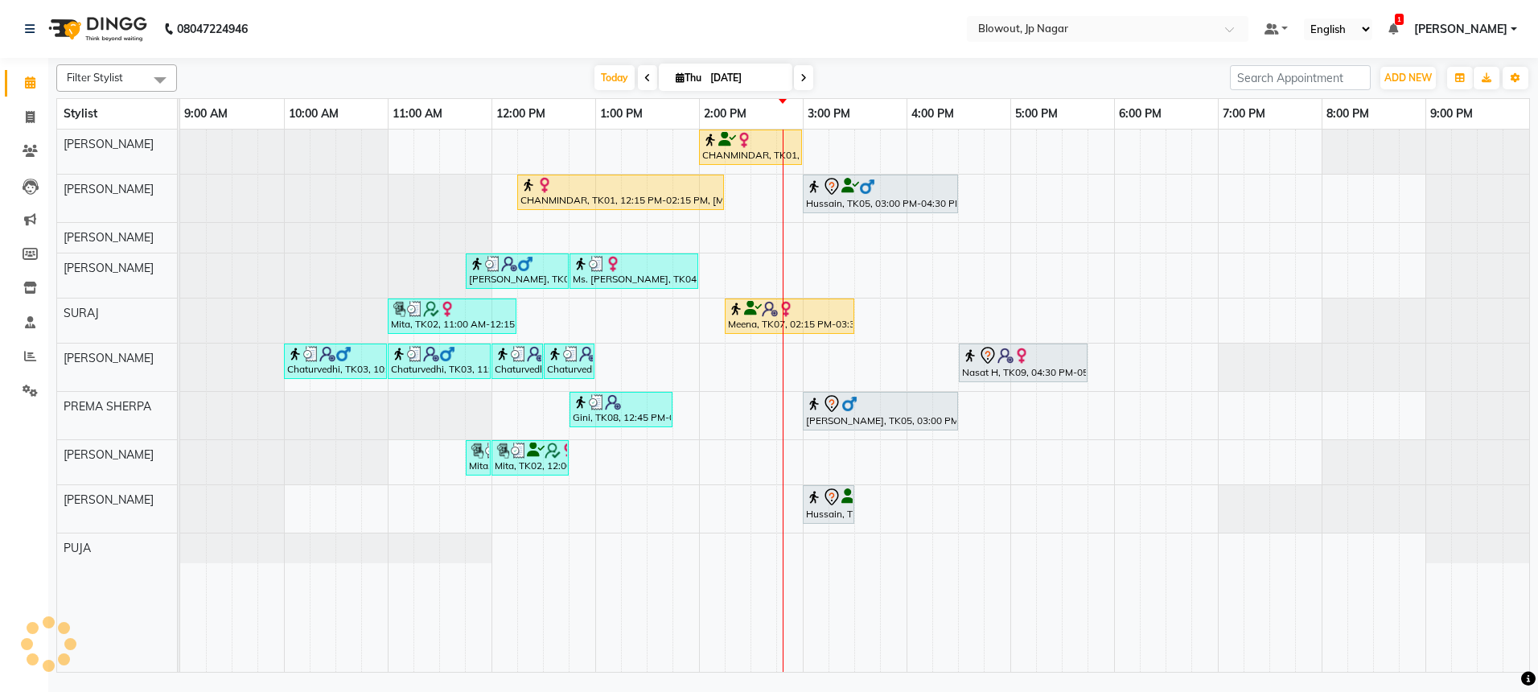
click at [649, 74] on span at bounding box center [647, 77] width 19 height 25
type input "03-09-2025"
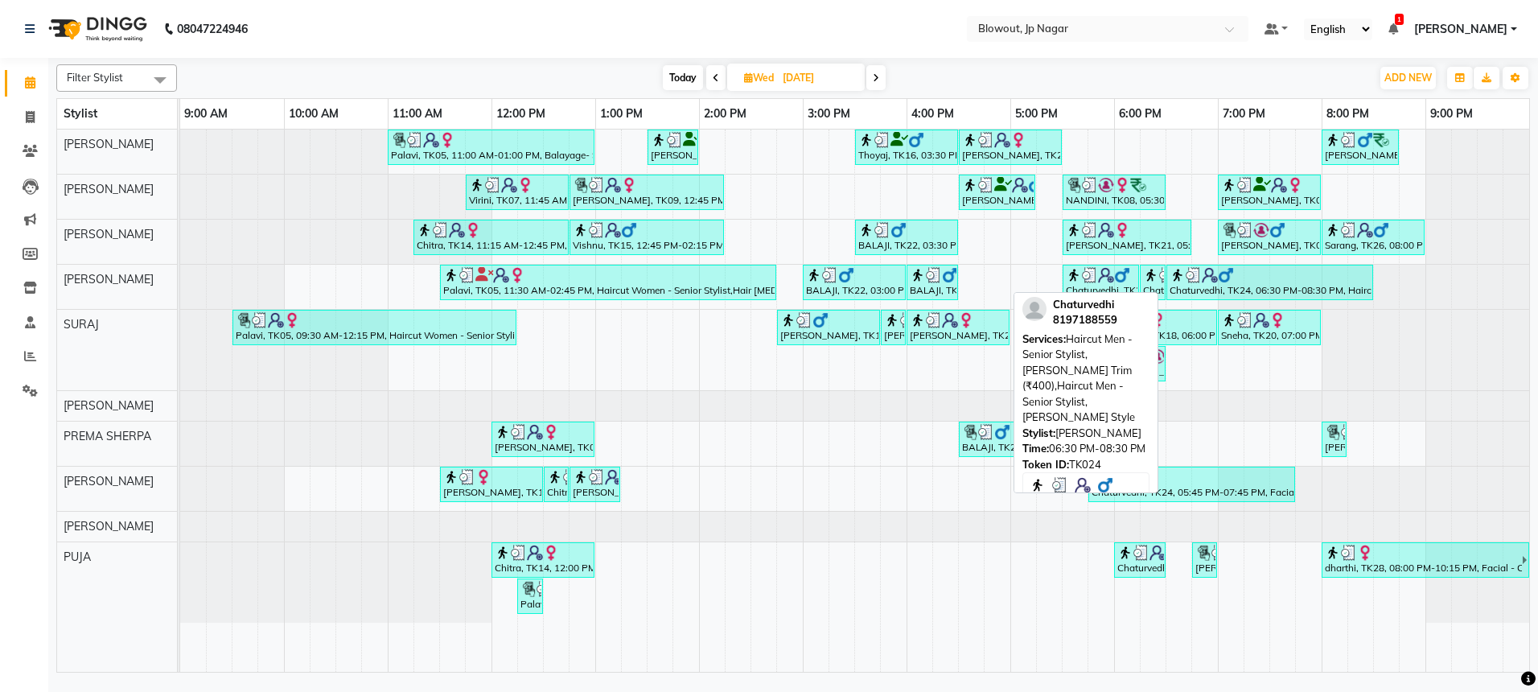
click at [1247, 285] on div "Chaturvedhi, TK24, 06:30 PM-08:30 PM, Haircut Men - Senior Stylist,Beard Trim (…" at bounding box center [1270, 282] width 204 height 31
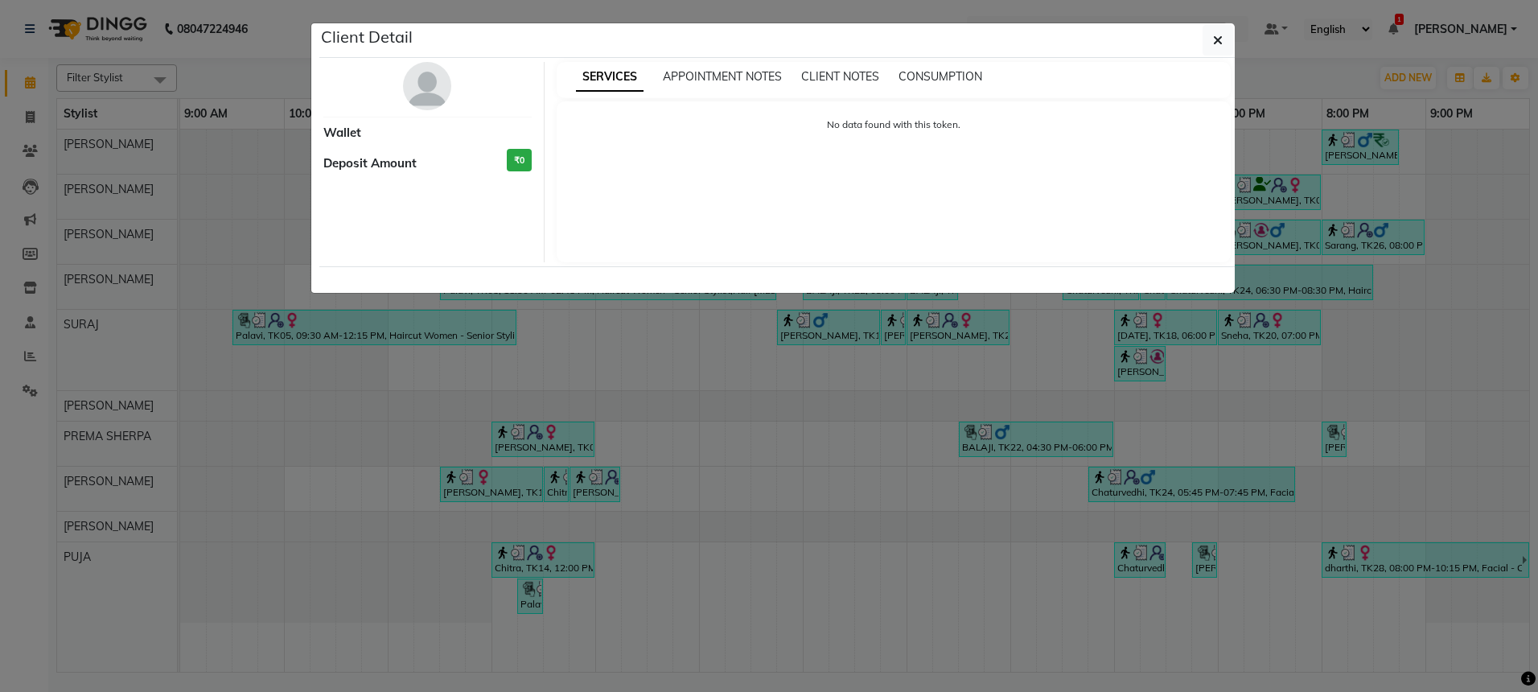
select select "3"
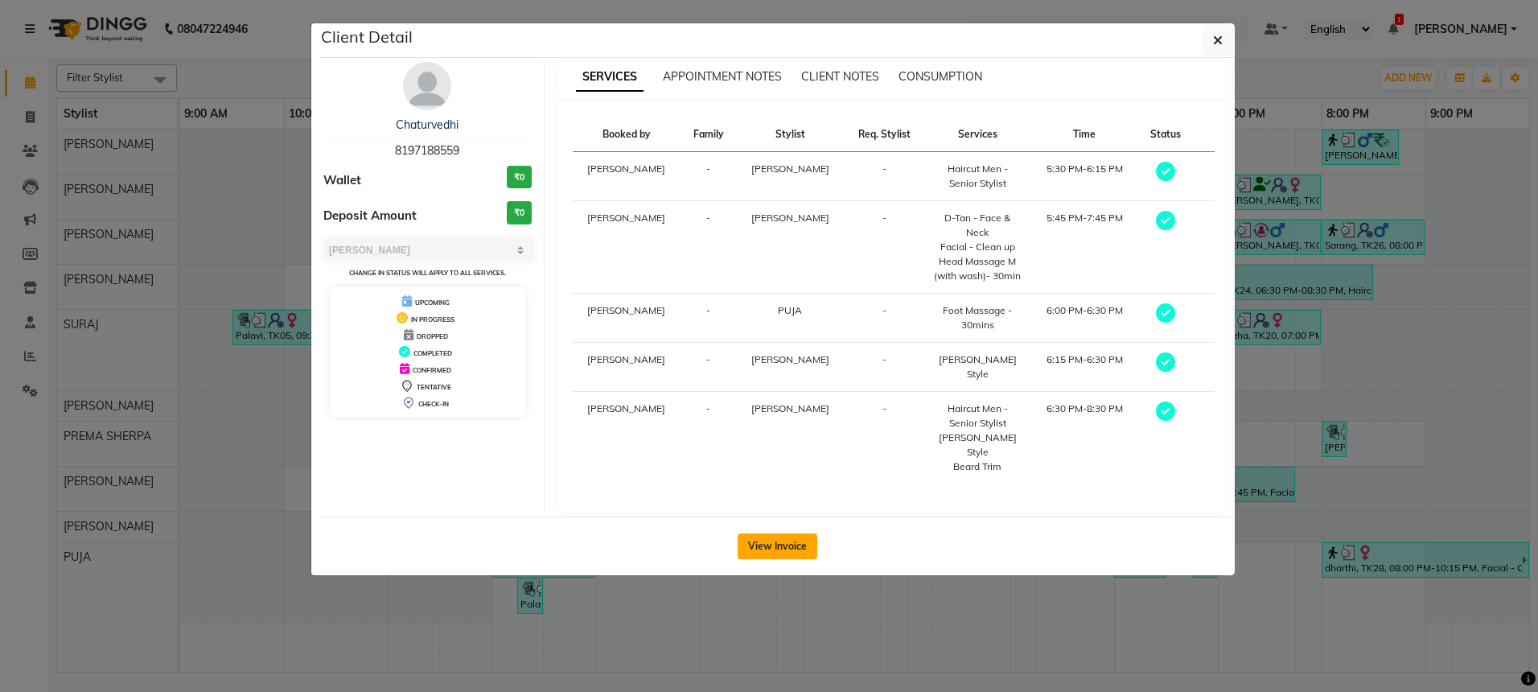
click at [746, 533] on button "View Invoice" at bounding box center [778, 546] width 80 height 26
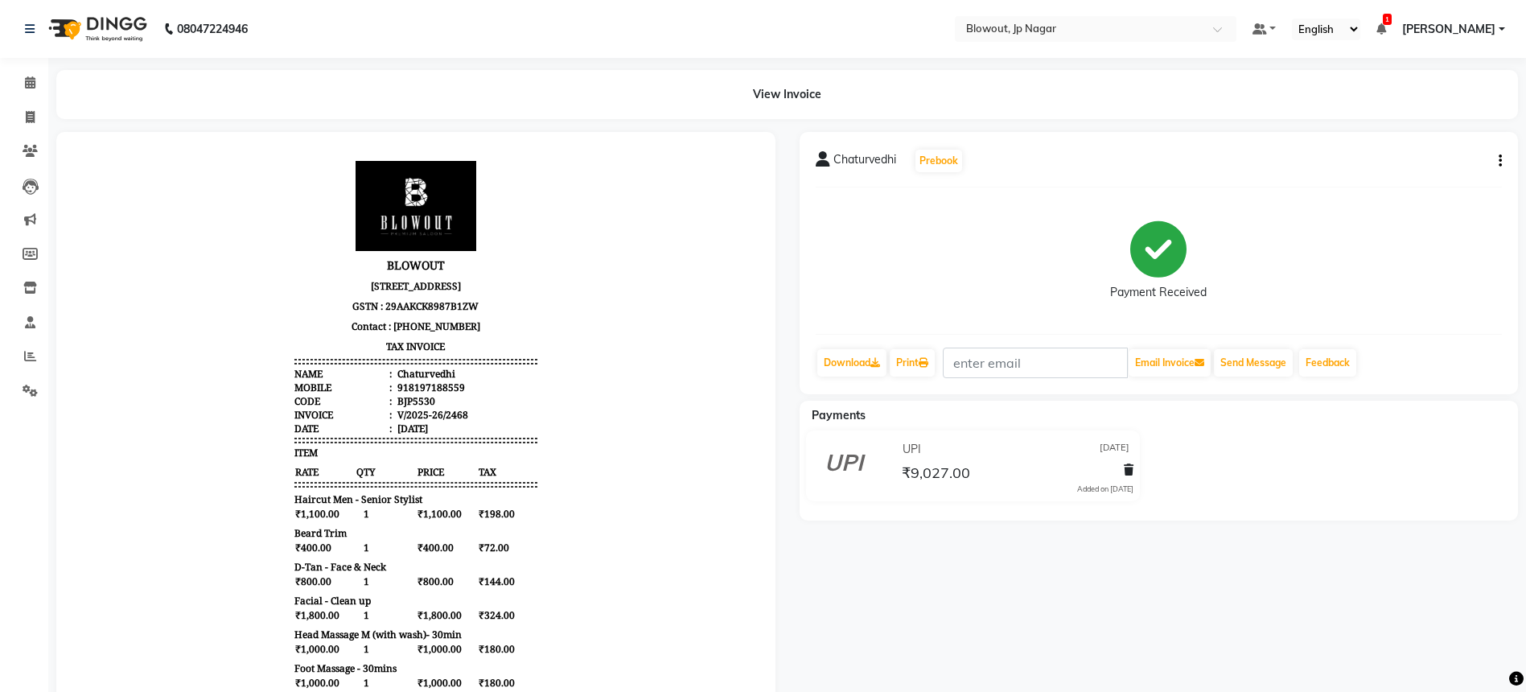
click at [1499, 162] on icon "button" at bounding box center [1500, 161] width 3 height 1
click at [842, 362] on link "Download" at bounding box center [851, 362] width 69 height 27
click at [31, 87] on icon at bounding box center [30, 82] width 10 height 12
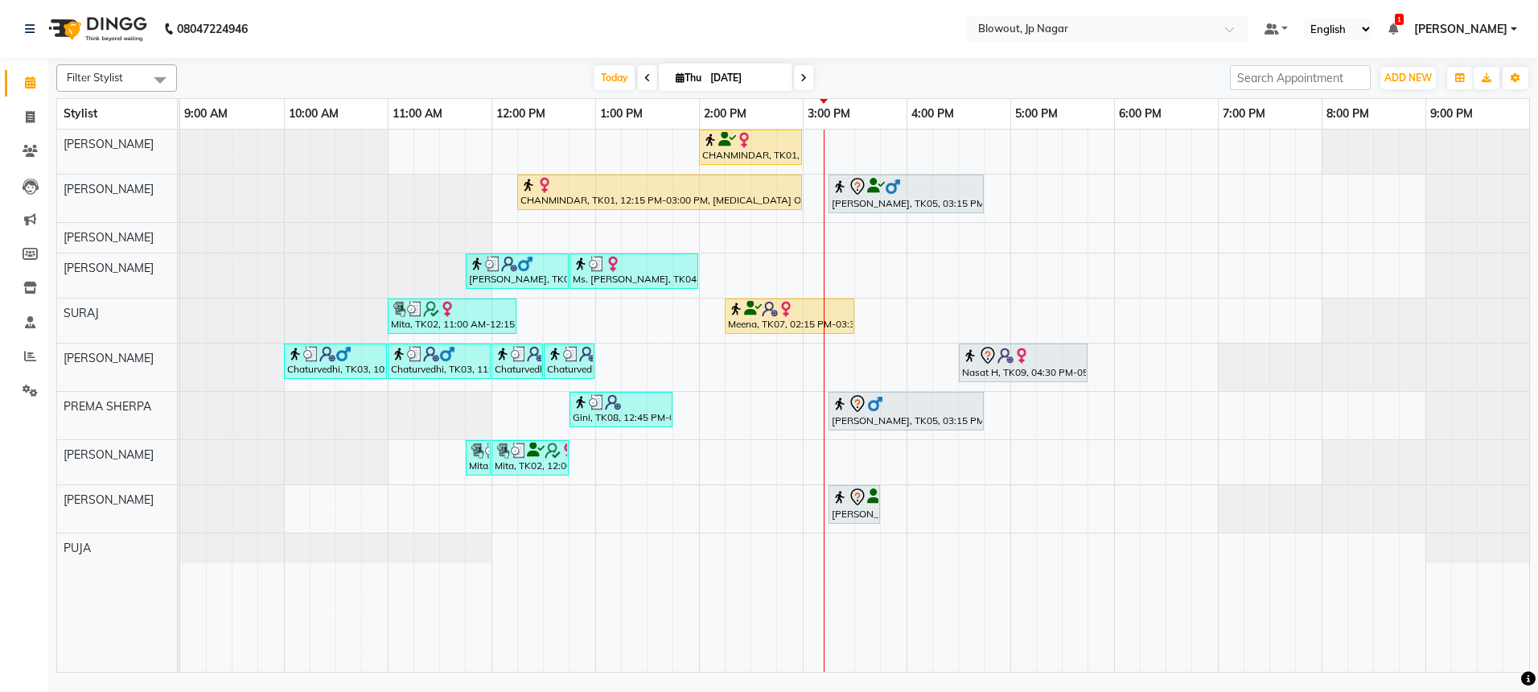
click at [1165, 14] on nav "08047224946 Select Location × Blowout, Jp Nagar Default Panel My Panel English …" at bounding box center [769, 29] width 1538 height 58
click at [711, 80] on input "[DATE]" at bounding box center [746, 78] width 80 height 24
select select "9"
select select "2025"
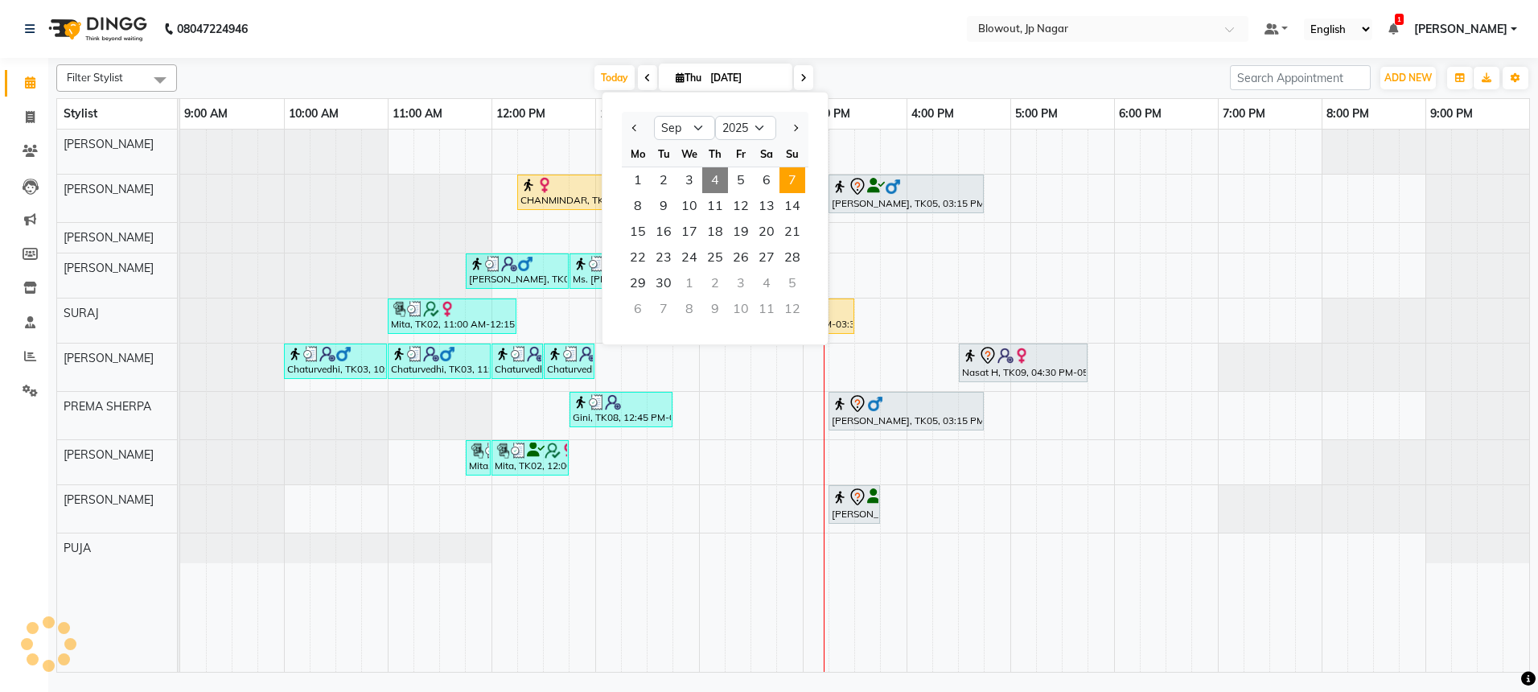
click at [784, 186] on span "7" at bounding box center [793, 180] width 26 height 26
type input "07-09-2025"
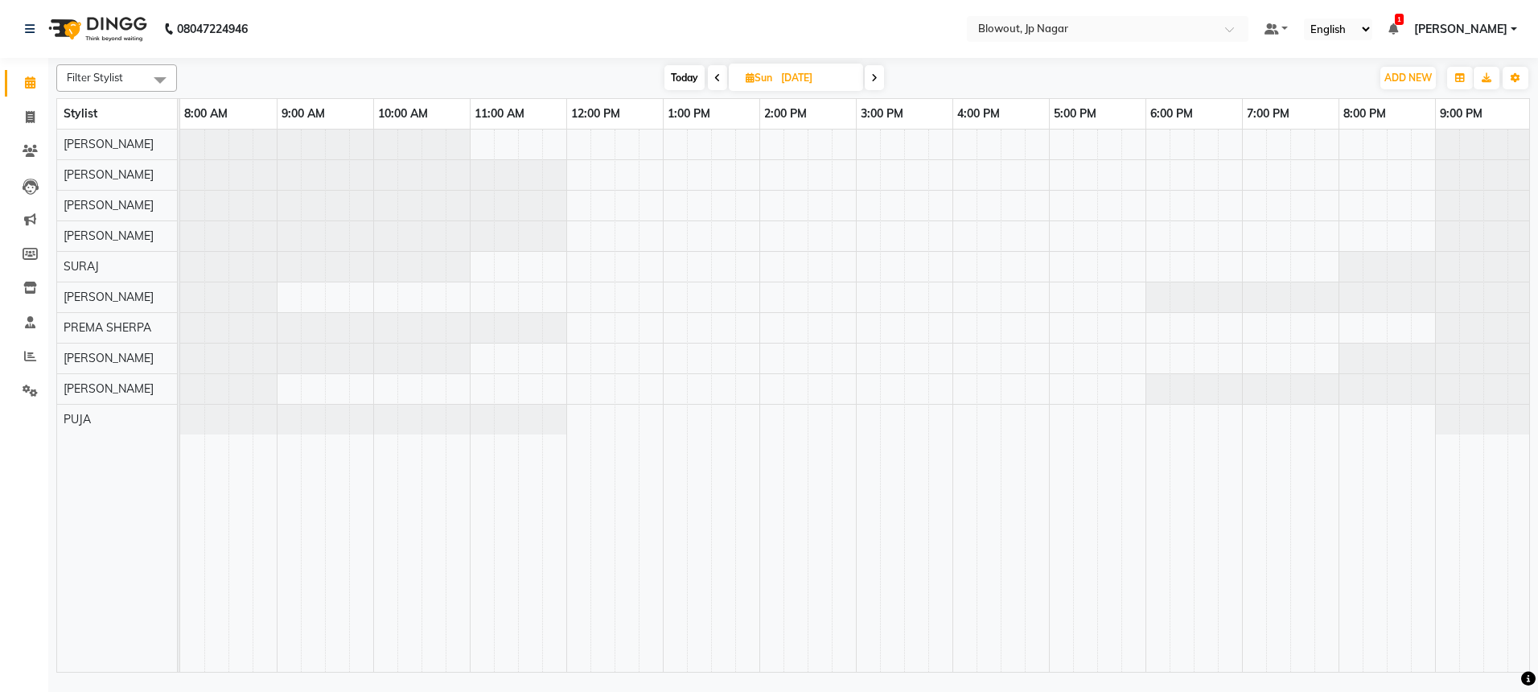
scroll to position [0, 2]
click at [763, 265] on div at bounding box center [854, 401] width 1352 height 542
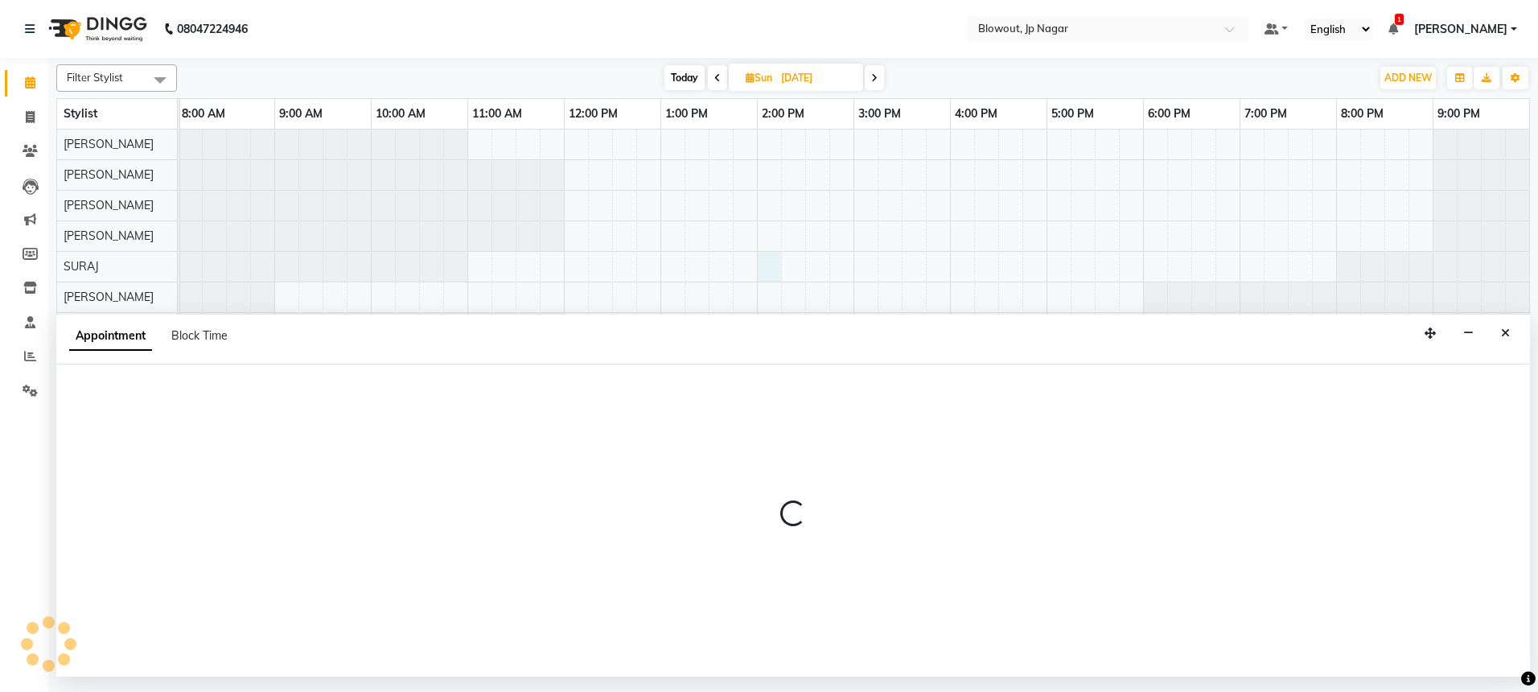
select select "88802"
select select "840"
select select "tentative"
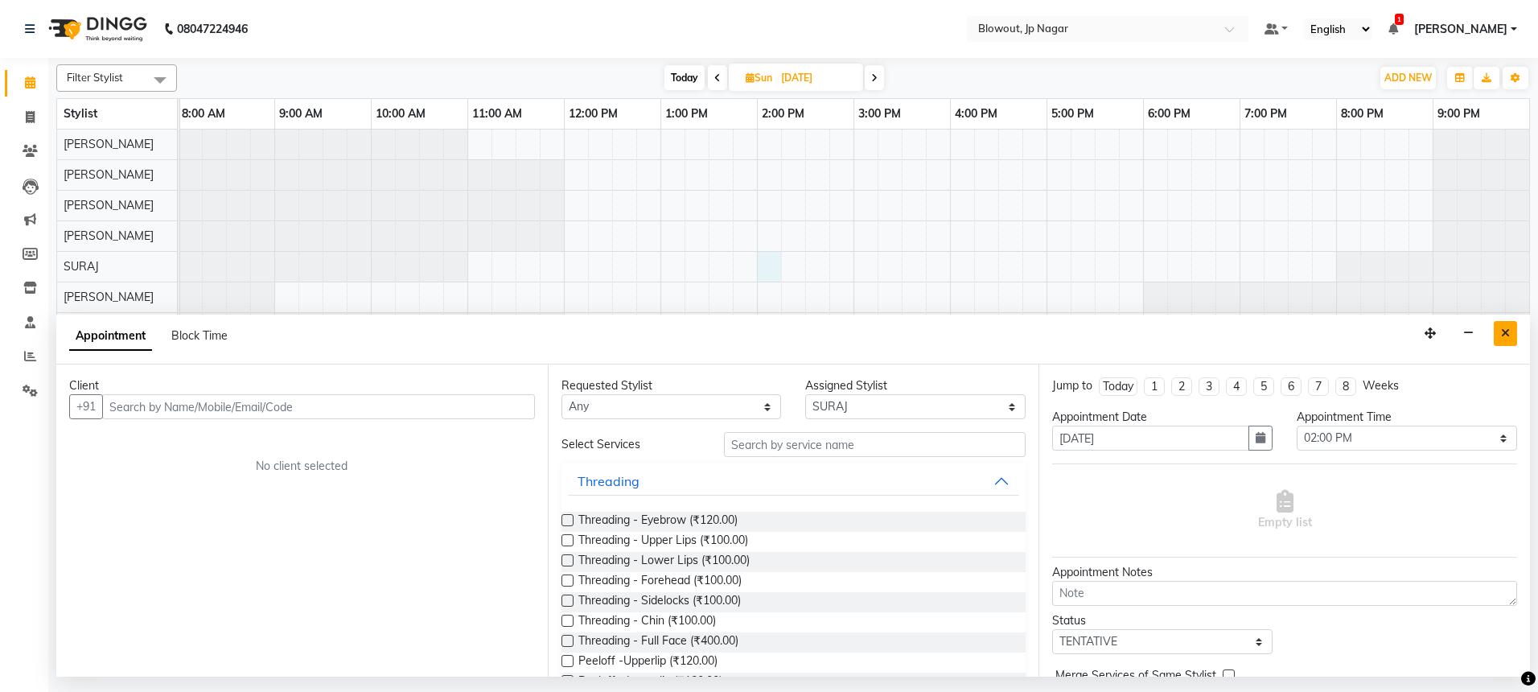
click at [1497, 326] on button "Close" at bounding box center [1505, 333] width 23 height 25
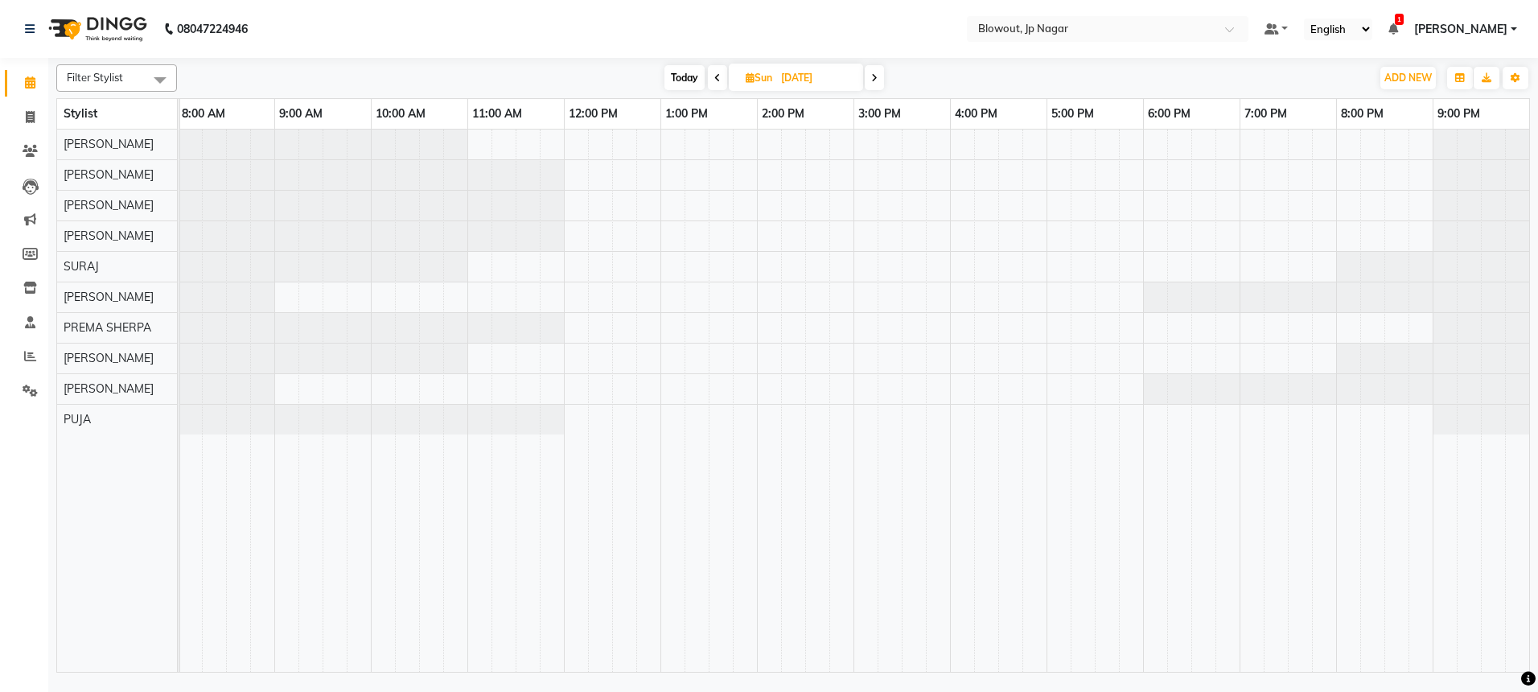
click at [678, 76] on span "Today" at bounding box center [685, 77] width 40 height 25
type input "[DATE]"
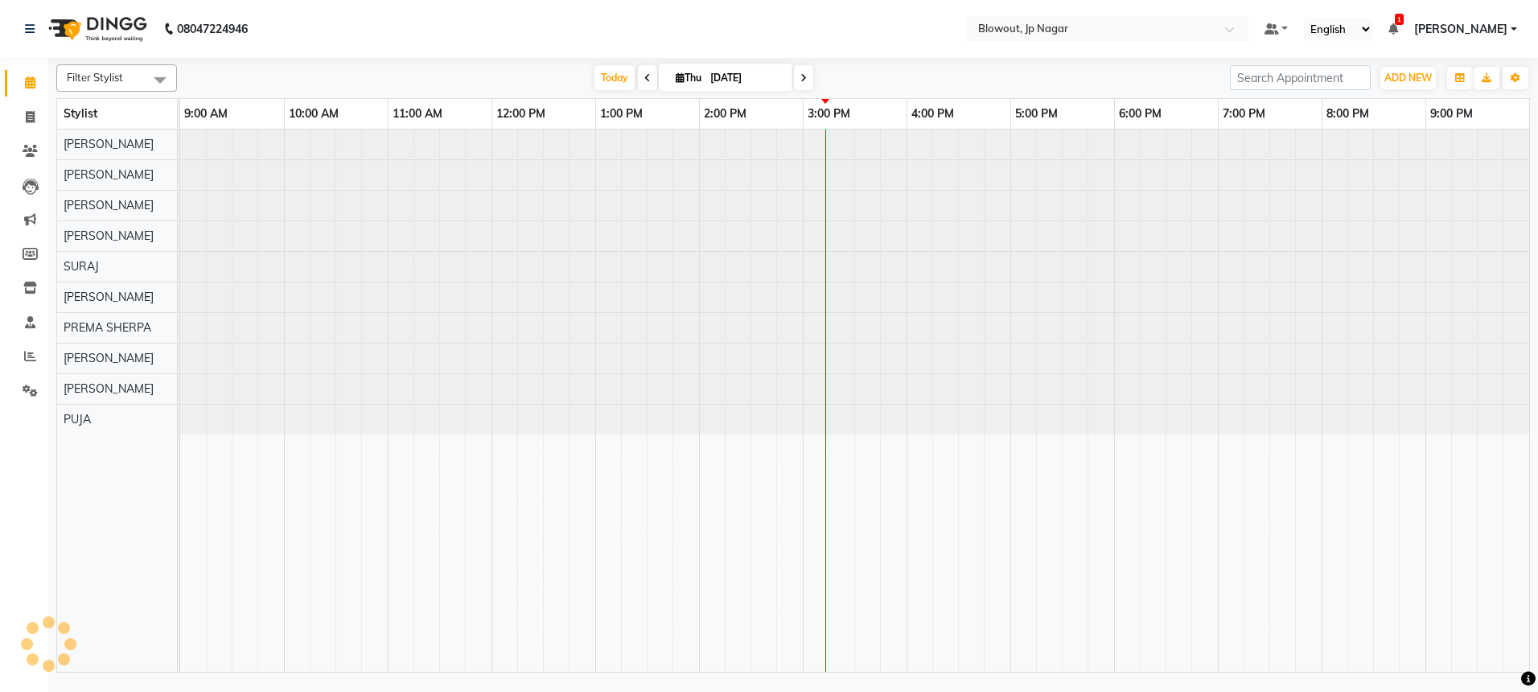
scroll to position [0, 0]
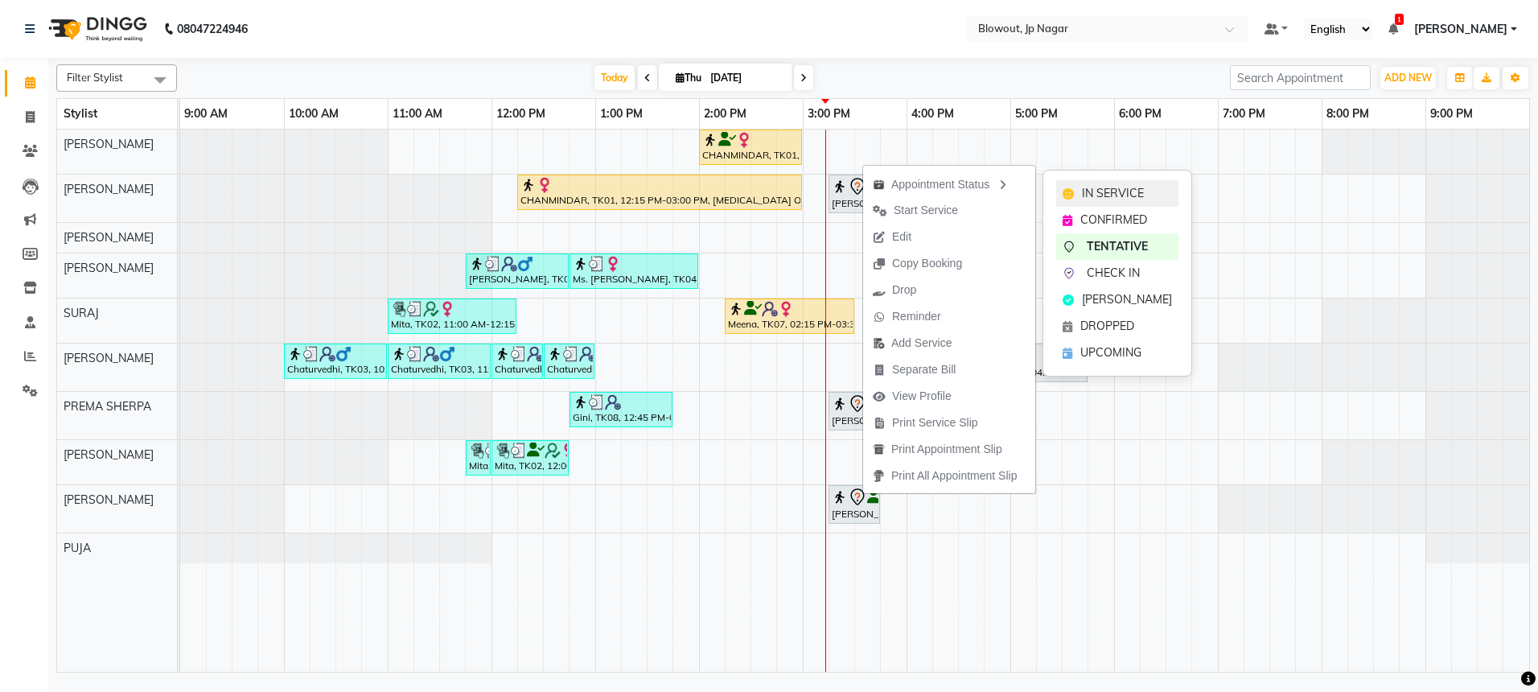
click at [1080, 186] on div "IN SERVICE" at bounding box center [1117, 193] width 122 height 27
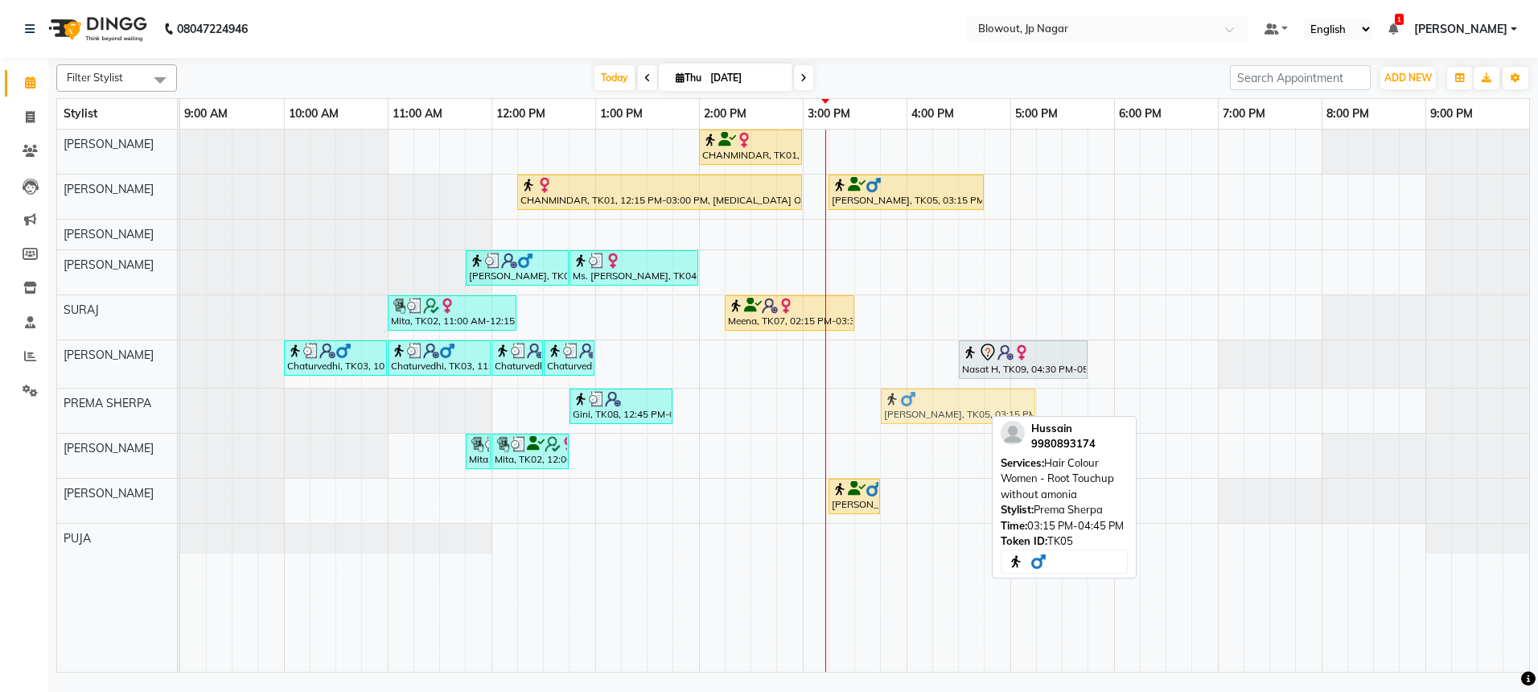
drag, startPoint x: 875, startPoint y: 403, endPoint x: 928, endPoint y: 405, distance: 53.2
click at [180, 405] on div "Gini, TK08, 12:45 PM-01:45 PM, K WASH BLOWDRY Hussain, TK05, 03:15 PM-04:45 PM,…" at bounding box center [180, 411] width 0 height 44
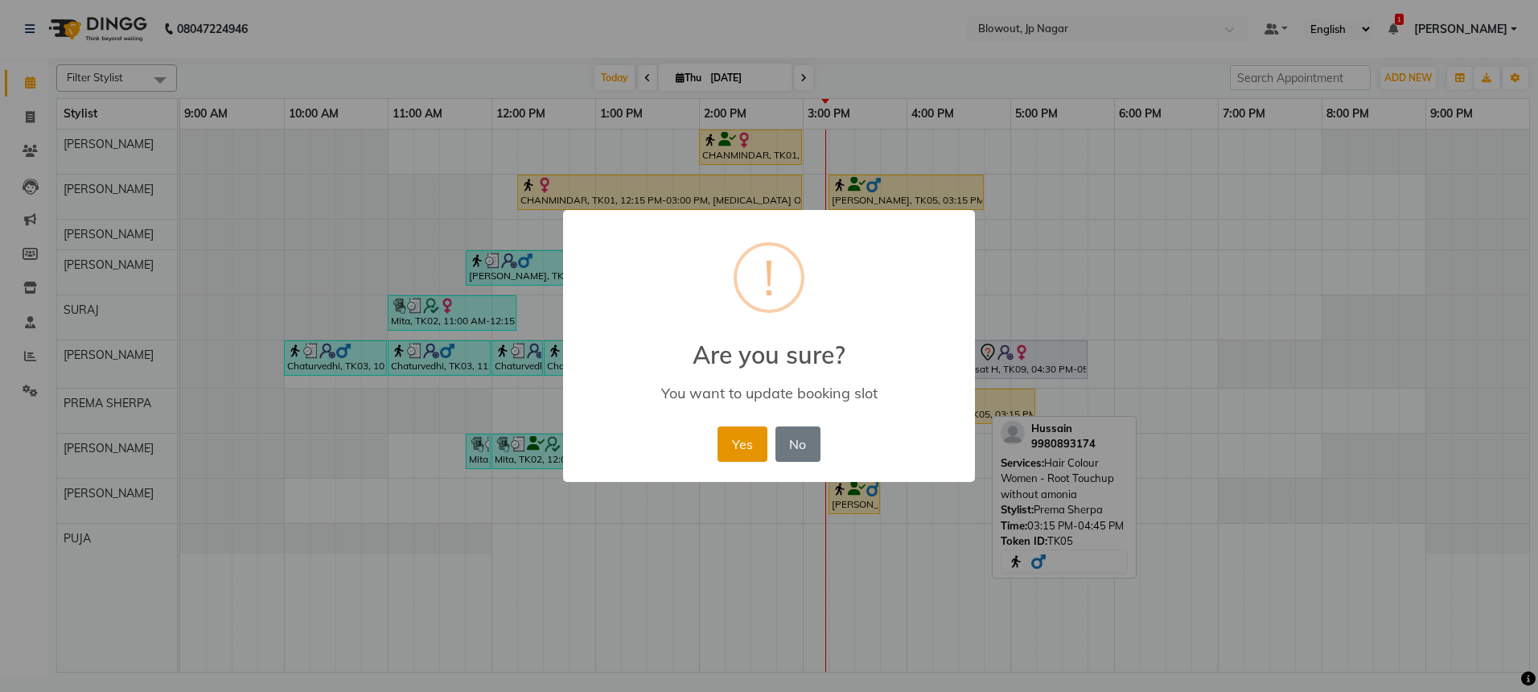
click at [742, 434] on button "Yes" at bounding box center [742, 443] width 49 height 35
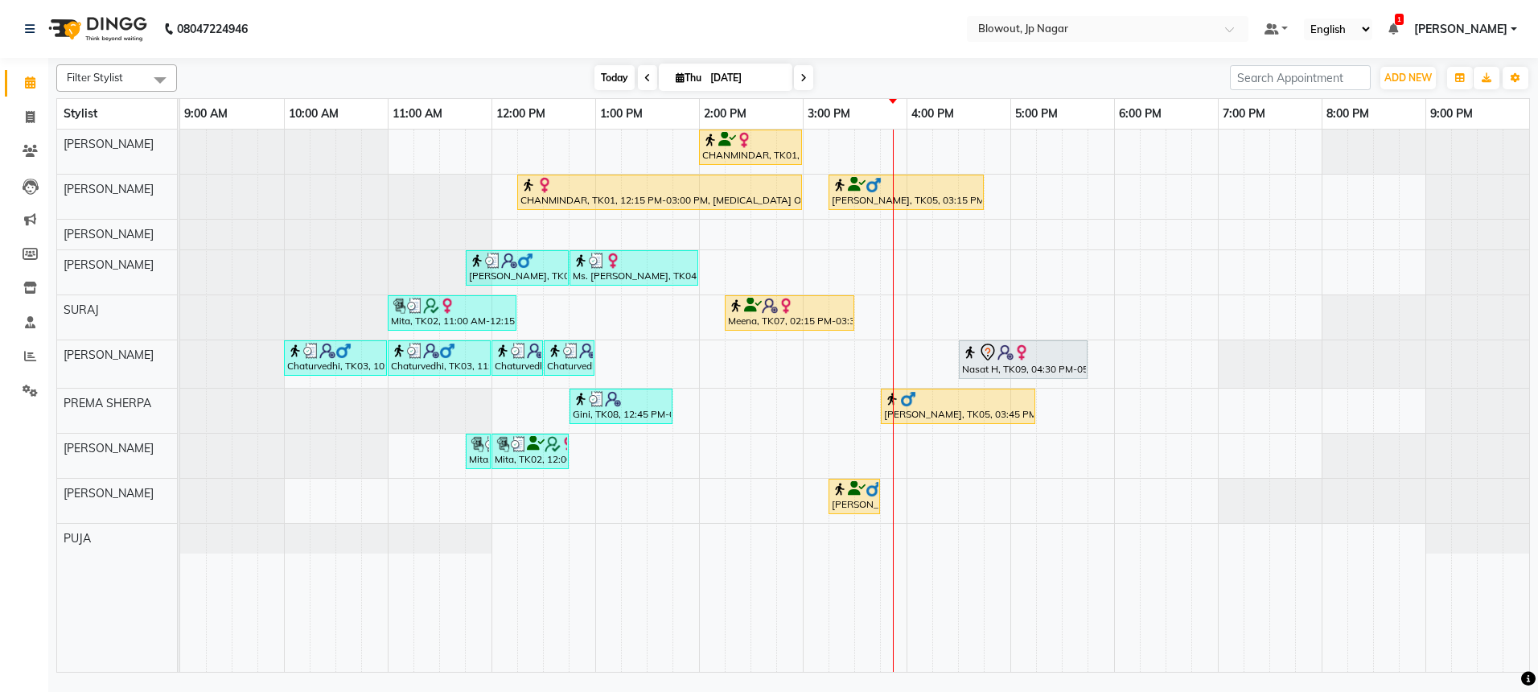
click at [608, 81] on span "Today" at bounding box center [615, 77] width 40 height 25
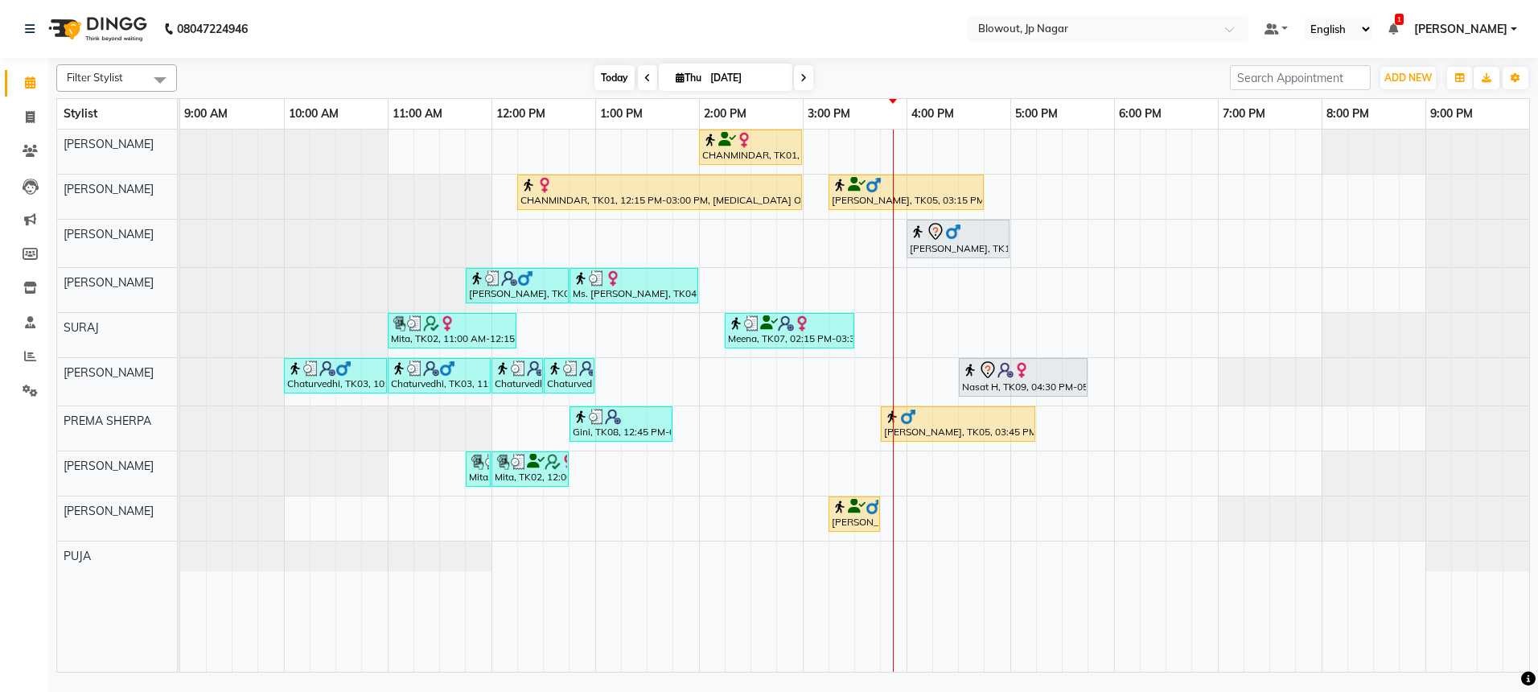
click at [611, 79] on span "Today" at bounding box center [615, 77] width 40 height 25
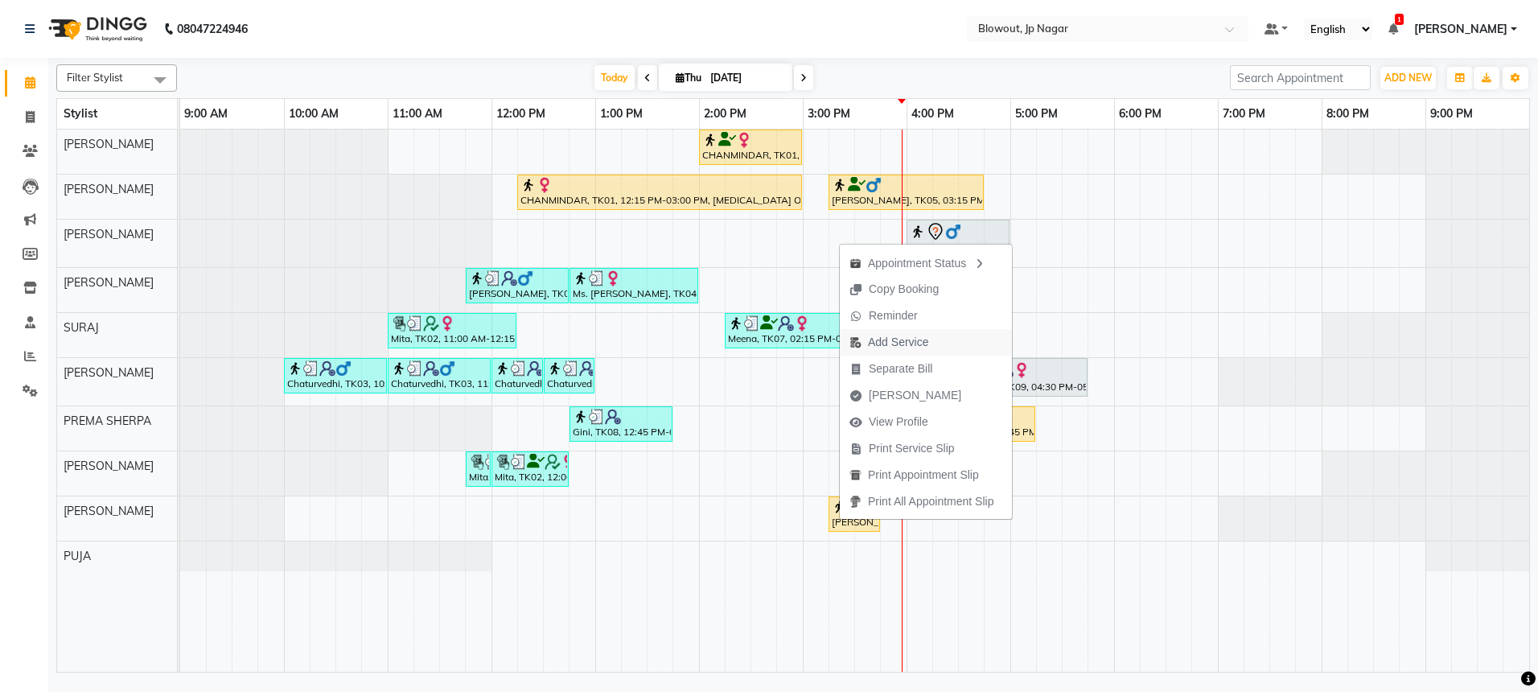
click at [884, 334] on span "Add Service" at bounding box center [898, 342] width 60 height 17
select select "59438"
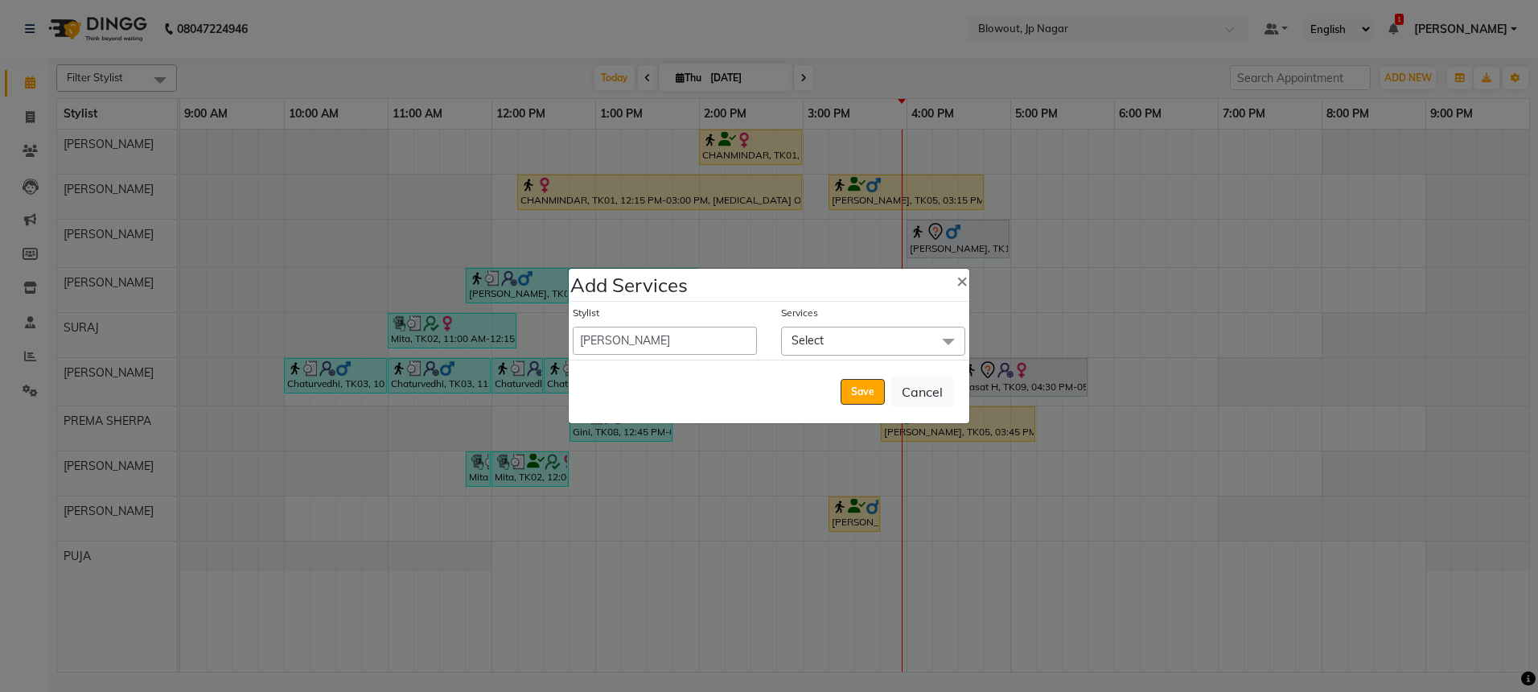
click at [792, 339] on span "Select" at bounding box center [808, 340] width 32 height 14
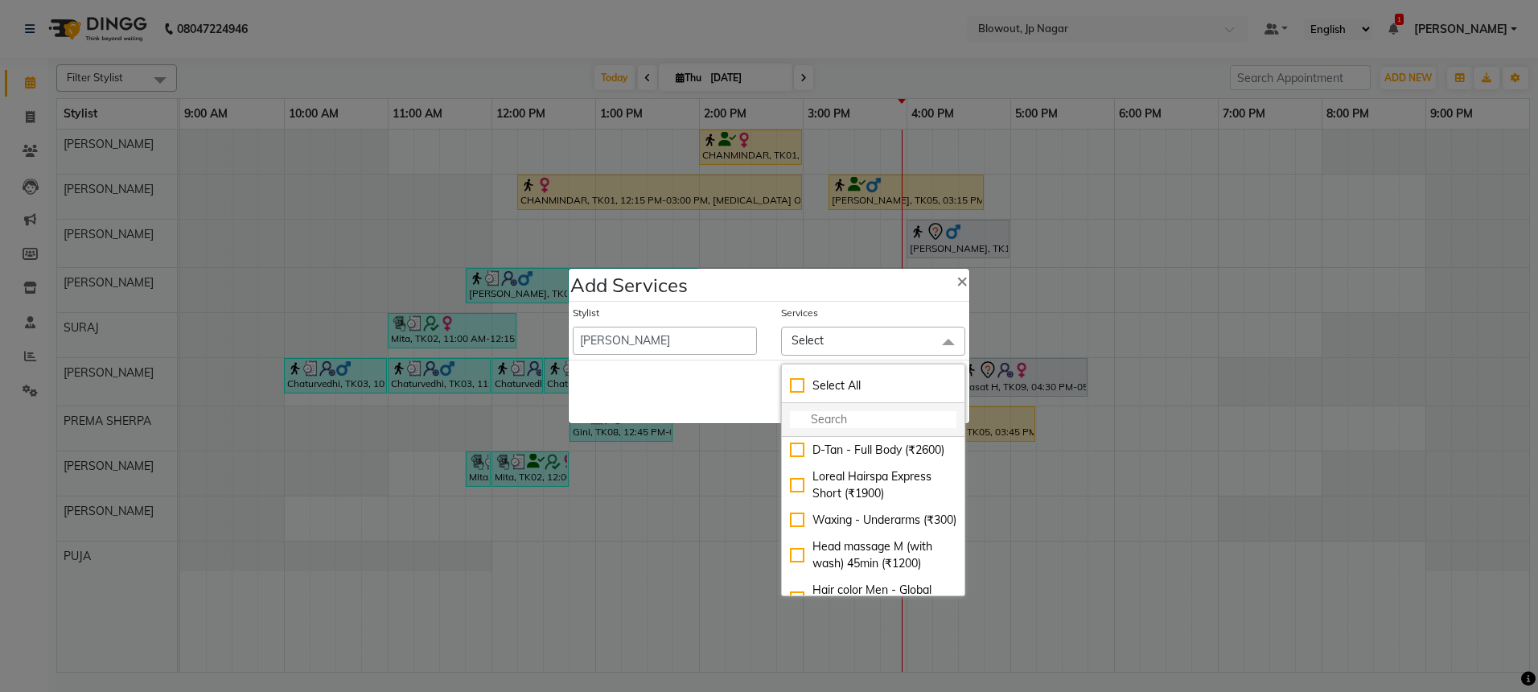
click at [827, 411] on input "multiselect-search" at bounding box center [873, 419] width 167 height 17
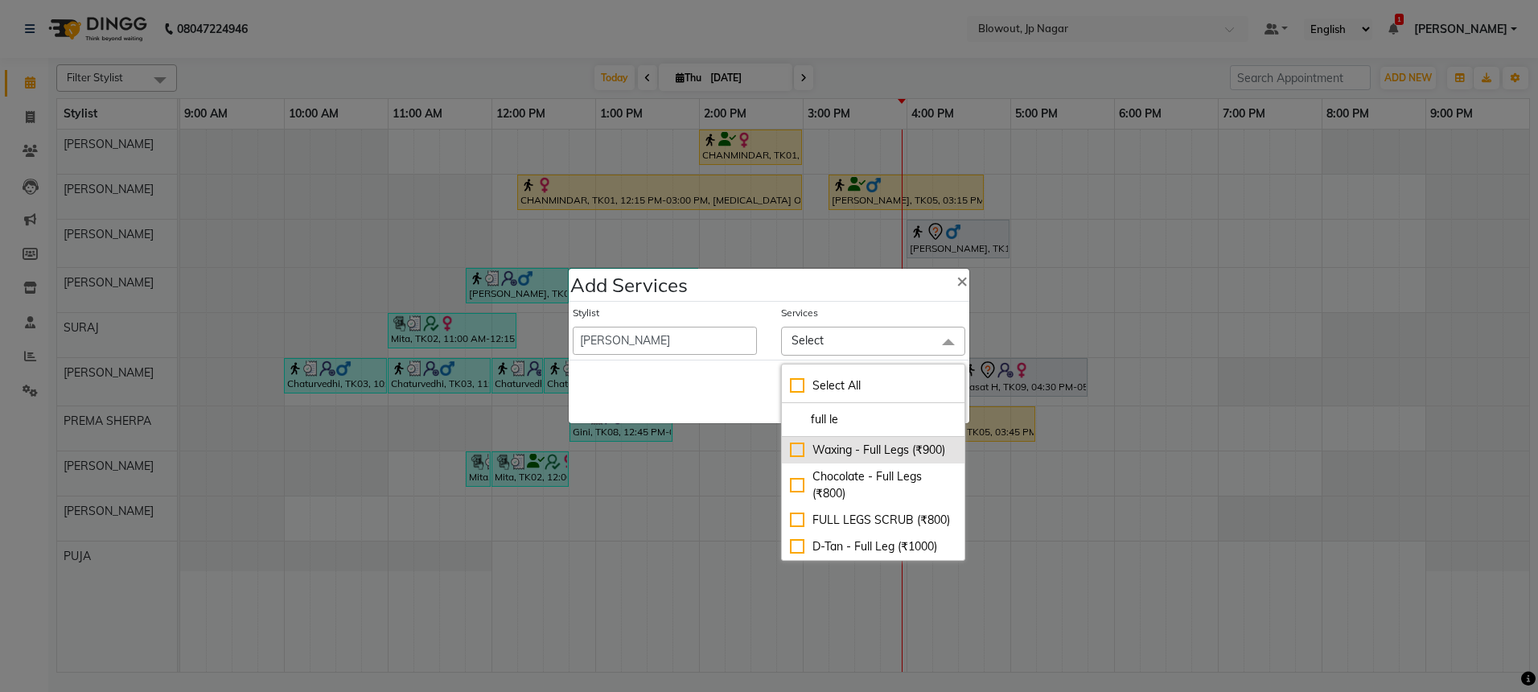
type input "full le"
click at [864, 452] on div "Waxing - Full Legs (₹900)" at bounding box center [873, 450] width 167 height 17
checkbox input "true"
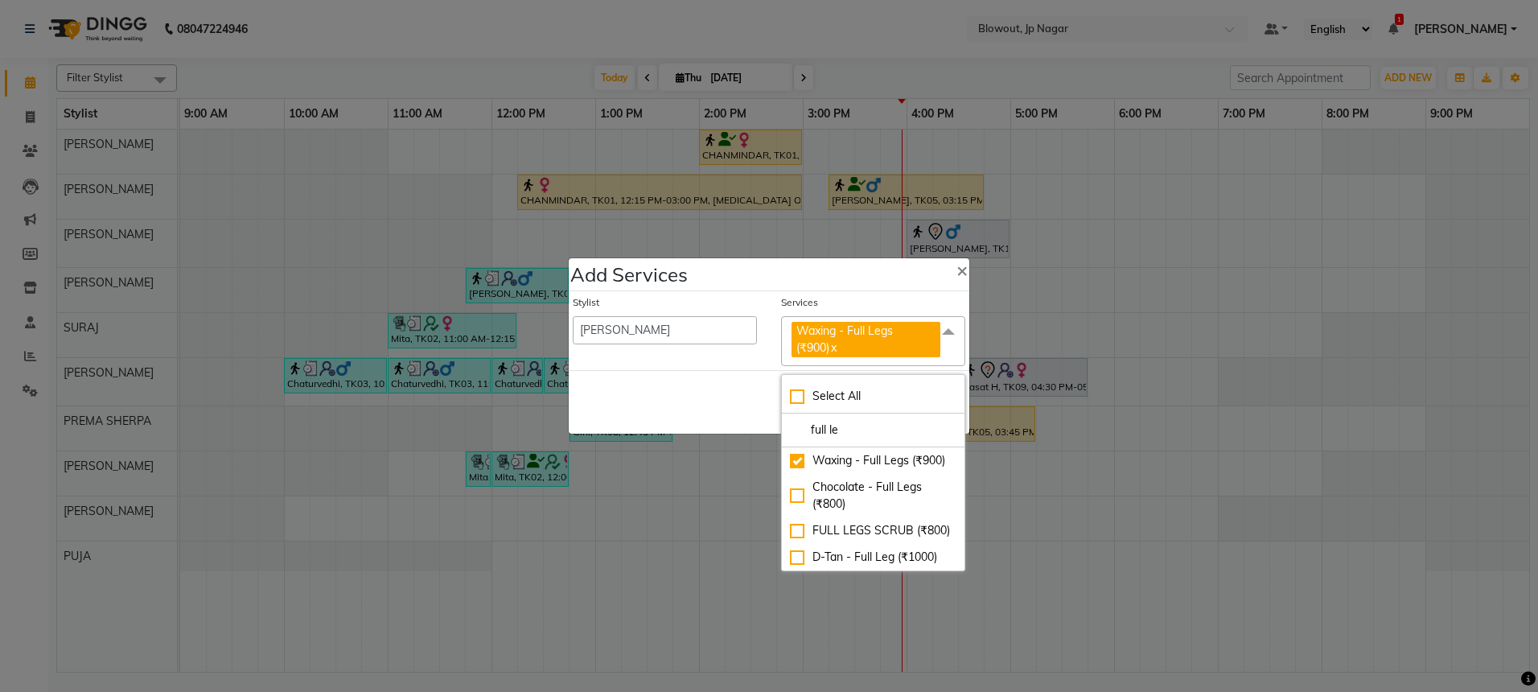
drag, startPoint x: 851, startPoint y: 434, endPoint x: 780, endPoint y: 434, distance: 70.8
click at [781, 434] on div "Select All full le Waxing - Full Legs (₹900) Chocolate - Full Legs (₹800) FULL …" at bounding box center [873, 472] width 184 height 197
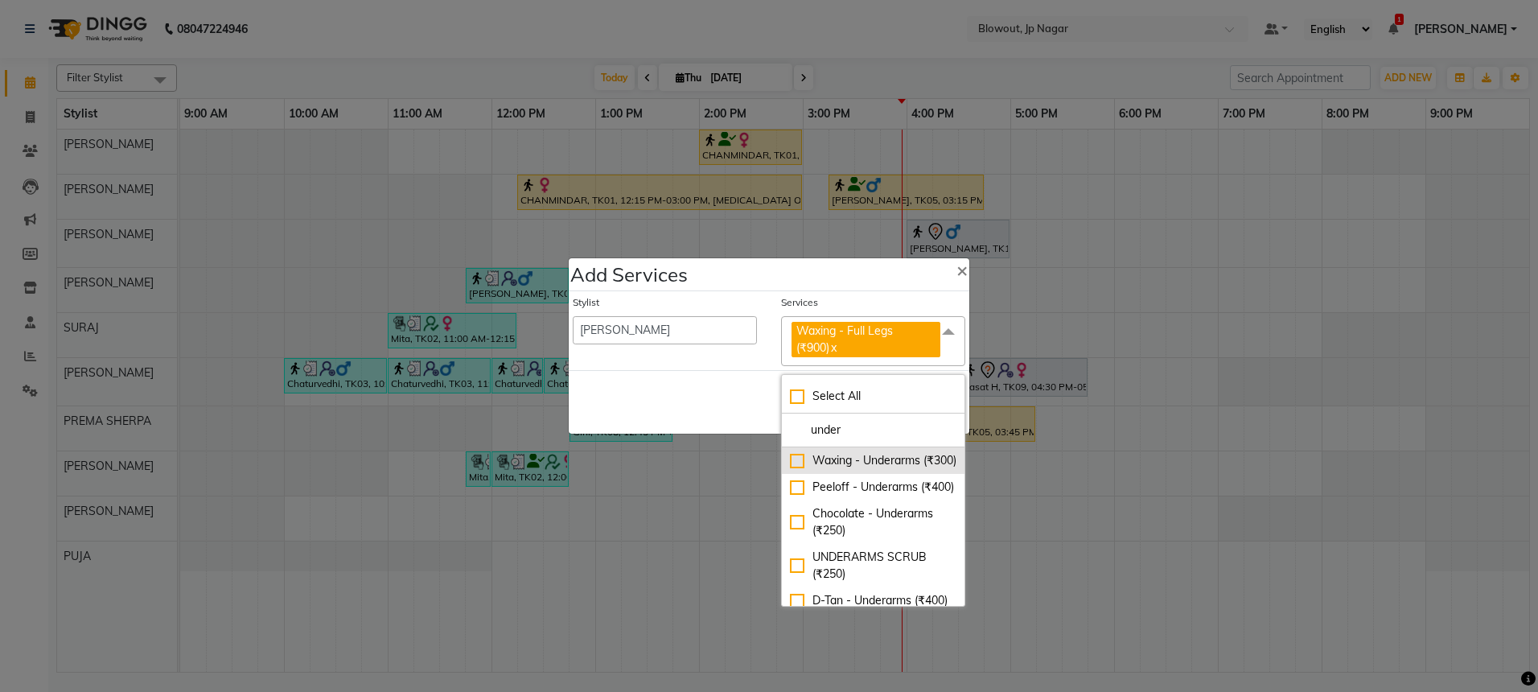
type input "under"
click at [824, 469] on div "Waxing - Underarms (₹300)" at bounding box center [873, 460] width 167 height 17
checkbox input "true"
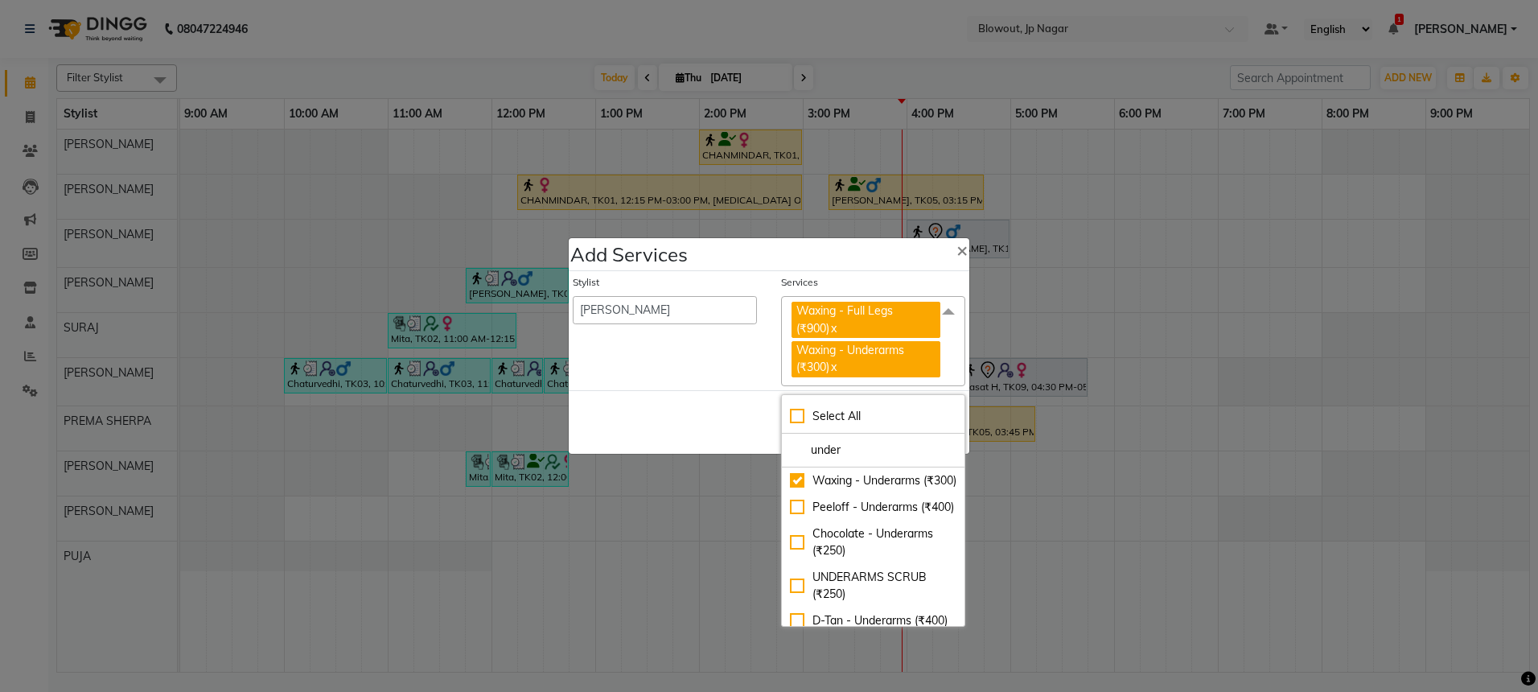
click at [749, 397] on div "Save Cancel" at bounding box center [769, 422] width 401 height 64
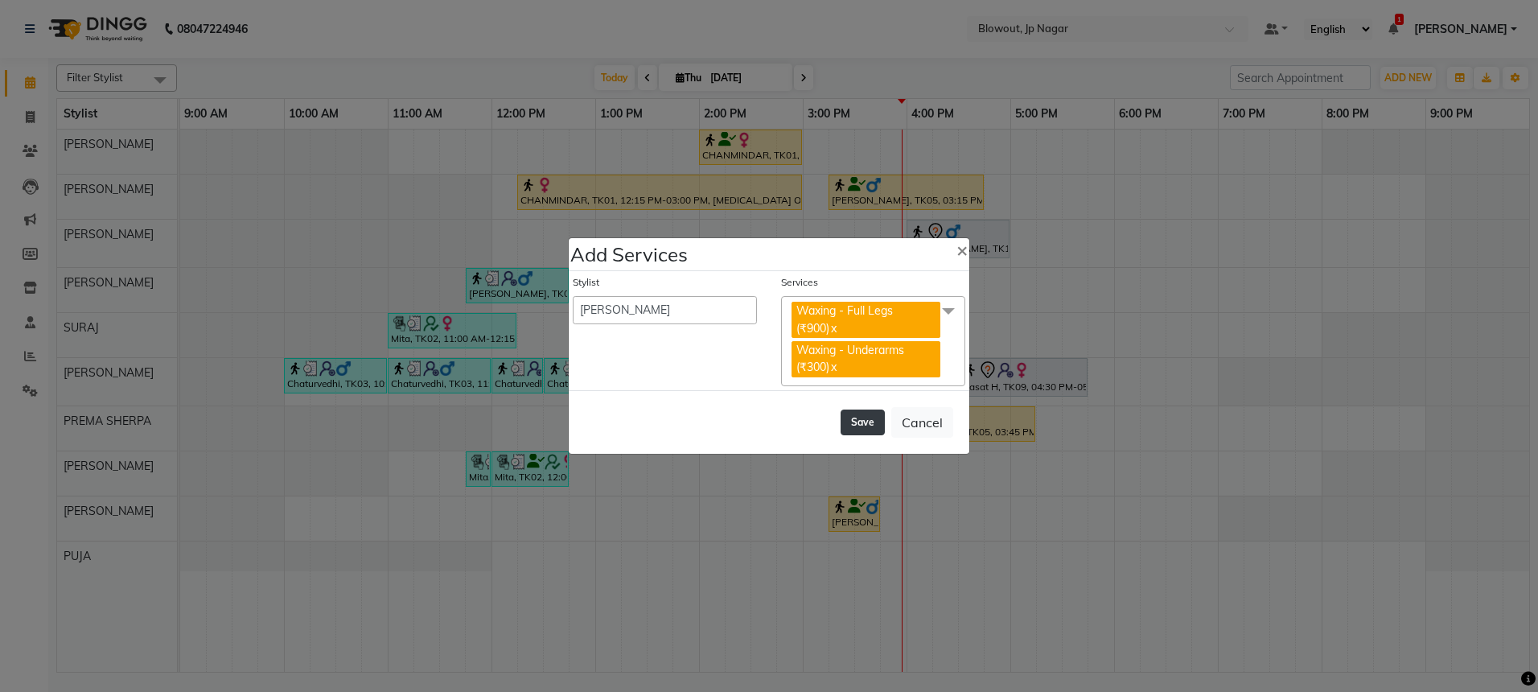
click at [857, 423] on button "Save" at bounding box center [863, 422] width 44 height 26
select select "85470"
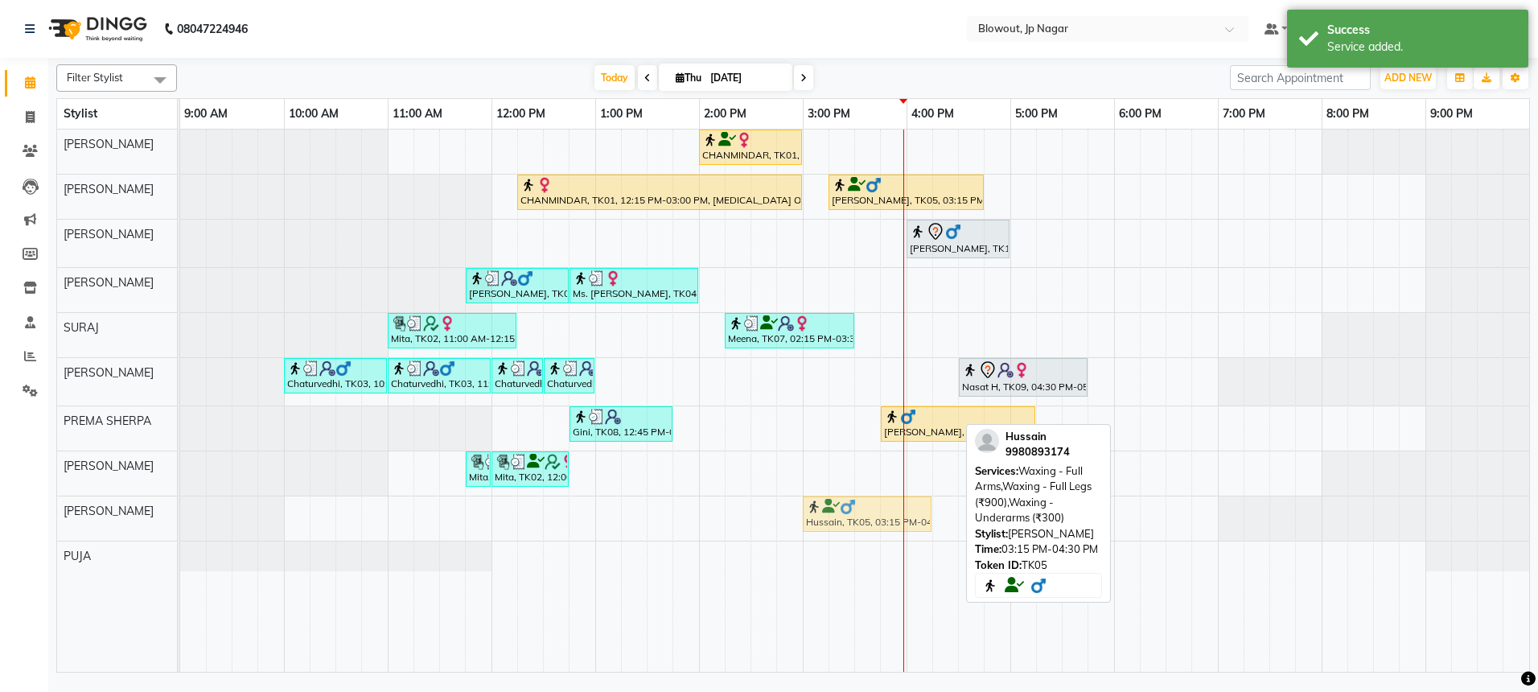
drag, startPoint x: 922, startPoint y: 504, endPoint x: 887, endPoint y: 505, distance: 35.4
click at [180, 505] on div "Hussain, TK05, 03:15 PM-04:30 PM, Waxing - Full Arms,Waxing - Full Legs (₹900),…" at bounding box center [180, 518] width 0 height 44
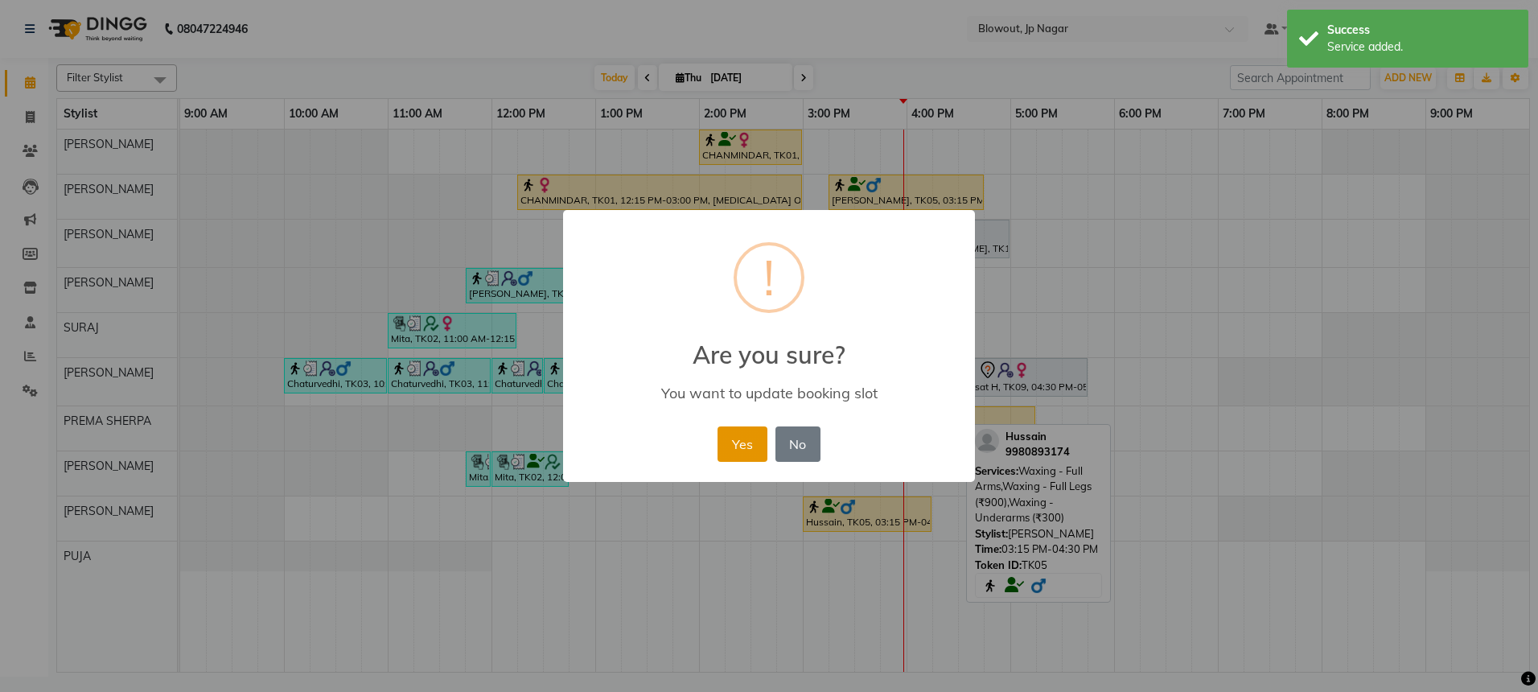
click at [753, 443] on button "Yes" at bounding box center [742, 443] width 49 height 35
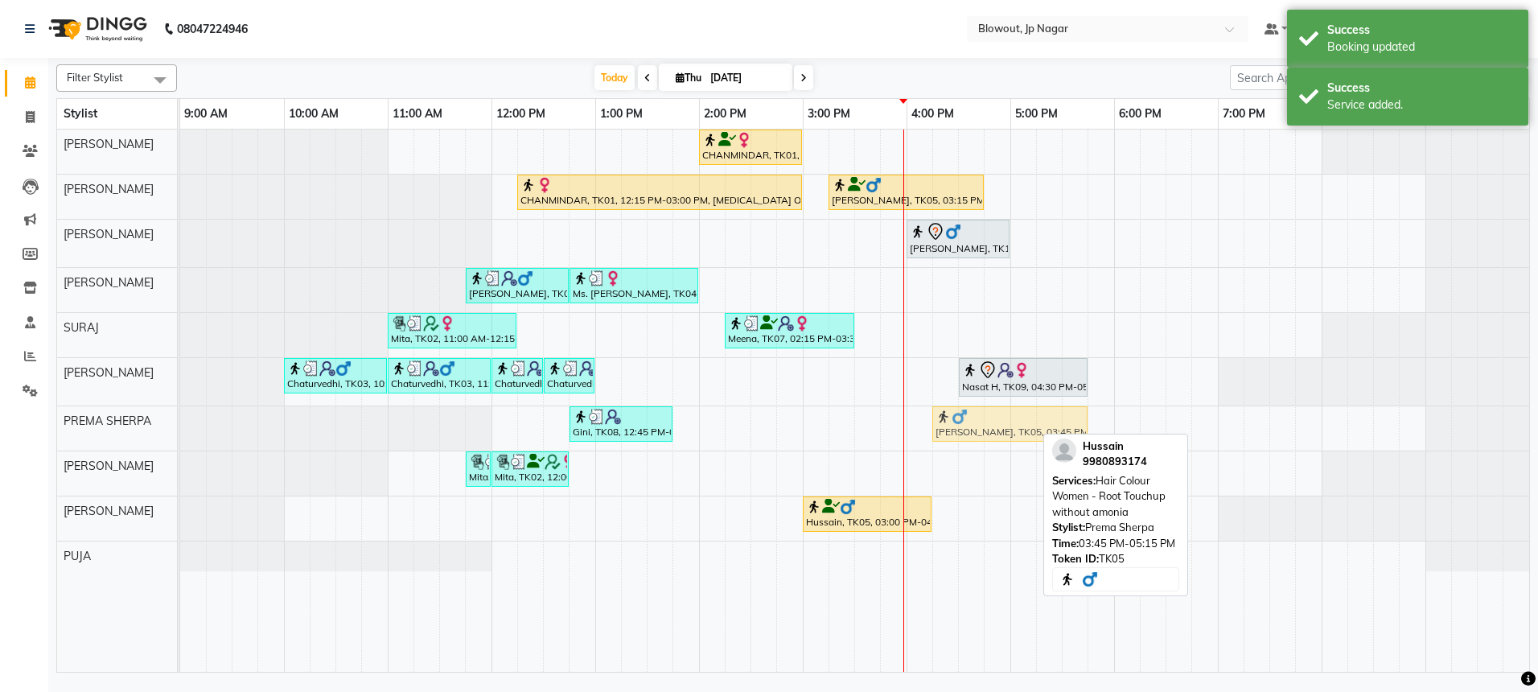
drag, startPoint x: 944, startPoint y: 420, endPoint x: 991, endPoint y: 419, distance: 46.7
click at [180, 419] on div "Gini, TK08, 12:45 PM-01:45 PM, K WASH BLOWDRY Hussain, TK05, 03:45 PM-05:15 PM,…" at bounding box center [180, 428] width 0 height 44
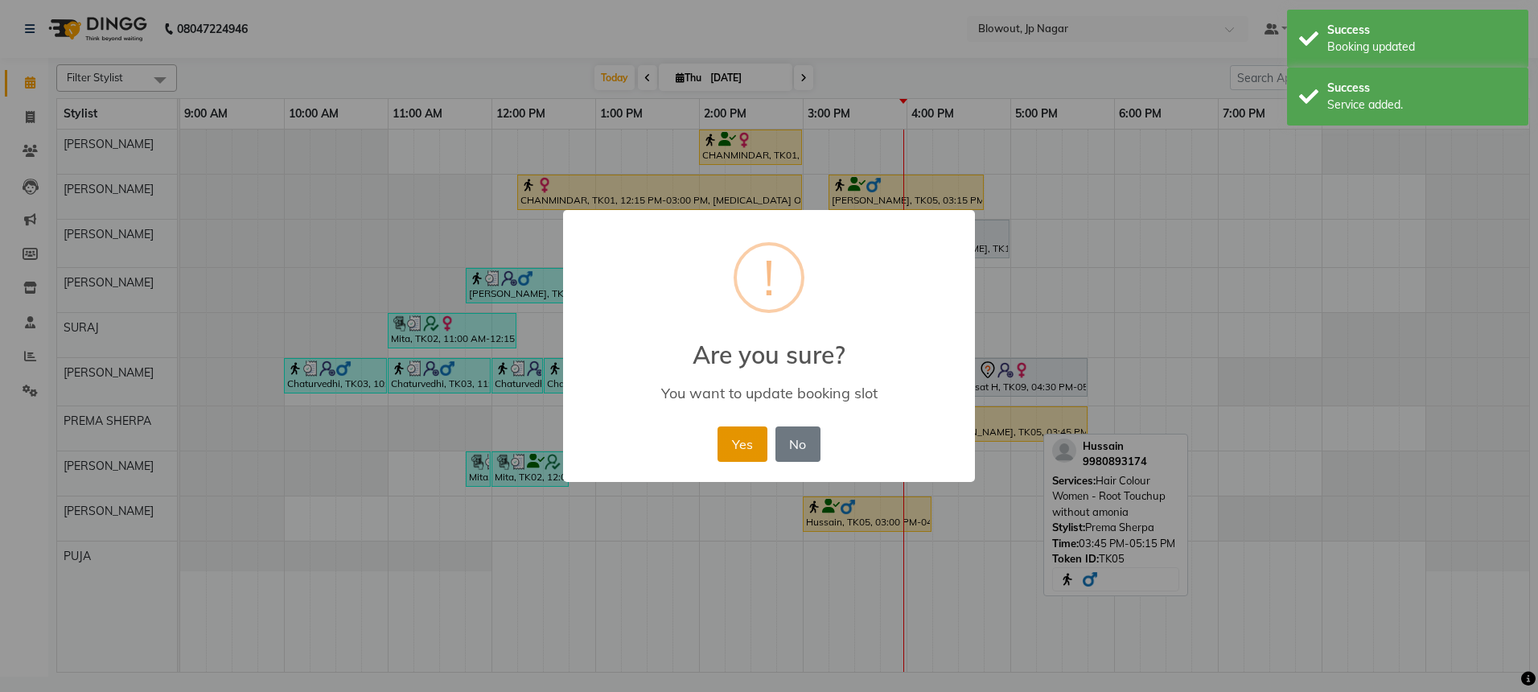
click at [738, 442] on button "Yes" at bounding box center [742, 443] width 49 height 35
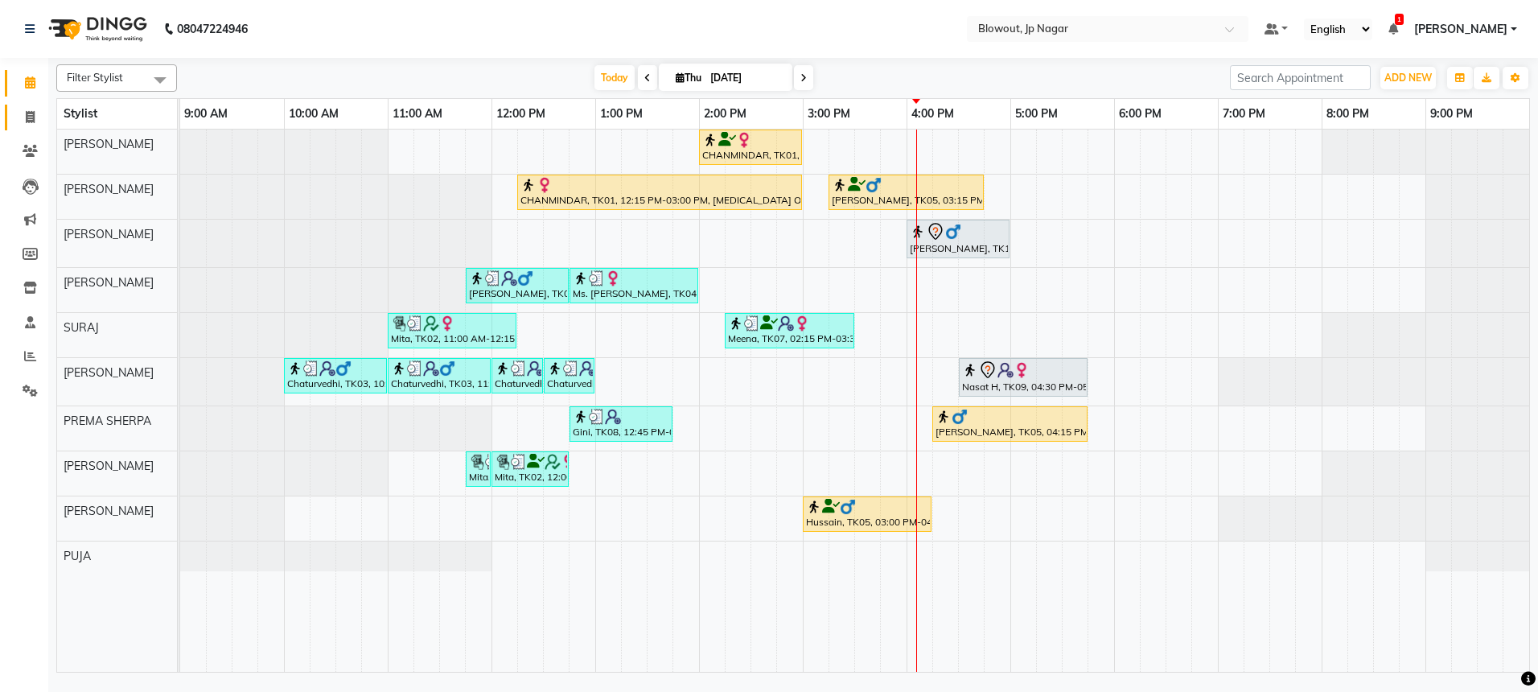
click at [34, 115] on icon at bounding box center [30, 117] width 9 height 12
select select "service"
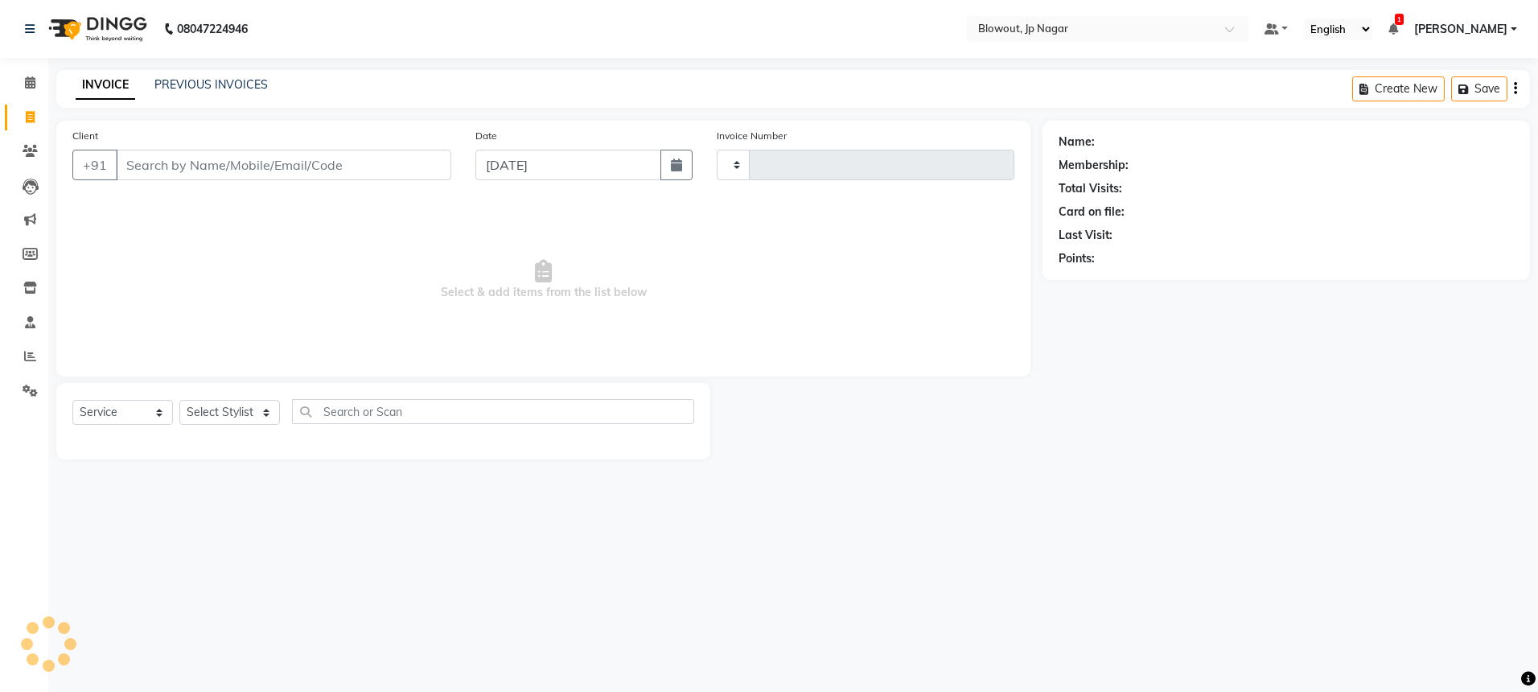
type input "2480"
select select "6261"
click at [294, 167] on input "Client" at bounding box center [283, 165] width 335 height 31
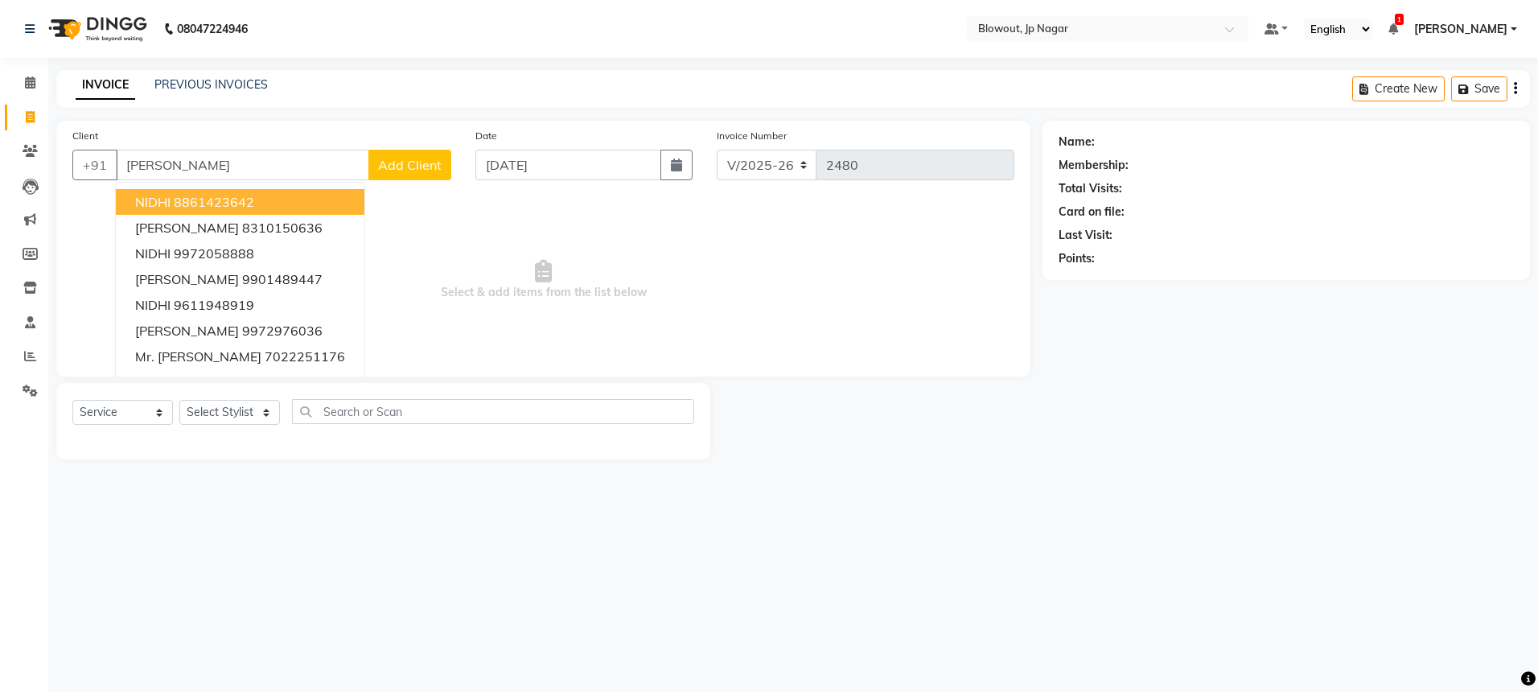
click at [241, 198] on ngb-highlight "8861423642" at bounding box center [214, 202] width 80 height 16
type input "8861423642"
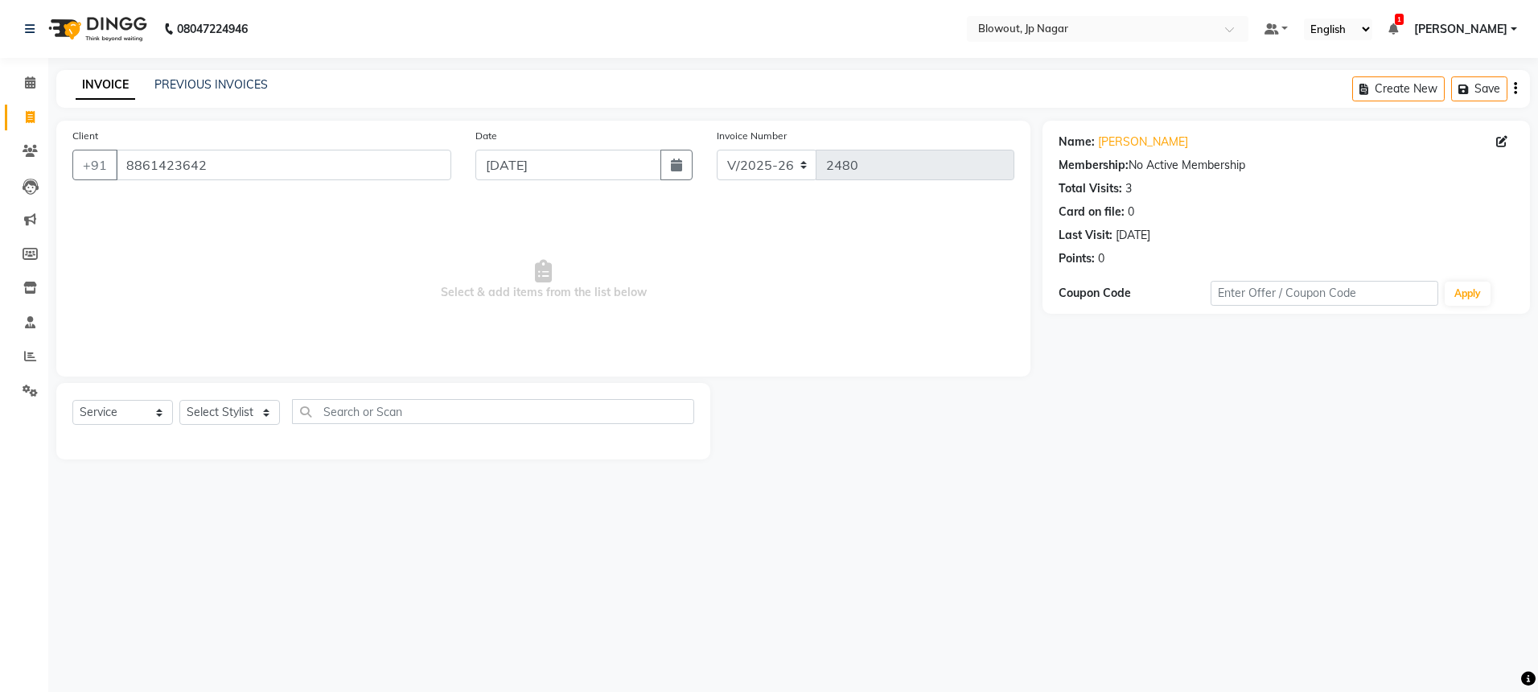
click at [1088, 191] on div "Total Visits:" at bounding box center [1091, 188] width 64 height 17
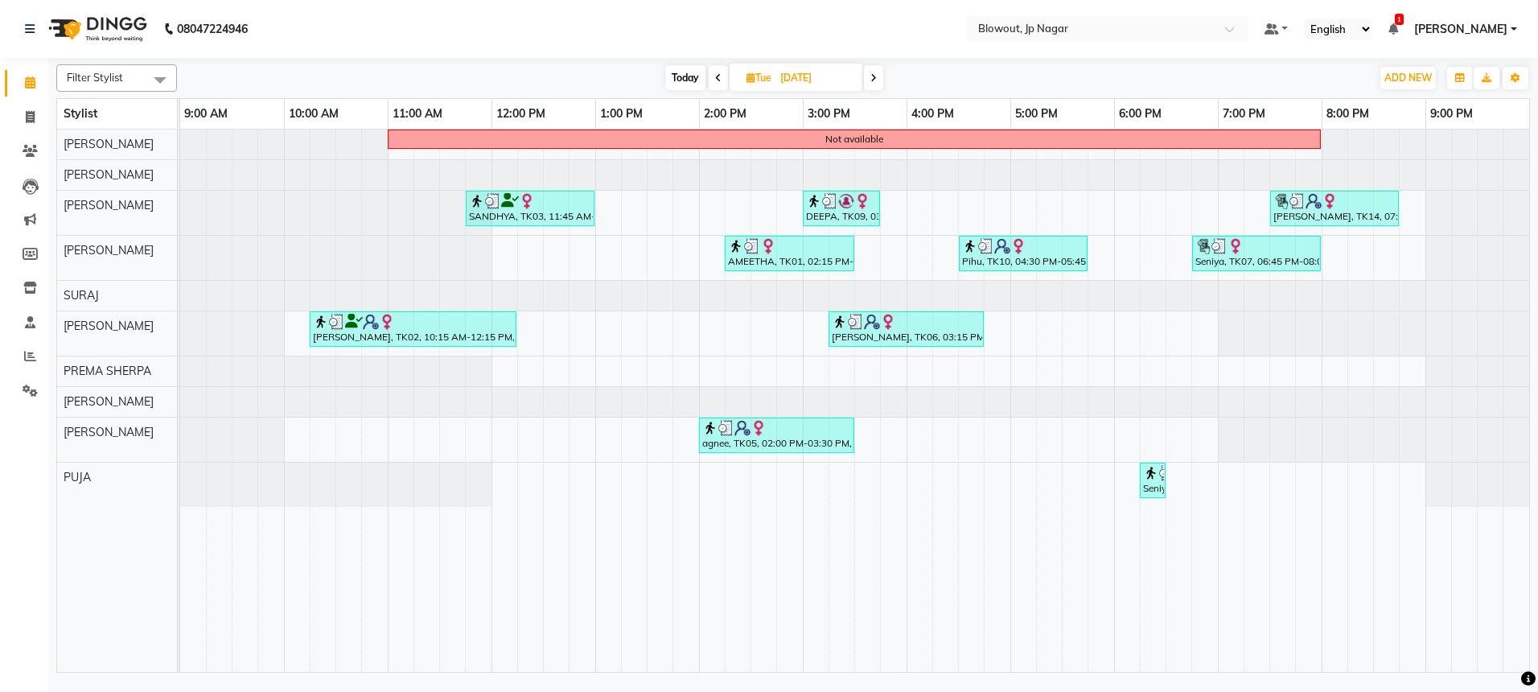
click at [870, 75] on span at bounding box center [873, 77] width 19 height 25
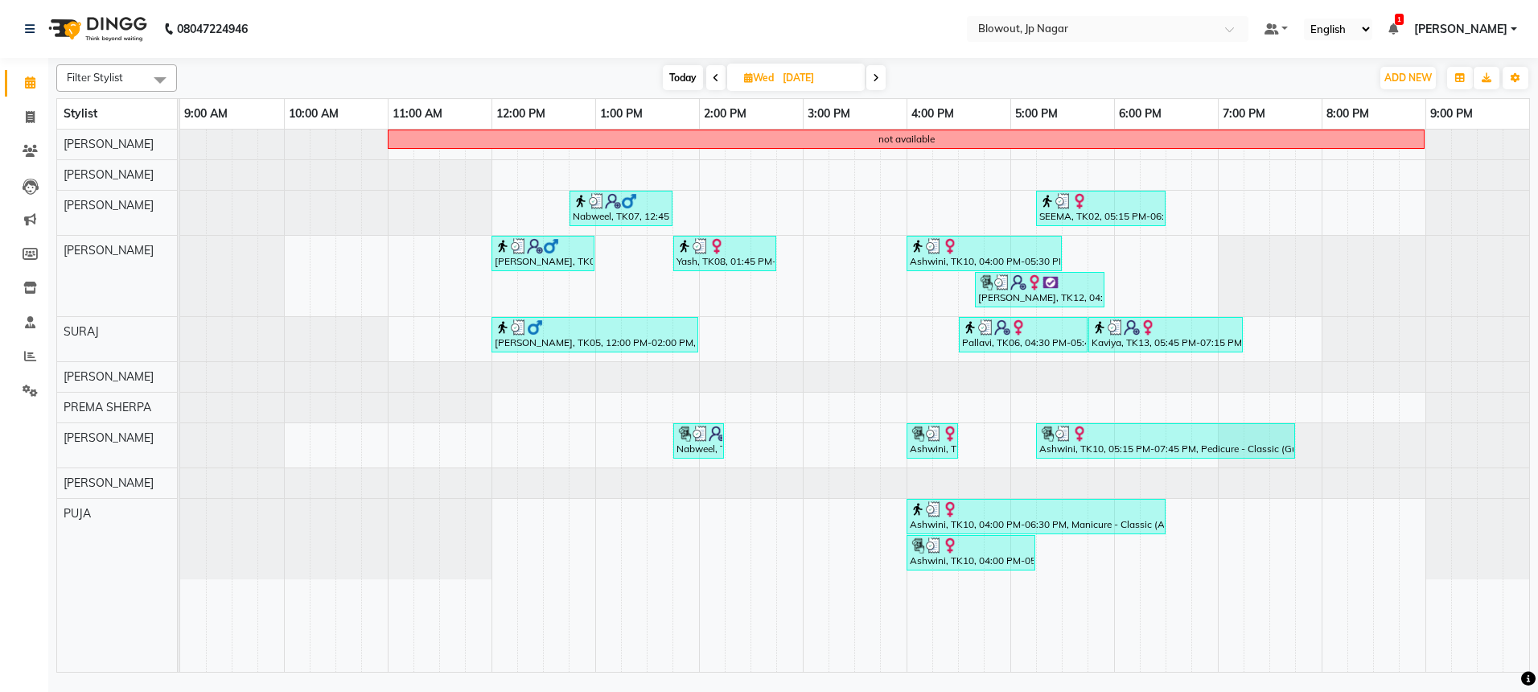
click at [870, 75] on span at bounding box center [875, 77] width 19 height 25
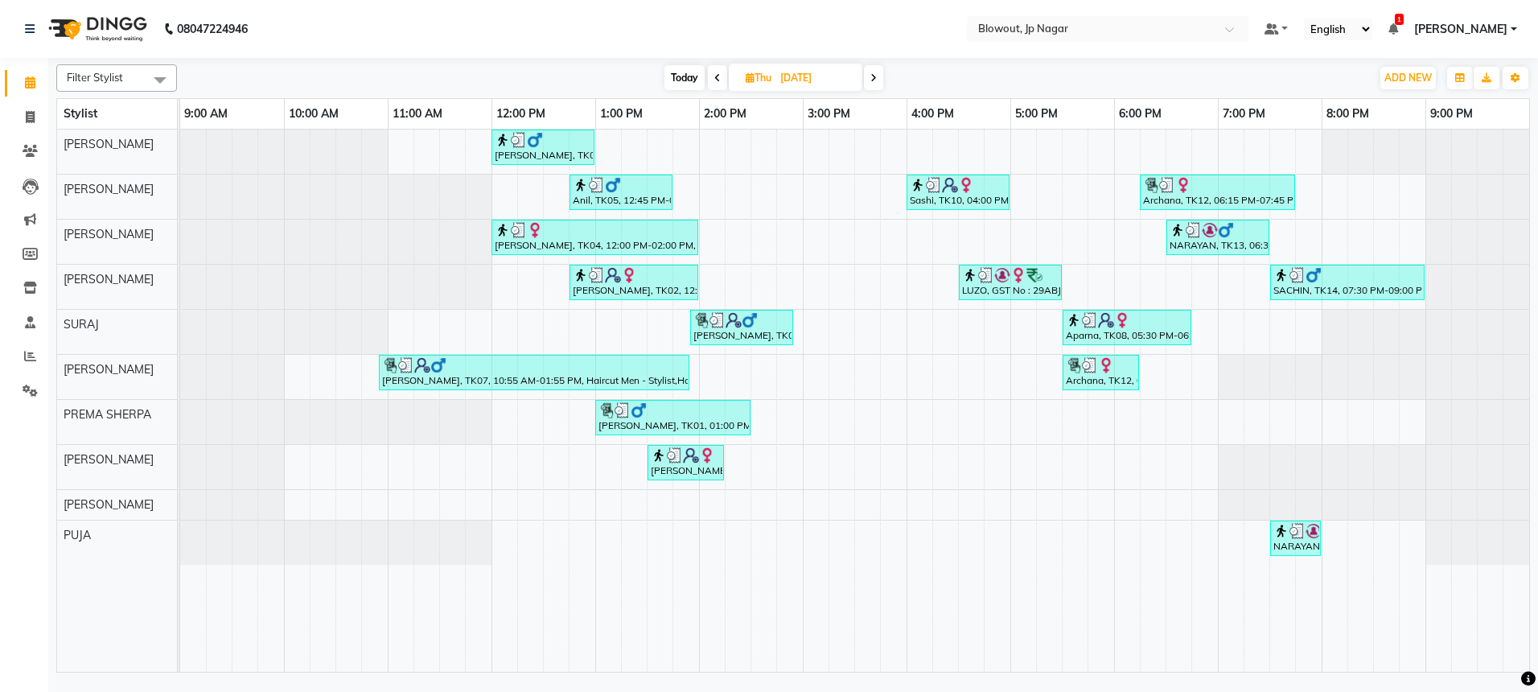
click at [870, 75] on span at bounding box center [873, 77] width 19 height 25
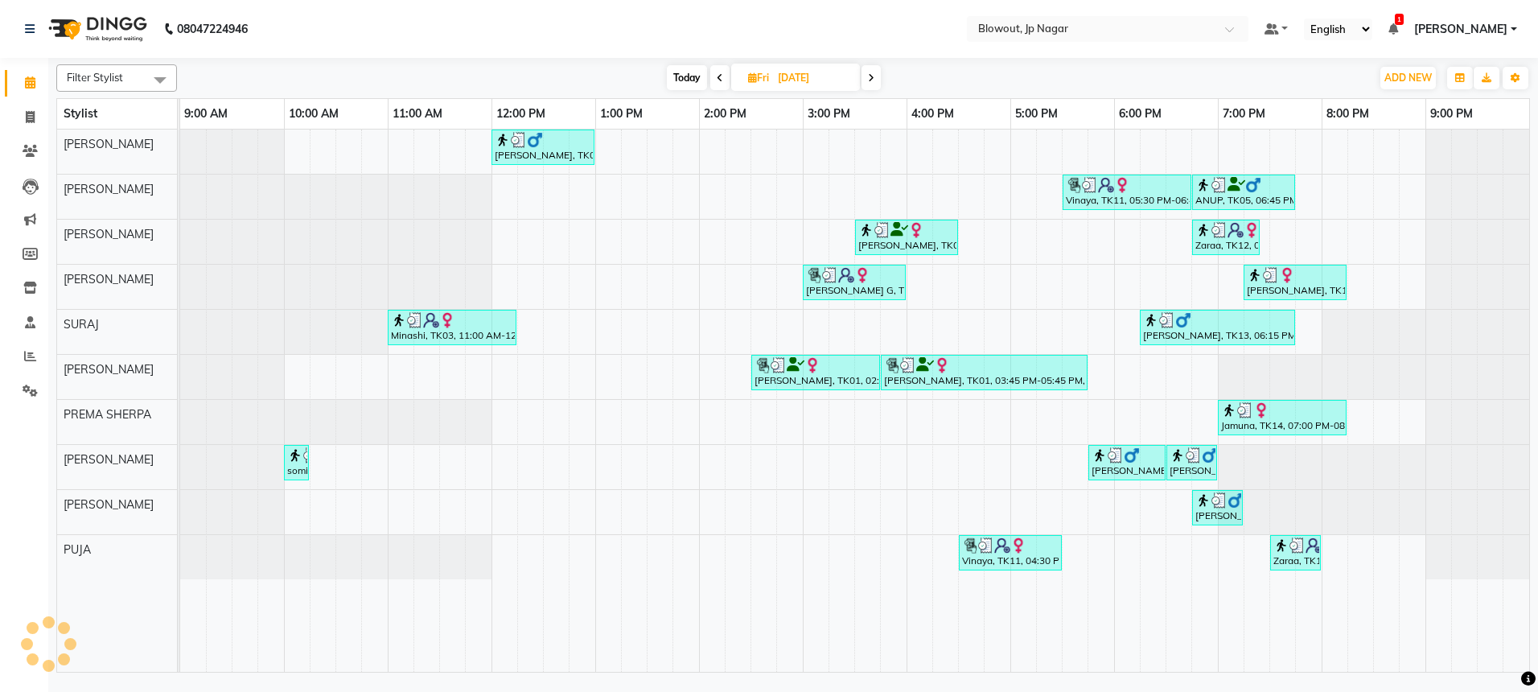
click at [870, 75] on icon at bounding box center [871, 78] width 6 height 10
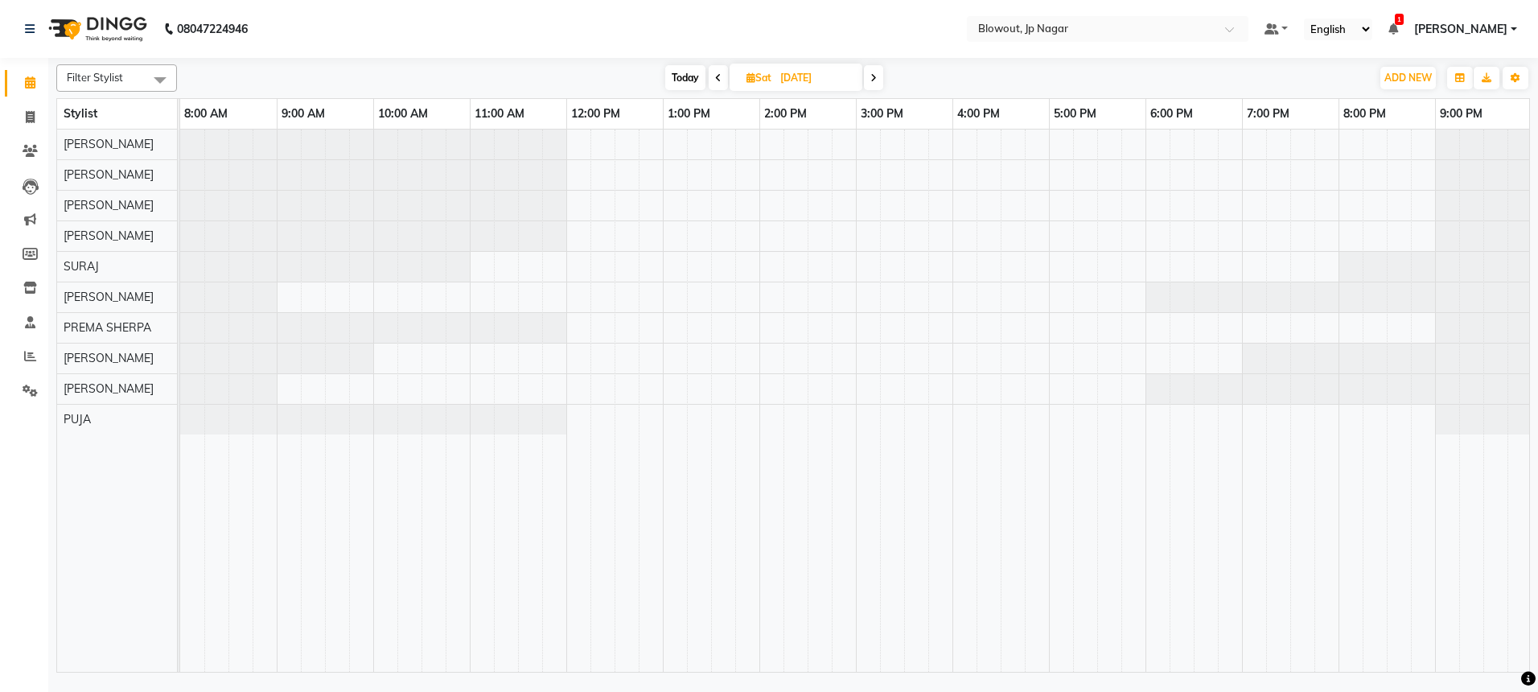
scroll to position [0, 2]
click at [870, 75] on icon at bounding box center [873, 78] width 6 height 10
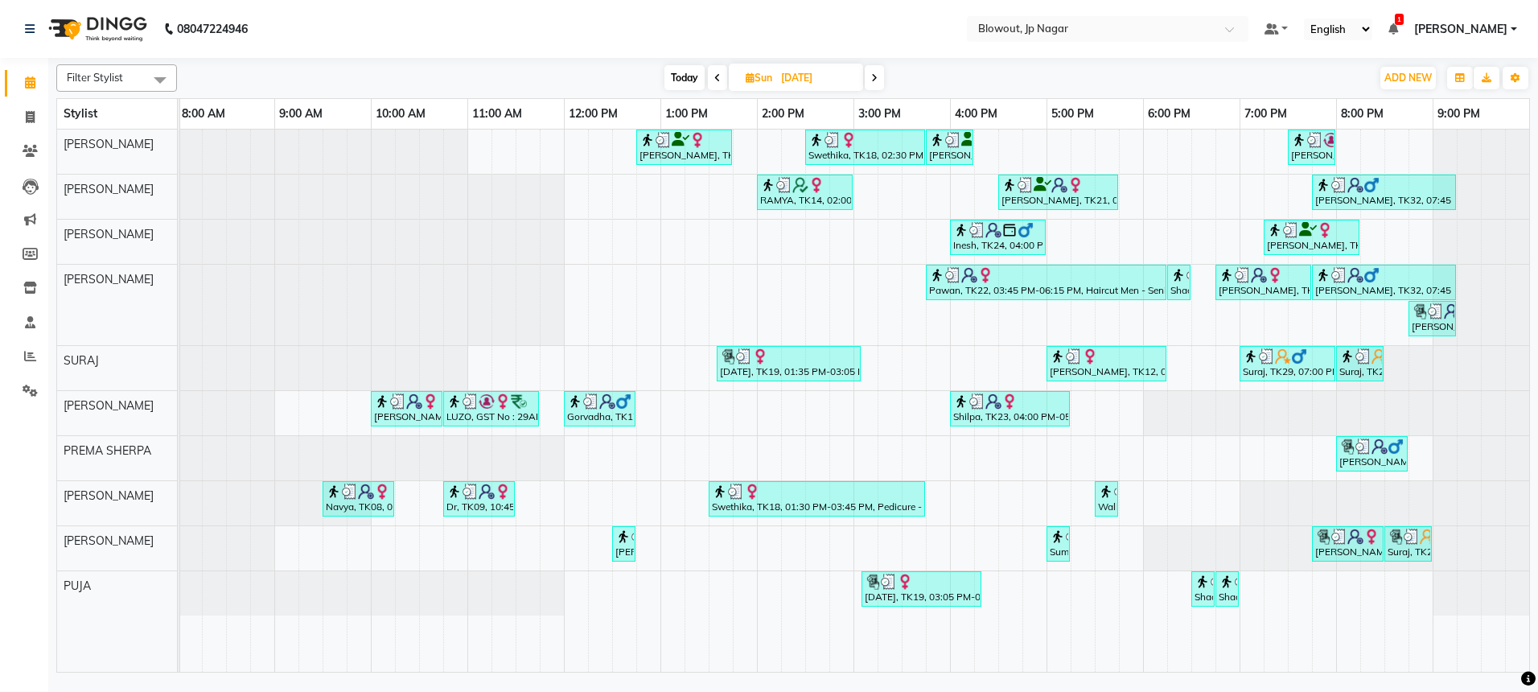
click at [870, 75] on span at bounding box center [874, 77] width 19 height 25
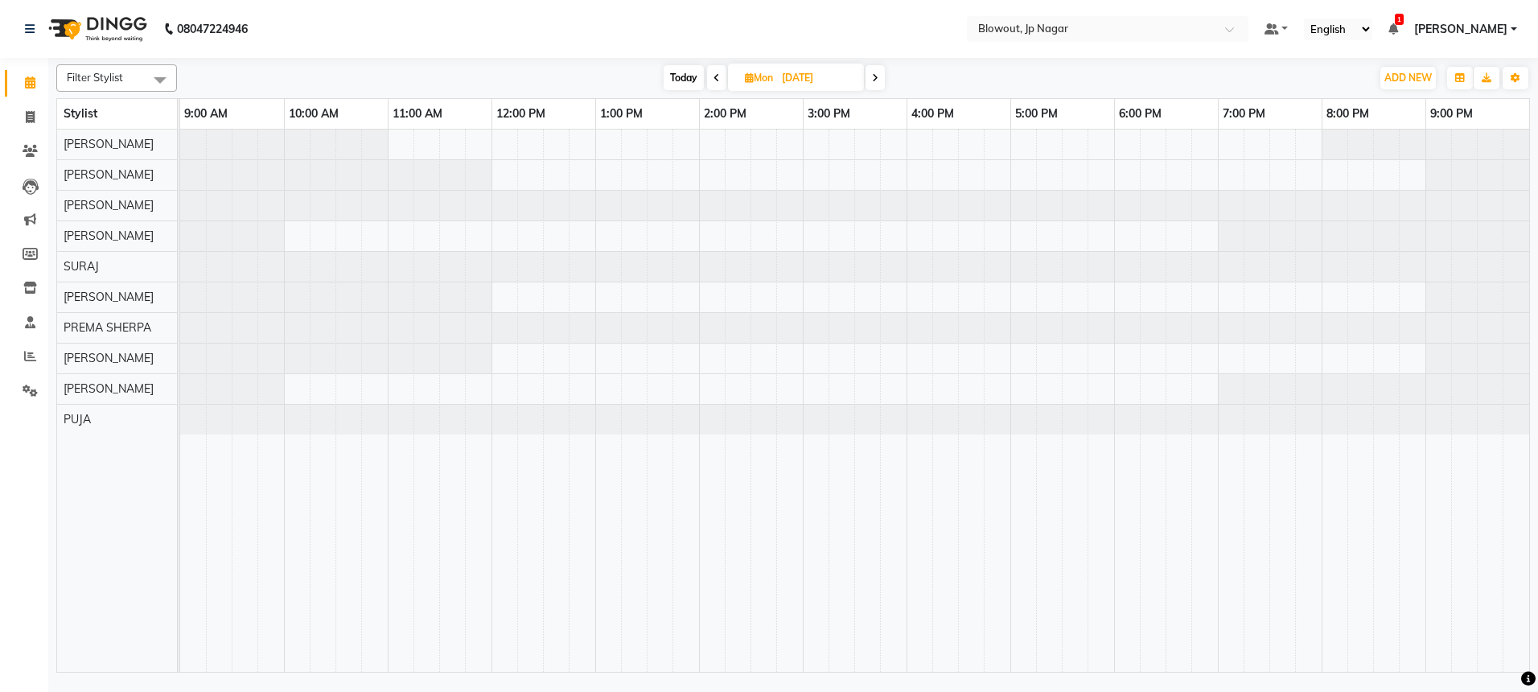
scroll to position [0, 0]
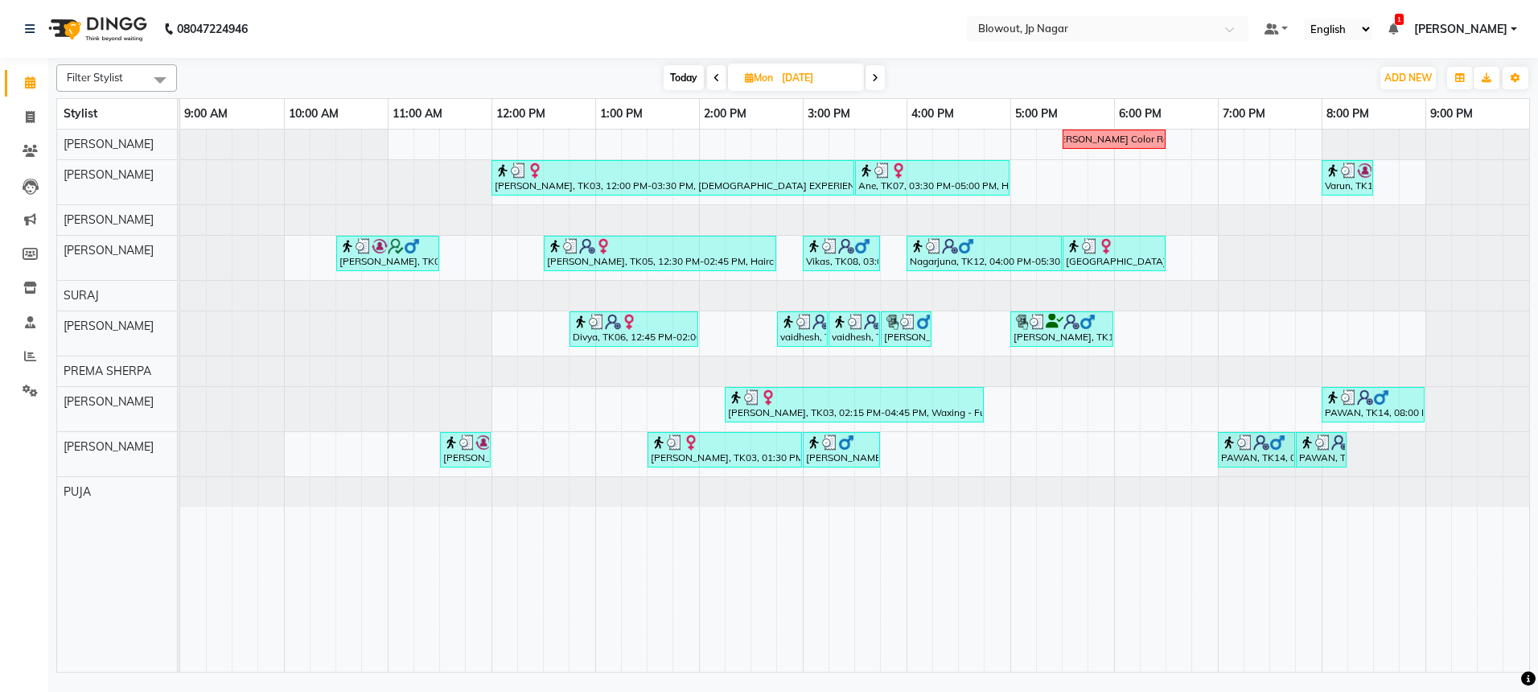
click at [720, 77] on span at bounding box center [716, 77] width 19 height 25
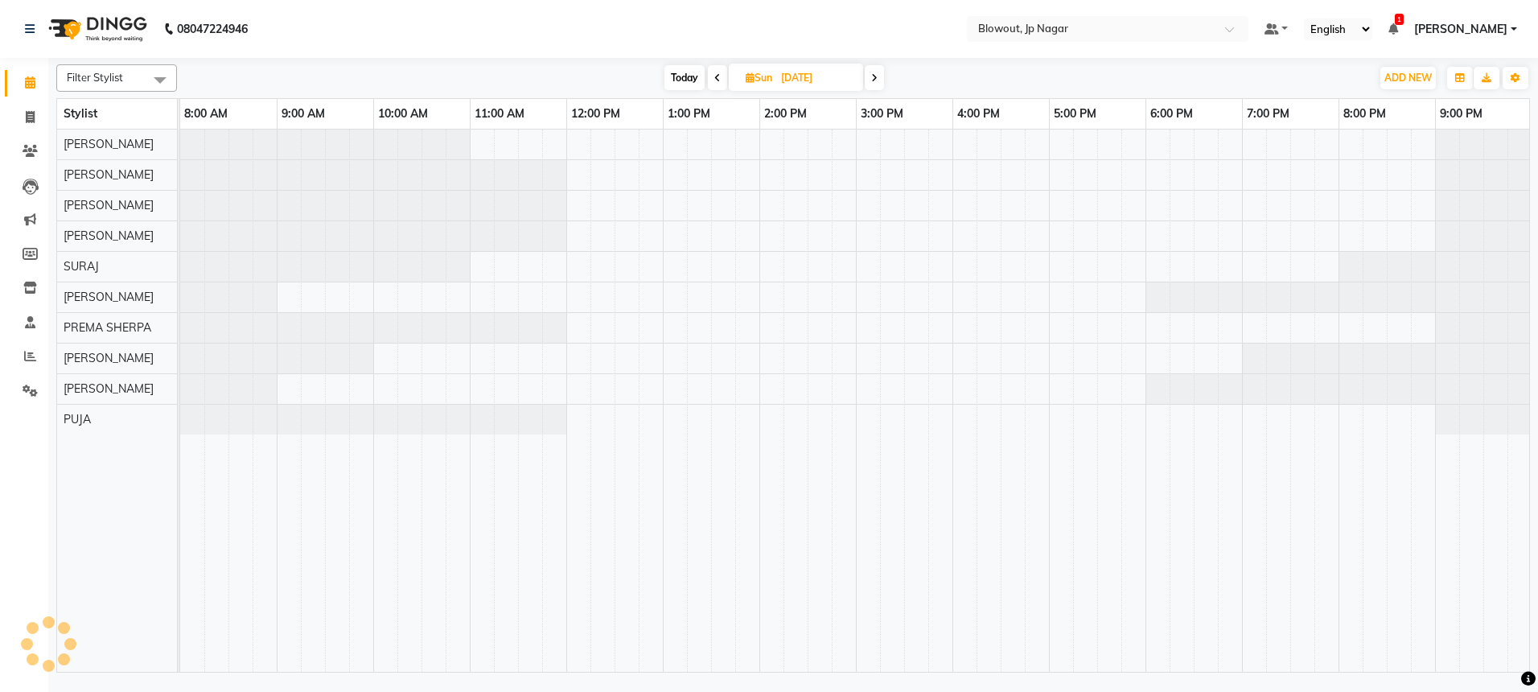
scroll to position [0, 2]
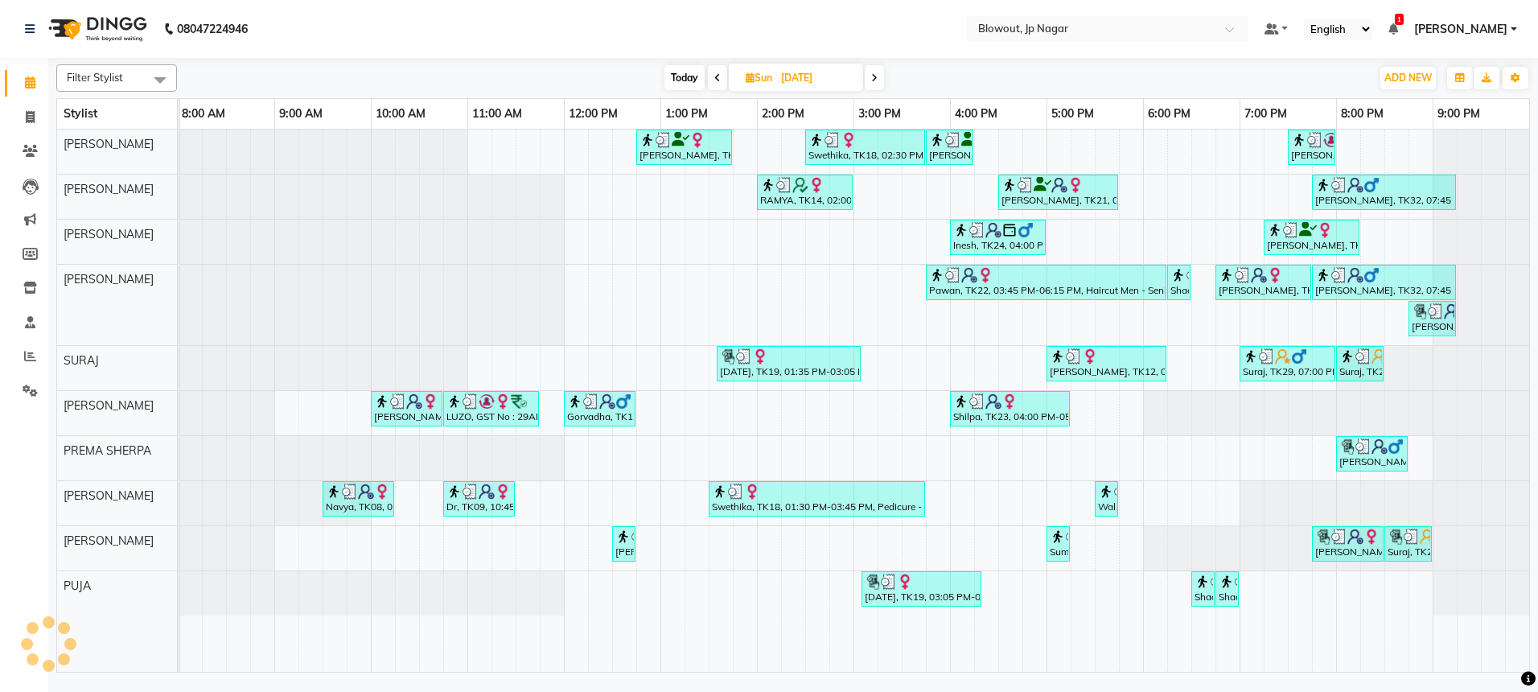
click at [720, 77] on span at bounding box center [717, 77] width 19 height 25
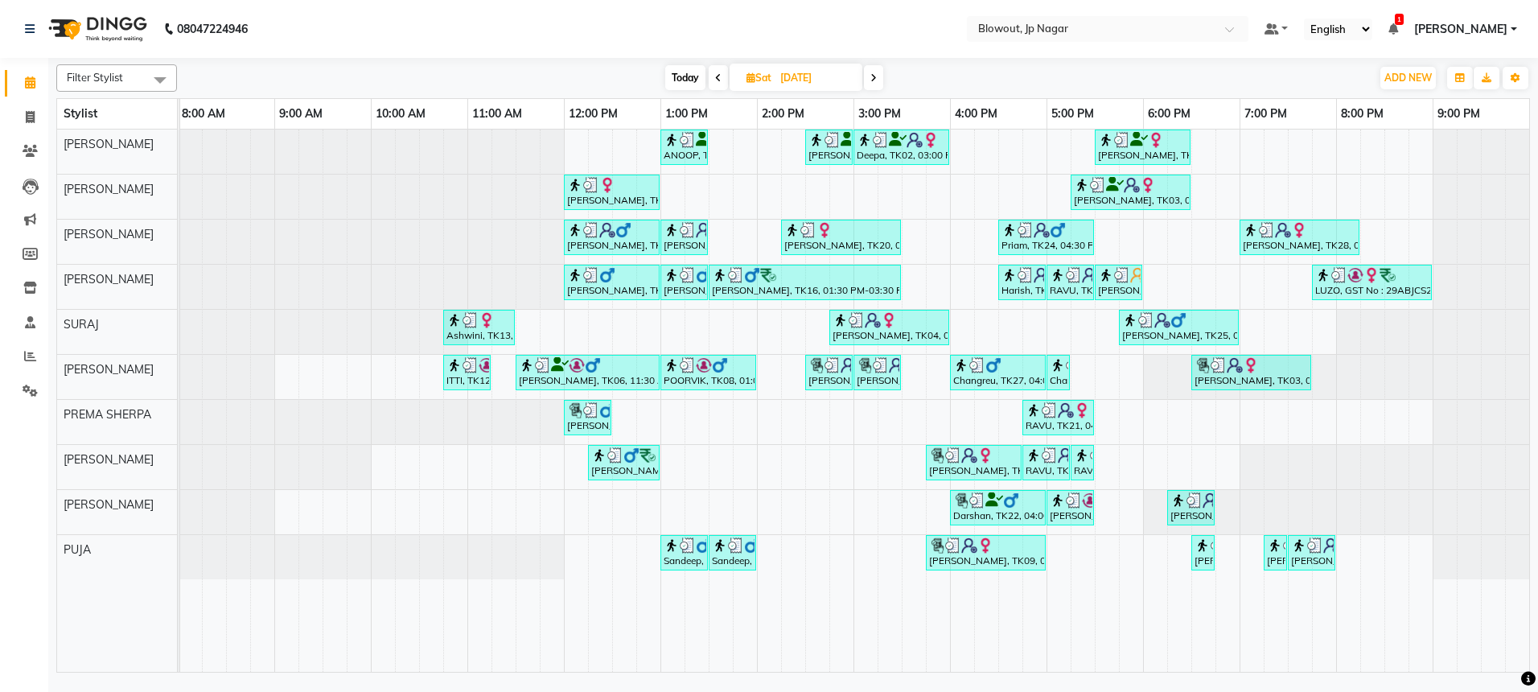
click at [720, 77] on span at bounding box center [718, 77] width 19 height 25
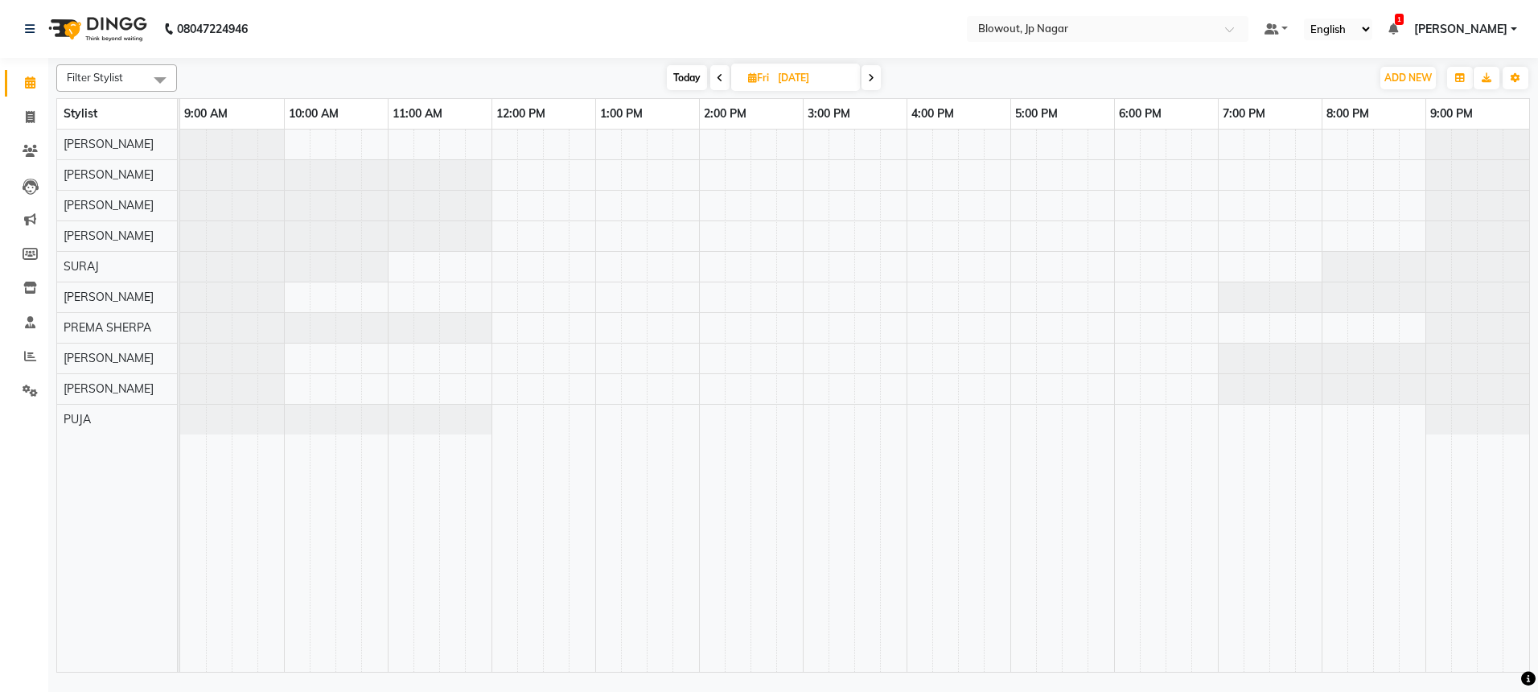
scroll to position [0, 0]
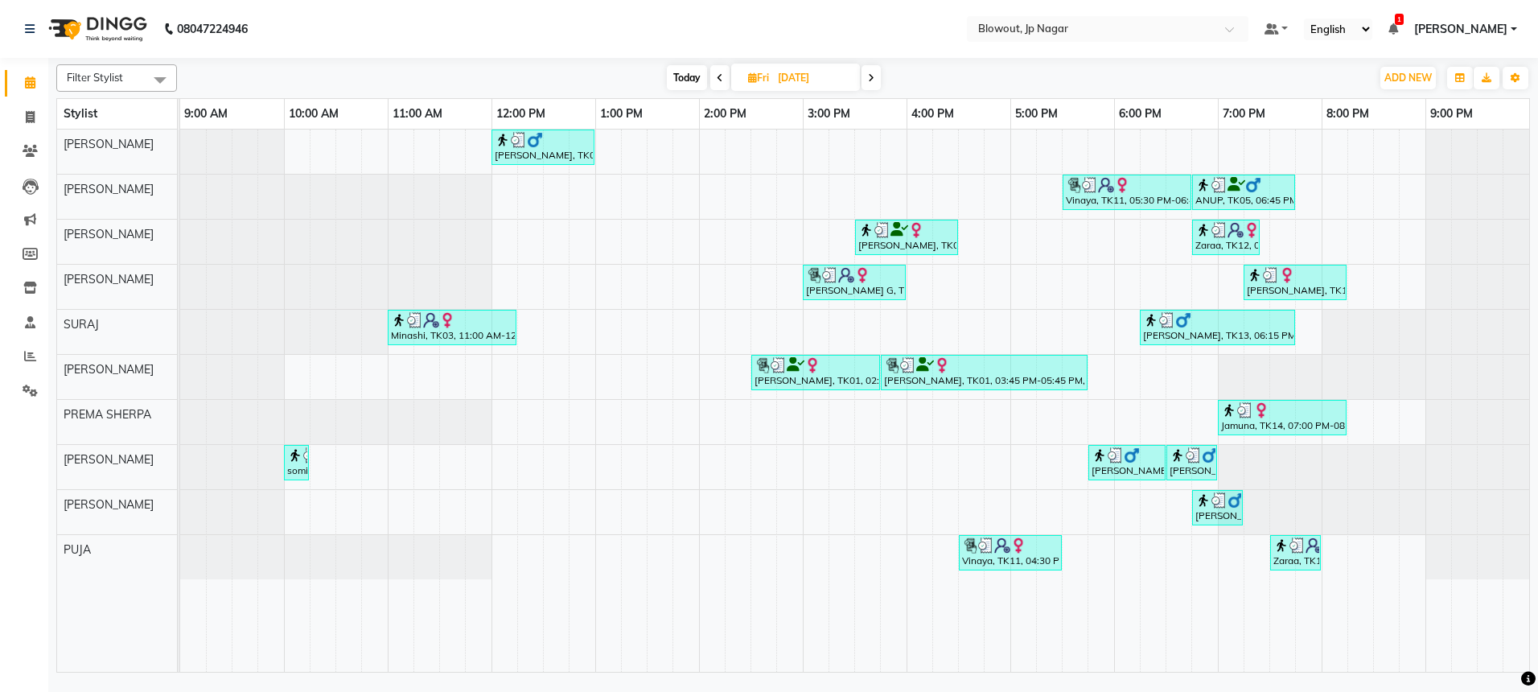
click at [720, 77] on icon at bounding box center [720, 78] width 6 height 10
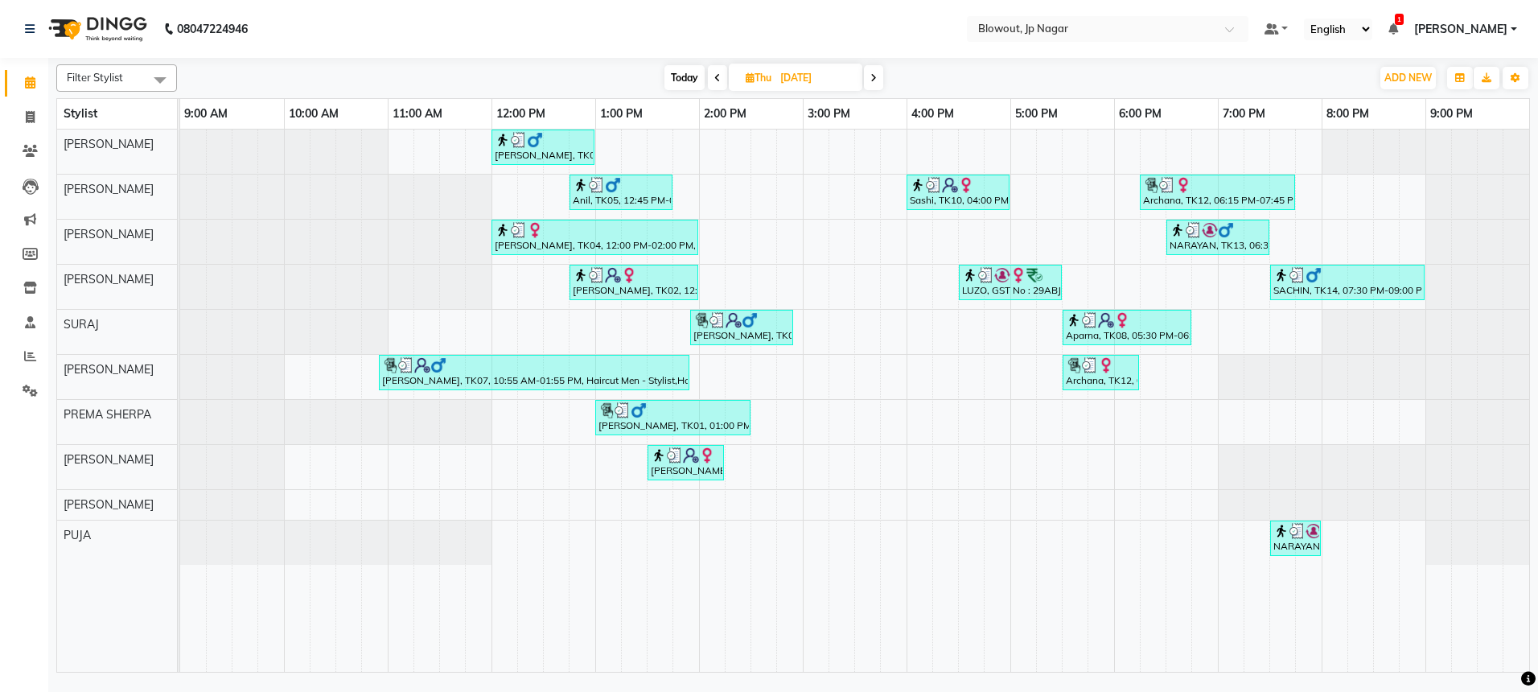
click at [720, 77] on span at bounding box center [717, 77] width 19 height 25
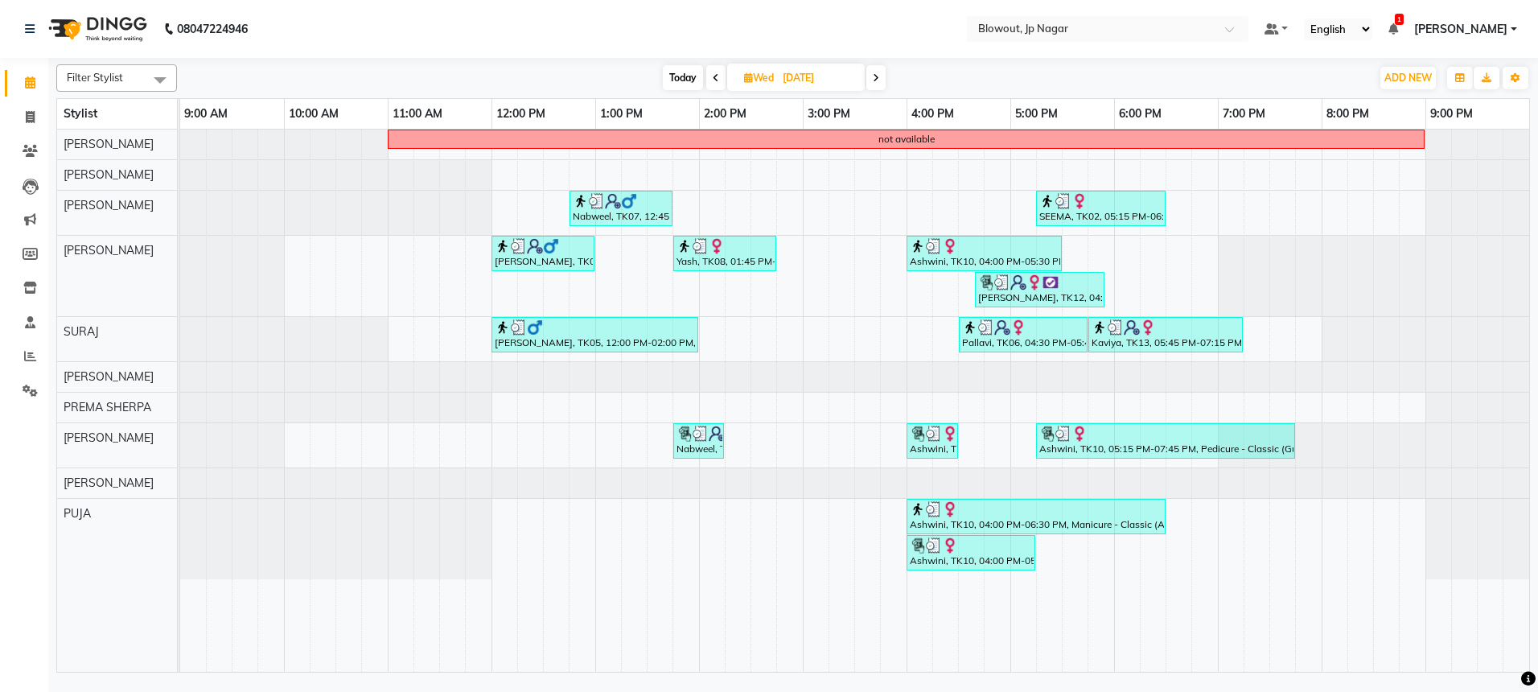
click at [720, 77] on span at bounding box center [715, 77] width 19 height 25
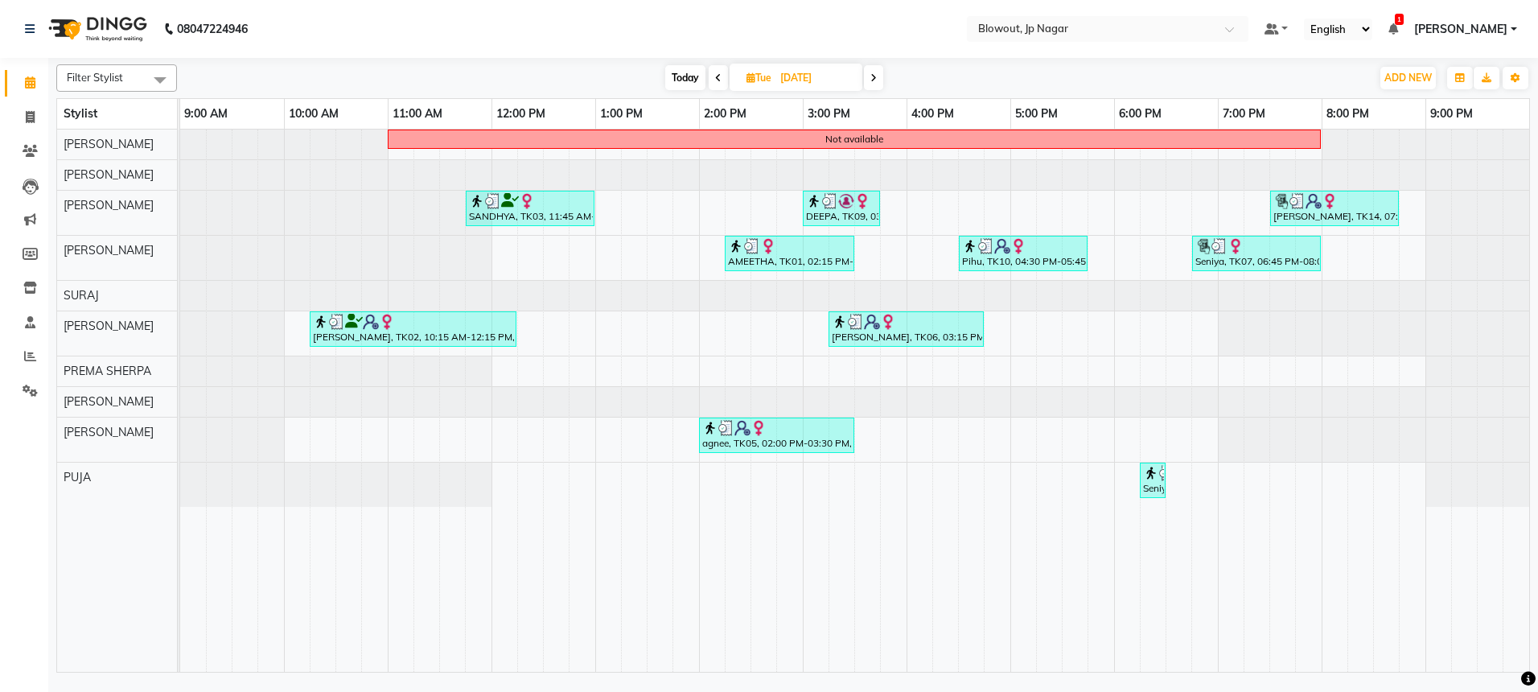
click at [720, 77] on span at bounding box center [718, 77] width 19 height 25
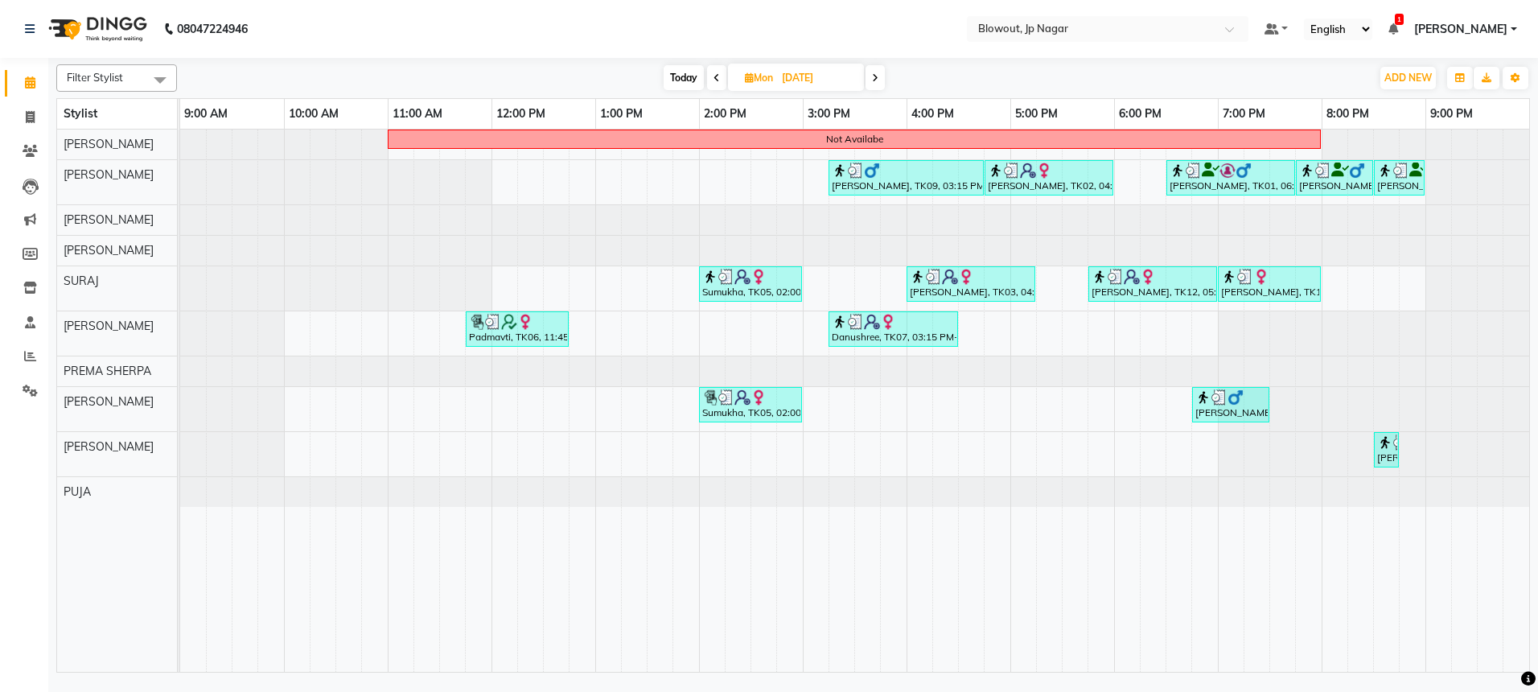
click at [720, 77] on span at bounding box center [716, 77] width 19 height 25
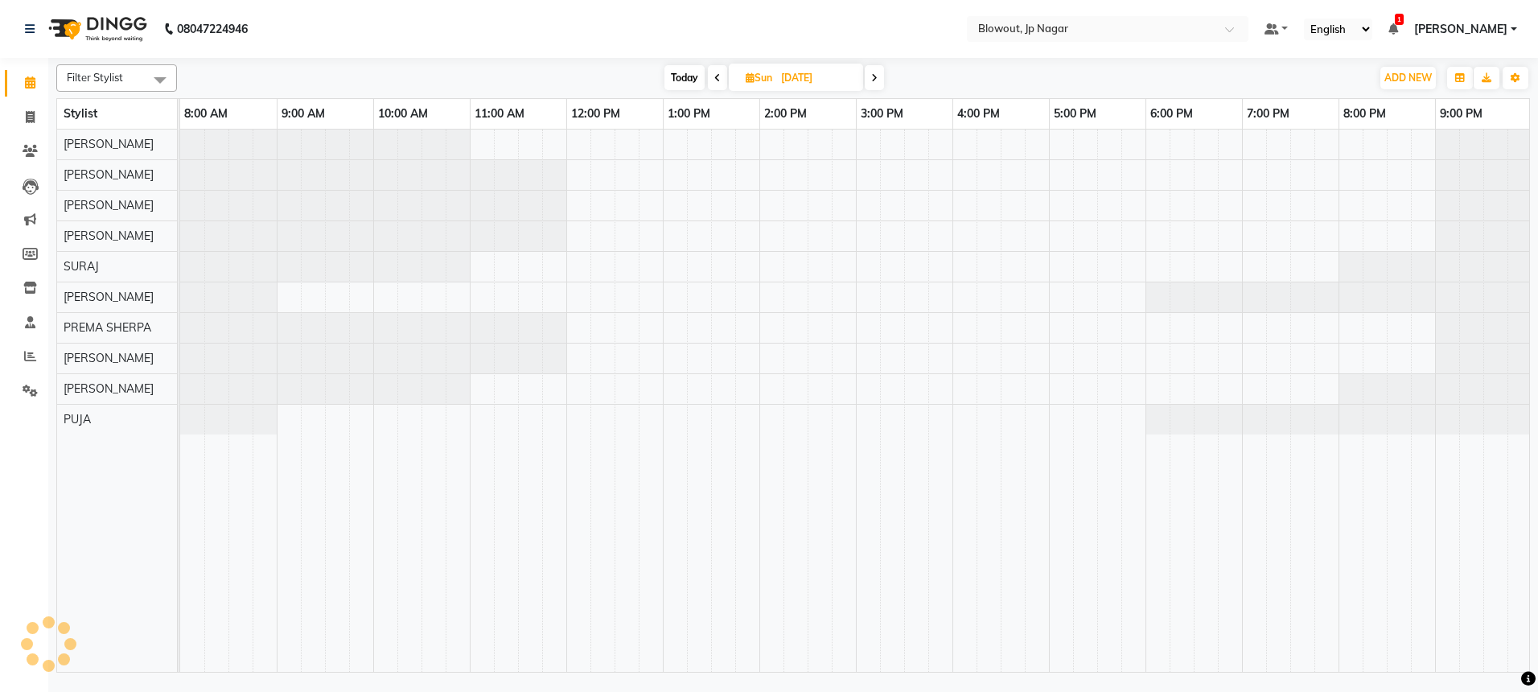
scroll to position [0, 2]
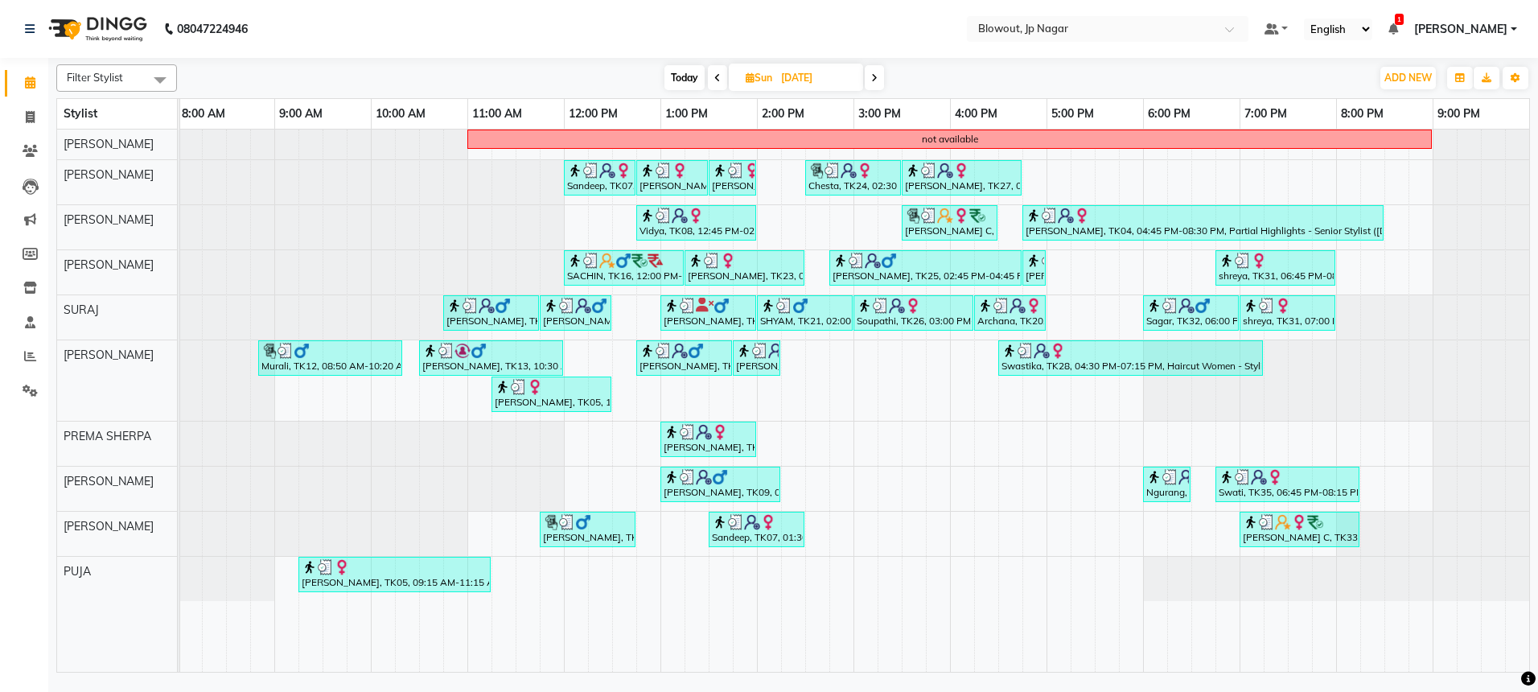
click at [688, 81] on span "Today" at bounding box center [685, 77] width 40 height 25
type input "[DATE]"
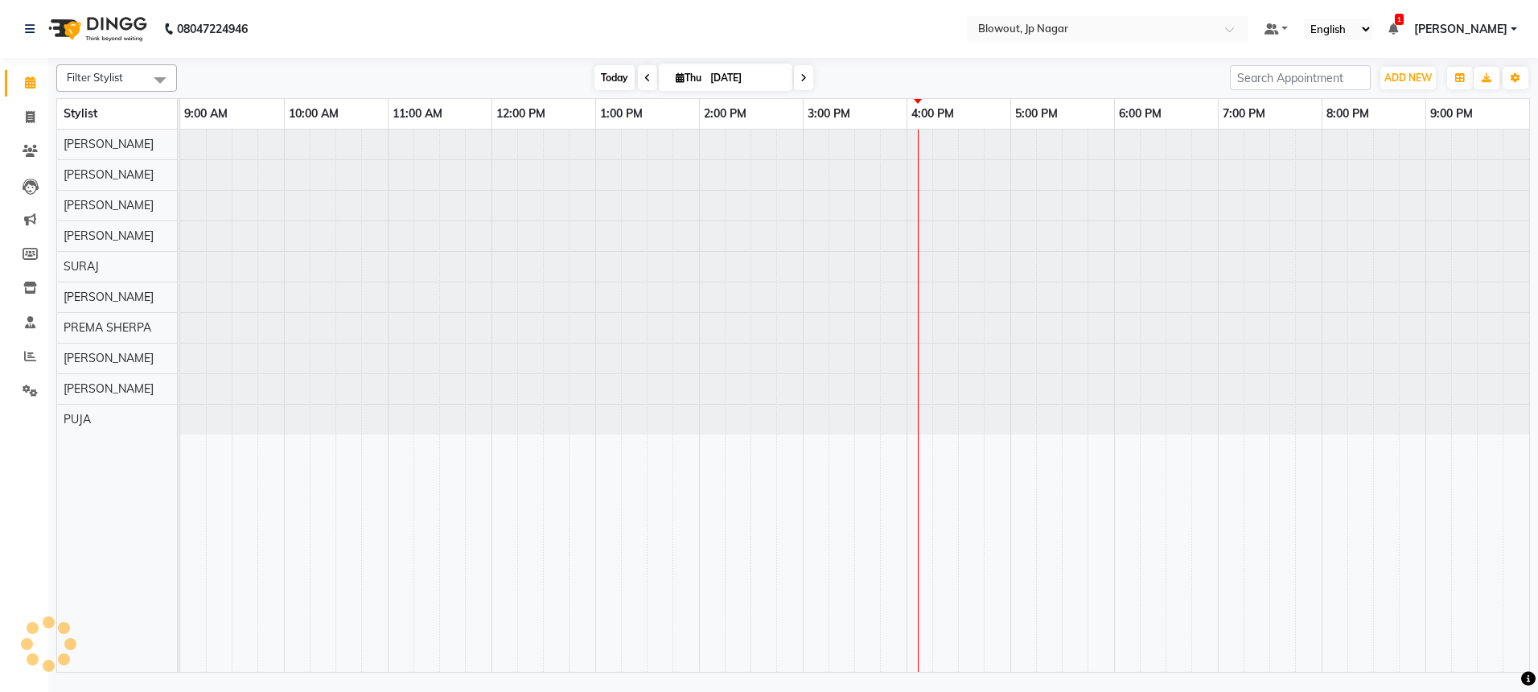
scroll to position [0, 0]
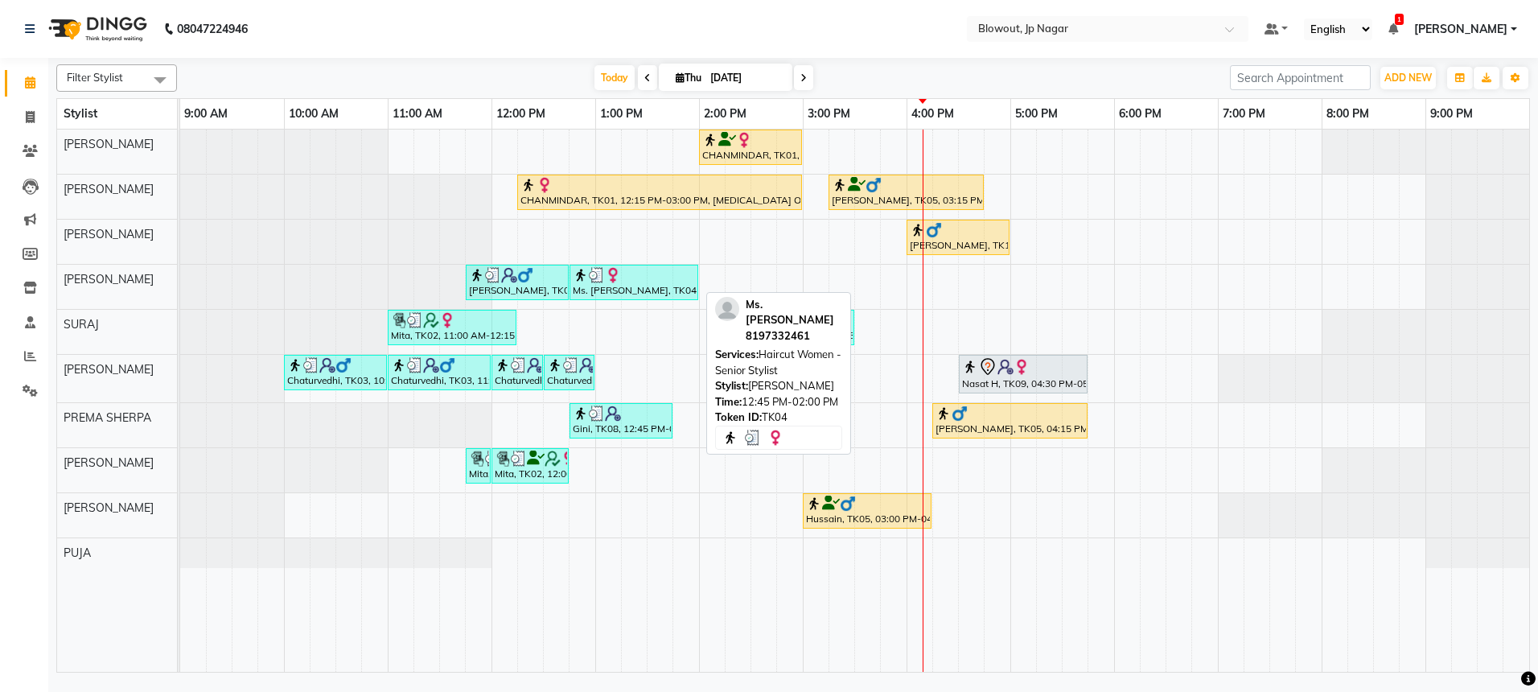
click at [591, 282] on img at bounding box center [597, 275] width 16 height 16
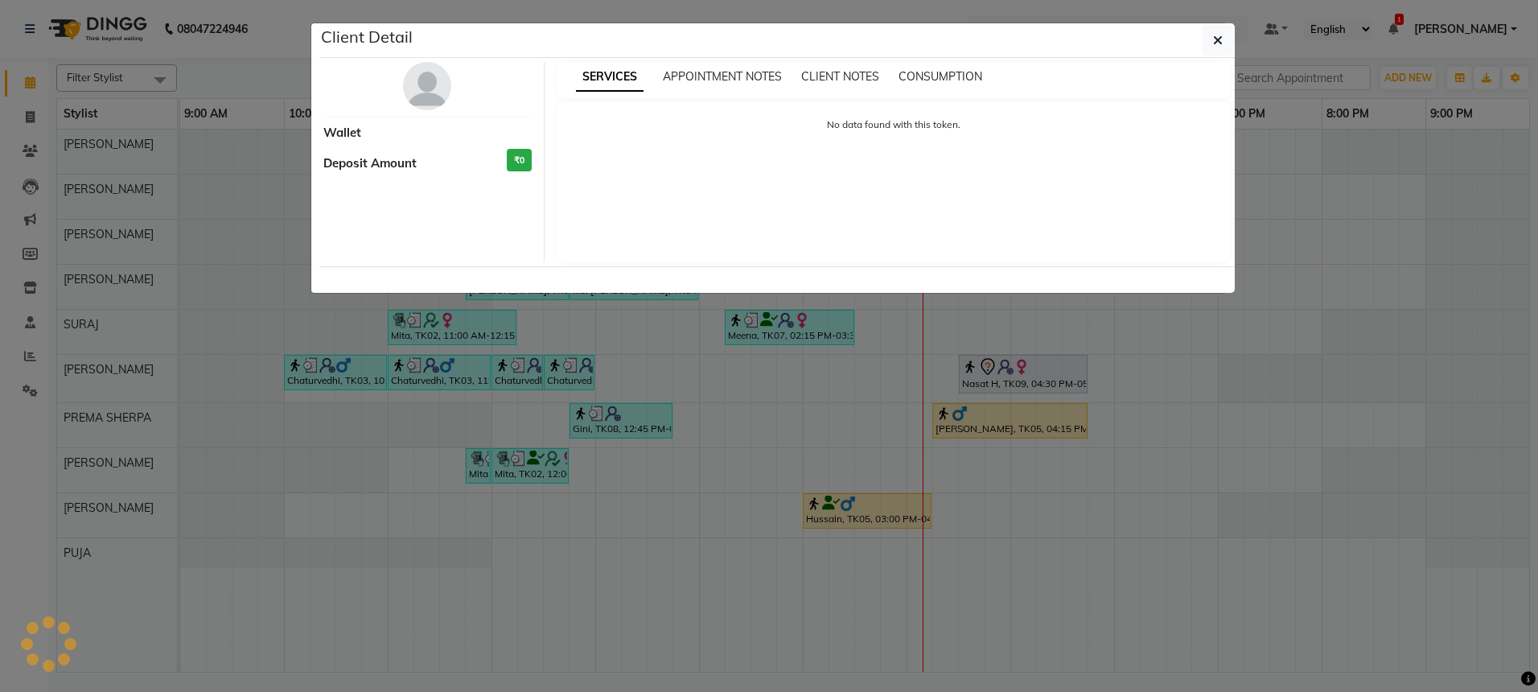
select select "3"
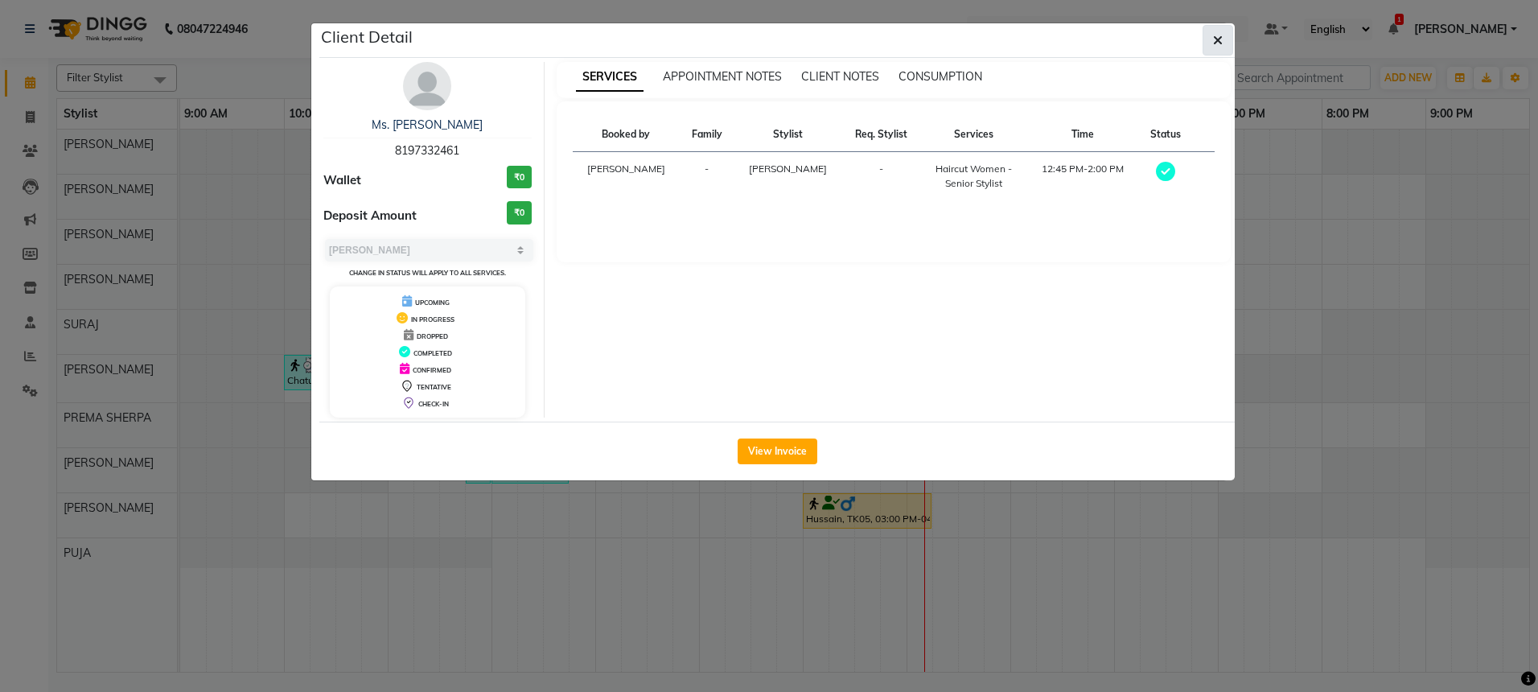
click at [1222, 37] on icon "button" at bounding box center [1218, 40] width 10 height 13
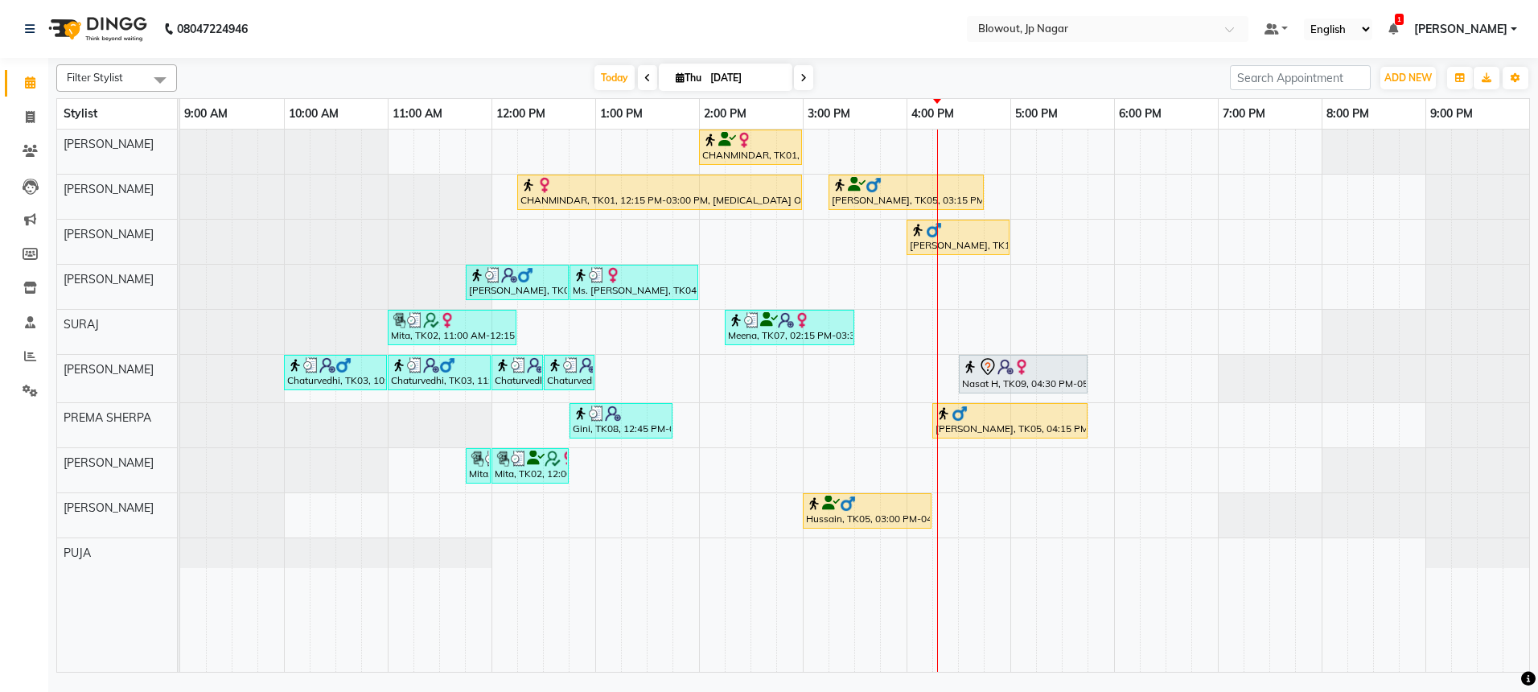
click at [1128, 245] on div "CHANMINDAR, TK01, 02:00 PM-03:00 PM, Haircut Women - Creative Director CHANMIND…" at bounding box center [854, 401] width 1349 height 542
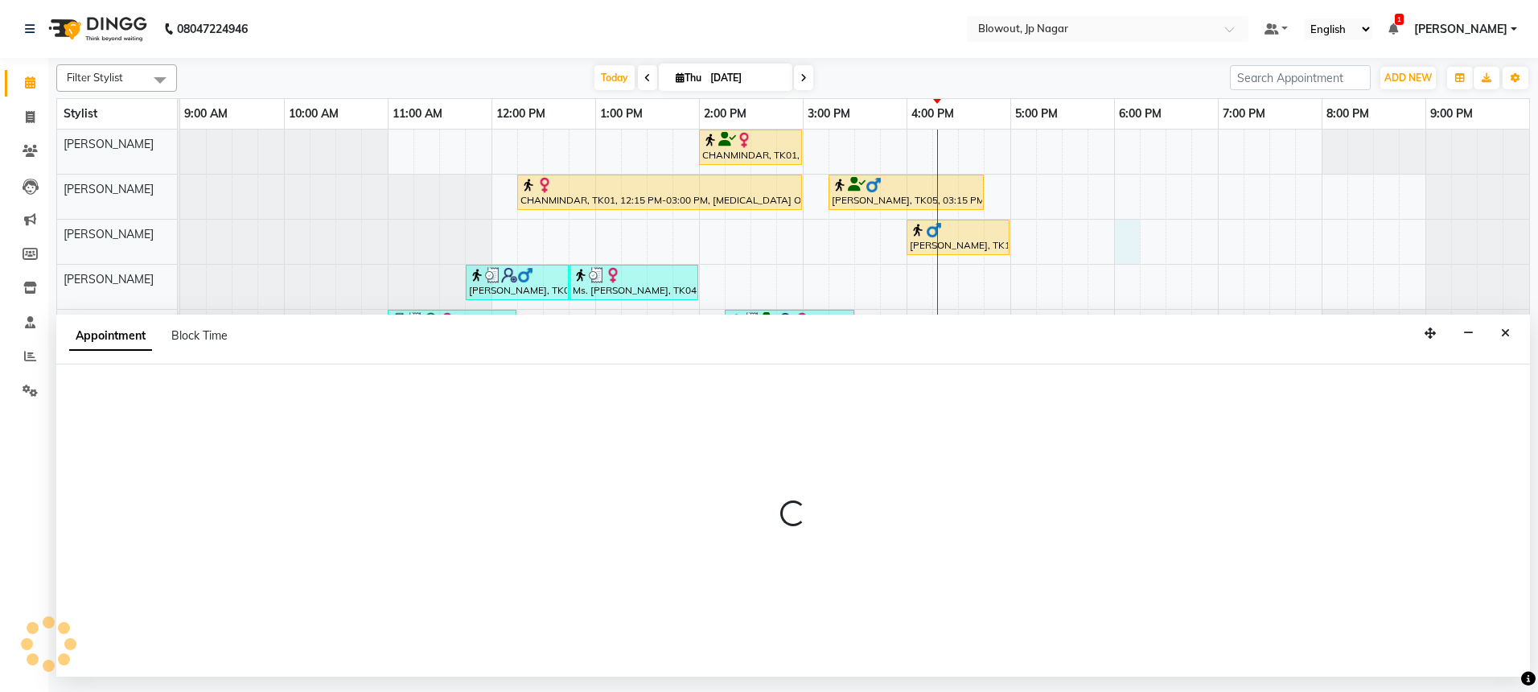
select select "68137"
select select "1080"
select select "tentative"
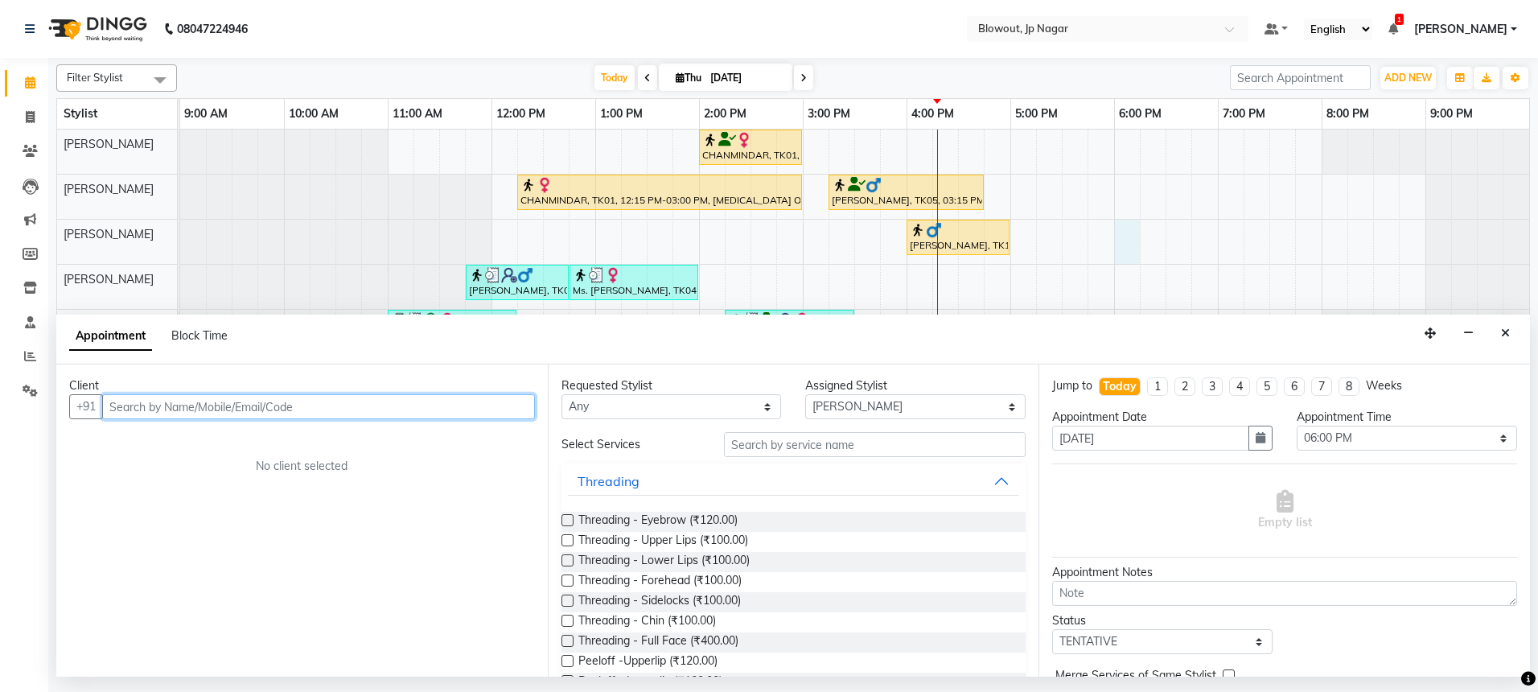
click at [339, 416] on input "text" at bounding box center [318, 406] width 433 height 25
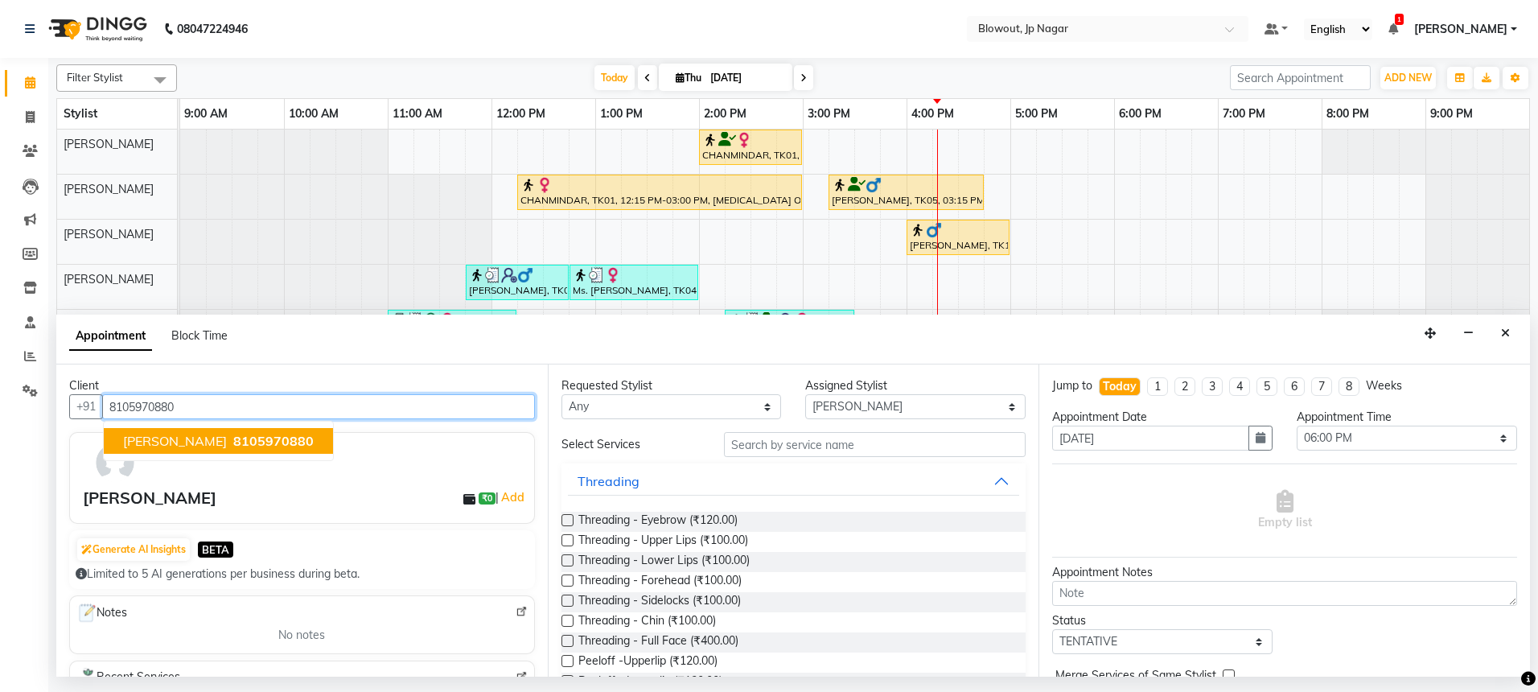
click at [233, 445] on span "8105970880" at bounding box center [273, 441] width 80 height 16
type input "8105970880"
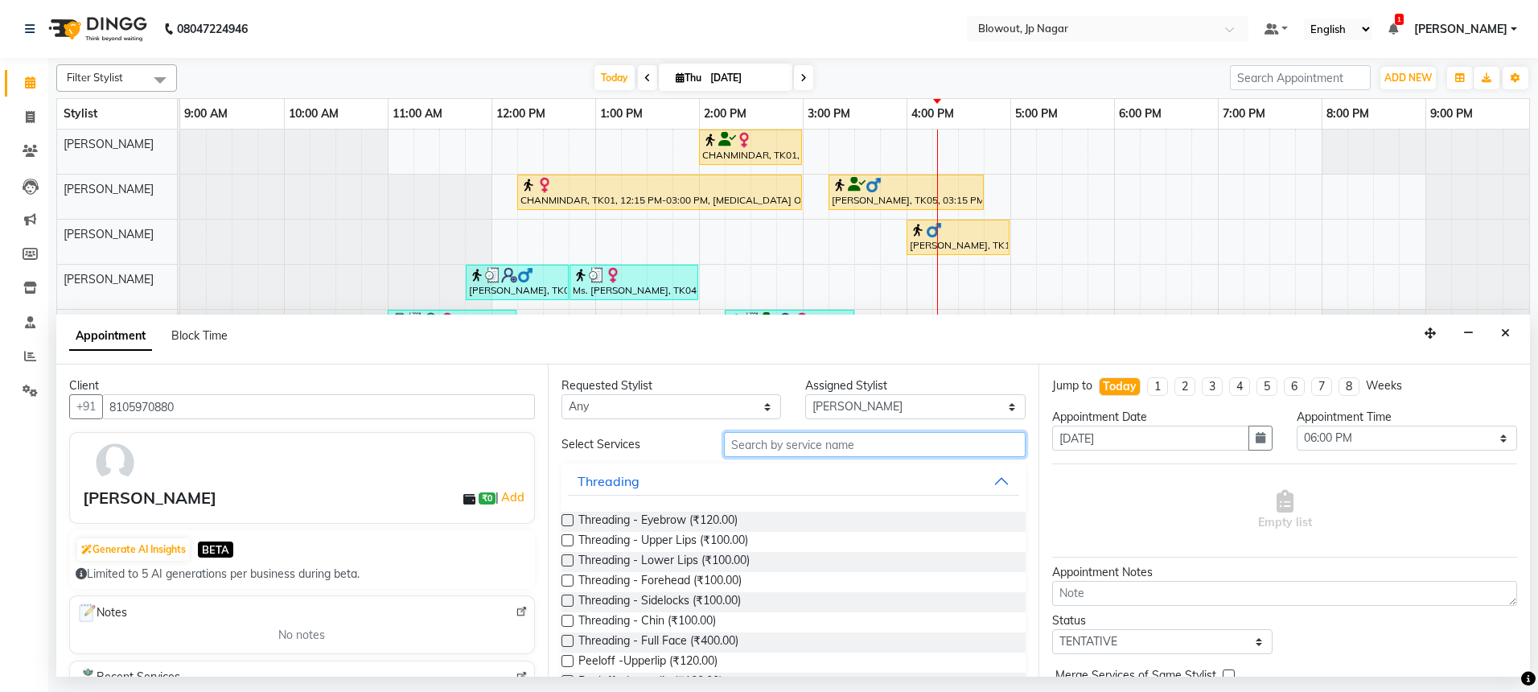
click at [812, 434] on input "text" at bounding box center [875, 444] width 302 height 25
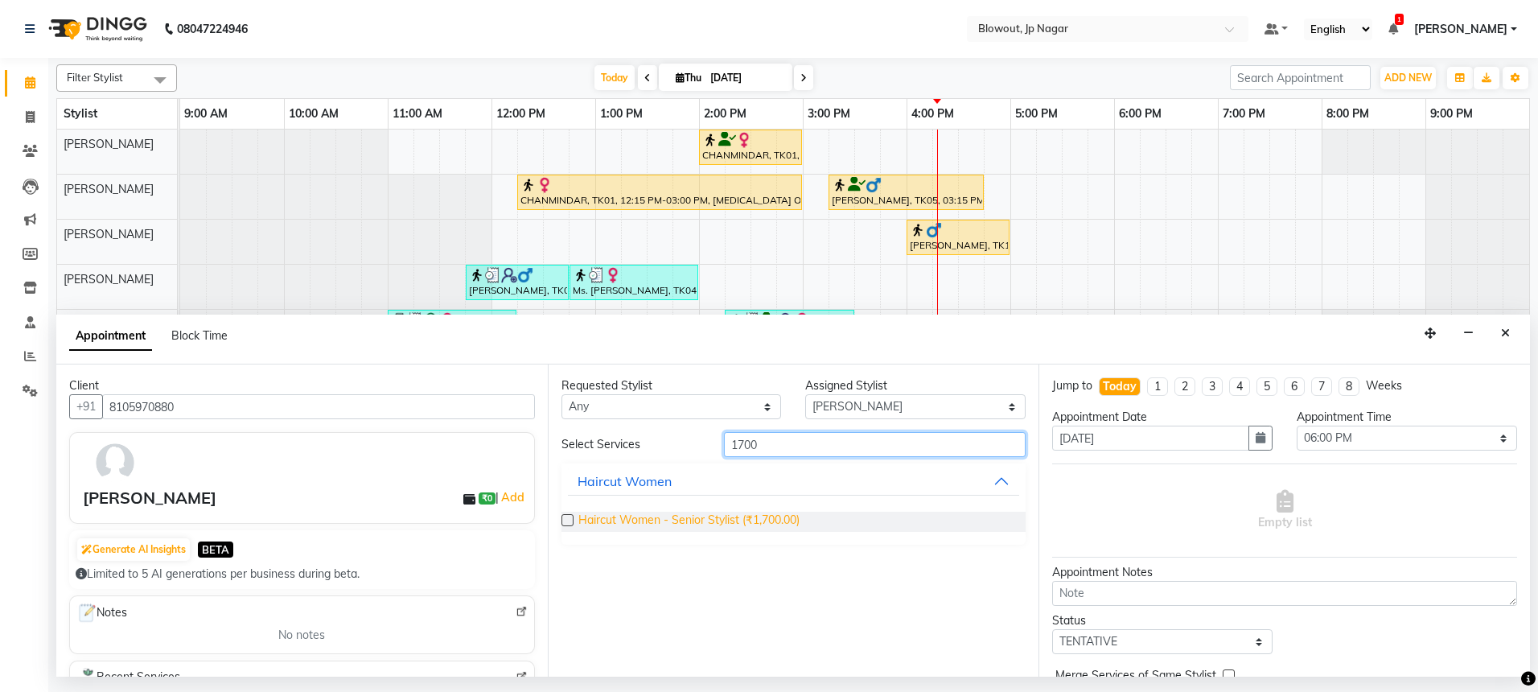
type input "1700"
click at [722, 521] on span "Haircut Women - Senior Stylist (₹1,700.00)" at bounding box center [688, 522] width 221 height 20
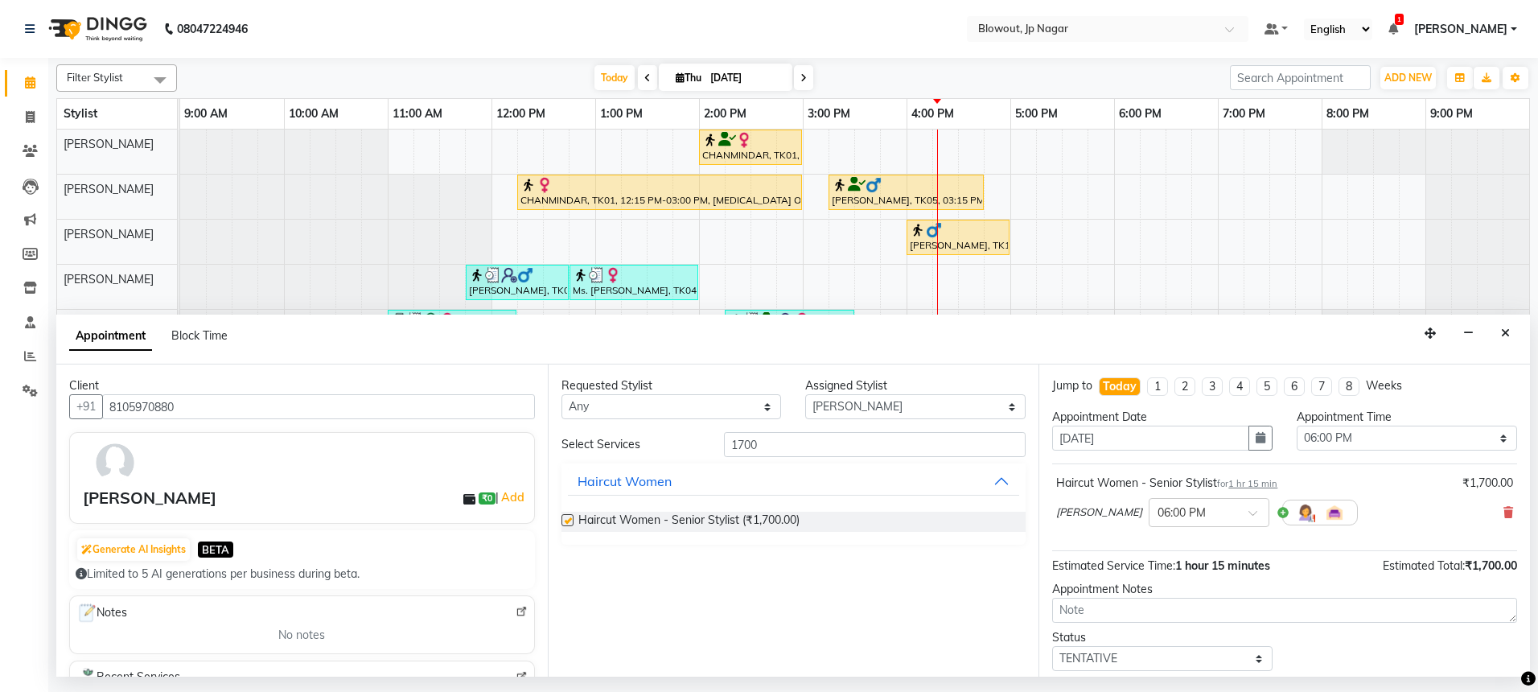
checkbox input "false"
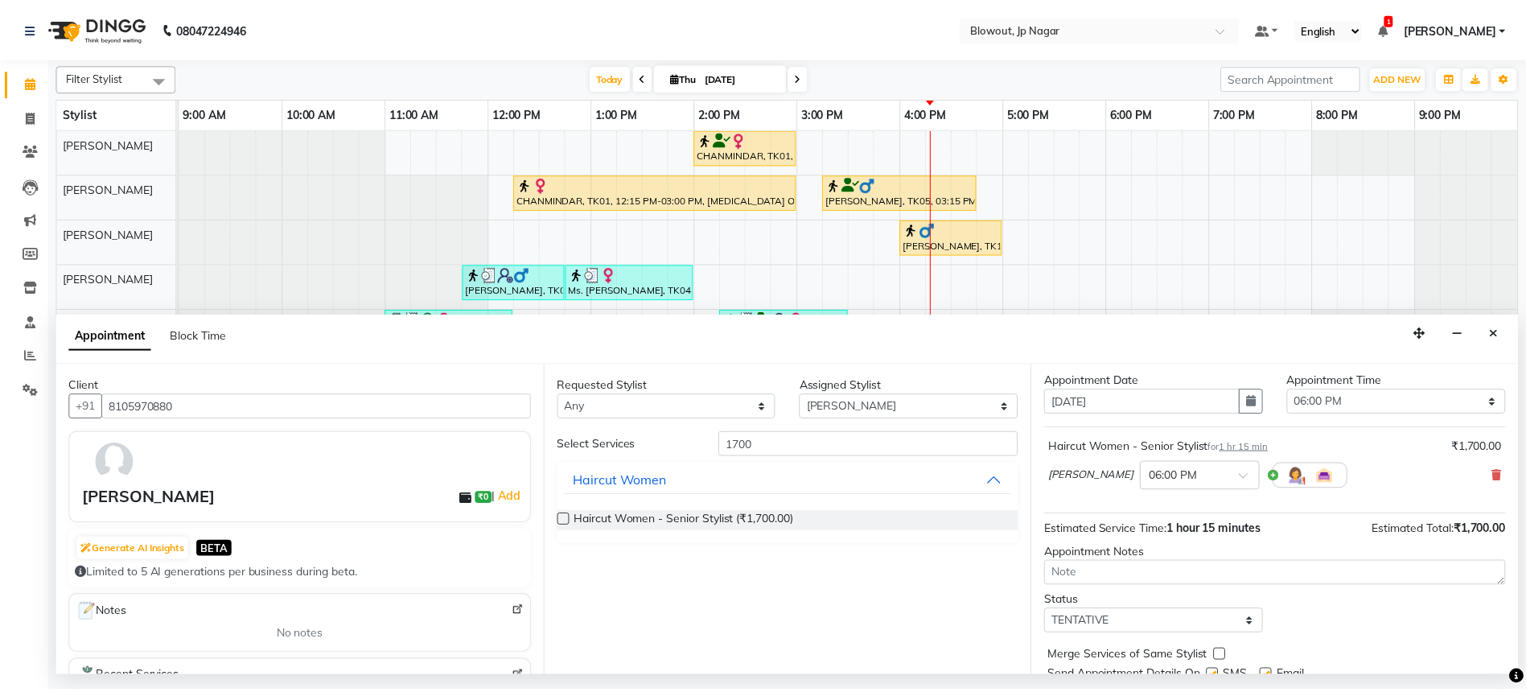
scroll to position [96, 0]
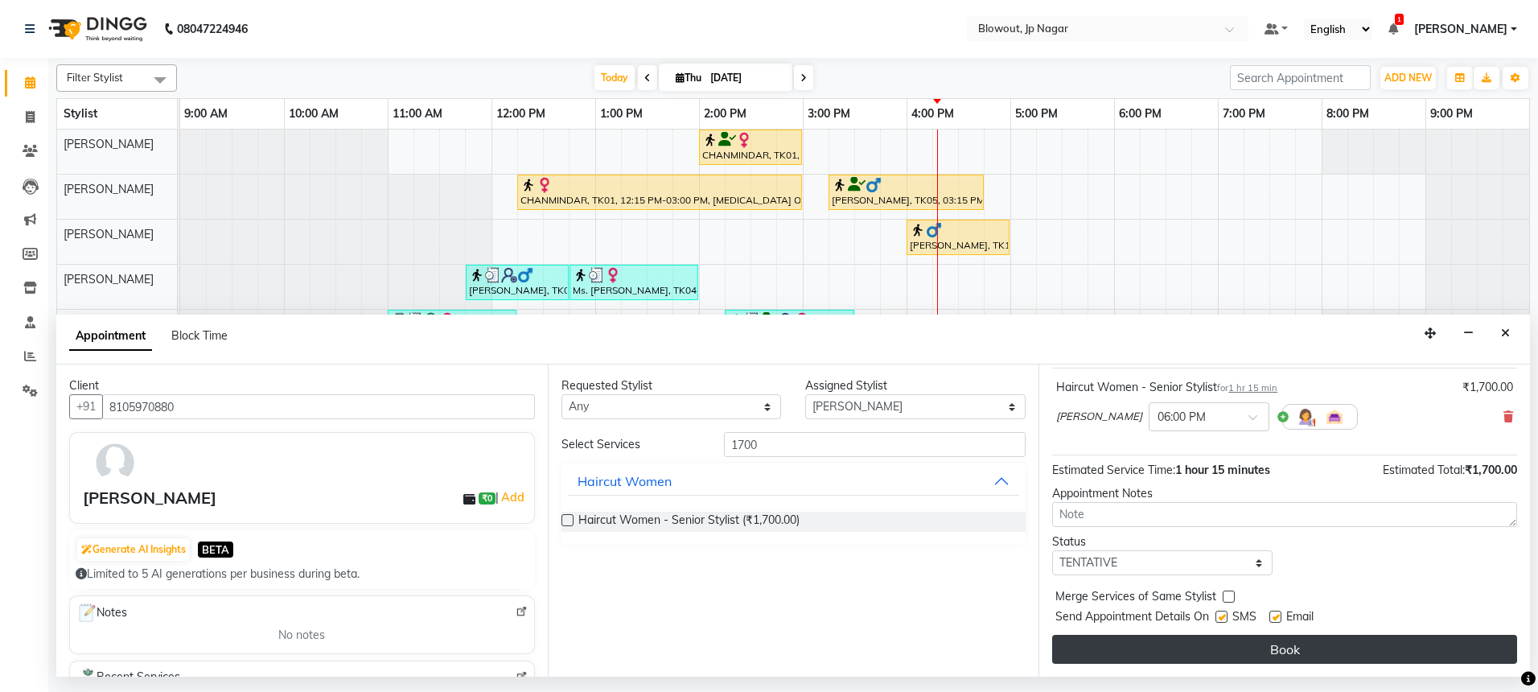
click at [1298, 648] on button "Book" at bounding box center [1284, 649] width 465 height 29
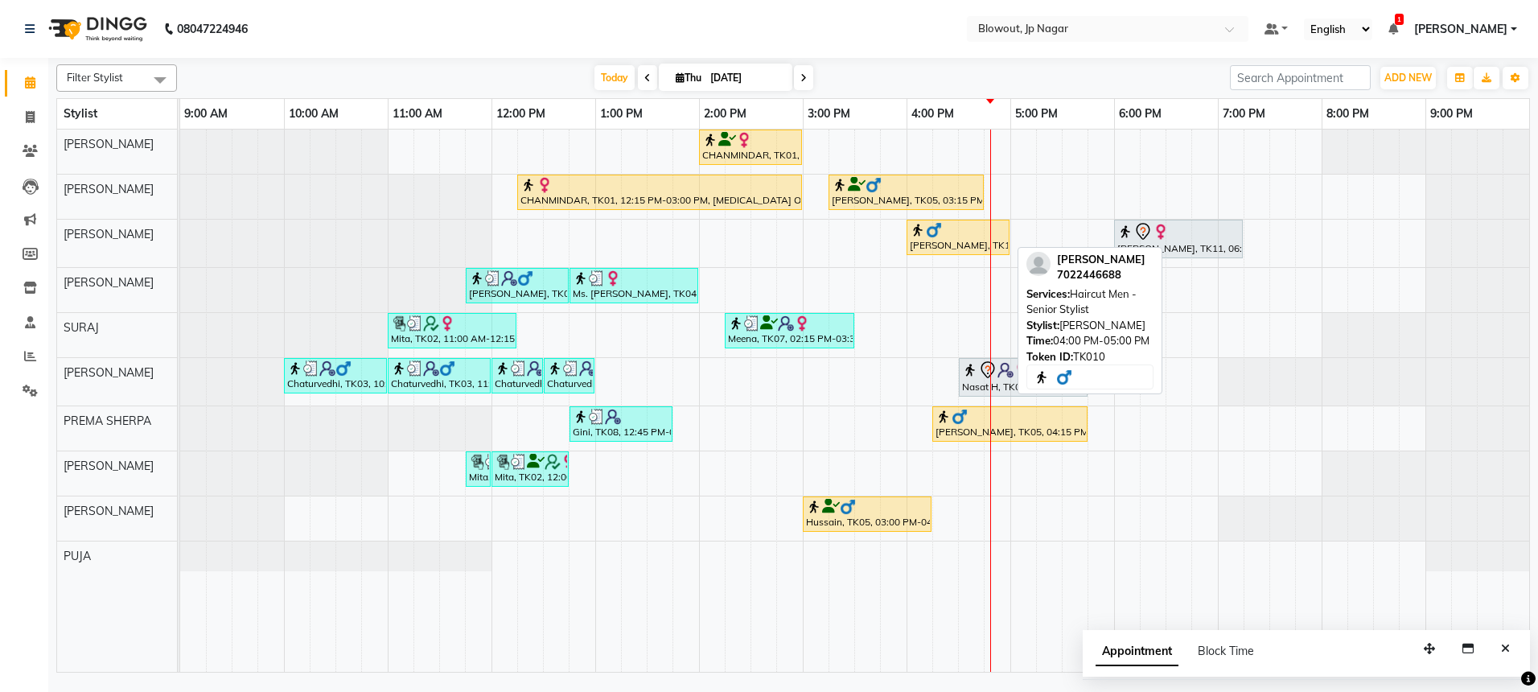
click at [977, 224] on div at bounding box center [958, 230] width 97 height 16
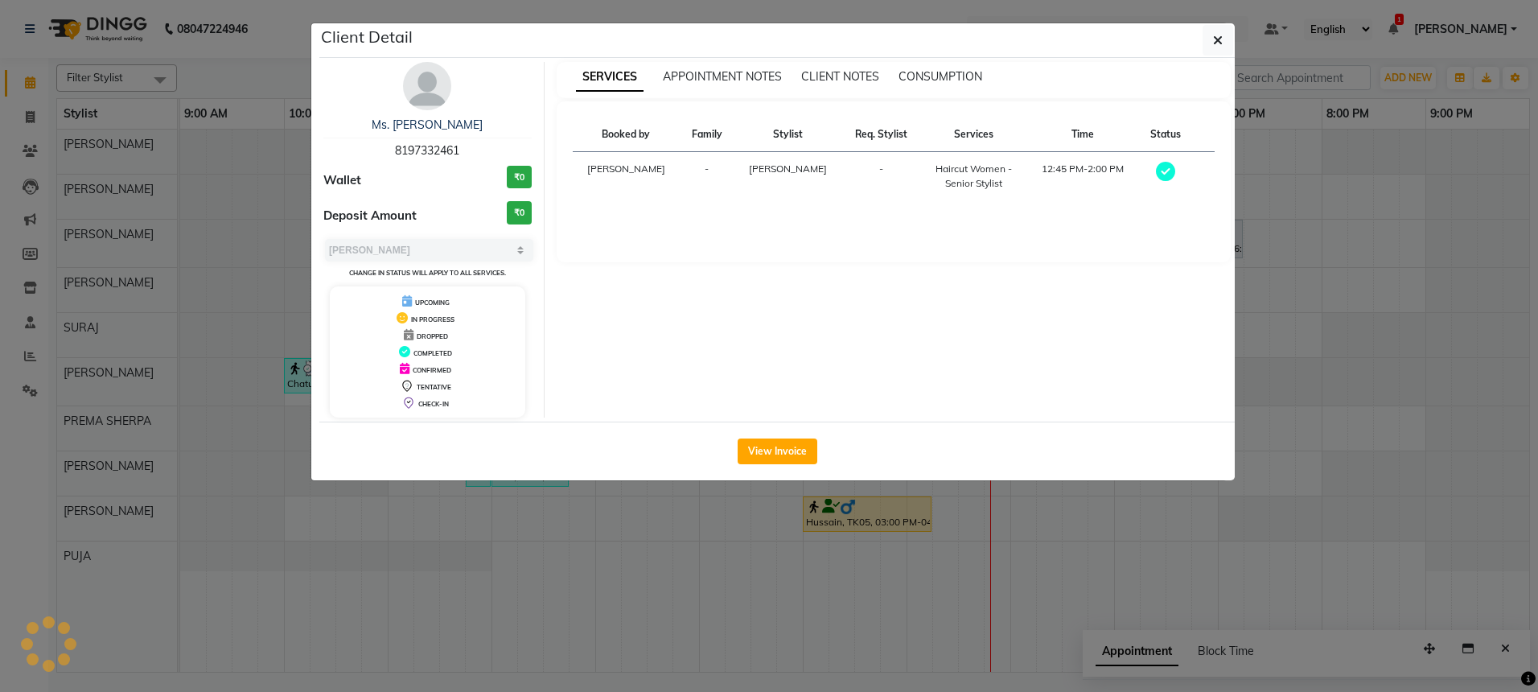
select select "1"
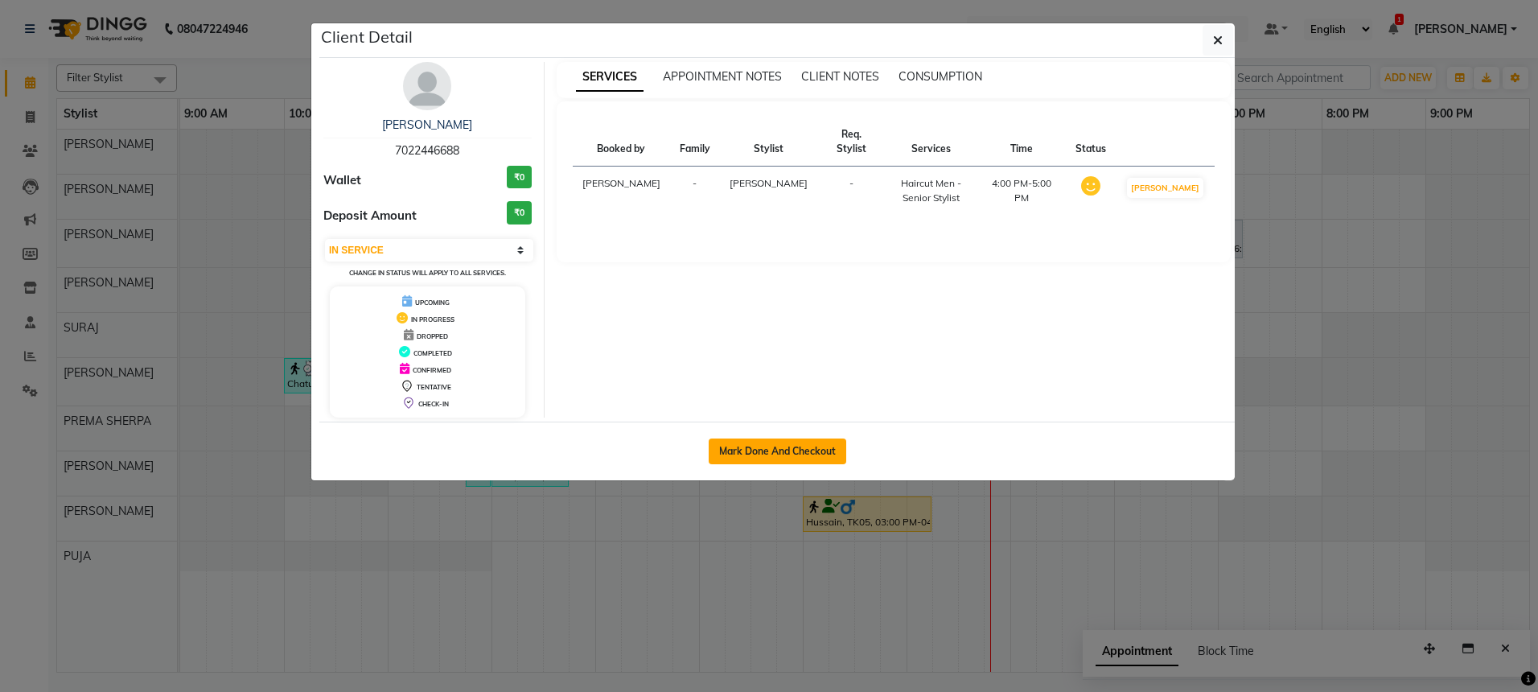
click at [780, 463] on button "Mark Done And Checkout" at bounding box center [778, 451] width 138 height 26
select select "service"
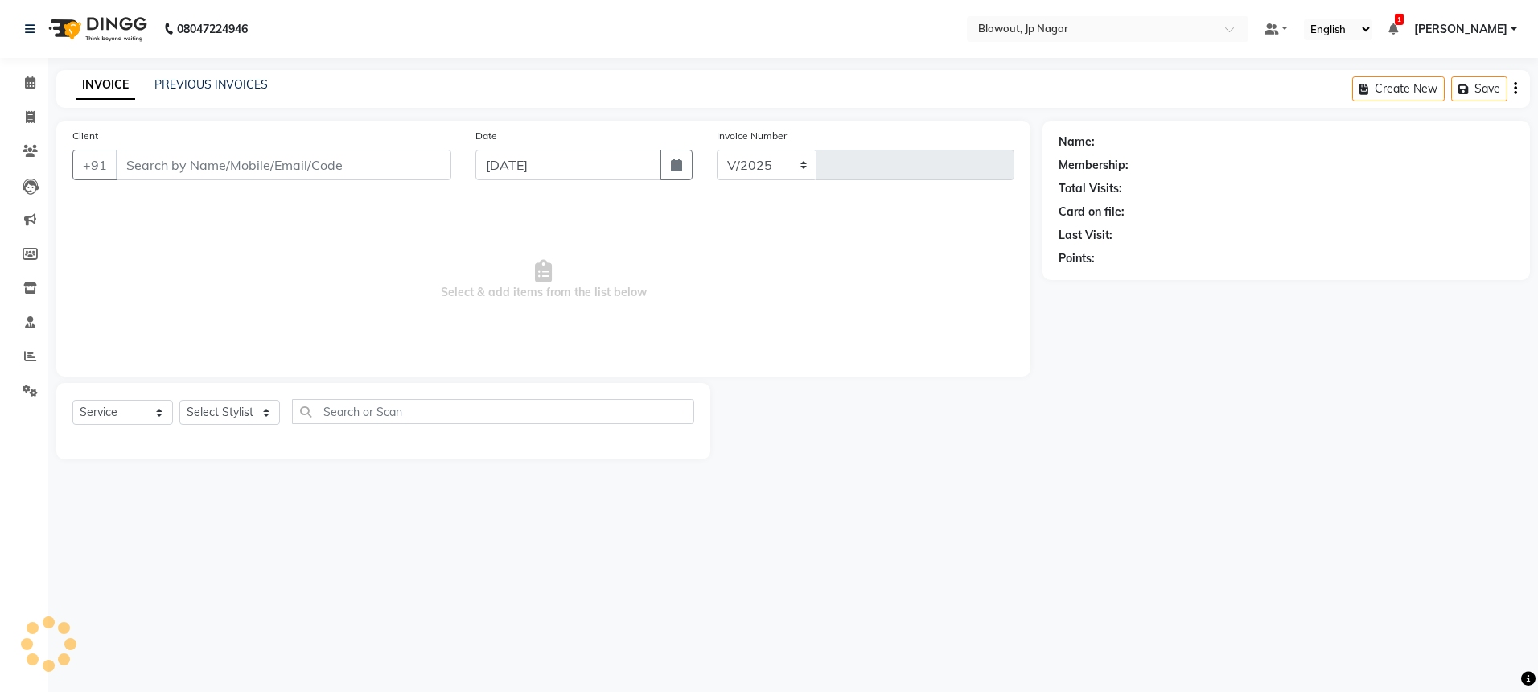
select select "6261"
type input "2480"
type input "7022446688"
select select "68137"
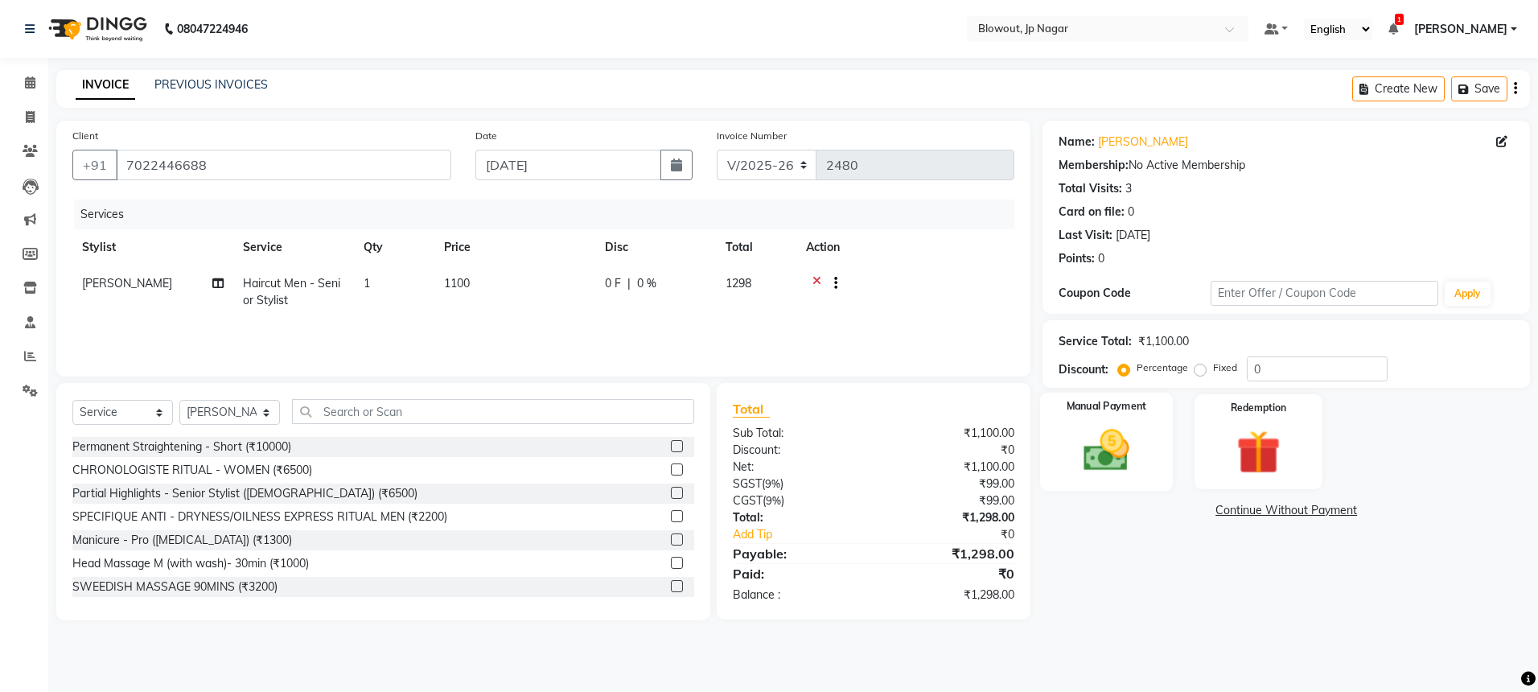
click at [1158, 438] on div "Manual Payment" at bounding box center [1106, 442] width 133 height 99
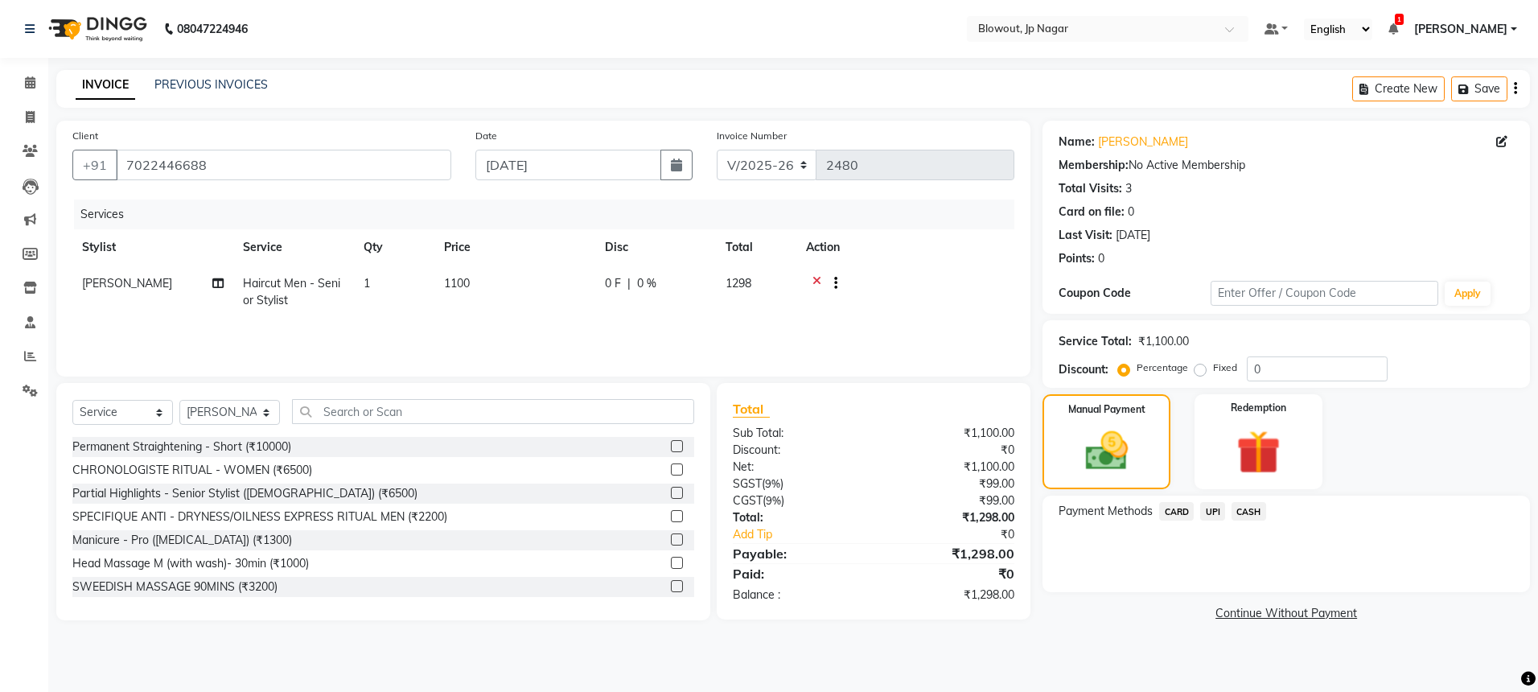
click at [1187, 513] on span "CARD" at bounding box center [1176, 511] width 35 height 19
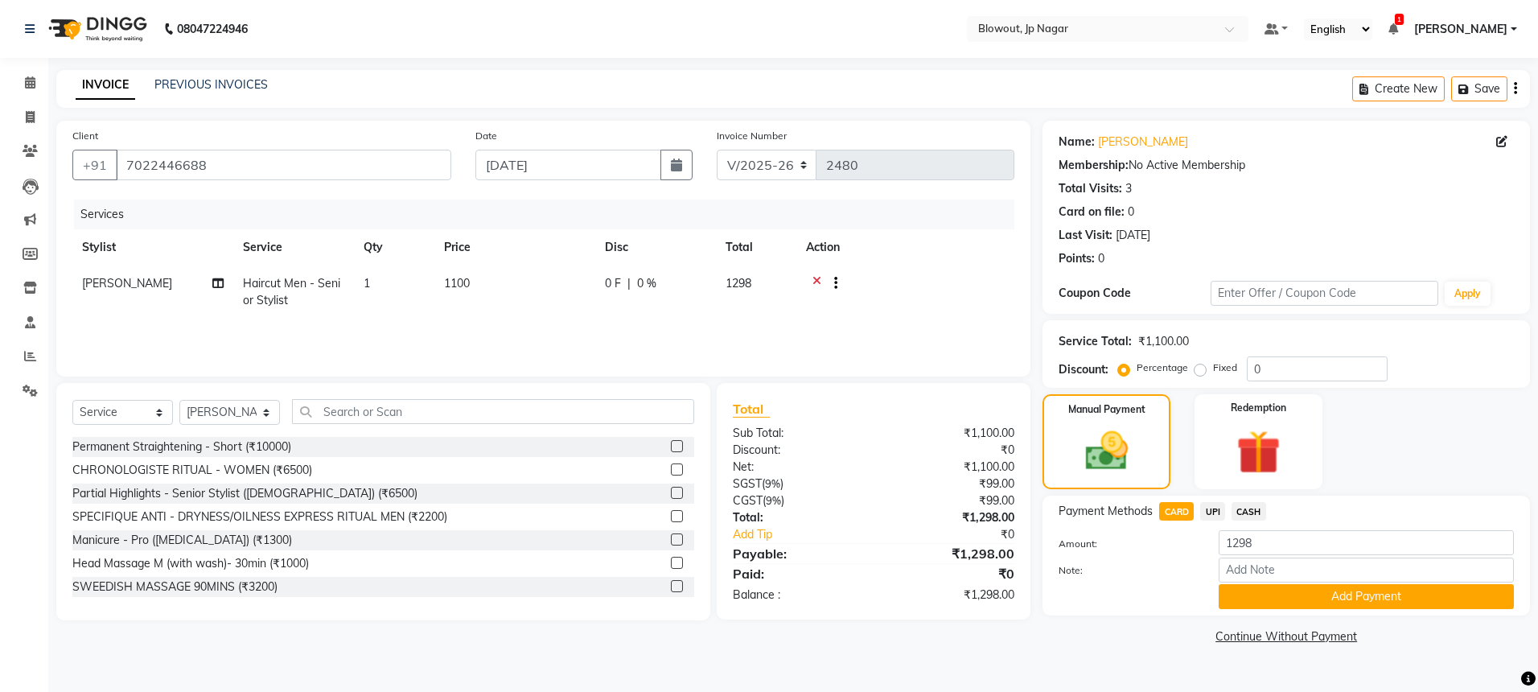
click at [1220, 512] on span "UPI" at bounding box center [1212, 511] width 25 height 19
click at [1323, 589] on button "Add Payment" at bounding box center [1366, 596] width 295 height 25
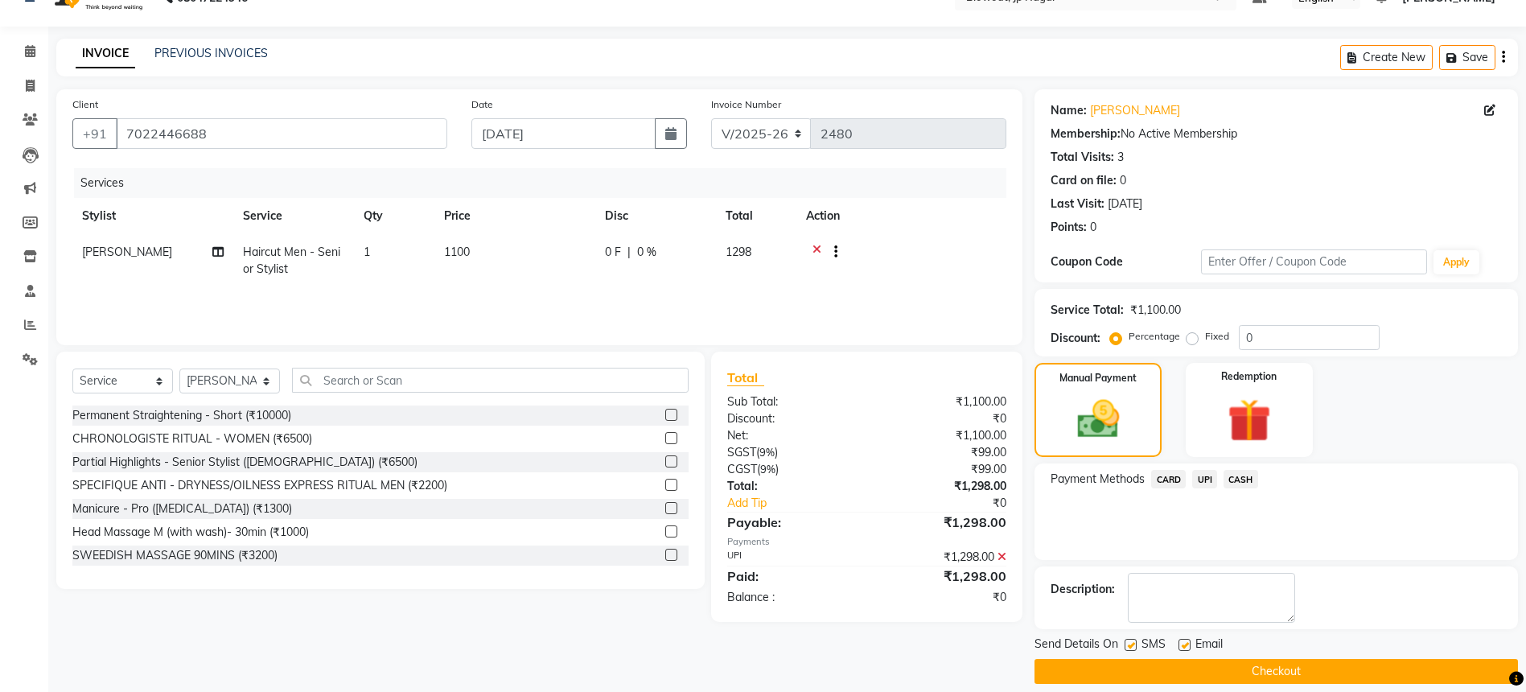
scroll to position [47, 0]
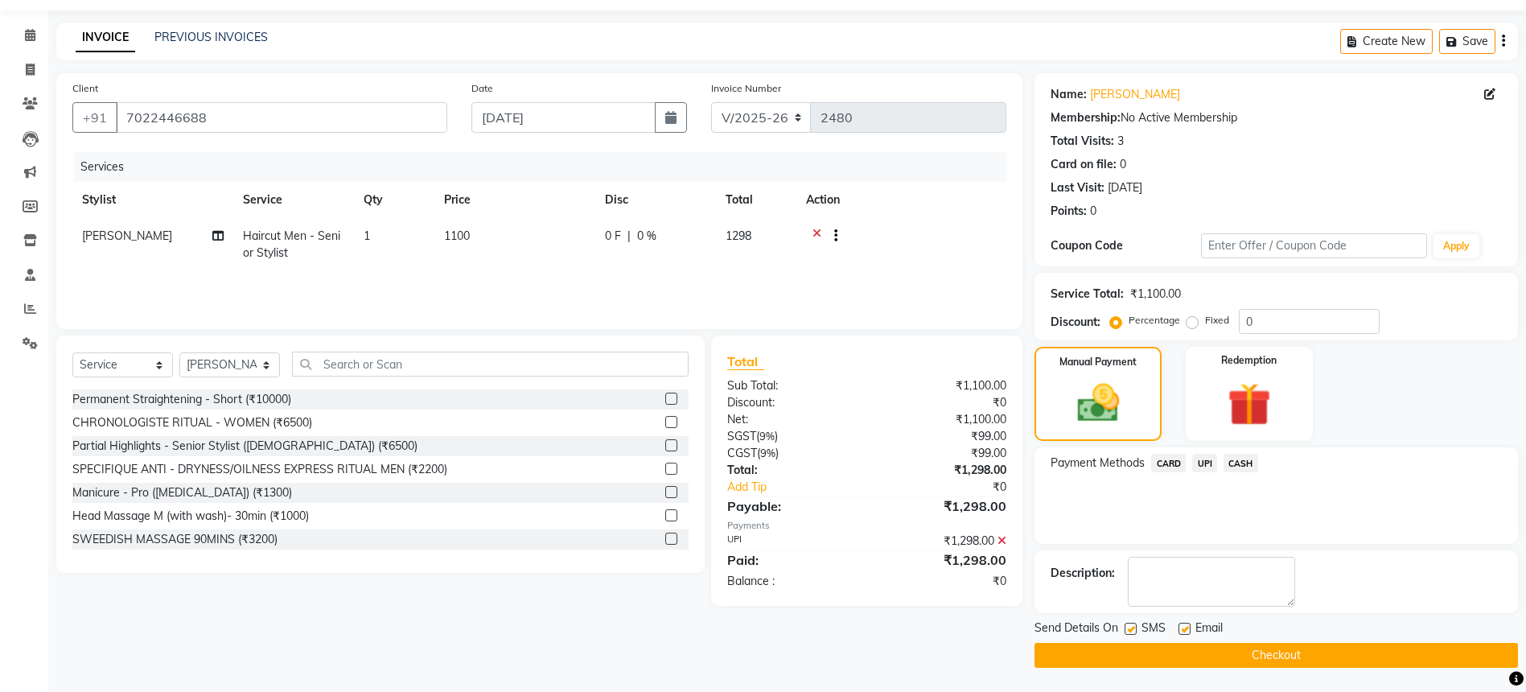
click at [1243, 653] on button "Checkout" at bounding box center [1276, 655] width 483 height 25
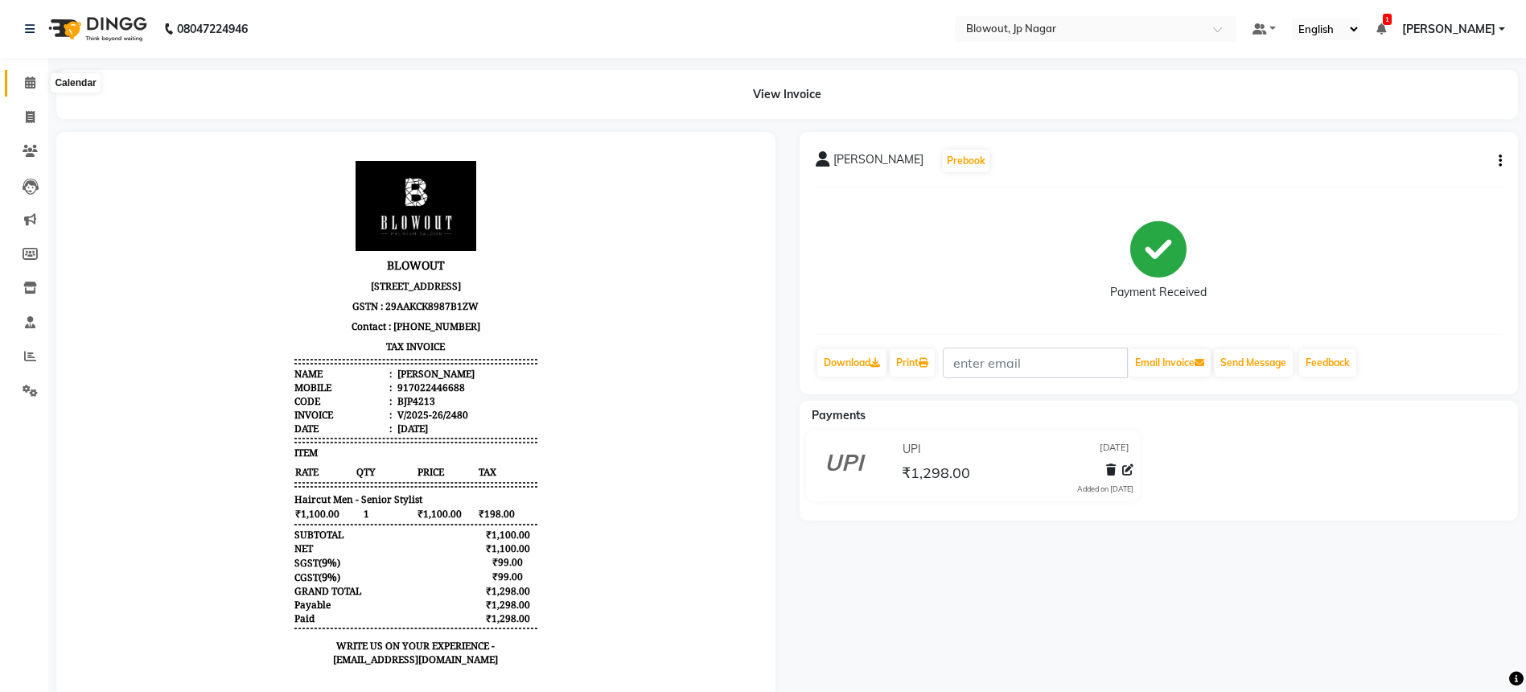
click at [25, 84] on icon at bounding box center [30, 82] width 10 height 12
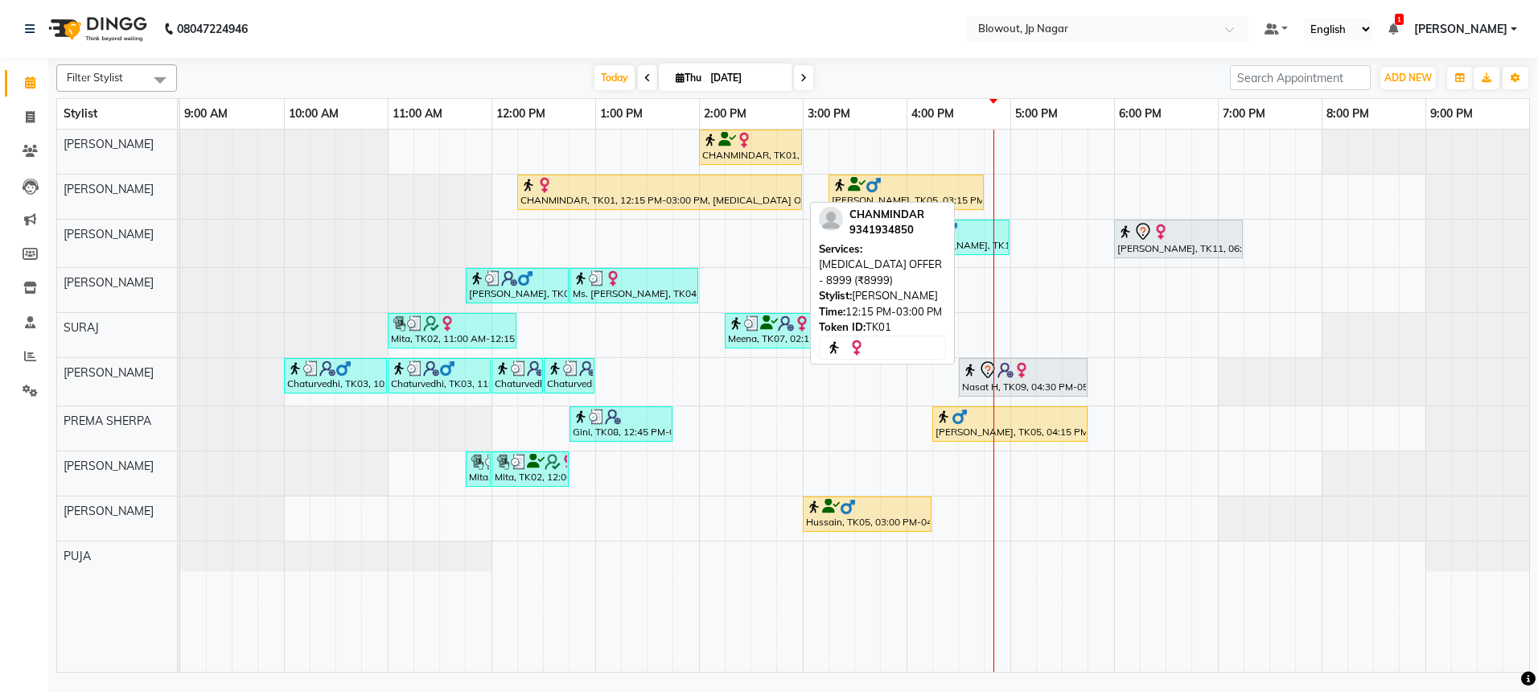
click at [736, 195] on div "CHANMINDAR, TK01, 12:15 PM-03:00 PM, [MEDICAL_DATA] OFFER - 8999 (₹8999)" at bounding box center [660, 192] width 282 height 31
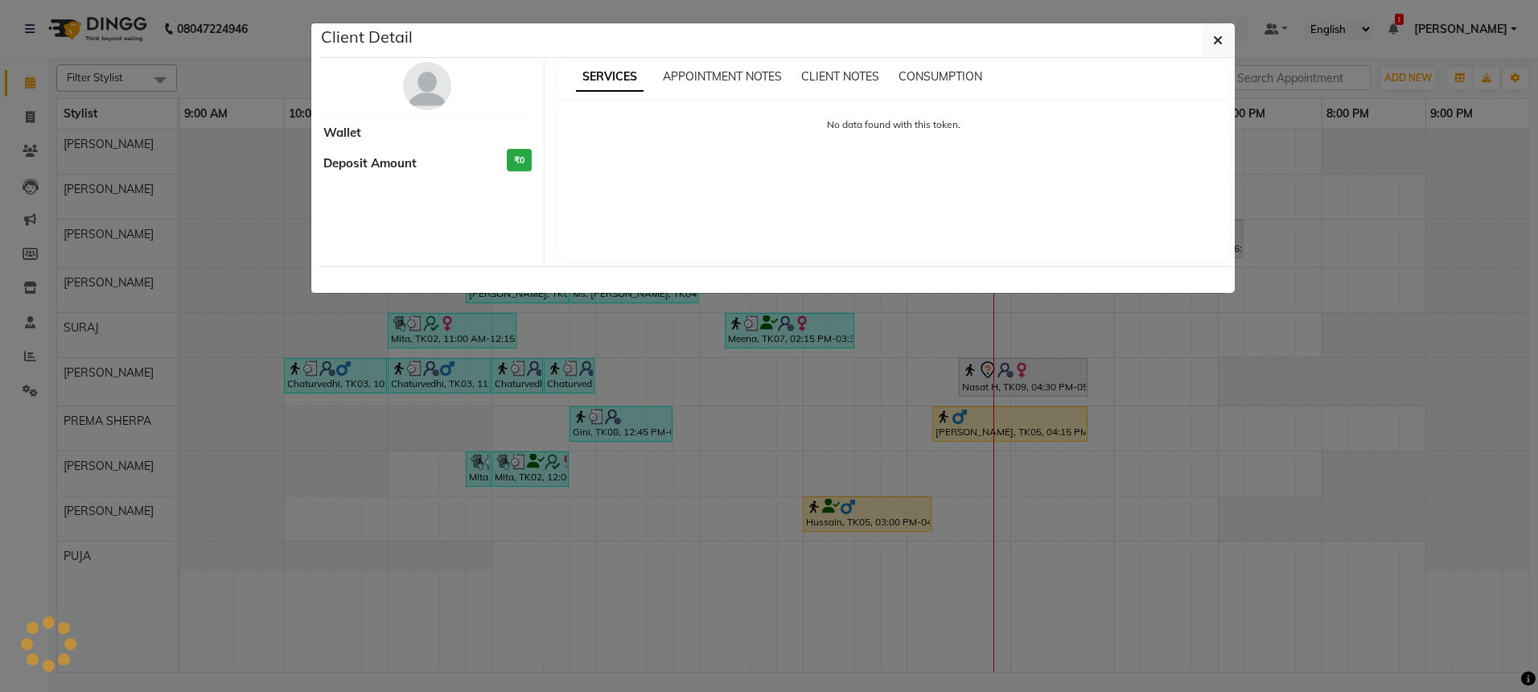
select select "1"
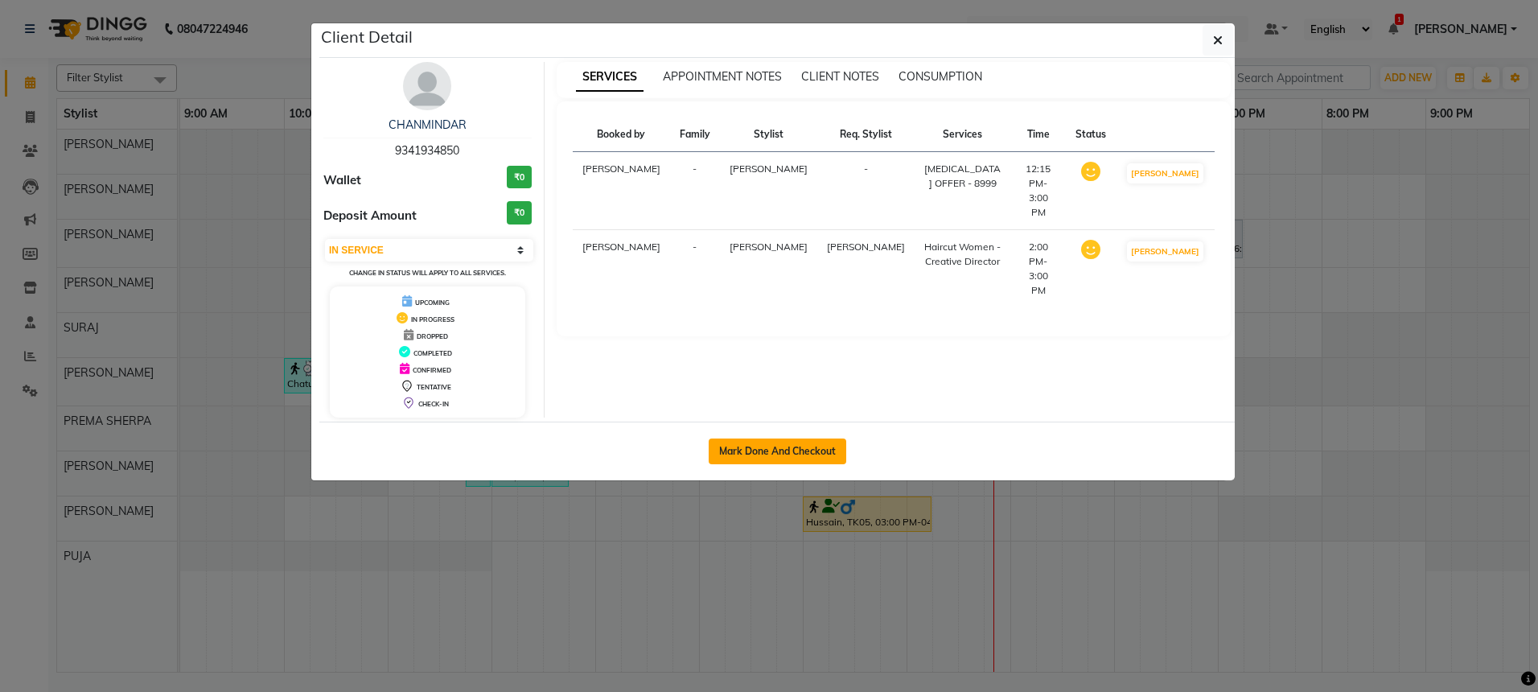
click at [774, 443] on button "Mark Done And Checkout" at bounding box center [778, 451] width 138 height 26
select select "service"
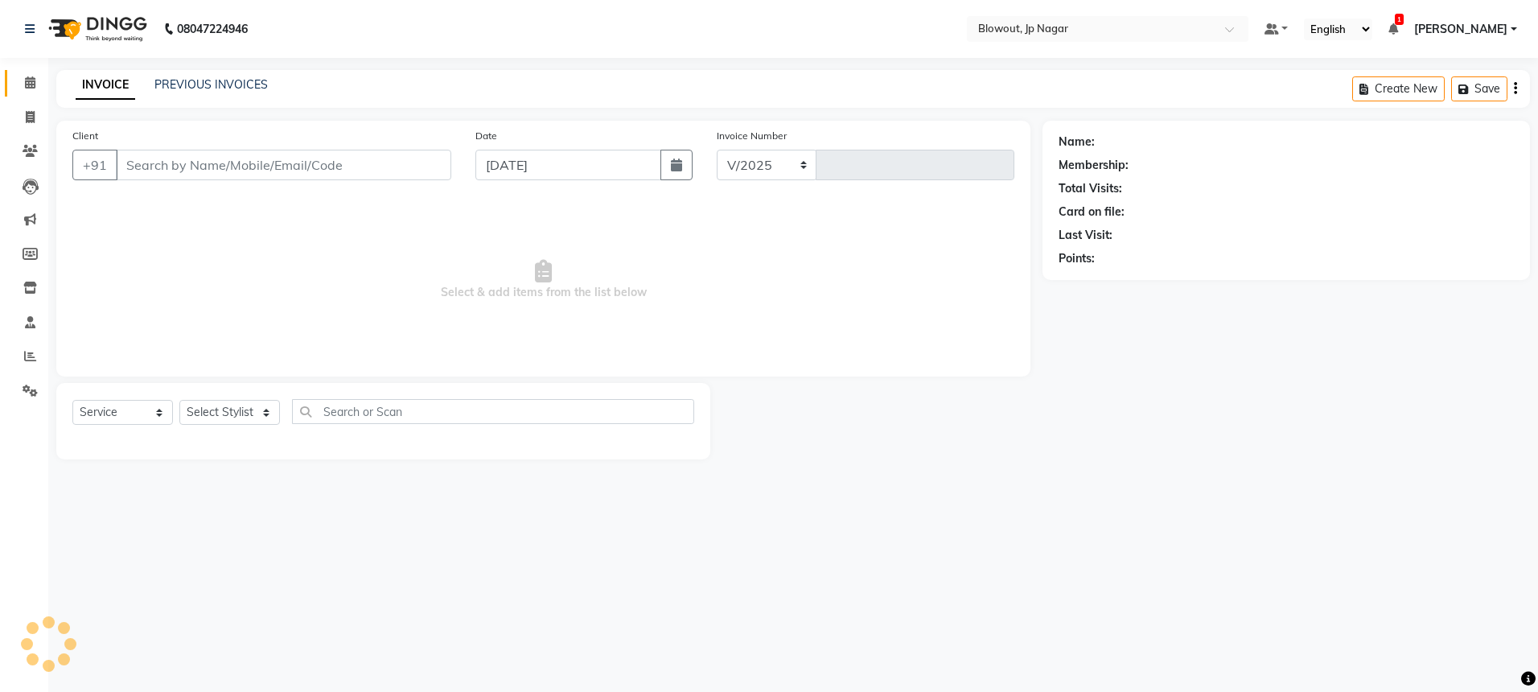
select select "6261"
type input "2481"
type input "9341934850"
select select "46972"
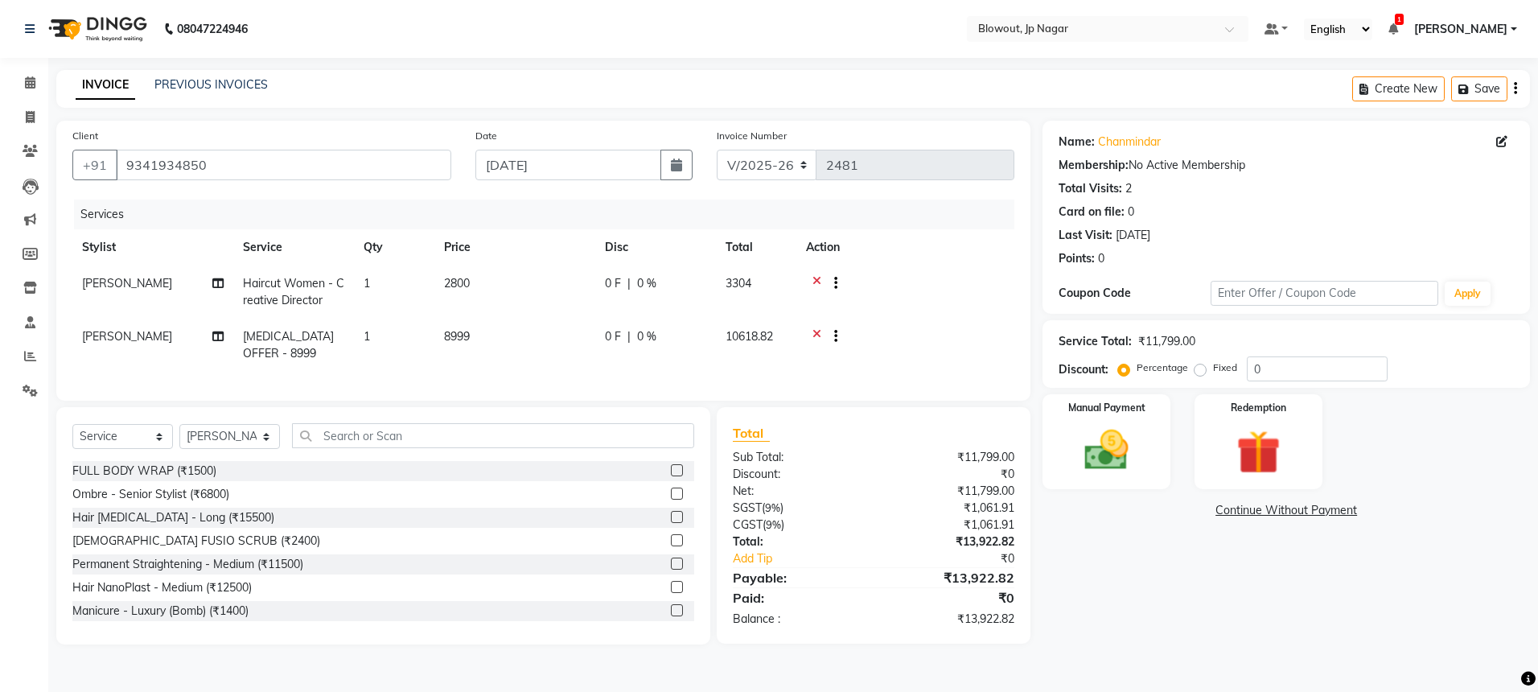
click at [815, 280] on icon at bounding box center [817, 285] width 9 height 20
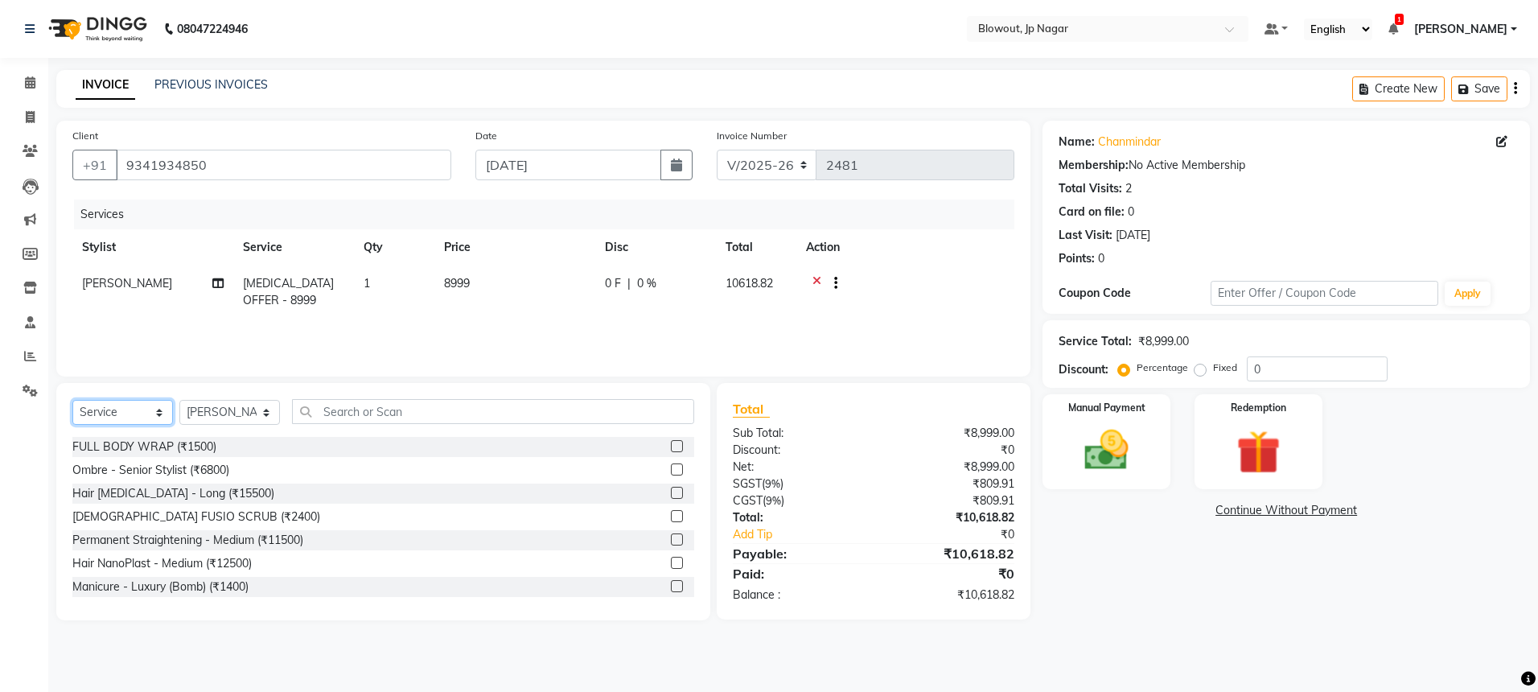
click at [147, 412] on select "Select Service Product Membership Package Voucher Prepaid Gift Card" at bounding box center [122, 412] width 101 height 25
select select "product"
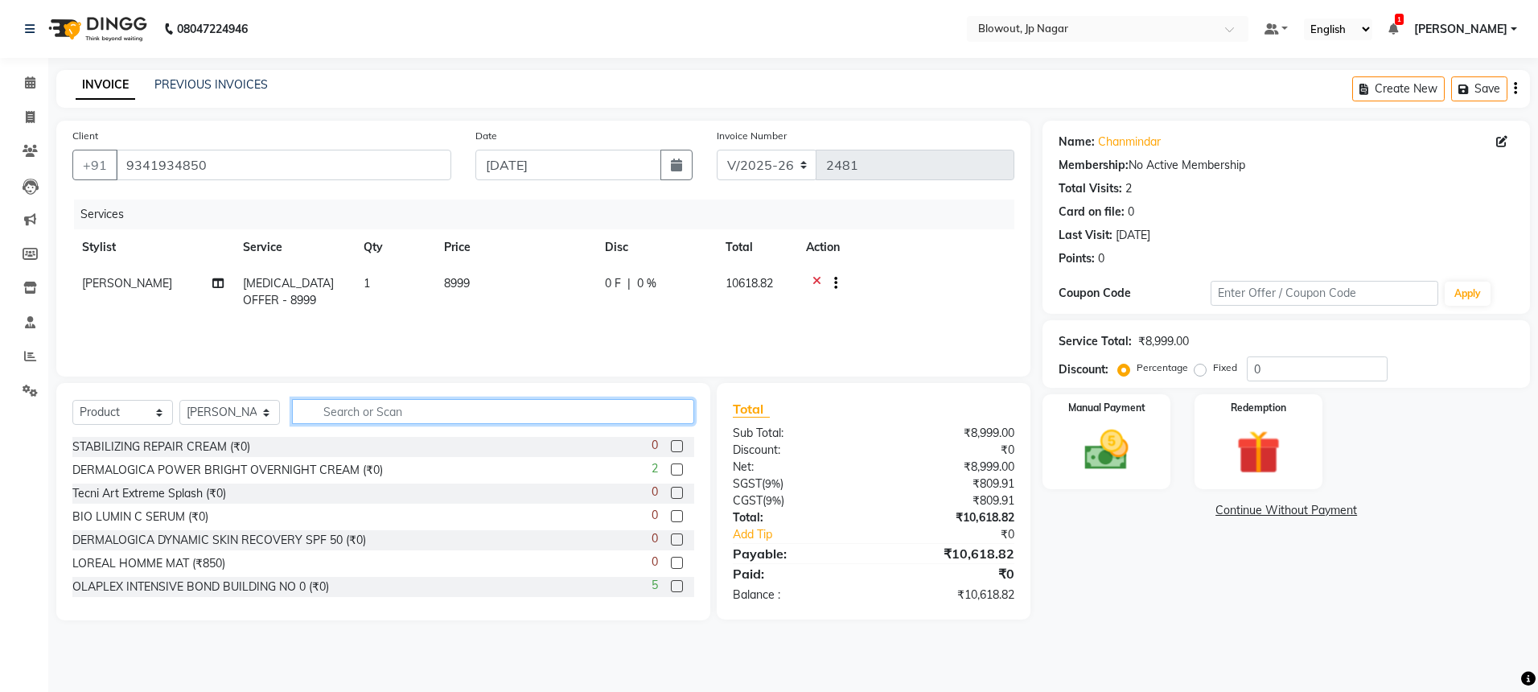
click at [339, 415] on input "text" at bounding box center [493, 411] width 402 height 25
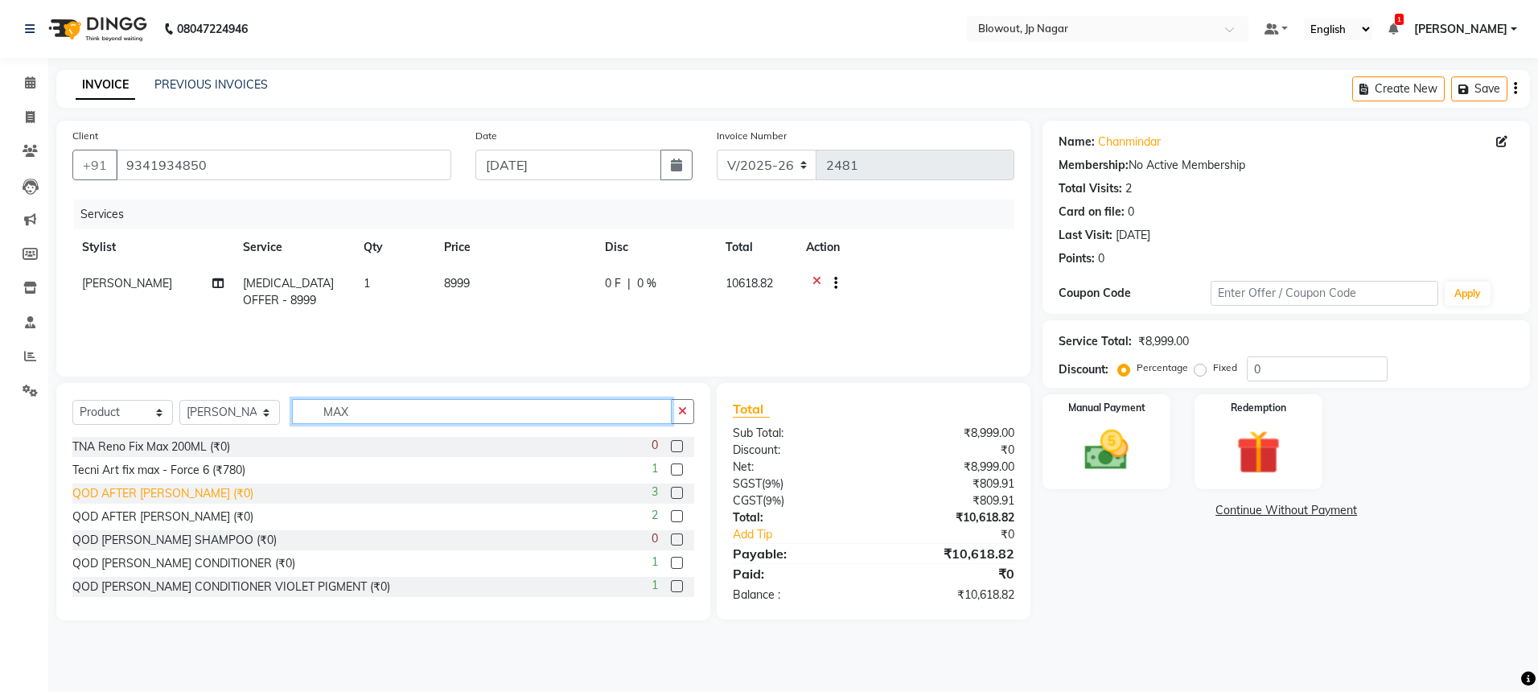
type input "MAX"
click at [216, 492] on div "QOD AFTER MAX SHAMPOO (₹0)" at bounding box center [162, 493] width 181 height 17
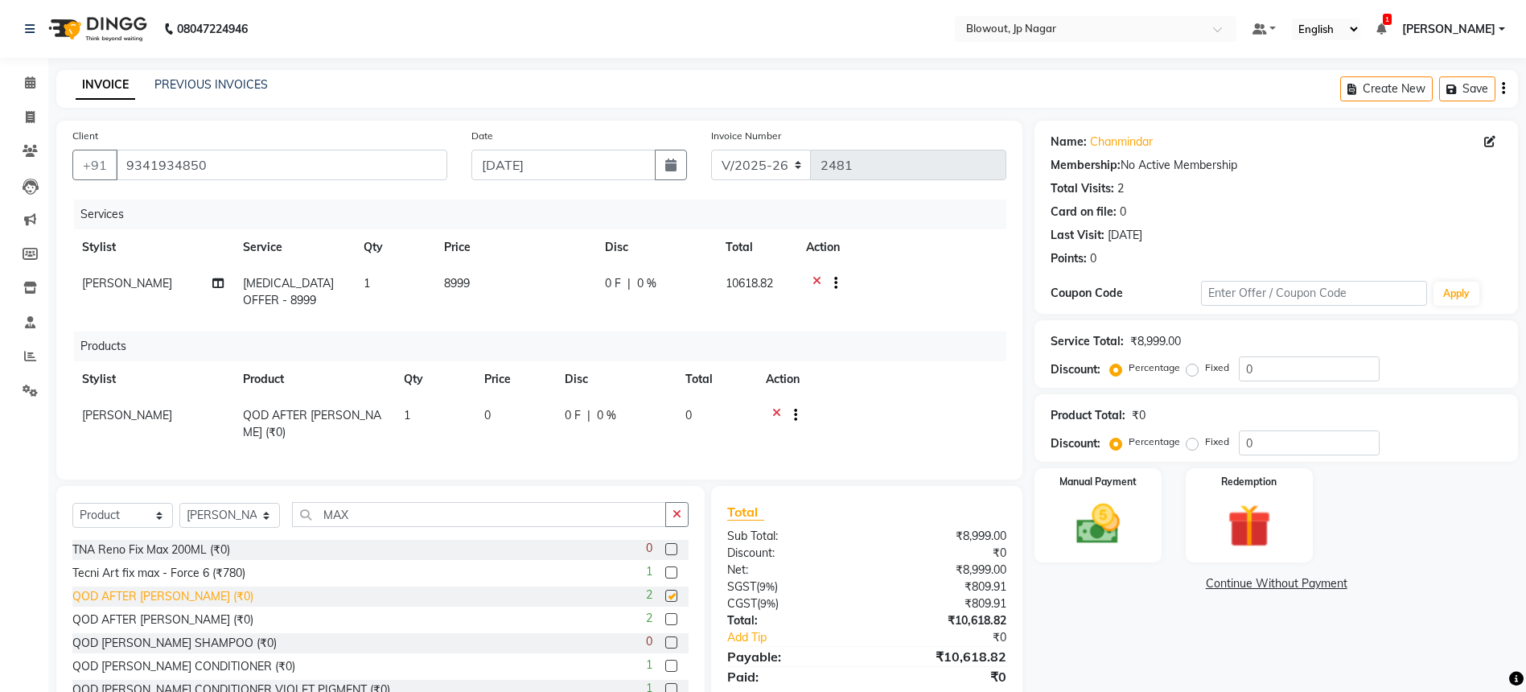
checkbox input "false"
click at [182, 628] on div "QOD AFTER MAX MASK (₹0)" at bounding box center [162, 619] width 181 height 17
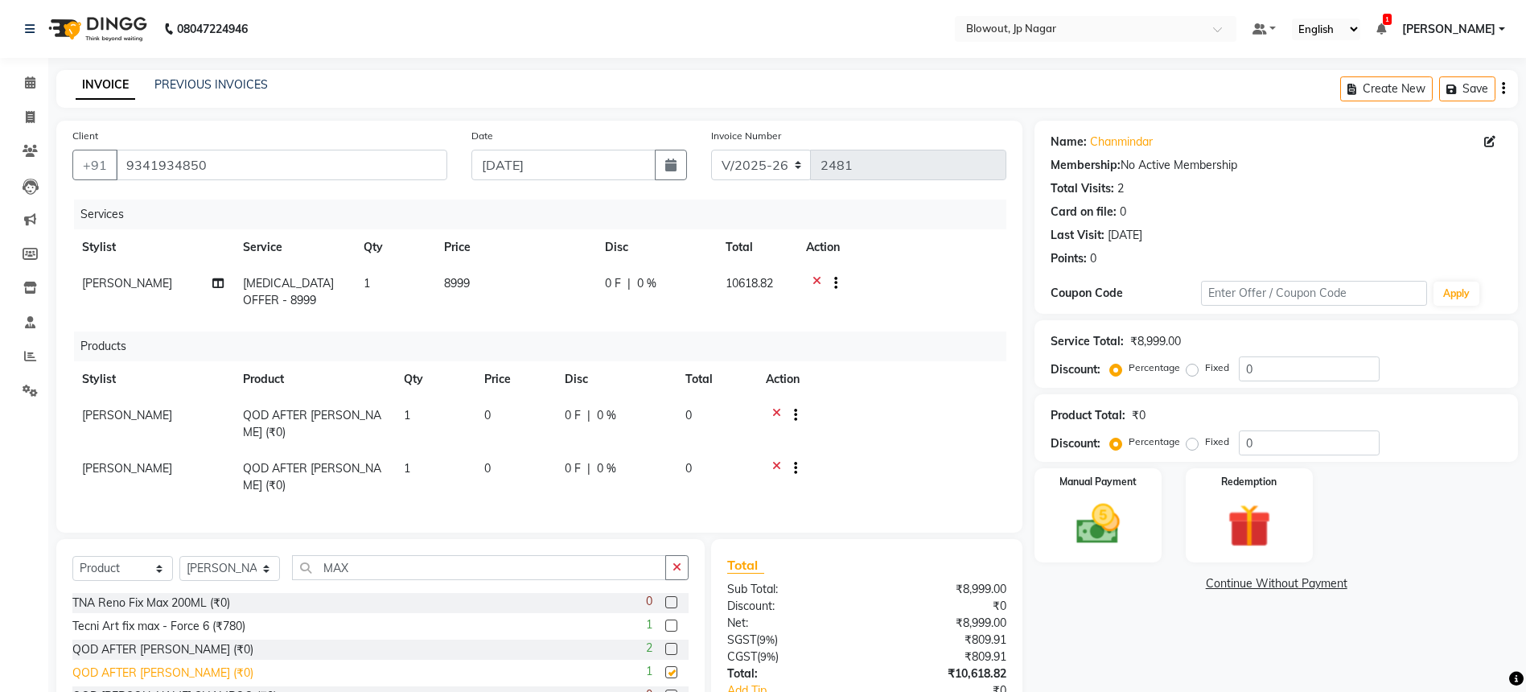
checkbox input "false"
click at [487, 406] on td "0" at bounding box center [515, 423] width 80 height 53
select select "46972"
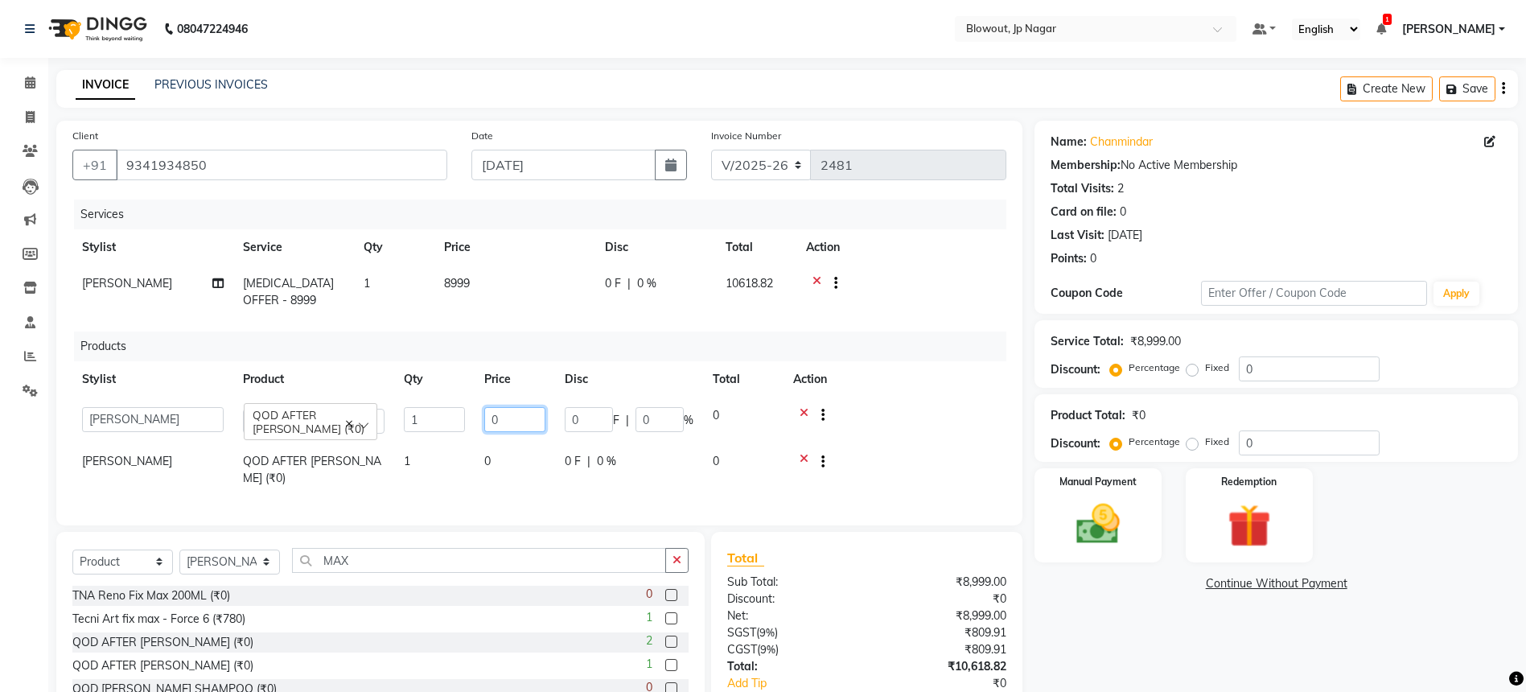
drag, startPoint x: 515, startPoint y: 413, endPoint x: 490, endPoint y: 422, distance: 26.5
click at [490, 422] on input "0" at bounding box center [514, 419] width 61 height 25
type input "1500"
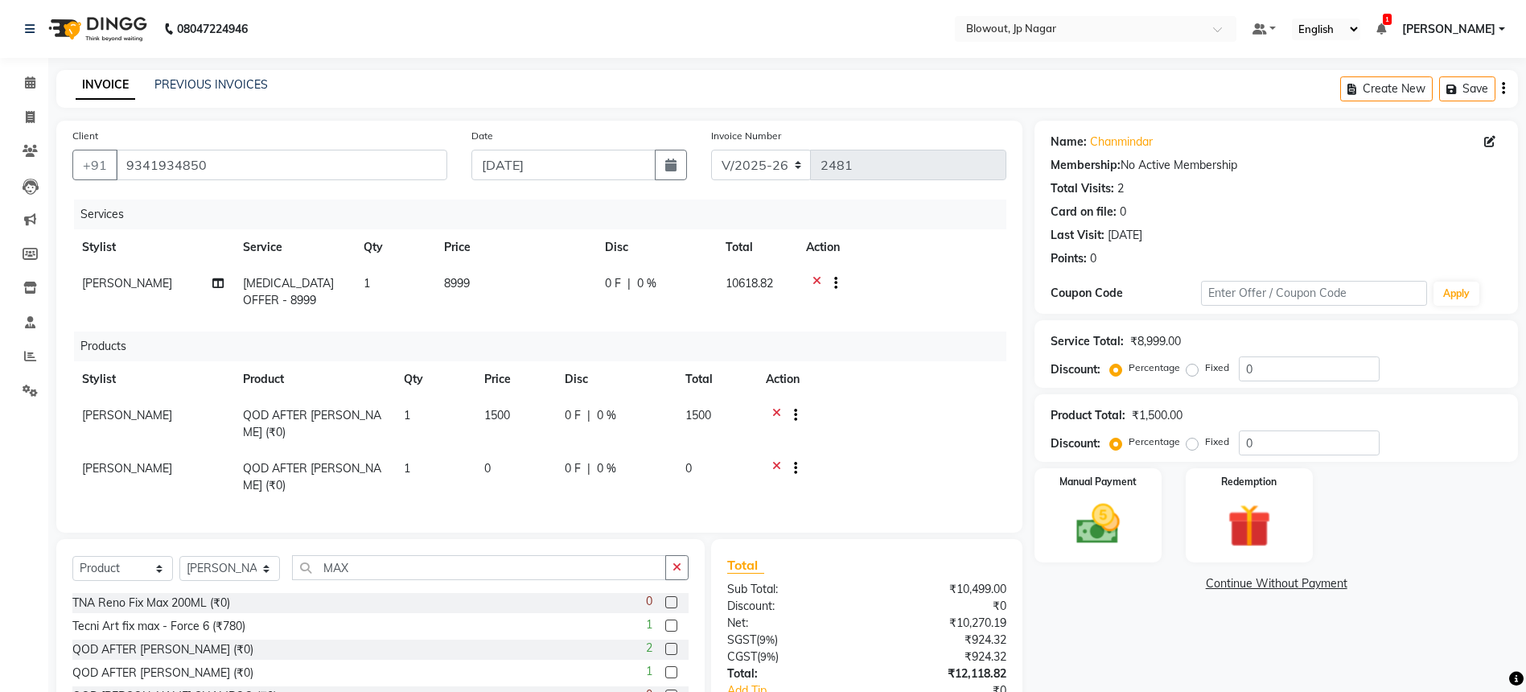
click at [508, 463] on td "0" at bounding box center [515, 477] width 80 height 53
select select "46972"
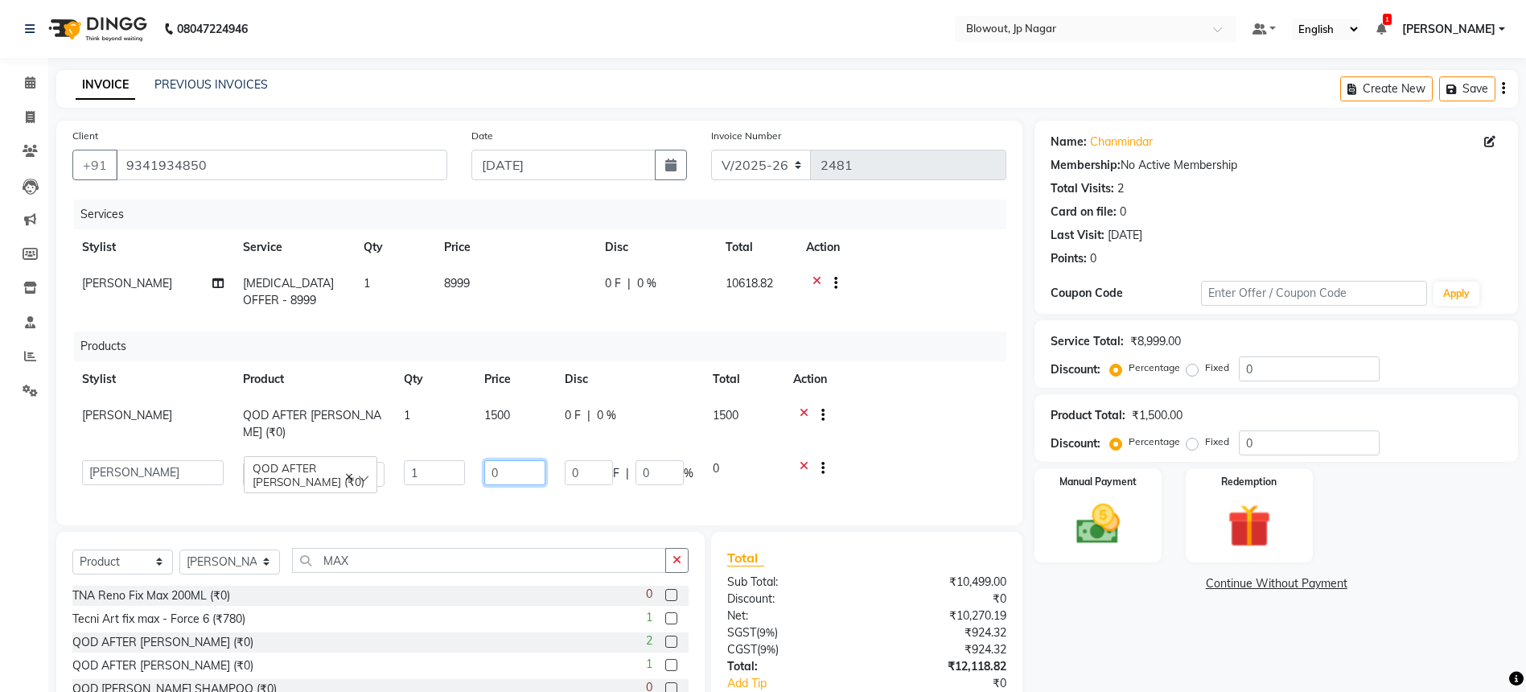
drag, startPoint x: 517, startPoint y: 465, endPoint x: 504, endPoint y: 469, distance: 14.3
click at [498, 469] on input "0" at bounding box center [514, 472] width 61 height 25
click at [505, 470] on input "0" at bounding box center [514, 472] width 61 height 25
drag, startPoint x: 505, startPoint y: 470, endPoint x: 491, endPoint y: 474, distance: 15.0
click at [491, 474] on input "0" at bounding box center [514, 472] width 61 height 25
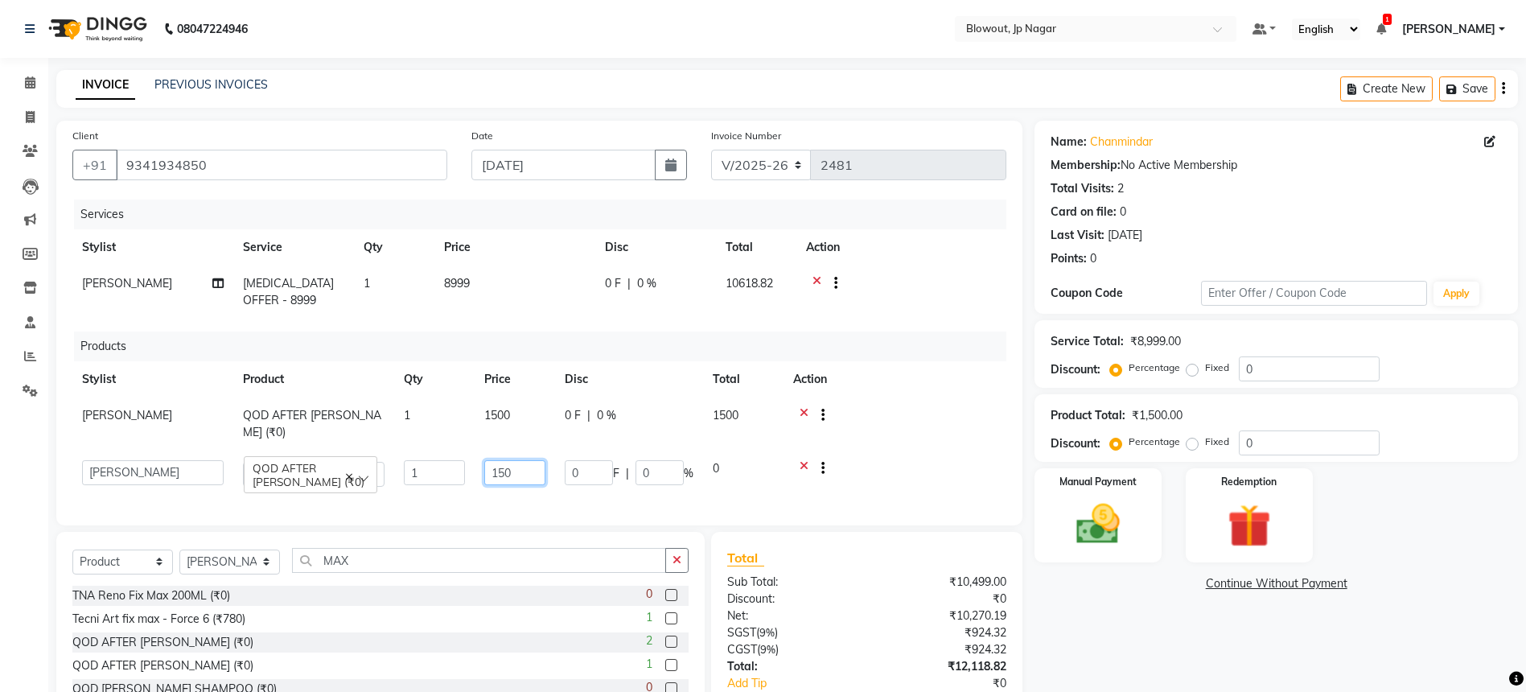
type input "1500"
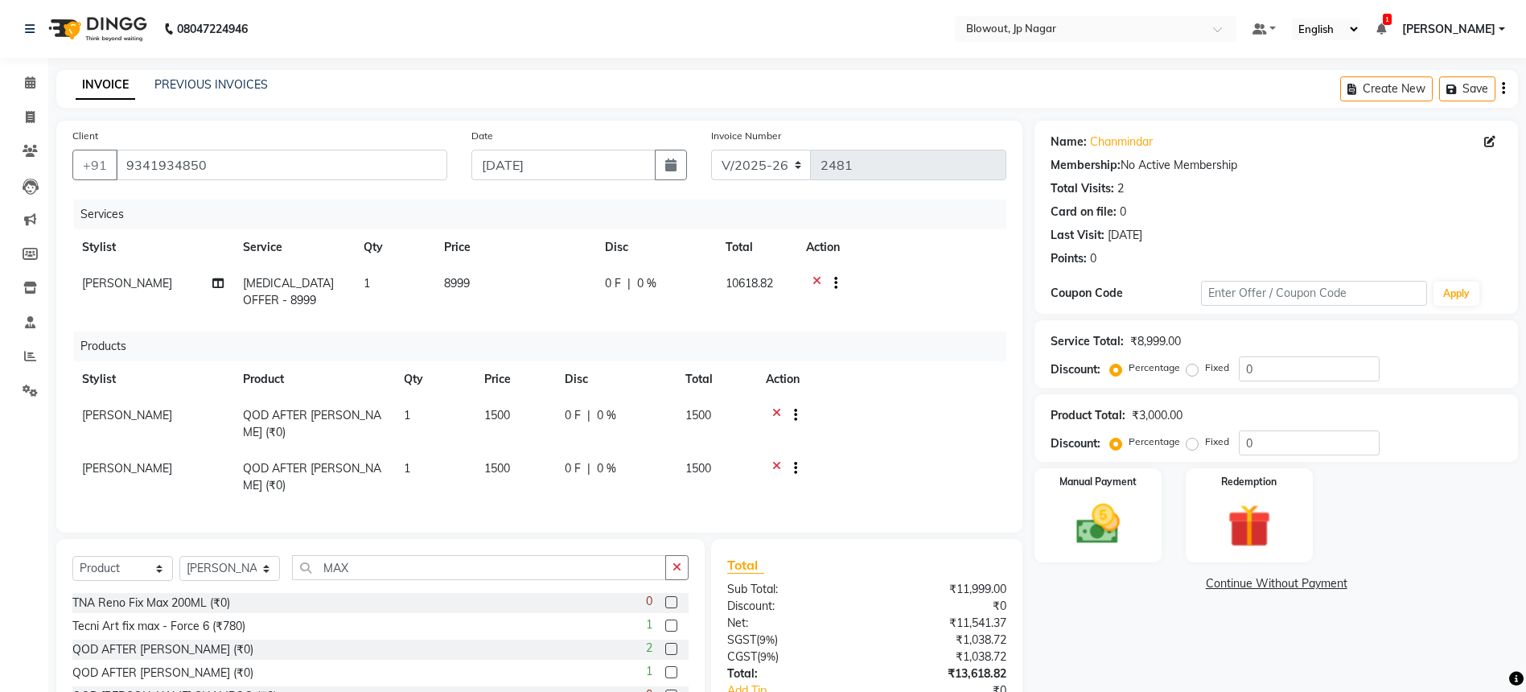
click at [776, 414] on icon at bounding box center [776, 417] width 9 height 20
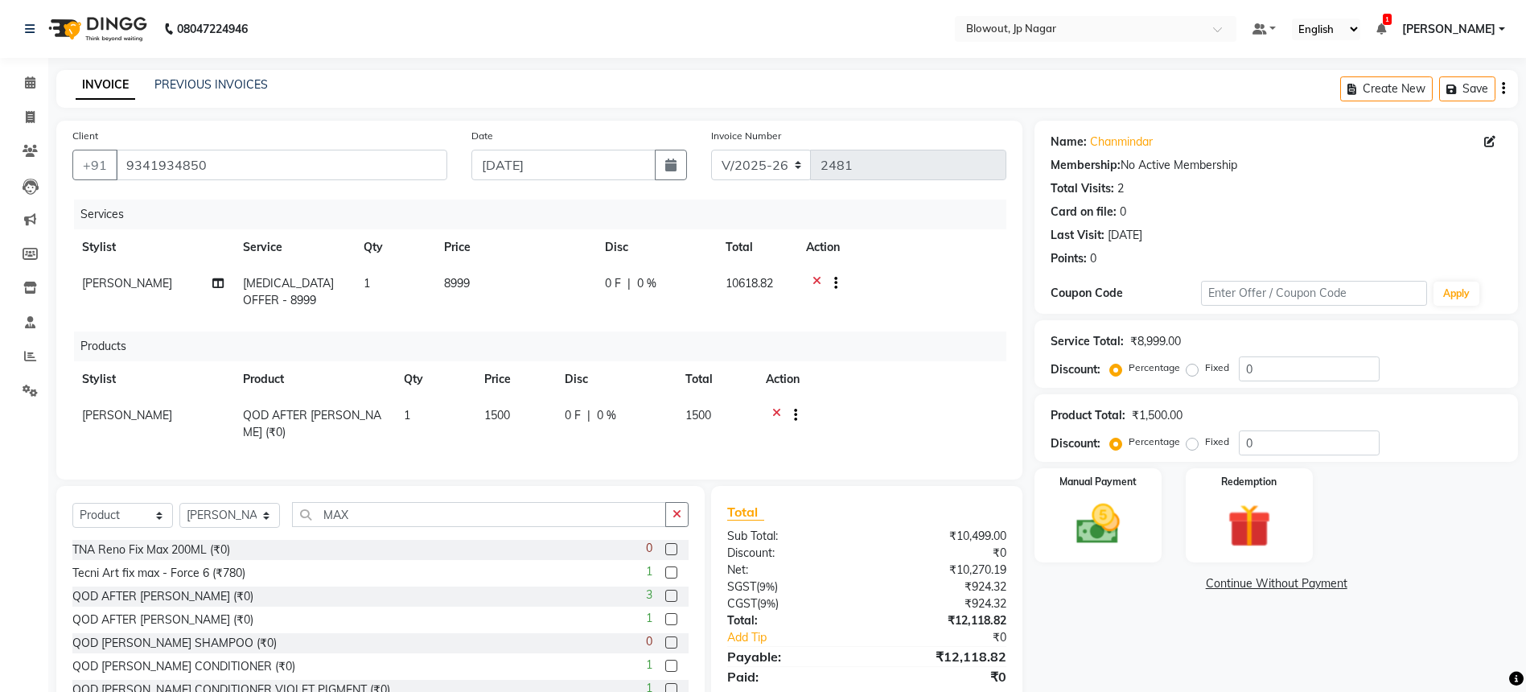
click at [779, 415] on icon at bounding box center [776, 417] width 9 height 20
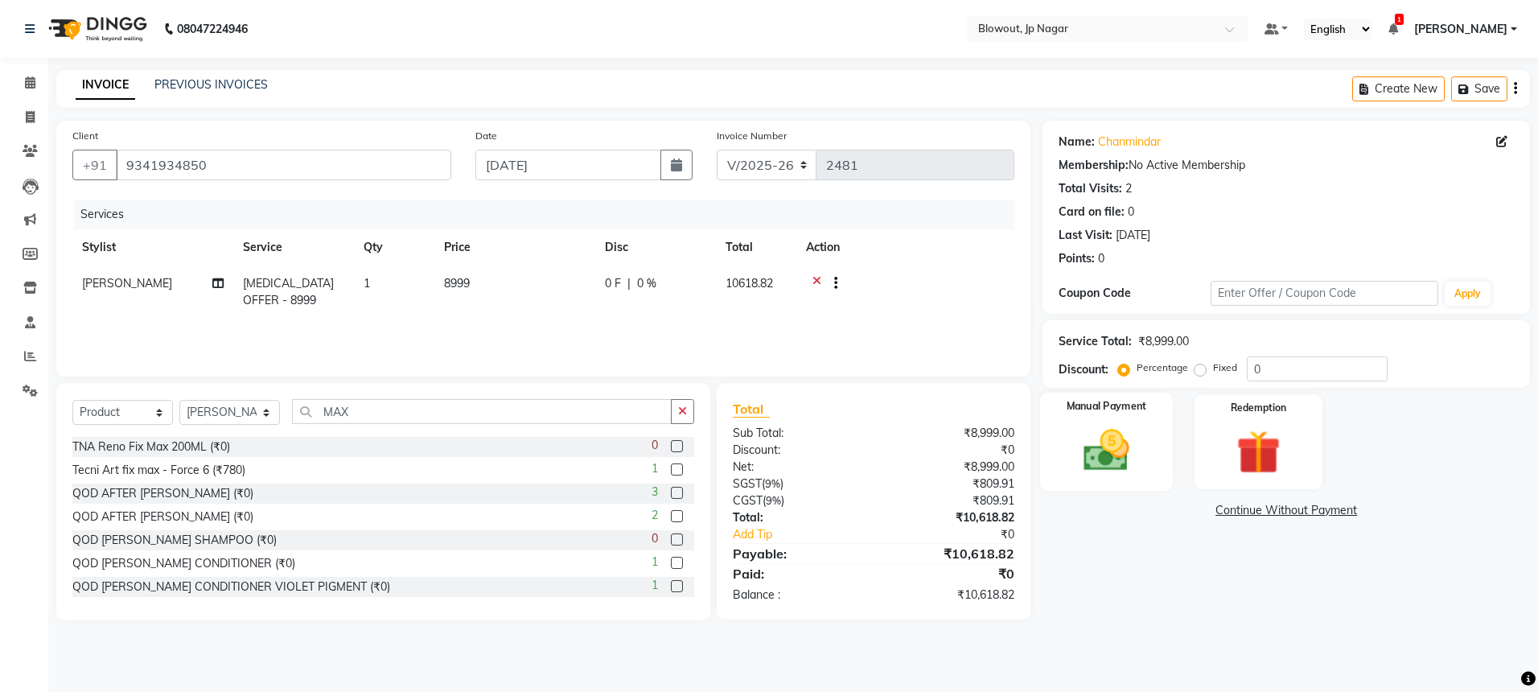
click at [1079, 464] on img at bounding box center [1106, 450] width 75 height 53
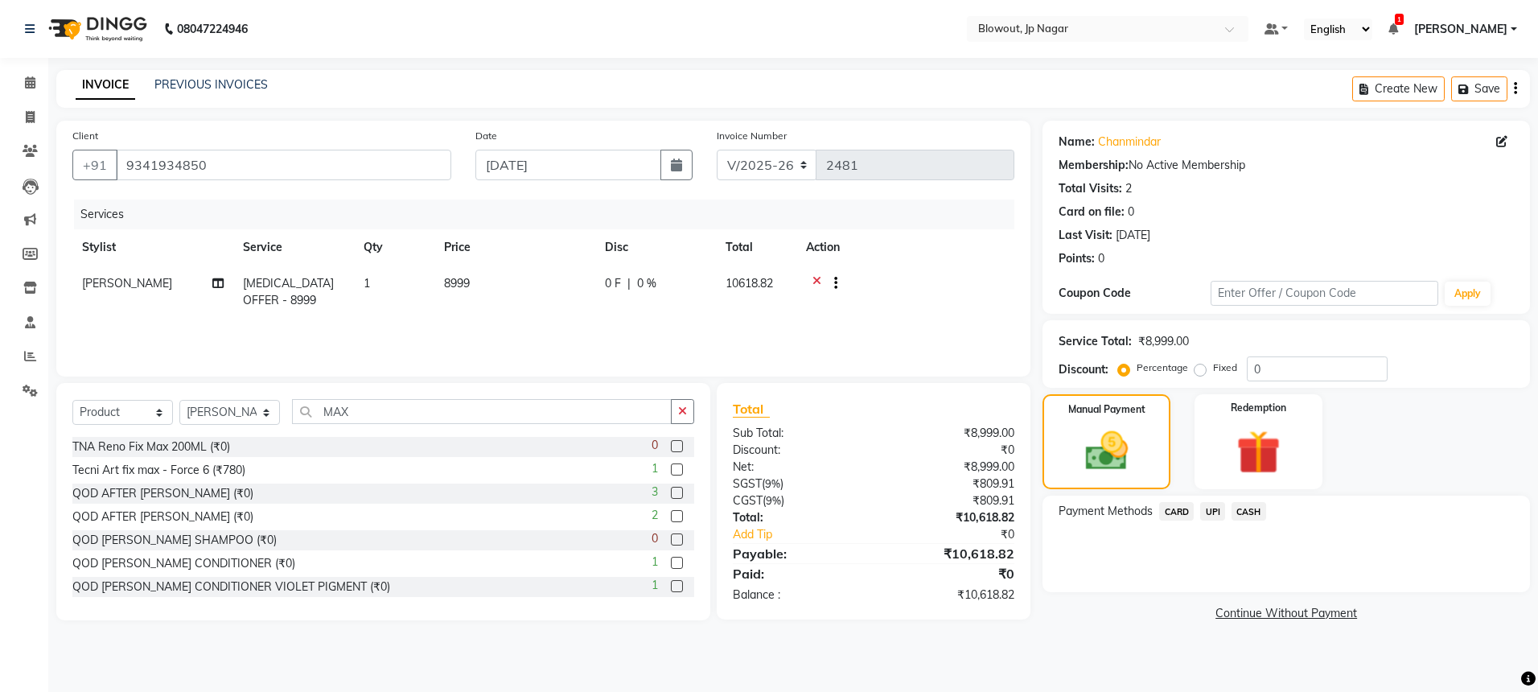
click at [1179, 511] on span "CARD" at bounding box center [1176, 511] width 35 height 19
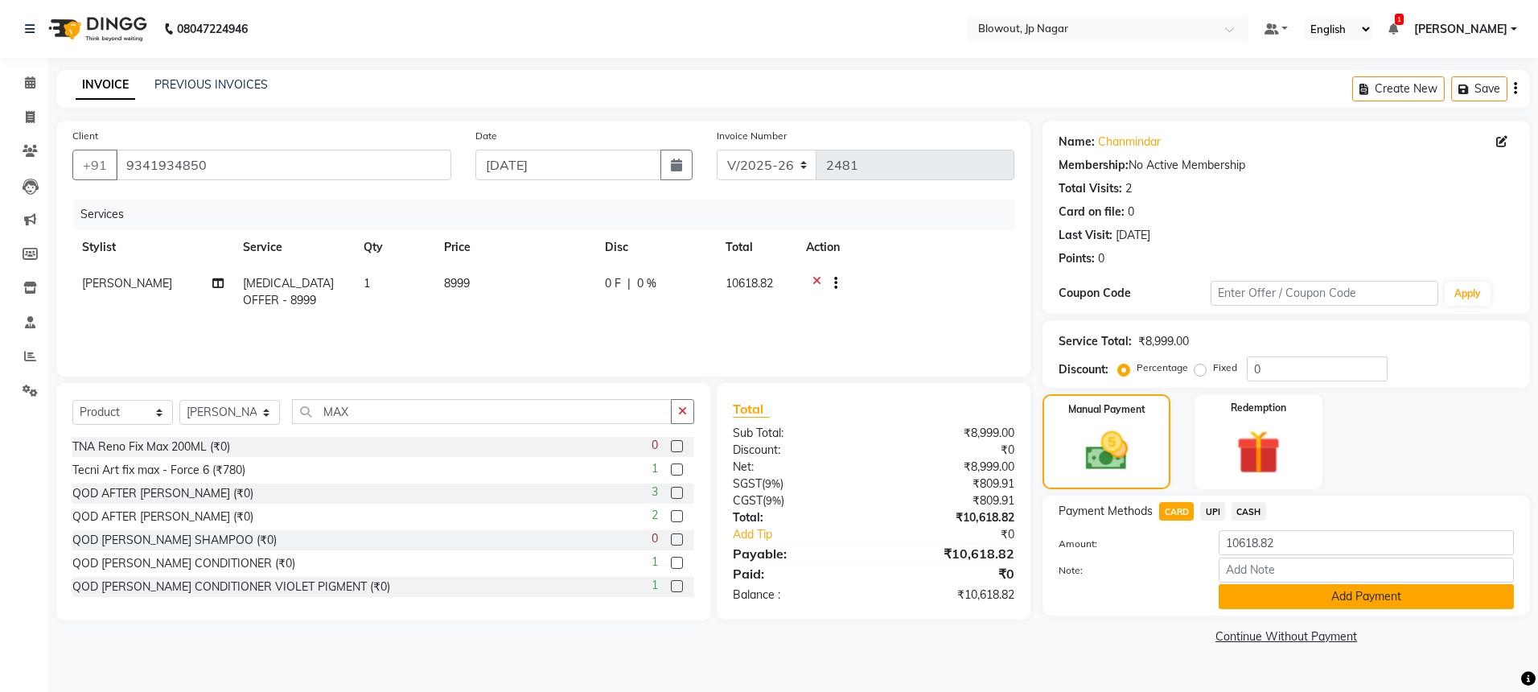
click at [1336, 588] on button "Add Payment" at bounding box center [1366, 596] width 295 height 25
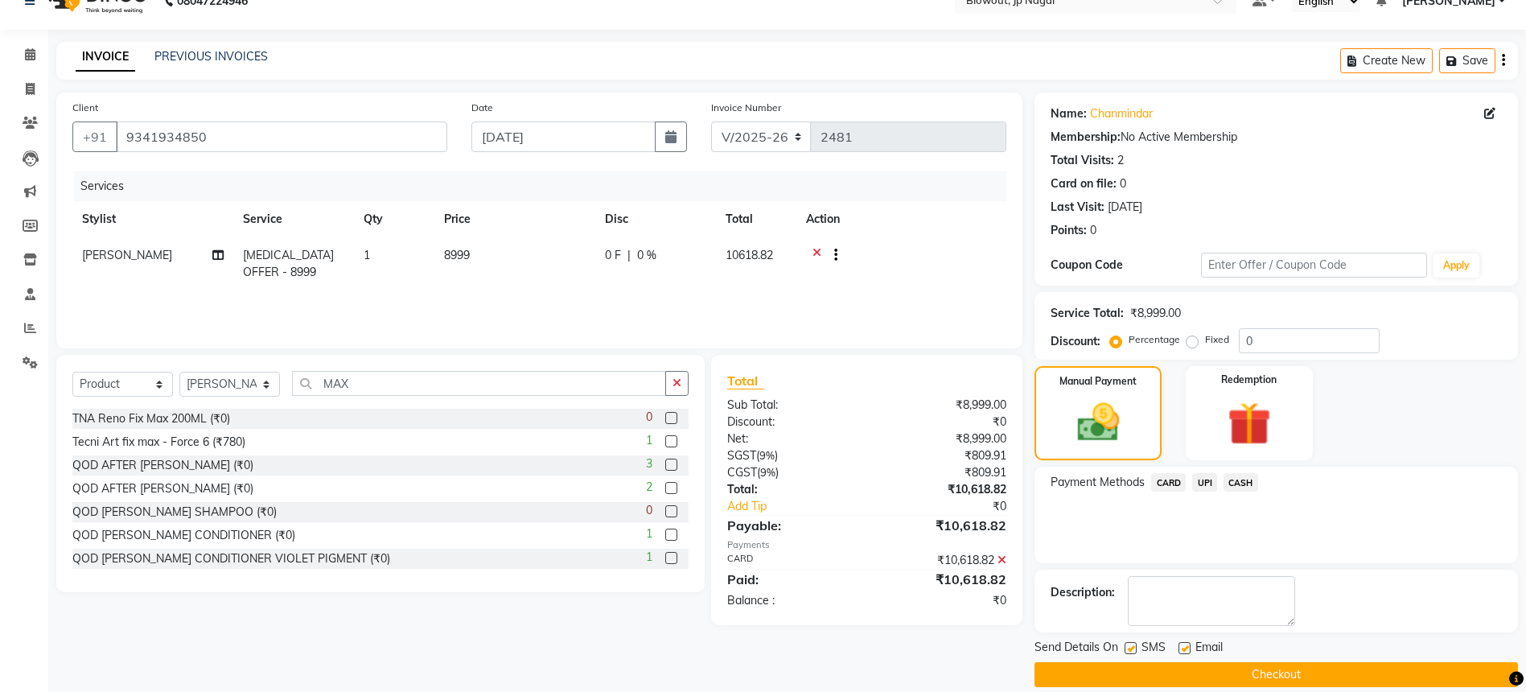
scroll to position [47, 0]
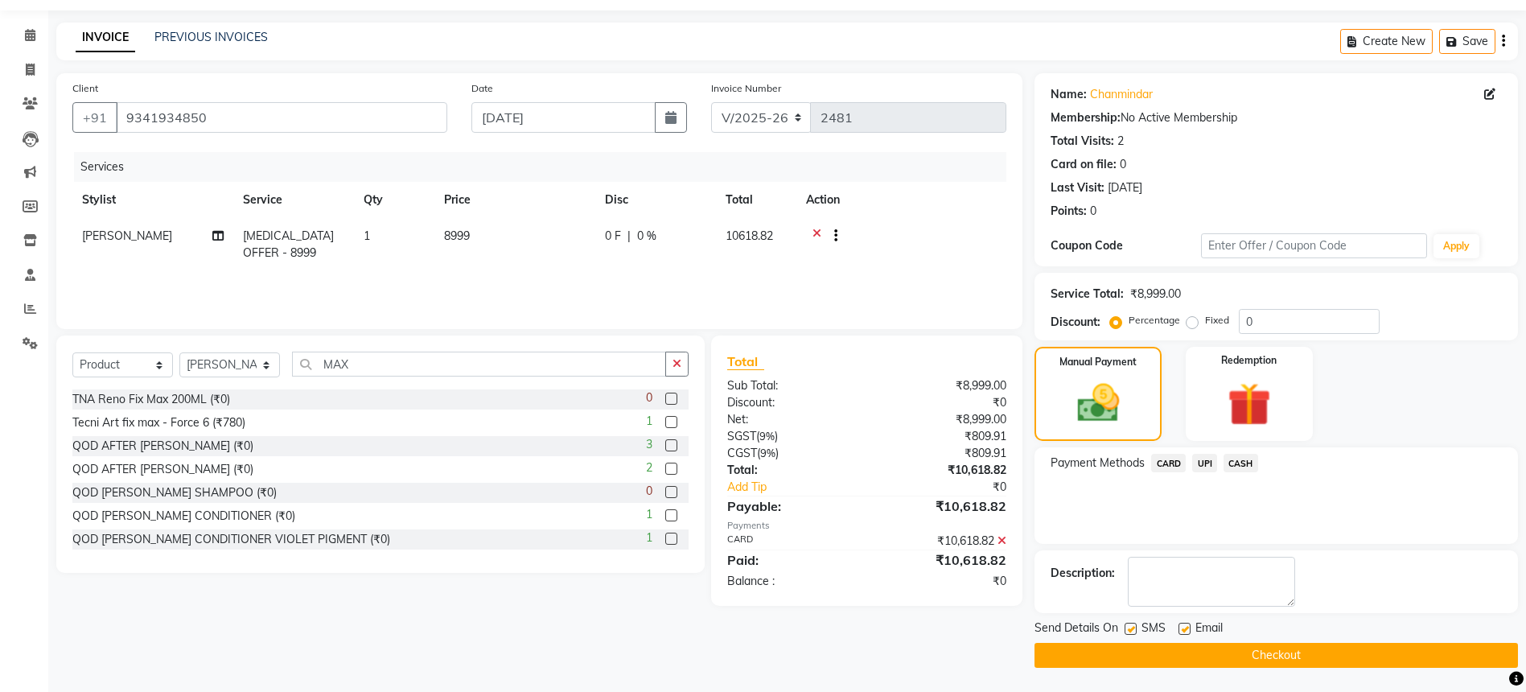
click at [1001, 535] on icon at bounding box center [1002, 540] width 9 height 11
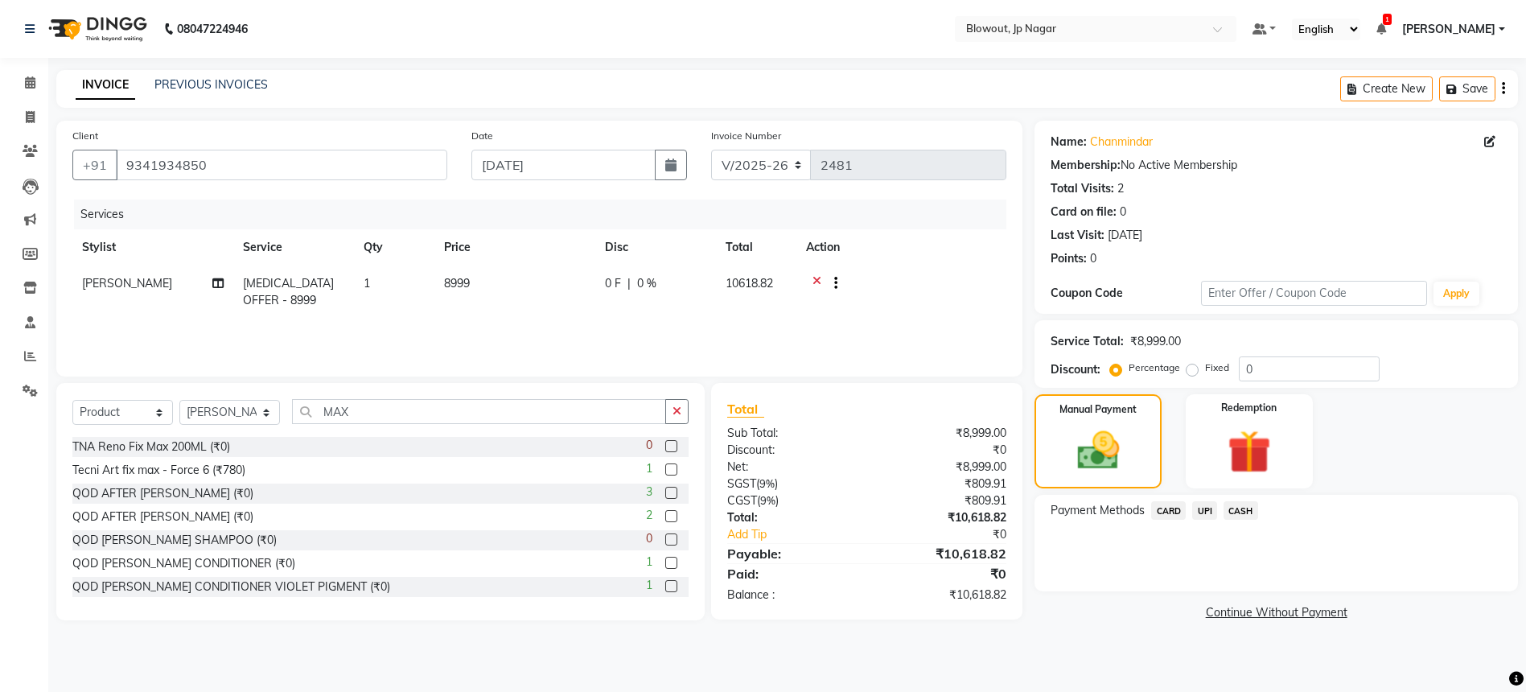
scroll to position [0, 0]
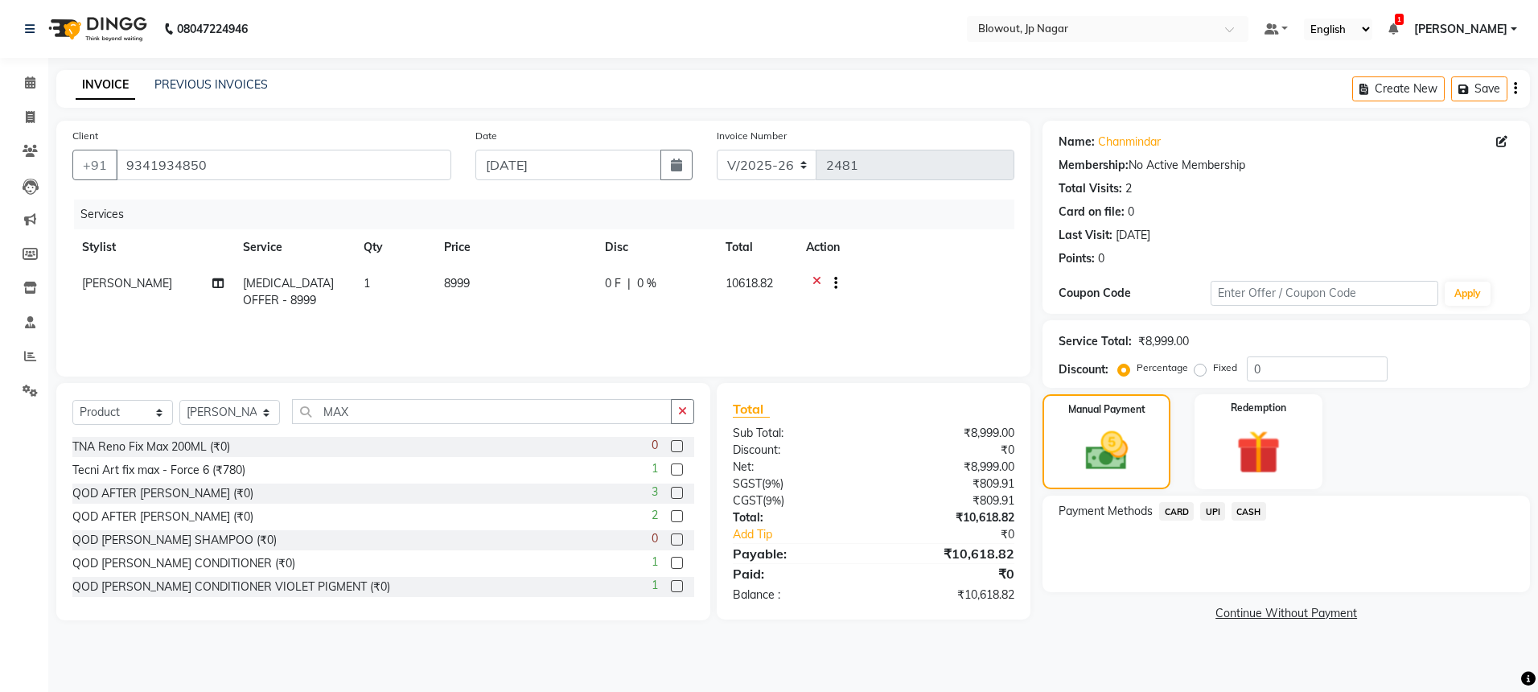
click at [1206, 510] on span "UPI" at bounding box center [1212, 511] width 25 height 19
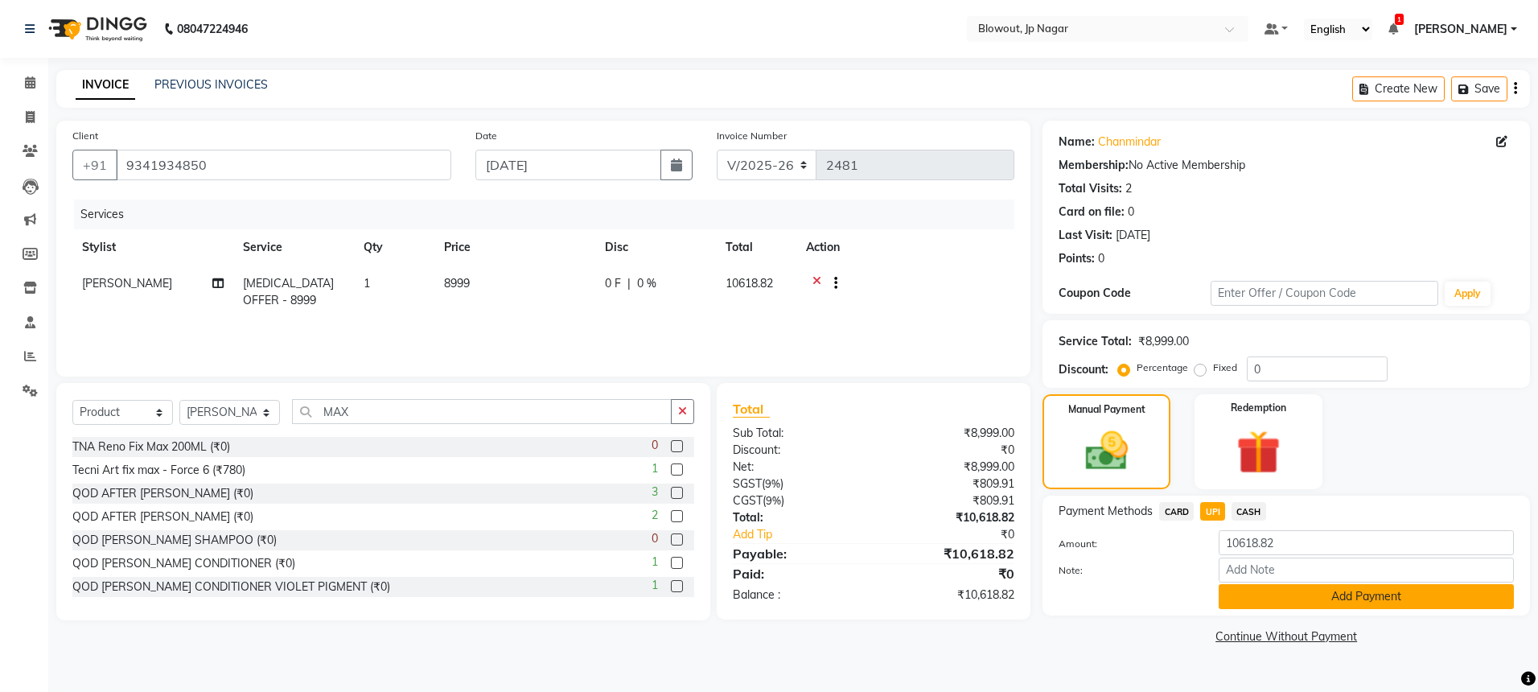
click at [1268, 588] on button "Add Payment" at bounding box center [1366, 596] width 295 height 25
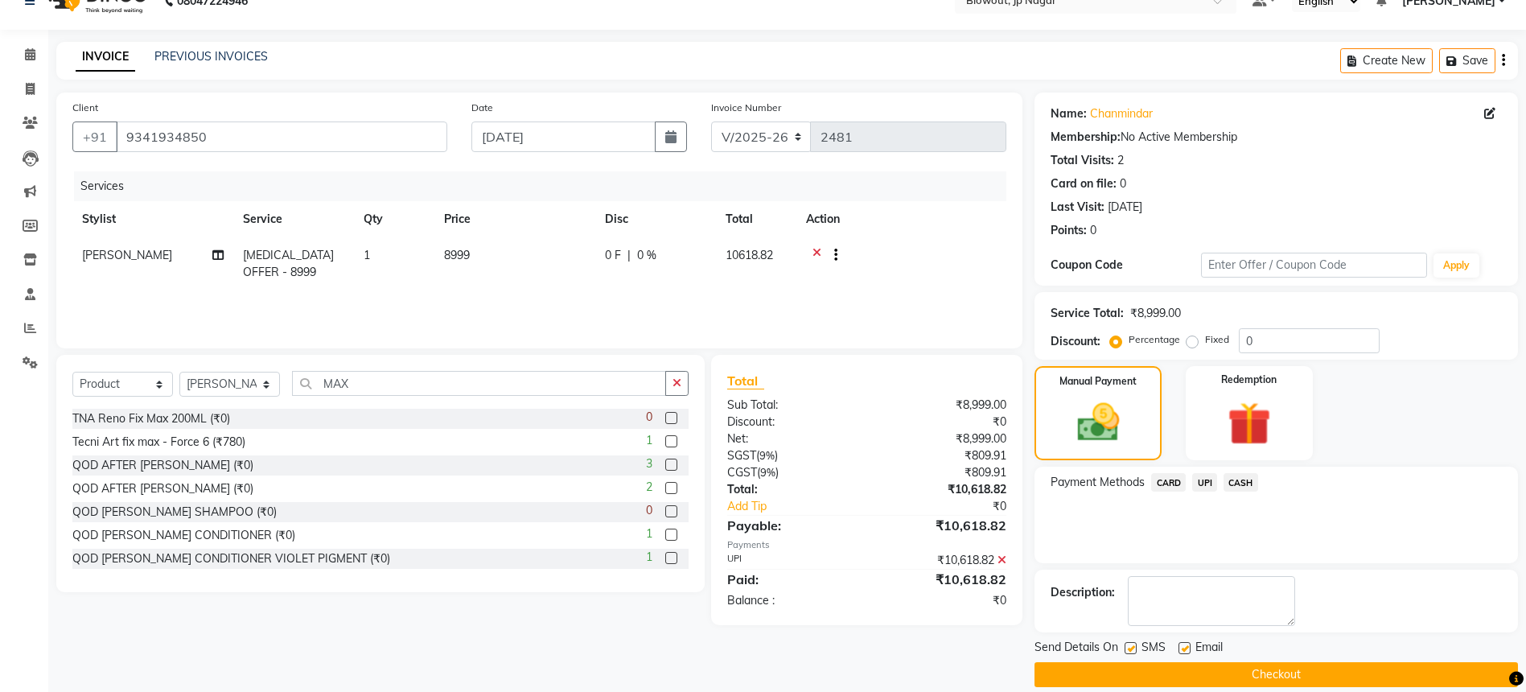
scroll to position [47, 0]
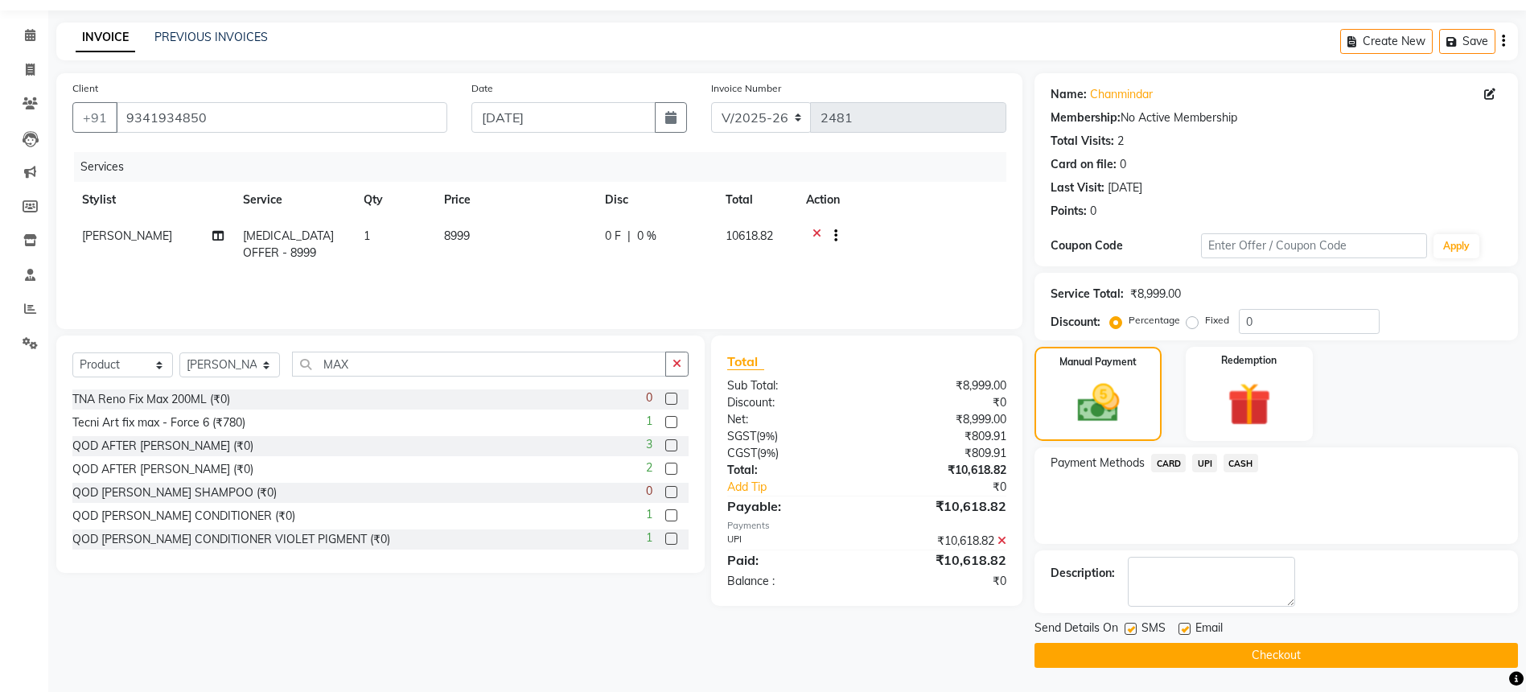
click at [1203, 653] on button "Checkout" at bounding box center [1276, 655] width 483 height 25
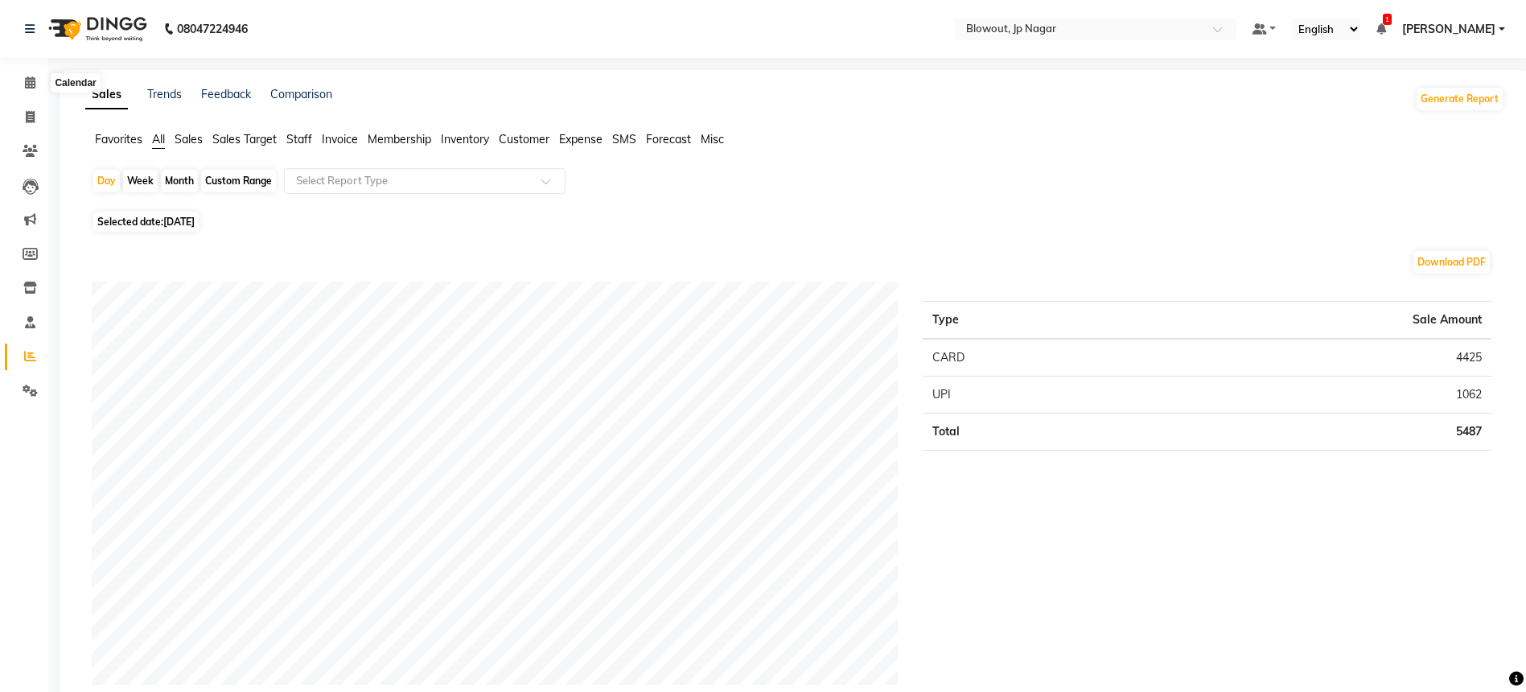
click at [20, 80] on span at bounding box center [30, 83] width 28 height 19
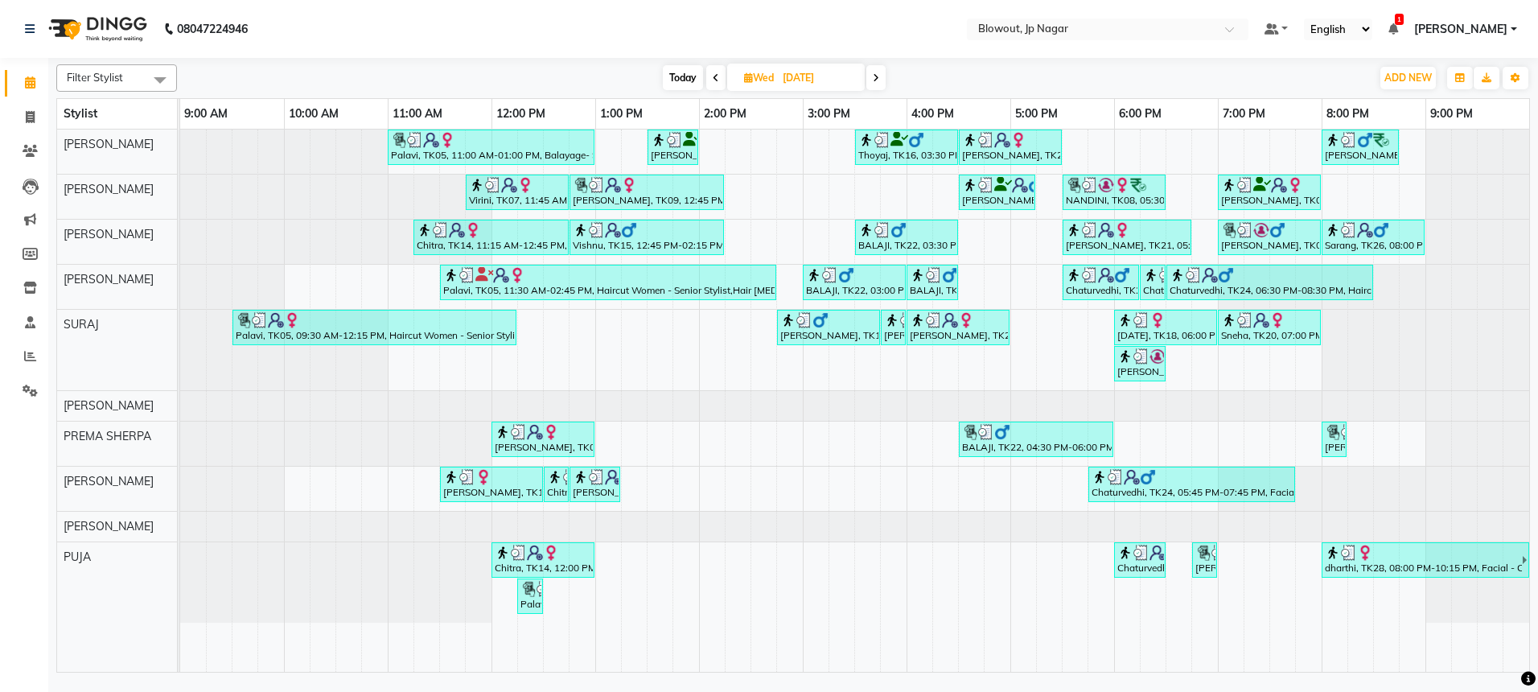
click at [680, 85] on span "Today" at bounding box center [683, 77] width 40 height 25
type input "[DATE]"
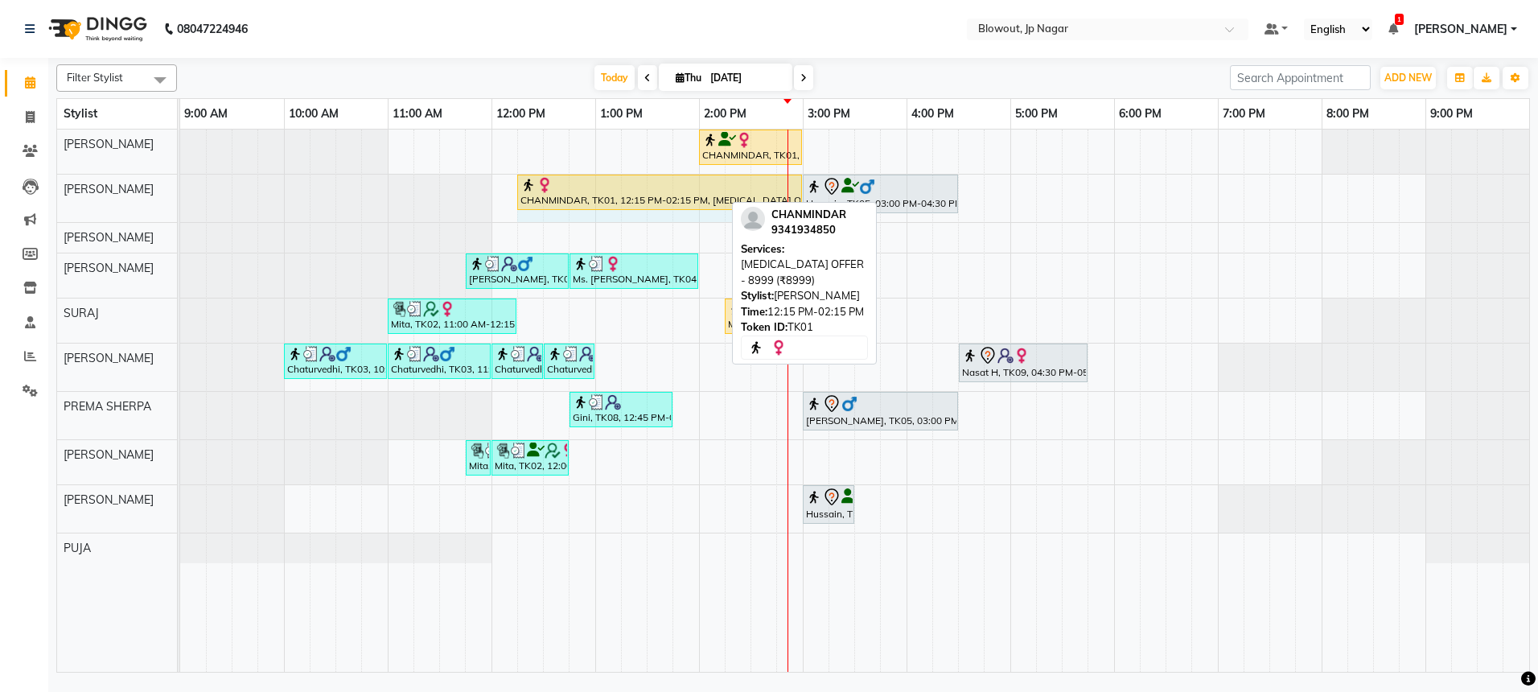
drag, startPoint x: 721, startPoint y: 191, endPoint x: 791, endPoint y: 192, distance: 70.0
click at [180, 192] on div "CHANMINDAR, TK01, 12:15 PM-02:15 PM, [MEDICAL_DATA] OFFER - 8999 (₹8999) [PERSO…" at bounding box center [180, 198] width 0 height 47
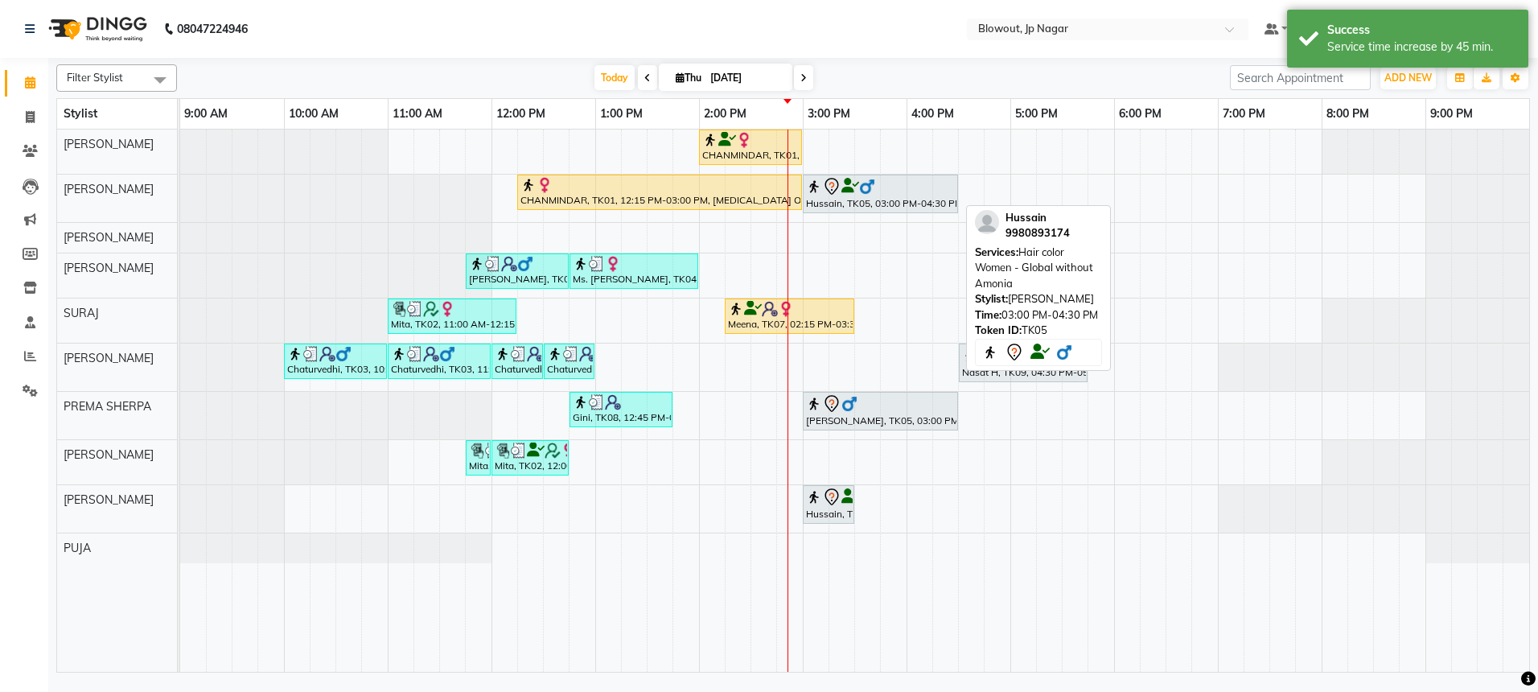
click at [880, 188] on div at bounding box center [880, 186] width 149 height 19
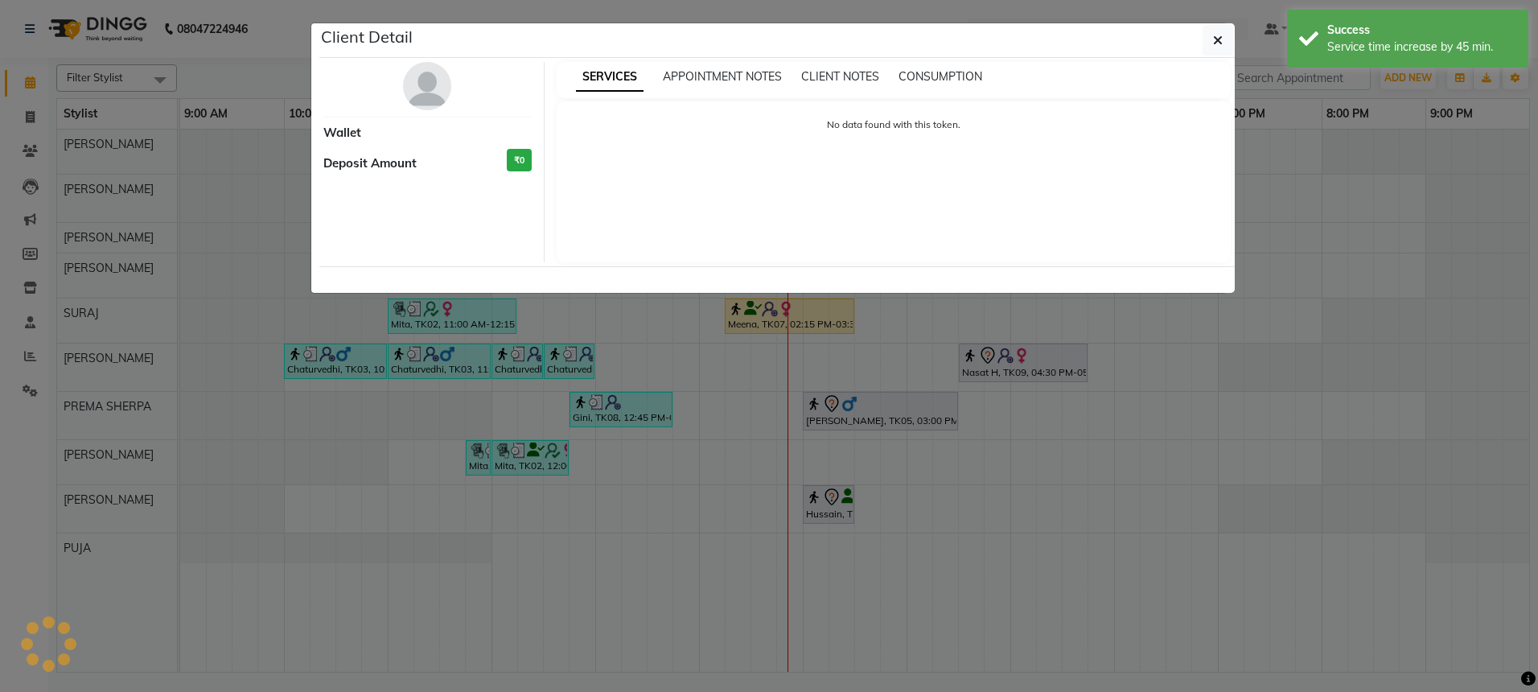
select select "7"
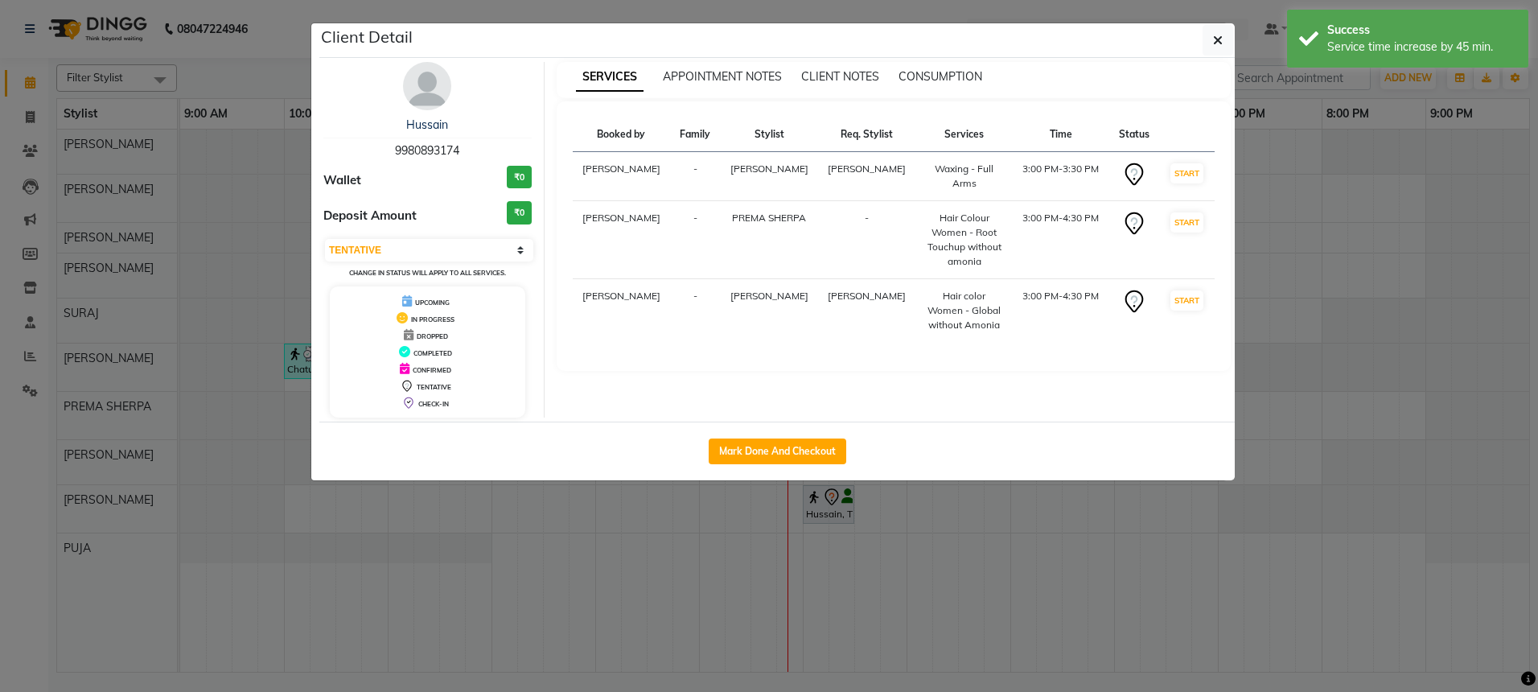
click at [434, 88] on img at bounding box center [427, 86] width 48 height 48
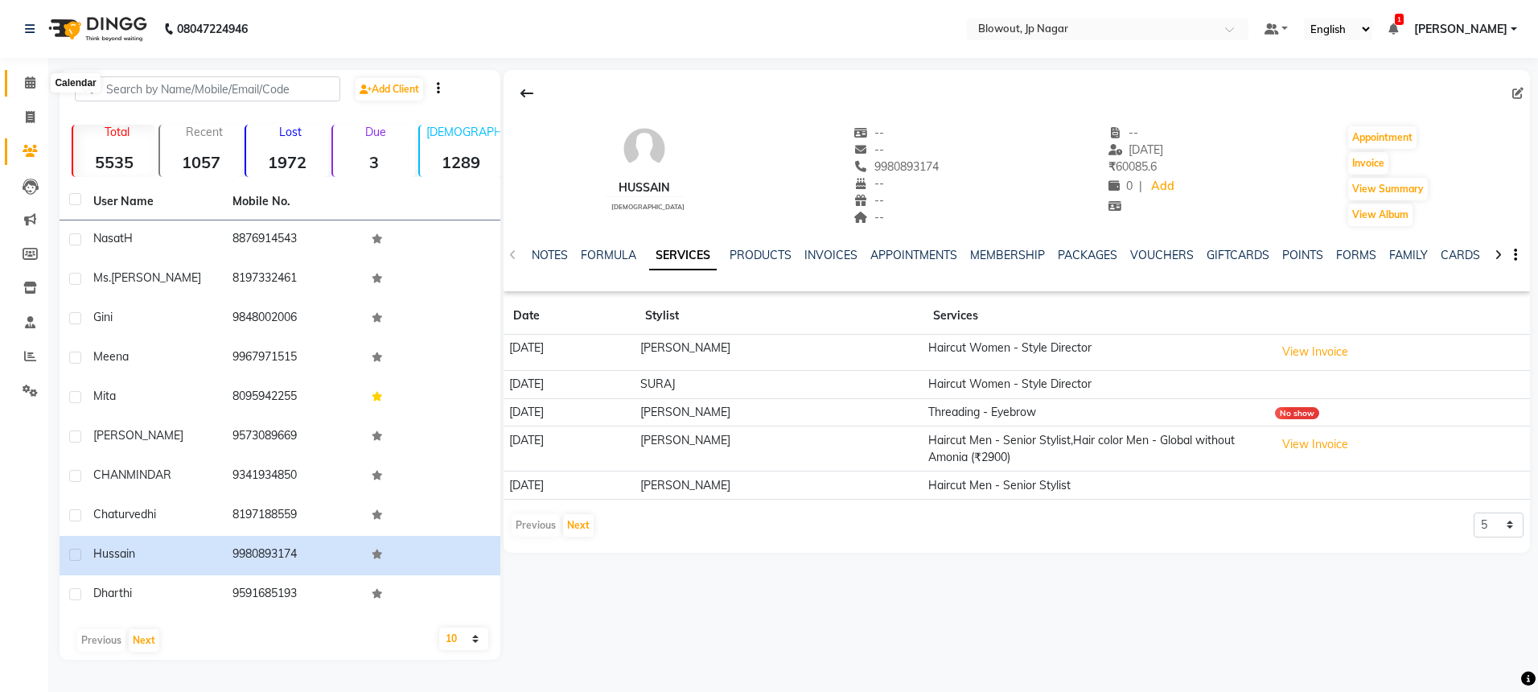
click at [30, 74] on span at bounding box center [30, 83] width 28 height 19
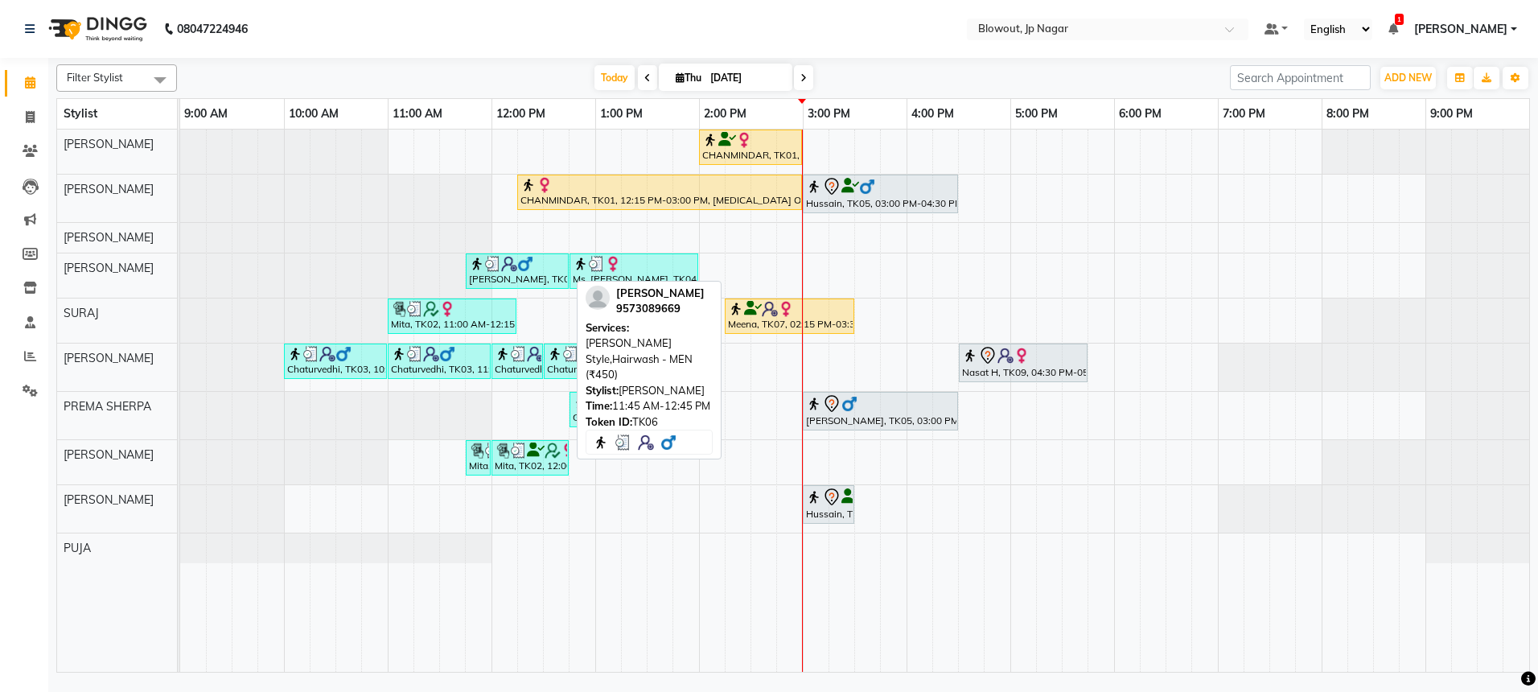
click at [491, 267] on img at bounding box center [493, 264] width 16 height 16
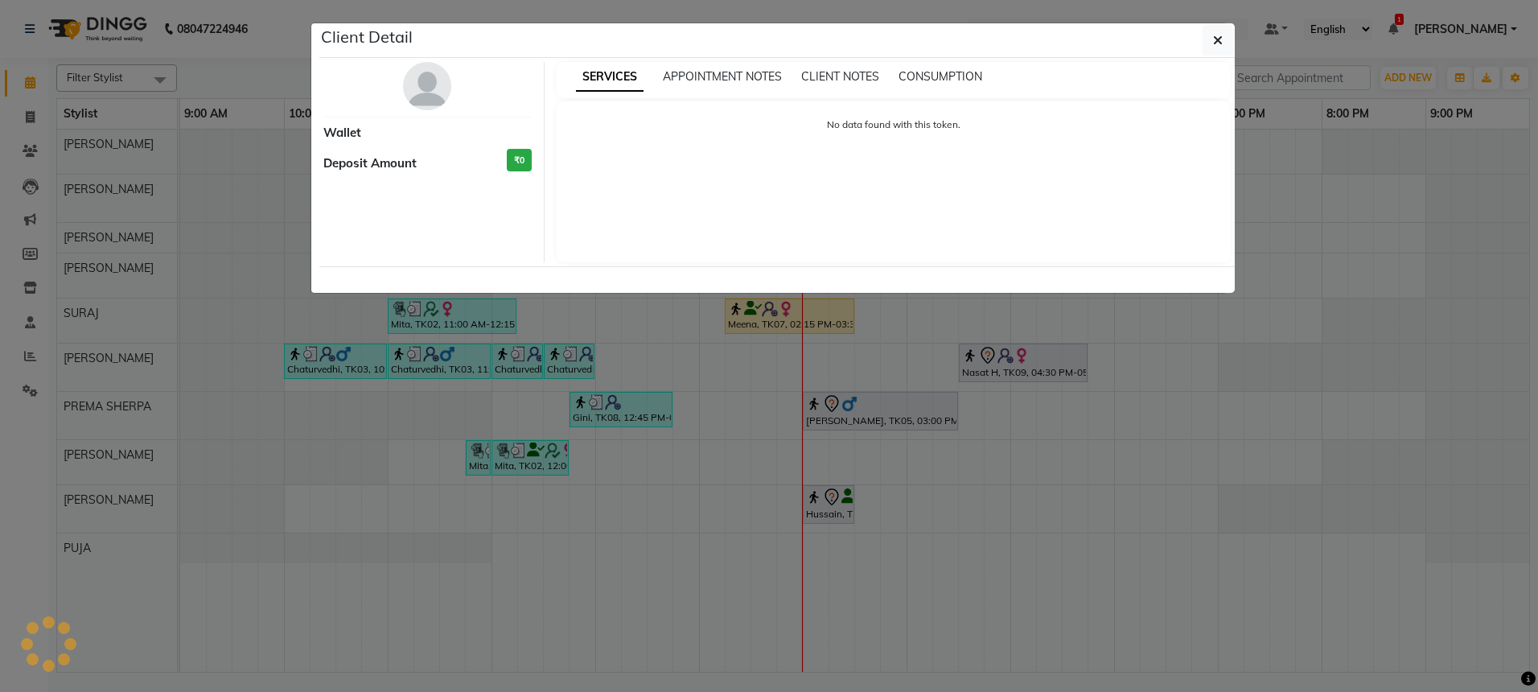
select select "3"
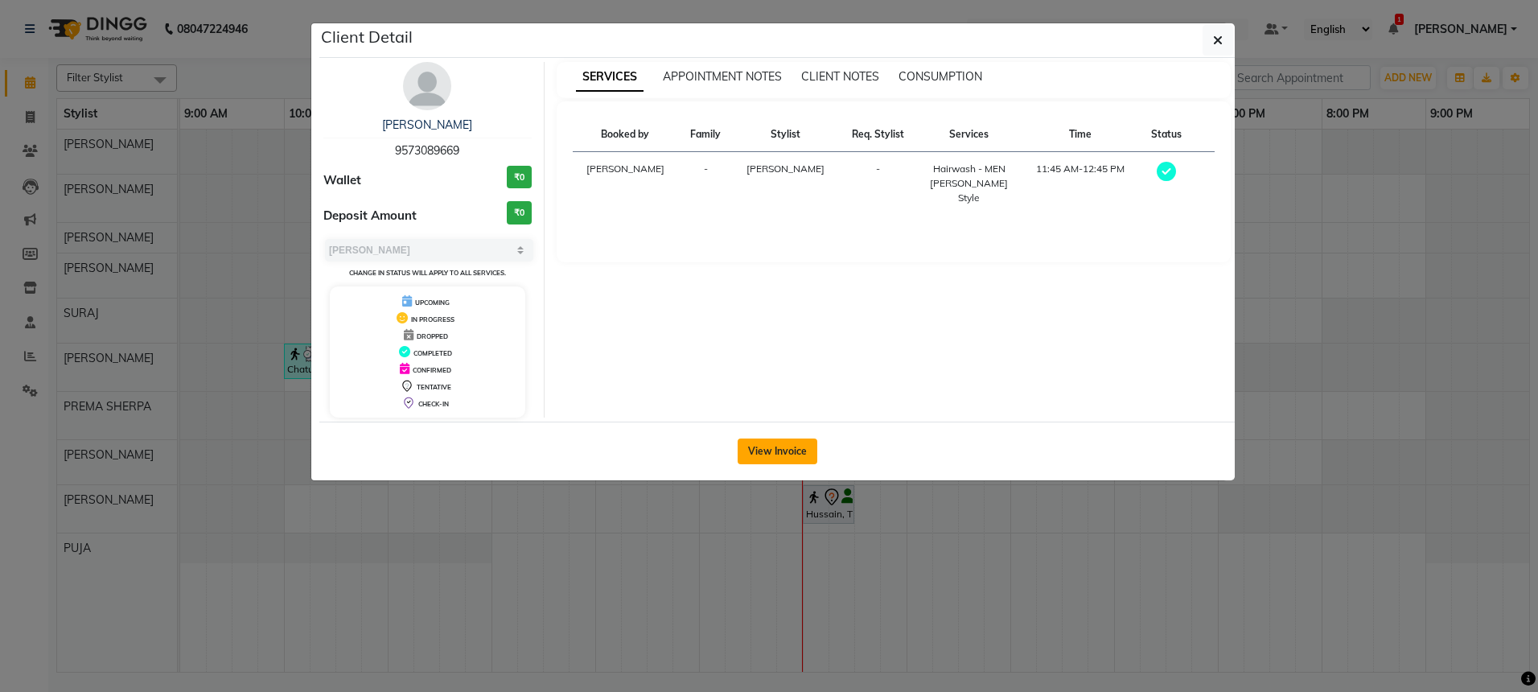
click at [769, 446] on button "View Invoice" at bounding box center [778, 451] width 80 height 26
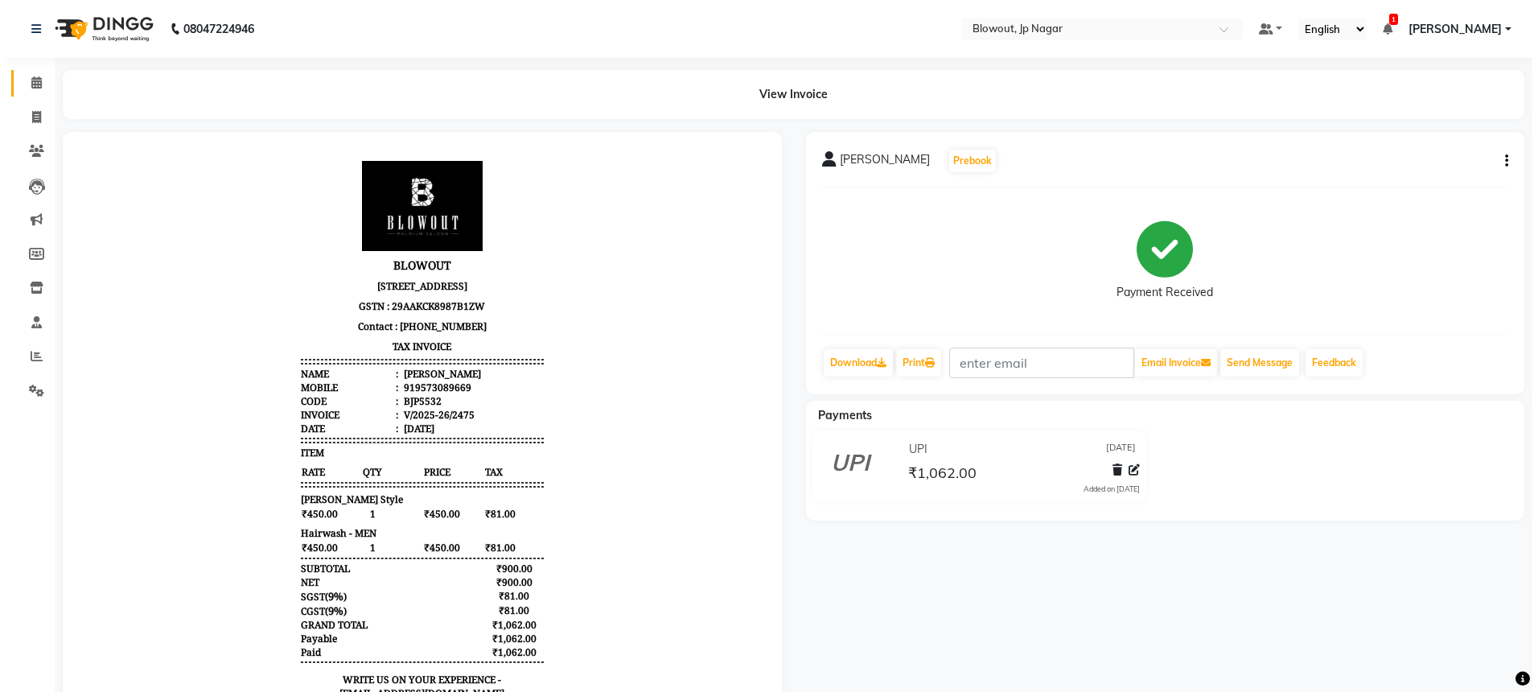
scroll to position [13, 0]
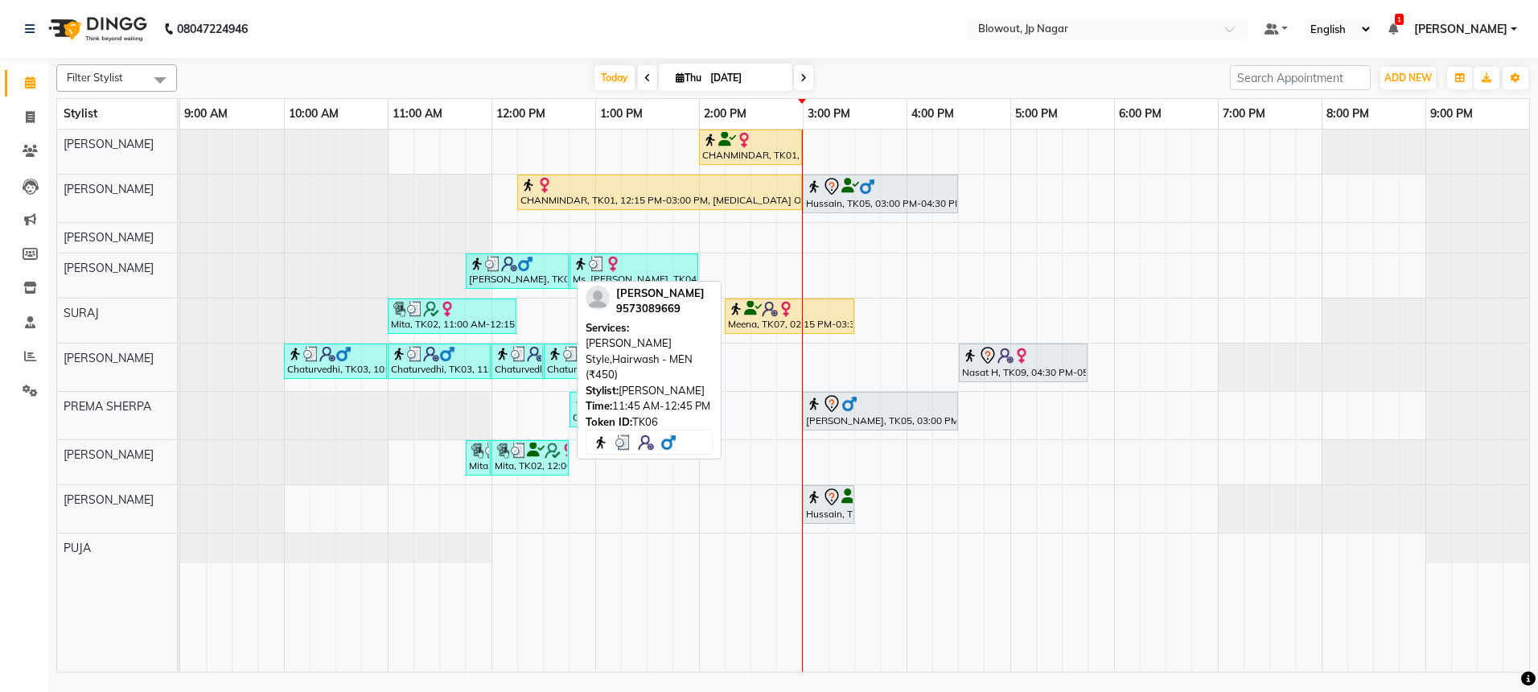
click at [492, 269] on img at bounding box center [493, 264] width 16 height 16
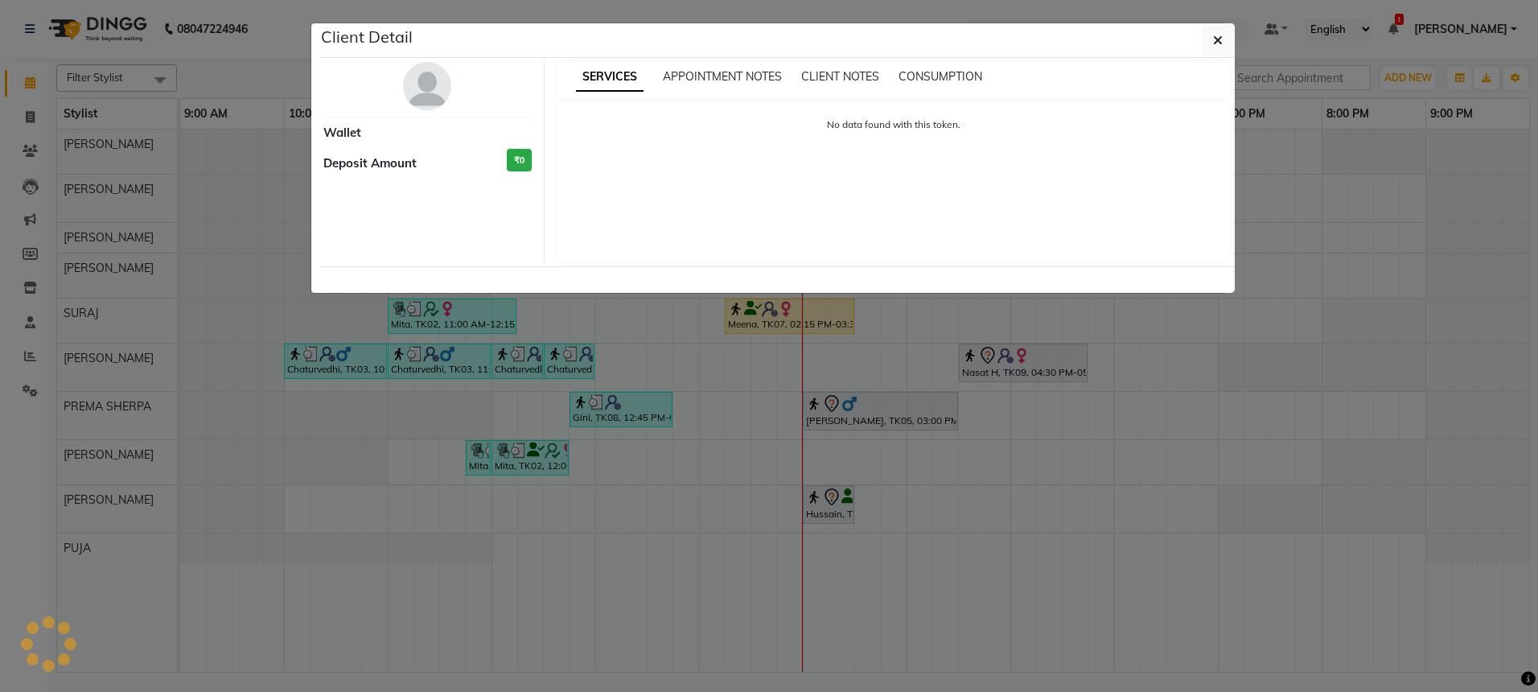
select select "3"
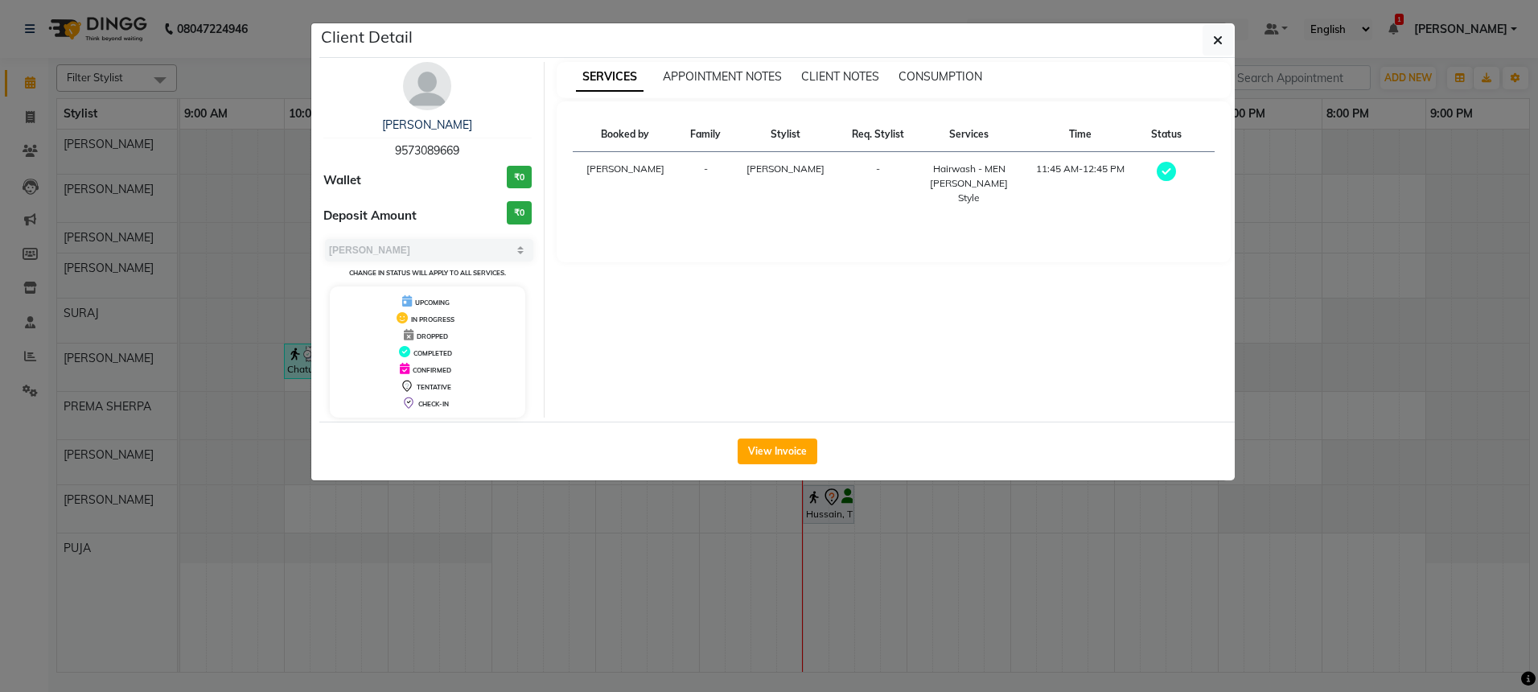
click at [426, 70] on img at bounding box center [427, 86] width 48 height 48
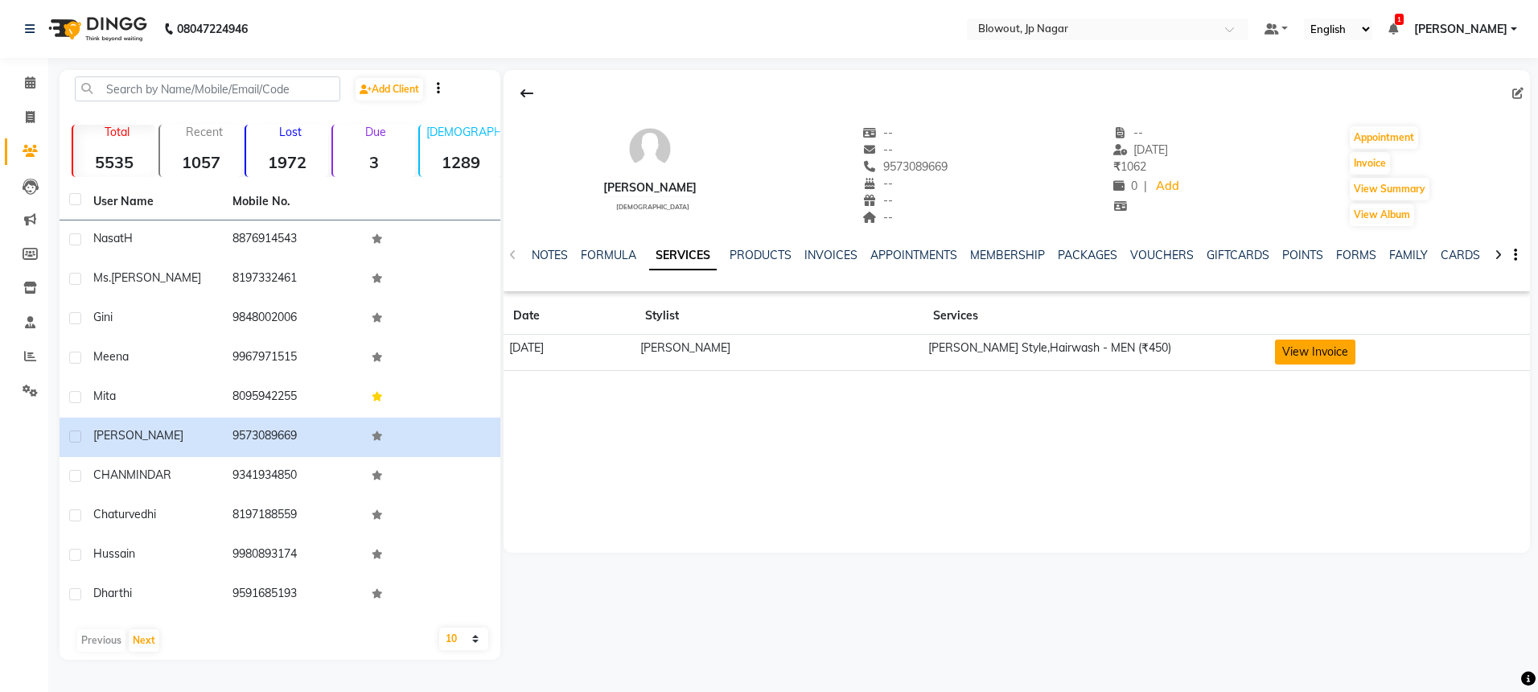
click at [1317, 344] on button "View Invoice" at bounding box center [1315, 351] width 80 height 25
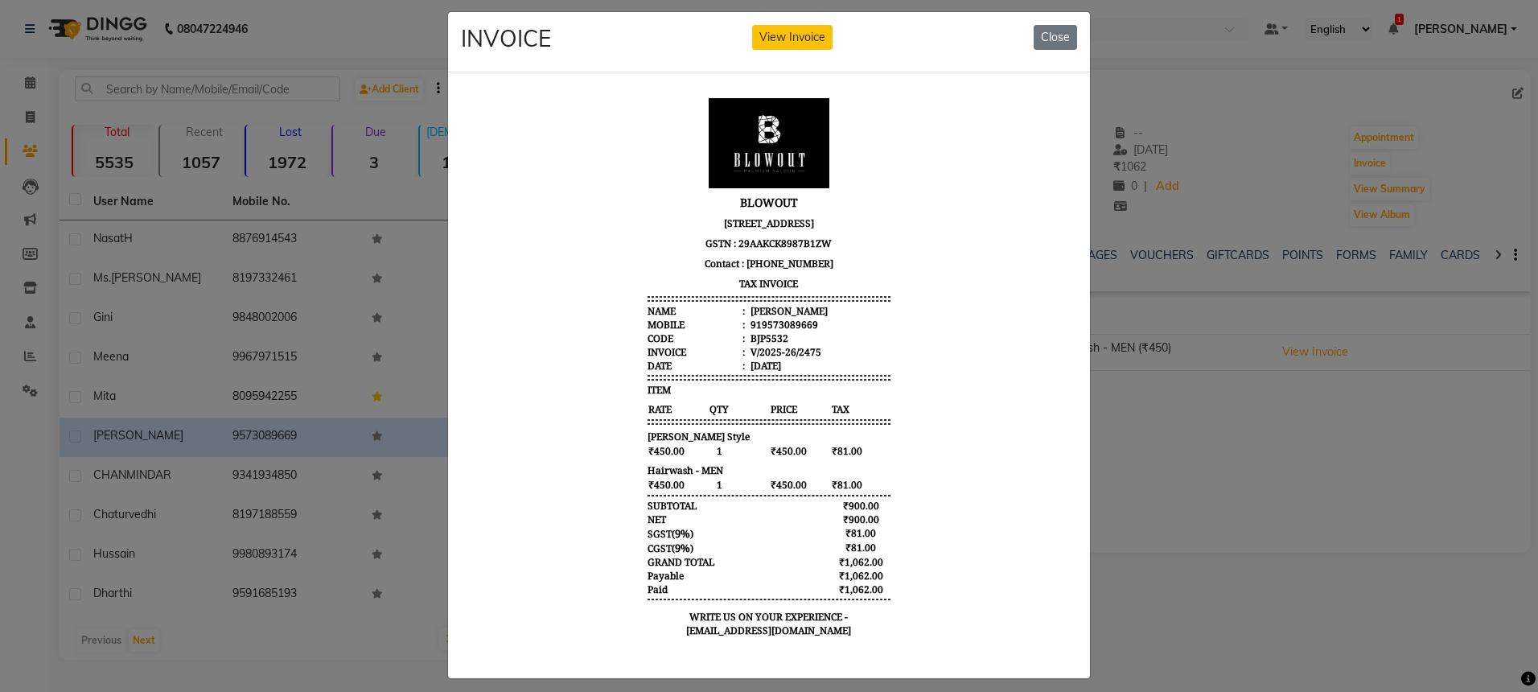
scroll to position [33, 0]
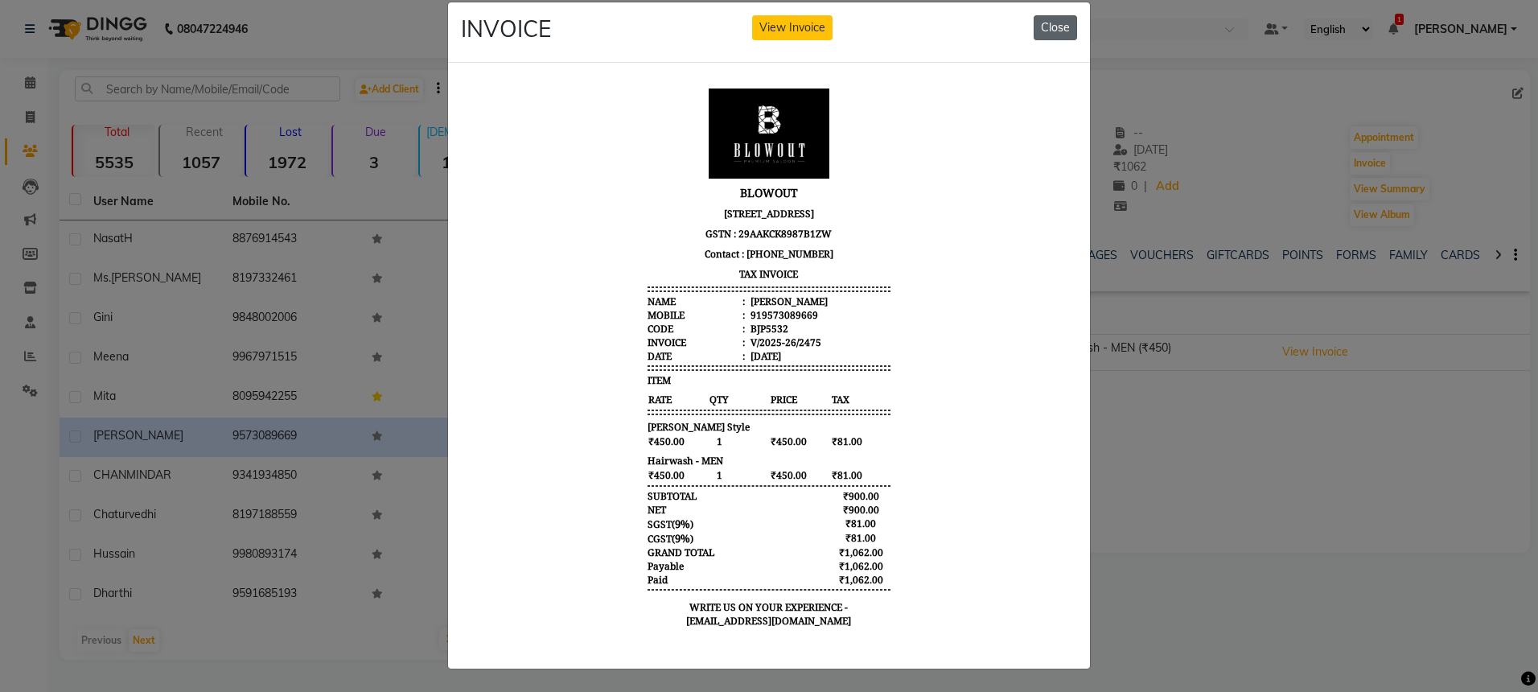
click at [1060, 15] on button "Close" at bounding box center [1055, 27] width 43 height 25
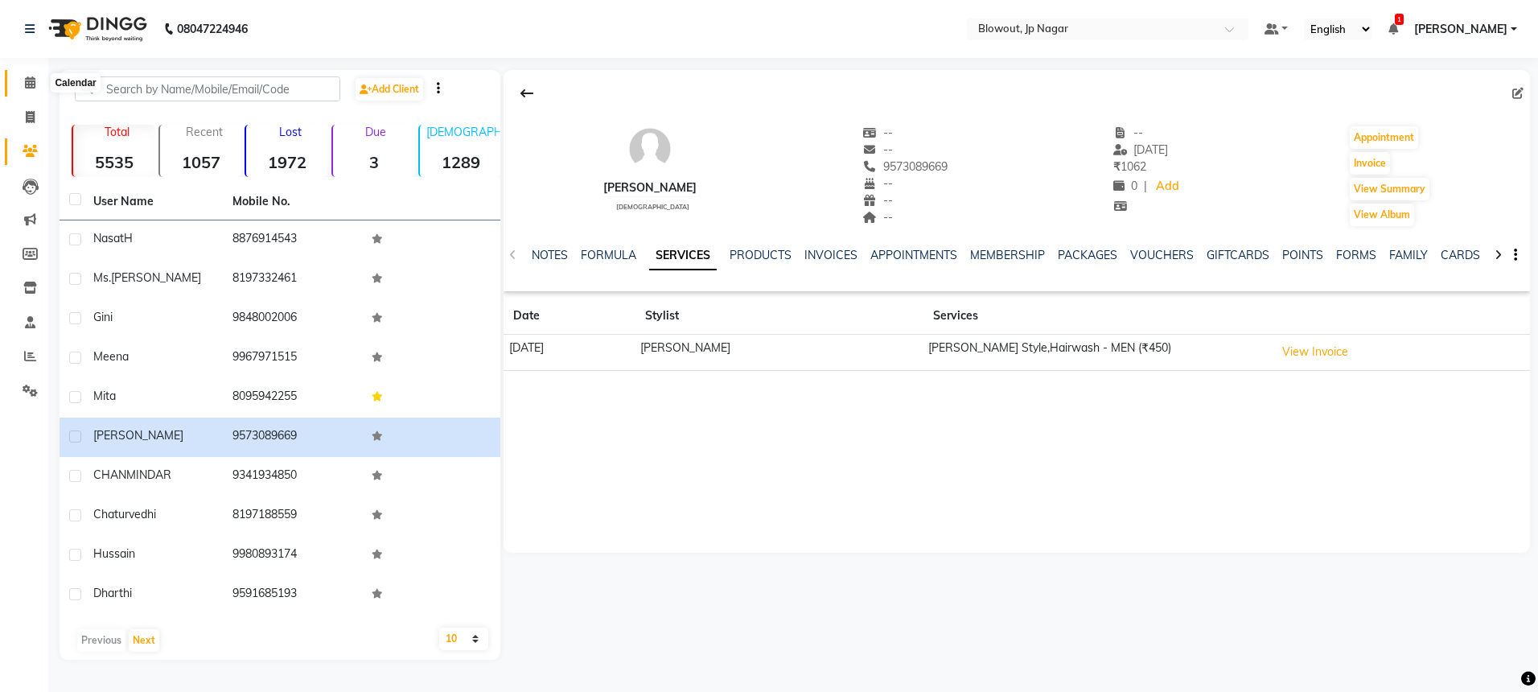
click at [31, 86] on icon at bounding box center [30, 82] width 10 height 12
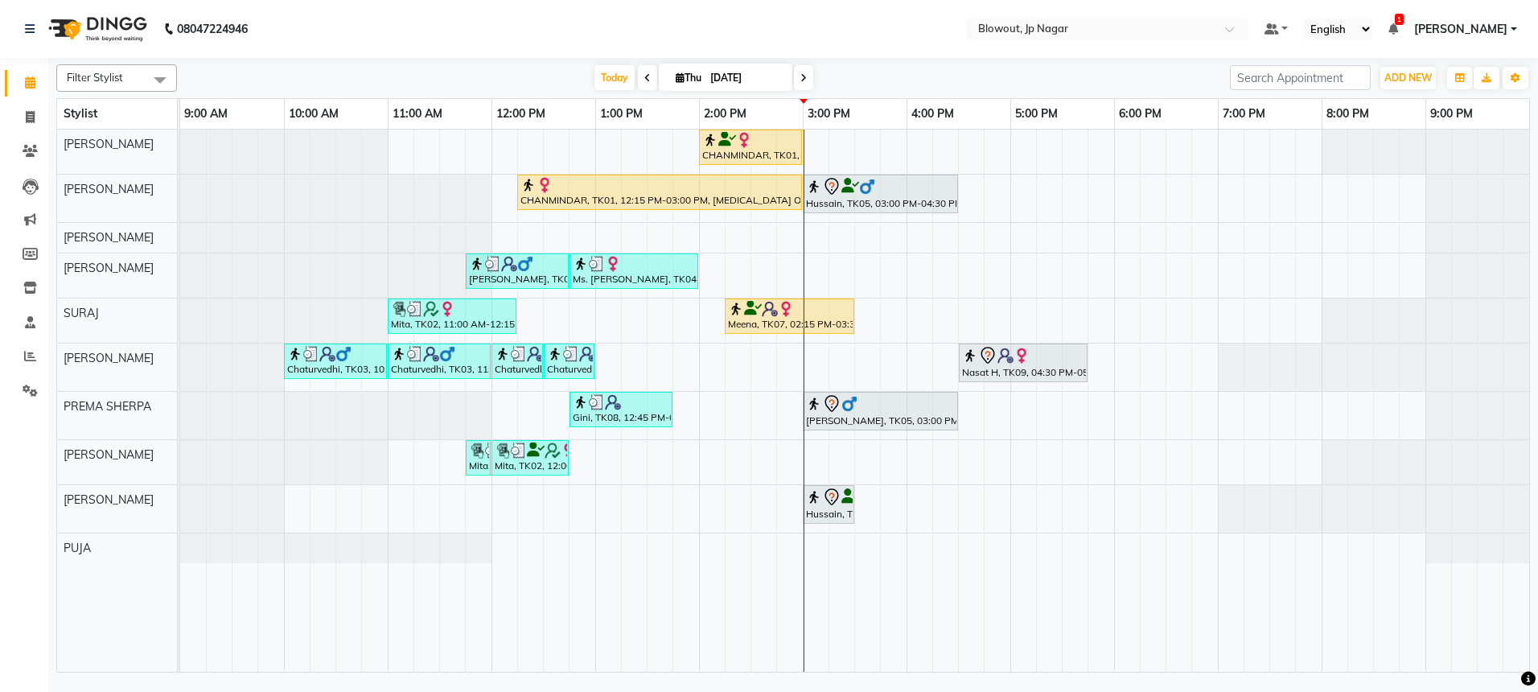
click at [796, 80] on span at bounding box center [803, 77] width 19 height 25
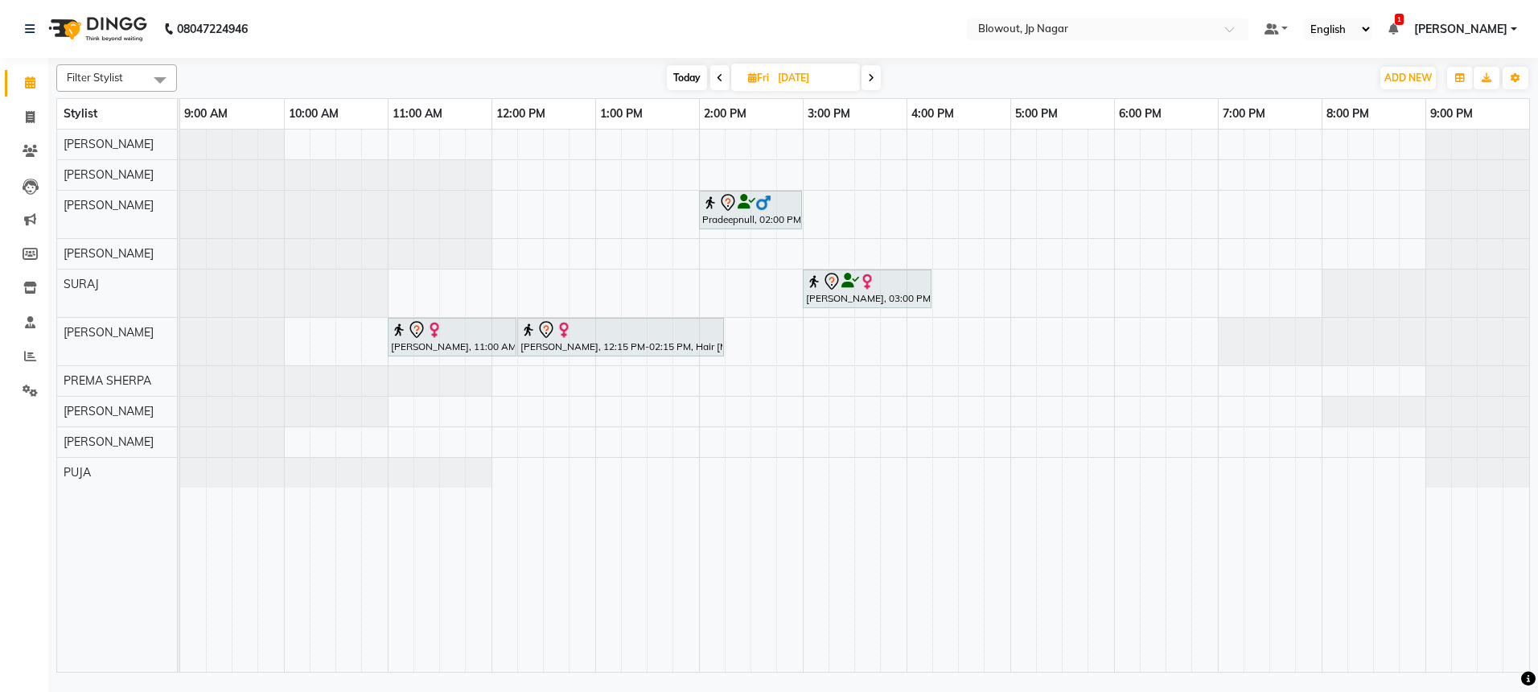
click at [874, 80] on icon at bounding box center [871, 78] width 6 height 10
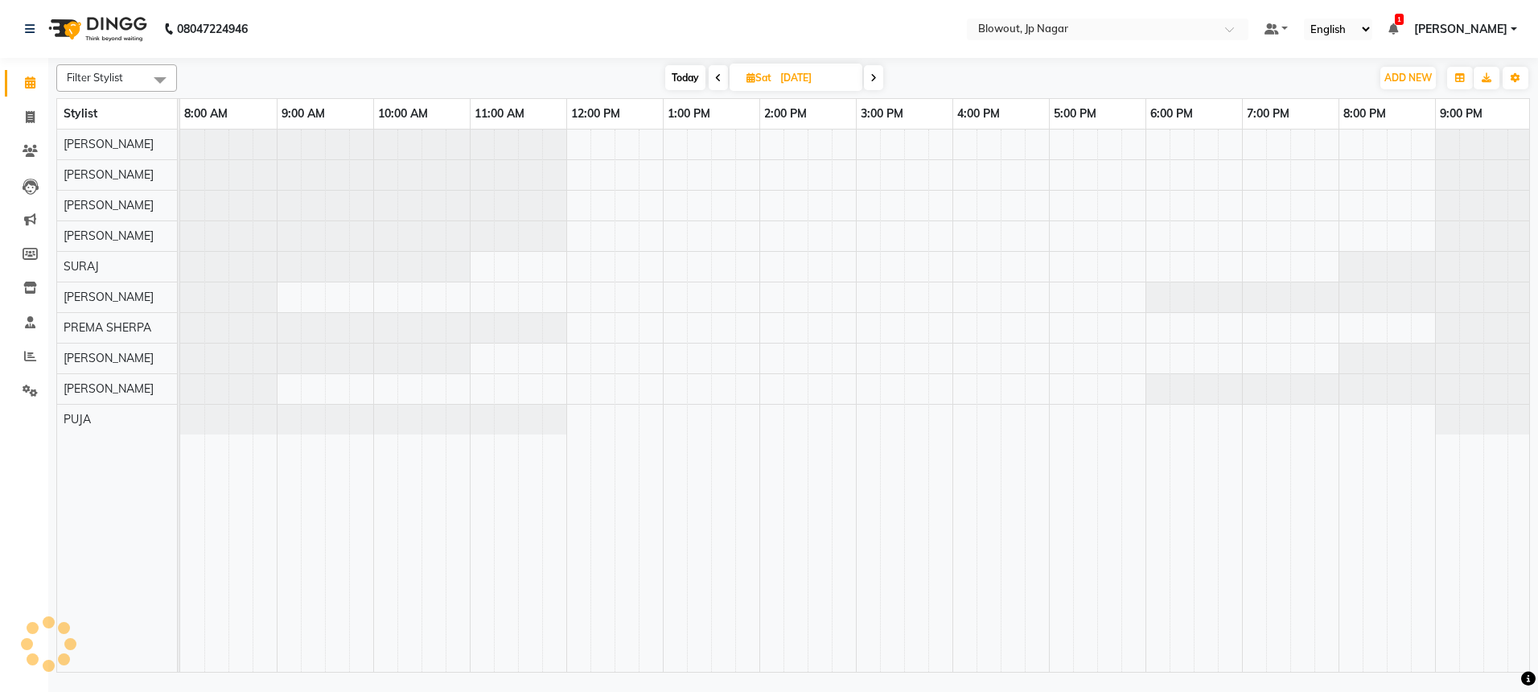
scroll to position [0, 2]
click at [874, 80] on icon at bounding box center [873, 78] width 6 height 10
click at [718, 74] on icon at bounding box center [717, 78] width 6 height 10
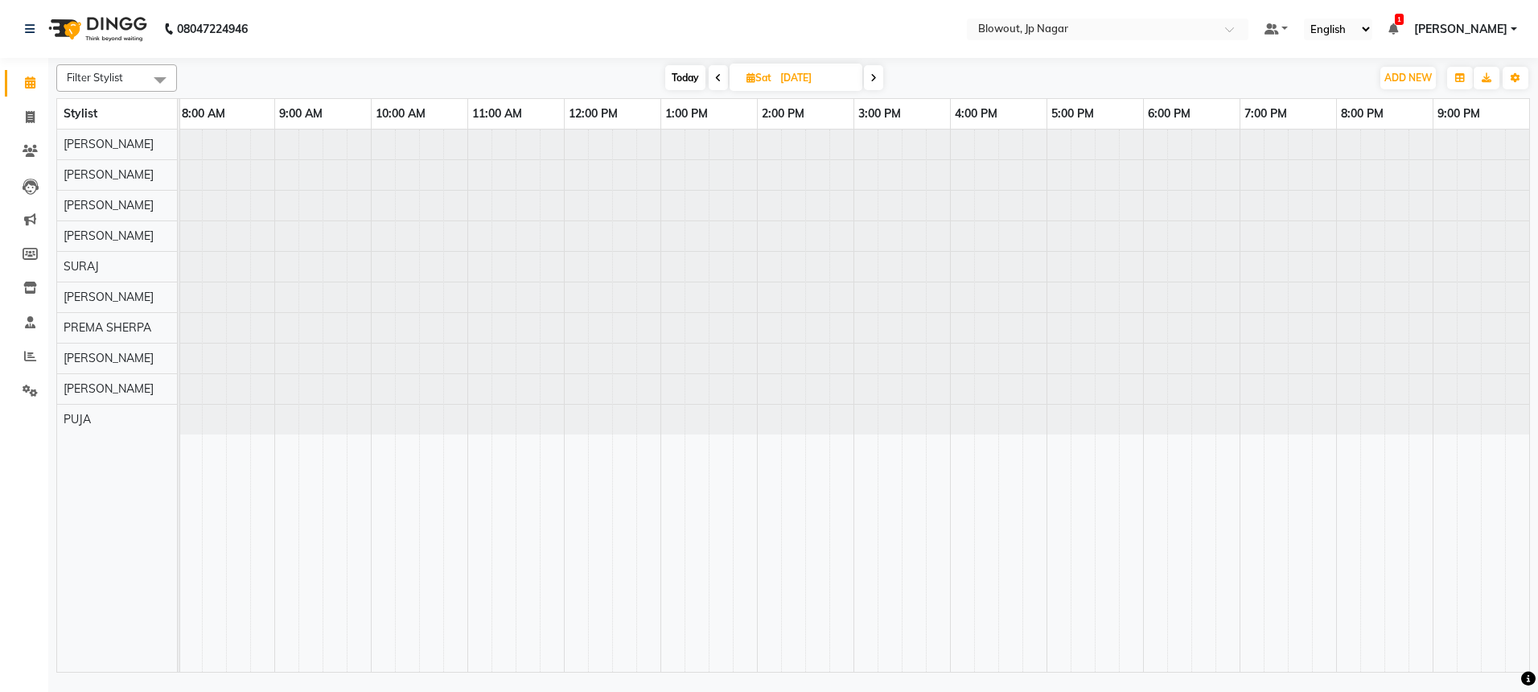
click at [718, 74] on icon at bounding box center [718, 78] width 6 height 10
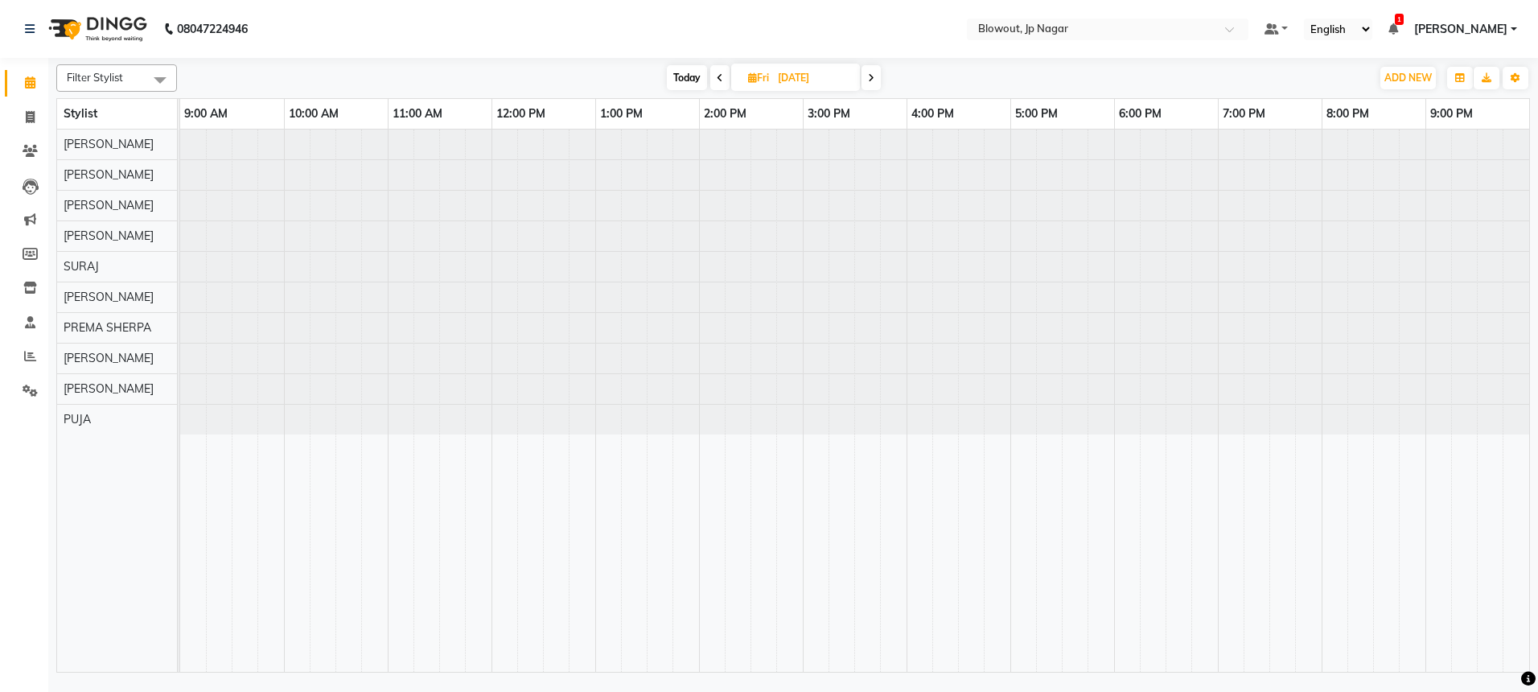
scroll to position [0, 0]
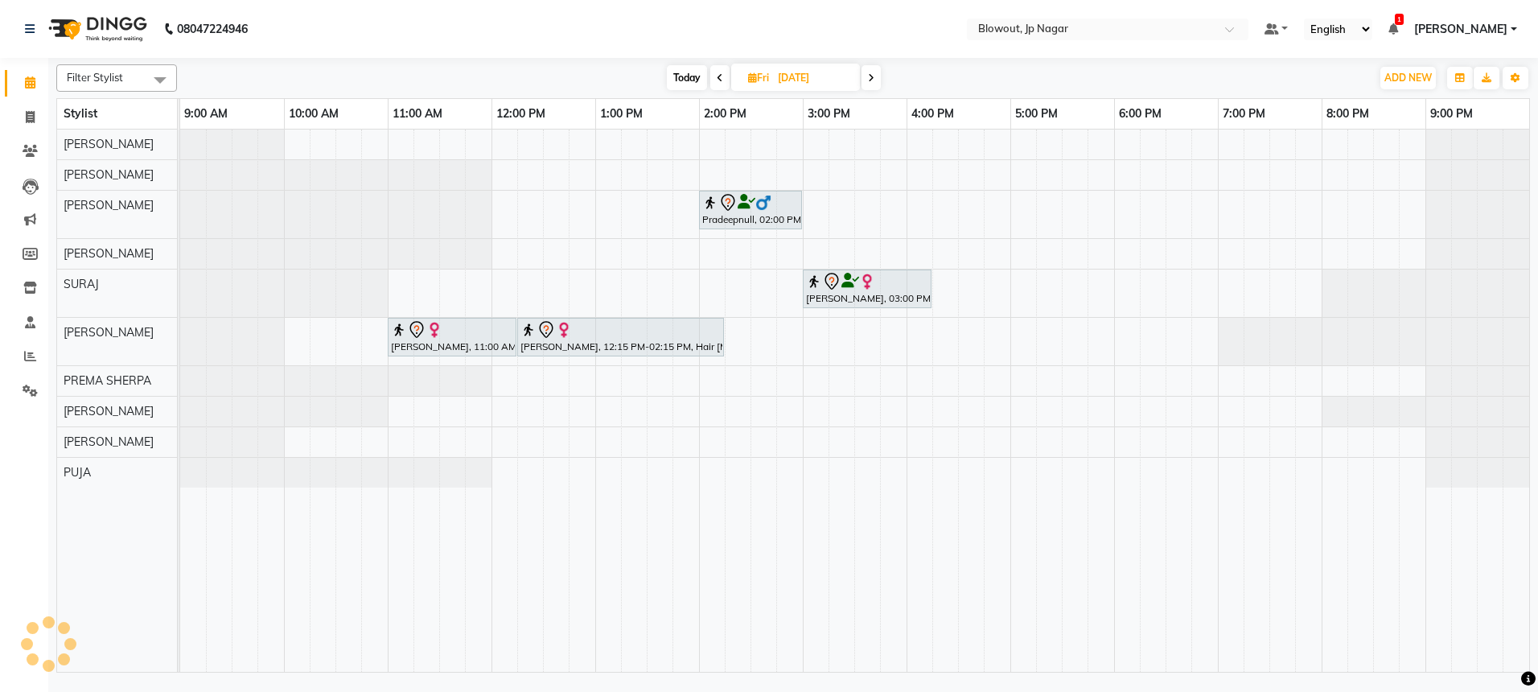
click at [718, 74] on icon at bounding box center [720, 78] width 6 height 10
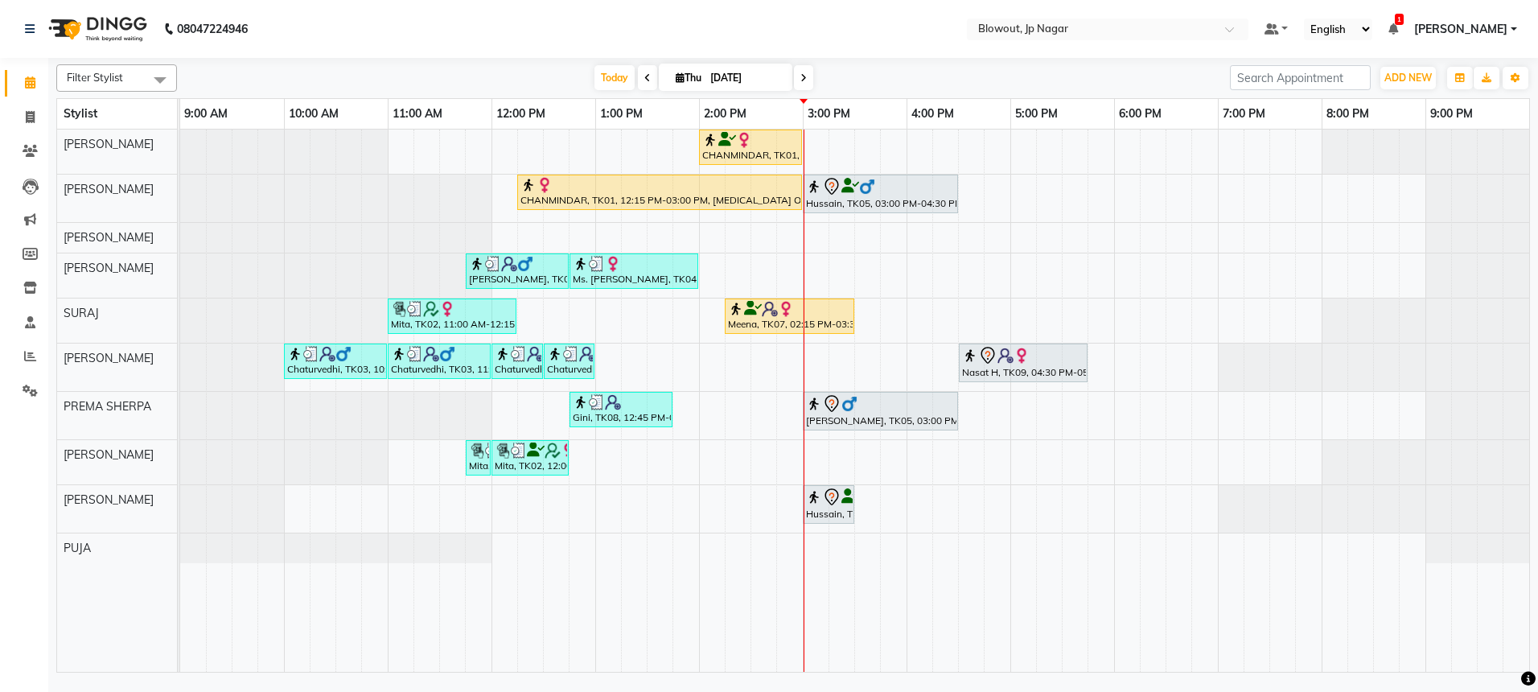
click at [639, 80] on span at bounding box center [647, 77] width 19 height 25
type input "03-09-2025"
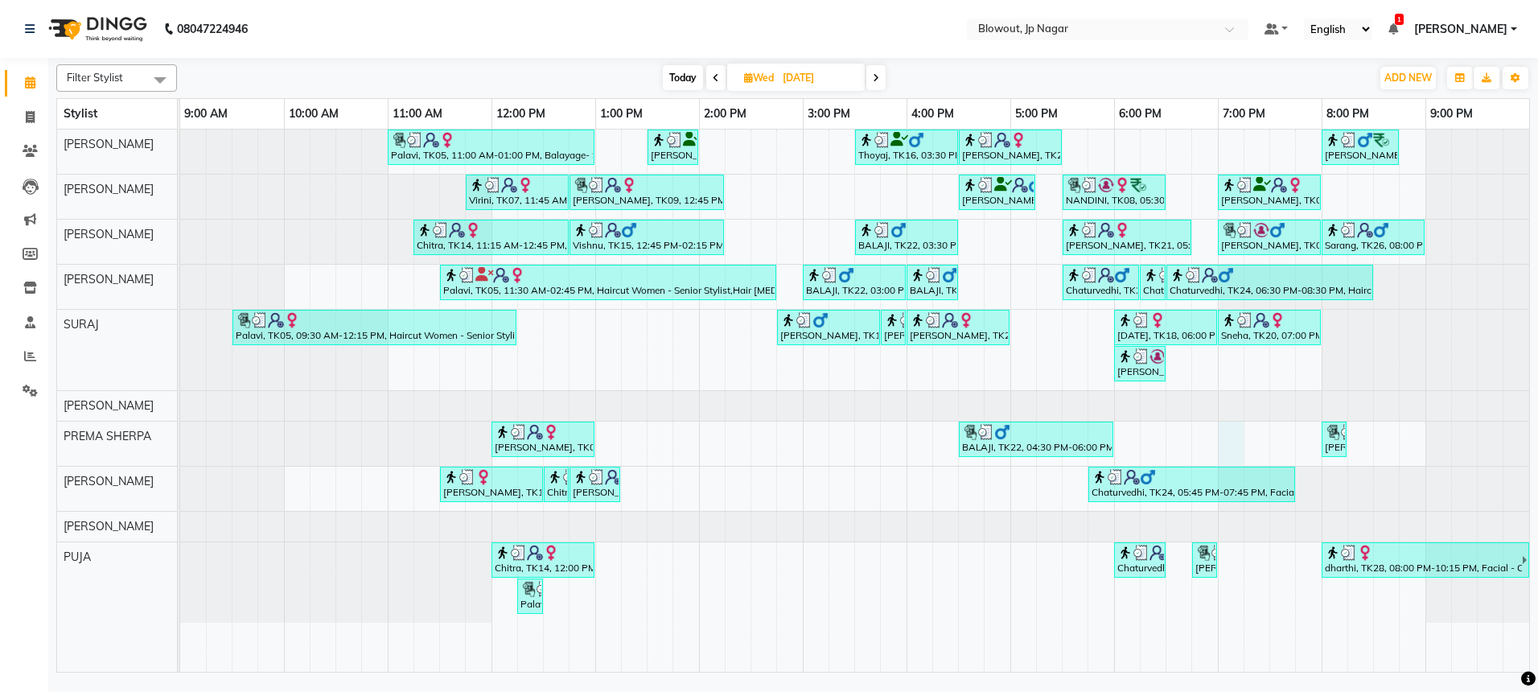
drag, startPoint x: 1223, startPoint y: 529, endPoint x: 1183, endPoint y: 540, distance: 40.8
click at [1183, 540] on div "Palavi, TK05, 11:00 AM-01:00 PM, Balayage- Senior Stylist Nihal, TK01, 01:30 PM…" at bounding box center [854, 401] width 1349 height 542
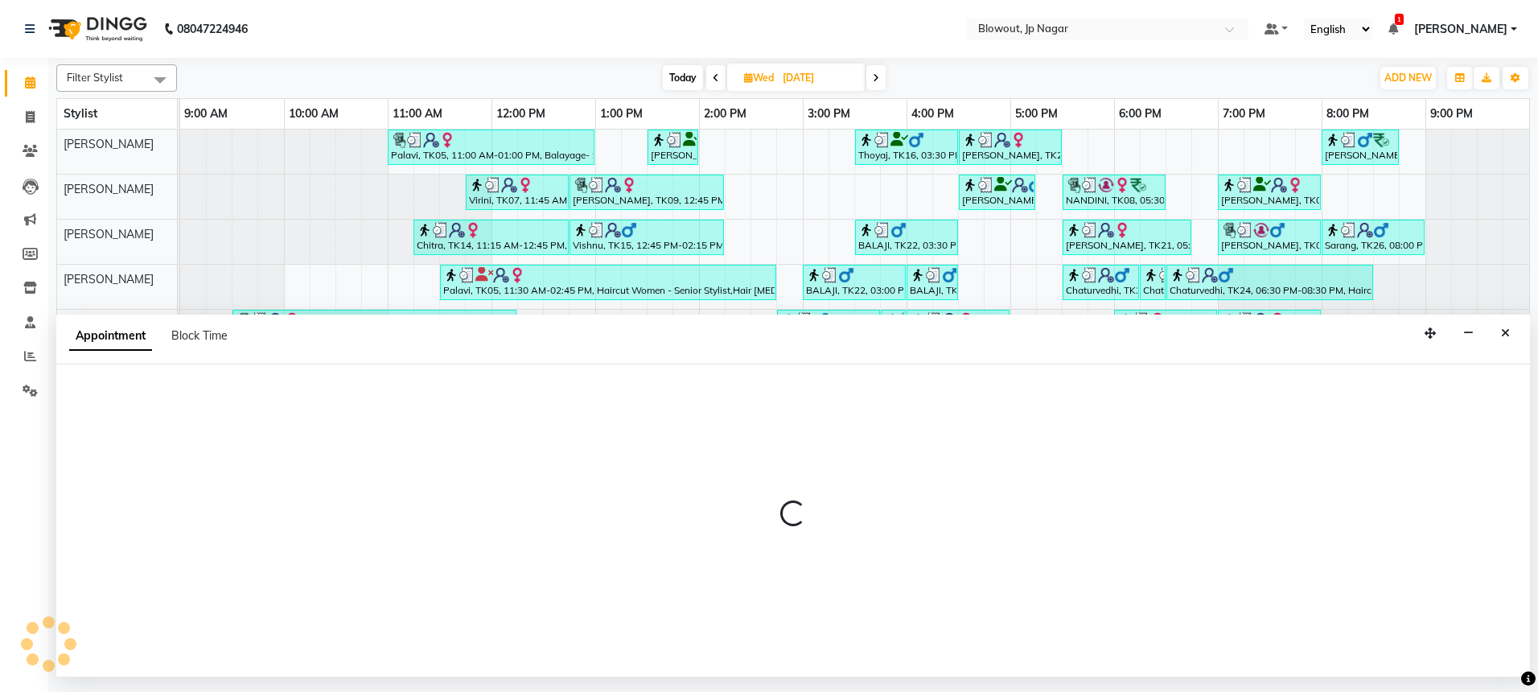
select select "46973"
select select "tentative"
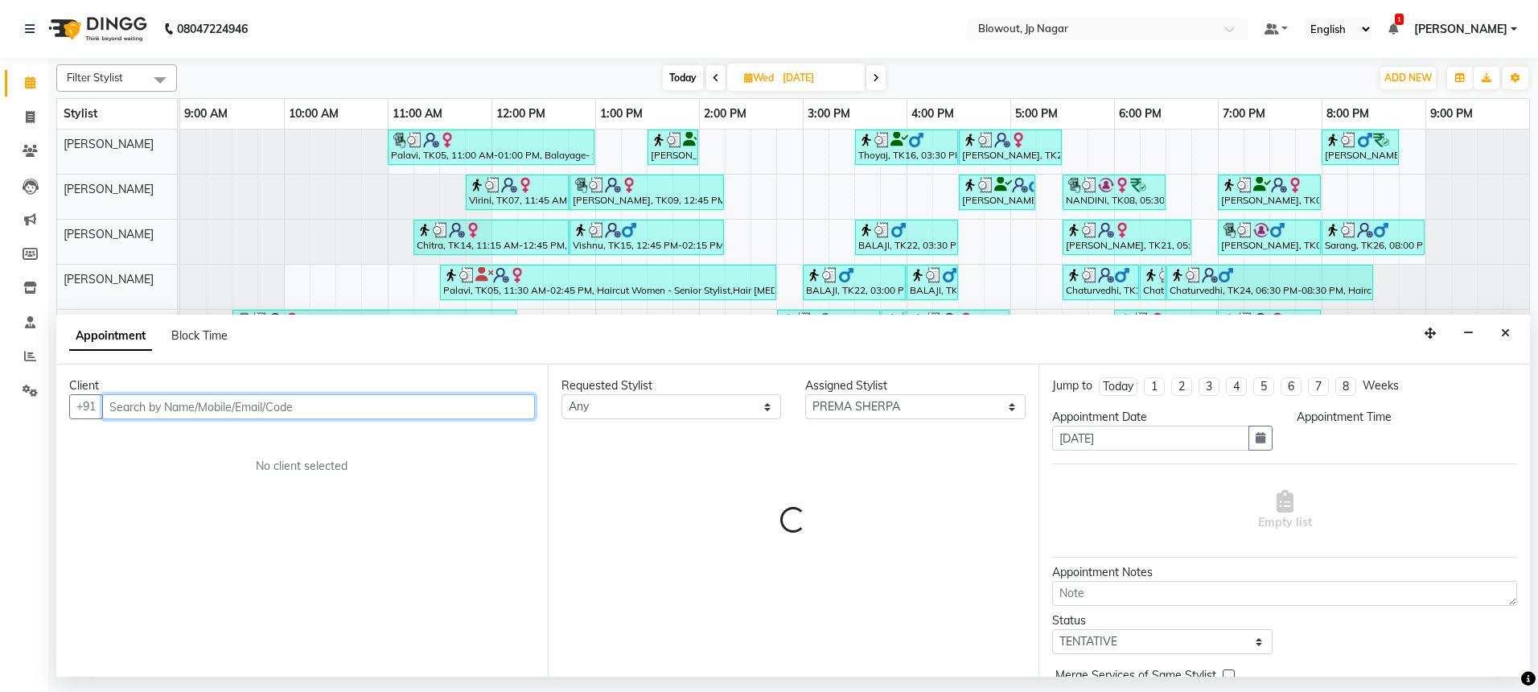
select select "1110"
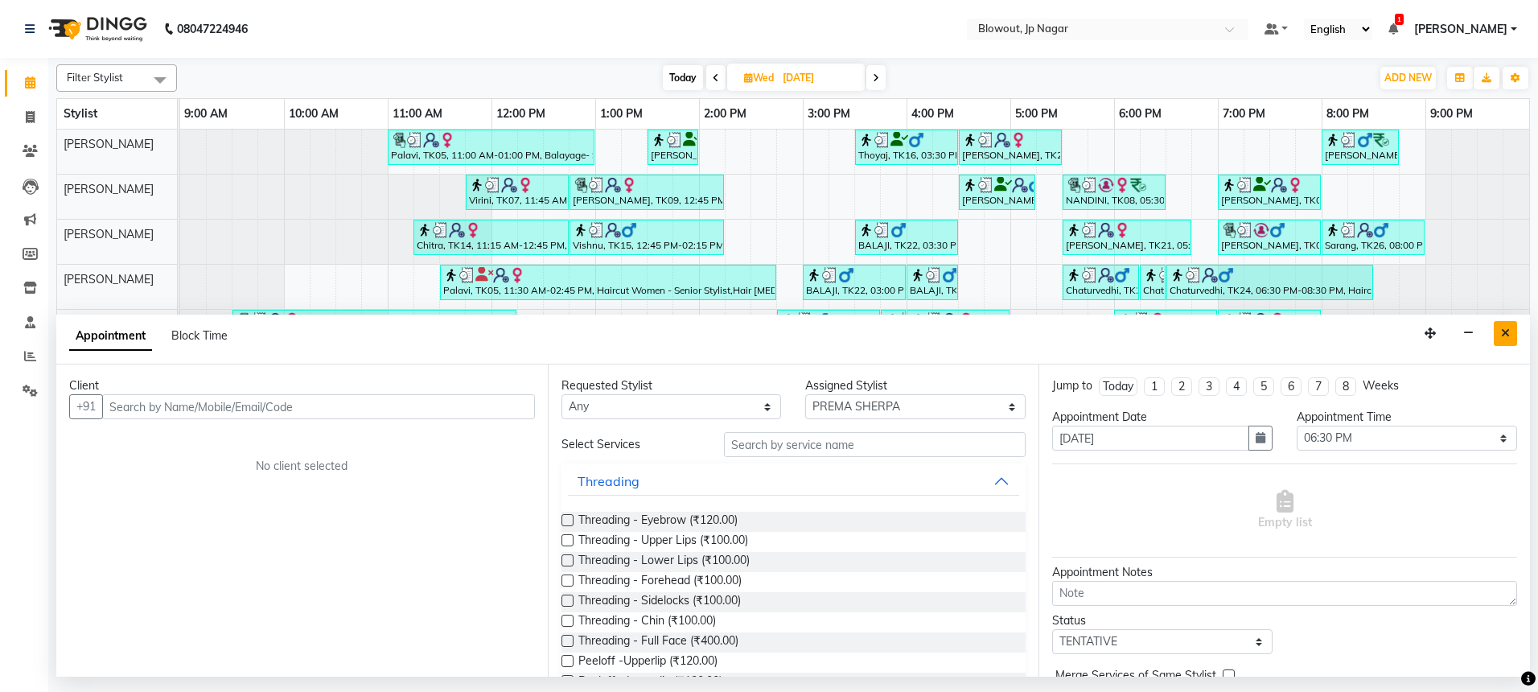
click at [1508, 333] on icon "Close" at bounding box center [1505, 332] width 9 height 11
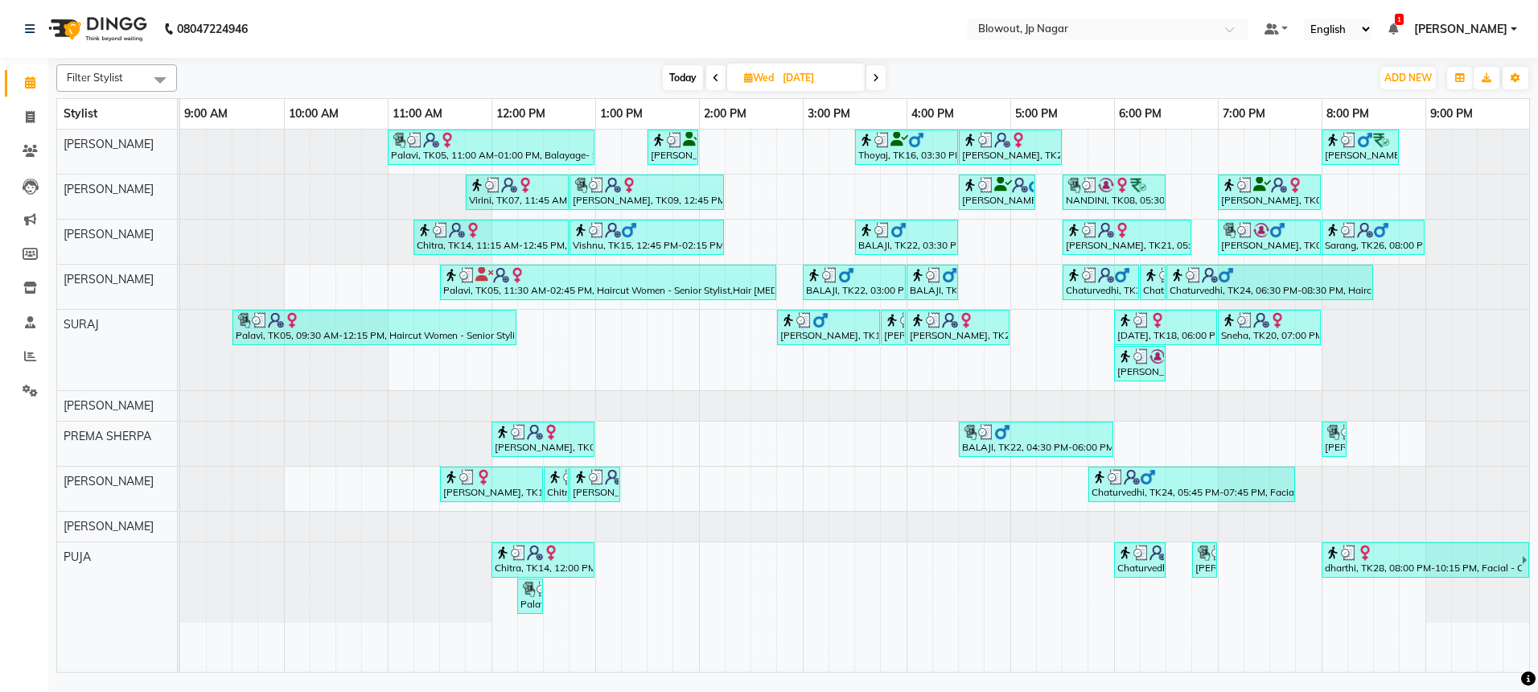
click at [715, 79] on icon at bounding box center [716, 78] width 6 height 10
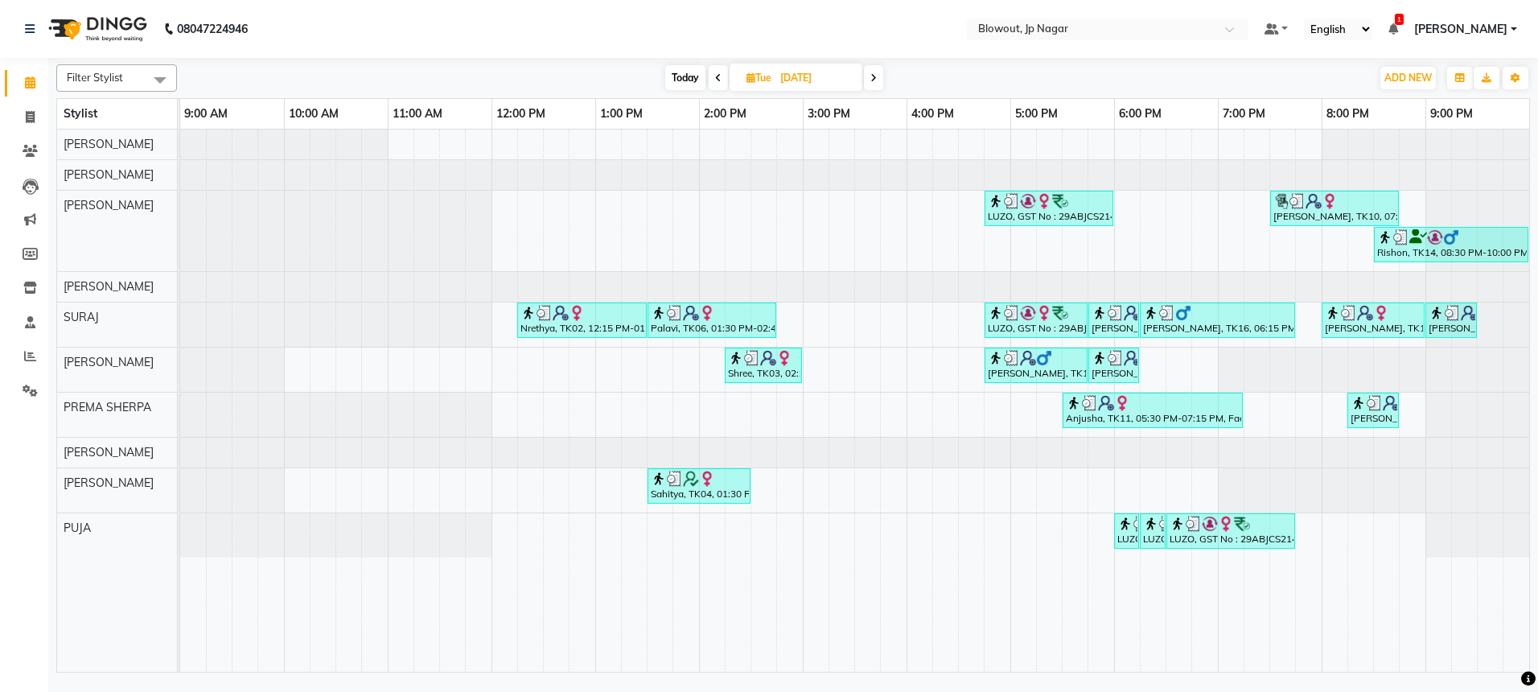
click at [876, 71] on span at bounding box center [873, 77] width 19 height 25
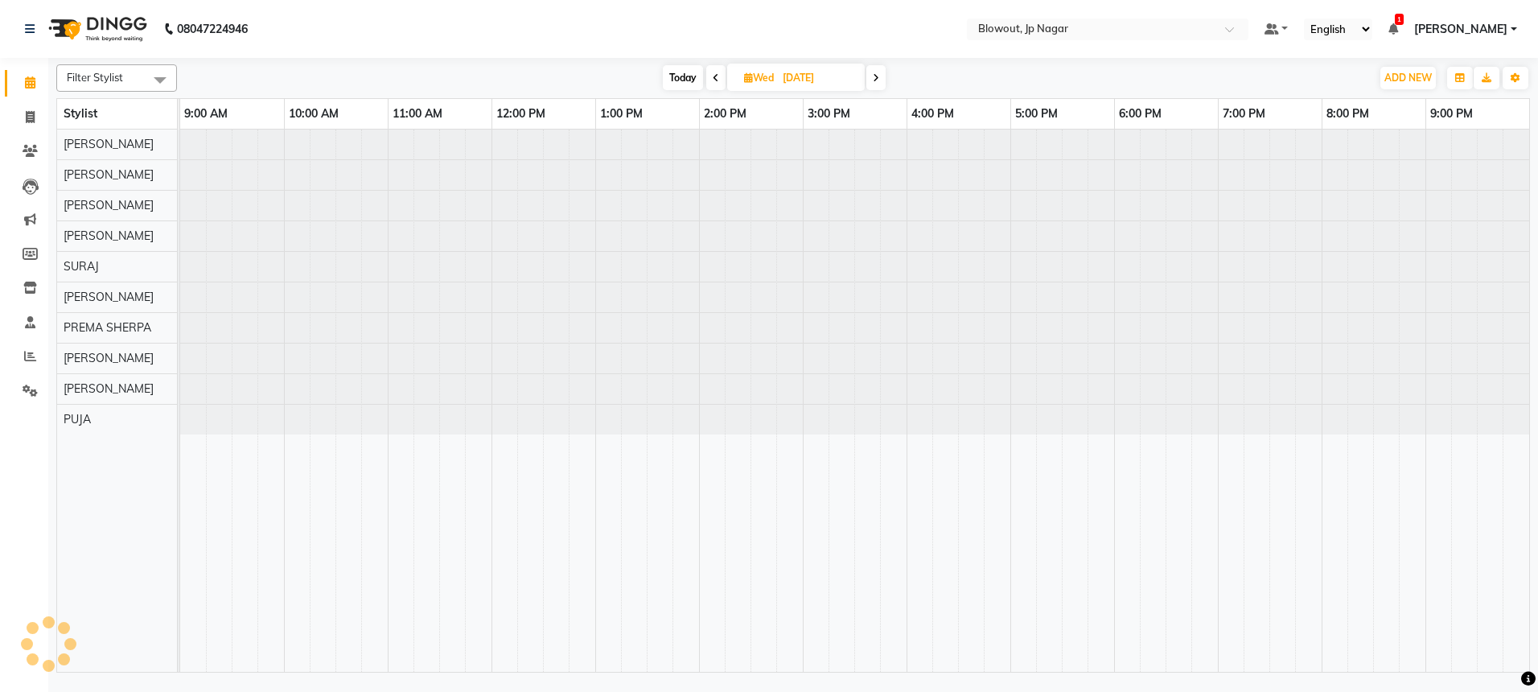
click at [876, 71] on span at bounding box center [875, 77] width 19 height 25
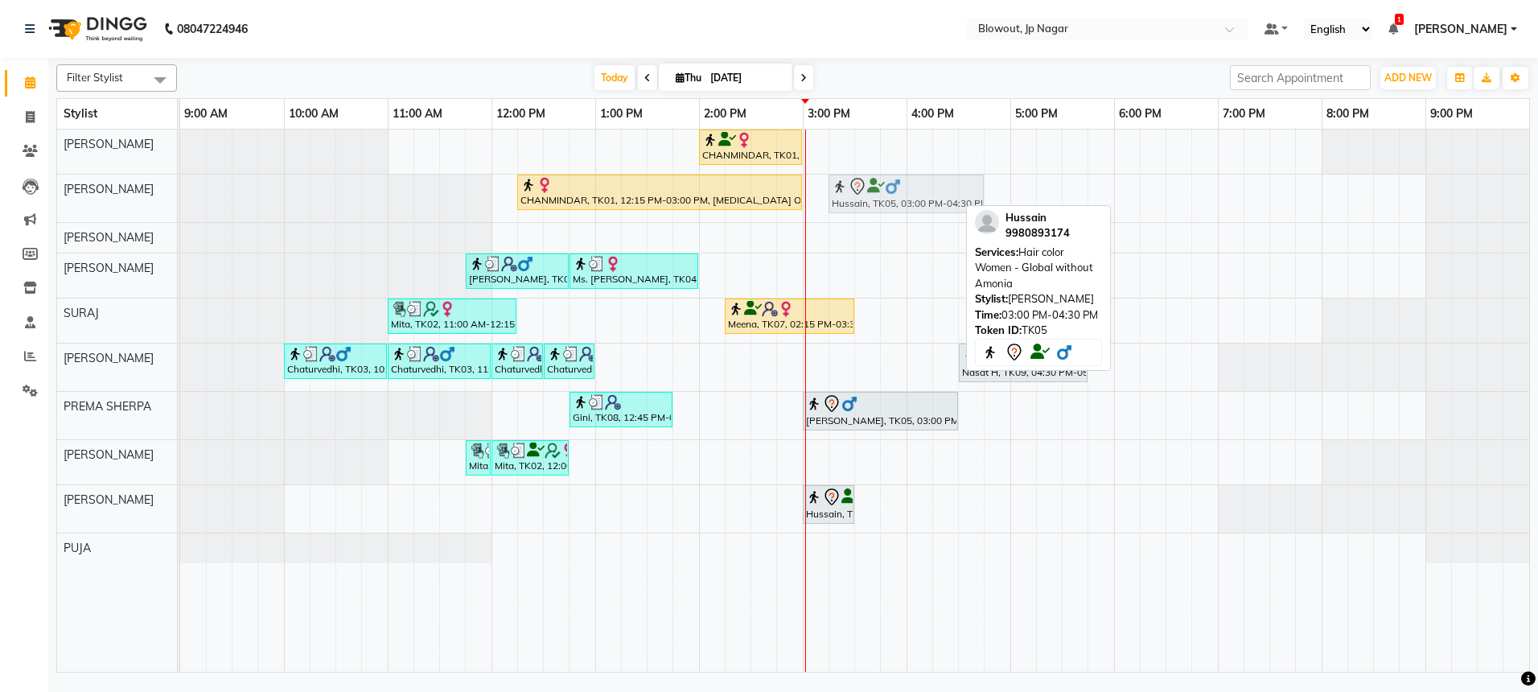
drag, startPoint x: 846, startPoint y: 191, endPoint x: 873, endPoint y: 191, distance: 26.6
click at [180, 191] on div "CHANMINDAR, TK01, 12:15 PM-03:00 PM, BOTOX OFFER - 8999 (₹8999) Hussain, TK05, …" at bounding box center [180, 198] width 0 height 47
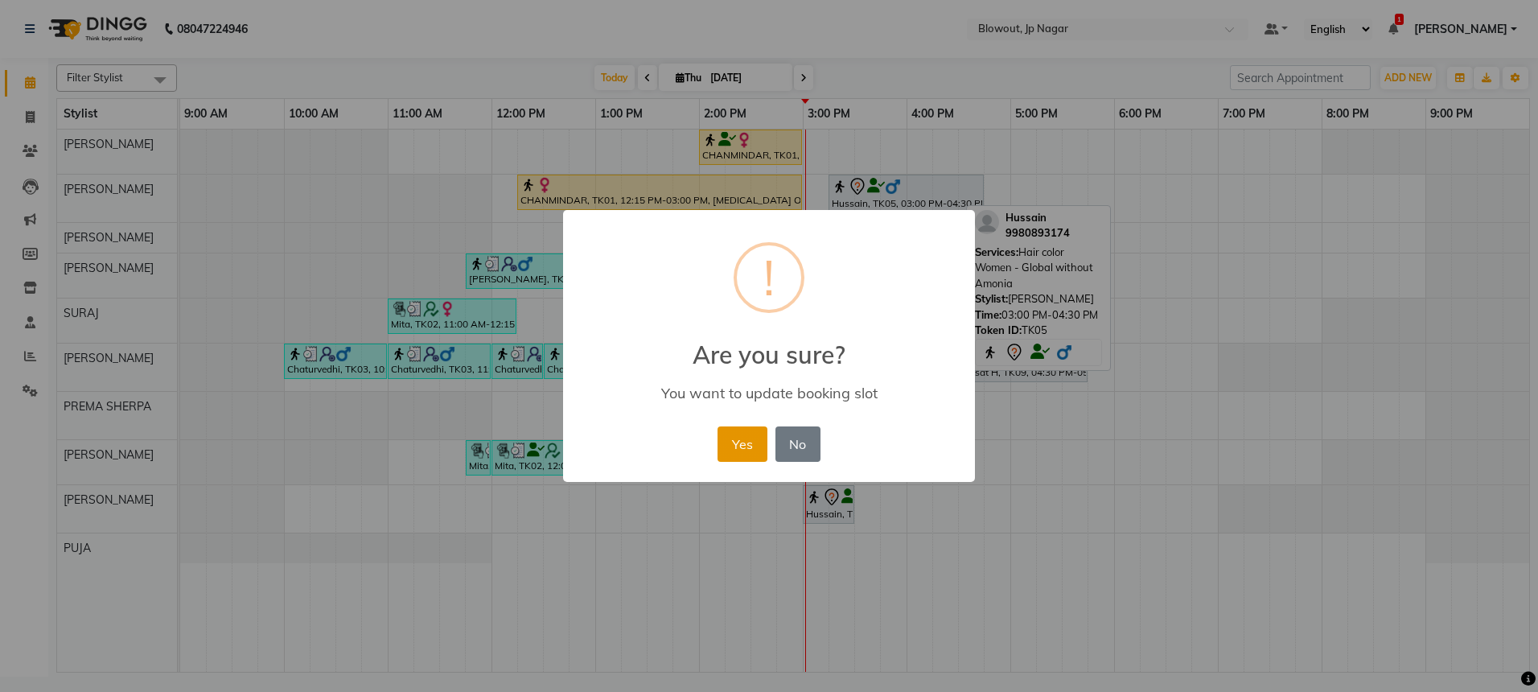
click at [743, 439] on button "Yes" at bounding box center [742, 443] width 49 height 35
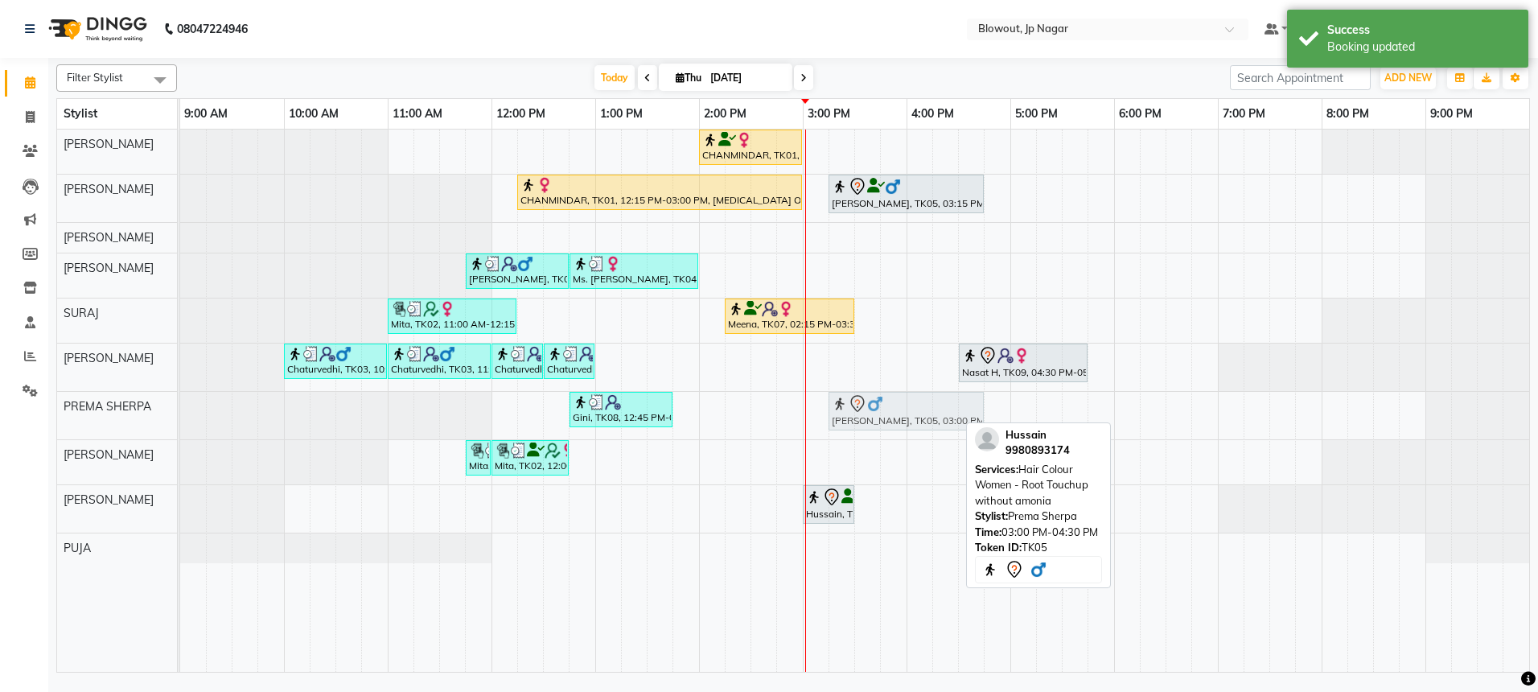
click at [180, 410] on div "Gini, TK08, 12:45 PM-01:45 PM, K WASH BLOWDRY Hussain, TK05, 03:00 PM-04:30 PM,…" at bounding box center [180, 415] width 0 height 47
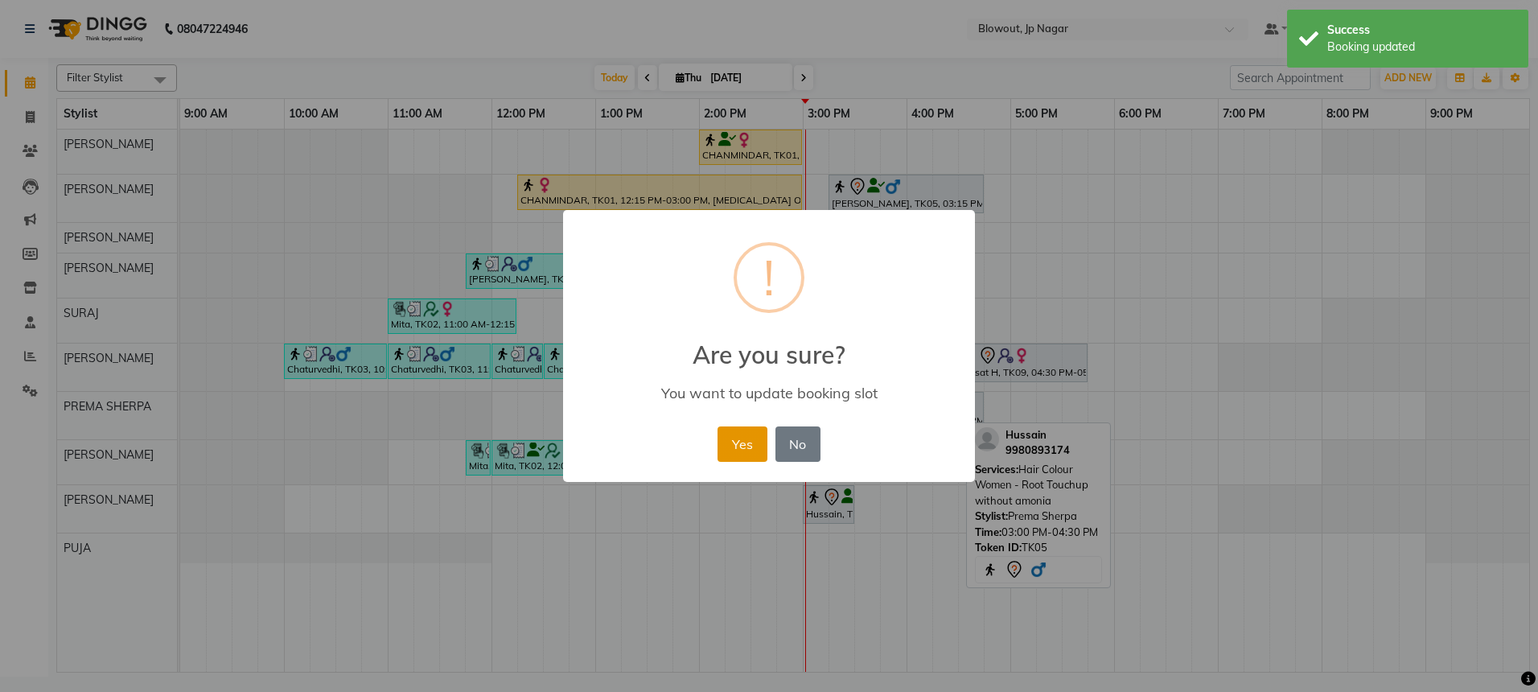
click at [733, 439] on button "Yes" at bounding box center [742, 443] width 49 height 35
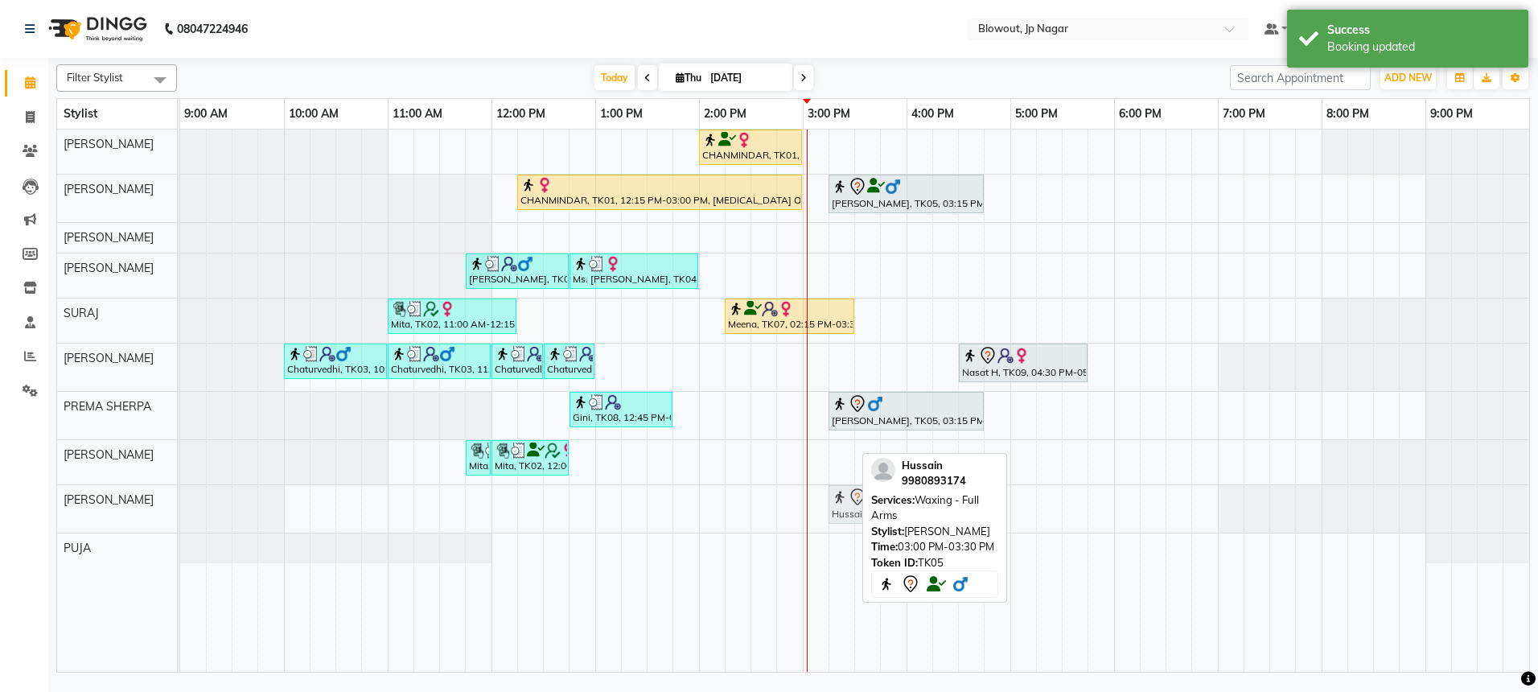
drag, startPoint x: 825, startPoint y: 492, endPoint x: 846, endPoint y: 495, distance: 21.9
click at [180, 495] on div "Hussain, TK05, 03:00 PM-03:30 PM, Waxing - Full Arms Hussain, TK05, 03:00 PM-03…" at bounding box center [180, 508] width 0 height 47
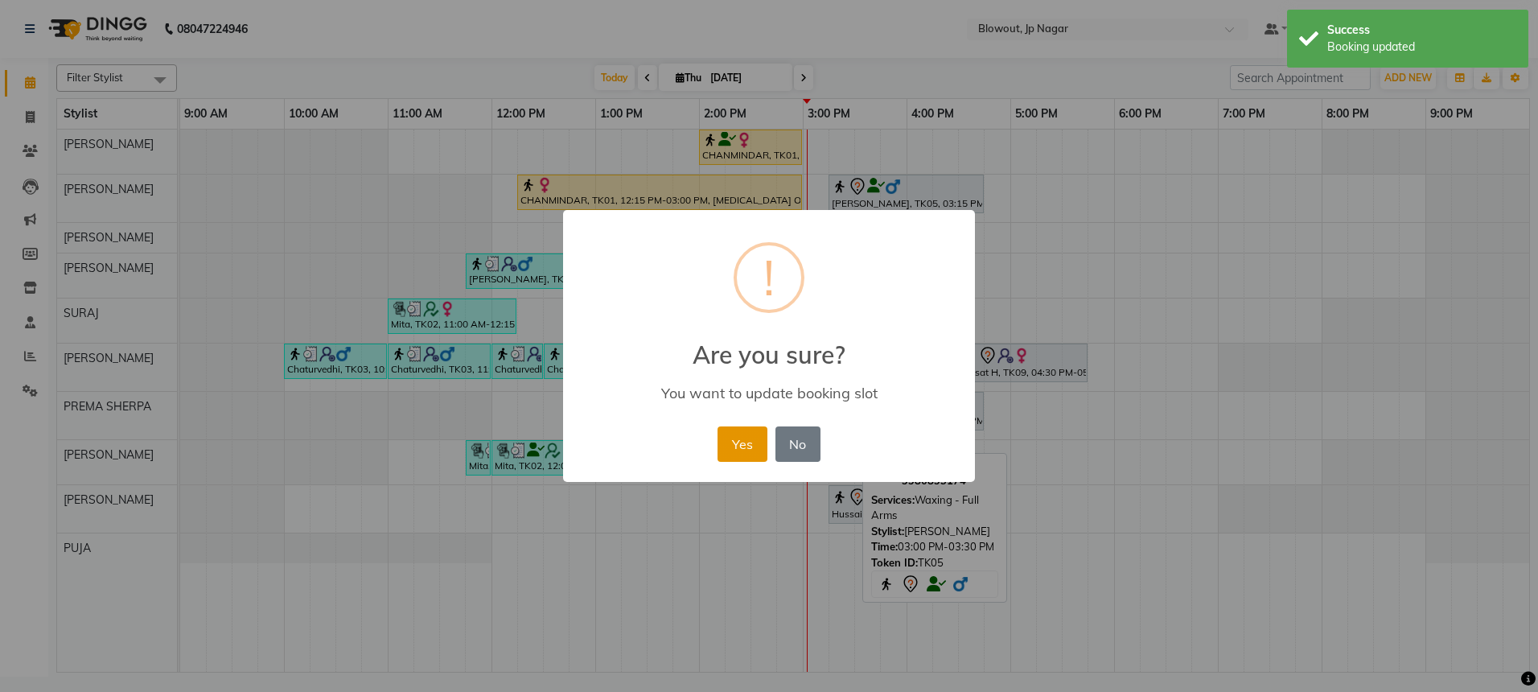
click at [743, 443] on button "Yes" at bounding box center [742, 443] width 49 height 35
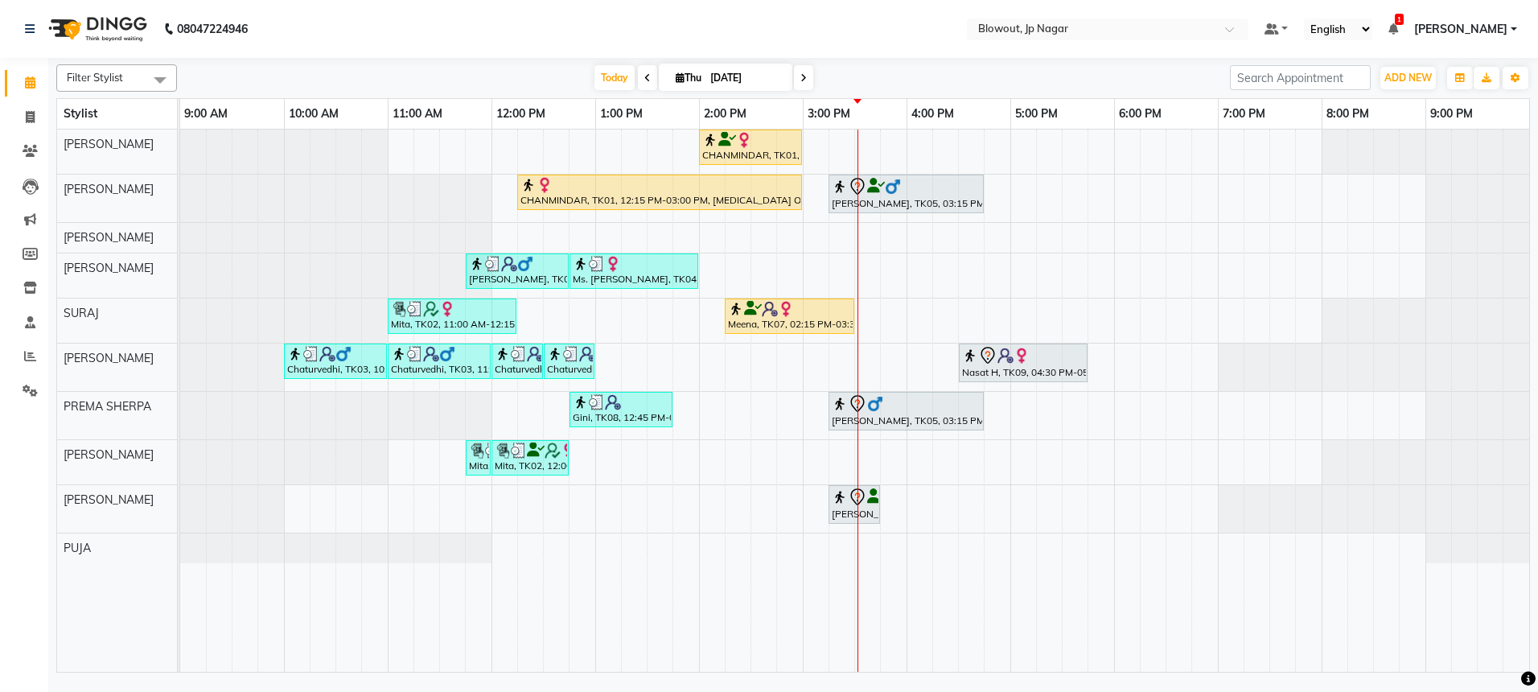
click at [644, 82] on icon at bounding box center [647, 78] width 6 height 10
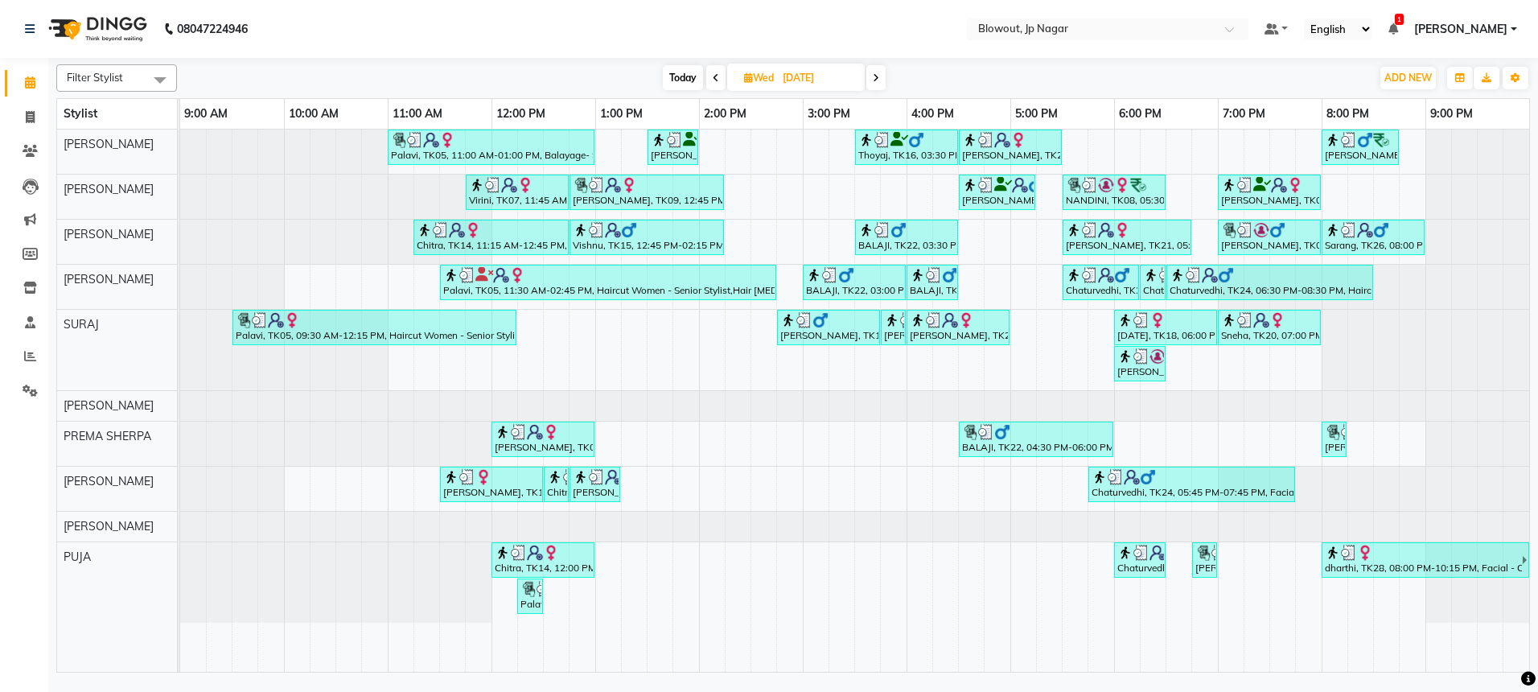
click at [713, 77] on icon at bounding box center [716, 78] width 6 height 10
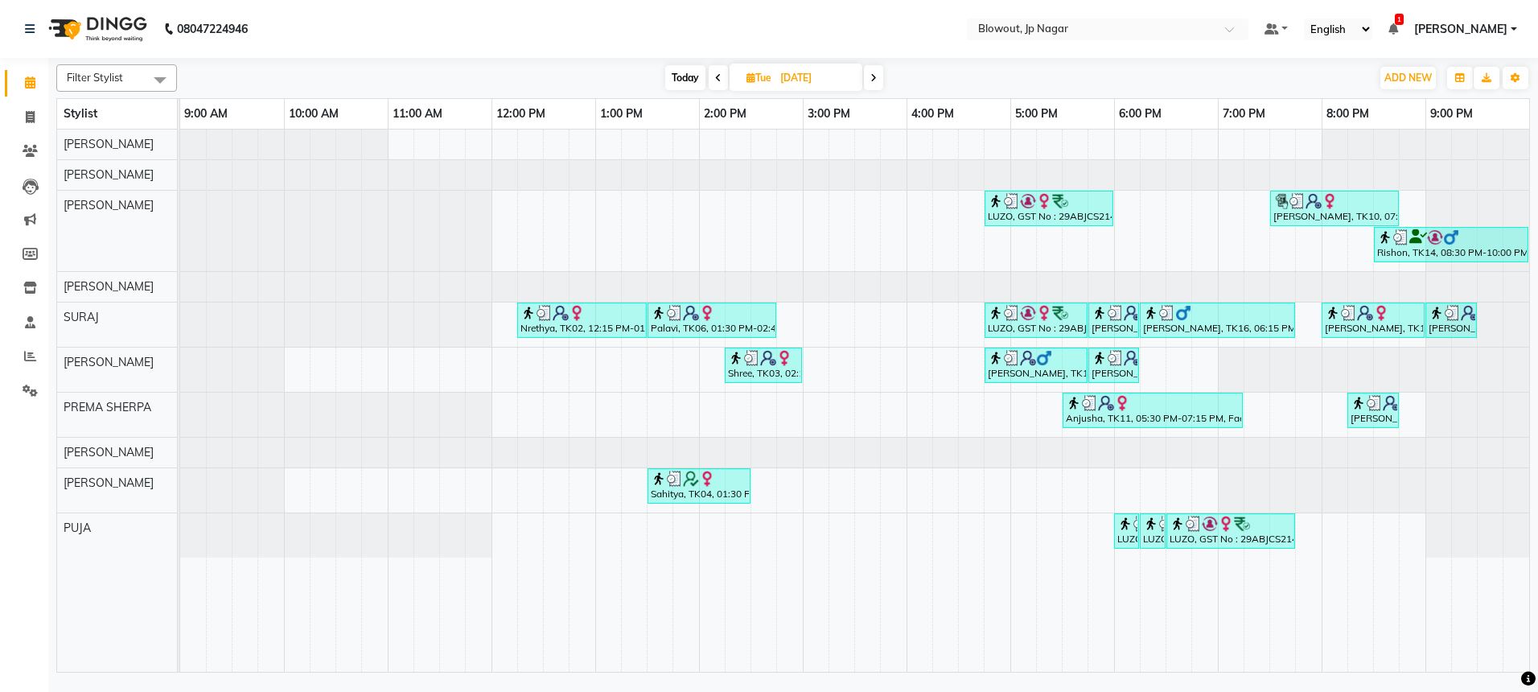
click at [717, 76] on icon at bounding box center [718, 78] width 6 height 10
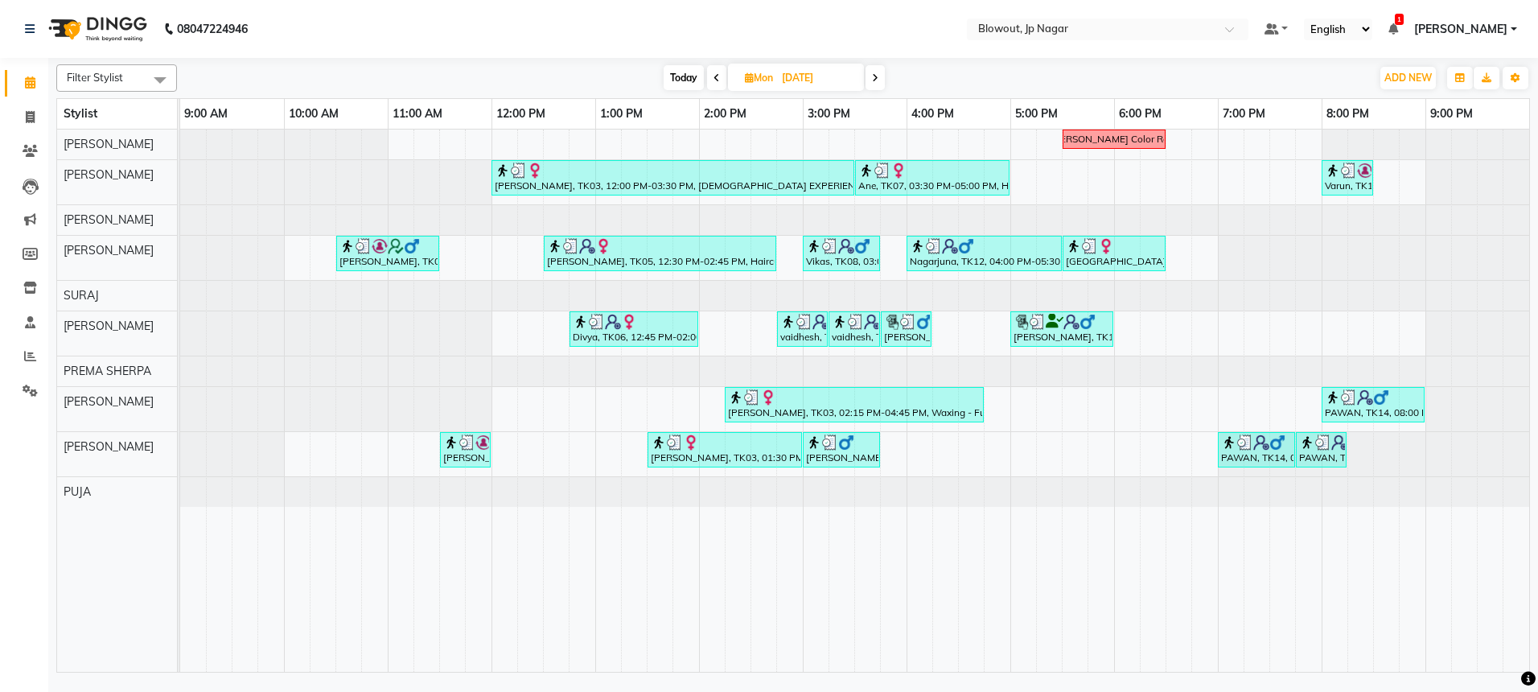
click at [879, 79] on span at bounding box center [875, 77] width 19 height 25
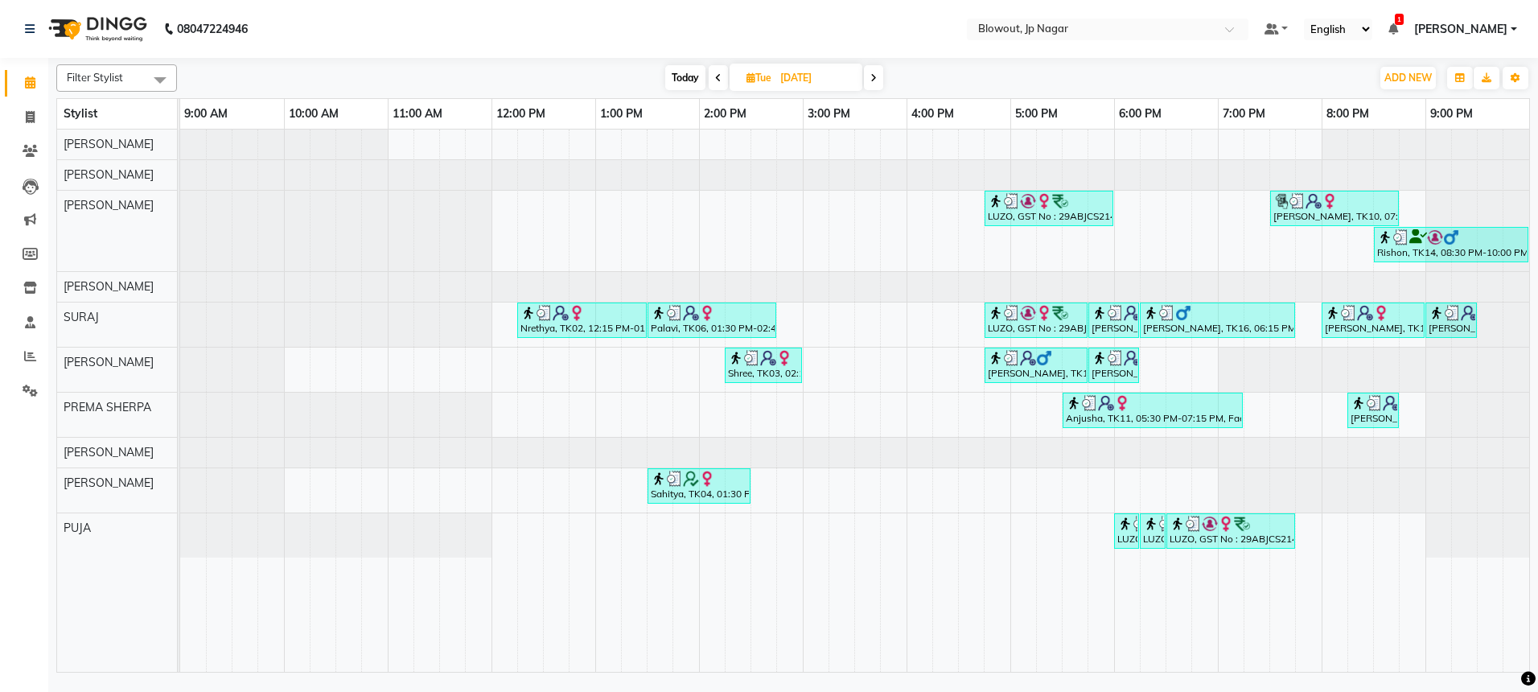
click at [711, 77] on span at bounding box center [718, 77] width 19 height 25
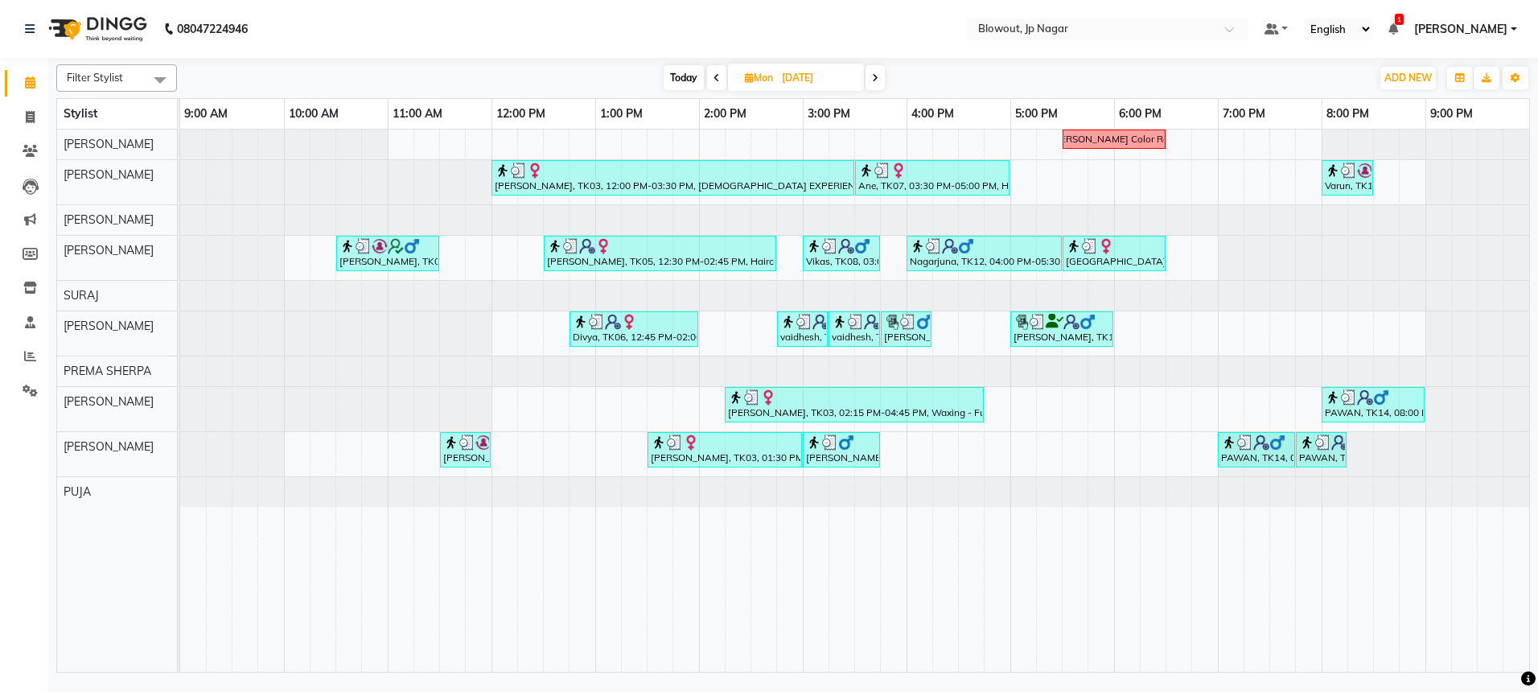
click at [689, 72] on span "Today" at bounding box center [684, 77] width 40 height 25
type input "[DATE]"
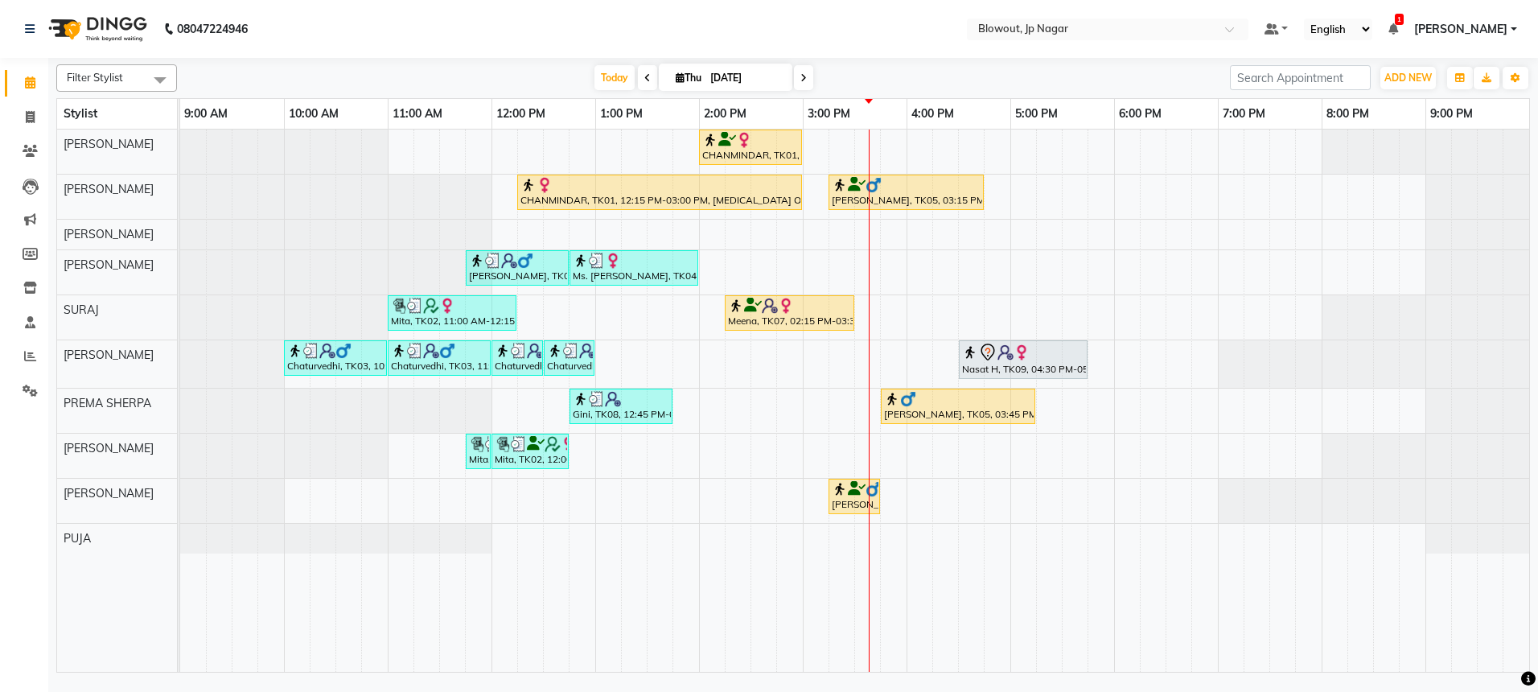
click at [923, 279] on div "CHANMINDAR, TK01, 02:00 PM-03:00 PM, Haircut Women - Creative Director CHANMIND…" at bounding box center [854, 401] width 1349 height 542
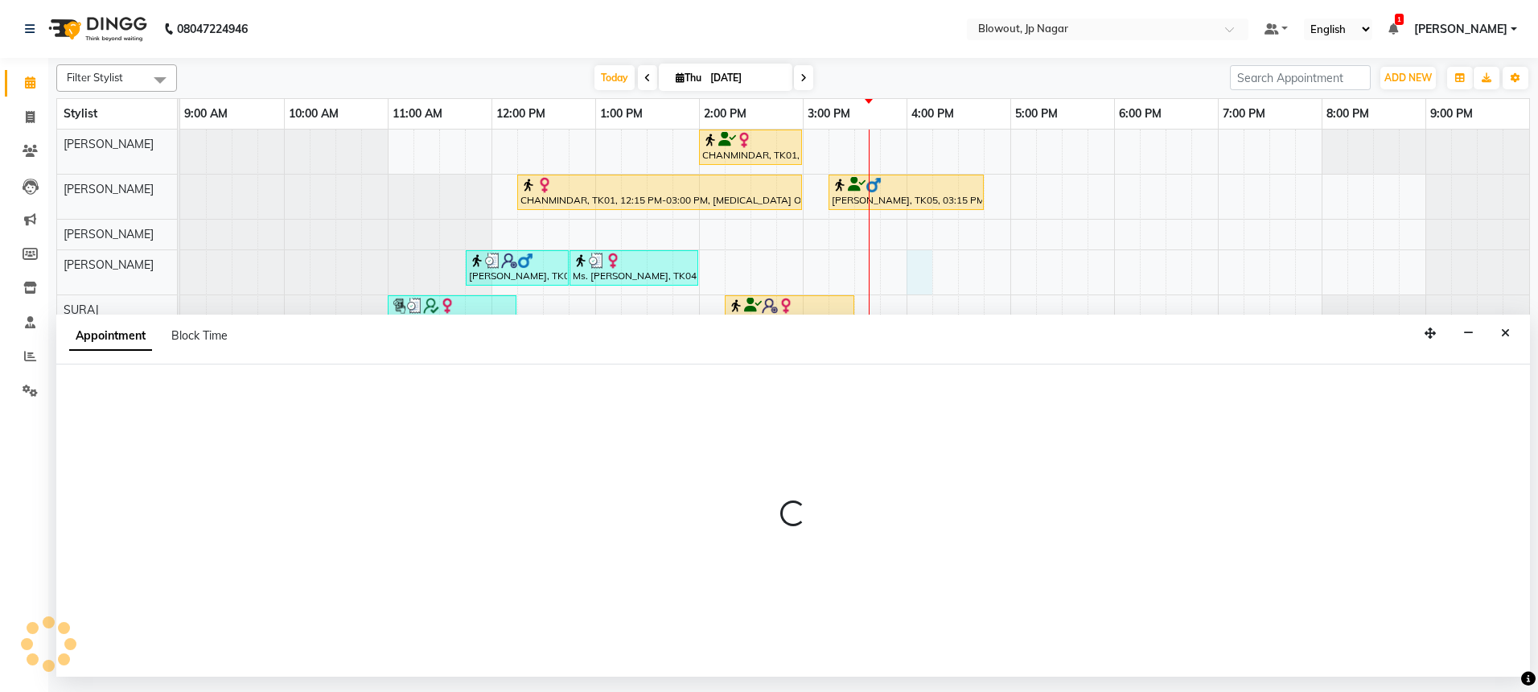
select select "85470"
select select "960"
select select "tentative"
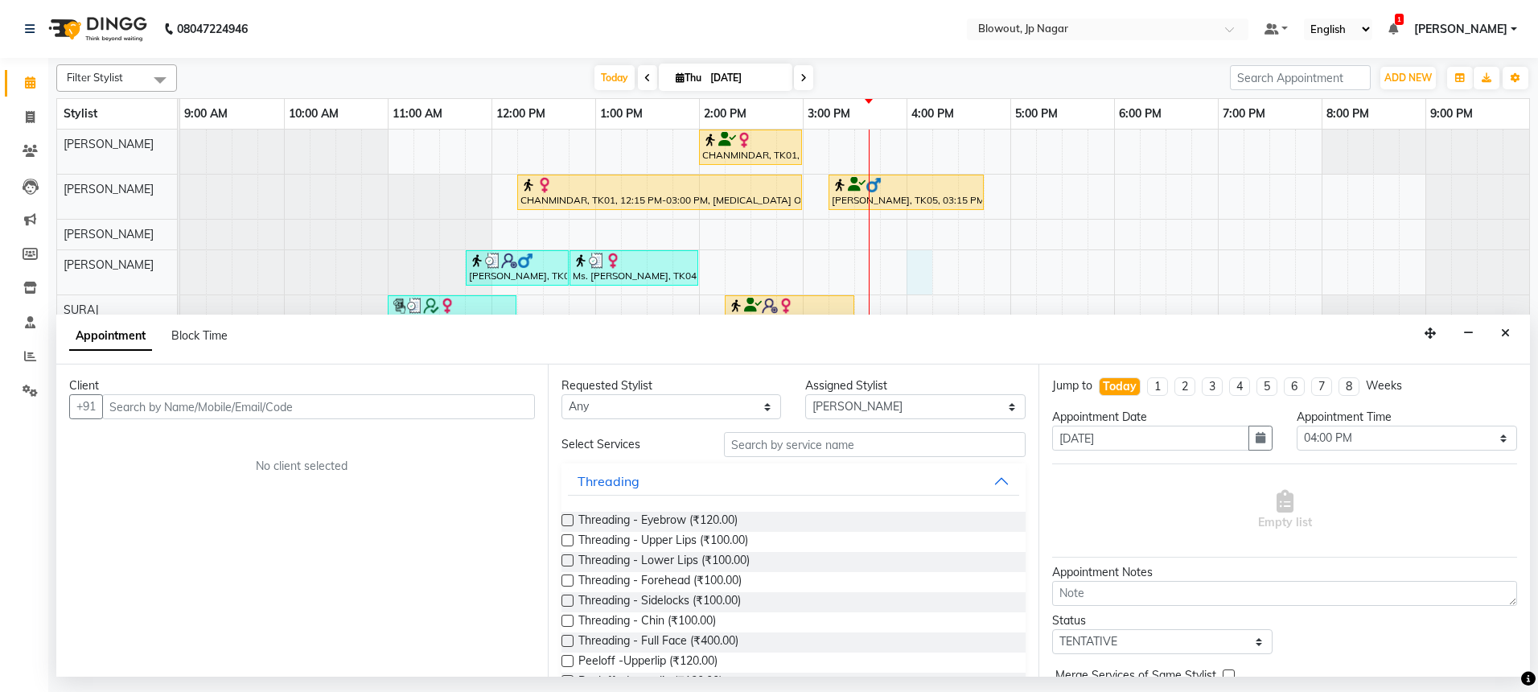
click at [204, 411] on input "text" at bounding box center [318, 406] width 433 height 25
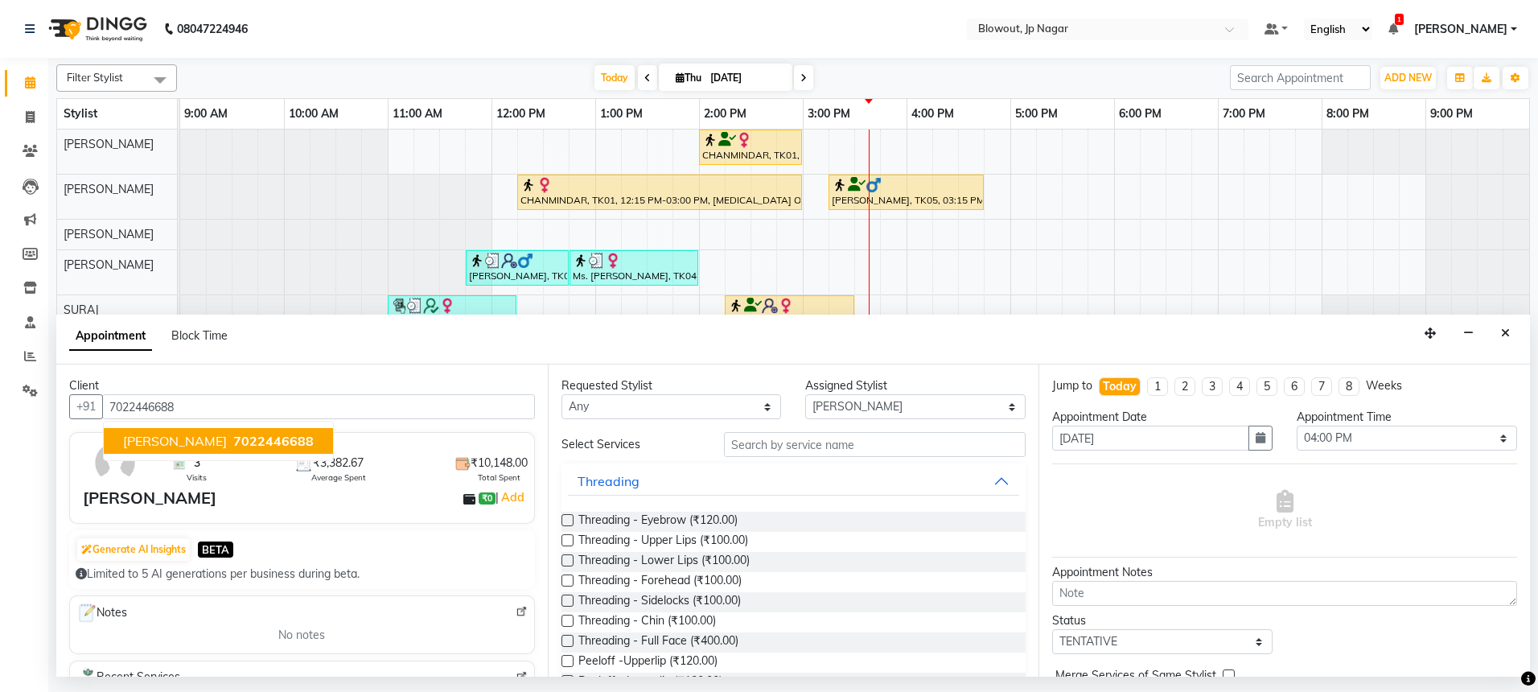
click at [233, 446] on span "7022446688" at bounding box center [273, 441] width 80 height 16
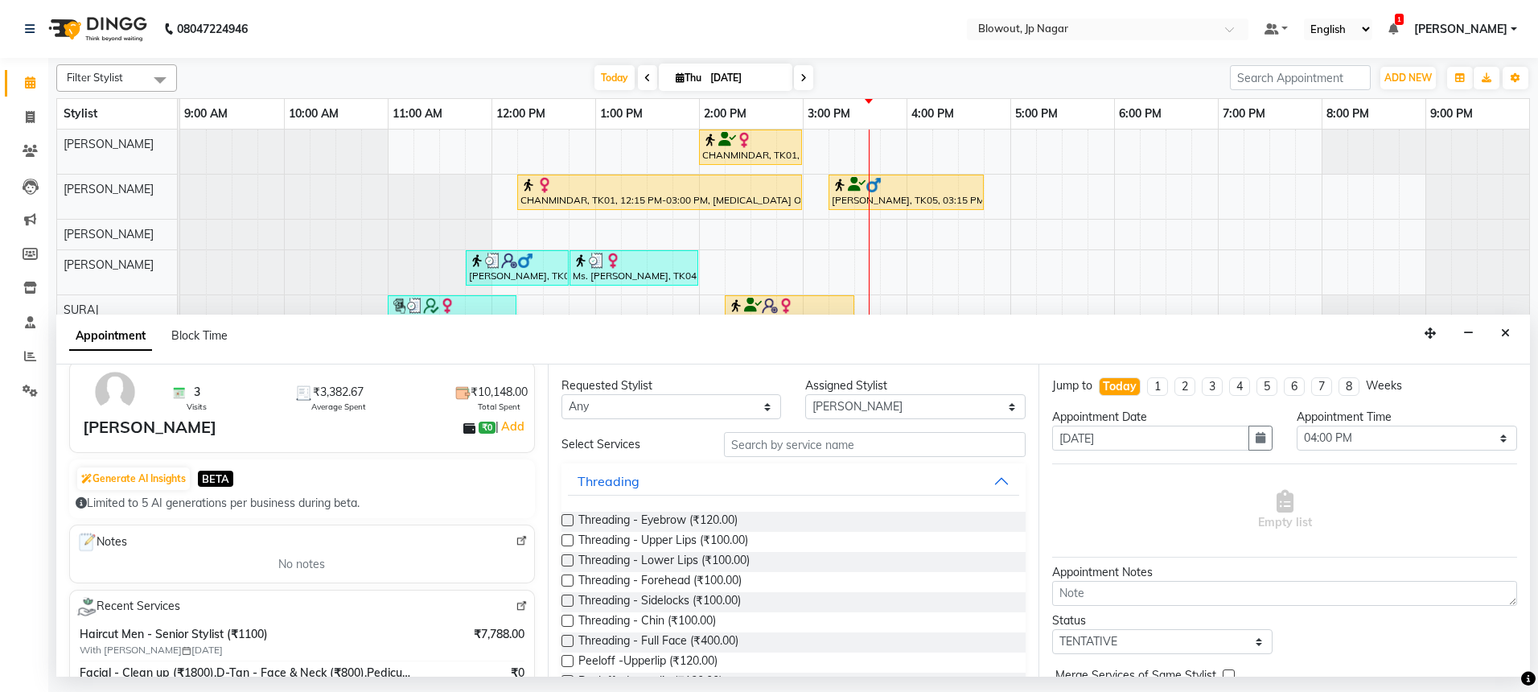
scroll to position [247, 0]
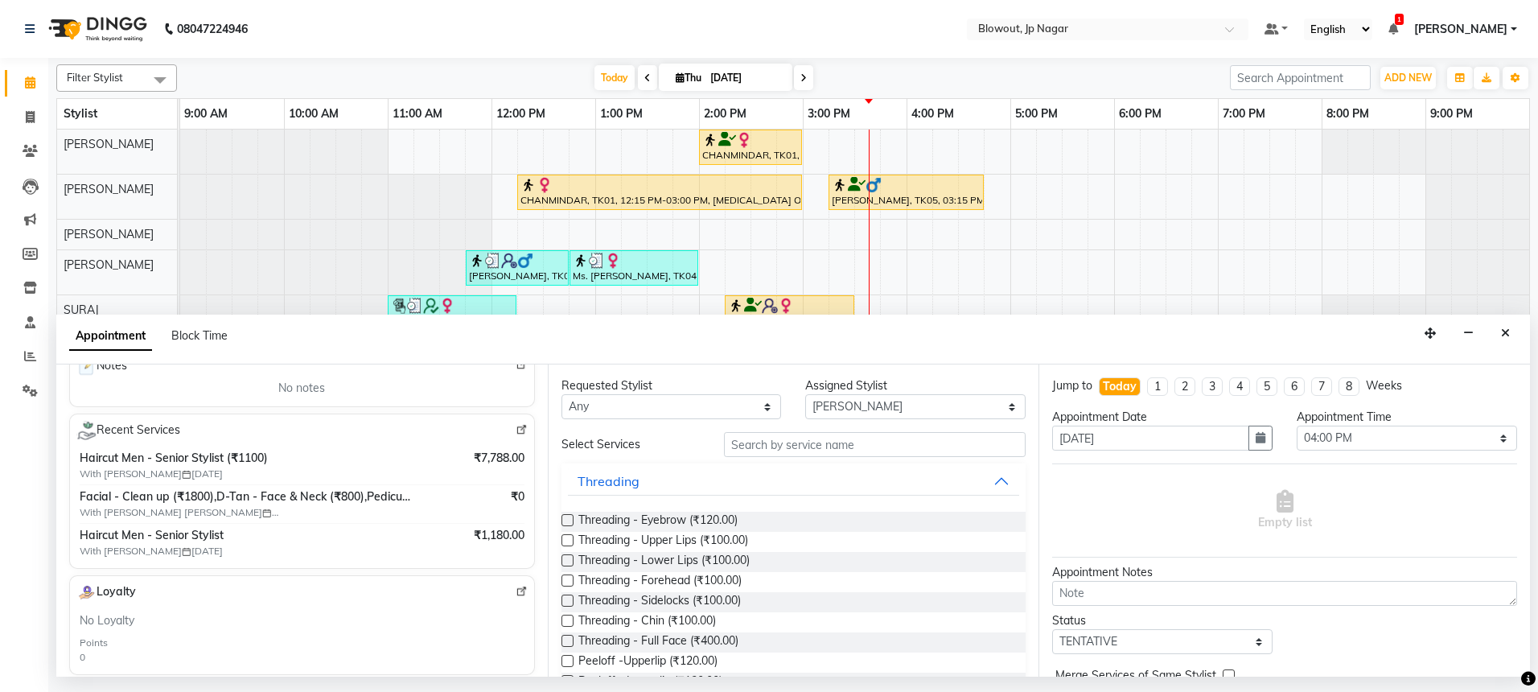
type input "7022446688"
click at [784, 438] on input "text" at bounding box center [875, 444] width 302 height 25
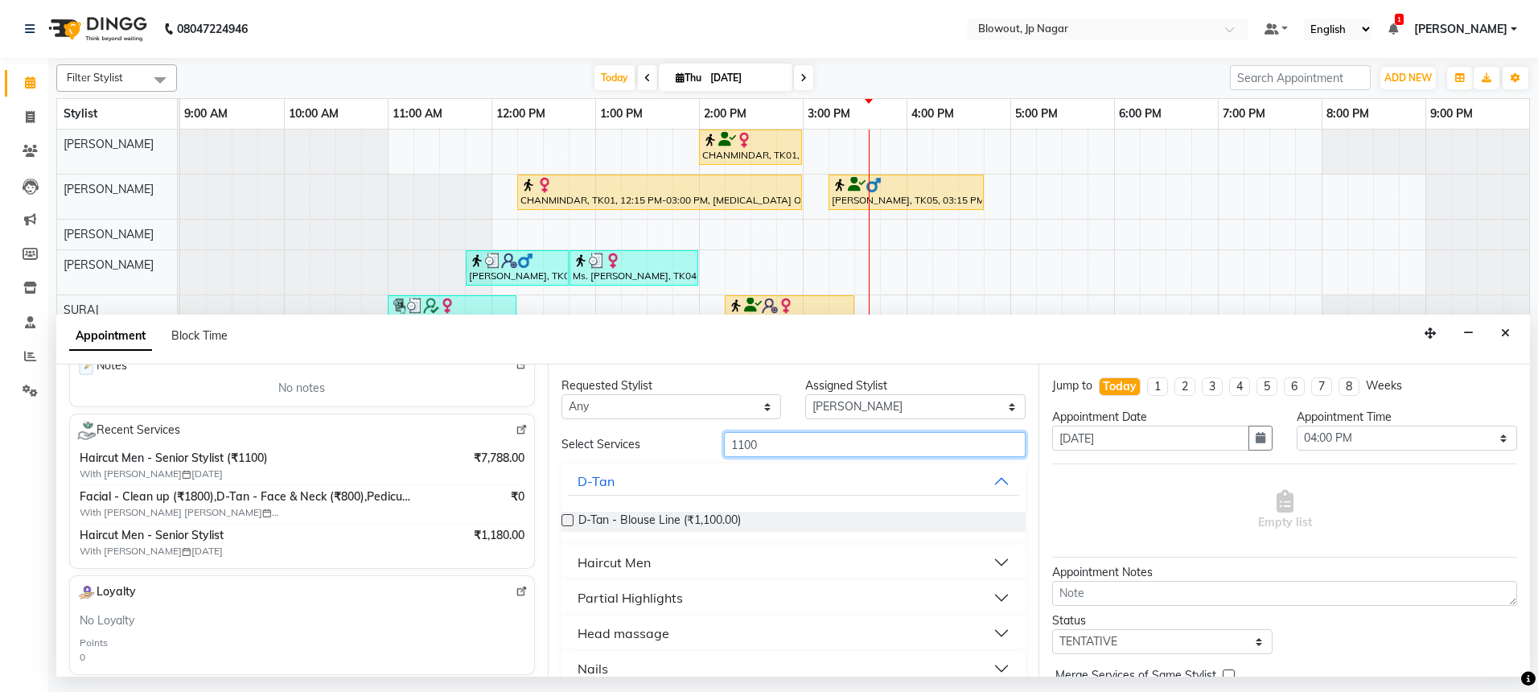
type input "1100"
click at [627, 570] on div "Haircut Men" at bounding box center [614, 562] width 73 height 19
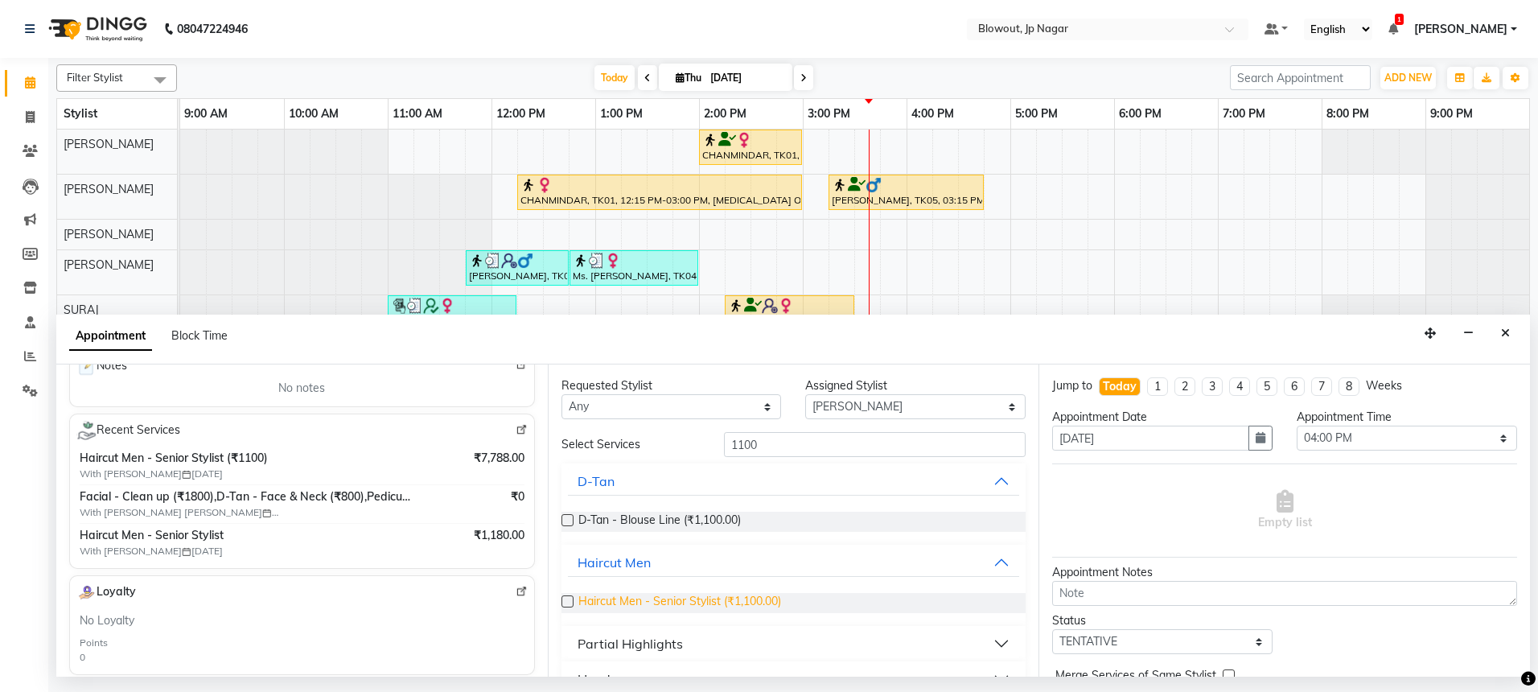
click at [662, 600] on span "Haircut Men - Senior Stylist (₹1,100.00)" at bounding box center [679, 603] width 203 height 20
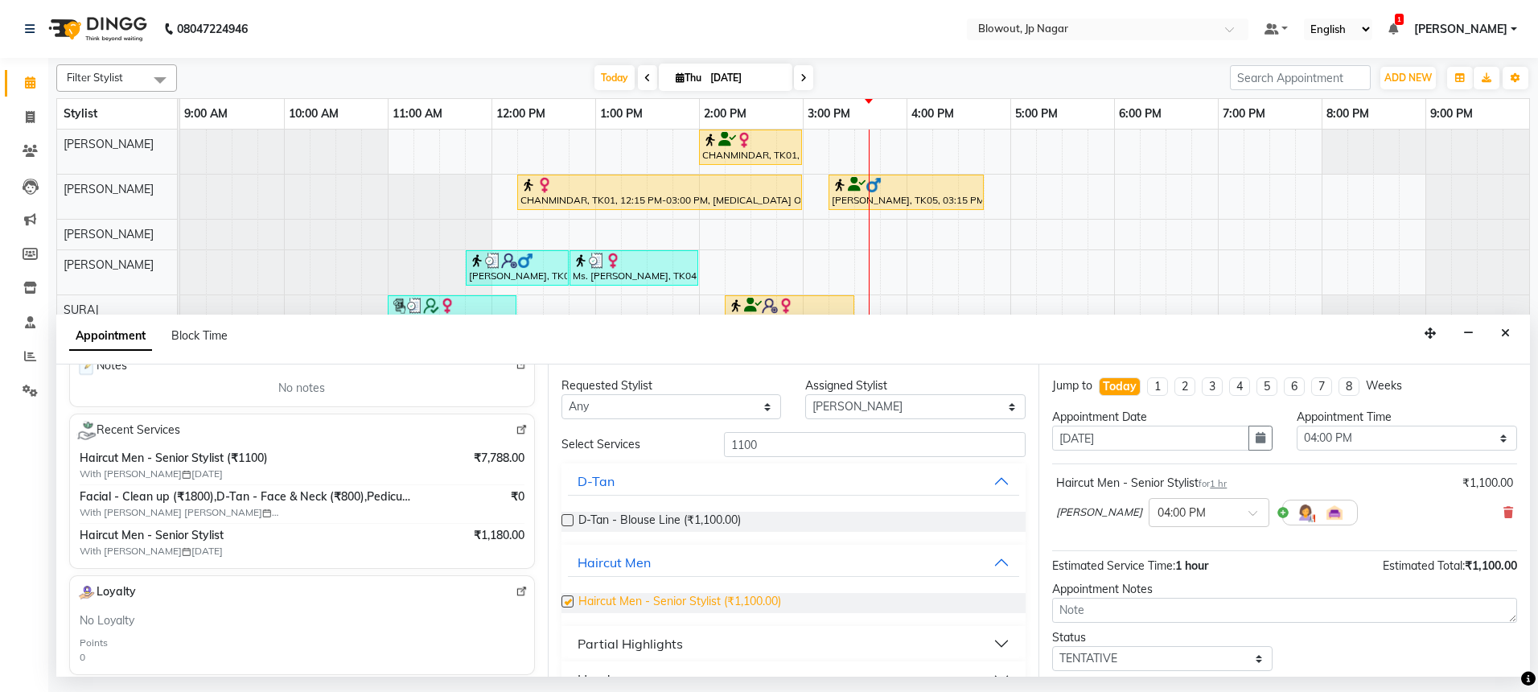
checkbox input "false"
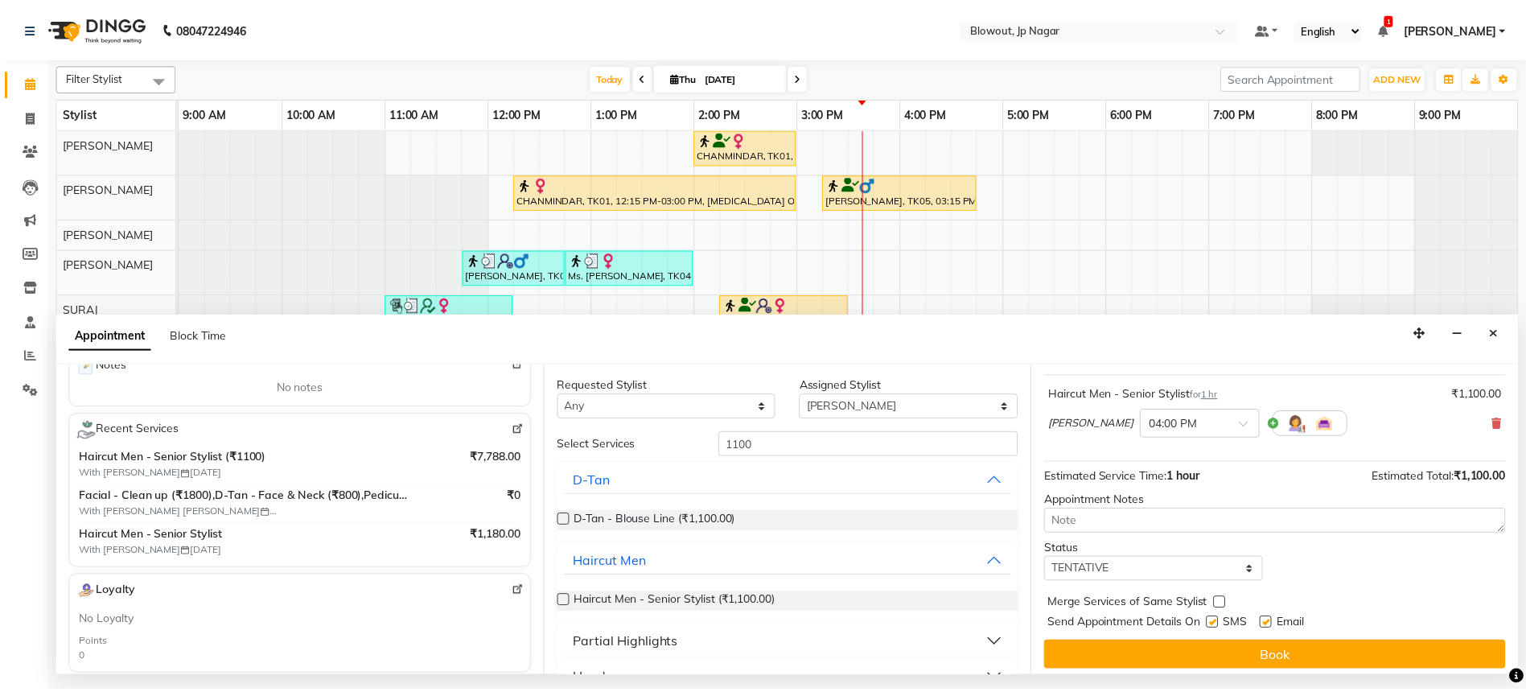
scroll to position [96, 0]
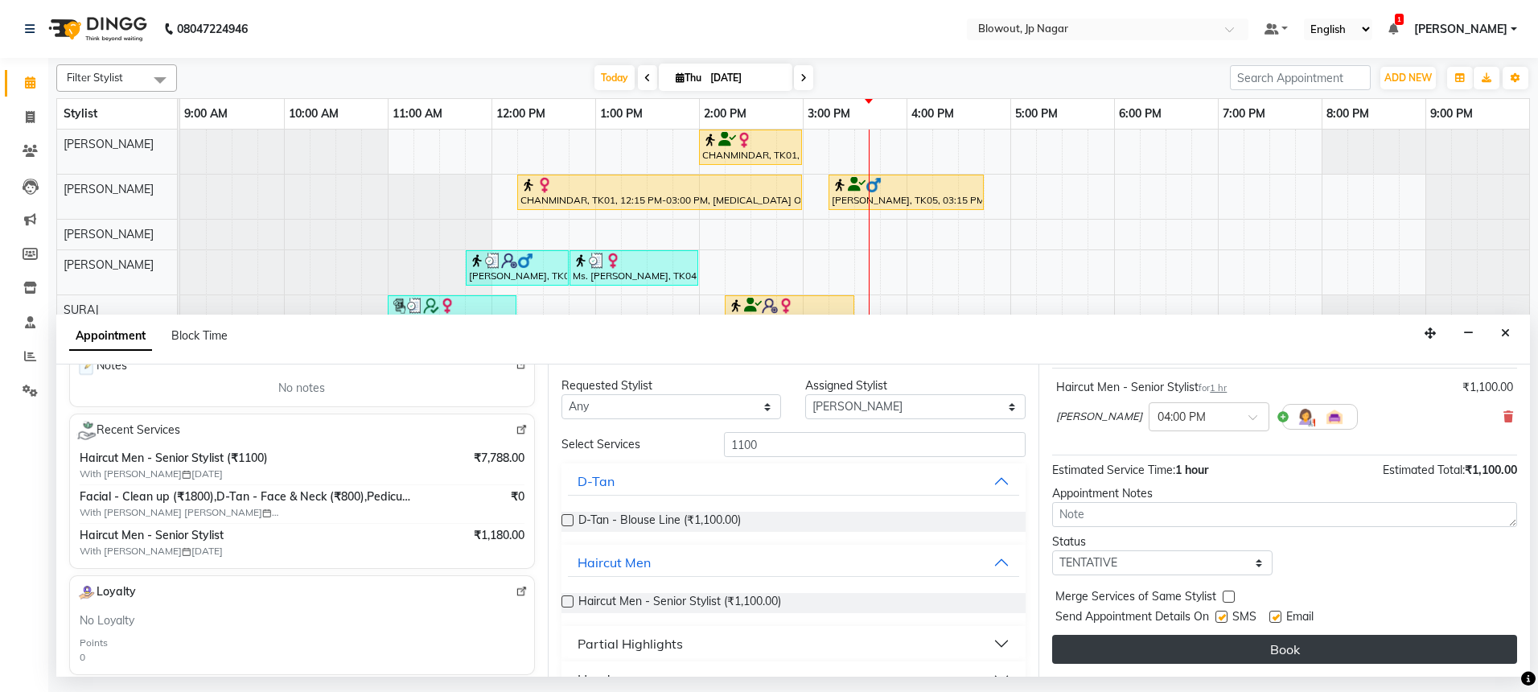
click at [1328, 644] on button "Book" at bounding box center [1284, 649] width 465 height 29
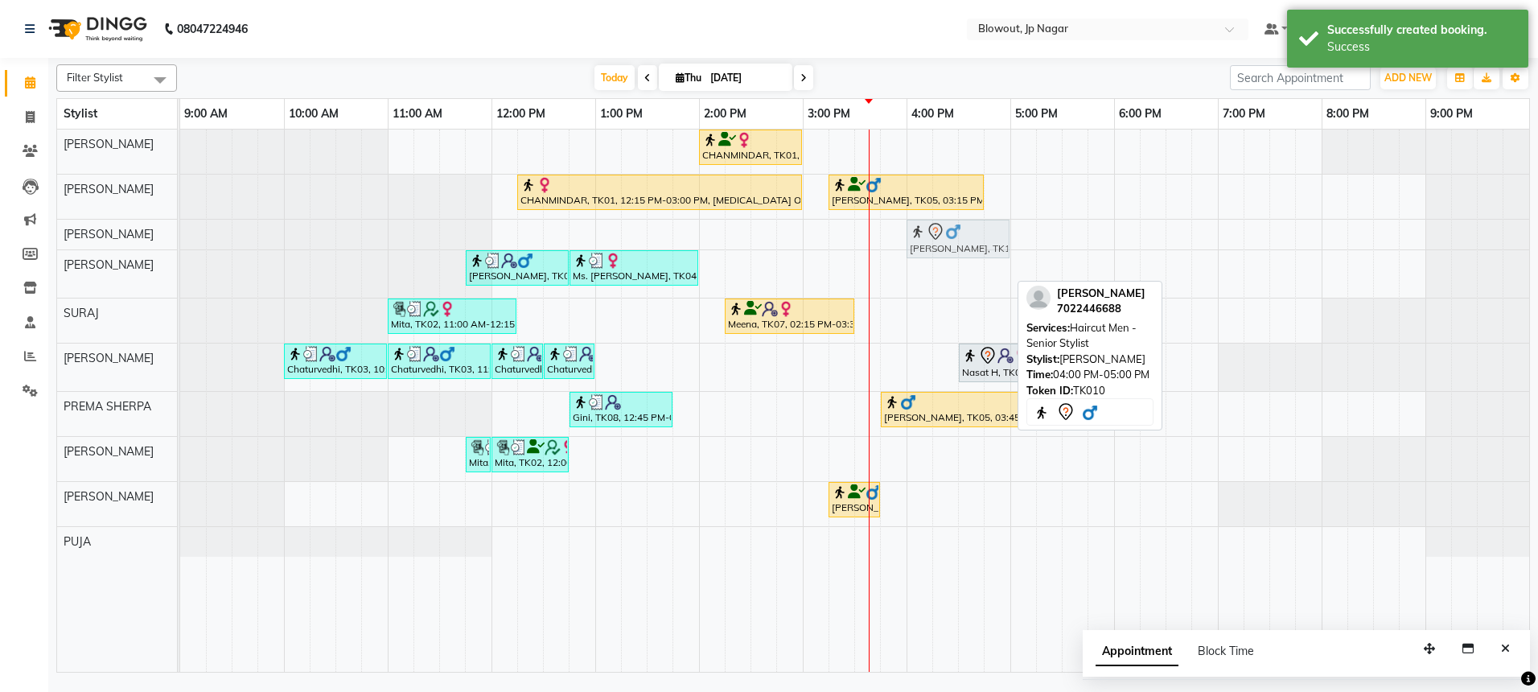
drag, startPoint x: 957, startPoint y: 271, endPoint x: 952, endPoint y: 244, distance: 27.8
click at [952, 244] on tbody "CHANMINDAR, TK01, 02:00 PM-03:00 PM, Haircut Women - Creative Director CHANMIND…" at bounding box center [854, 343] width 1349 height 427
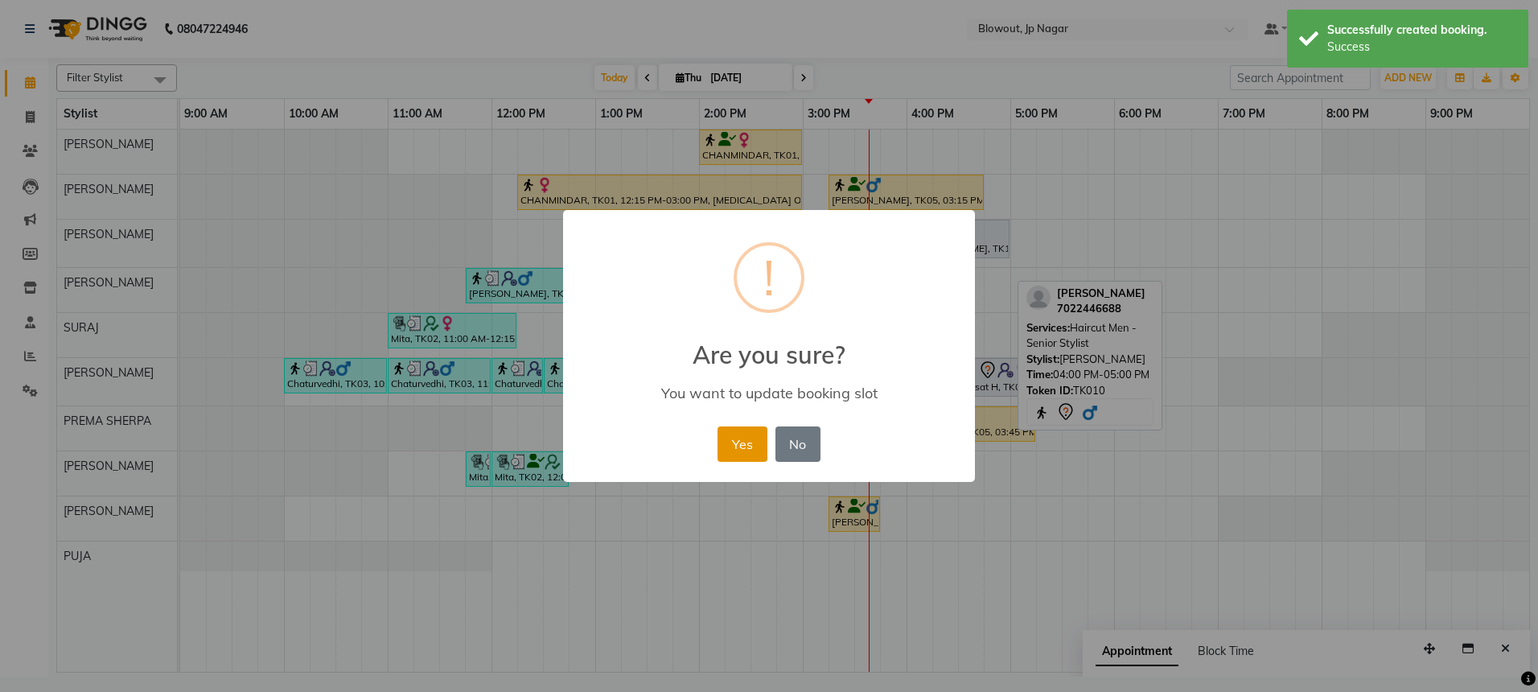
click at [727, 429] on button "Yes" at bounding box center [742, 443] width 49 height 35
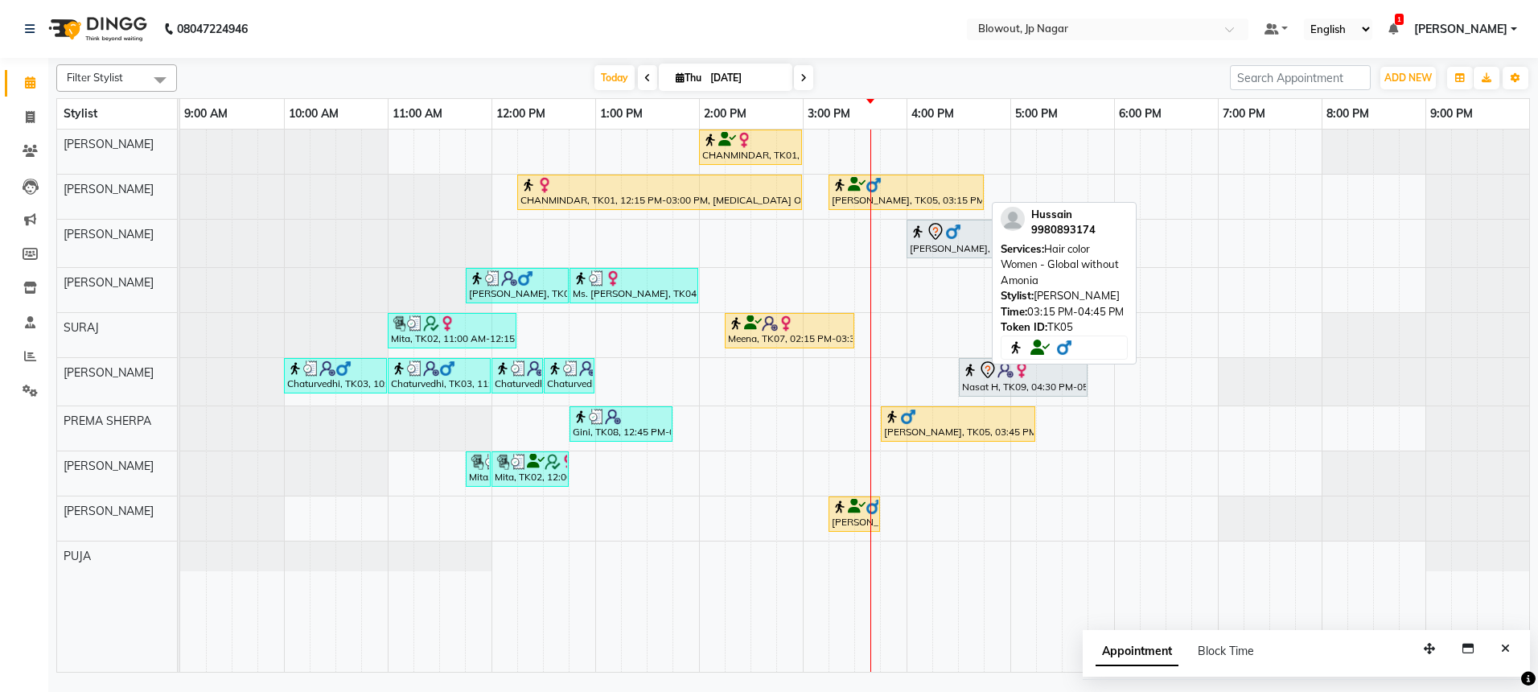
click at [850, 197] on div "Hussain, TK05, 03:15 PM-04:45 PM, Hair color Women - Global without Amonia" at bounding box center [906, 192] width 152 height 31
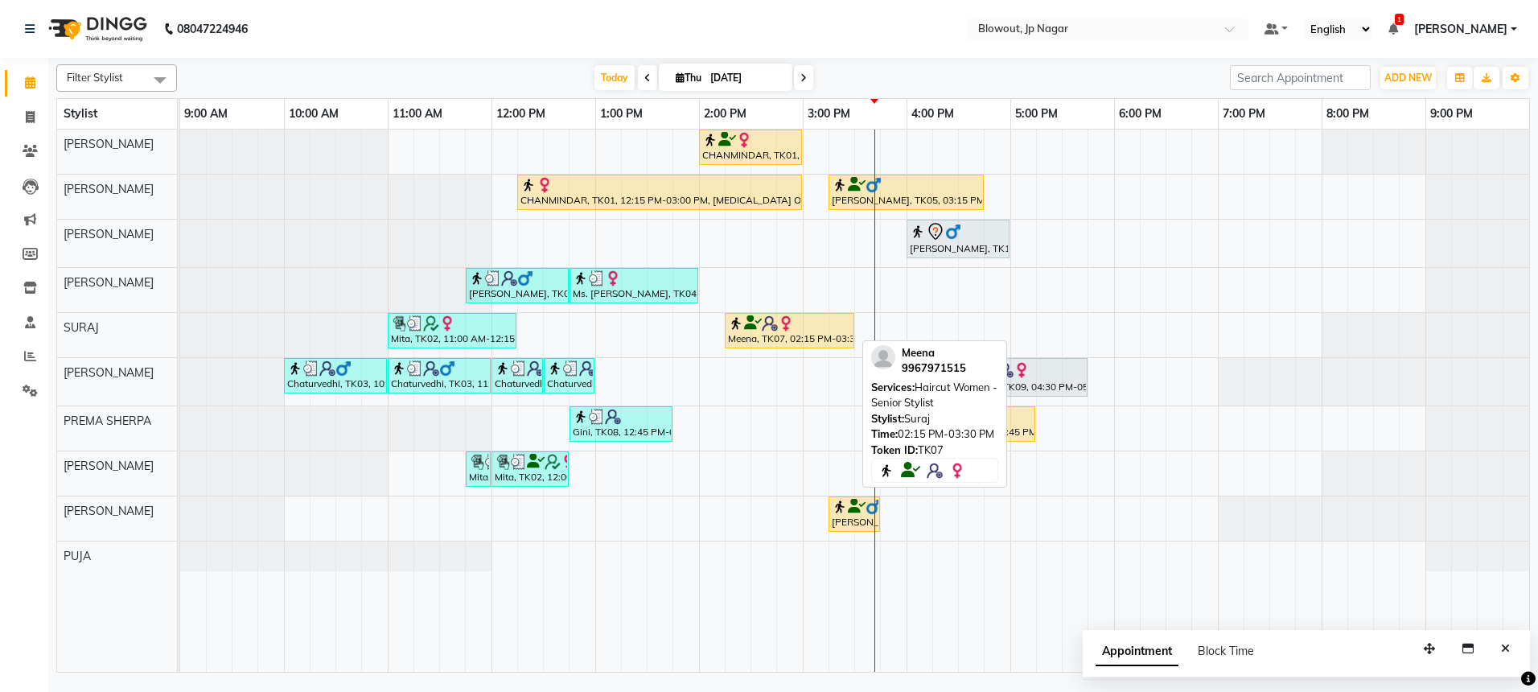
click at [812, 330] on div "Meena, TK07, 02:15 PM-03:30 PM, Haircut Women - Senior Stylist" at bounding box center [789, 330] width 126 height 31
select select "1"
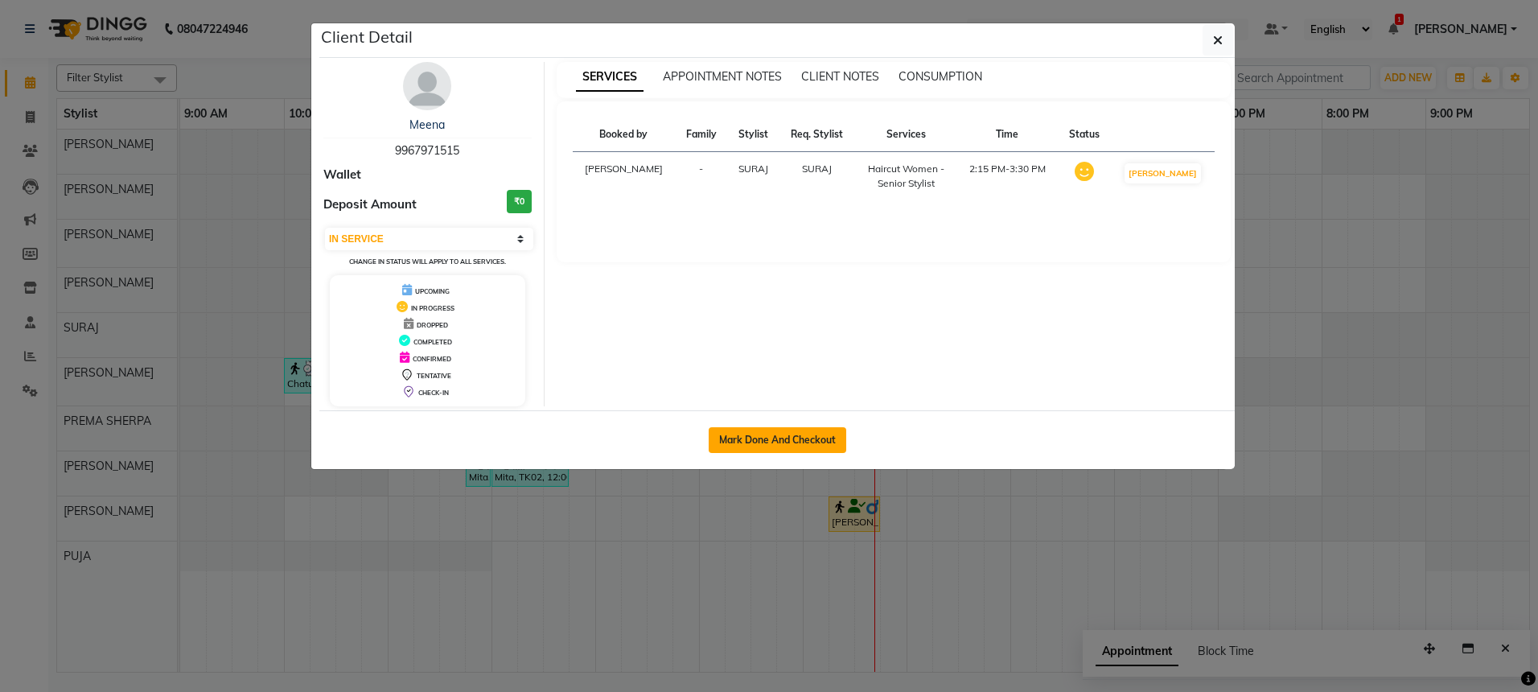
click at [786, 450] on button "Mark Done And Checkout" at bounding box center [778, 440] width 138 height 26
select select "service"
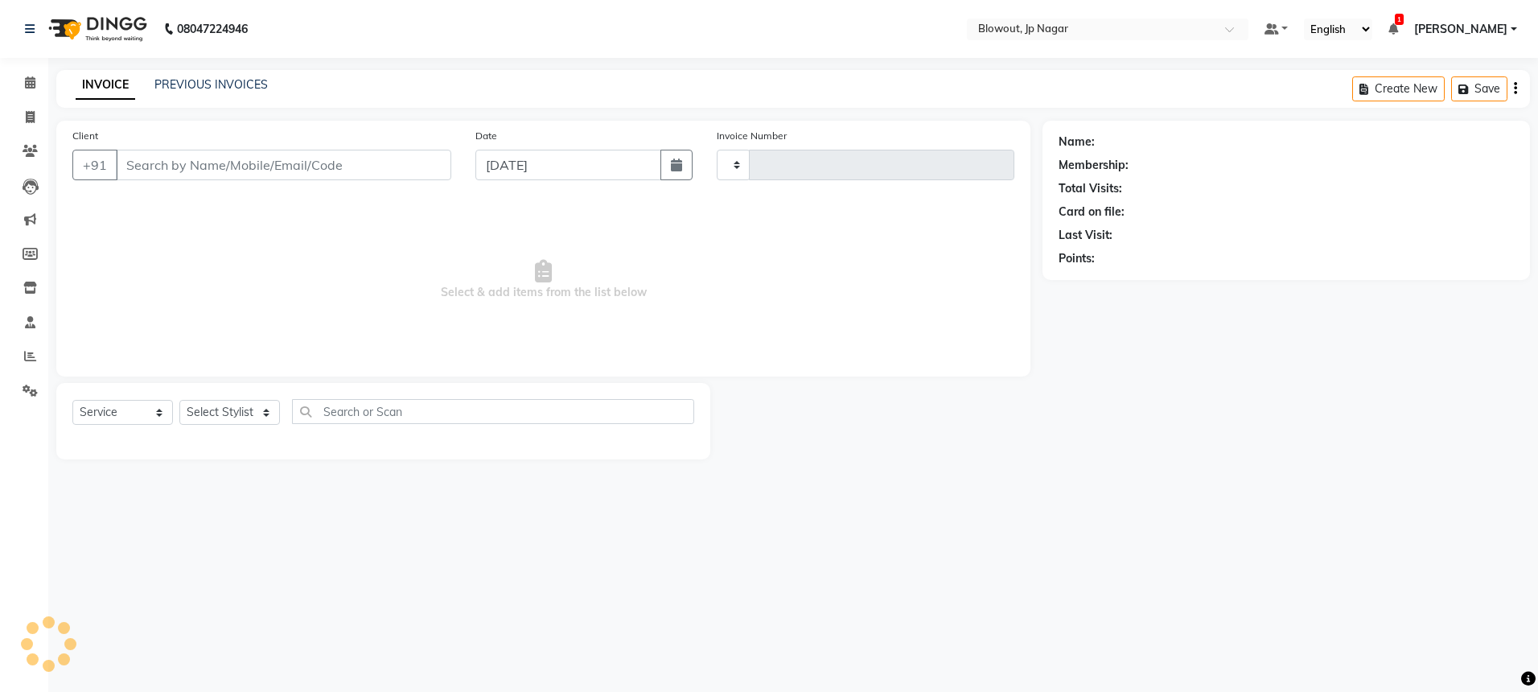
type input "2479"
select select "6261"
type input "9967971515"
select select "88802"
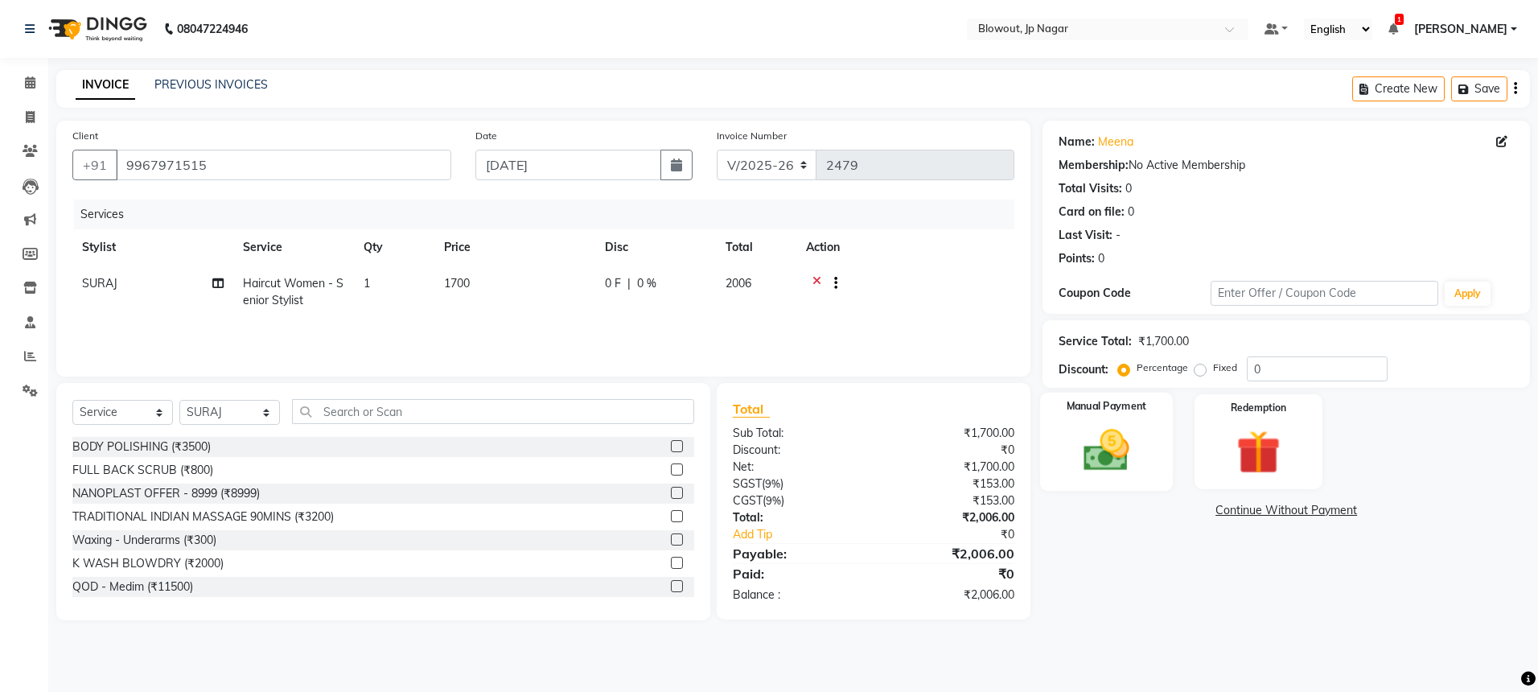
click at [1076, 450] on img at bounding box center [1106, 450] width 75 height 53
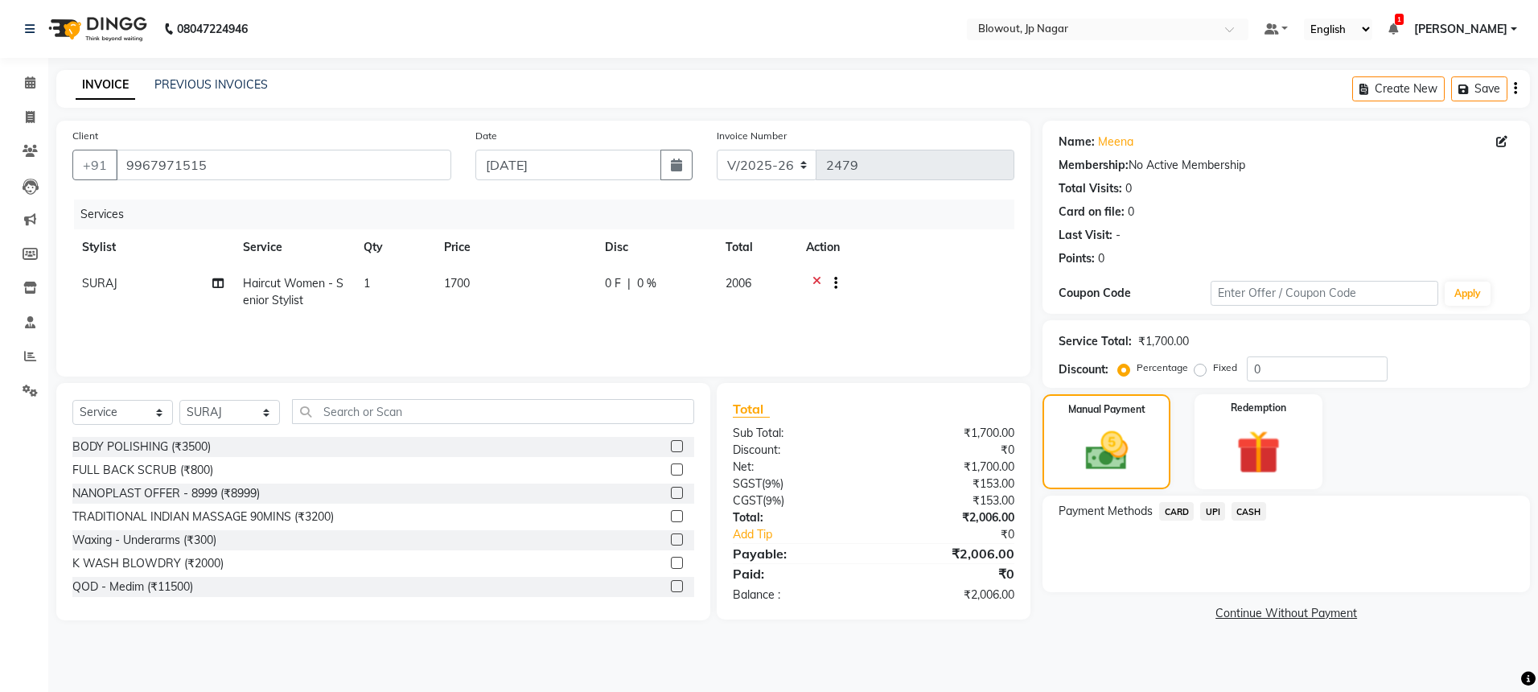
click at [1209, 512] on span "UPI" at bounding box center [1212, 511] width 25 height 19
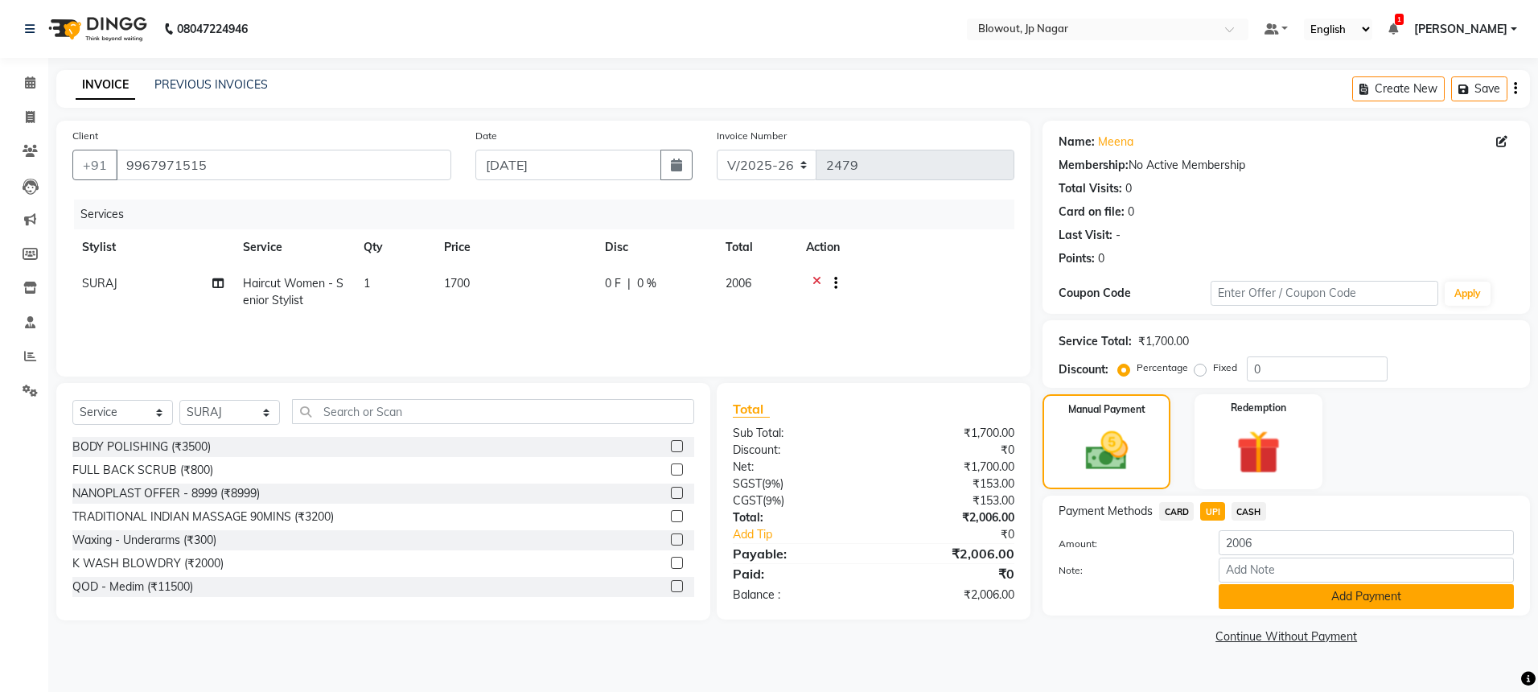
click at [1273, 584] on button "Add Payment" at bounding box center [1366, 596] width 295 height 25
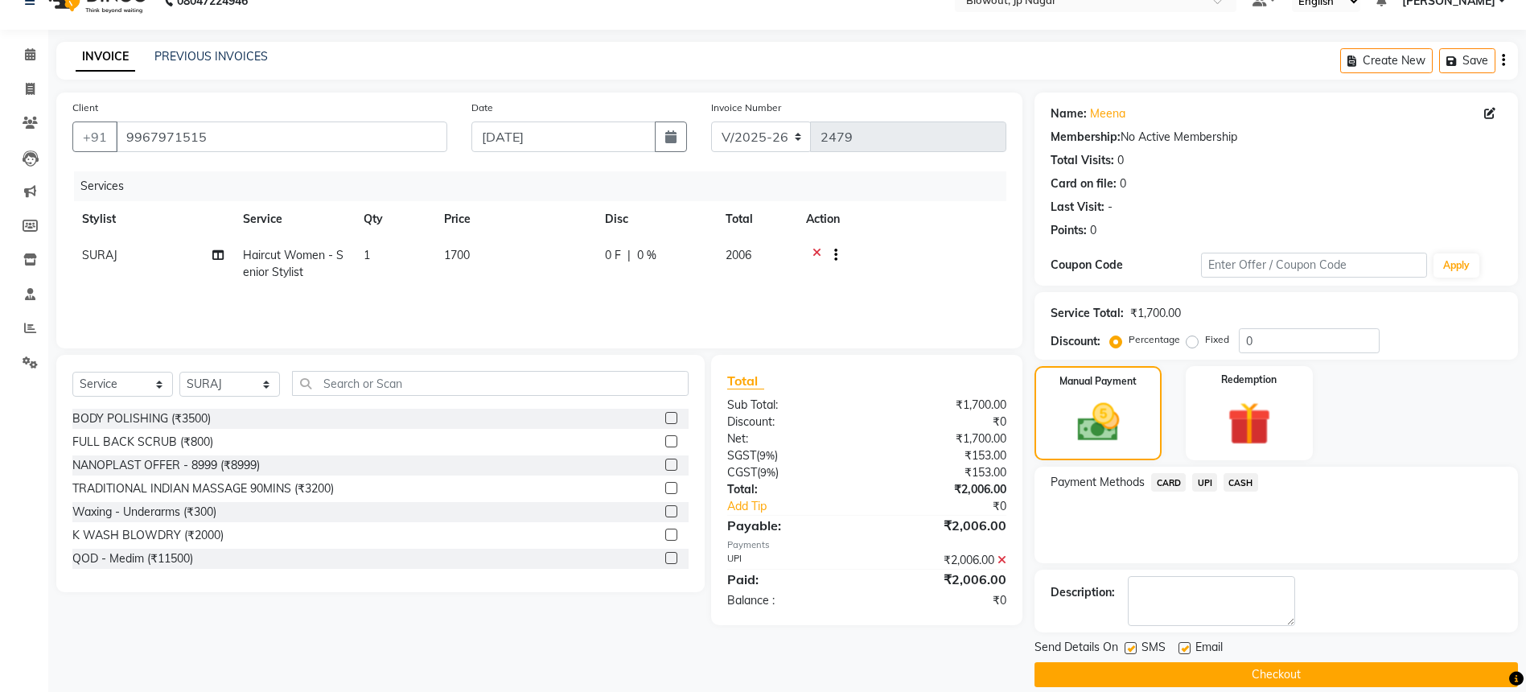
scroll to position [47, 0]
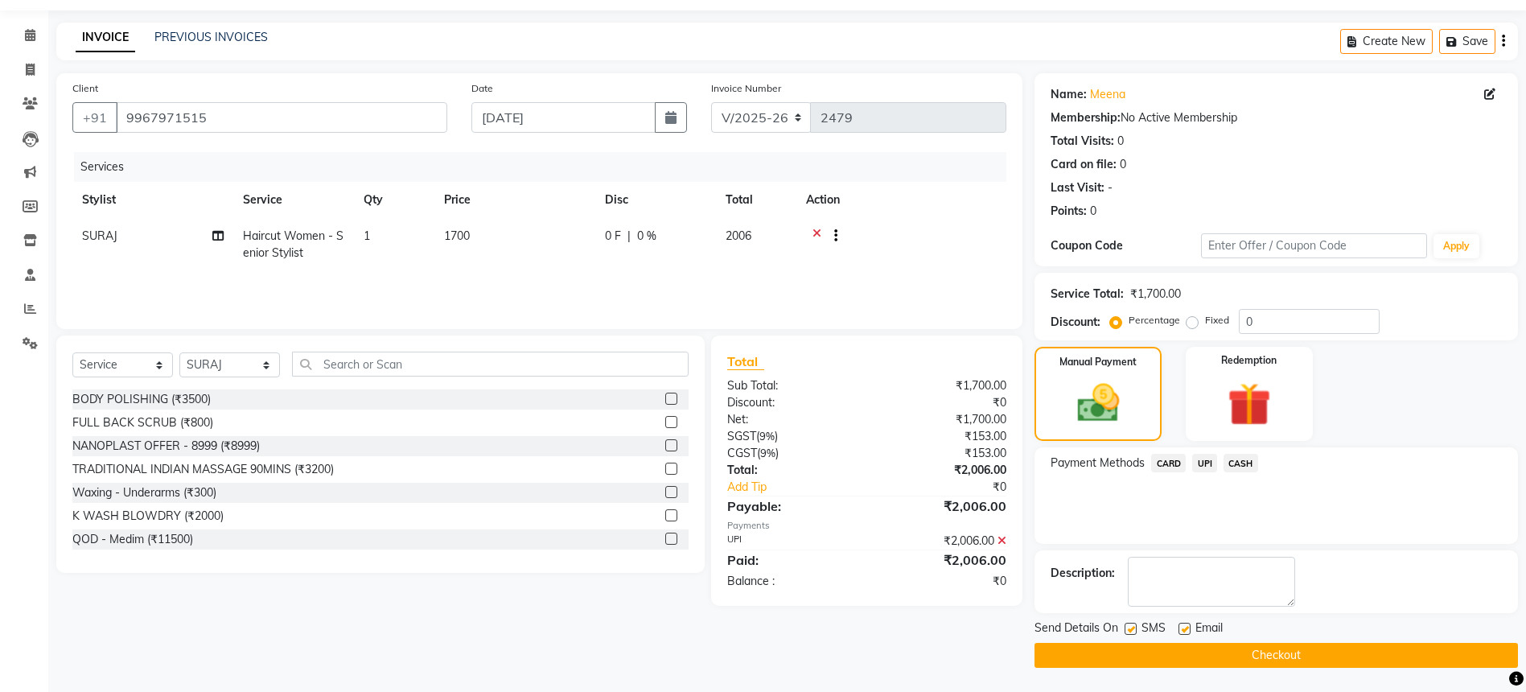
click at [1202, 662] on button "Checkout" at bounding box center [1276, 655] width 483 height 25
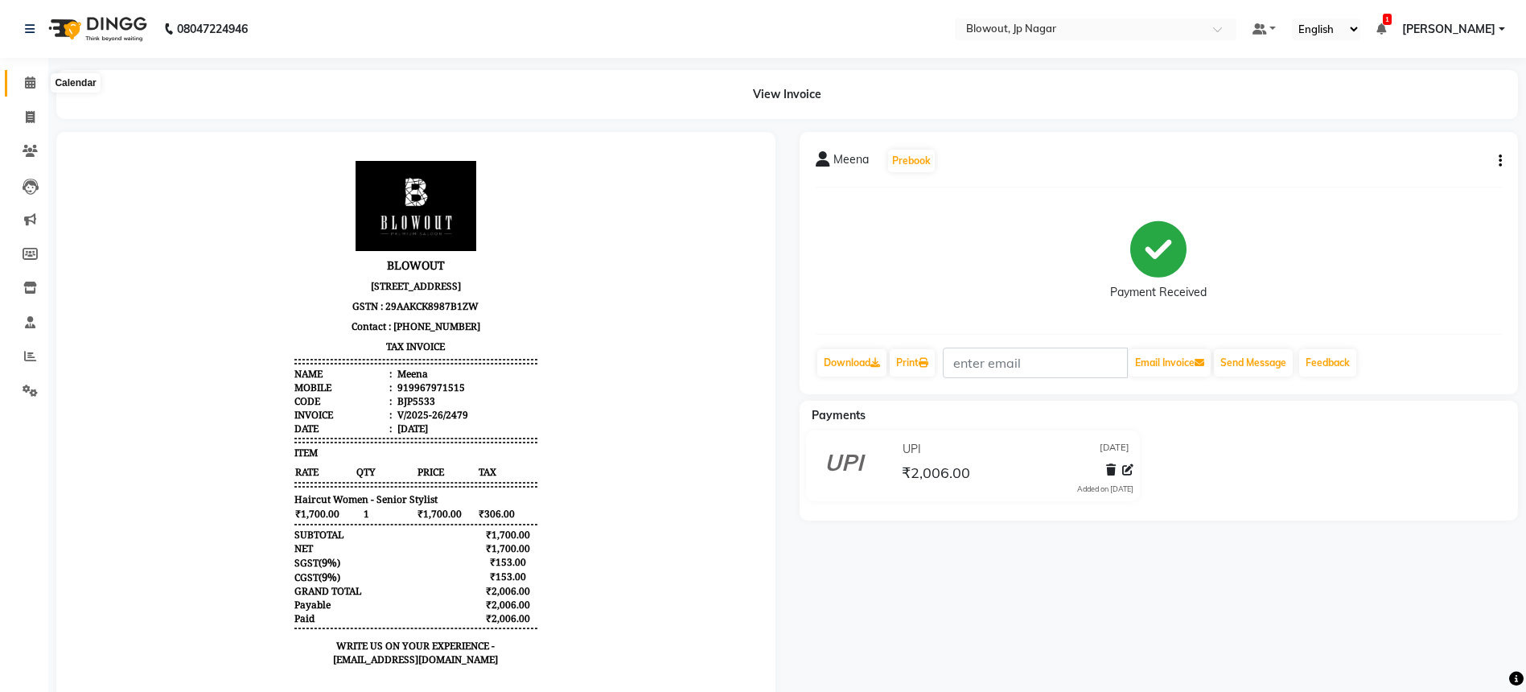
click at [32, 79] on icon at bounding box center [30, 82] width 10 height 12
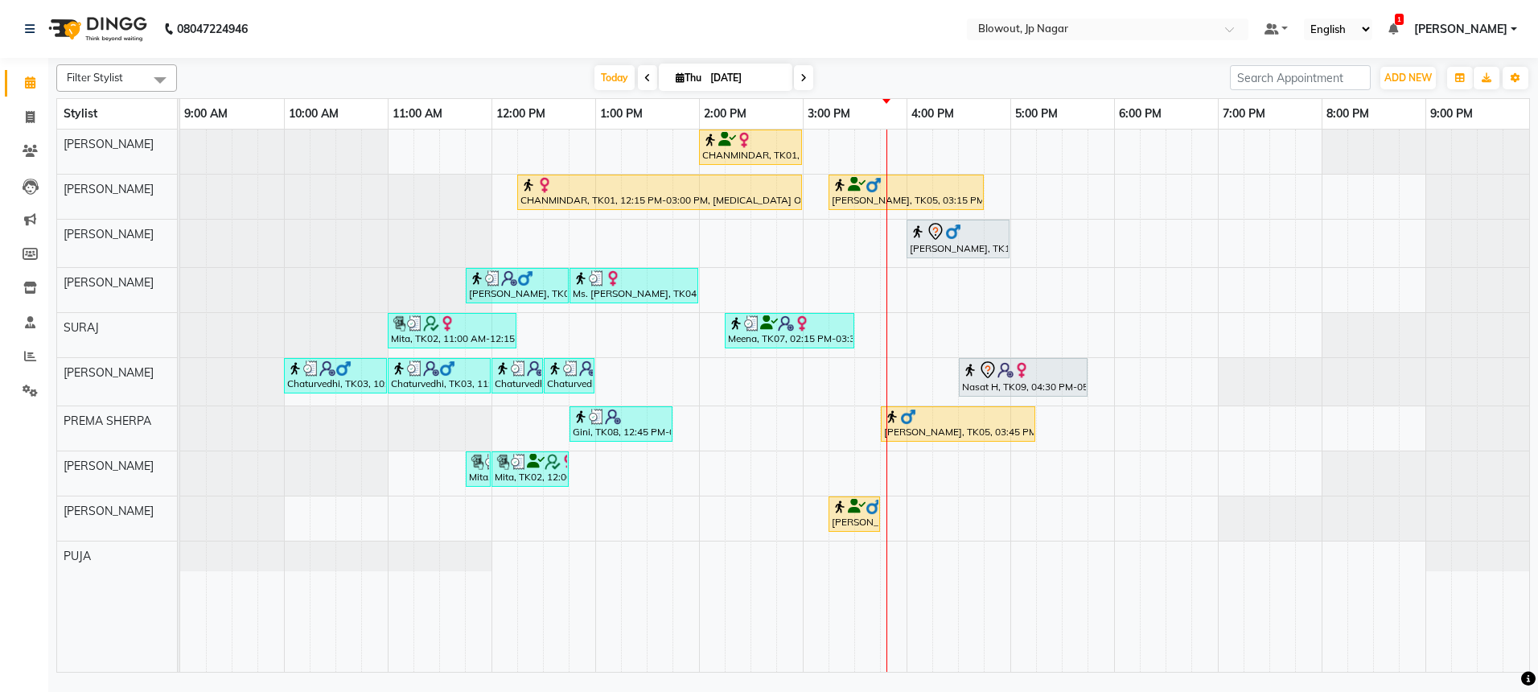
click at [802, 80] on icon at bounding box center [803, 78] width 6 height 10
type input "[DATE]"
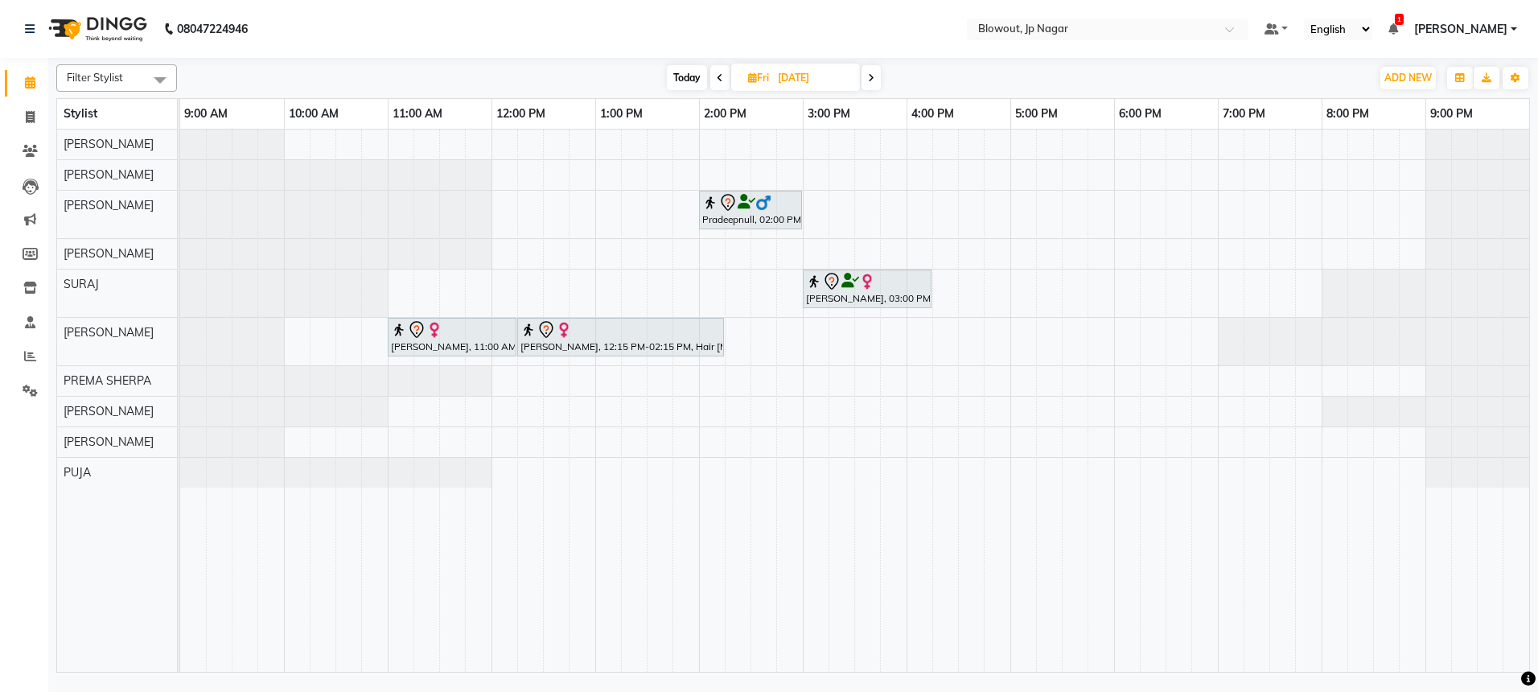
click at [401, 136] on div "Pradeepnull, 02:00 PM-03:00 PM, Haircut Men - Senior Stylist Upasananull, 03:00…" at bounding box center [854, 401] width 1349 height 542
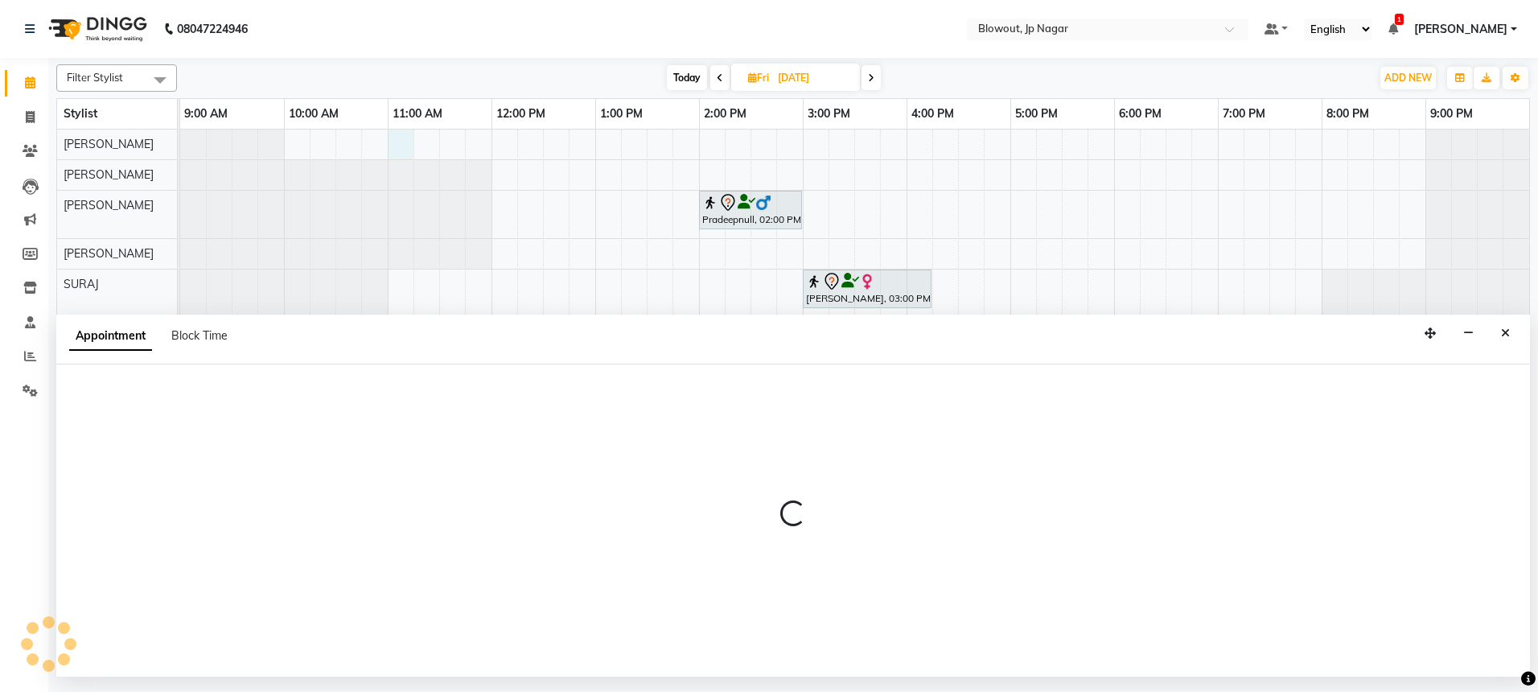
select select "46966"
select select "660"
select select "tentative"
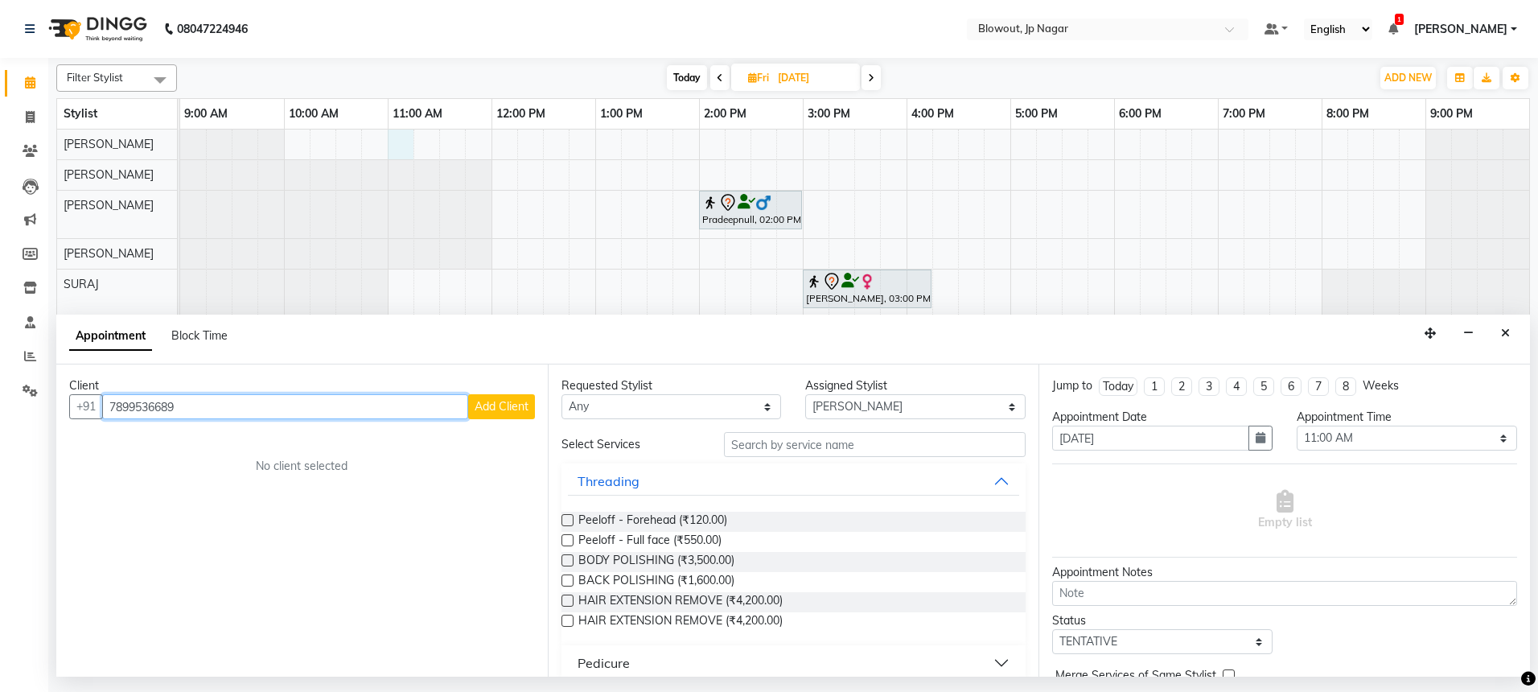
type input "7899536689"
click at [485, 405] on span "Add Client" at bounding box center [502, 406] width 54 height 14
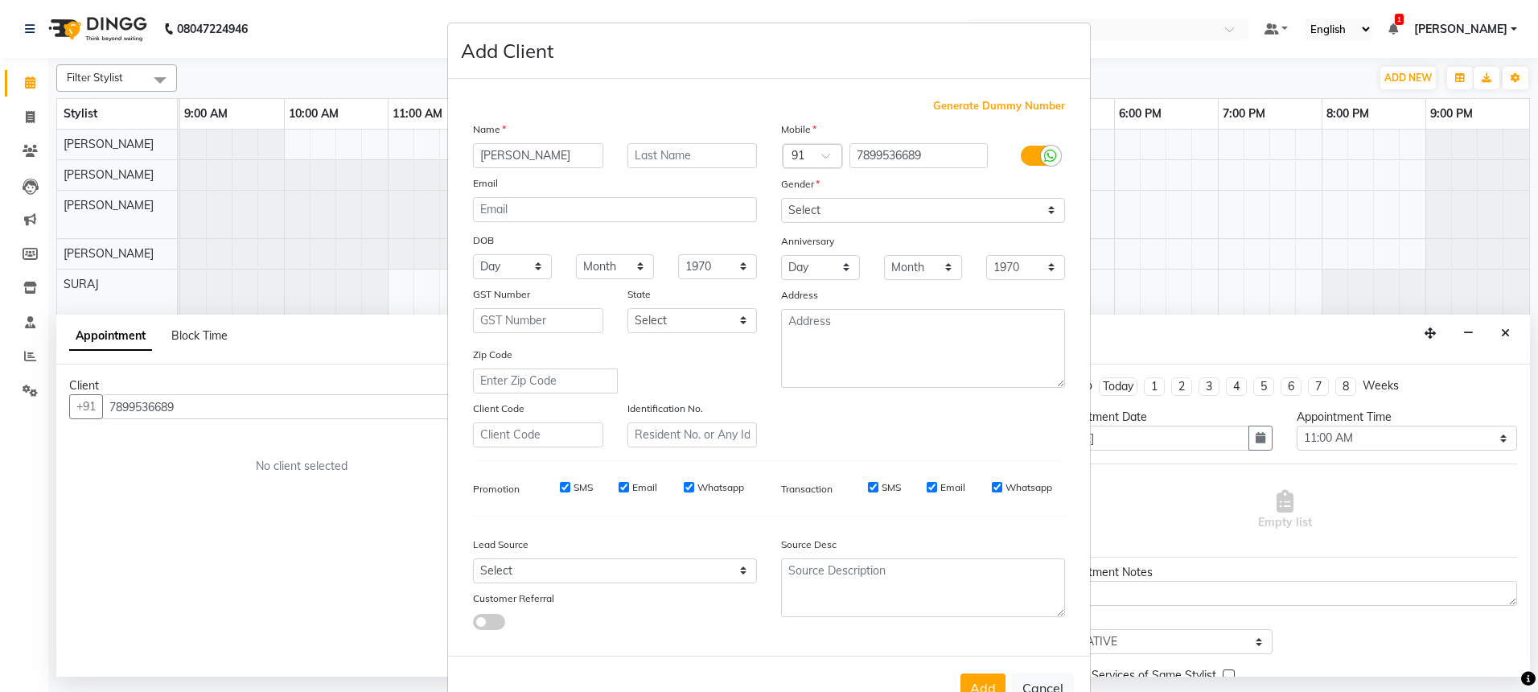
type input "Sara"
type input "Rao"
click at [1041, 154] on div at bounding box center [1051, 156] width 20 height 20
click at [0, 0] on input "checkbox" at bounding box center [0, 0] width 0 height 0
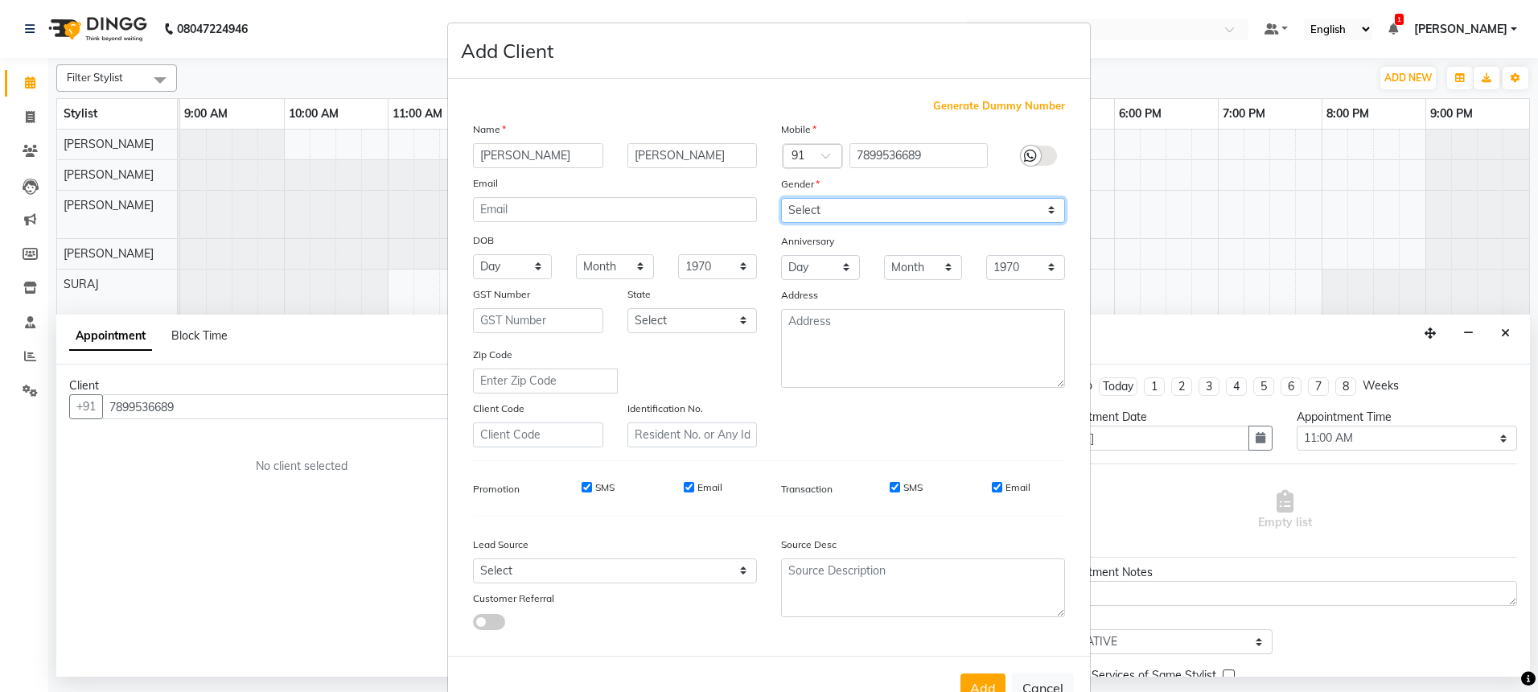
click at [1012, 207] on select "Select [DEMOGRAPHIC_DATA] [DEMOGRAPHIC_DATA] Other Prefer Not To Say" at bounding box center [923, 210] width 284 height 25
select select "[DEMOGRAPHIC_DATA]"
click at [971, 682] on button "Add" at bounding box center [983, 687] width 45 height 29
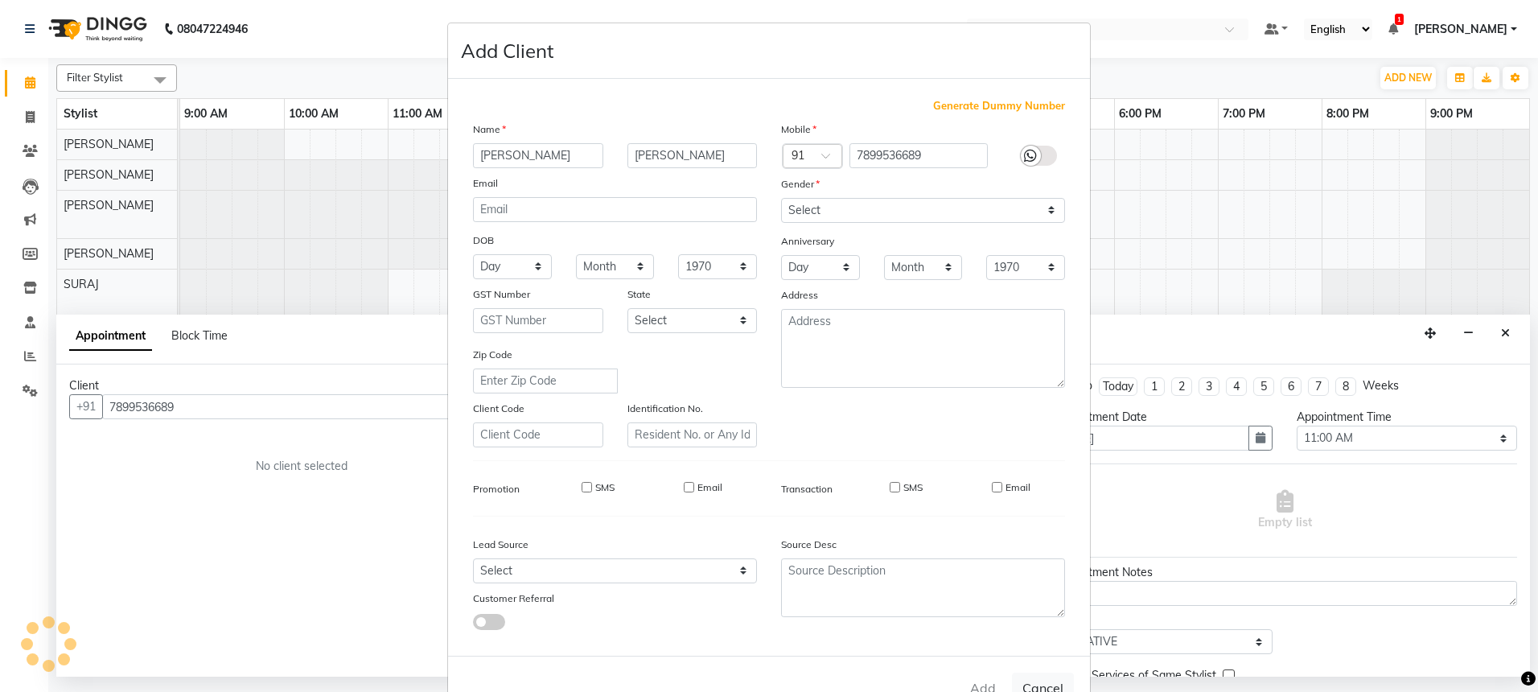
select select
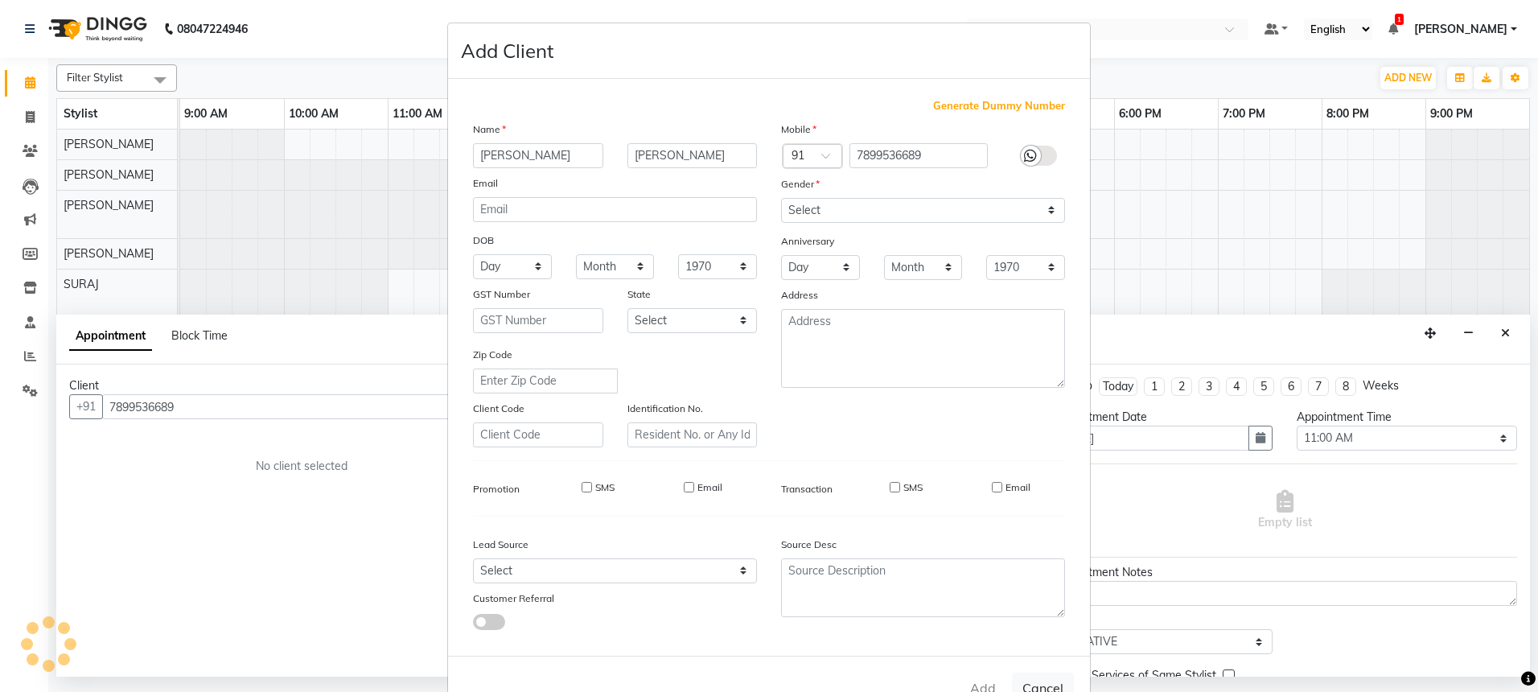
select select
checkbox input "false"
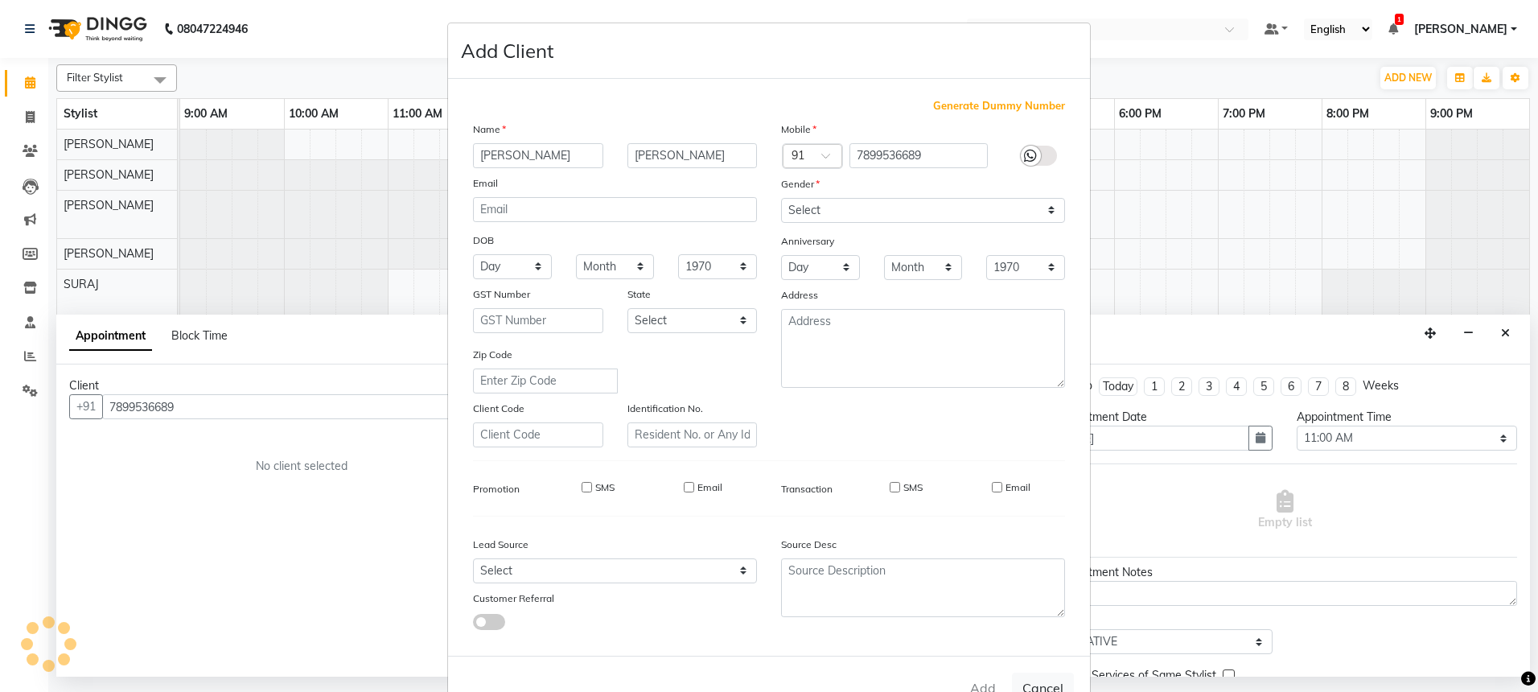
checkbox input "false"
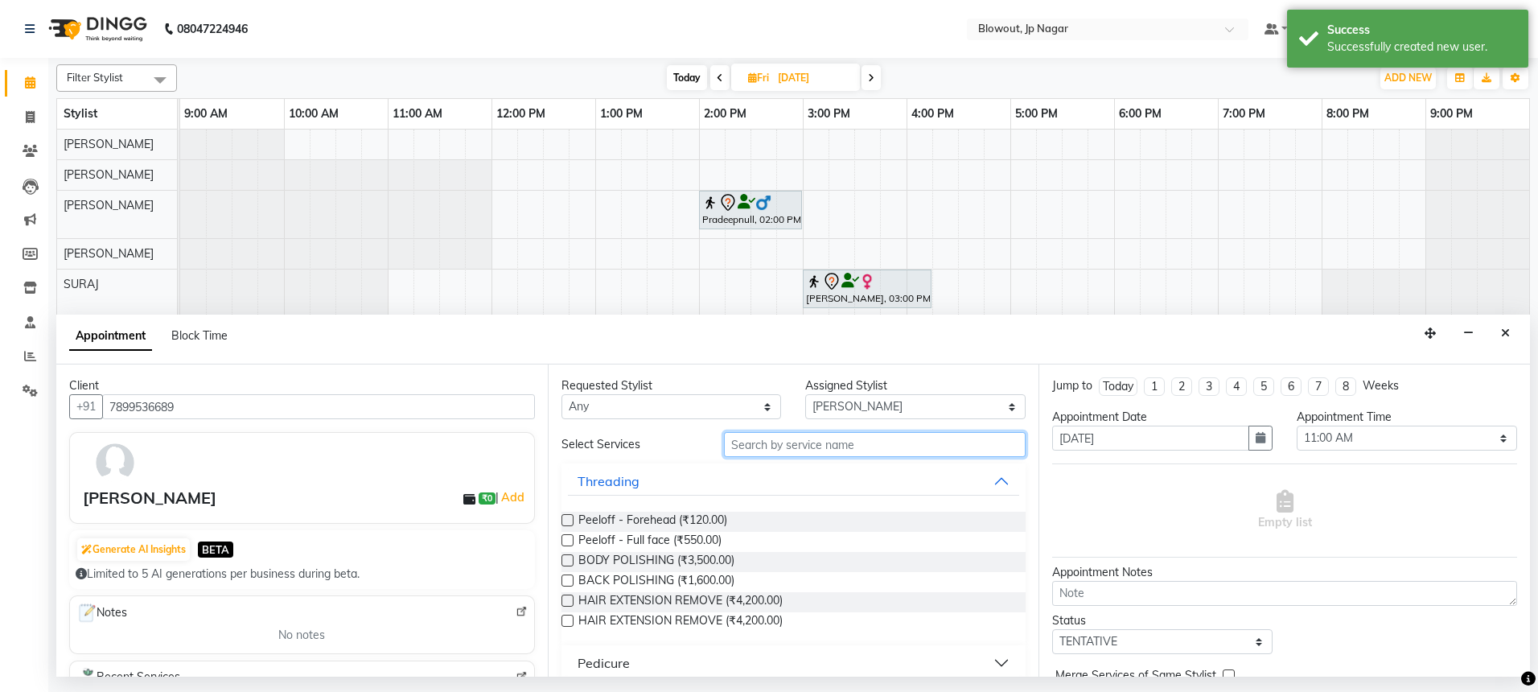
click at [745, 443] on input "text" at bounding box center [875, 444] width 302 height 25
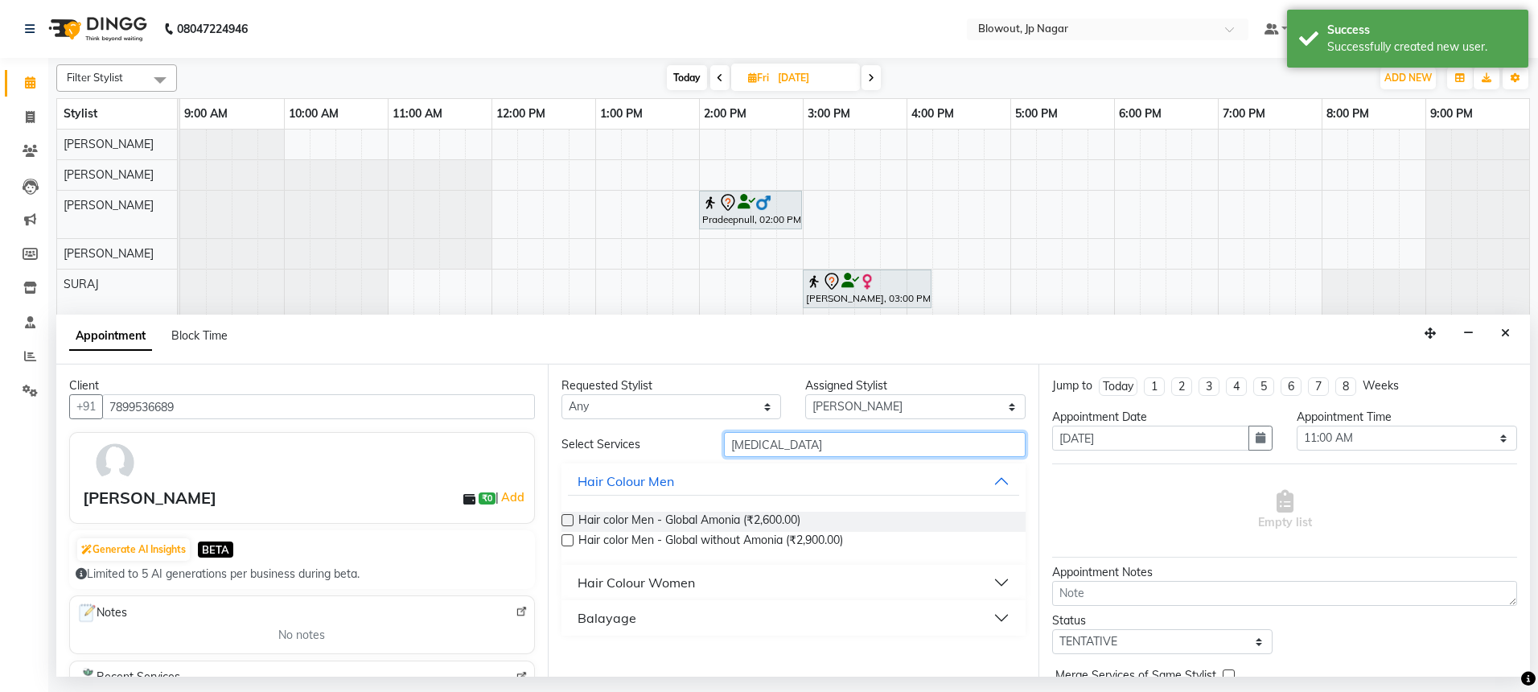
type input "bal"
click at [717, 570] on button "Hair Colour Women" at bounding box center [794, 582] width 452 height 29
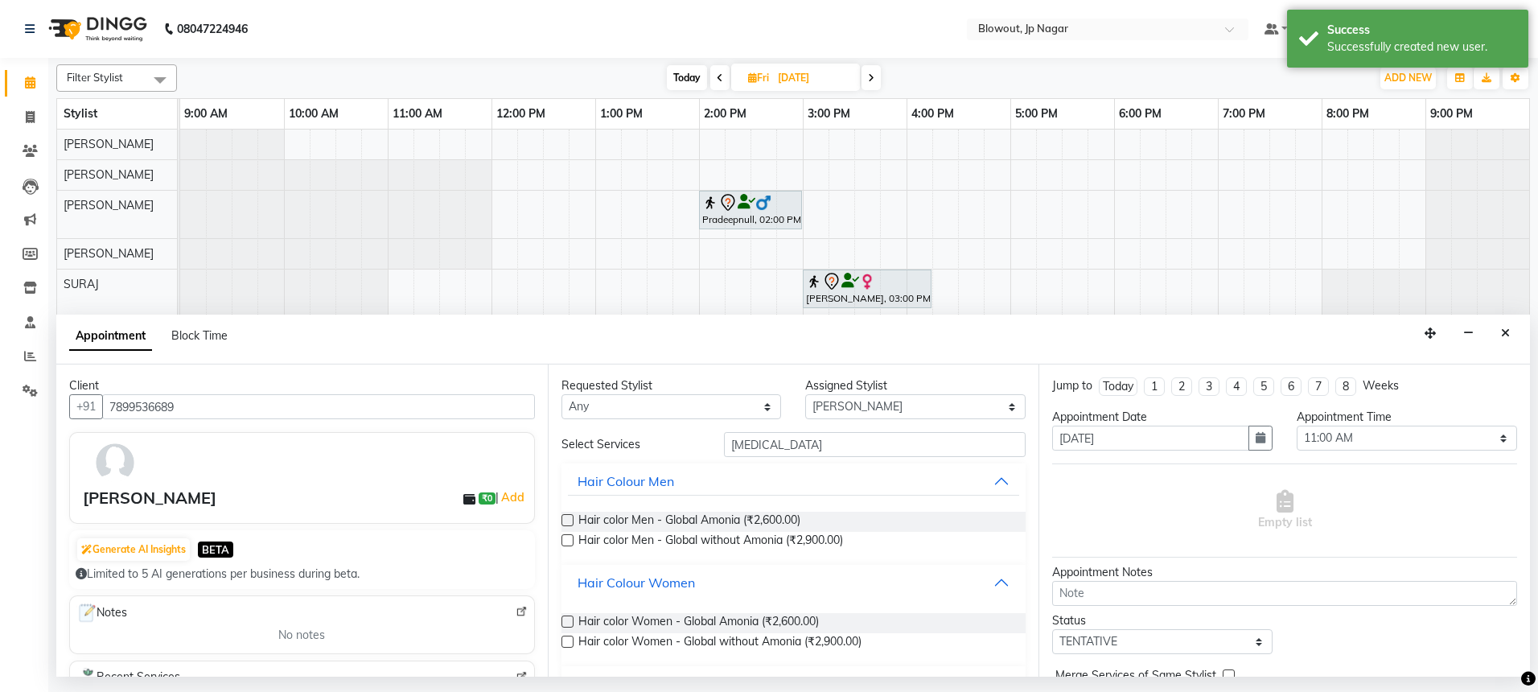
scroll to position [38, 0]
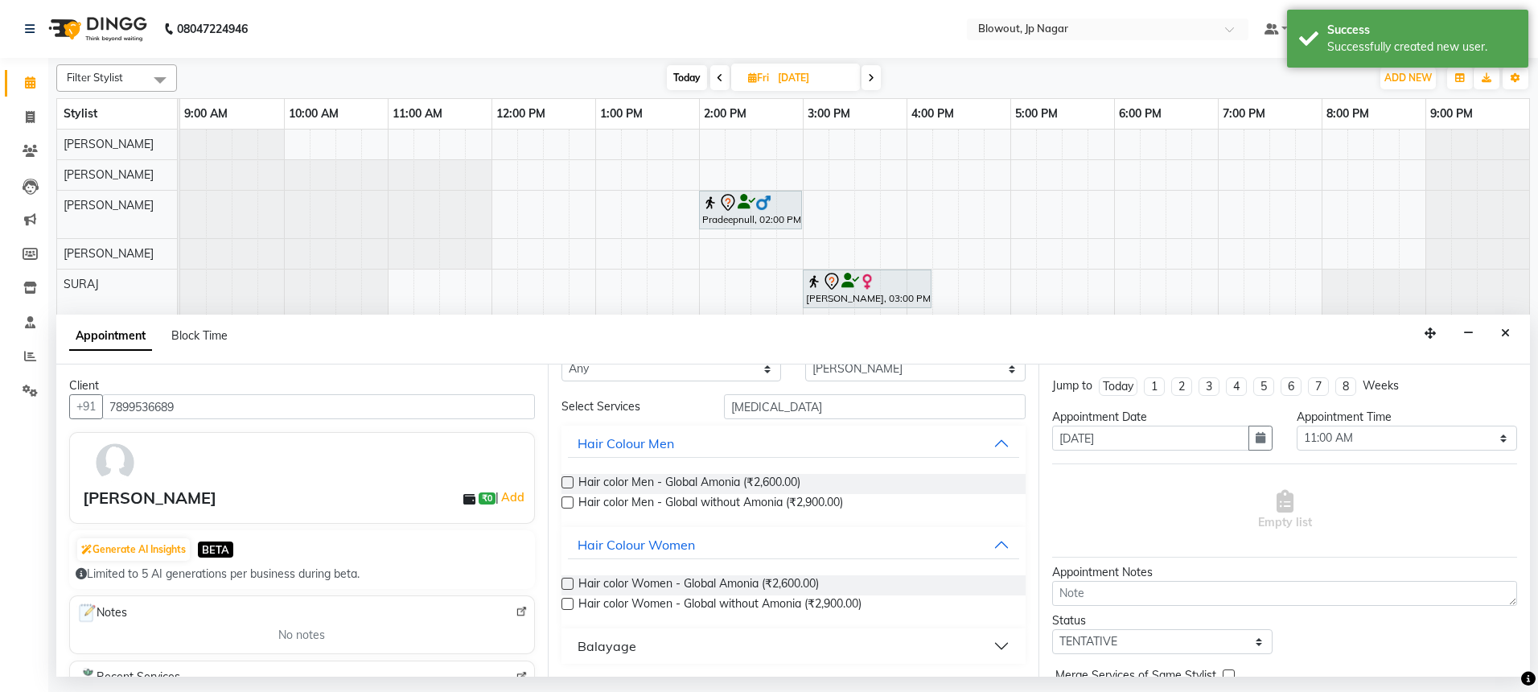
click at [671, 647] on button "Balayage" at bounding box center [794, 646] width 452 height 29
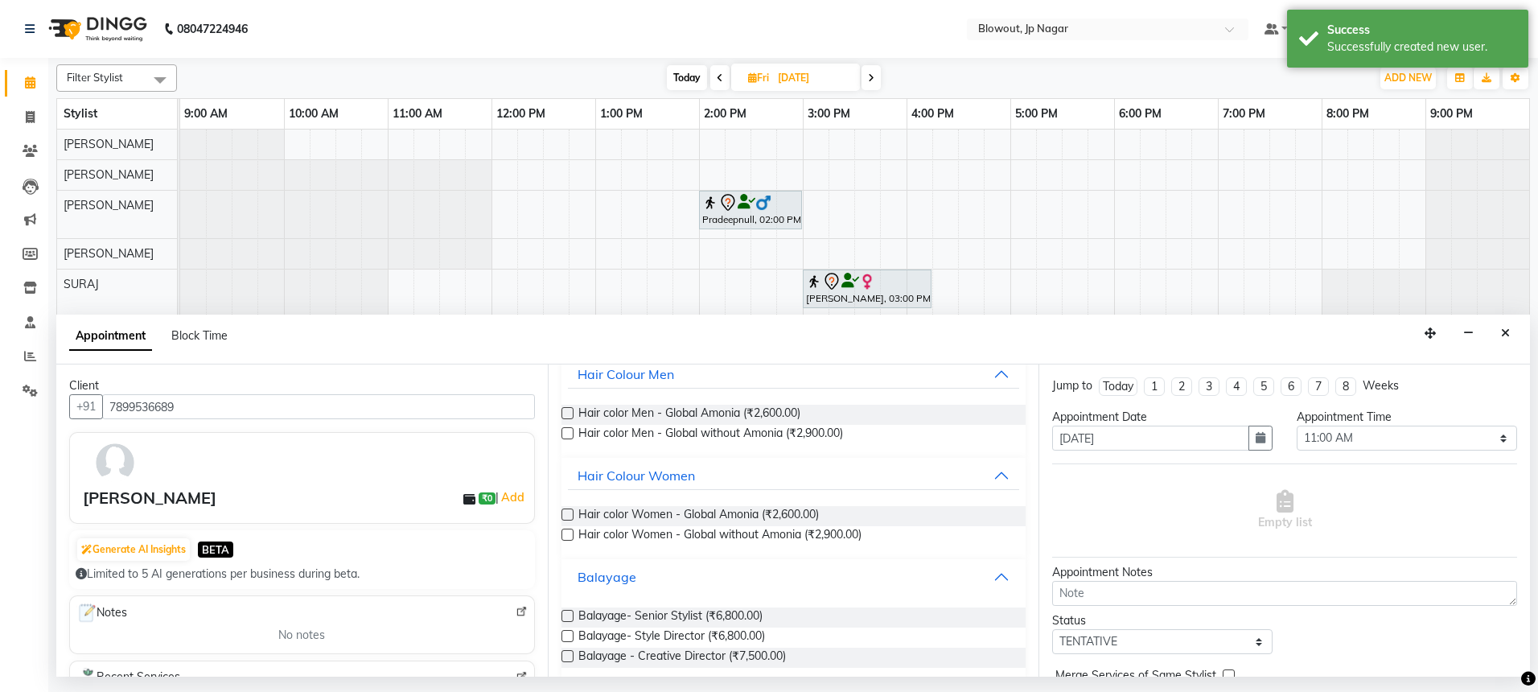
scroll to position [109, 0]
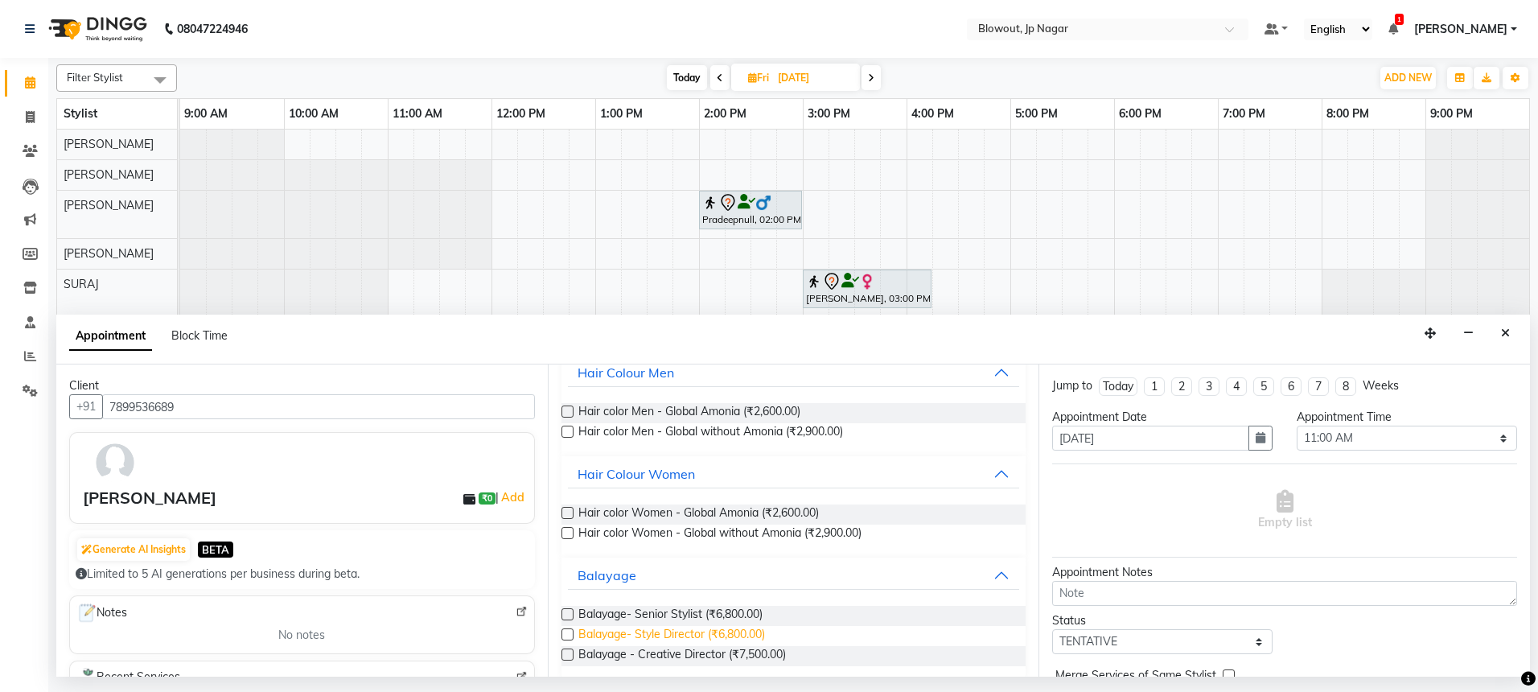
click at [722, 635] on span "Balayage- Style Director (₹6,800.00)" at bounding box center [671, 636] width 187 height 20
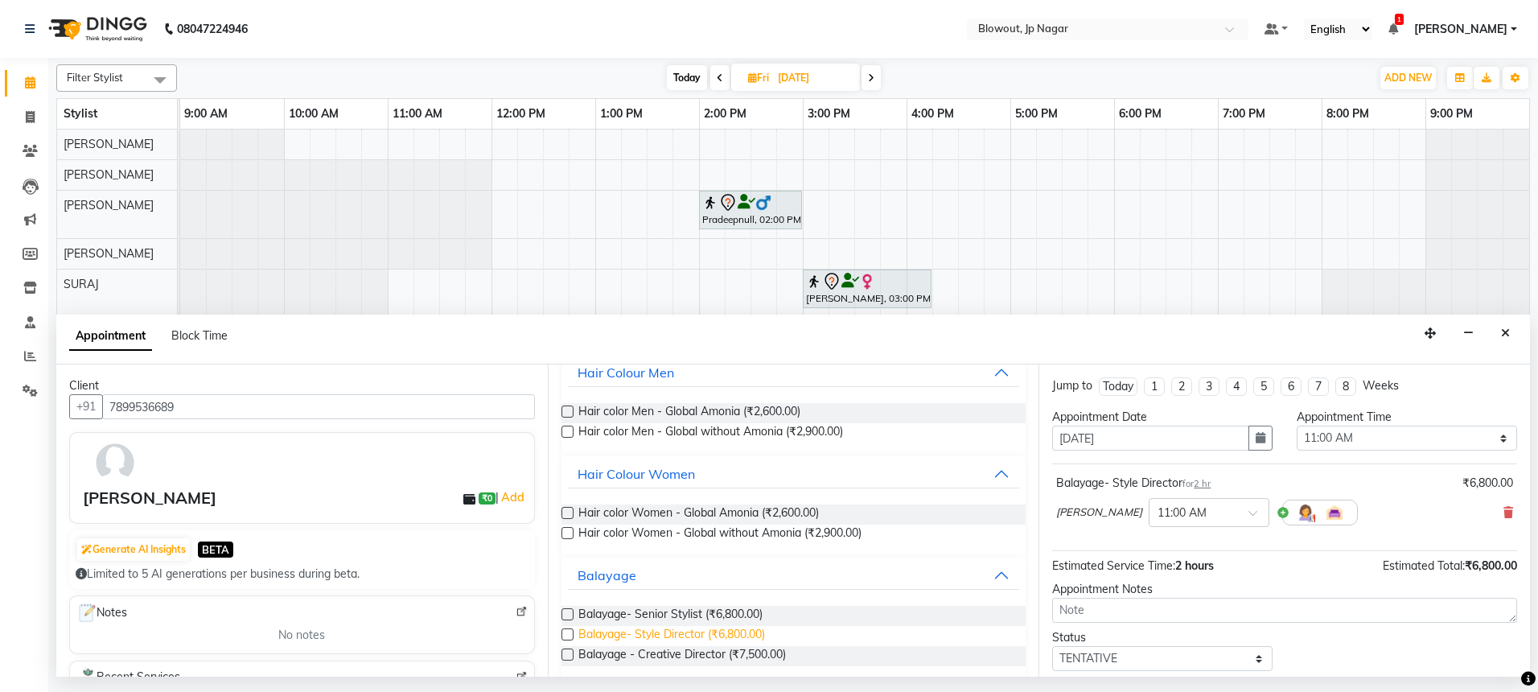
click at [722, 635] on span "Balayage- Style Director (₹6,800.00)" at bounding box center [671, 636] width 187 height 20
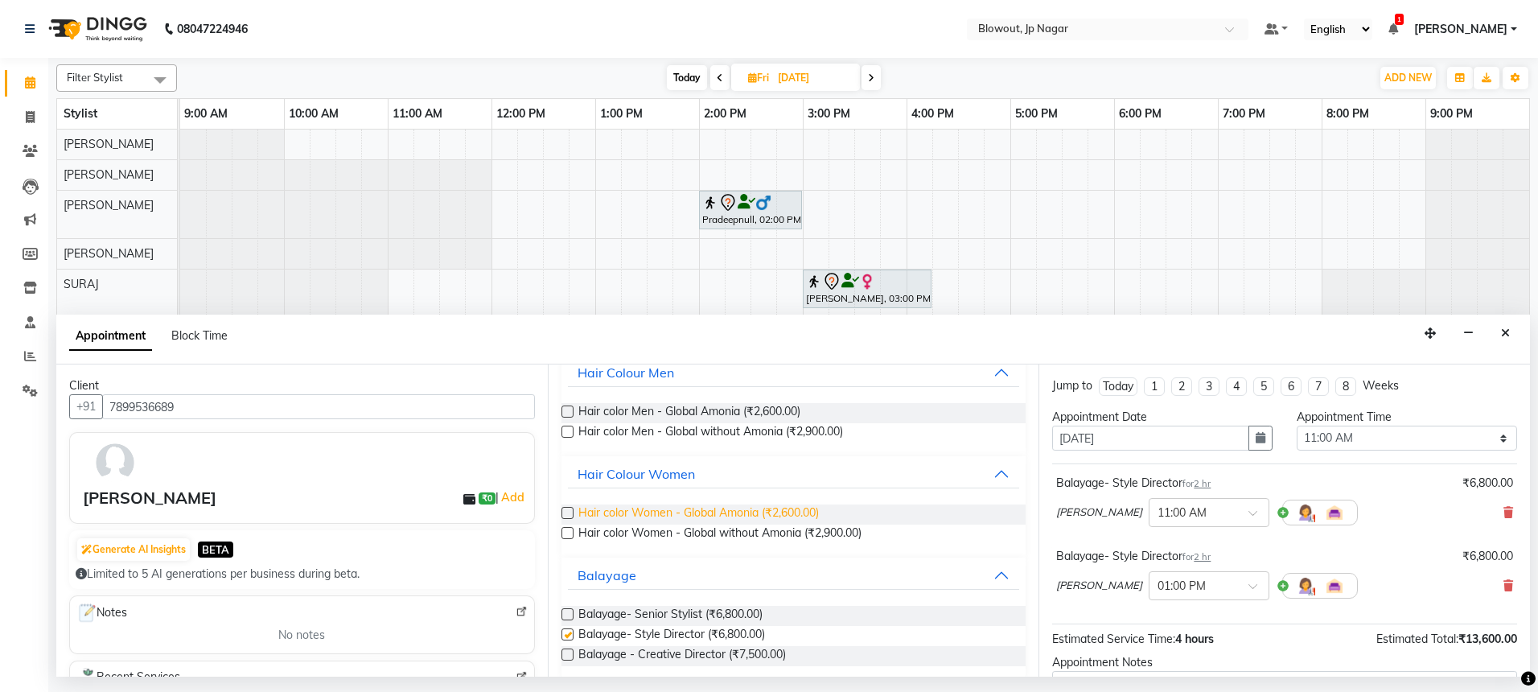
checkbox input "false"
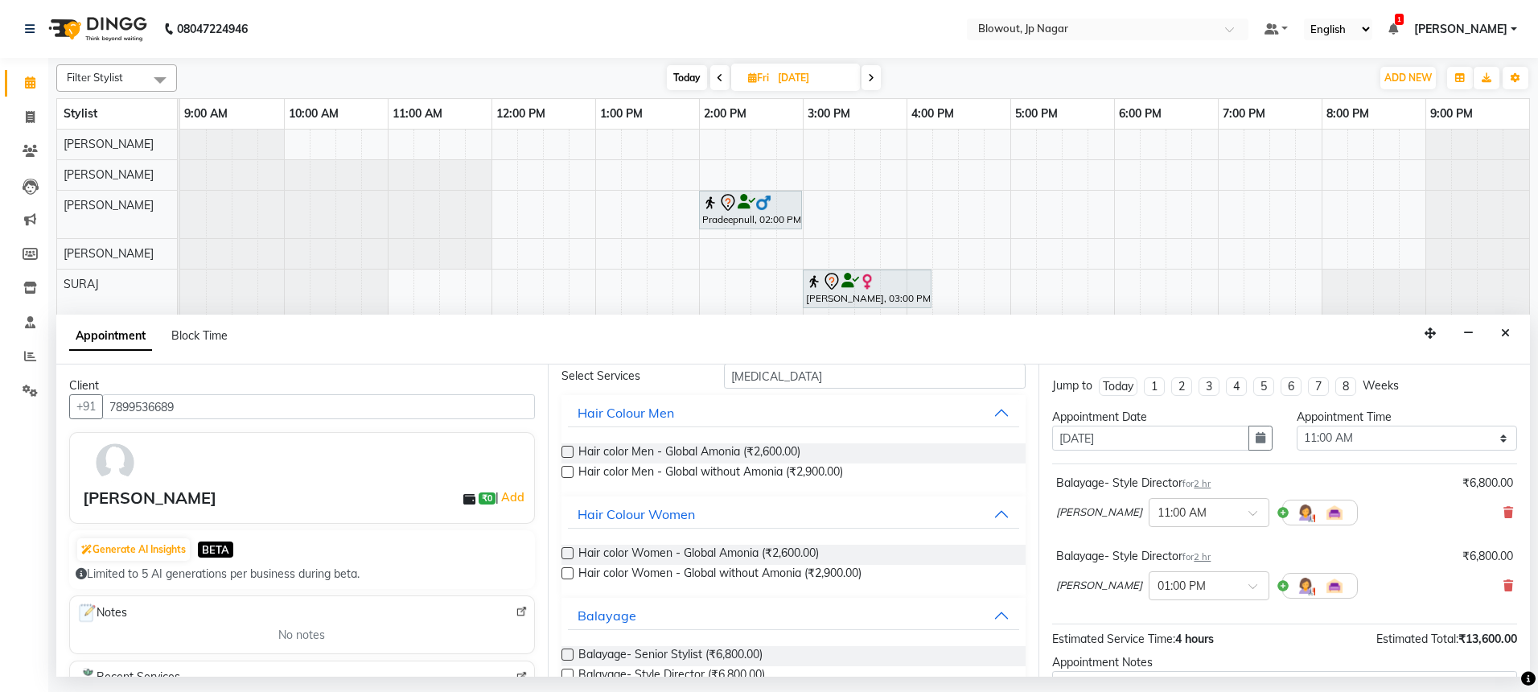
scroll to position [0, 0]
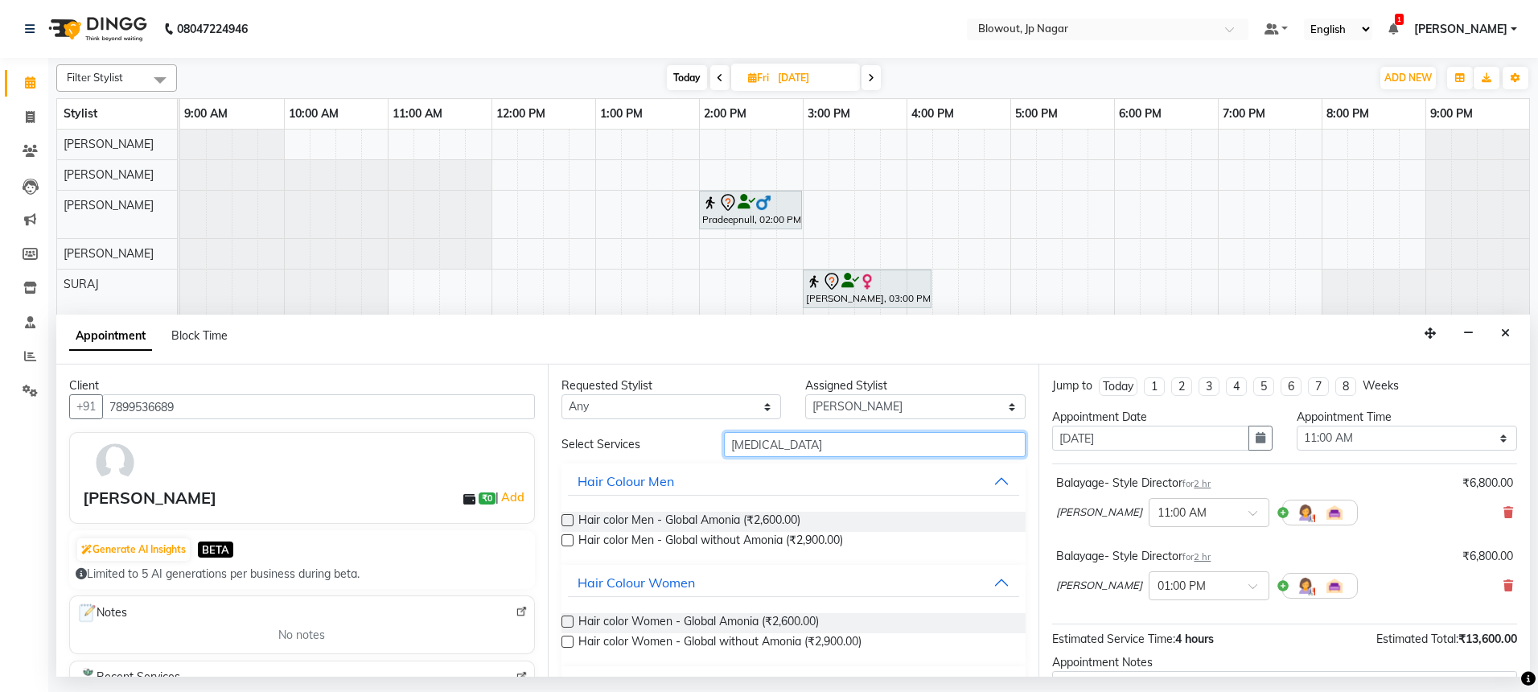
drag, startPoint x: 796, startPoint y: 442, endPoint x: 672, endPoint y: 431, distance: 125.1
click at [672, 432] on div "Select Services bal" at bounding box center [793, 444] width 489 height 25
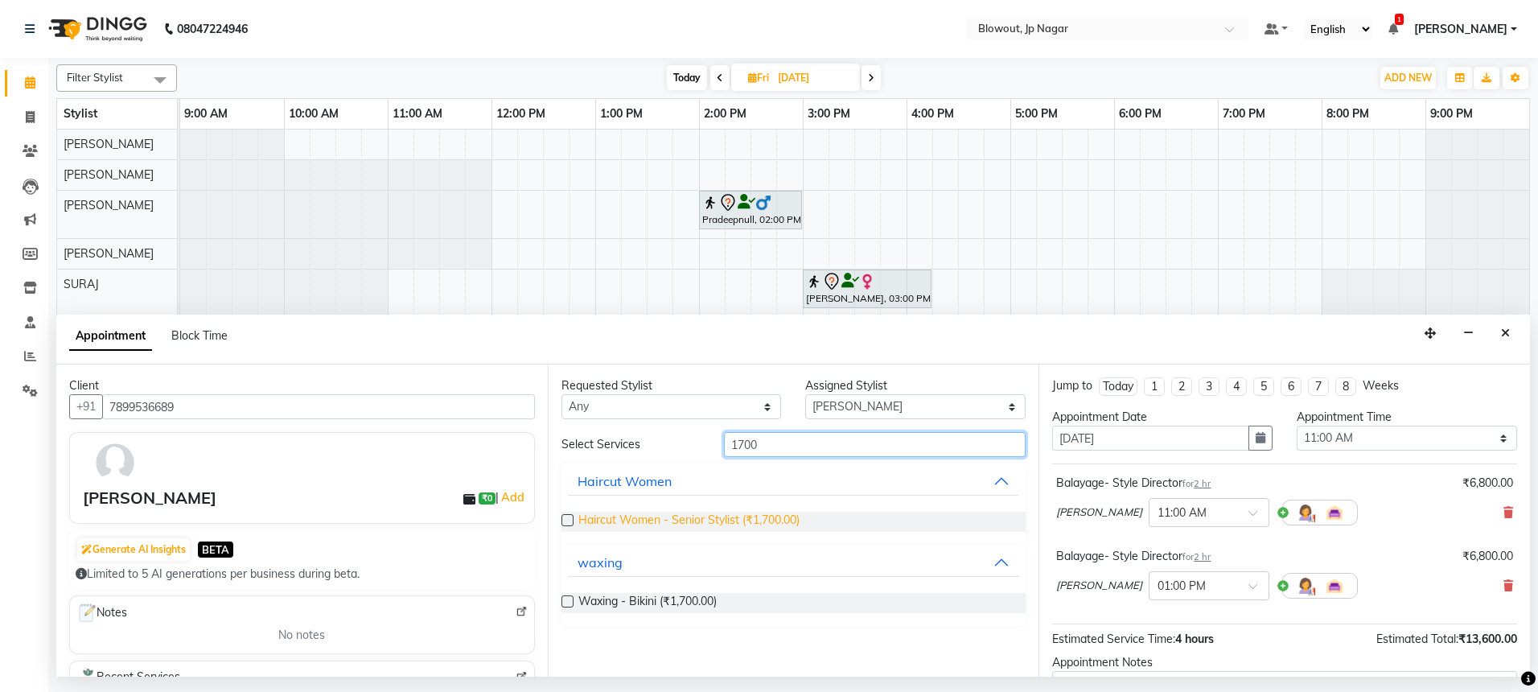
type input "1700"
click at [692, 516] on span "Haircut Women - Senior Stylist (₹1,700.00)" at bounding box center [688, 522] width 221 height 20
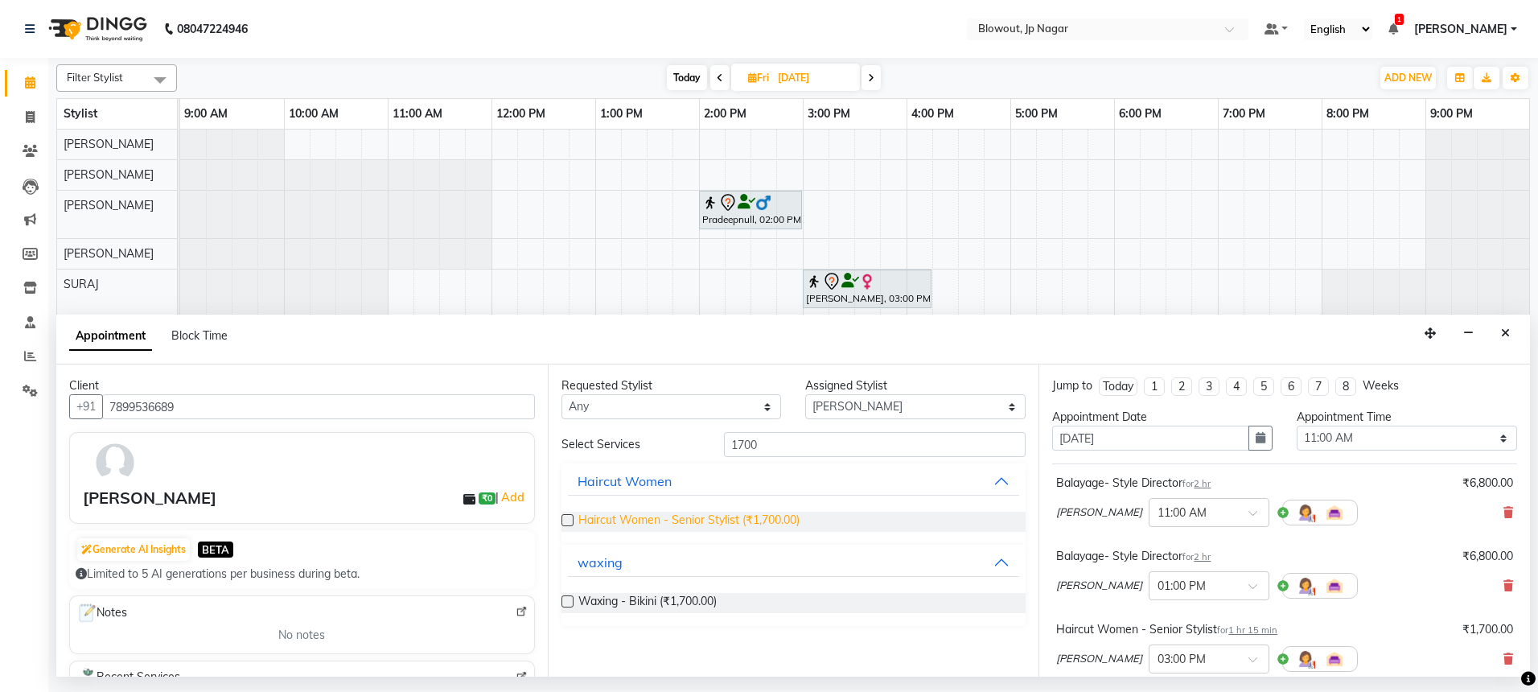
click at [695, 518] on span "Haircut Women - Senior Stylist (₹1,700.00)" at bounding box center [688, 522] width 221 height 20
checkbox input "false"
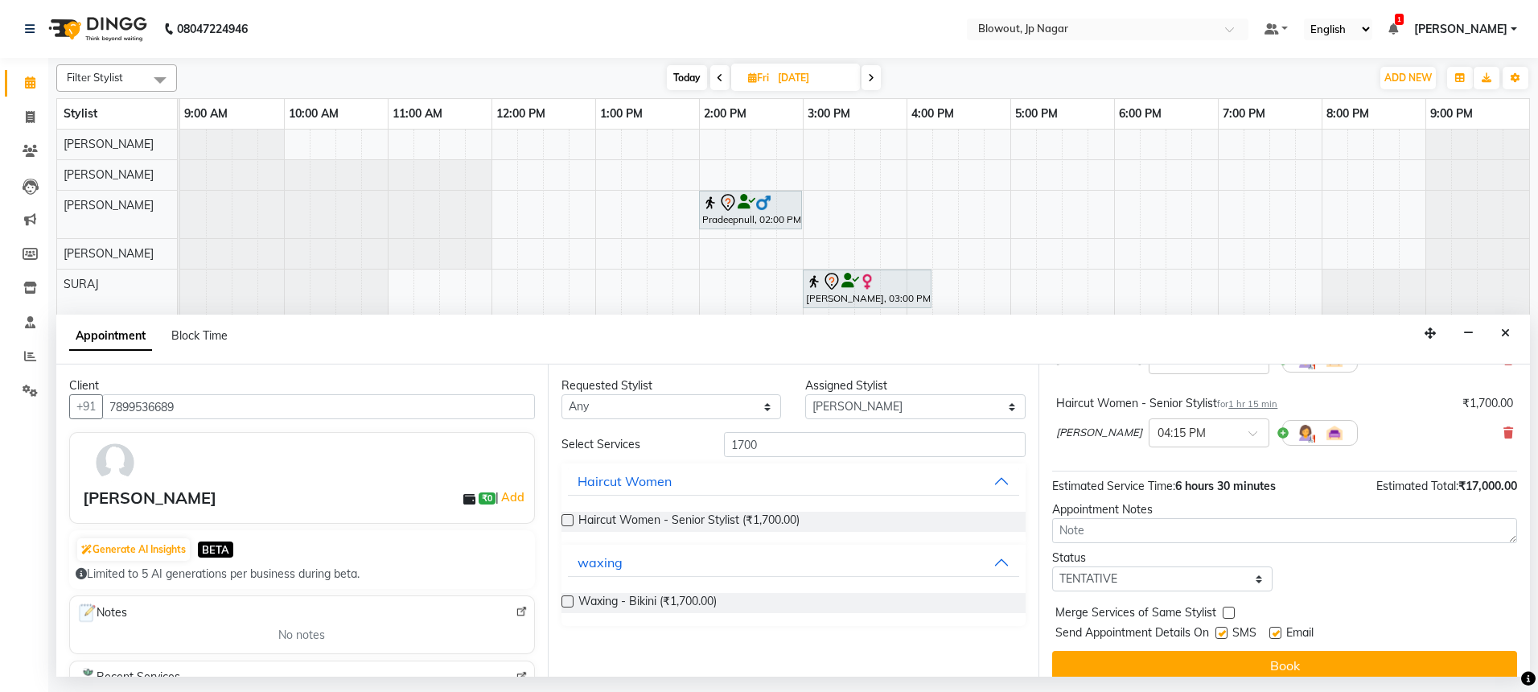
scroll to position [315, 0]
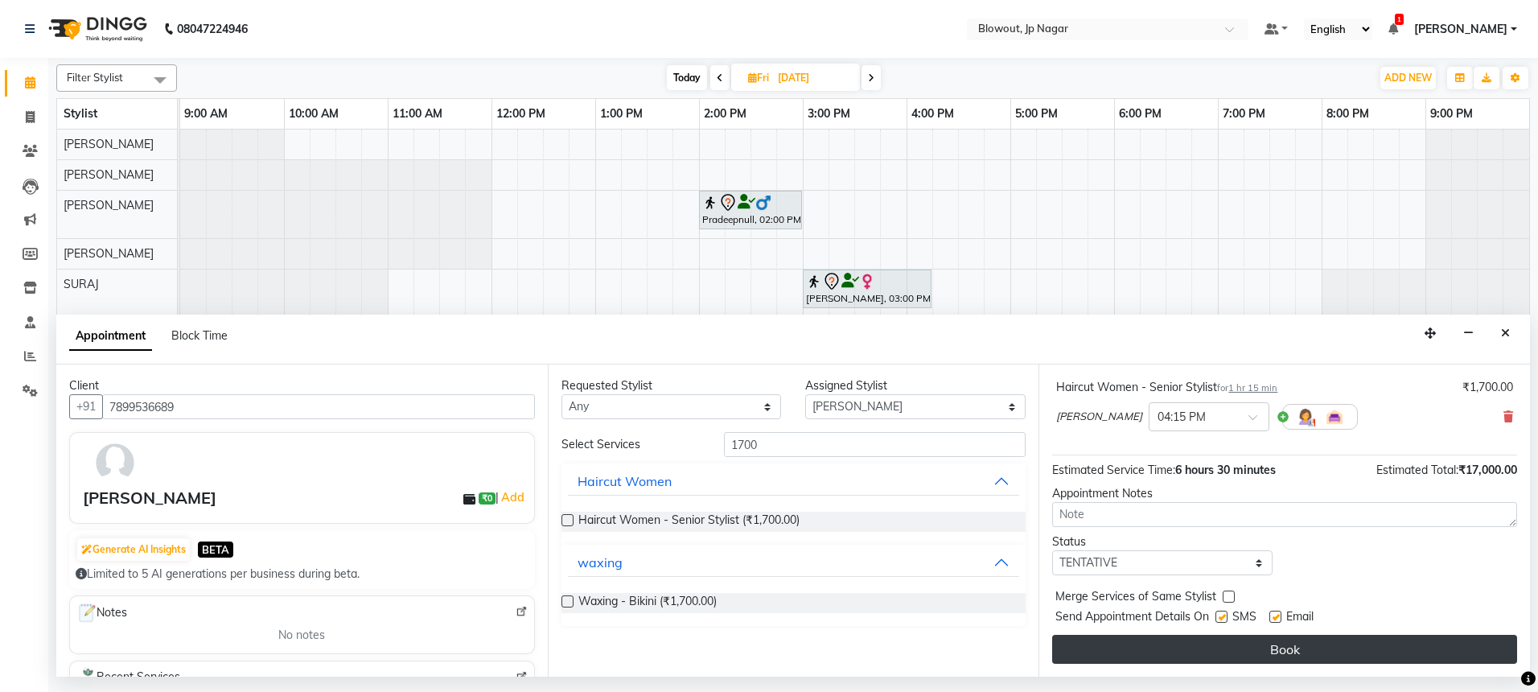
click at [1225, 644] on button "Book" at bounding box center [1284, 649] width 465 height 29
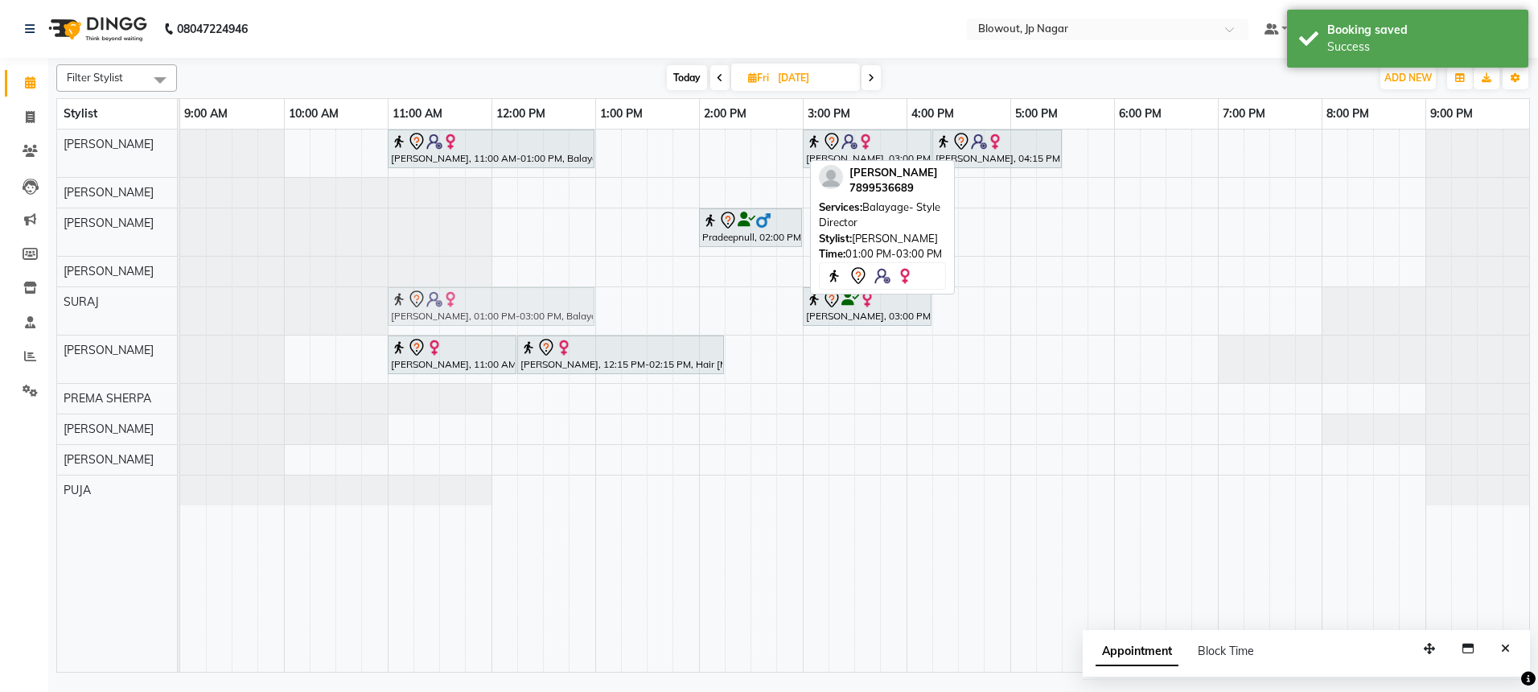
drag, startPoint x: 644, startPoint y: 146, endPoint x: 447, endPoint y: 303, distance: 251.9
click at [447, 303] on tbody "Sara Rao, 11:00 AM-01:00 PM, Balayage- Style Director Sara Rao, 01:00 PM-03:00 …" at bounding box center [854, 318] width 1349 height 376
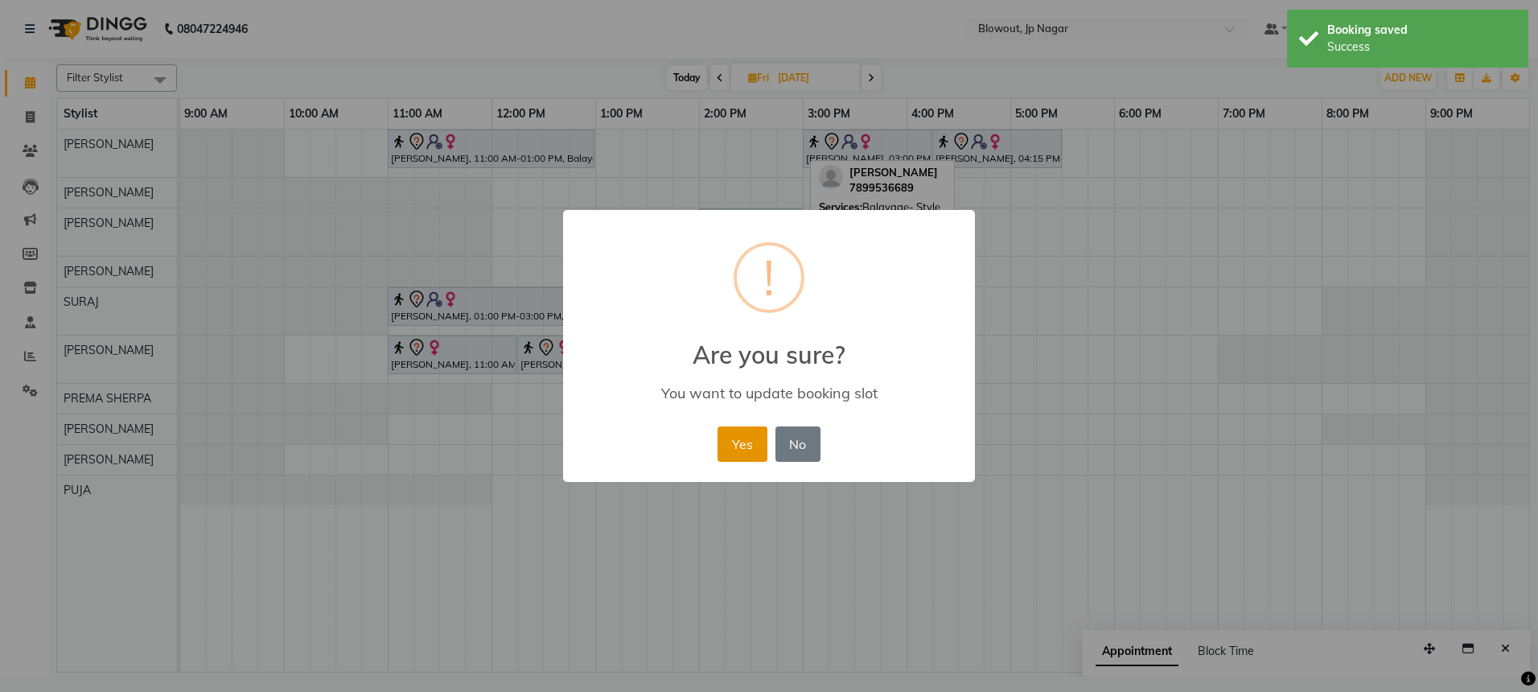
click at [724, 430] on button "Yes" at bounding box center [742, 443] width 49 height 35
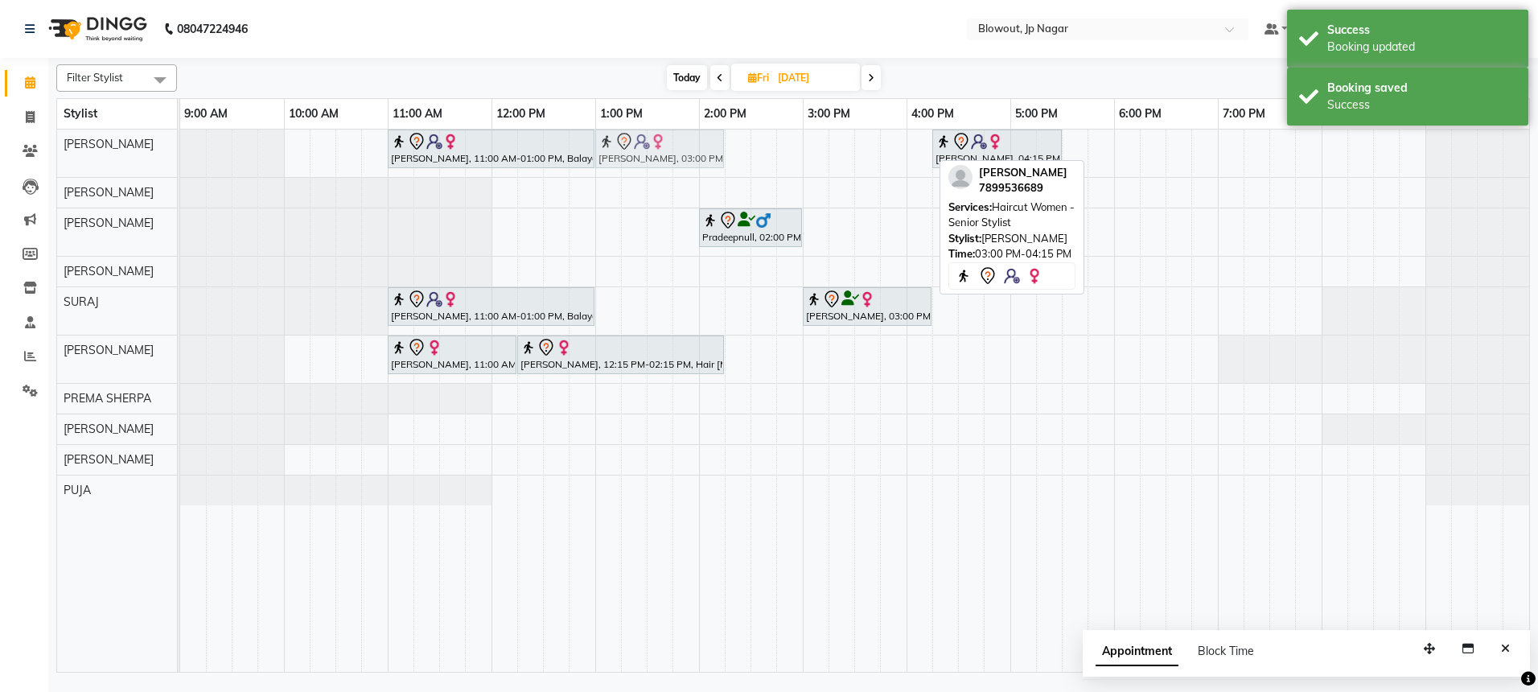
drag, startPoint x: 873, startPoint y: 141, endPoint x: 665, endPoint y: 152, distance: 208.7
click at [180, 152] on div "Sara Rao, 11:00 AM-01:00 PM, Balayage- Style Director Sara Rao, 03:00 PM-04:15 …" at bounding box center [180, 153] width 0 height 47
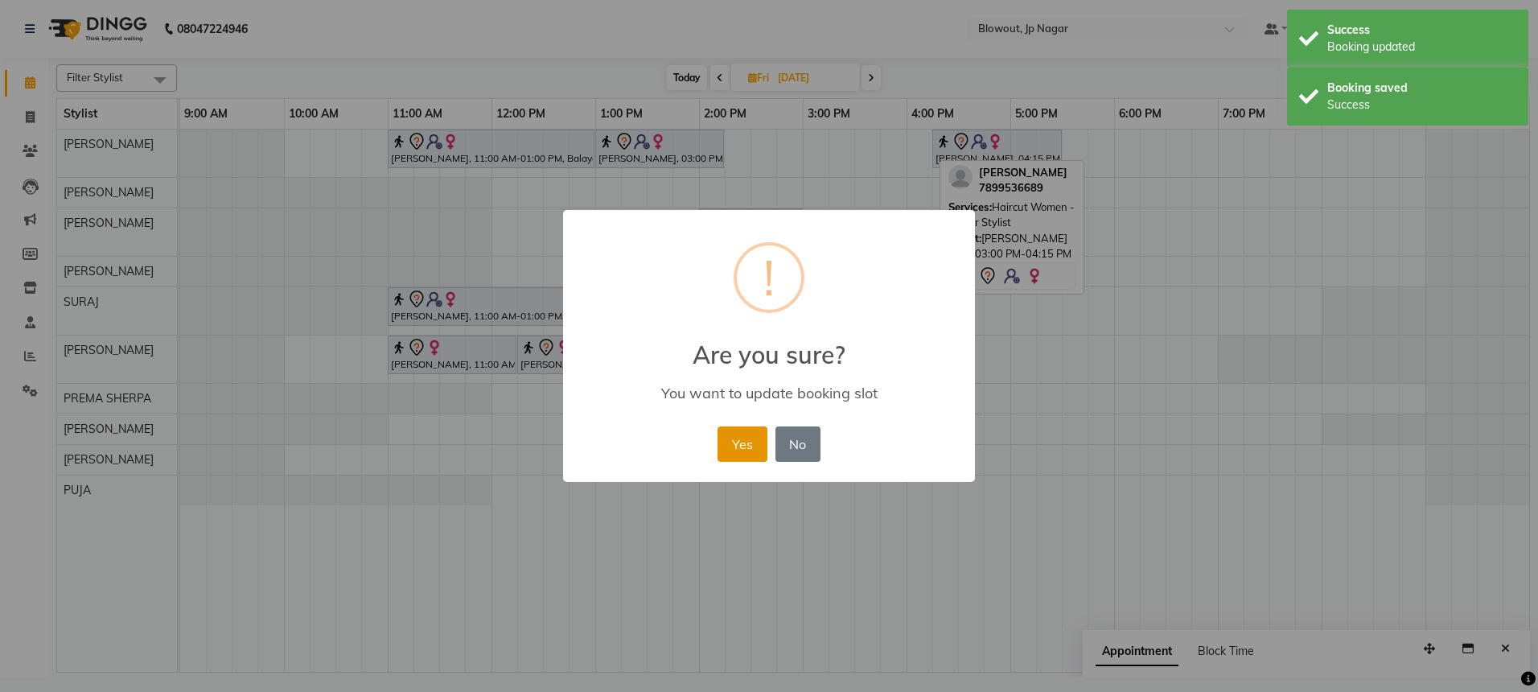
click at [722, 447] on button "Yes" at bounding box center [742, 443] width 49 height 35
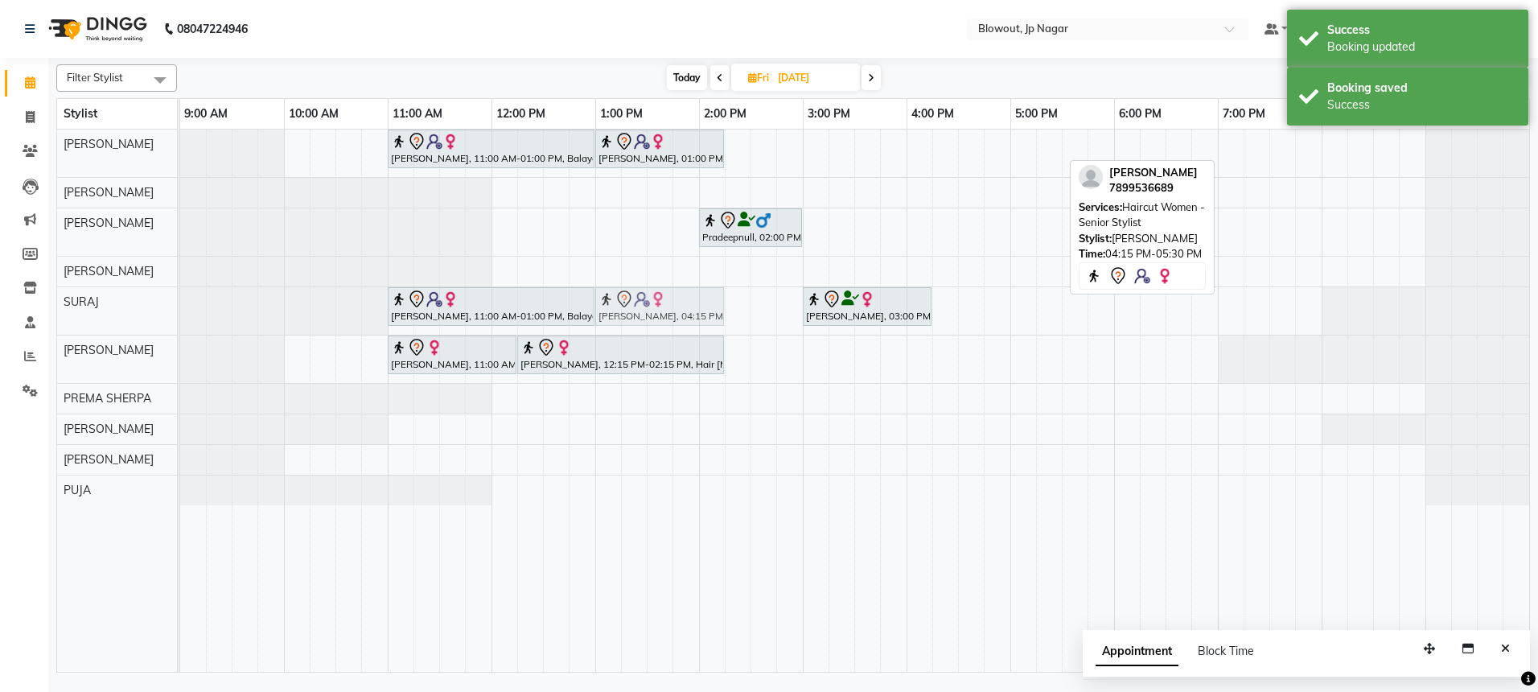
drag, startPoint x: 963, startPoint y: 146, endPoint x: 621, endPoint y: 290, distance: 371.0
click at [621, 290] on tbody "Sara Rao, 11:00 AM-01:00 PM, Balayage- Style Director Sara Rao, 01:00 PM-02:15 …" at bounding box center [854, 318] width 1349 height 376
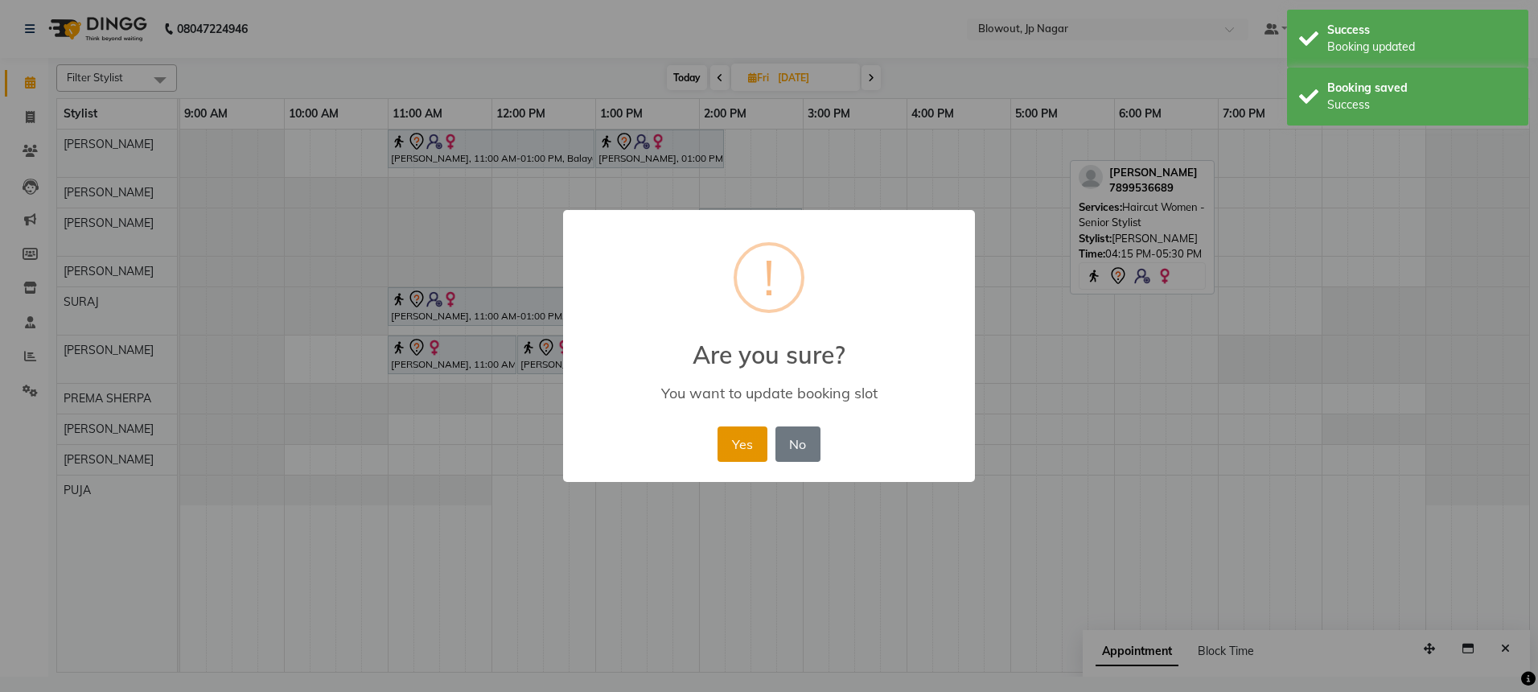
click at [728, 445] on button "Yes" at bounding box center [742, 443] width 49 height 35
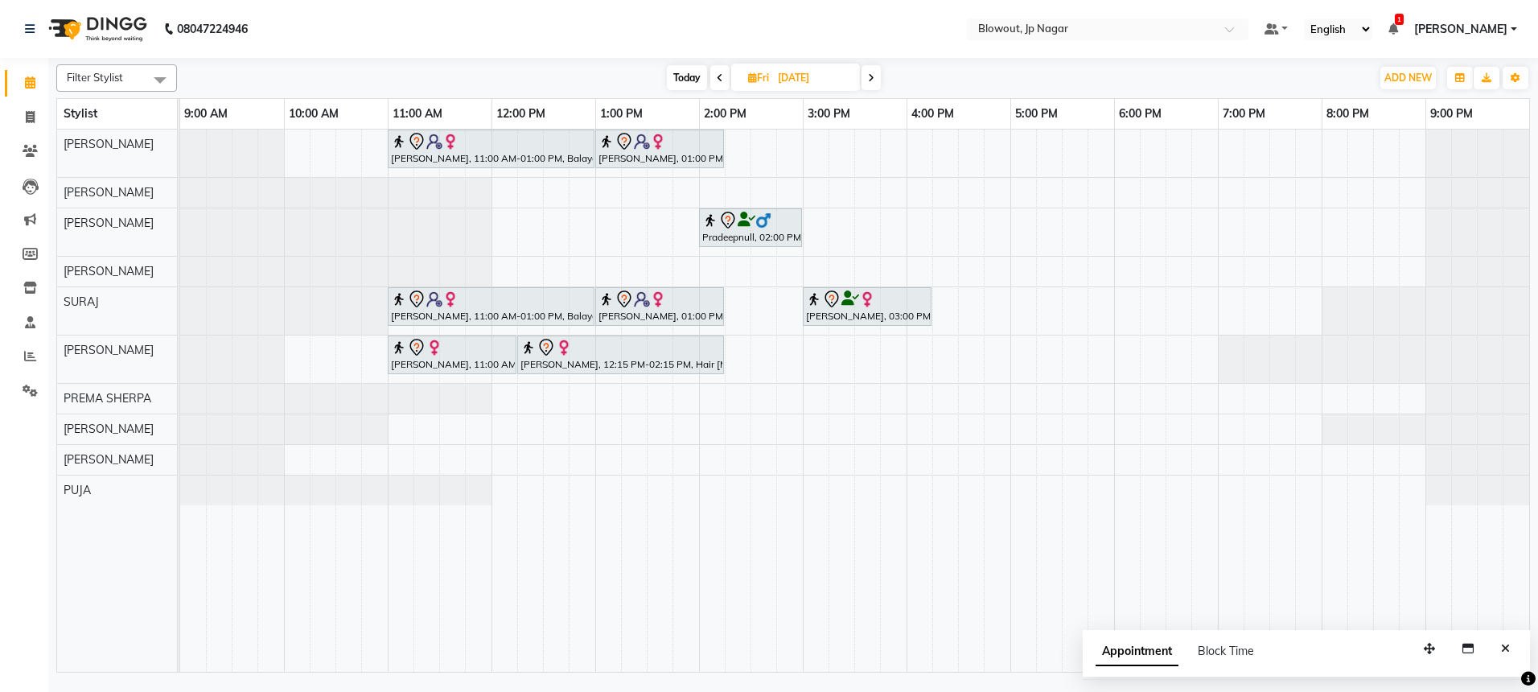
click at [700, 71] on span "Today" at bounding box center [687, 77] width 40 height 25
type input "[DATE]"
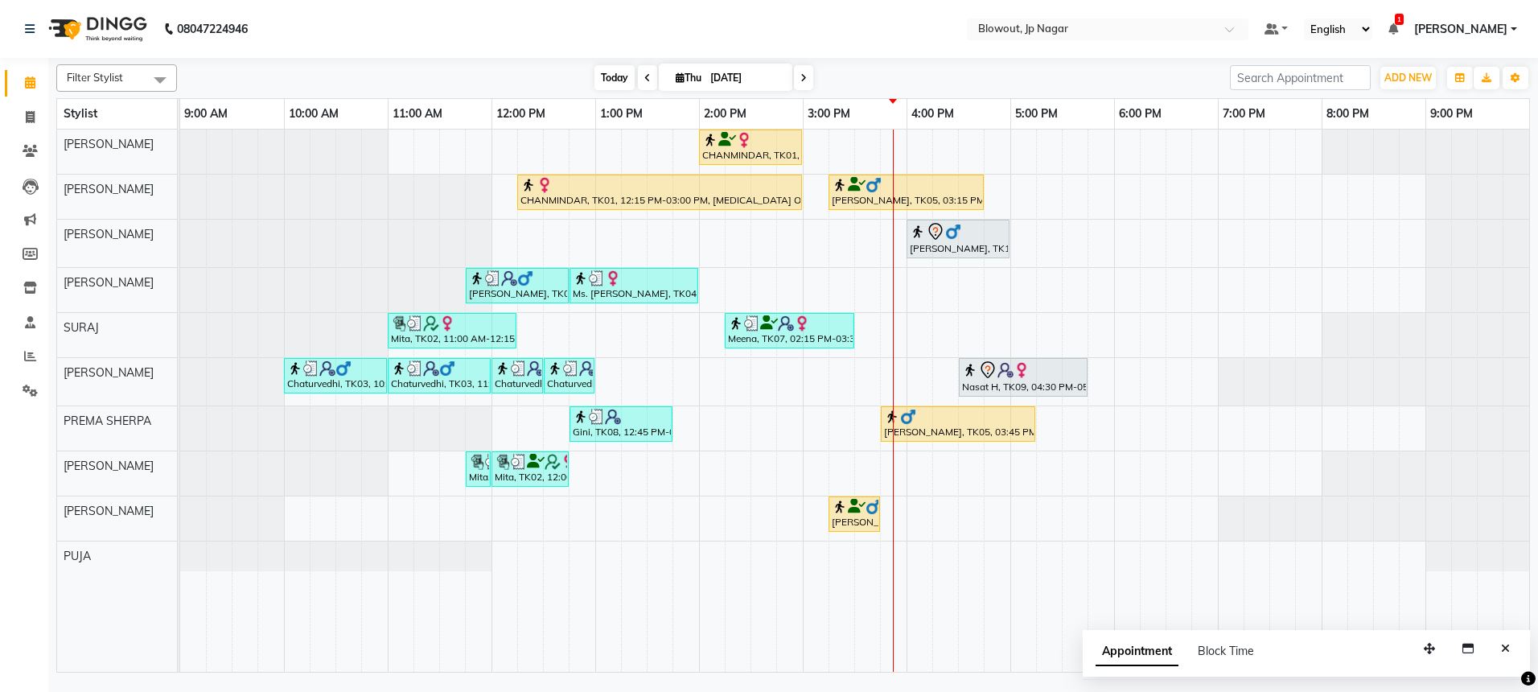
click at [622, 78] on span "Today" at bounding box center [615, 77] width 40 height 25
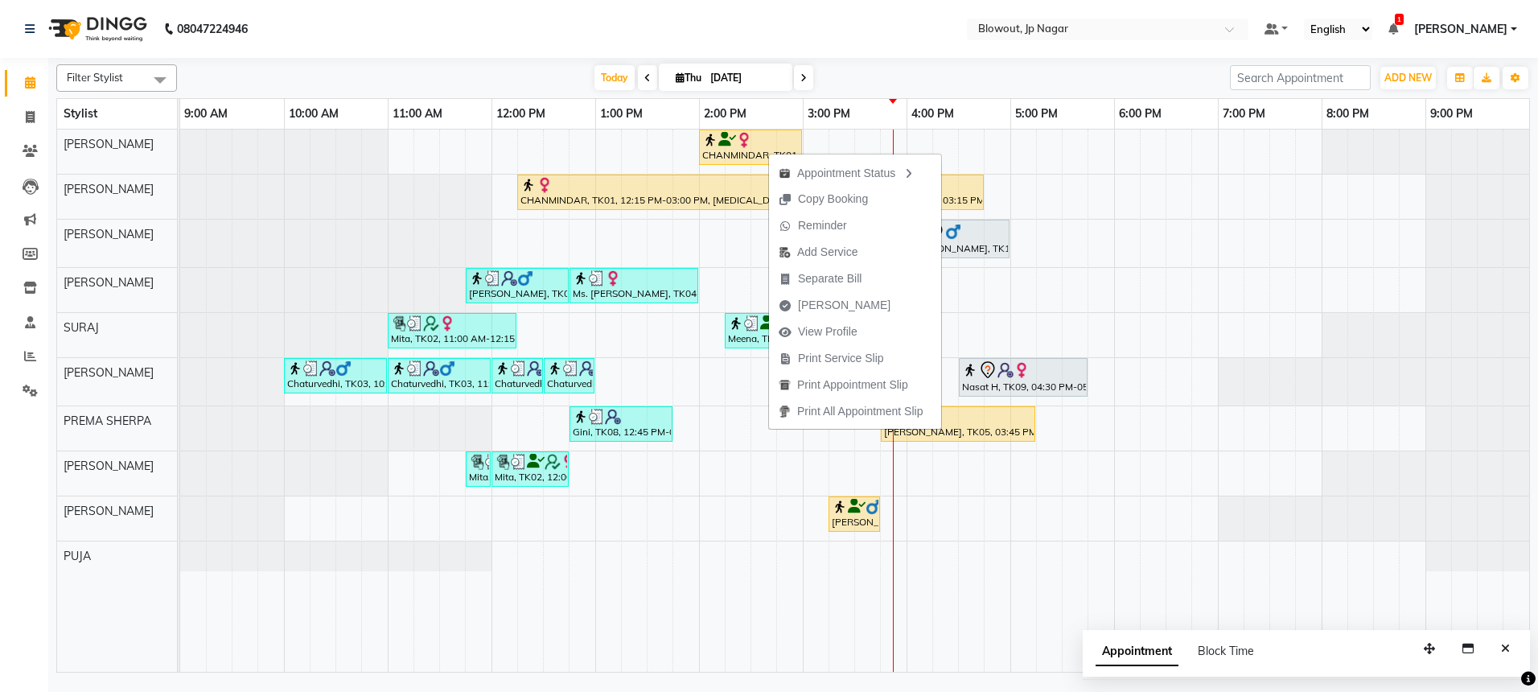
click at [768, 152] on div "Appointment Status Copy Booking Reminder Add Service Separate Bill Mark Done Vi…" at bounding box center [855, 291] width 174 height 278
click at [918, 152] on div "Appointment Status Copy Booking Reminder Add Service Separate Bill Mark Done Vi…" at bounding box center [855, 291] width 174 height 278
click at [995, 149] on div "CHANMINDAR, TK01, 02:00 PM-03:00 PM, Haircut Women - Creative Director CHANMIND…" at bounding box center [854, 401] width 1349 height 542
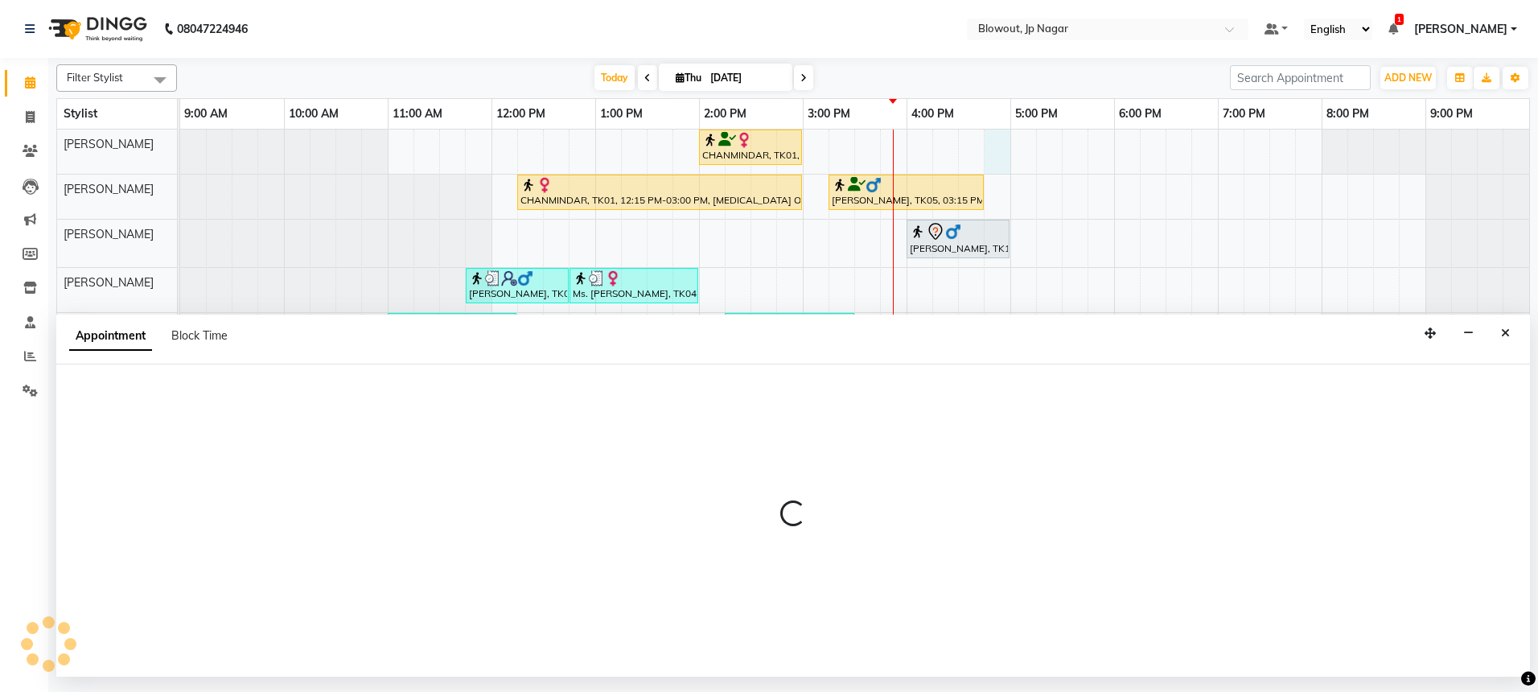
select select "46966"
select select "1005"
select select "tentative"
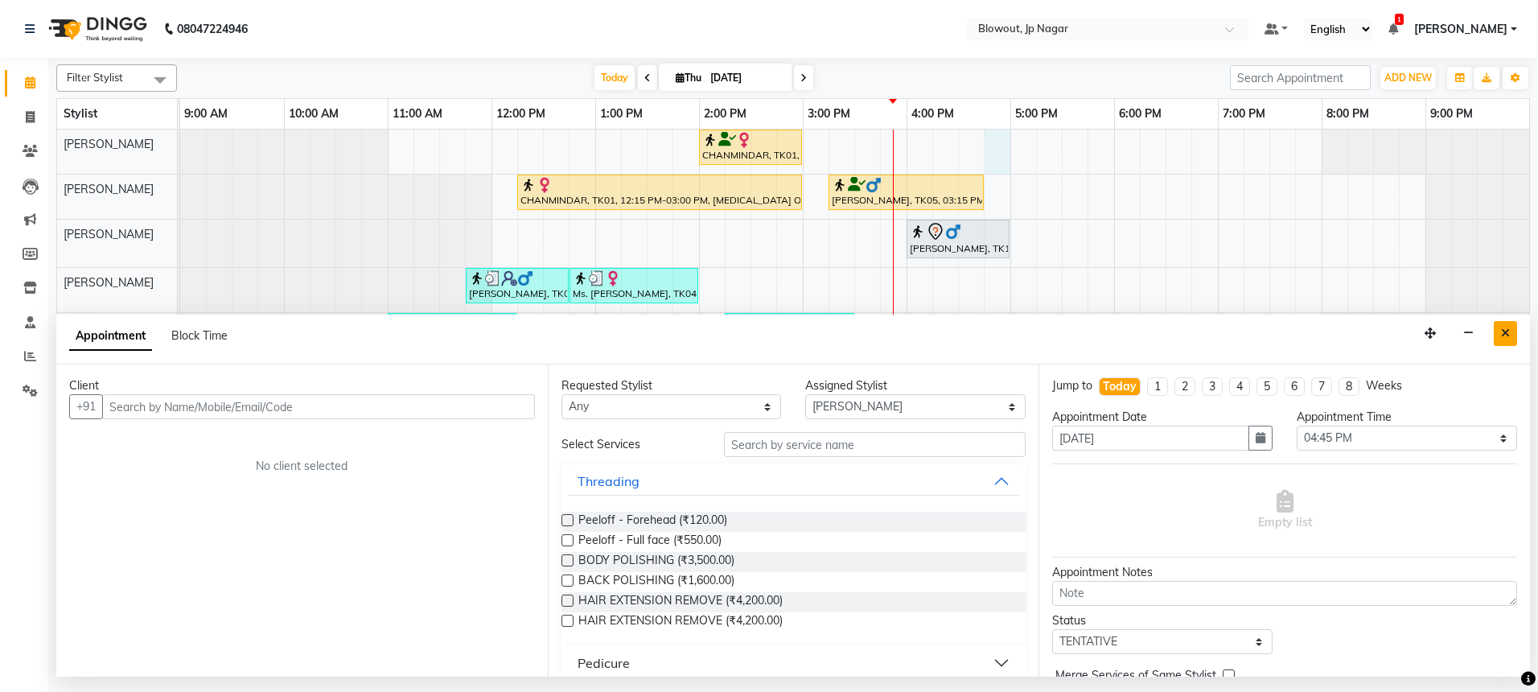
click at [1501, 333] on icon "Close" at bounding box center [1505, 332] width 9 height 11
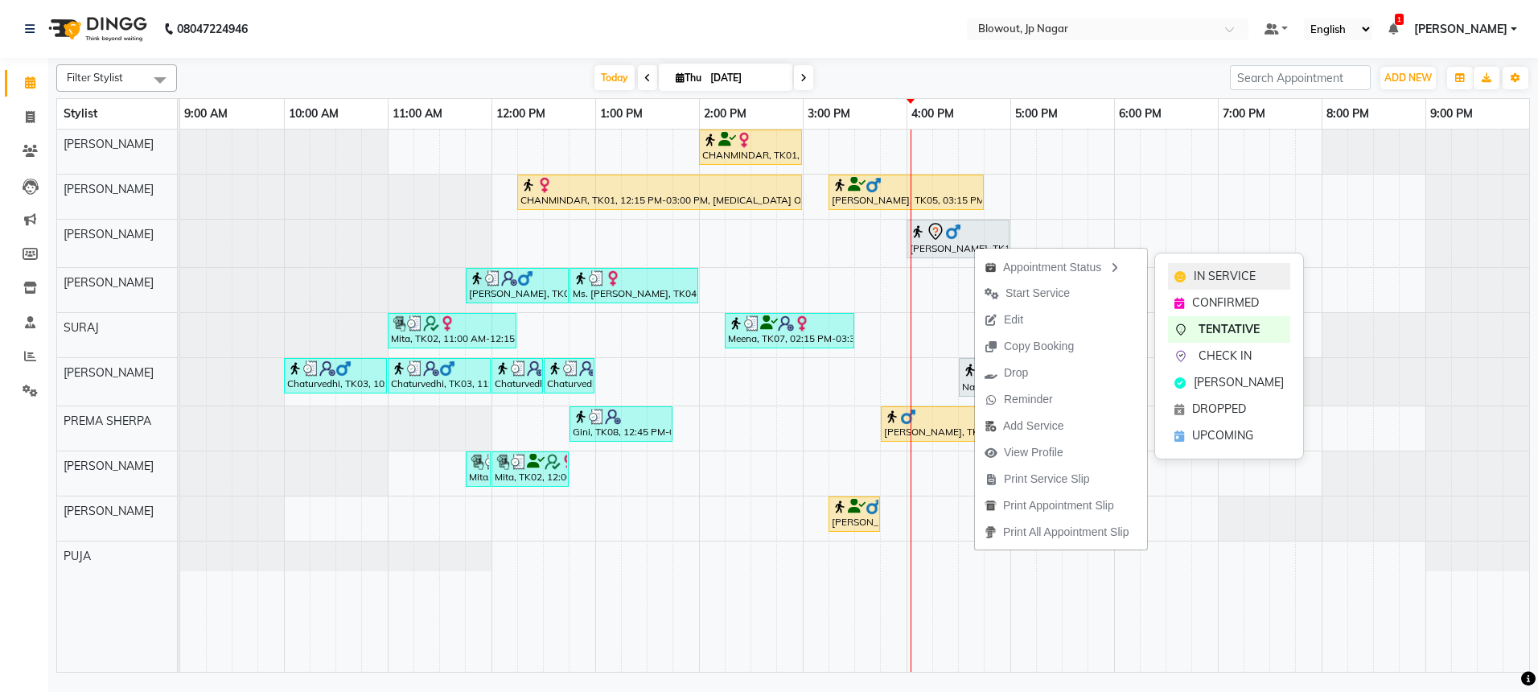
click at [1247, 272] on span "IN SERVICE" at bounding box center [1225, 276] width 62 height 17
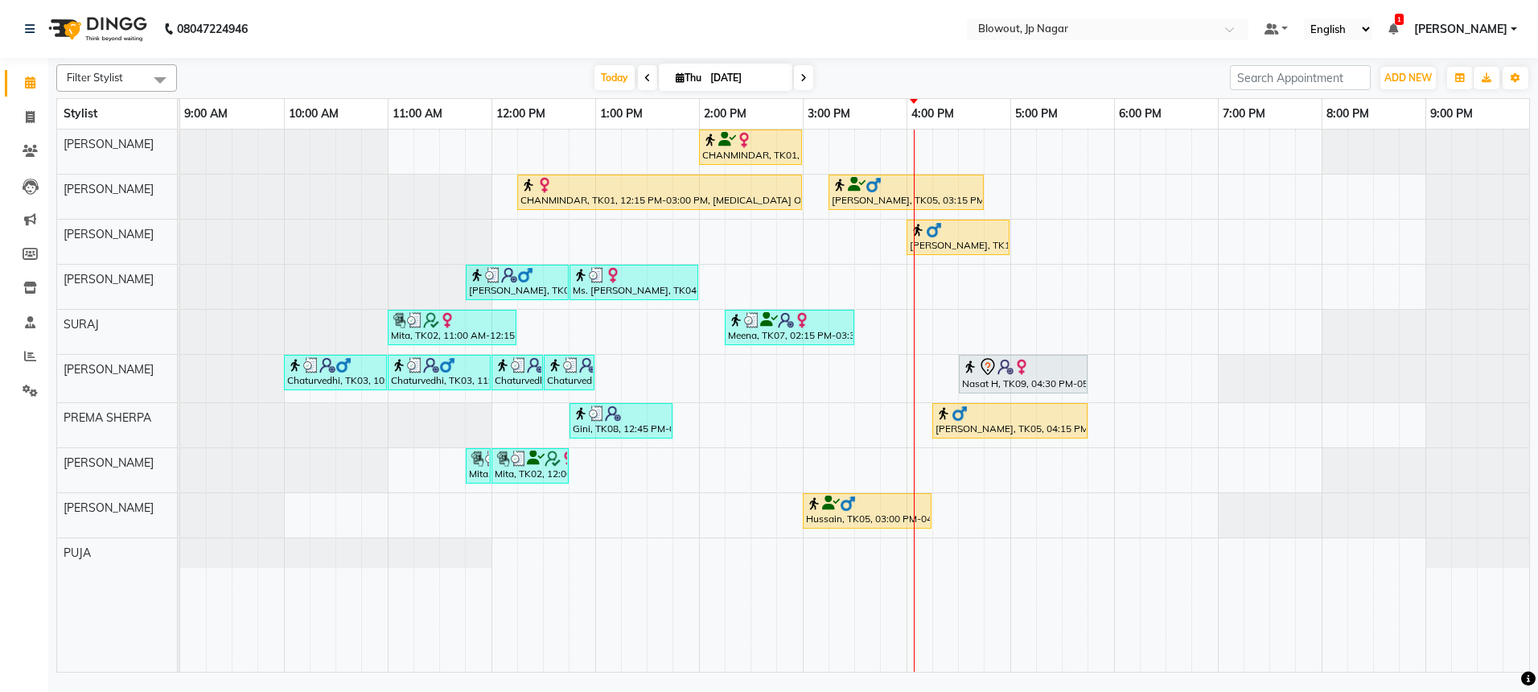
click at [647, 79] on icon at bounding box center [647, 78] width 6 height 10
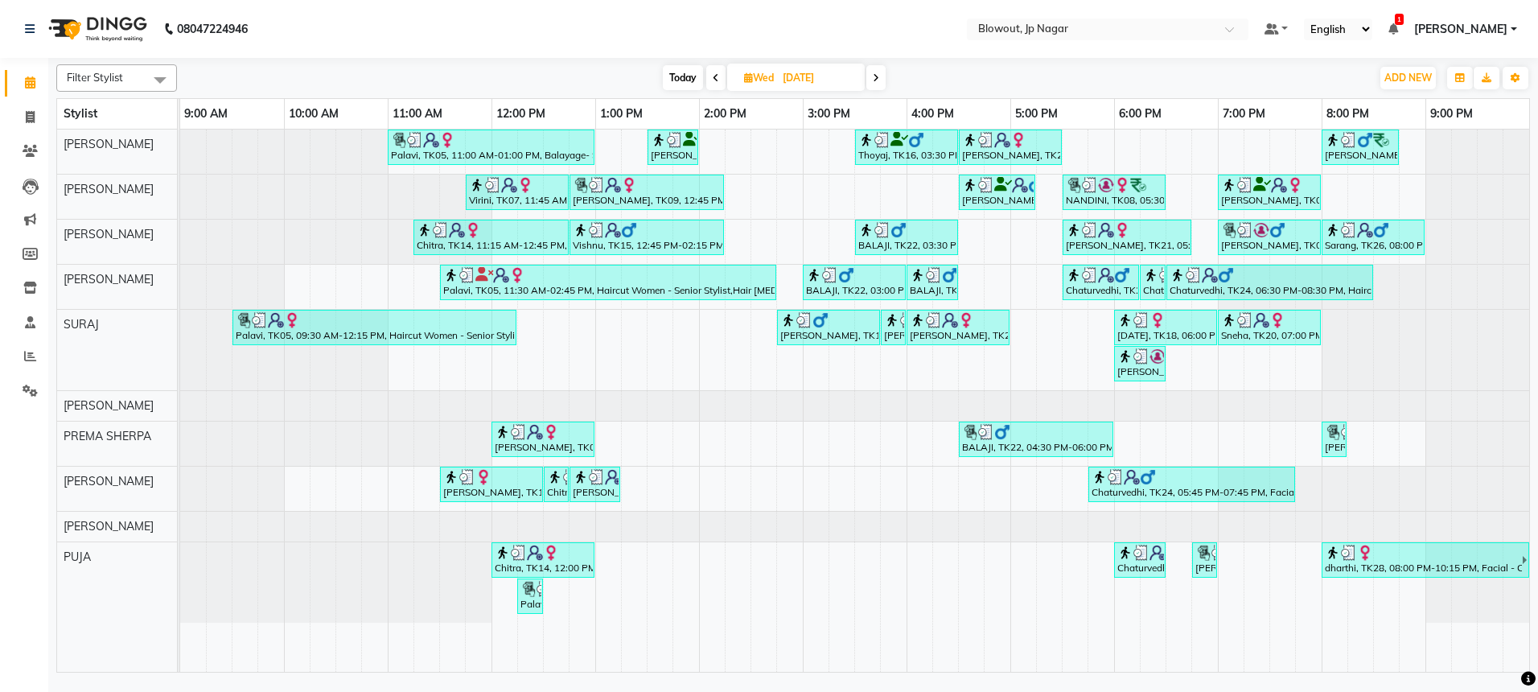
click at [716, 80] on icon at bounding box center [716, 78] width 6 height 10
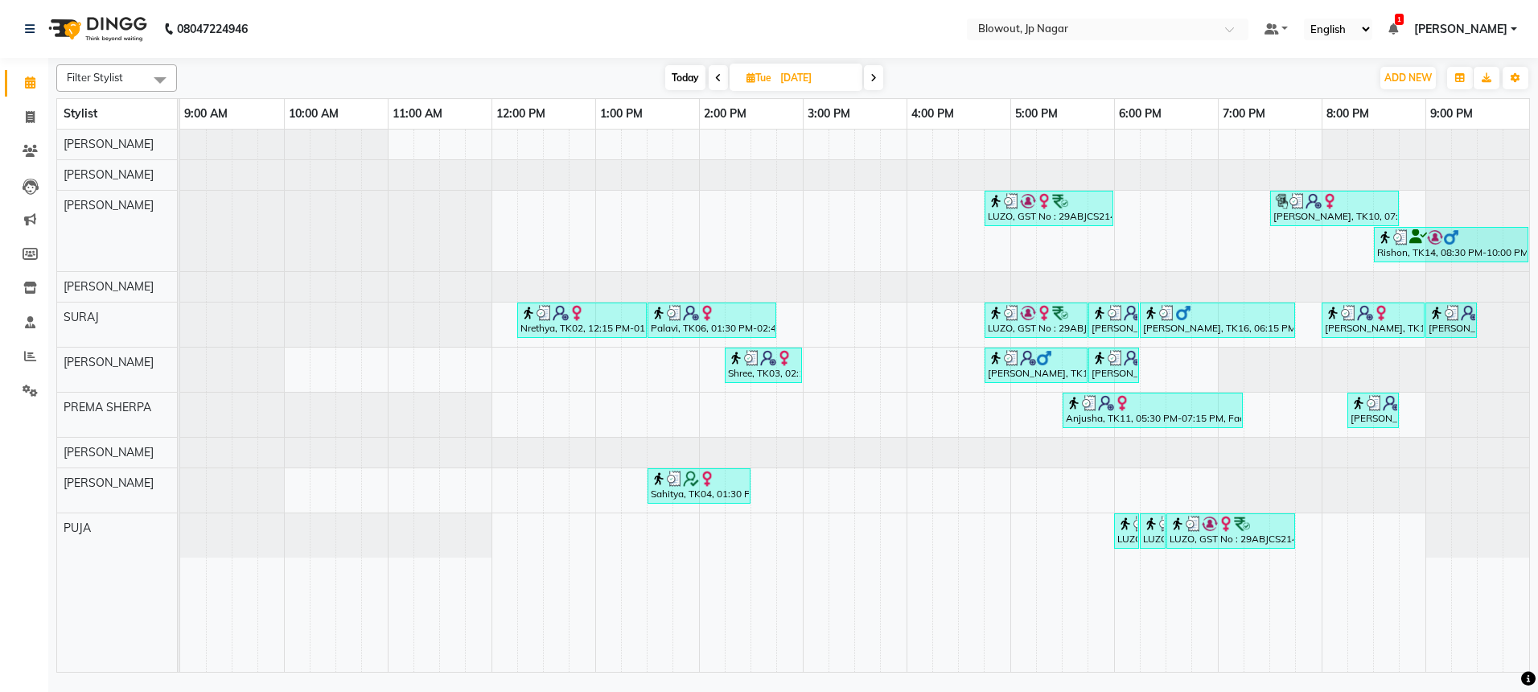
click at [716, 80] on icon at bounding box center [718, 78] width 6 height 10
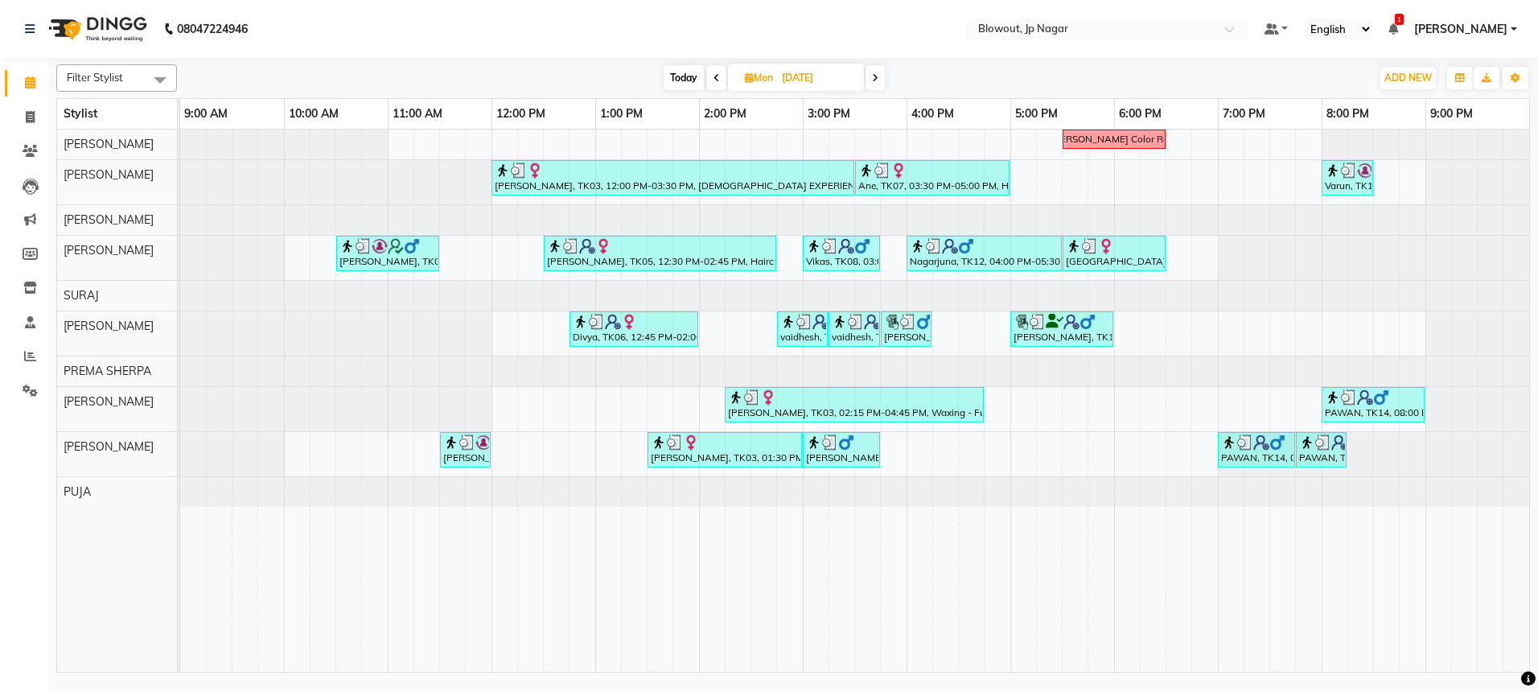
click at [716, 80] on icon at bounding box center [717, 78] width 6 height 10
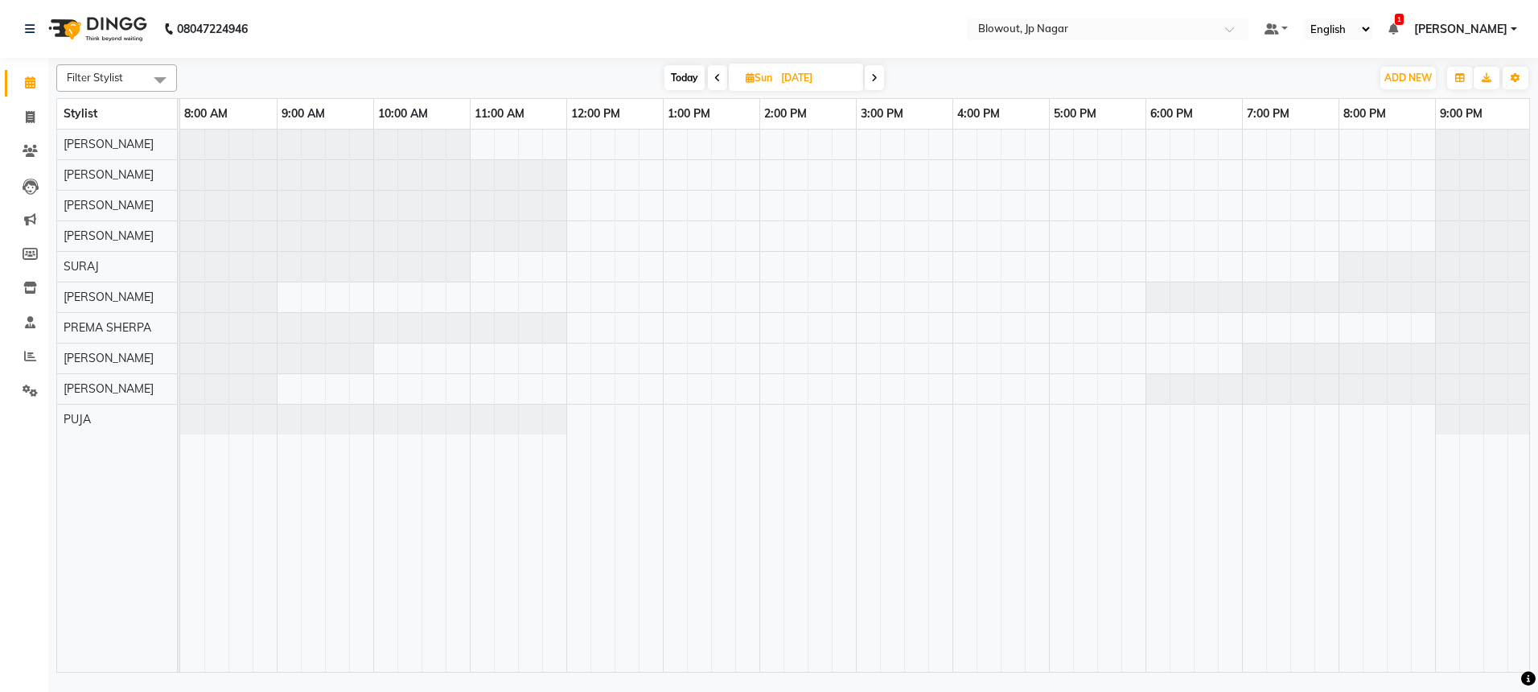
scroll to position [0, 2]
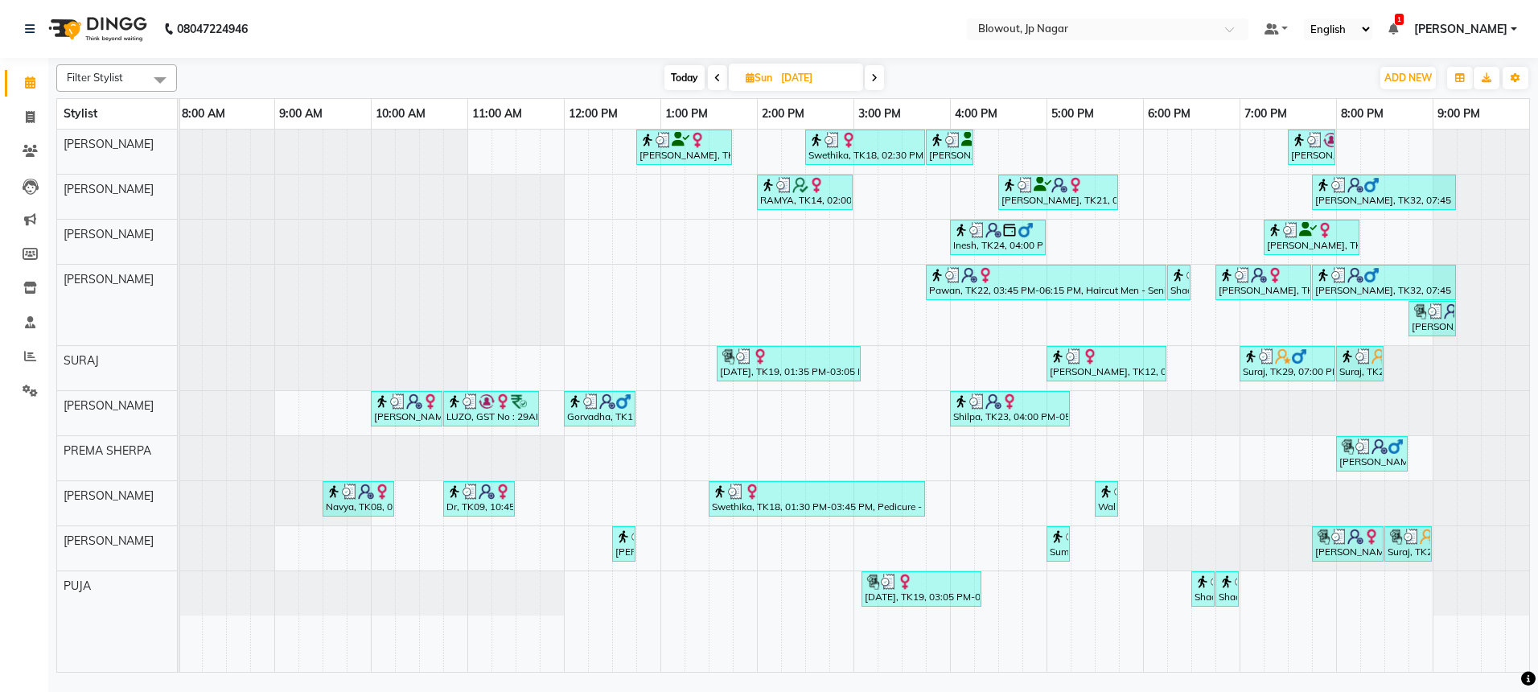
click at [716, 80] on icon at bounding box center [717, 78] width 6 height 10
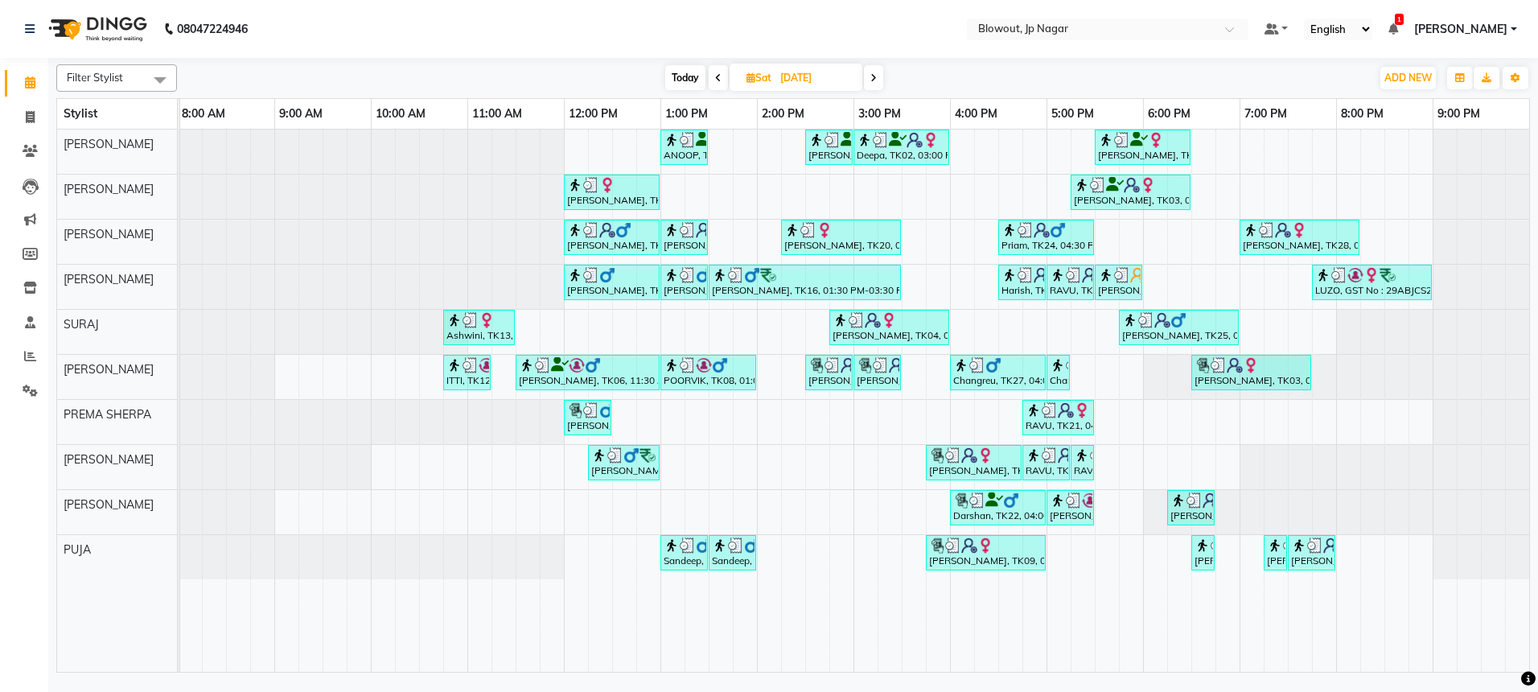
click at [716, 80] on icon at bounding box center [718, 78] width 6 height 10
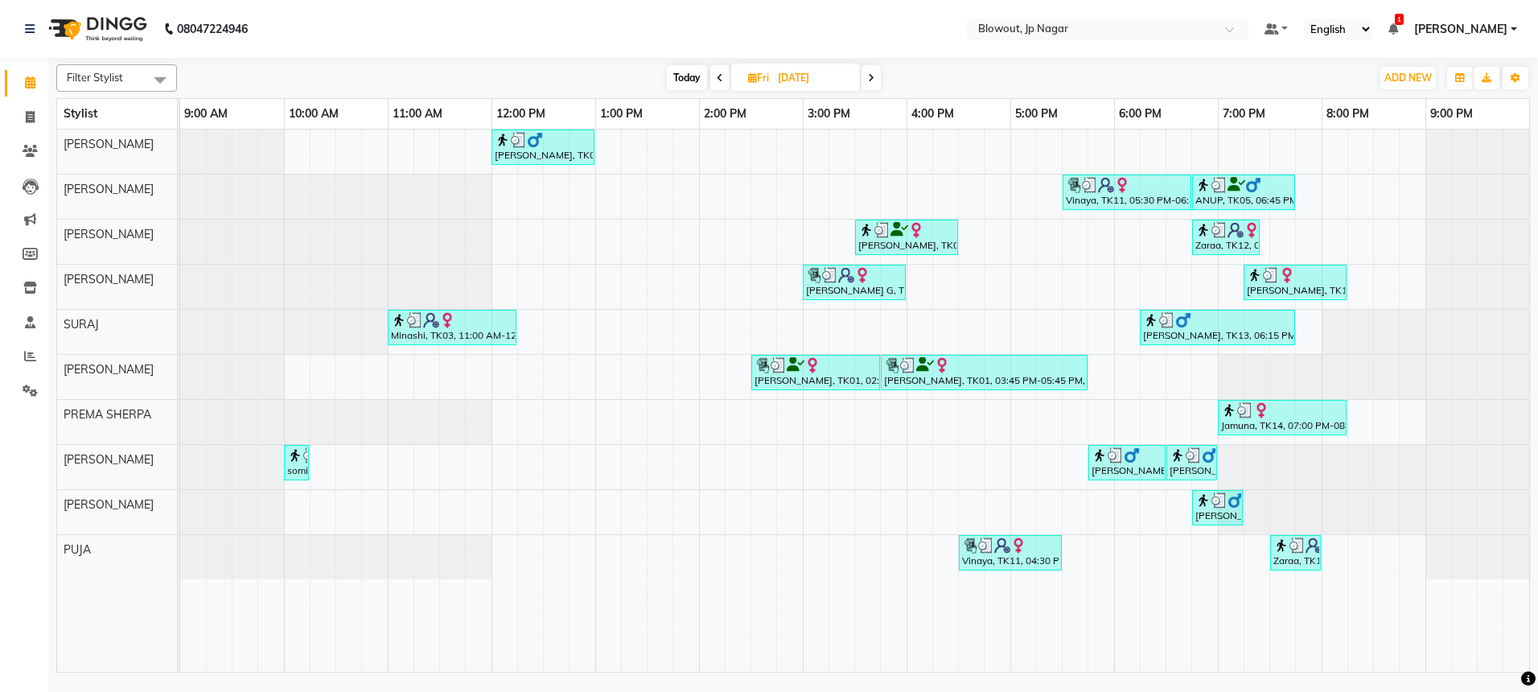
click at [717, 80] on icon at bounding box center [720, 78] width 6 height 10
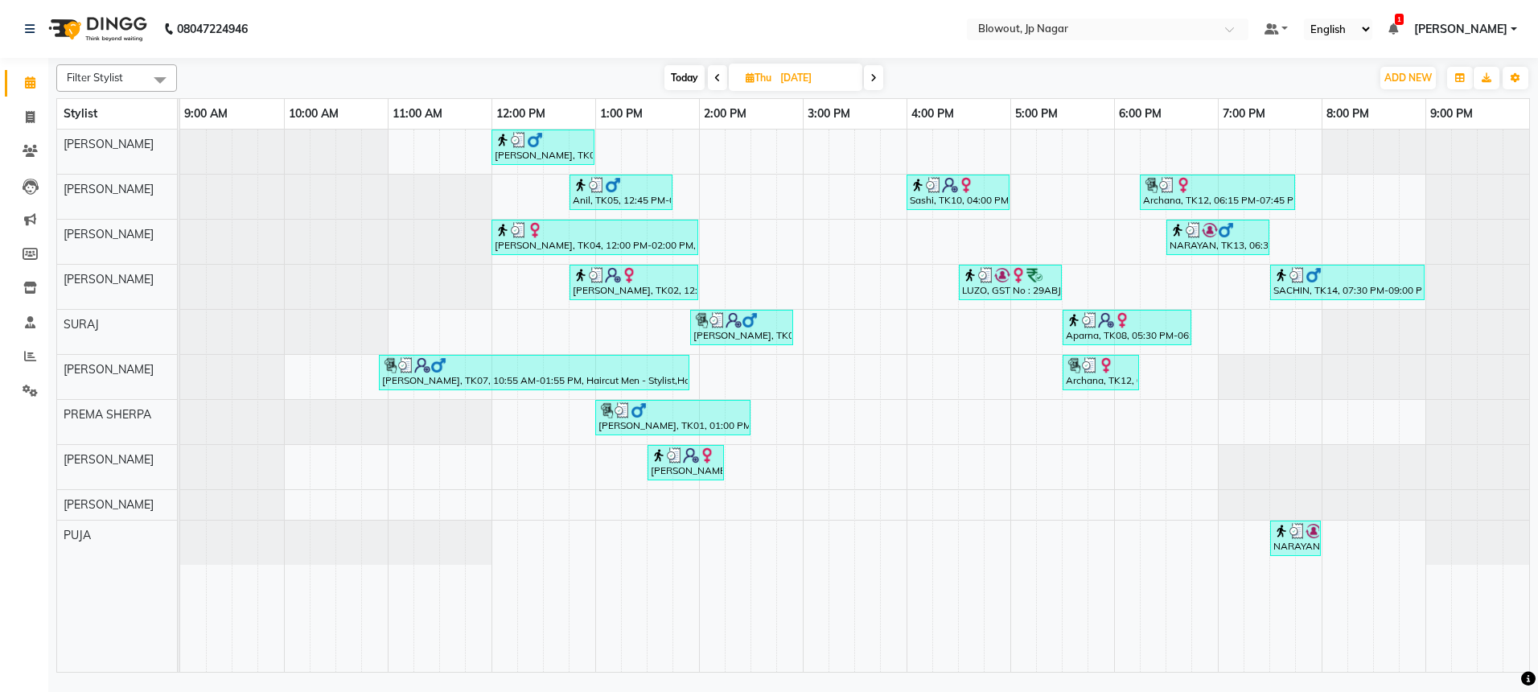
click at [716, 80] on icon at bounding box center [717, 78] width 6 height 10
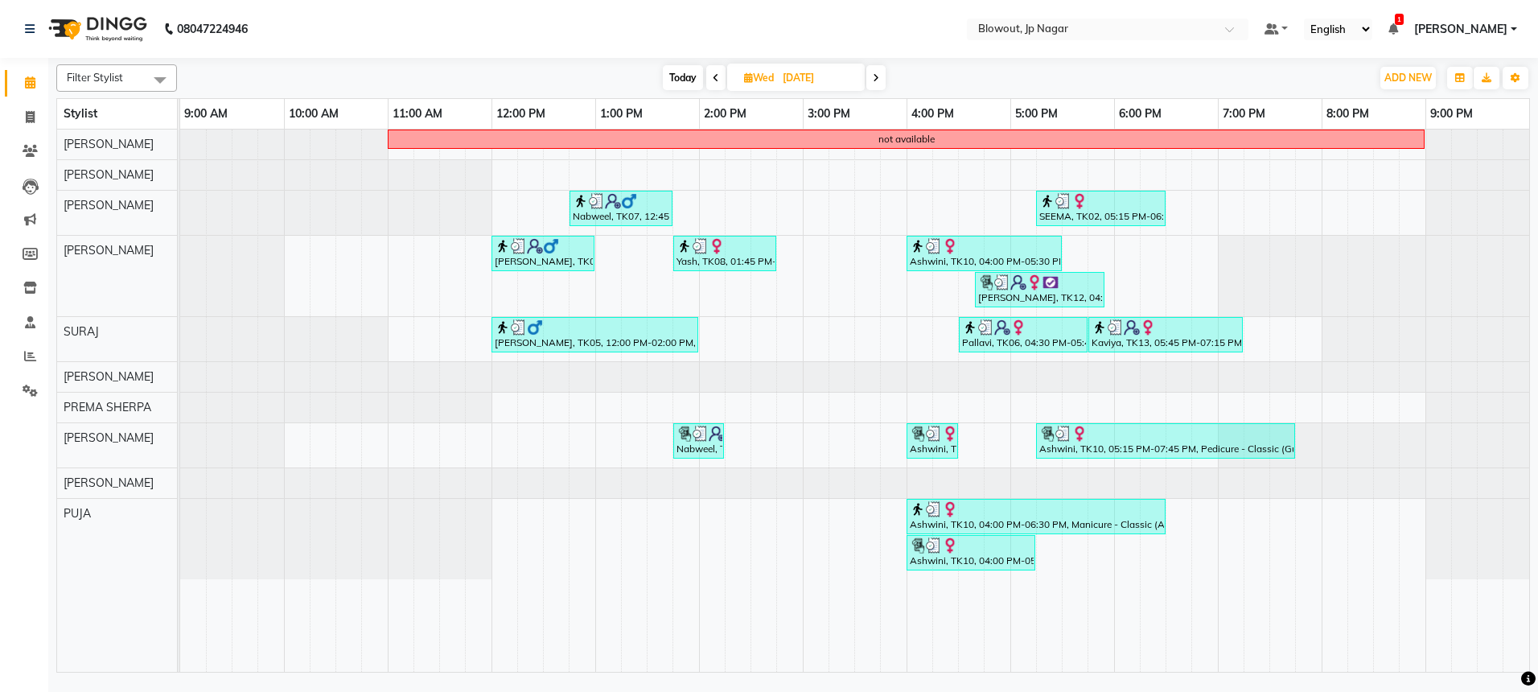
click at [716, 80] on icon at bounding box center [716, 78] width 6 height 10
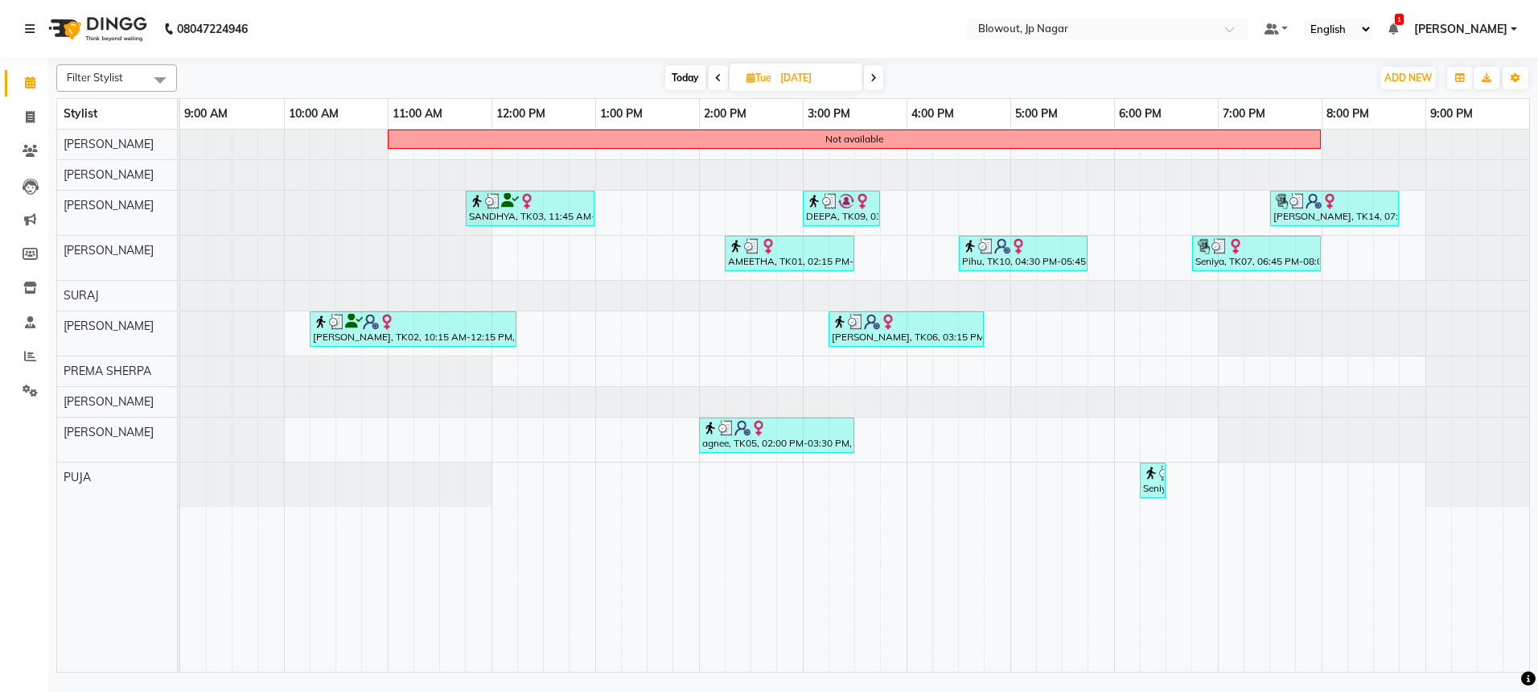
click at [716, 80] on icon at bounding box center [718, 78] width 6 height 10
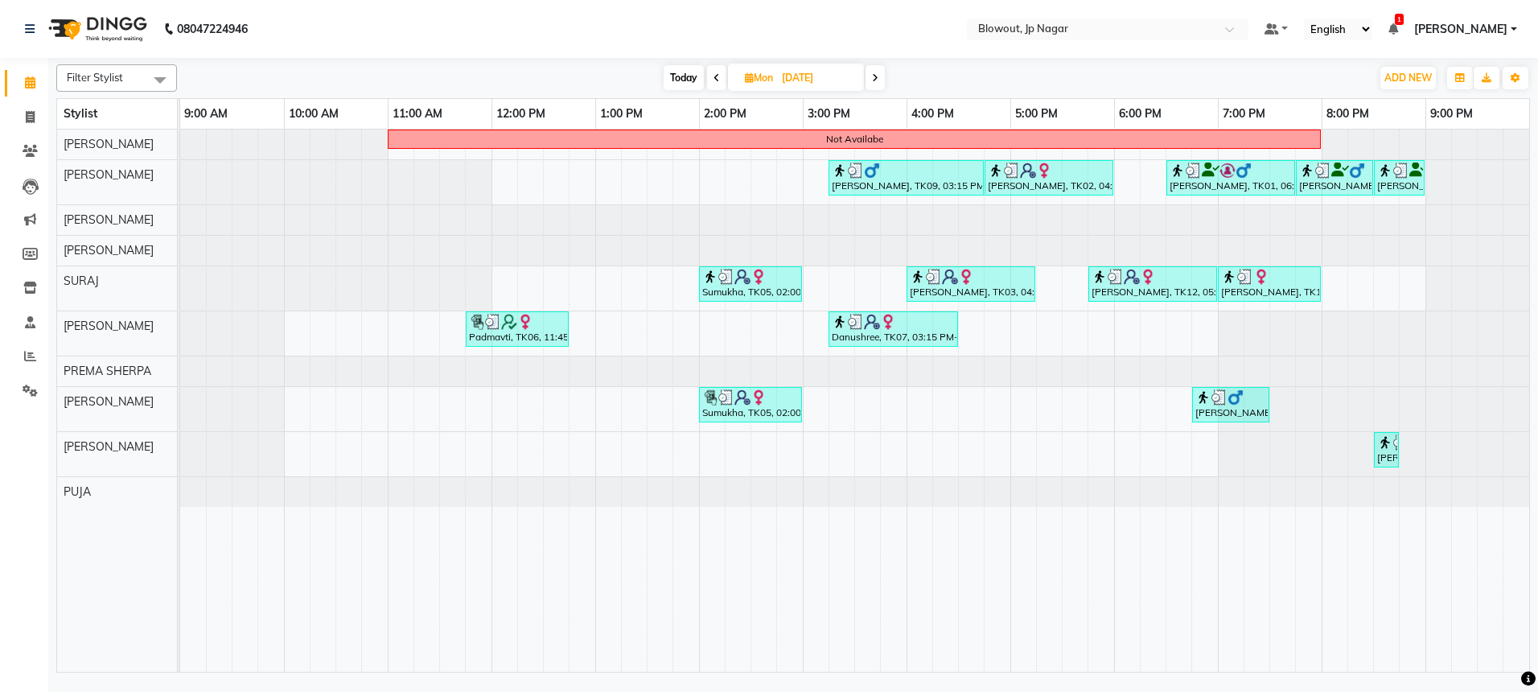
click at [716, 80] on icon at bounding box center [717, 78] width 6 height 10
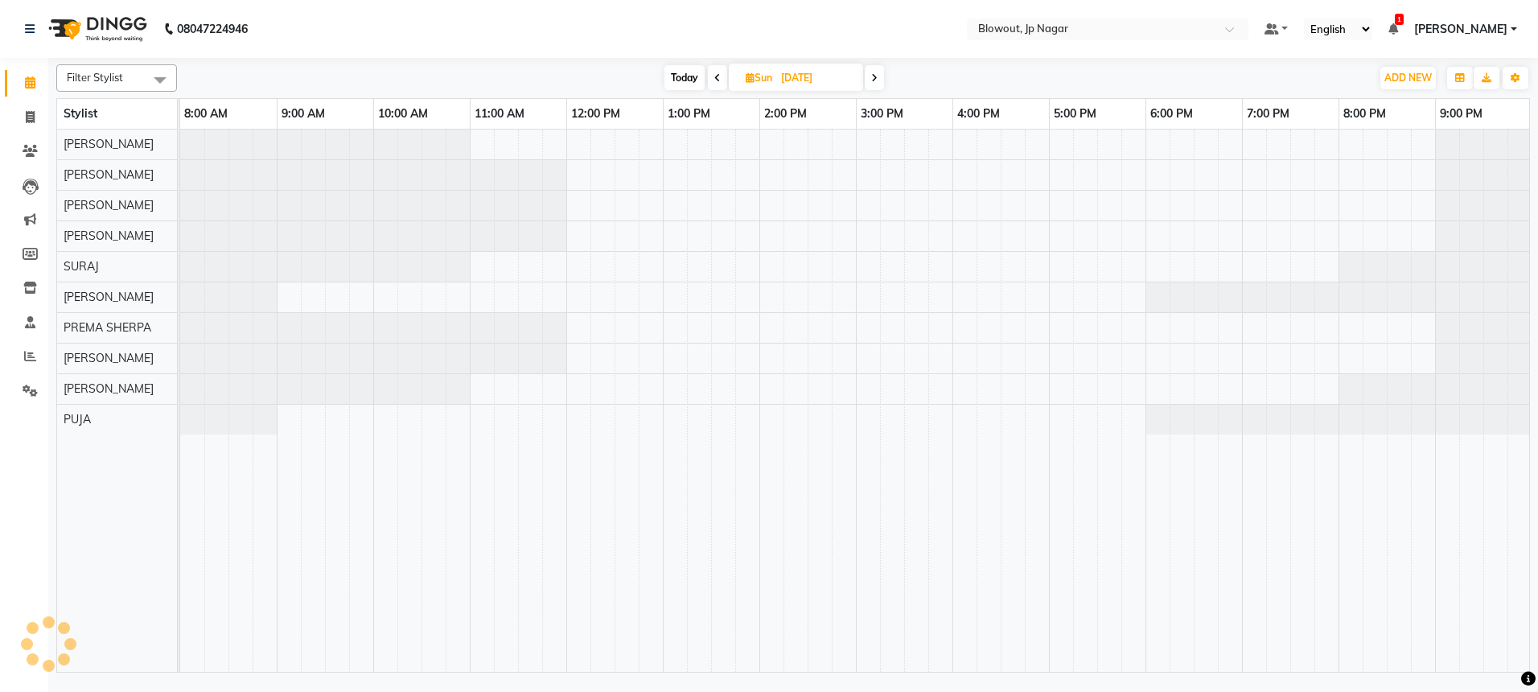
scroll to position [0, 2]
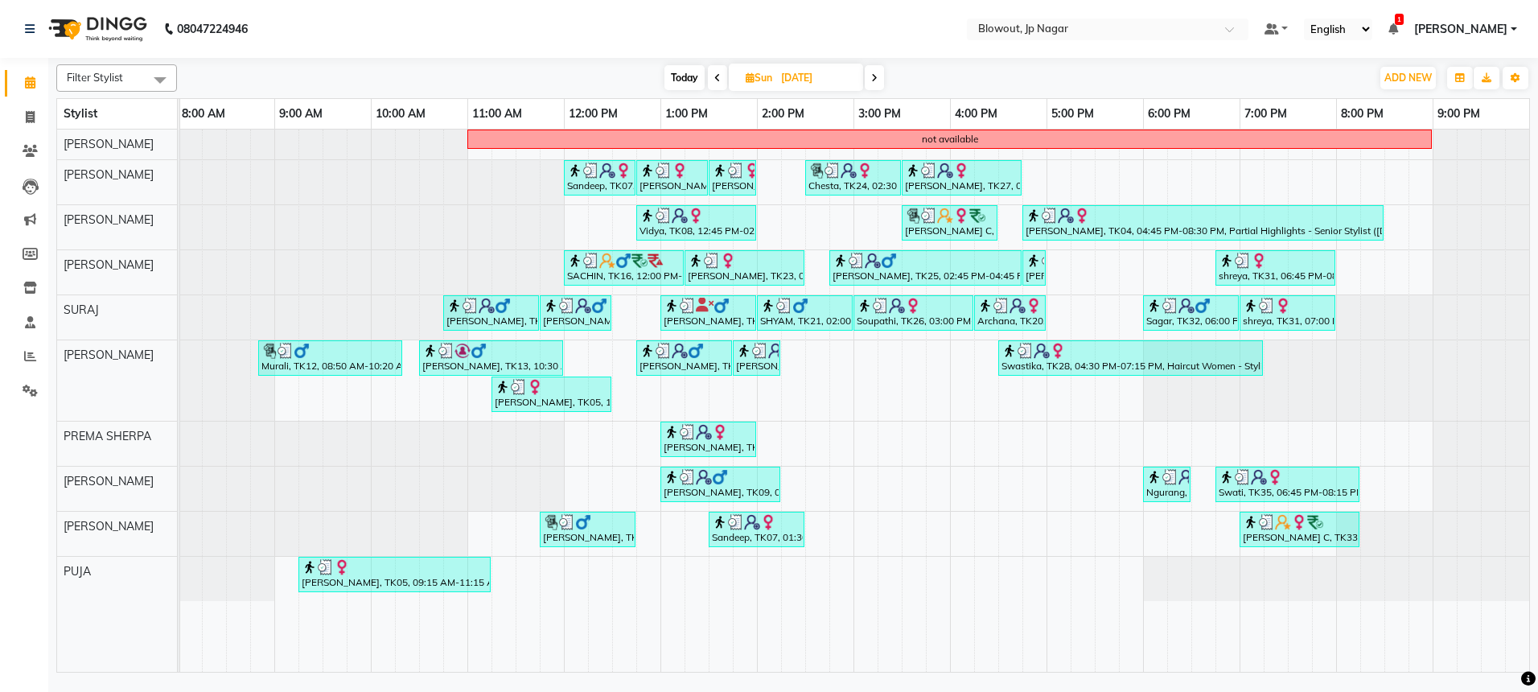
click at [716, 80] on icon at bounding box center [717, 78] width 6 height 10
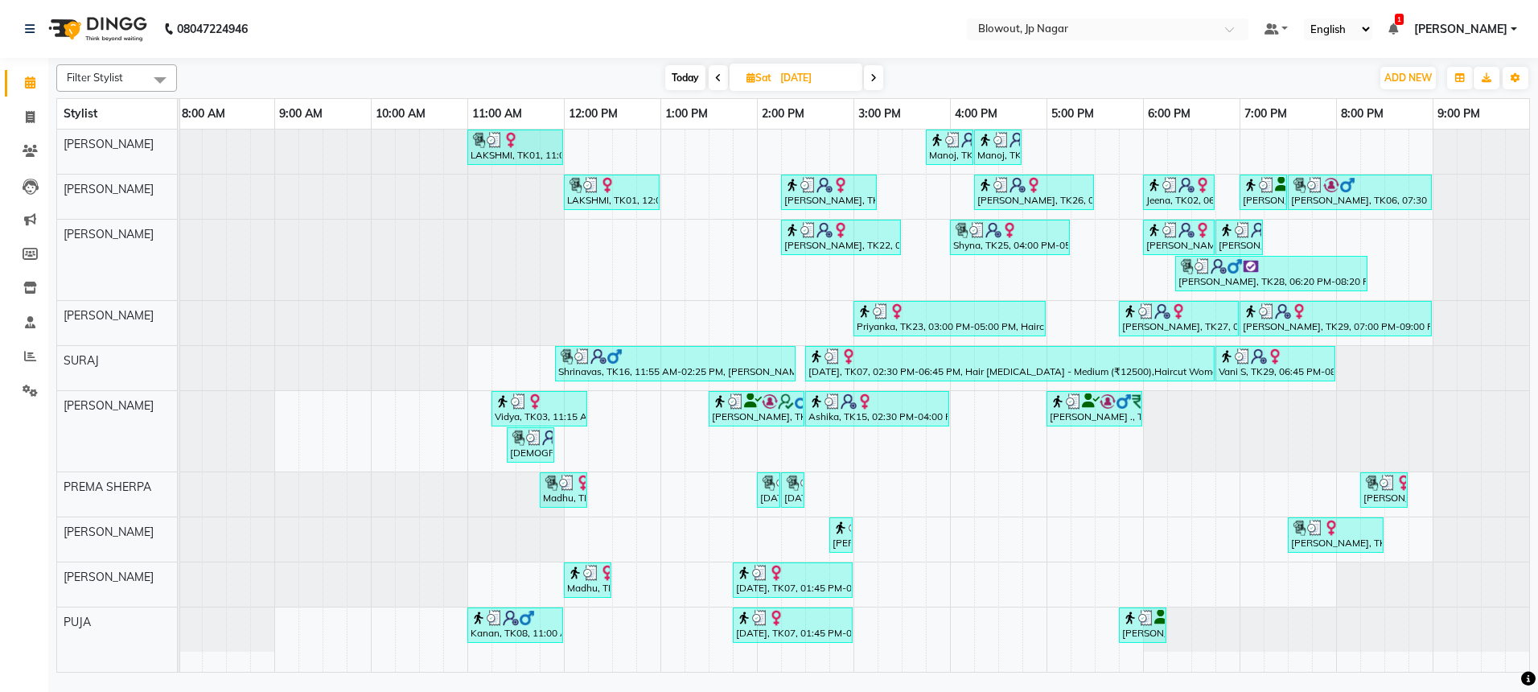
click at [717, 84] on span at bounding box center [718, 77] width 19 height 25
type input "22-08-2025"
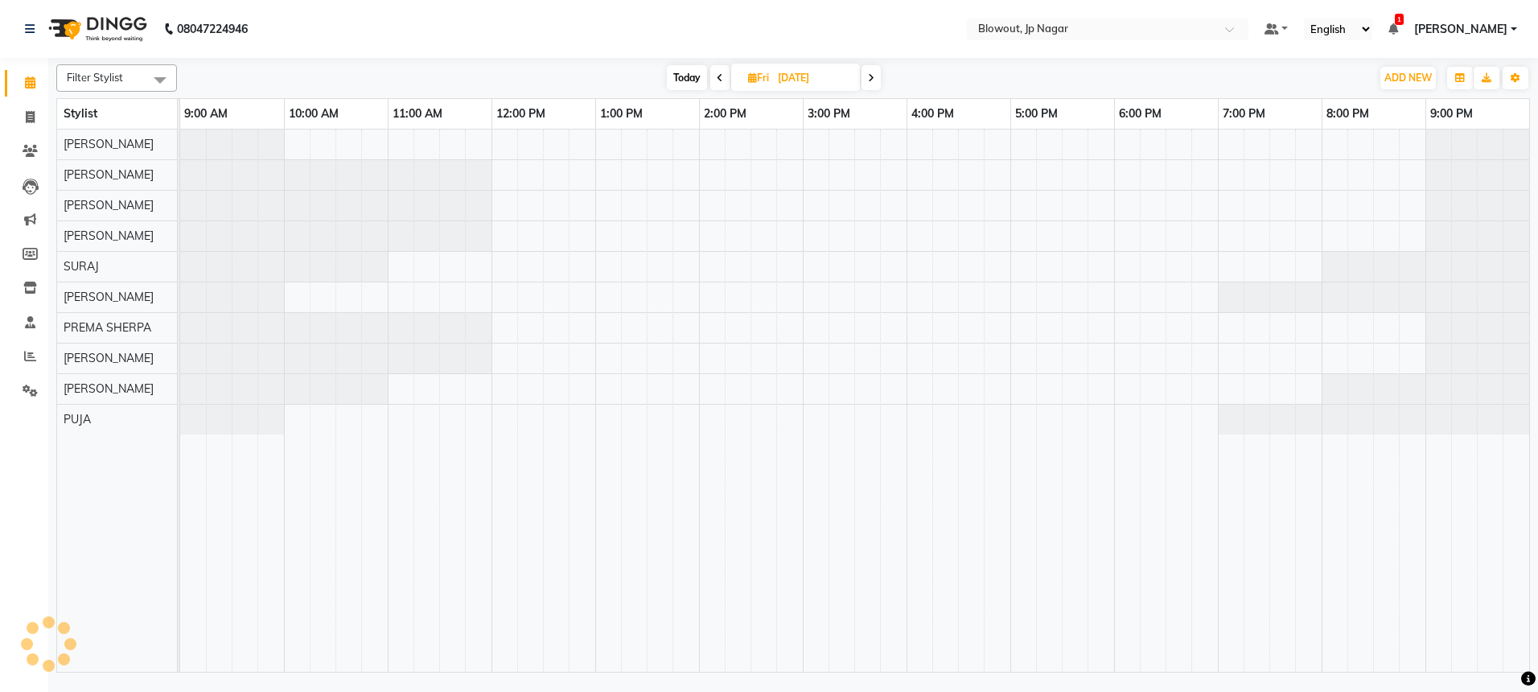
scroll to position [0, 0]
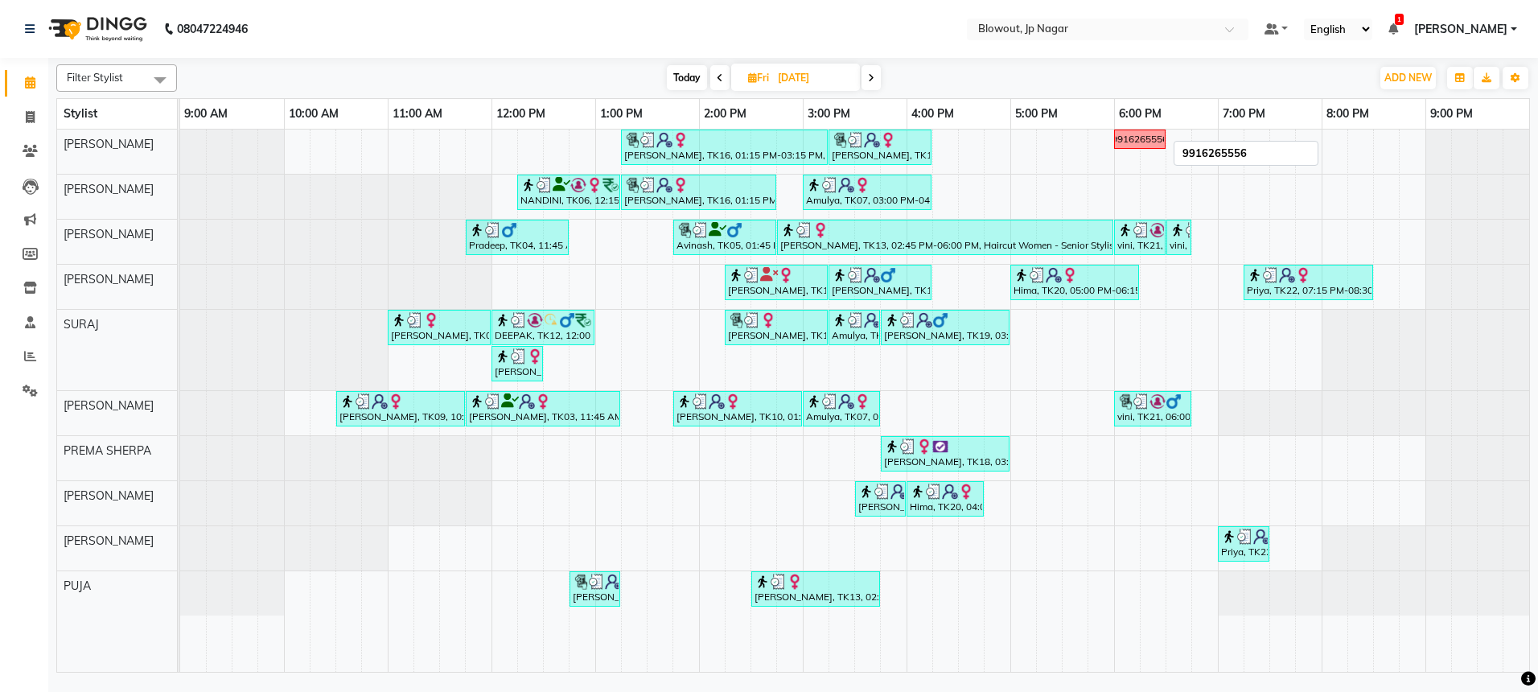
click at [1155, 138] on div "9916265556" at bounding box center [1140, 139] width 56 height 14
click at [1116, 154] on div "Harini, TK16, 01:15 PM-03:15 PM, Partial Highlights - Creative Director (Female…" at bounding box center [854, 401] width 1349 height 542
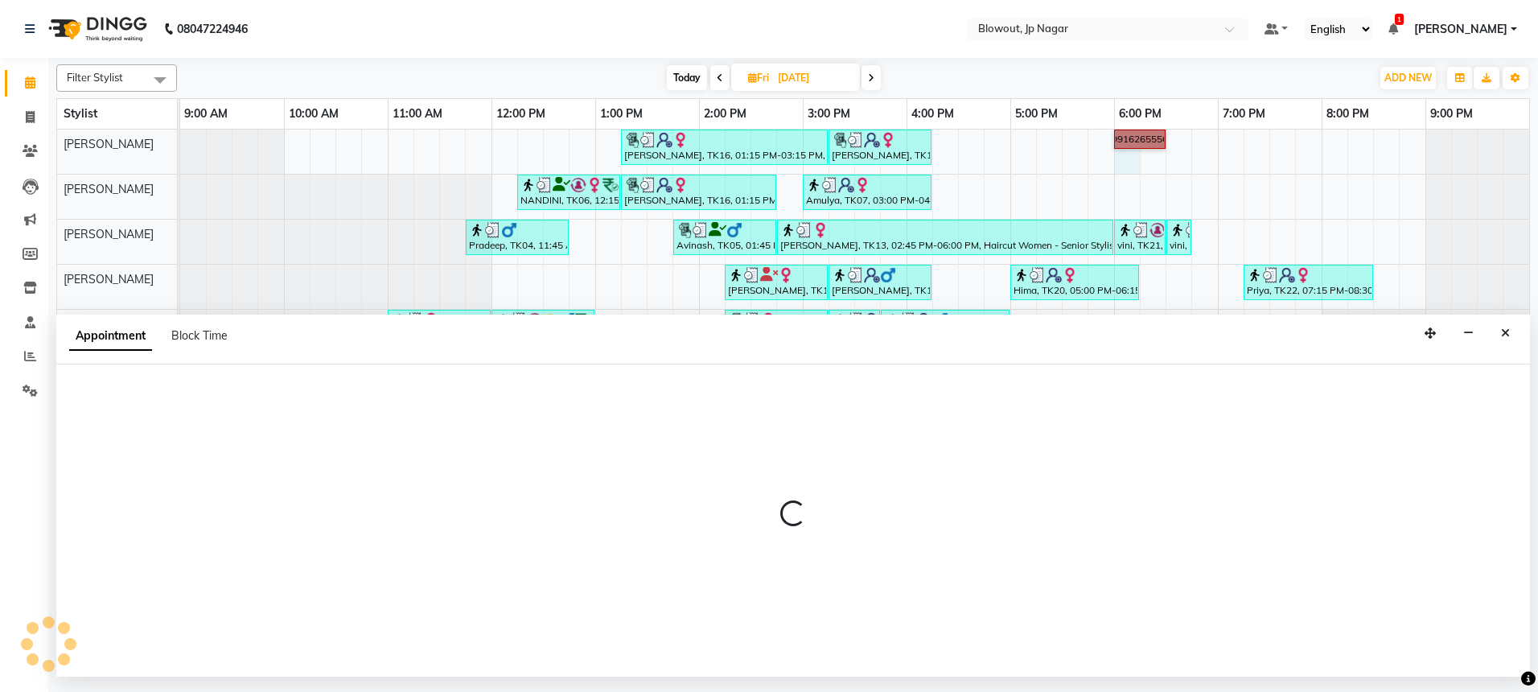
select select "46966"
select select "1080"
select select "tentative"
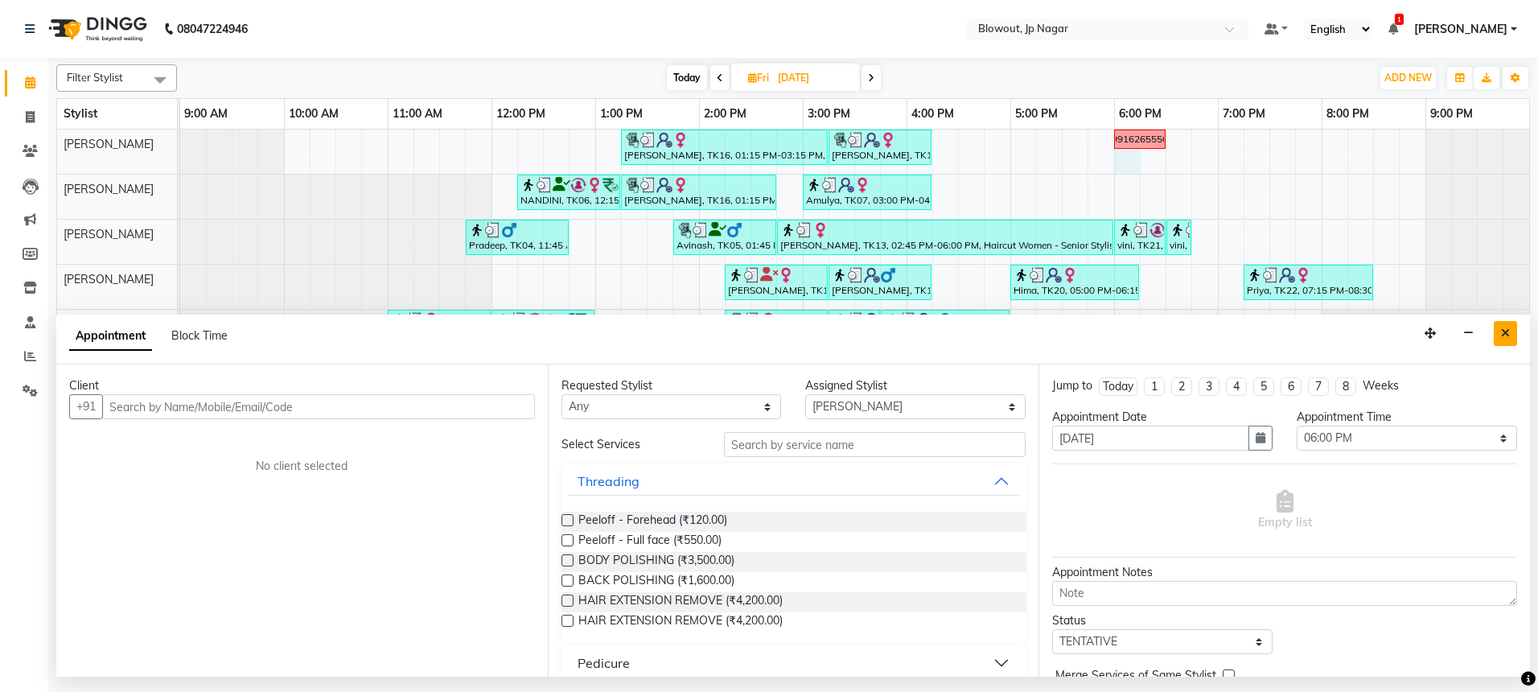
click at [1505, 340] on button "Close" at bounding box center [1505, 333] width 23 height 25
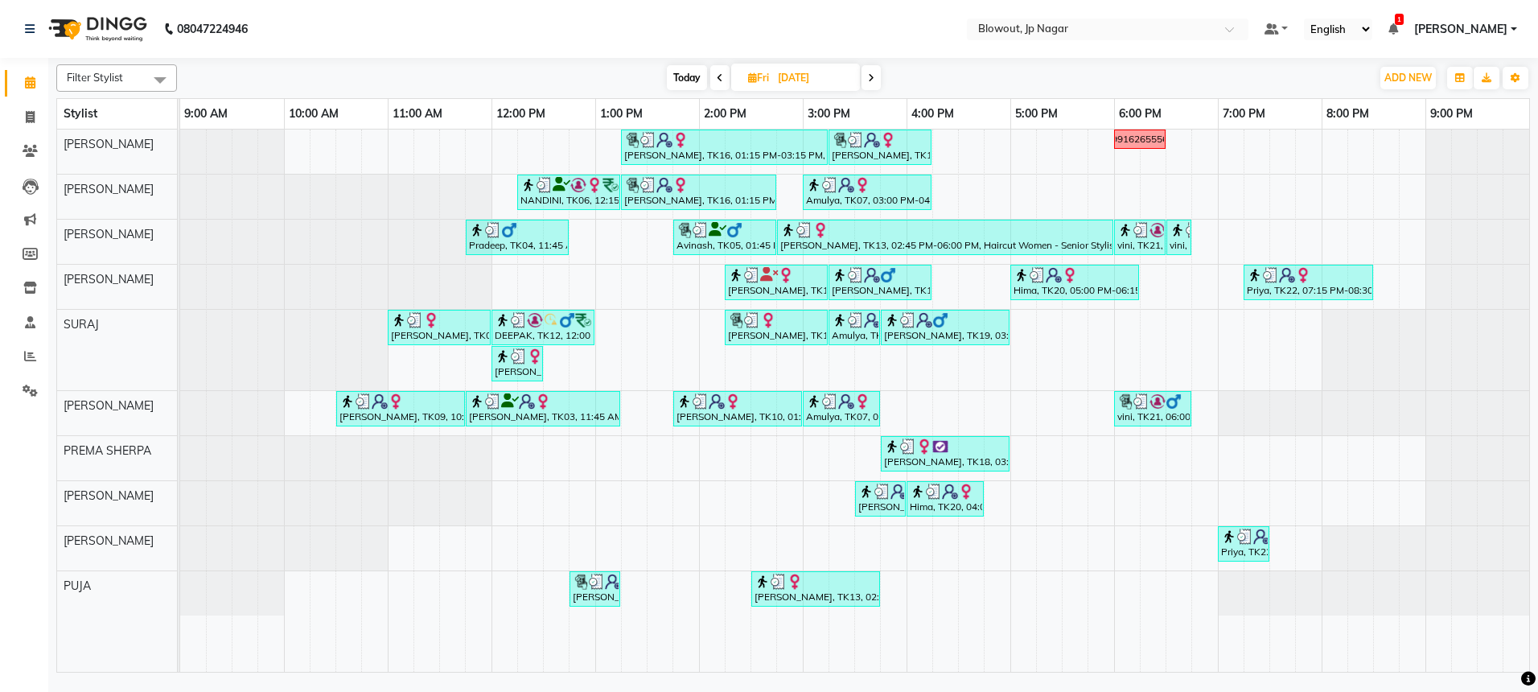
click at [876, 77] on span at bounding box center [871, 77] width 19 height 25
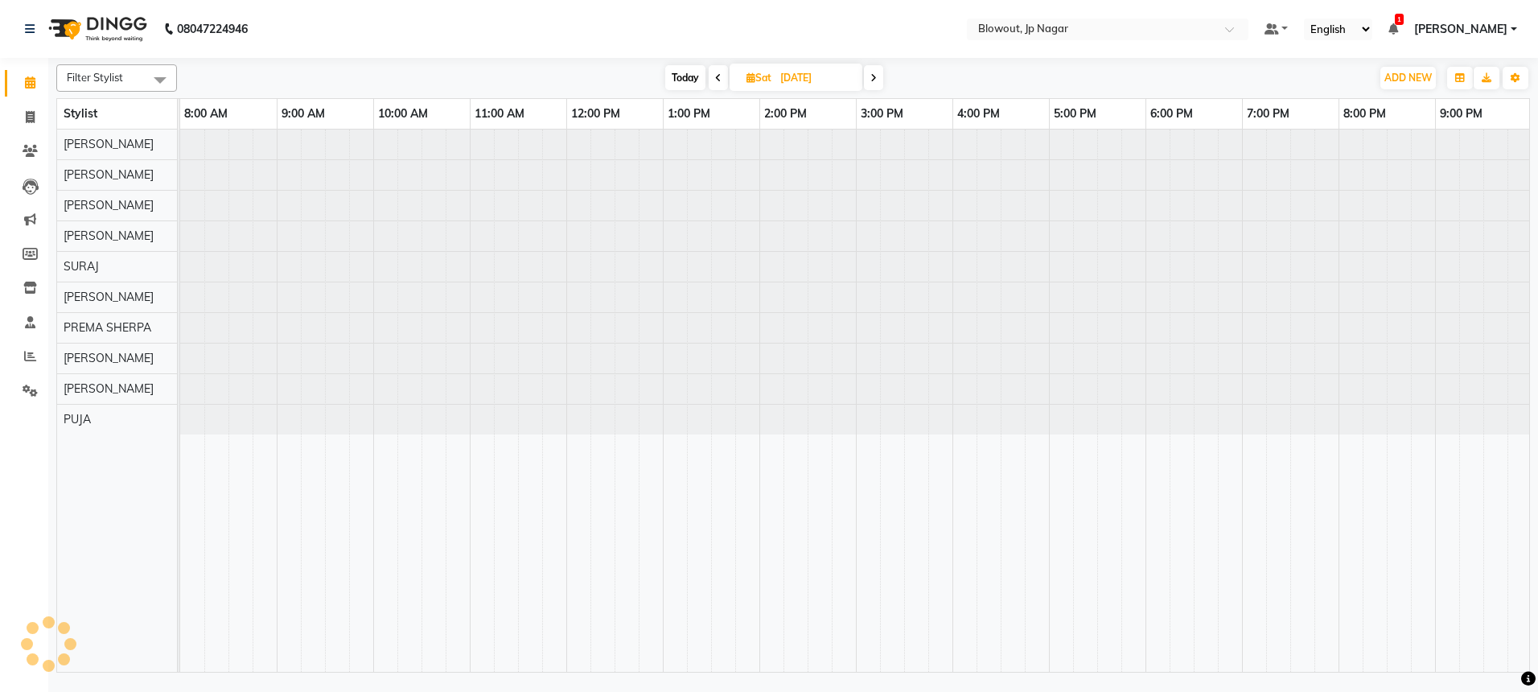
click at [876, 77] on icon at bounding box center [873, 78] width 6 height 10
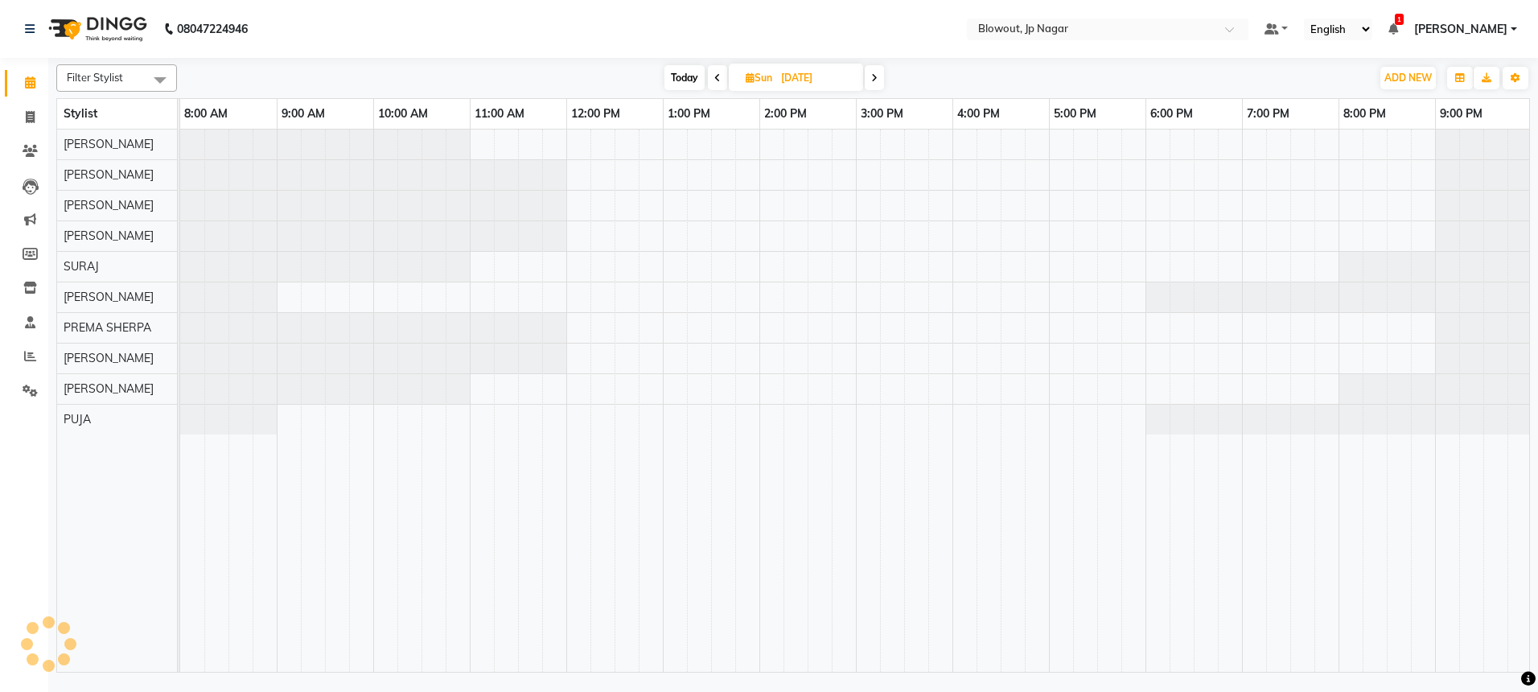
scroll to position [0, 2]
click at [876, 77] on icon at bounding box center [874, 78] width 6 height 10
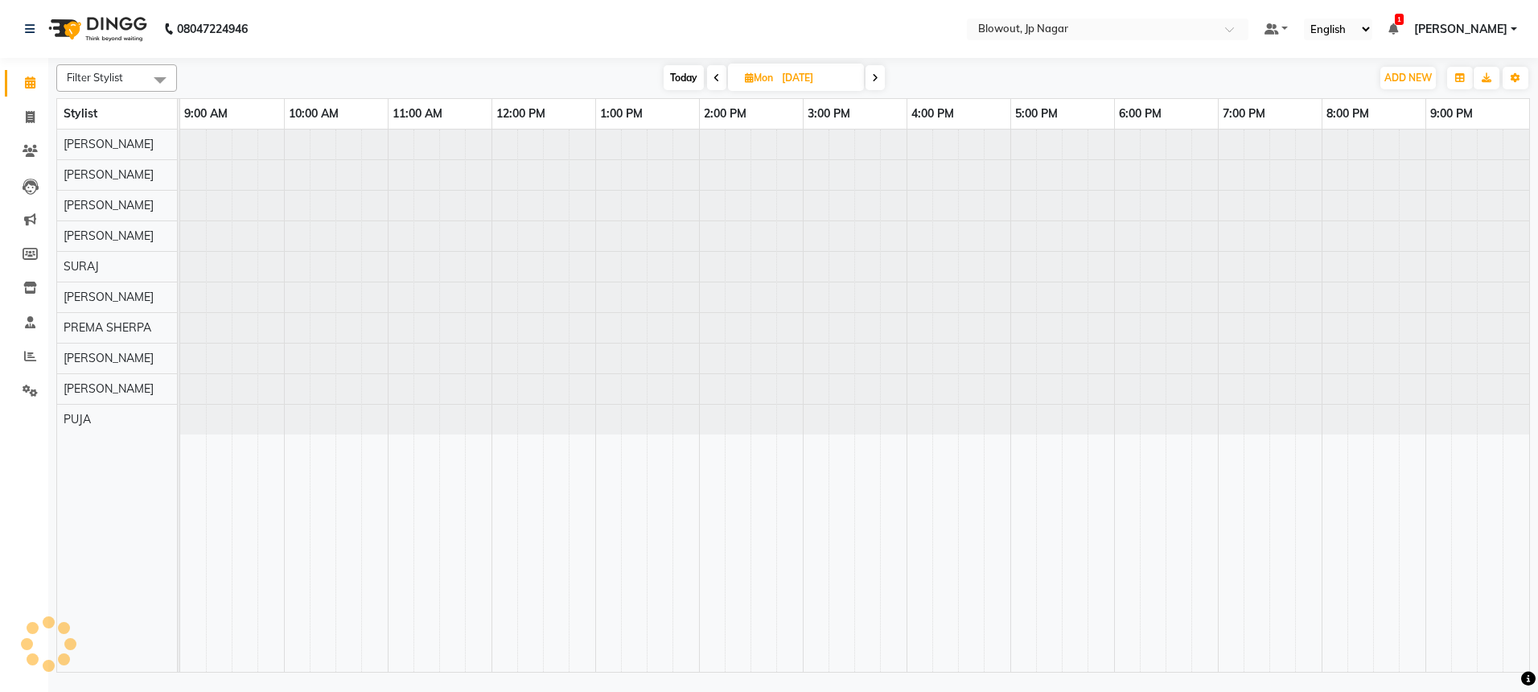
scroll to position [0, 0]
click at [876, 77] on icon at bounding box center [875, 78] width 6 height 10
click at [876, 77] on icon at bounding box center [873, 78] width 6 height 10
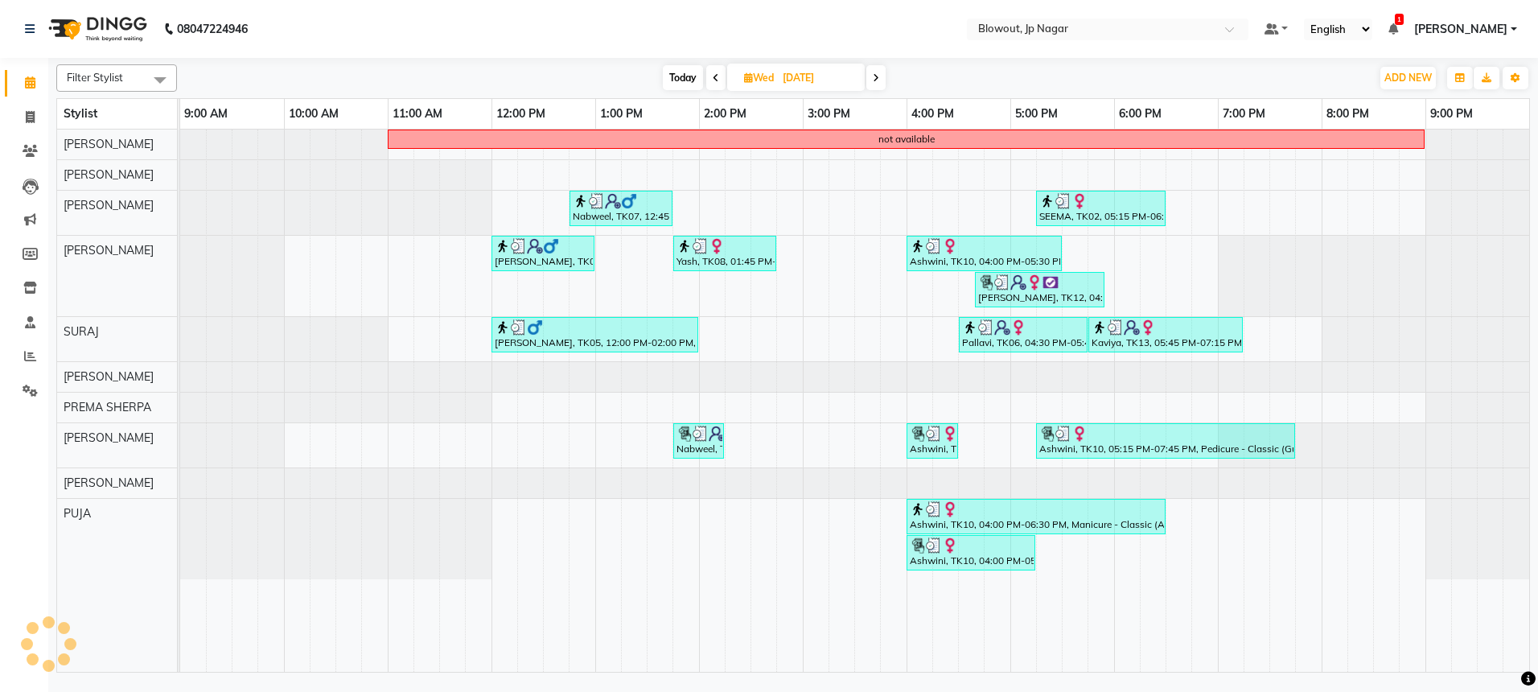
click at [876, 77] on icon at bounding box center [876, 78] width 6 height 10
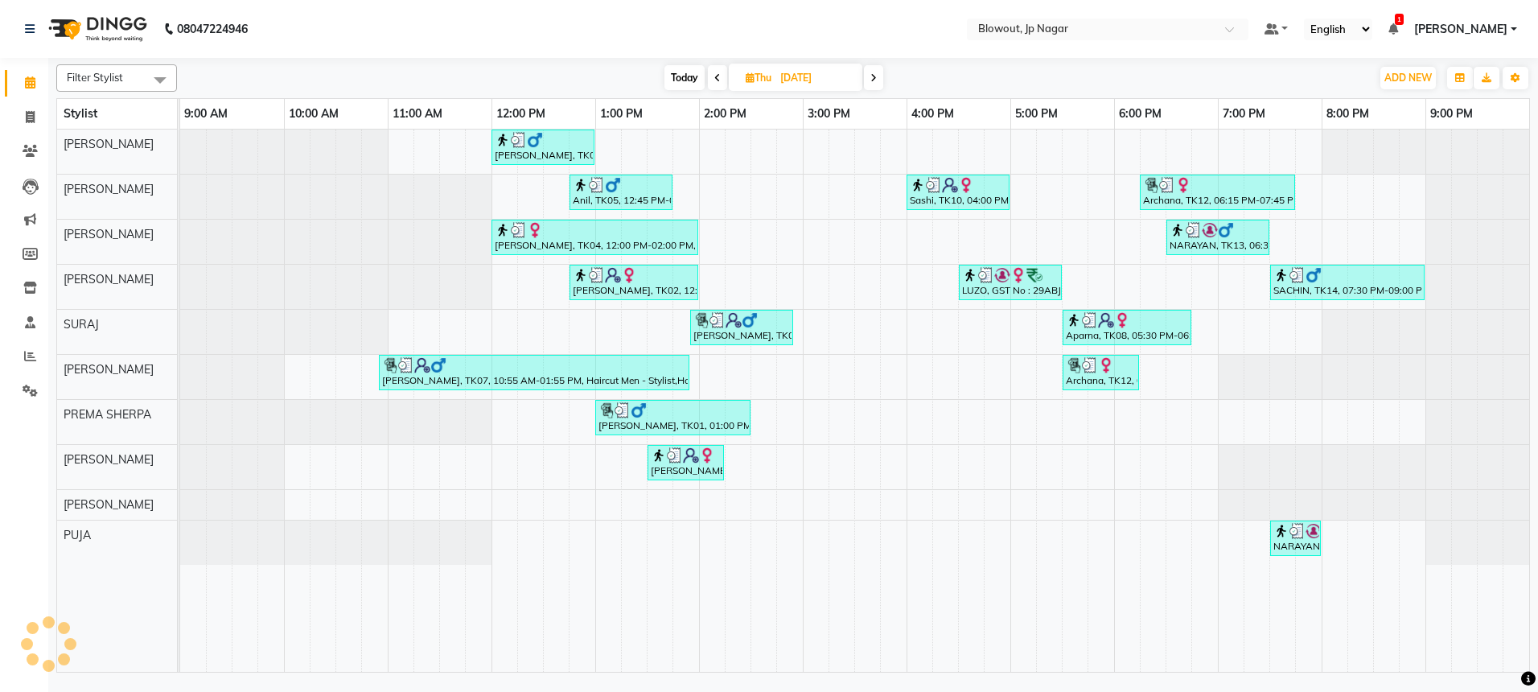
click at [876, 77] on icon at bounding box center [873, 78] width 6 height 10
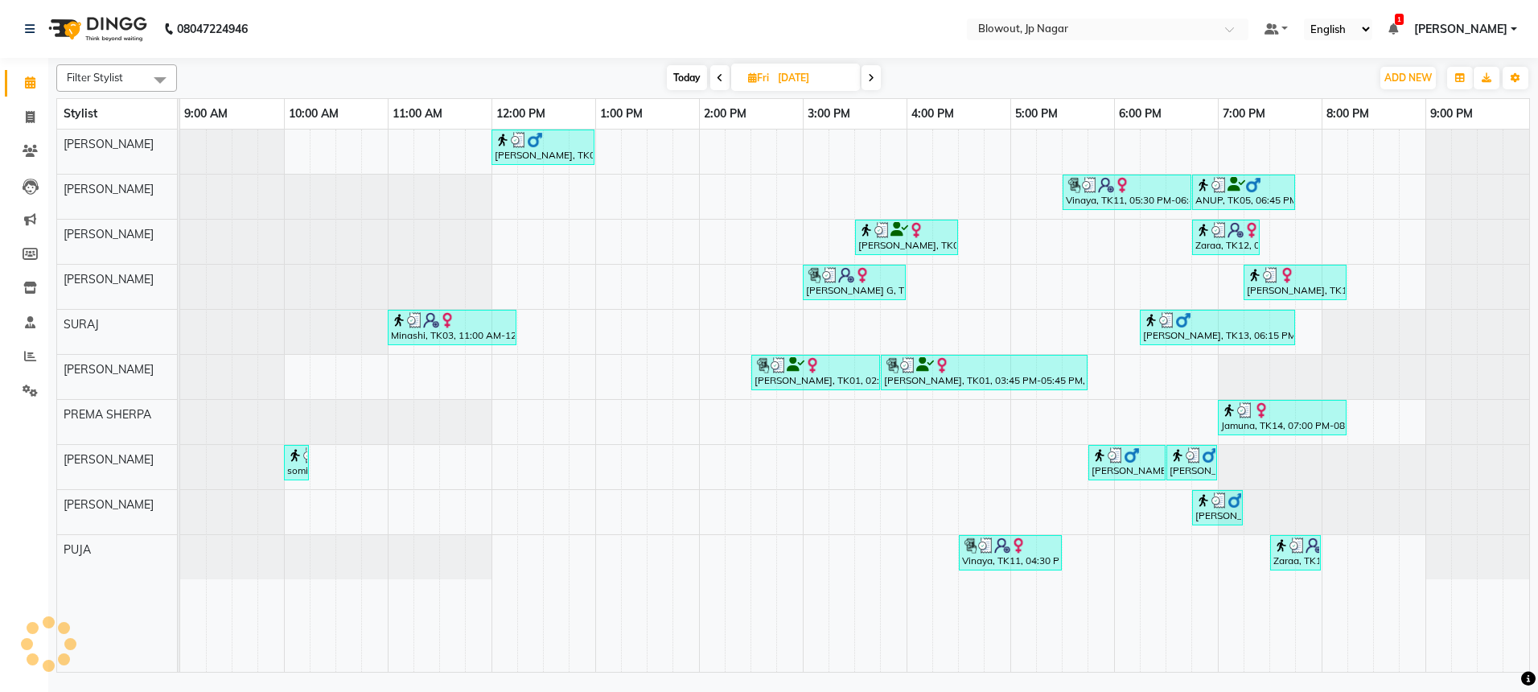
click at [876, 77] on span at bounding box center [871, 77] width 19 height 25
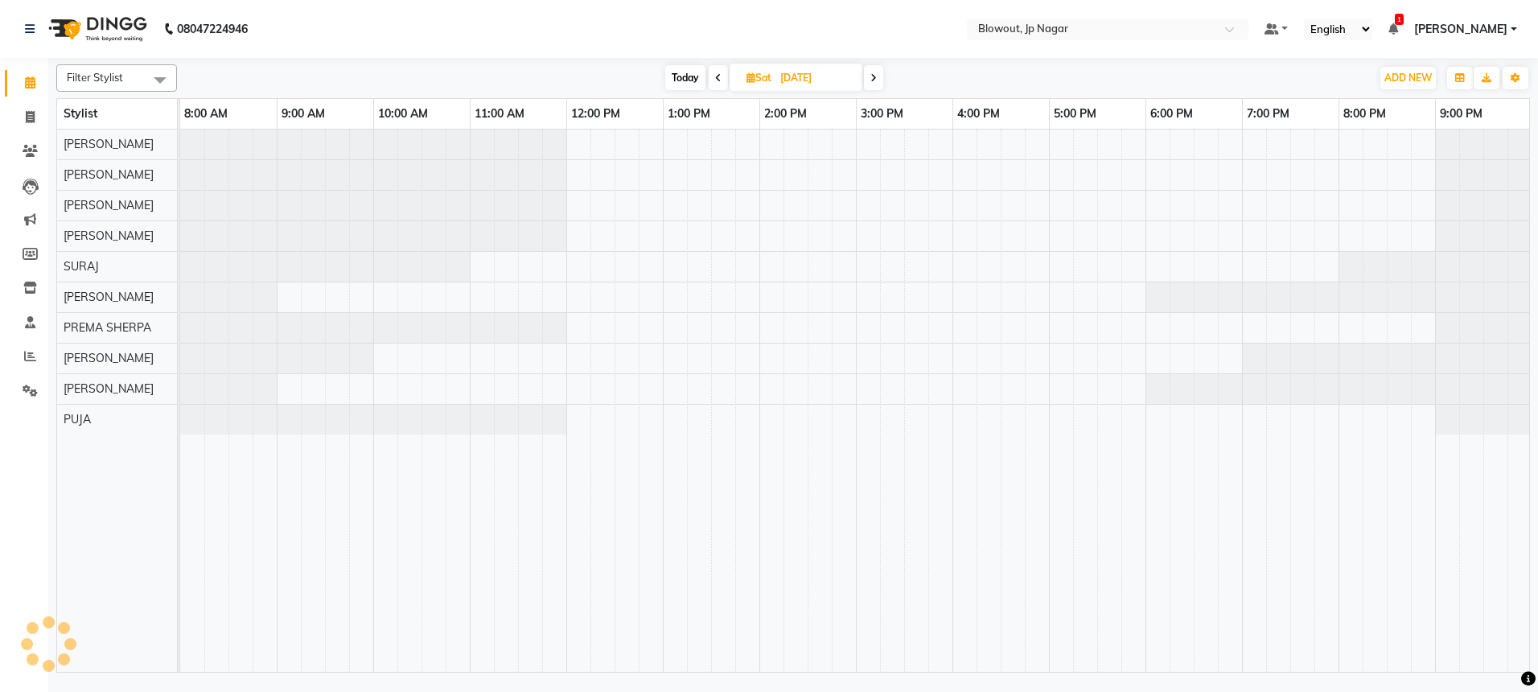
scroll to position [0, 2]
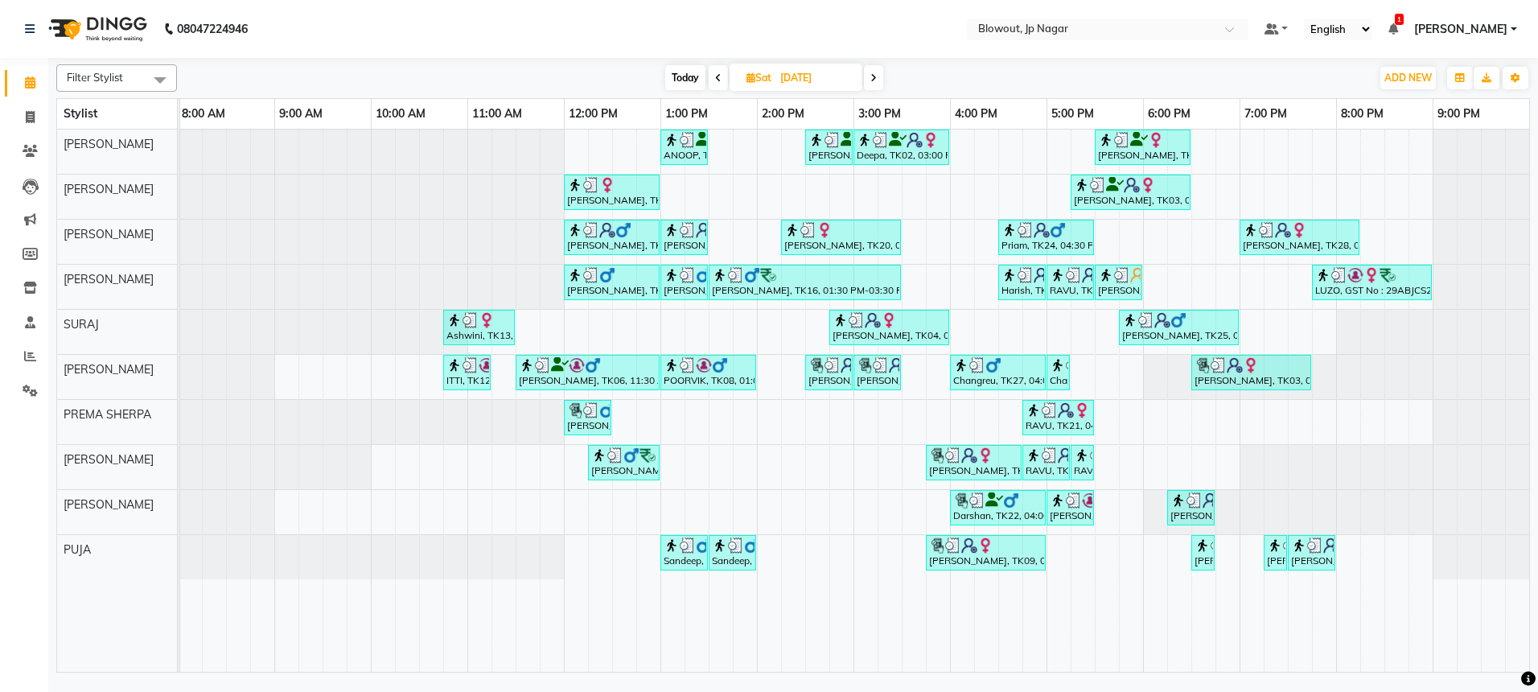
click at [876, 77] on icon at bounding box center [873, 78] width 6 height 10
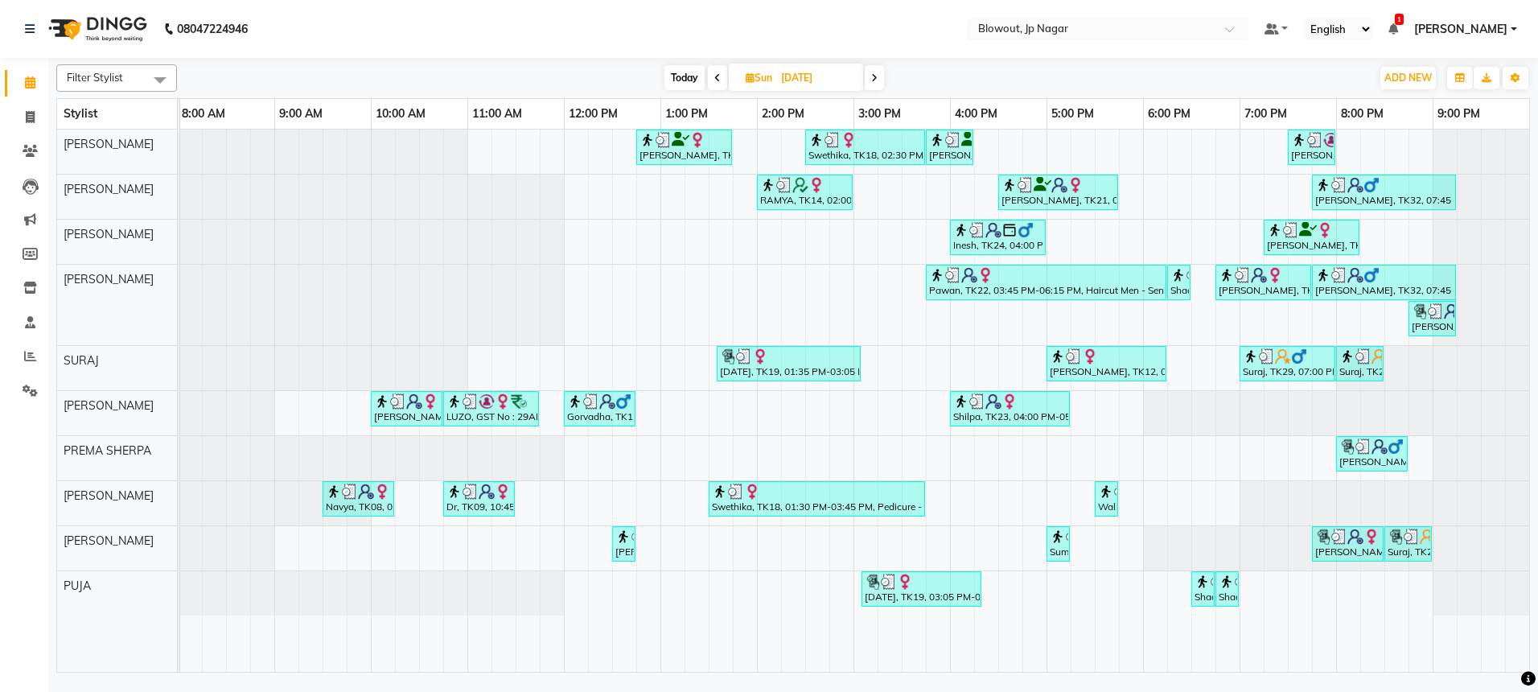
click at [876, 77] on icon at bounding box center [874, 78] width 6 height 10
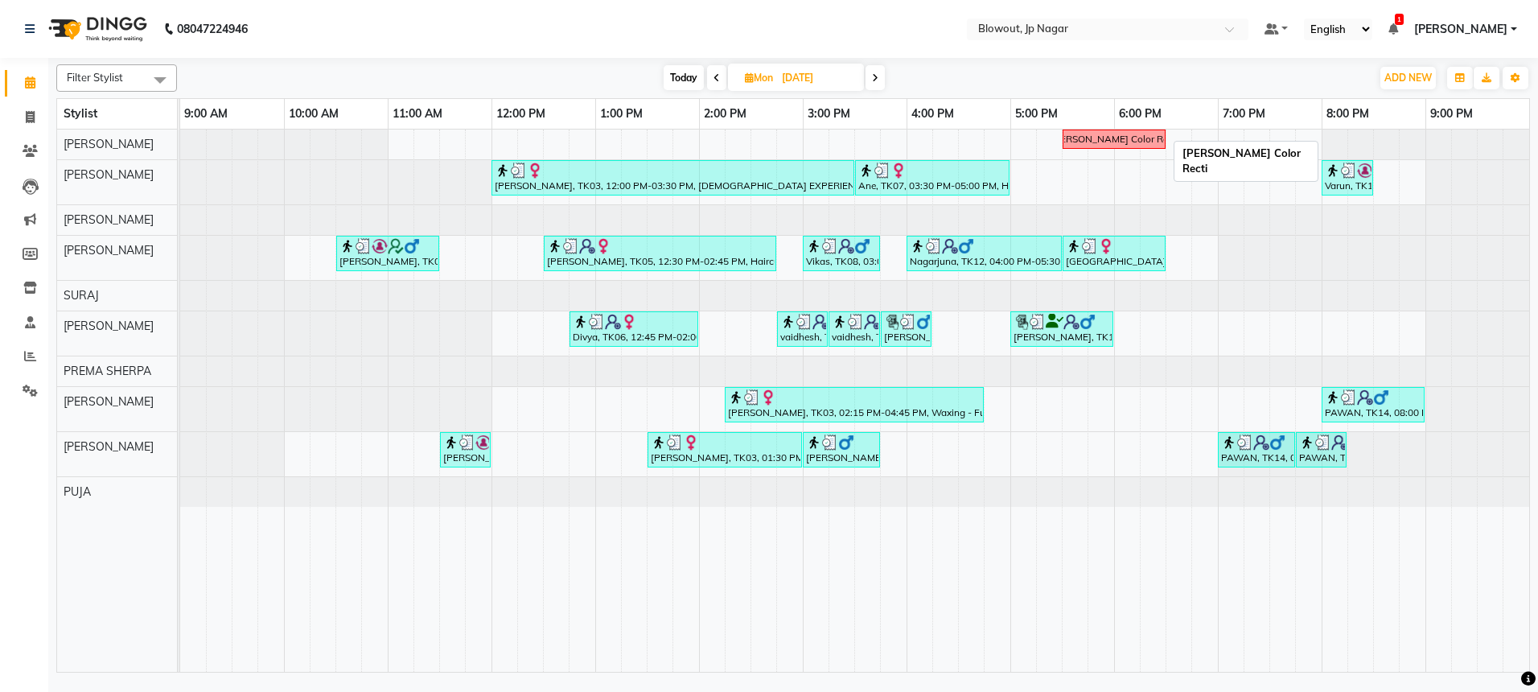
click at [1133, 142] on div "Nidhi Color Recti" at bounding box center [1115, 139] width 128 height 14
click at [1153, 142] on div "Nidhi Color Recti" at bounding box center [1114, 139] width 100 height 14
click at [710, 78] on span at bounding box center [716, 77] width 19 height 25
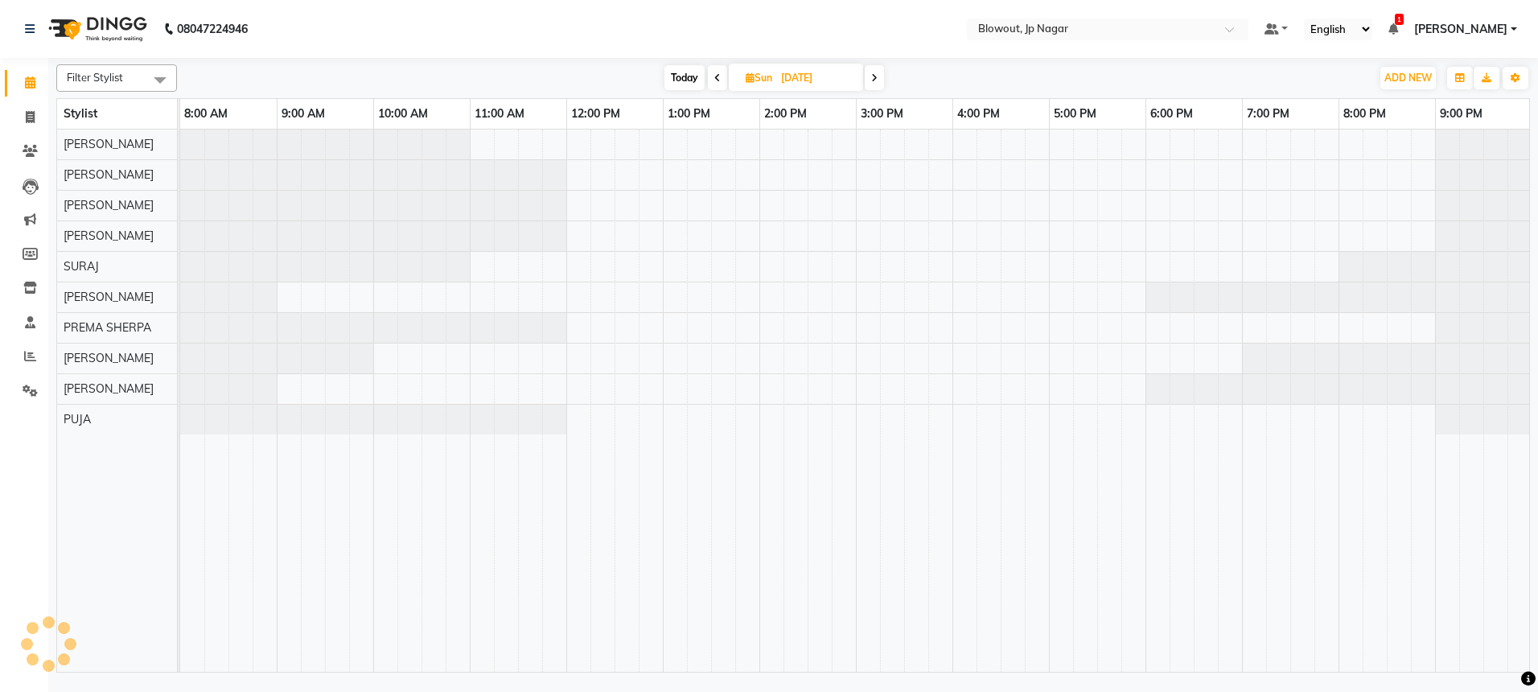
scroll to position [0, 2]
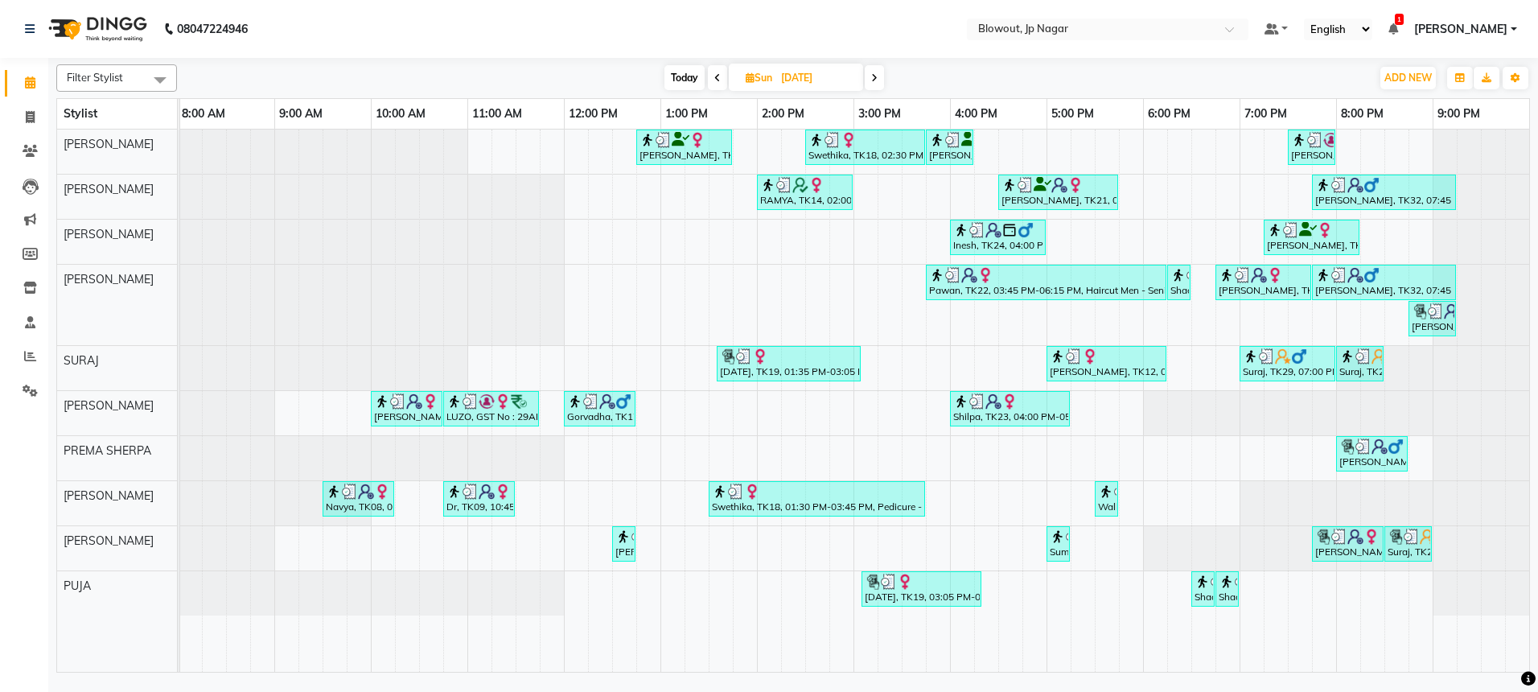
click at [714, 77] on icon at bounding box center [717, 78] width 6 height 10
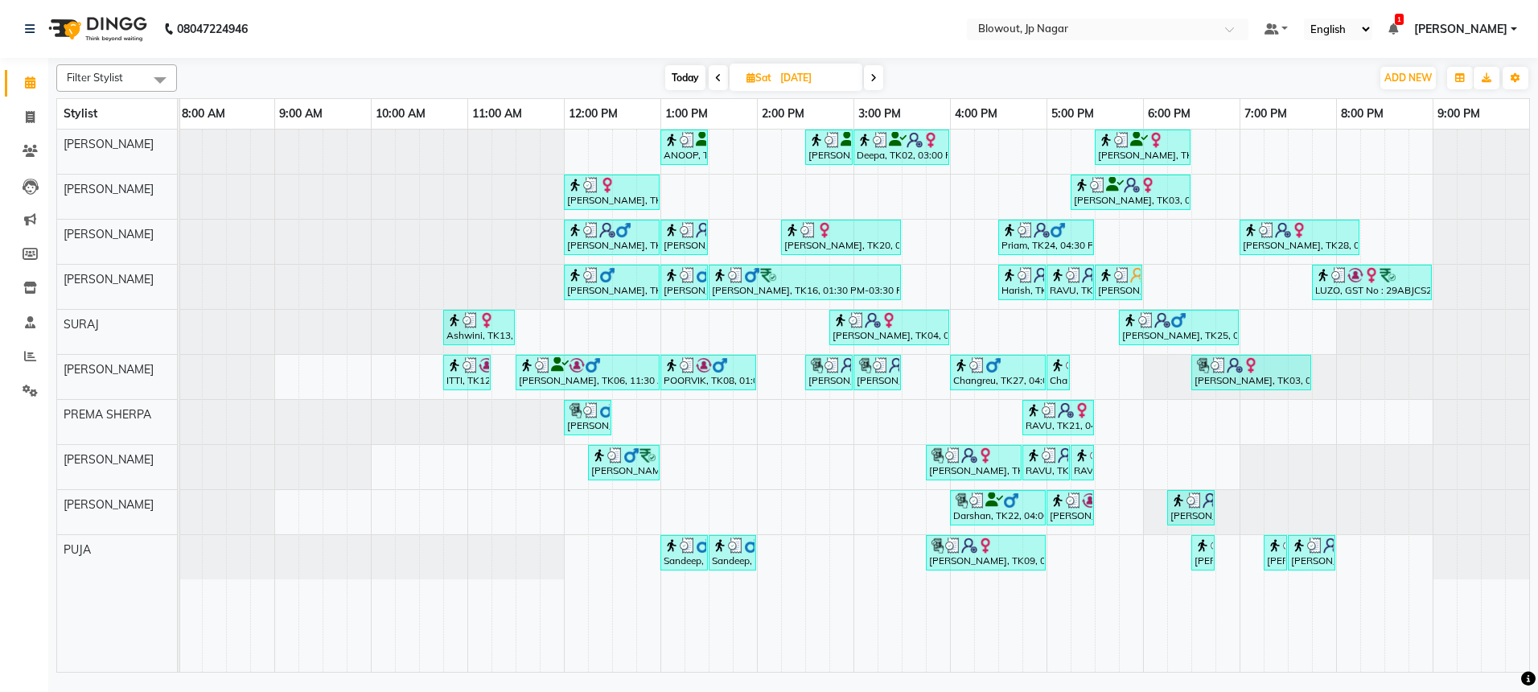
click at [715, 77] on icon at bounding box center [718, 78] width 6 height 10
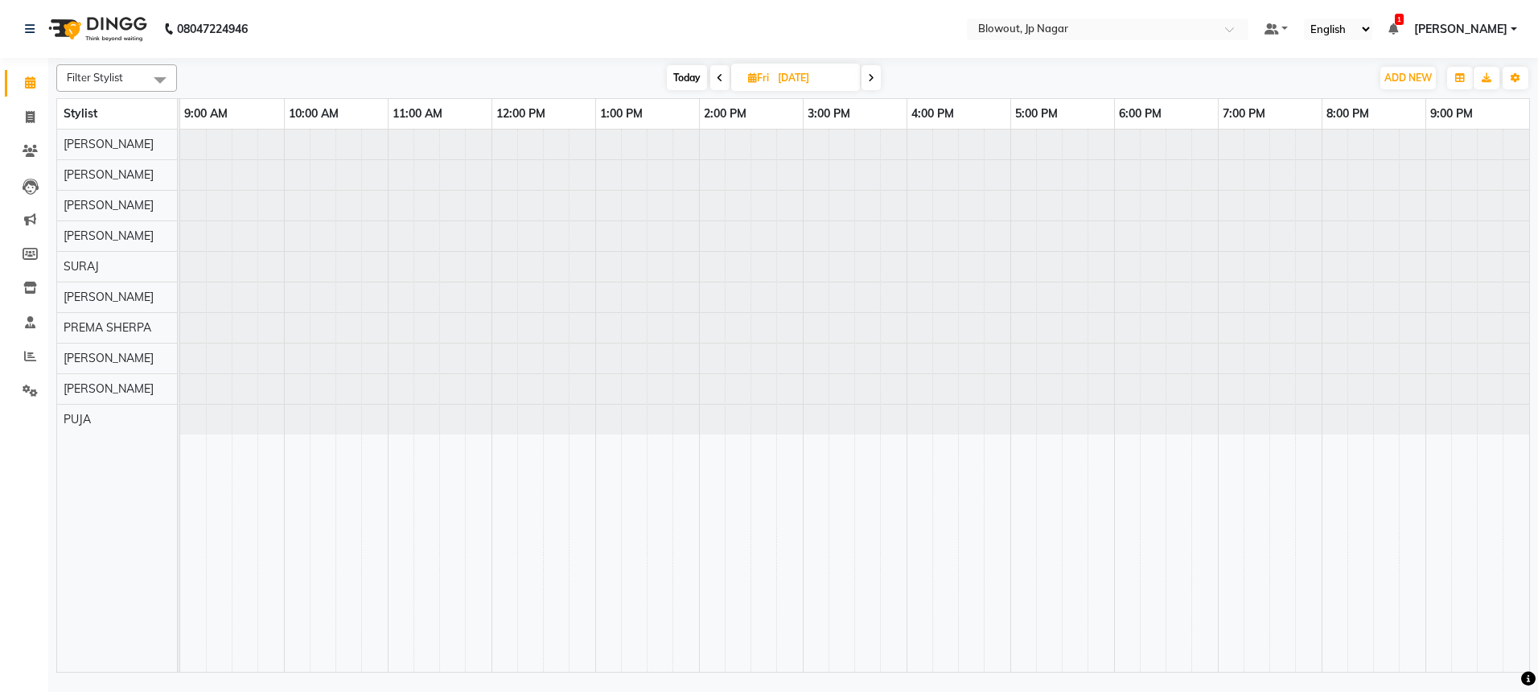
scroll to position [0, 0]
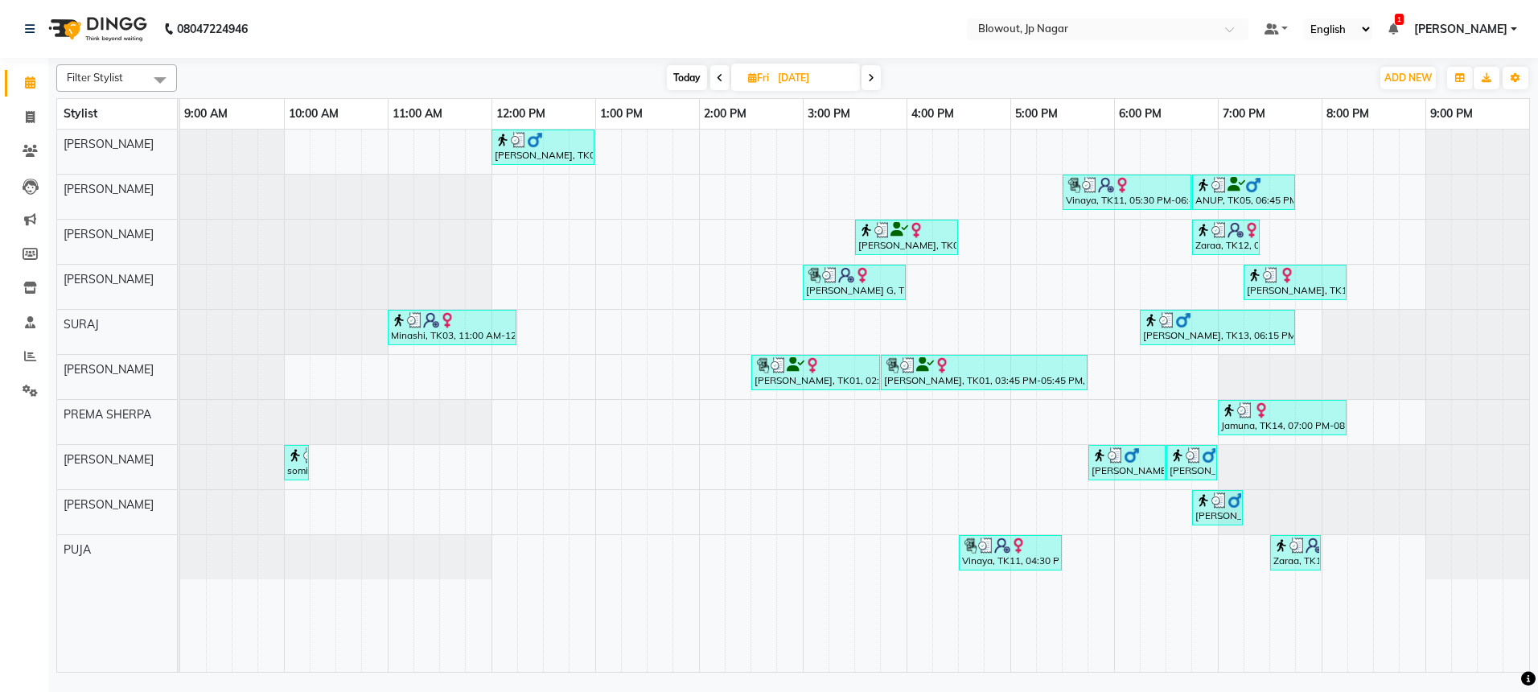
click at [714, 77] on span at bounding box center [719, 77] width 19 height 25
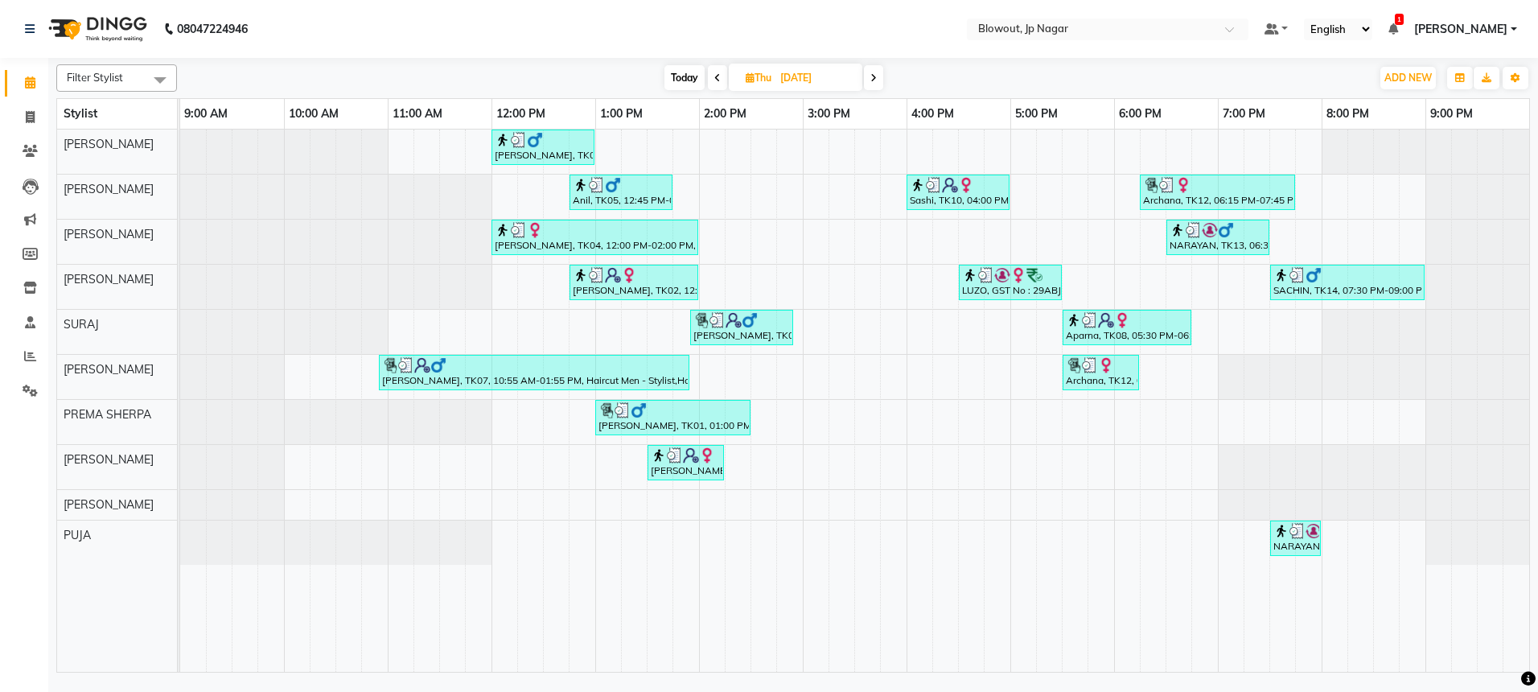
click at [714, 77] on icon at bounding box center [717, 78] width 6 height 10
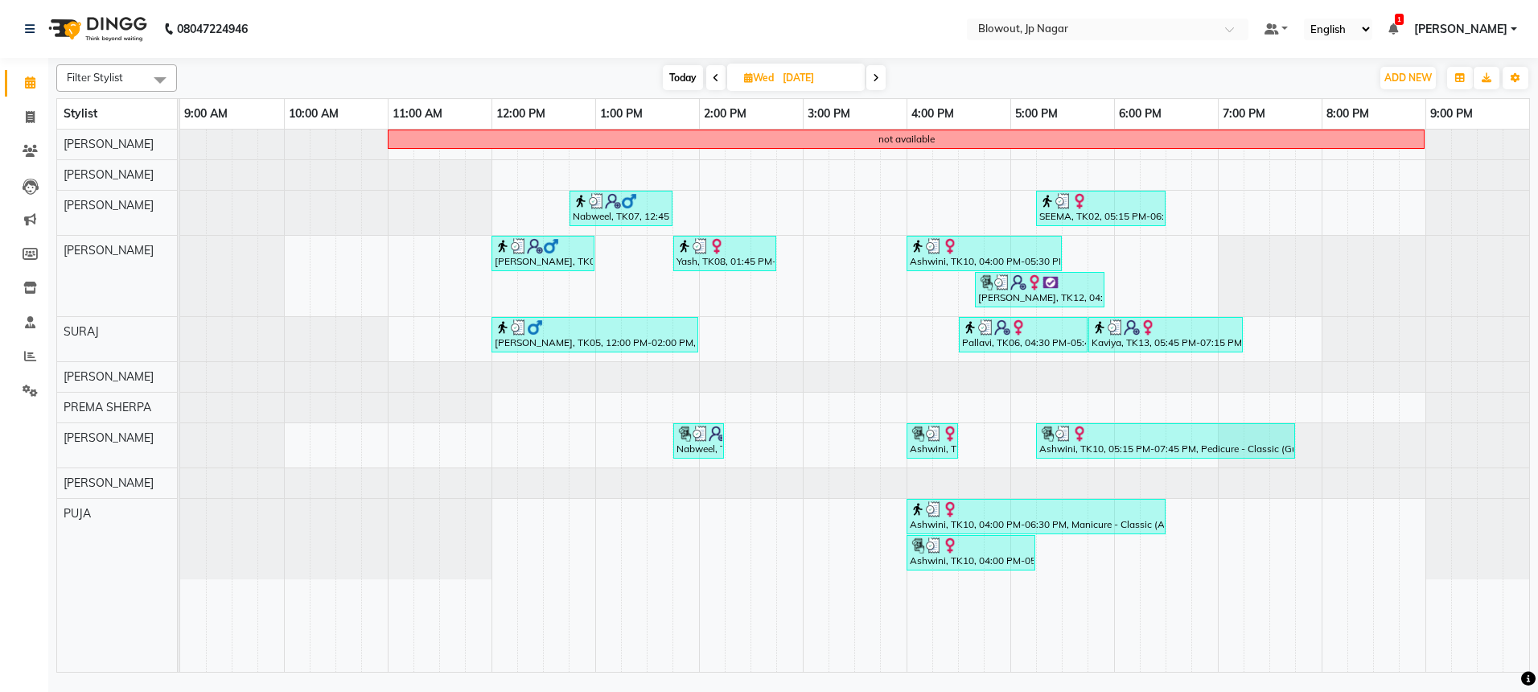
click at [714, 77] on icon at bounding box center [716, 78] width 6 height 10
type input "26-08-2025"
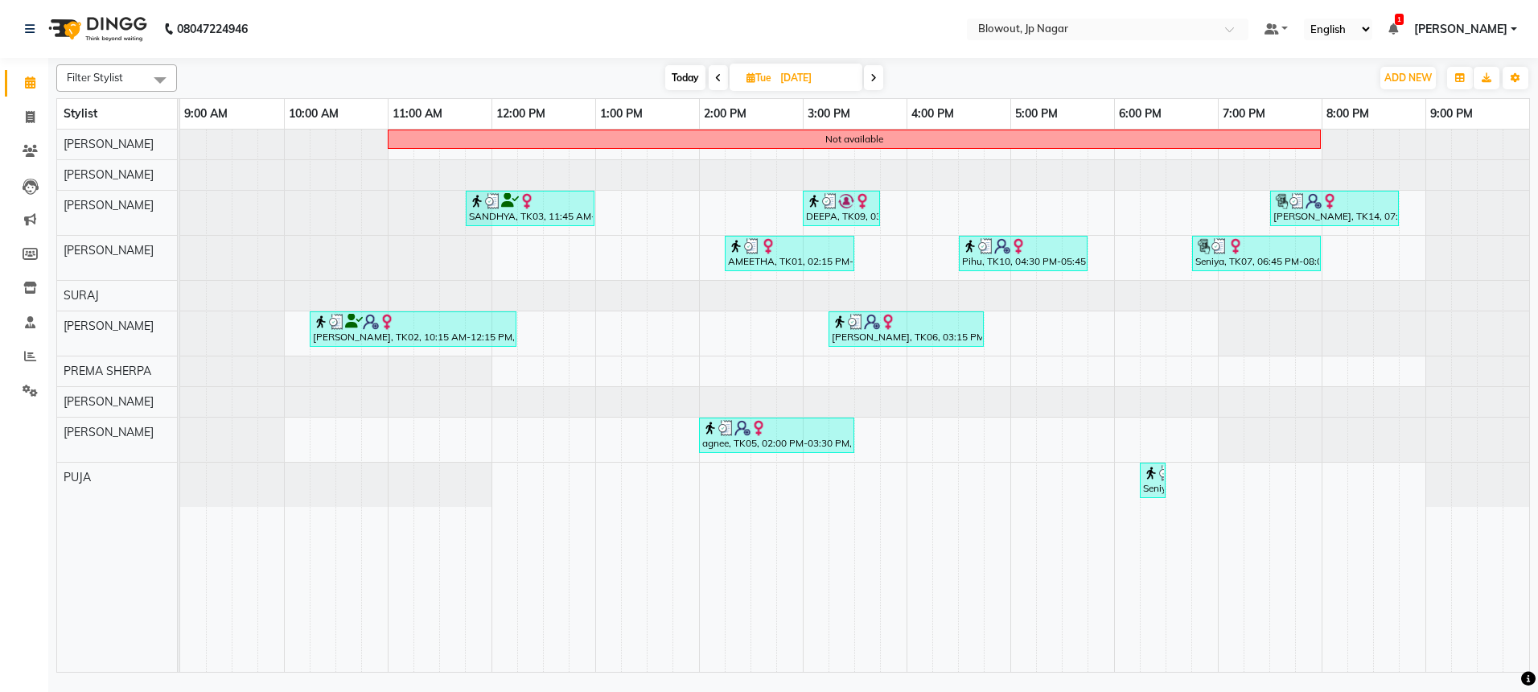
click at [674, 89] on span "Today" at bounding box center [685, 77] width 40 height 25
type input "[DATE]"
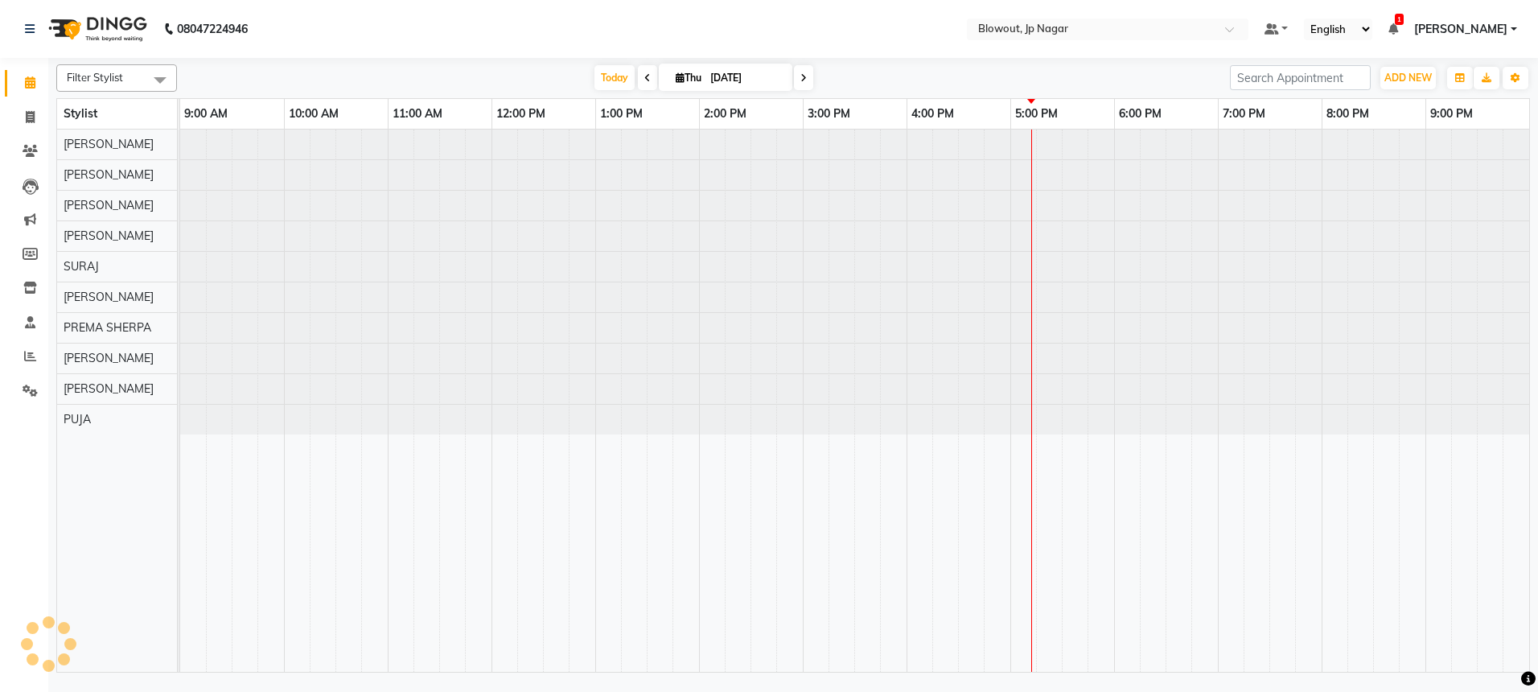
click at [676, 82] on icon at bounding box center [680, 77] width 9 height 10
select select "9"
select select "2025"
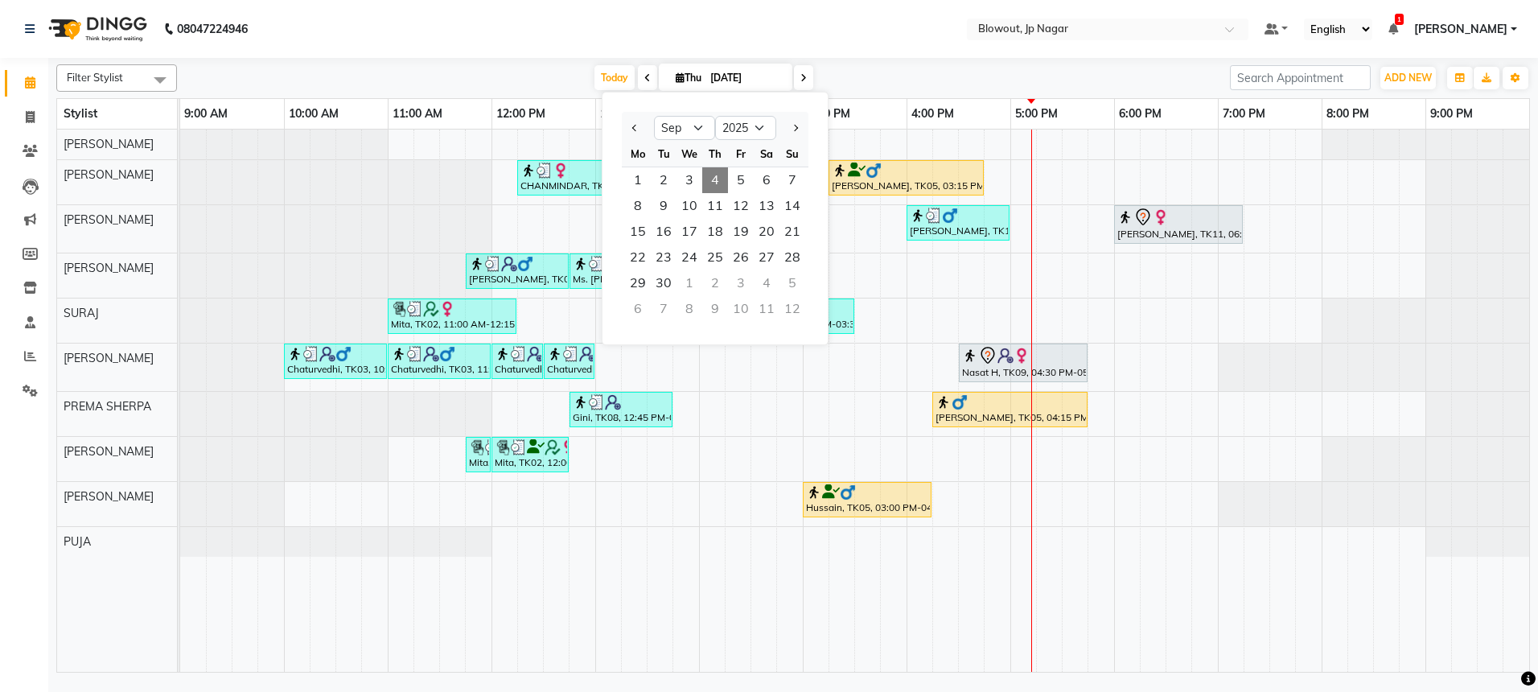
click at [180, 176] on div at bounding box center [180, 182] width 0 height 44
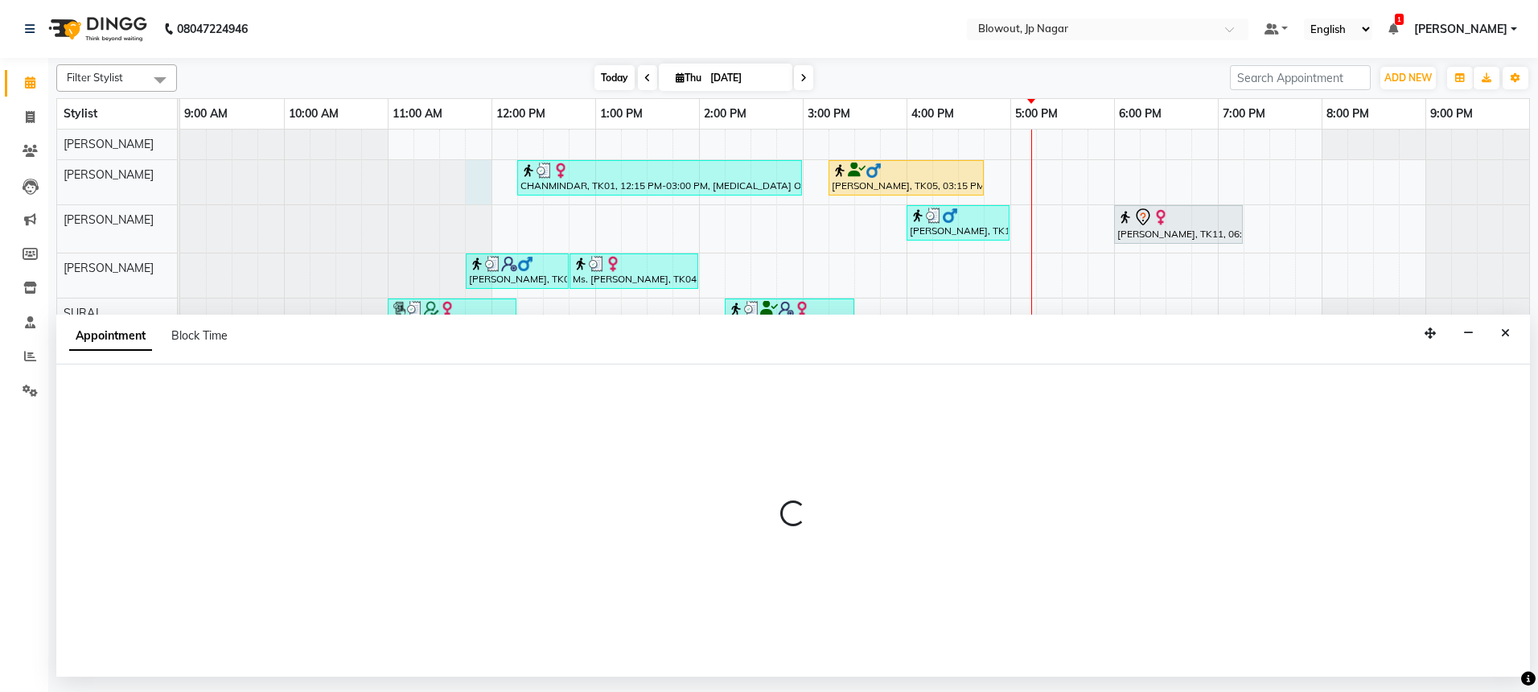
select select "46972"
select select "705"
select select "tentative"
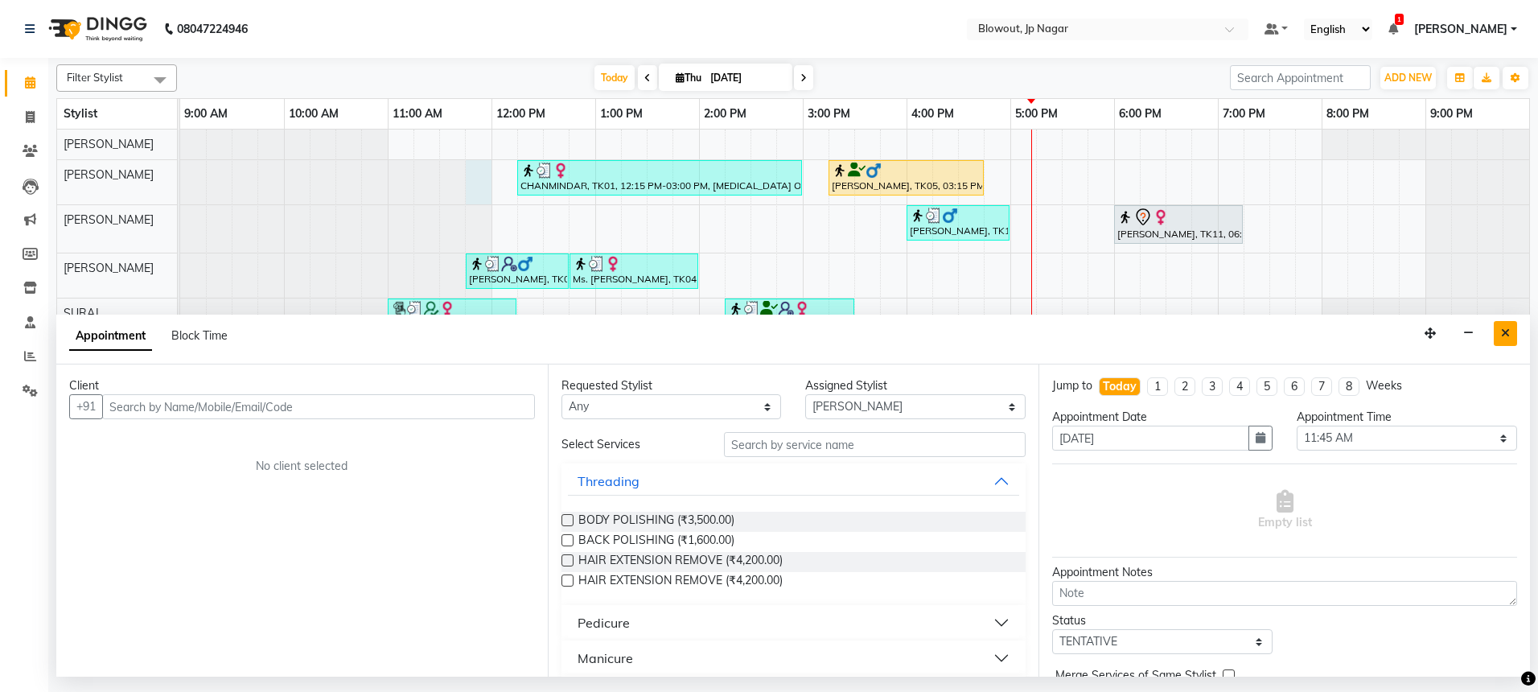
click at [1504, 338] on icon "Close" at bounding box center [1505, 332] width 9 height 11
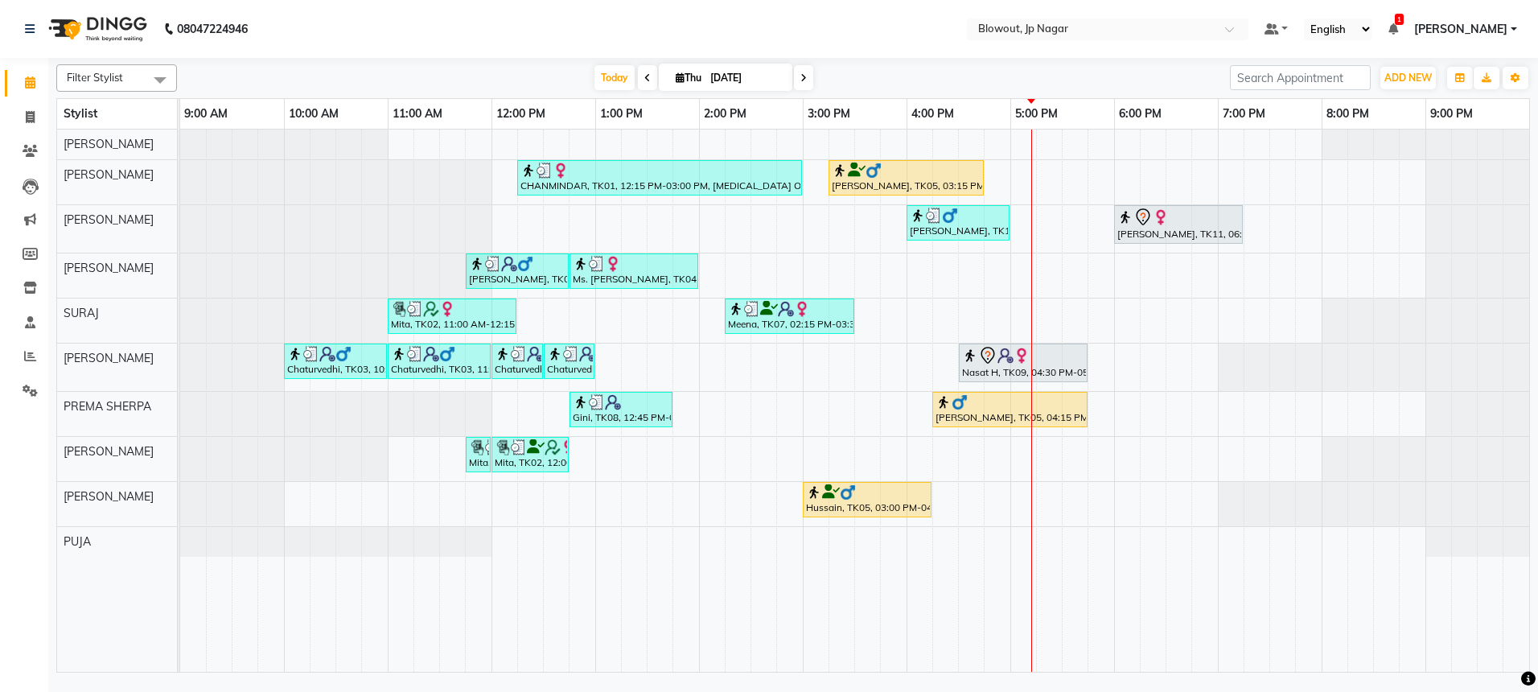
click at [804, 68] on span at bounding box center [803, 77] width 19 height 25
type input "[DATE]"
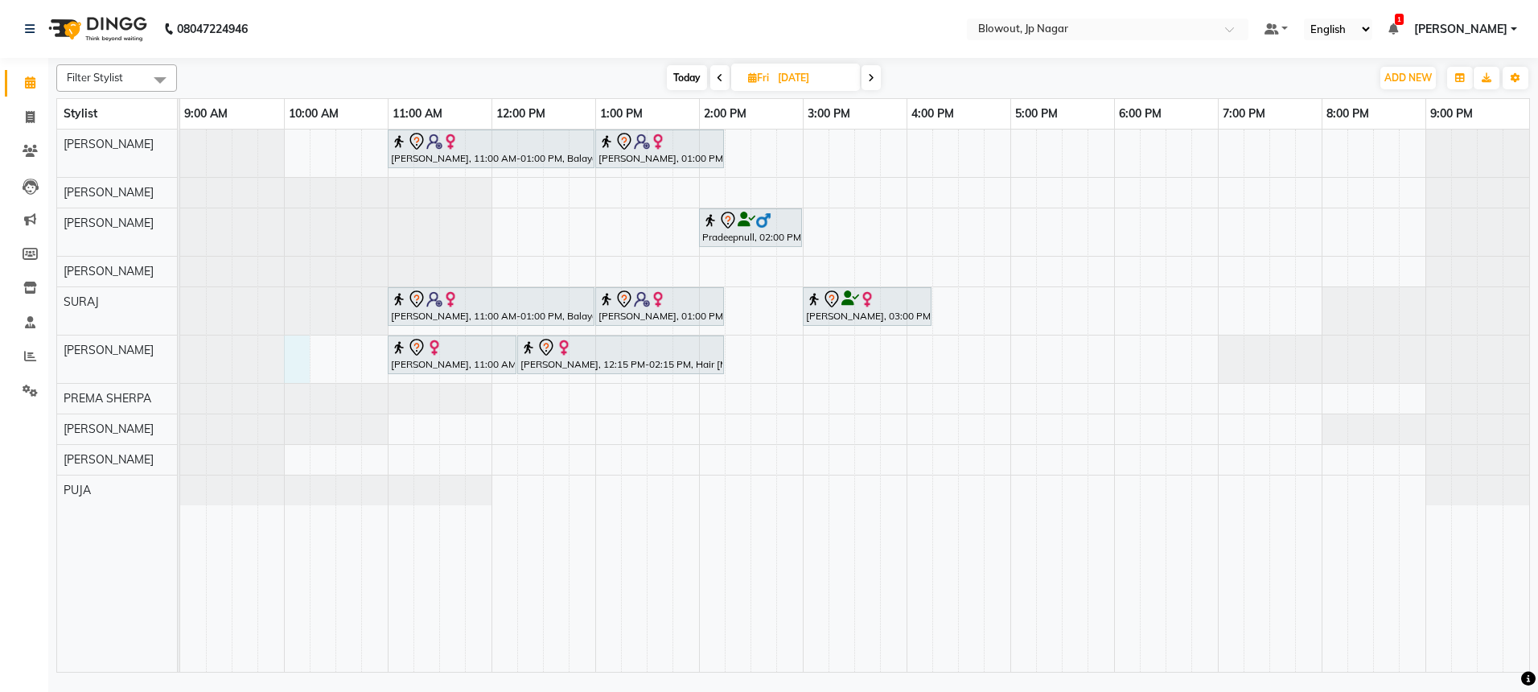
click at [289, 360] on div "[PERSON_NAME], 11:00 AM-01:00 PM, Balayage- Style Director [PERSON_NAME], 01:00…" at bounding box center [854, 401] width 1349 height 542
select select "60456"
select select "600"
select select "tentative"
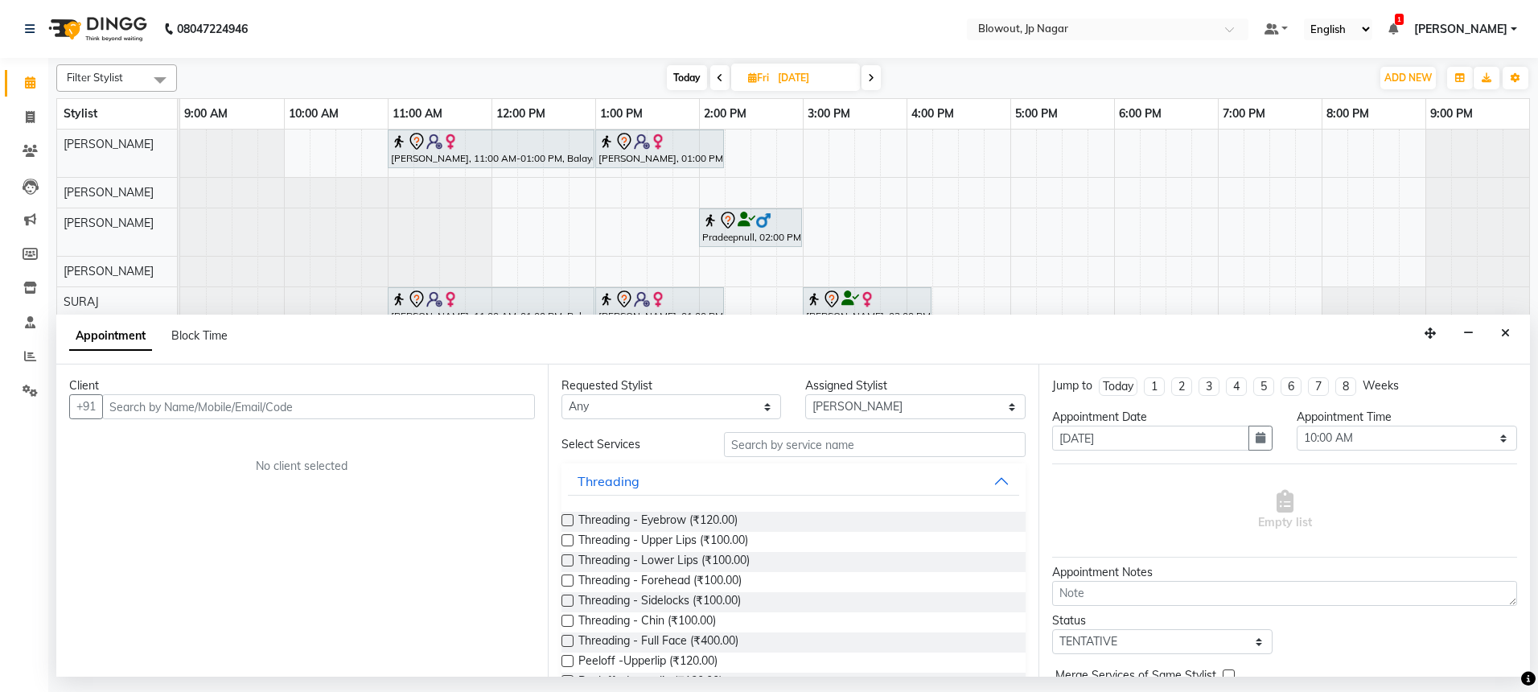
click at [321, 412] on input "text" at bounding box center [318, 406] width 433 height 25
click at [219, 436] on span "725970761" at bounding box center [194, 441] width 72 height 16
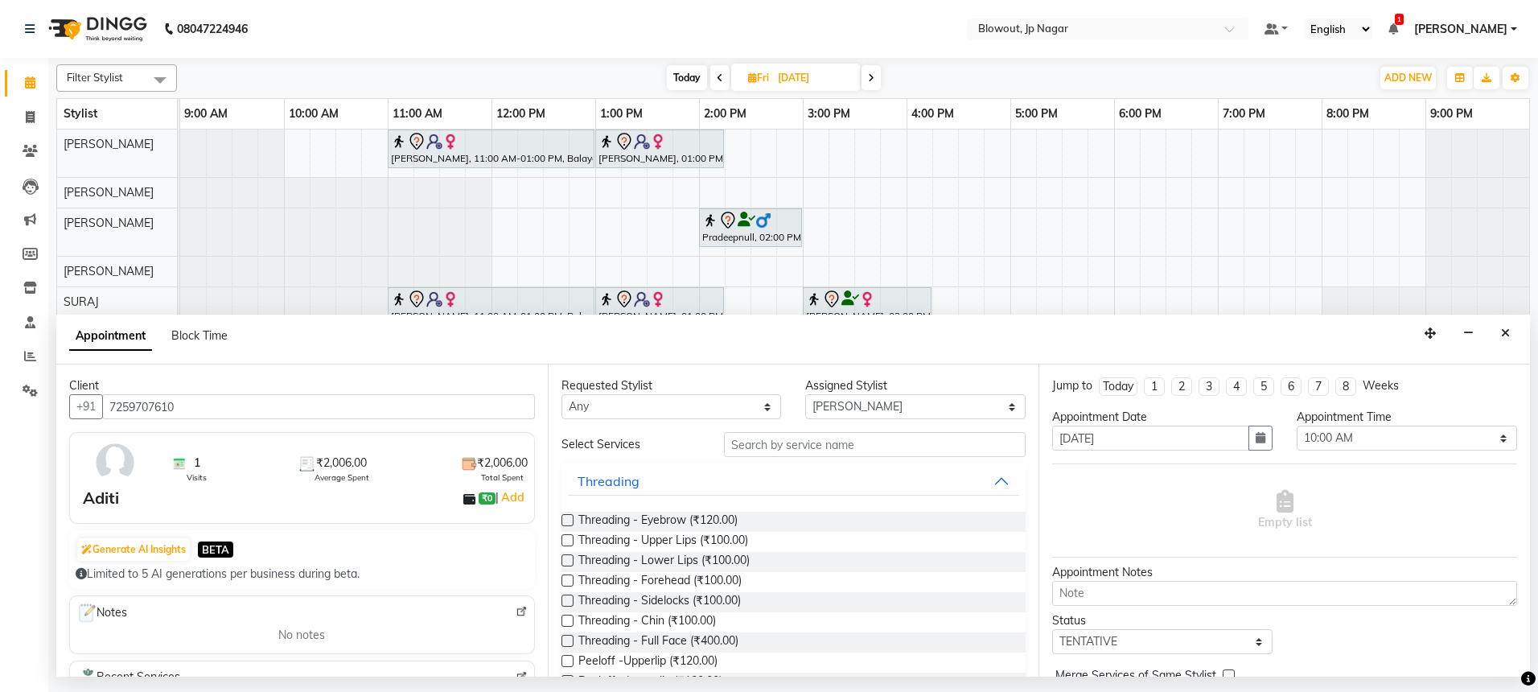
type input "7259707610"
click at [837, 443] on input "text" at bounding box center [875, 444] width 302 height 25
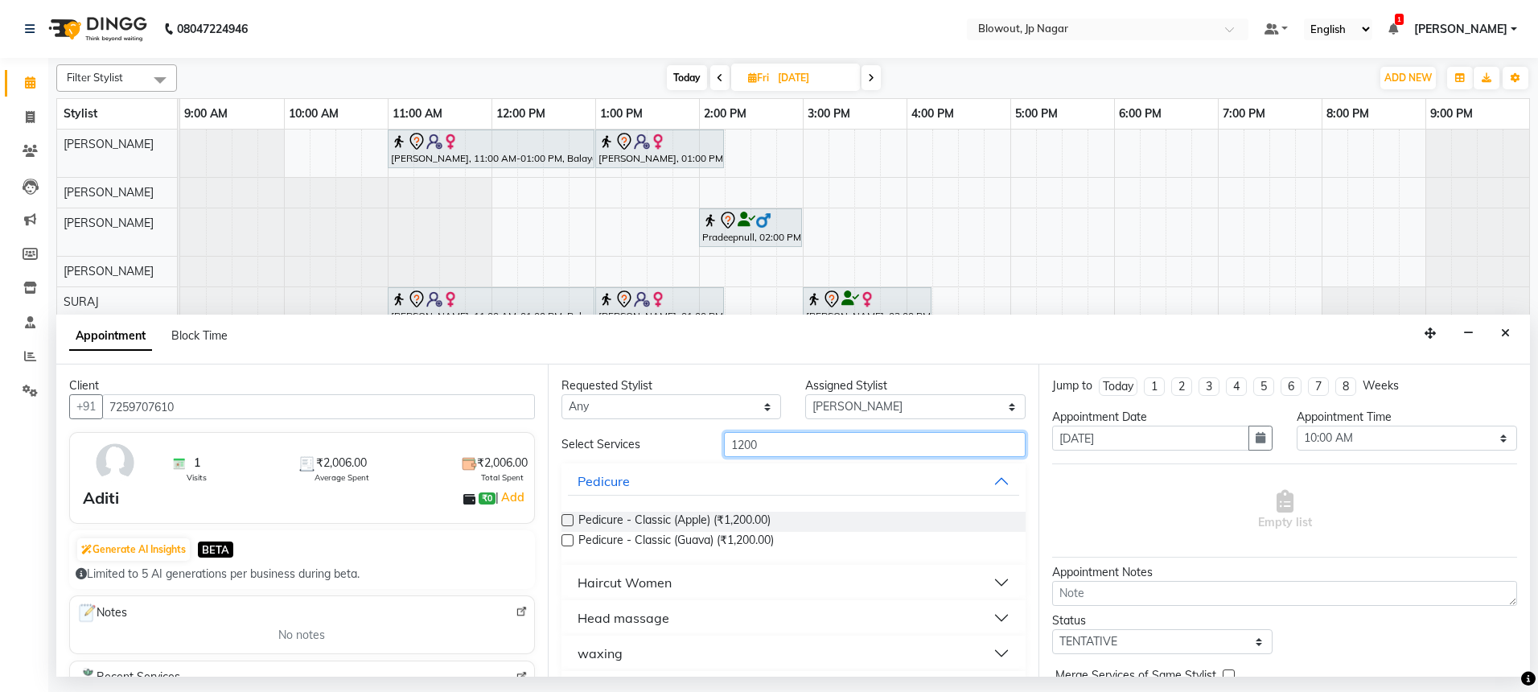
type input "1200"
click at [702, 582] on button "Haircut Women" at bounding box center [794, 582] width 452 height 29
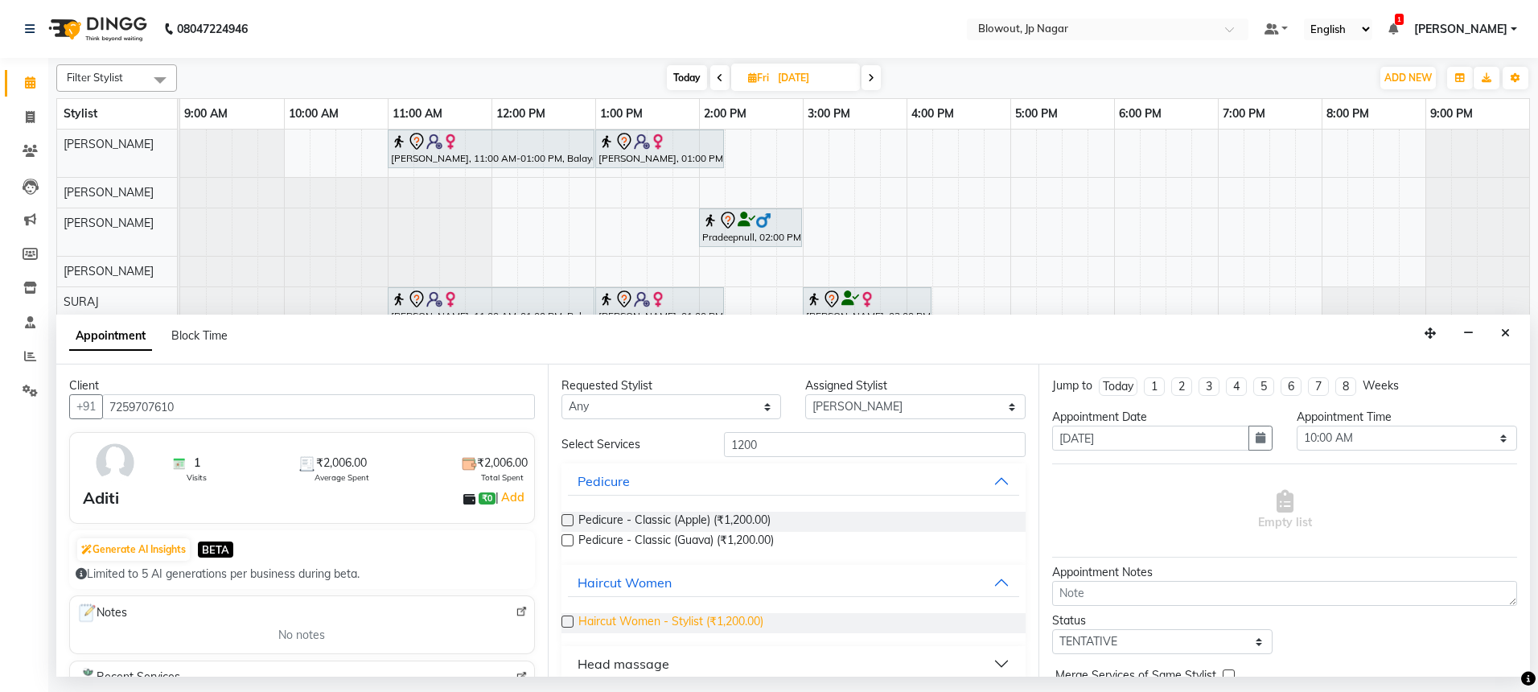
click at [699, 613] on span "Haircut Women - Stylist (₹1,200.00)" at bounding box center [670, 623] width 185 height 20
checkbox input "false"
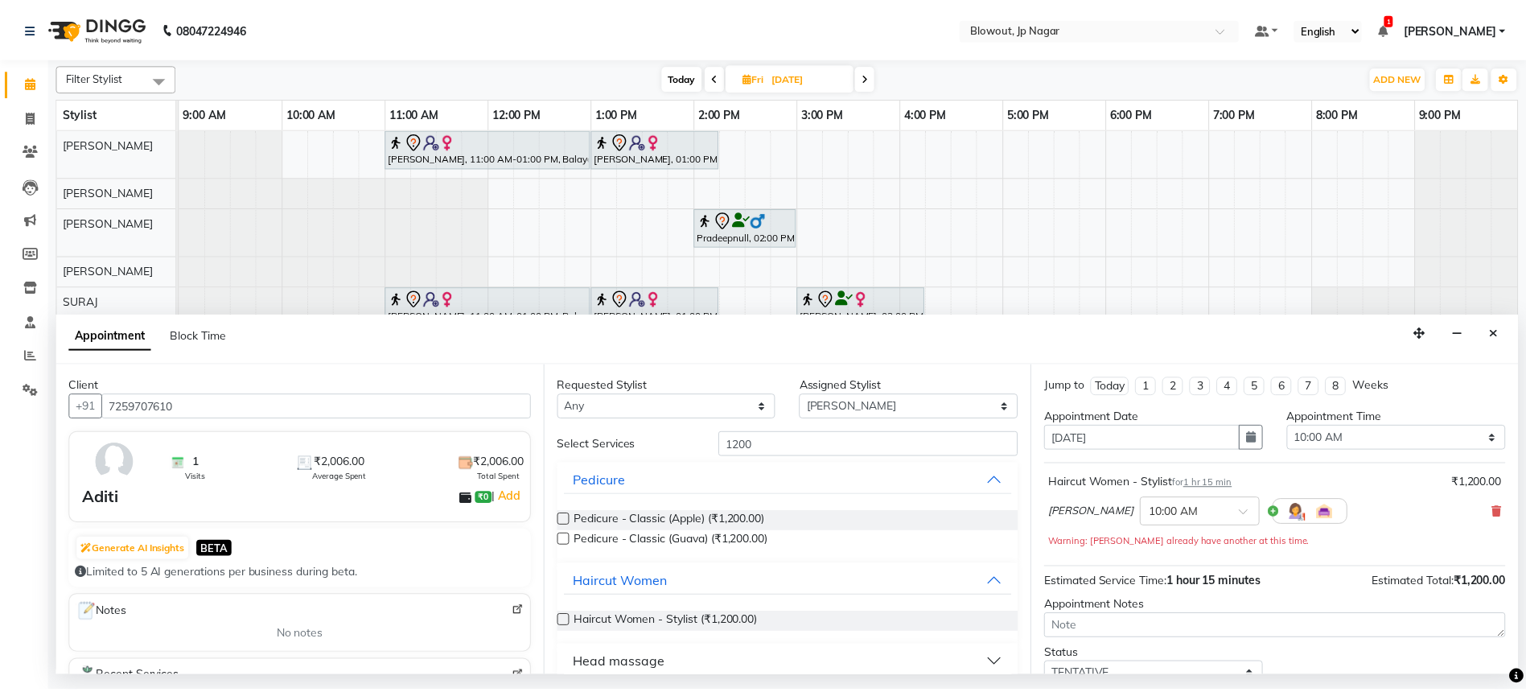
scroll to position [113, 0]
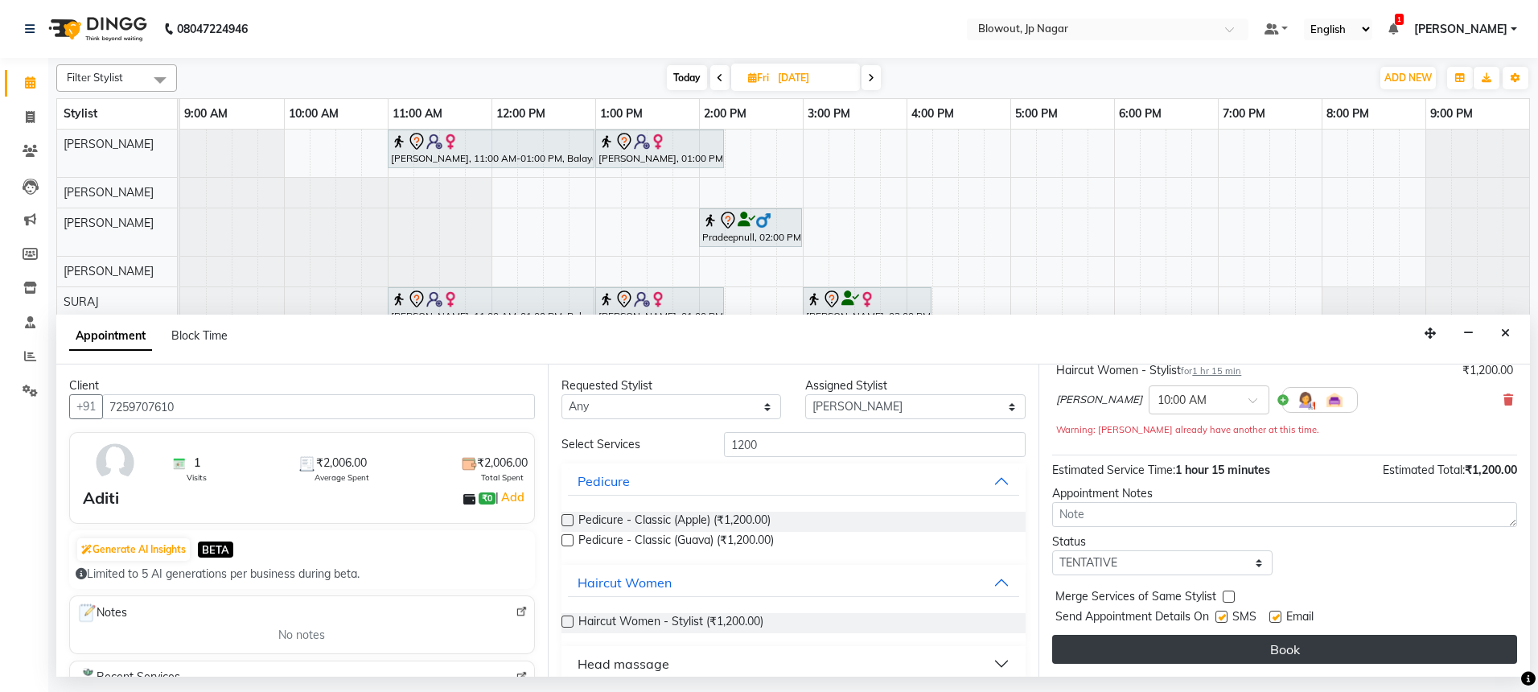
click at [1215, 642] on button "Book" at bounding box center [1284, 649] width 465 height 29
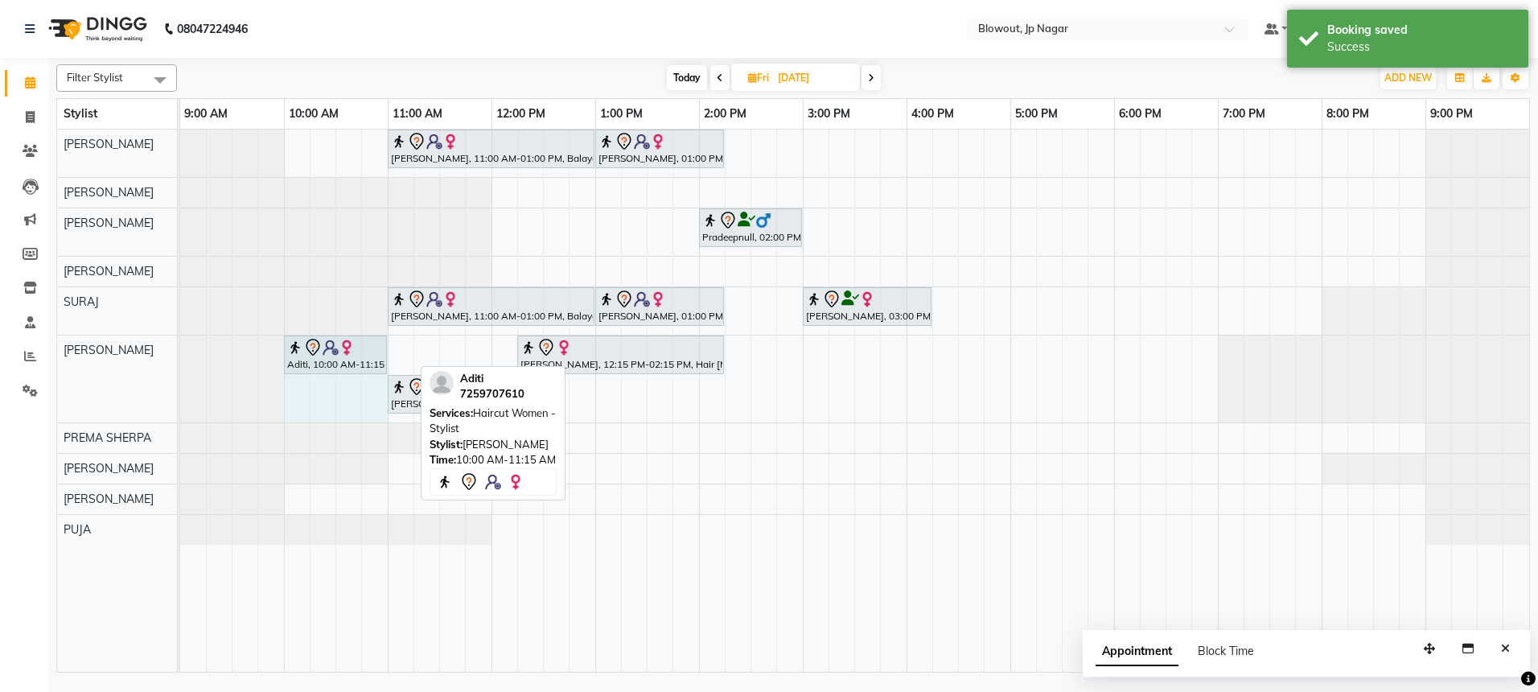
drag, startPoint x: 408, startPoint y: 348, endPoint x: 385, endPoint y: 348, distance: 23.3
click at [180, 348] on div "Aditi, 10:00 AM-11:15 AM, Haircut Women - Stylist [PERSON_NAME], 12:15 PM-02:15…" at bounding box center [180, 378] width 0 height 87
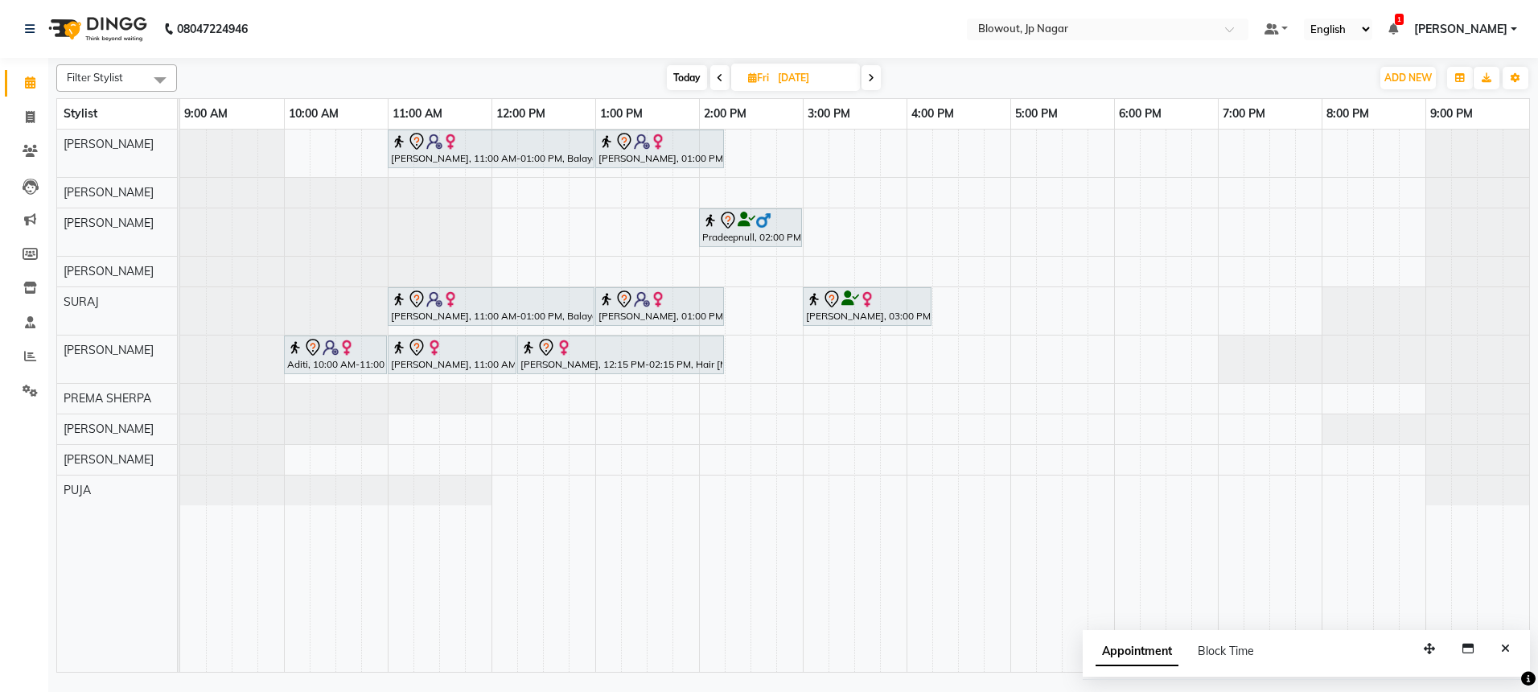
click at [682, 84] on span "Today" at bounding box center [687, 77] width 40 height 25
type input "[DATE]"
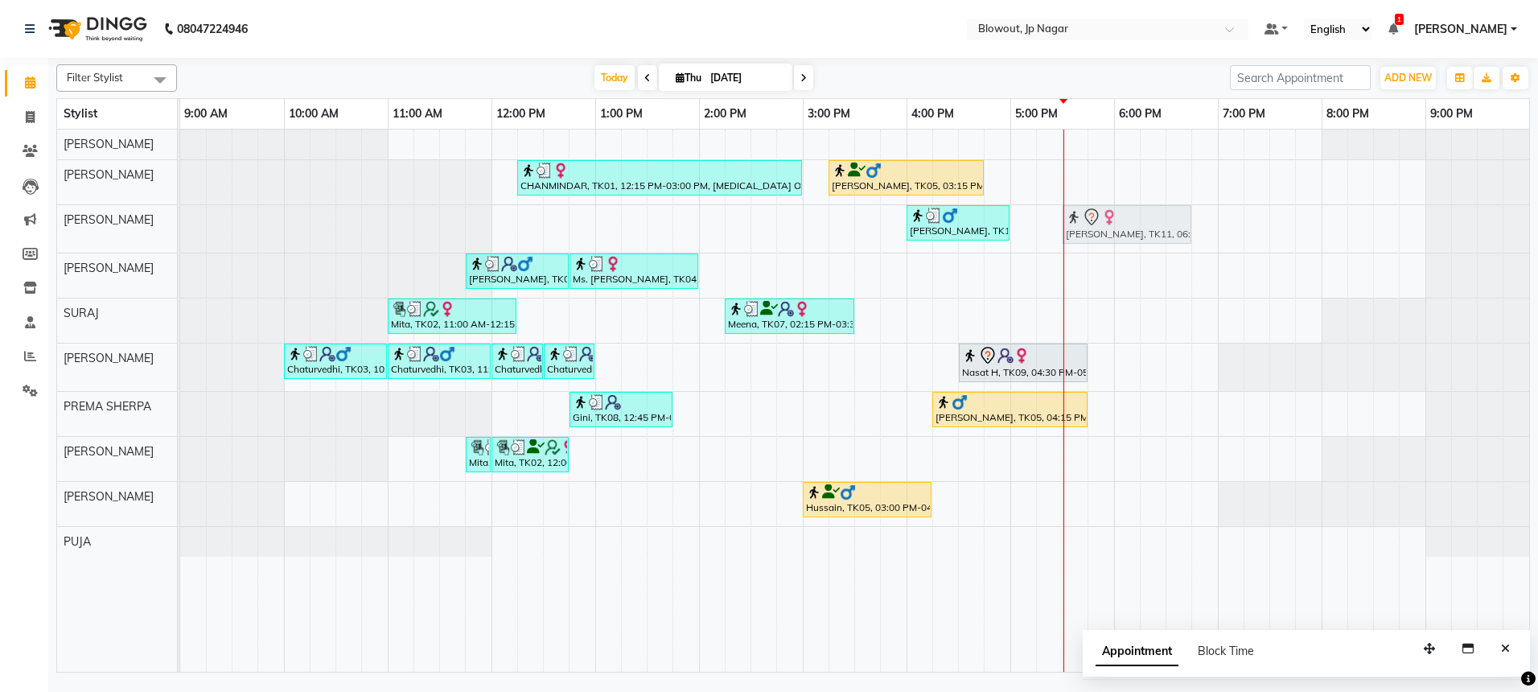
drag, startPoint x: 1134, startPoint y: 232, endPoint x: 1080, endPoint y: 231, distance: 53.1
click at [180, 231] on div "[PERSON_NAME], TK10, 04:00 PM-05:00 PM, Haircut Men - Senior Stylist [PERSON_NA…" at bounding box center [180, 228] width 0 height 47
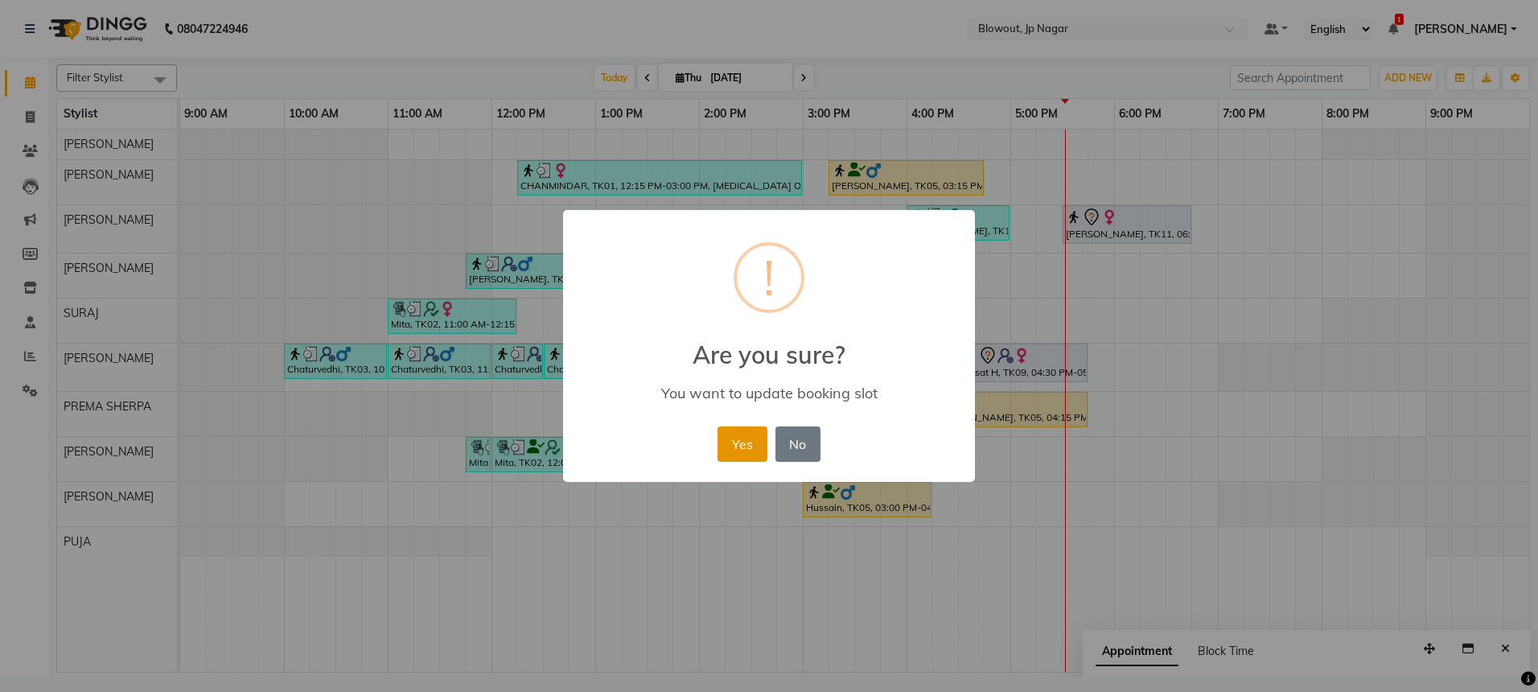
click at [750, 452] on button "Yes" at bounding box center [742, 443] width 49 height 35
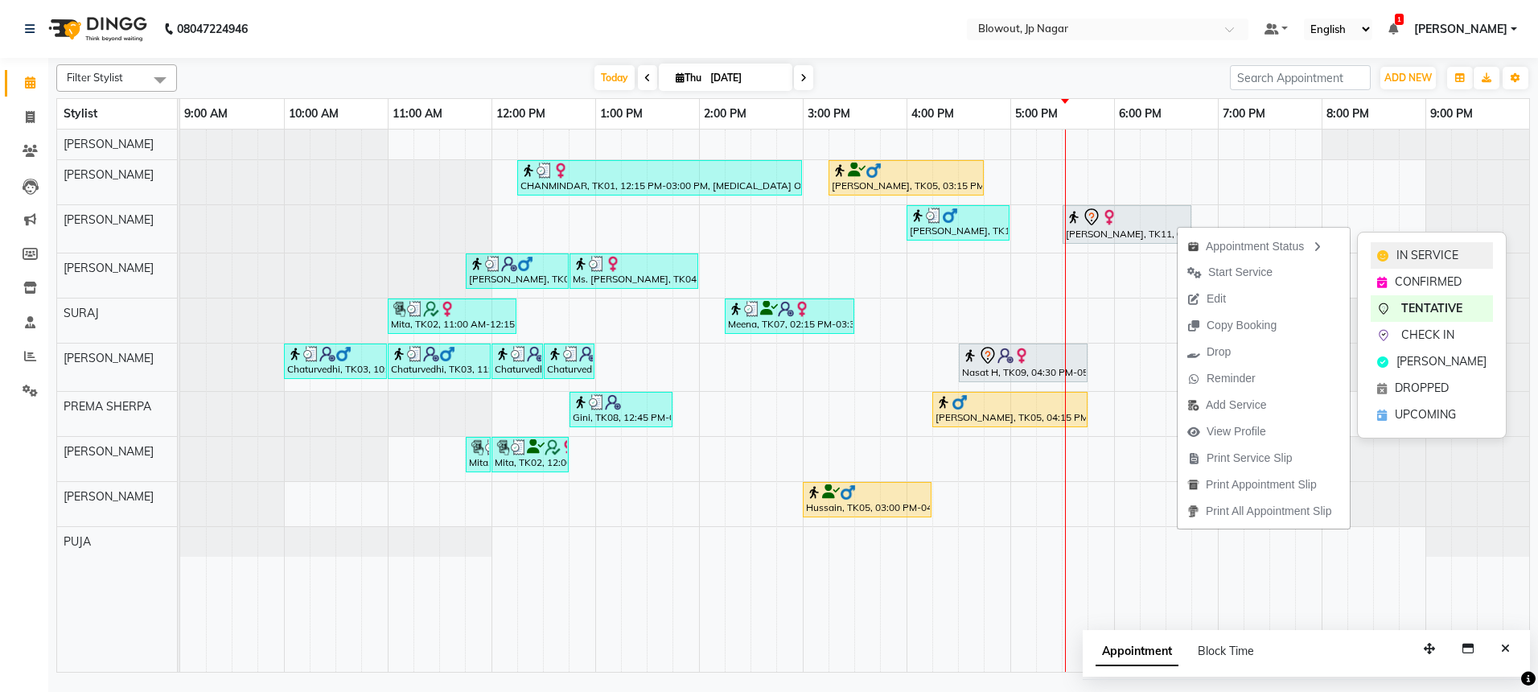
click at [1393, 242] on div "IN SERVICE" at bounding box center [1432, 255] width 122 height 27
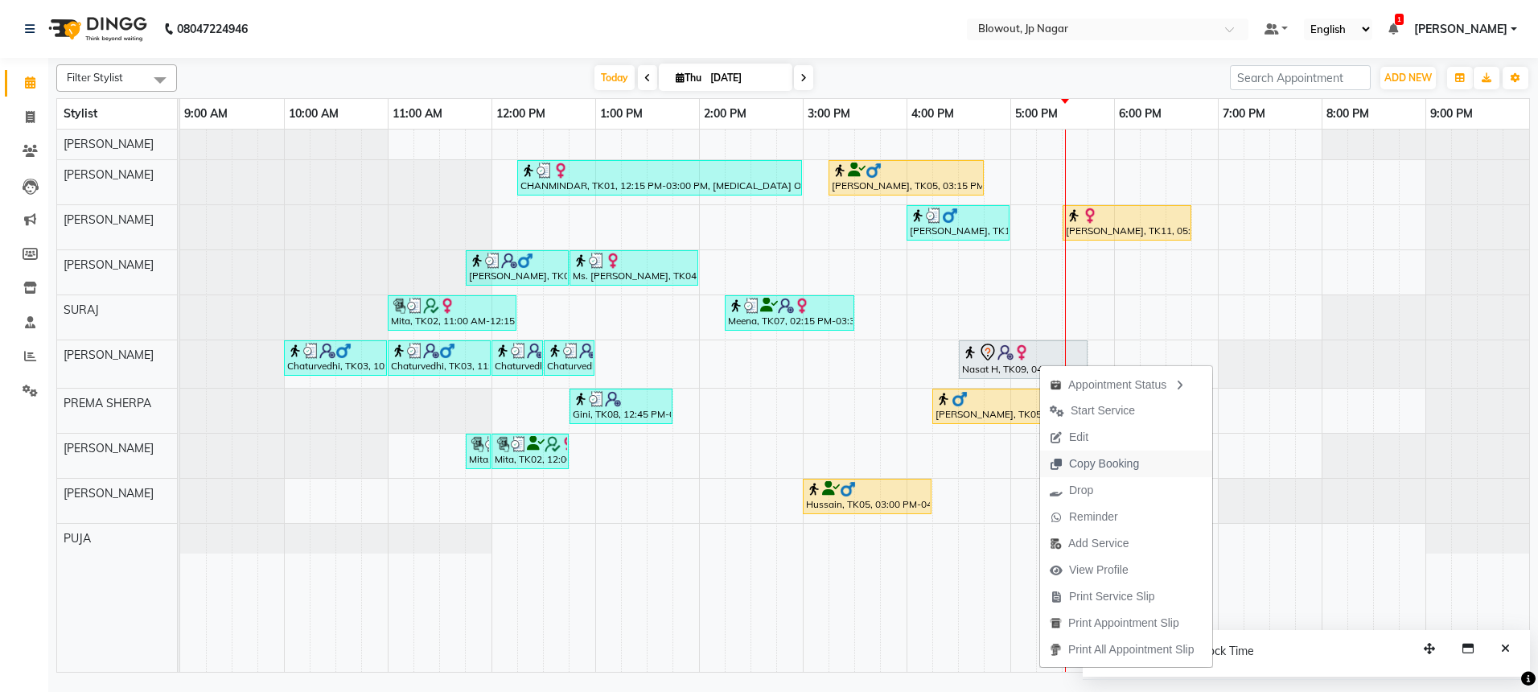
click at [1069, 463] on span "Copy Booking" at bounding box center [1104, 463] width 70 height 17
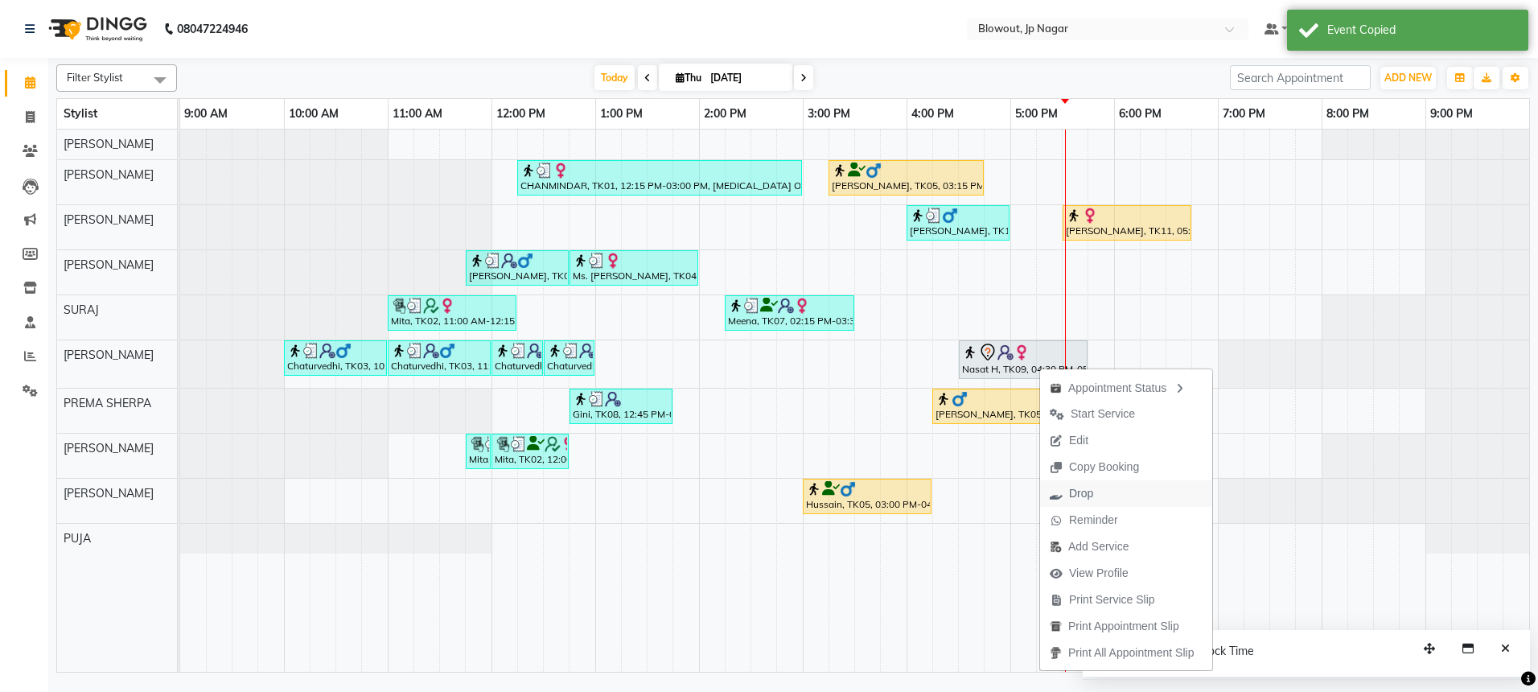
click at [1076, 492] on span "Drop" at bounding box center [1081, 493] width 24 height 17
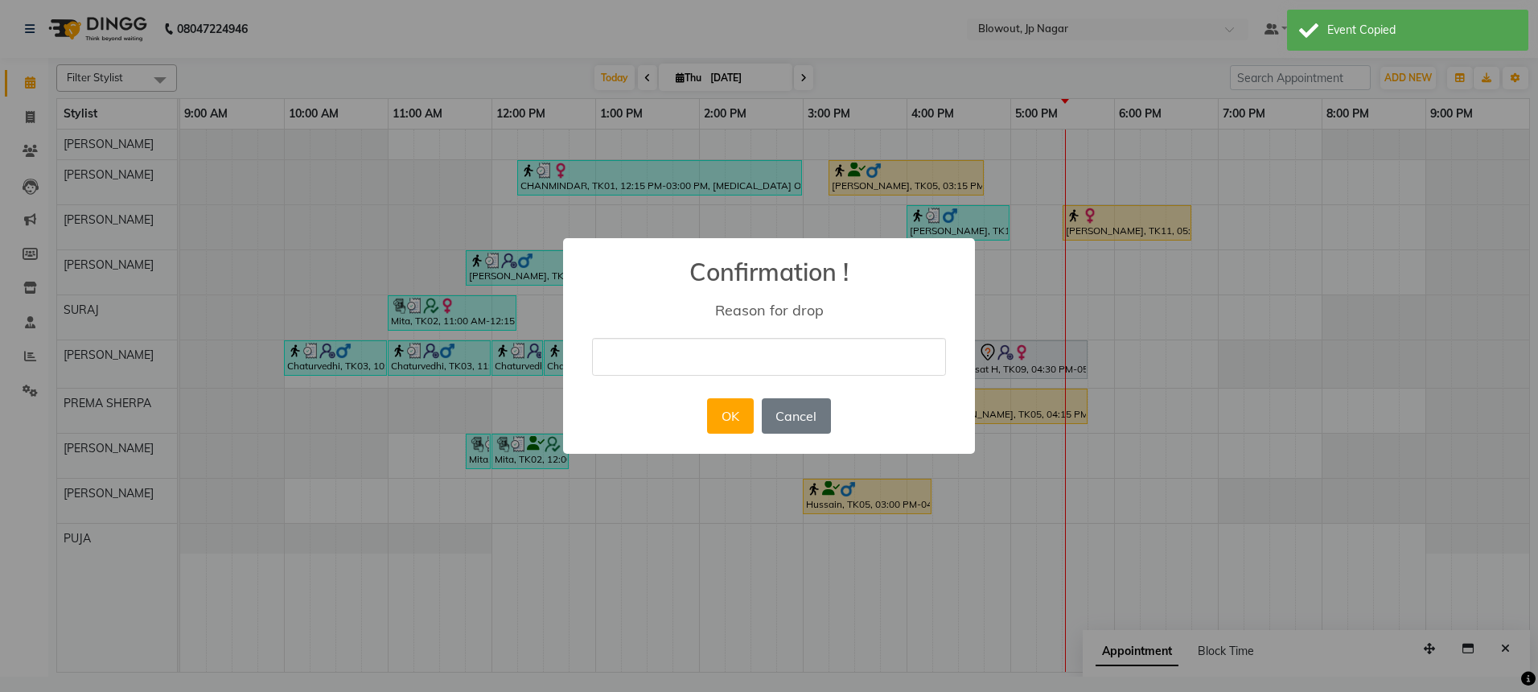
click at [851, 360] on input "text" at bounding box center [769, 357] width 354 height 38
type input "NO RESPONSE"
click at [730, 415] on button "OK" at bounding box center [730, 415] width 46 height 35
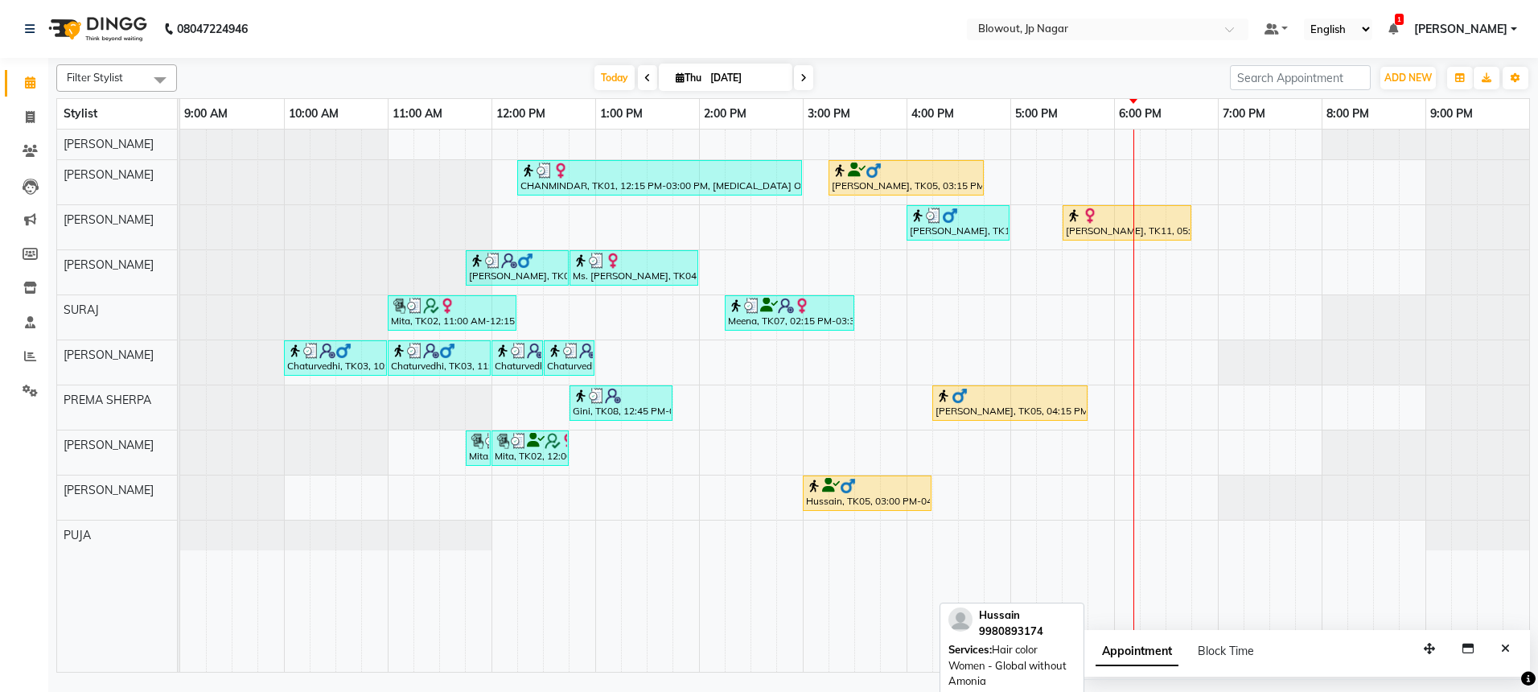
click at [928, 179] on div "[PERSON_NAME], TK05, 03:15 PM-04:45 PM, Hair color Women - Global without Amonia" at bounding box center [906, 178] width 152 height 31
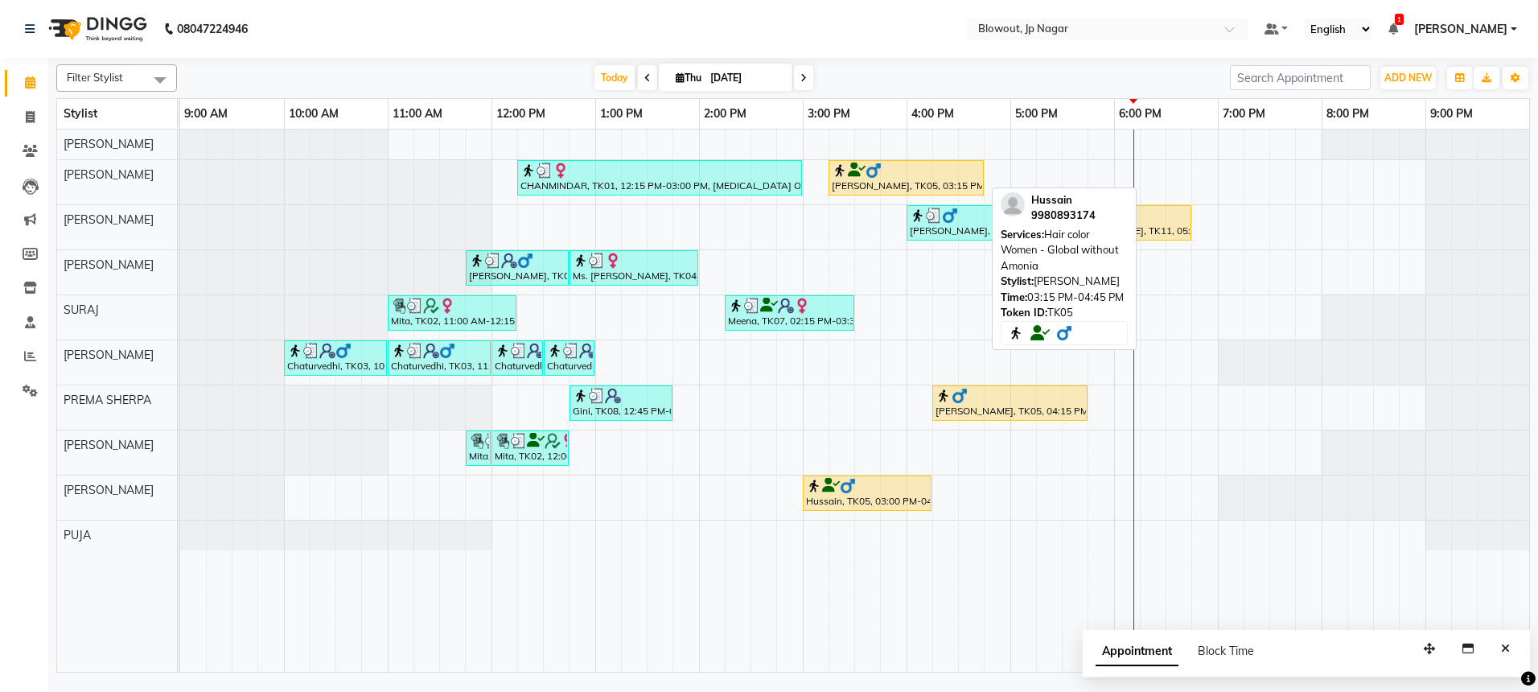
click at [928, 179] on div "[PERSON_NAME], TK05, 03:15 PM-04:45 PM, Hair color Women - Global without Amonia" at bounding box center [906, 178] width 152 height 31
select select "1"
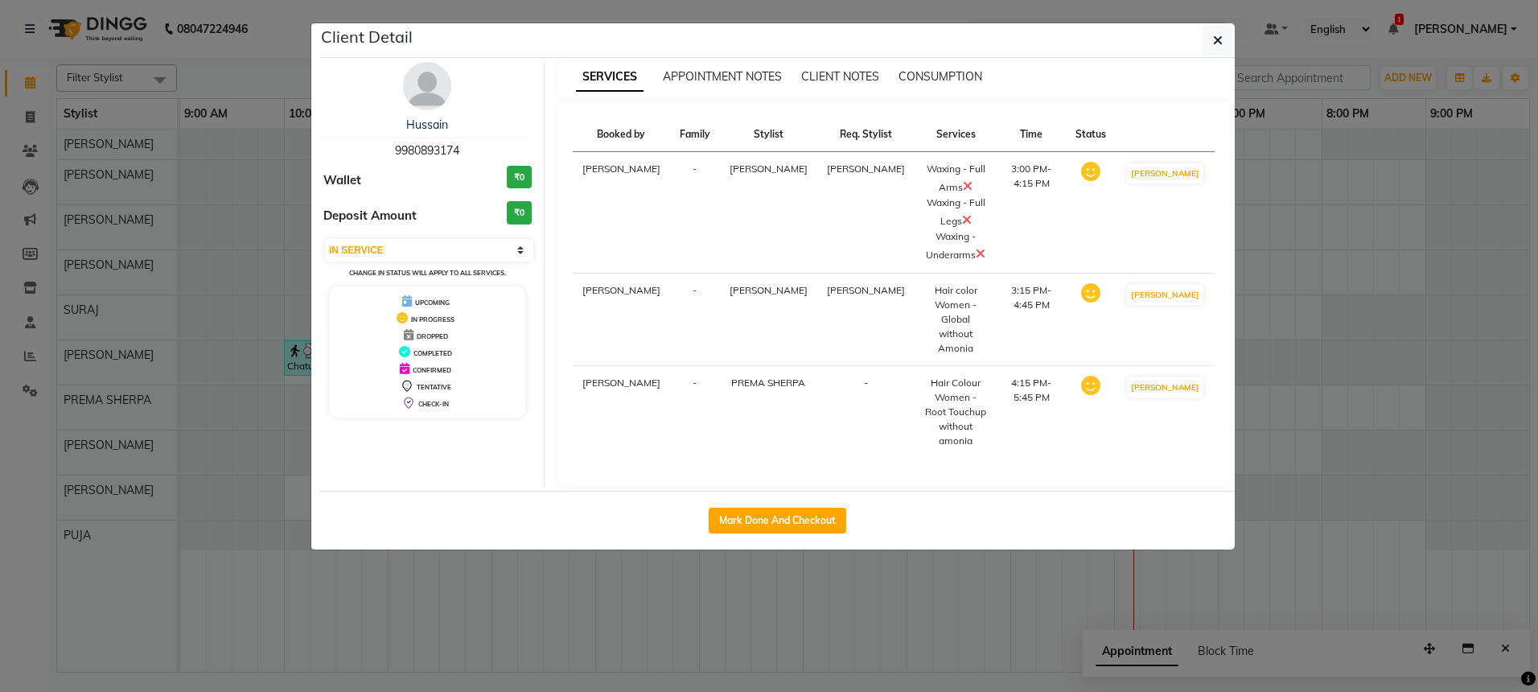
click at [801, 491] on div "Mark Done And Checkout" at bounding box center [777, 520] width 916 height 59
click at [800, 508] on button "Mark Done And Checkout" at bounding box center [778, 521] width 138 height 26
select select "service"
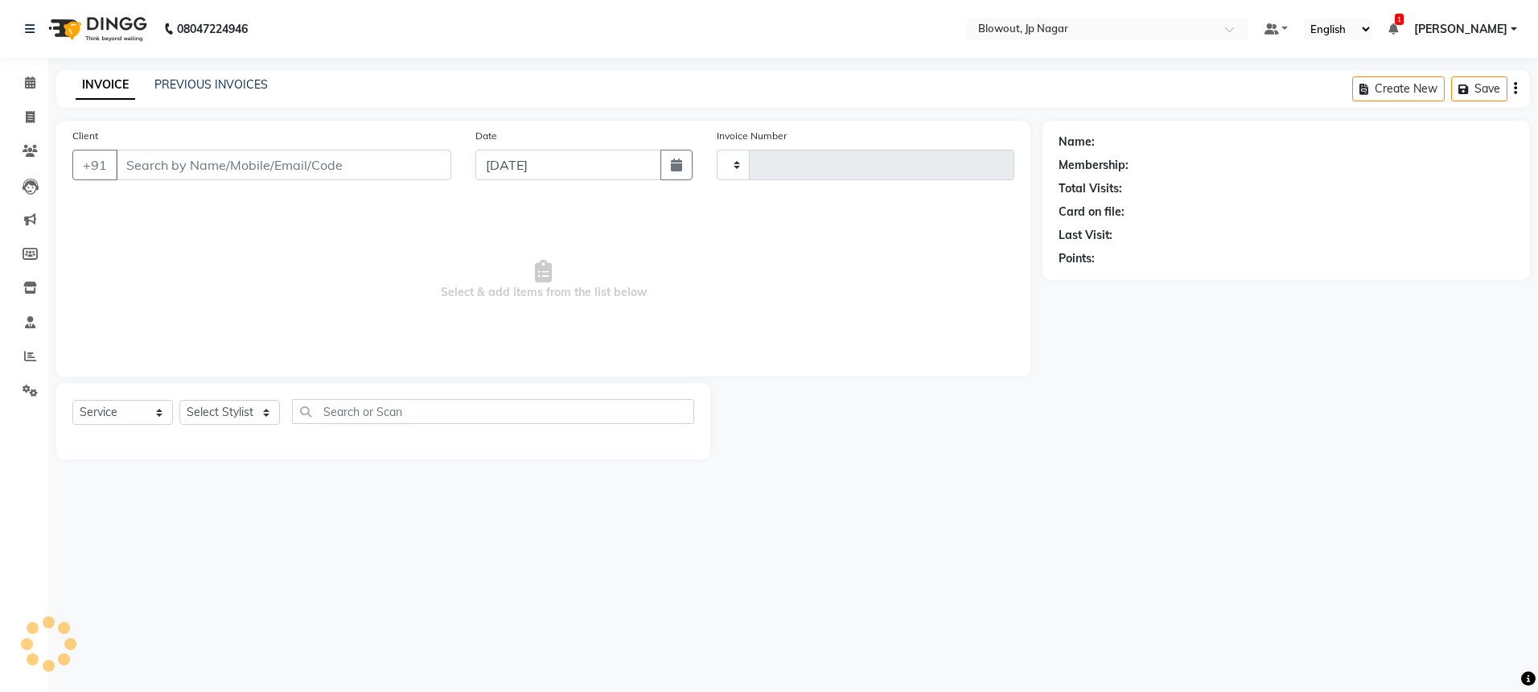
type input "2482"
select select "6261"
type input "9980893174"
select select "59438"
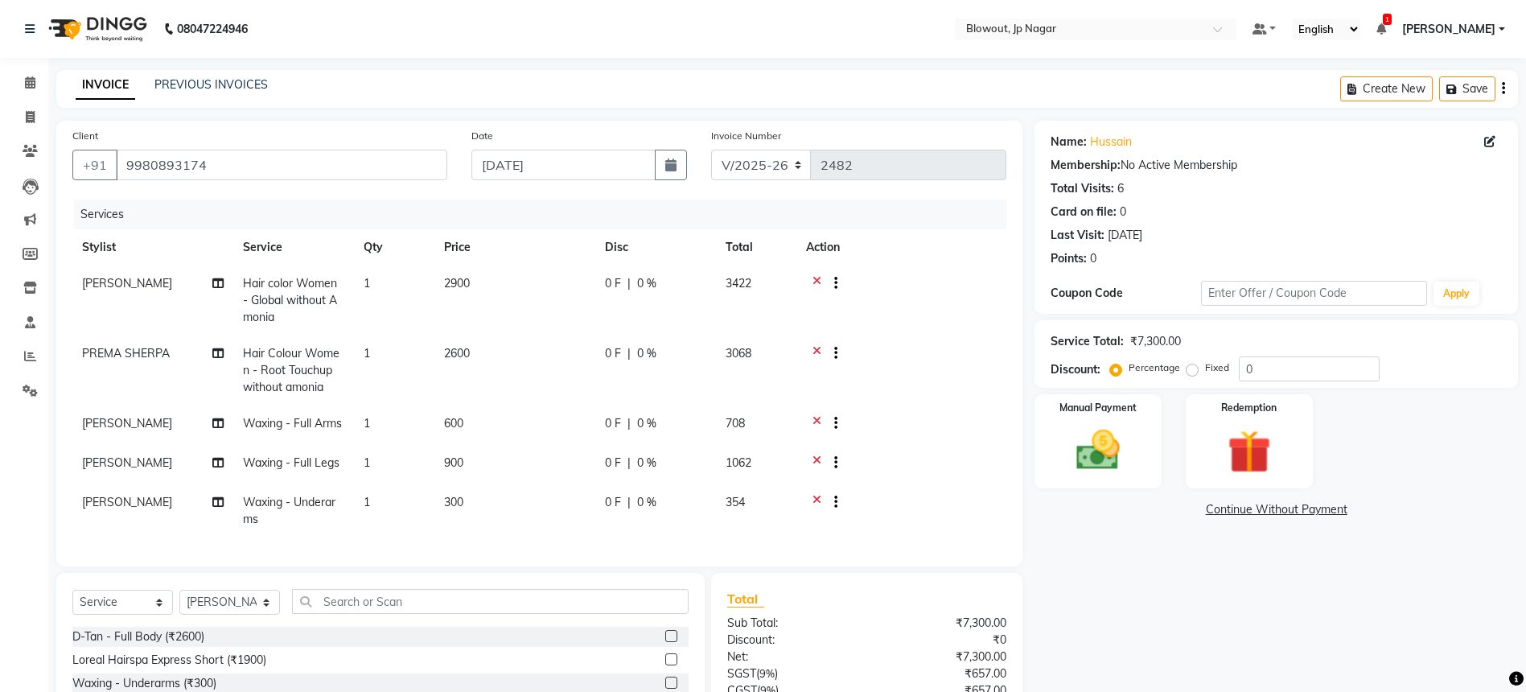
click at [294, 297] on span "Hair color Women - Global without Amonia" at bounding box center [290, 300] width 94 height 48
select select "46972"
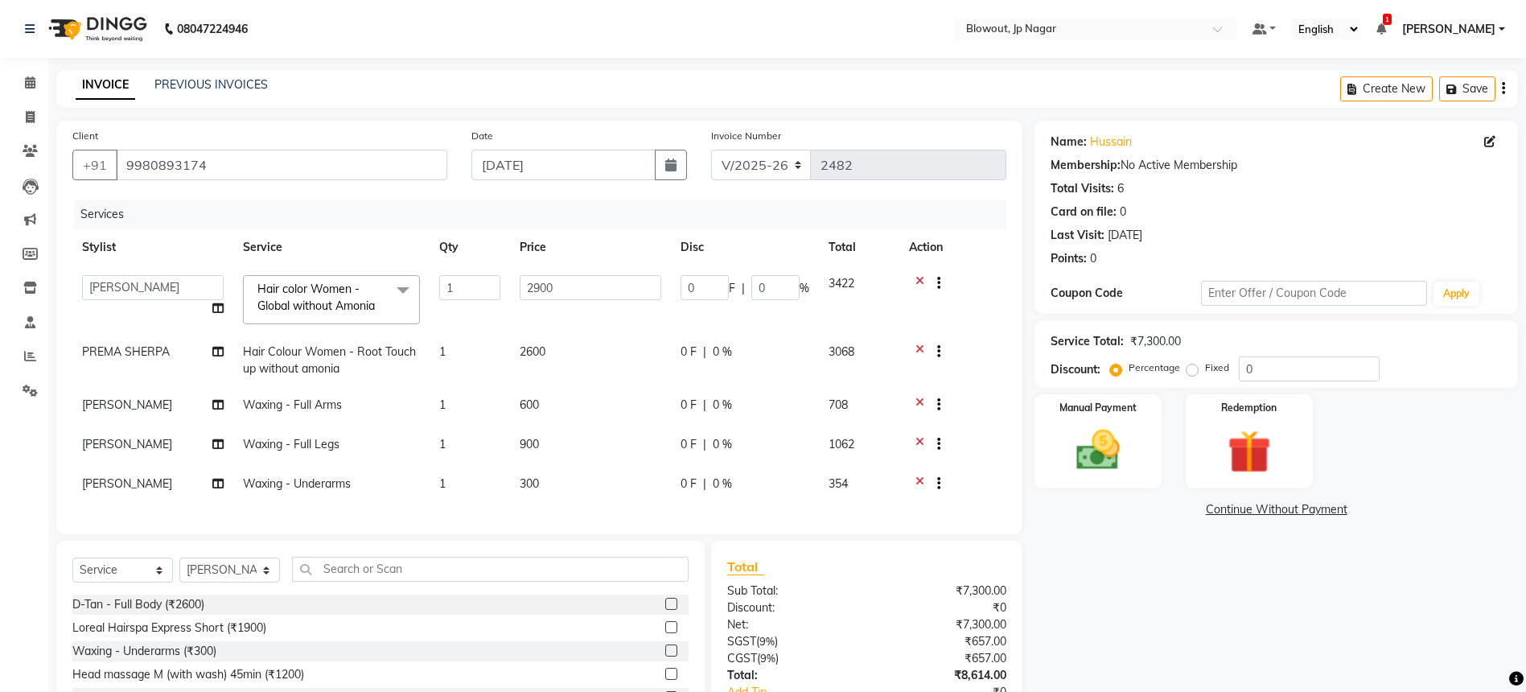
click at [371, 298] on span "Hair color Women - Global without Amonia" at bounding box center [315, 297] width 117 height 31
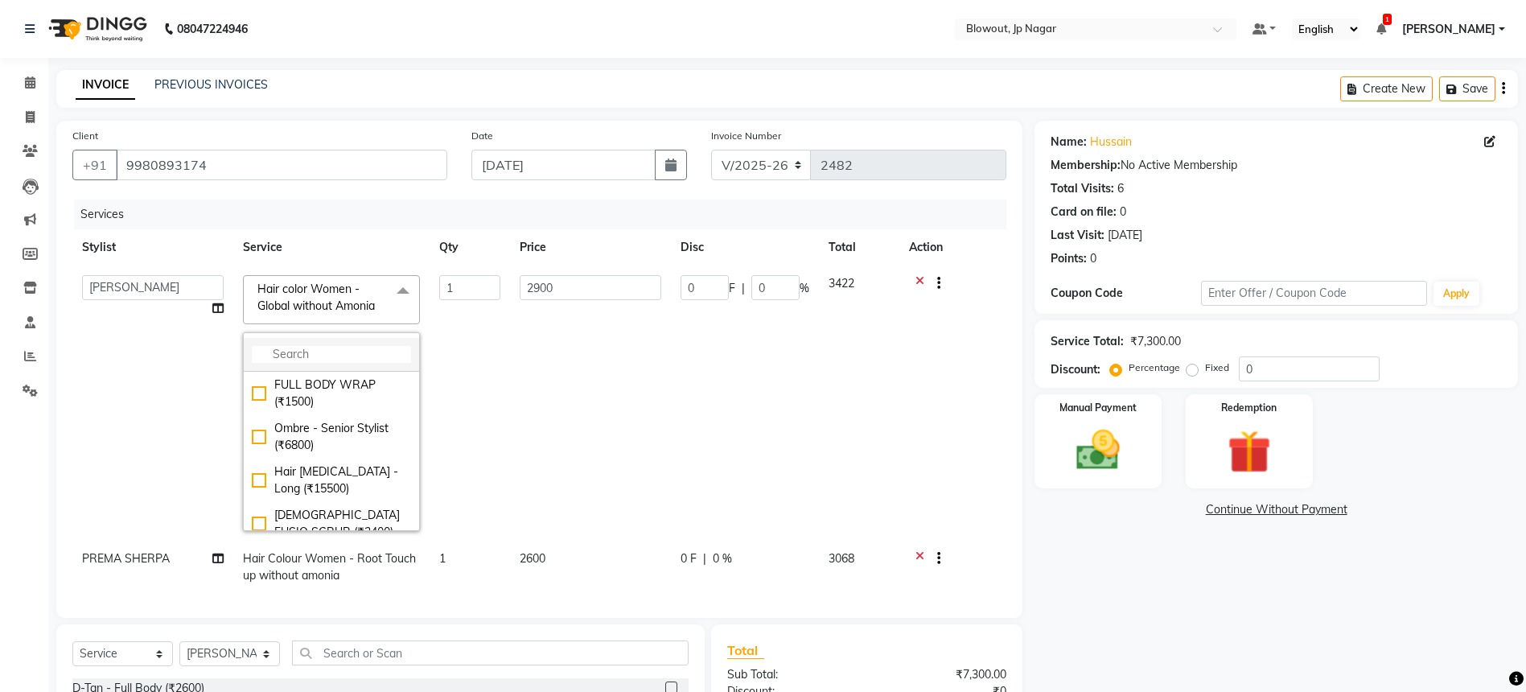
click at [315, 357] on input "multiselect-search" at bounding box center [331, 354] width 159 height 17
type input "2600"
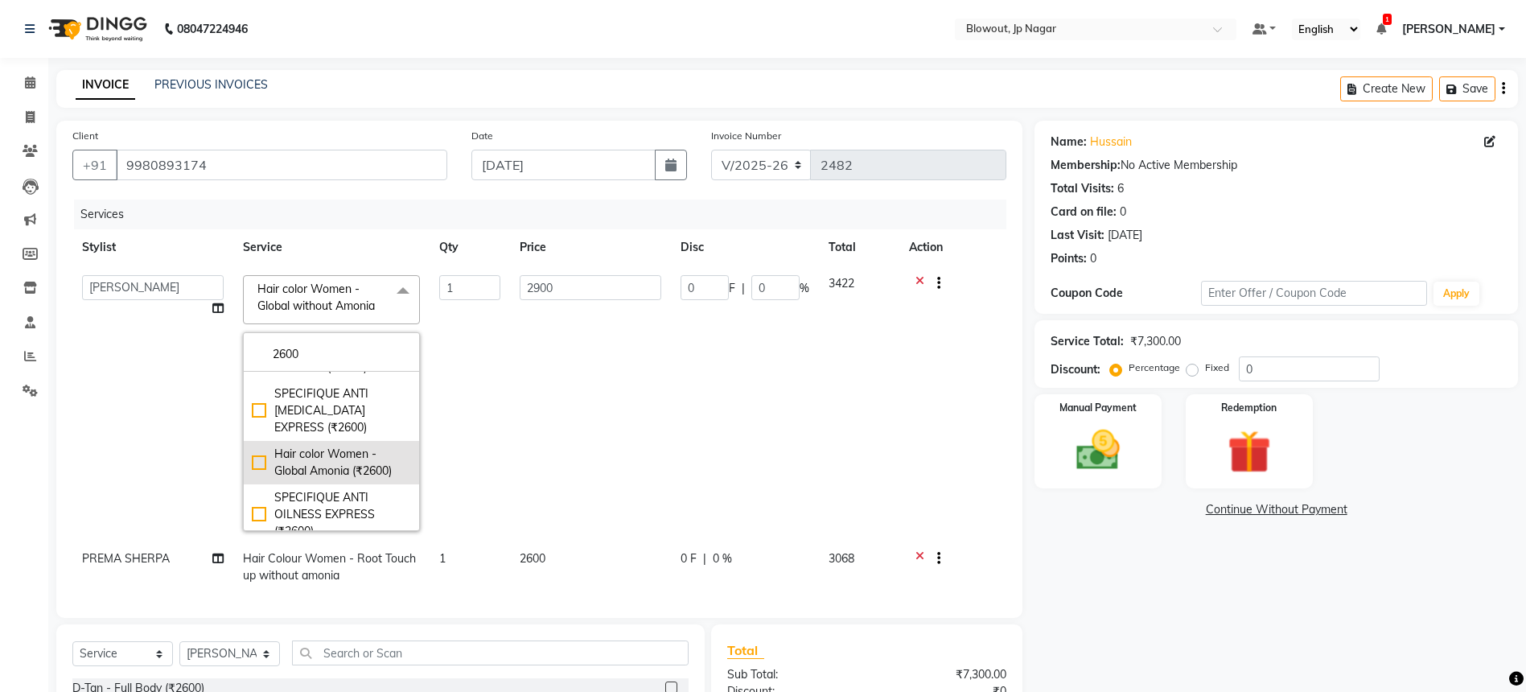
click at [368, 459] on div "Hair color Women - Global Amonia (₹2600)" at bounding box center [331, 463] width 159 height 34
checkbox input "true"
click at [503, 409] on td "1" at bounding box center [470, 402] width 80 height 275
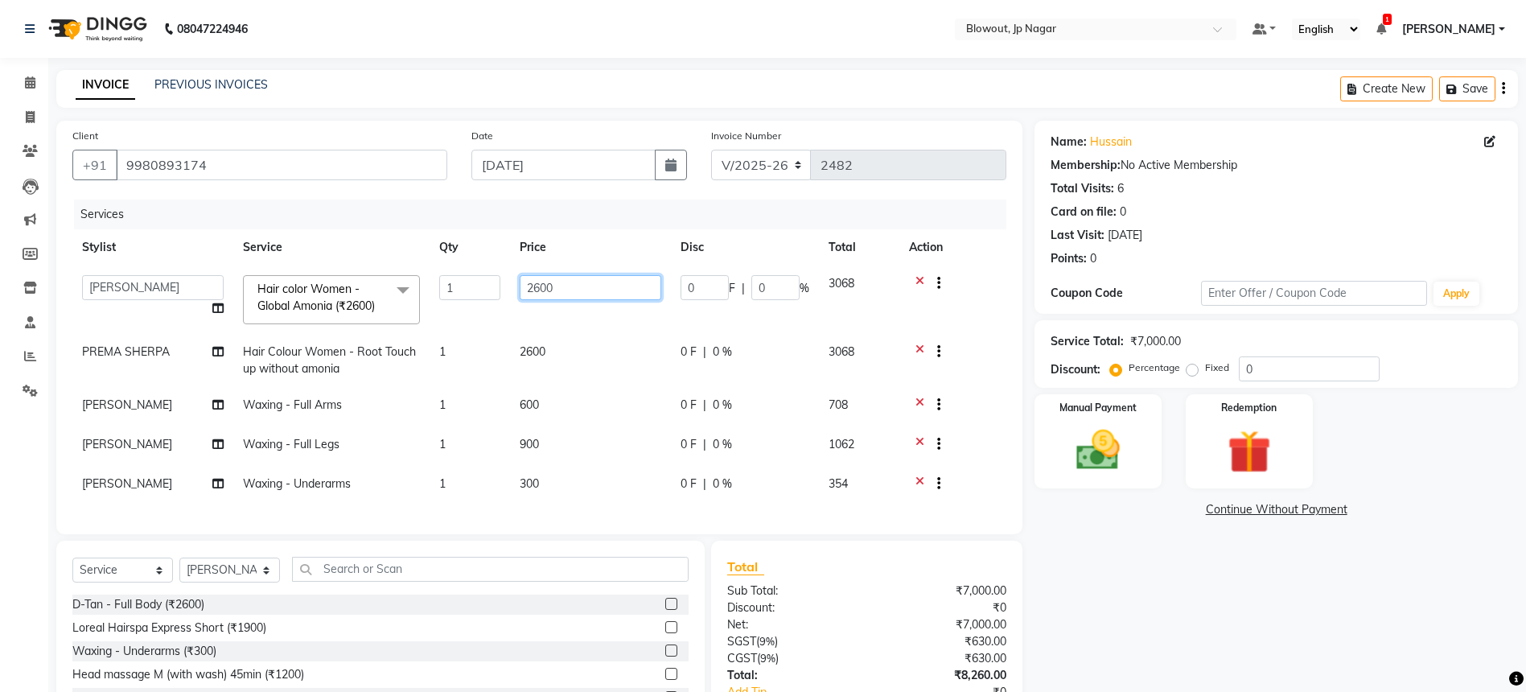
drag, startPoint x: 601, startPoint y: 286, endPoint x: 504, endPoint y: 269, distance: 98.9
click at [504, 269] on tr "BINOD DICKY SHERPA GIRI JITEN JOHN JULIE MALSAWMTLUANGI Malsawmtluanngi MANJUNA…" at bounding box center [539, 299] width 934 height 68
type input "6500"
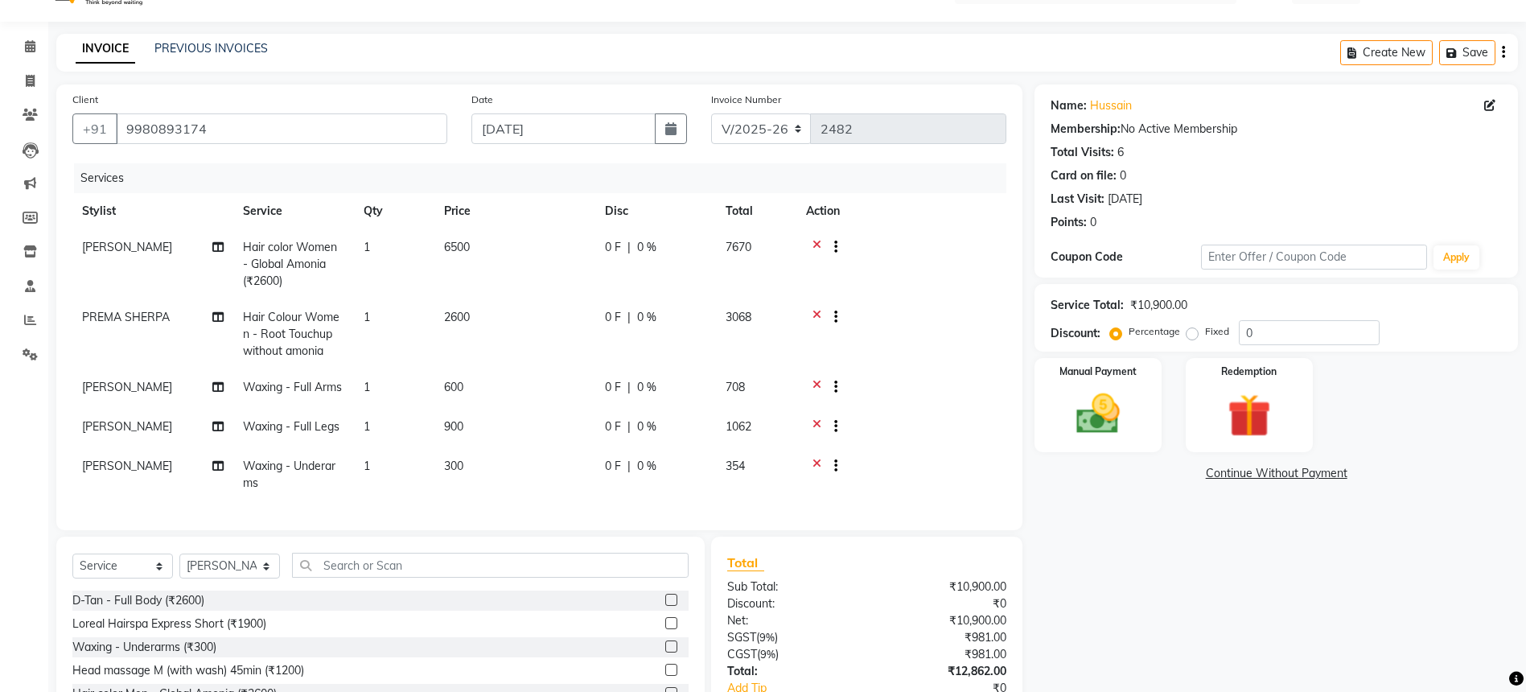
scroll to position [58, 0]
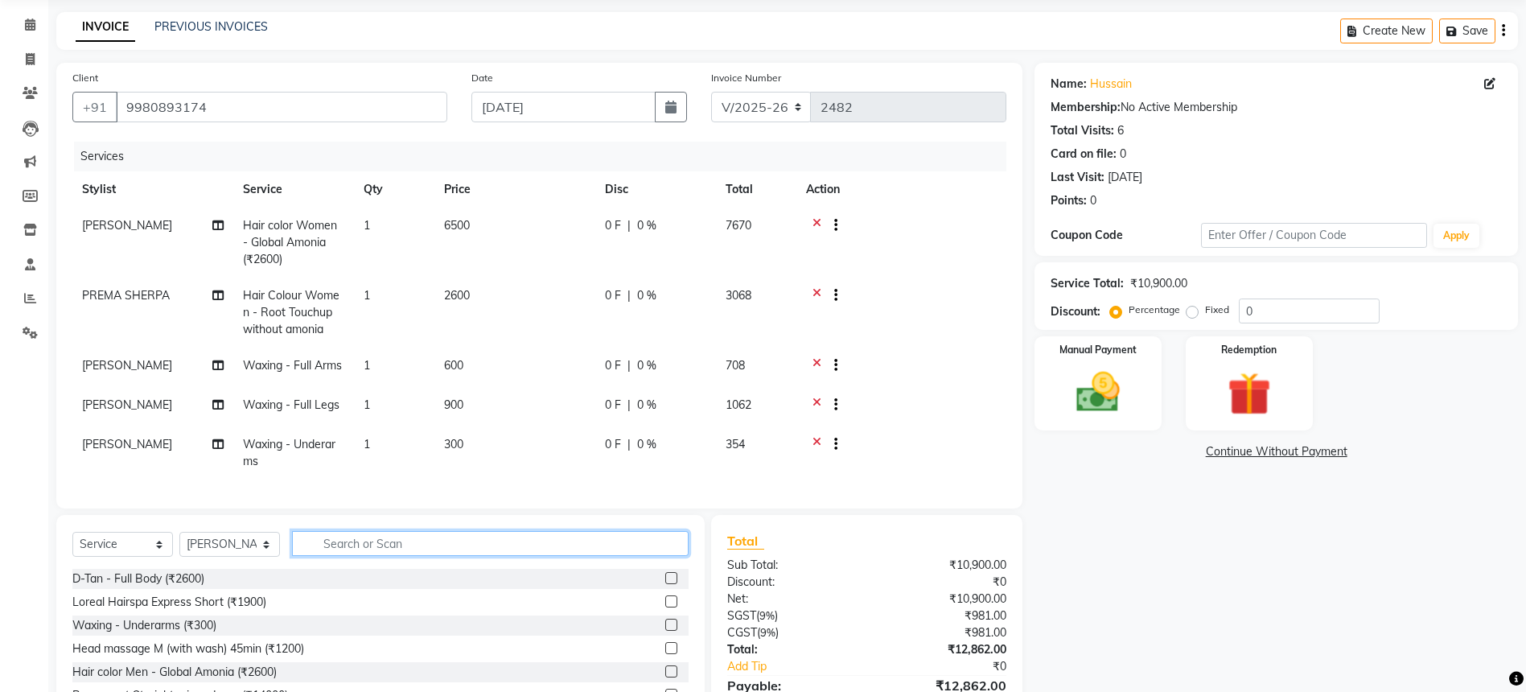
click at [352, 550] on input "text" at bounding box center [490, 543] width 397 height 25
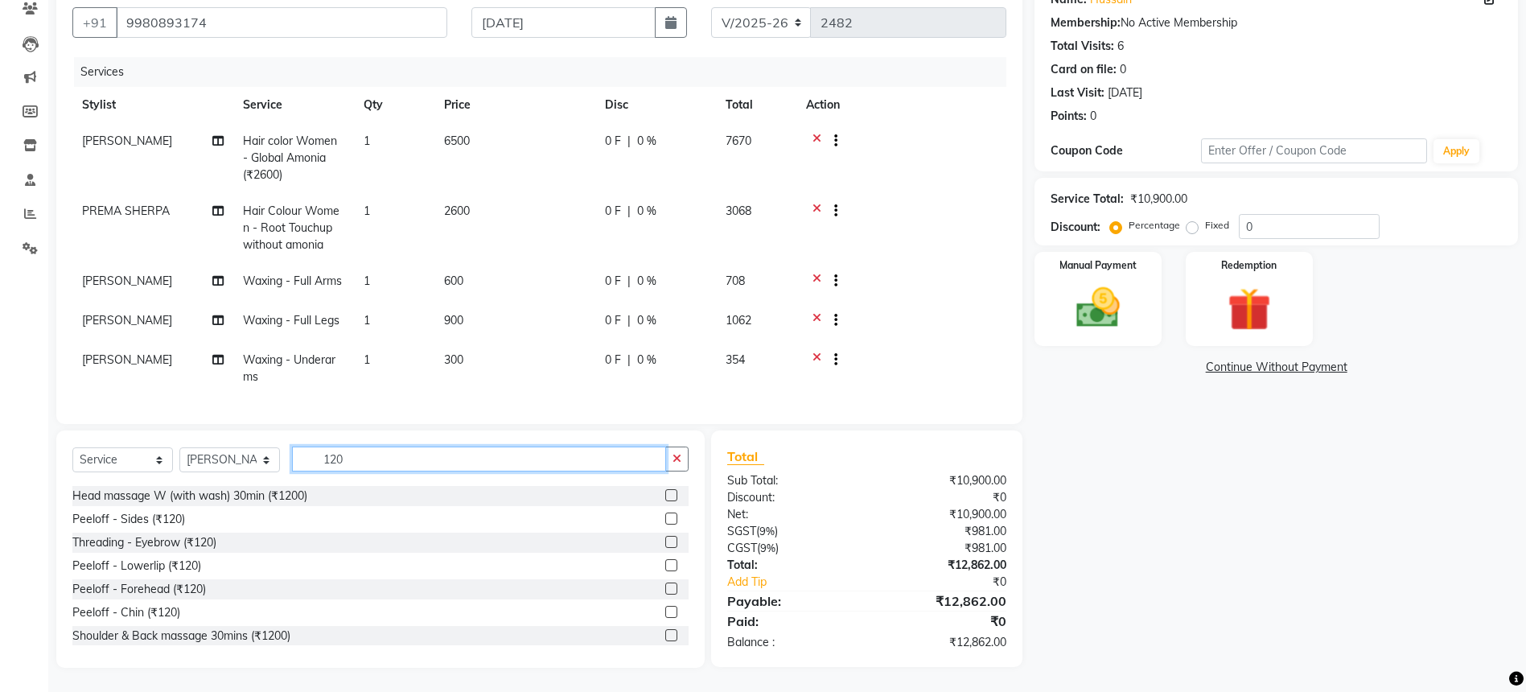
scroll to position [139, 0]
type input "120"
click at [172, 545] on div "Threading - Eyebrow (₹120)" at bounding box center [144, 541] width 144 height 17
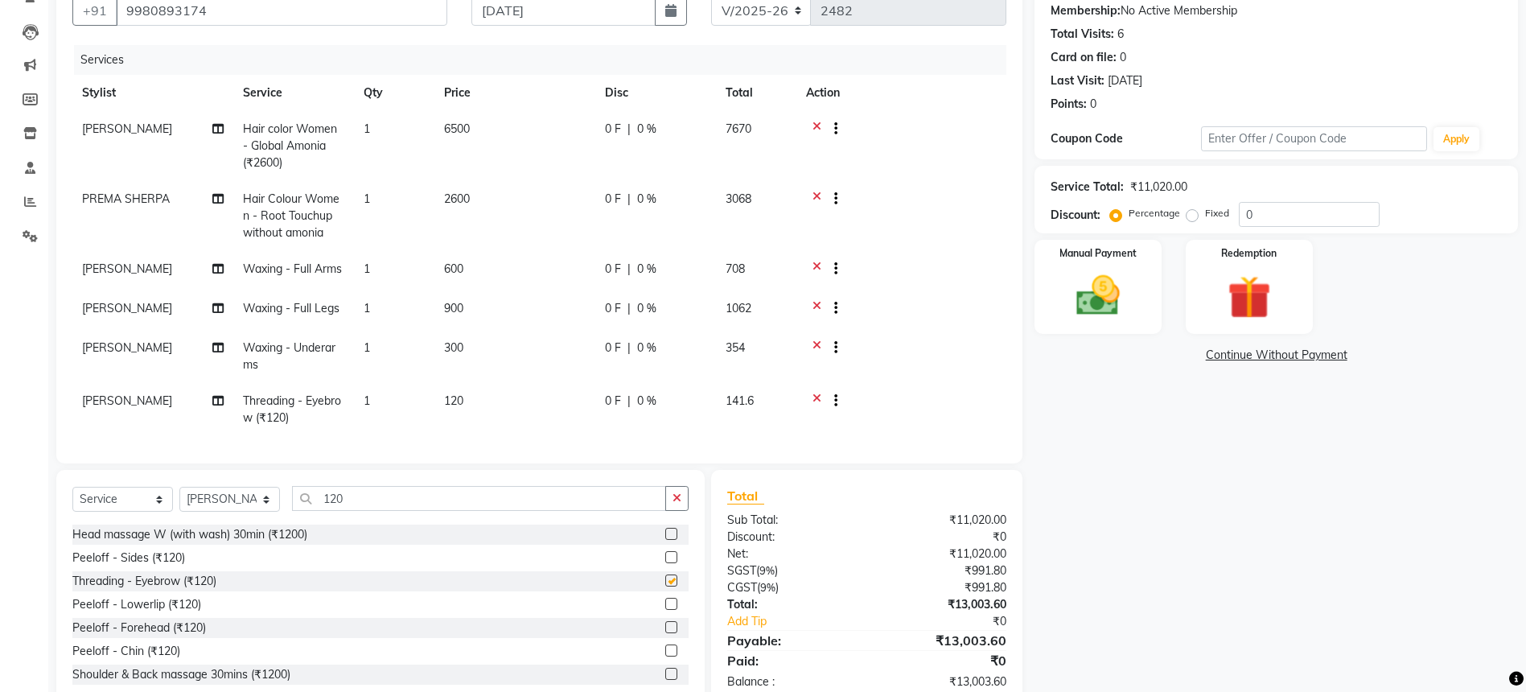
checkbox input "false"
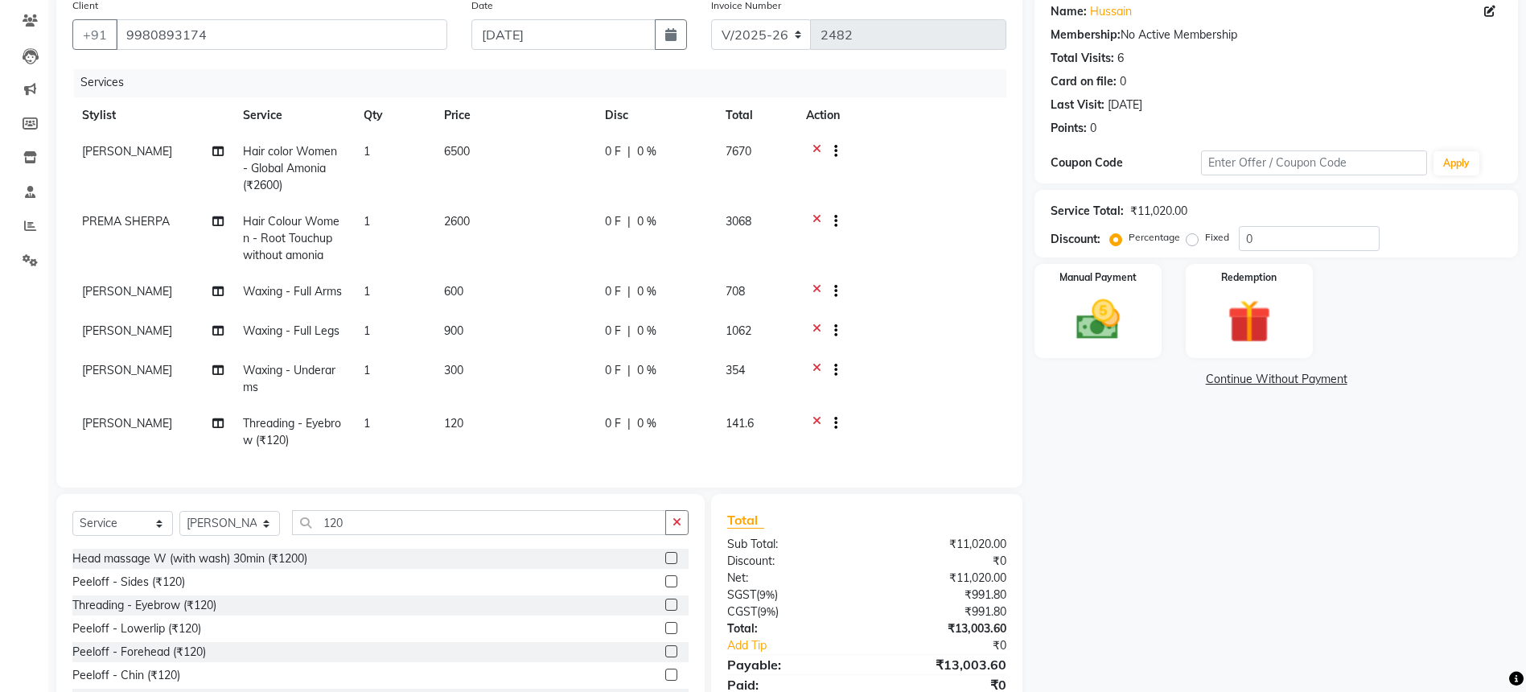
scroll to position [194, 0]
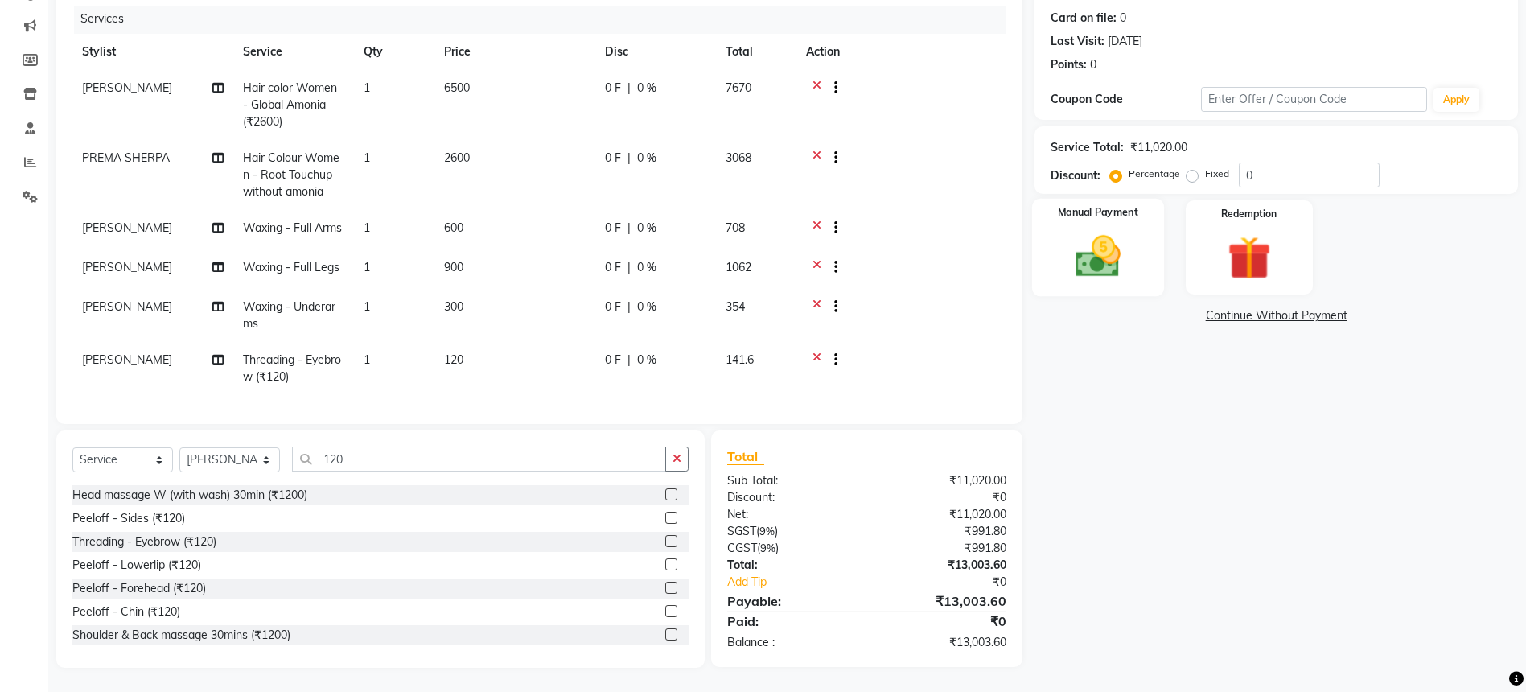
click at [1125, 264] on img at bounding box center [1098, 256] width 74 height 52
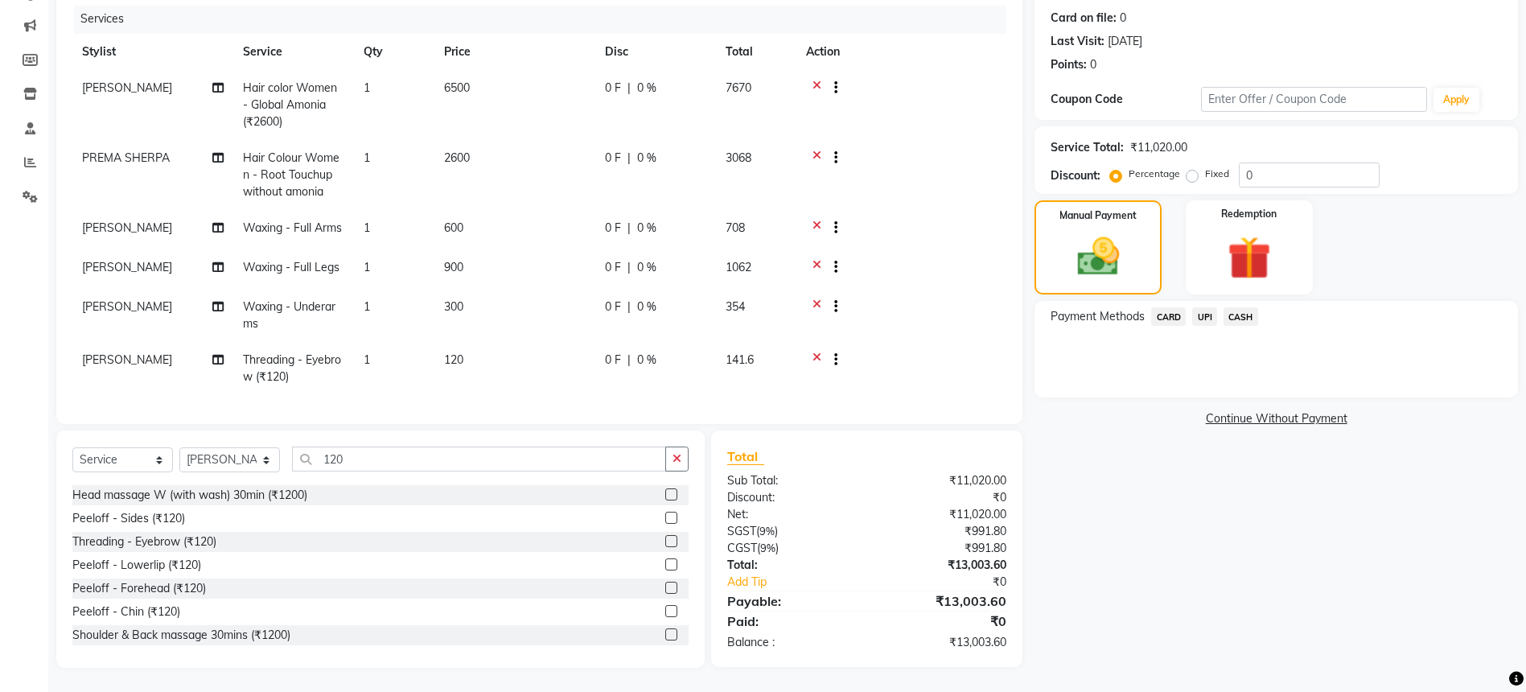
click at [1203, 319] on span "UPI" at bounding box center [1204, 316] width 25 height 19
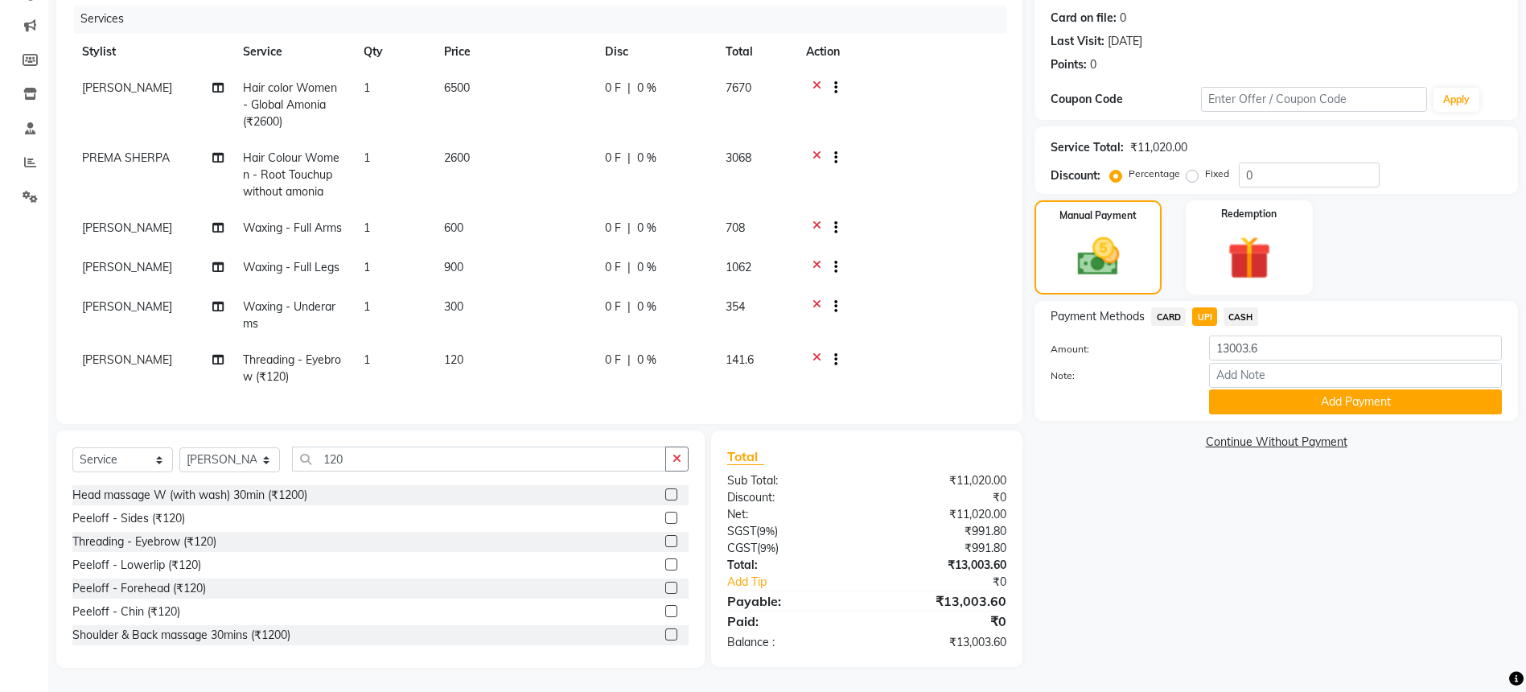
scroll to position [0, 0]
click at [1271, 400] on button "Add Payment" at bounding box center [1355, 401] width 293 height 25
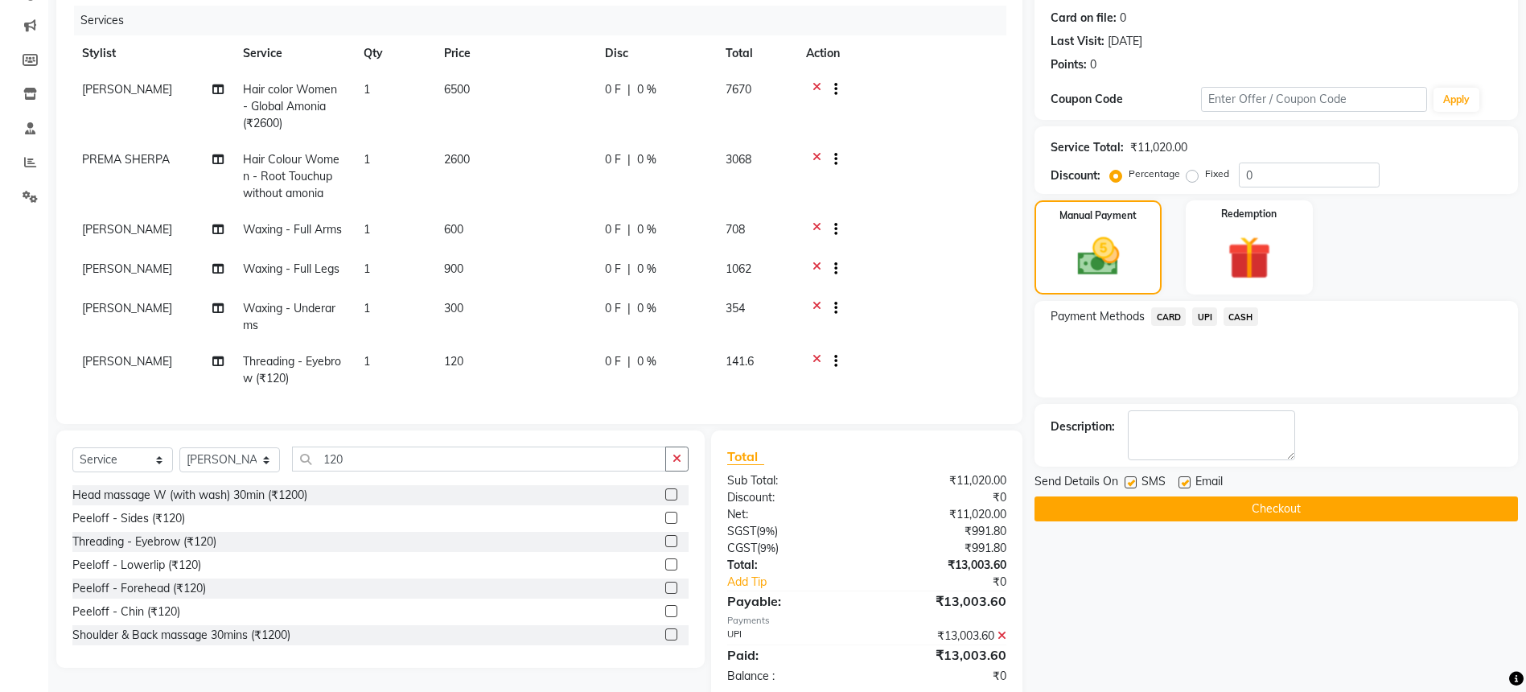
click at [1274, 498] on button "Checkout" at bounding box center [1276, 508] width 483 height 25
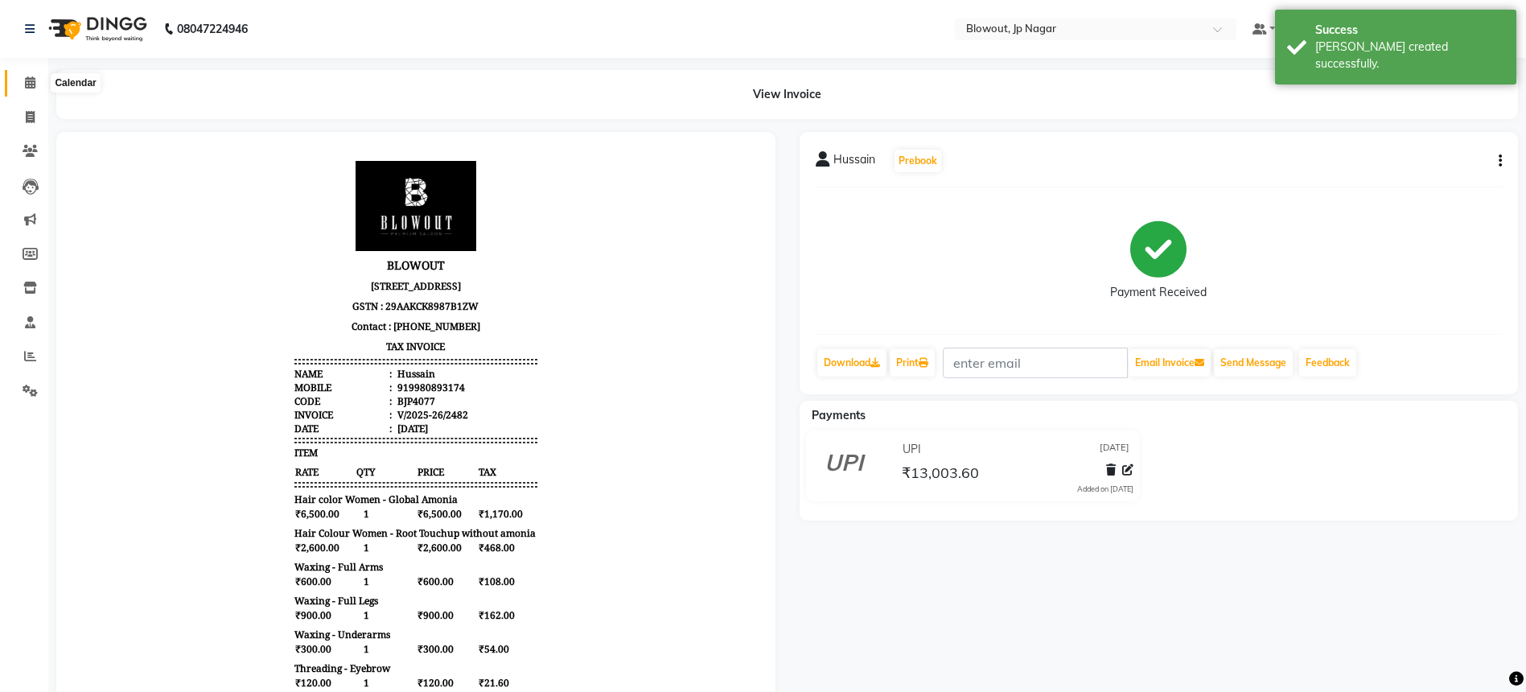
click at [37, 74] on span at bounding box center [30, 83] width 28 height 19
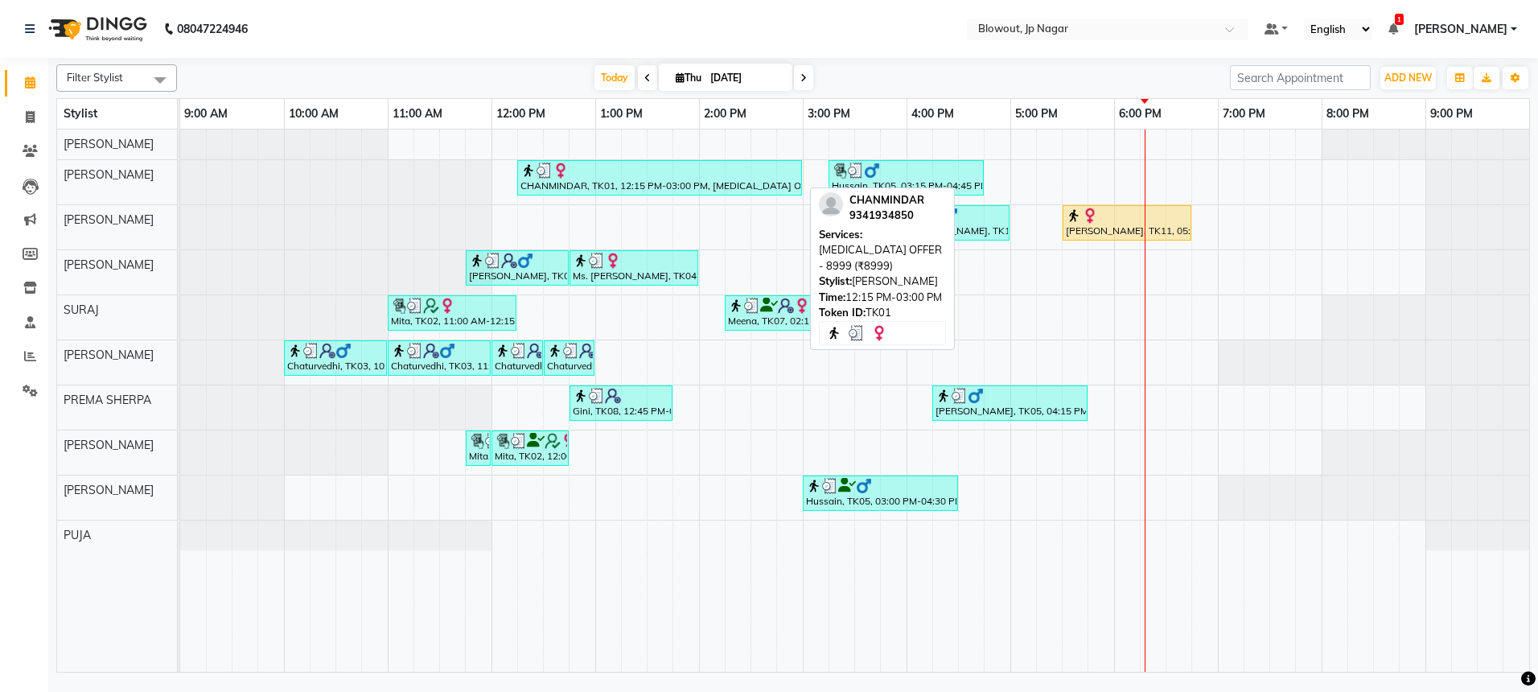
click at [714, 177] on div at bounding box center [660, 171] width 278 height 16
select select "3"
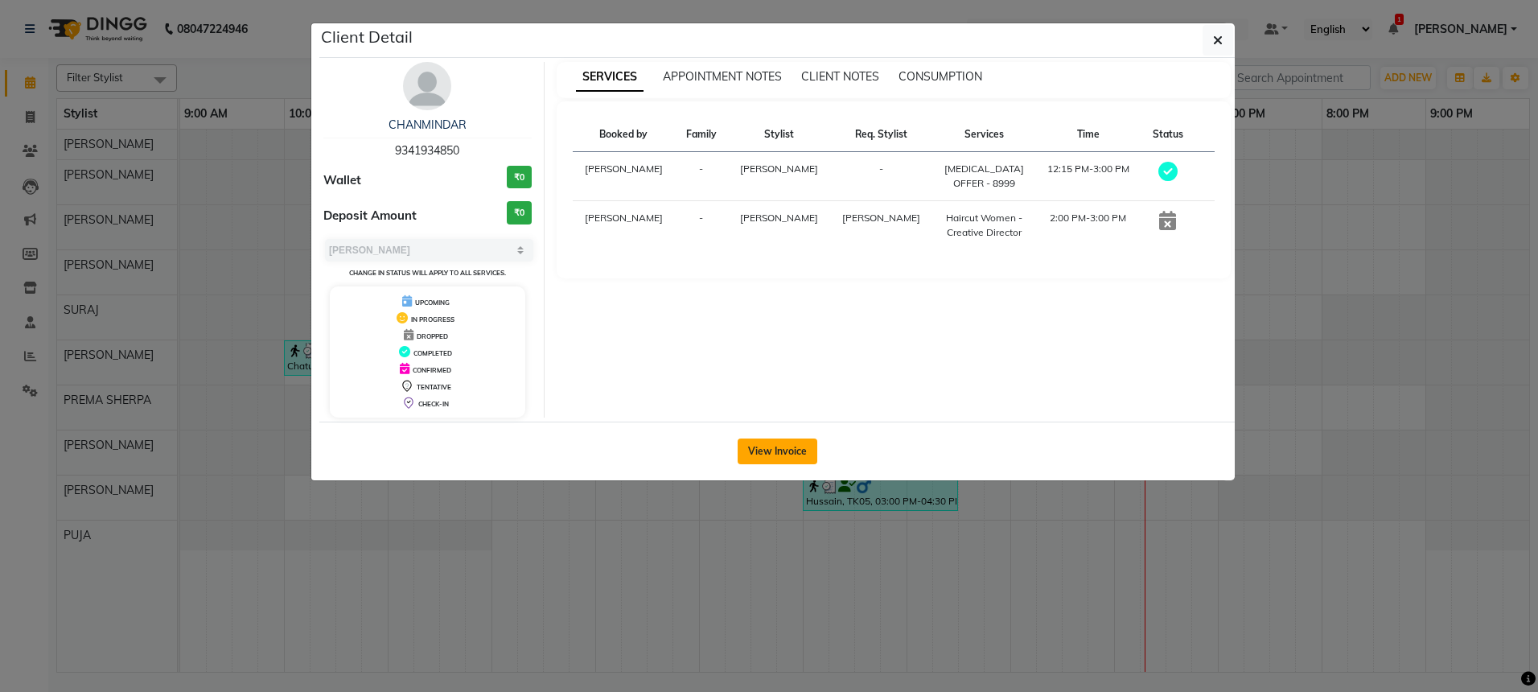
click at [775, 451] on button "View Invoice" at bounding box center [778, 451] width 80 height 26
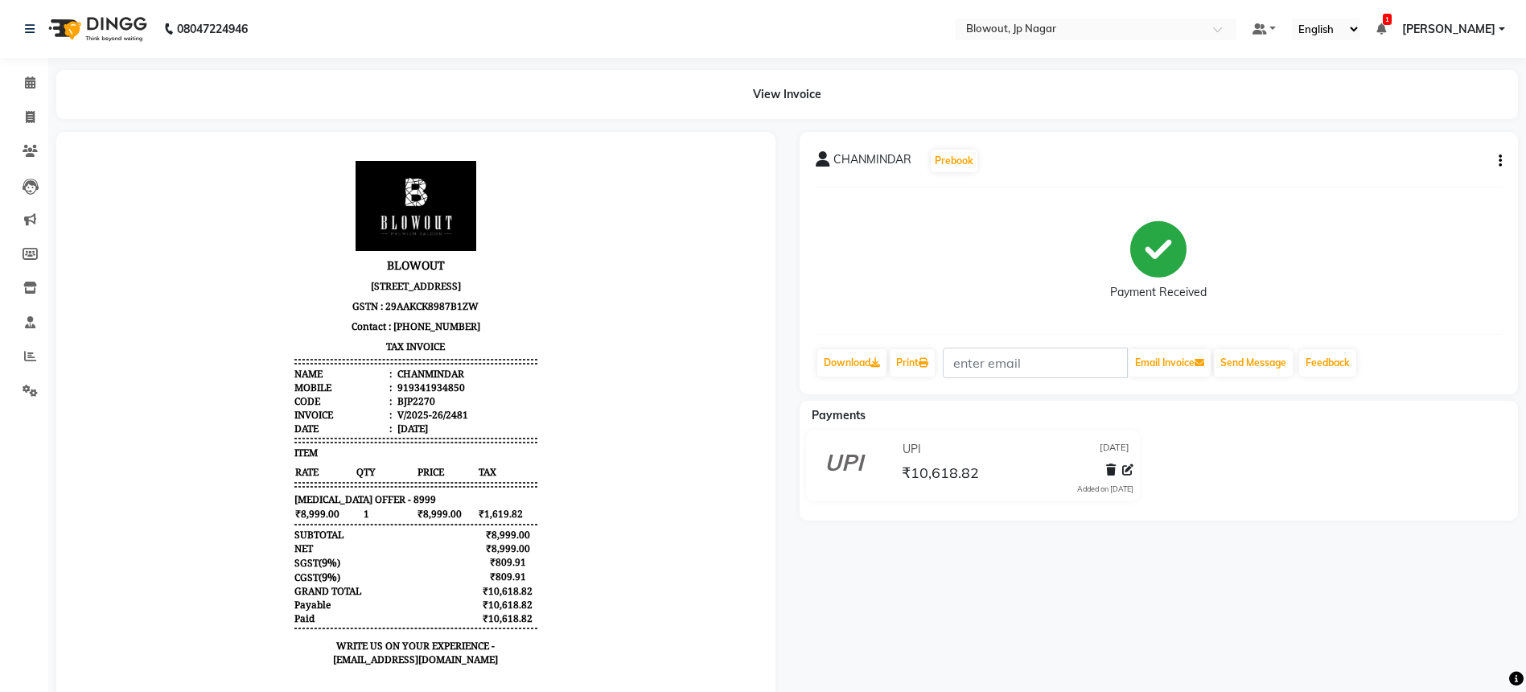
click at [1501, 161] on icon "button" at bounding box center [1500, 161] width 3 height 1
click at [1387, 155] on div "Edit Item Staff" at bounding box center [1420, 151] width 110 height 20
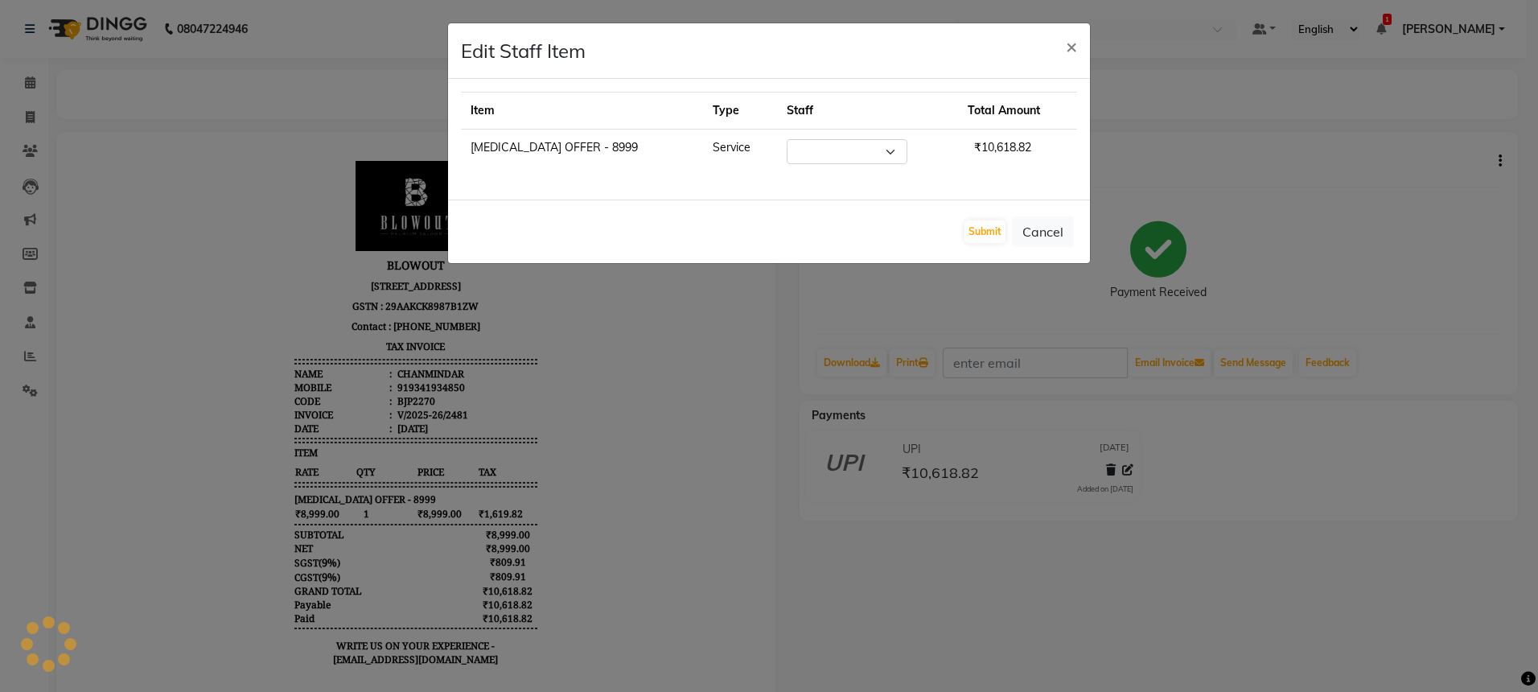
select select "46972"
click at [1068, 50] on span "×" at bounding box center [1071, 46] width 11 height 24
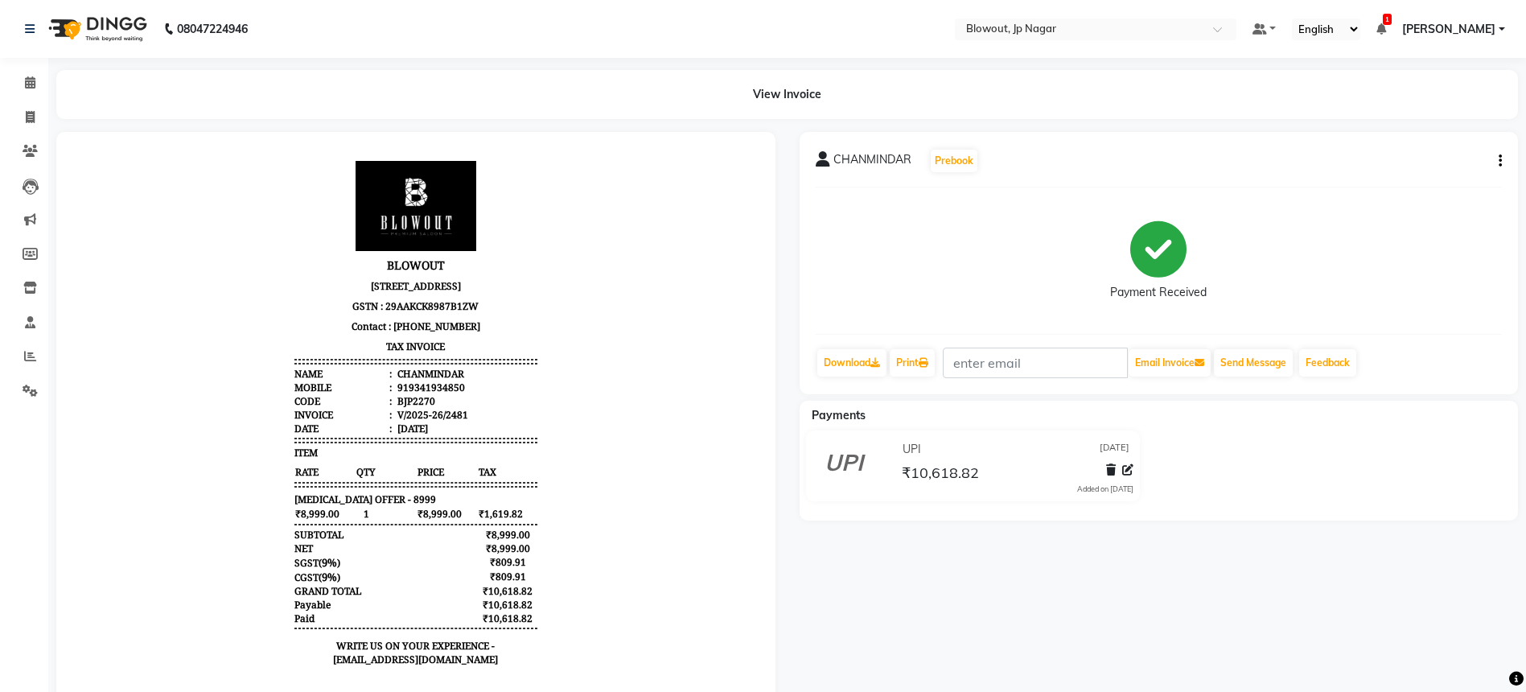
click at [1503, 161] on div "CHANMINDAR Prebook Payment Received Download Print Email Invoice Send Message F…" at bounding box center [1159, 263] width 719 height 262
click at [1499, 161] on icon "button" at bounding box center [1500, 161] width 3 height 1
click at [1400, 129] on div "Split Service Amount" at bounding box center [1420, 131] width 110 height 20
select select "46972"
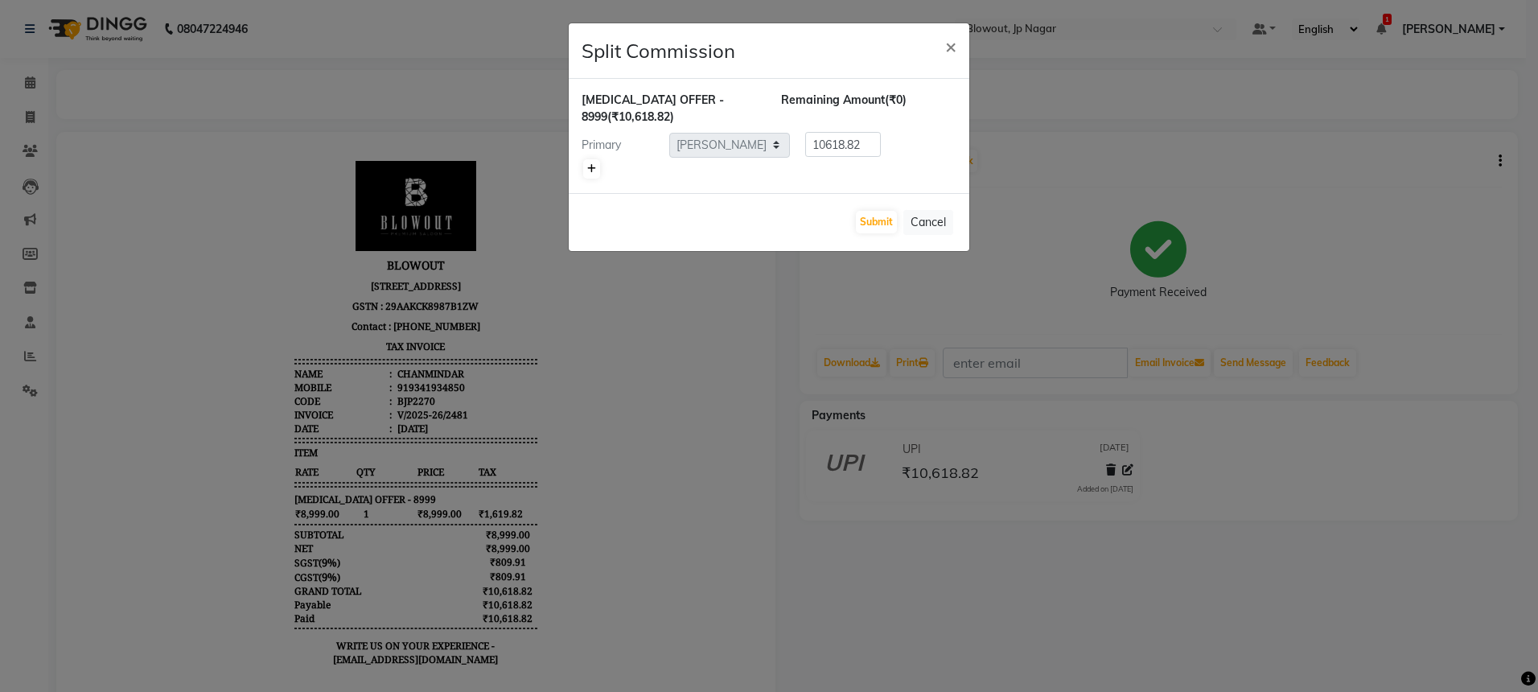
click at [590, 174] on link at bounding box center [591, 168] width 17 height 19
type input "5309.41"
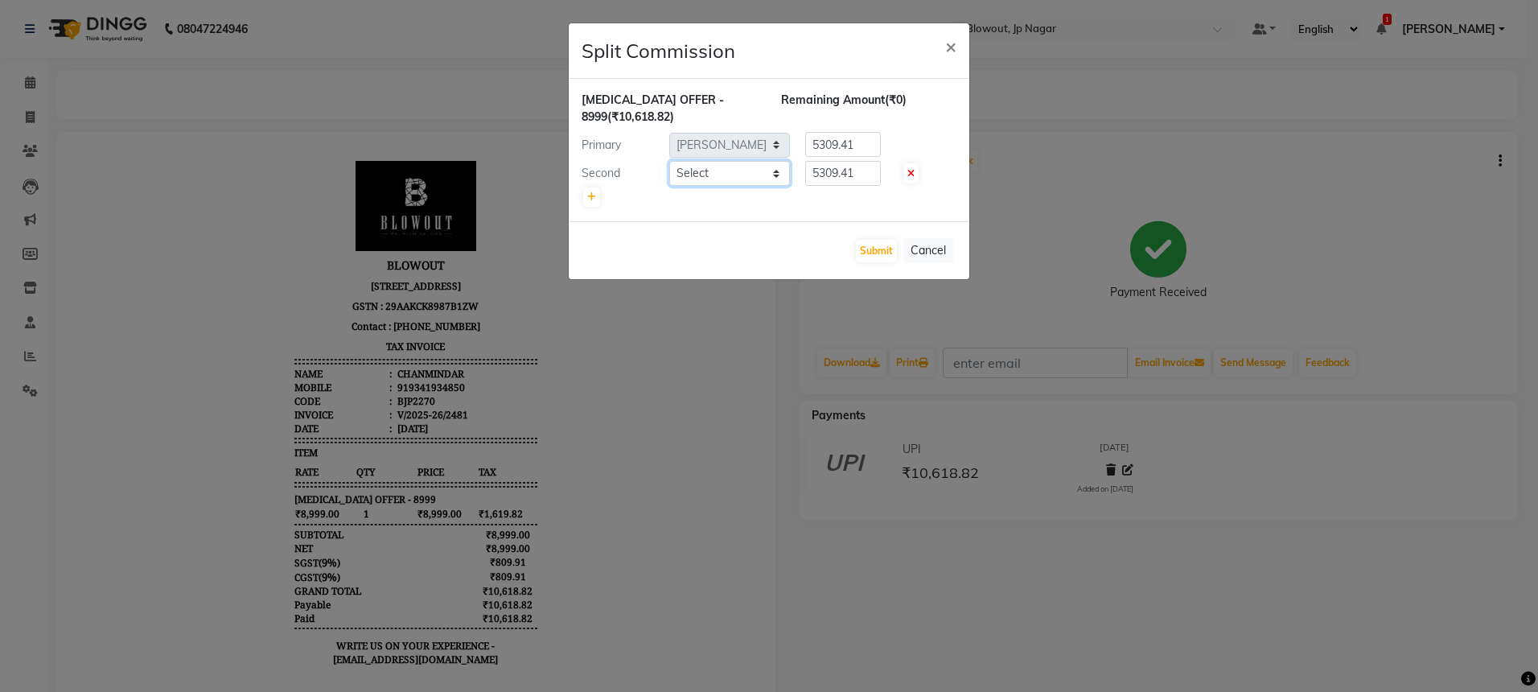
click at [738, 174] on select "Select BINOD DICKY SHERPA GIRI JITEN JOHN JULIE MALSAWMTLUANGI Malsawmtluanngi …" at bounding box center [729, 173] width 121 height 25
select select "60456"
click at [868, 253] on button "Submit" at bounding box center [876, 251] width 41 height 23
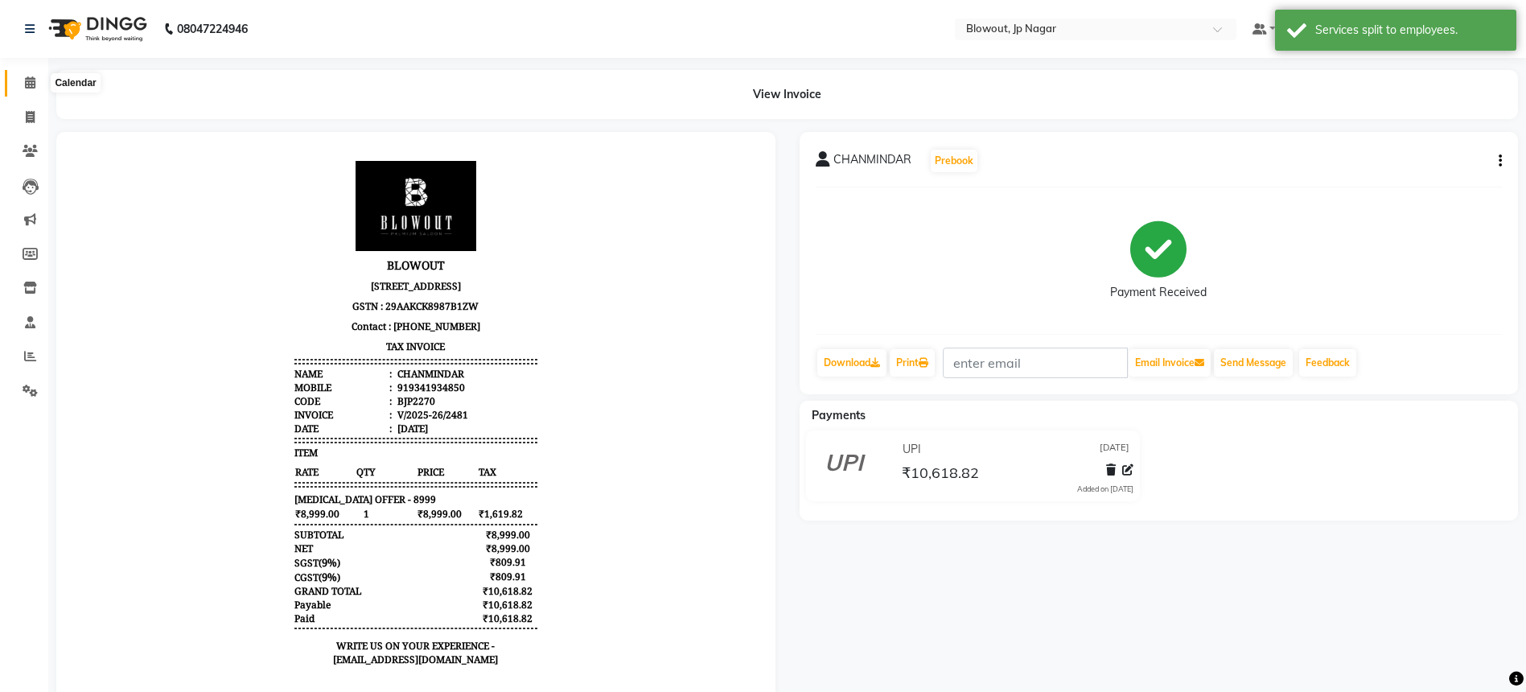
click at [31, 86] on icon at bounding box center [30, 82] width 10 height 12
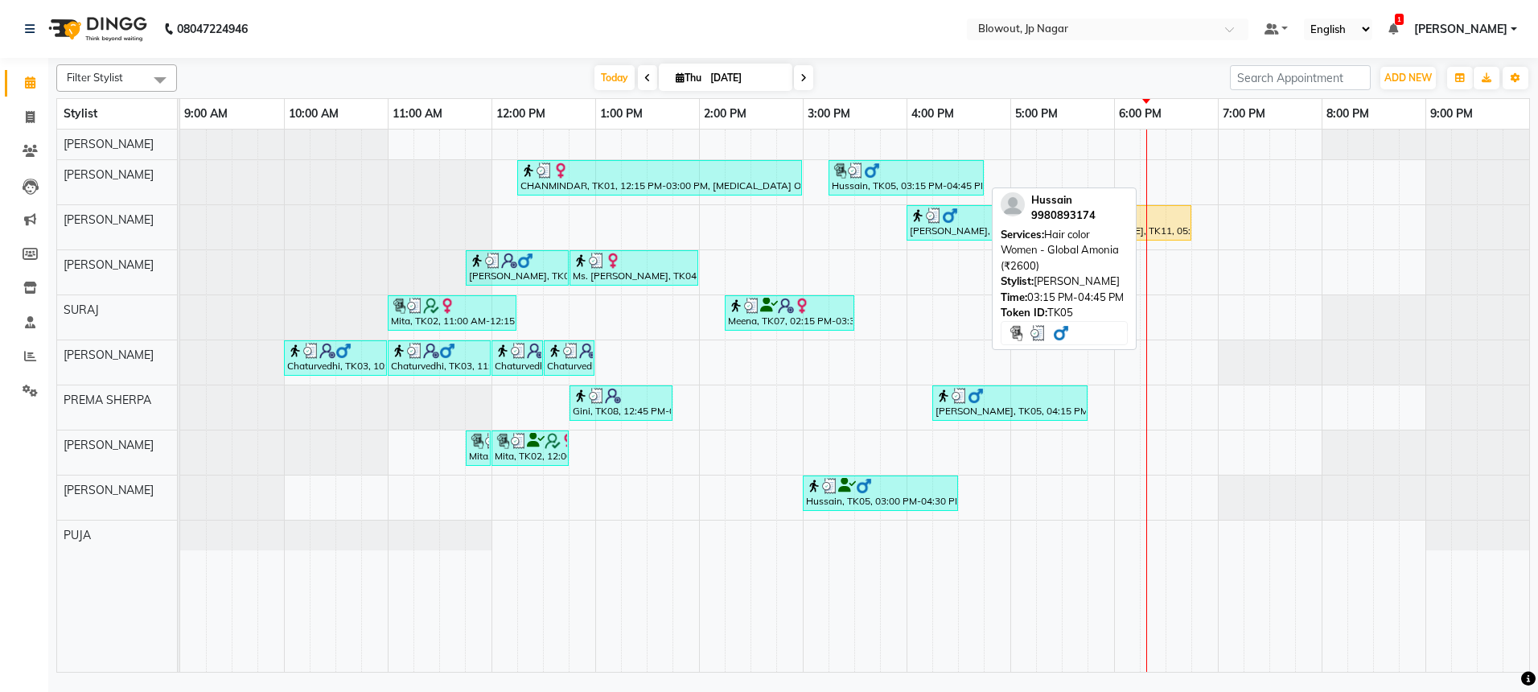
click at [854, 173] on img at bounding box center [856, 171] width 16 height 16
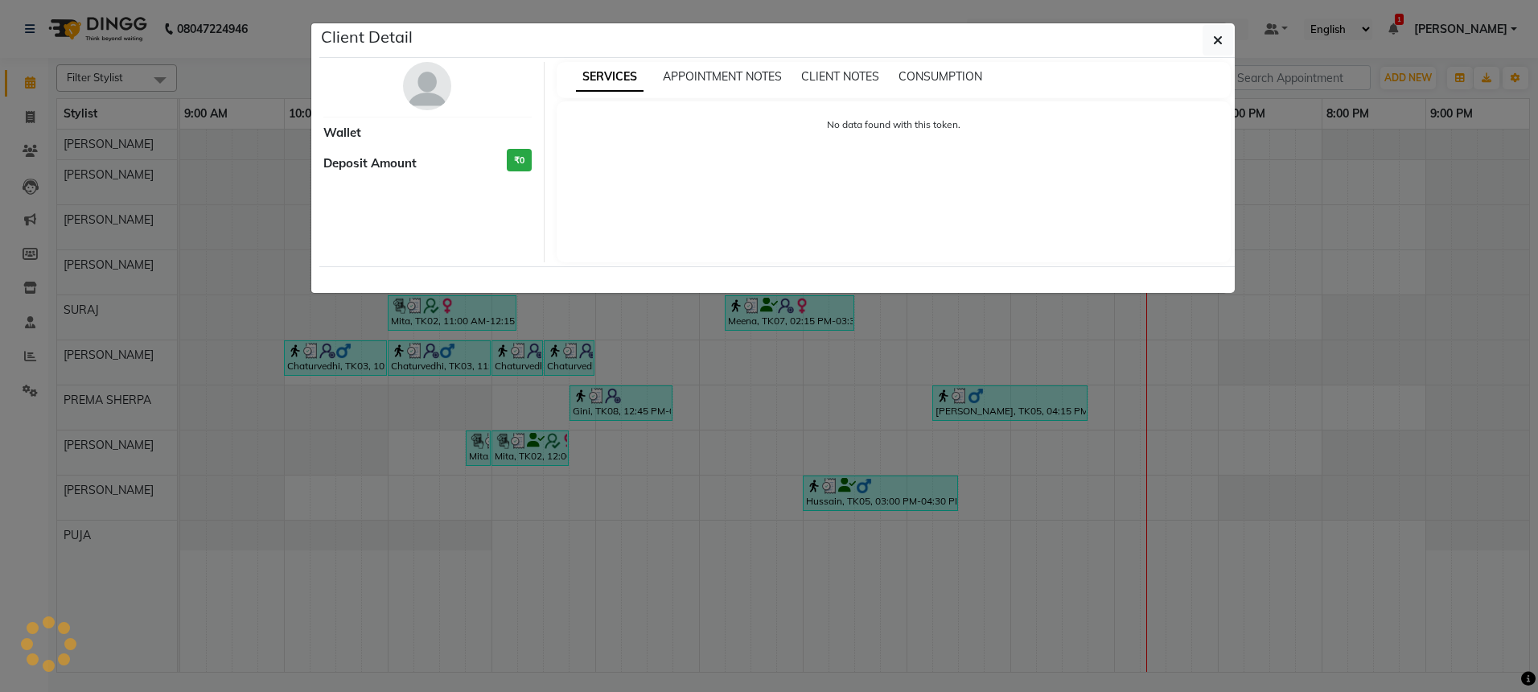
select select "3"
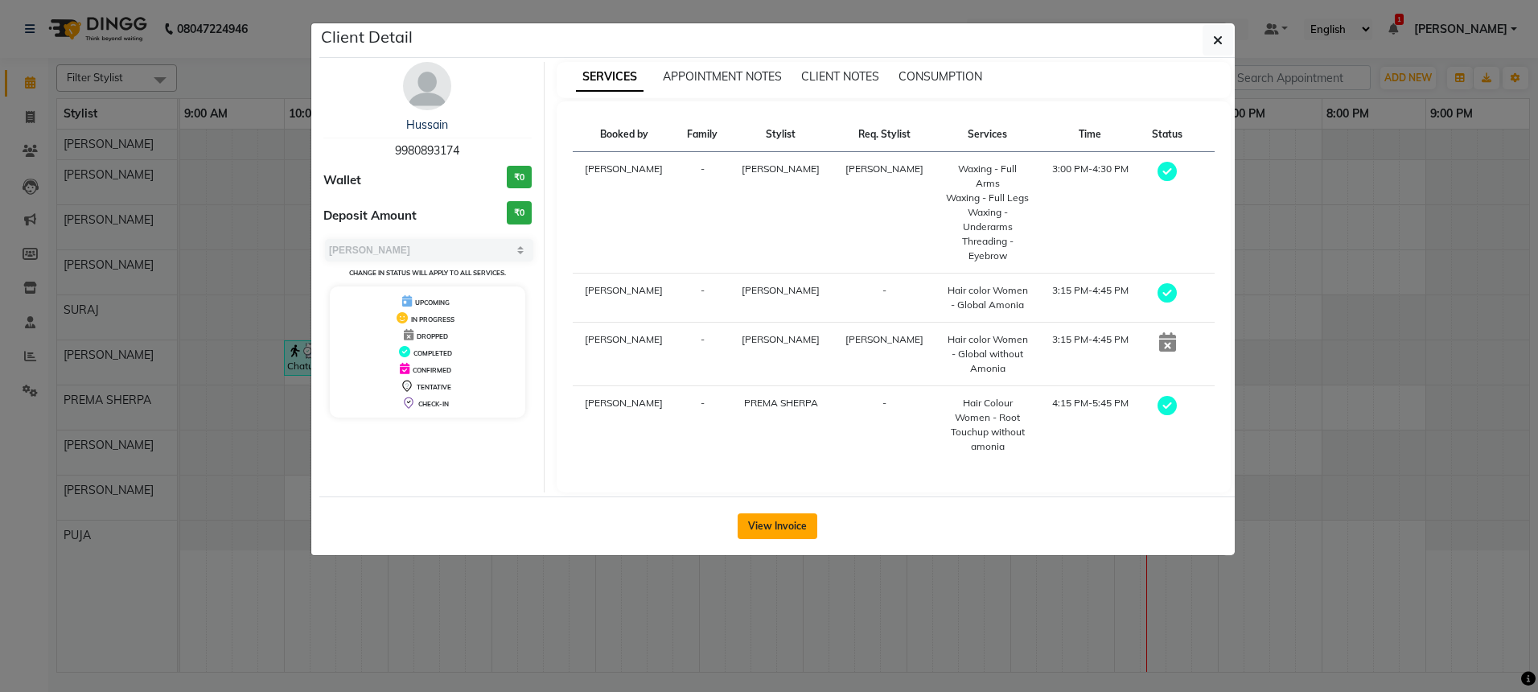
click at [754, 529] on button "View Invoice" at bounding box center [778, 526] width 80 height 26
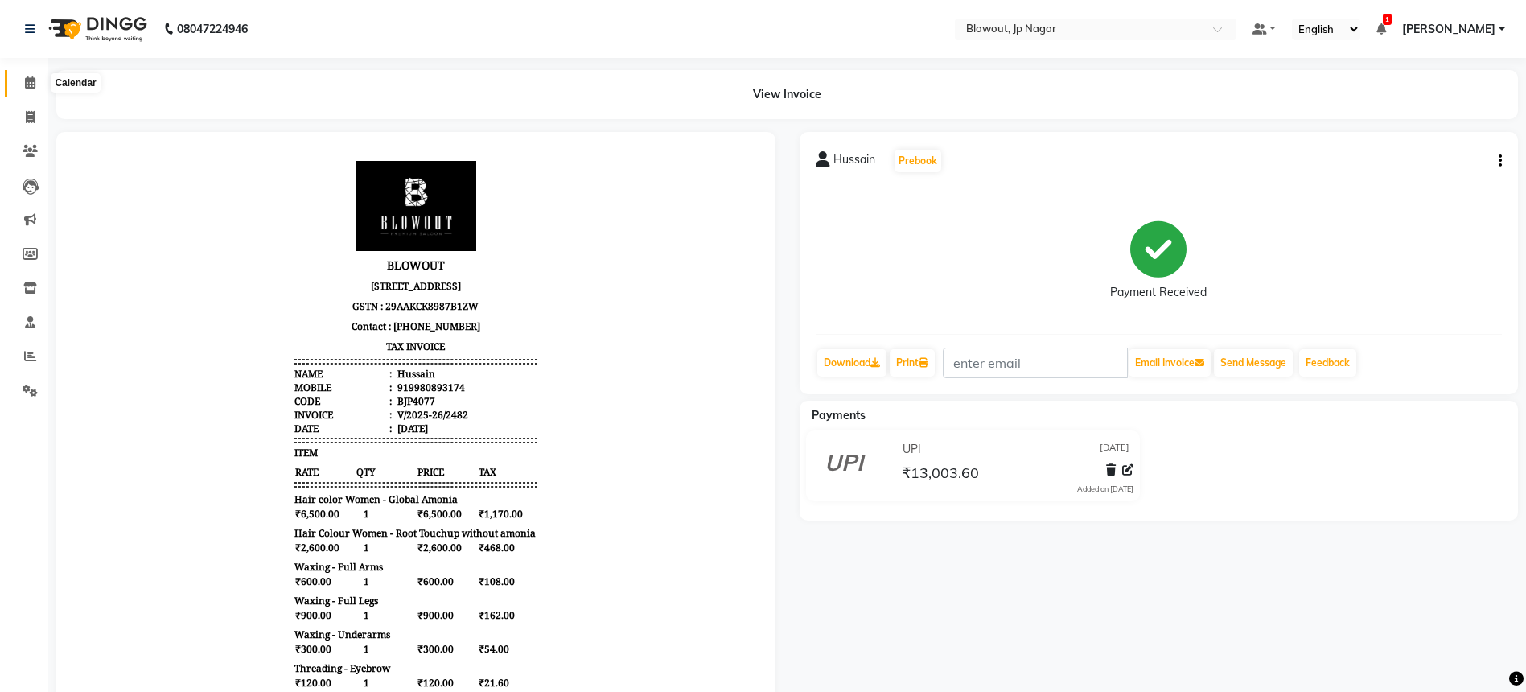
click at [30, 84] on icon at bounding box center [30, 82] width 10 height 12
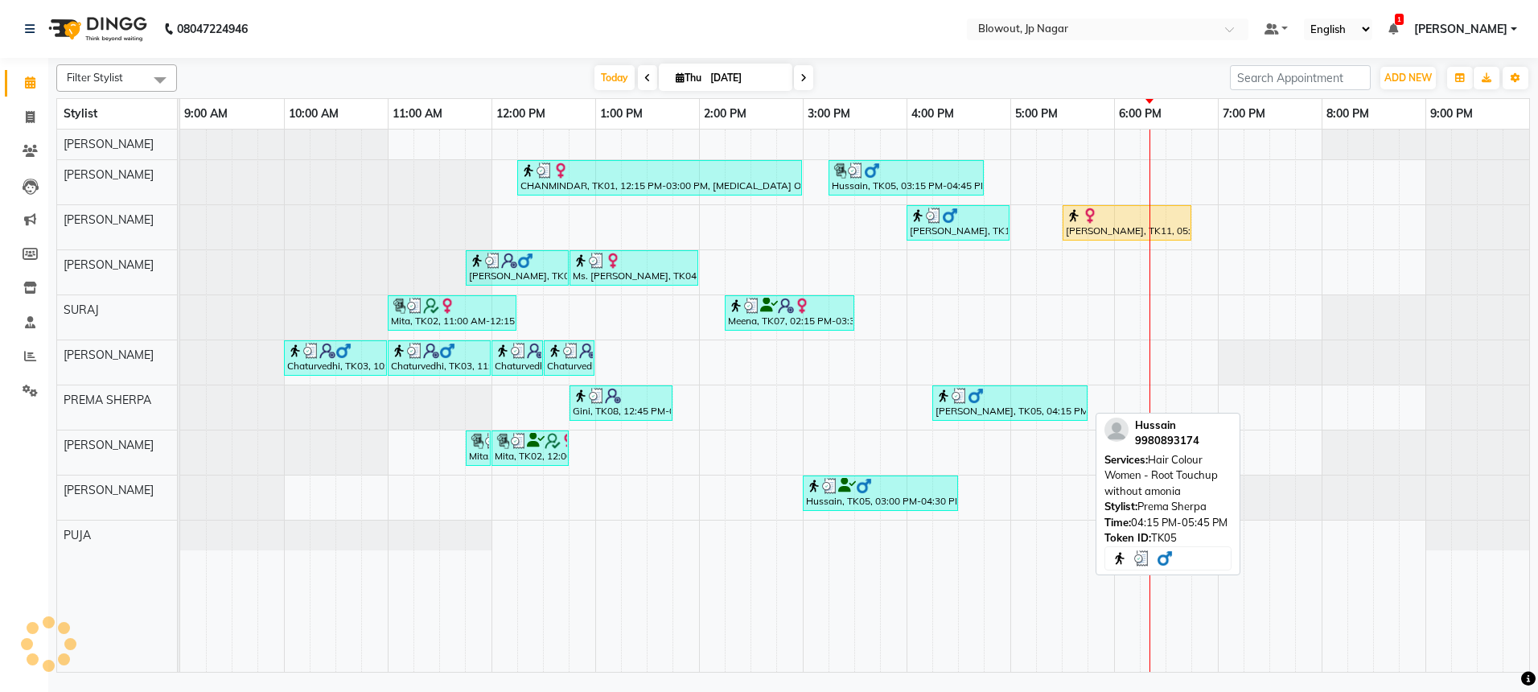
click at [1001, 411] on div "[PERSON_NAME], TK05, 04:15 PM-05:45 PM, Hair Colour Women - Root Touchup withou…" at bounding box center [1010, 403] width 152 height 31
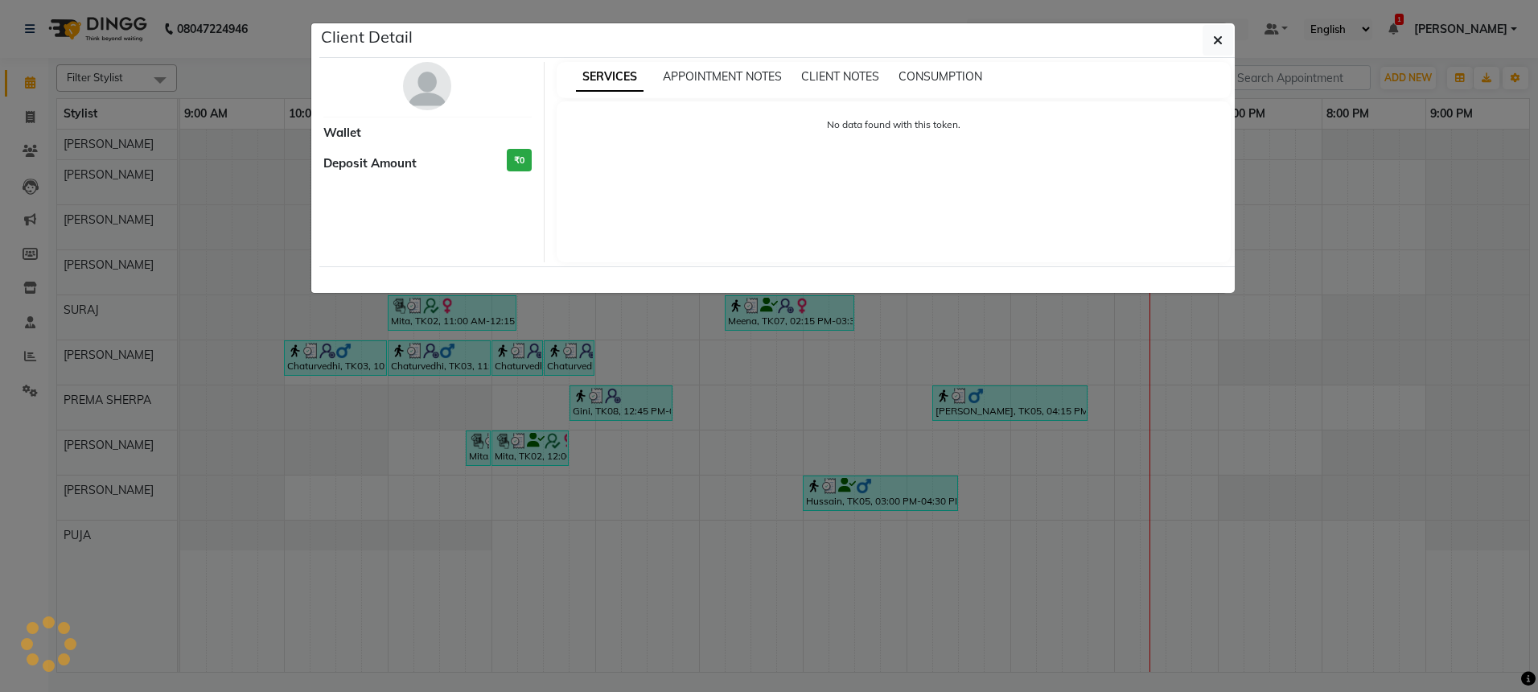
select select "3"
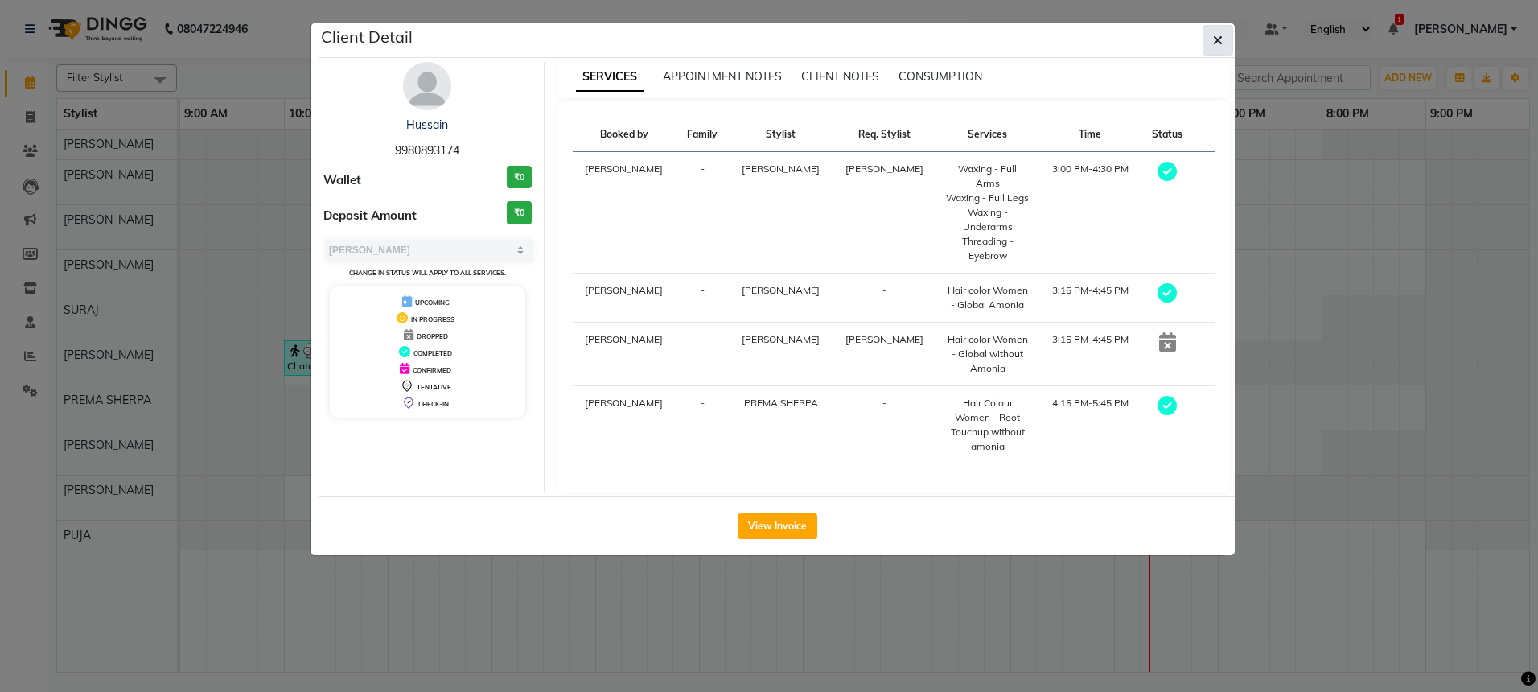
click at [1213, 38] on icon "button" at bounding box center [1218, 40] width 10 height 13
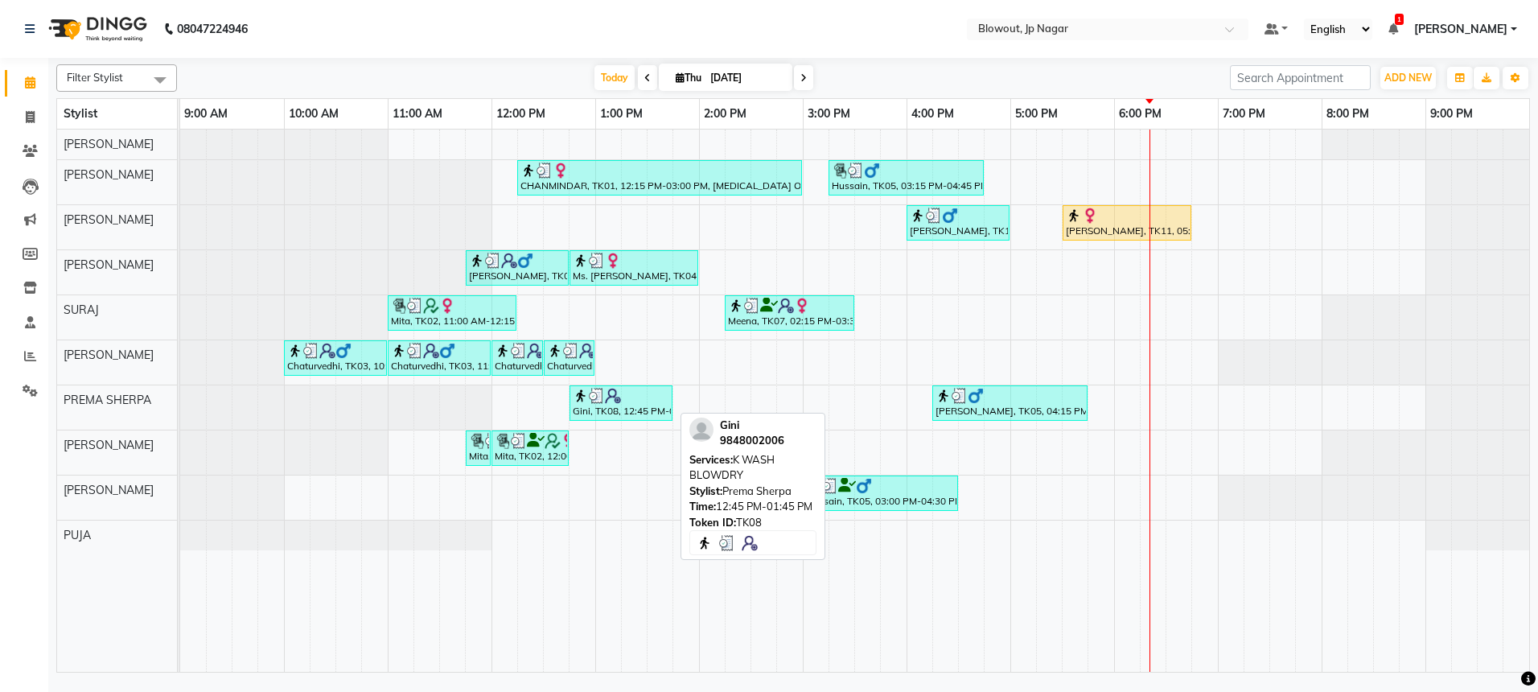
click at [590, 411] on div "Gini, TK08, 12:45 PM-01:45 PM, K WASH BLOWDRY" at bounding box center [621, 403] width 100 height 31
select select "3"
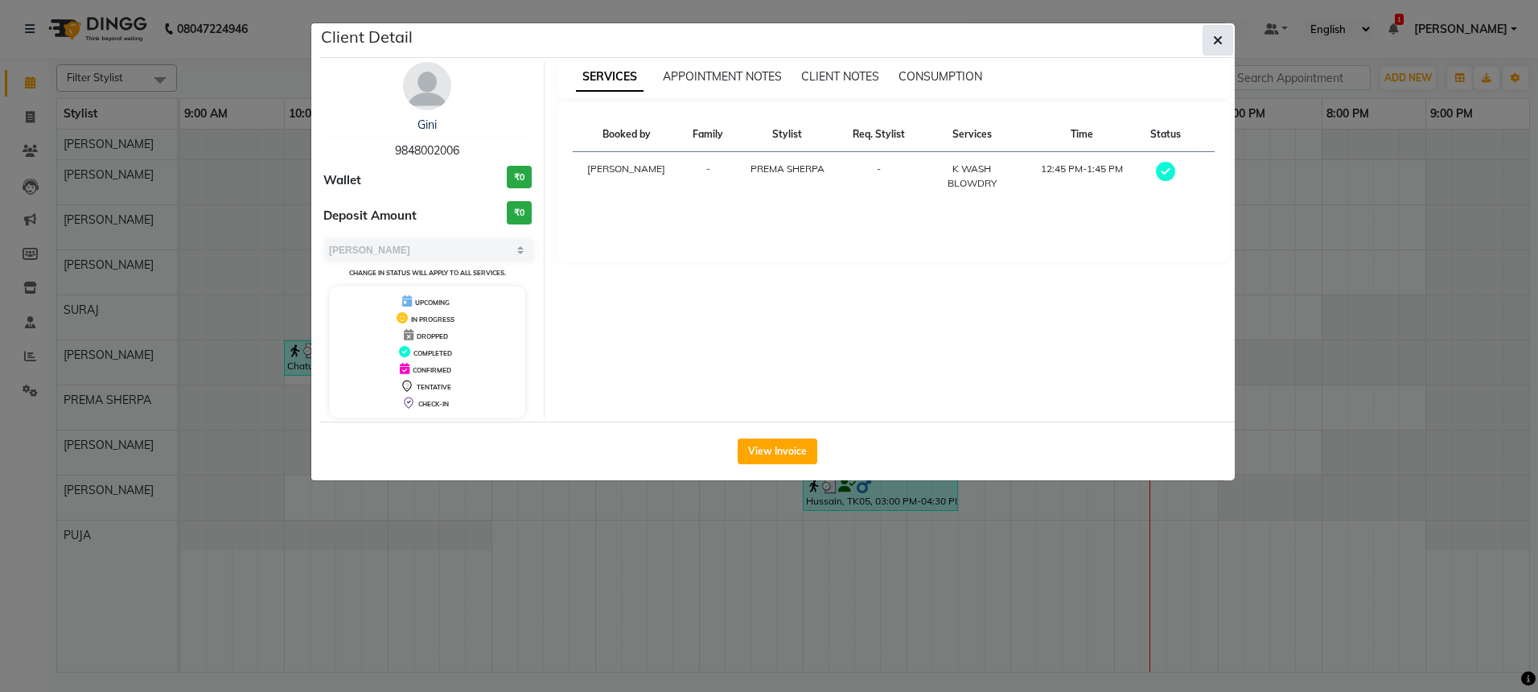
click at [1222, 32] on span "button" at bounding box center [1218, 40] width 10 height 16
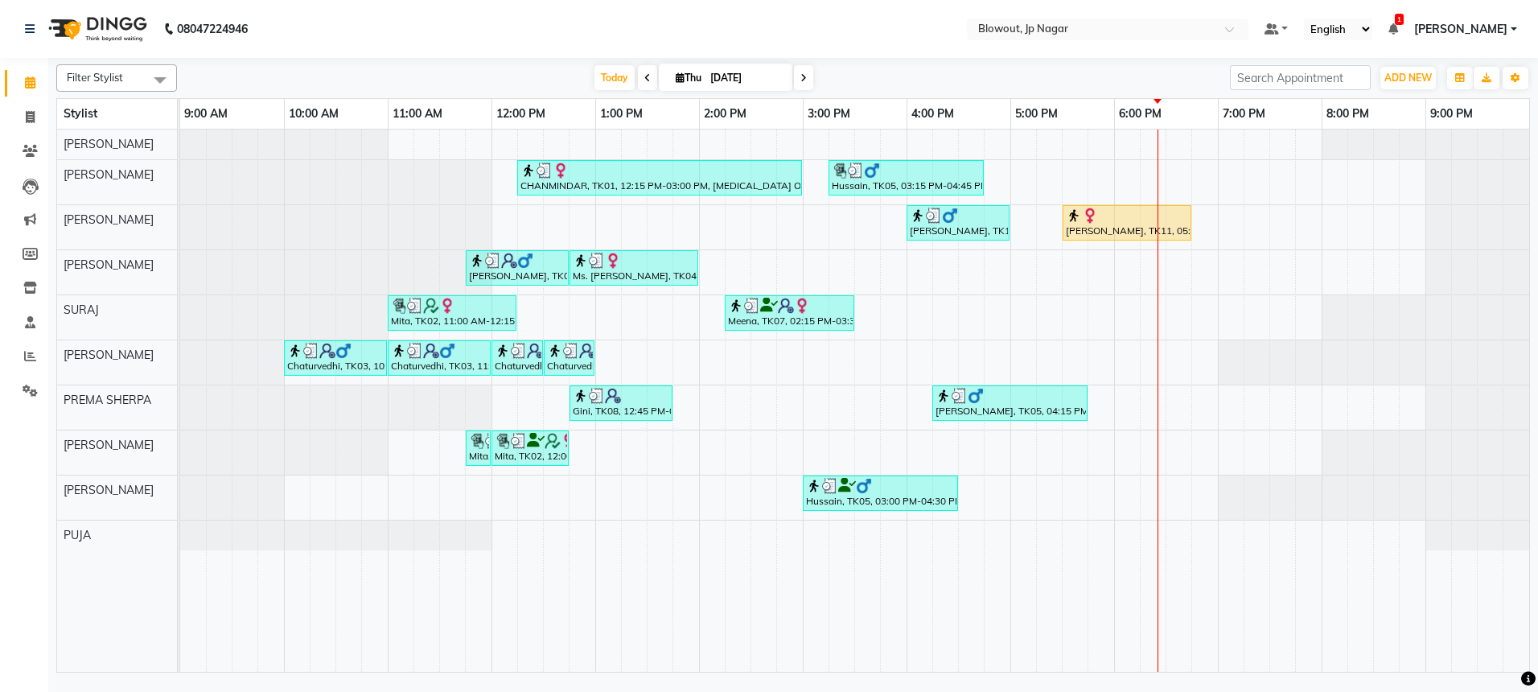
click at [807, 74] on span at bounding box center [803, 77] width 19 height 25
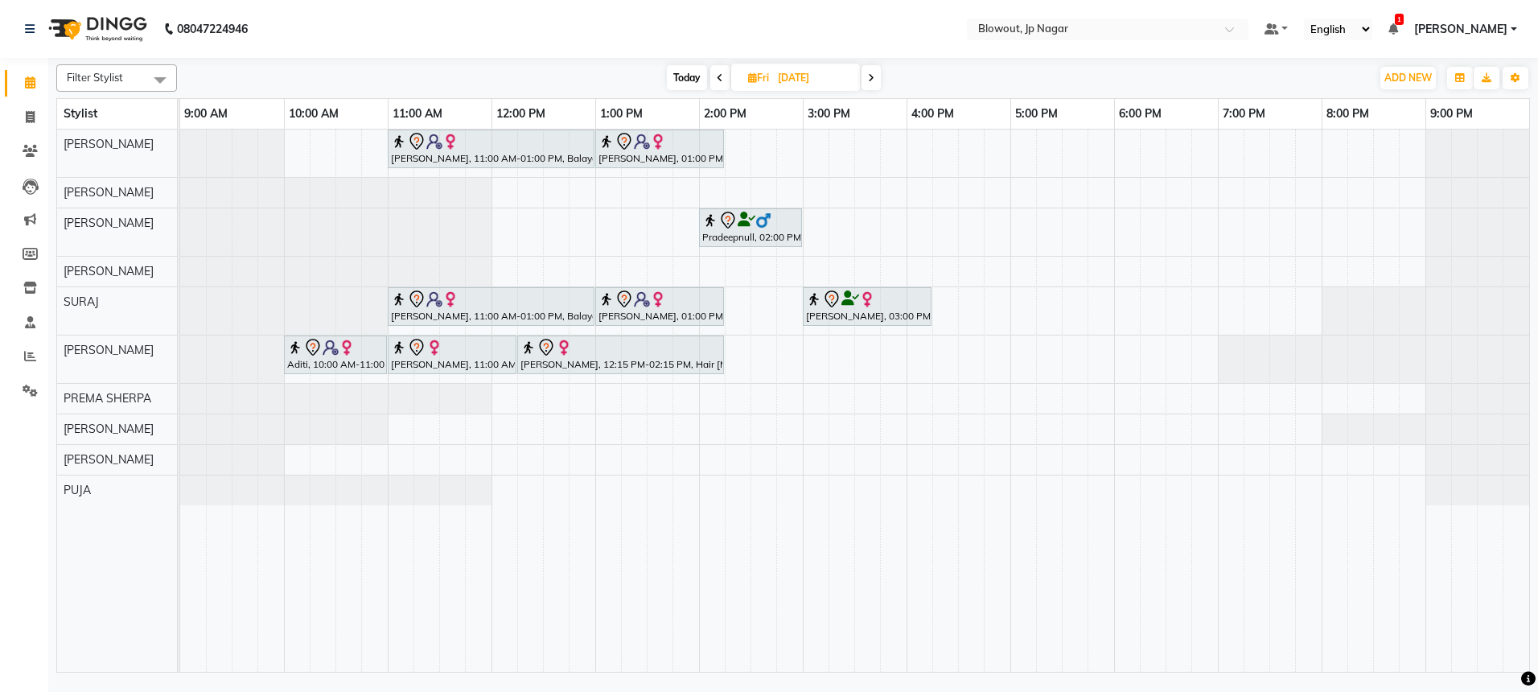
click at [867, 68] on span at bounding box center [871, 77] width 19 height 25
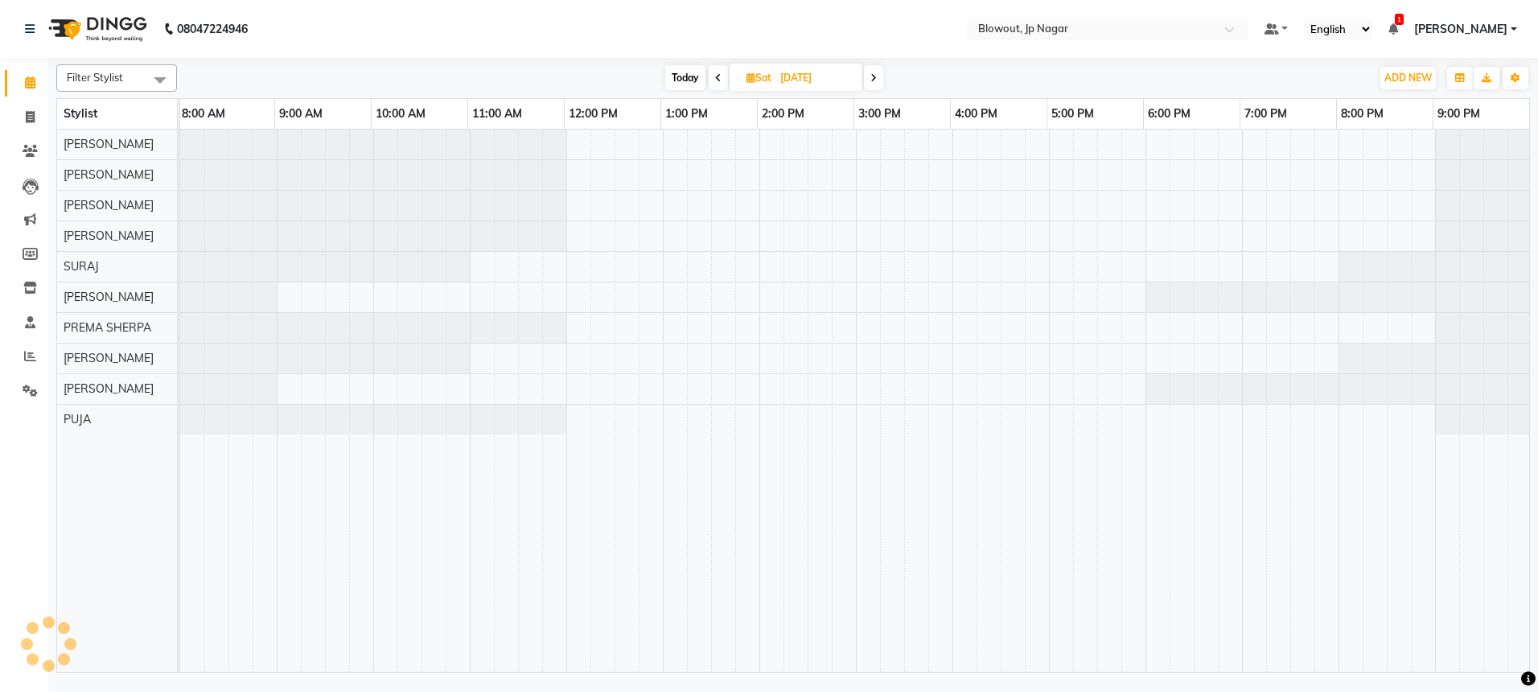
scroll to position [0, 2]
click at [682, 86] on span "Today" at bounding box center [685, 77] width 40 height 25
type input "[DATE]"
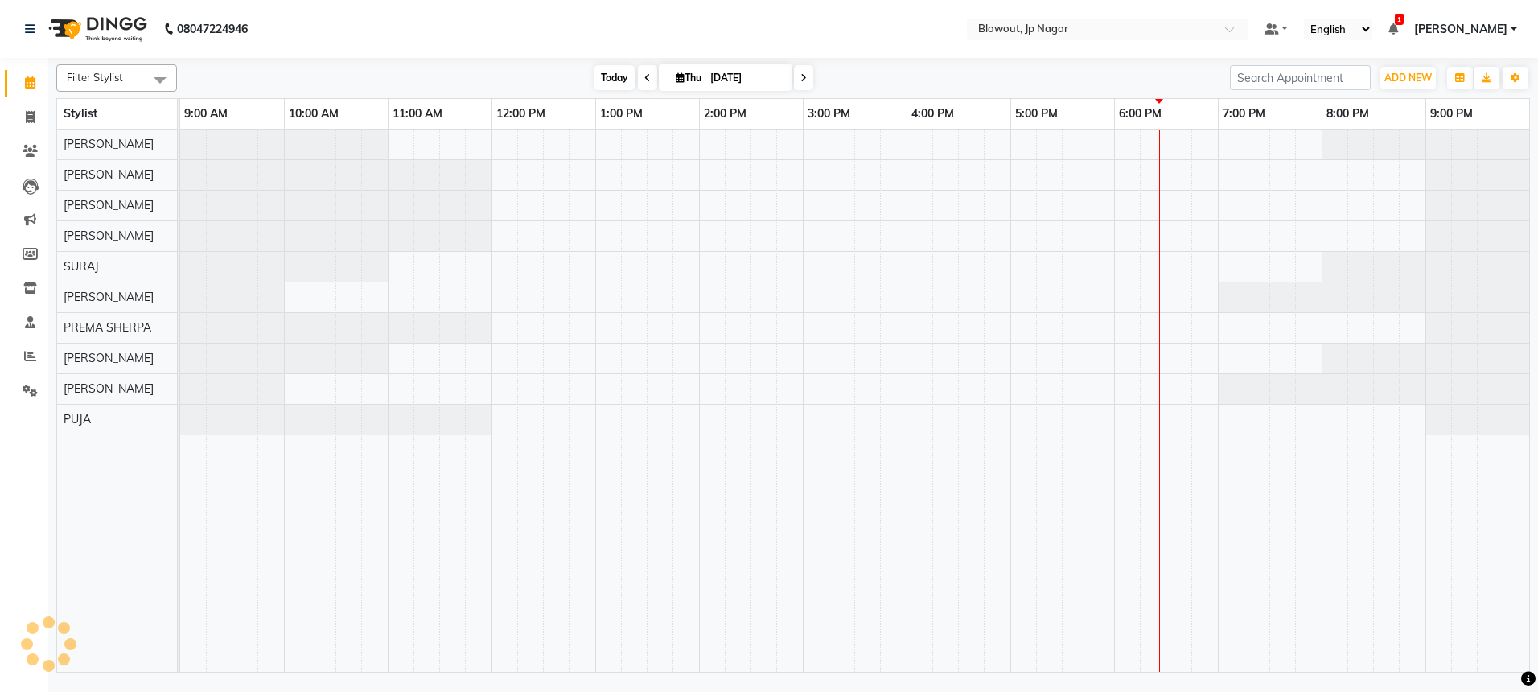
scroll to position [0, 0]
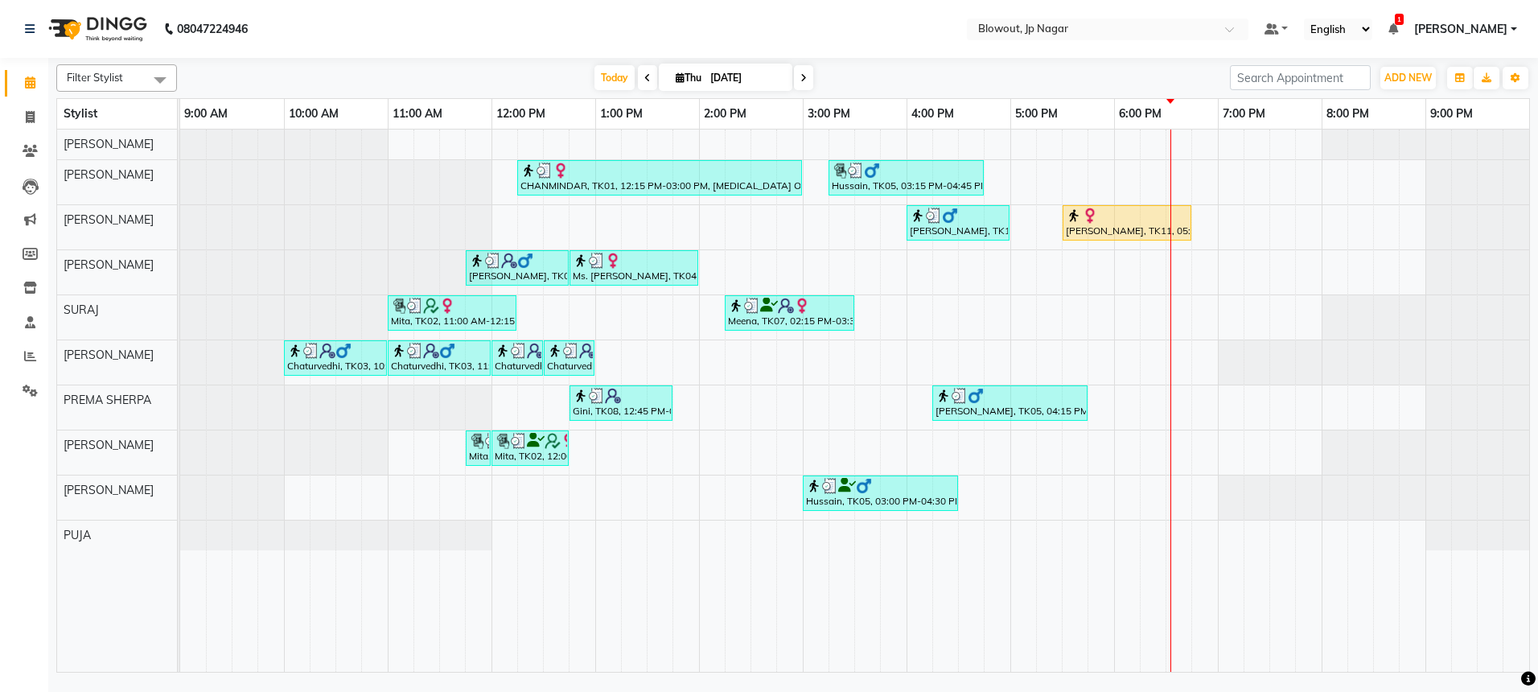
click at [1148, 271] on div "CHANMINDAR, TK01, 12:15 PM-03:00 PM, [MEDICAL_DATA] OFFER - 8999 (₹8999) [PERSO…" at bounding box center [854, 401] width 1349 height 542
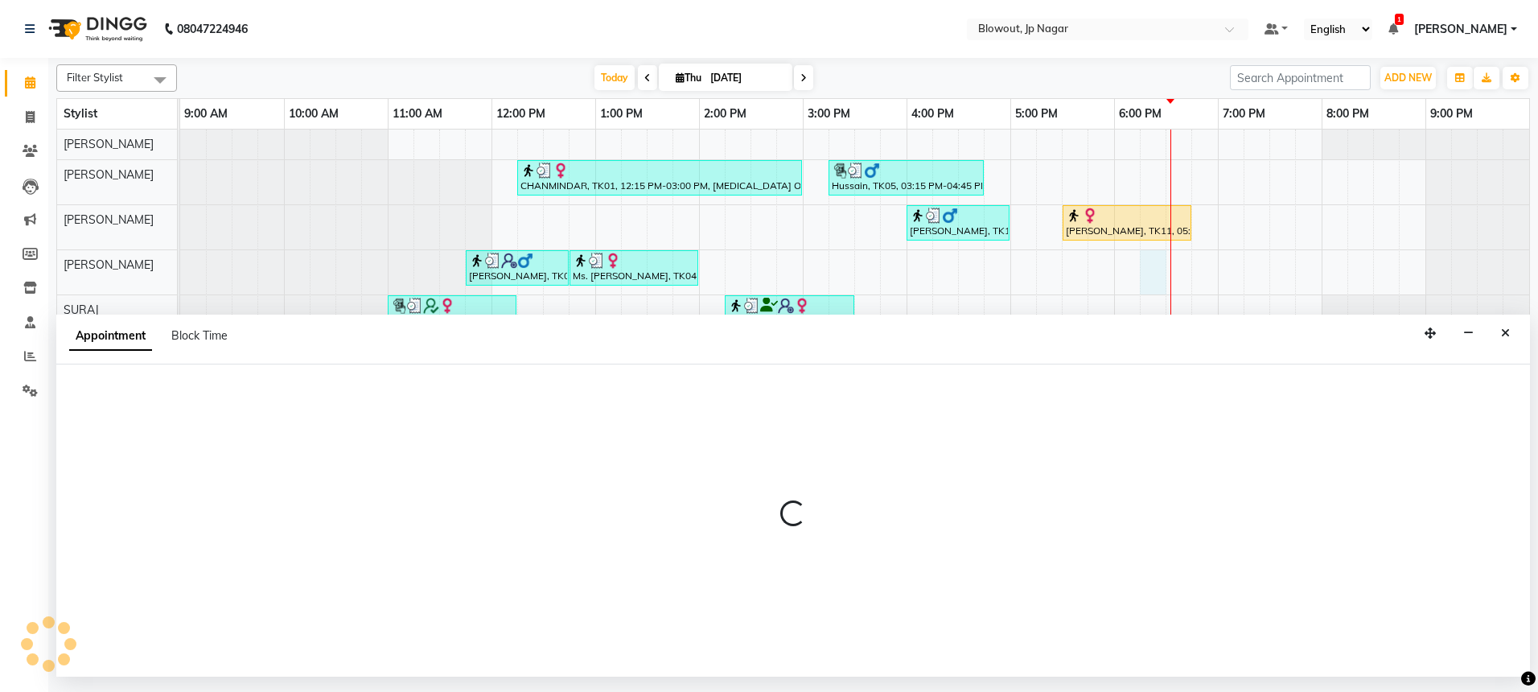
select select "85470"
select select "tentative"
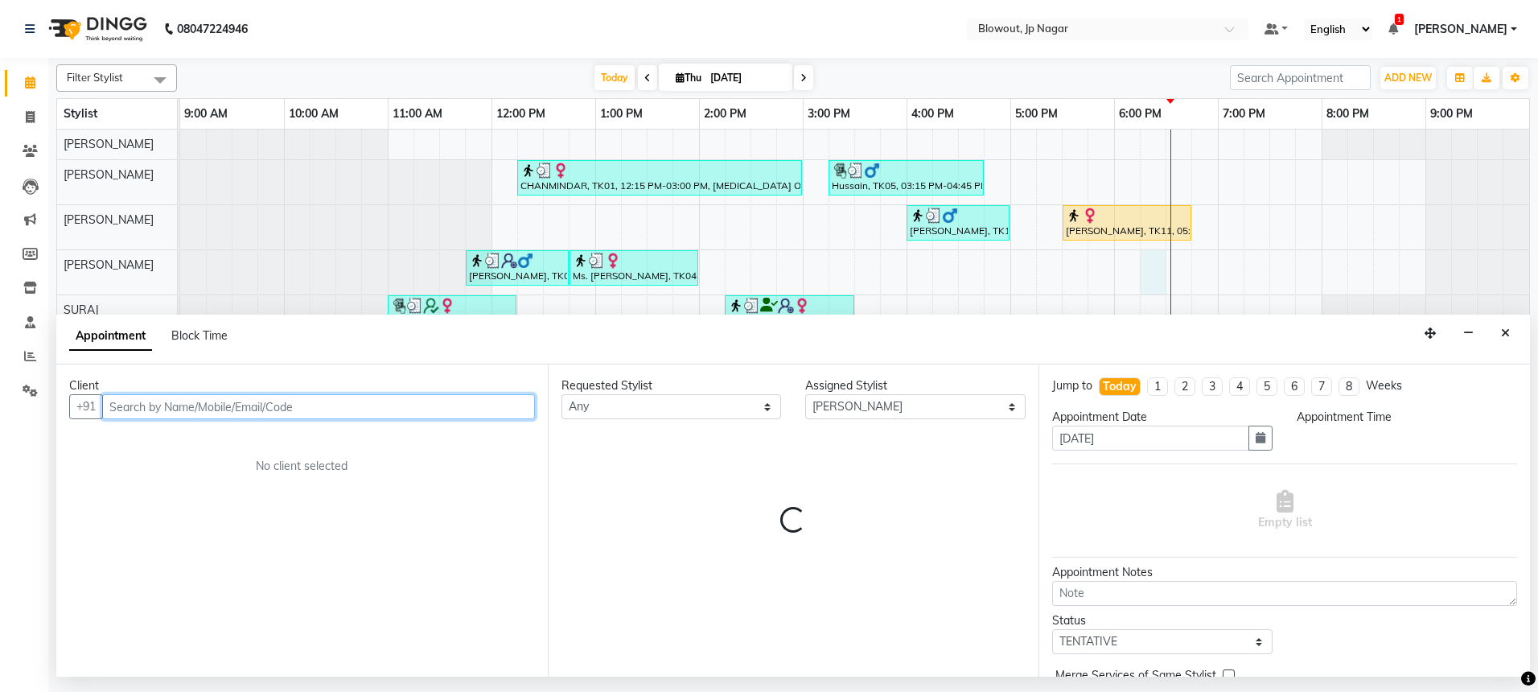
select select "1095"
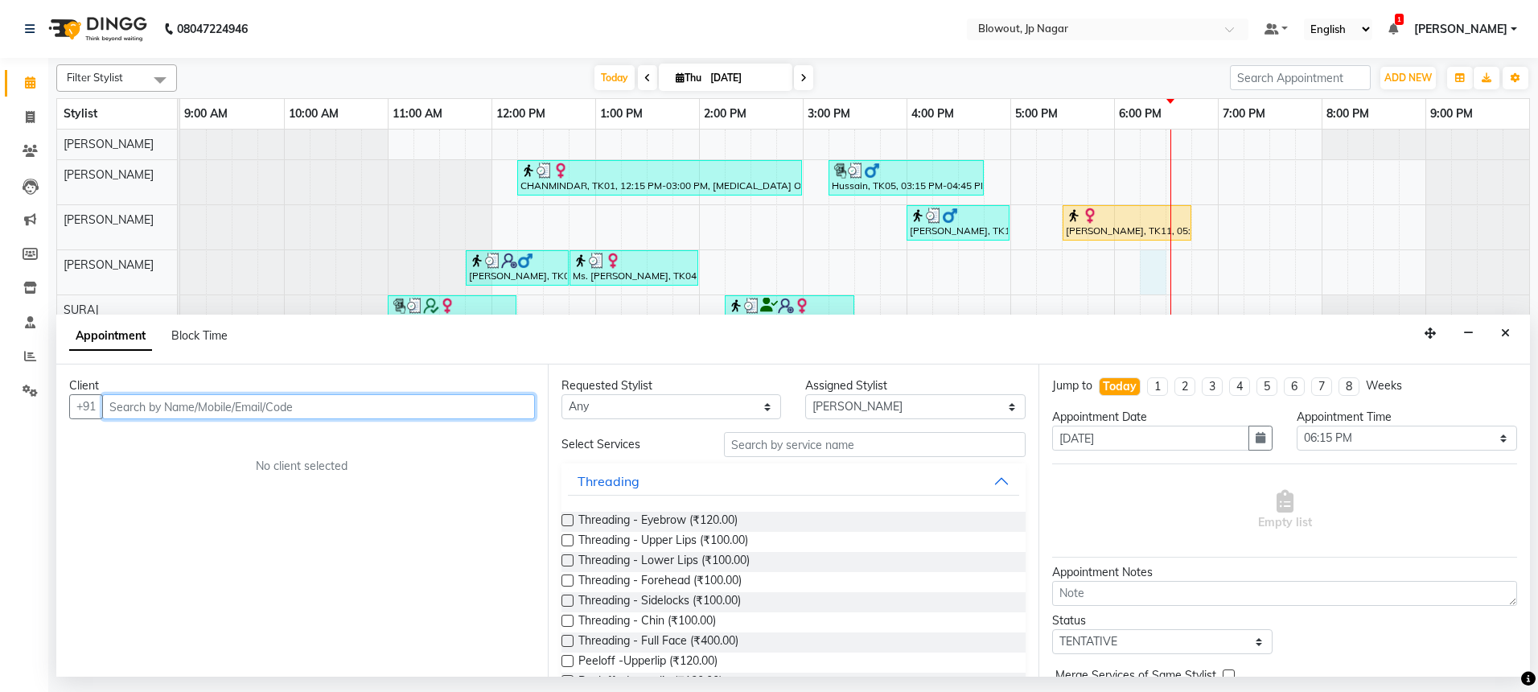
click at [235, 401] on input "text" at bounding box center [318, 406] width 433 height 25
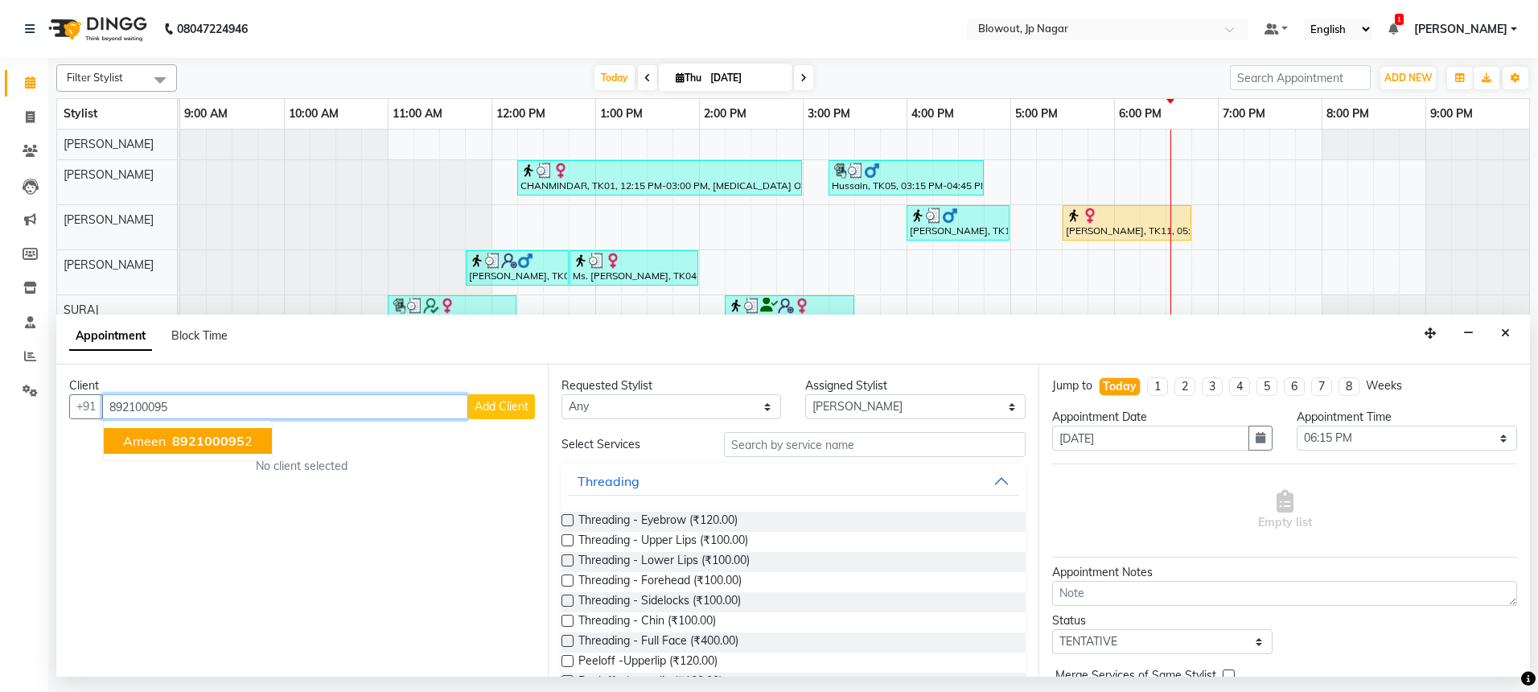
click at [219, 439] on span "892100095" at bounding box center [208, 441] width 72 height 16
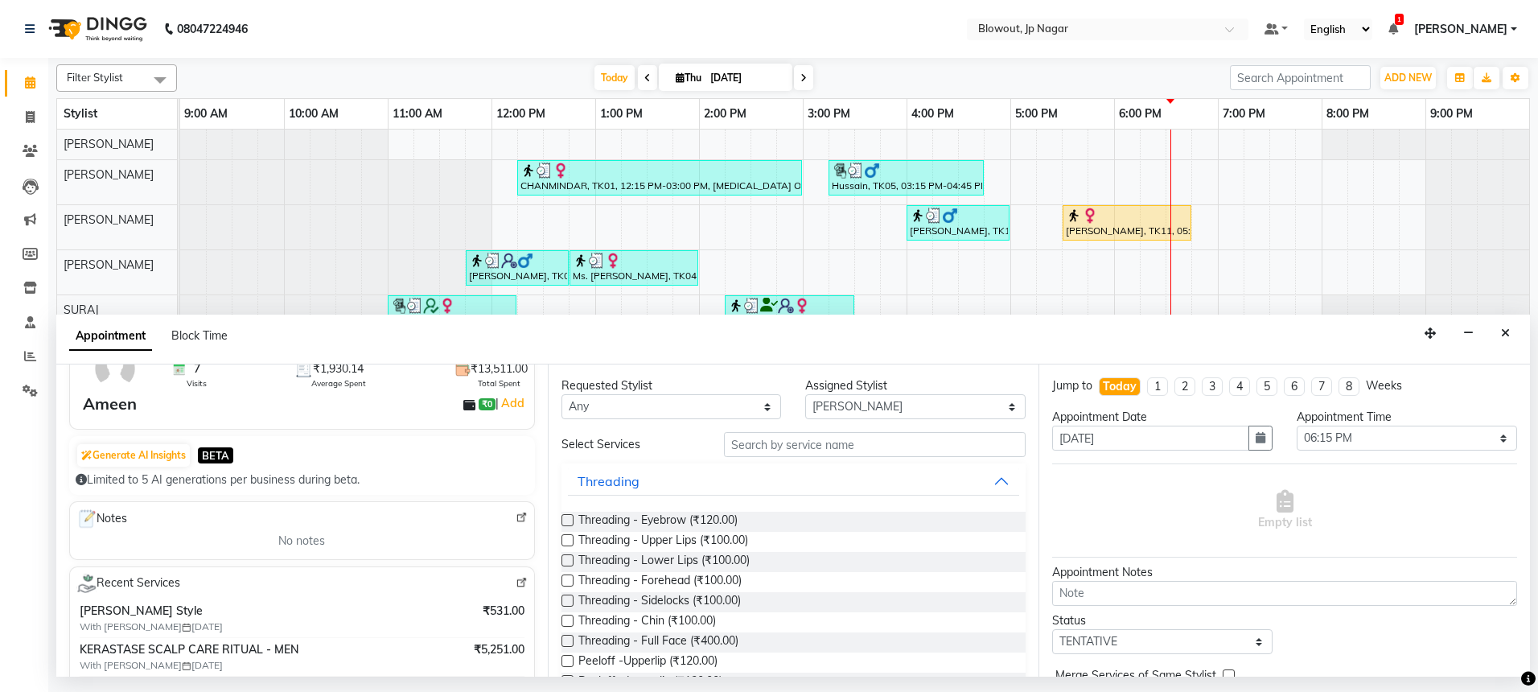
scroll to position [167, 0]
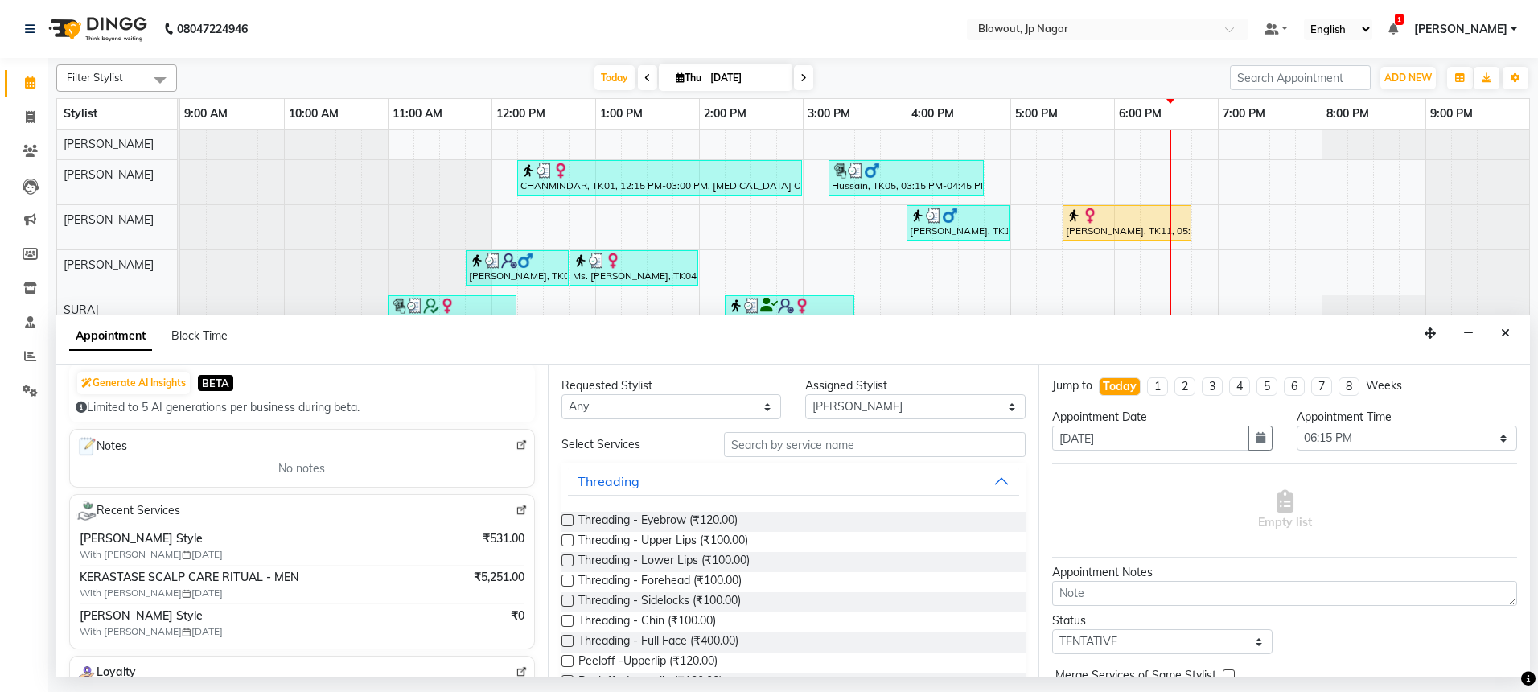
type input "8921000952"
click at [774, 449] on input "text" at bounding box center [875, 444] width 302 height 25
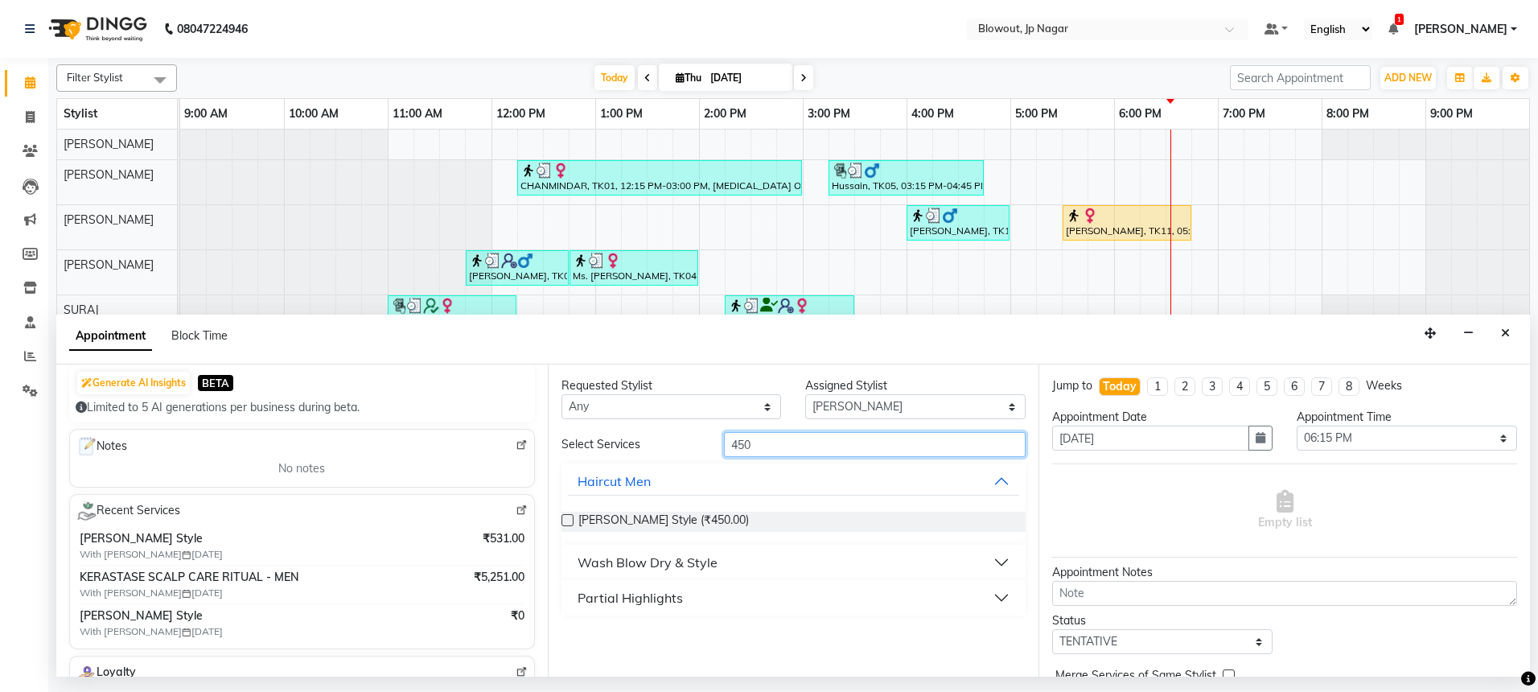
type input "450"
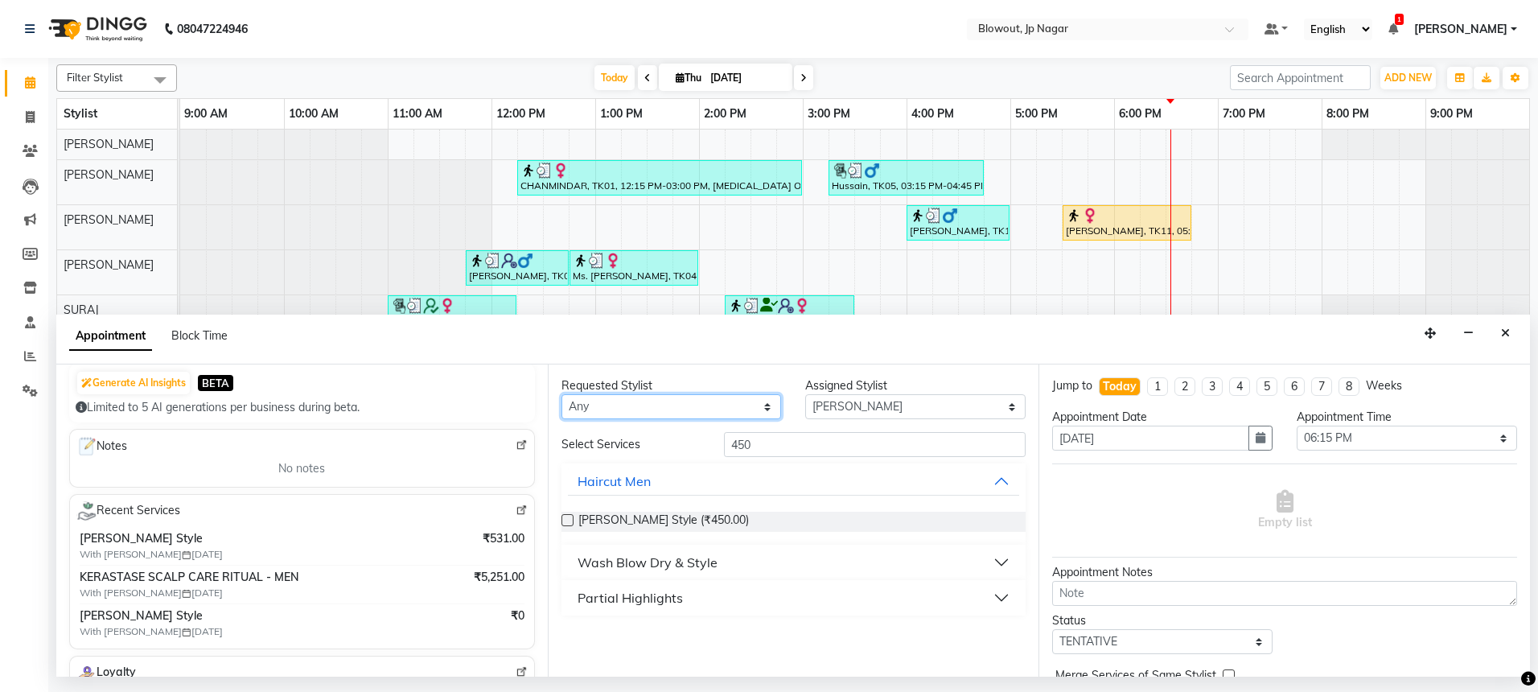
click at [715, 403] on select "Any BINOD DICKY SHERPA GIRI JITEN JOHN JULIE PREMA SHERPA PUJA ROSHAN PRADHAN S…" at bounding box center [672, 406] width 220 height 25
select select "68137"
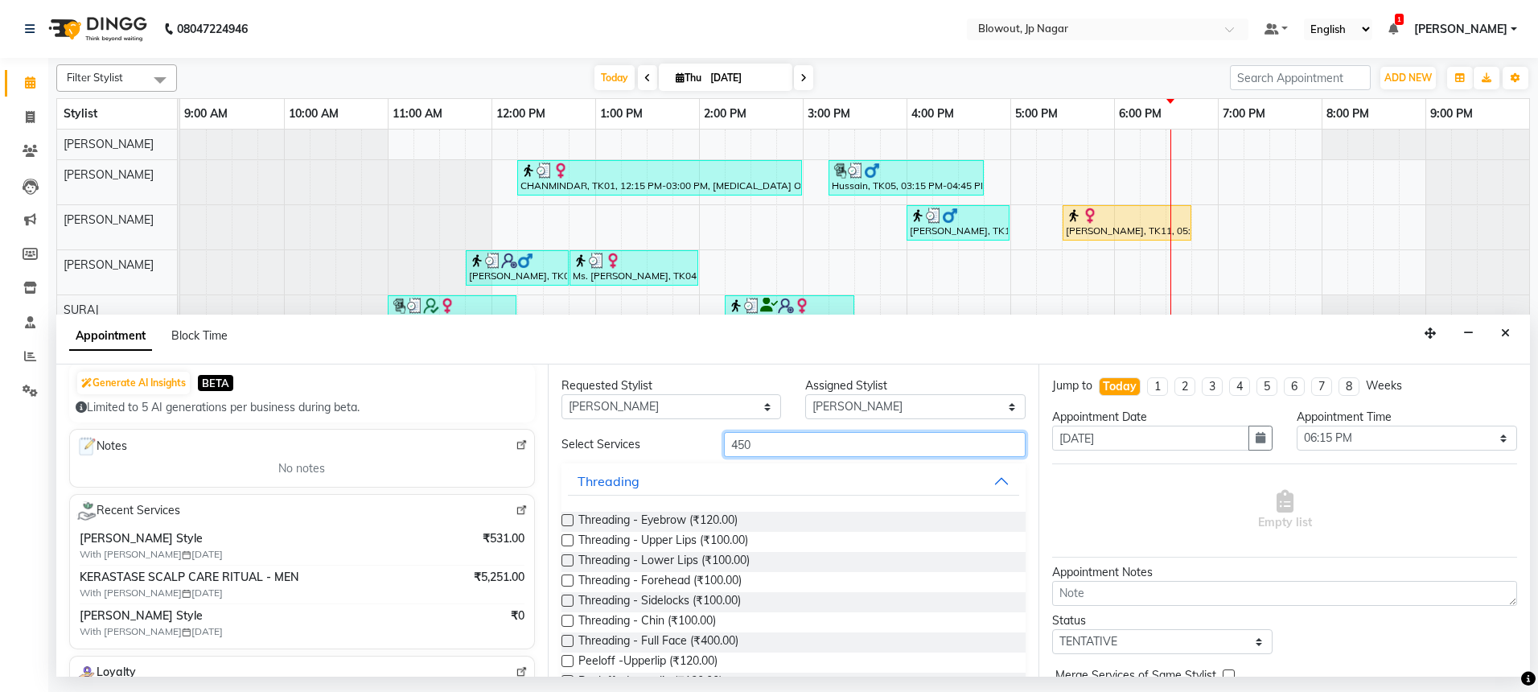
click at [782, 451] on input "450" at bounding box center [875, 444] width 302 height 25
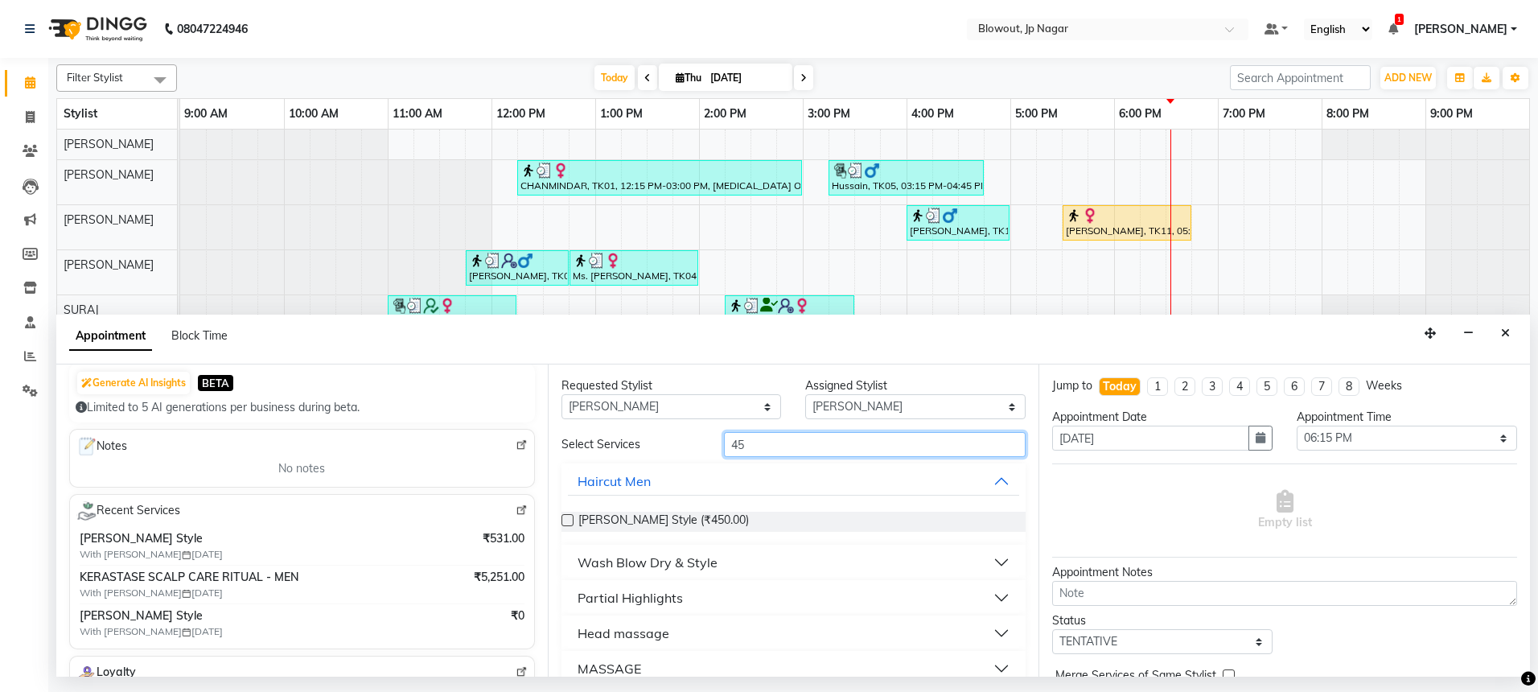
type input "450"
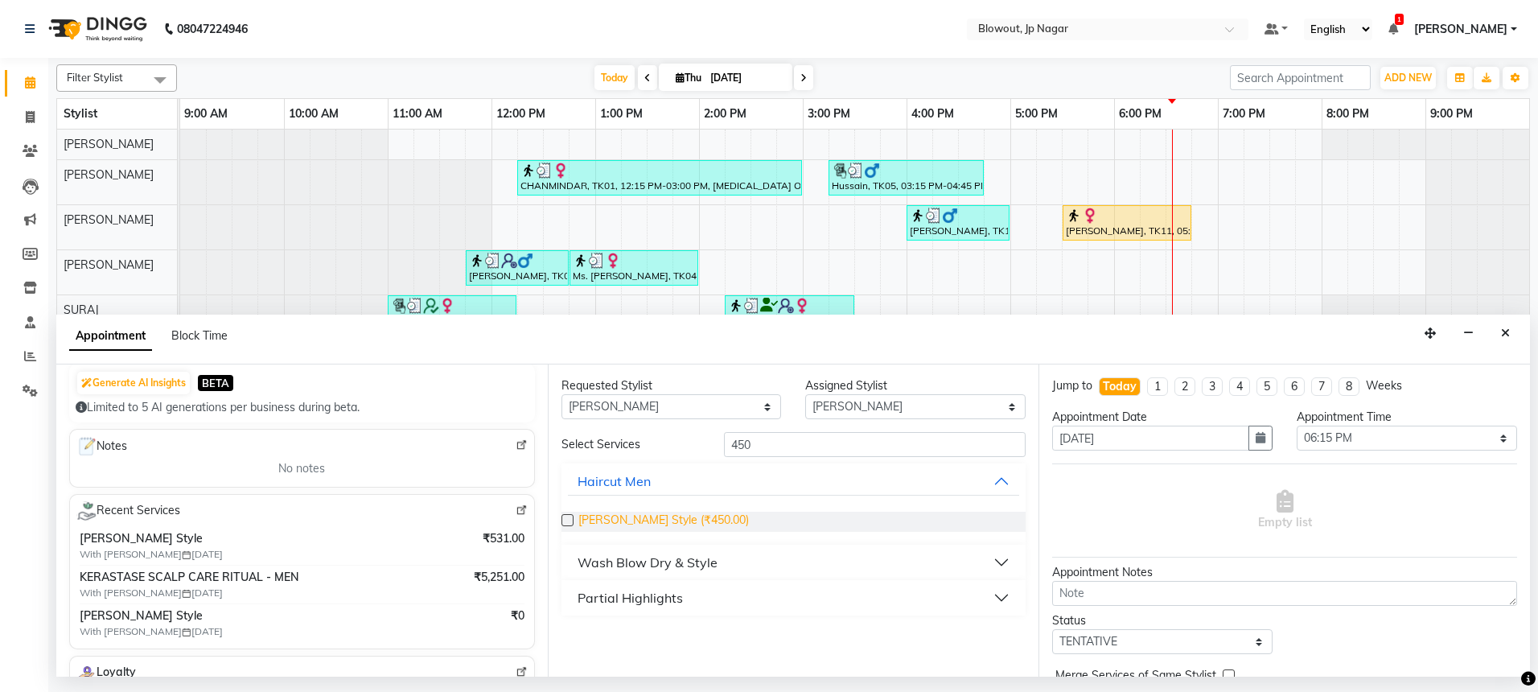
click at [630, 524] on span "Beard Style (₹450.00)" at bounding box center [663, 522] width 171 height 20
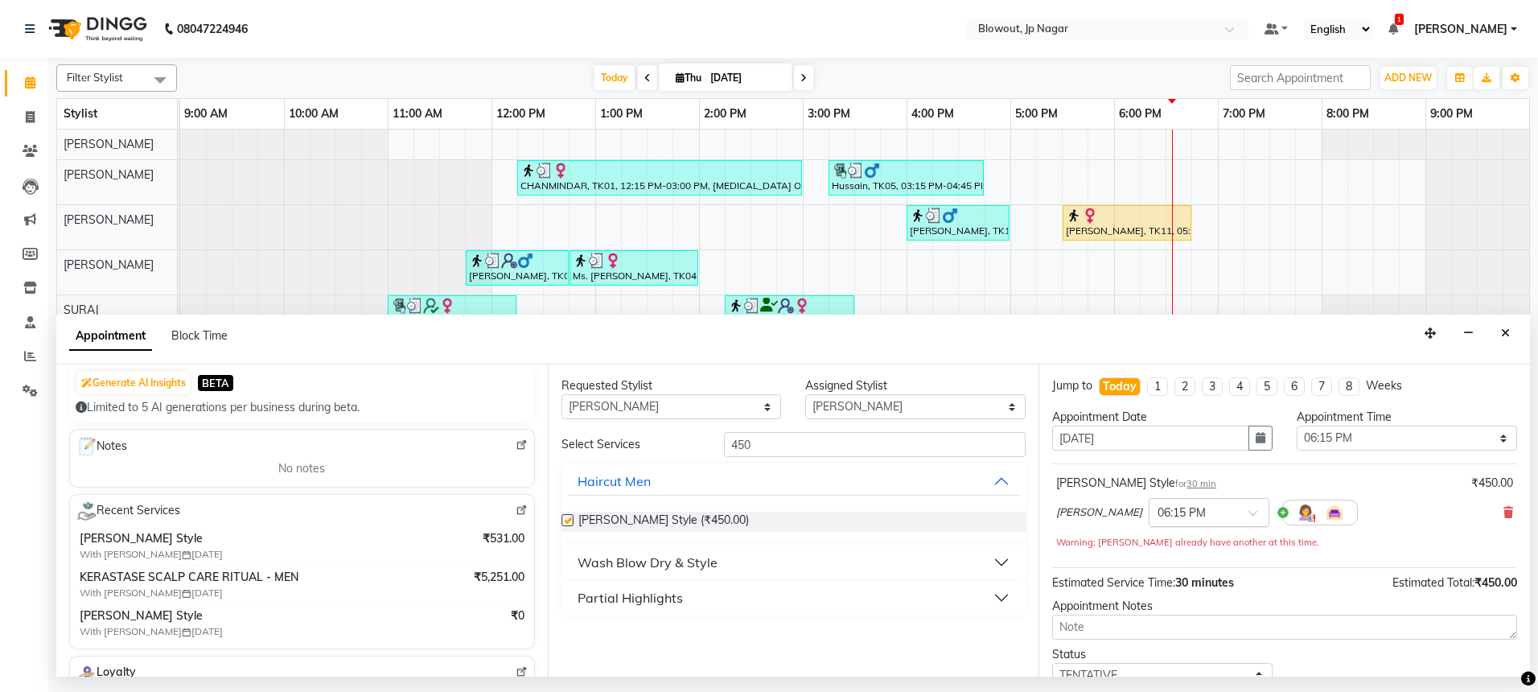
checkbox input "false"
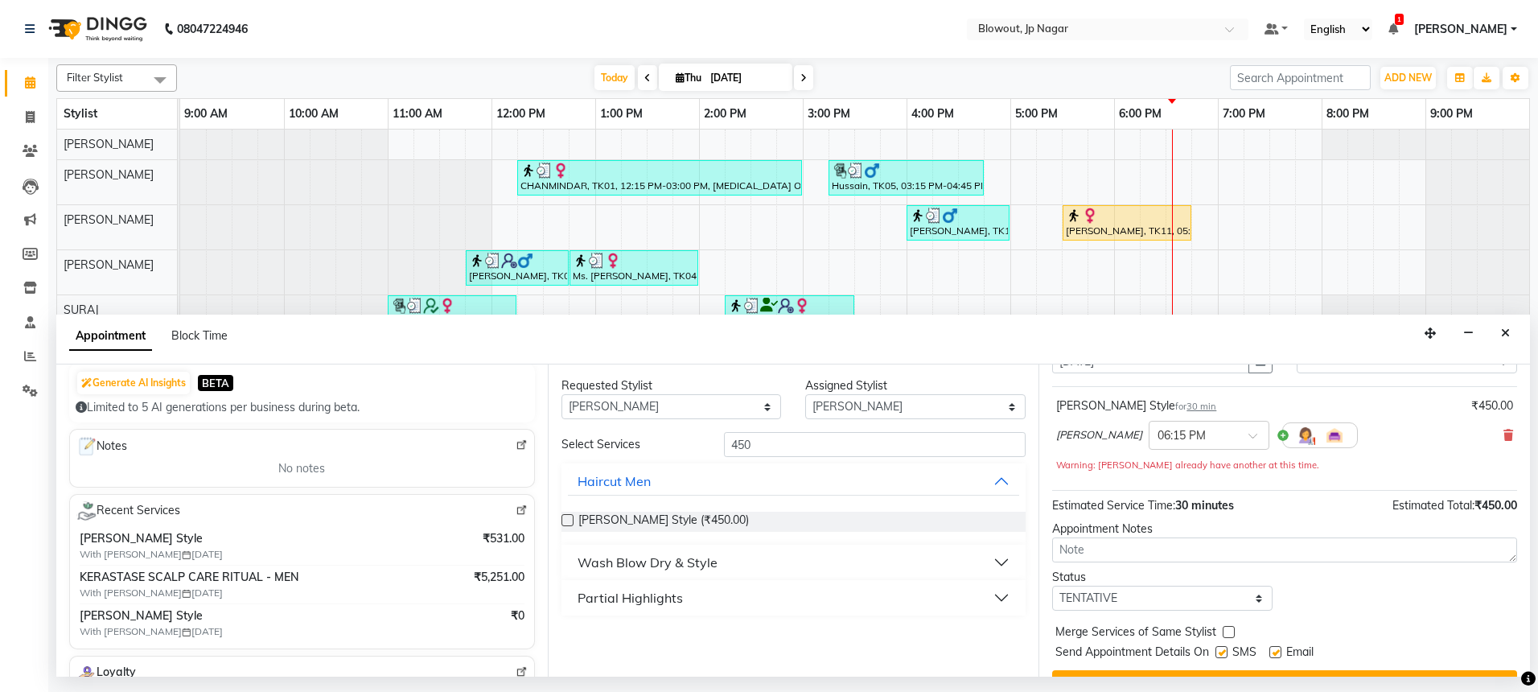
scroll to position [113, 0]
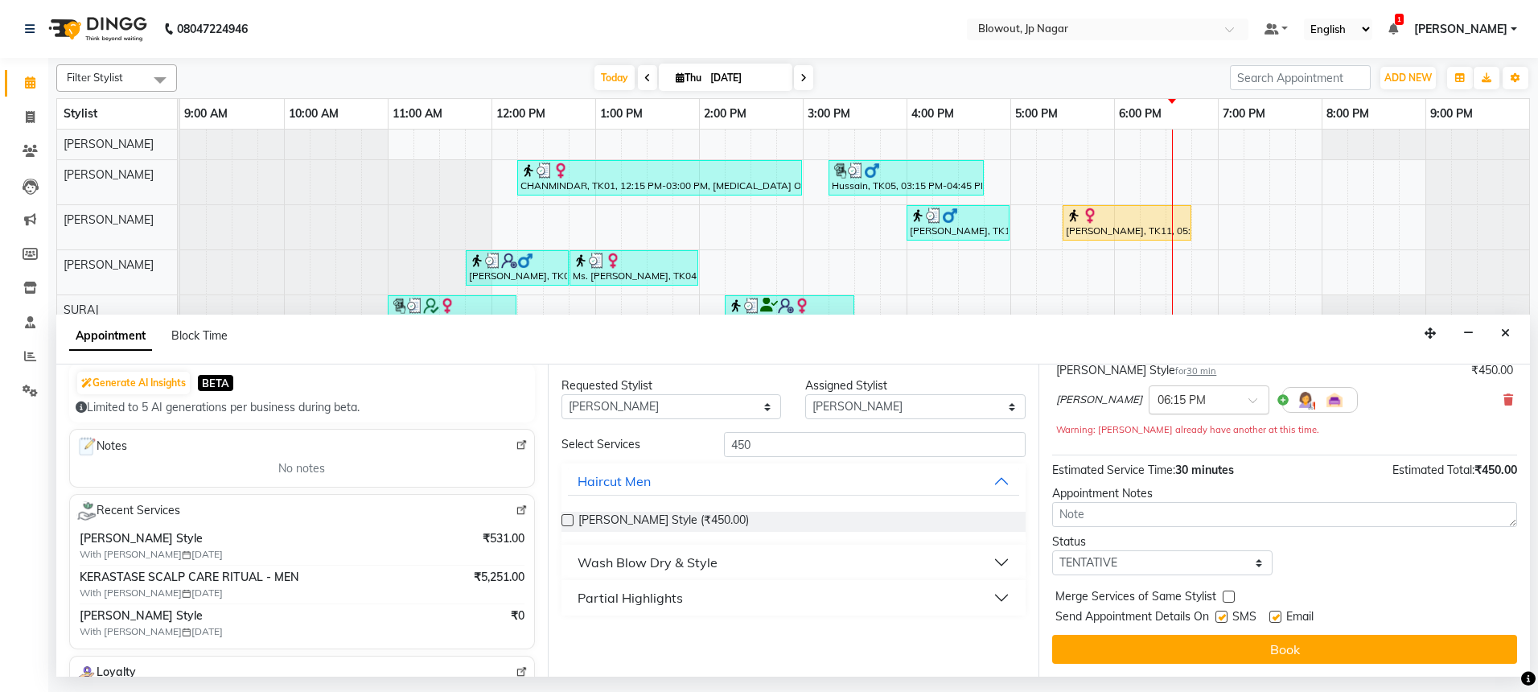
drag, startPoint x: 1225, startPoint y: 640, endPoint x: 1196, endPoint y: 392, distance: 249.5
click at [1196, 392] on div "Jump to Today 1 2 3 4 5 6 7 8 Weeks Appointment Date 04-09-2025 Appointment Tim…" at bounding box center [1285, 520] width 492 height 312
click at [1183, 397] on div at bounding box center [1209, 398] width 119 height 17
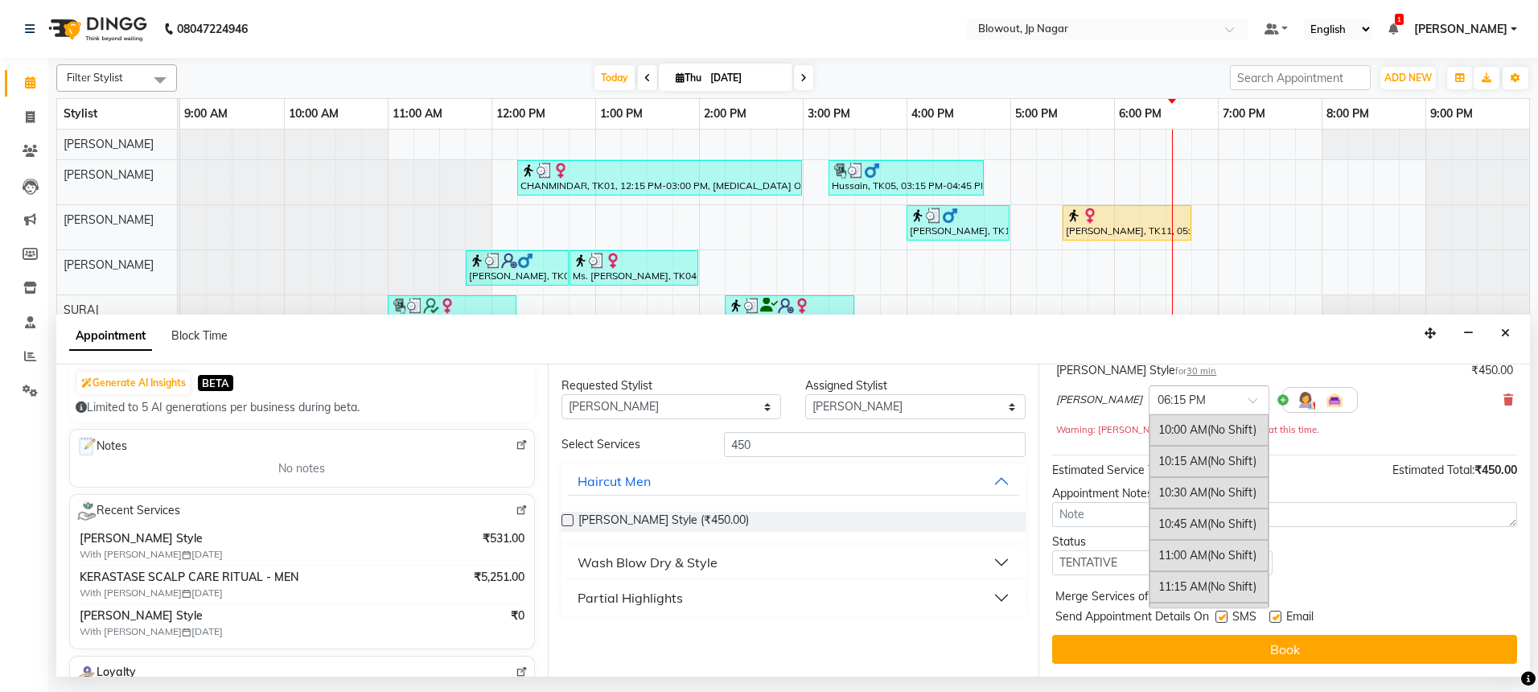
scroll to position [1006, 0]
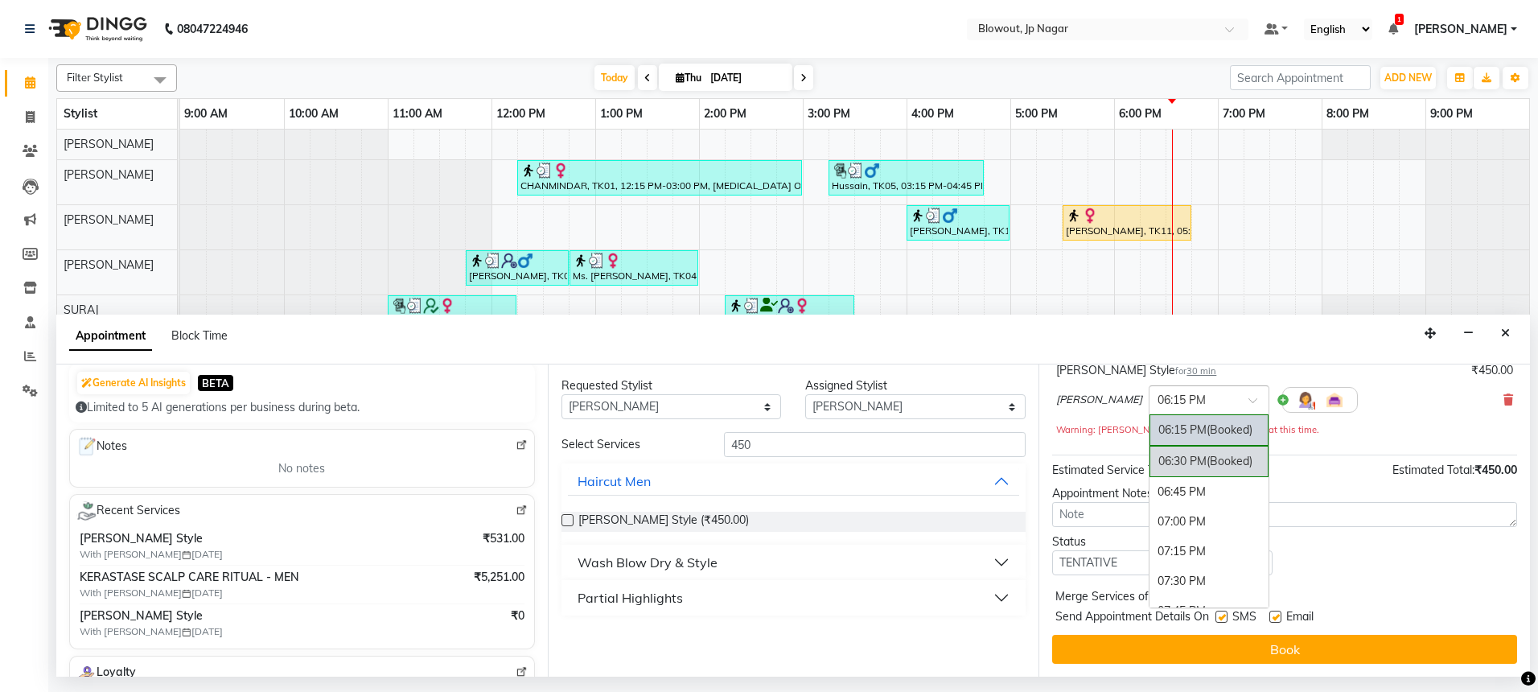
click at [1207, 462] on span "(Booked)" at bounding box center [1230, 461] width 46 height 14
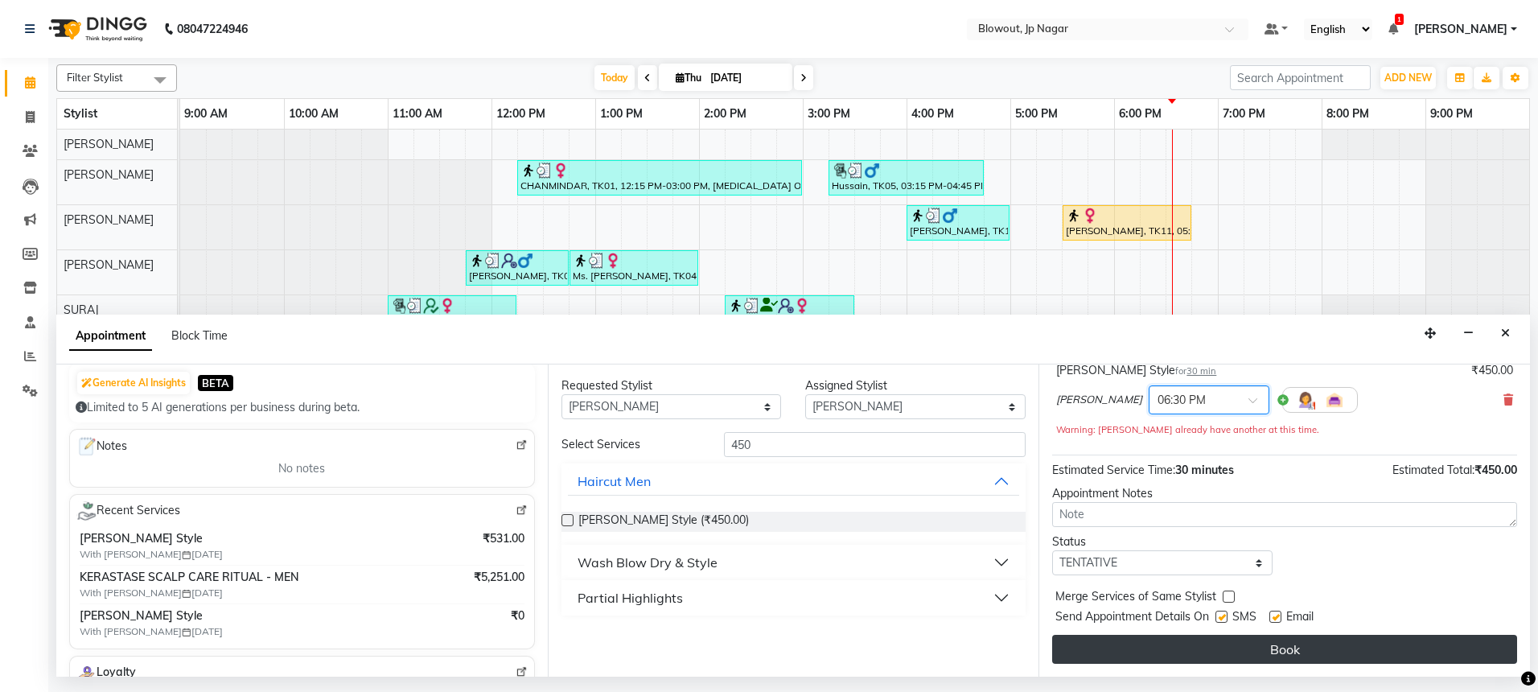
click at [1216, 635] on button "Book" at bounding box center [1284, 649] width 465 height 29
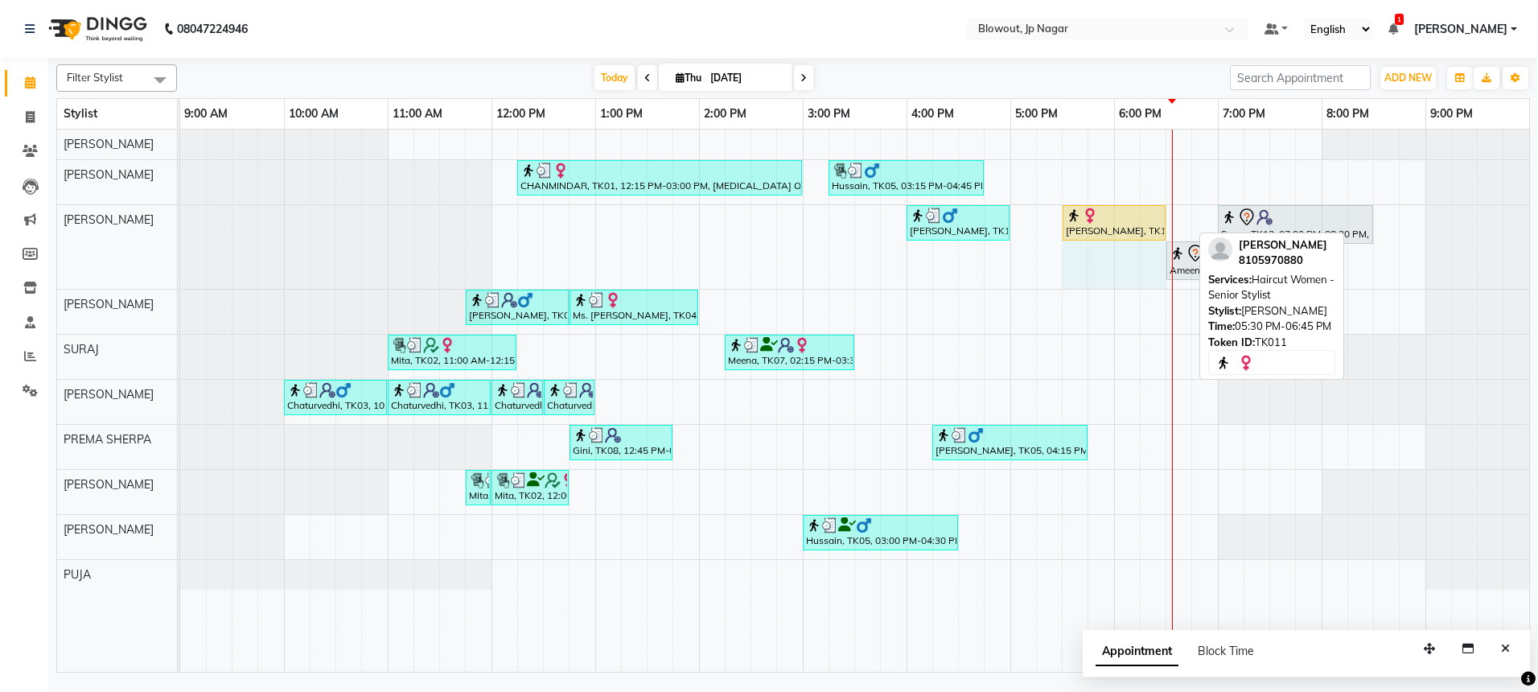
drag, startPoint x: 1189, startPoint y: 220, endPoint x: 1157, endPoint y: 219, distance: 32.2
click at [180, 219] on div "Pavan, TK10, 04:00 PM-05:00 PM, Haircut Men - Senior Stylist Anitha, TK11, 05:3…" at bounding box center [180, 247] width 0 height 84
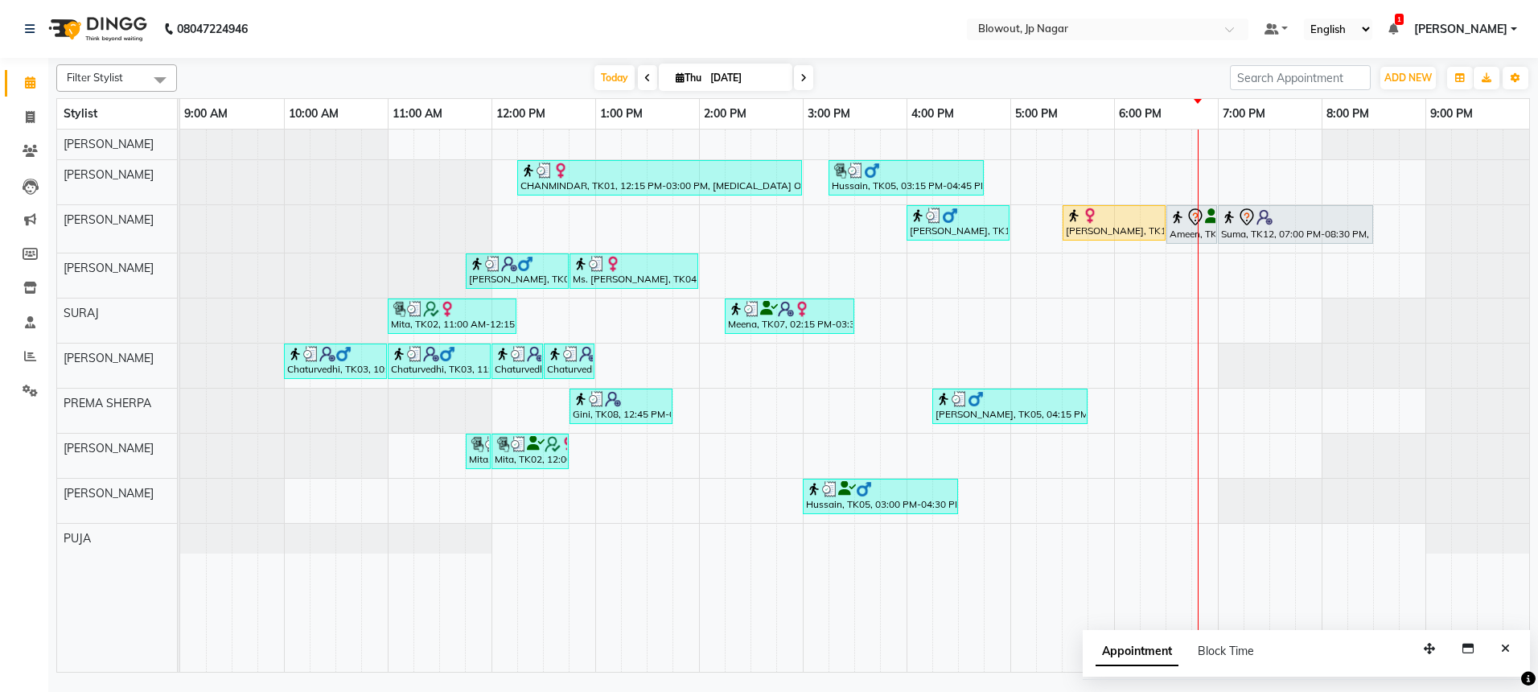
click at [1228, 276] on div "CHANMINDAR, TK01, 12:15 PM-03:00 PM, [MEDICAL_DATA] OFFER - 8999 (₹8999) [PERSO…" at bounding box center [854, 401] width 1349 height 542
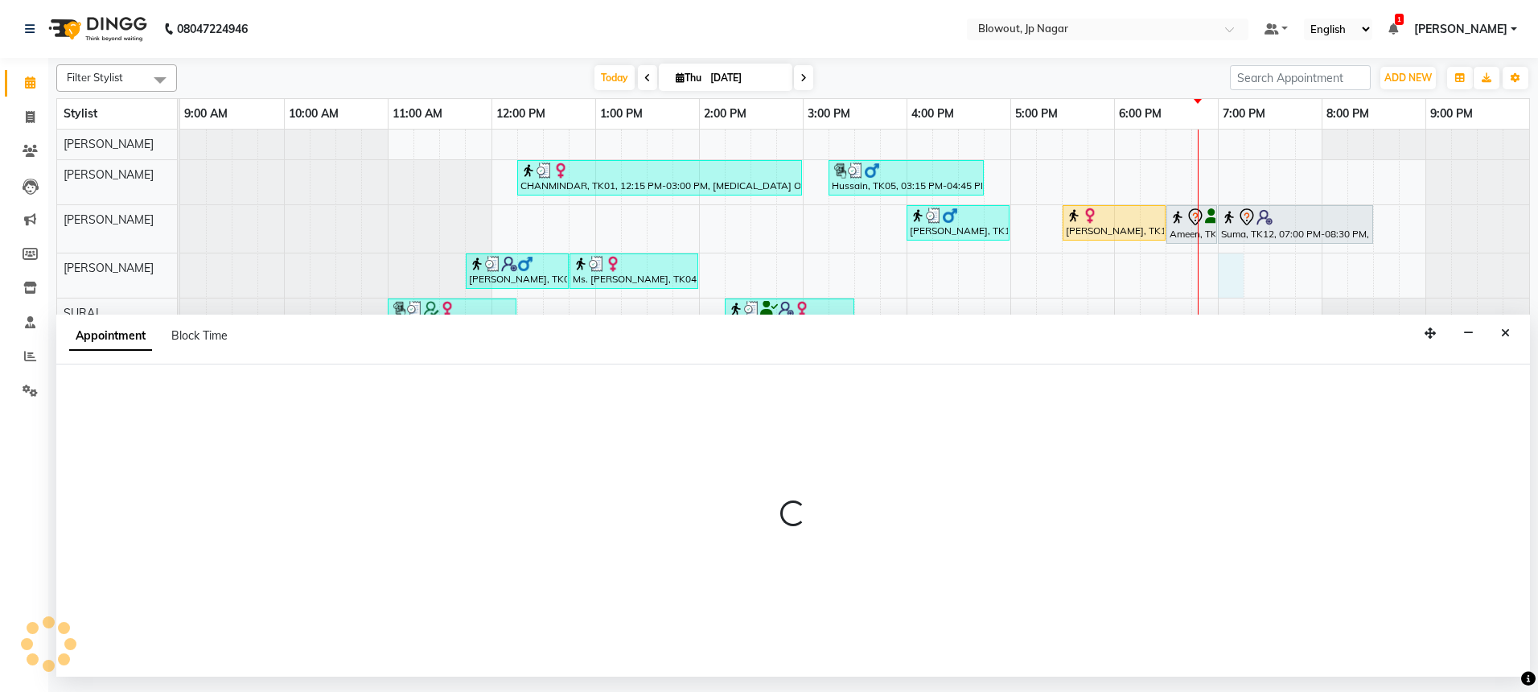
select select "85470"
select select "tentative"
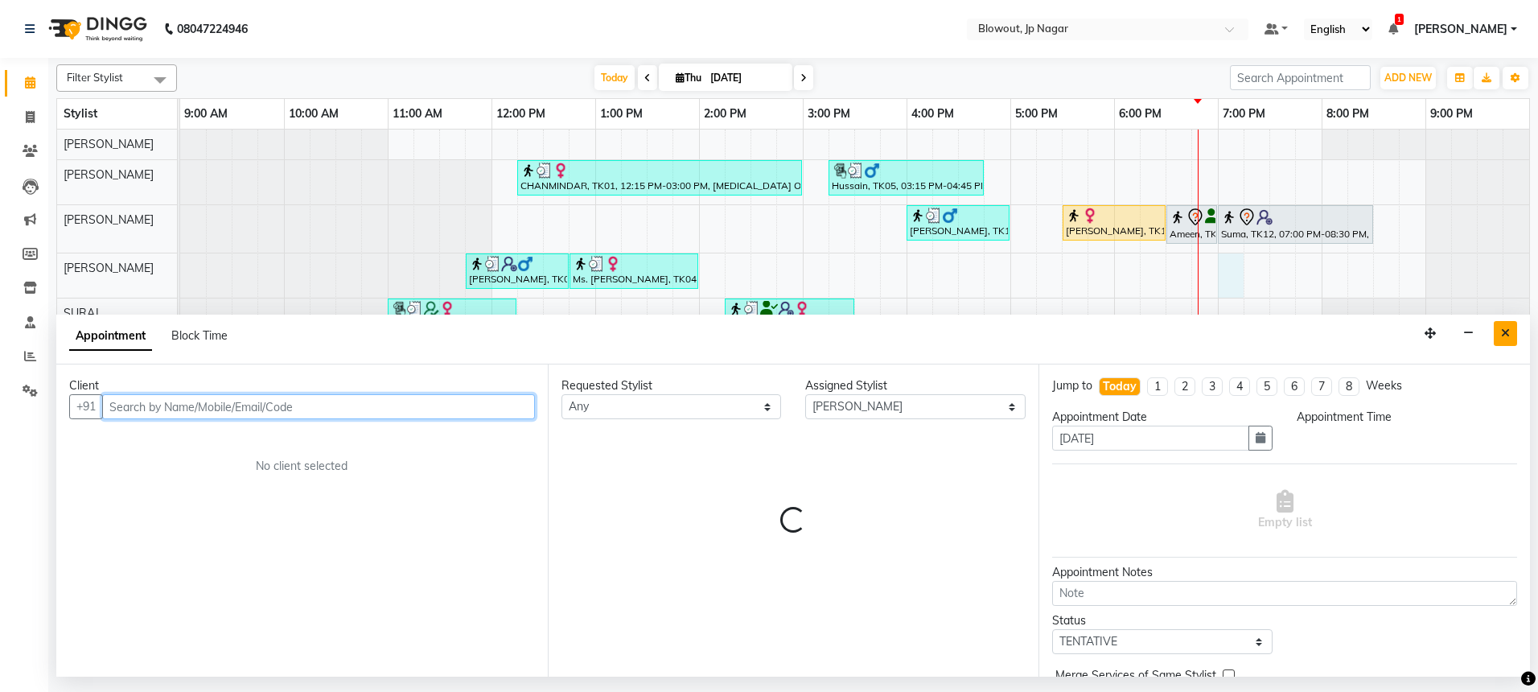
select select "1140"
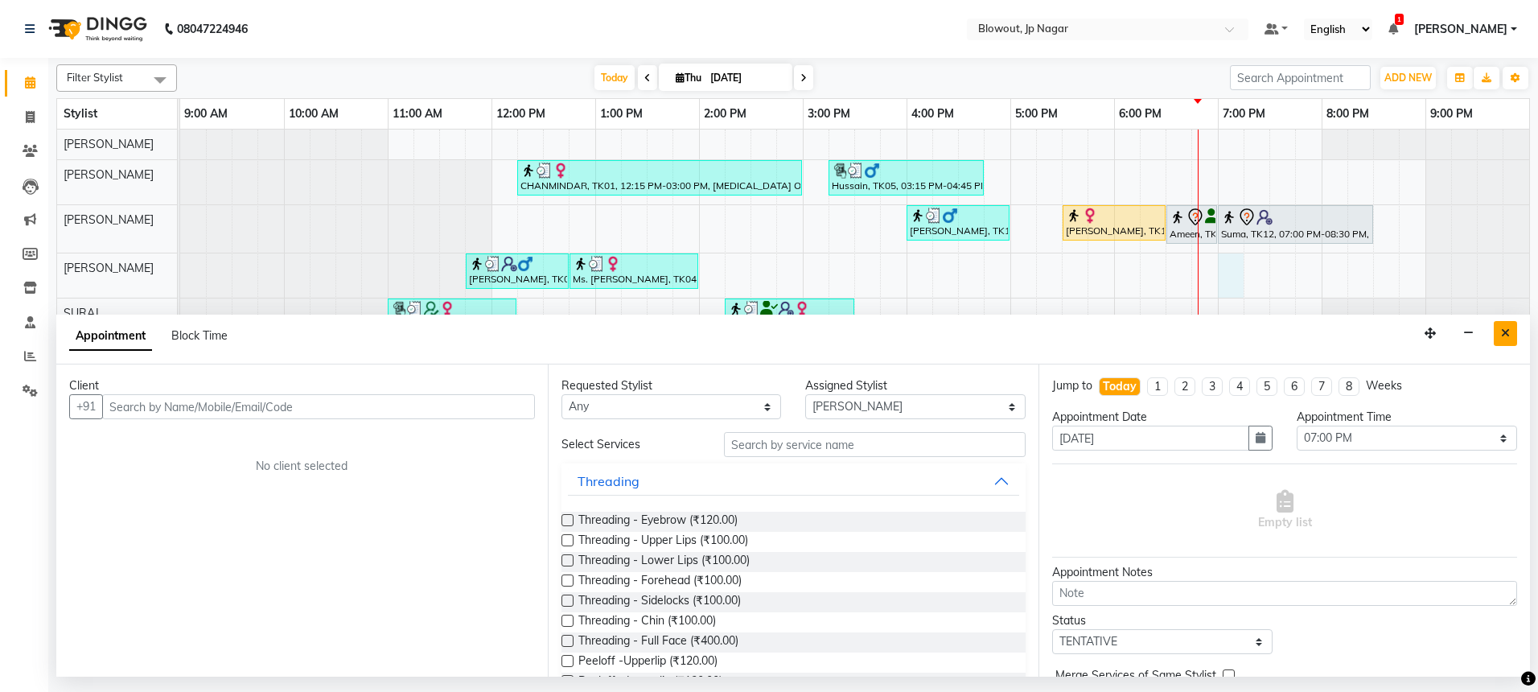
click at [1502, 340] on button "Close" at bounding box center [1505, 333] width 23 height 25
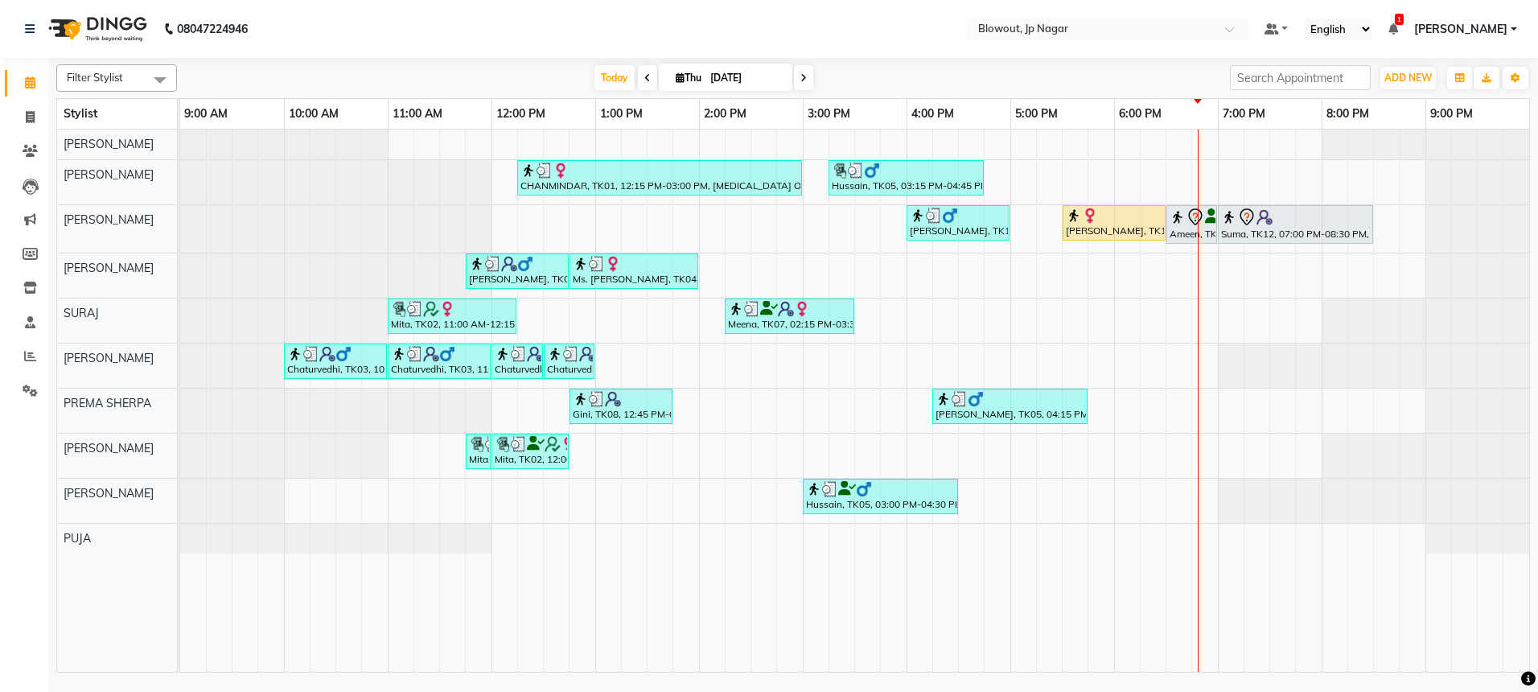
click at [1231, 280] on div "CHANMINDAR, TK01, 12:15 PM-03:00 PM, [MEDICAL_DATA] OFFER - 8999 (₹8999) [PERSO…" at bounding box center [854, 401] width 1349 height 542
select select "85470"
select select "tentative"
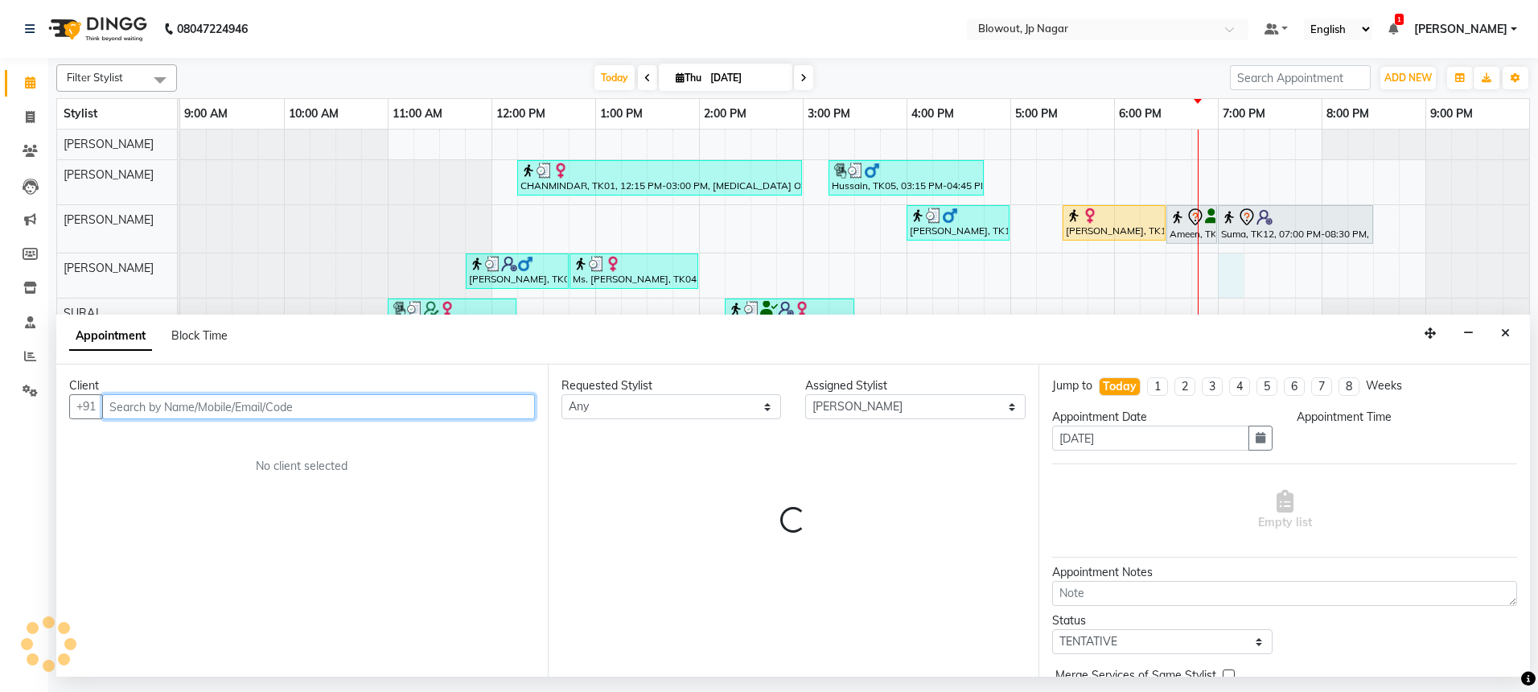
select select "1140"
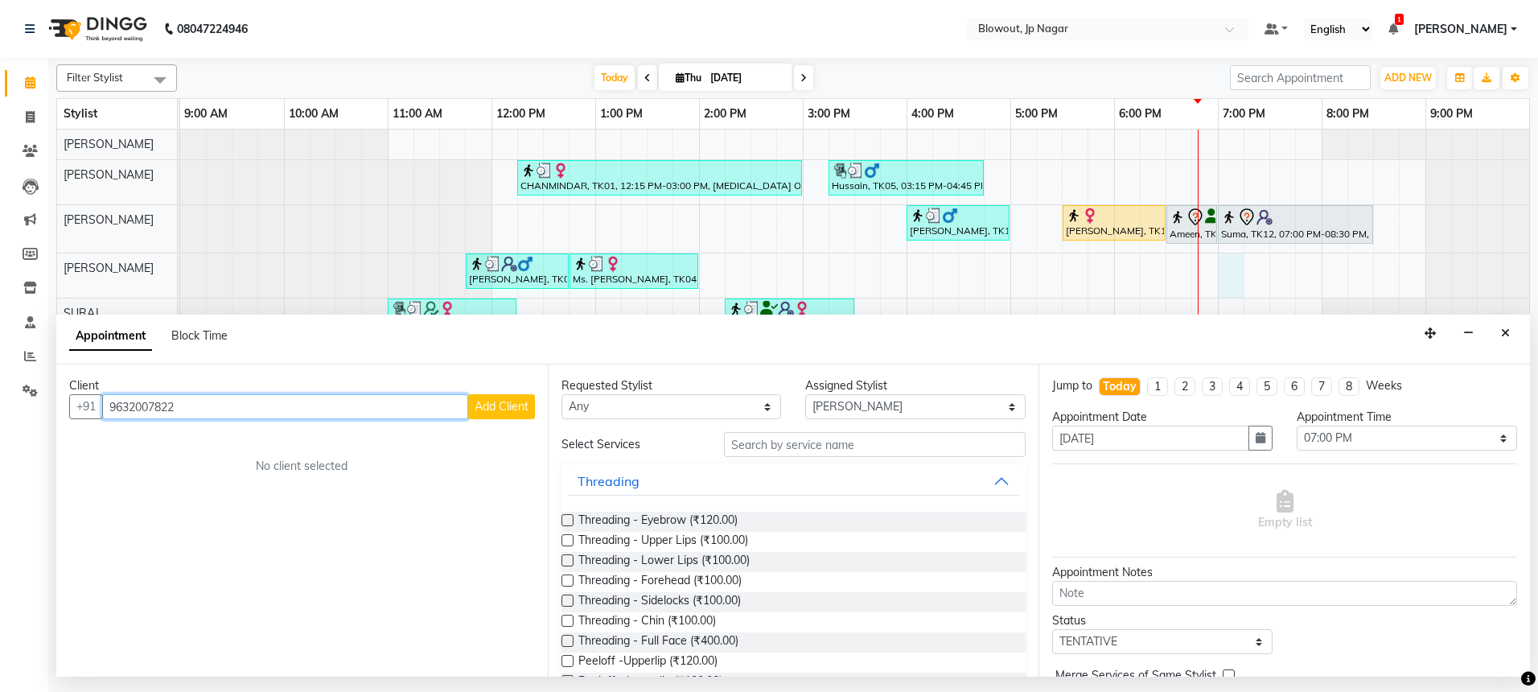
type input "9632007822"
click at [508, 400] on span "Add Client" at bounding box center [502, 406] width 54 height 14
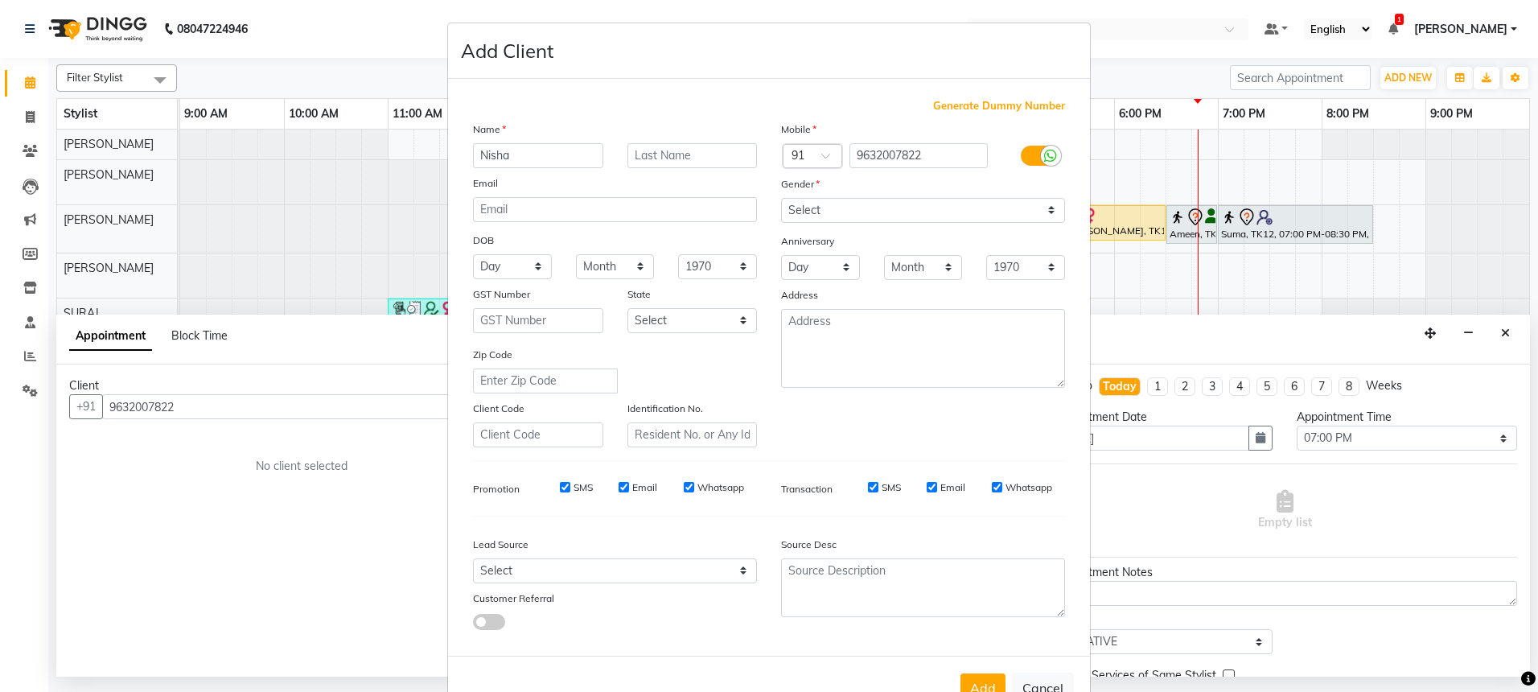
type input "Nisha"
click at [1044, 161] on icon at bounding box center [1050, 156] width 13 height 14
click at [0, 0] on input "checkbox" at bounding box center [0, 0] width 0 height 0
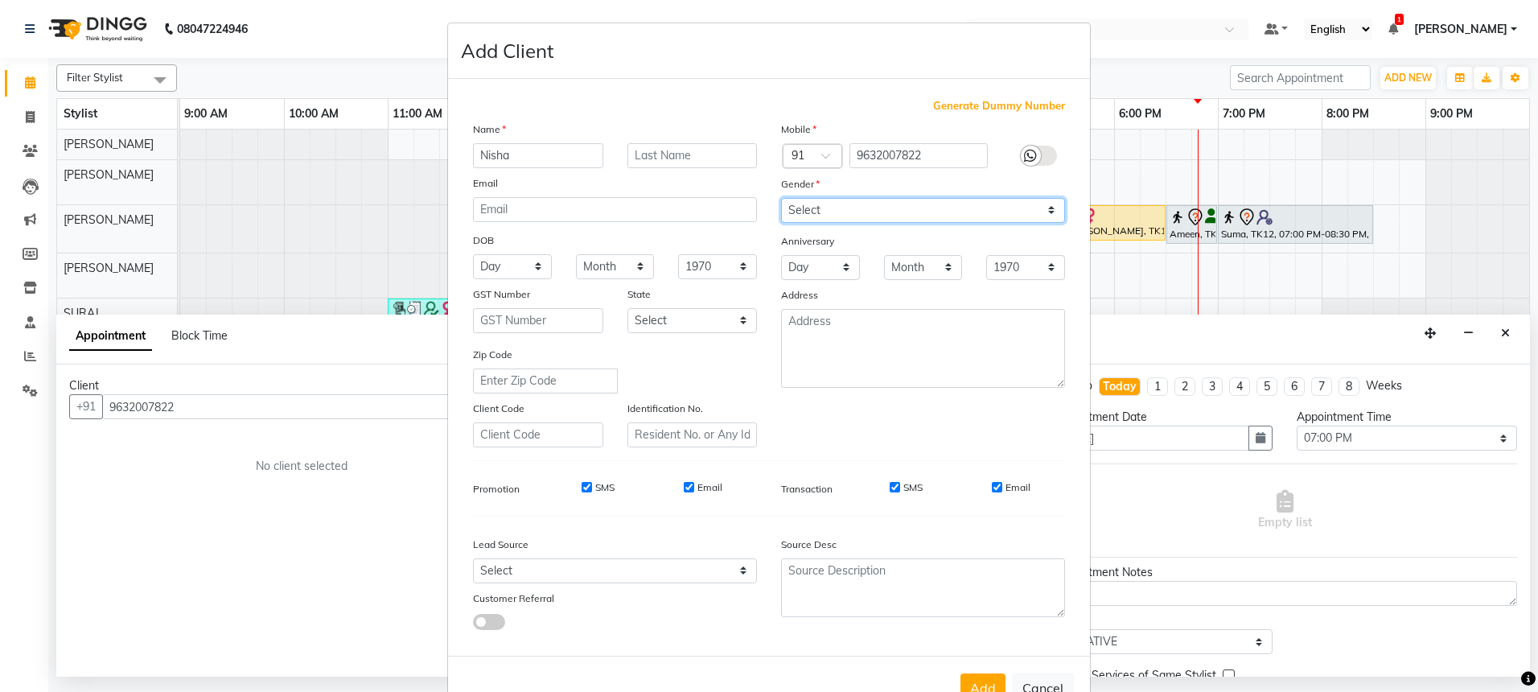
click at [1014, 205] on select "Select [DEMOGRAPHIC_DATA] [DEMOGRAPHIC_DATA] Other Prefer Not To Say" at bounding box center [923, 210] width 284 height 25
select select "[DEMOGRAPHIC_DATA]"
click at [972, 681] on button "Add" at bounding box center [983, 687] width 45 height 29
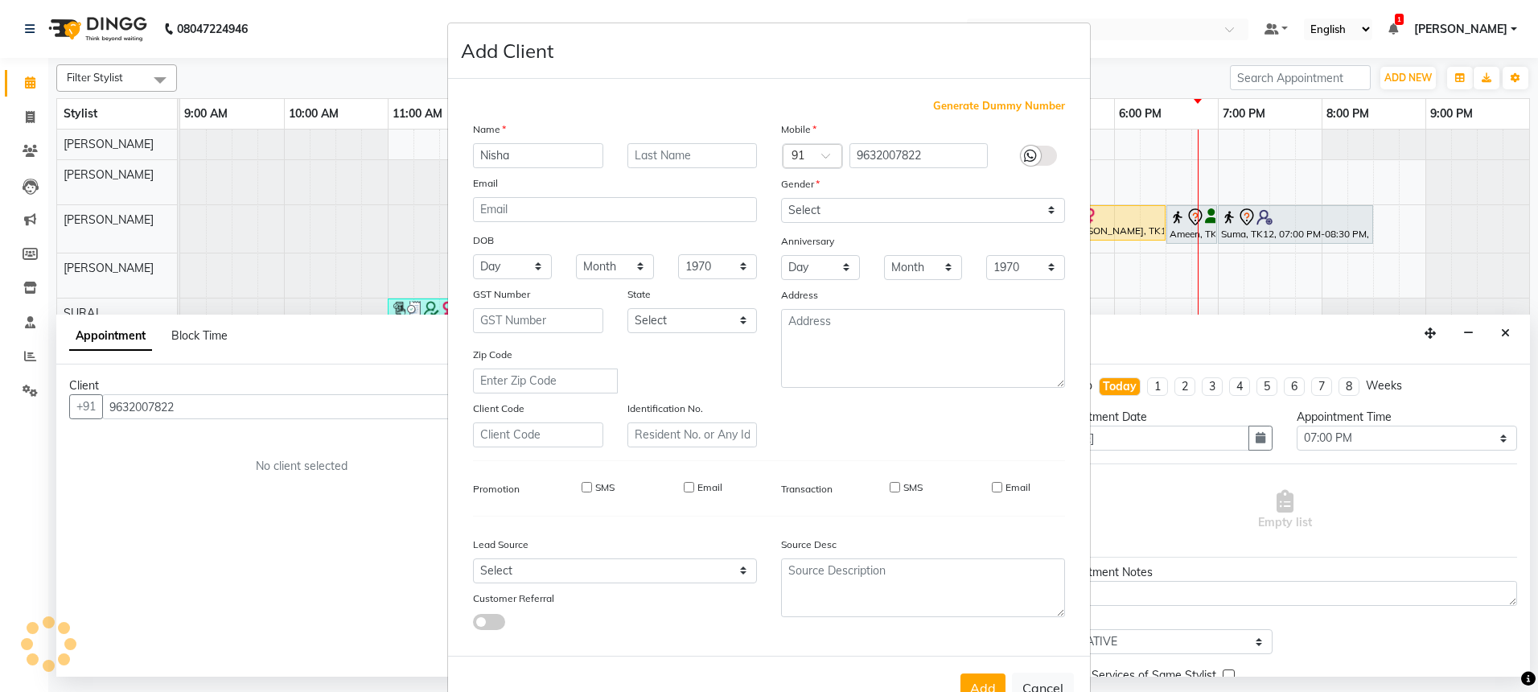
select select
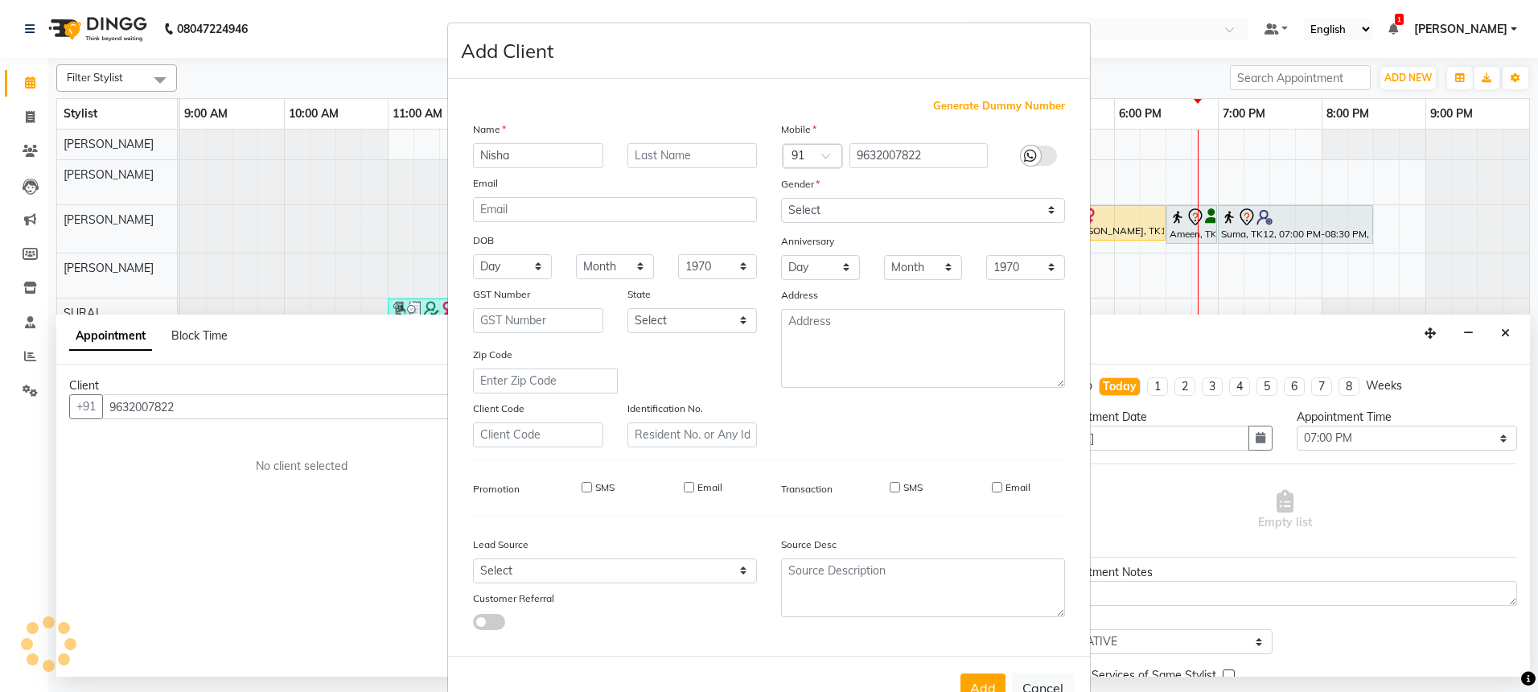
select select
checkbox input "false"
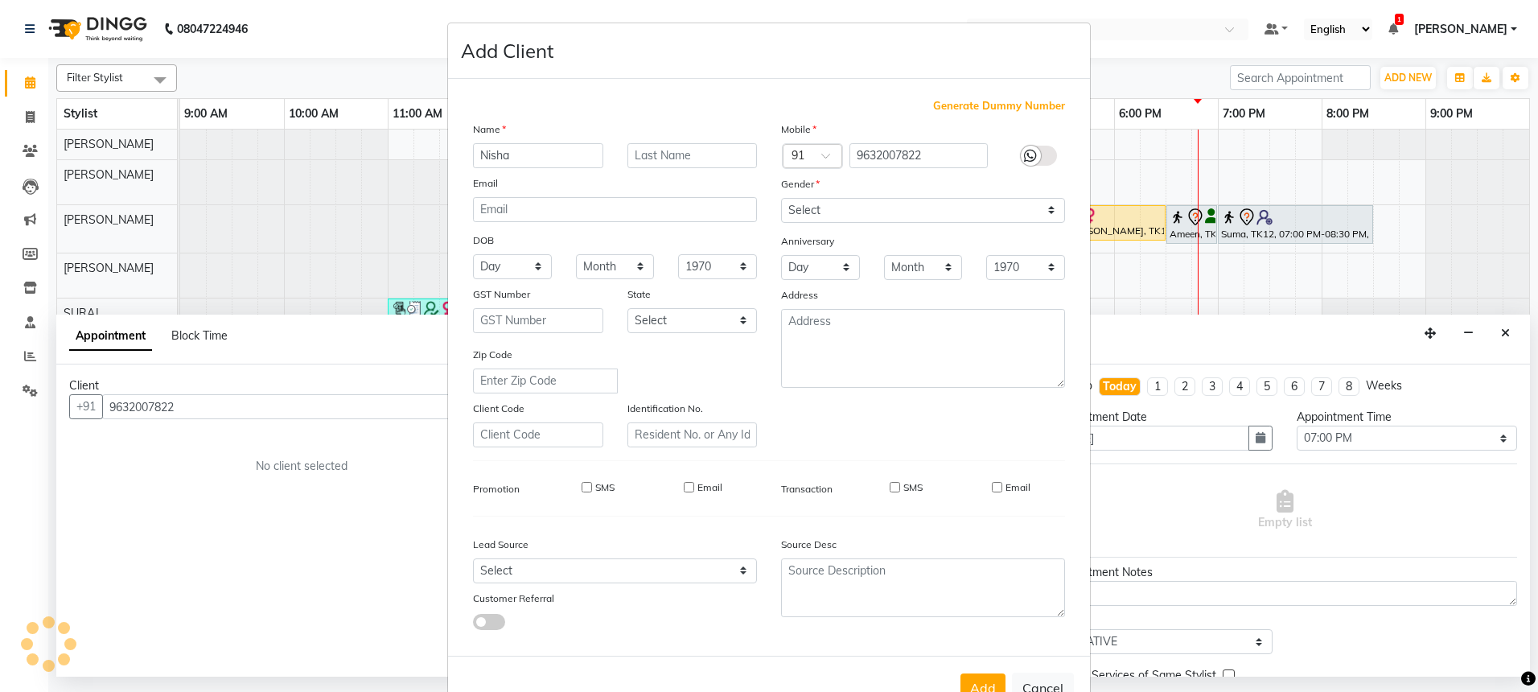
checkbox input "false"
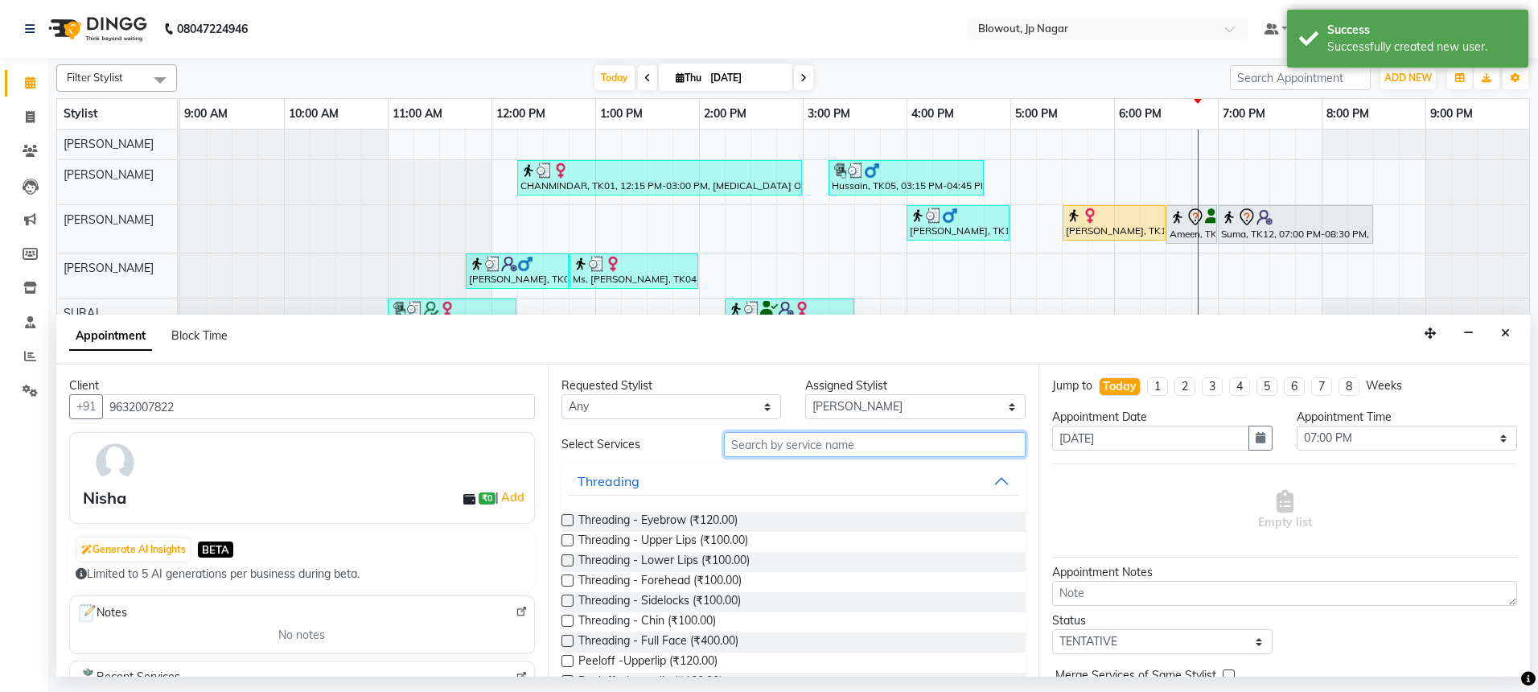
click at [863, 448] on input "text" at bounding box center [875, 444] width 302 height 25
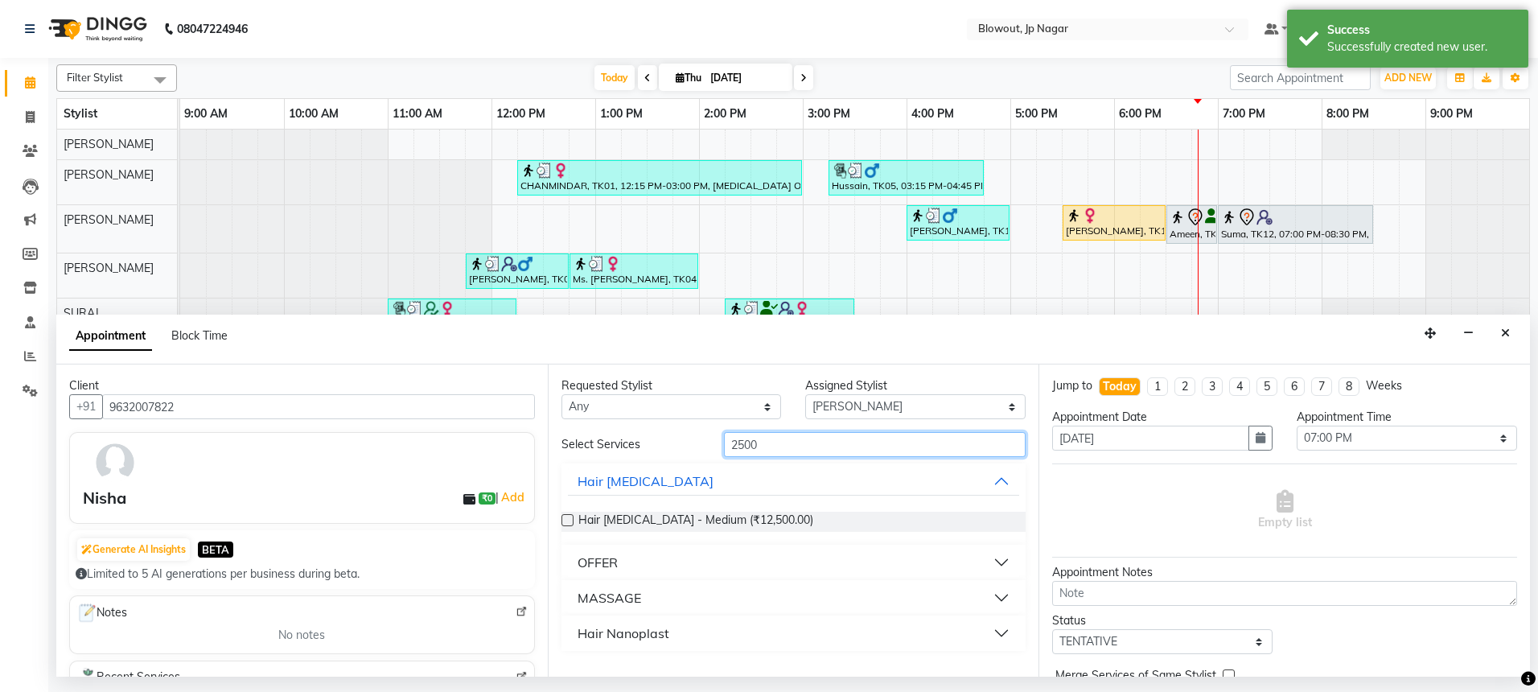
drag, startPoint x: 777, startPoint y: 446, endPoint x: 667, endPoint y: 434, distance: 110.9
click at [667, 434] on div "Select Services 2500" at bounding box center [793, 444] width 489 height 25
type input "3000"
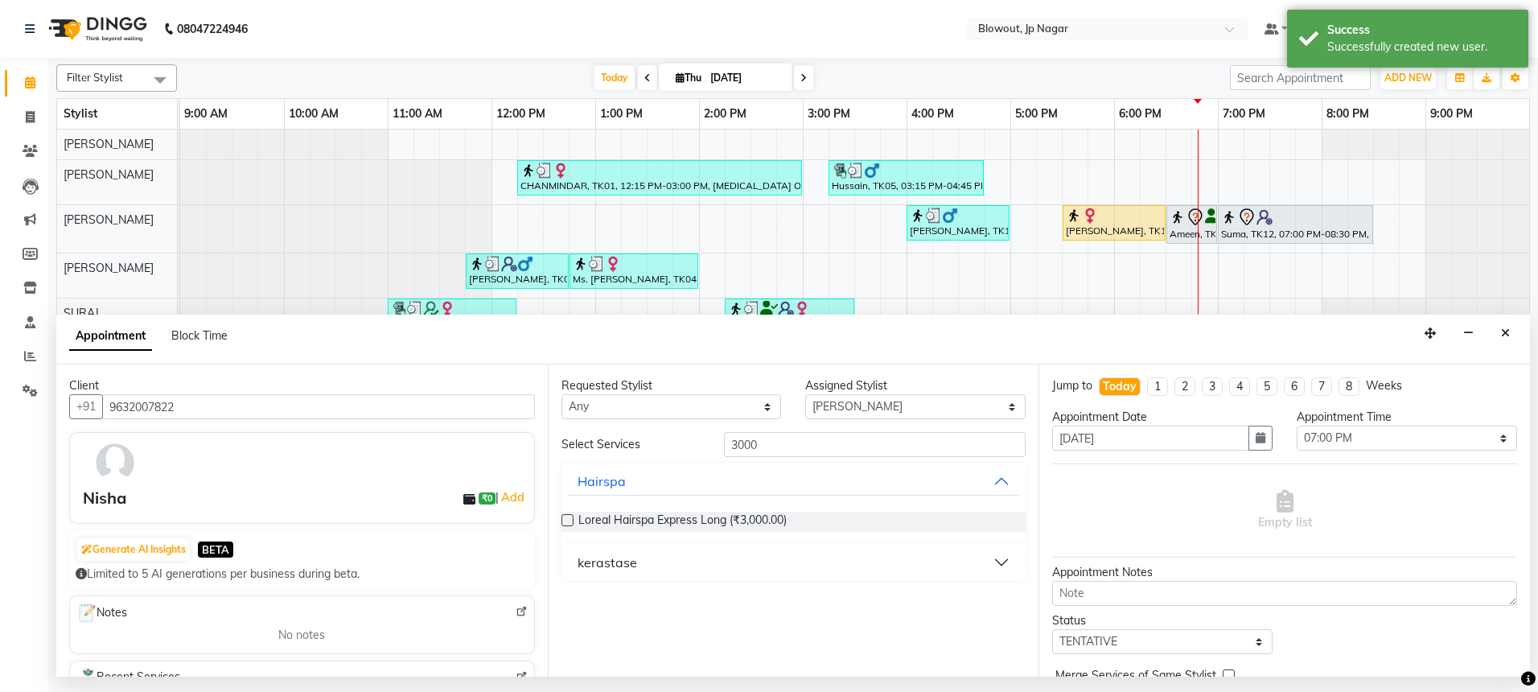
click at [671, 570] on button "kerastase" at bounding box center [794, 562] width 452 height 29
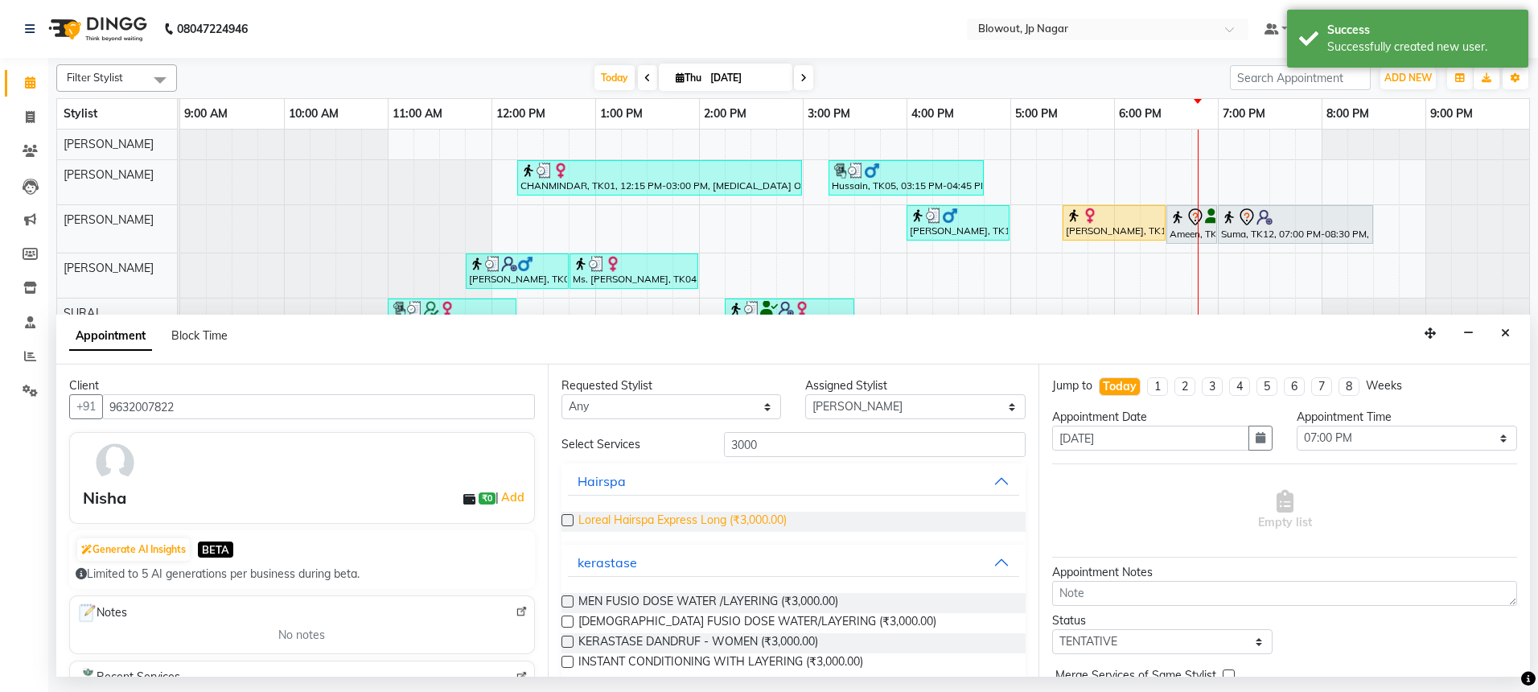
click at [695, 523] on span "Loreal Hairspa Express Long (₹3,000.00)" at bounding box center [682, 522] width 208 height 20
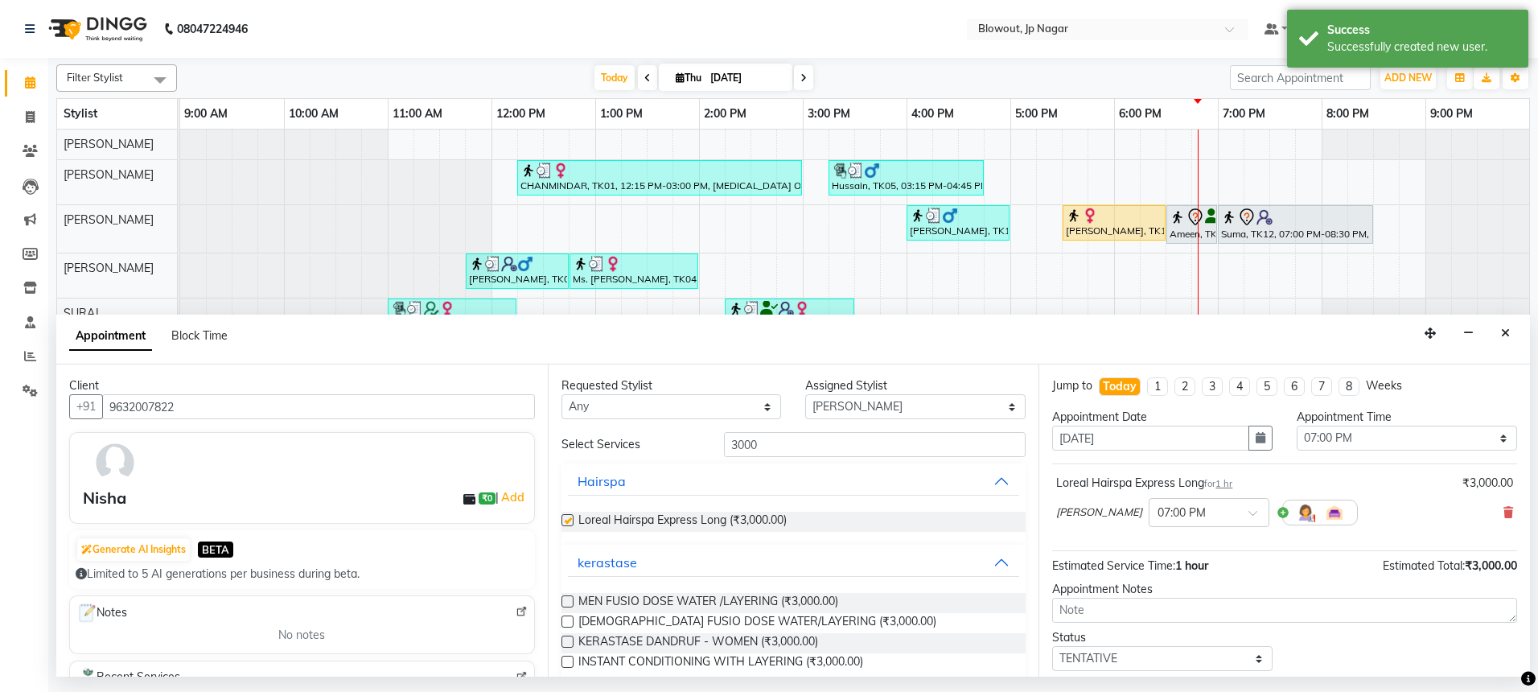
checkbox input "false"
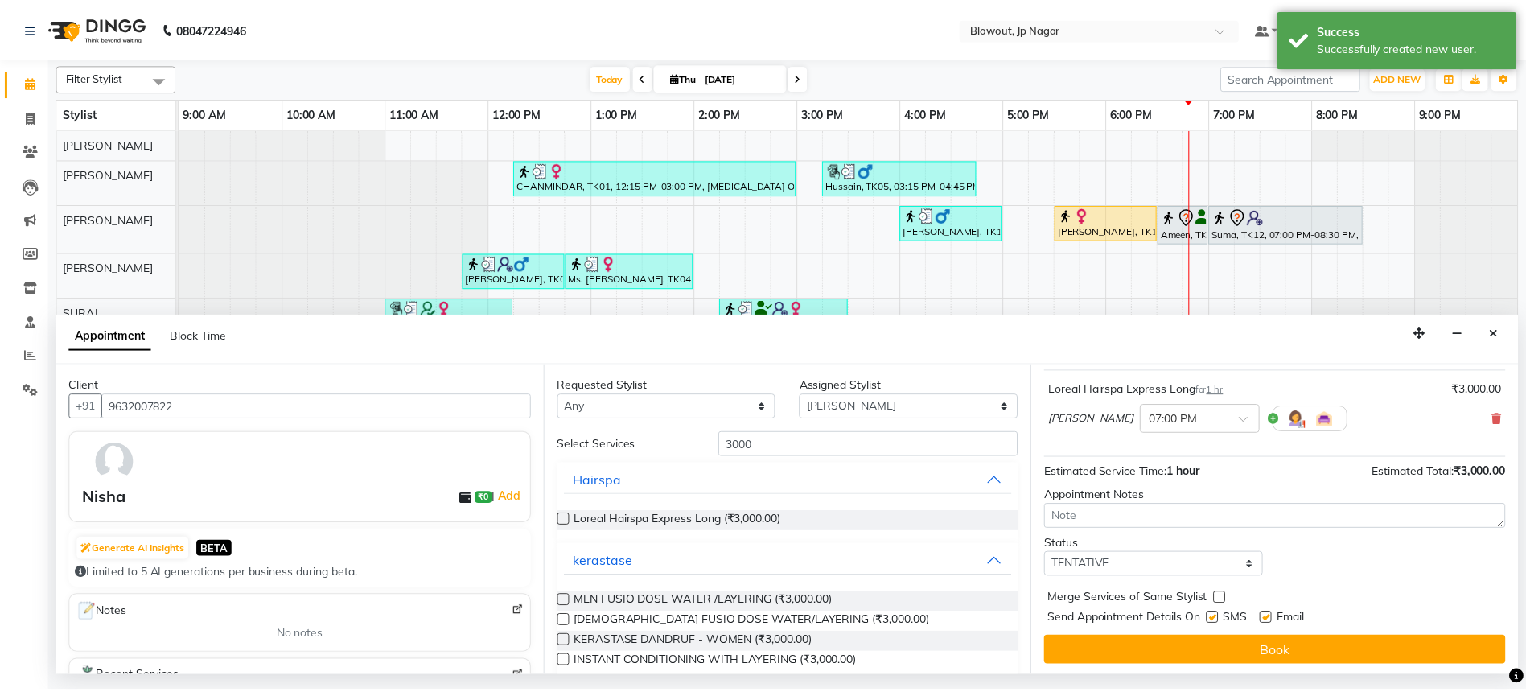
scroll to position [96, 0]
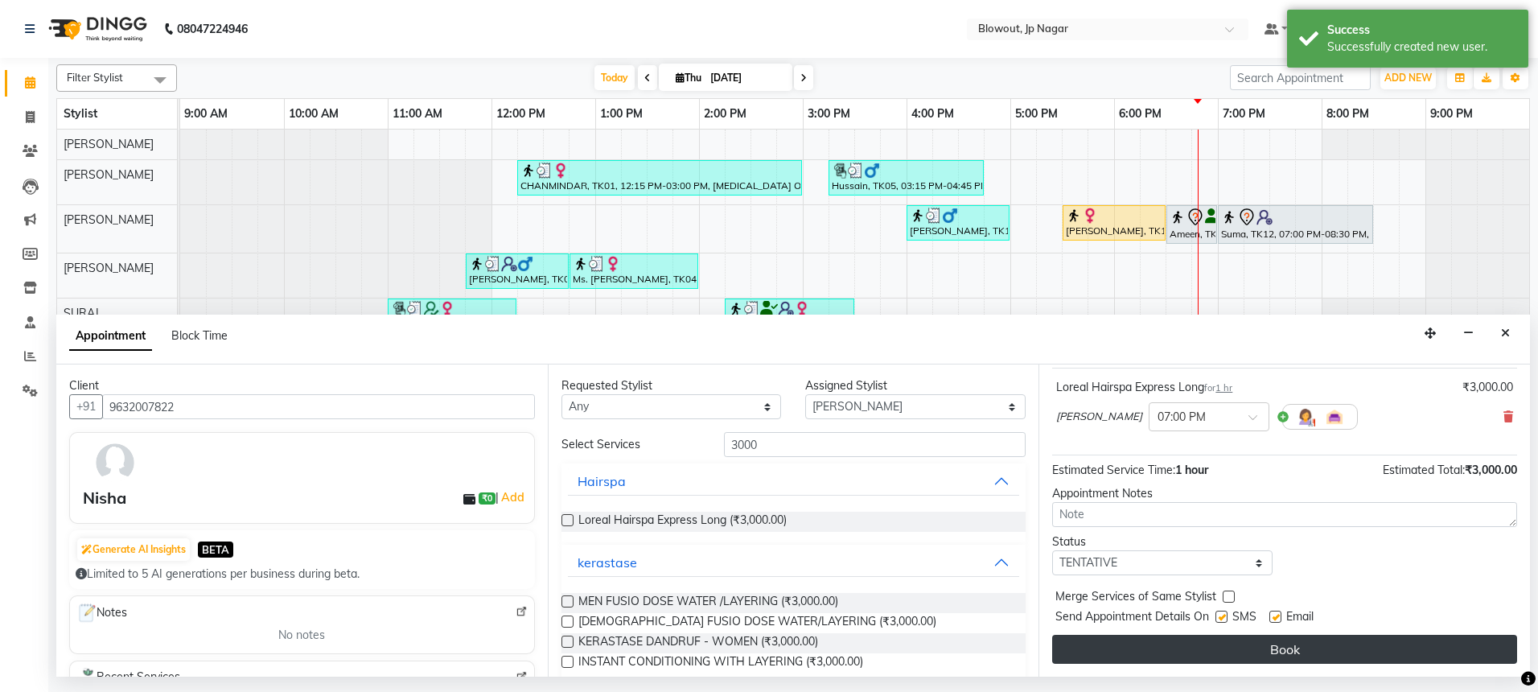
click at [1206, 640] on button "Book" at bounding box center [1284, 649] width 465 height 29
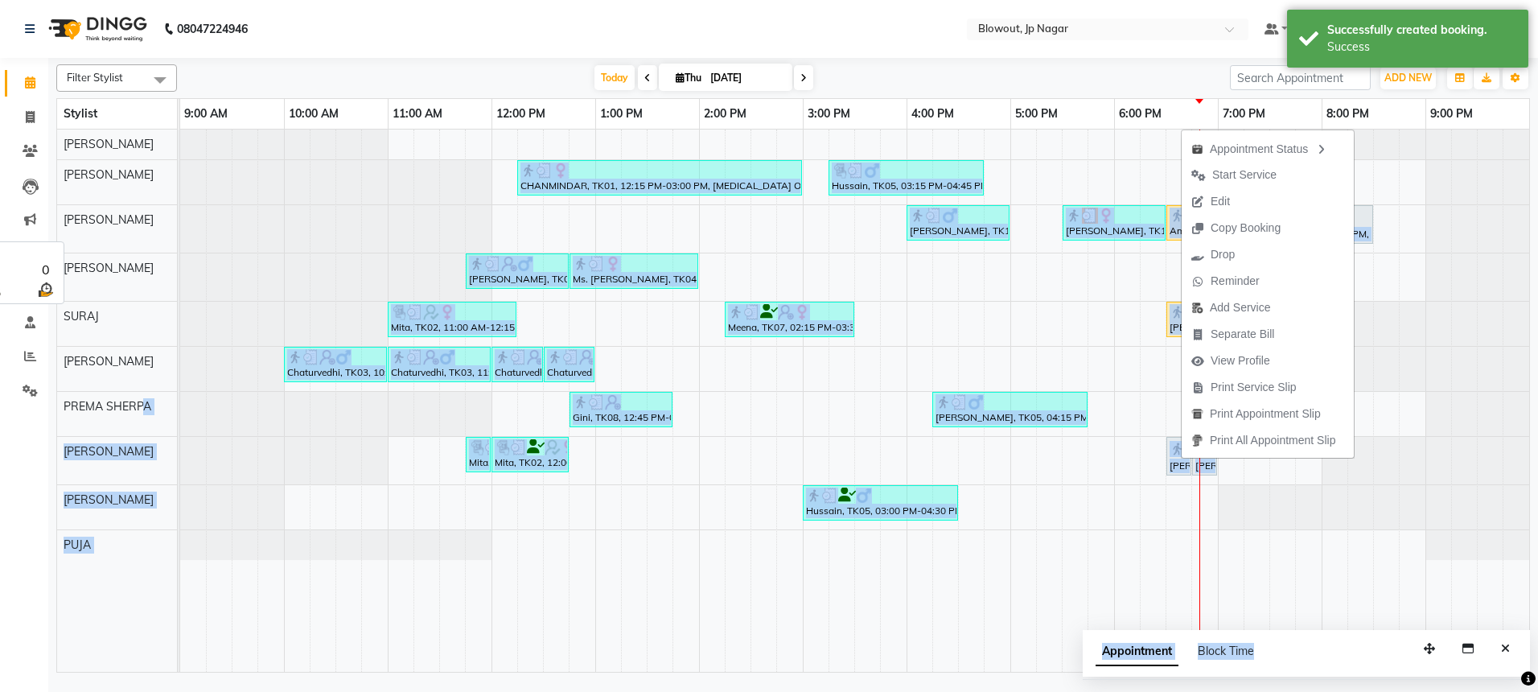
drag, startPoint x: 1388, startPoint y: 155, endPoint x: 140, endPoint y: 402, distance: 1272.0
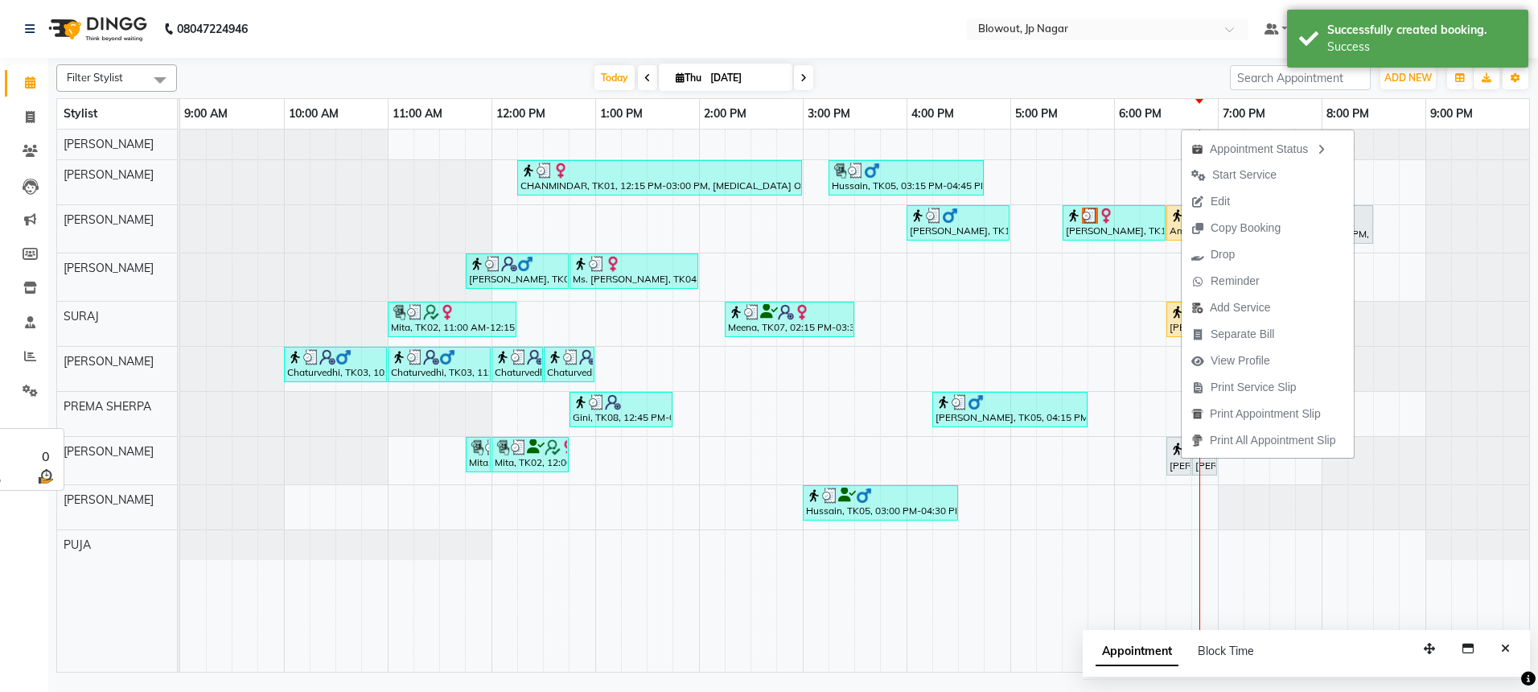
click at [139, 401] on span "PREMA SHERPA" at bounding box center [108, 406] width 88 height 14
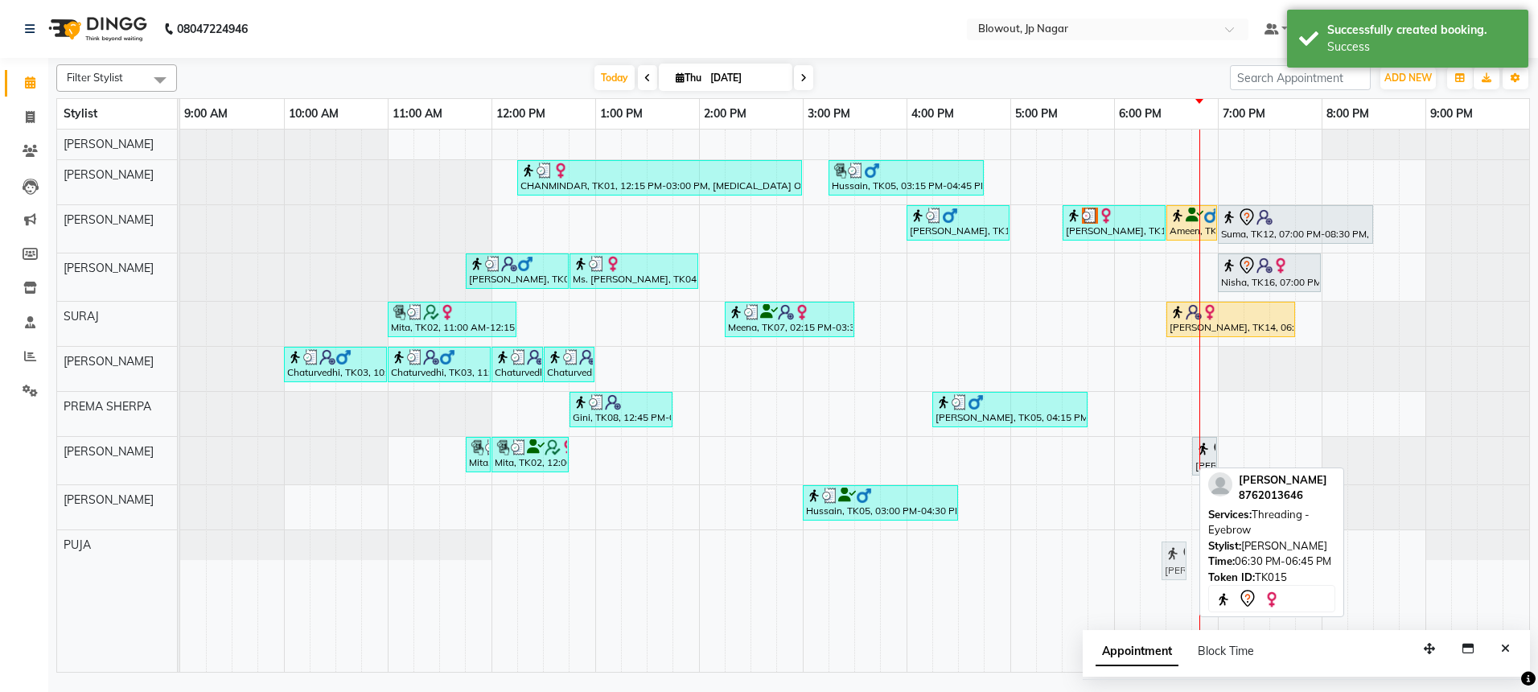
drag, startPoint x: 1183, startPoint y: 451, endPoint x: 1179, endPoint y: 535, distance: 84.6
click at [1178, 555] on full-calendar "Stylist 9:00 AM 10:00 AM 11:00 AM 12:00 PM 1:00 PM 2:00 PM 3:00 PM 4:00 PM 5:00…" at bounding box center [793, 385] width 1474 height 574
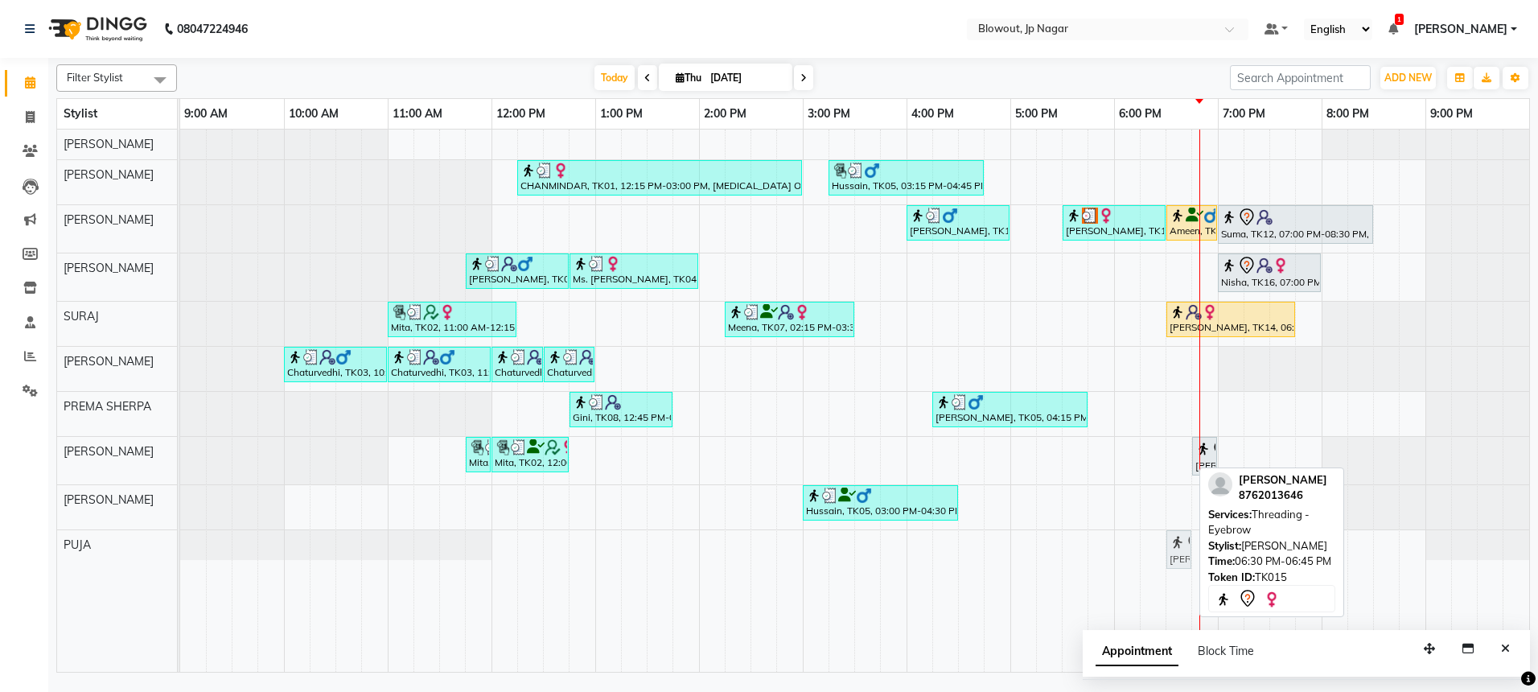
drag, startPoint x: 1183, startPoint y: 453, endPoint x: 1182, endPoint y: 536, distance: 82.9
click at [1182, 536] on tbody "CHANMINDAR, TK01, 12:15 PM-03:00 PM, BOTOX OFFER - 8999 (₹8999) Hussain, TK05, …" at bounding box center [854, 345] width 1349 height 430
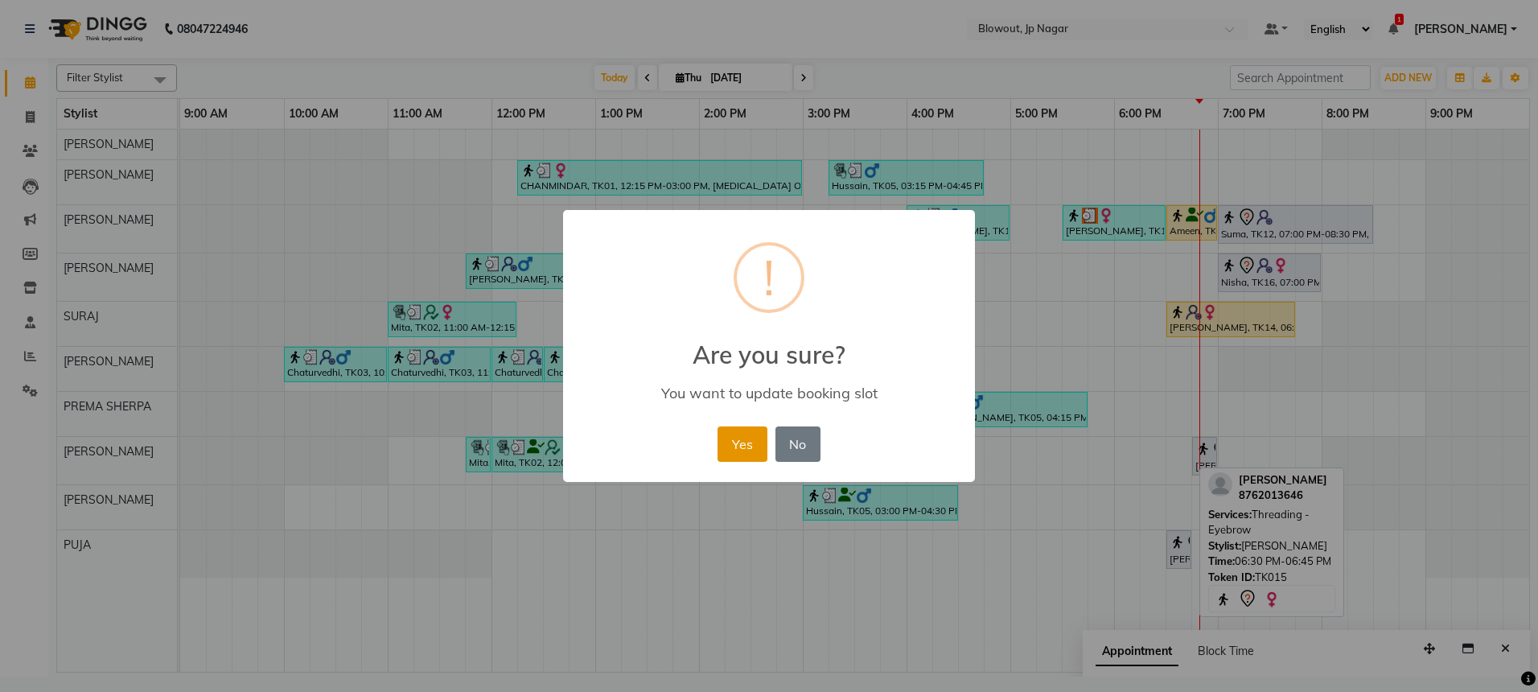
click at [752, 440] on button "Yes" at bounding box center [742, 443] width 49 height 35
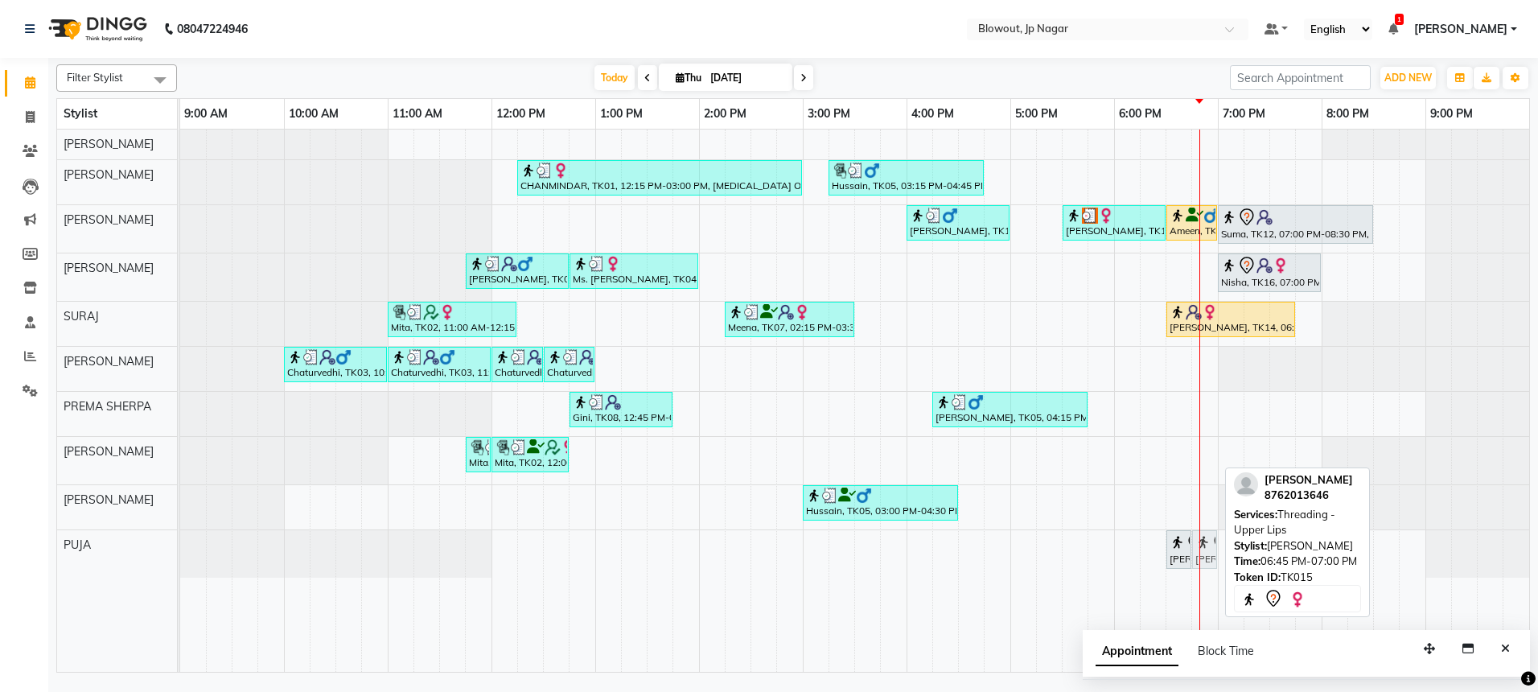
drag, startPoint x: 1208, startPoint y: 455, endPoint x: 1213, endPoint y: 559, distance: 104.7
click at [1213, 559] on tbody "CHANMINDAR, TK01, 12:15 PM-03:00 PM, BOTOX OFFER - 8999 (₹8999) Hussain, TK05, …" at bounding box center [854, 354] width 1349 height 448
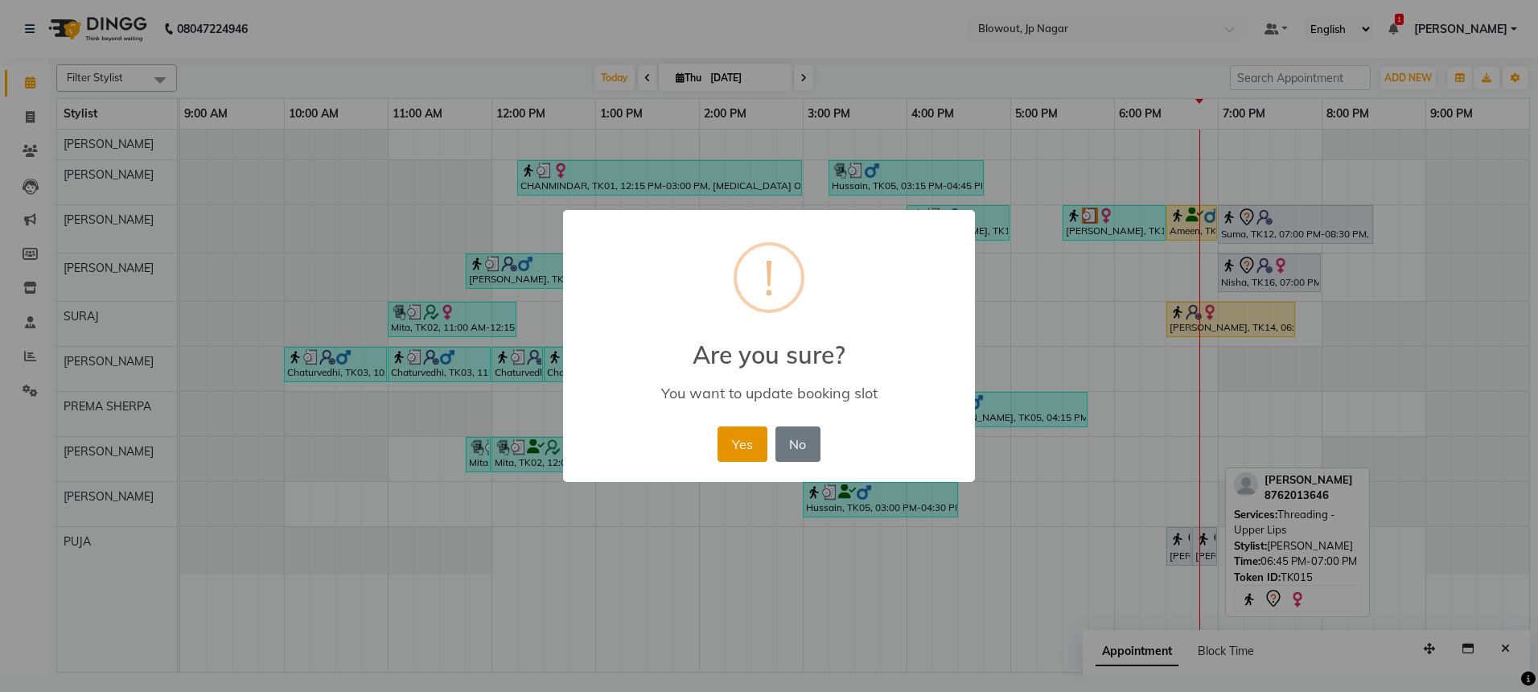
click at [757, 431] on button "Yes" at bounding box center [742, 443] width 49 height 35
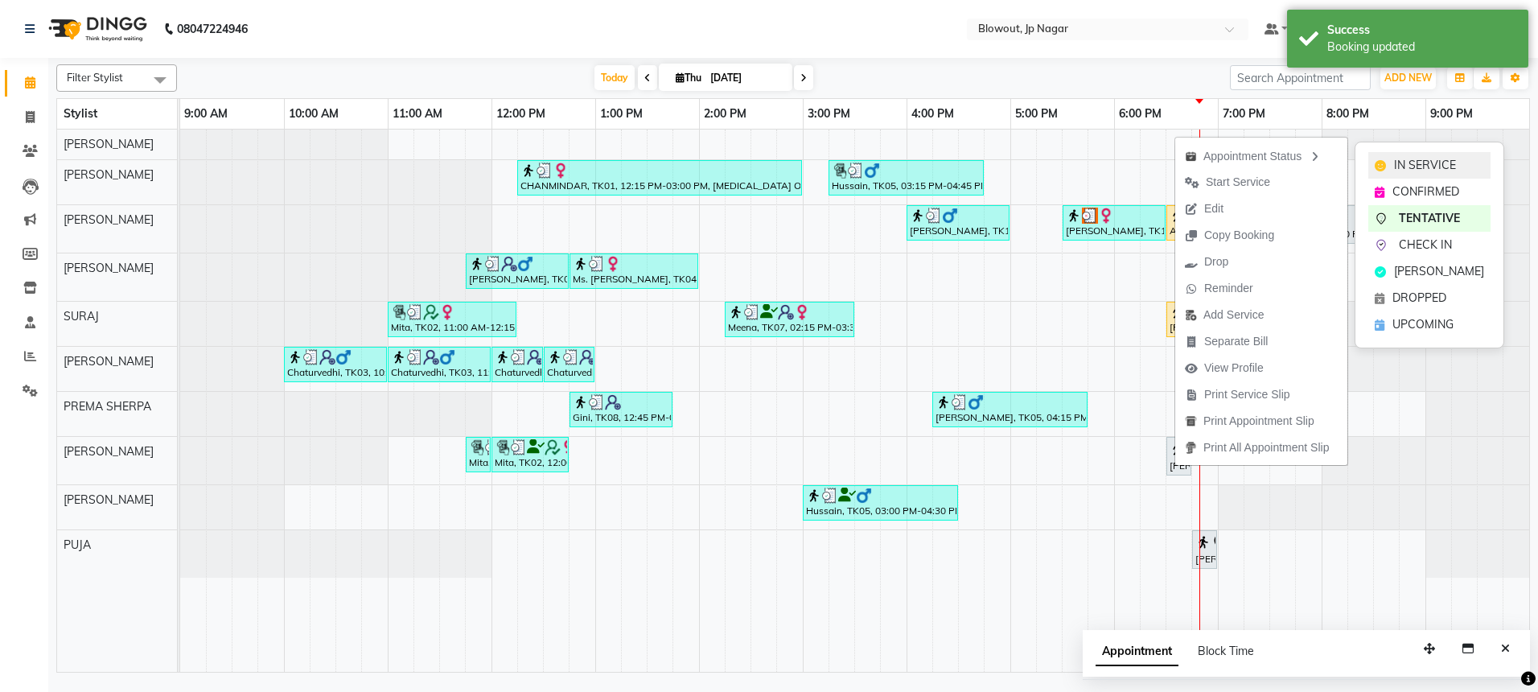
click at [1419, 160] on span "IN SERVICE" at bounding box center [1425, 165] width 62 height 17
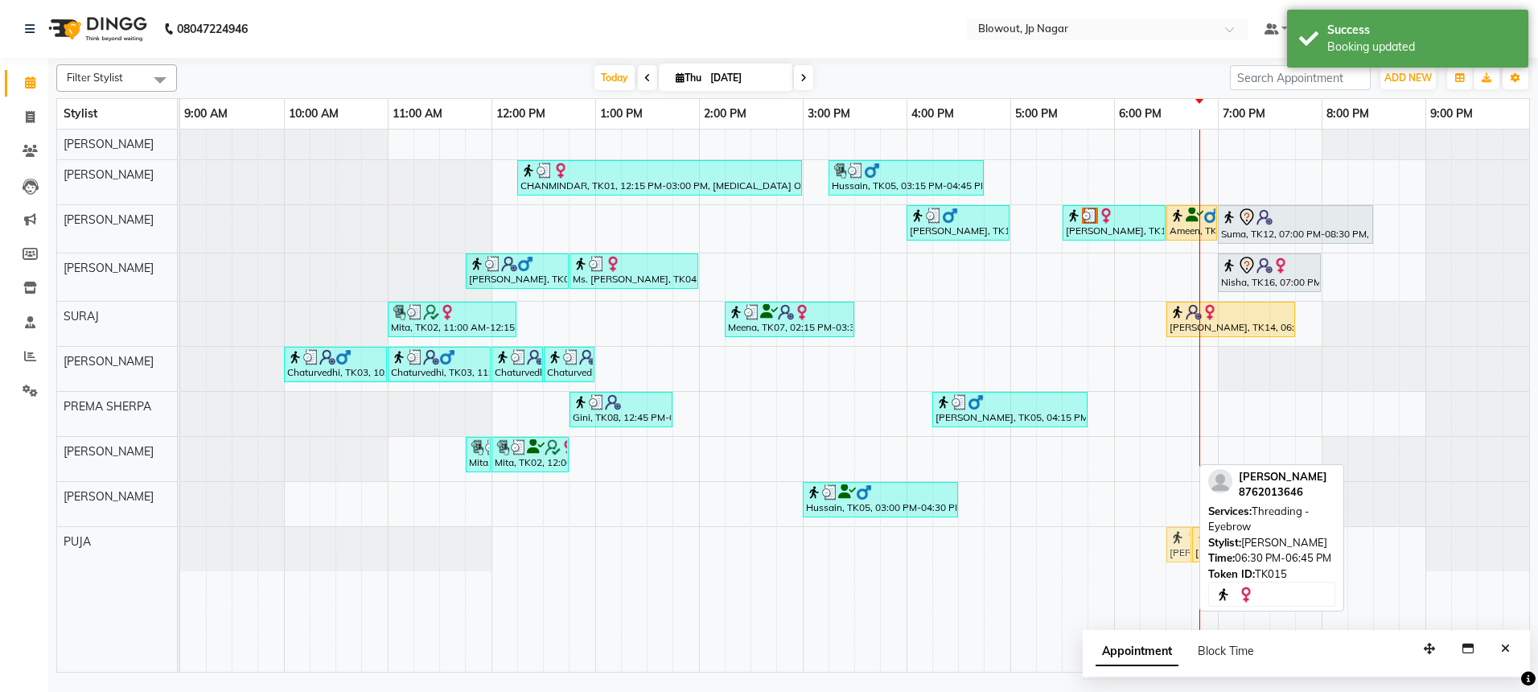
drag, startPoint x: 1183, startPoint y: 450, endPoint x: 1183, endPoint y: 555, distance: 105.4
click at [1183, 555] on tbody "CHANMINDAR, TK01, 12:15 PM-03:00 PM, BOTOX OFFER - 8999 (₹8999) Hussain, TK05, …" at bounding box center [854, 351] width 1349 height 442
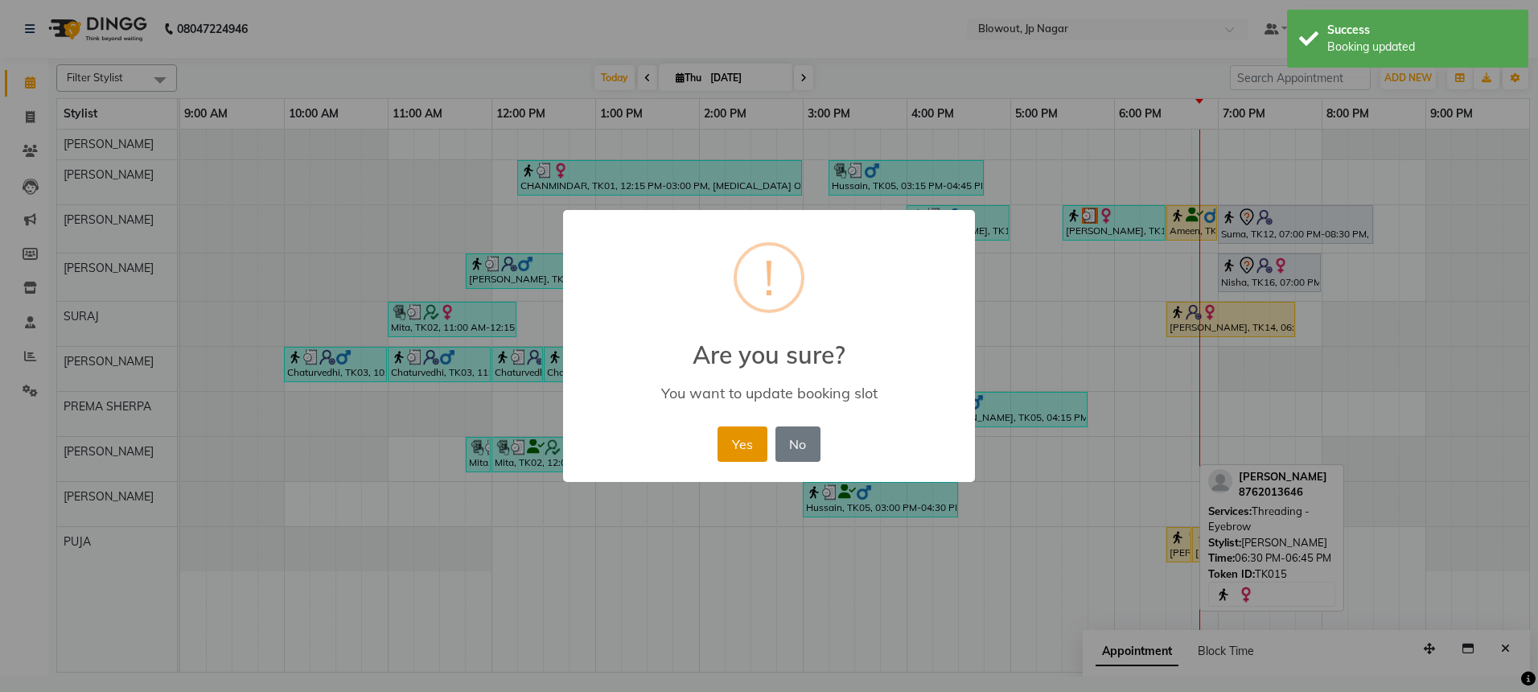
click at [743, 446] on button "Yes" at bounding box center [742, 443] width 49 height 35
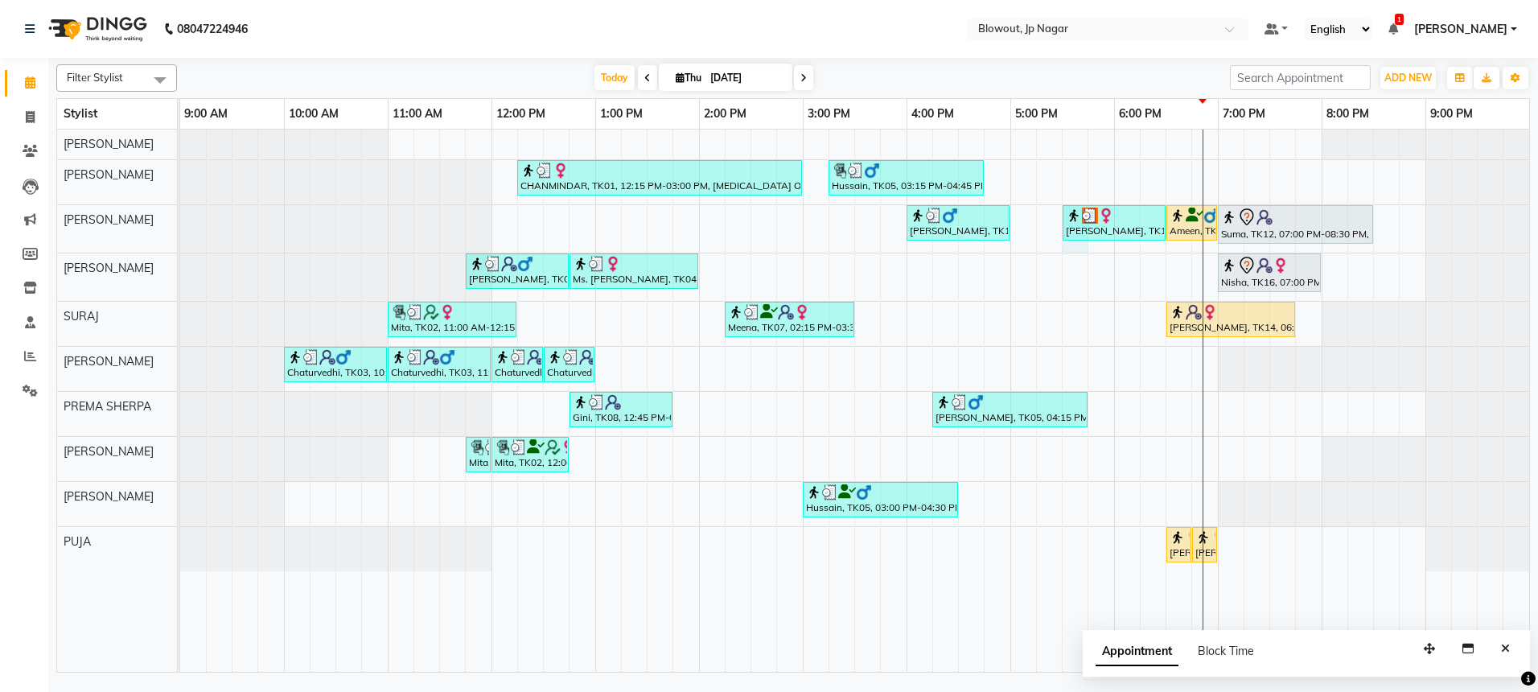
click at [1080, 245] on div "CHANMINDAR, TK01, 12:15 PM-03:00 PM, BOTOX OFFER - 8999 (₹8999) Hussain, TK05, …" at bounding box center [854, 401] width 1349 height 542
select select "68137"
select select "1050"
select select "tentative"
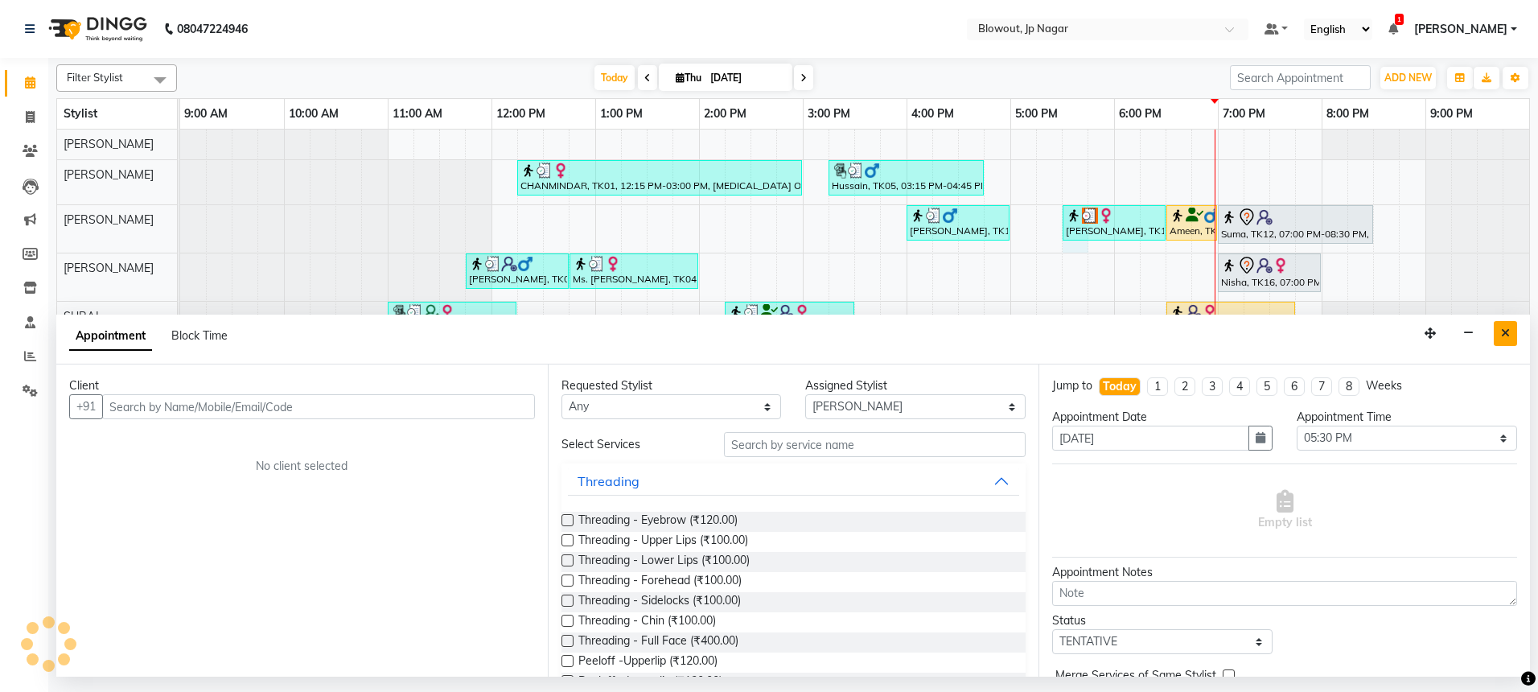
click at [1506, 327] on icon "Close" at bounding box center [1505, 332] width 9 height 11
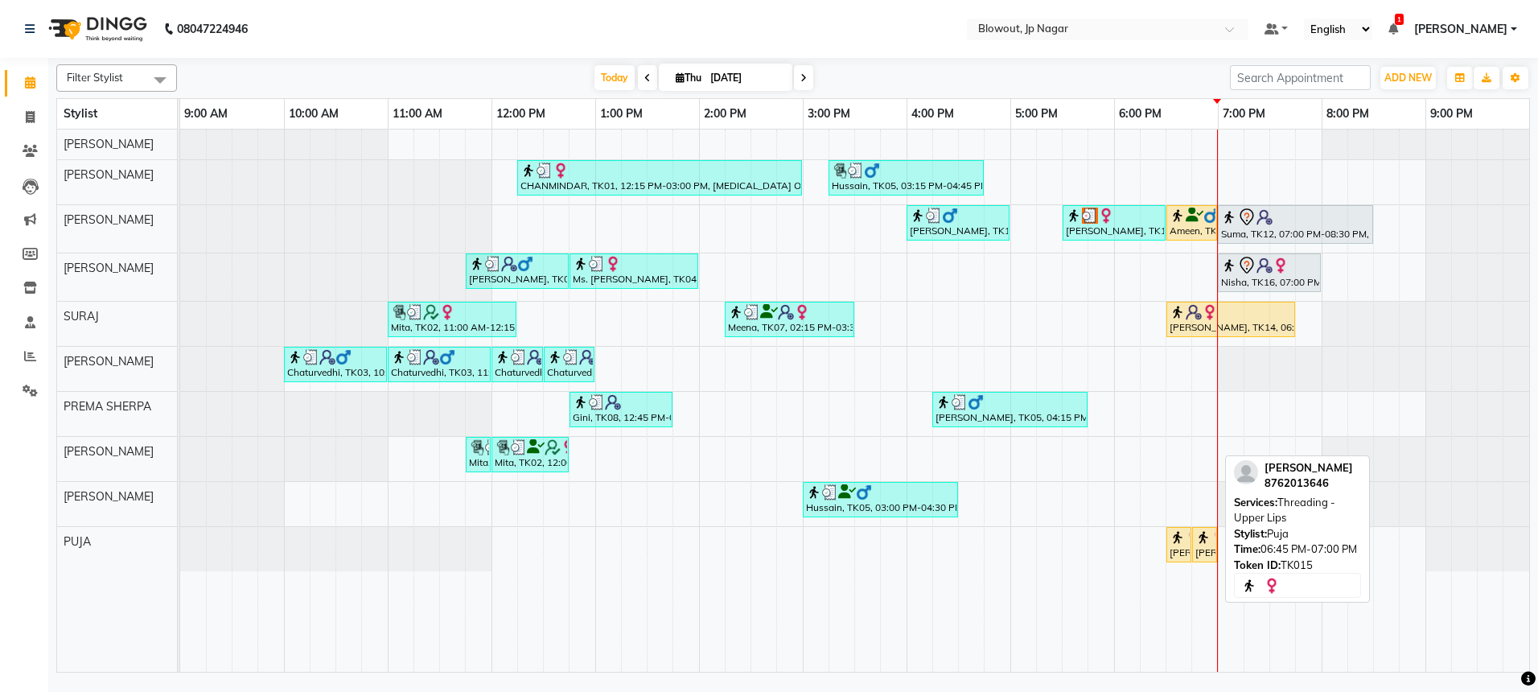
click at [1208, 528] on link "[PERSON_NAME], TK15, 06:45 PM-07:00 PM, Threading - Upper Lips" at bounding box center [1204, 544] width 25 height 35
select select "1"
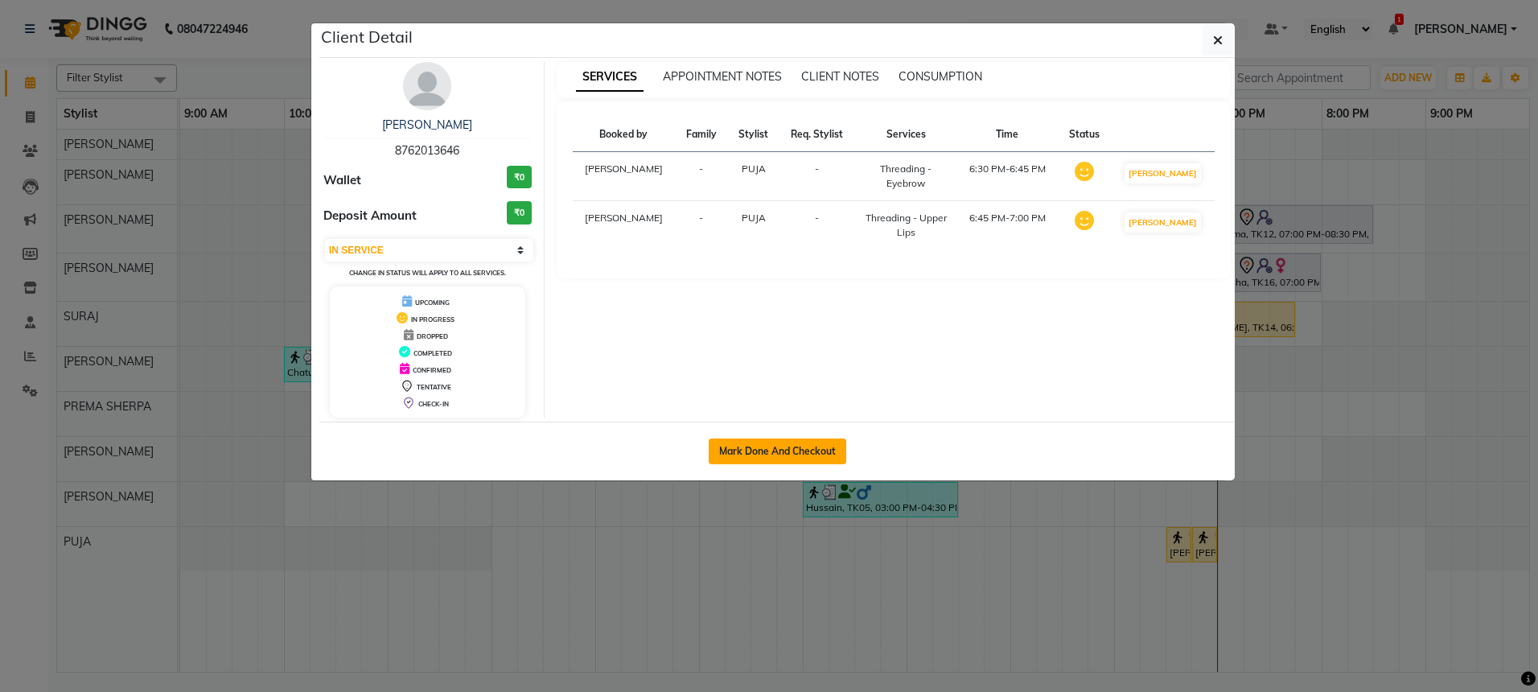
click at [792, 455] on button "Mark Done And Checkout" at bounding box center [778, 451] width 138 height 26
select select "service"
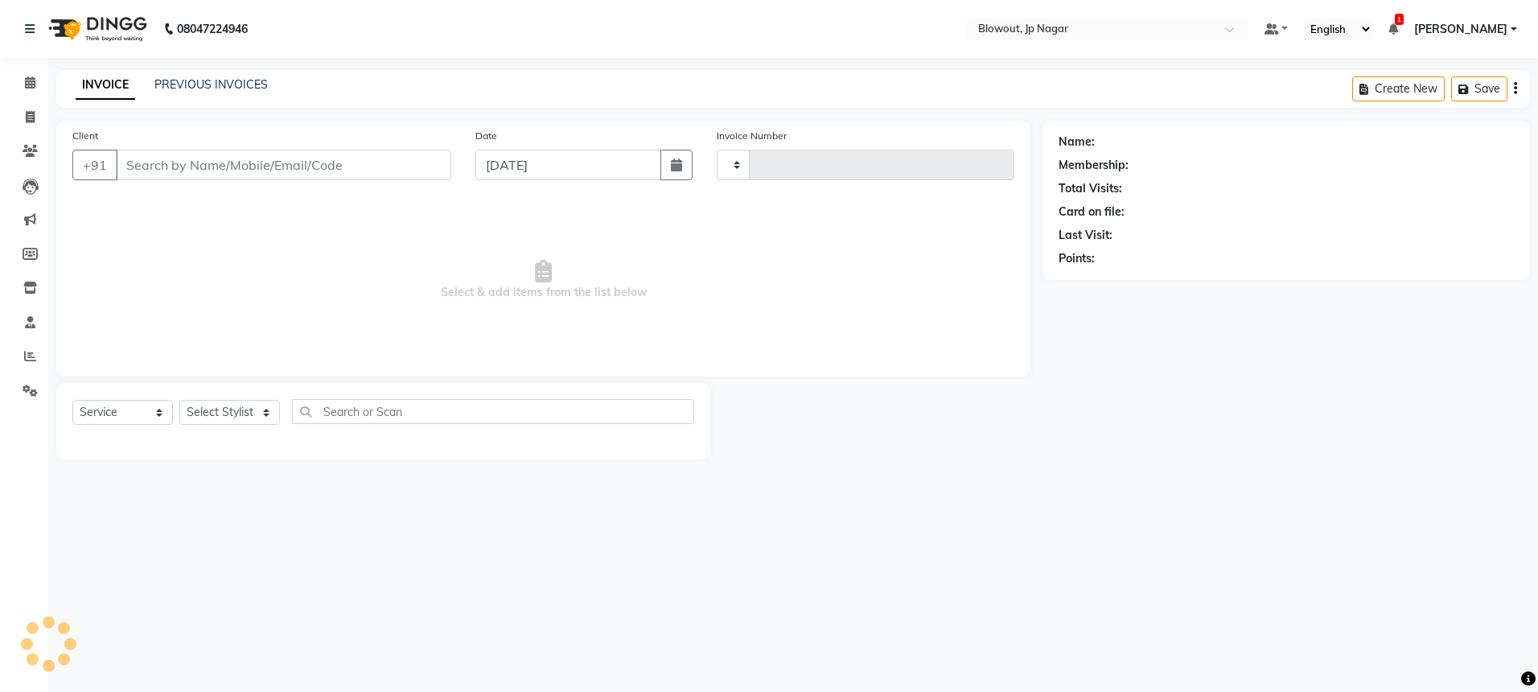
type input "2484"
select select "6261"
type input "8762013646"
select select "75656"
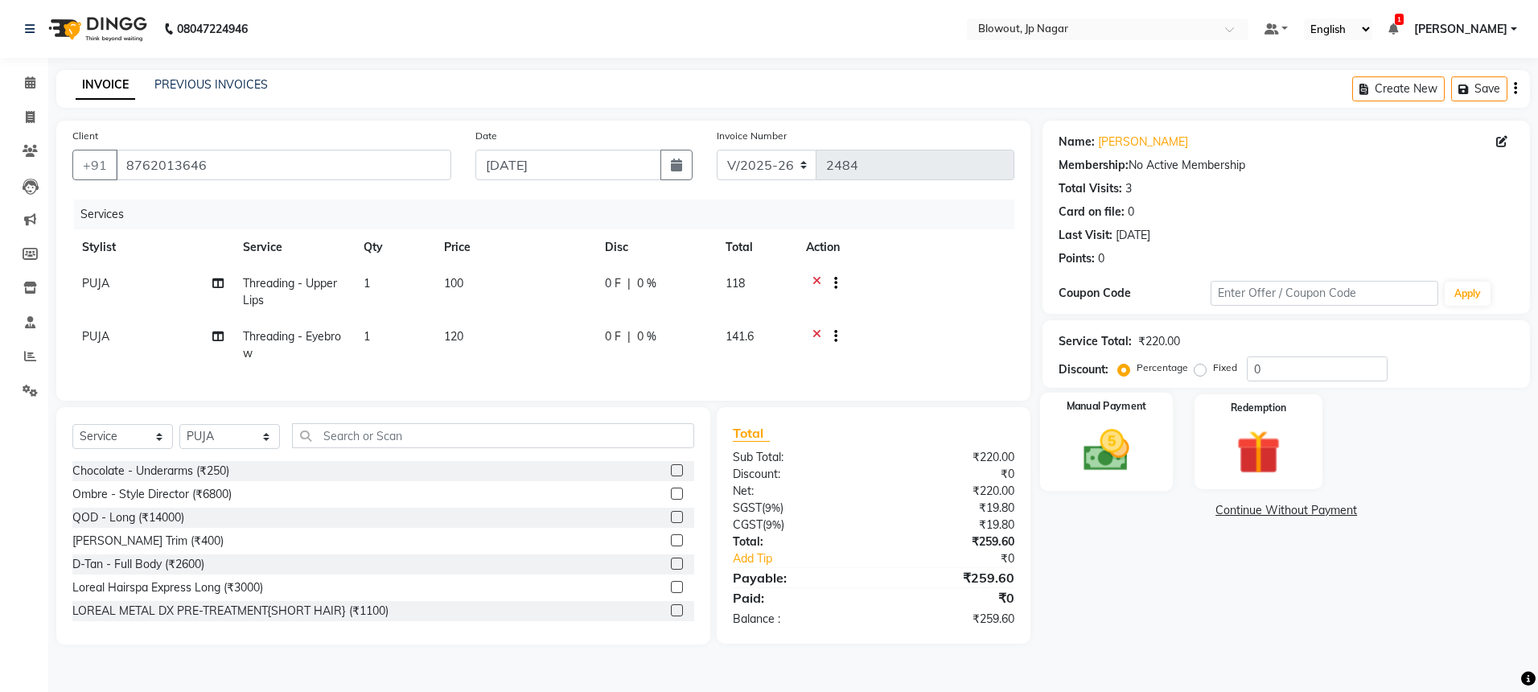
click at [1146, 440] on div "Manual Payment" at bounding box center [1106, 442] width 133 height 99
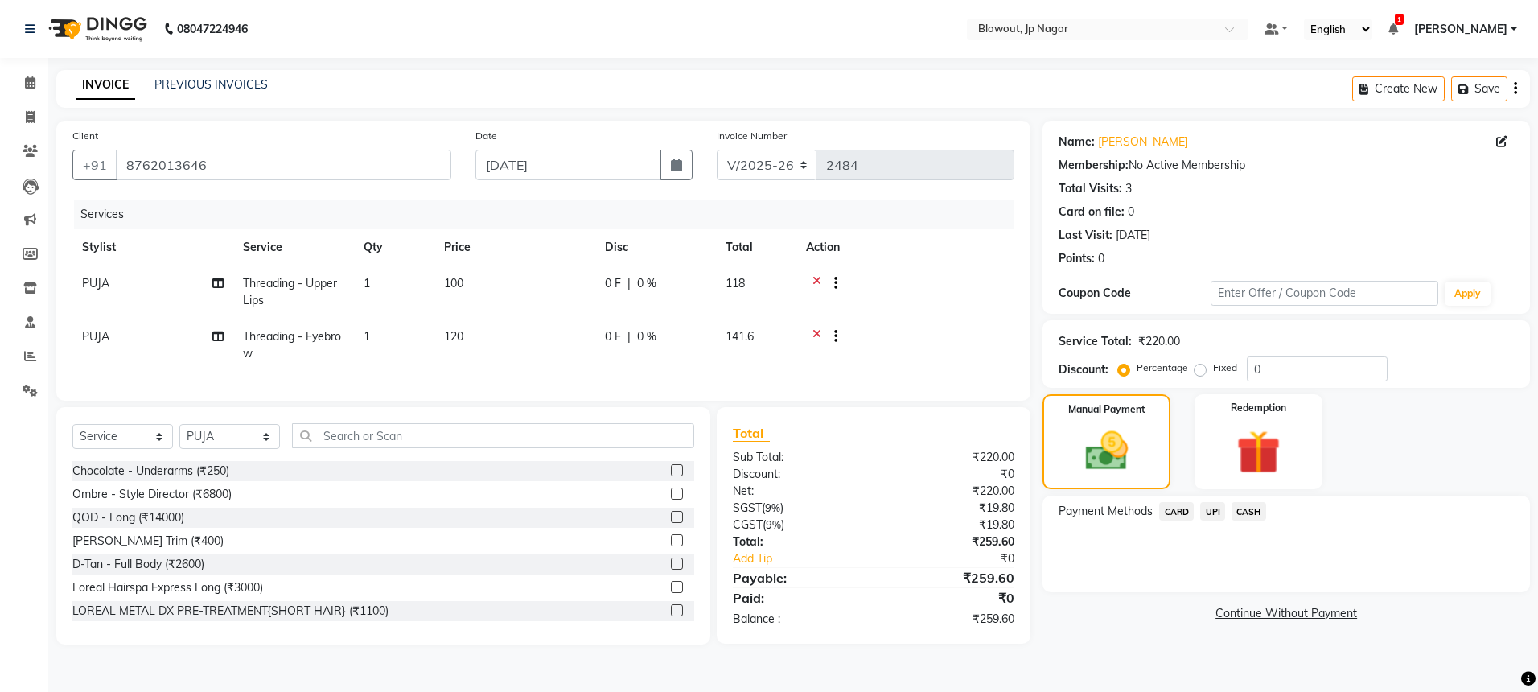
click at [1221, 513] on span "UPI" at bounding box center [1212, 511] width 25 height 19
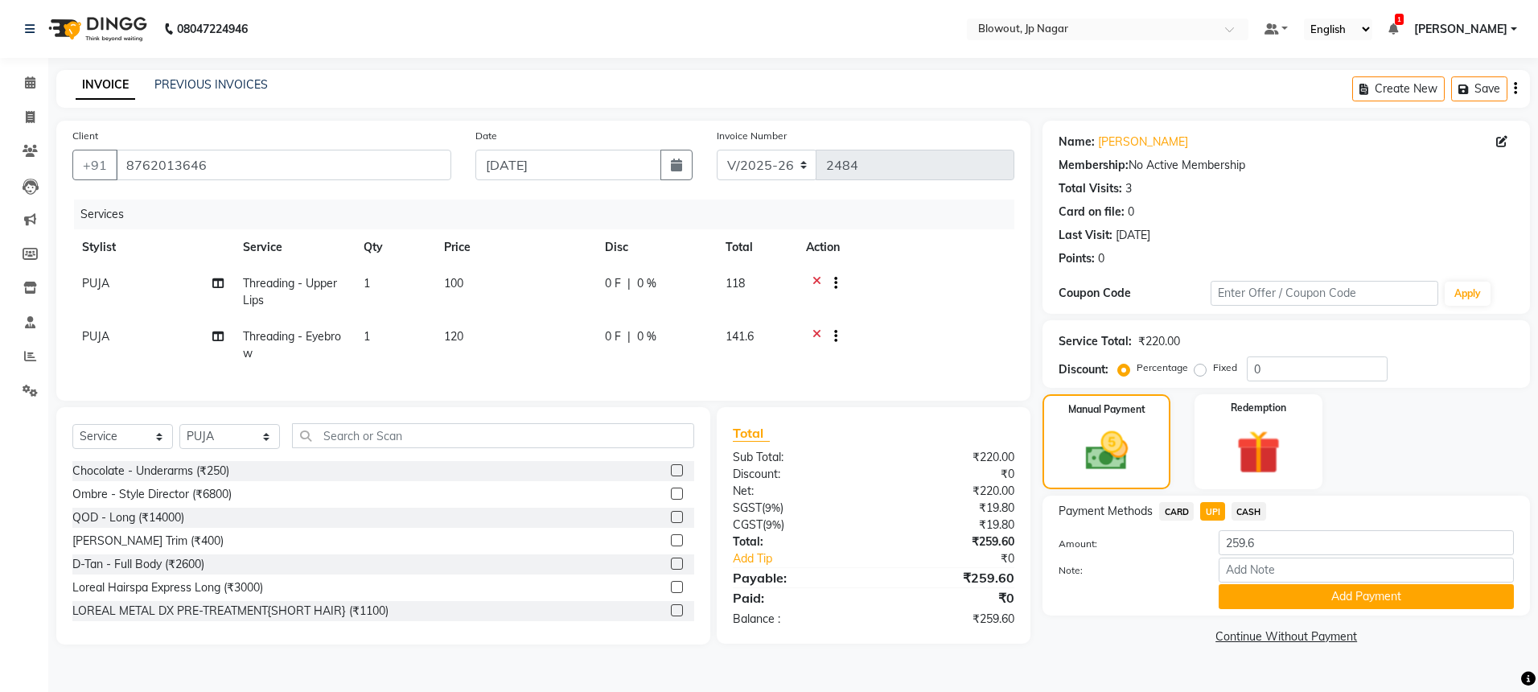
click at [1280, 582] on div "Note:" at bounding box center [1286, 571] width 479 height 27
click at [1287, 590] on button "Add Payment" at bounding box center [1366, 596] width 295 height 25
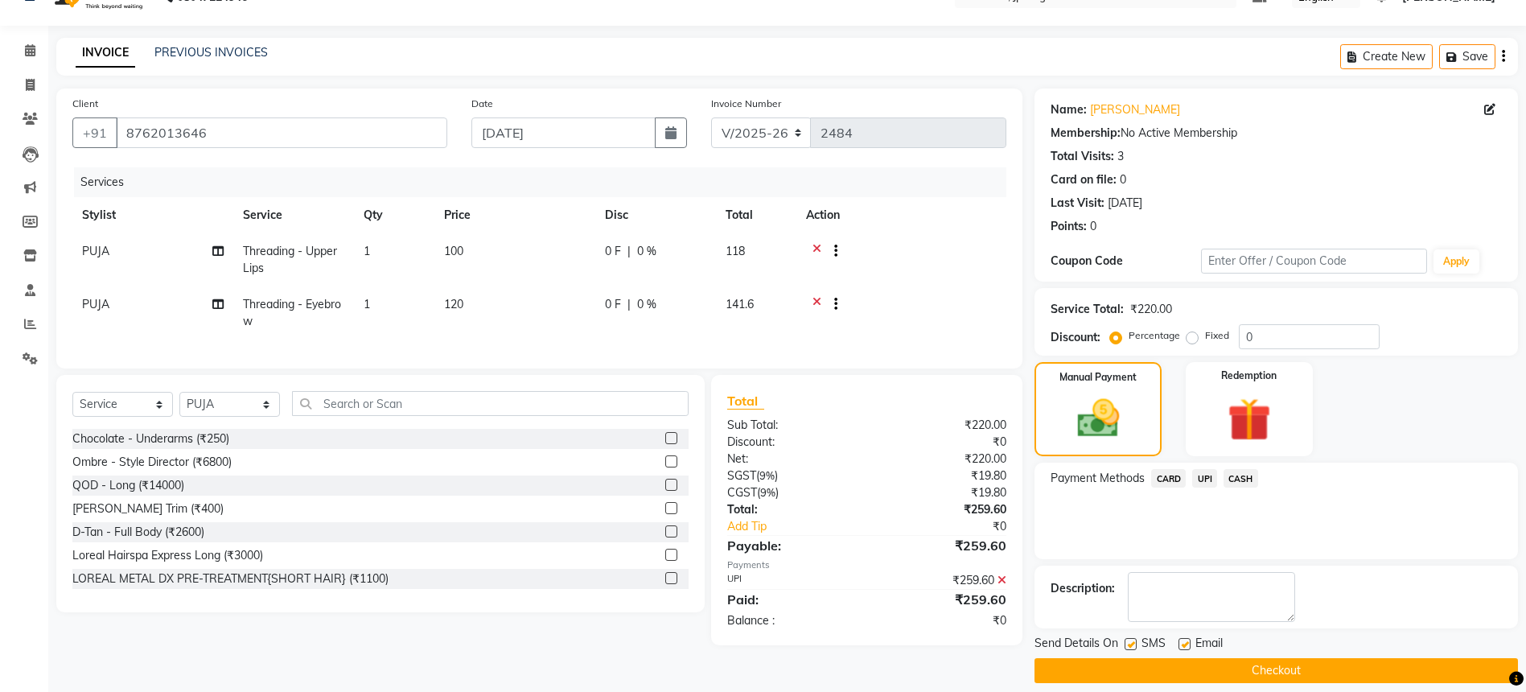
scroll to position [47, 0]
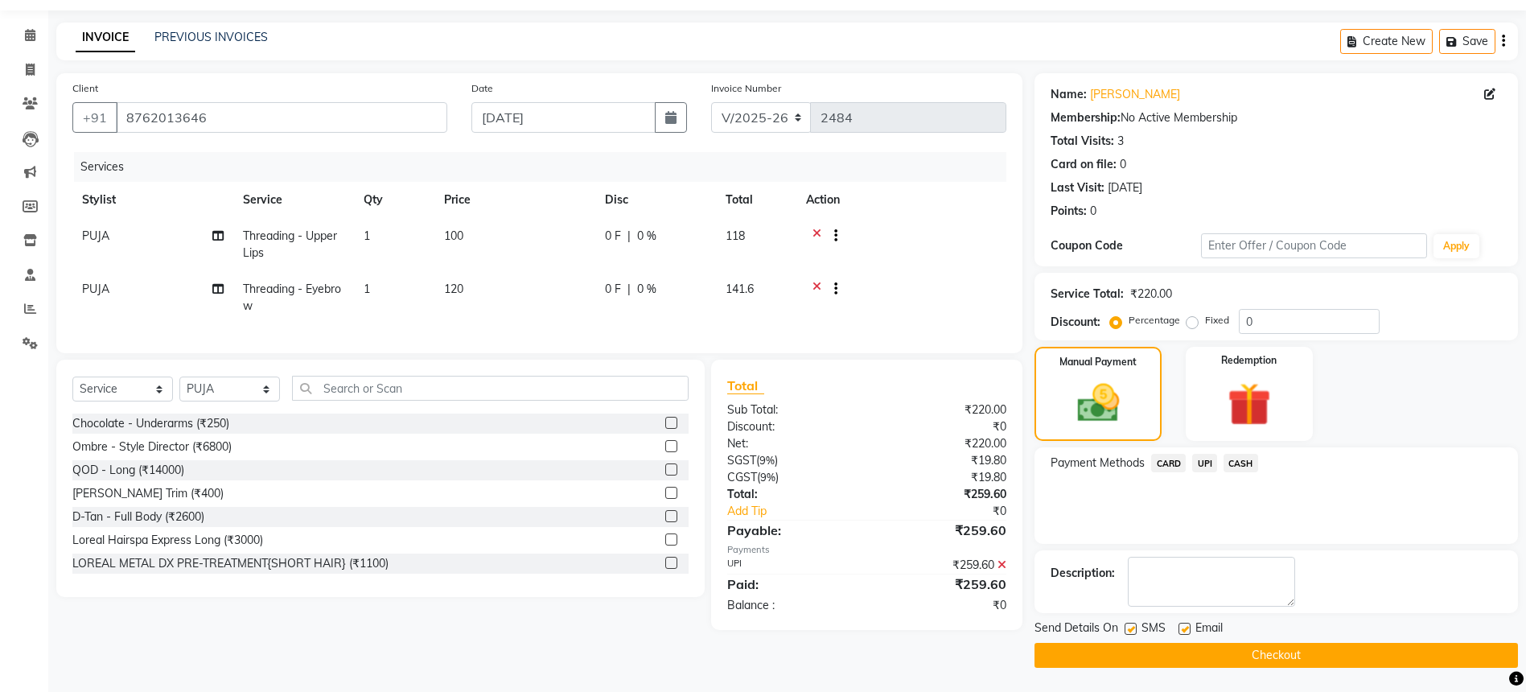
click at [1339, 665] on button "Checkout" at bounding box center [1276, 655] width 483 height 25
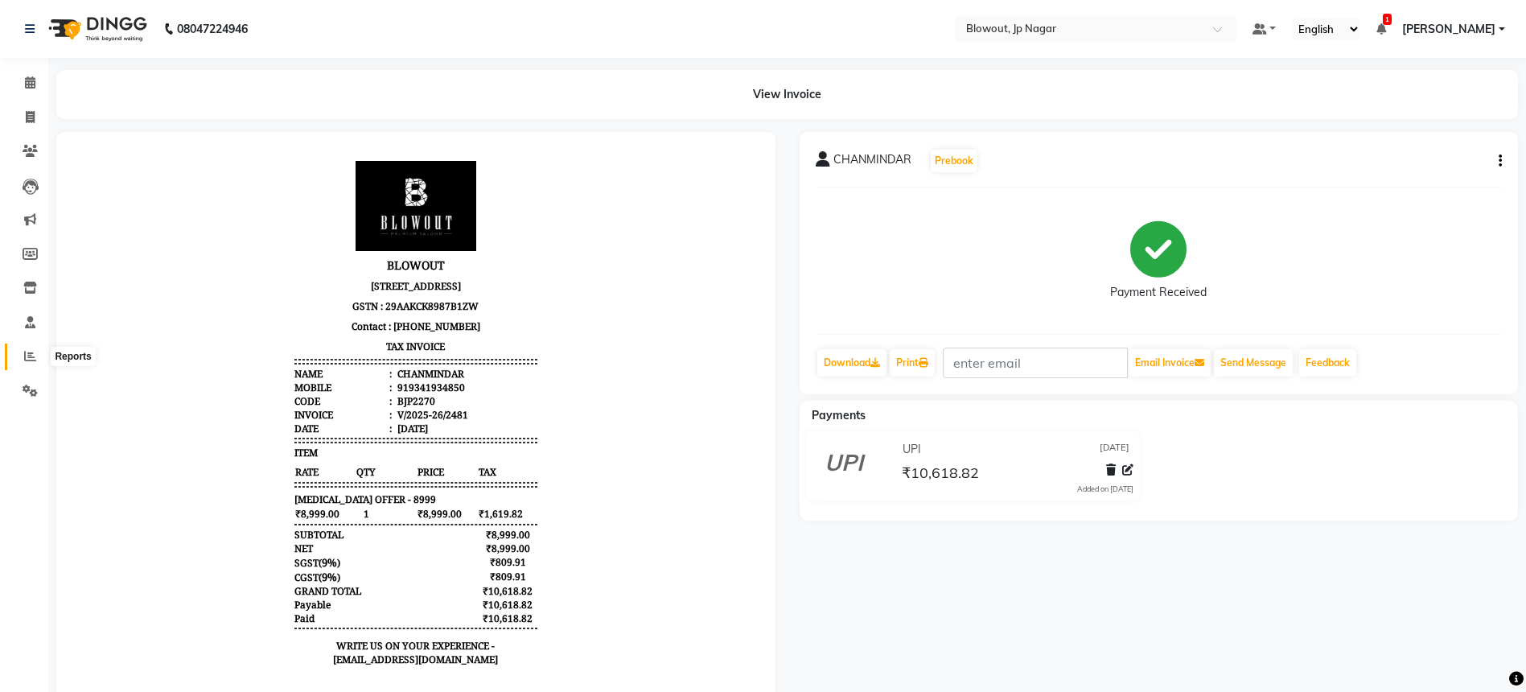
click at [29, 352] on icon at bounding box center [30, 356] width 12 height 12
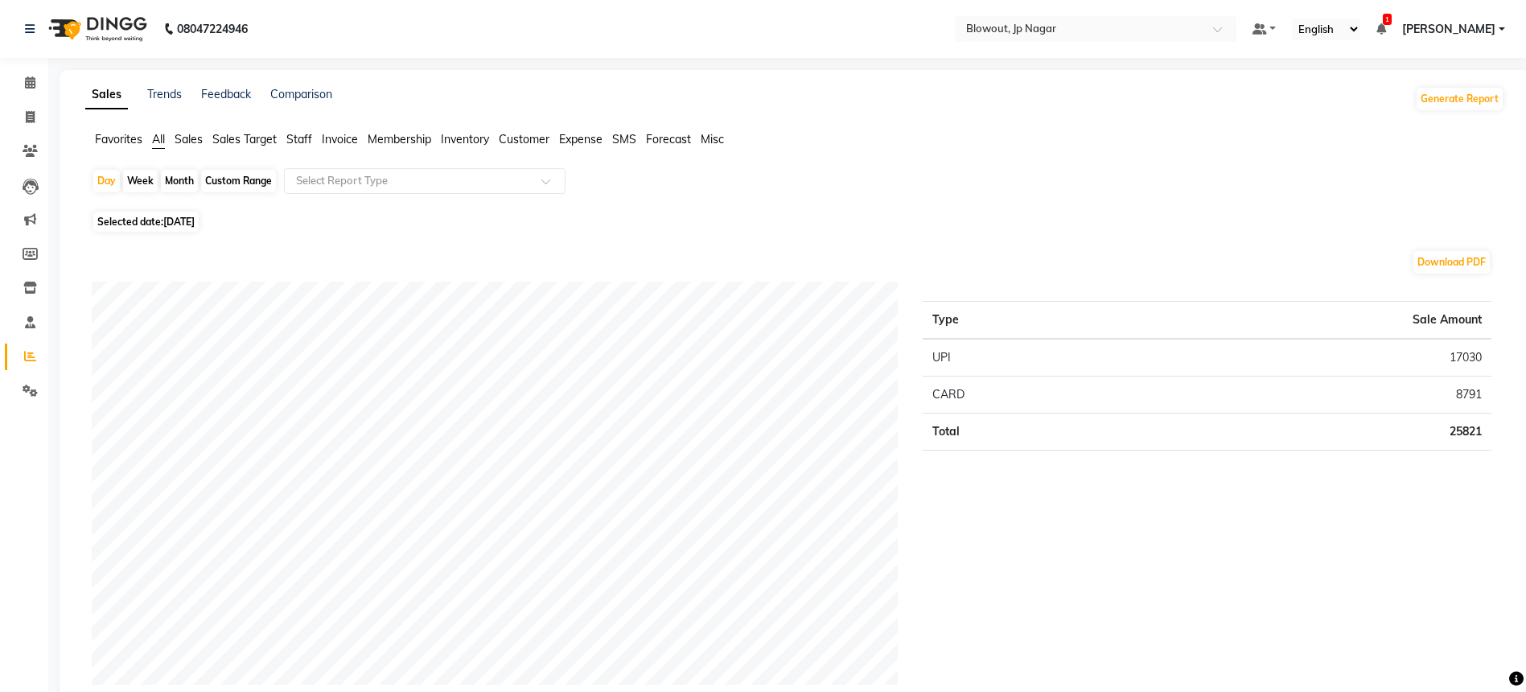
click at [185, 185] on div "Month" at bounding box center [179, 181] width 37 height 23
select select "9"
select select "2025"
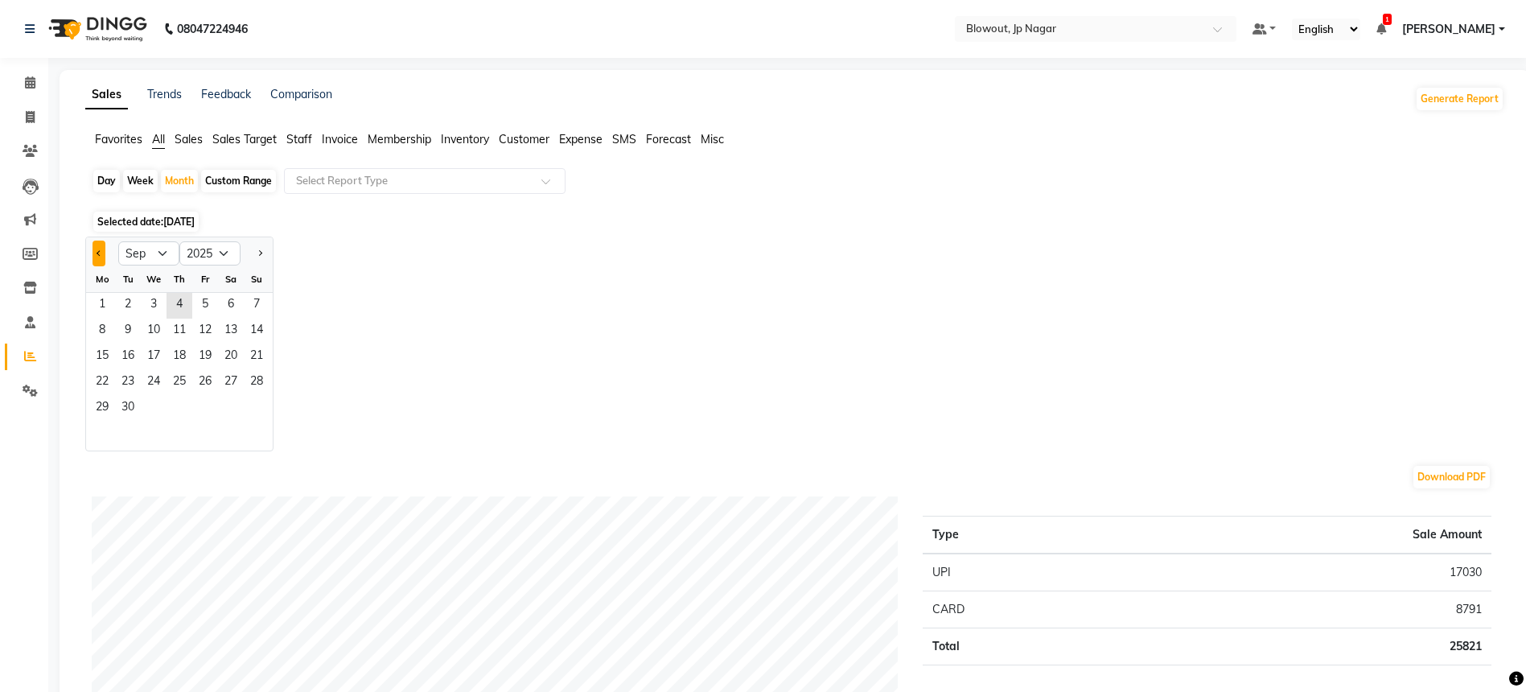
click at [101, 251] on button "Previous month" at bounding box center [99, 254] width 13 height 26
select select "8"
click at [132, 323] on span "5" at bounding box center [128, 332] width 26 height 26
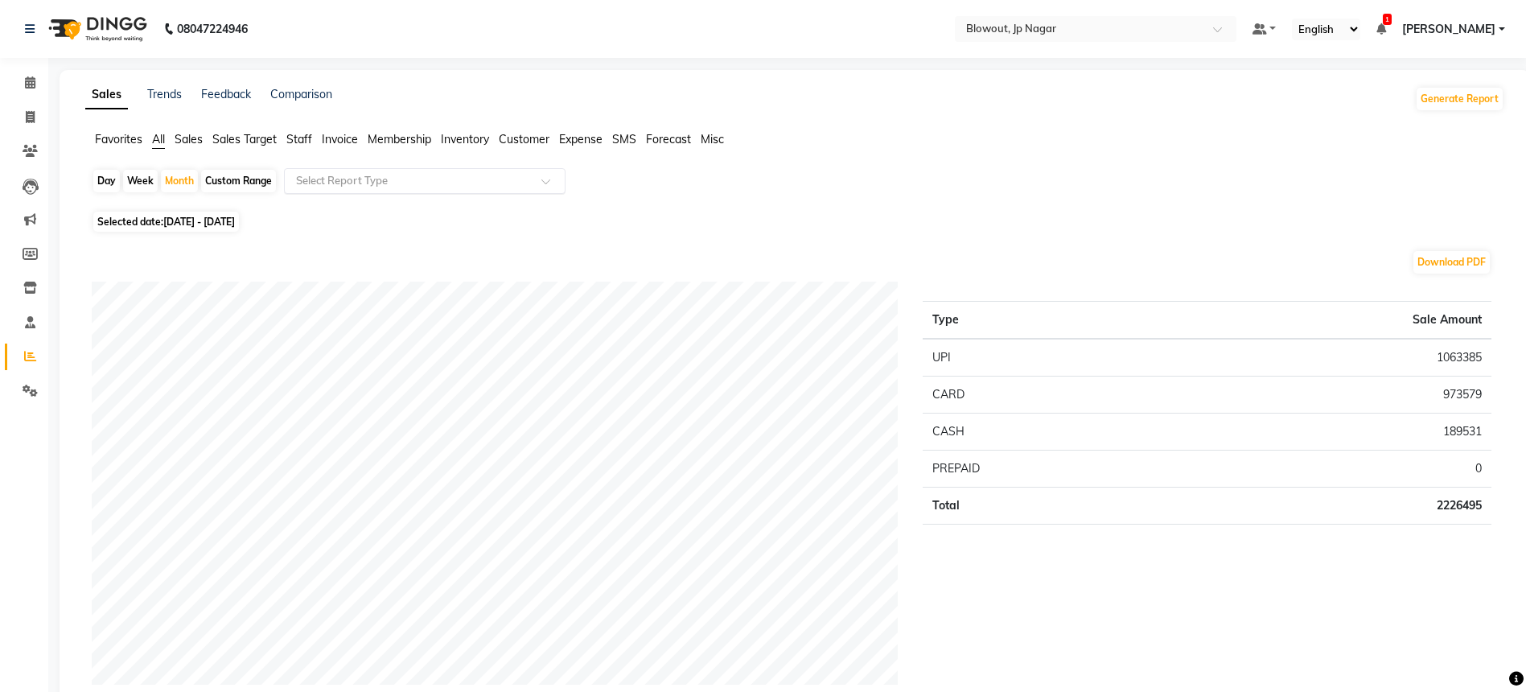
click at [372, 193] on ng-select "Select Report Type" at bounding box center [425, 181] width 282 height 26
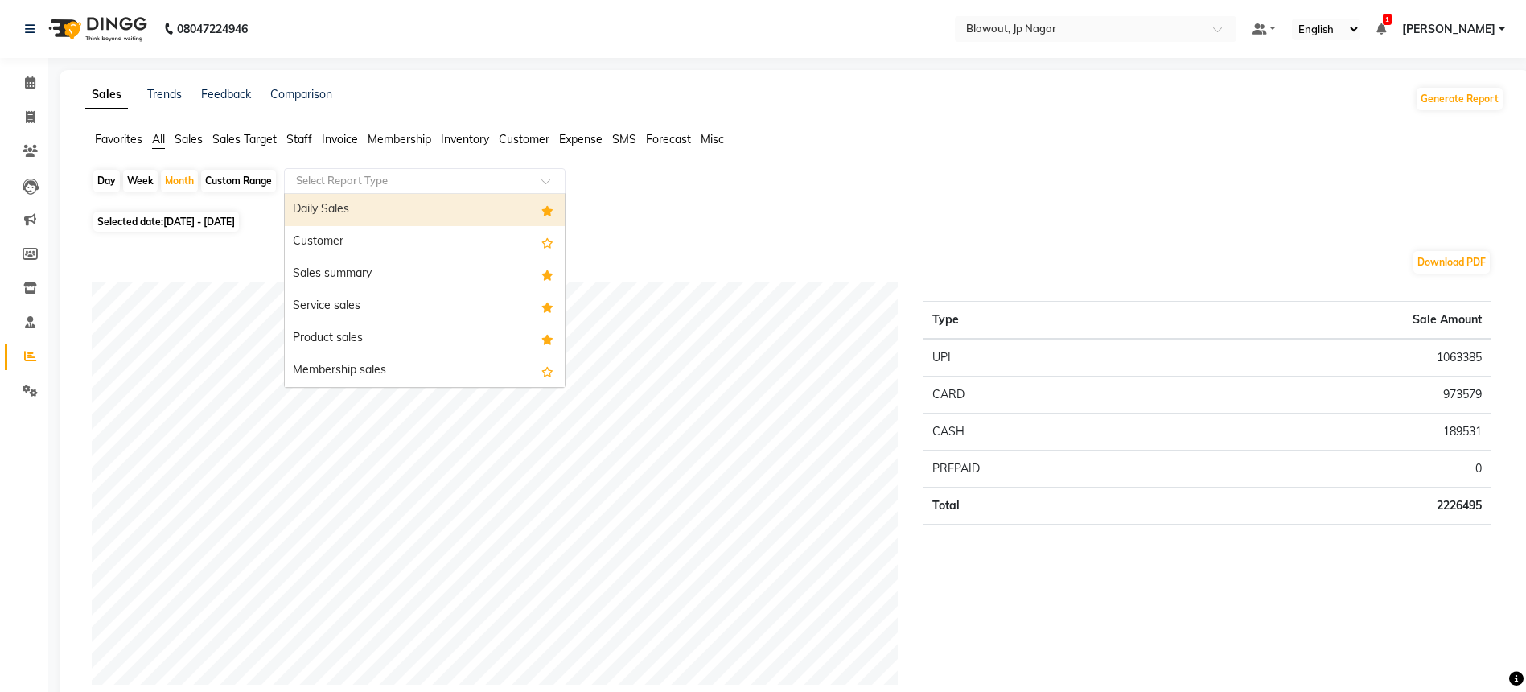
click at [368, 187] on input "text" at bounding box center [409, 181] width 232 height 16
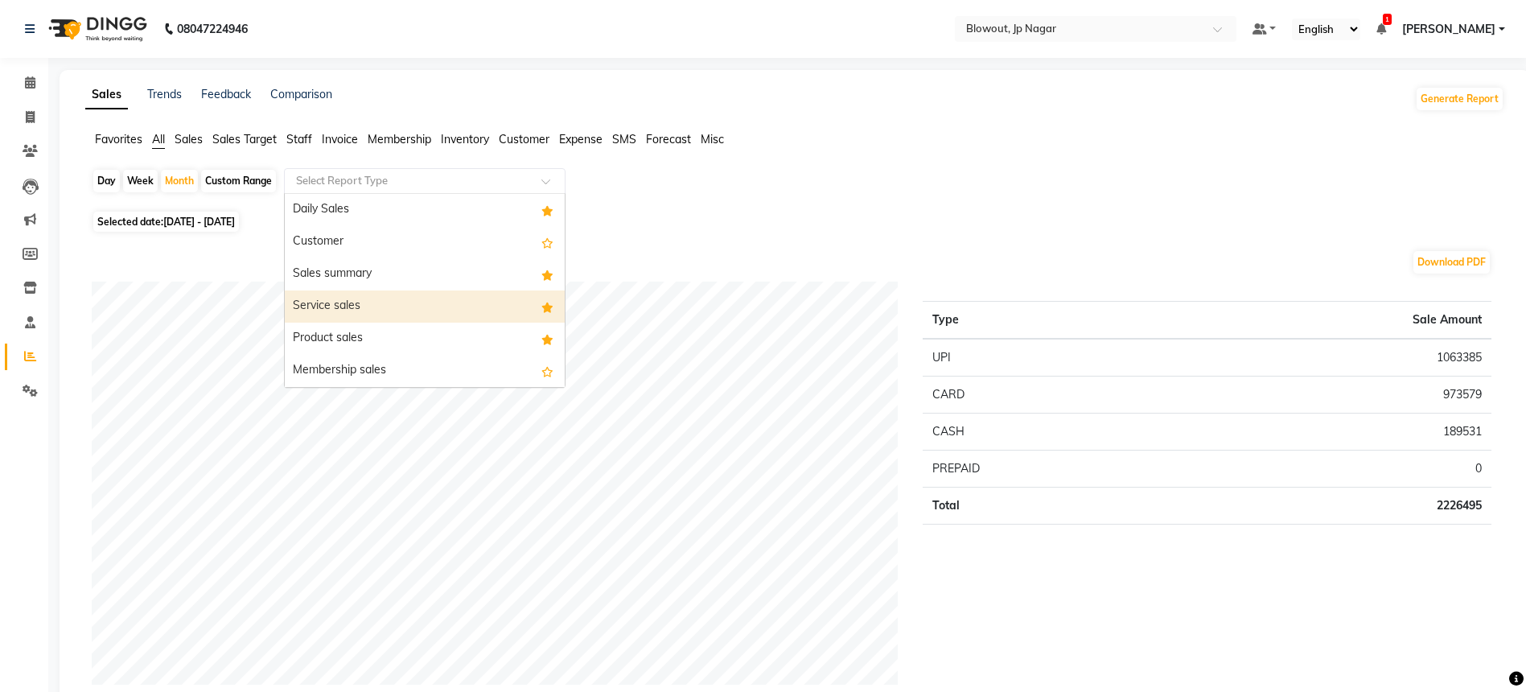
click at [337, 297] on div "Service sales" at bounding box center [425, 306] width 280 height 32
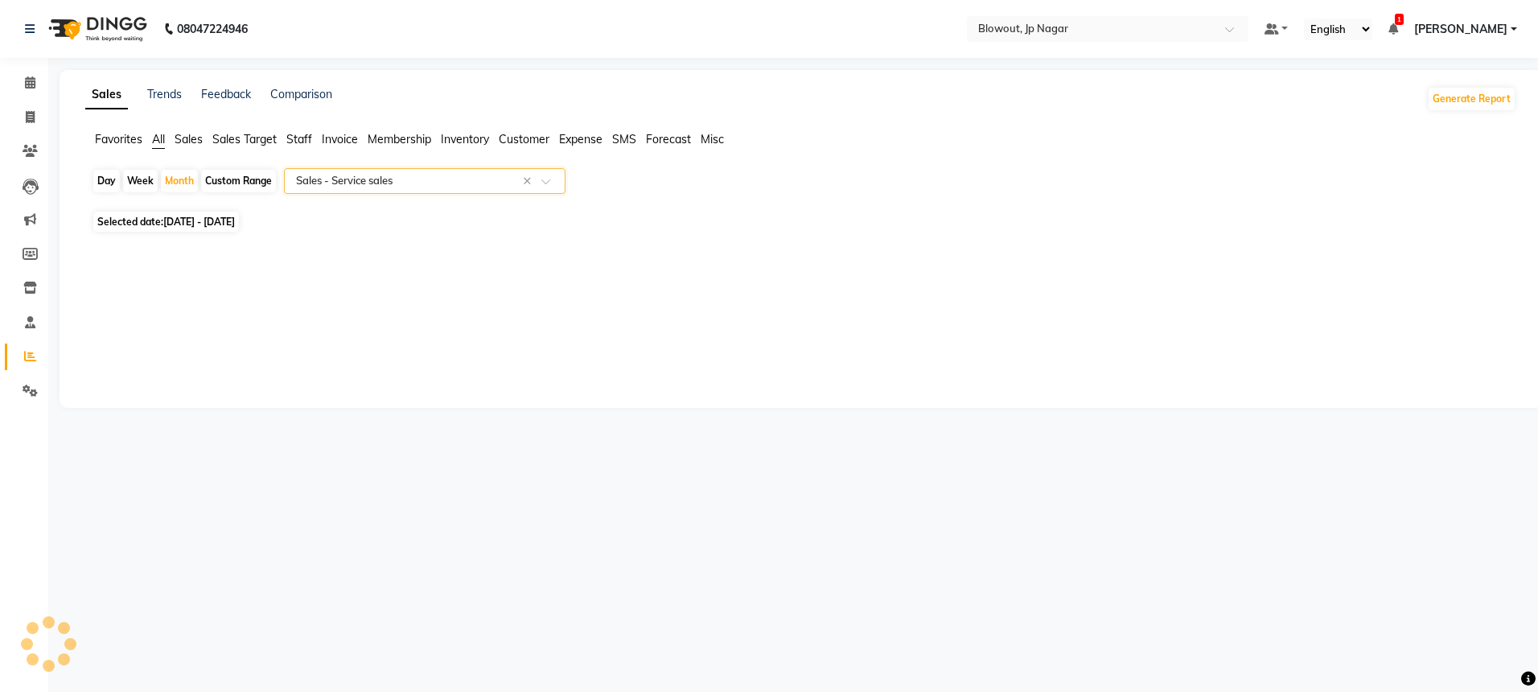
select select "full_report"
select select "csv"
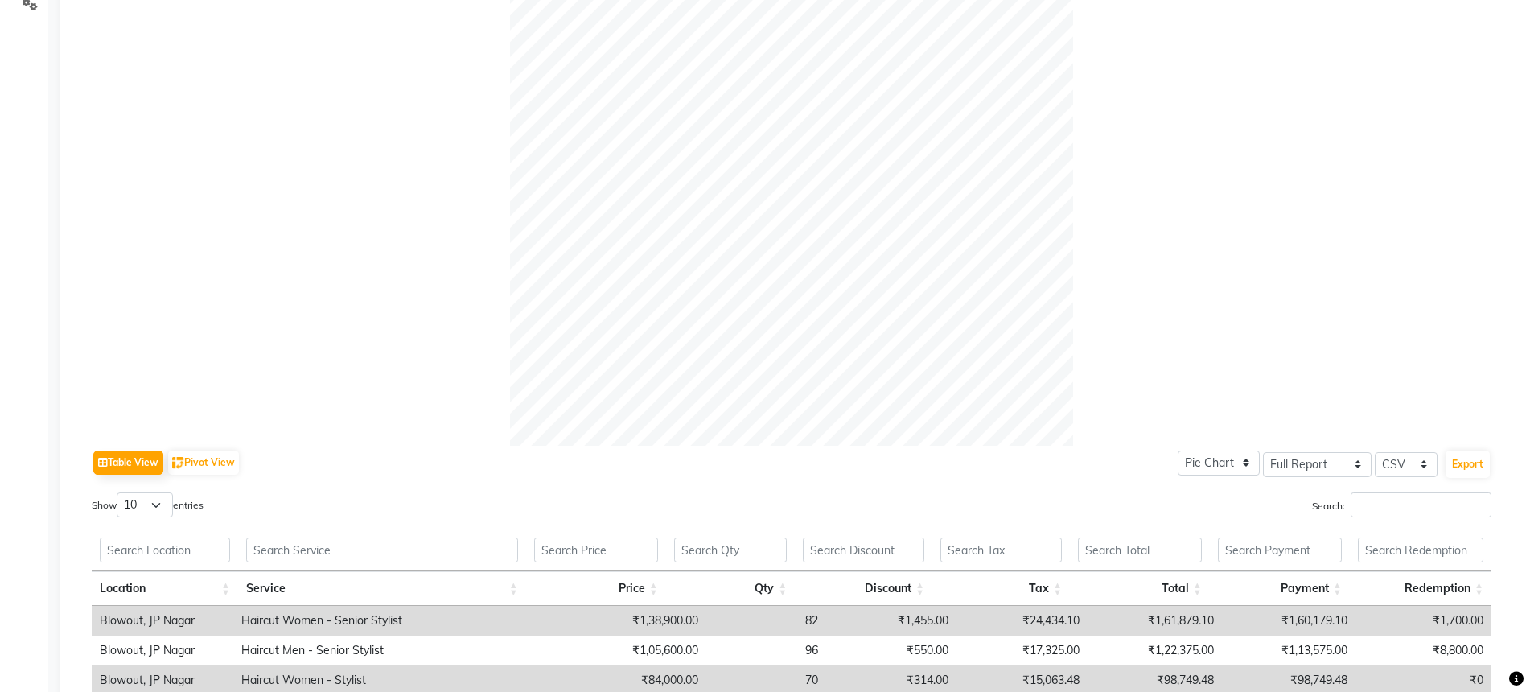
scroll to position [731, 0]
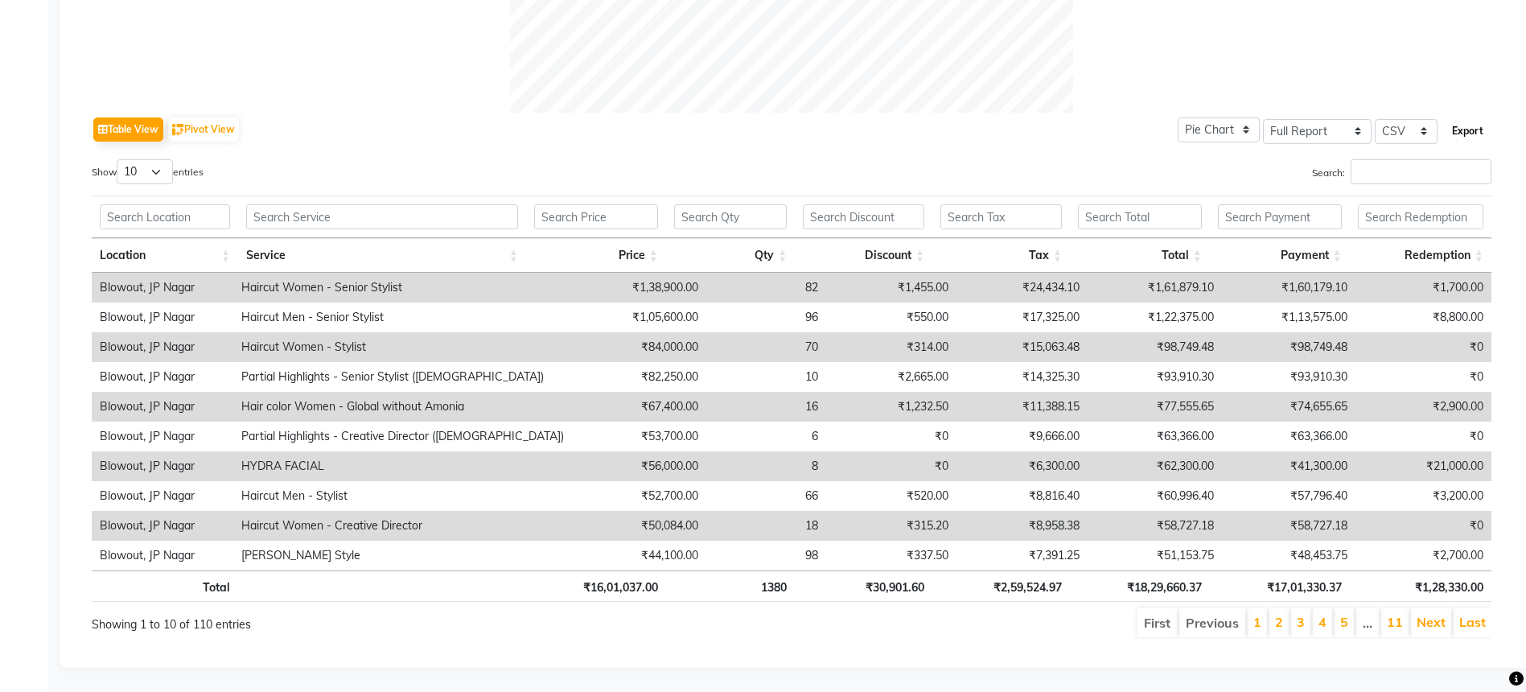
click at [1465, 121] on button "Export" at bounding box center [1468, 130] width 44 height 27
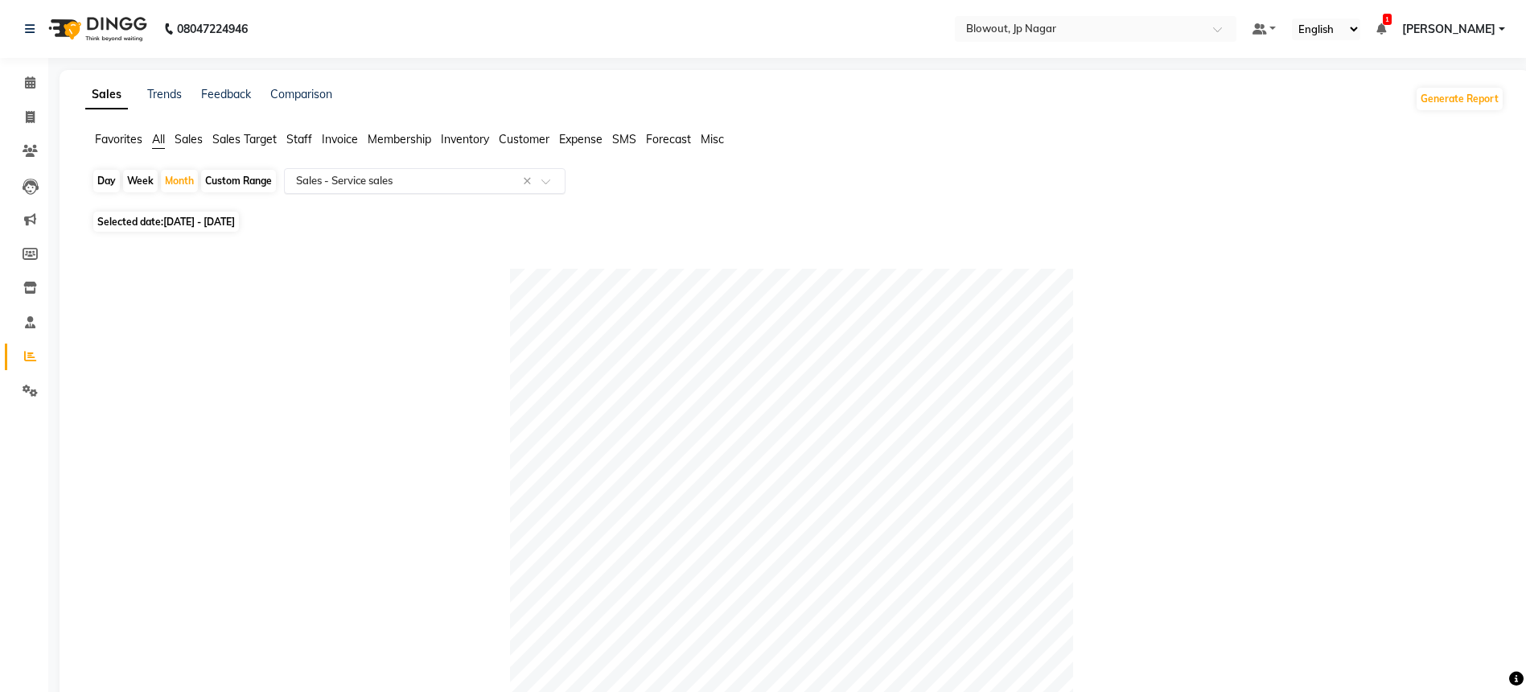
click at [530, 193] on ng-select "Select Report Type × Sales - Service sales ×" at bounding box center [425, 181] width 282 height 26
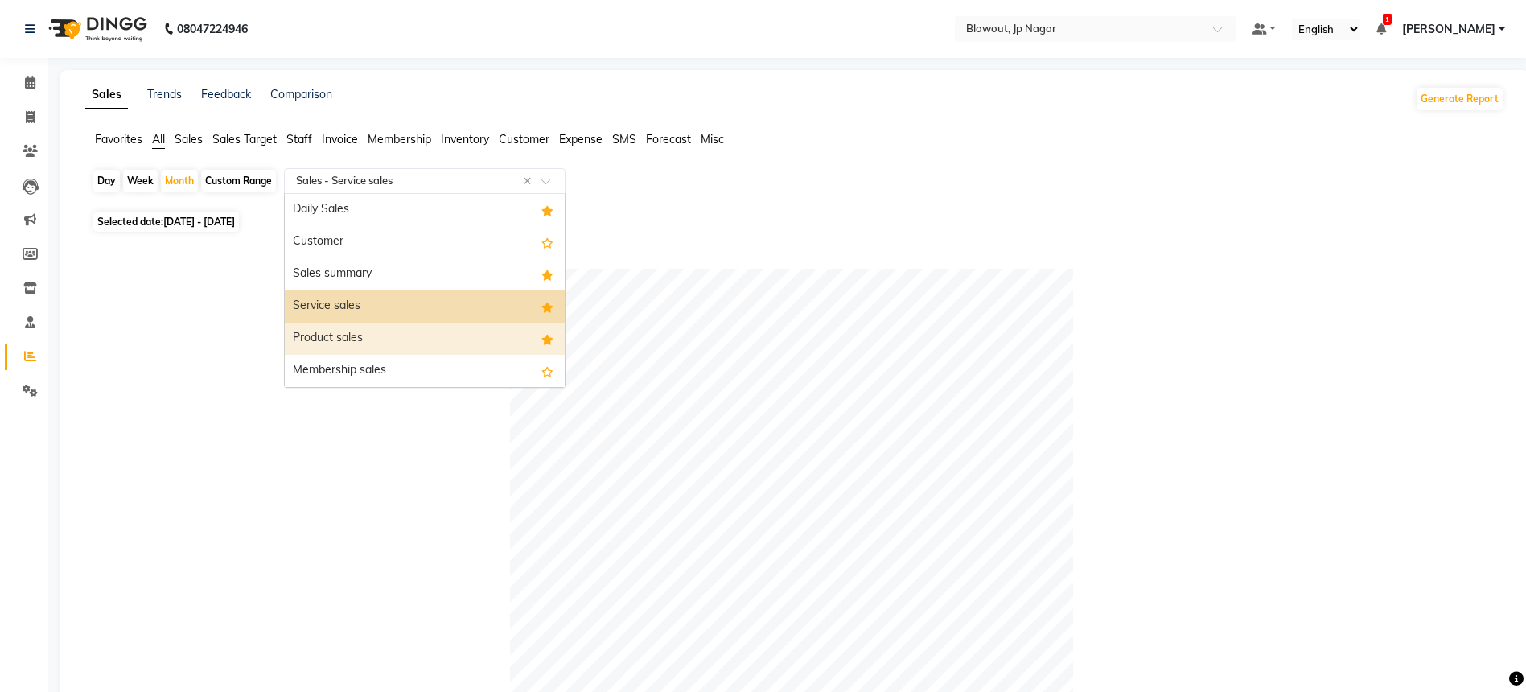
click at [344, 328] on div "Product sales" at bounding box center [425, 339] width 280 height 32
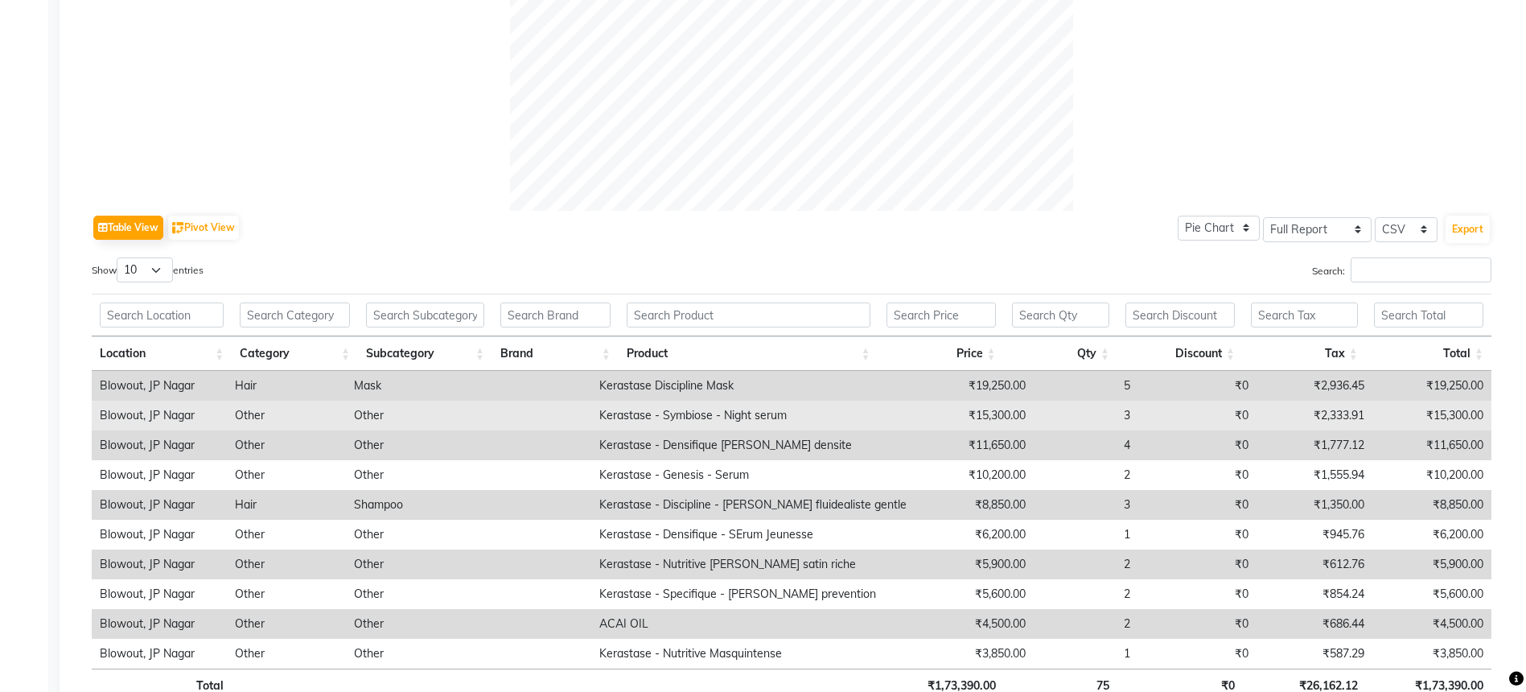
scroll to position [731, 0]
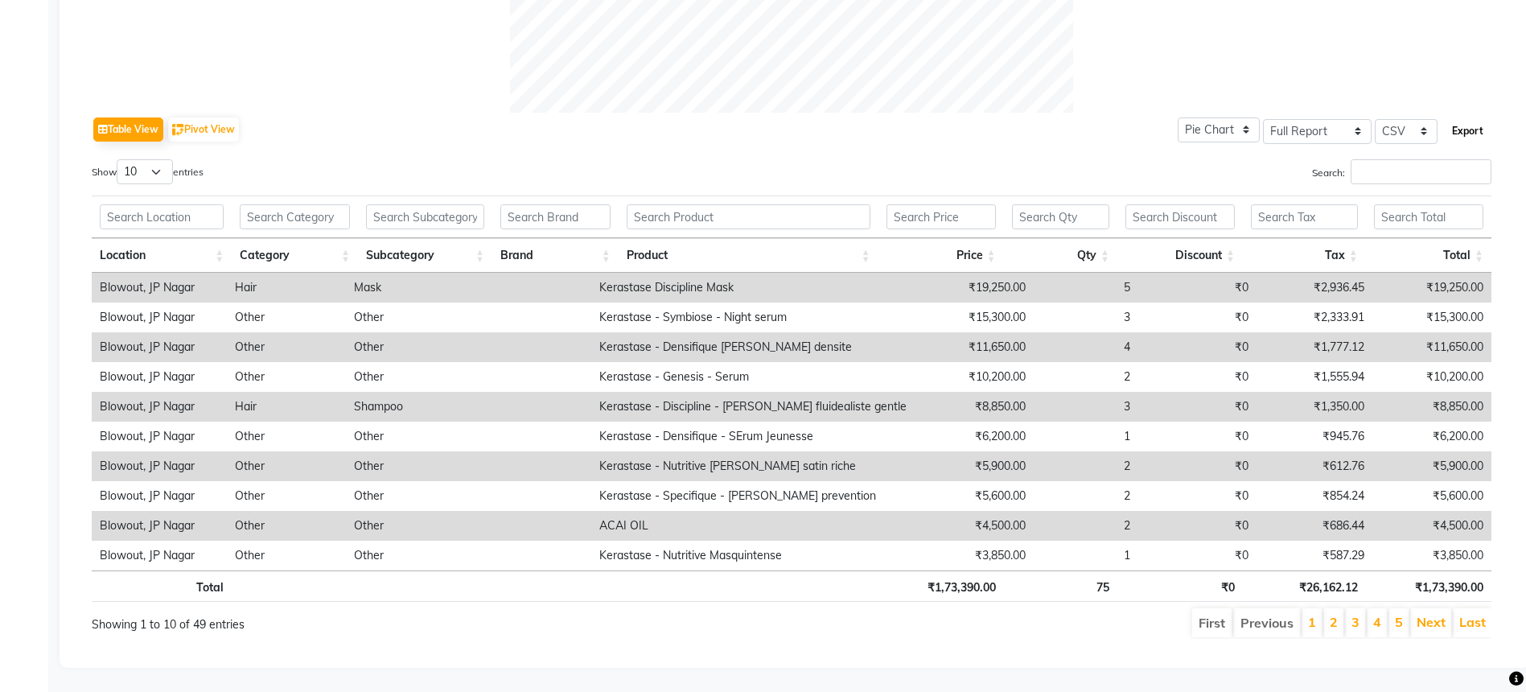
click at [1462, 124] on button "Export" at bounding box center [1468, 130] width 44 height 27
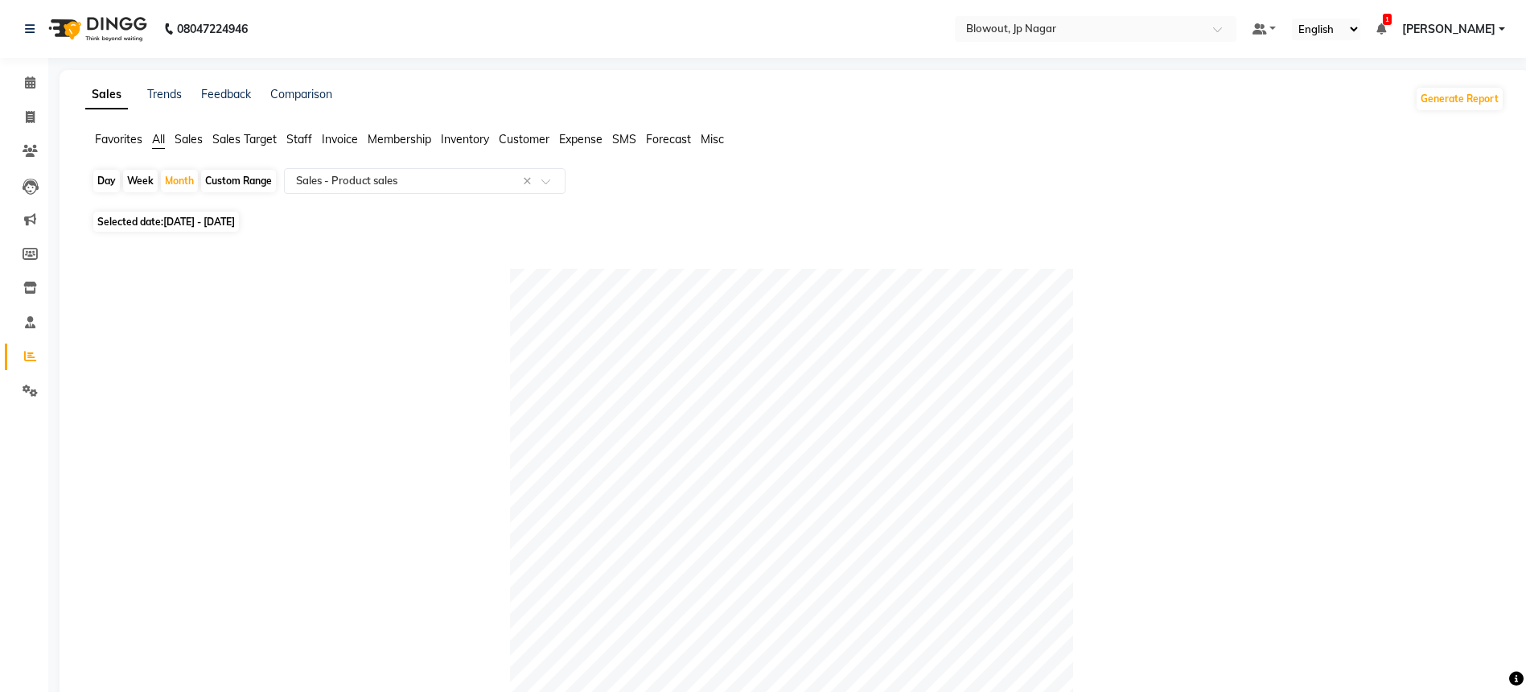
click at [117, 181] on div "Day" at bounding box center [106, 181] width 27 height 23
select select "8"
select select "2025"
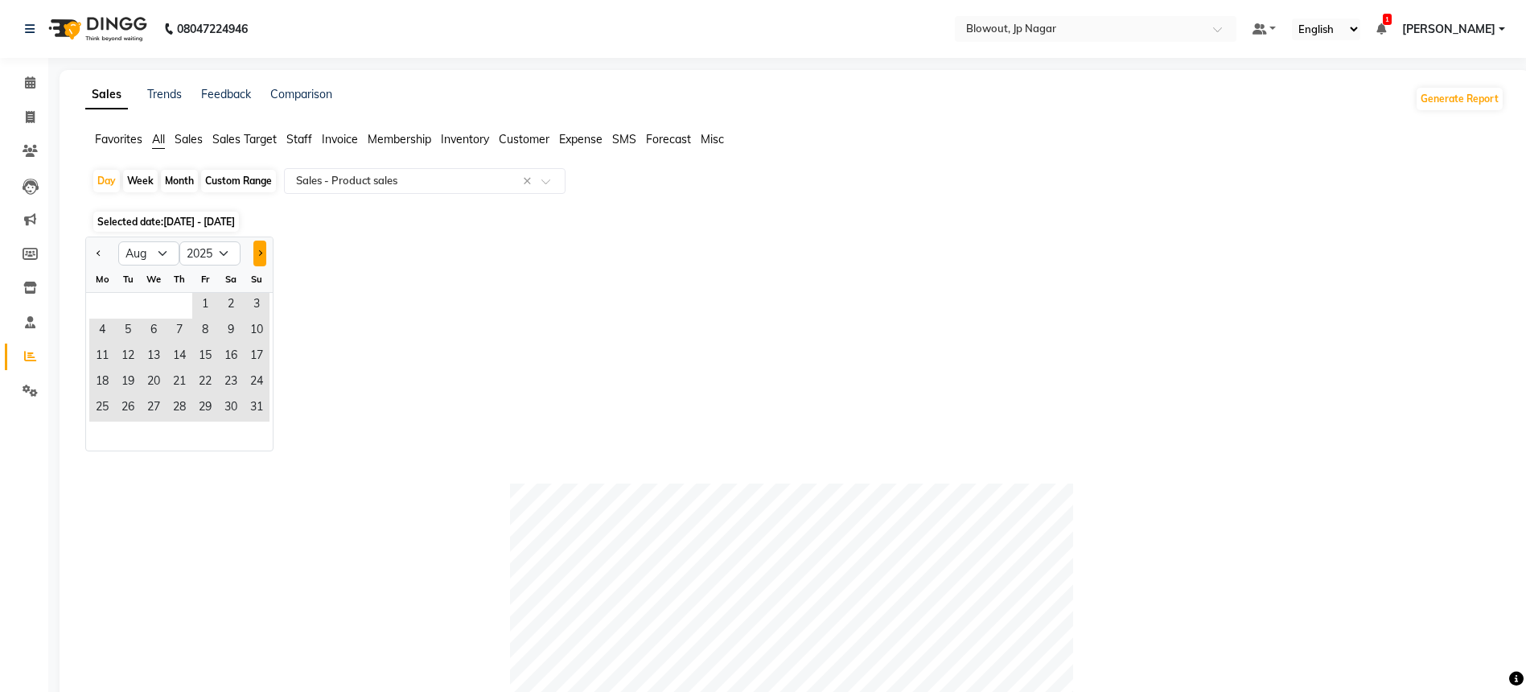
click at [257, 253] on span "Next month" at bounding box center [260, 252] width 6 height 6
select select "9"
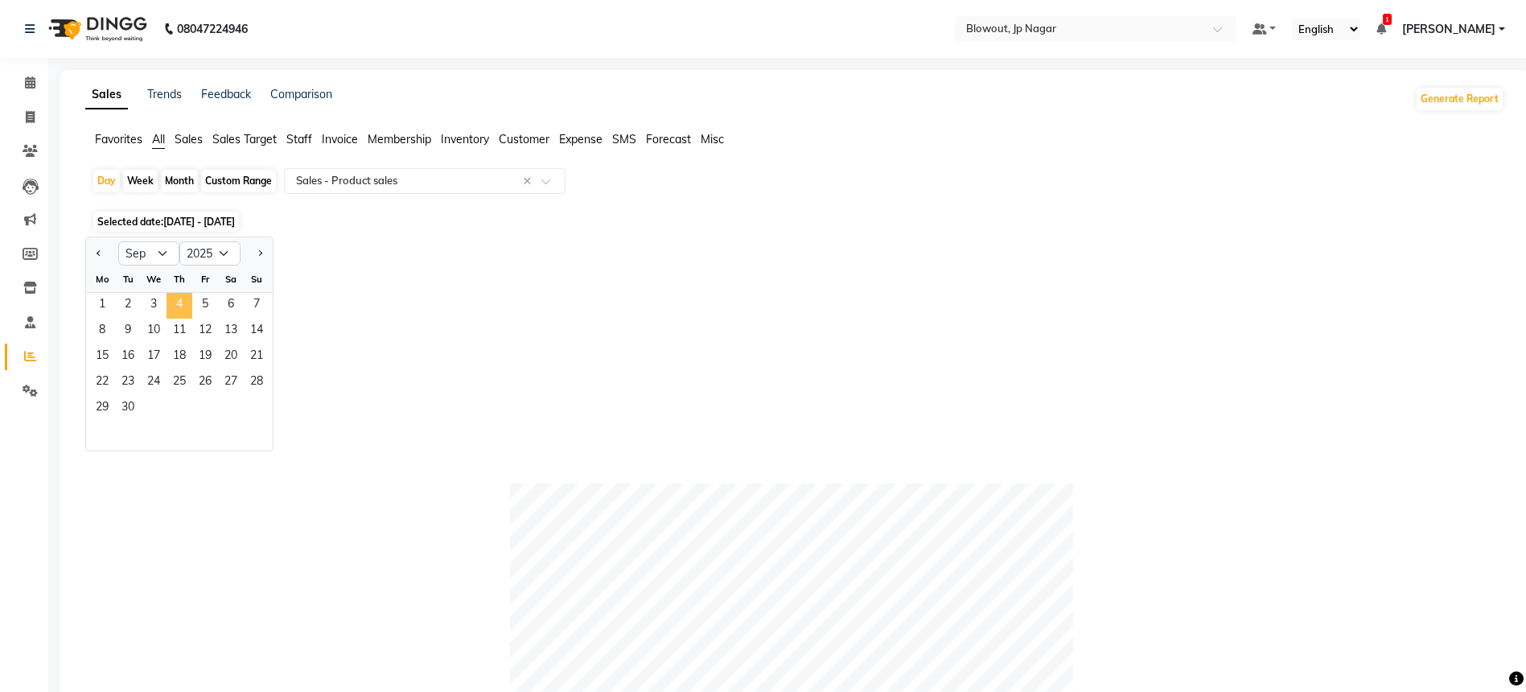
click at [171, 307] on span "4" at bounding box center [180, 306] width 26 height 26
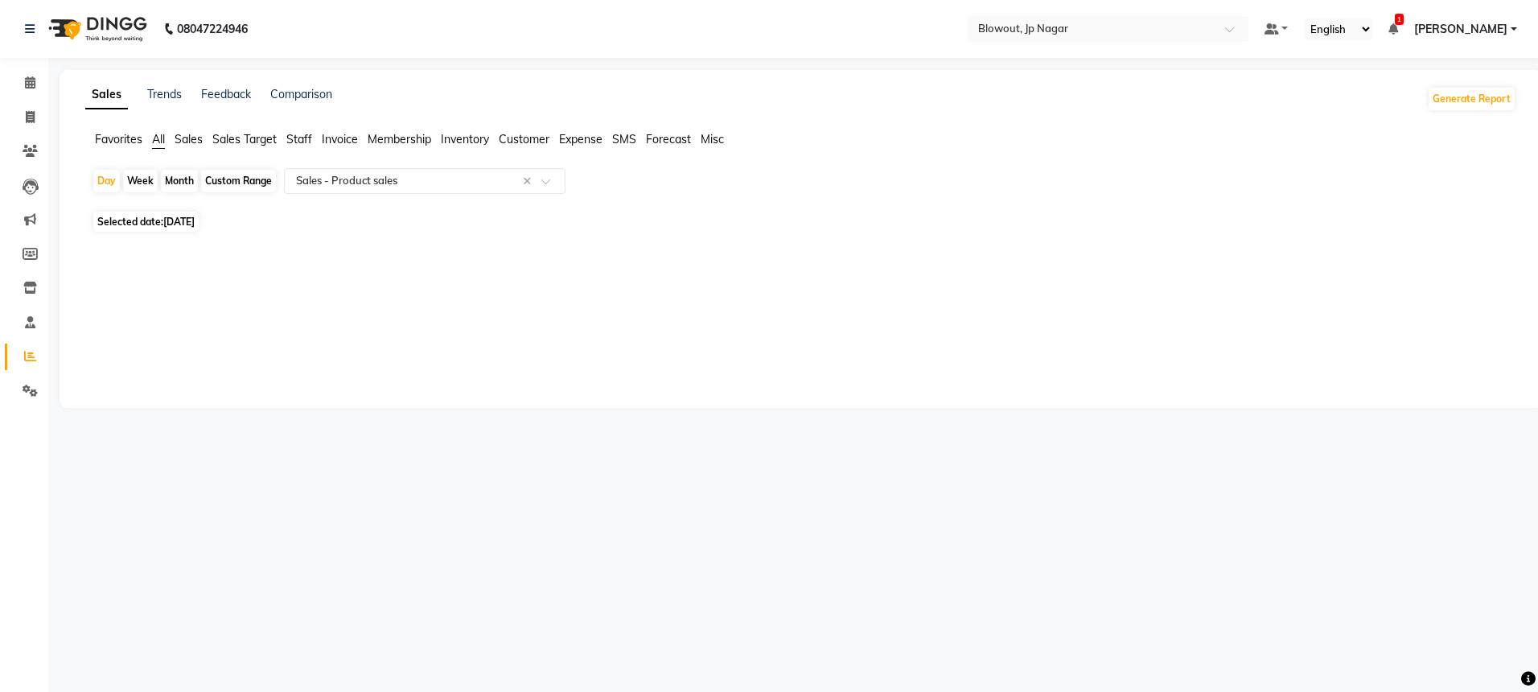
click at [295, 135] on span "Staff" at bounding box center [299, 139] width 26 height 14
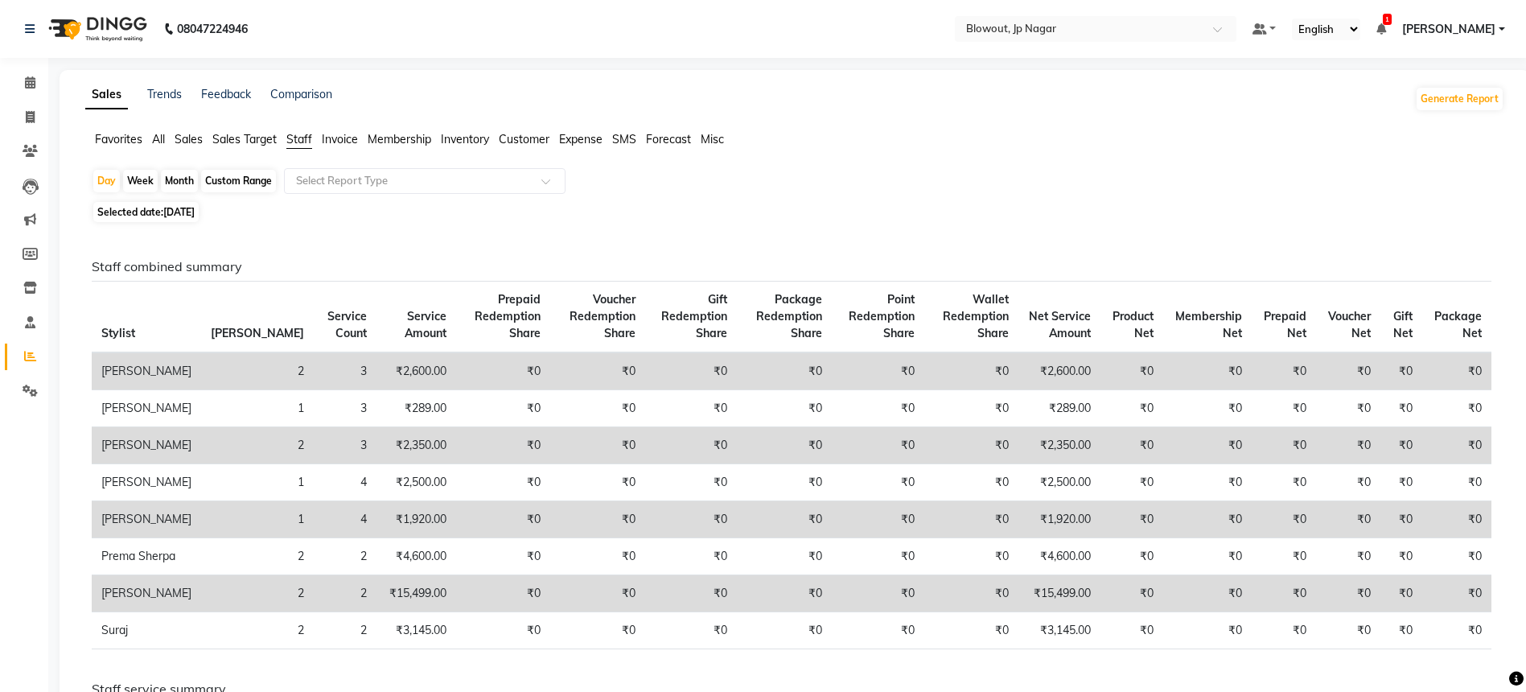
click at [106, 143] on span "Favorites" at bounding box center [118, 139] width 47 height 14
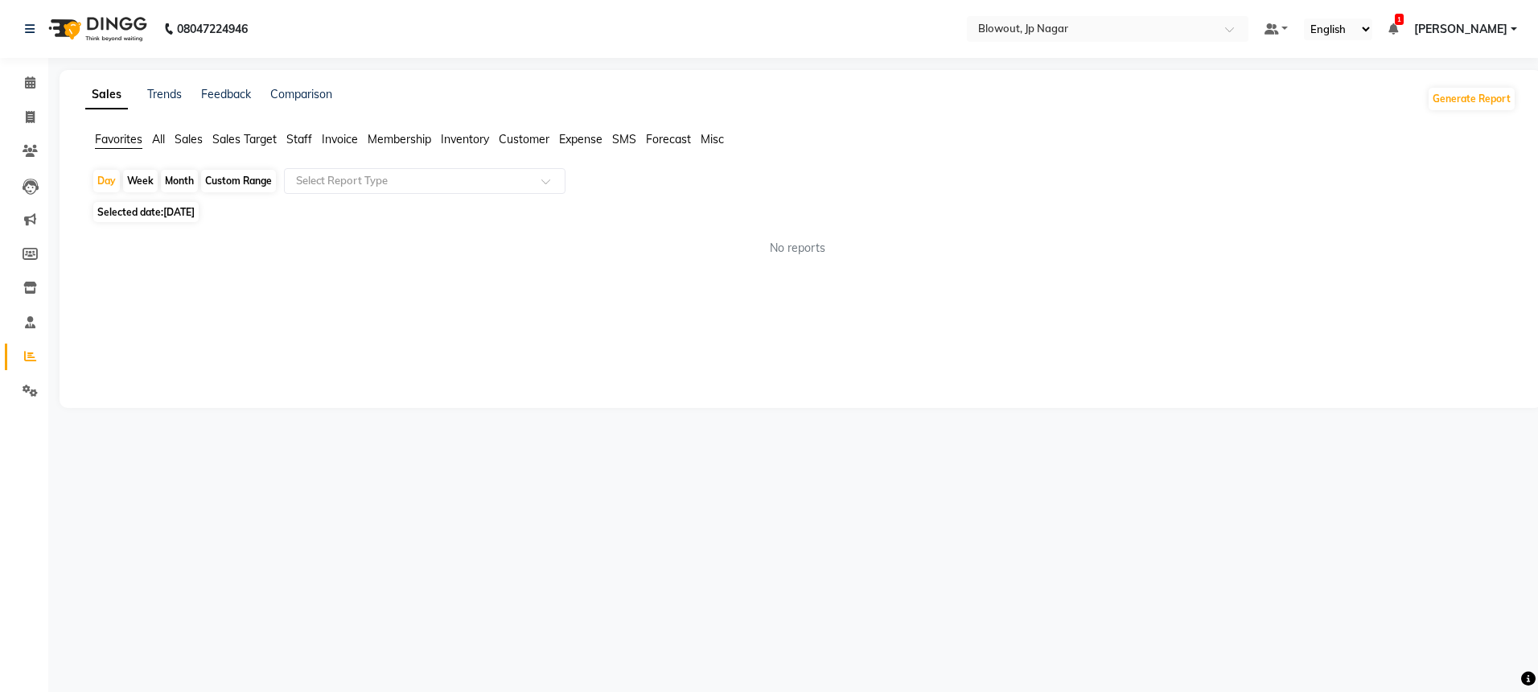
click at [156, 140] on span "All" at bounding box center [158, 139] width 13 height 14
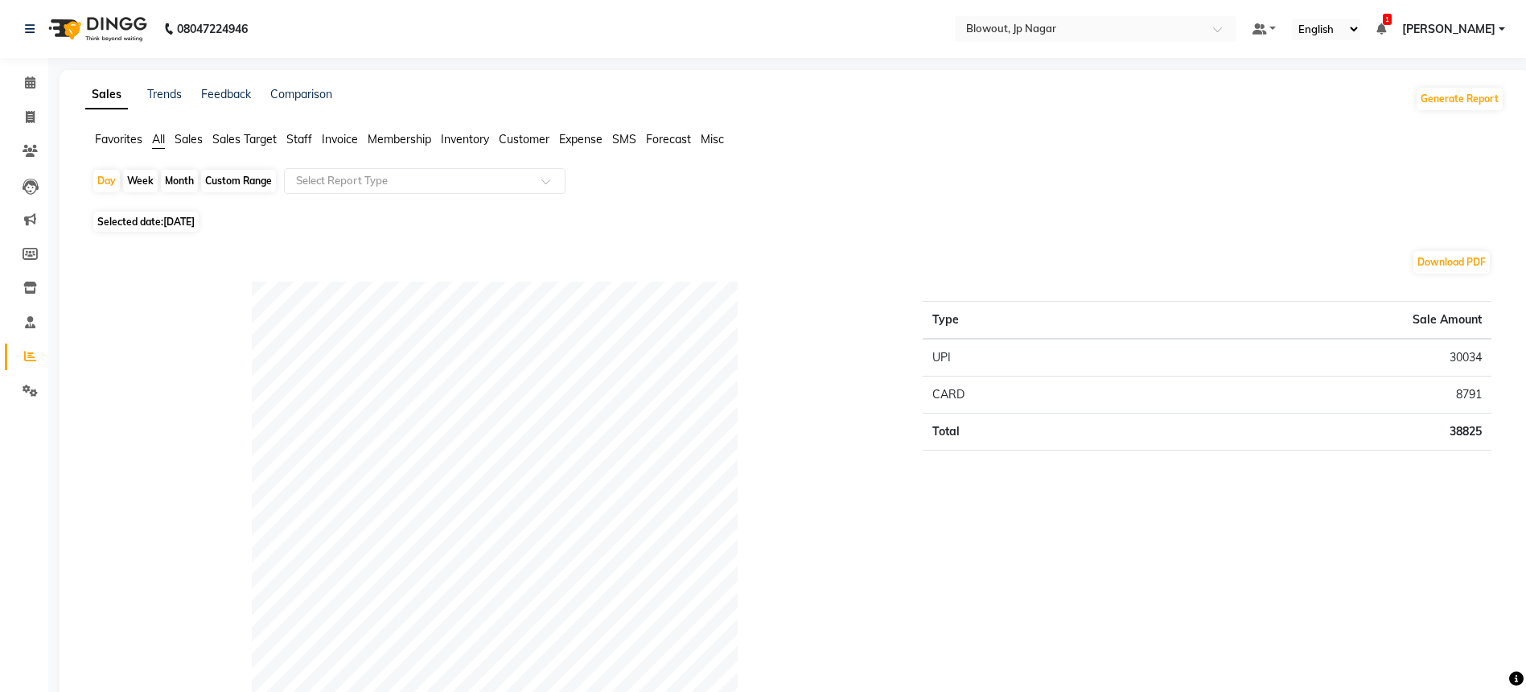
click at [101, 141] on span "Favorites" at bounding box center [118, 139] width 47 height 14
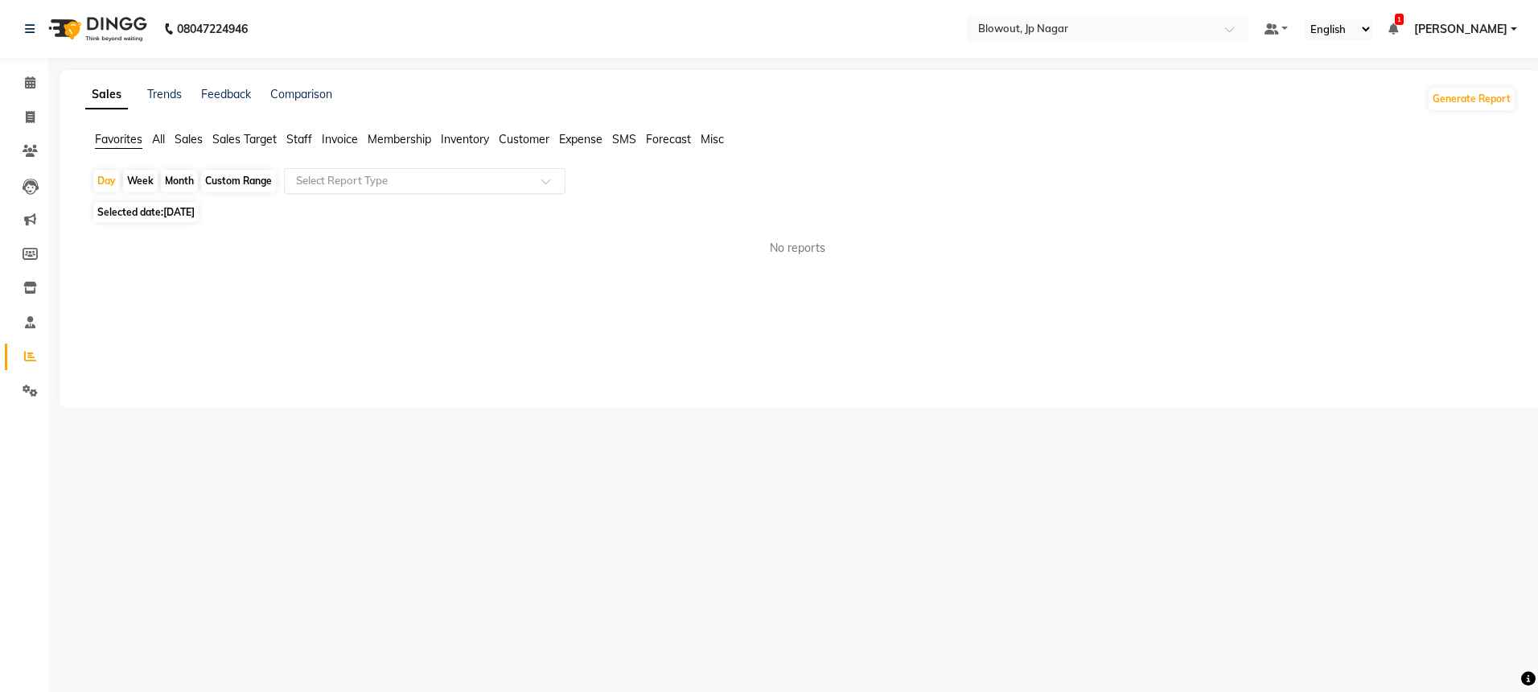
click at [309, 175] on input "text" at bounding box center [409, 181] width 232 height 16
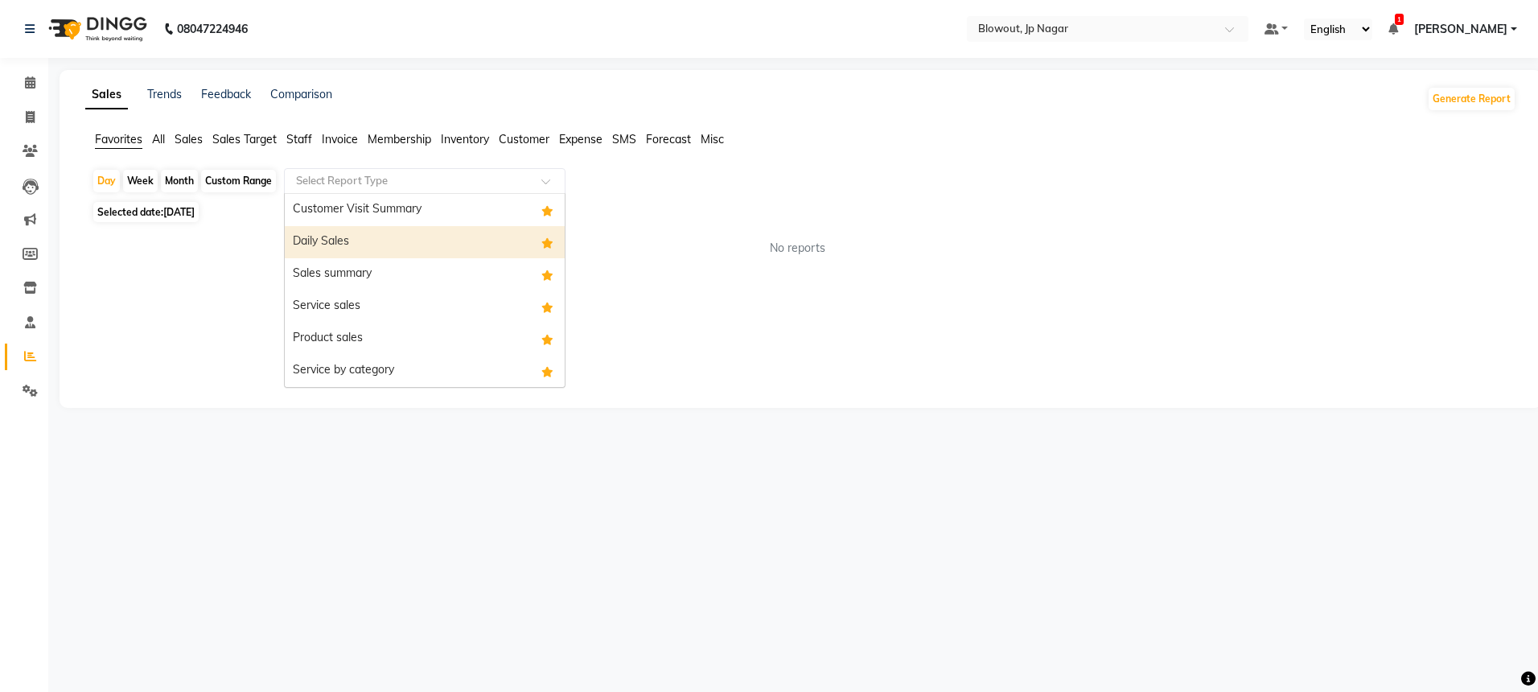
click at [352, 245] on div "Daily Sales" at bounding box center [425, 242] width 280 height 32
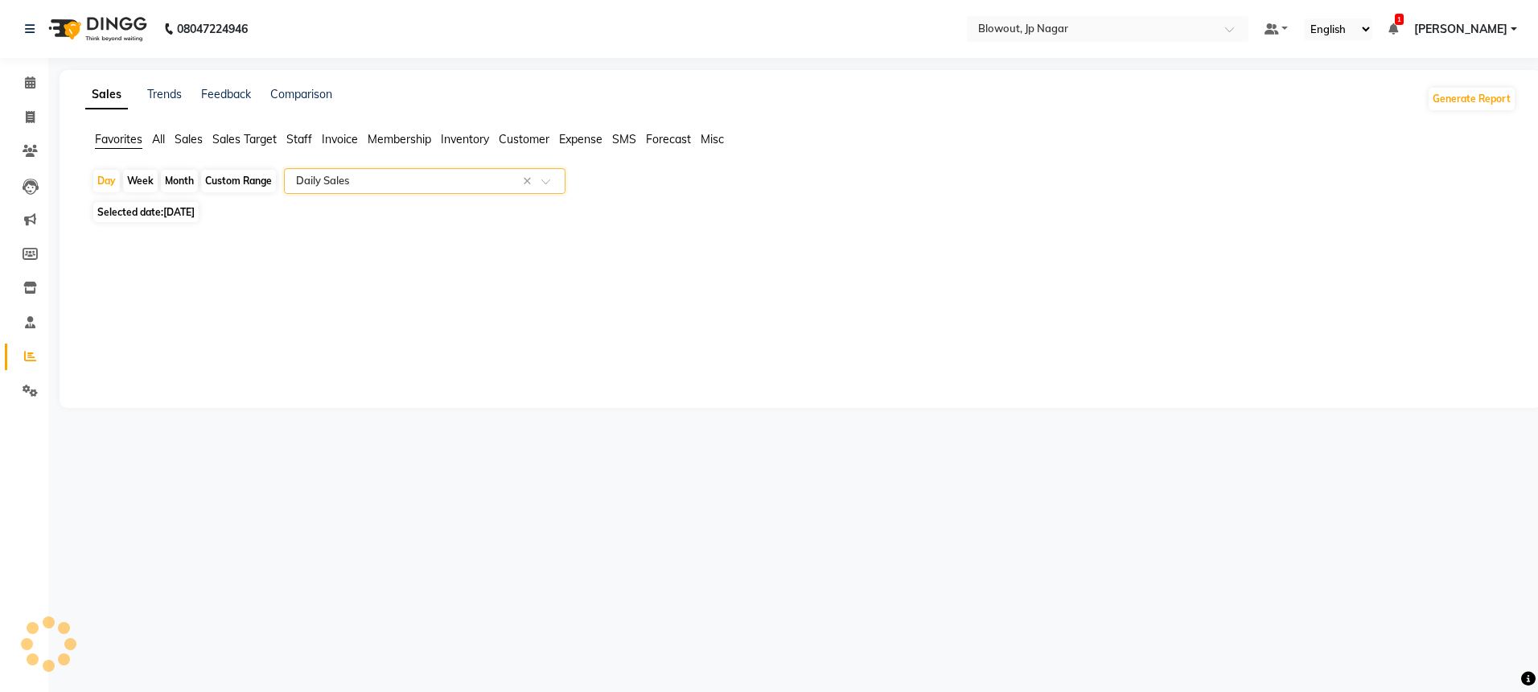
select select "full_report"
select select "csv"
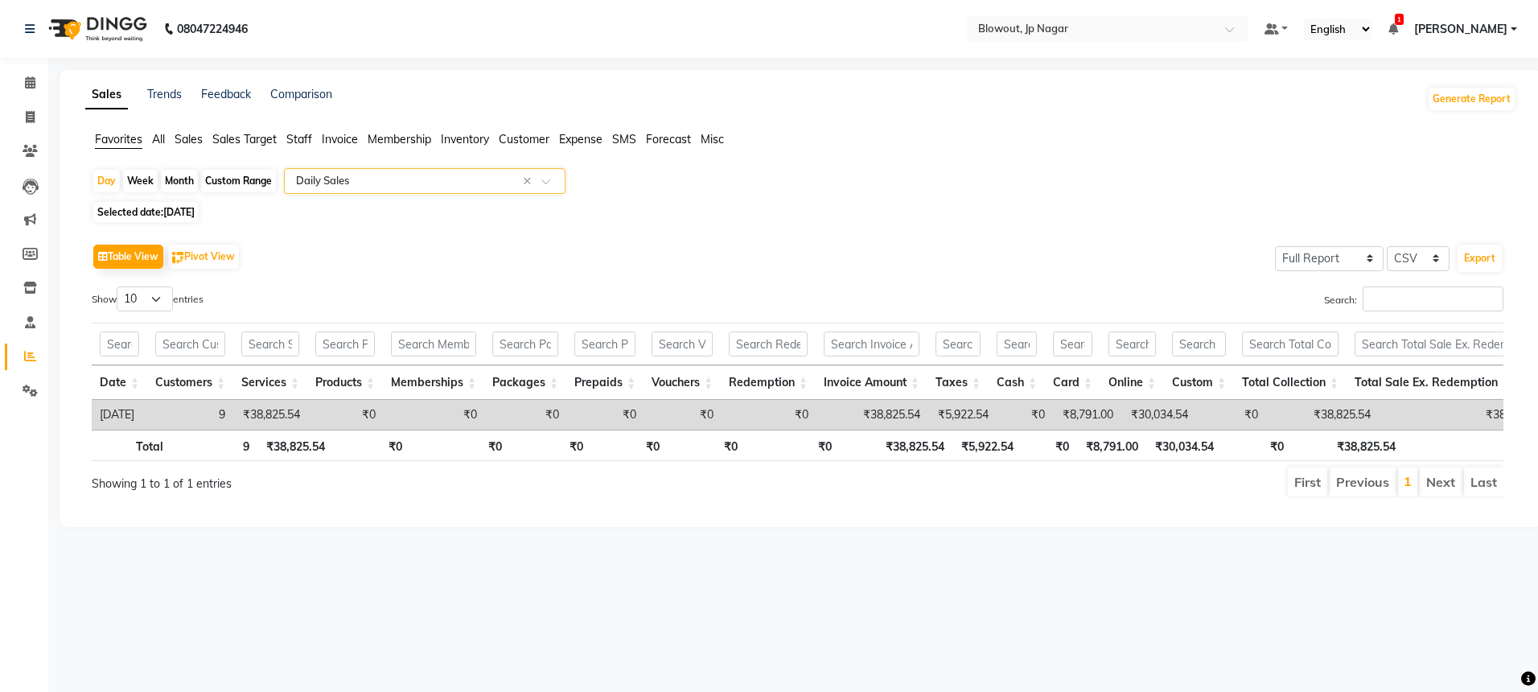
click at [294, 141] on span "Staff" at bounding box center [299, 139] width 26 height 14
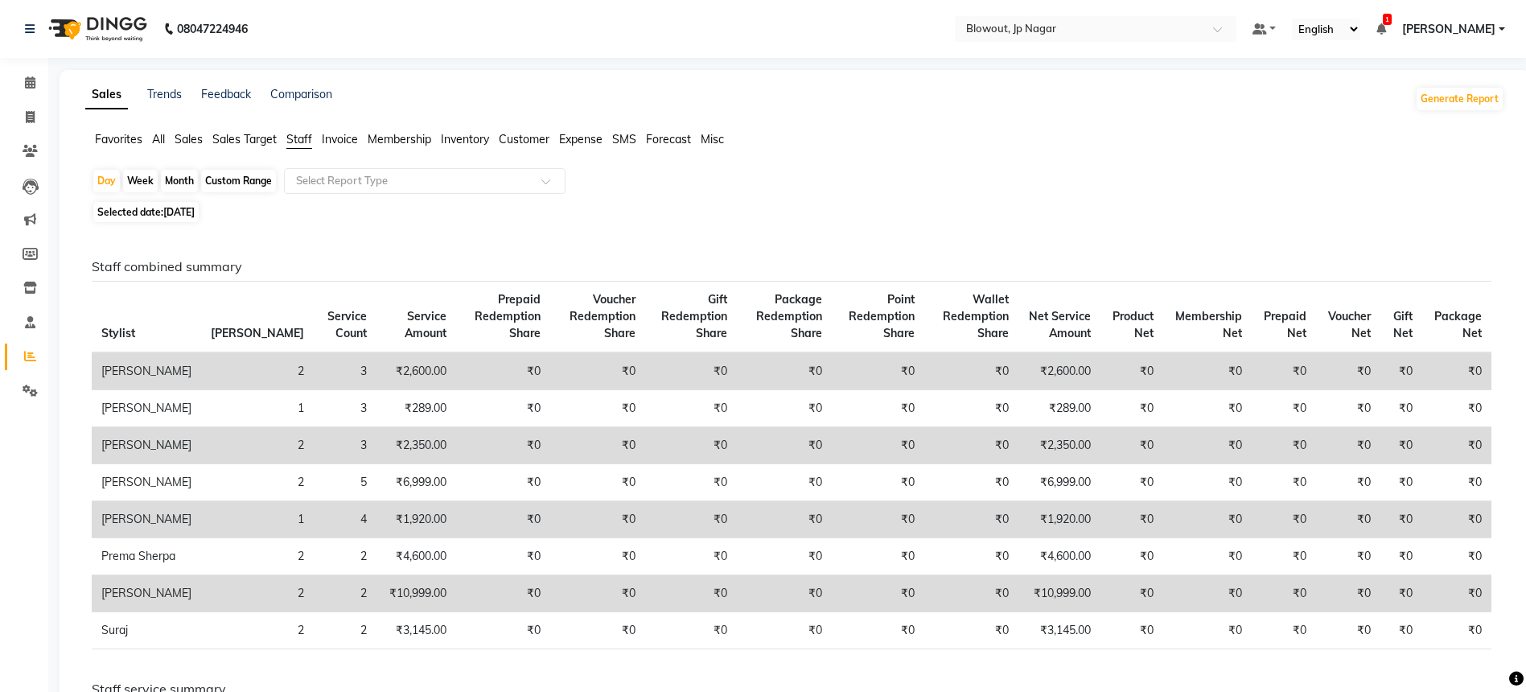
scroll to position [3, 0]
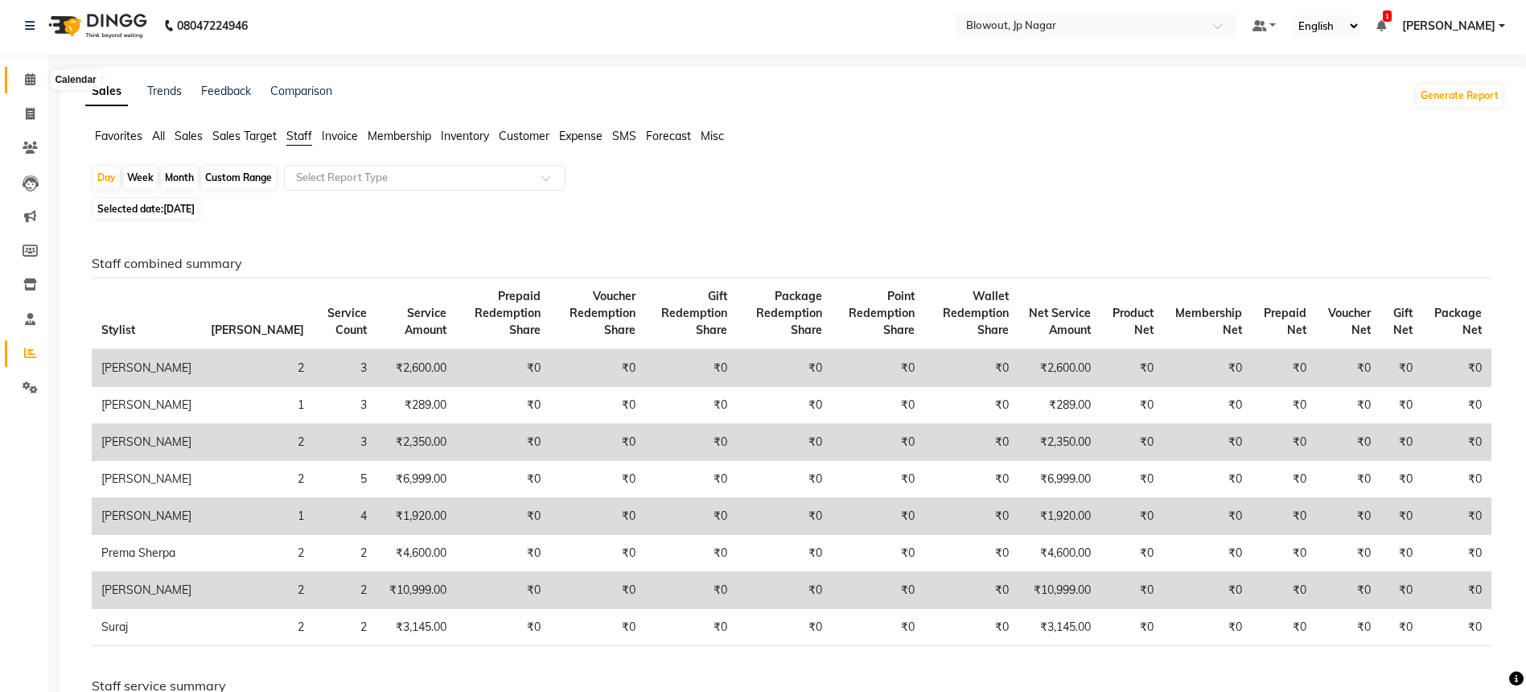
click at [28, 73] on icon at bounding box center [30, 79] width 10 height 12
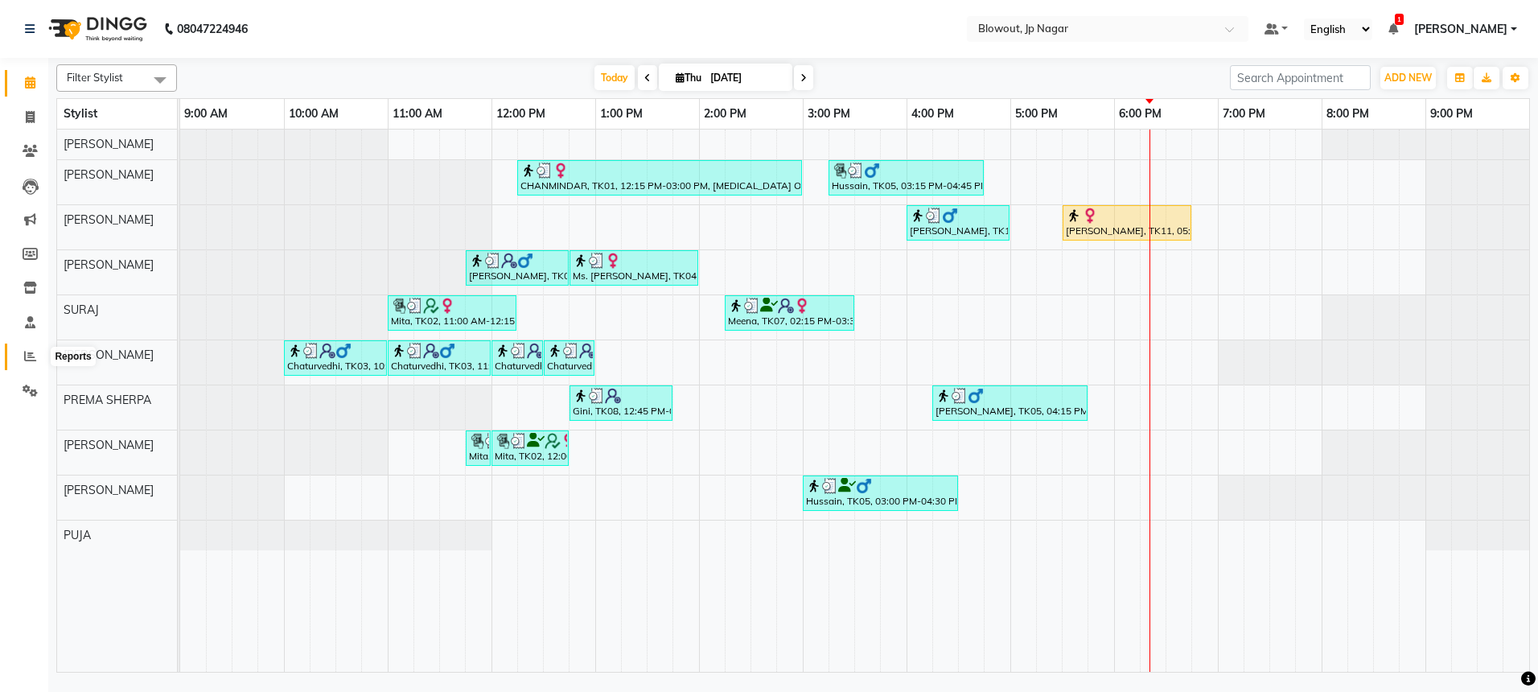
click at [34, 359] on icon at bounding box center [30, 356] width 12 height 12
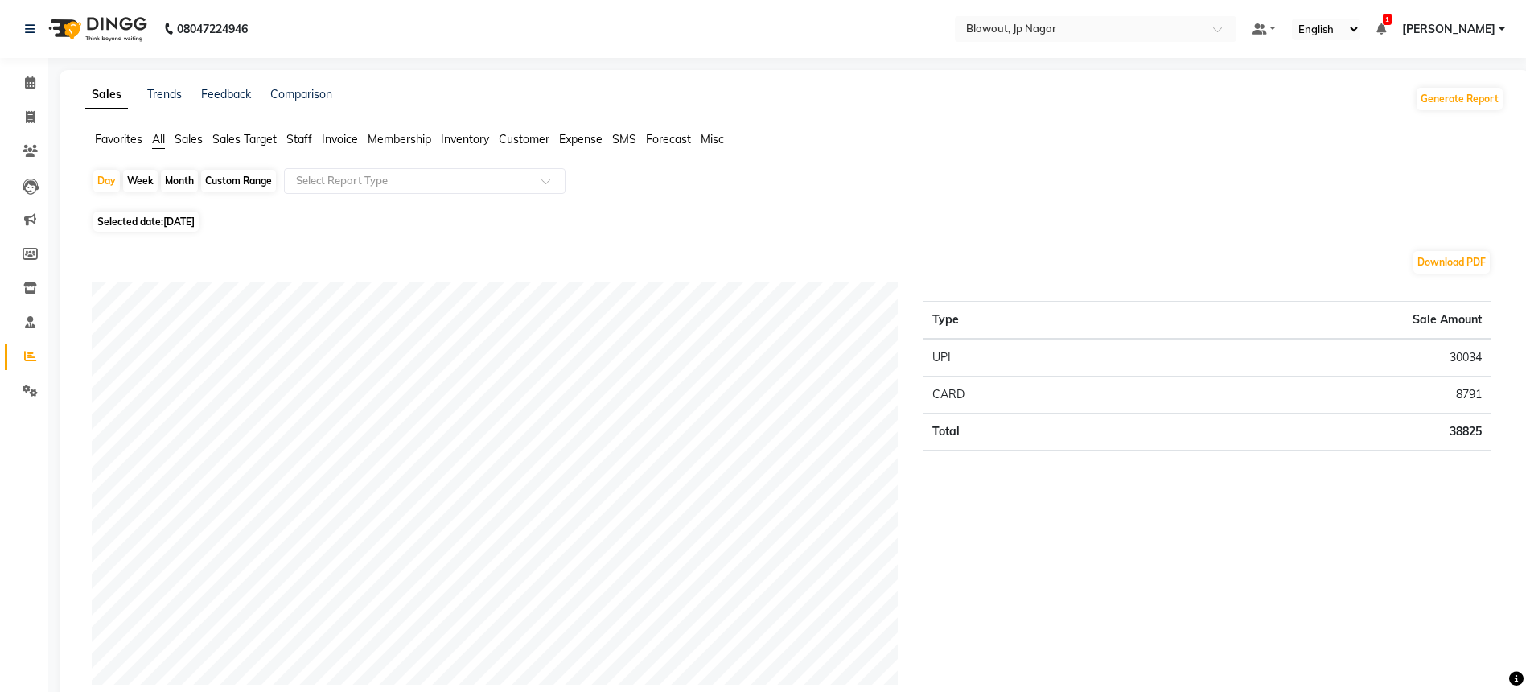
click at [298, 133] on span "Staff" at bounding box center [299, 139] width 26 height 14
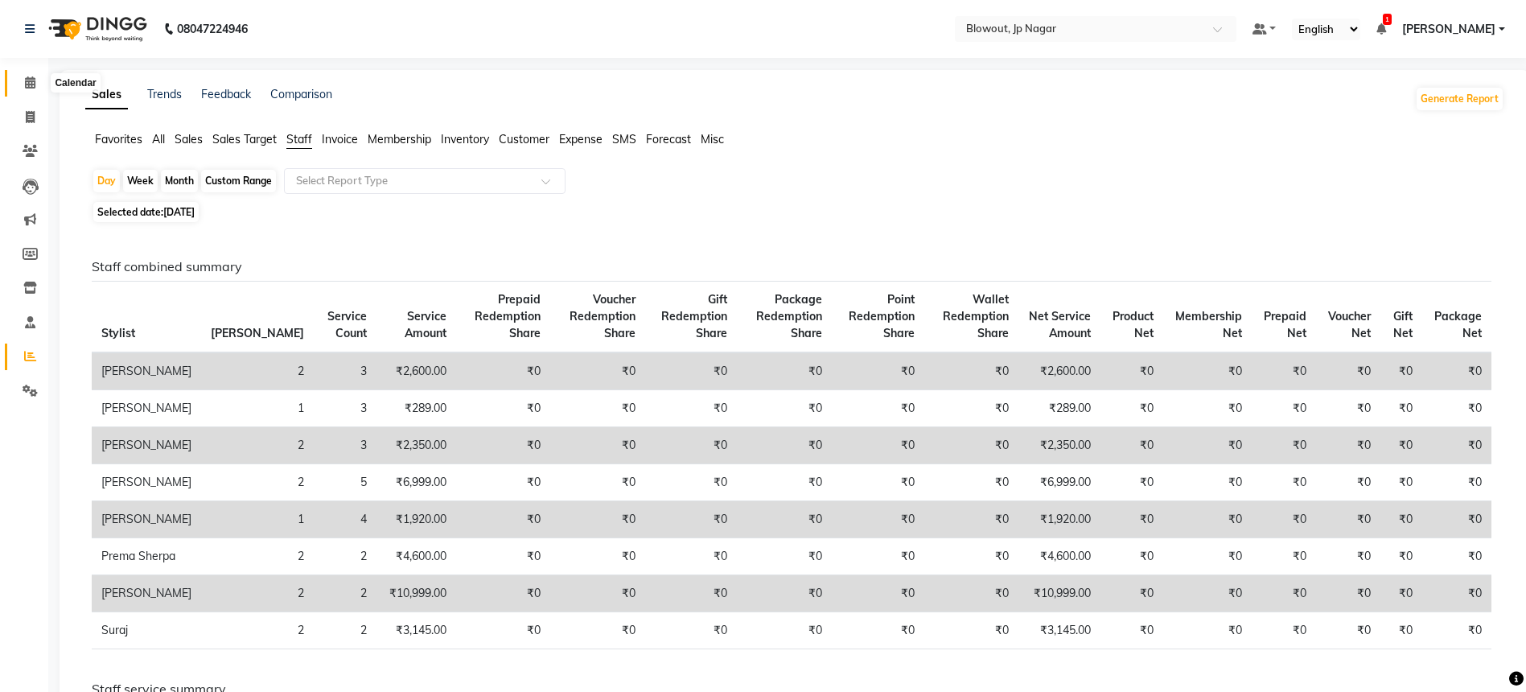
click at [27, 82] on icon at bounding box center [30, 82] width 10 height 12
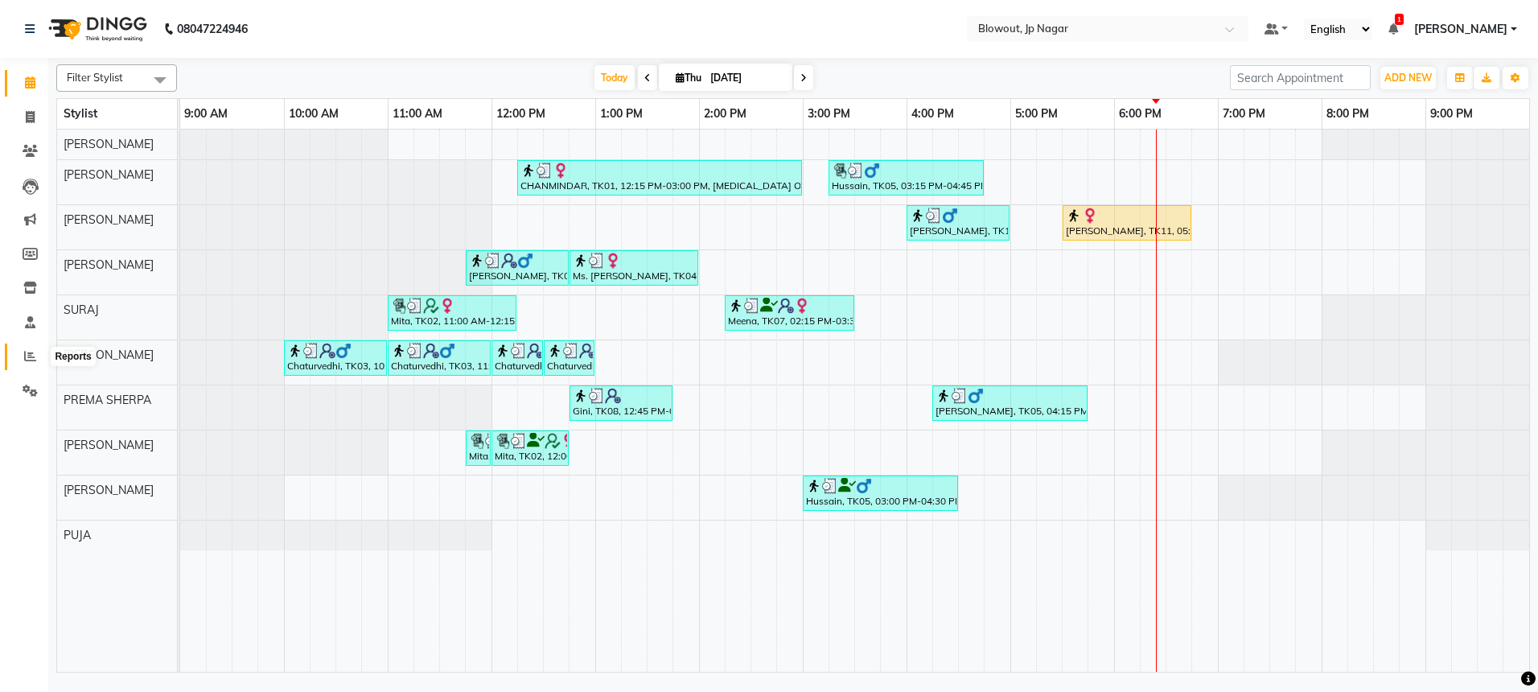
click at [32, 356] on icon at bounding box center [30, 356] width 12 height 12
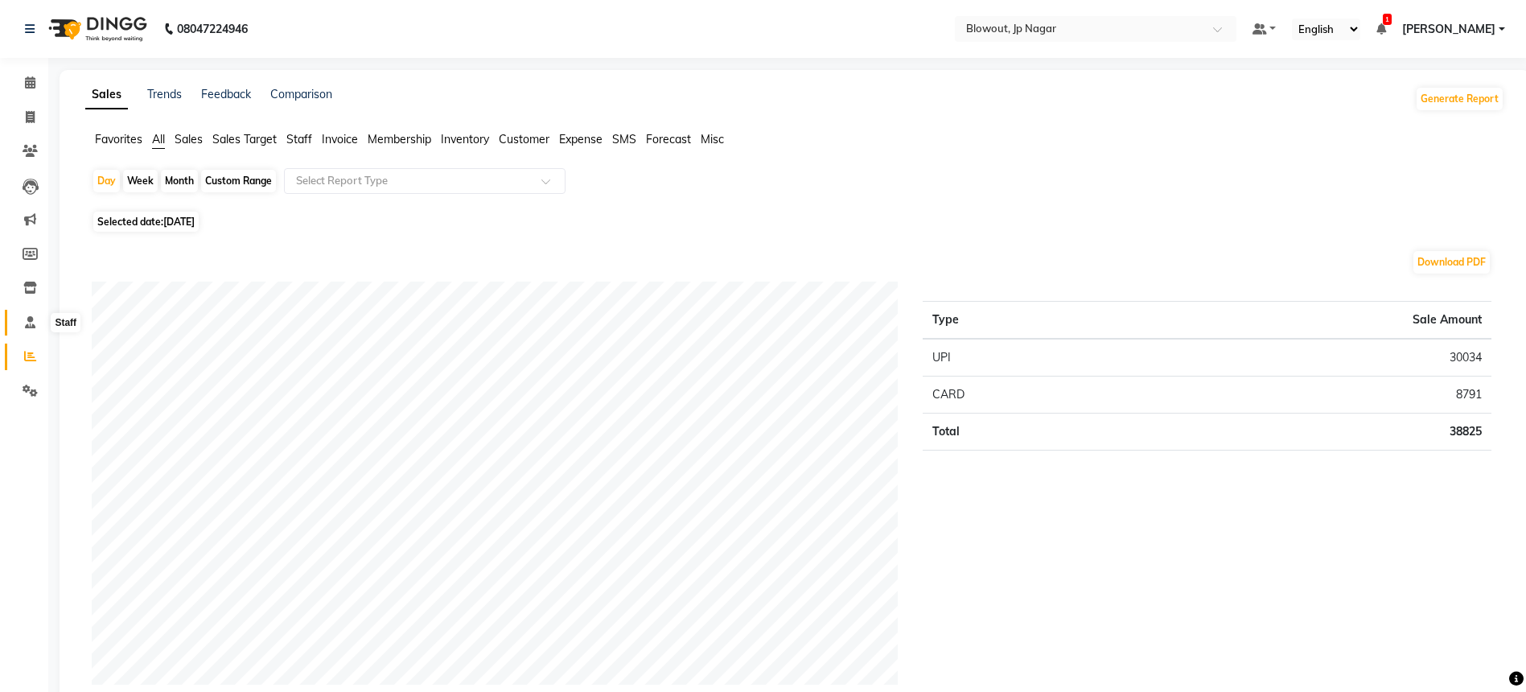
click at [28, 319] on icon at bounding box center [30, 322] width 10 height 12
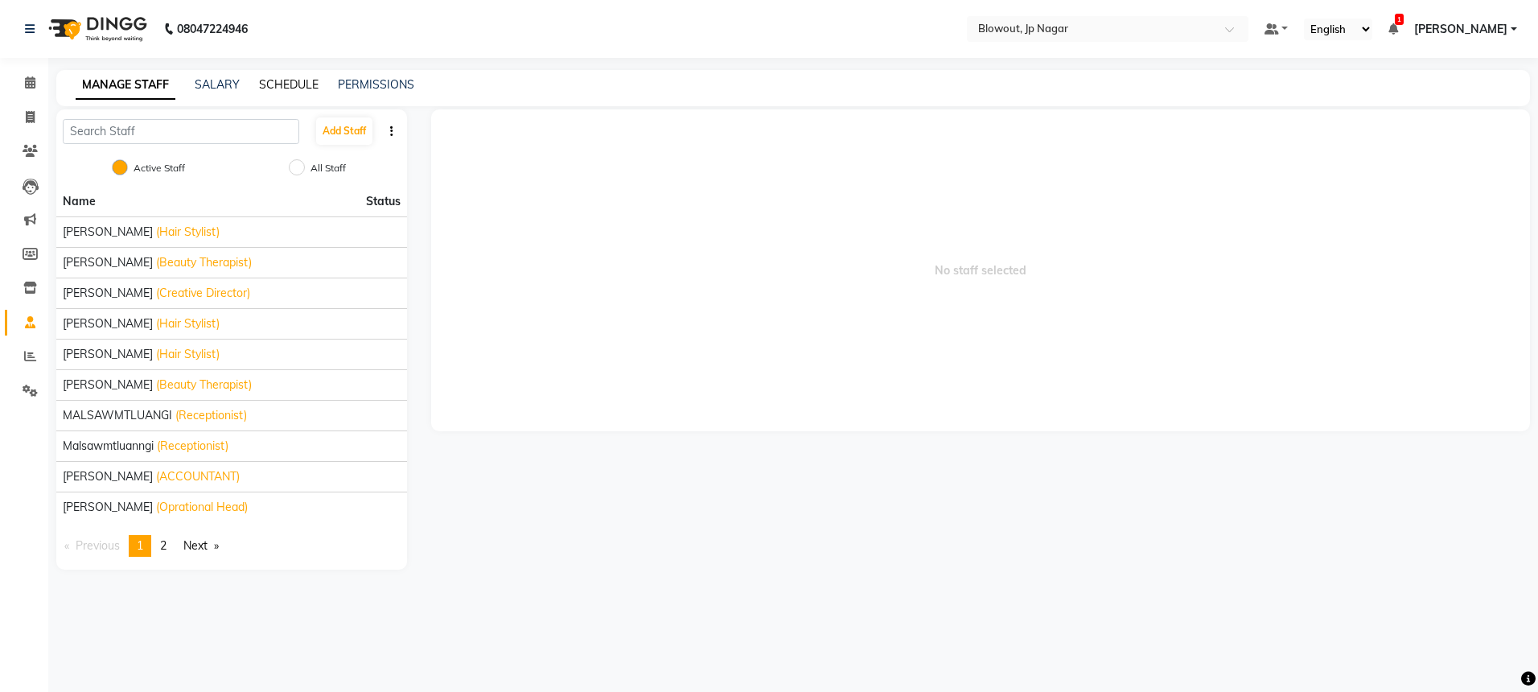
click at [277, 79] on link "SCHEDULE" at bounding box center [289, 84] width 60 height 14
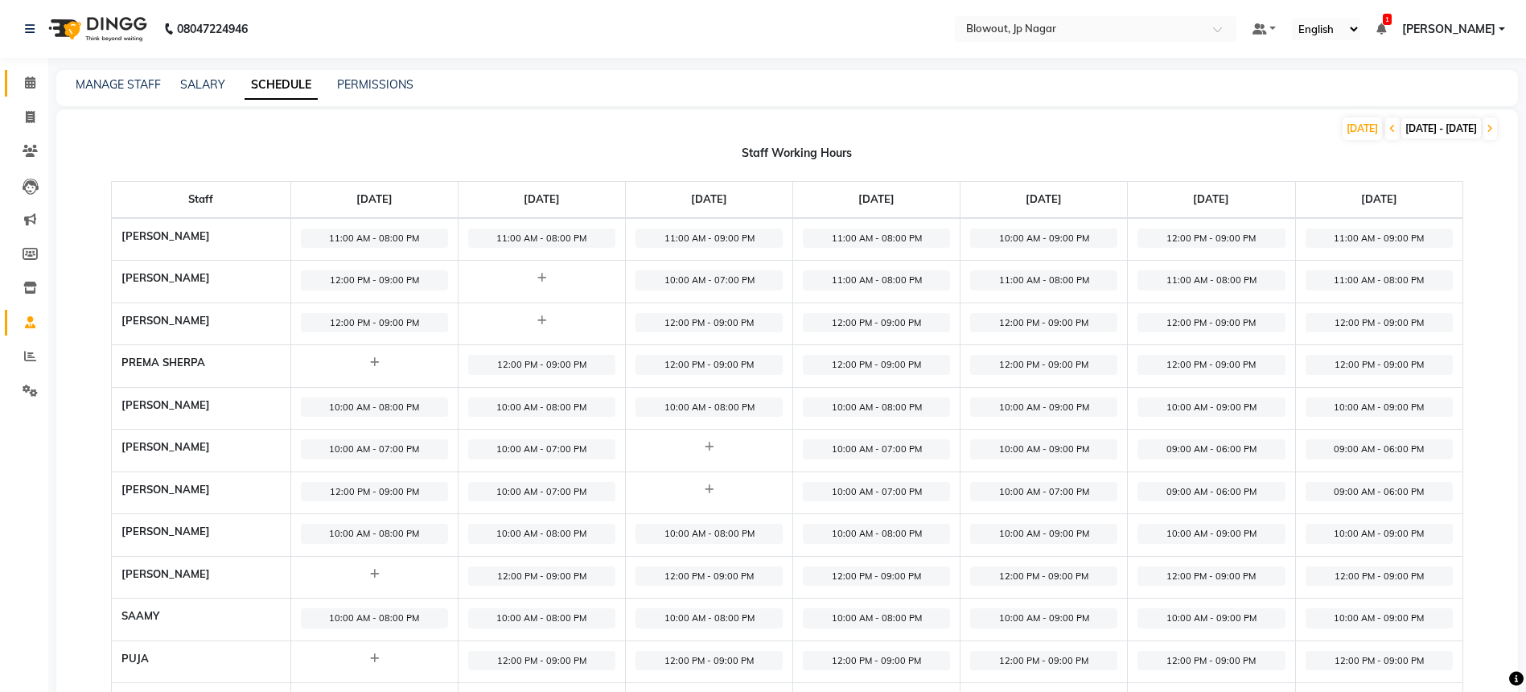
click at [35, 78] on icon at bounding box center [30, 82] width 10 height 12
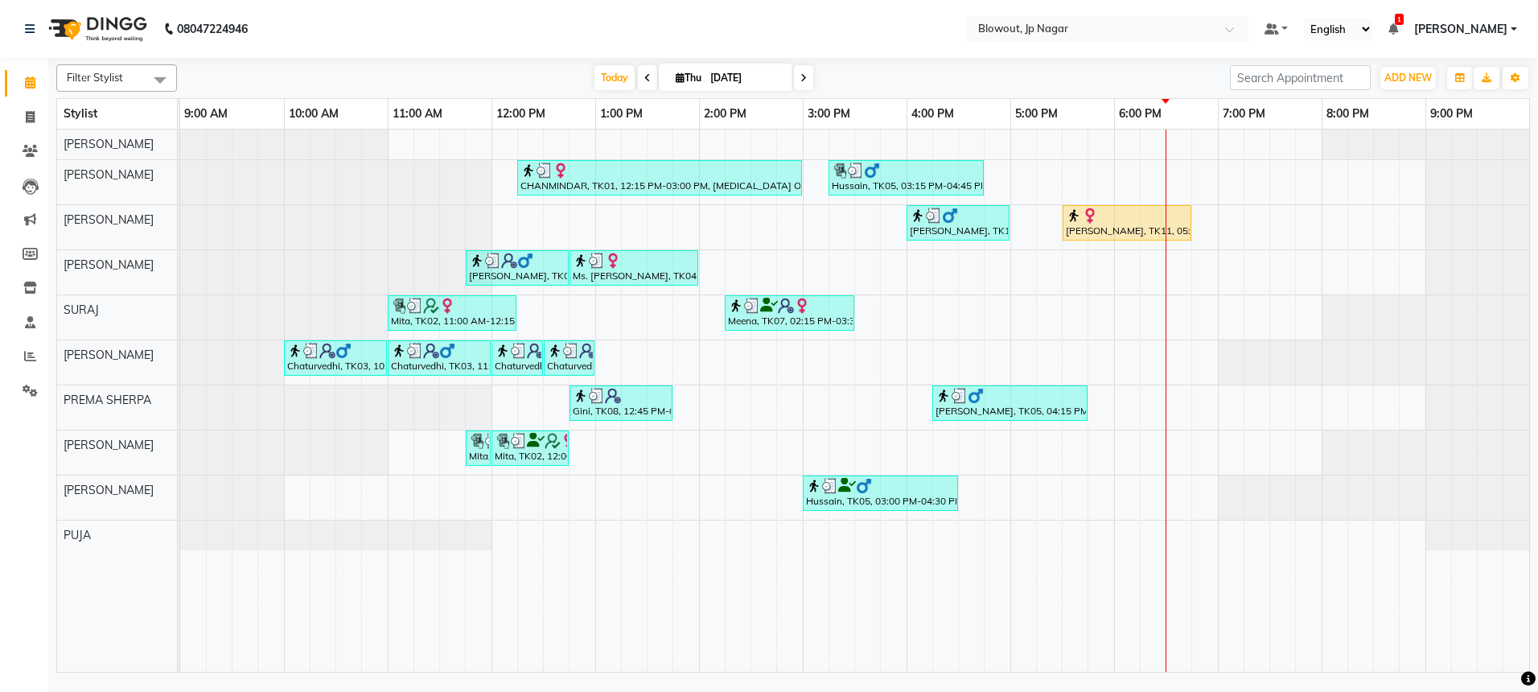
click at [1206, 180] on div "CHANMINDAR, TK01, 12:15 PM-03:00 PM, [MEDICAL_DATA] OFFER - 8999 (₹8999) [PERSO…" at bounding box center [854, 401] width 1349 height 542
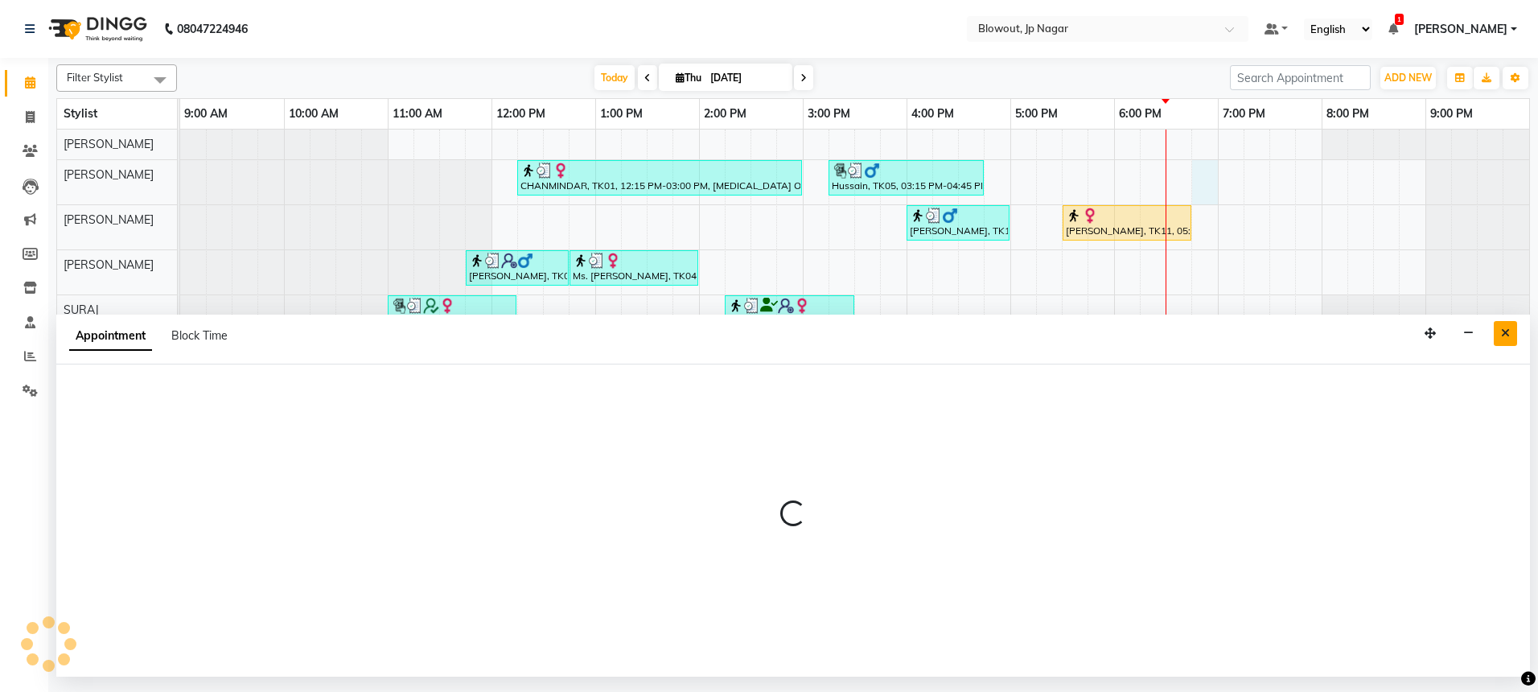
click at [1502, 328] on icon "Close" at bounding box center [1505, 332] width 9 height 11
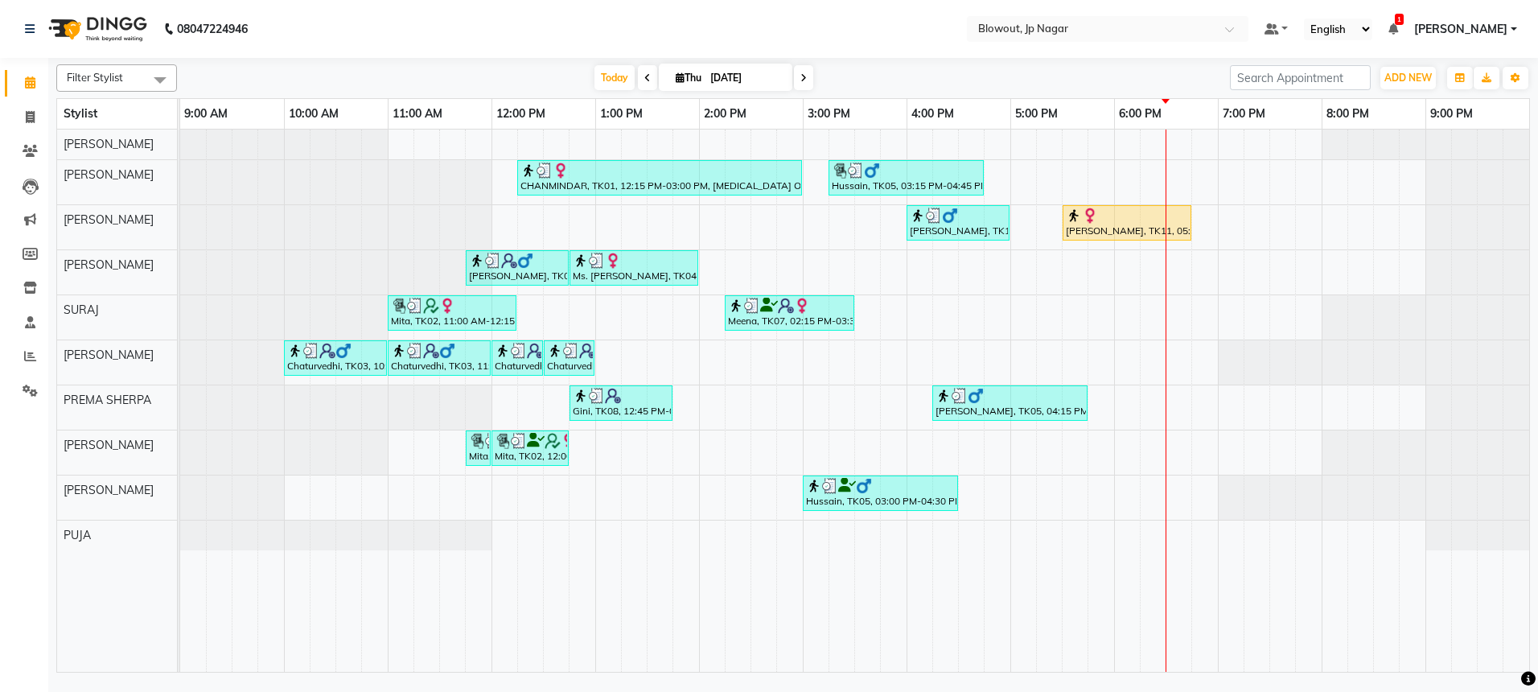
click at [1205, 177] on div "CHANMINDAR, TK01, 12:15 PM-03:00 PM, [MEDICAL_DATA] OFFER - 8999 (₹8999) [PERSO…" at bounding box center [854, 401] width 1349 height 542
select select "46972"
select select "tentative"
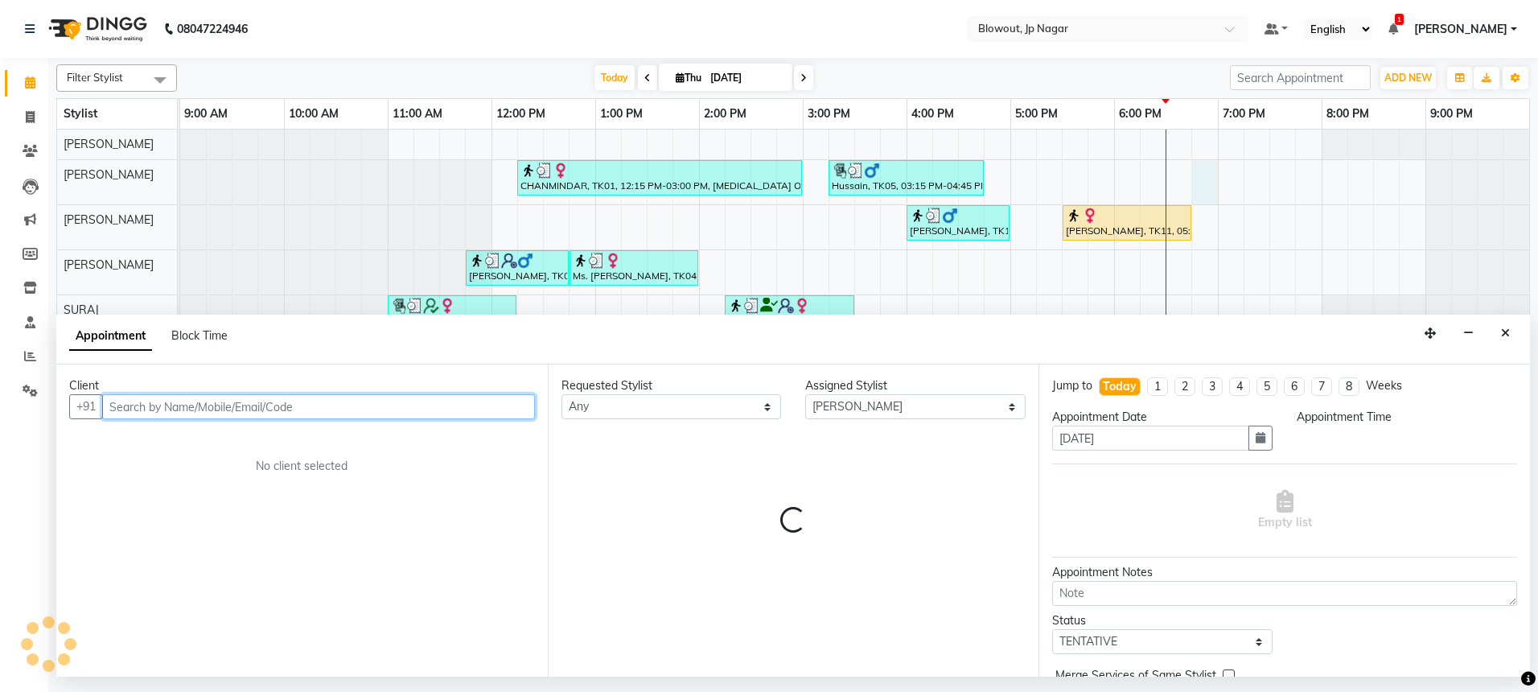
select select "1125"
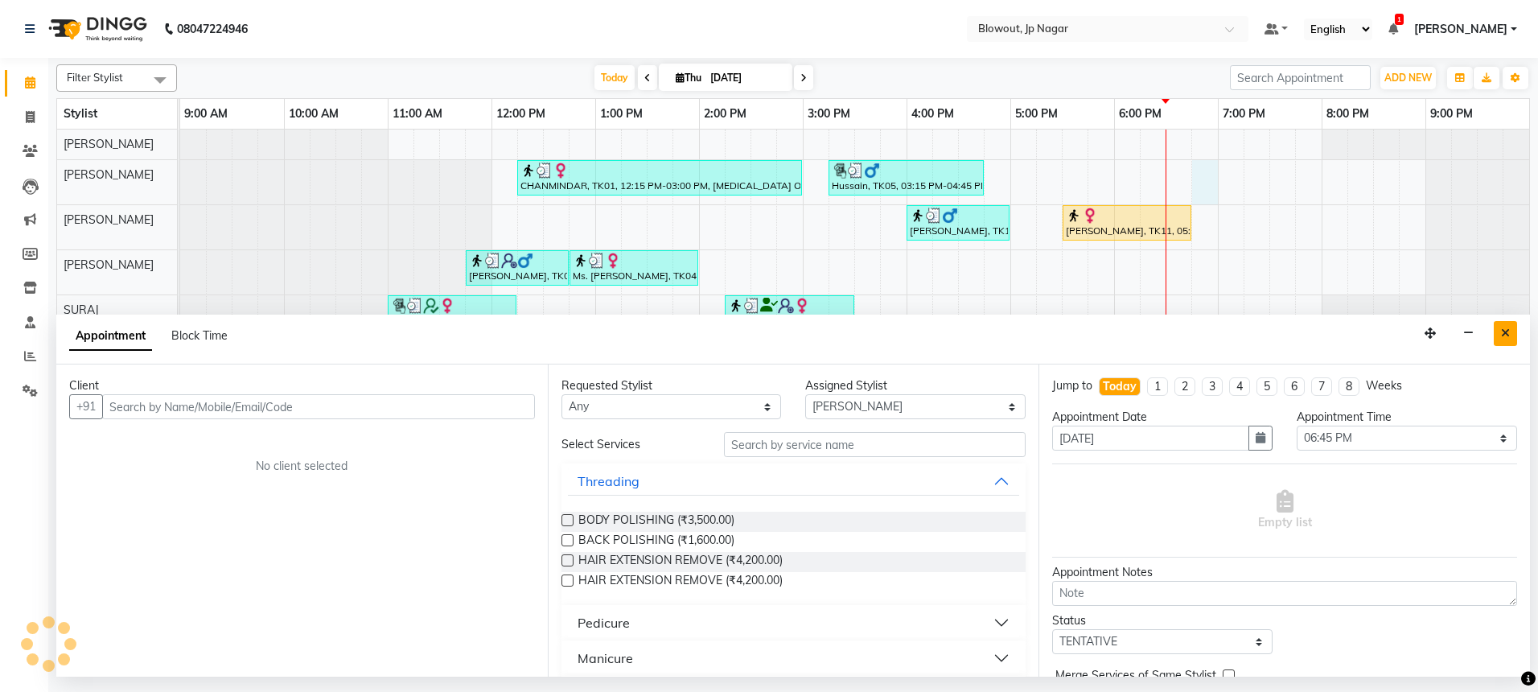
click at [1504, 331] on icon "Close" at bounding box center [1505, 332] width 9 height 11
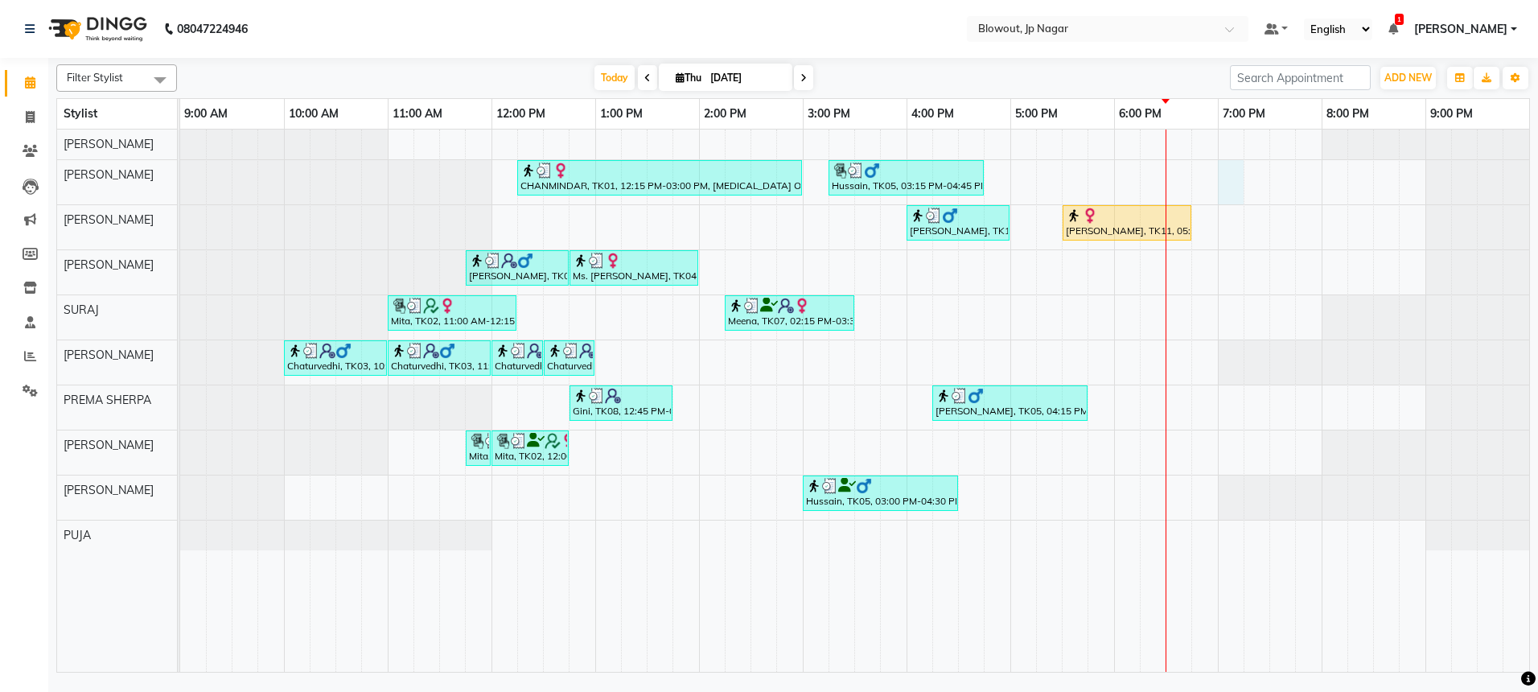
click at [1228, 192] on div "CHANMINDAR, TK01, 12:15 PM-03:00 PM, [MEDICAL_DATA] OFFER - 8999 (₹8999) [PERSO…" at bounding box center [854, 401] width 1349 height 542
select select "46972"
select select "1140"
select select "tentative"
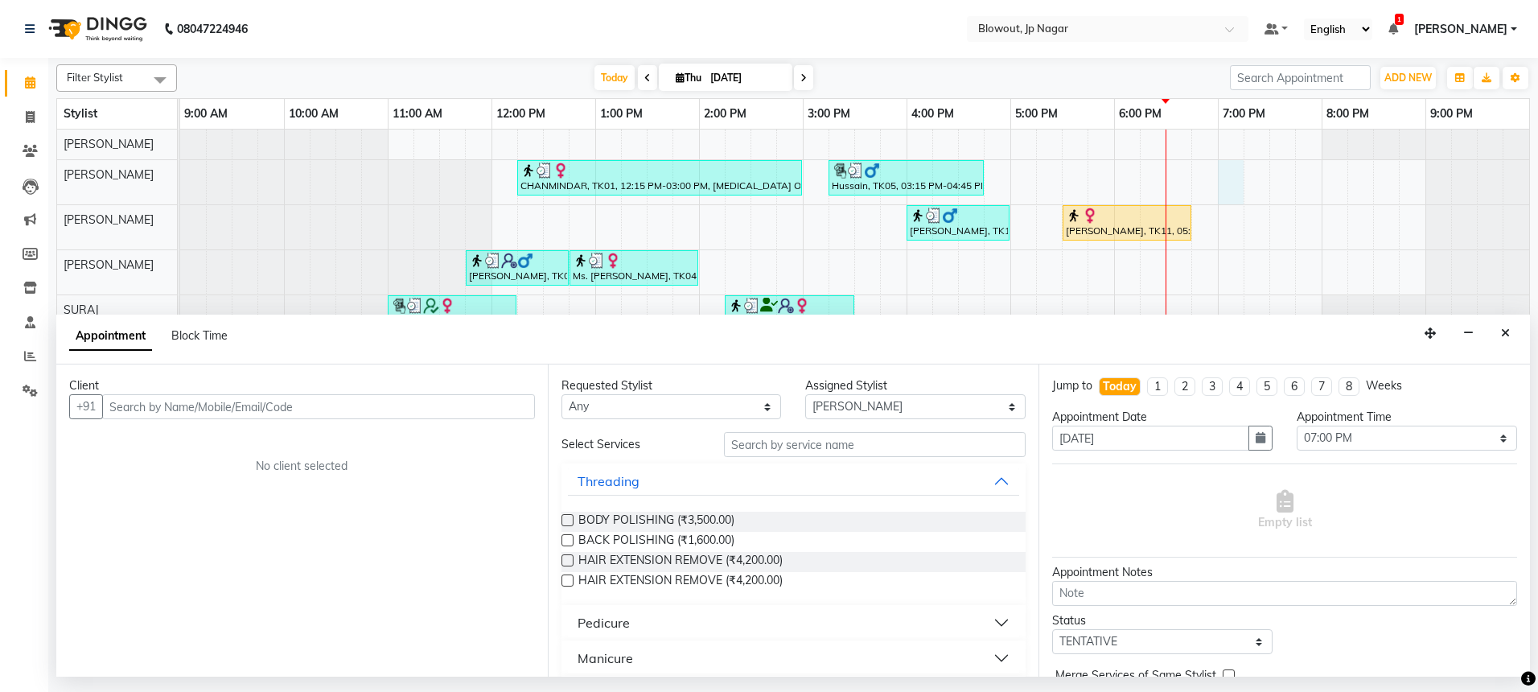
click at [412, 397] on input "text" at bounding box center [318, 406] width 433 height 25
click at [413, 405] on input "text" at bounding box center [318, 406] width 433 height 25
click at [144, 403] on input "text" at bounding box center [318, 406] width 433 height 25
type input "9632243941"
click at [496, 405] on span "Add Client" at bounding box center [502, 406] width 54 height 14
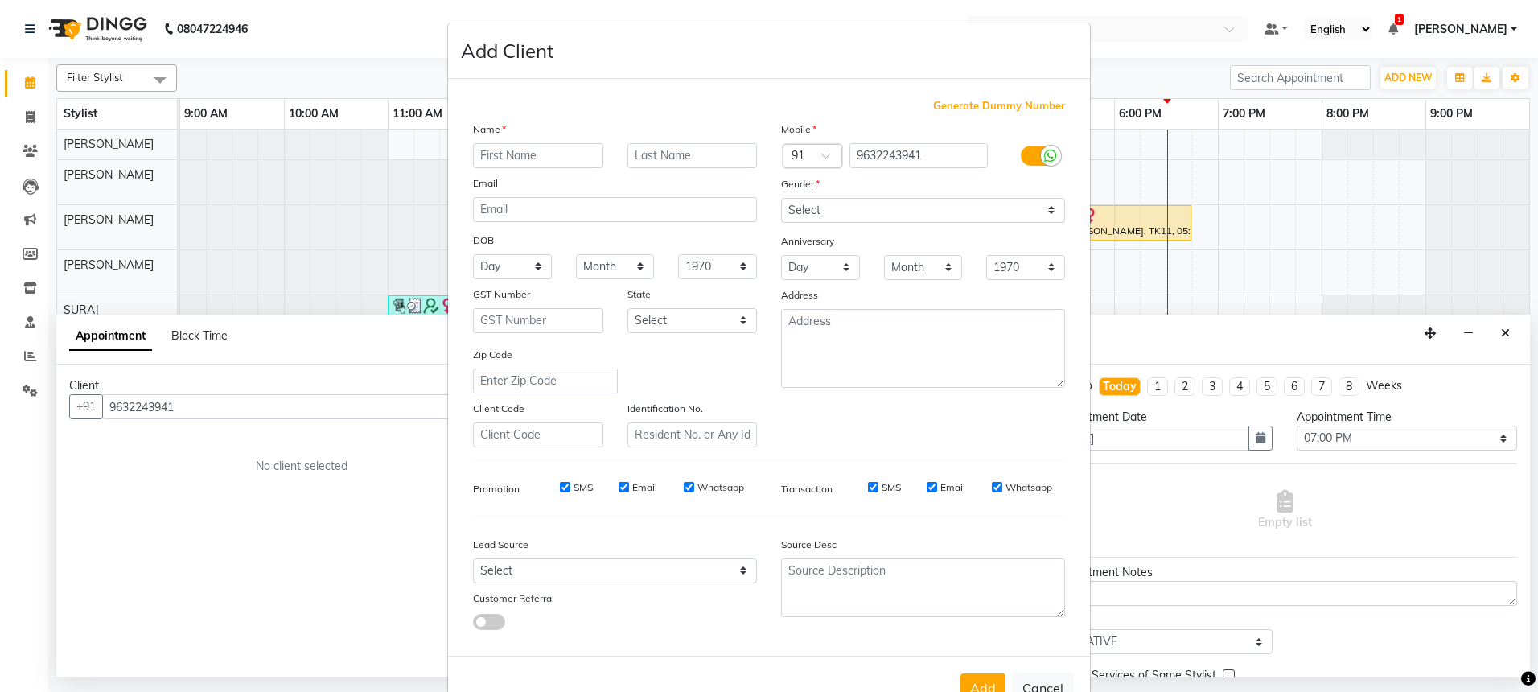
click at [523, 153] on input "text" at bounding box center [538, 155] width 130 height 25
type input "s"
type input "Suma"
click at [1023, 149] on label at bounding box center [1039, 156] width 36 height 20
click at [0, 0] on input "checkbox" at bounding box center [0, 0] width 0 height 0
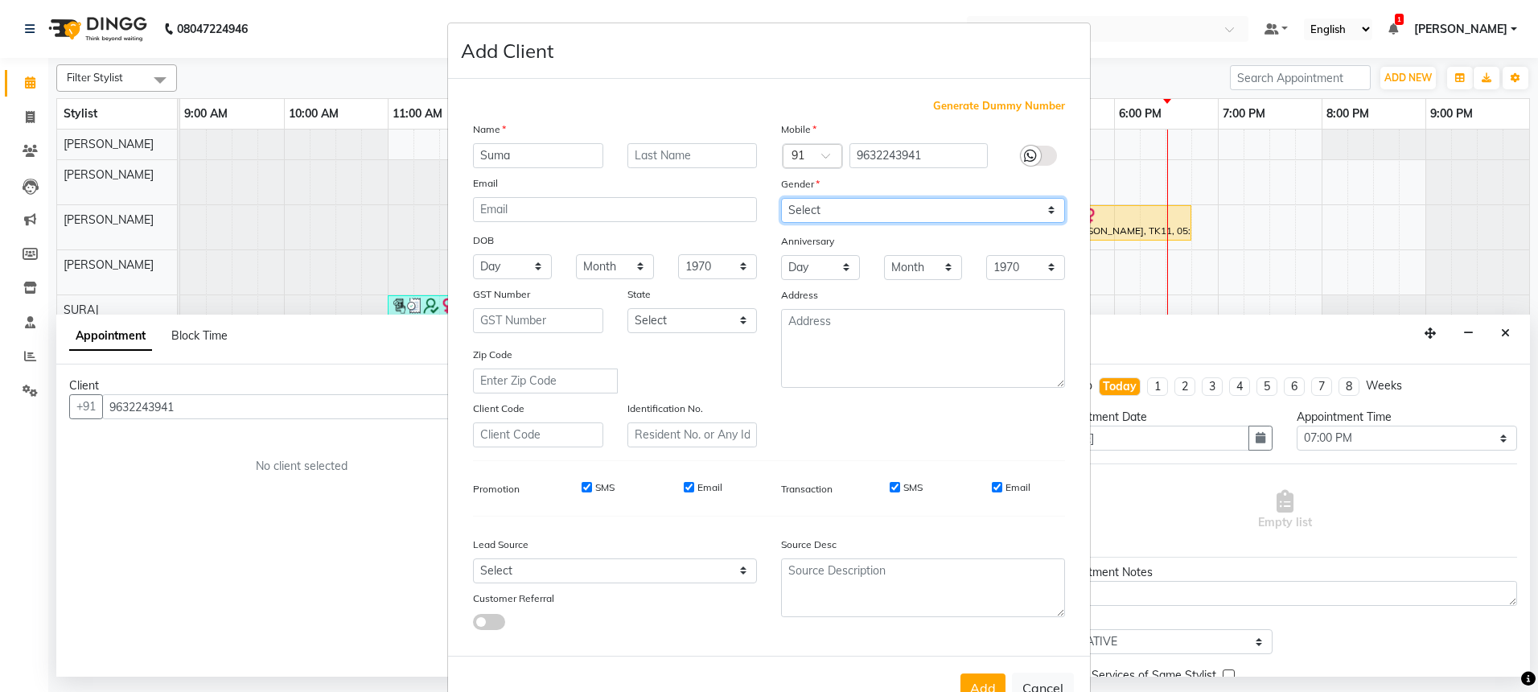
click at [1006, 200] on select "Select [DEMOGRAPHIC_DATA] [DEMOGRAPHIC_DATA] Other Prefer Not To Say" at bounding box center [923, 210] width 284 height 25
select select "[DEMOGRAPHIC_DATA]"
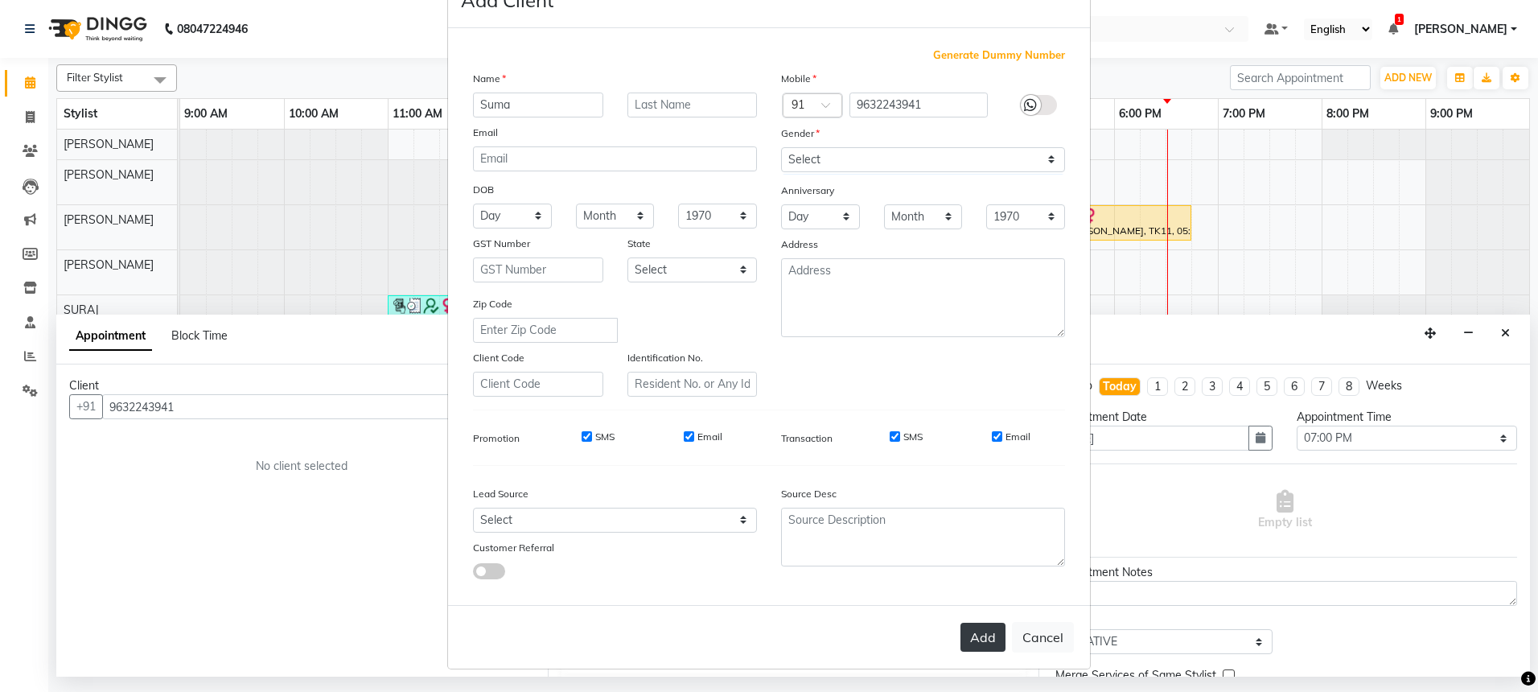
click at [977, 632] on button "Add" at bounding box center [983, 637] width 45 height 29
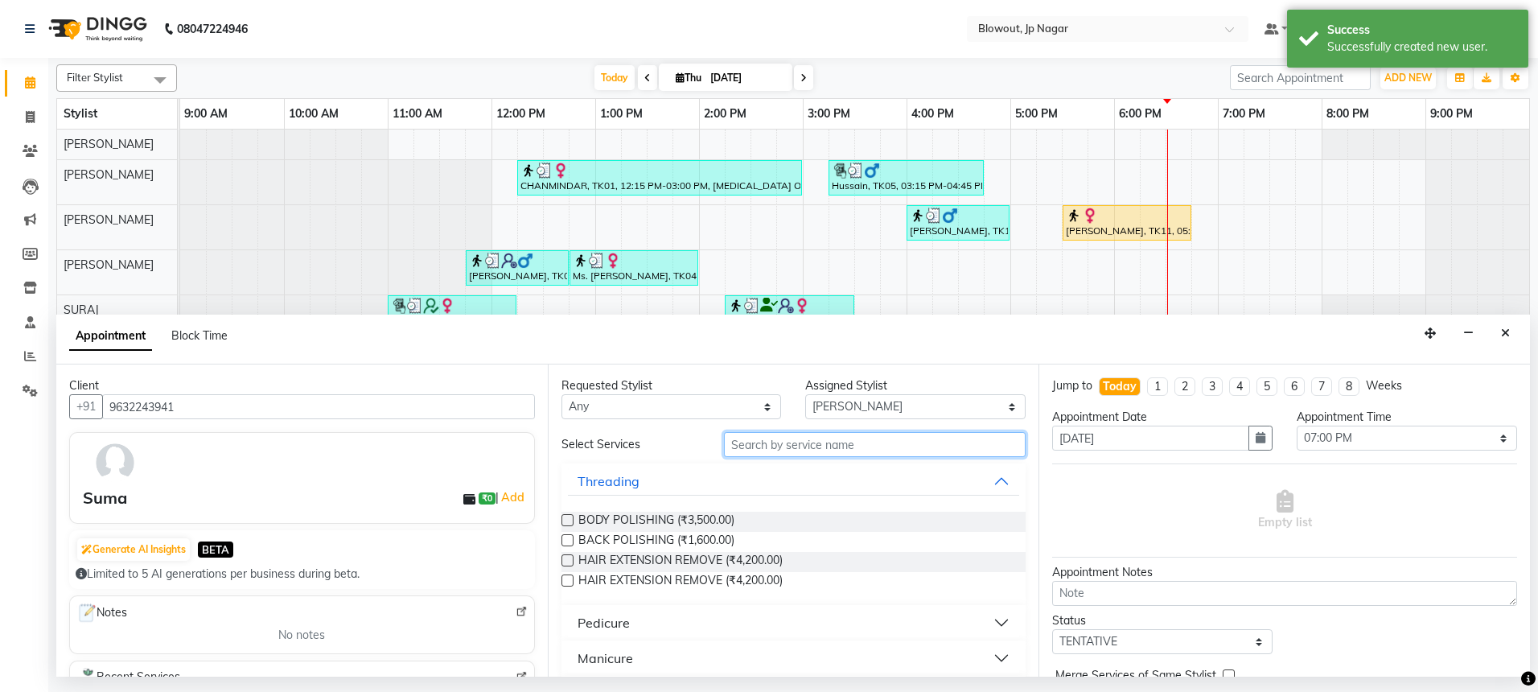
click at [841, 449] on input "text" at bounding box center [875, 444] width 302 height 25
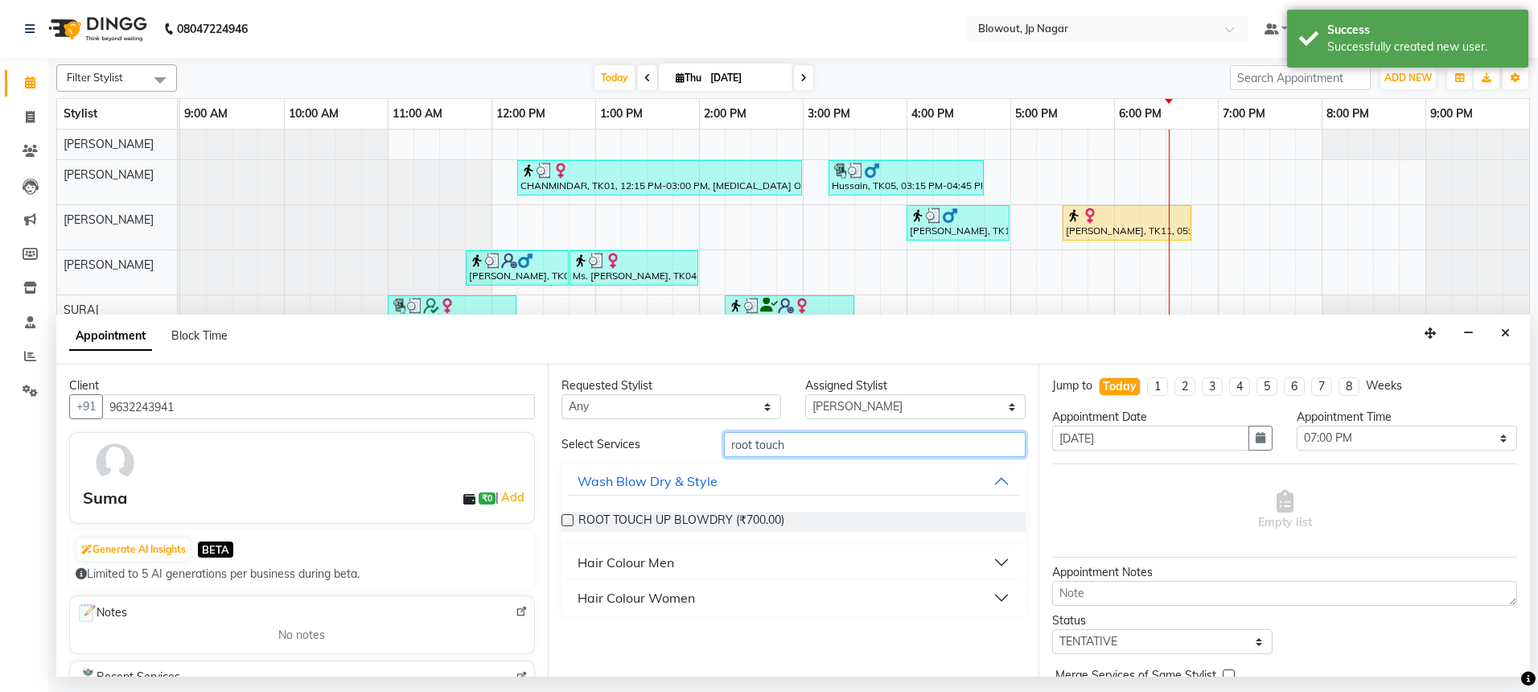
type input "root touch"
click at [781, 605] on button "Hair Colour Women" at bounding box center [794, 597] width 452 height 29
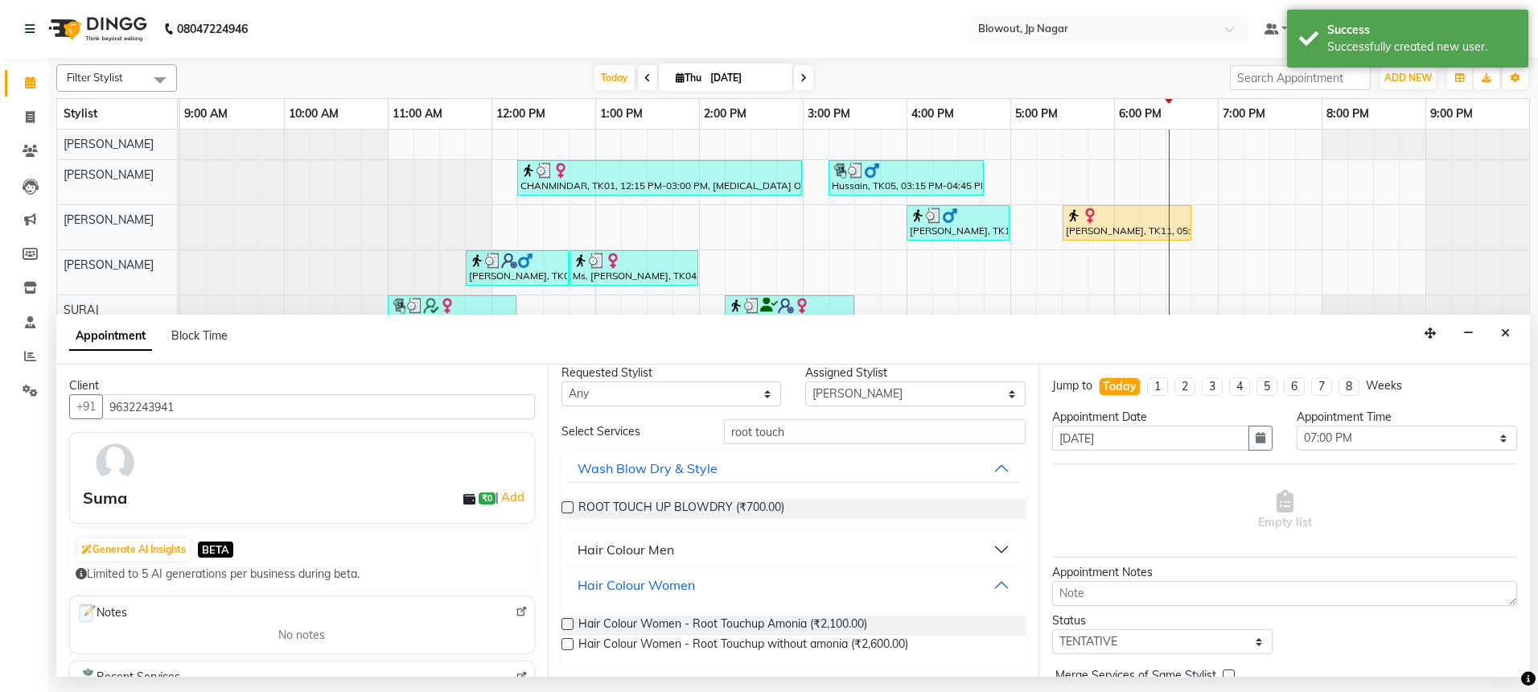
scroll to position [18, 0]
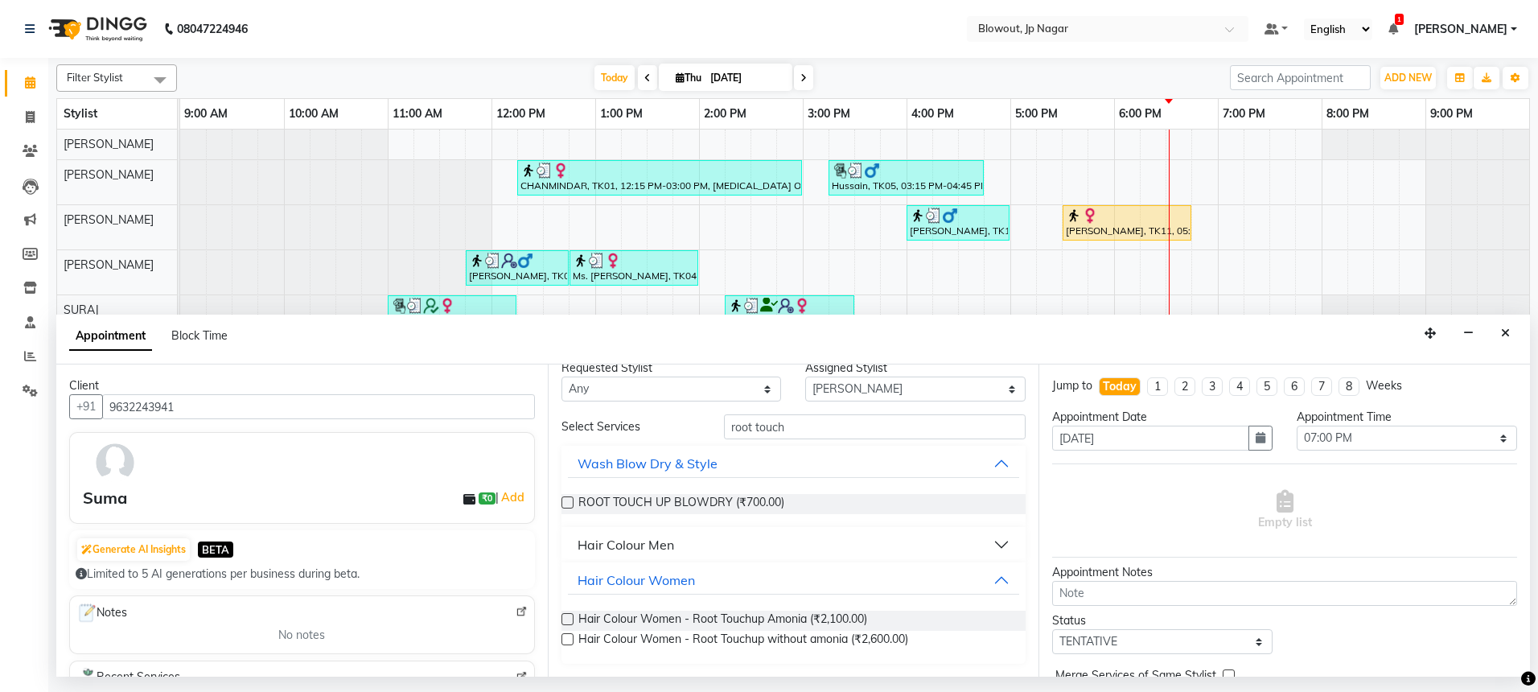
click at [573, 618] on label at bounding box center [568, 619] width 12 height 12
click at [572, 618] on input "checkbox" at bounding box center [567, 620] width 10 height 10
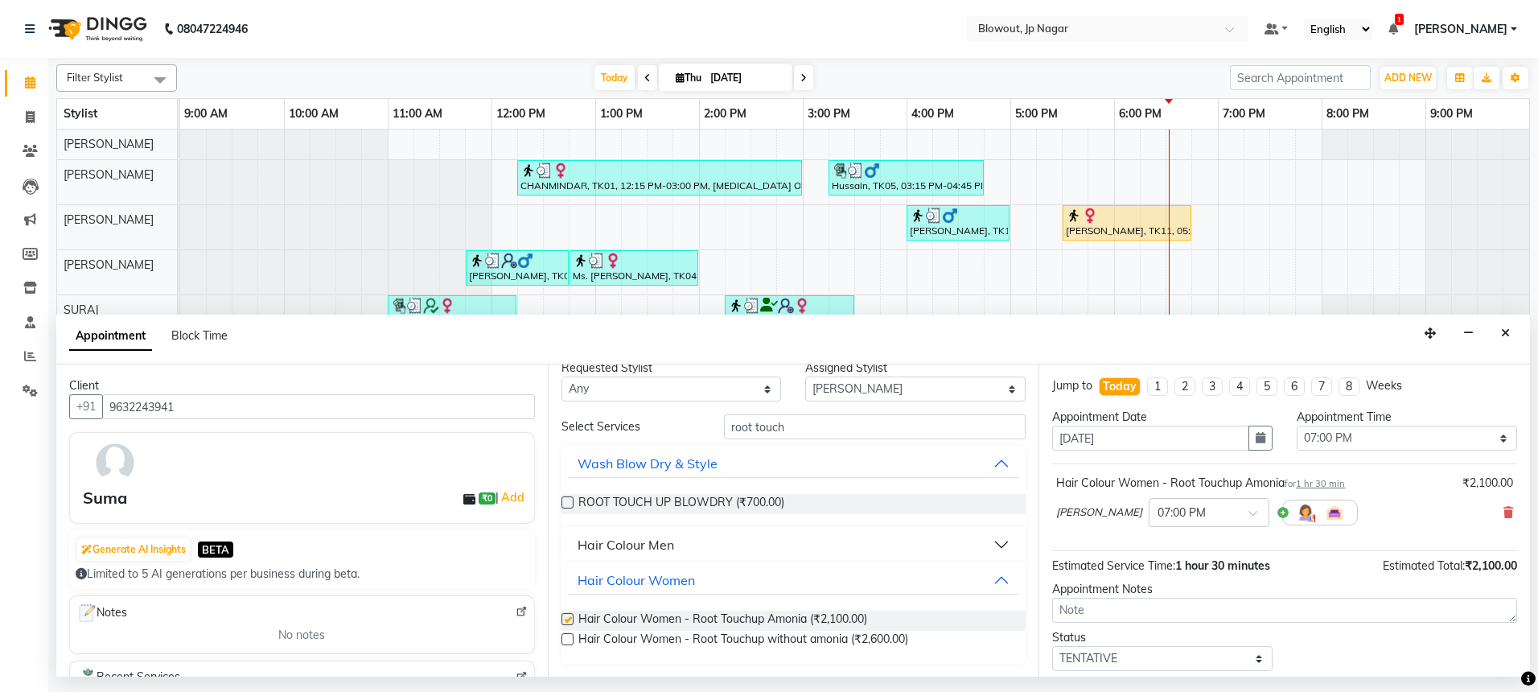
checkbox input "false"
click at [890, 392] on select "Select [PERSON_NAME] [PERSON_NAME] [PERSON_NAME] [PERSON_NAME] PUJA [PERSON_NAM…" at bounding box center [915, 388] width 220 height 25
select select "68137"
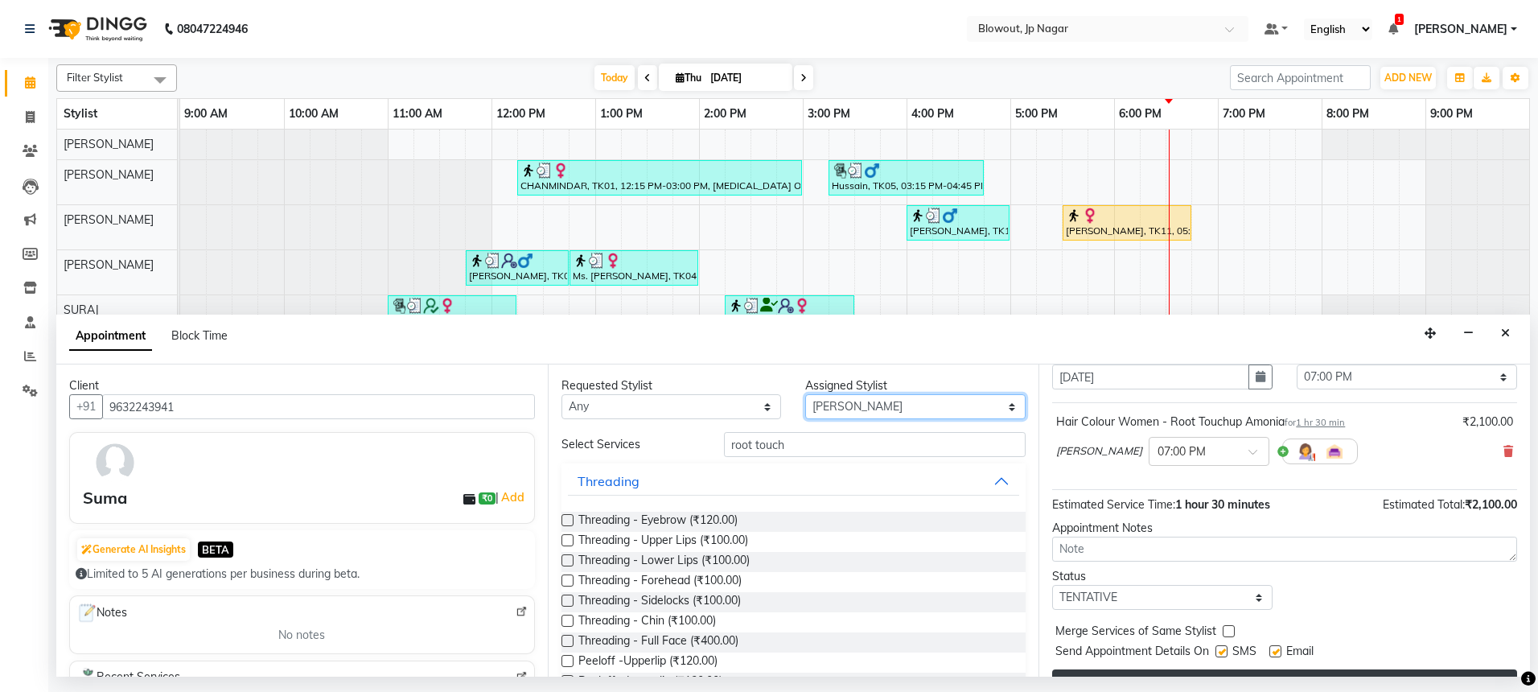
scroll to position [96, 0]
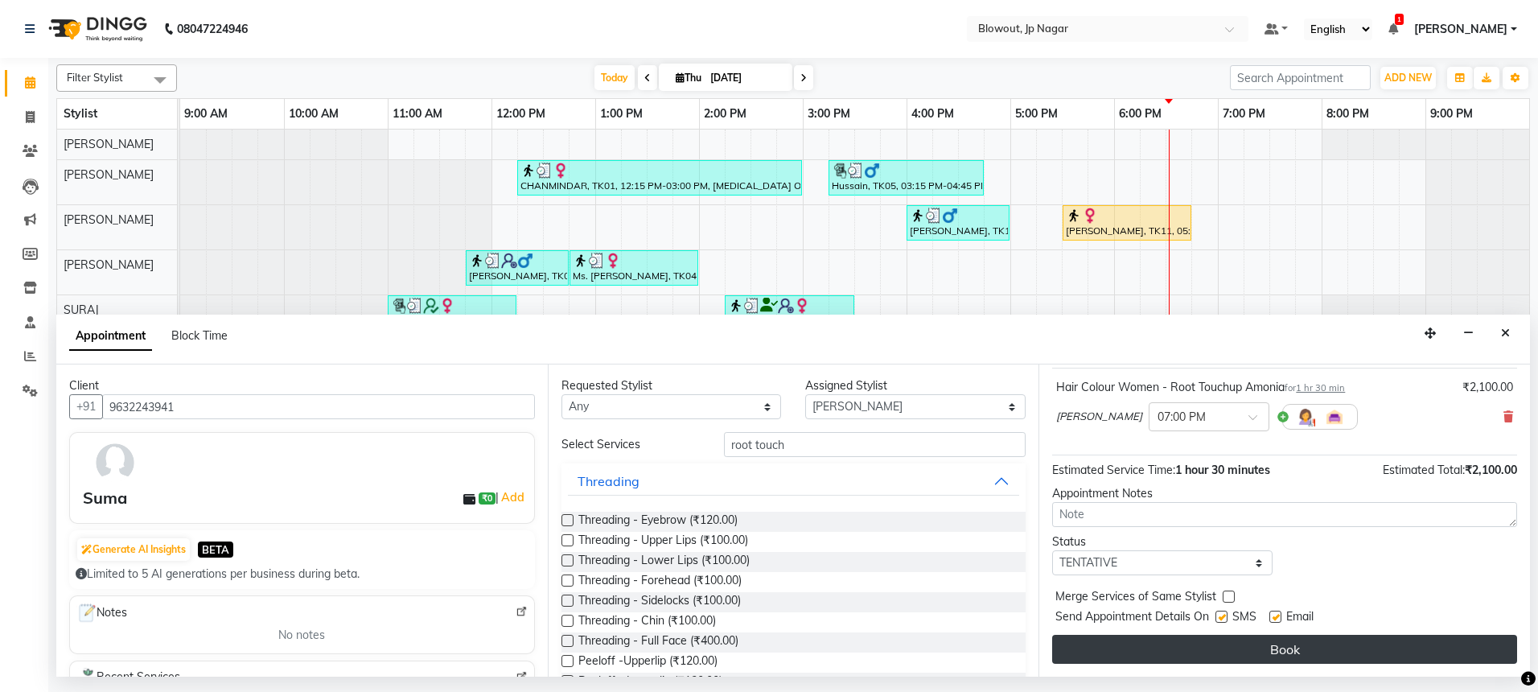
click at [1255, 644] on button "Book" at bounding box center [1284, 649] width 465 height 29
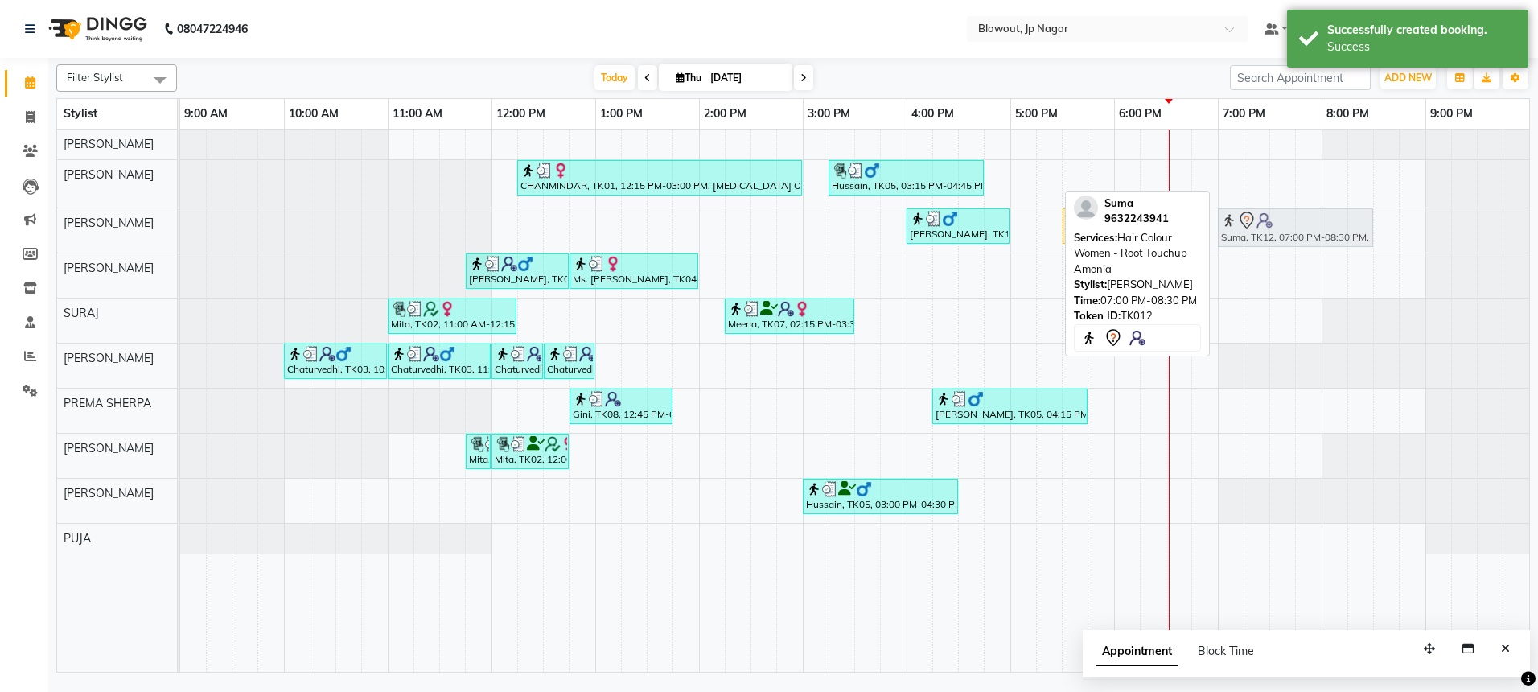
drag, startPoint x: 1226, startPoint y: 186, endPoint x: 1233, endPoint y: 222, distance: 36.9
click at [1233, 222] on tbody "CHANMINDAR, TK01, 12:15 PM-03:00 PM, [MEDICAL_DATA] OFFER - 8999 (₹8999) Hussai…" at bounding box center [854, 342] width 1349 height 424
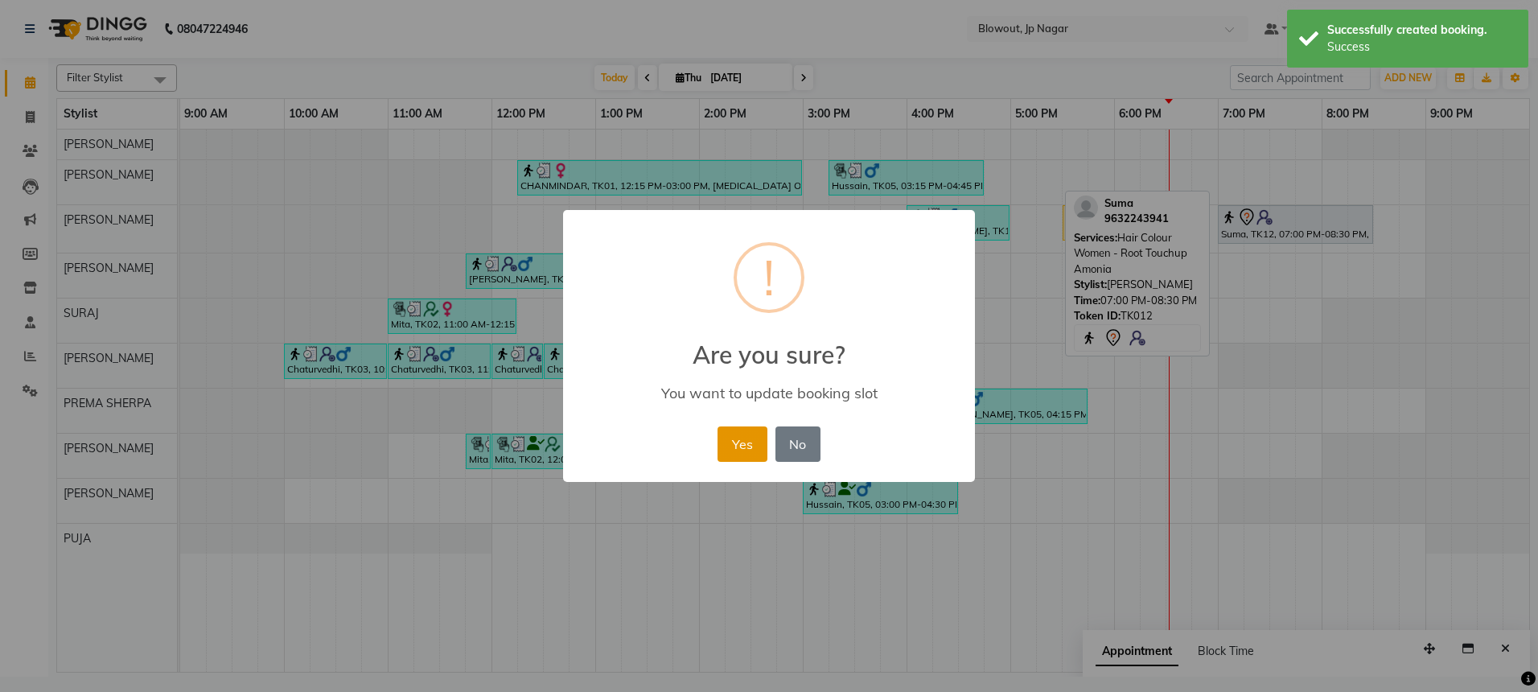
click at [726, 446] on button "Yes" at bounding box center [742, 443] width 49 height 35
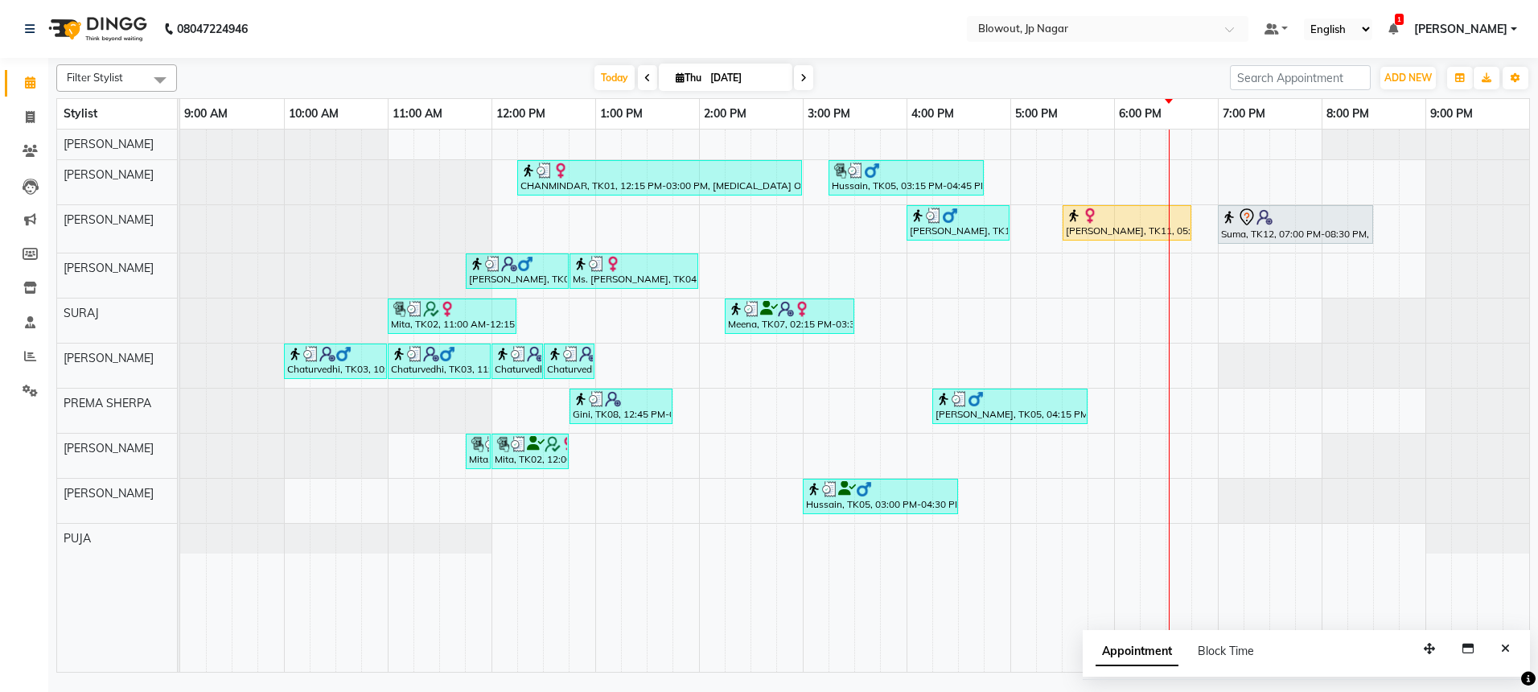
click at [801, 76] on icon at bounding box center [803, 78] width 6 height 10
type input "[DATE]"
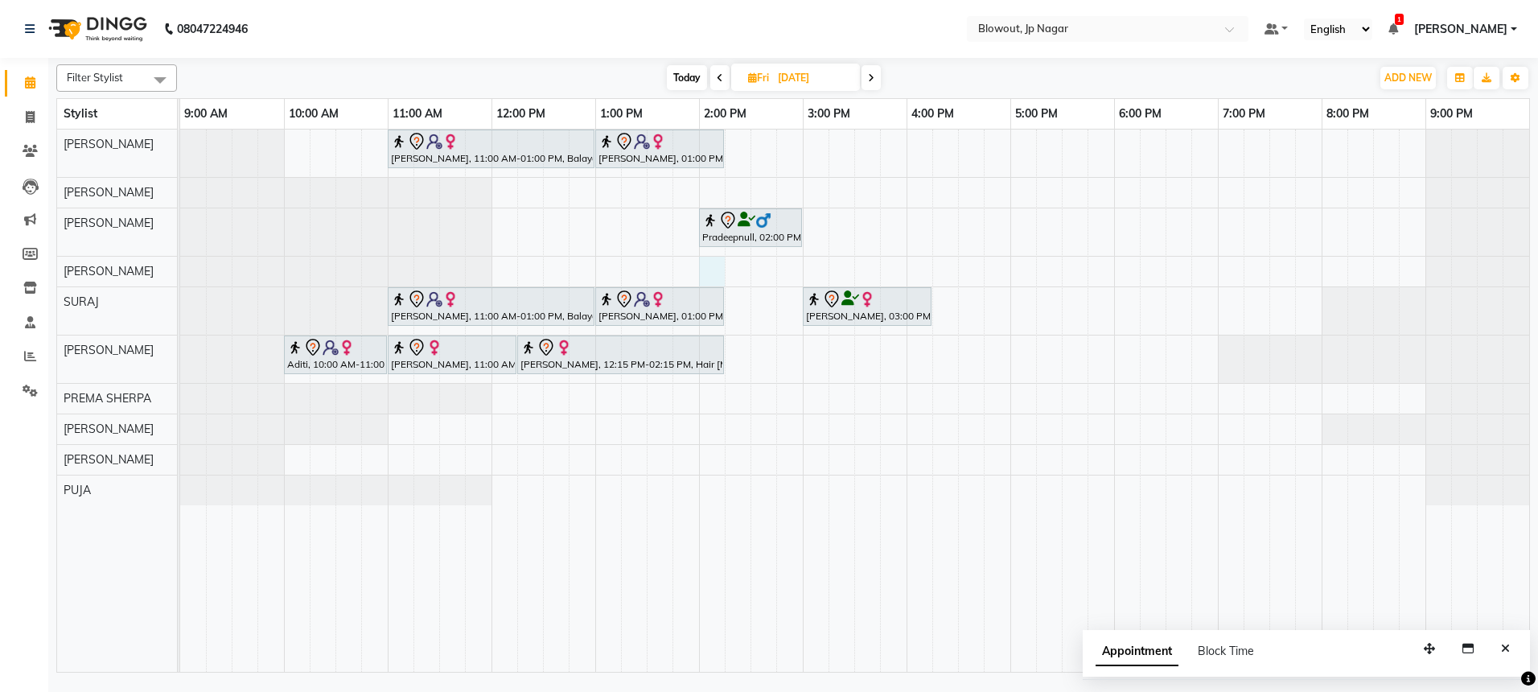
click at [714, 267] on div "[PERSON_NAME], 11:00 AM-01:00 PM, Balayage- Style Director [PERSON_NAME], 01:00…" at bounding box center [854, 401] width 1349 height 542
select select "85470"
select select "840"
select select "tentative"
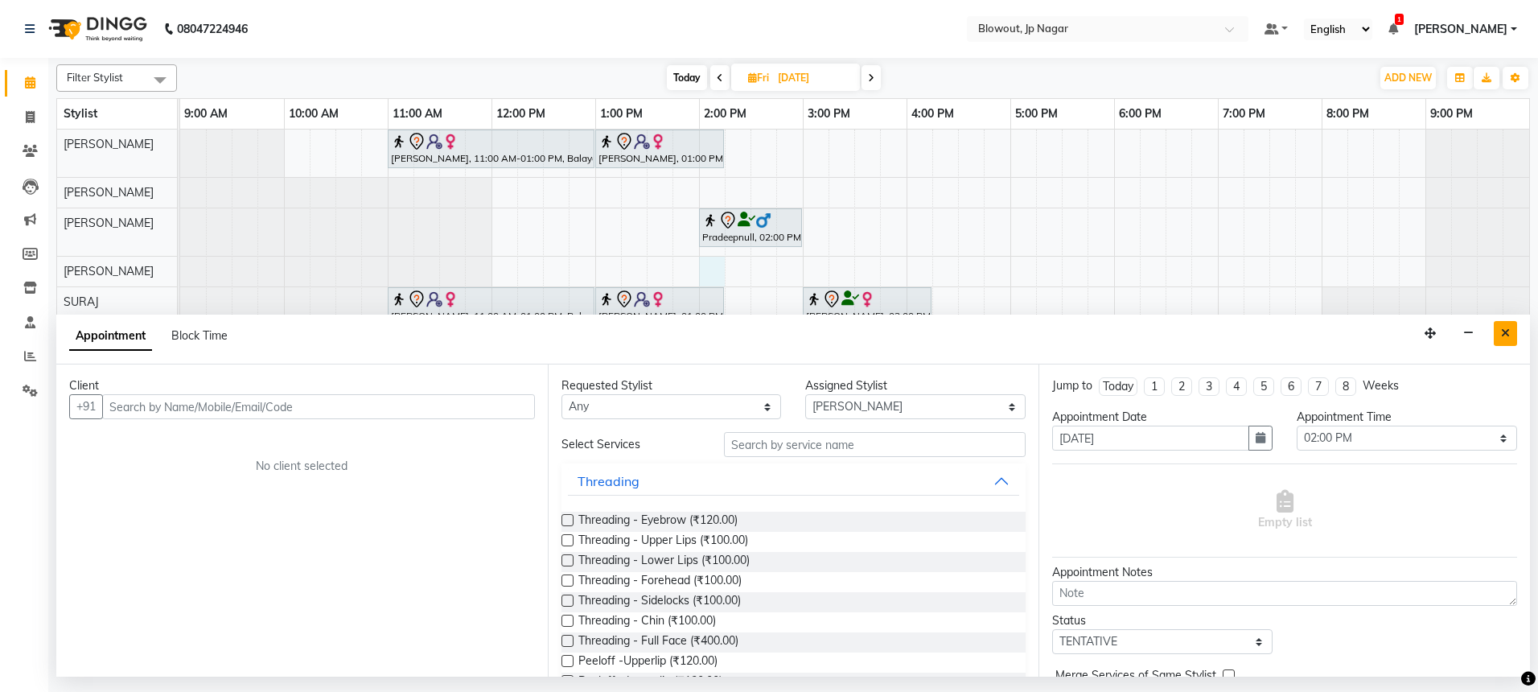
click at [1505, 333] on icon "Close" at bounding box center [1505, 332] width 9 height 11
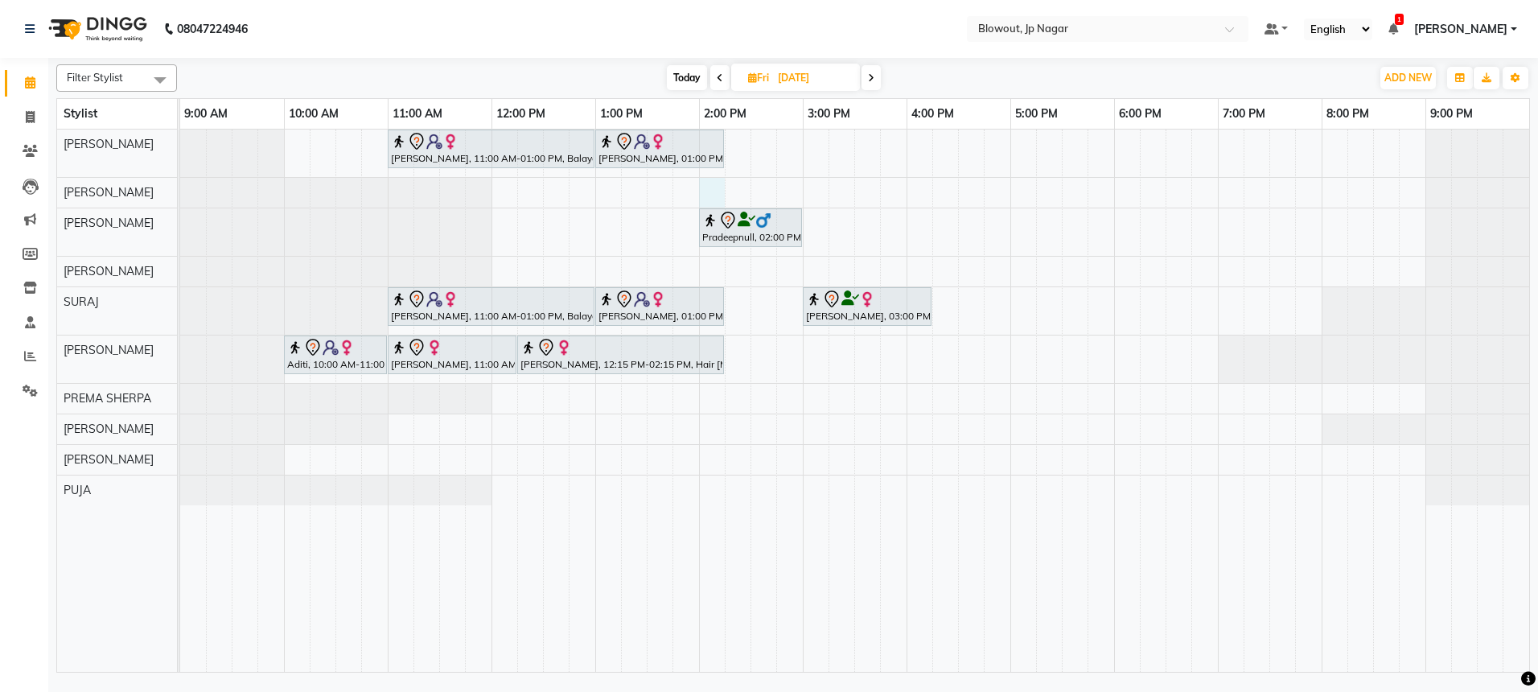
click at [709, 194] on div "[PERSON_NAME], 11:00 AM-01:00 PM, Balayage- Style Director [PERSON_NAME], 01:00…" at bounding box center [854, 401] width 1349 height 542
select select "46972"
select select "840"
select select "tentative"
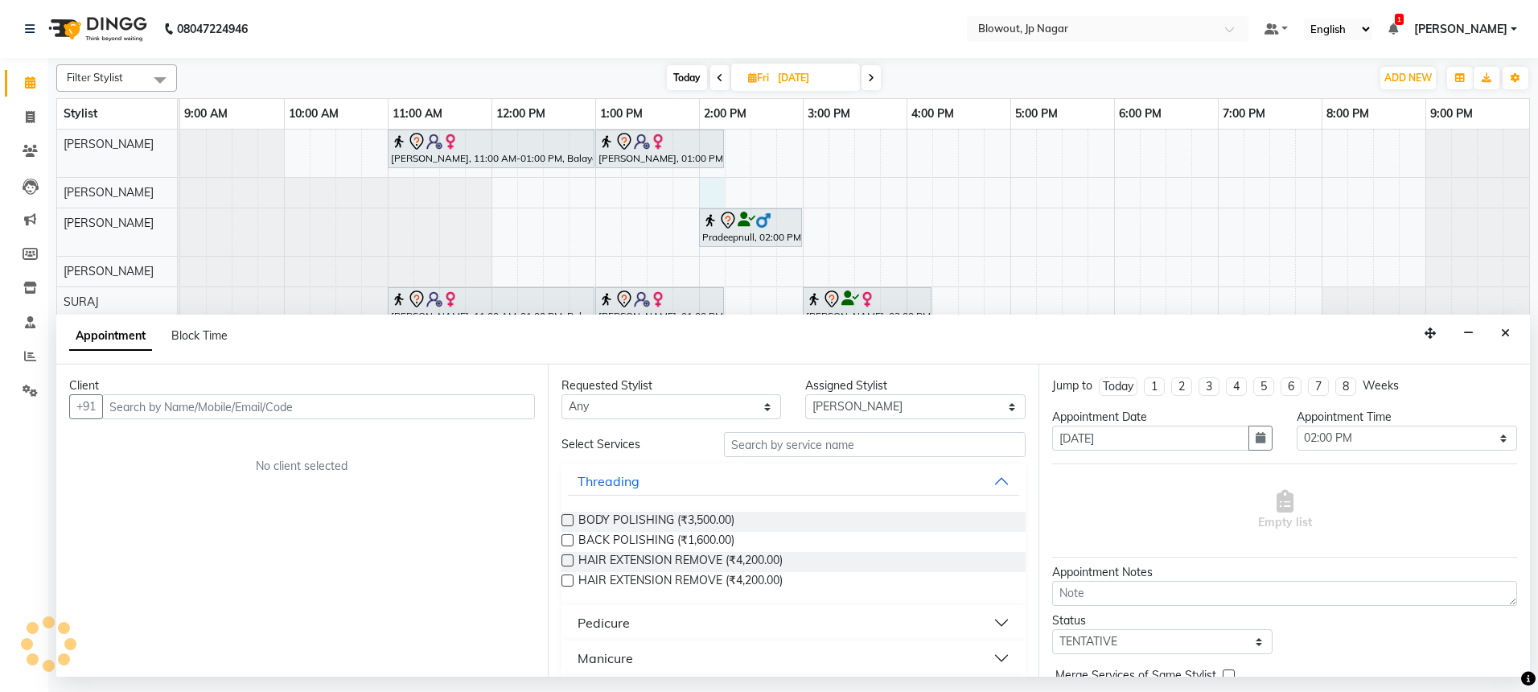
click at [711, 256] on td at bounding box center [712, 401] width 26 height 542
click at [713, 281] on div "[PERSON_NAME], 11:00 AM-01:00 PM, Balayage- Style Director [PERSON_NAME], 01:00…" at bounding box center [854, 401] width 1349 height 542
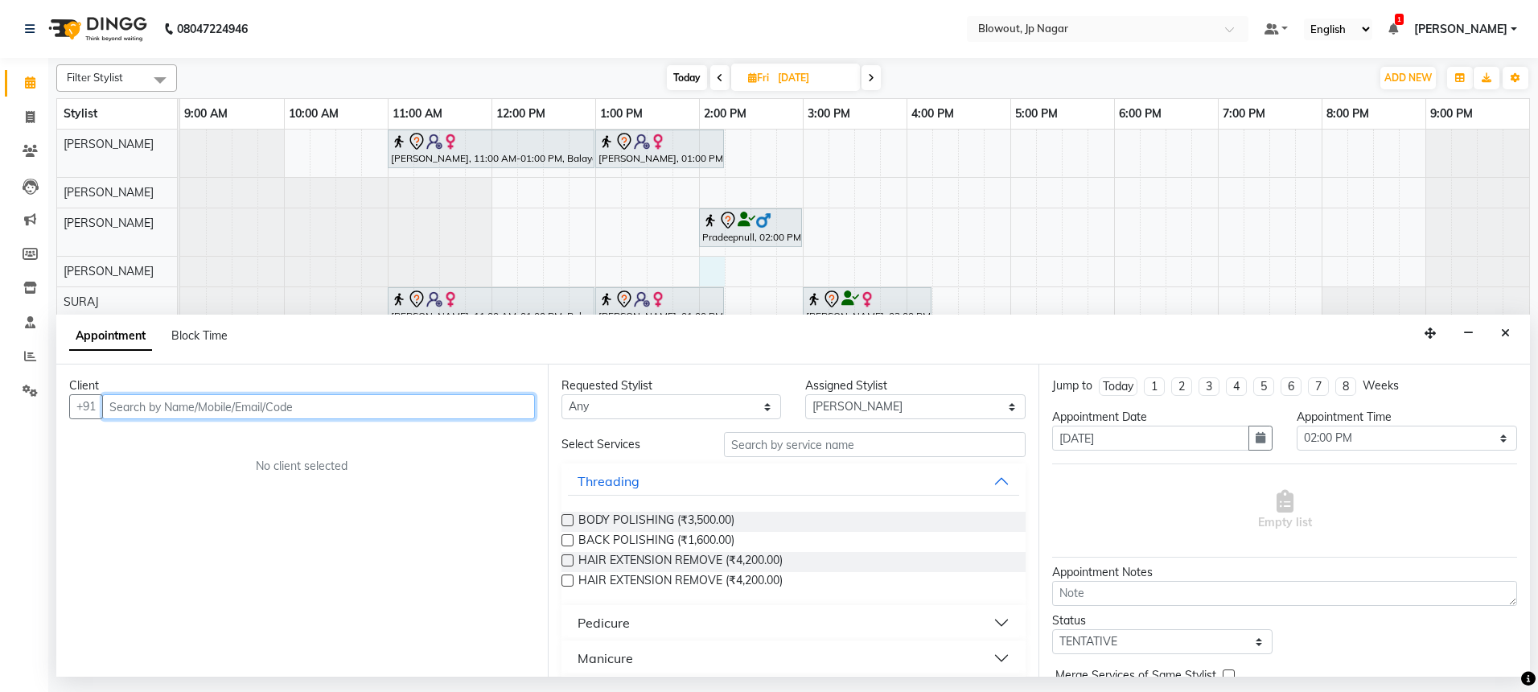
click at [504, 412] on input "text" at bounding box center [318, 406] width 433 height 25
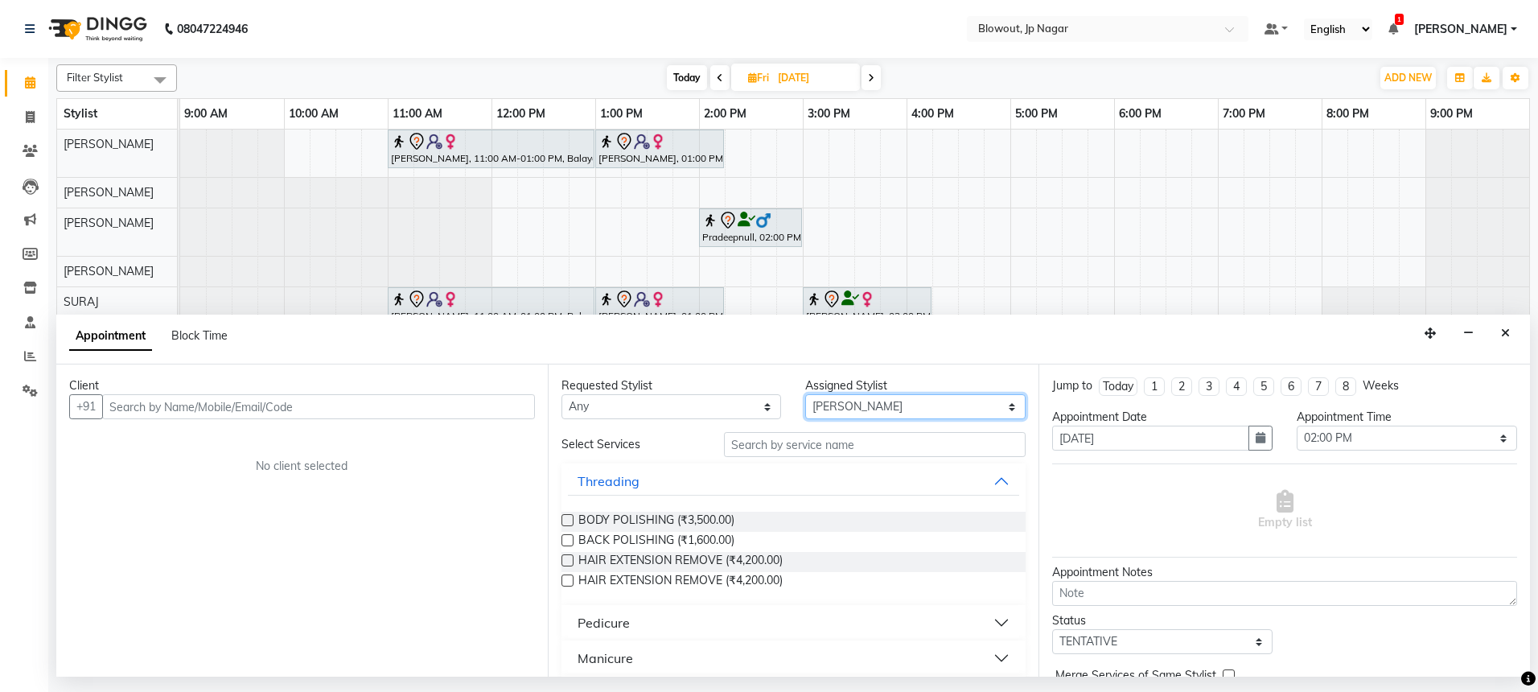
click at [891, 404] on select "Select [PERSON_NAME] [PERSON_NAME] [PERSON_NAME] [PERSON_NAME] PUJA [PERSON_NAM…" at bounding box center [915, 406] width 220 height 25
select select "85470"
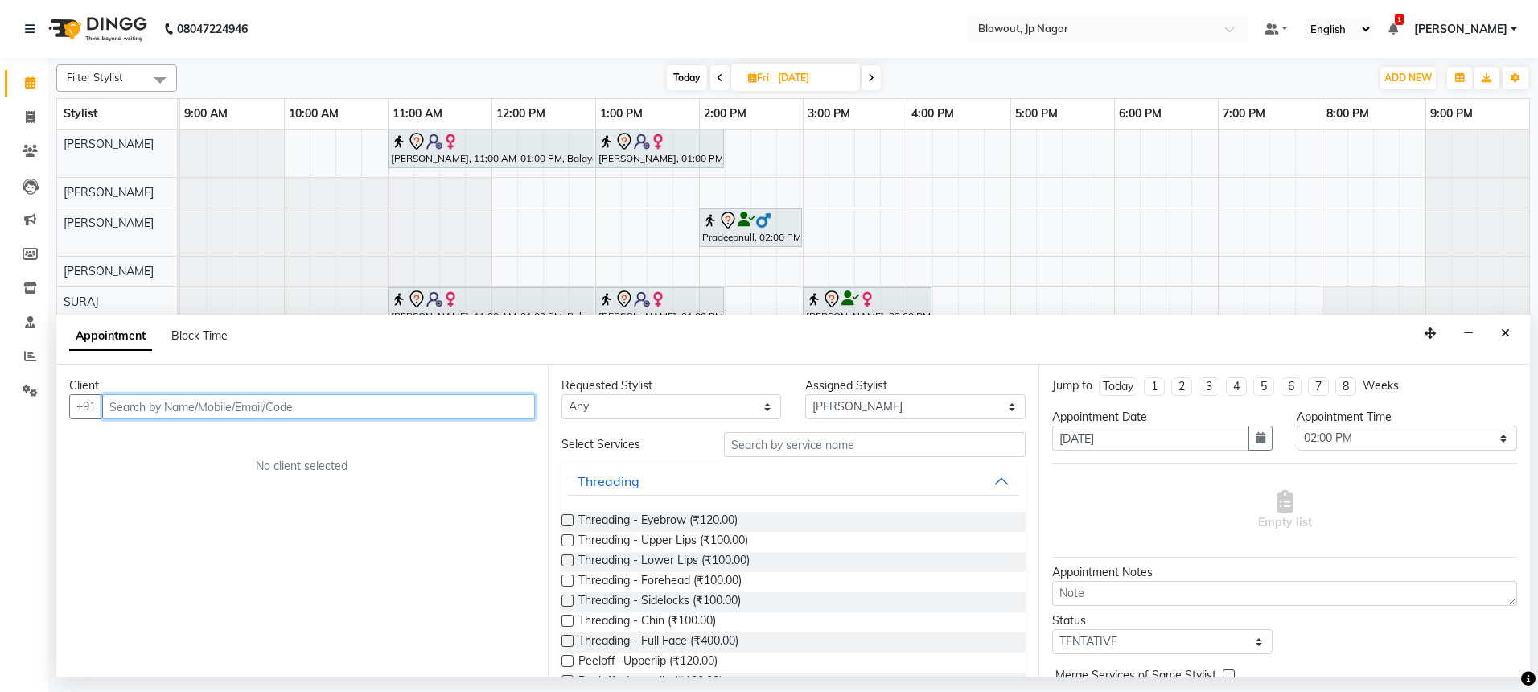
click at [379, 406] on input "text" at bounding box center [318, 406] width 433 height 25
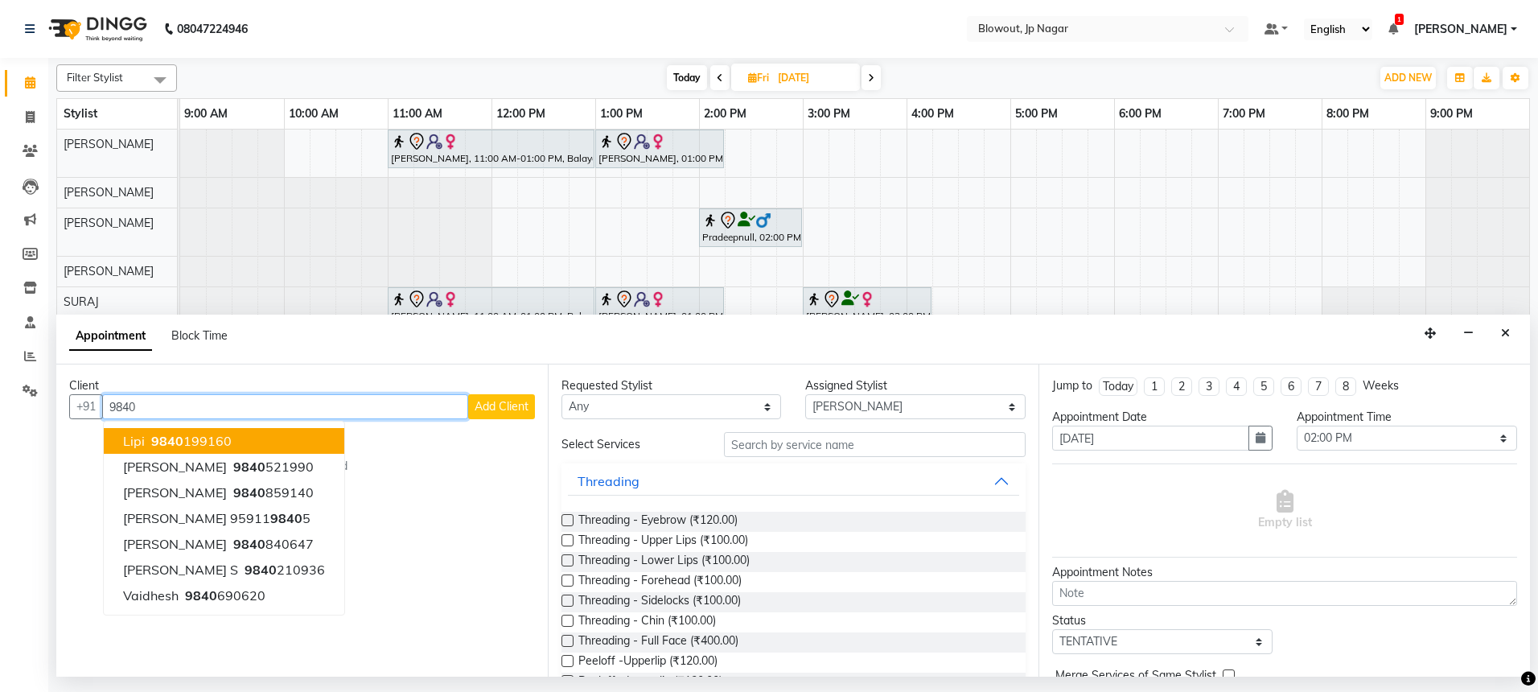
click at [233, 440] on button "Lipi 9840 199160" at bounding box center [224, 441] width 241 height 26
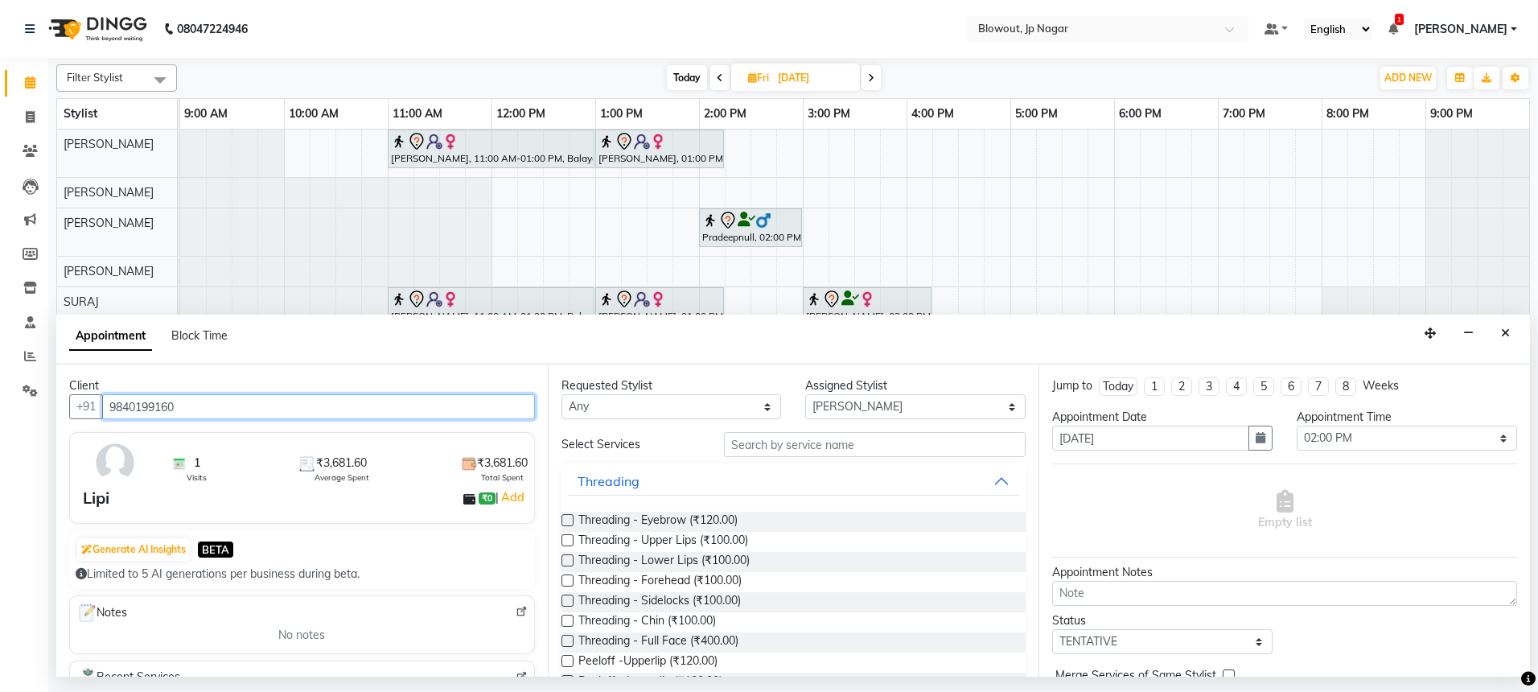
type input "9840199160"
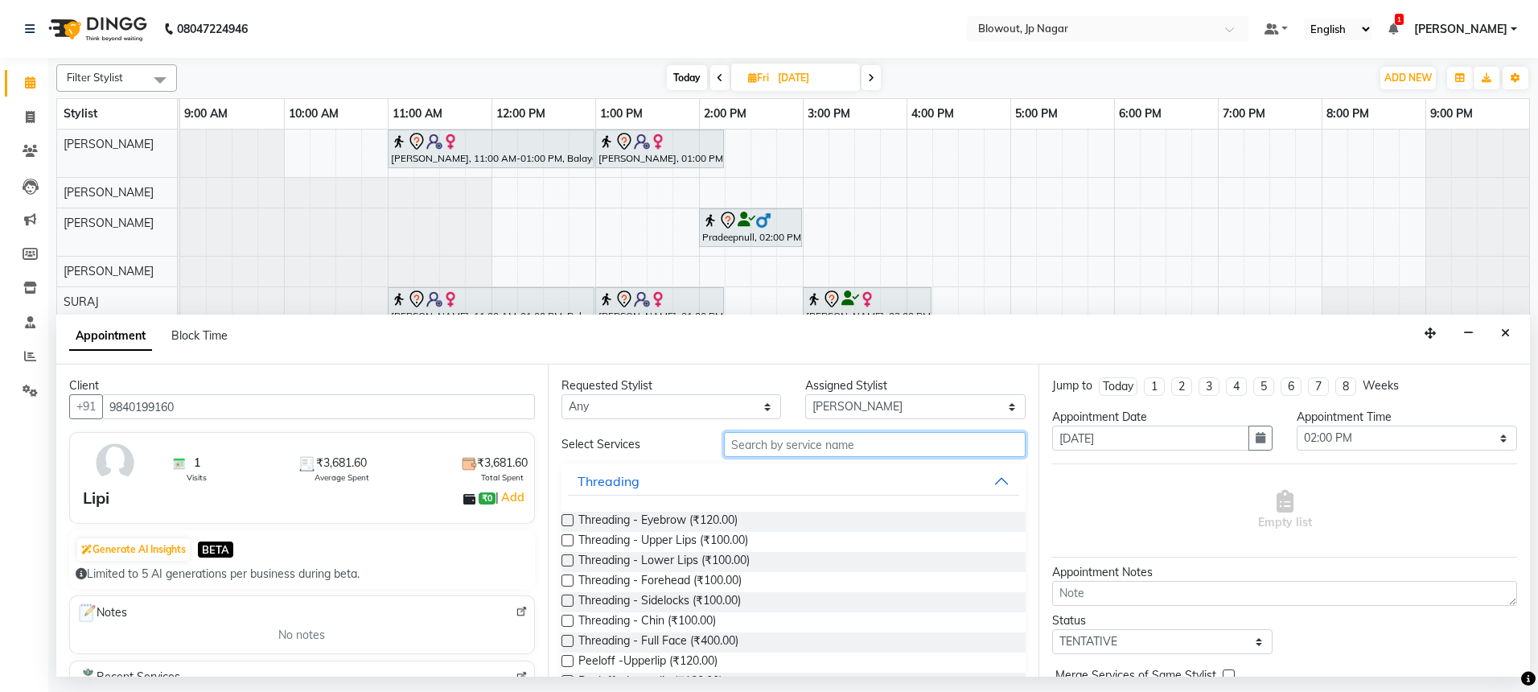
click at [869, 443] on input "text" at bounding box center [875, 444] width 302 height 25
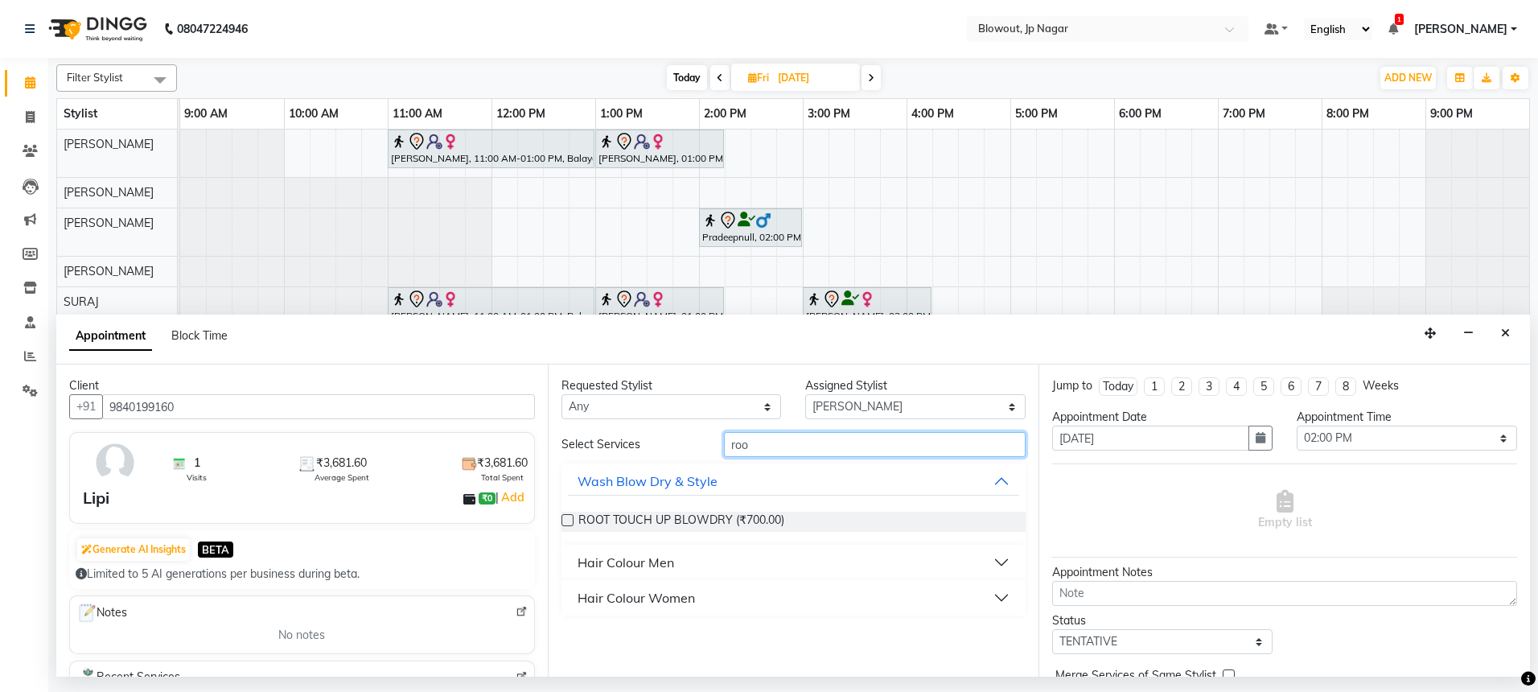
type input "roo"
click at [736, 590] on button "Hair Colour Women" at bounding box center [794, 597] width 452 height 29
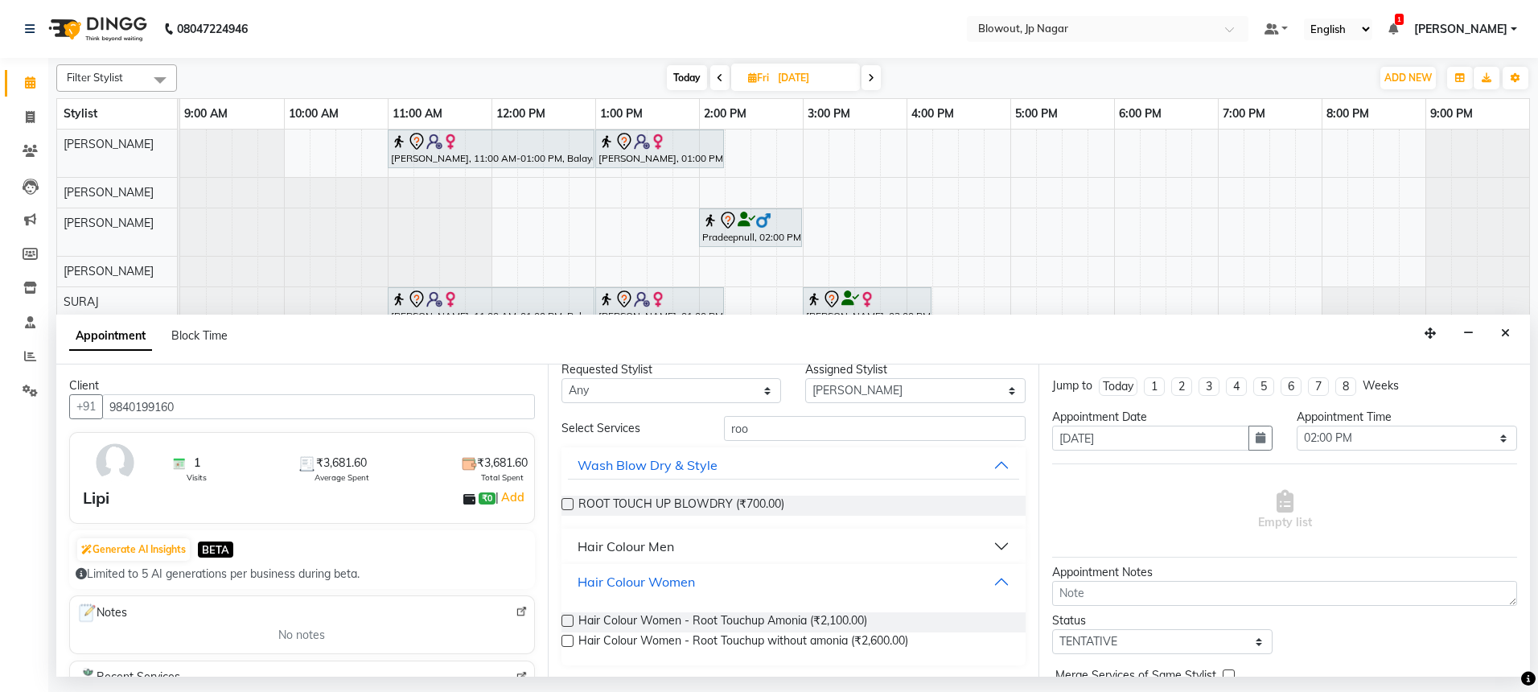
scroll to position [18, 0]
click at [570, 616] on label at bounding box center [568, 619] width 12 height 12
click at [570, 616] on input "checkbox" at bounding box center [567, 620] width 10 height 10
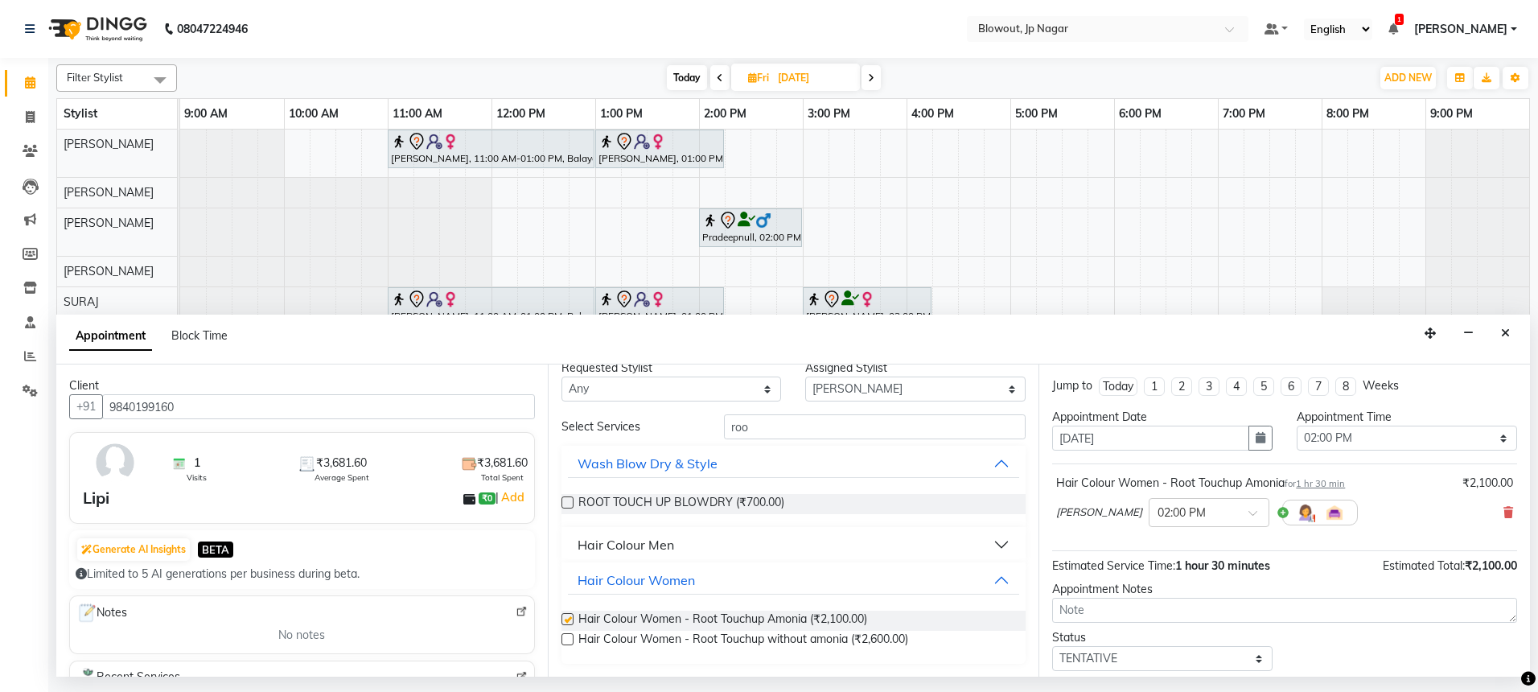
checkbox input "false"
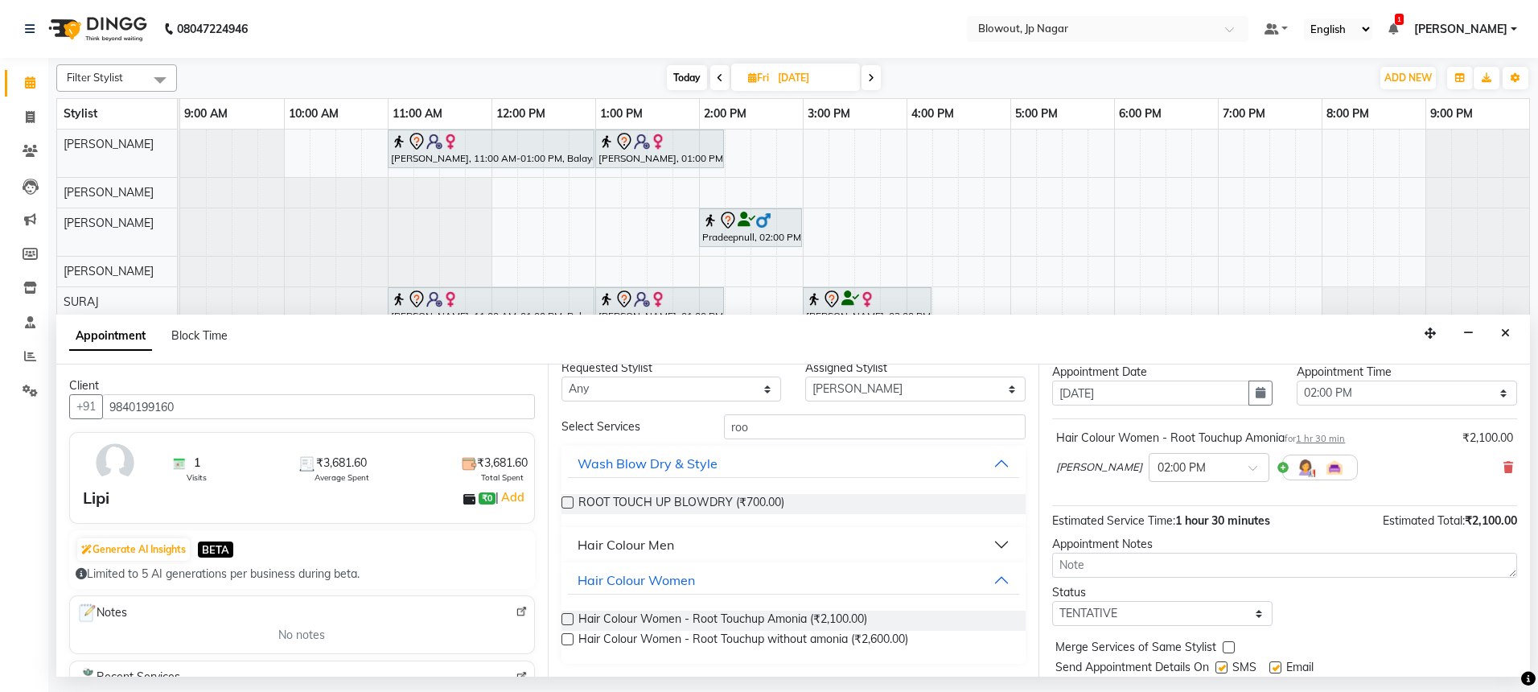
scroll to position [96, 0]
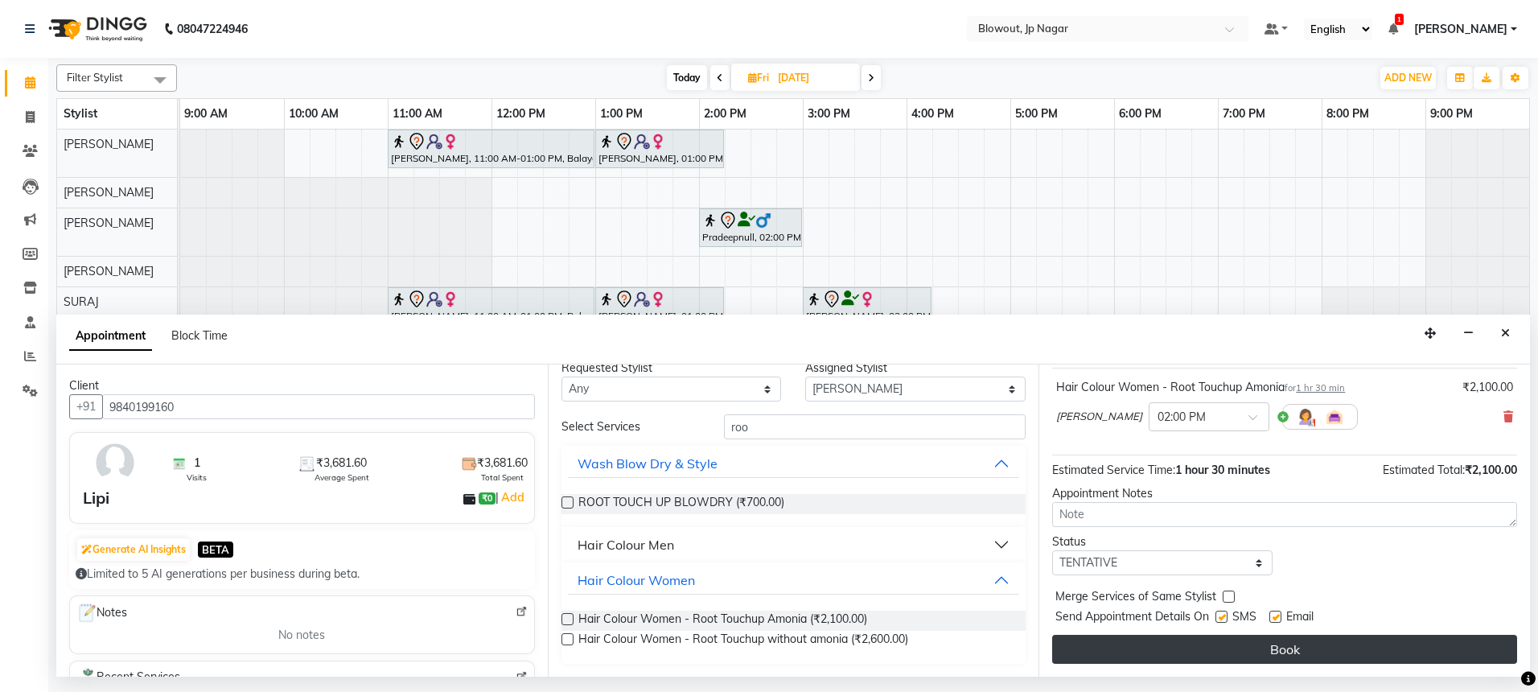
click at [1143, 639] on button "Book" at bounding box center [1284, 649] width 465 height 29
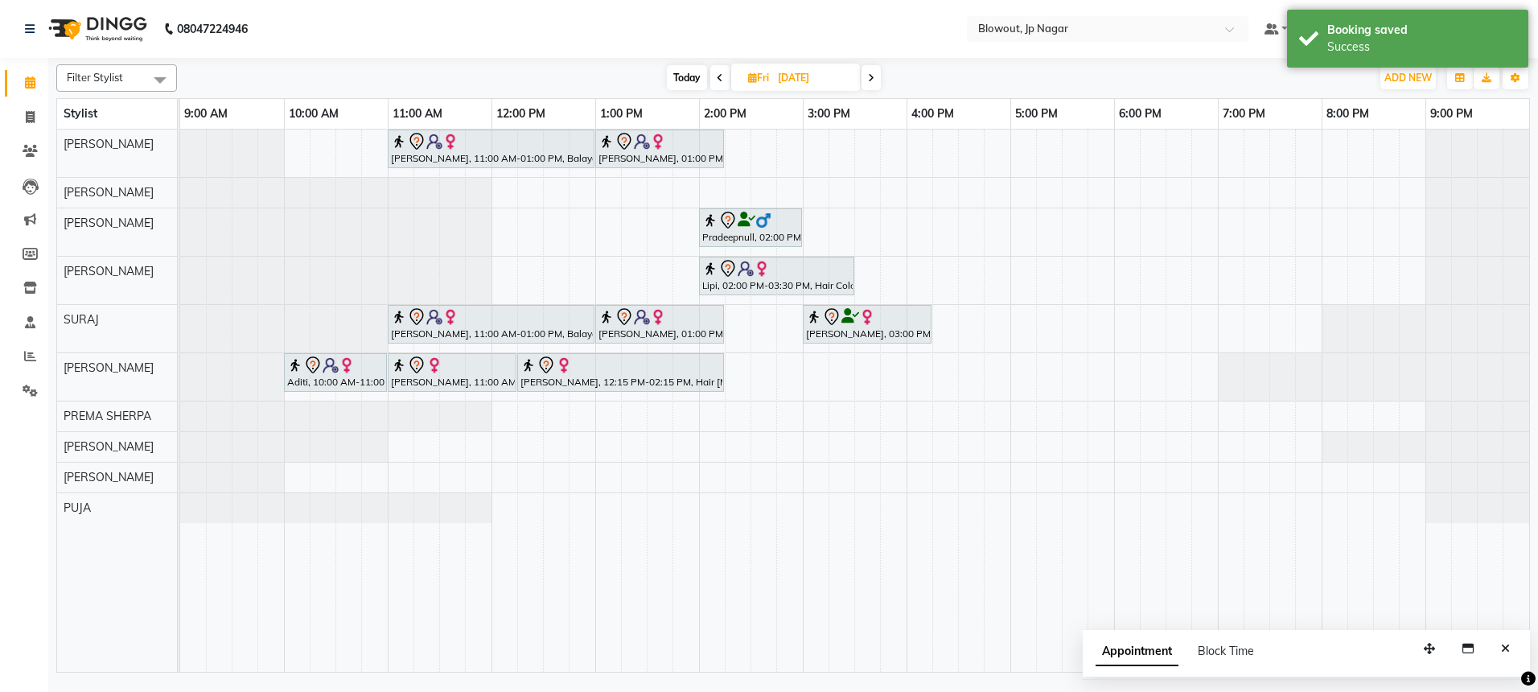
click at [711, 76] on span at bounding box center [719, 77] width 19 height 25
type input "[DATE]"
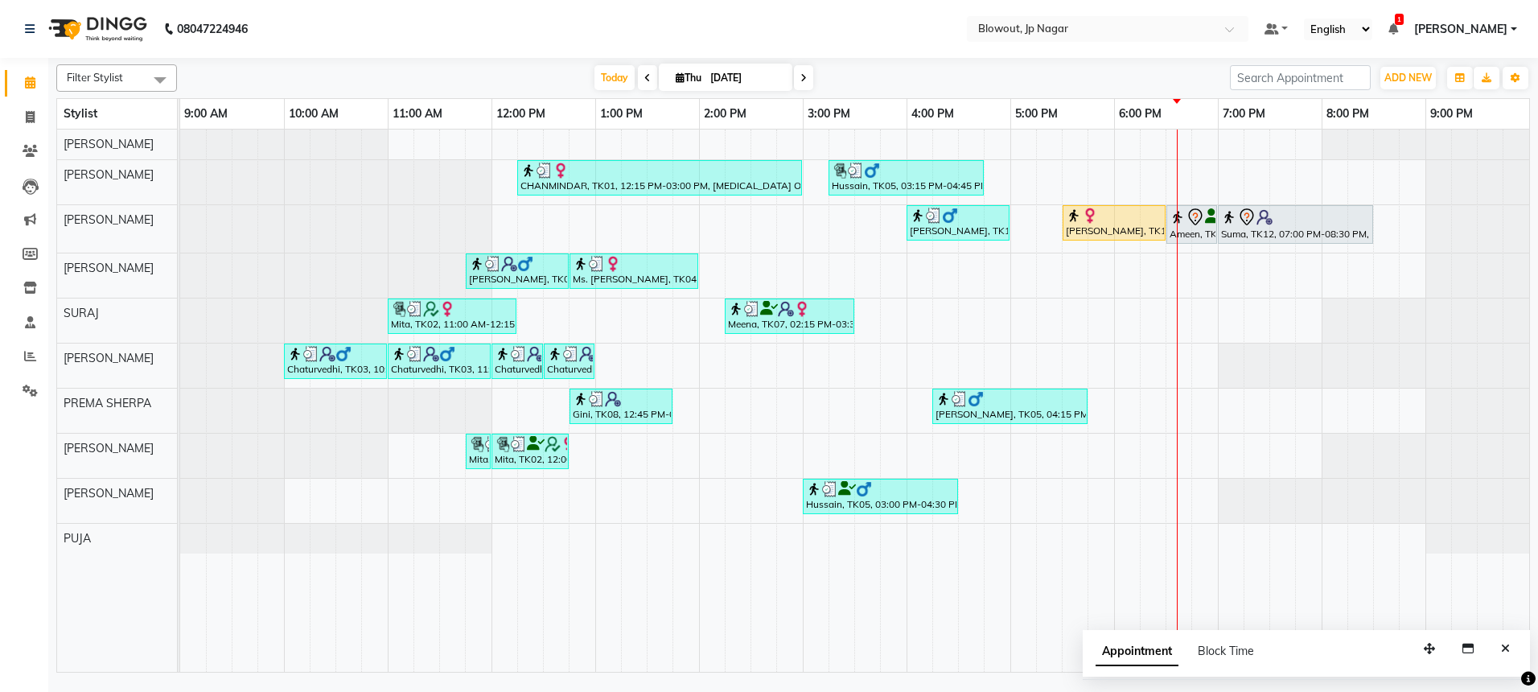
click at [1178, 328] on div "CHANMINDAR, TK01, 12:15 PM-03:00 PM, [MEDICAL_DATA] OFFER - 8999 (₹8999) [PERSO…" at bounding box center [854, 401] width 1349 height 542
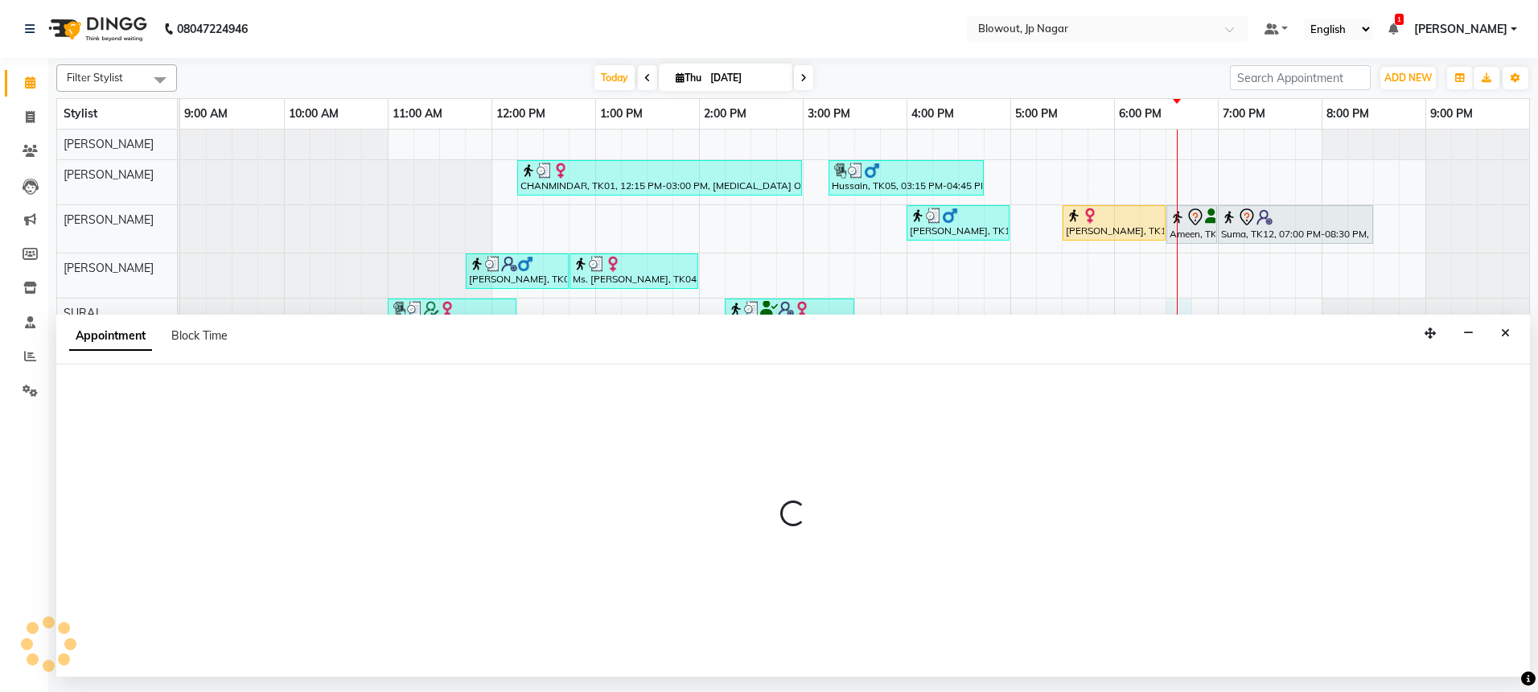
select select "88802"
select select "tentative"
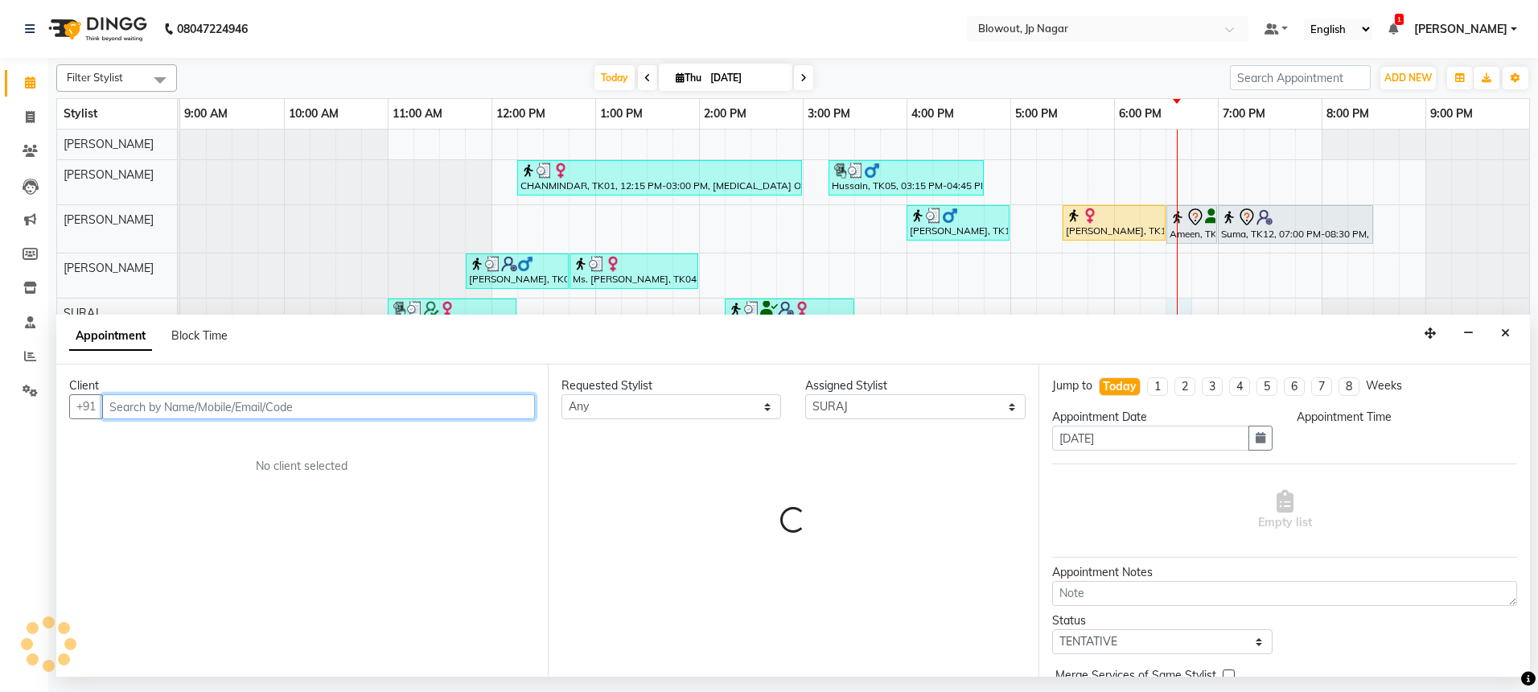
select select "1110"
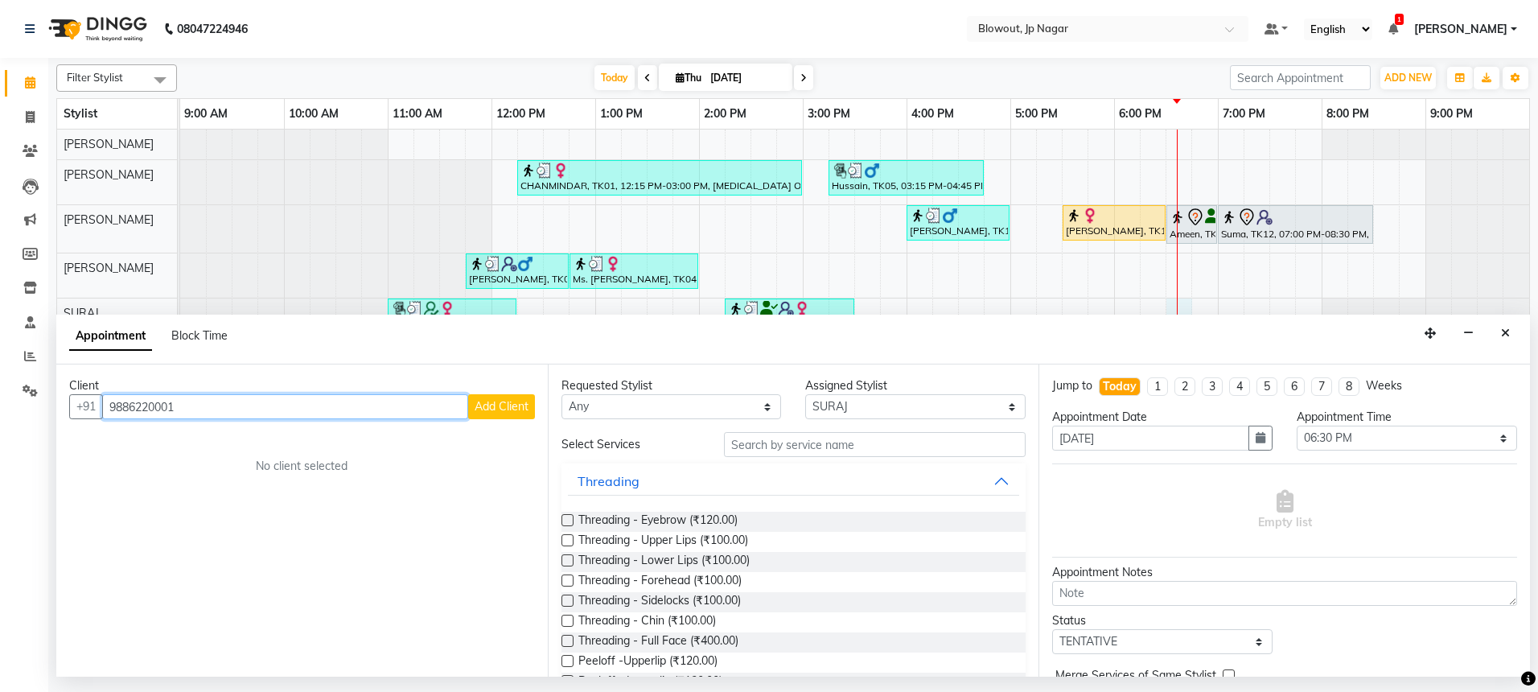
type input "9886220001"
click at [508, 401] on span "Add Client" at bounding box center [502, 406] width 54 height 14
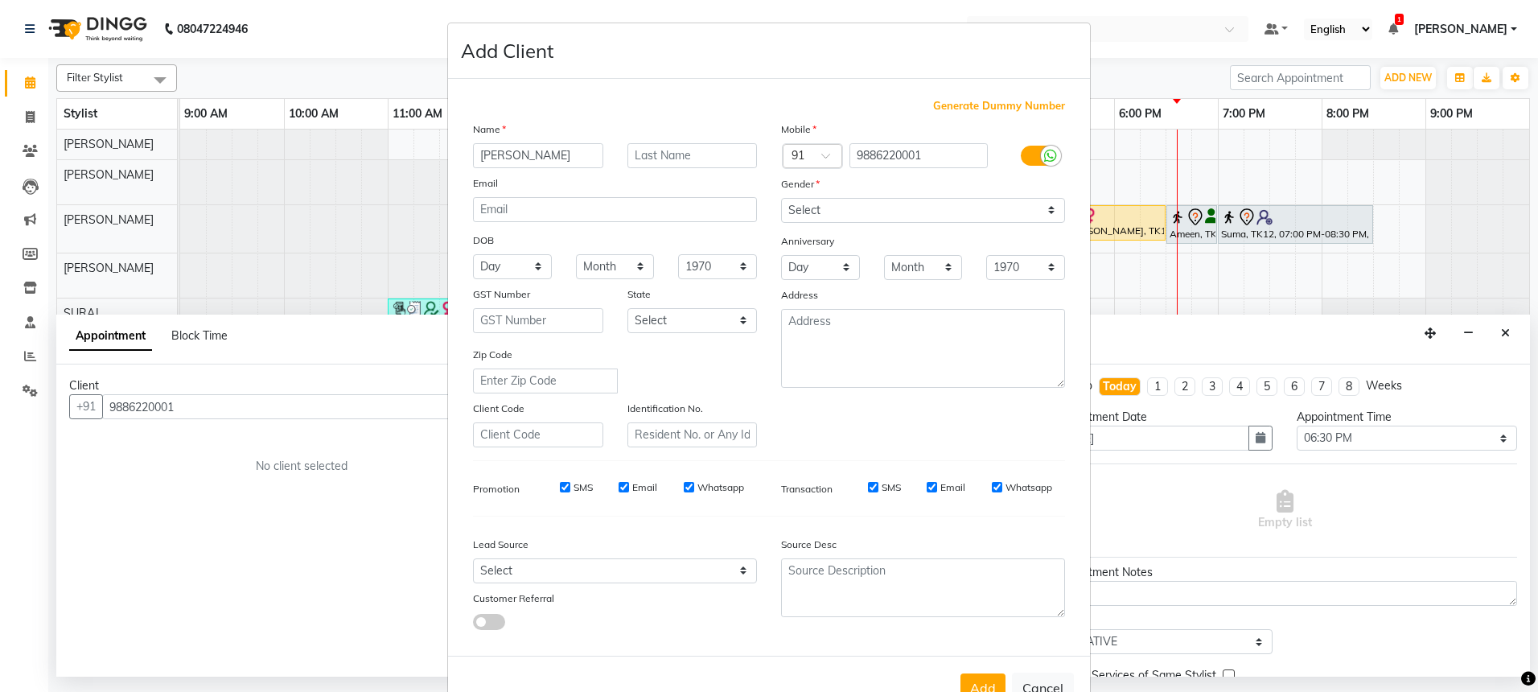
type input "[PERSON_NAME]"
click at [1027, 154] on label at bounding box center [1039, 156] width 36 height 20
click at [0, 0] on input "checkbox" at bounding box center [0, 0] width 0 height 0
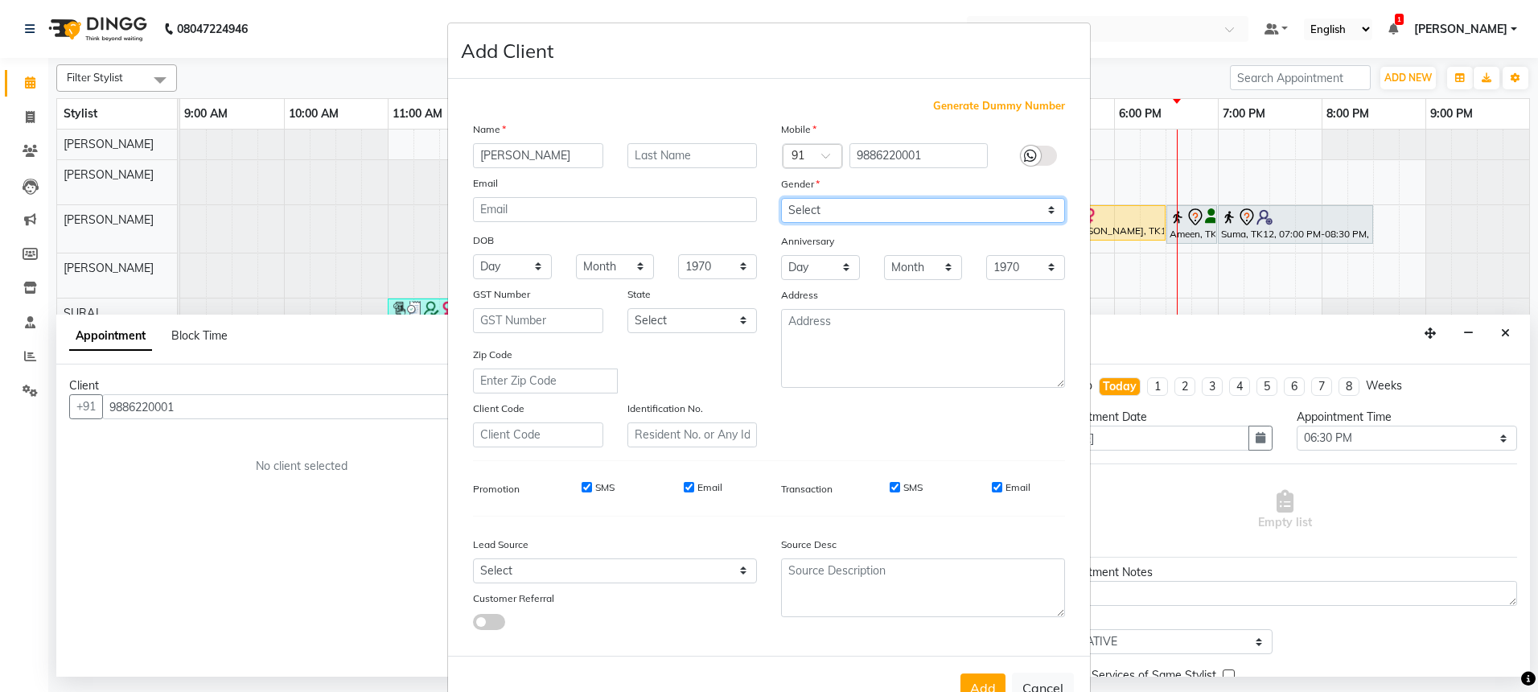
click at [929, 216] on select "Select [DEMOGRAPHIC_DATA] [DEMOGRAPHIC_DATA] Other Prefer Not To Say" at bounding box center [923, 210] width 284 height 25
select select "[DEMOGRAPHIC_DATA]"
click at [975, 673] on button "Add" at bounding box center [983, 687] width 45 height 29
select select
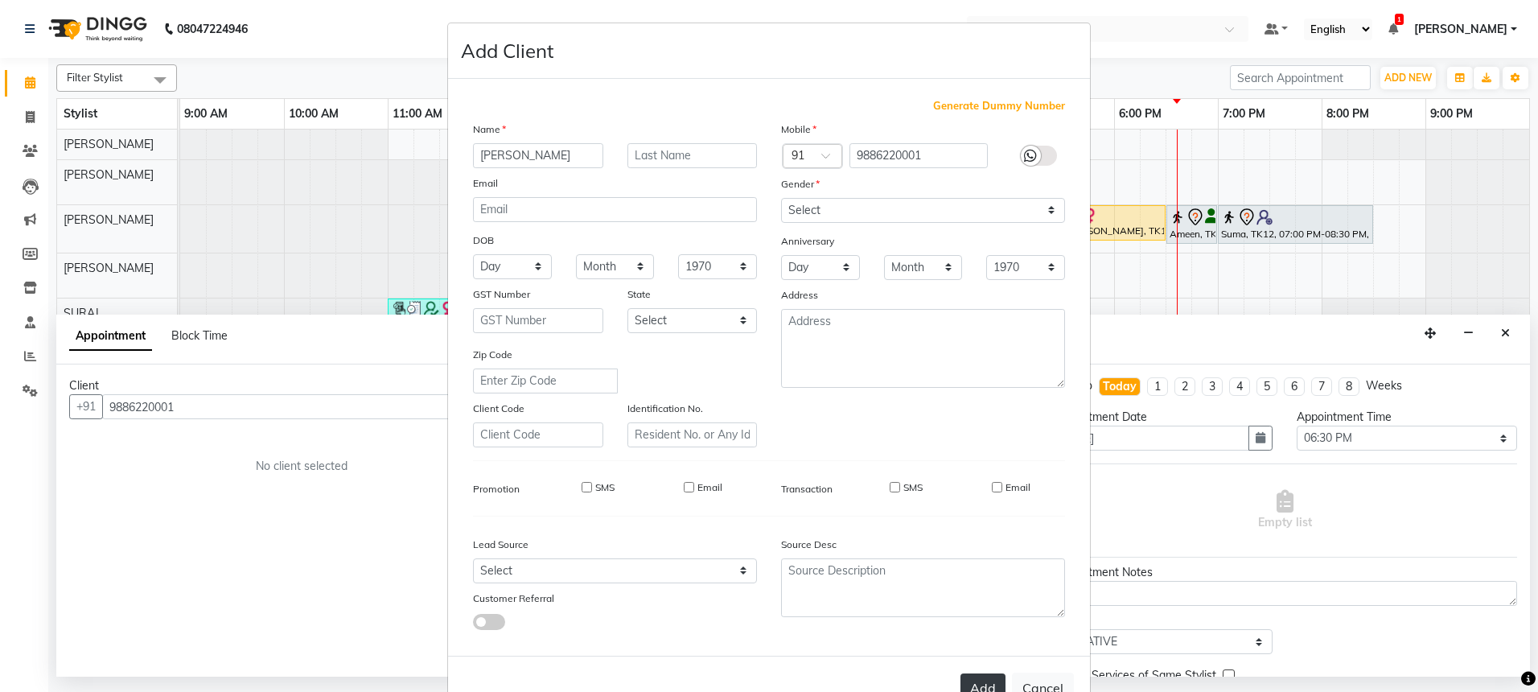
select select
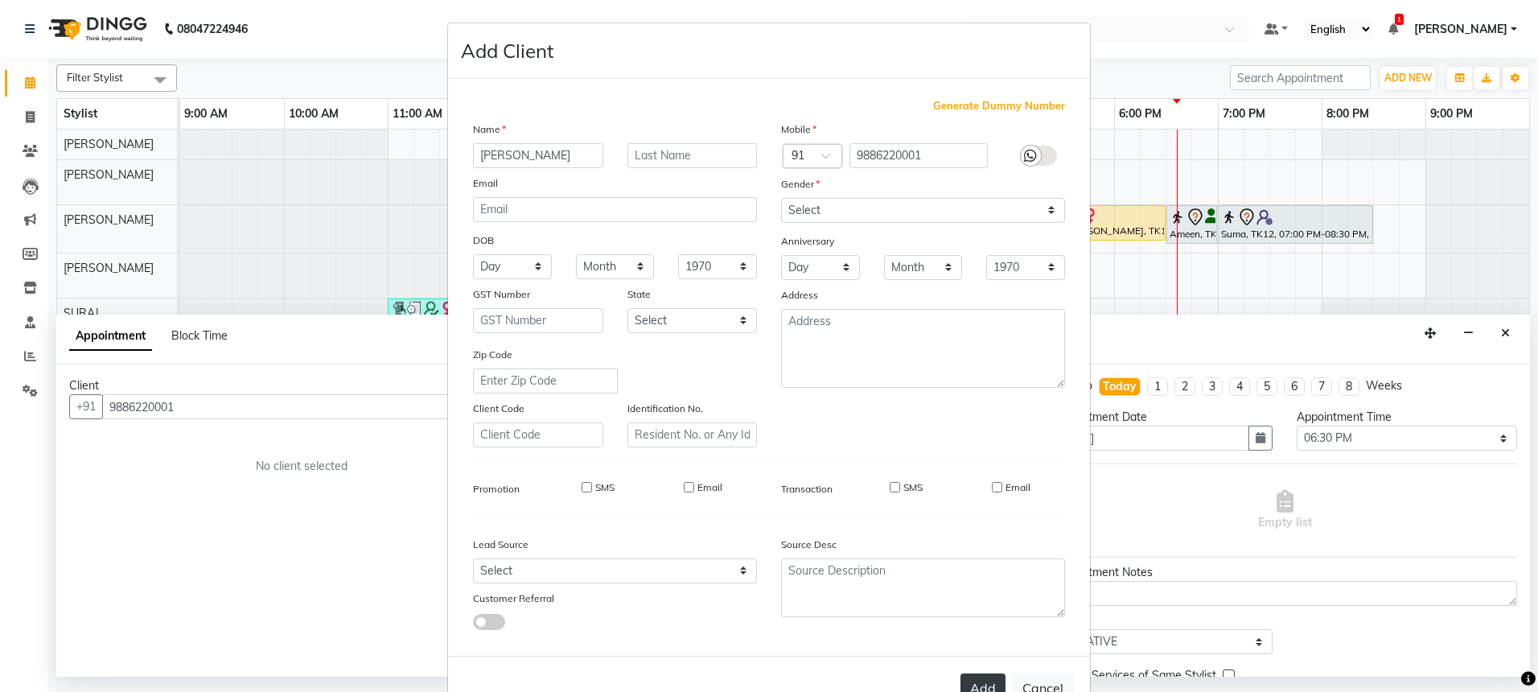
checkbox input "false"
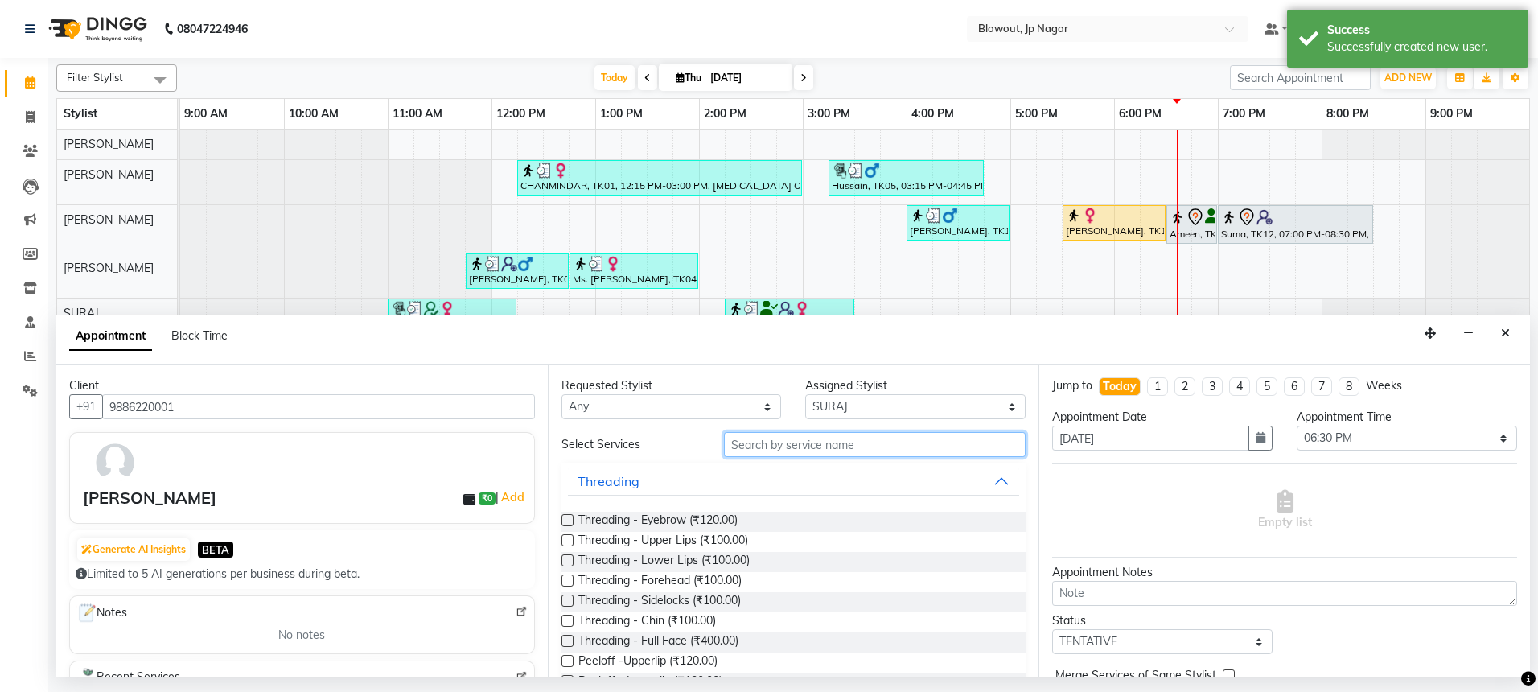
click at [817, 452] on input "text" at bounding box center [875, 444] width 302 height 25
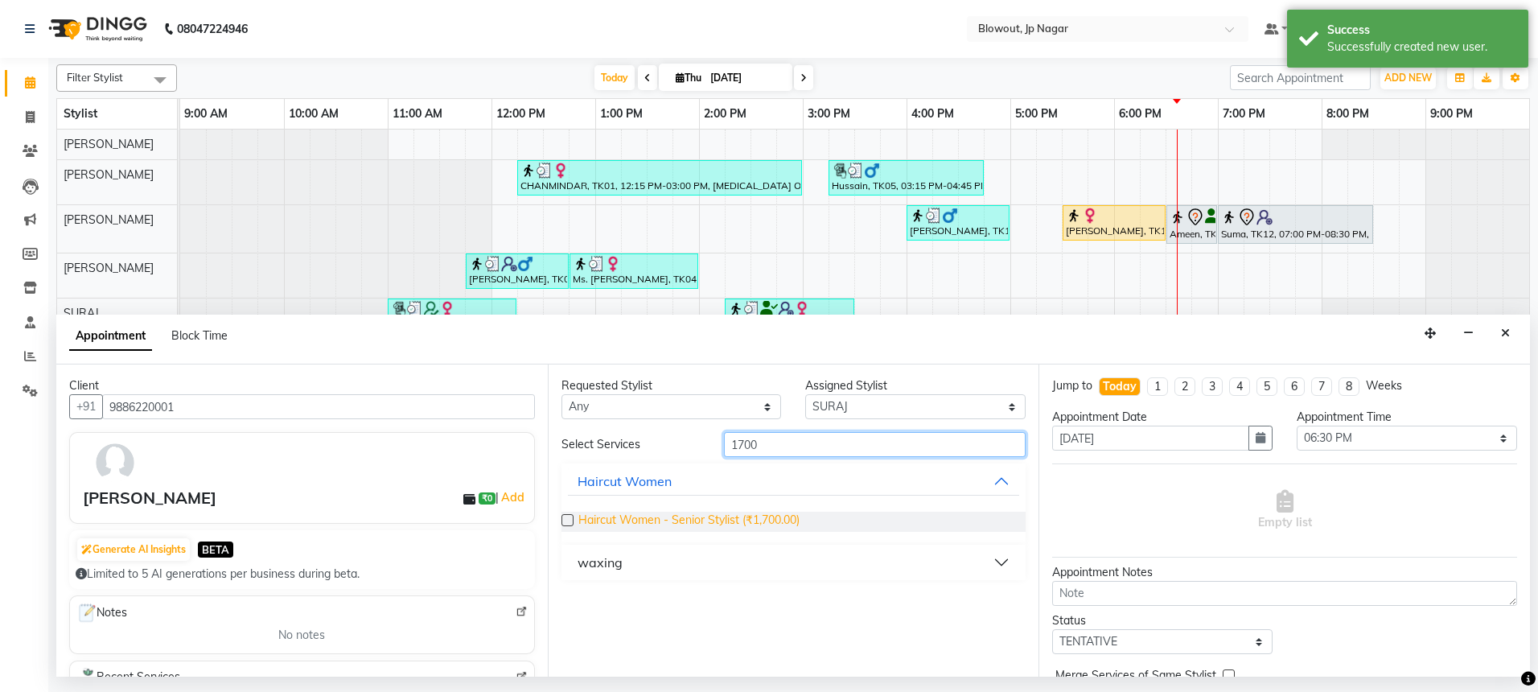
type input "1700"
click at [777, 525] on span "Haircut Women - Senior Stylist (₹1,700.00)" at bounding box center [688, 522] width 221 height 20
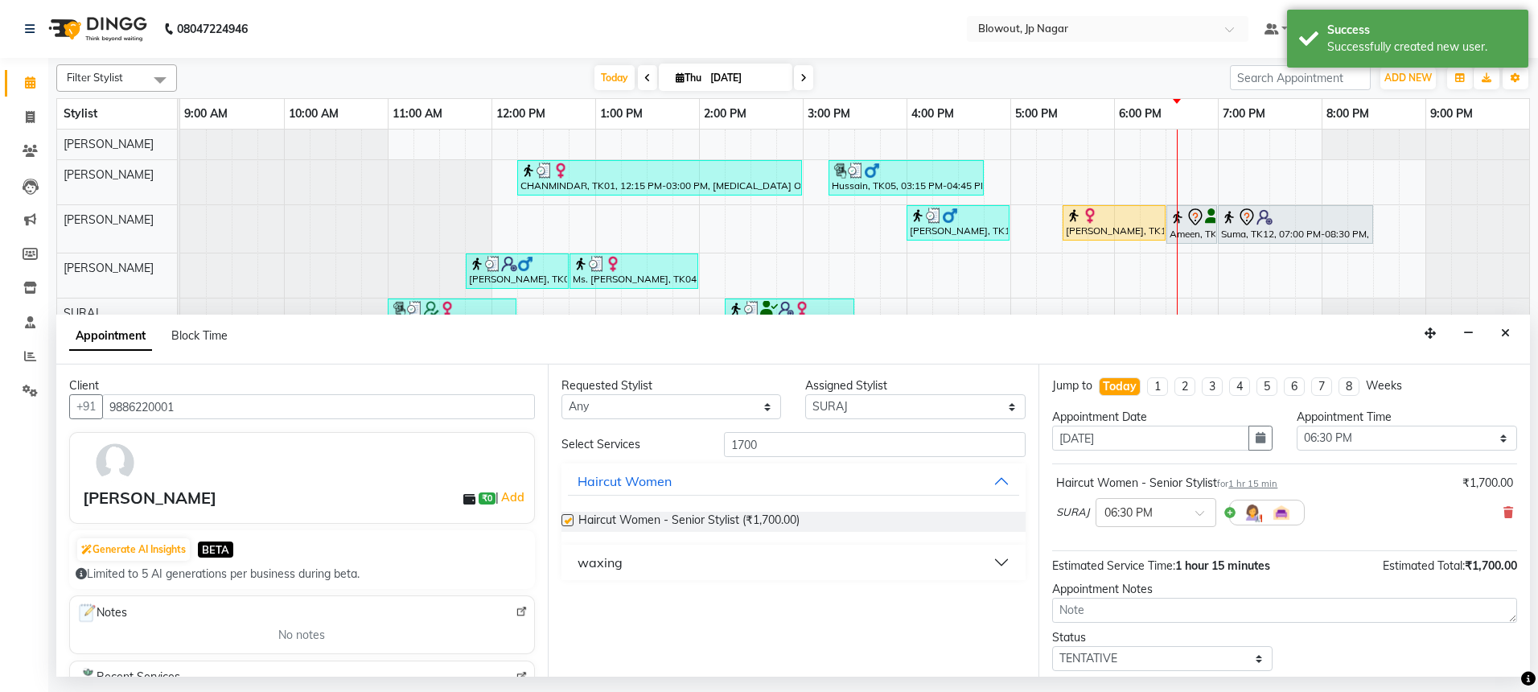
checkbox input "false"
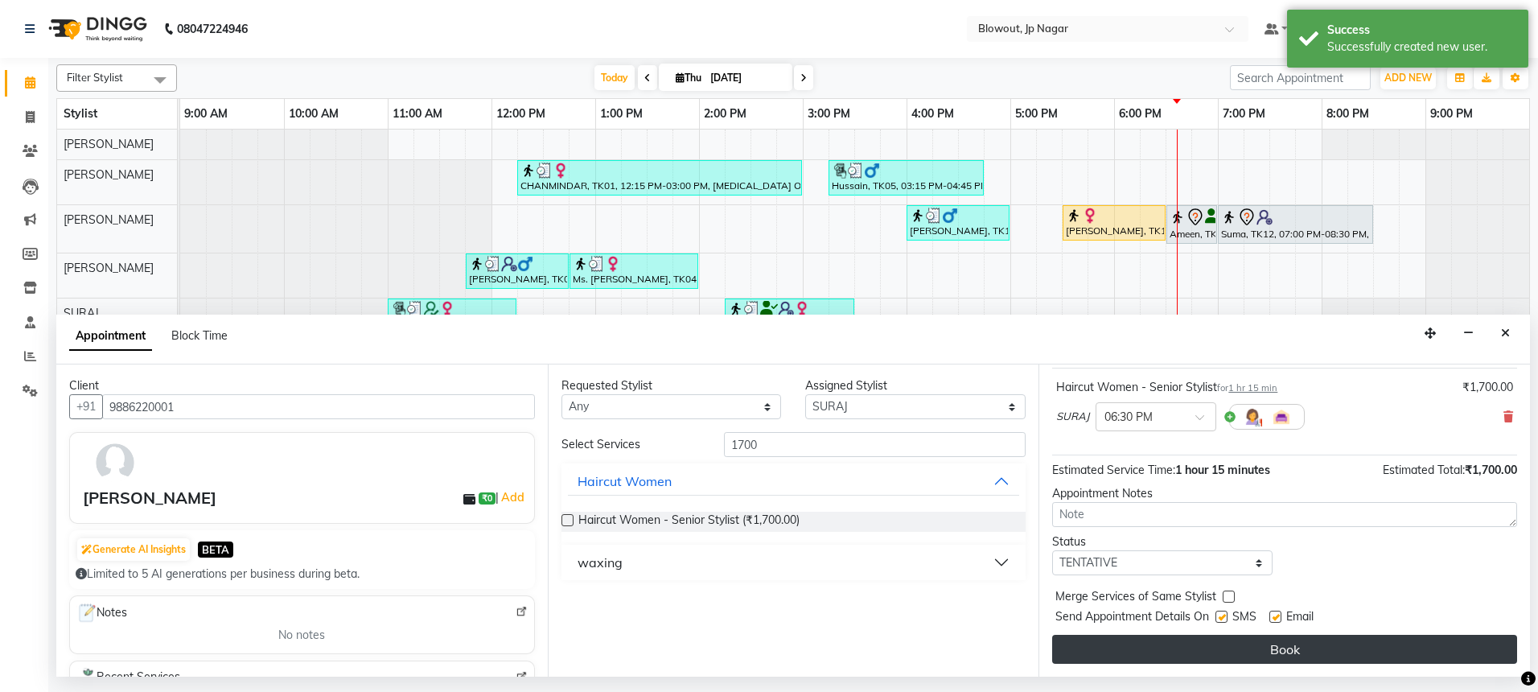
click at [1229, 647] on button "Book" at bounding box center [1284, 649] width 465 height 29
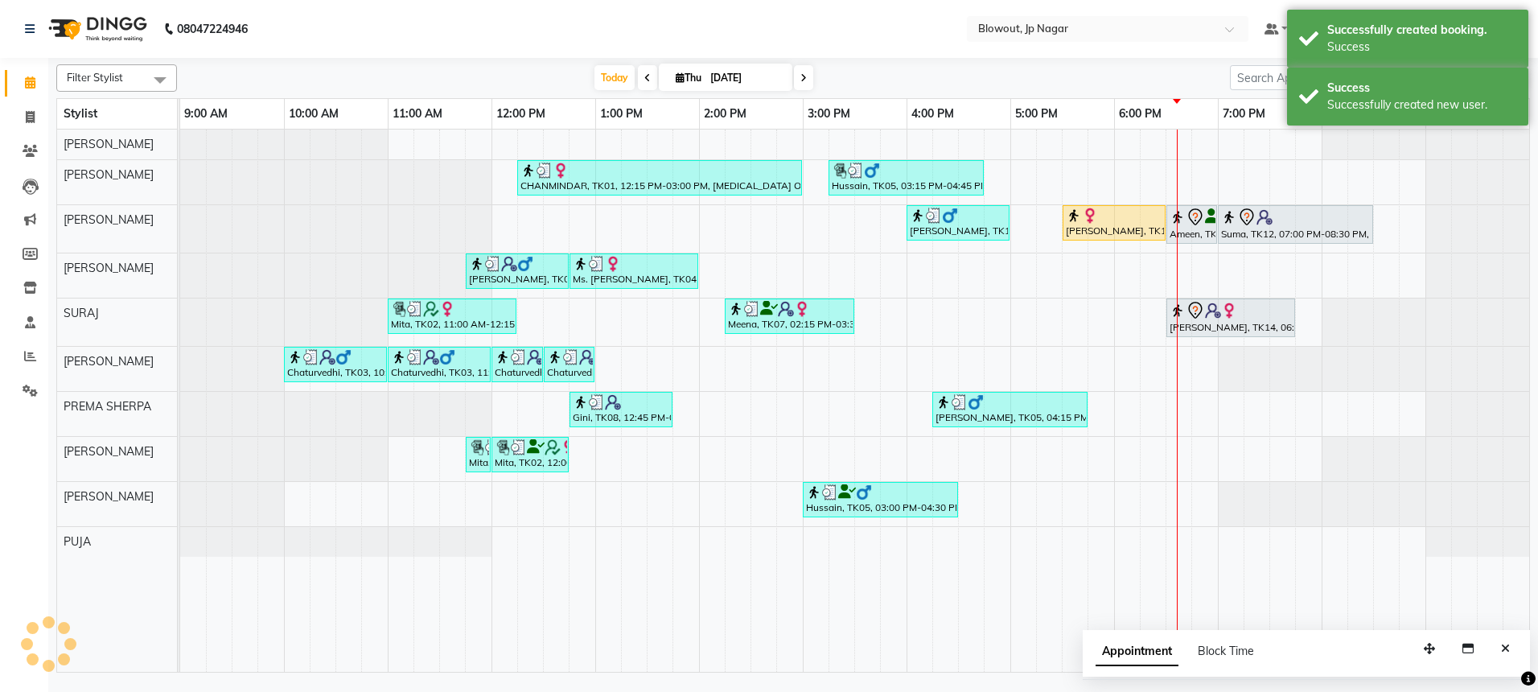
click at [1179, 471] on div "CHANMINDAR, TK01, 12:15 PM-03:00 PM, [MEDICAL_DATA] OFFER - 8999 (₹8999) [PERSO…" at bounding box center [854, 401] width 1349 height 542
select select "46971"
select select "tentative"
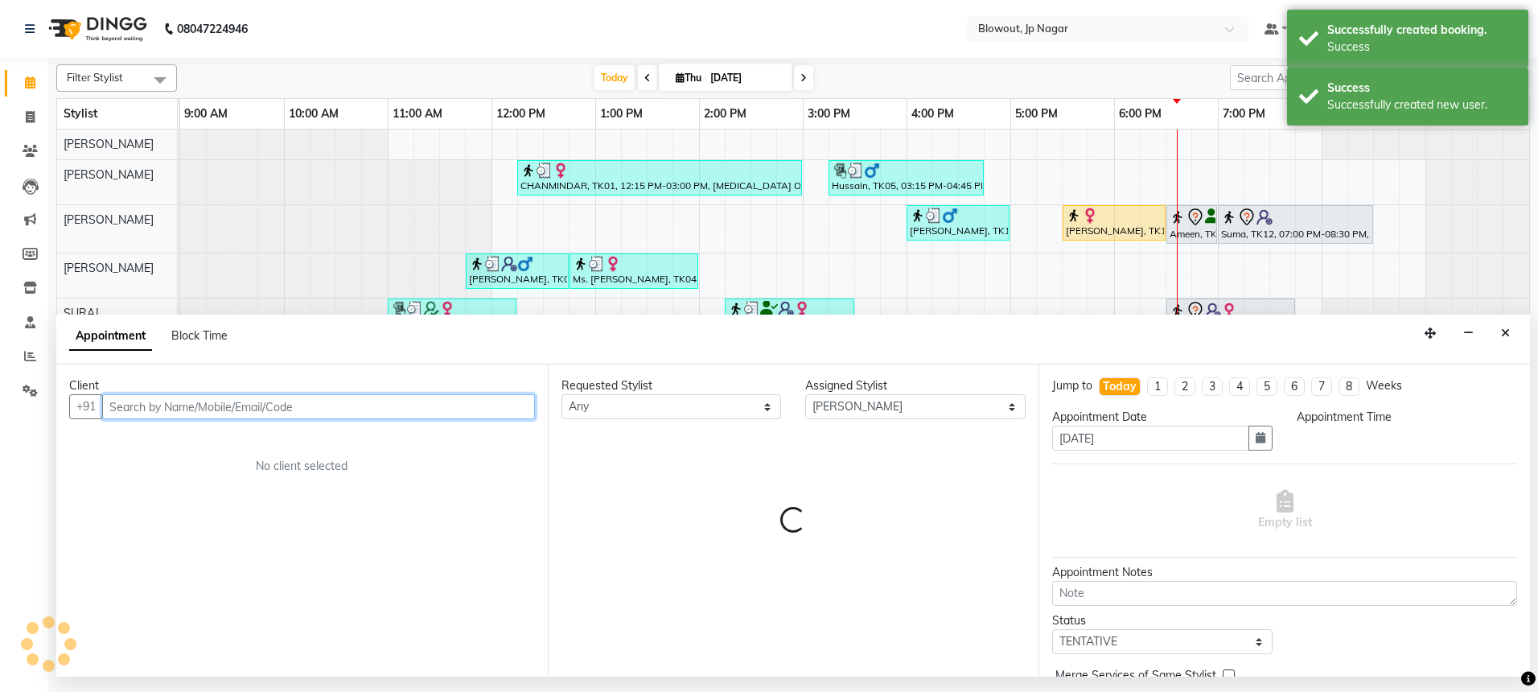
select select "1110"
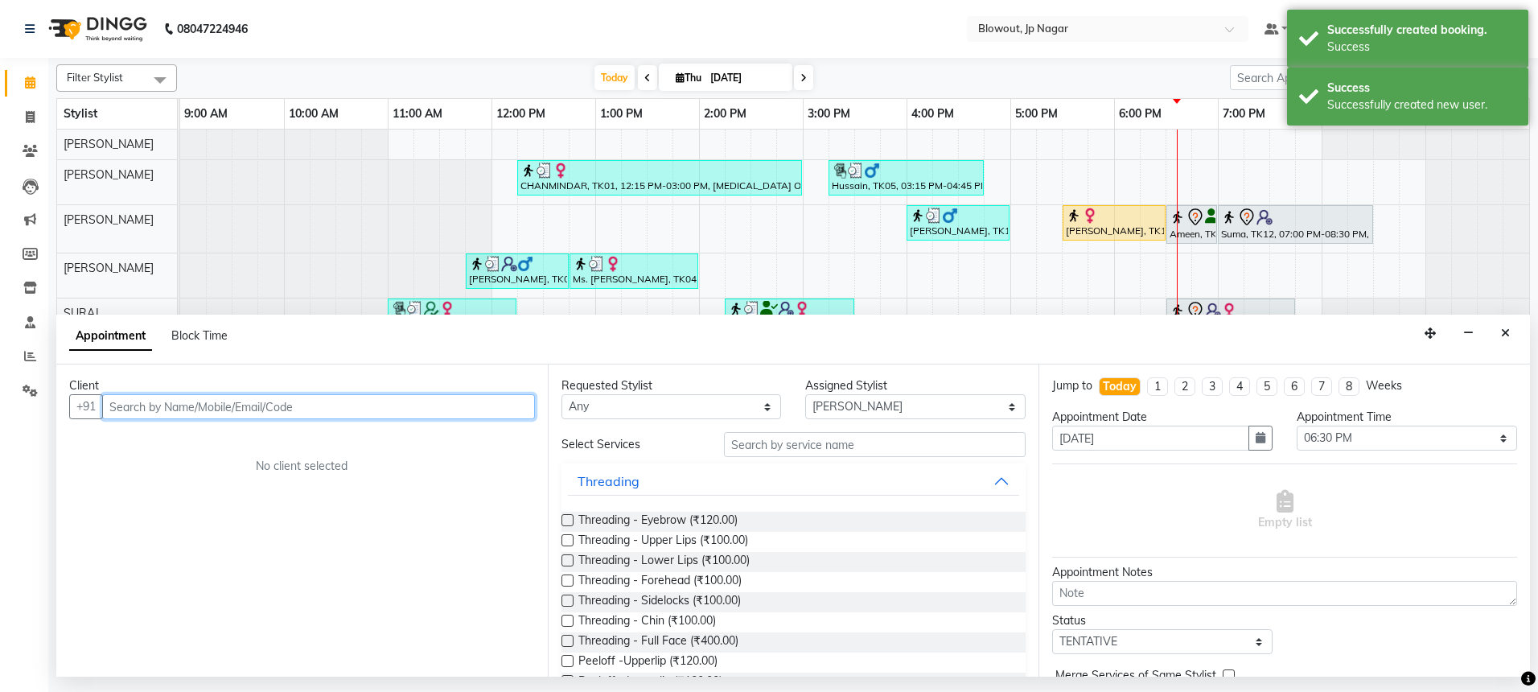
click at [258, 405] on input "text" at bounding box center [318, 406] width 433 height 25
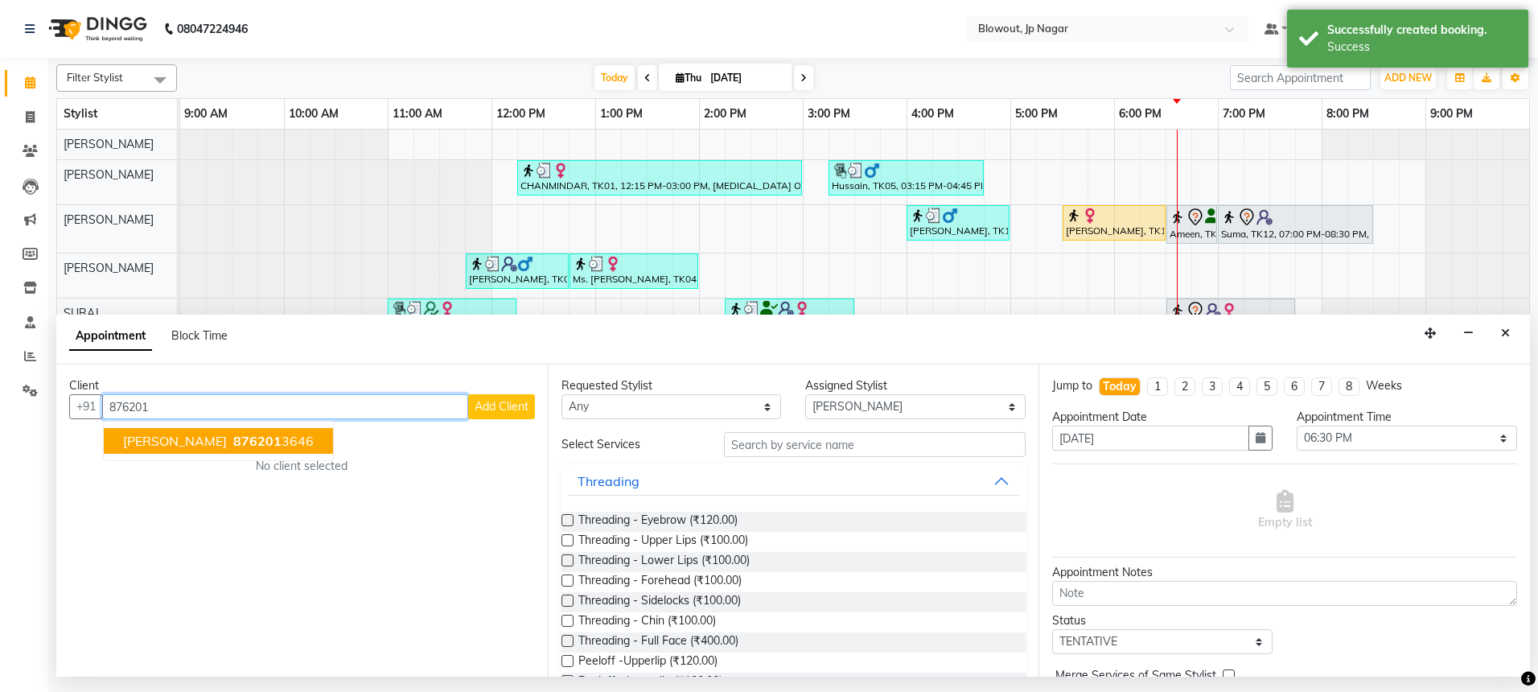
click at [253, 438] on ngb-highlight "876201 3646" at bounding box center [272, 441] width 84 height 16
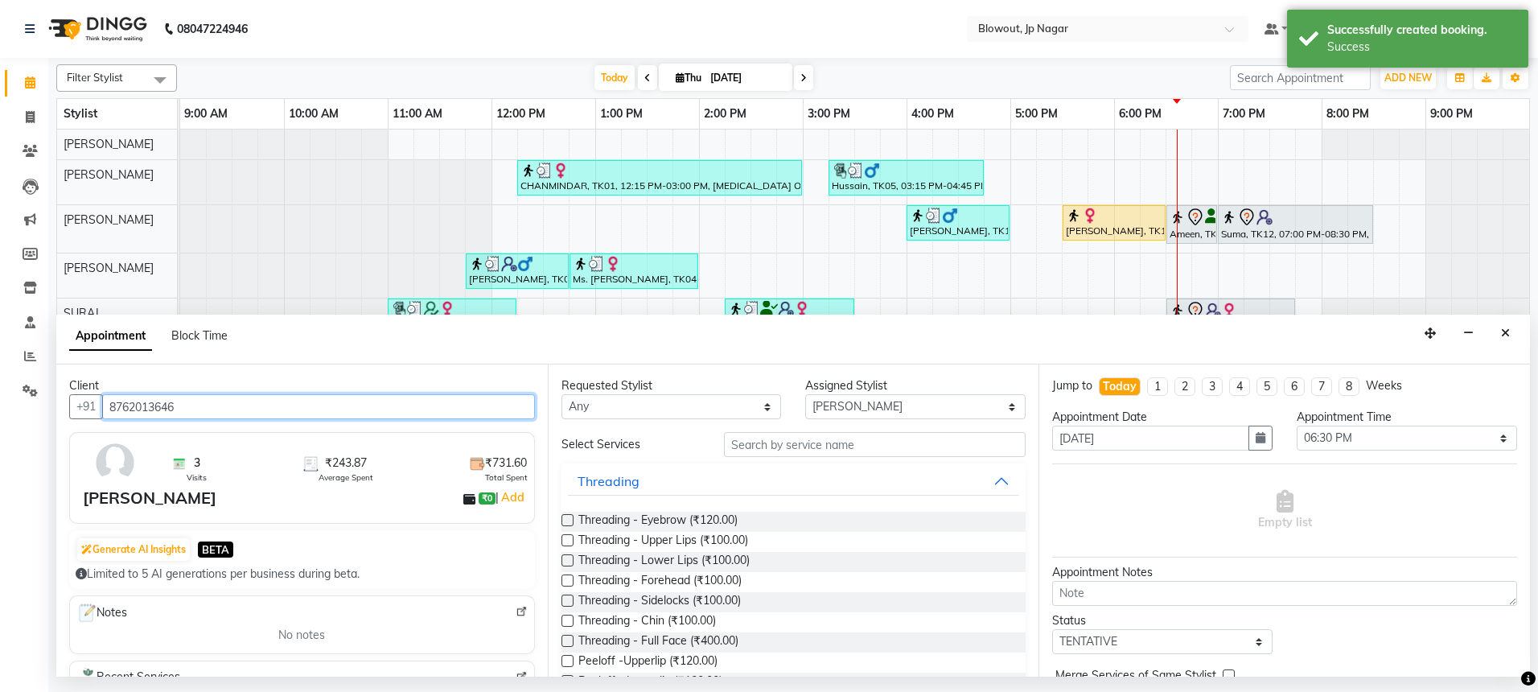
type input "8762013646"
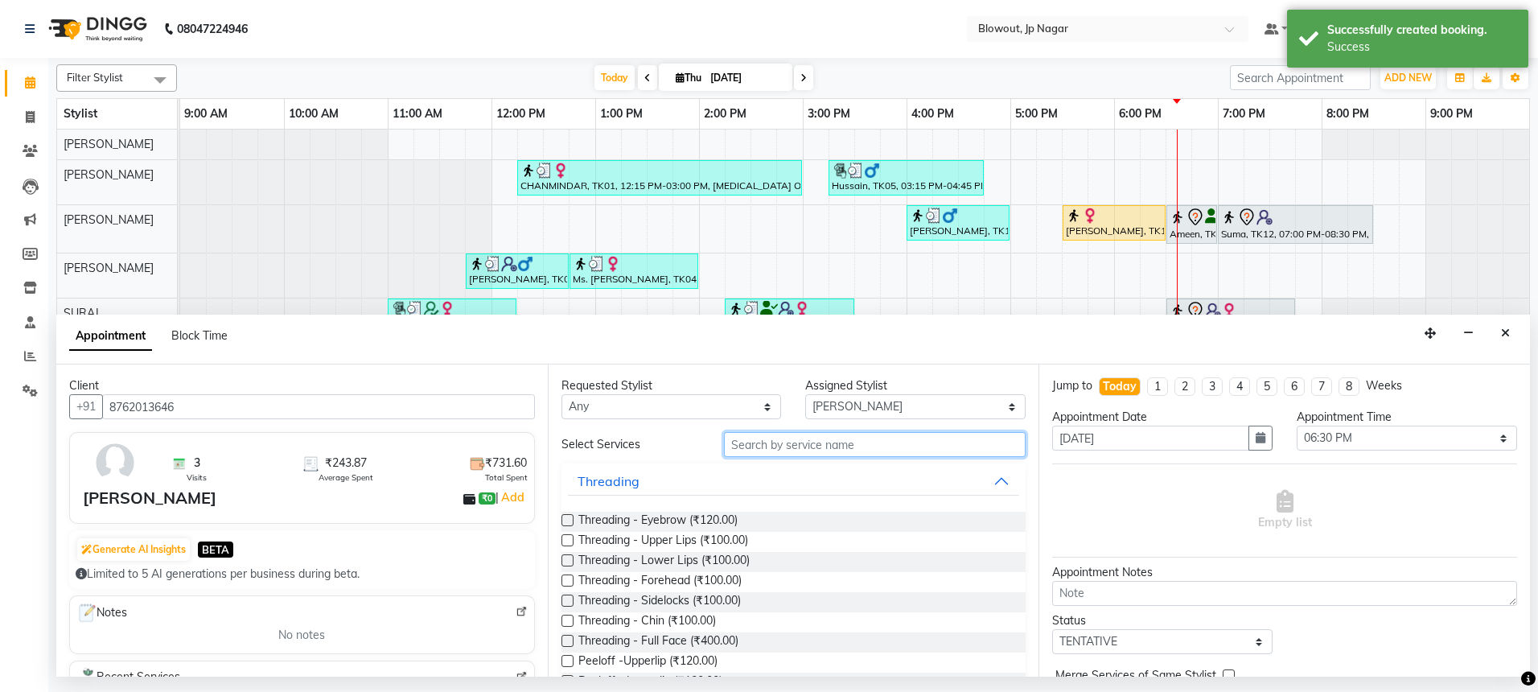
click at [794, 438] on input "text" at bounding box center [875, 444] width 302 height 25
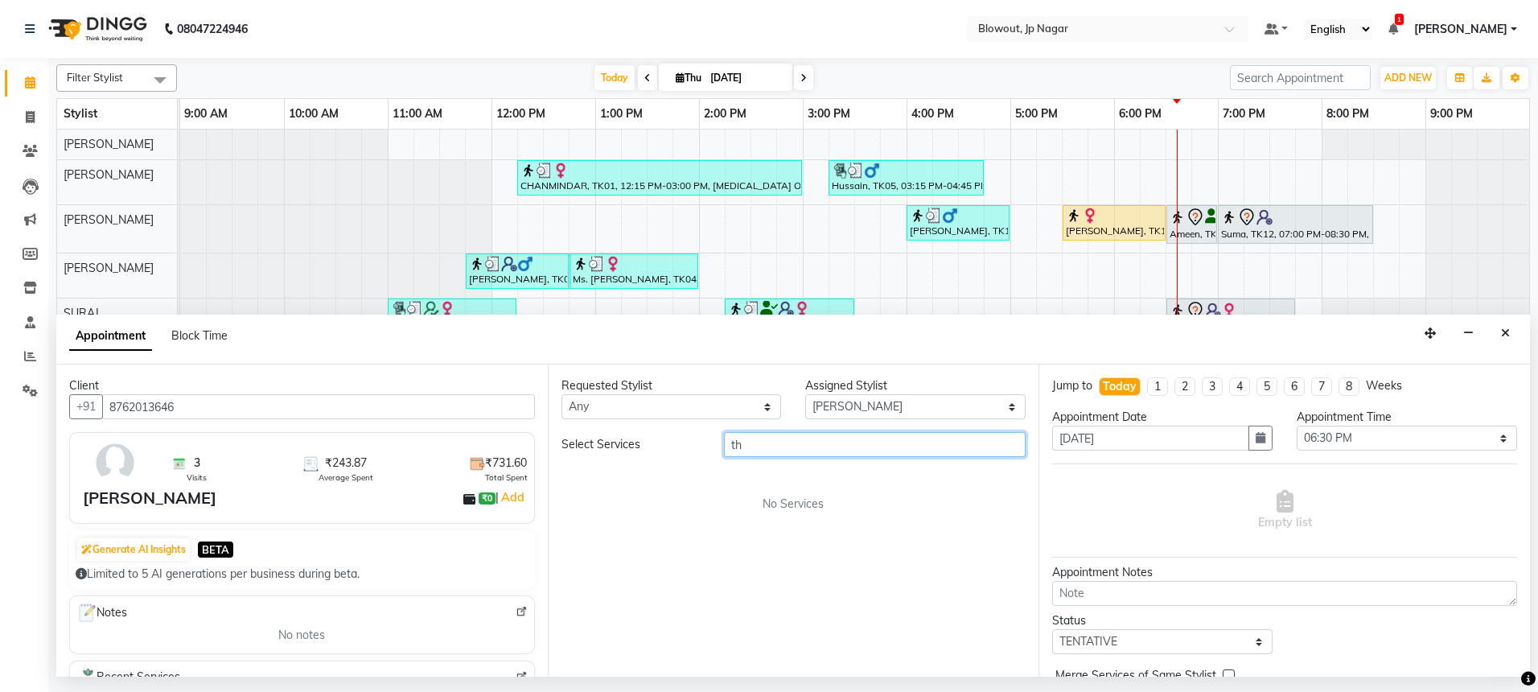
type input "t"
type input "eye"
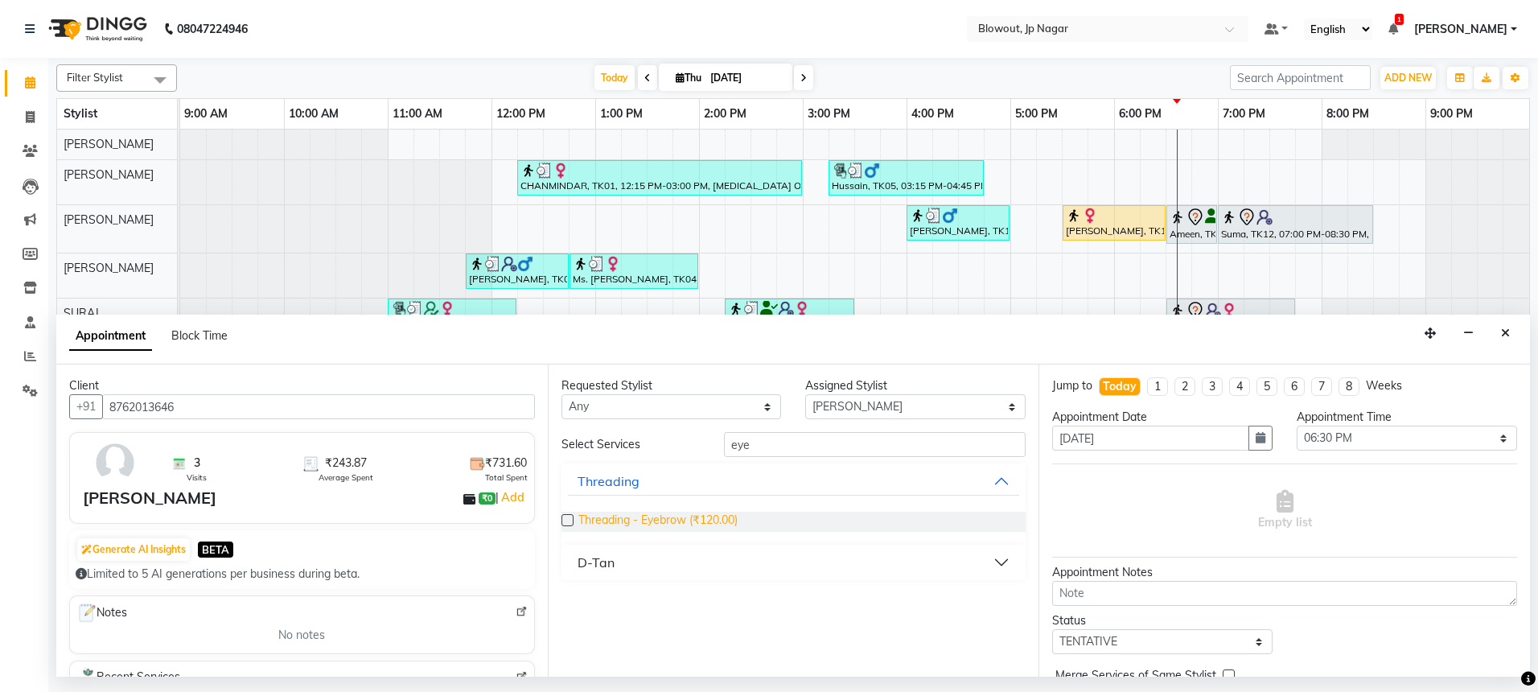
click at [625, 525] on span "Threading - Eyebrow (₹120.00)" at bounding box center [657, 522] width 159 height 20
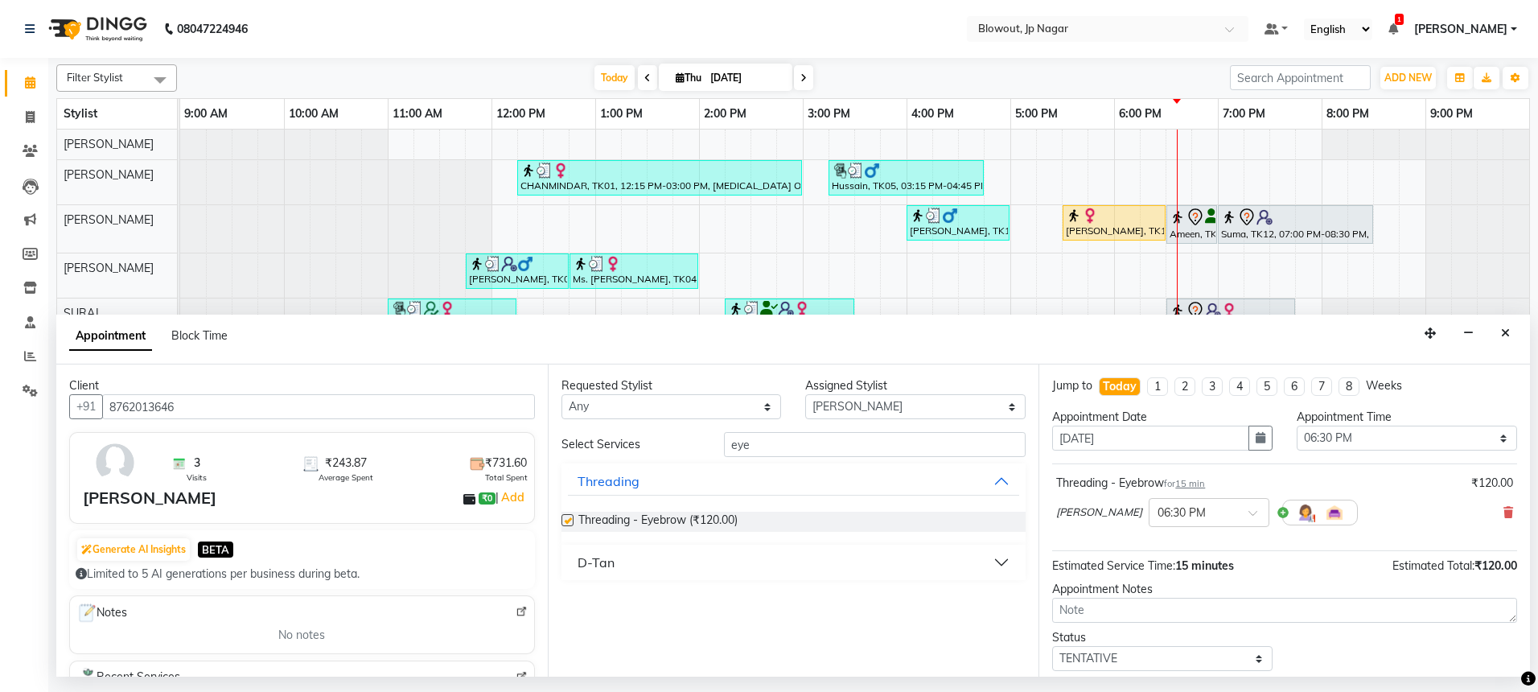
checkbox input "false"
drag, startPoint x: 757, startPoint y: 441, endPoint x: 677, endPoint y: 442, distance: 79.7
click at [677, 442] on div "Select Services eye" at bounding box center [793, 444] width 489 height 25
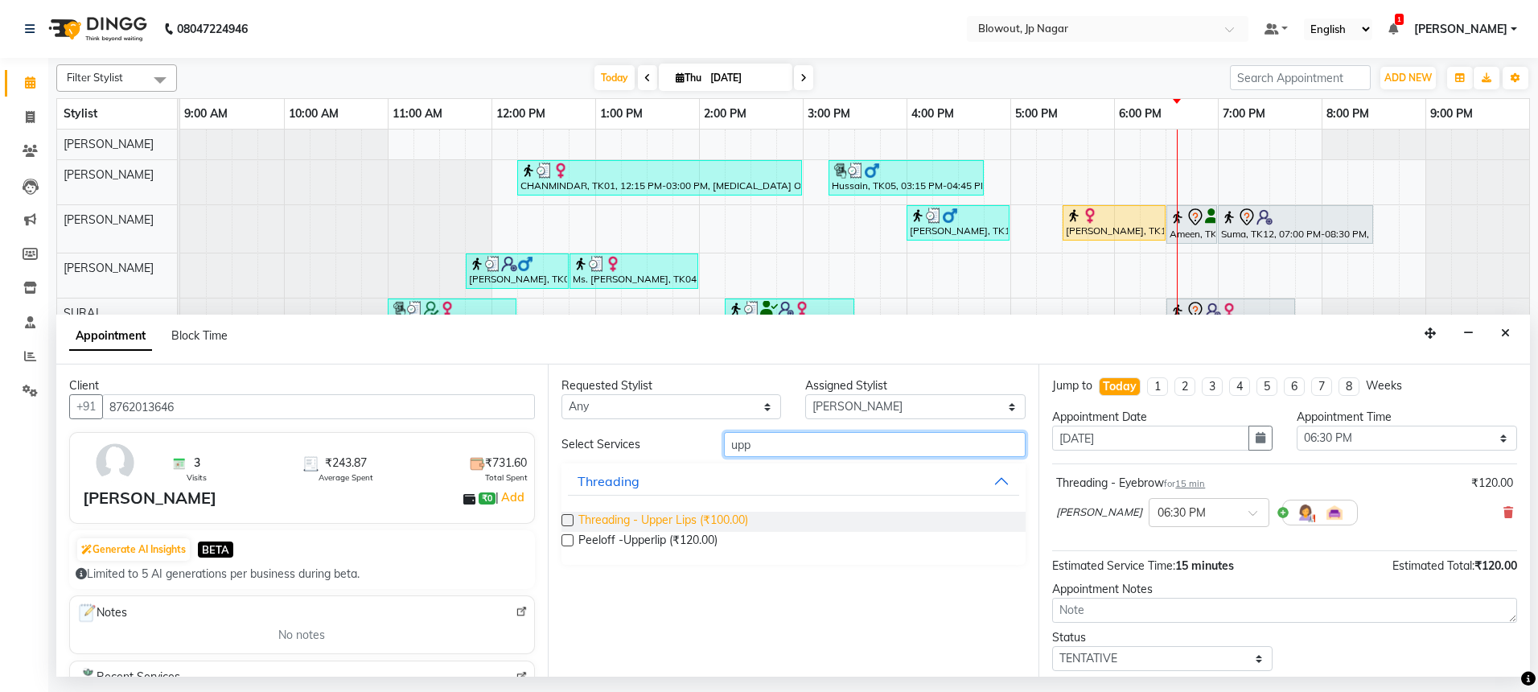
type input "upp"
click at [717, 518] on span "Threading - Upper Lips (₹100.00)" at bounding box center [663, 522] width 170 height 20
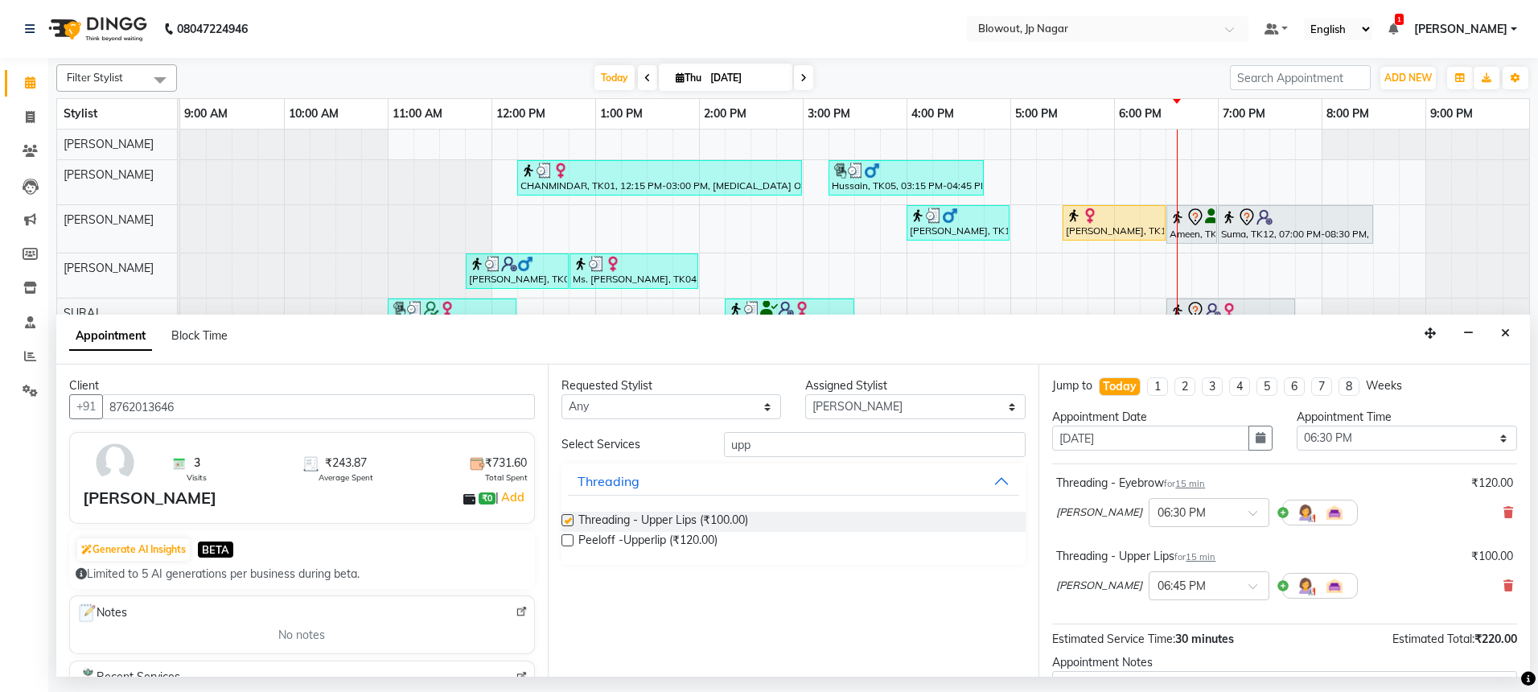
checkbox input "false"
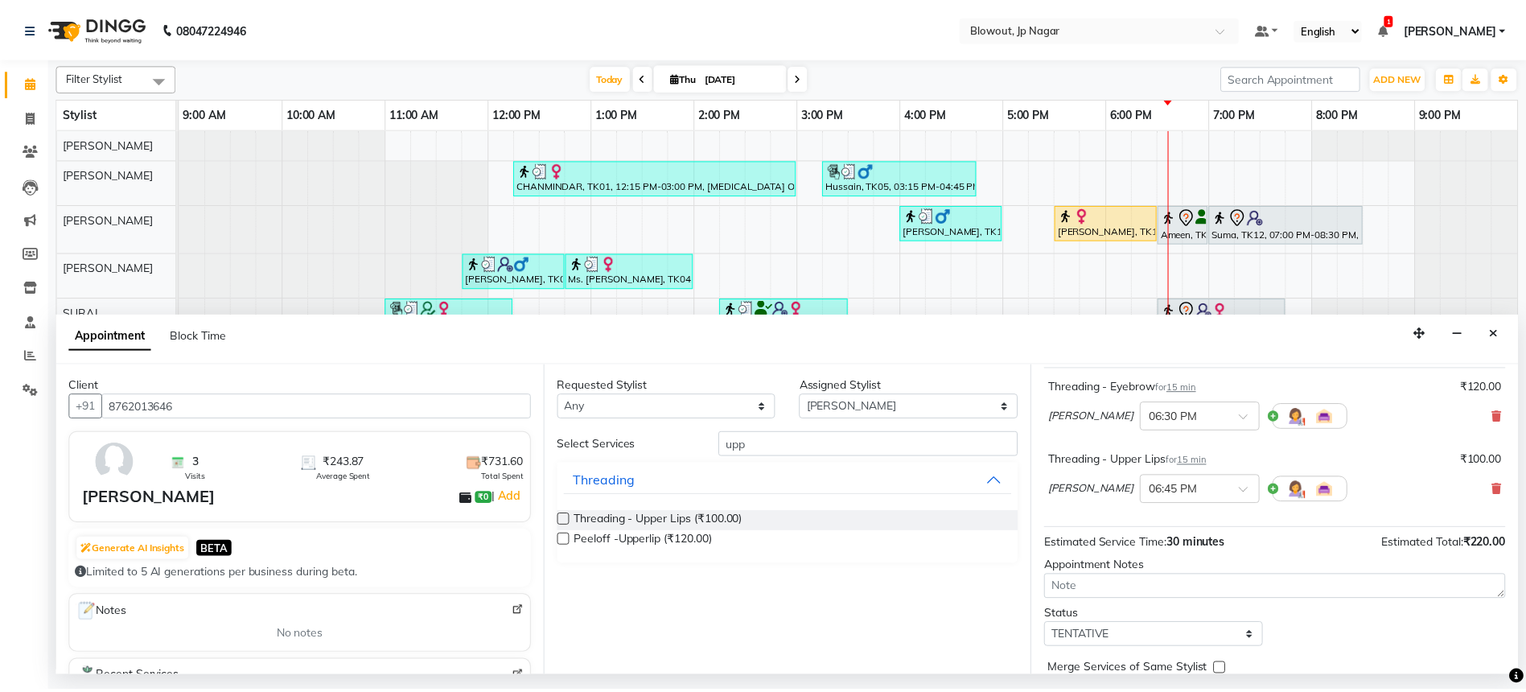
scroll to position [169, 0]
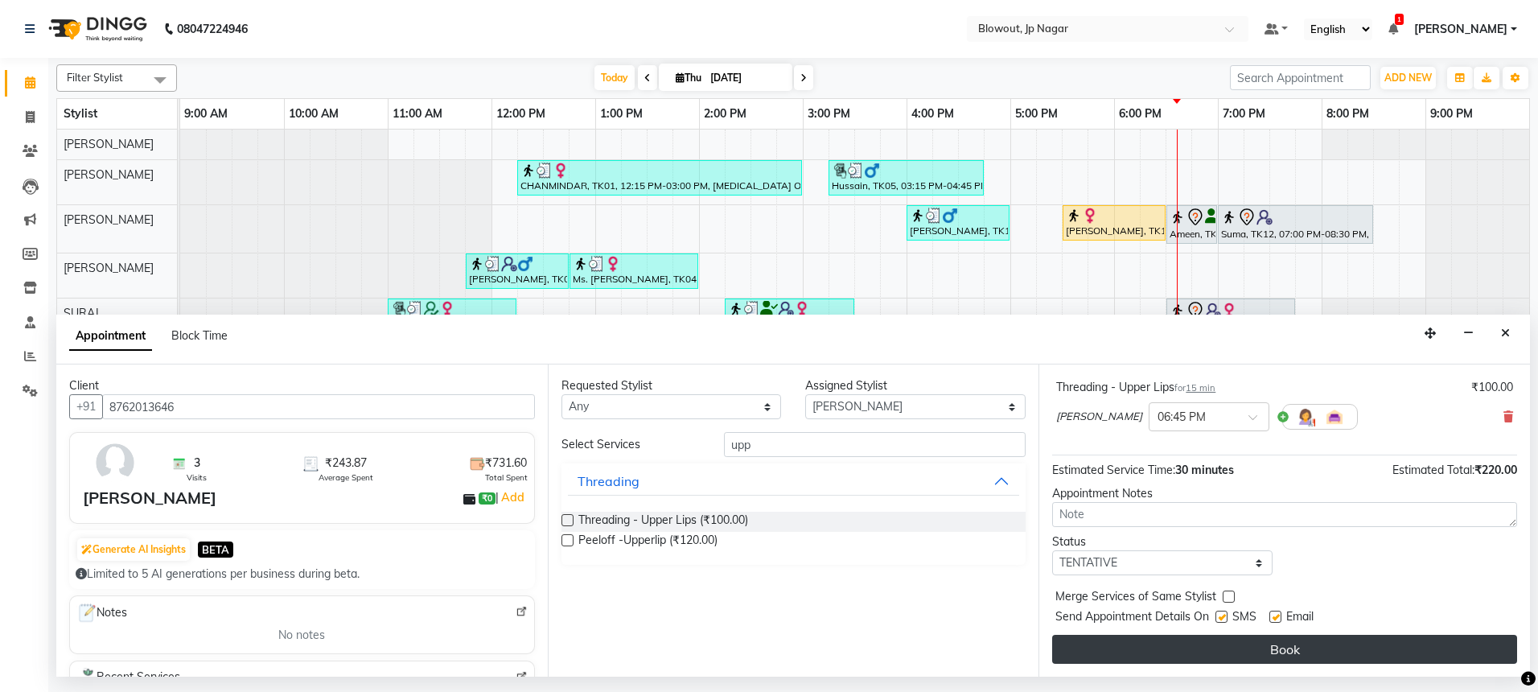
click at [1287, 648] on button "Book" at bounding box center [1284, 649] width 465 height 29
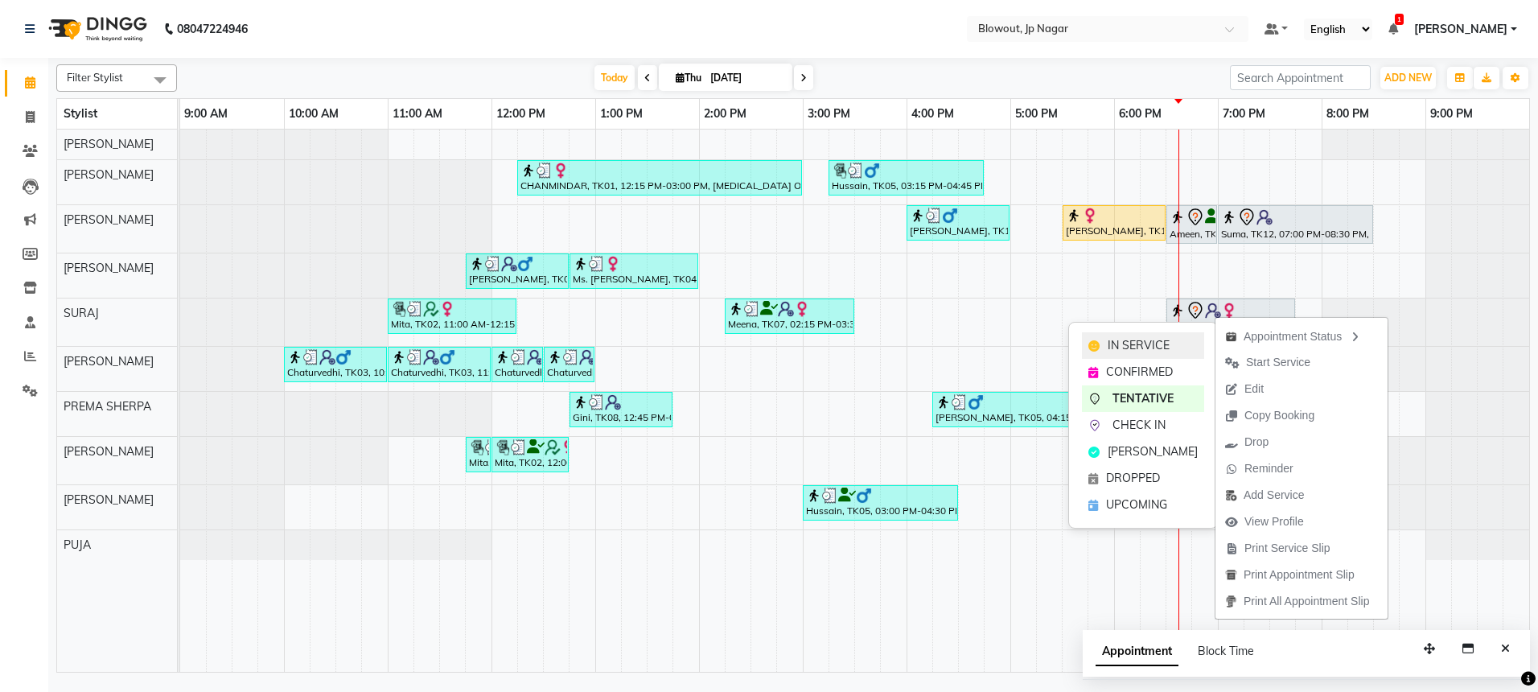
click at [1183, 344] on div "IN SERVICE" at bounding box center [1143, 345] width 122 height 27
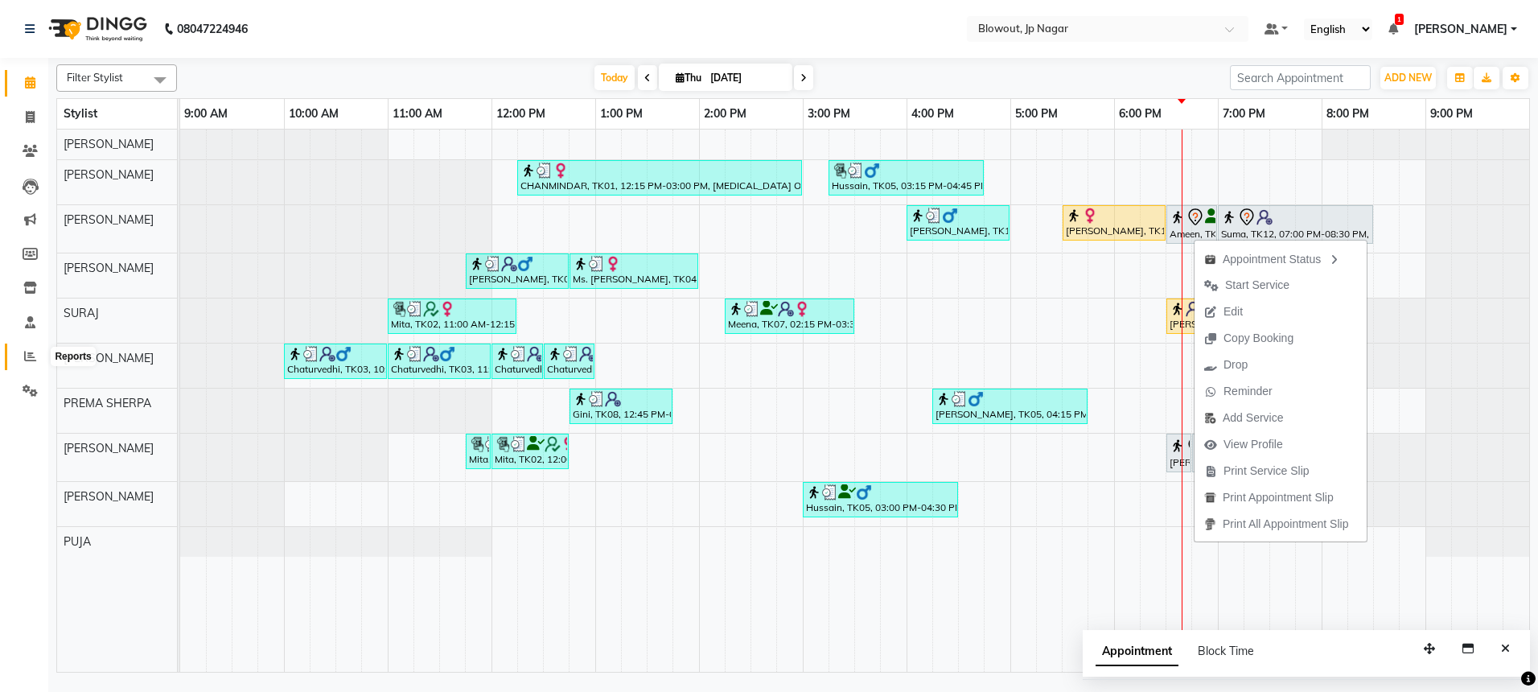
click at [31, 355] on icon at bounding box center [30, 356] width 12 height 12
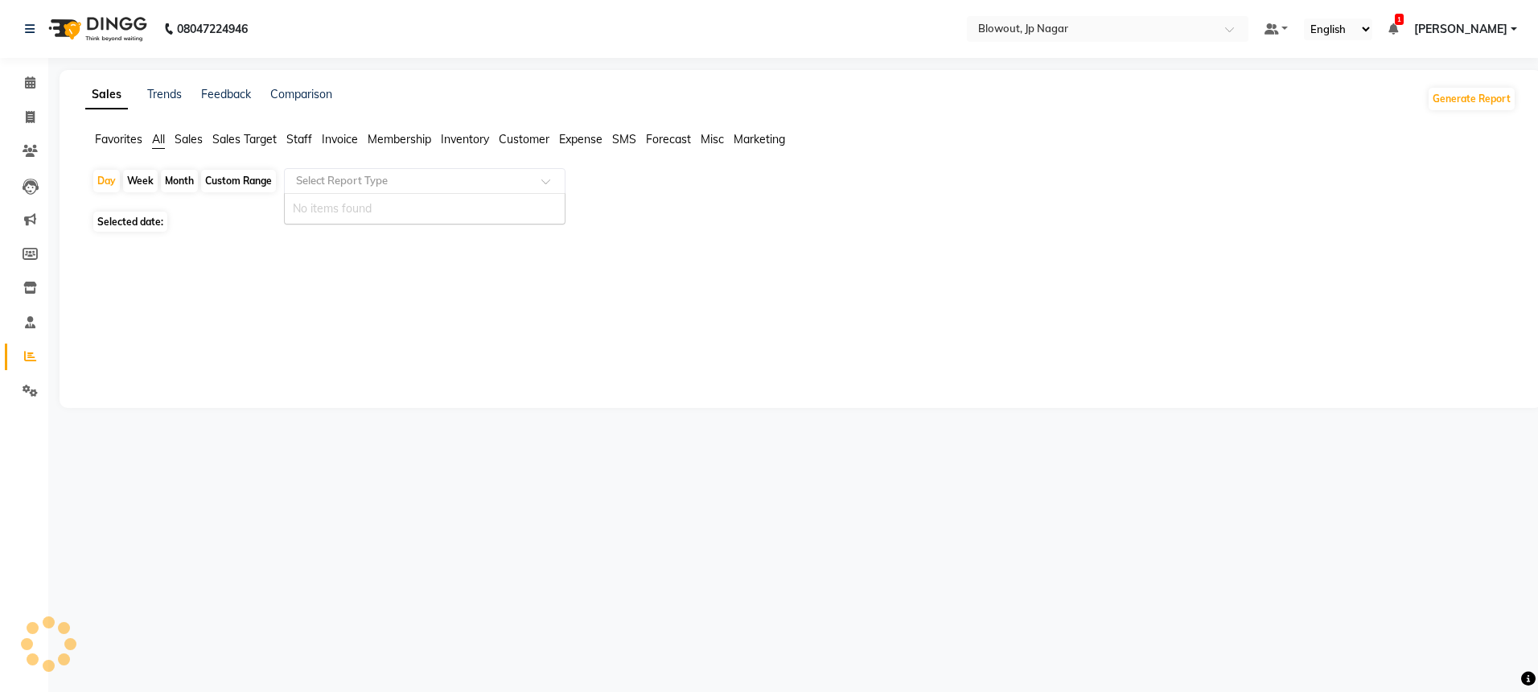
click at [360, 188] on div "Select Report Type" at bounding box center [342, 181] width 92 height 16
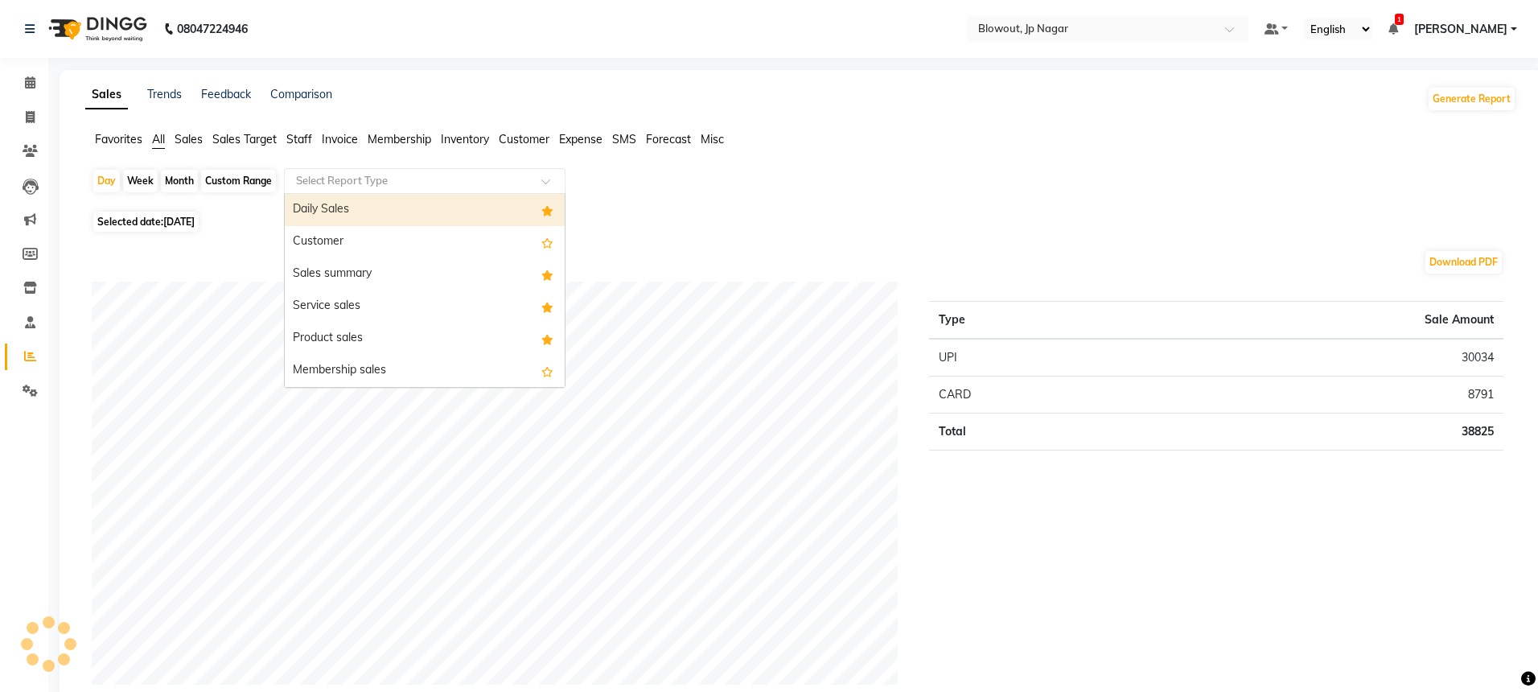
click at [360, 208] on div "Daily Sales" at bounding box center [425, 210] width 280 height 32
select select "full_report"
select select "csv"
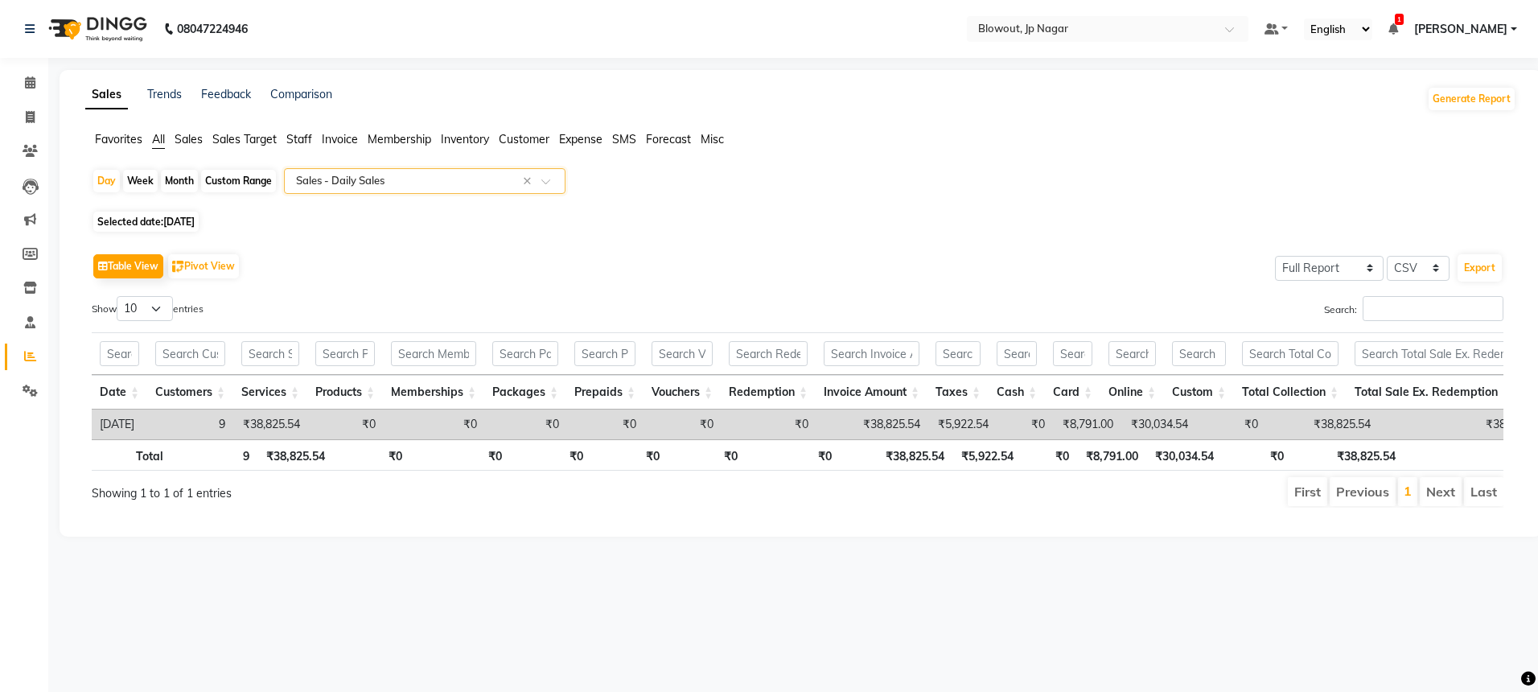
click at [199, 229] on span "Selected date: [DATE]" at bounding box center [145, 222] width 105 height 20
select select "9"
select select "2025"
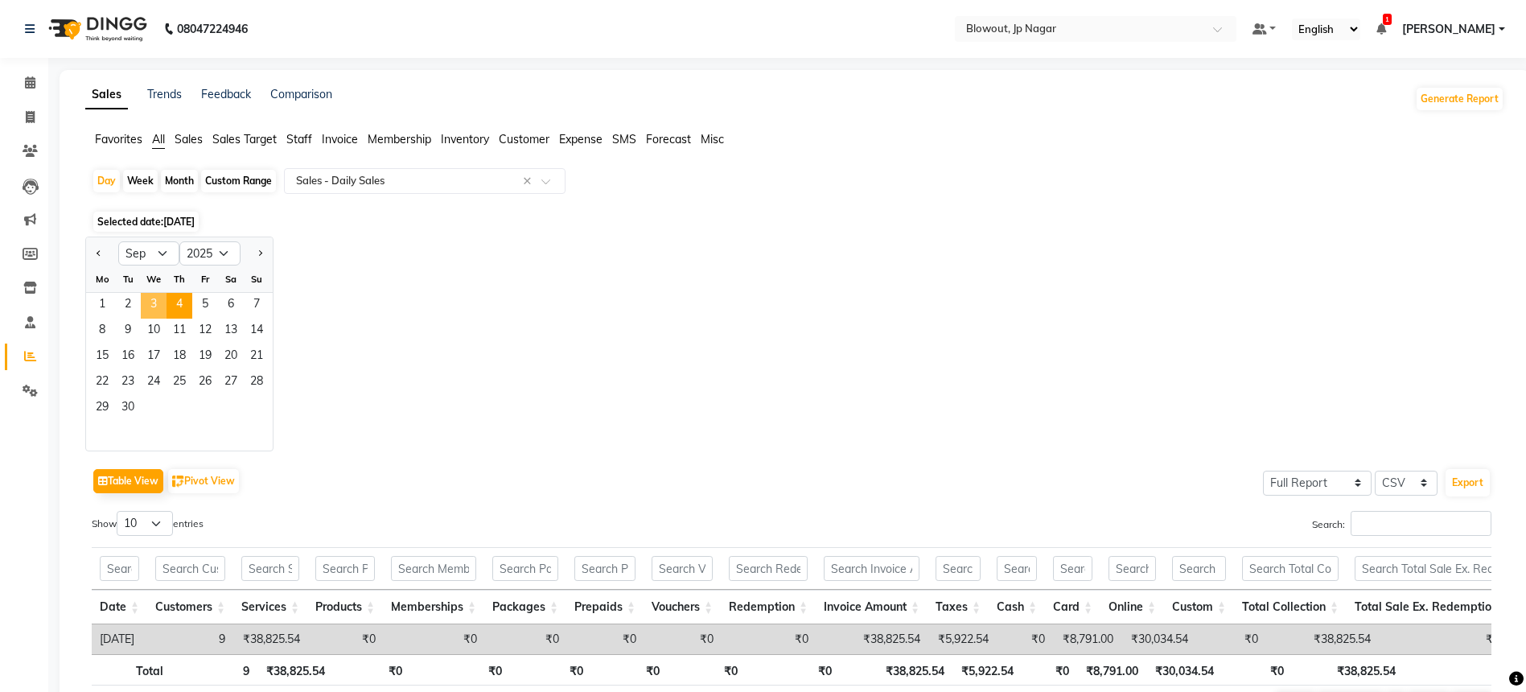
click at [152, 306] on span "3" at bounding box center [154, 306] width 26 height 26
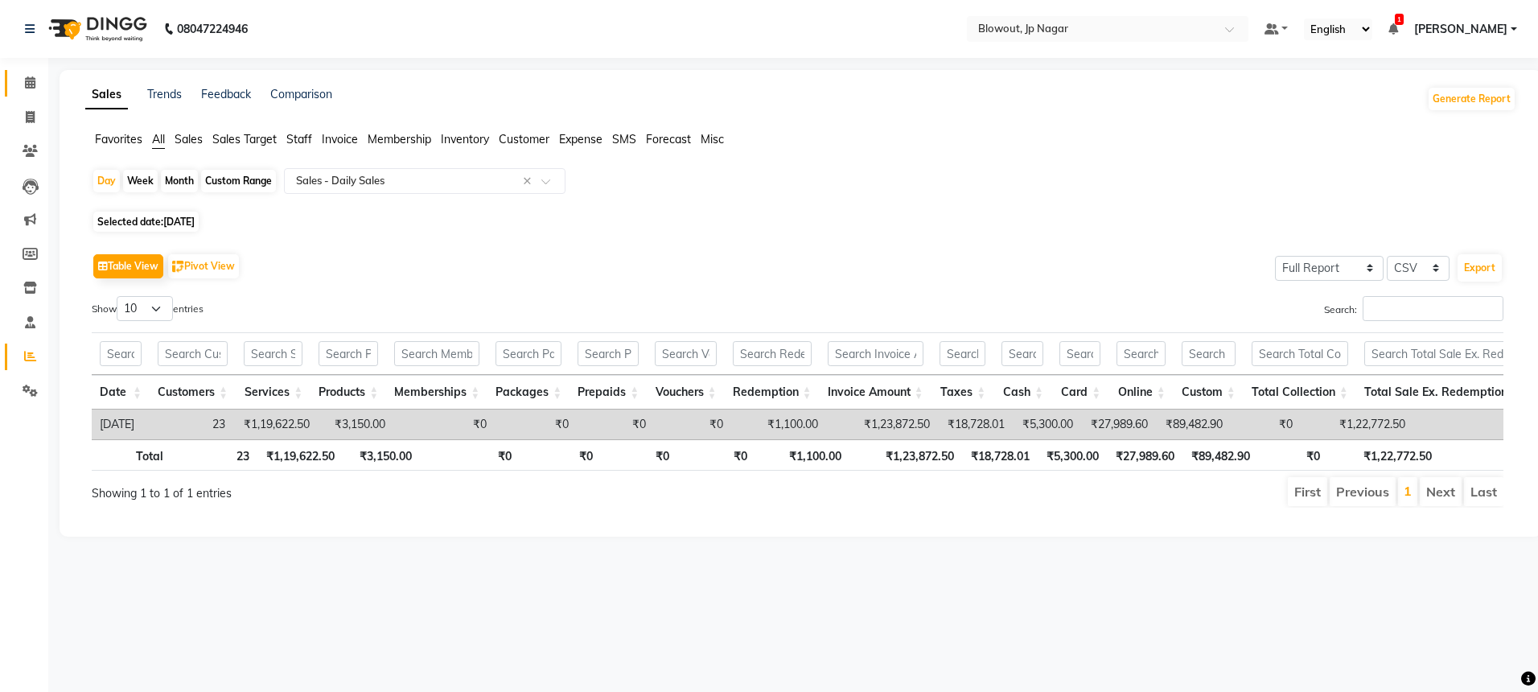
click at [29, 93] on link "Calendar" at bounding box center [24, 83] width 39 height 27
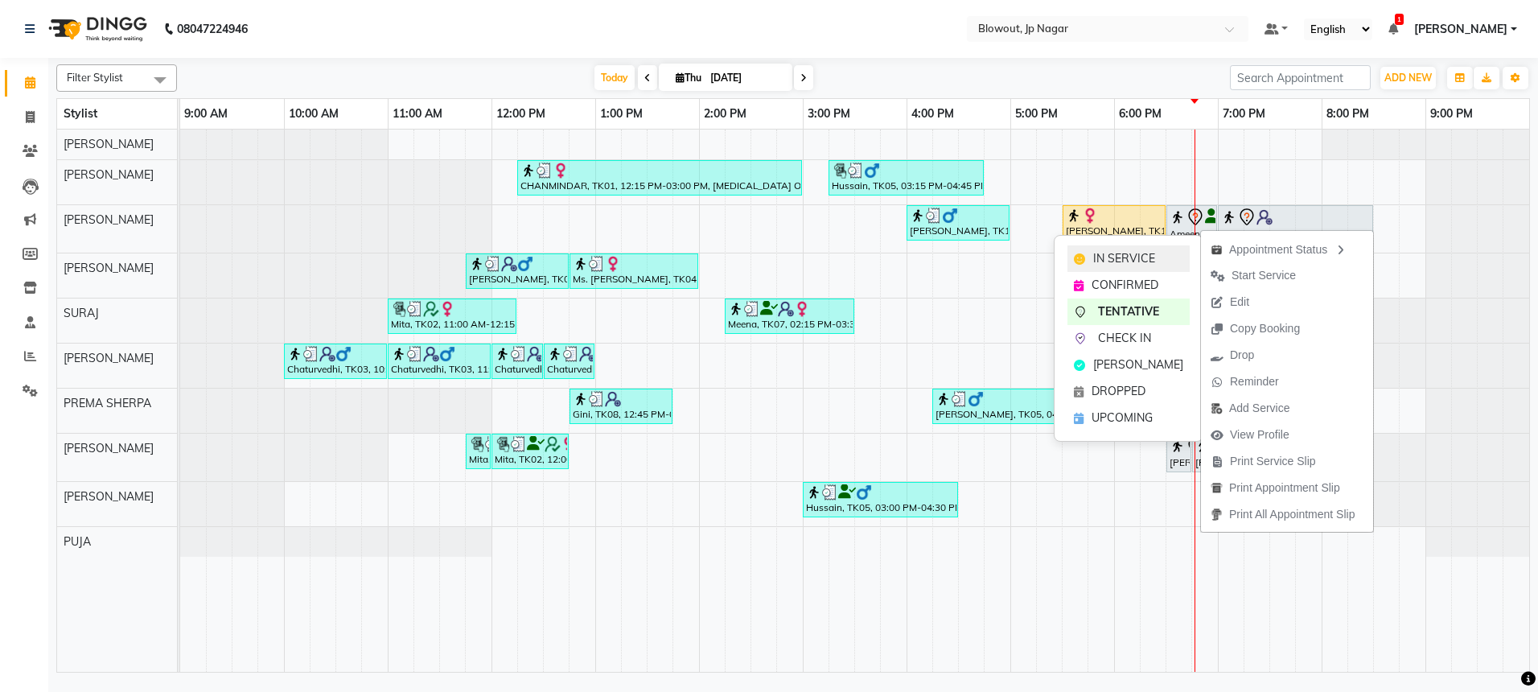
click at [1163, 249] on div "IN SERVICE" at bounding box center [1129, 258] width 122 height 27
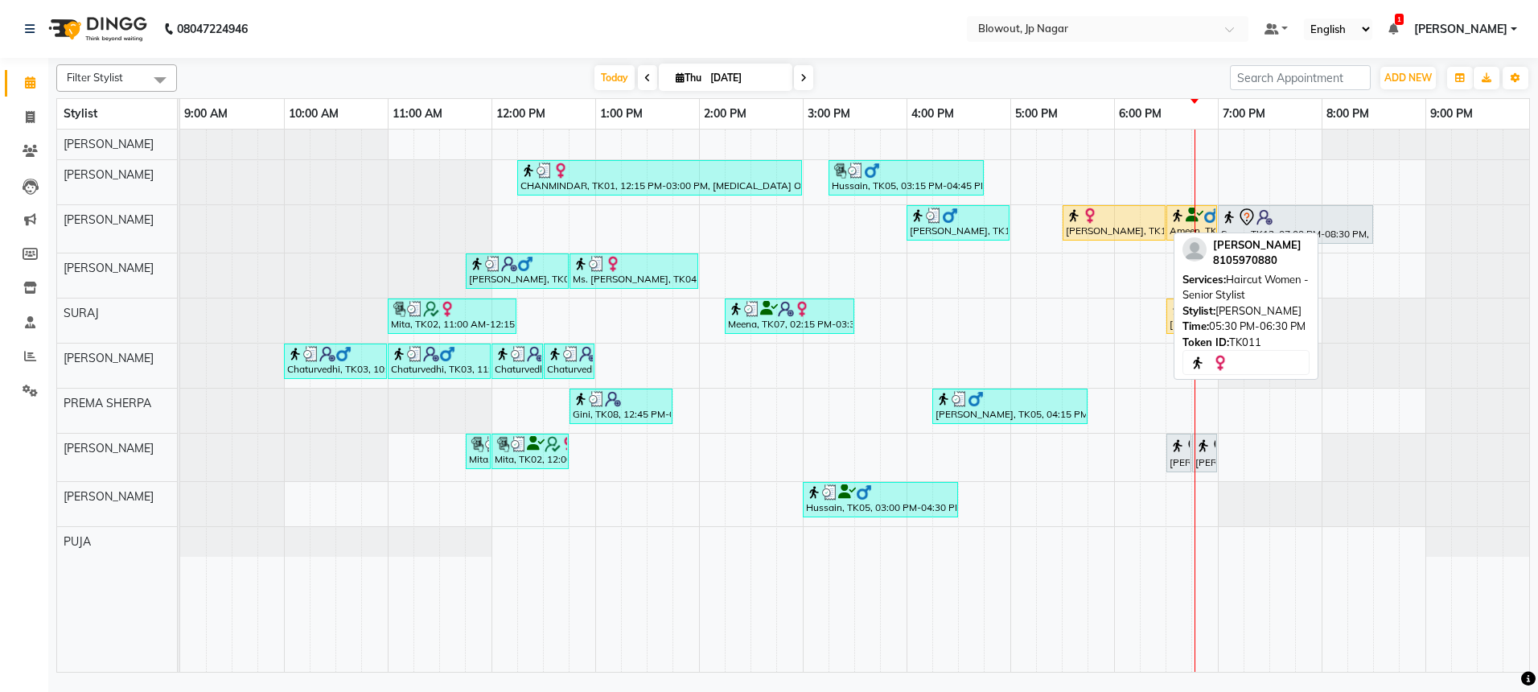
click at [1118, 227] on div "[PERSON_NAME], TK11, 05:30 PM-06:30 PM, Haircut Women - Senior Stylist" at bounding box center [1114, 223] width 100 height 31
select select "1"
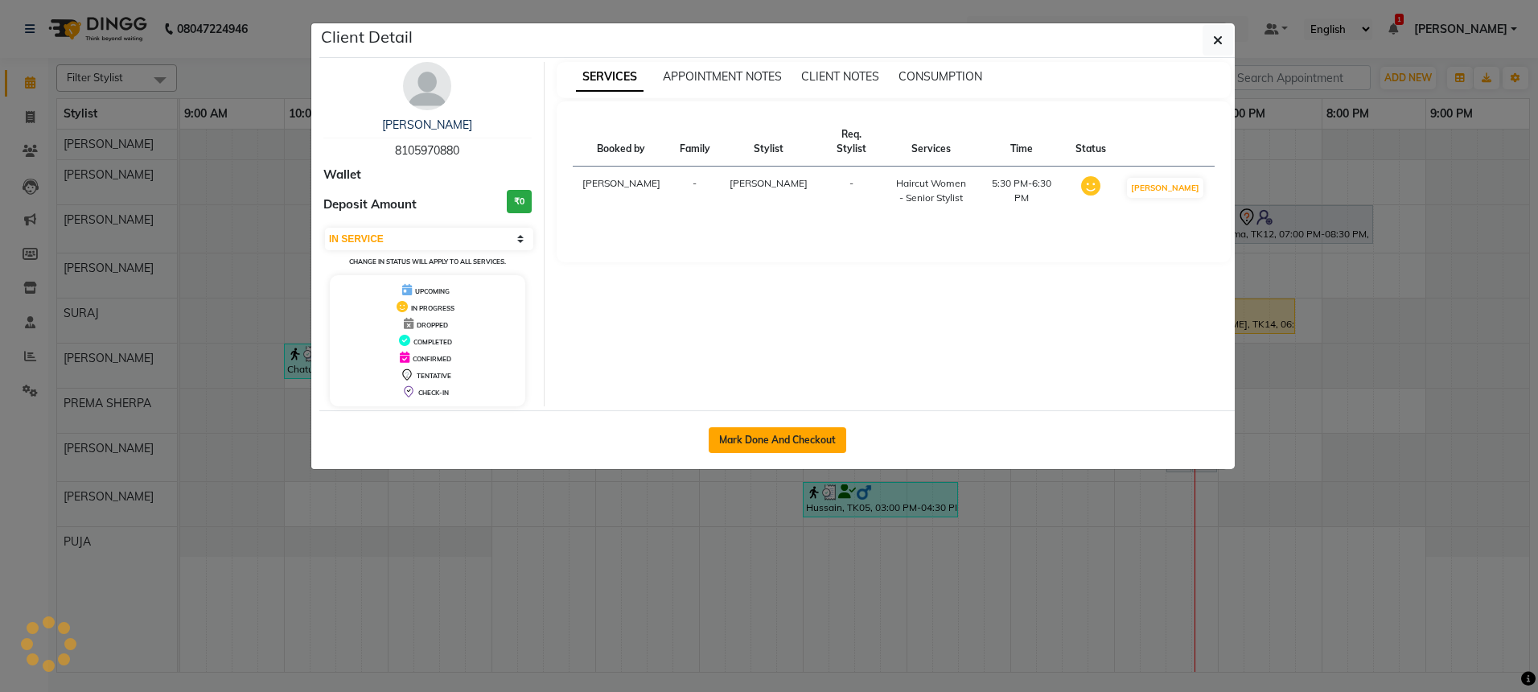
click at [745, 436] on button "Mark Done And Checkout" at bounding box center [778, 440] width 138 height 26
select select "service"
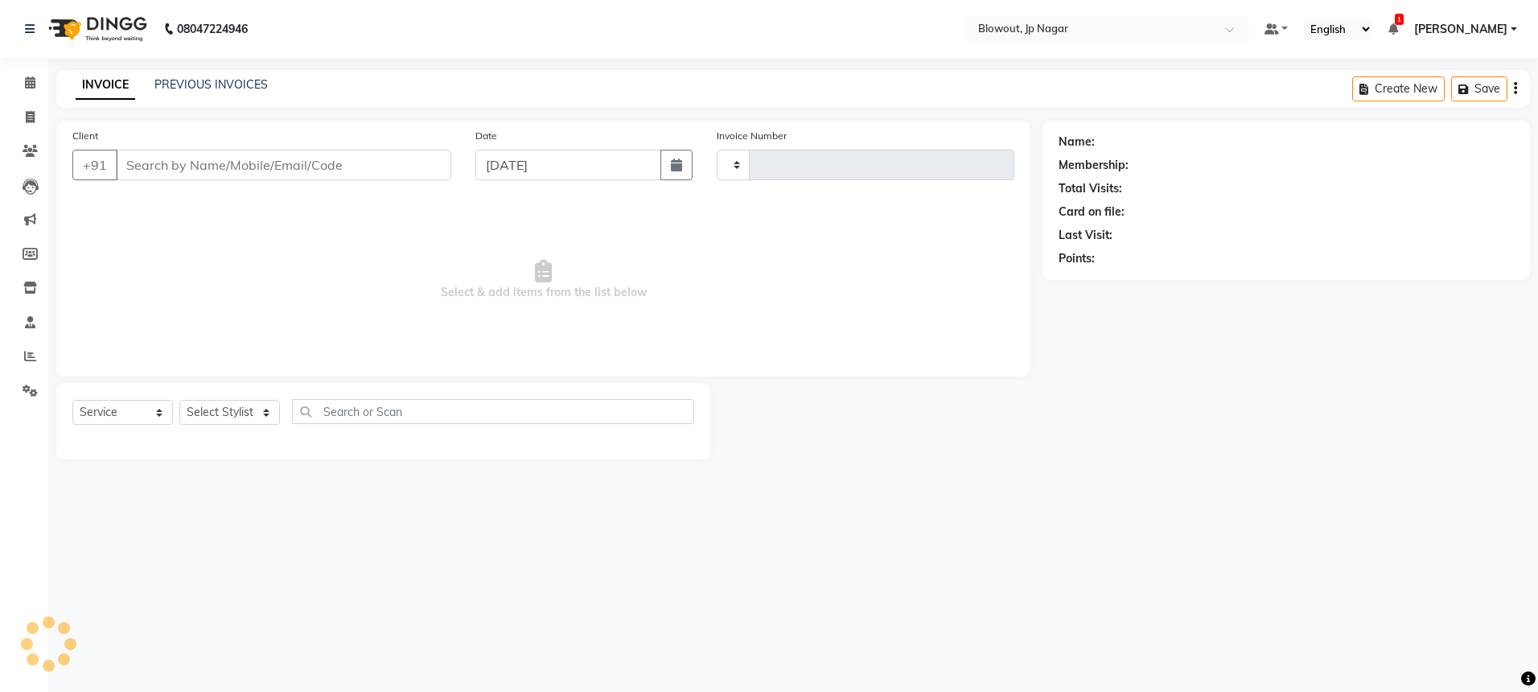
type input "2483"
select select "6261"
type input "8105970880"
select select "68137"
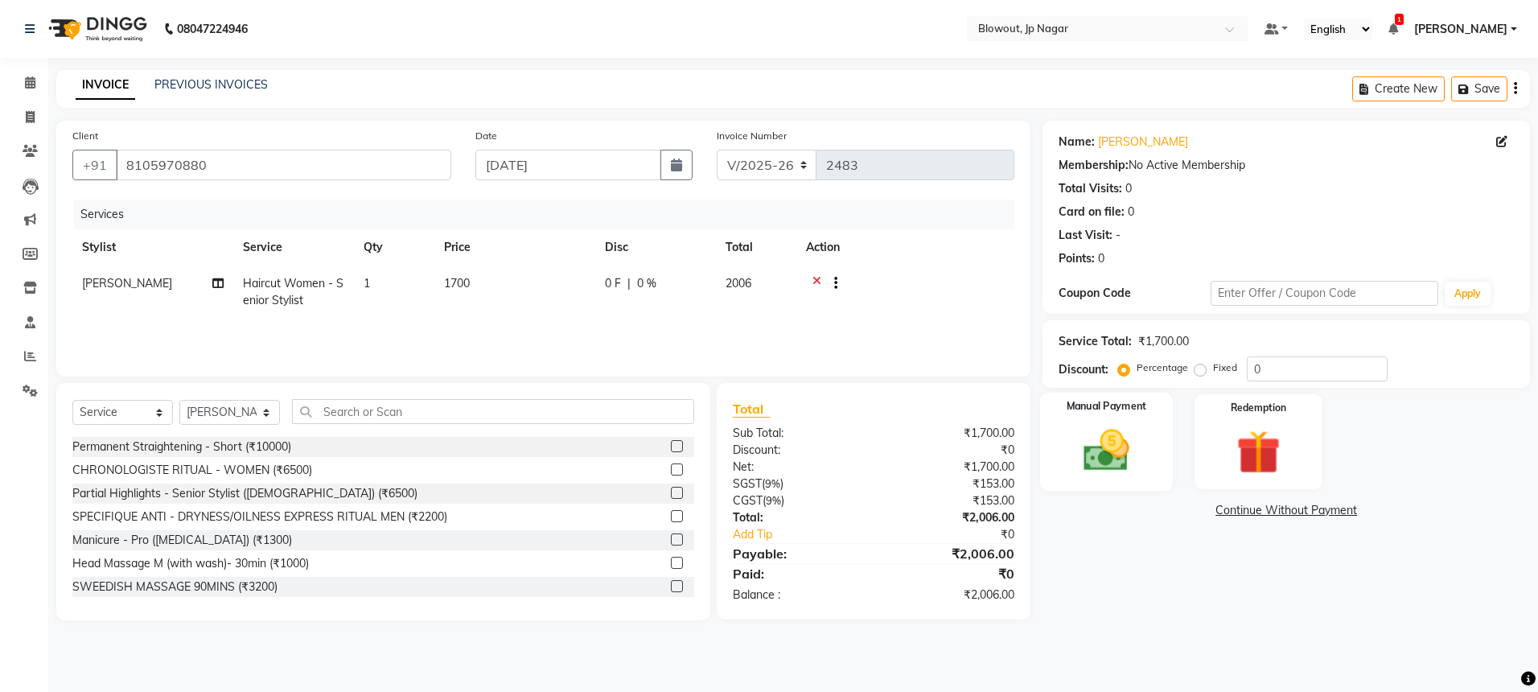
click at [1130, 411] on label "Manual Payment" at bounding box center [1107, 406] width 80 height 15
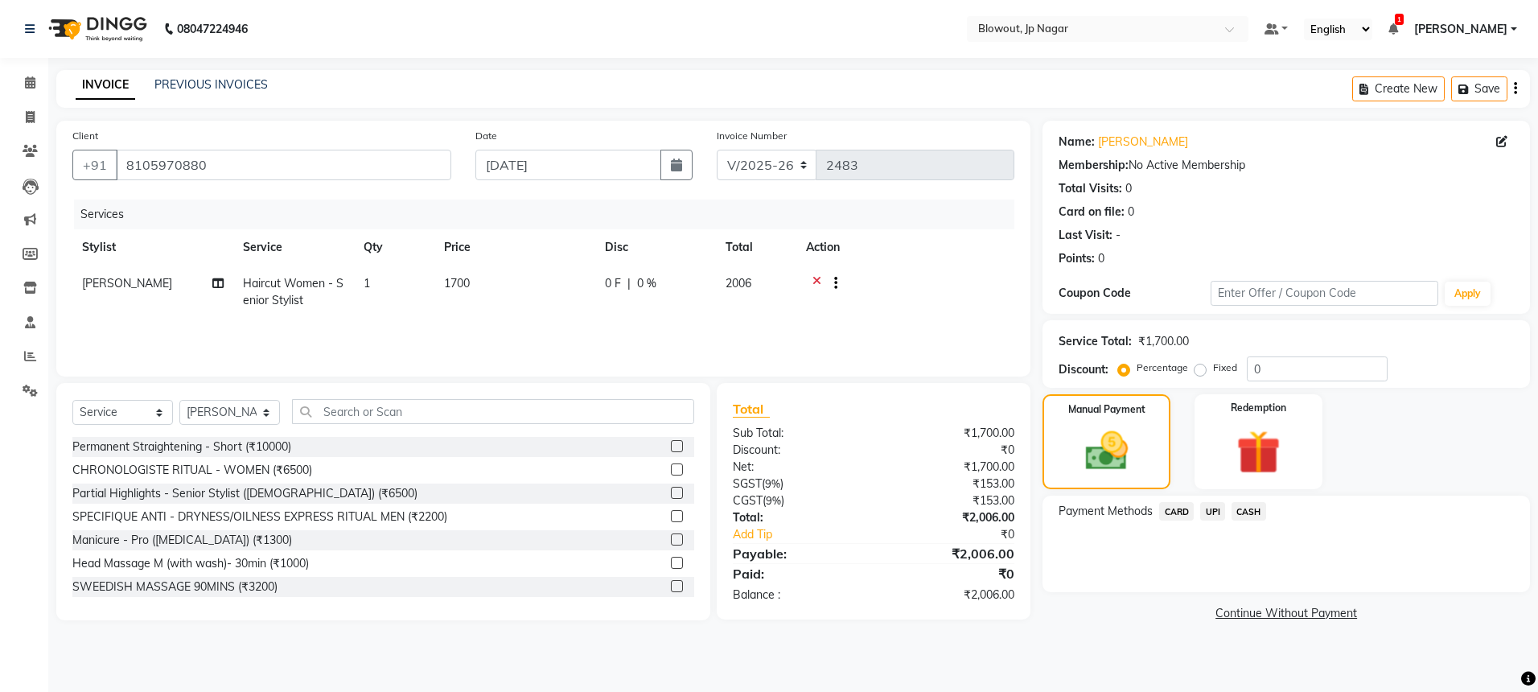
click at [1205, 510] on span "UPI" at bounding box center [1212, 511] width 25 height 19
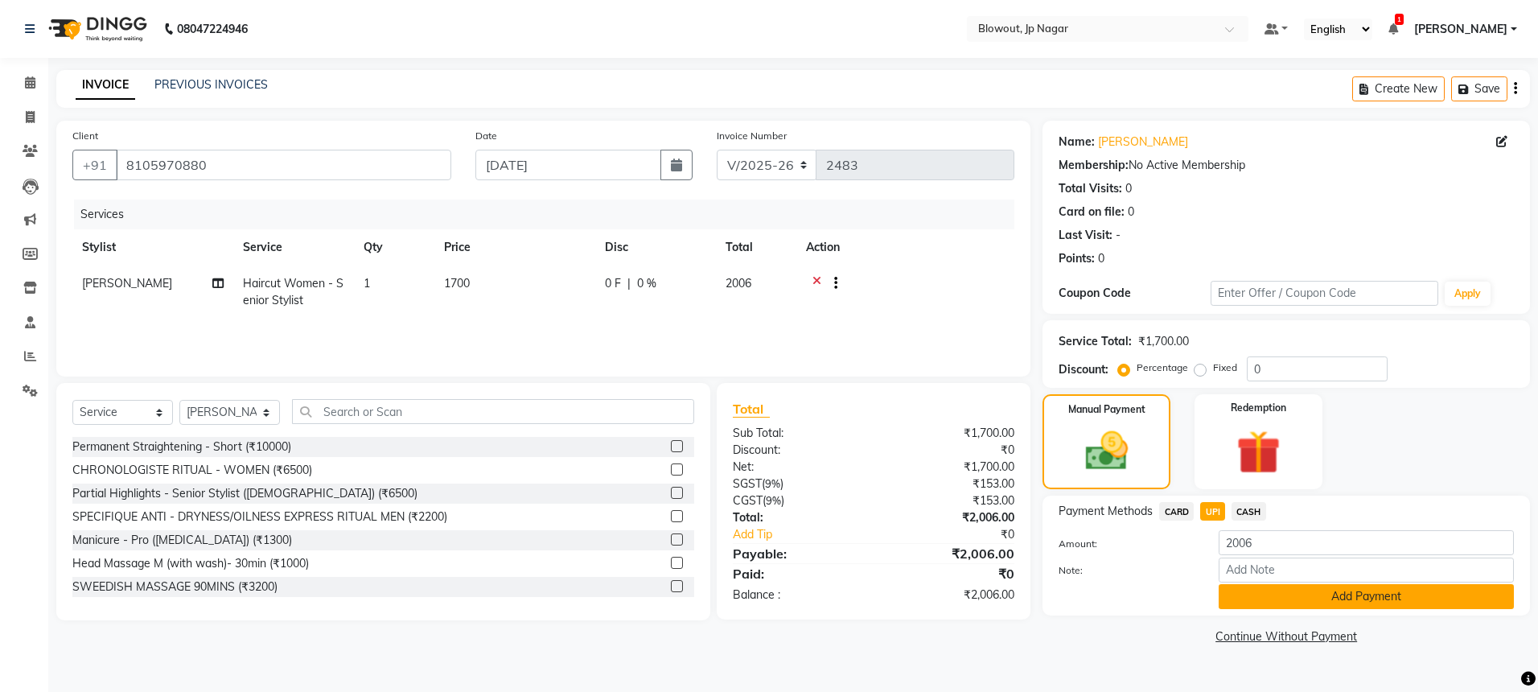
click at [1272, 590] on button "Add Payment" at bounding box center [1366, 596] width 295 height 25
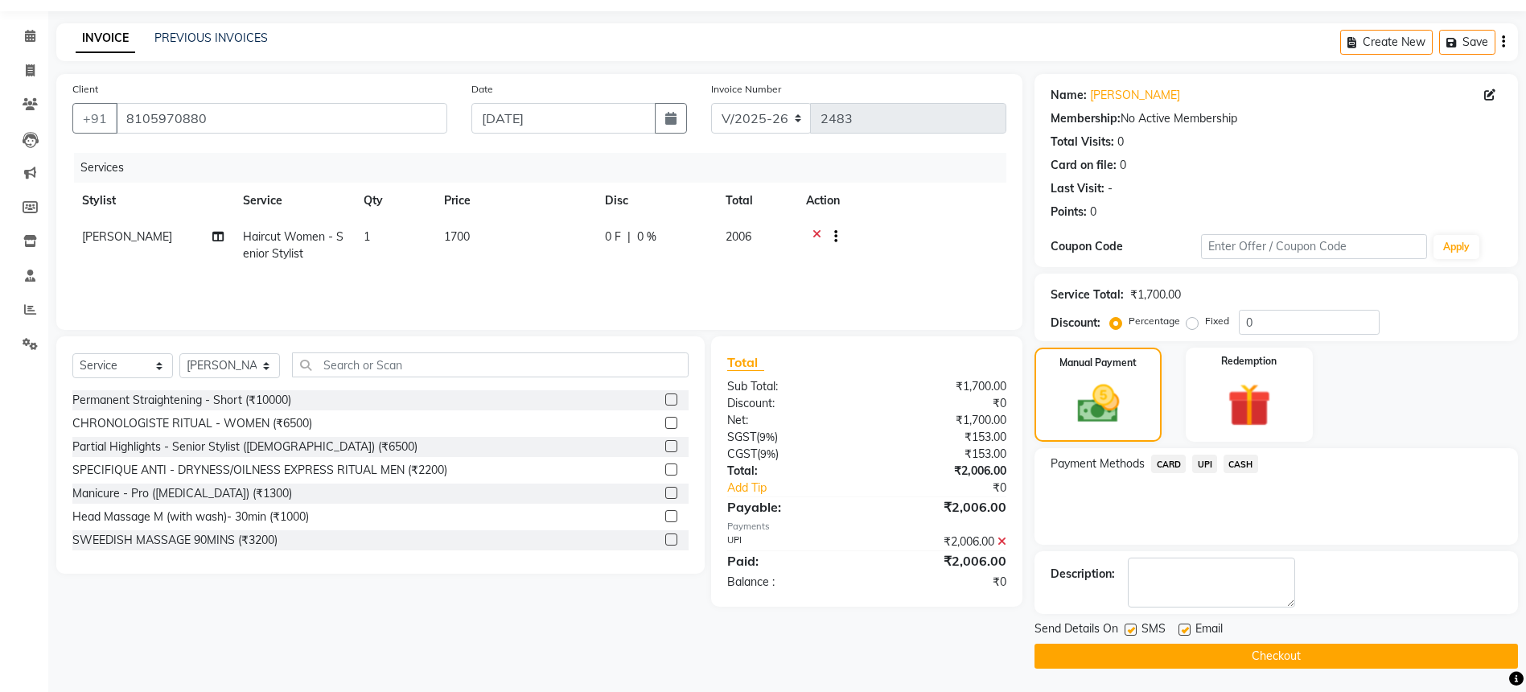
scroll to position [47, 0]
click at [1274, 659] on button "Checkout" at bounding box center [1276, 655] width 483 height 25
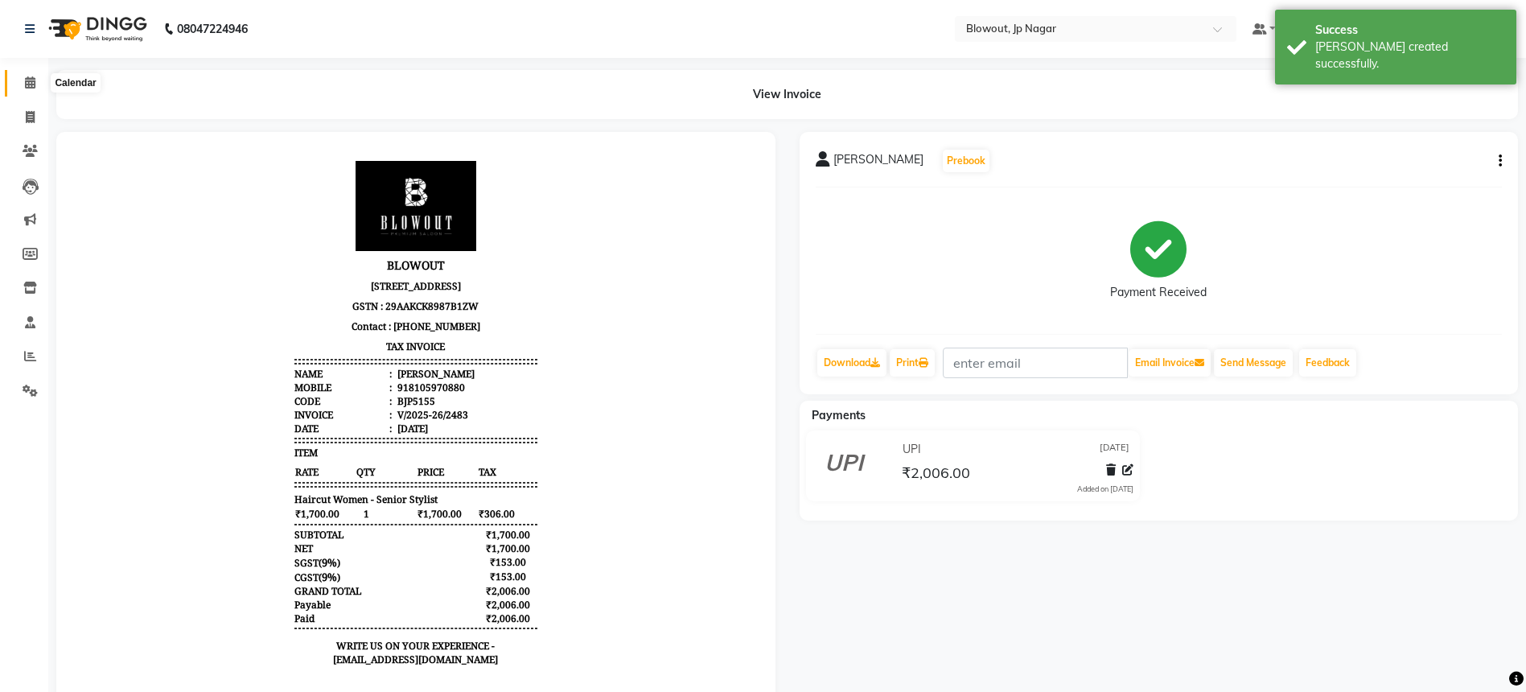
click at [35, 76] on icon at bounding box center [30, 82] width 10 height 12
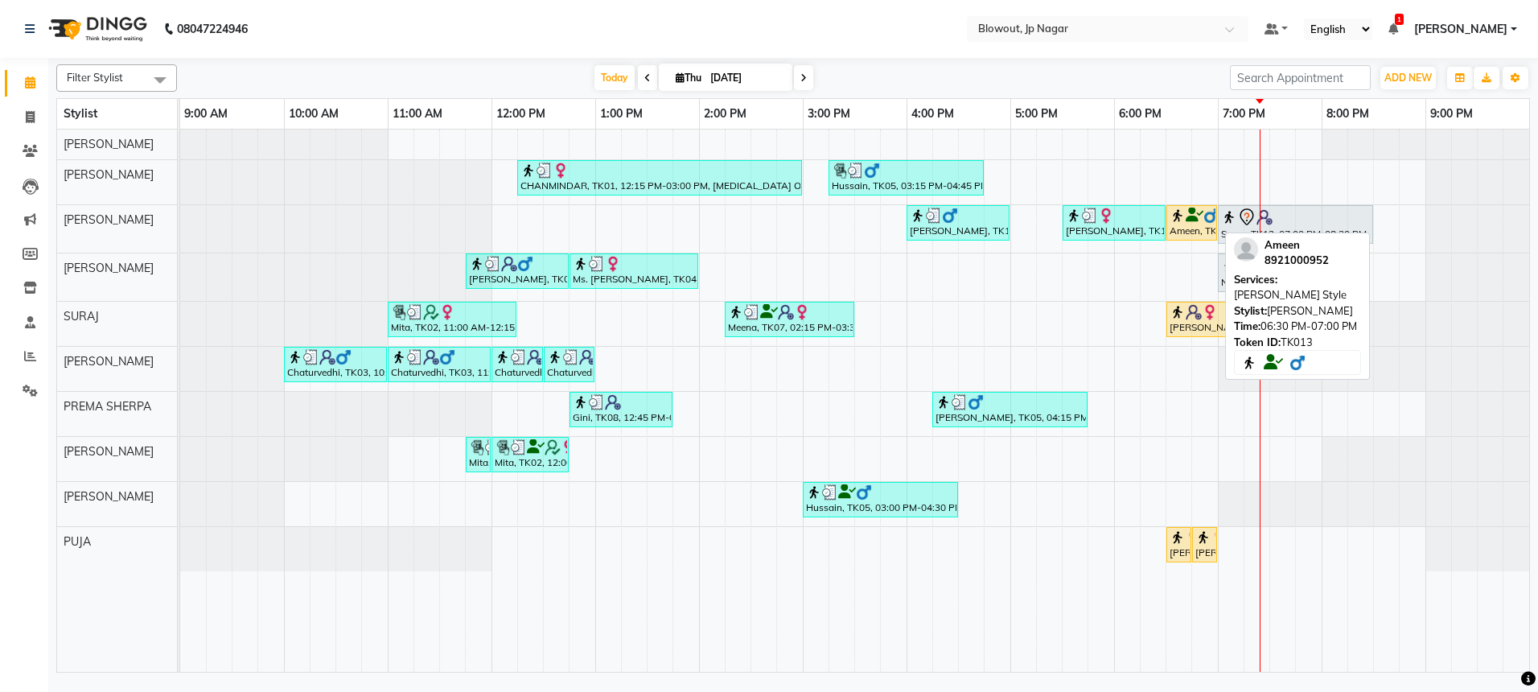
click at [1200, 229] on div "Ameen, TK13, 06:30 PM-07:00 PM, [PERSON_NAME] Style" at bounding box center [1191, 223] width 47 height 31
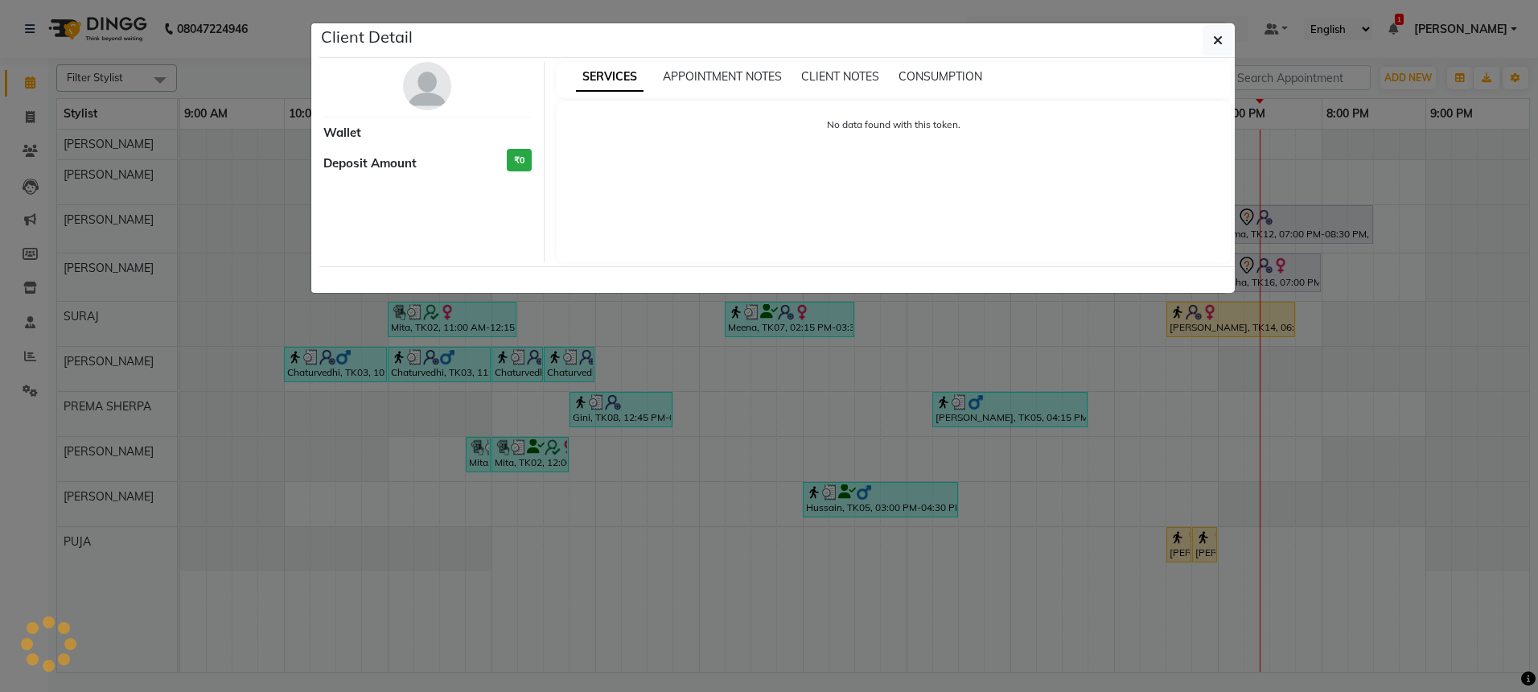
select select "1"
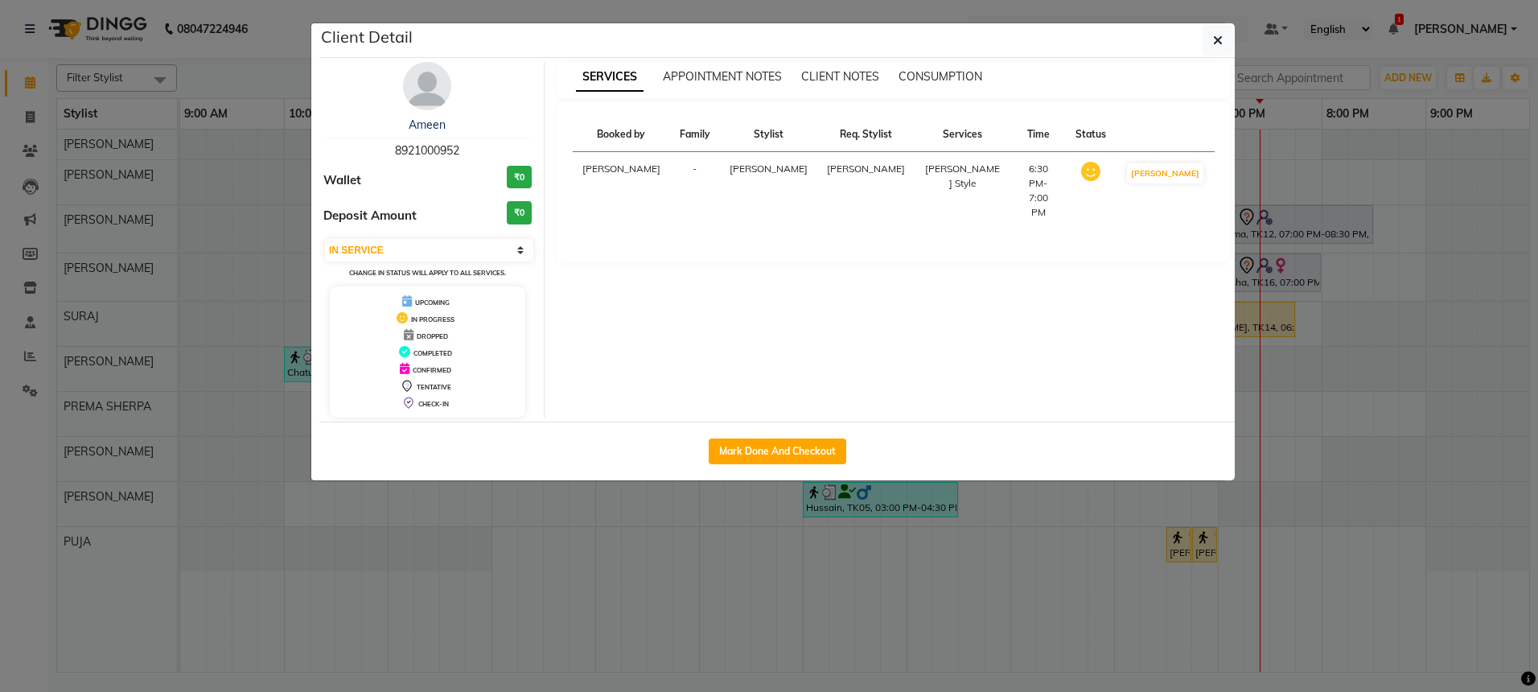
click at [796, 466] on div "Mark Done And Checkout" at bounding box center [777, 451] width 916 height 59
click at [793, 459] on button "Mark Done And Checkout" at bounding box center [778, 451] width 138 height 26
select select "service"
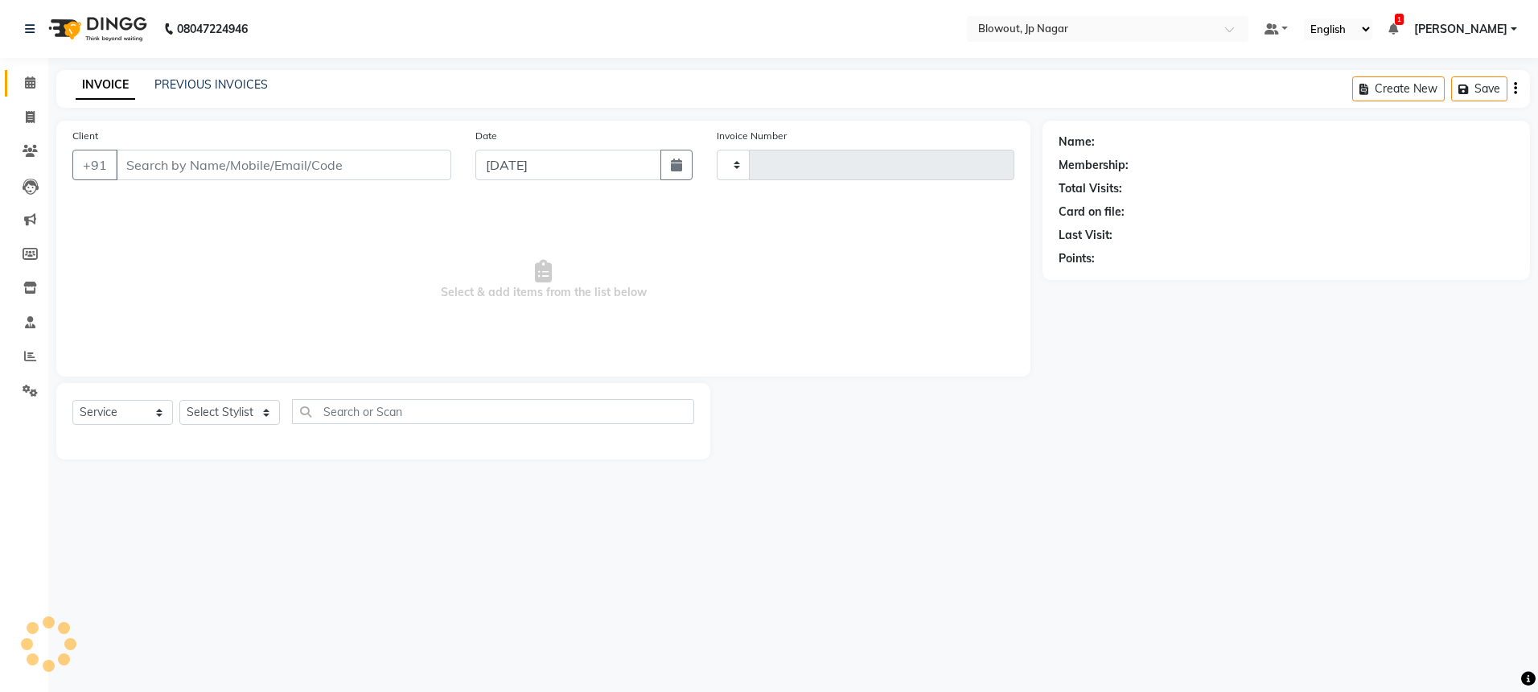
type input "2485"
select select "6261"
type input "8921000952"
select select "68137"
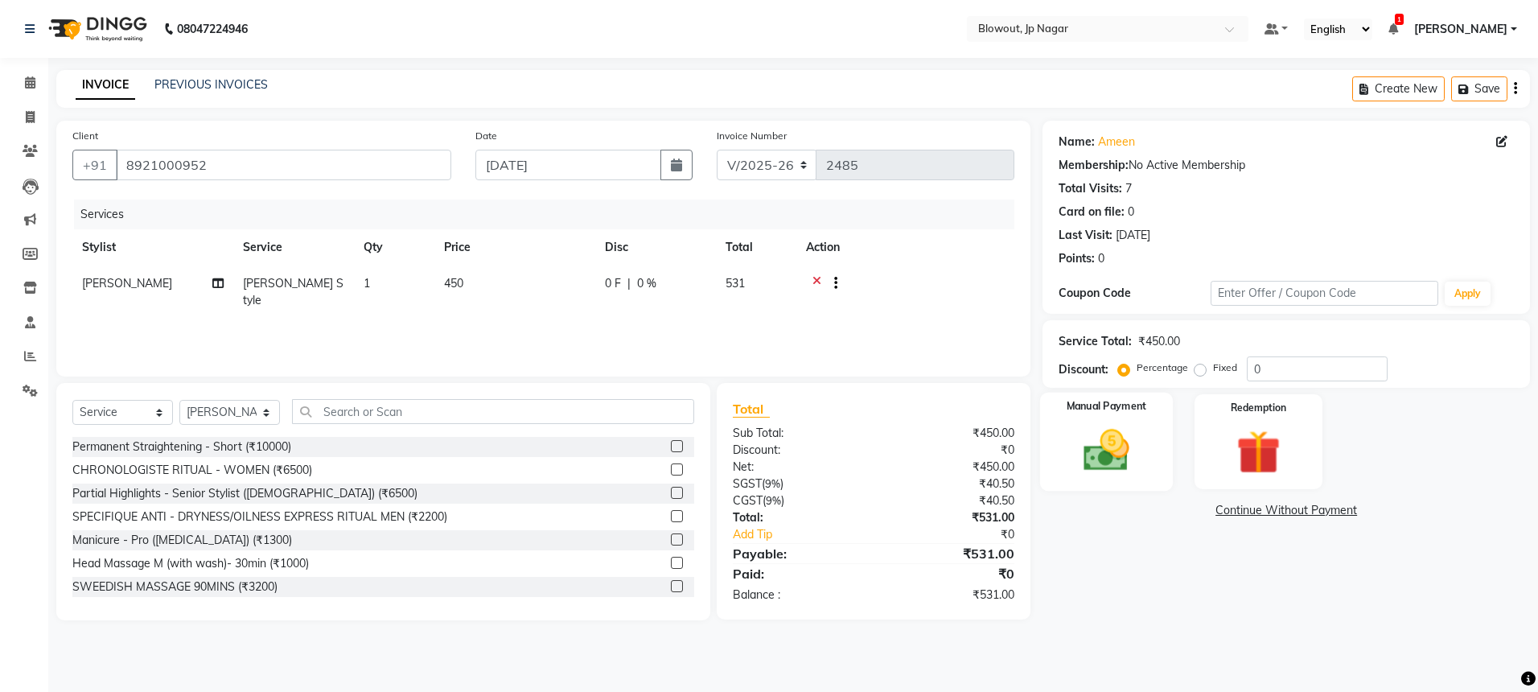
click at [1123, 414] on div "Manual Payment" at bounding box center [1106, 442] width 133 height 99
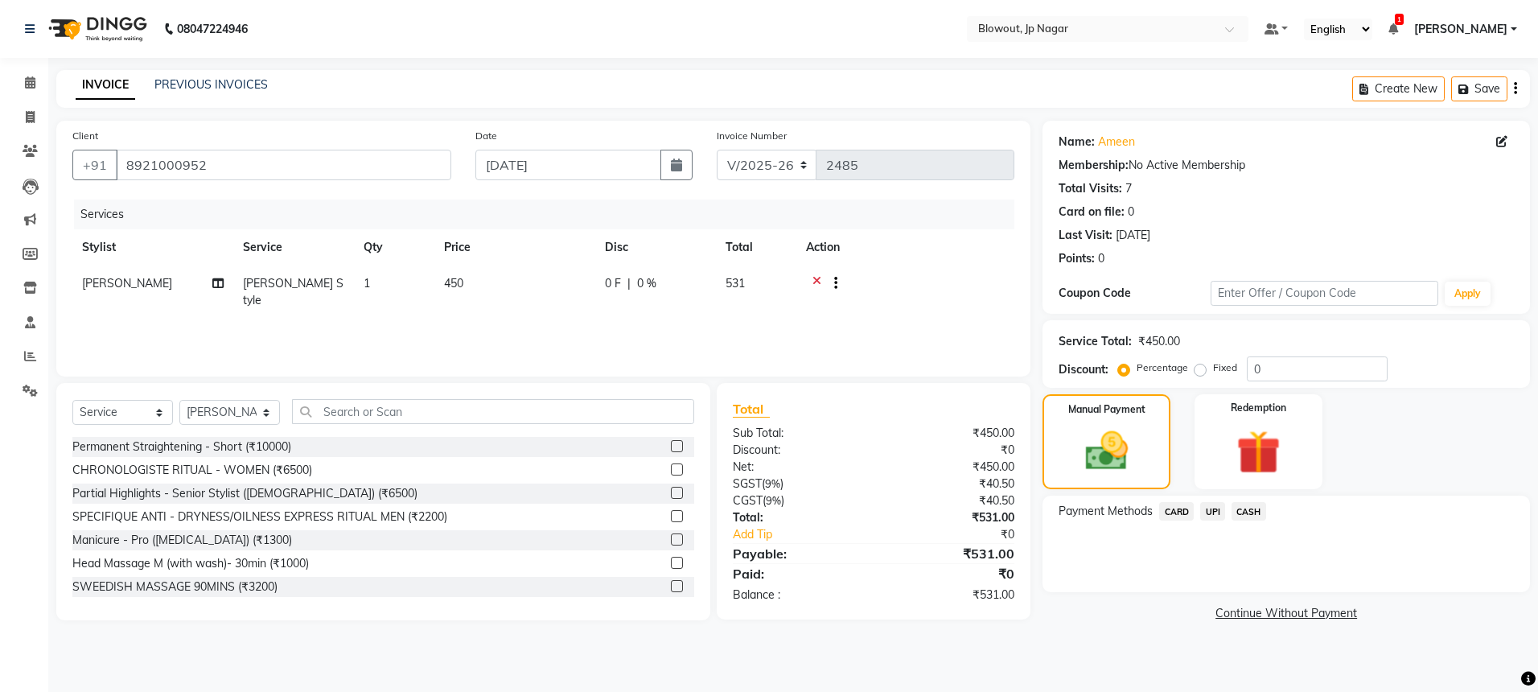
click at [1227, 514] on div "CASH" at bounding box center [1245, 513] width 41 height 22
click at [1216, 514] on span "UPI" at bounding box center [1212, 511] width 25 height 19
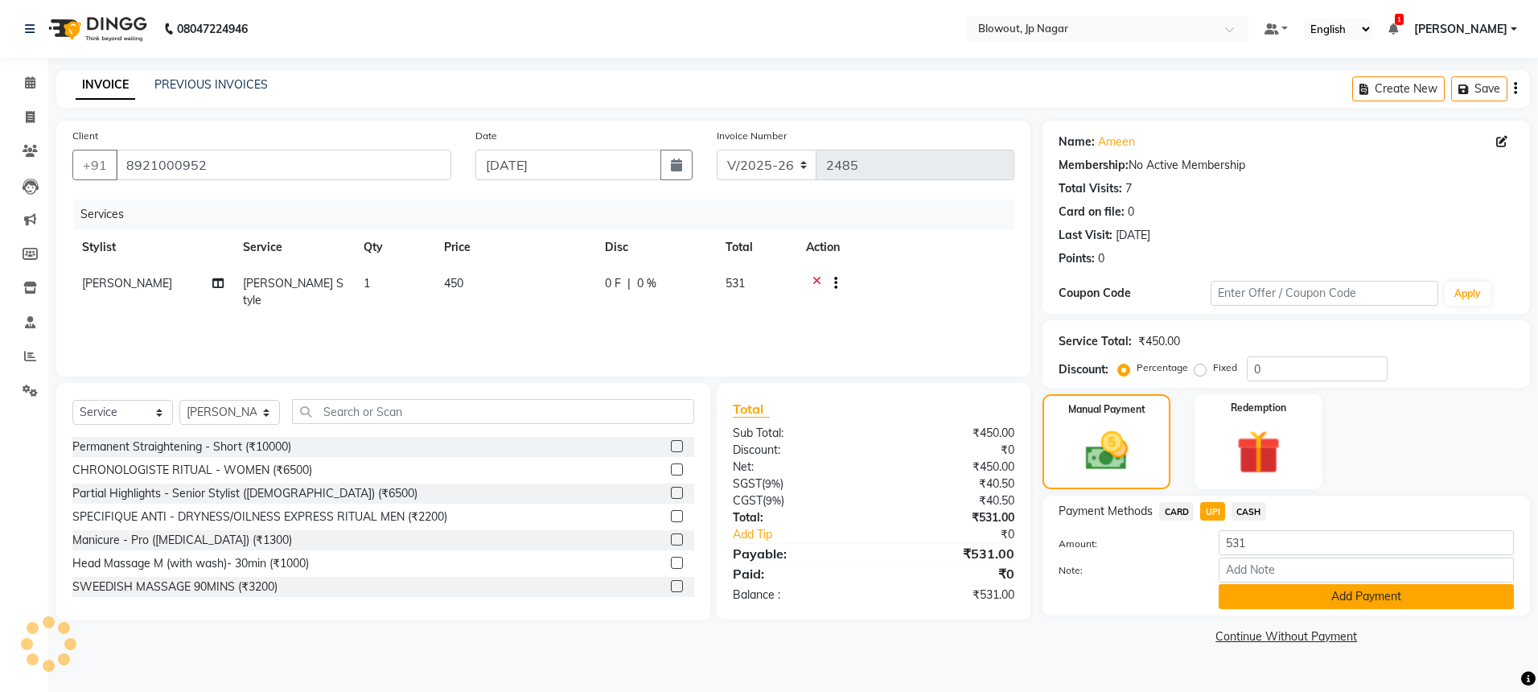
click at [1323, 605] on button "Add Payment" at bounding box center [1366, 596] width 295 height 25
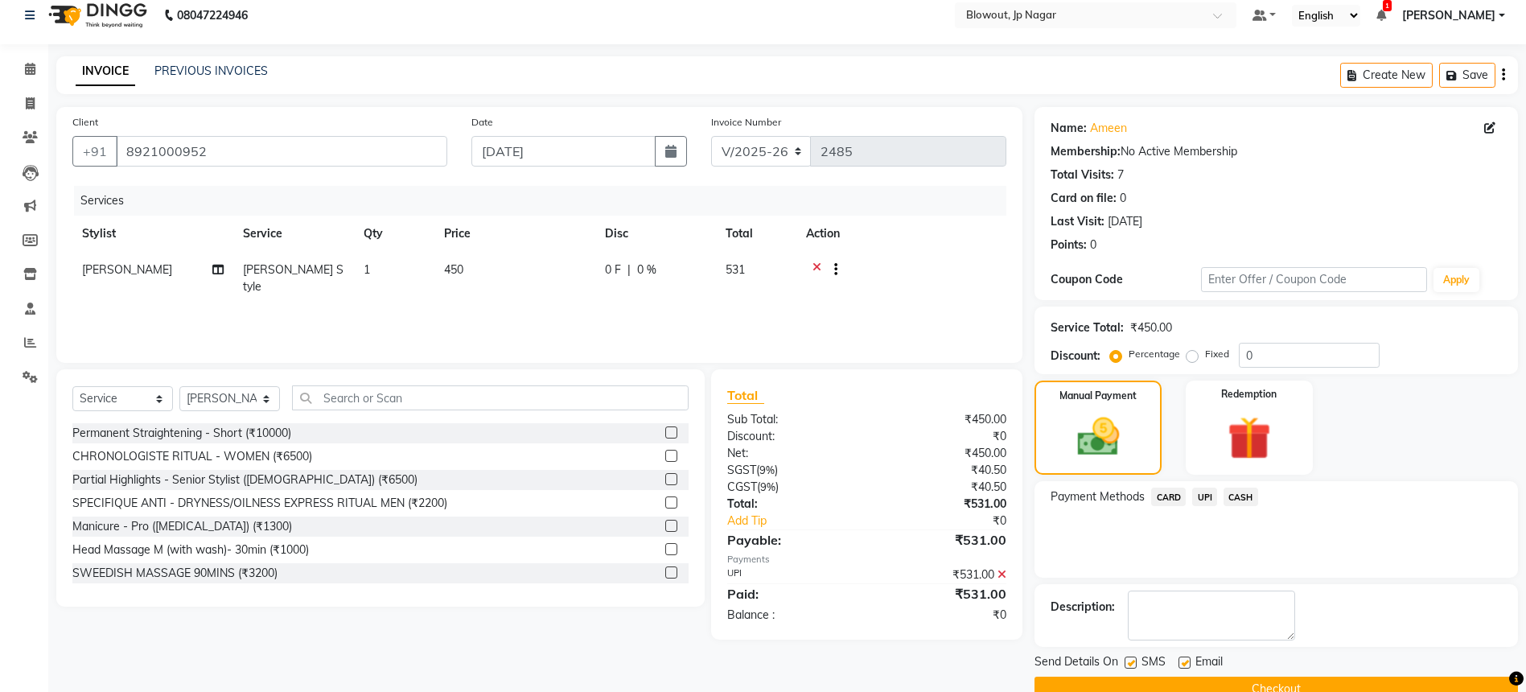
scroll to position [47, 0]
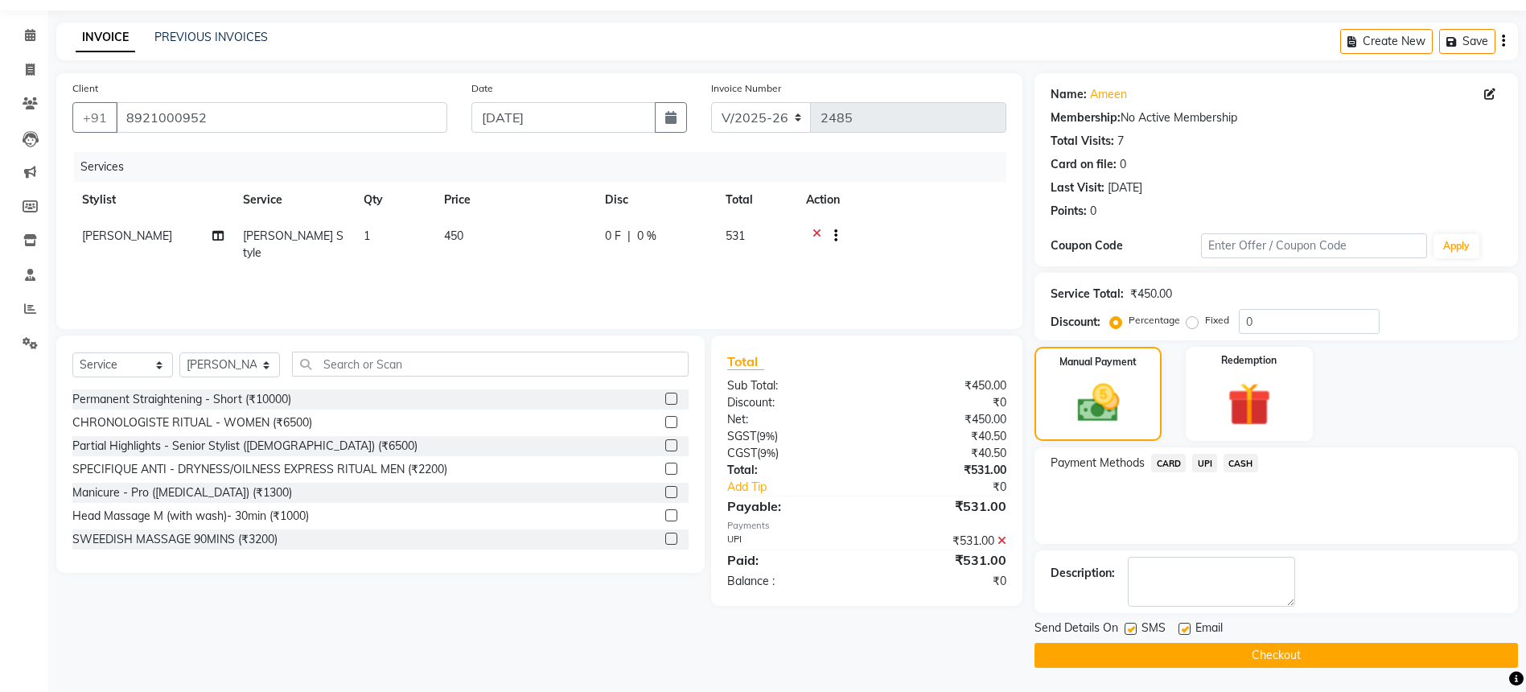
click at [1287, 659] on button "Checkout" at bounding box center [1276, 655] width 483 height 25
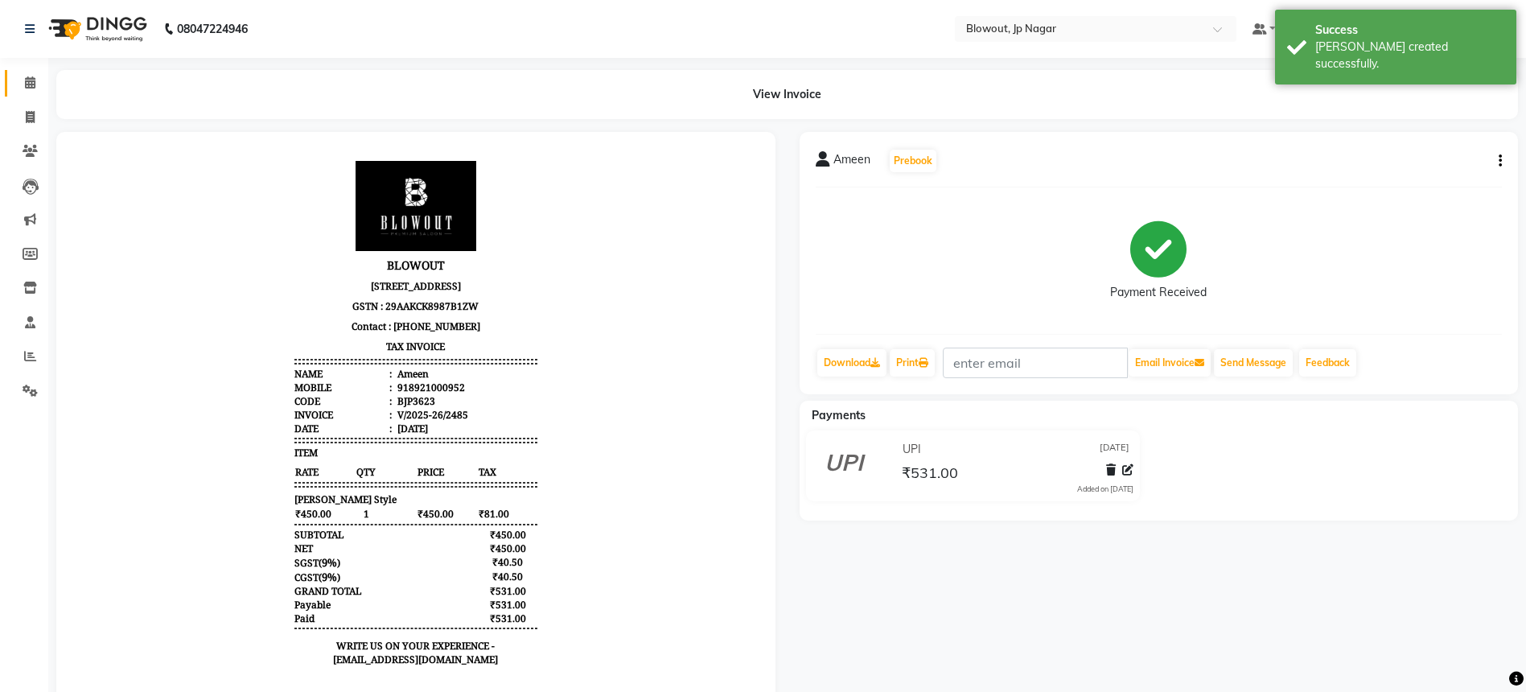
click at [21, 93] on link "Calendar" at bounding box center [24, 83] width 39 height 27
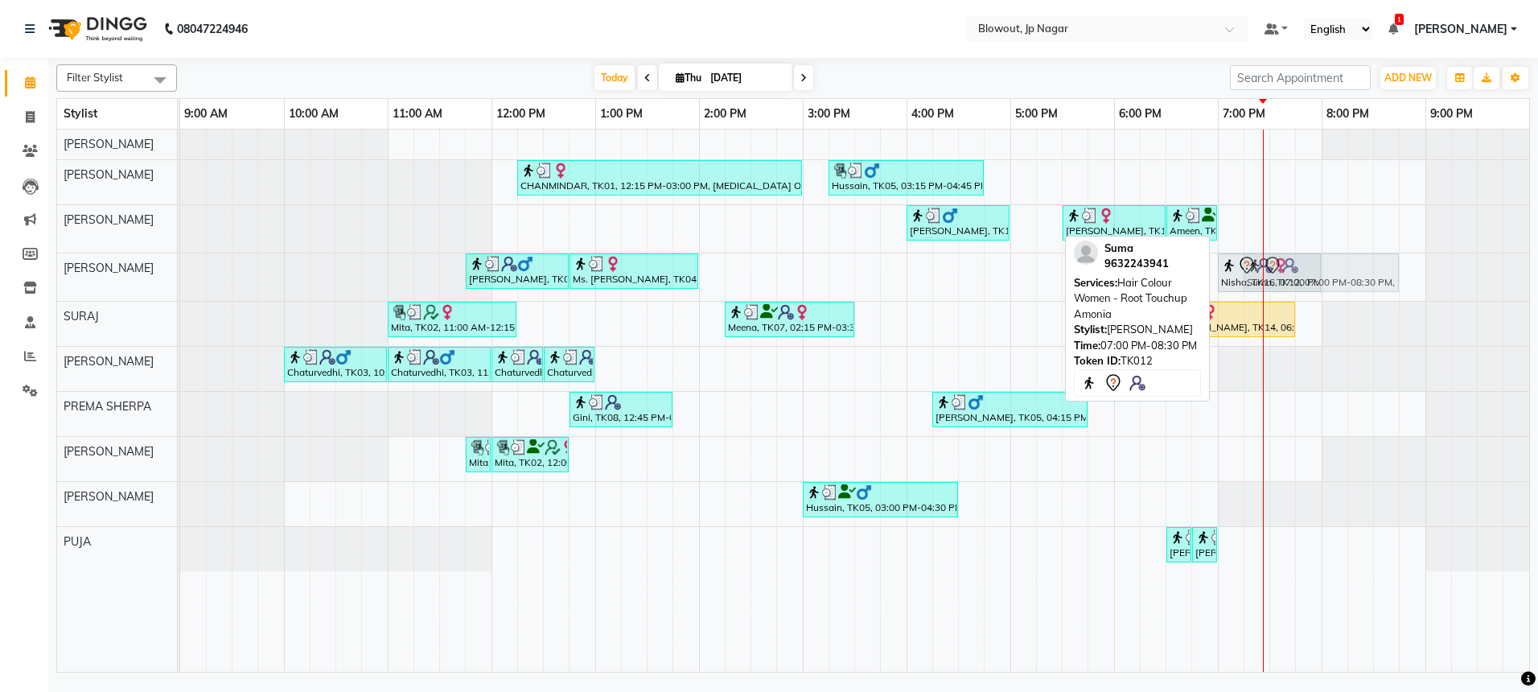
drag, startPoint x: 1268, startPoint y: 232, endPoint x: 1286, endPoint y: 274, distance: 45.0
click at [1286, 274] on tbody "CHANMINDAR, TK01, 12:15 PM-03:00 PM, [MEDICAL_DATA] OFFER - 8999 (₹8999) [PERSO…" at bounding box center [854, 351] width 1349 height 442
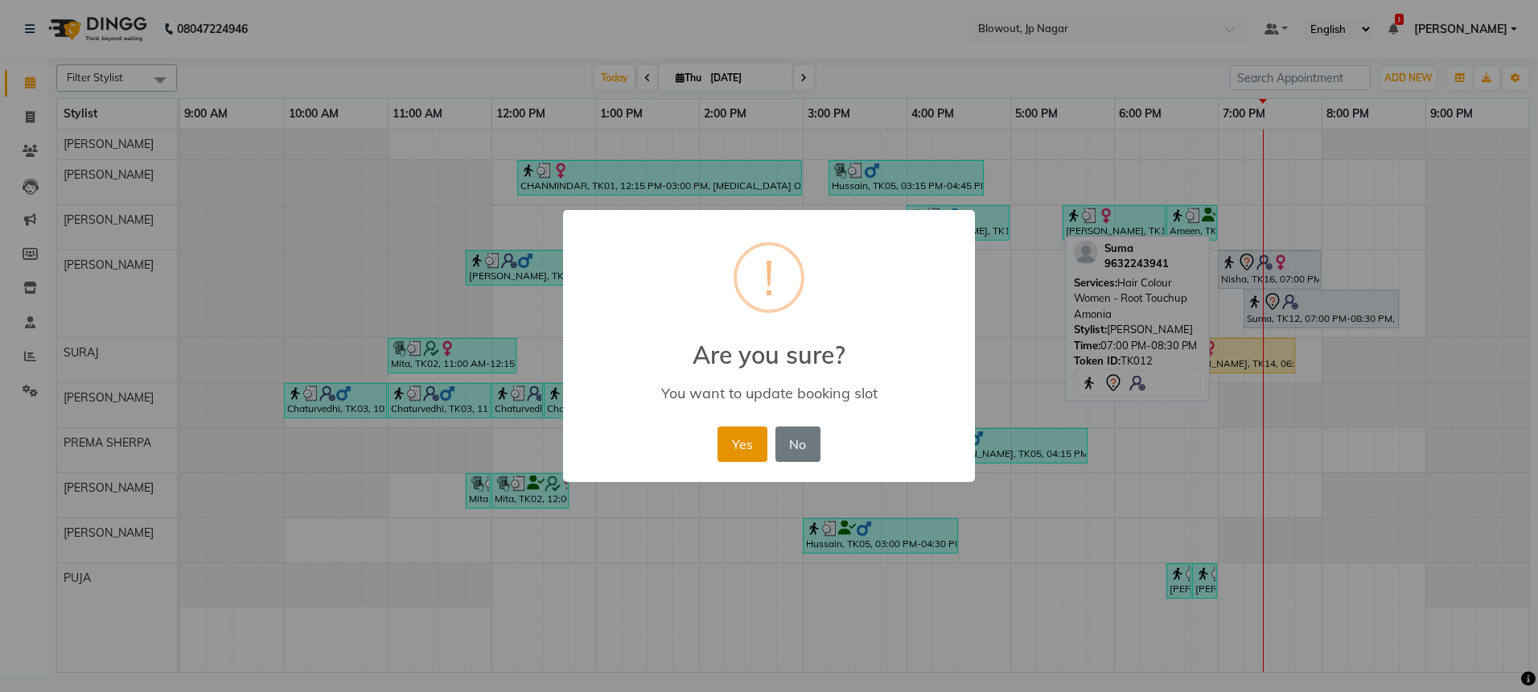
click at [740, 431] on button "Yes" at bounding box center [742, 443] width 49 height 35
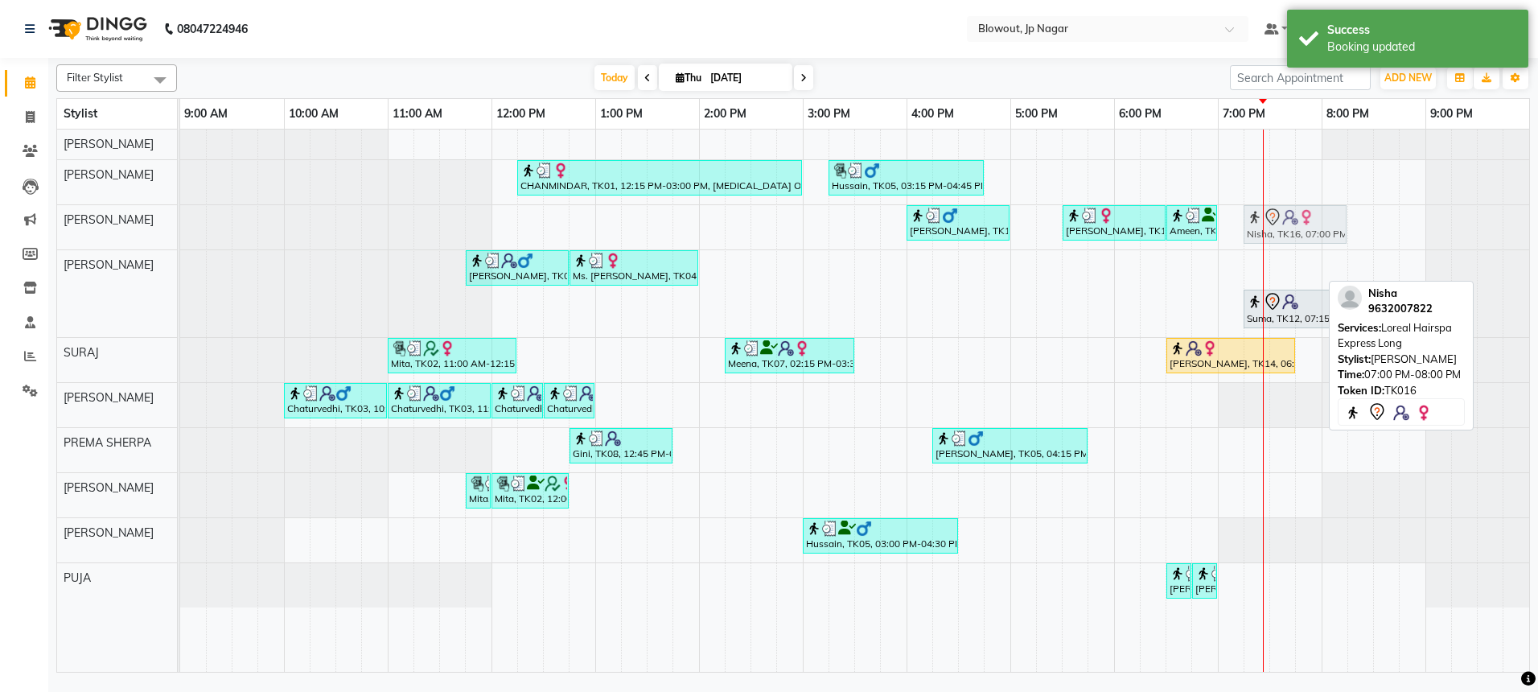
drag, startPoint x: 1242, startPoint y: 277, endPoint x: 1267, endPoint y: 241, distance: 43.3
click at [1267, 241] on tbody "CHANMINDAR, TK01, 12:15 PM-03:00 PM, [MEDICAL_DATA] OFFER - 8999 (₹8999) [PERSO…" at bounding box center [854, 369] width 1349 height 478
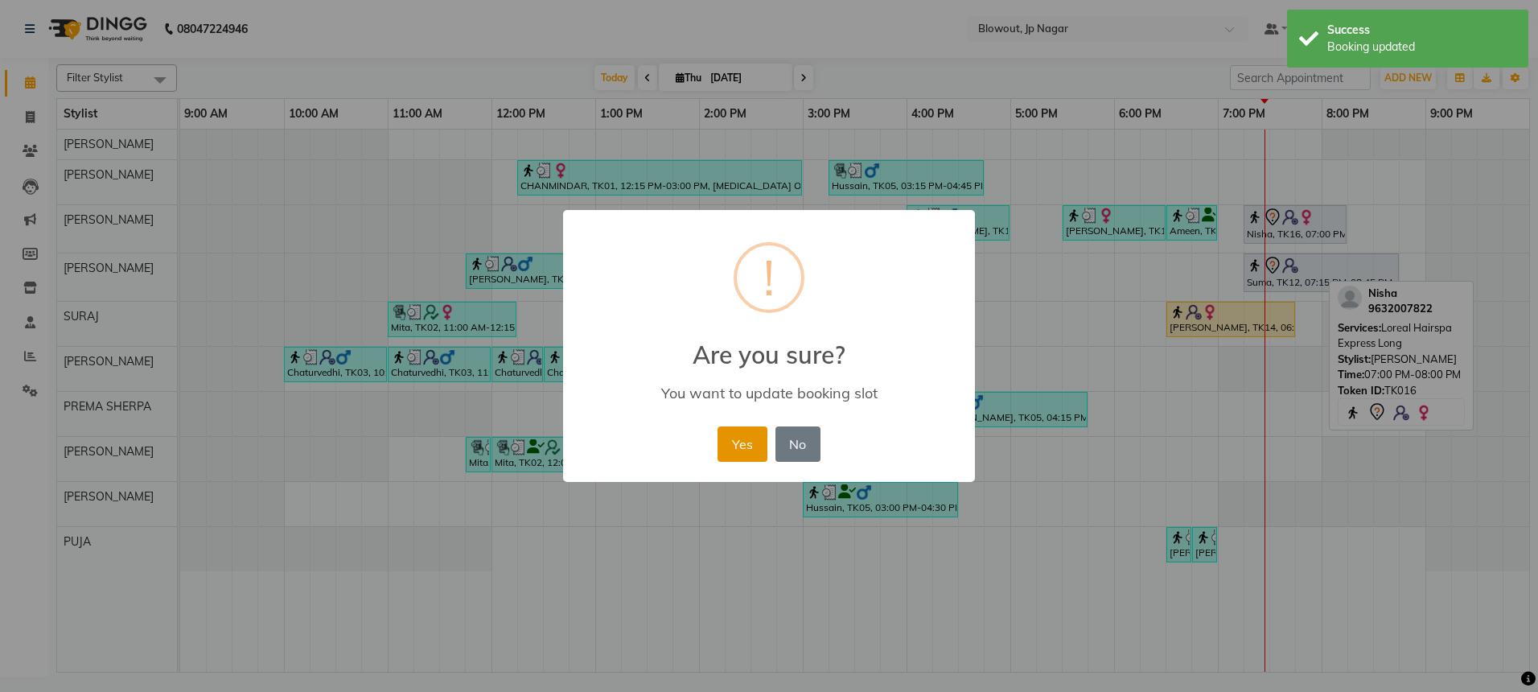
click at [742, 428] on button "Yes" at bounding box center [742, 443] width 49 height 35
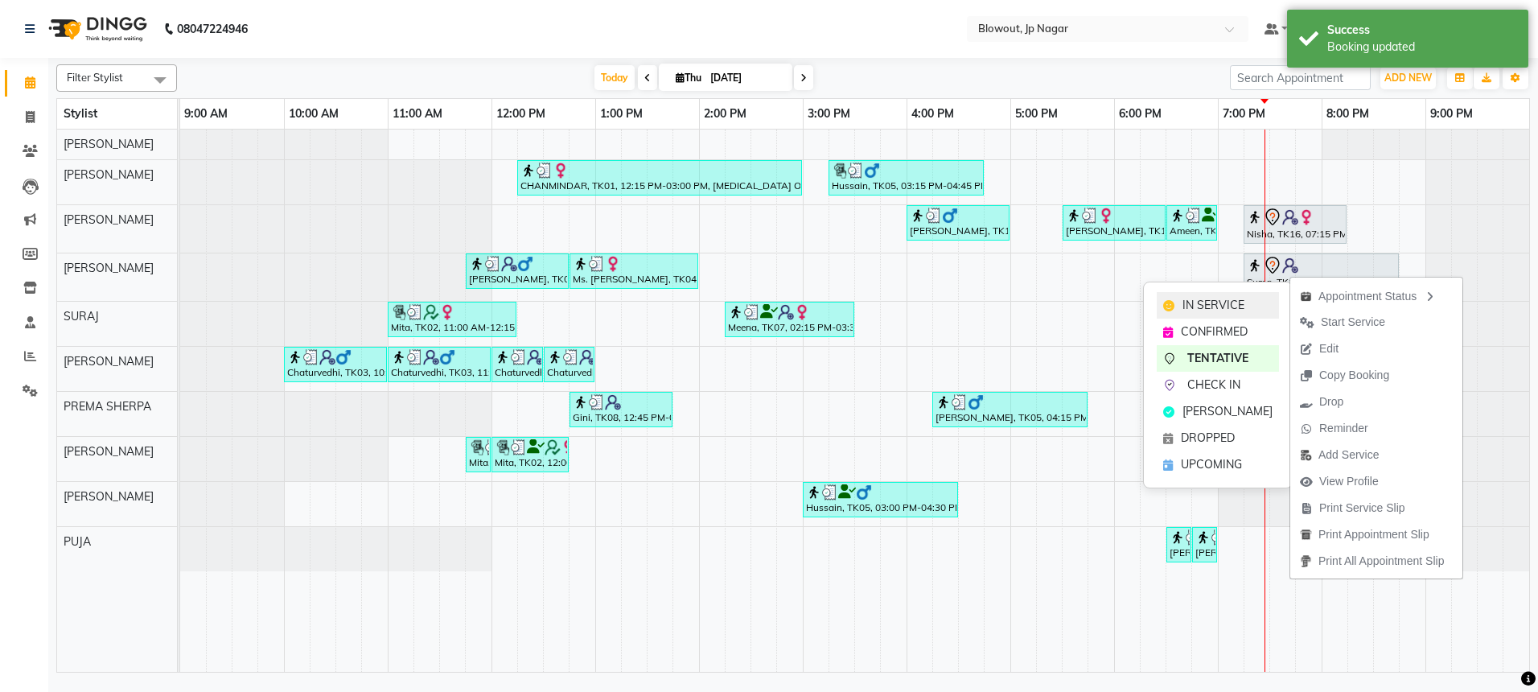
click at [1207, 307] on span "IN SERVICE" at bounding box center [1214, 305] width 62 height 17
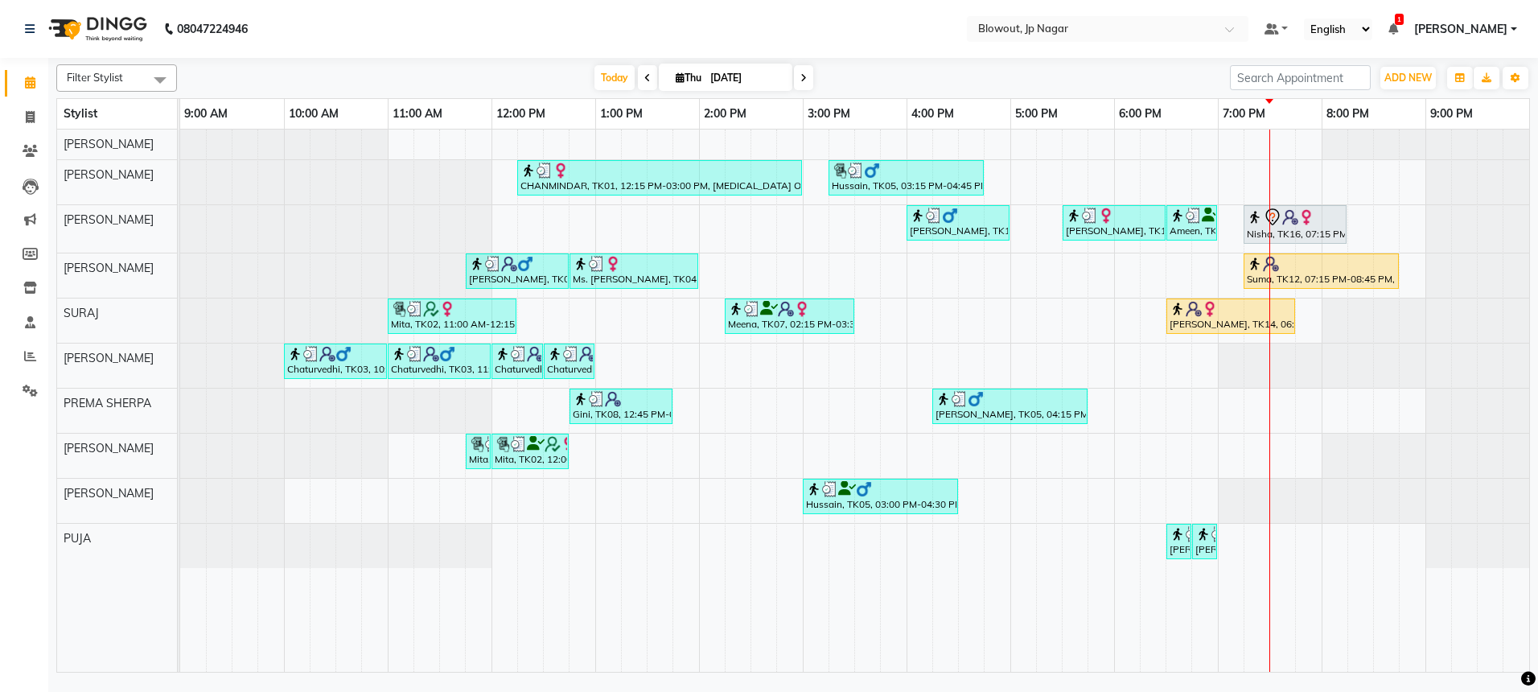
click at [805, 70] on span at bounding box center [803, 77] width 19 height 25
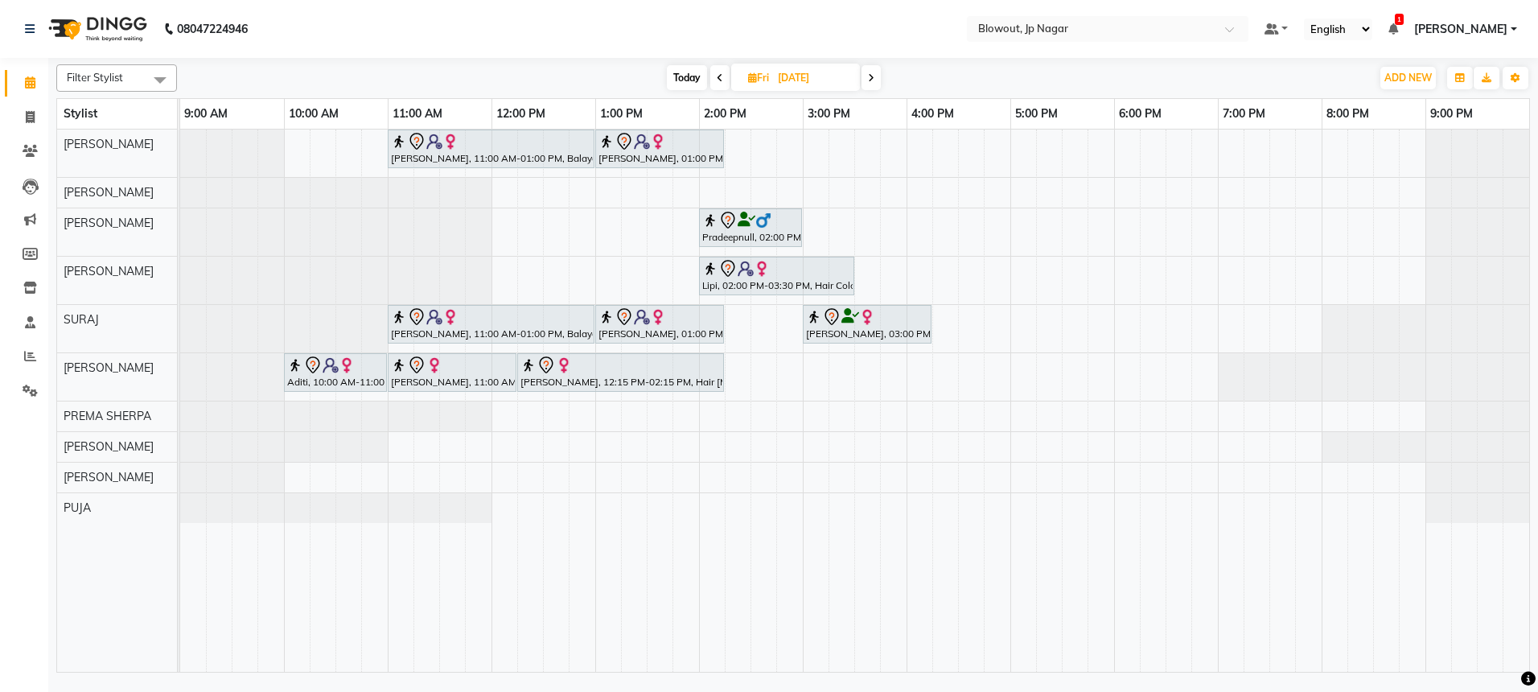
click at [717, 73] on icon at bounding box center [720, 78] width 6 height 10
type input "[DATE]"
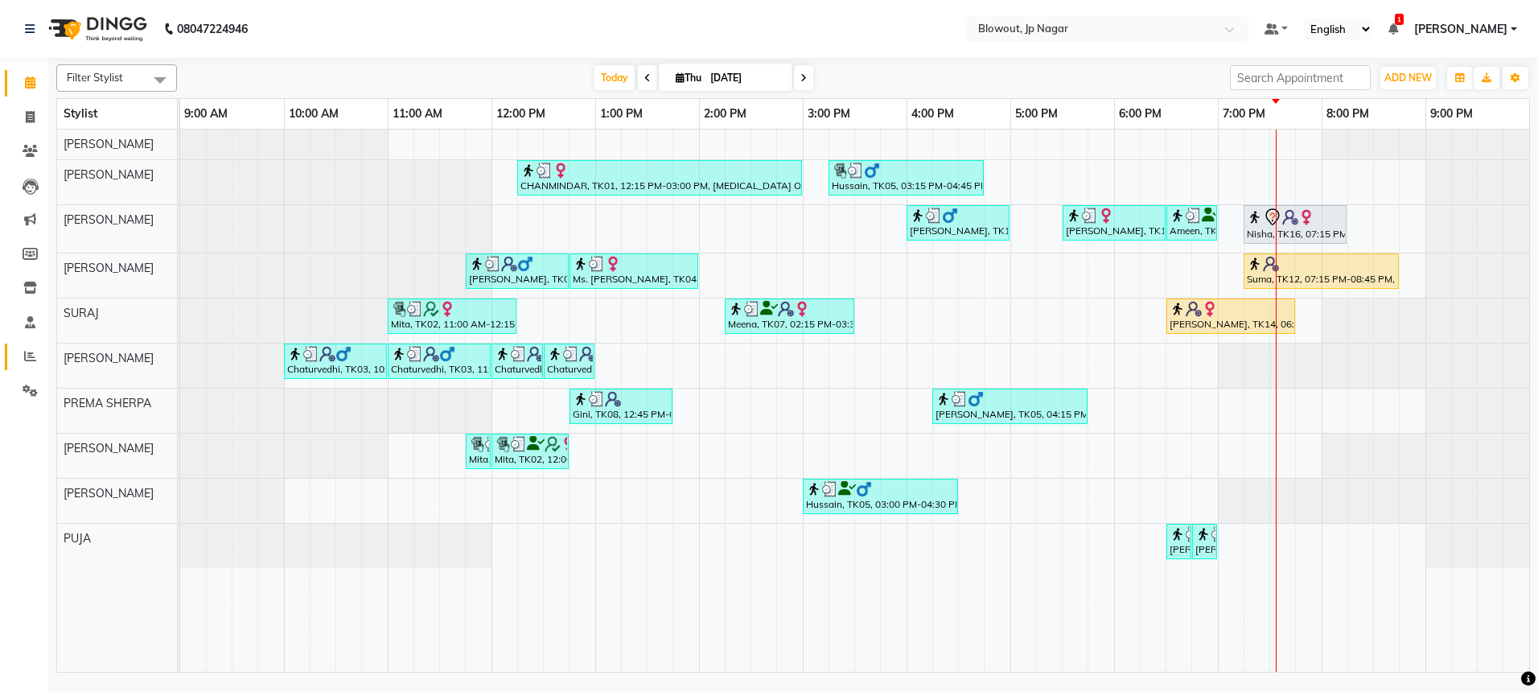
click at [32, 360] on icon at bounding box center [30, 356] width 12 height 12
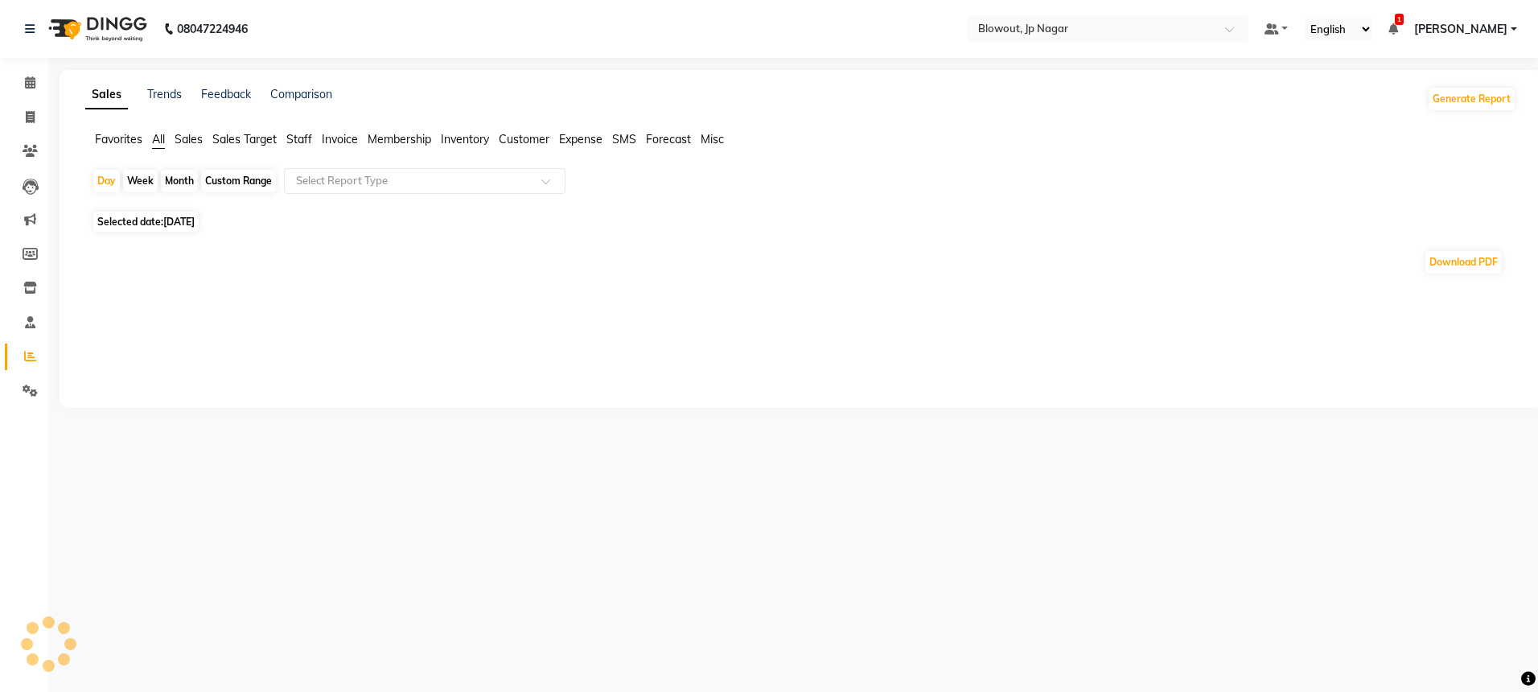
click at [512, 194] on div "Day Week Month Custom Range Select Report Type" at bounding box center [801, 187] width 1418 height 39
click at [456, 175] on input "text" at bounding box center [409, 181] width 232 height 16
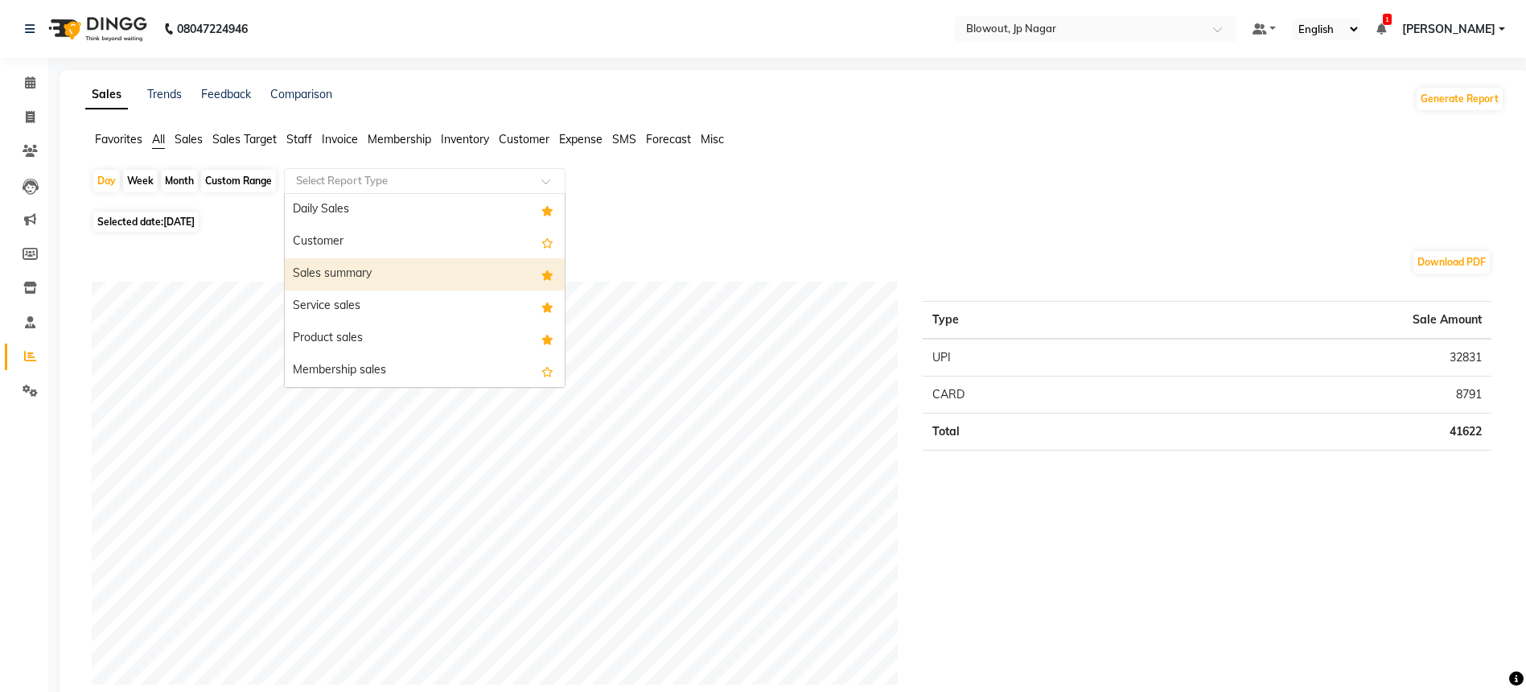
click at [417, 272] on div "Sales summary" at bounding box center [425, 274] width 280 height 32
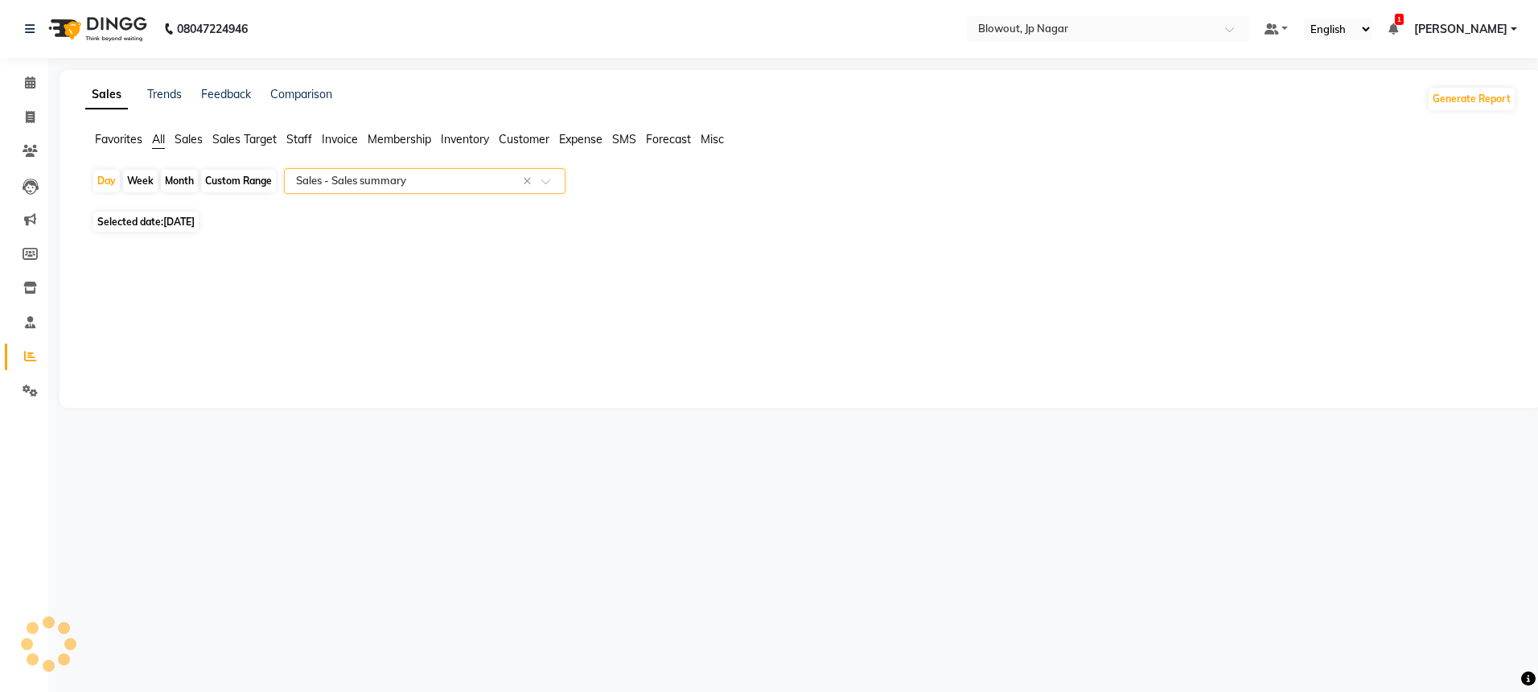
select select "full_report"
select select "csv"
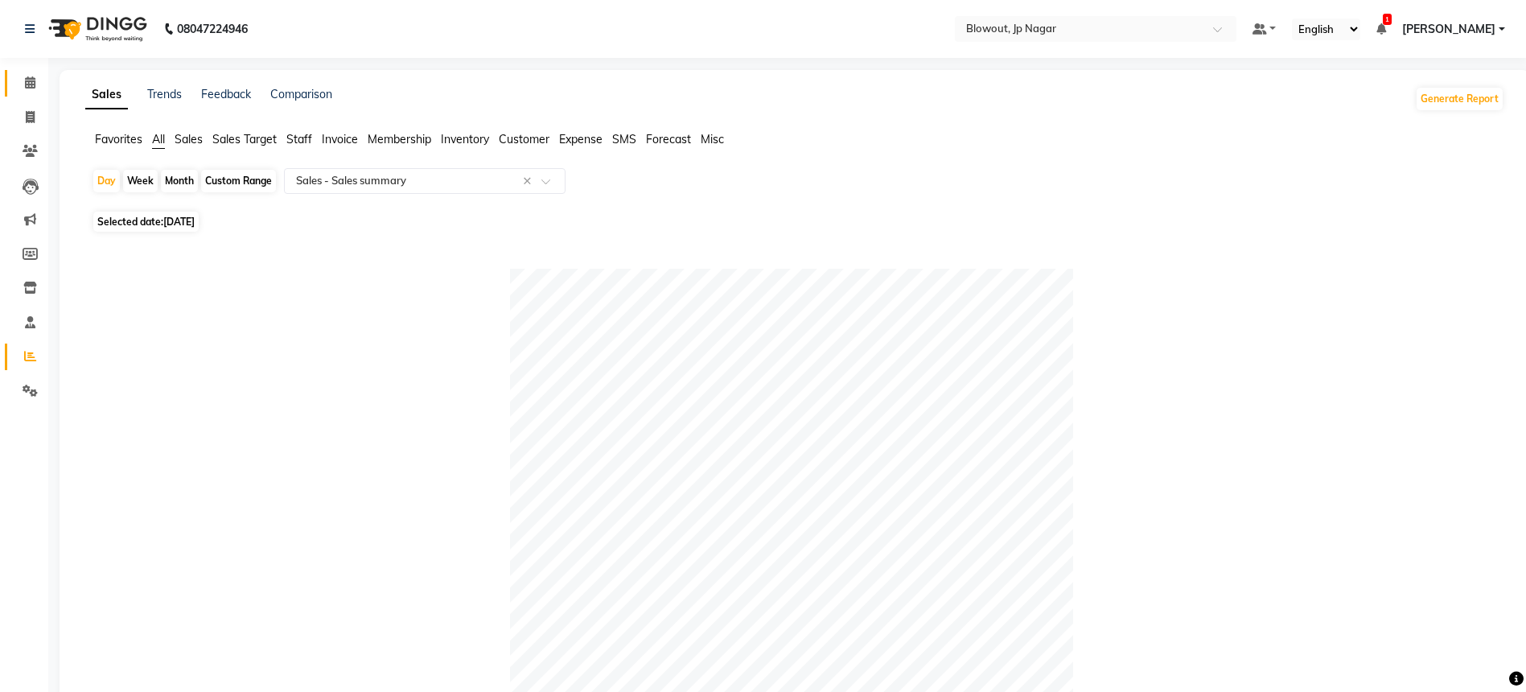
click at [36, 92] on link "Calendar" at bounding box center [24, 83] width 39 height 27
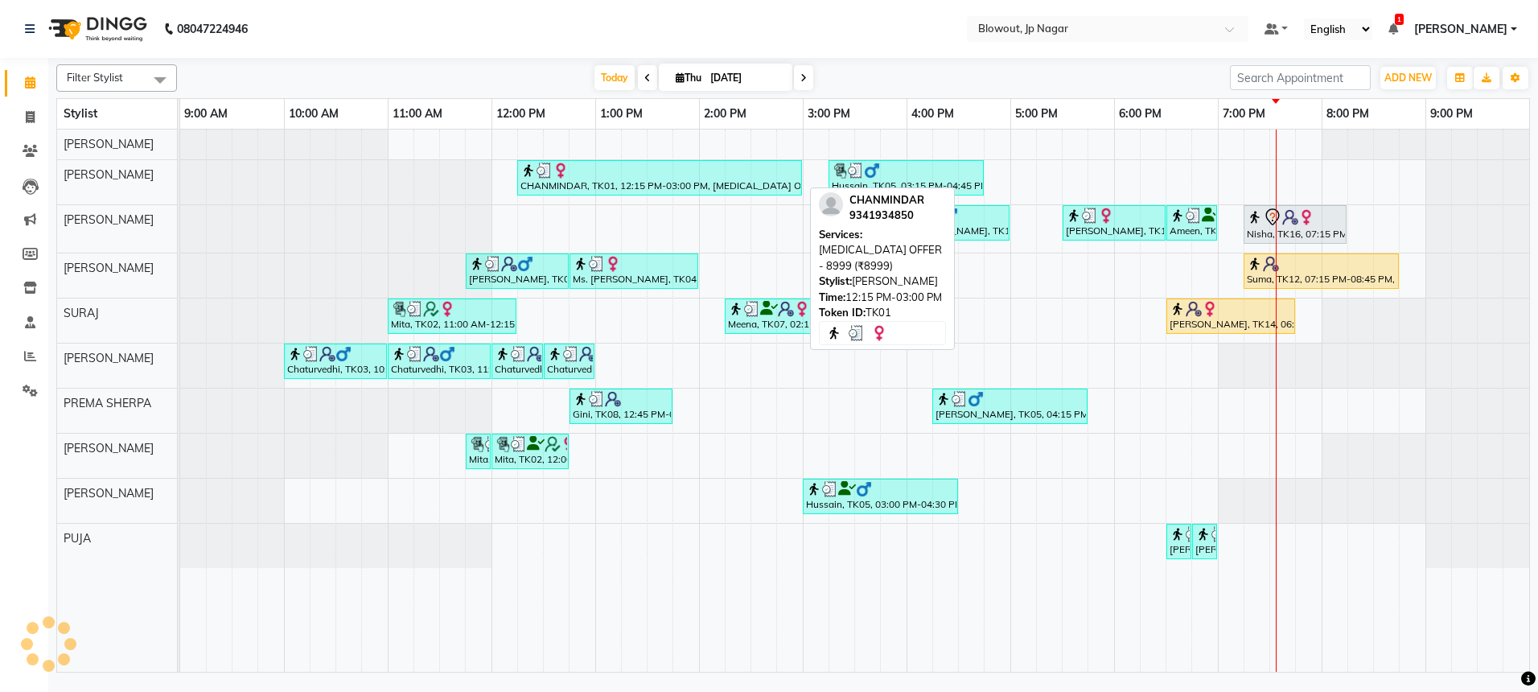
click at [747, 175] on div at bounding box center [660, 171] width 278 height 16
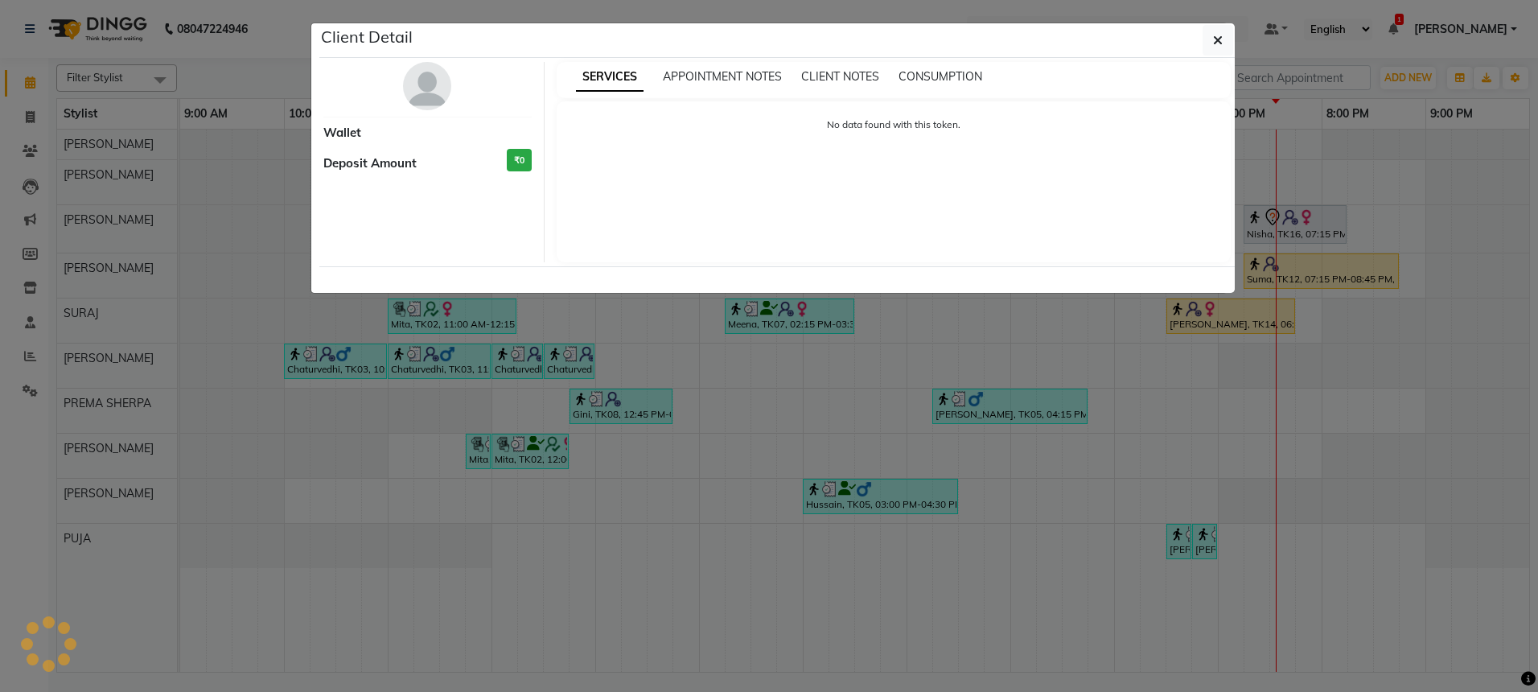
select select "3"
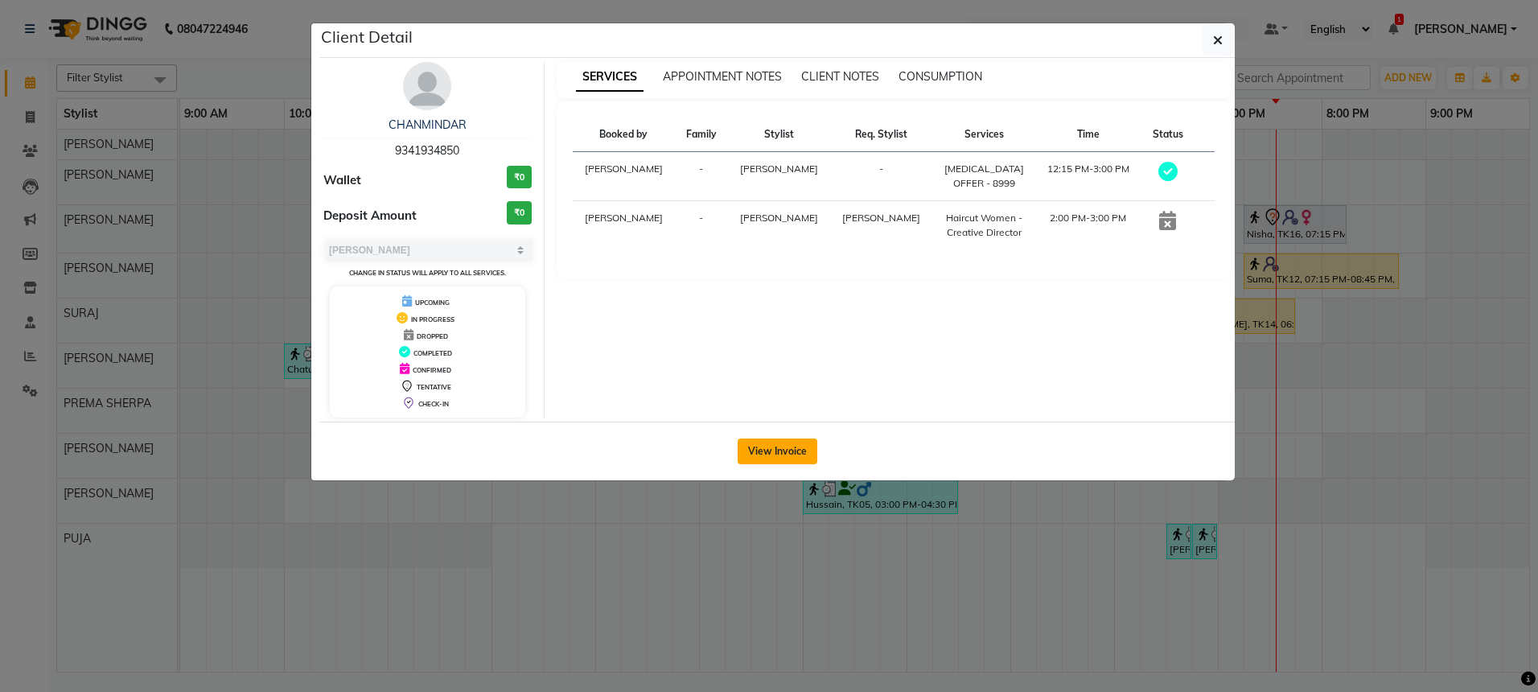
click at [781, 458] on button "View Invoice" at bounding box center [778, 451] width 80 height 26
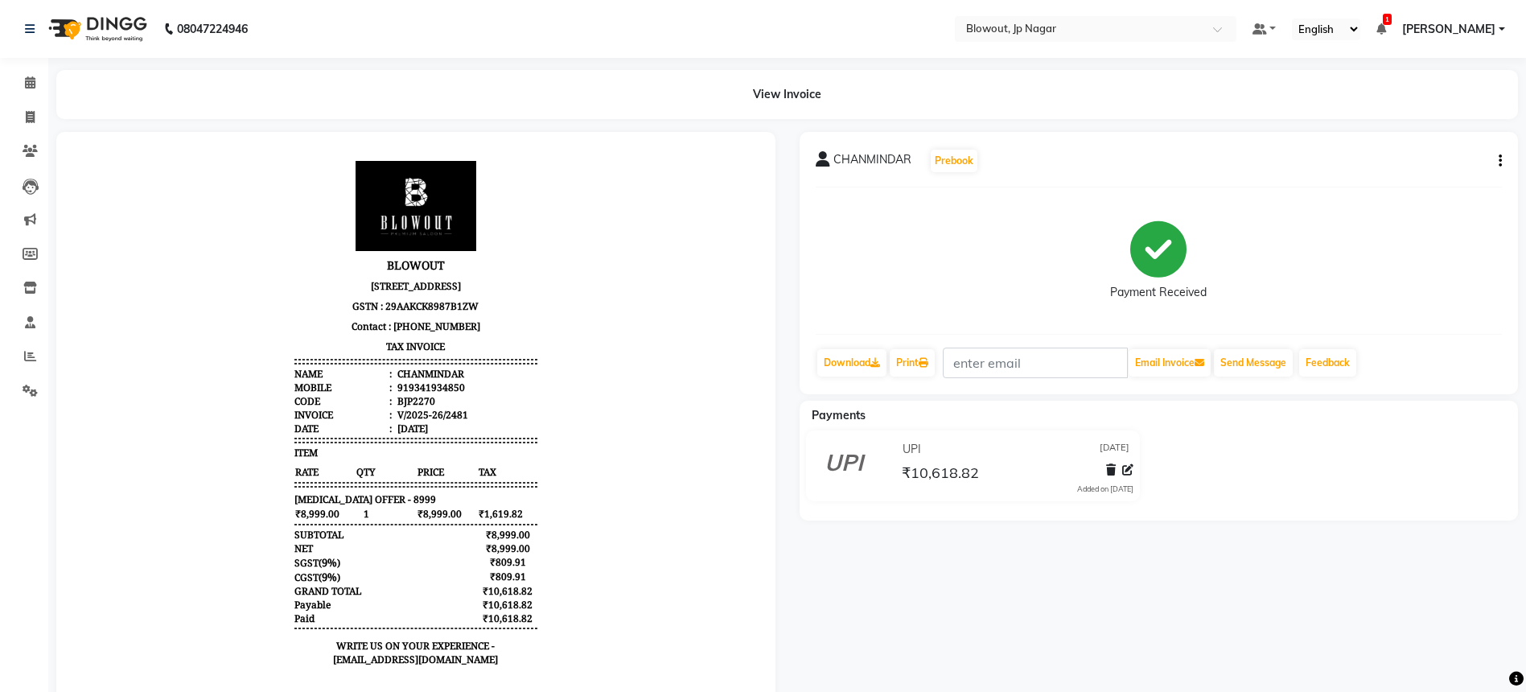
click at [1500, 161] on icon "button" at bounding box center [1500, 161] width 3 height 1
click at [1396, 127] on div "Split Service Amount" at bounding box center [1420, 131] width 110 height 20
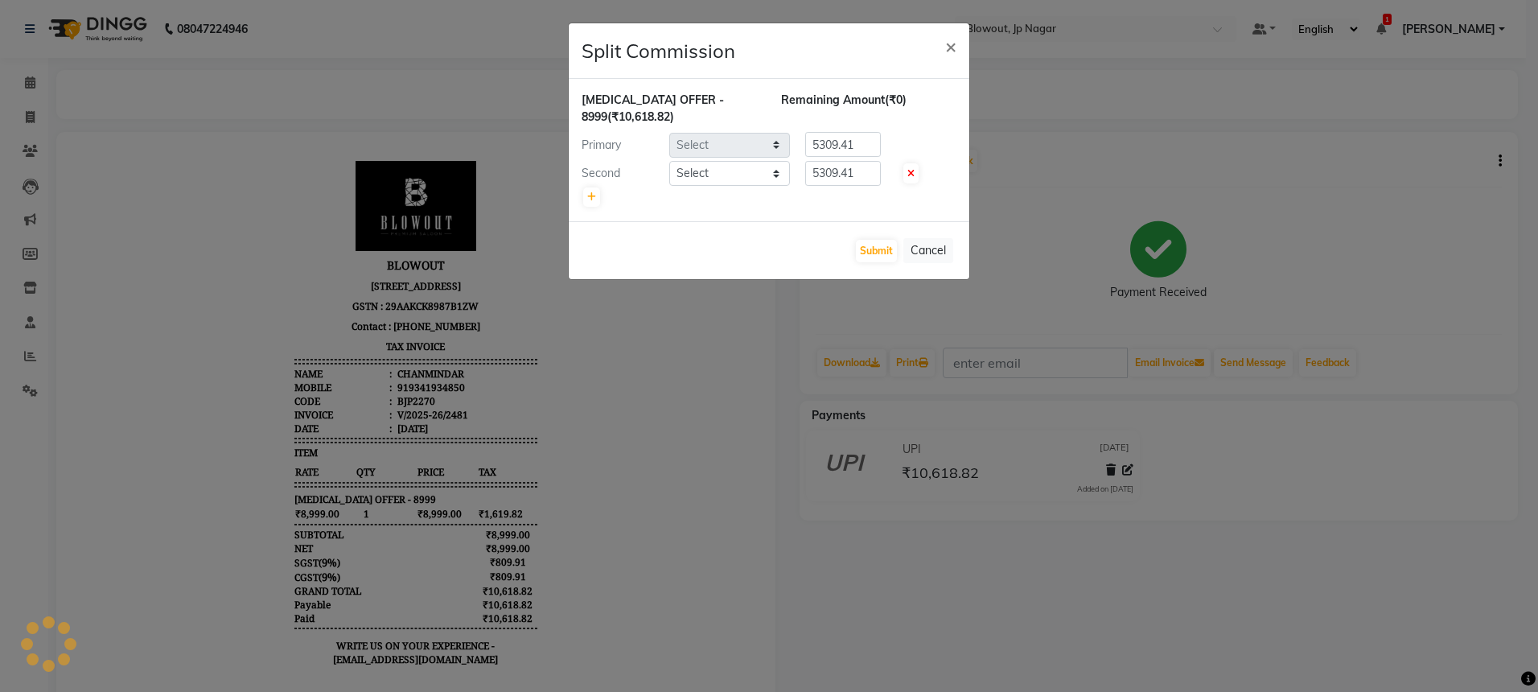
select select "46972"
select select "60456"
click at [870, 249] on button "Submit" at bounding box center [876, 251] width 41 height 23
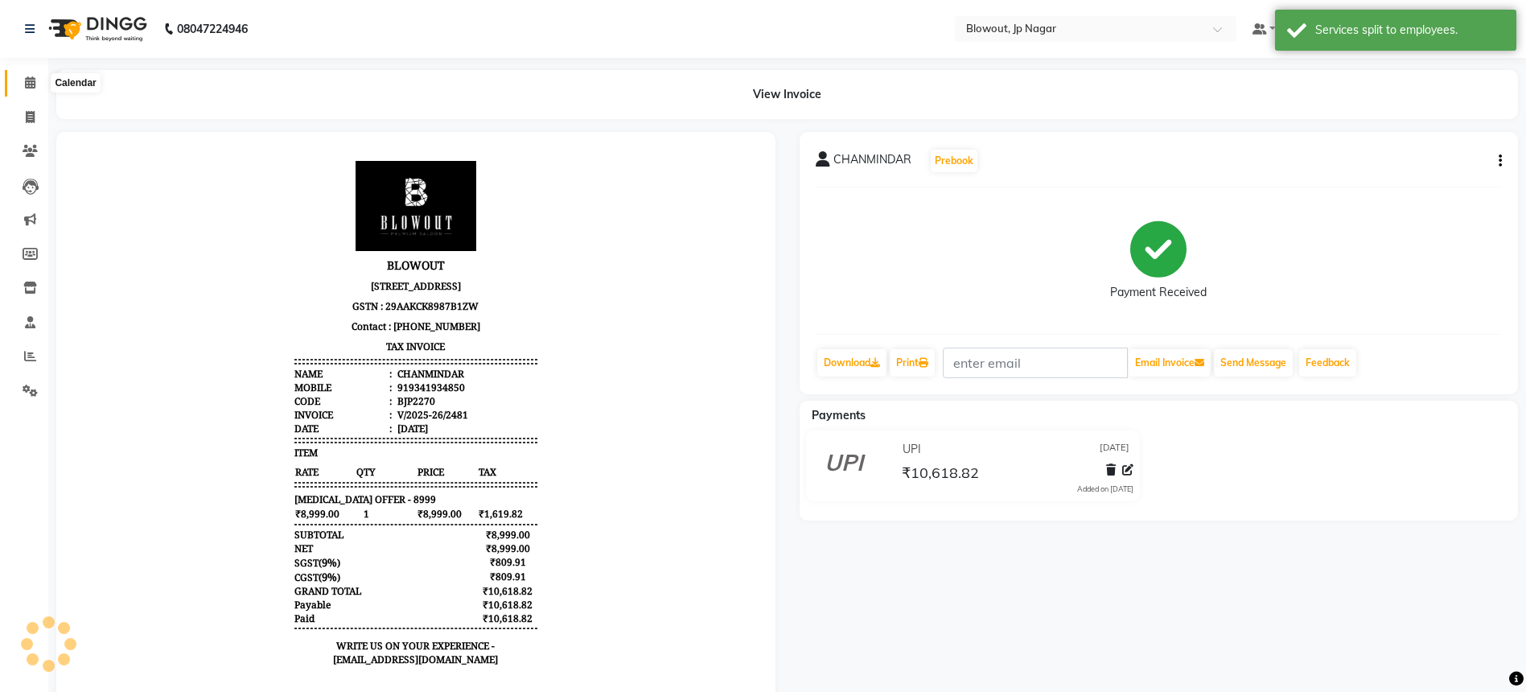
click at [33, 85] on icon at bounding box center [30, 82] width 10 height 12
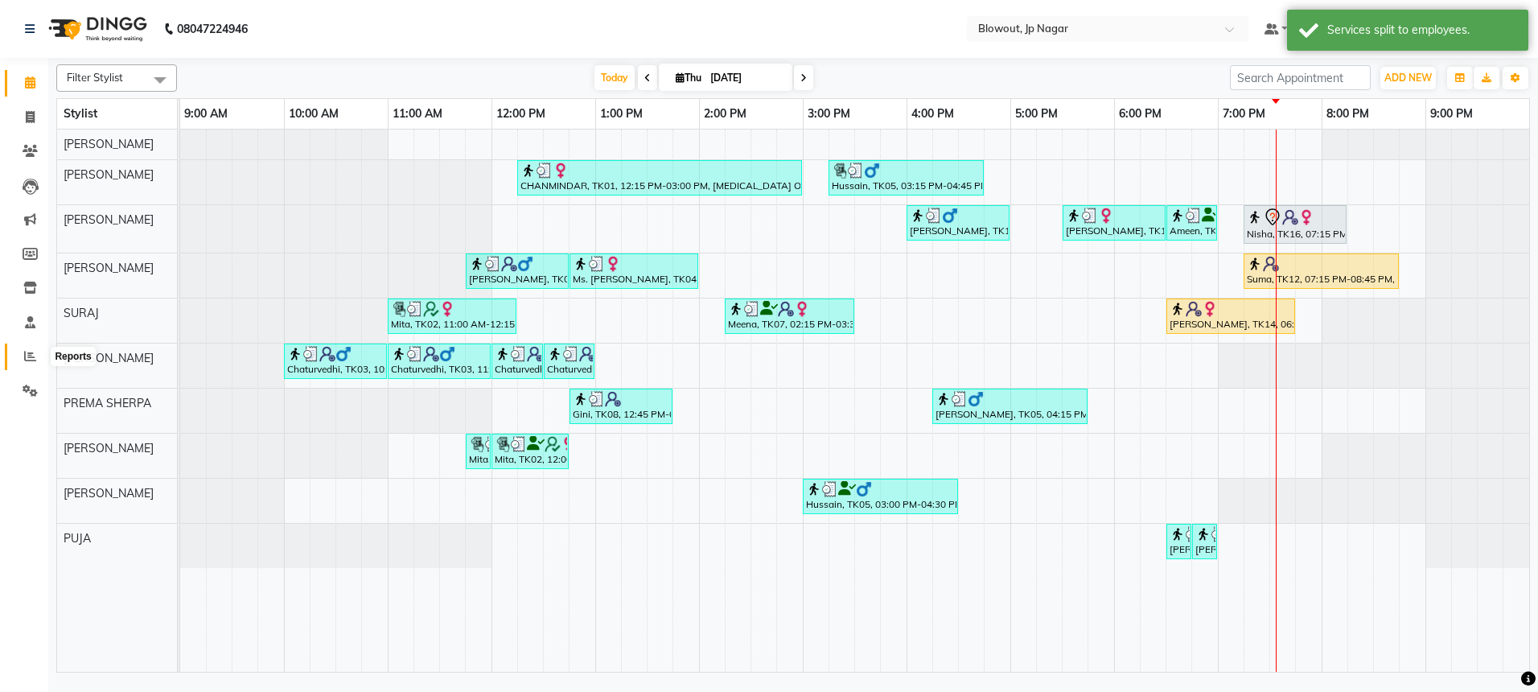
click at [33, 351] on icon at bounding box center [30, 356] width 12 height 12
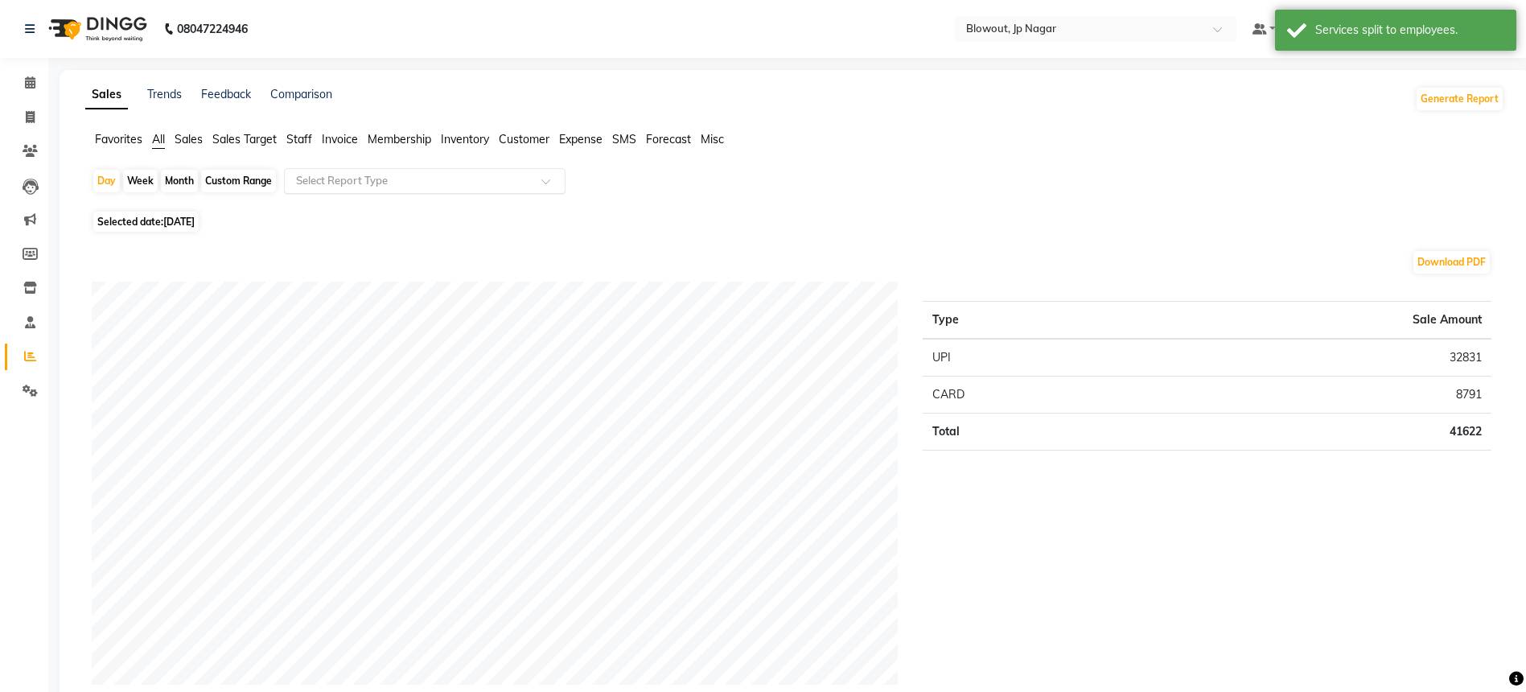
click at [427, 183] on input "text" at bounding box center [409, 181] width 232 height 16
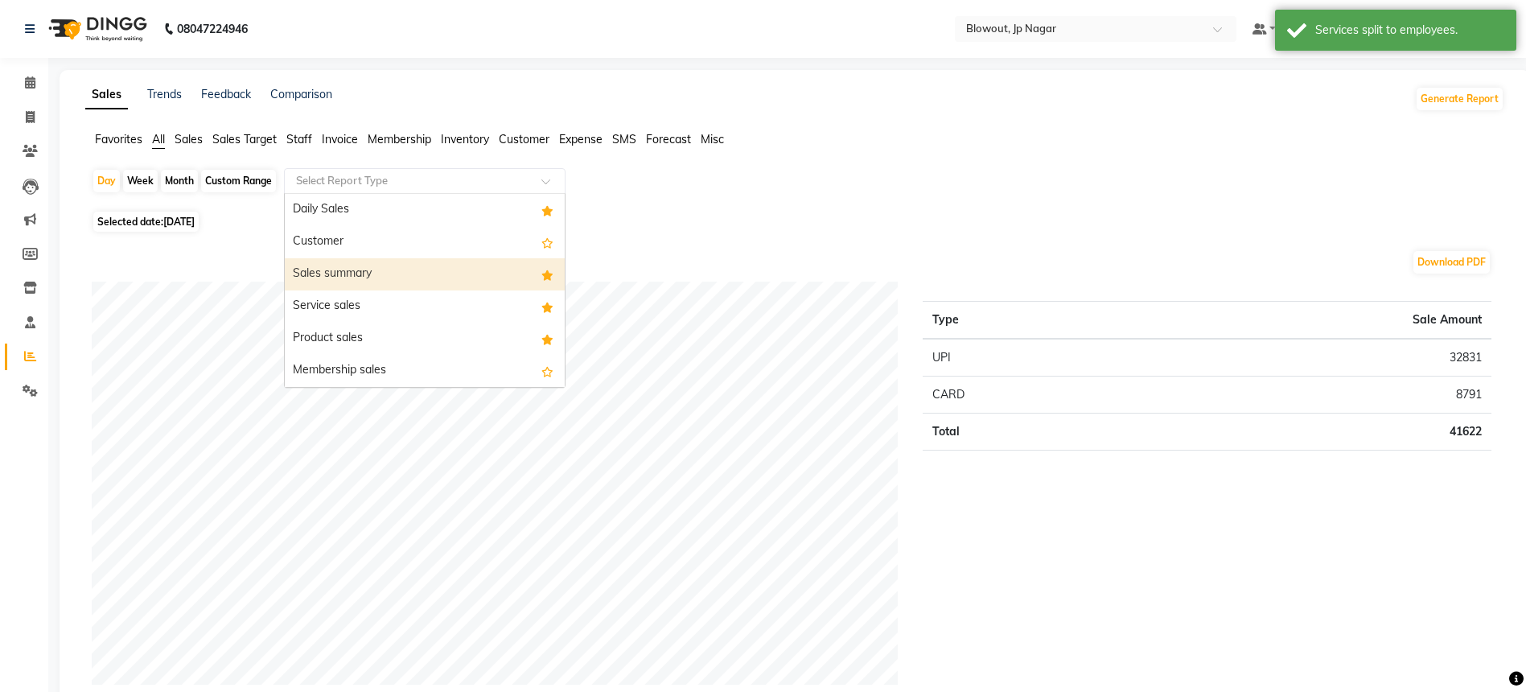
click at [367, 263] on div "Sales summary" at bounding box center [425, 274] width 280 height 32
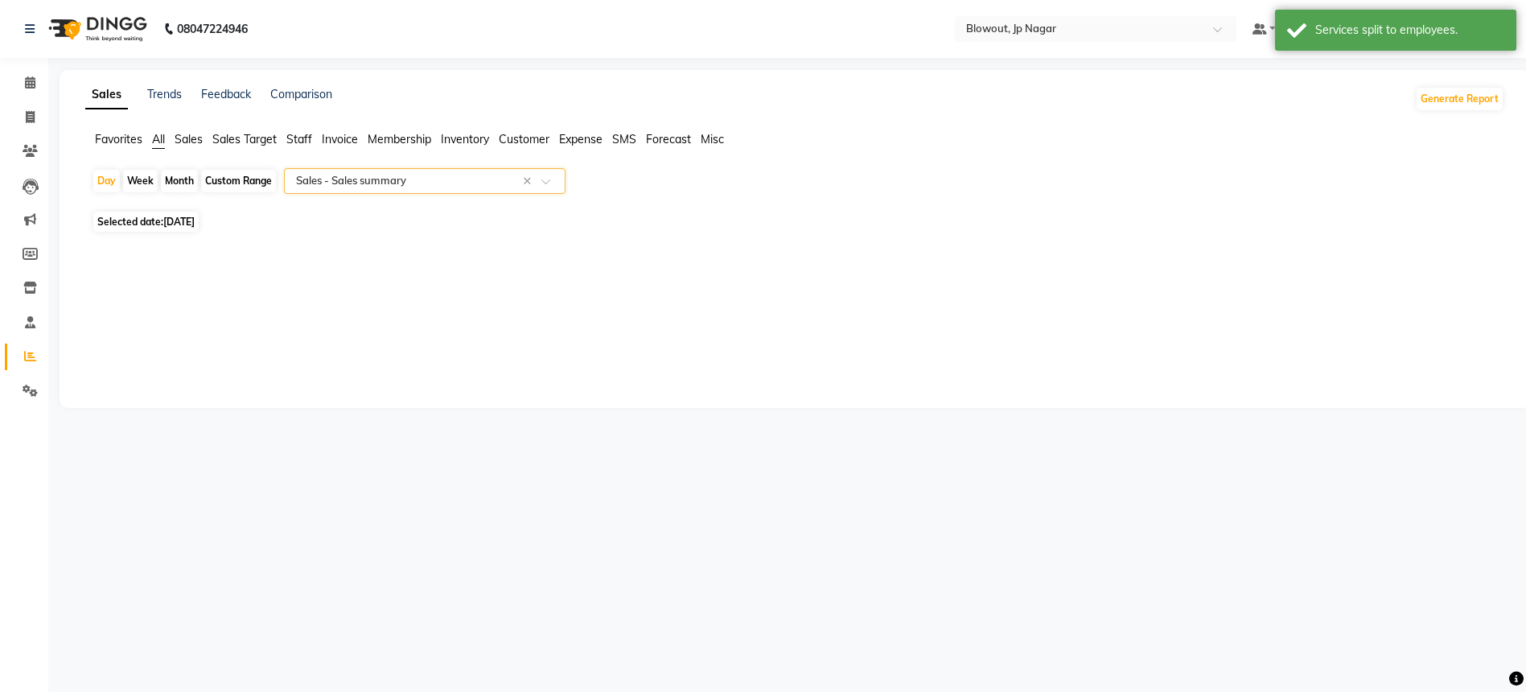
select select "full_report"
select select "csv"
click at [31, 82] on icon at bounding box center [30, 82] width 10 height 12
